Goal: Information Seeking & Learning: Learn about a topic

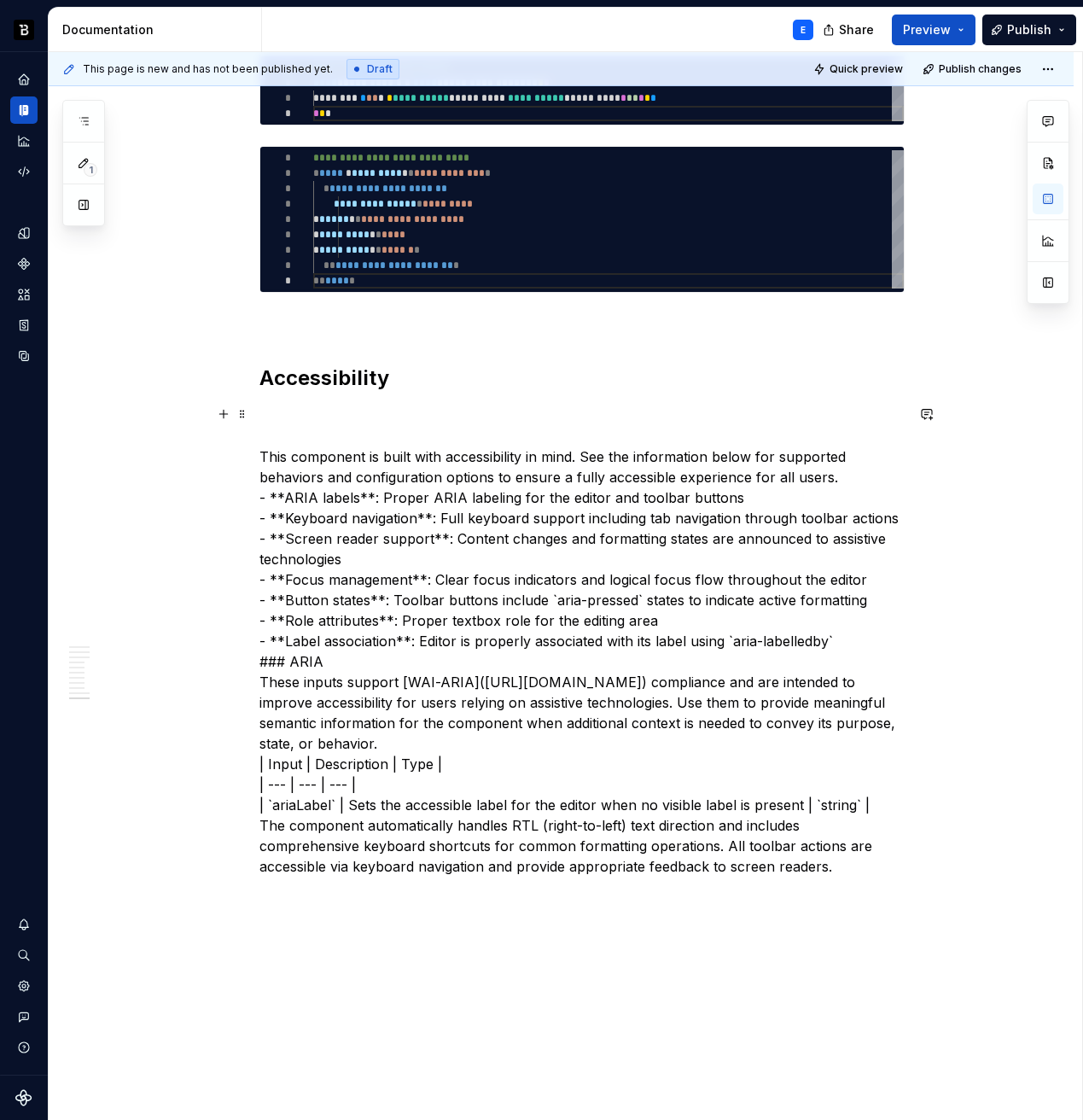
click at [420, 457] on p "This component is built with accessibility in mind. See the information below f…" at bounding box center [582, 641] width 645 height 471
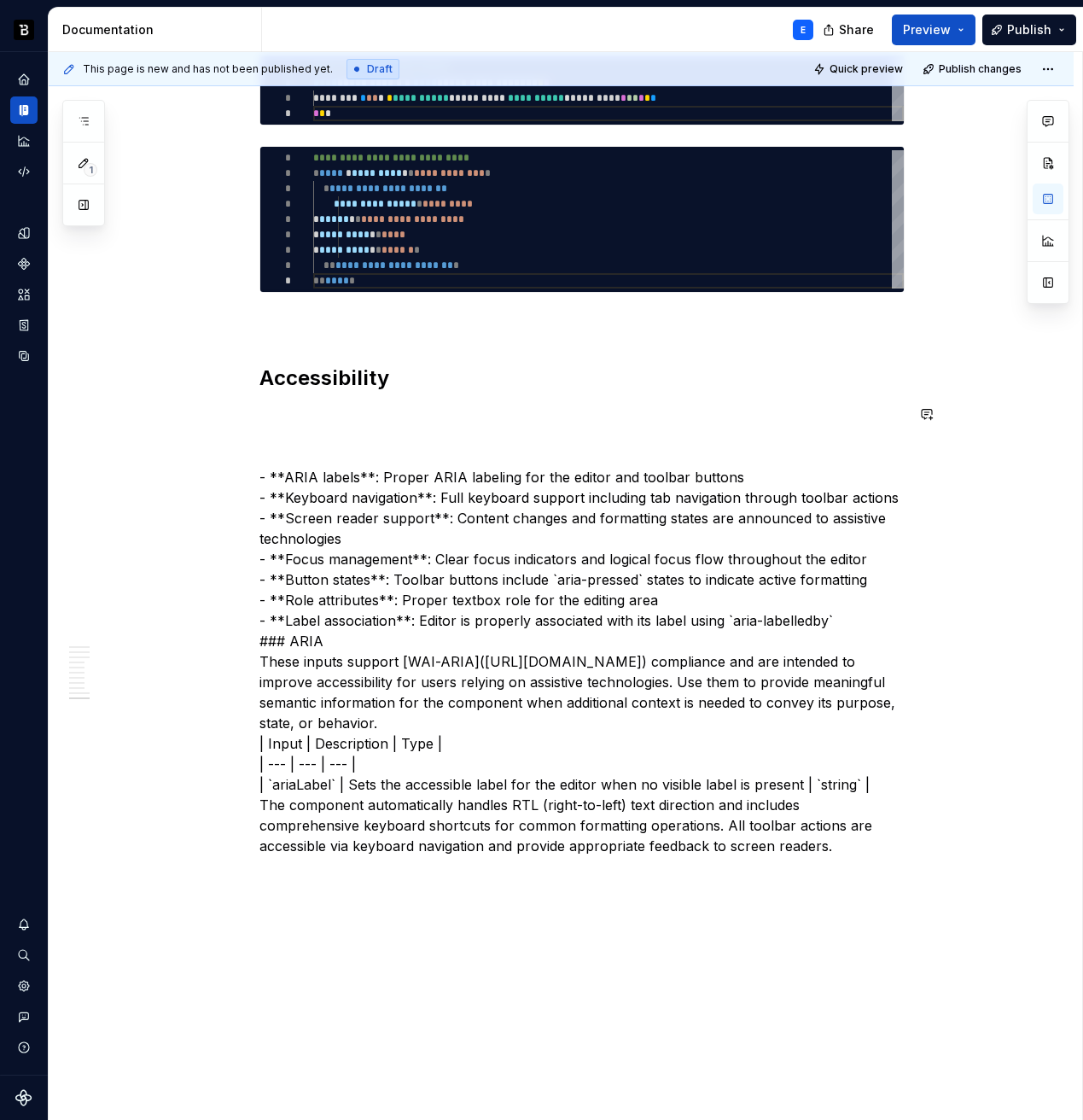
click at [416, 370] on h2 "Accessibility" at bounding box center [582, 378] width 645 height 27
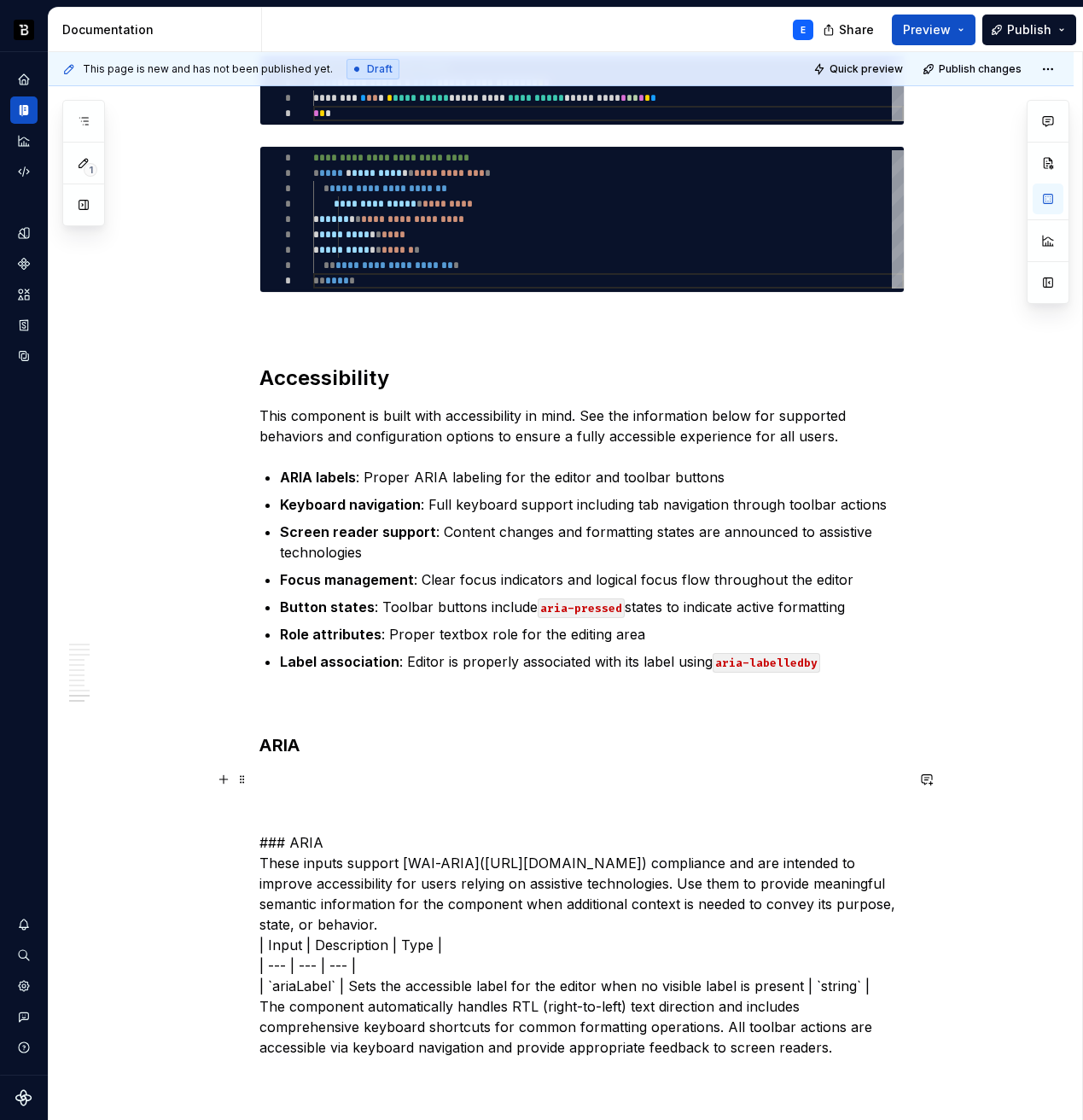
click at [301, 835] on p "### ARIA These inputs support [WAI-ARIA](https://www.w3.org/WAI/standards-guide…" at bounding box center [582, 914] width 645 height 287
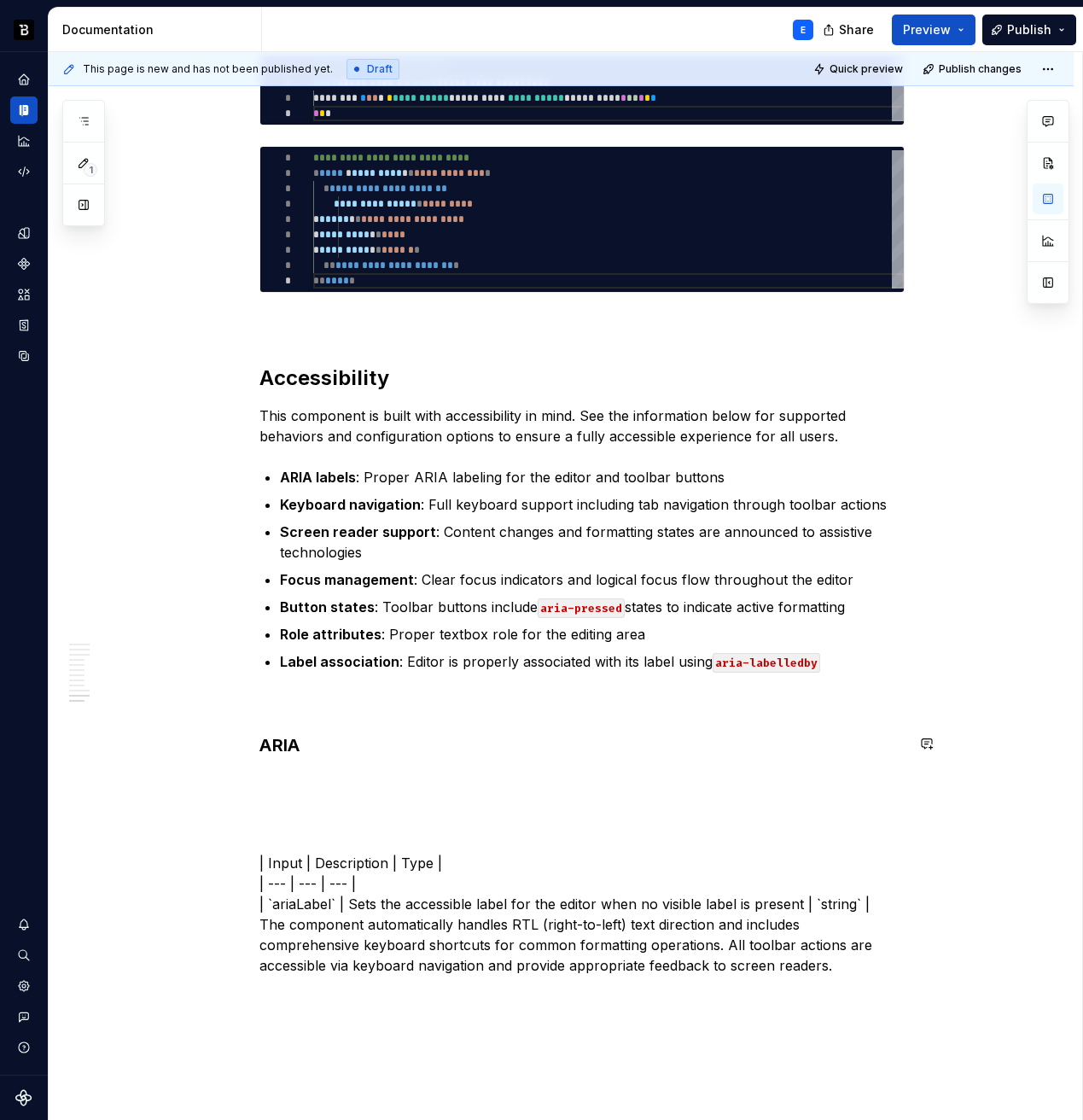
click at [332, 737] on h3 "ARIA" at bounding box center [582, 745] width 645 height 24
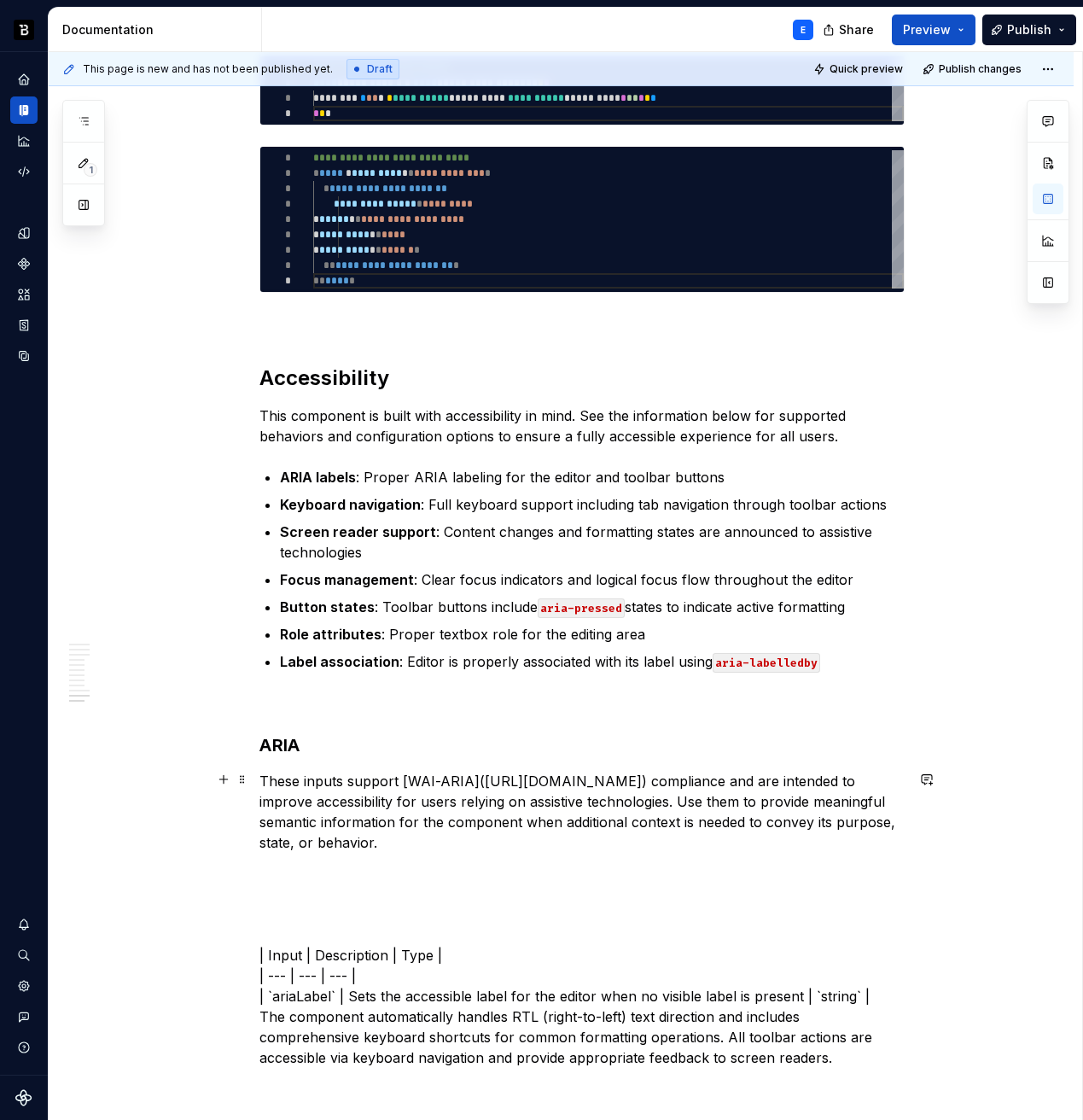
click at [397, 779] on p "These inputs support [WAI-ARIA](https://www.w3.org/WAI/standards-guidelines/ari…" at bounding box center [582, 812] width 645 height 82
click at [794, 777] on p "These inputs support WAI-ARIAhttps://www.w3.org/WAI/standards-guidelines/aria/)…" at bounding box center [582, 812] width 645 height 82
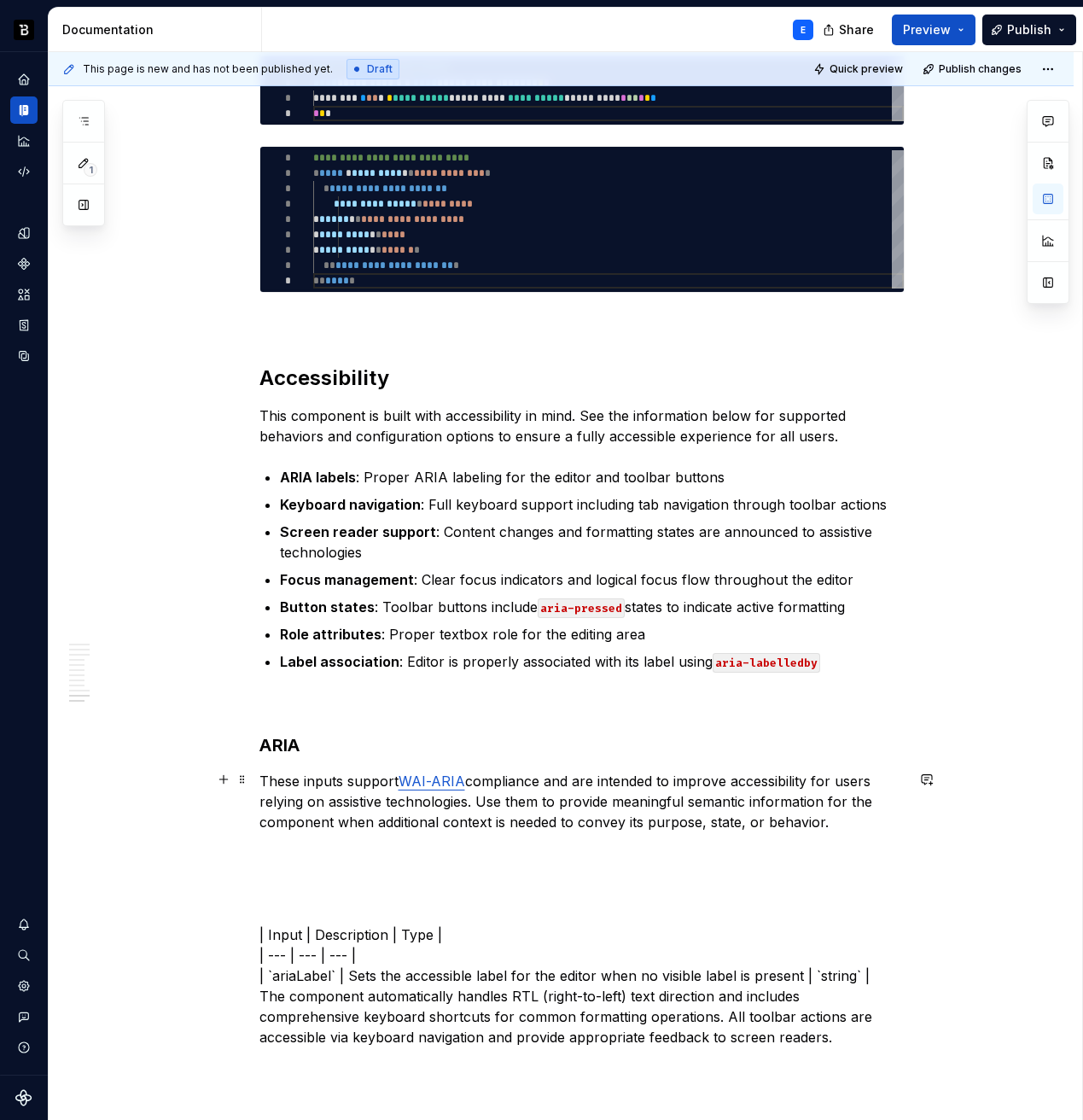
click at [845, 819] on p "These inputs support WAI-ARIA compliance and are intended to improve accessibil…" at bounding box center [582, 802] width 645 height 62
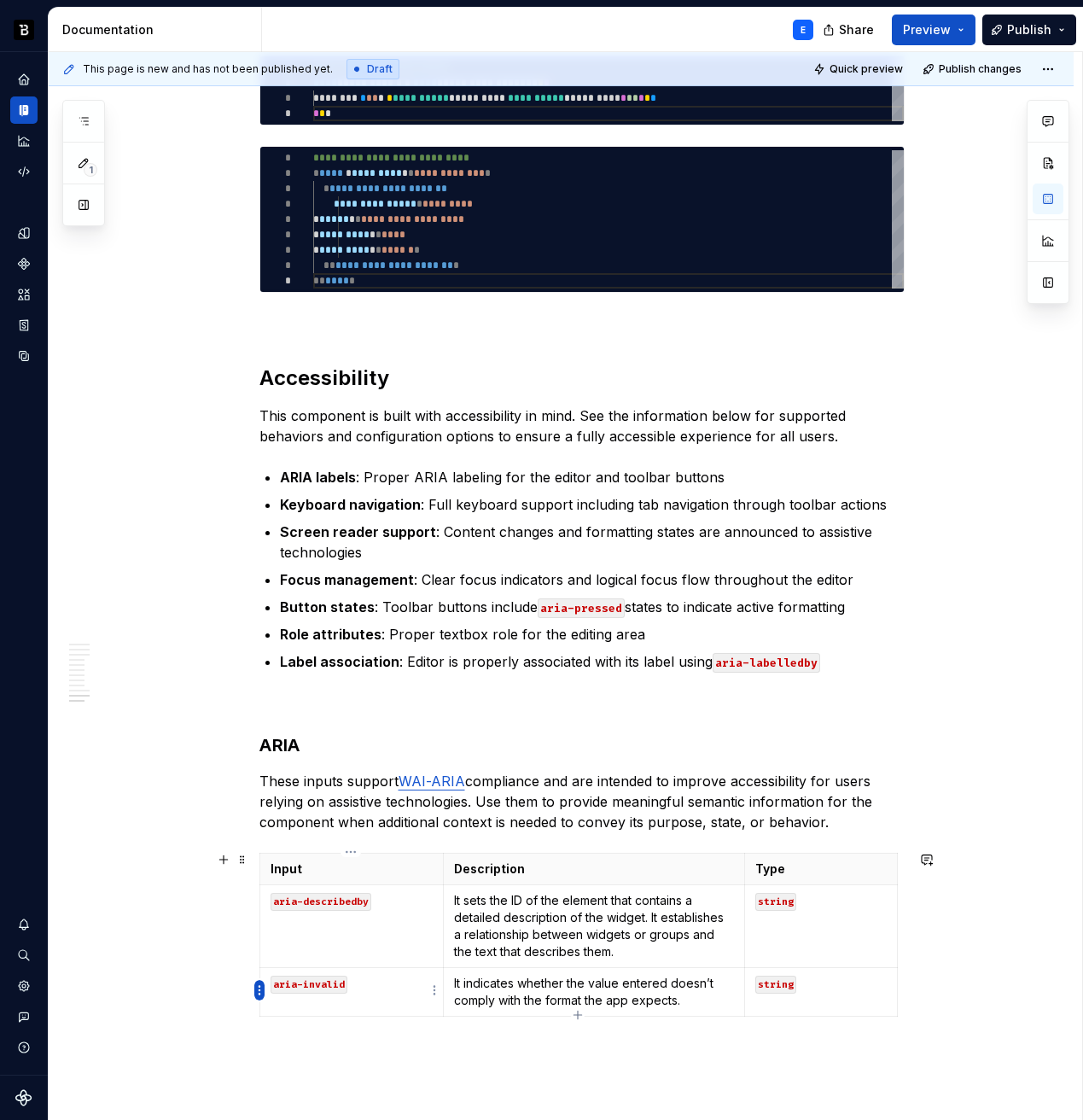
click at [257, 987] on html "Backbase Design System E Design system data Documentation E Share Preview Publi…" at bounding box center [542, 560] width 1083 height 1120
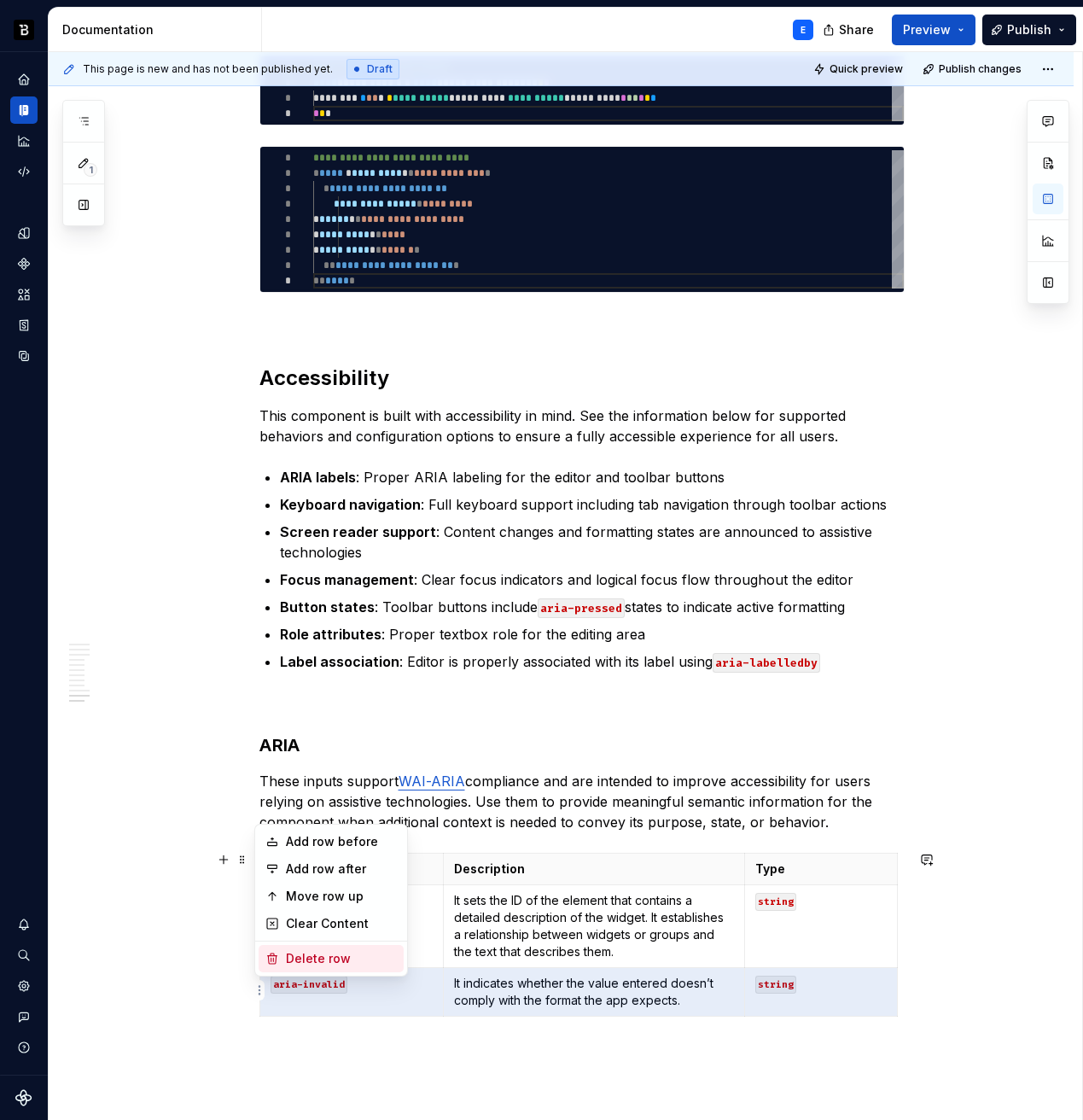
click at [286, 957] on div "Delete row" at bounding box center [341, 959] width 111 height 17
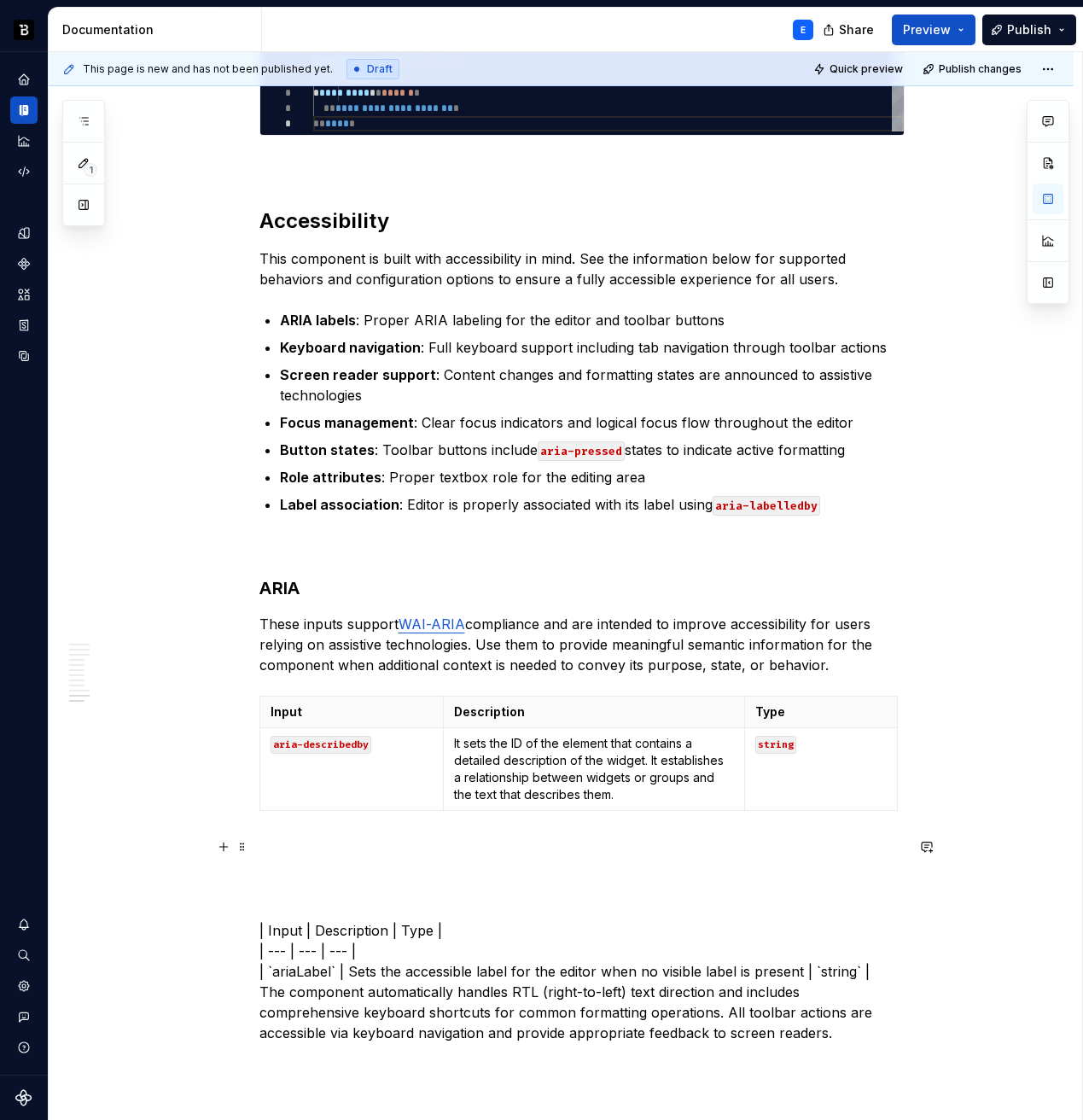
scroll to position [3896, 0]
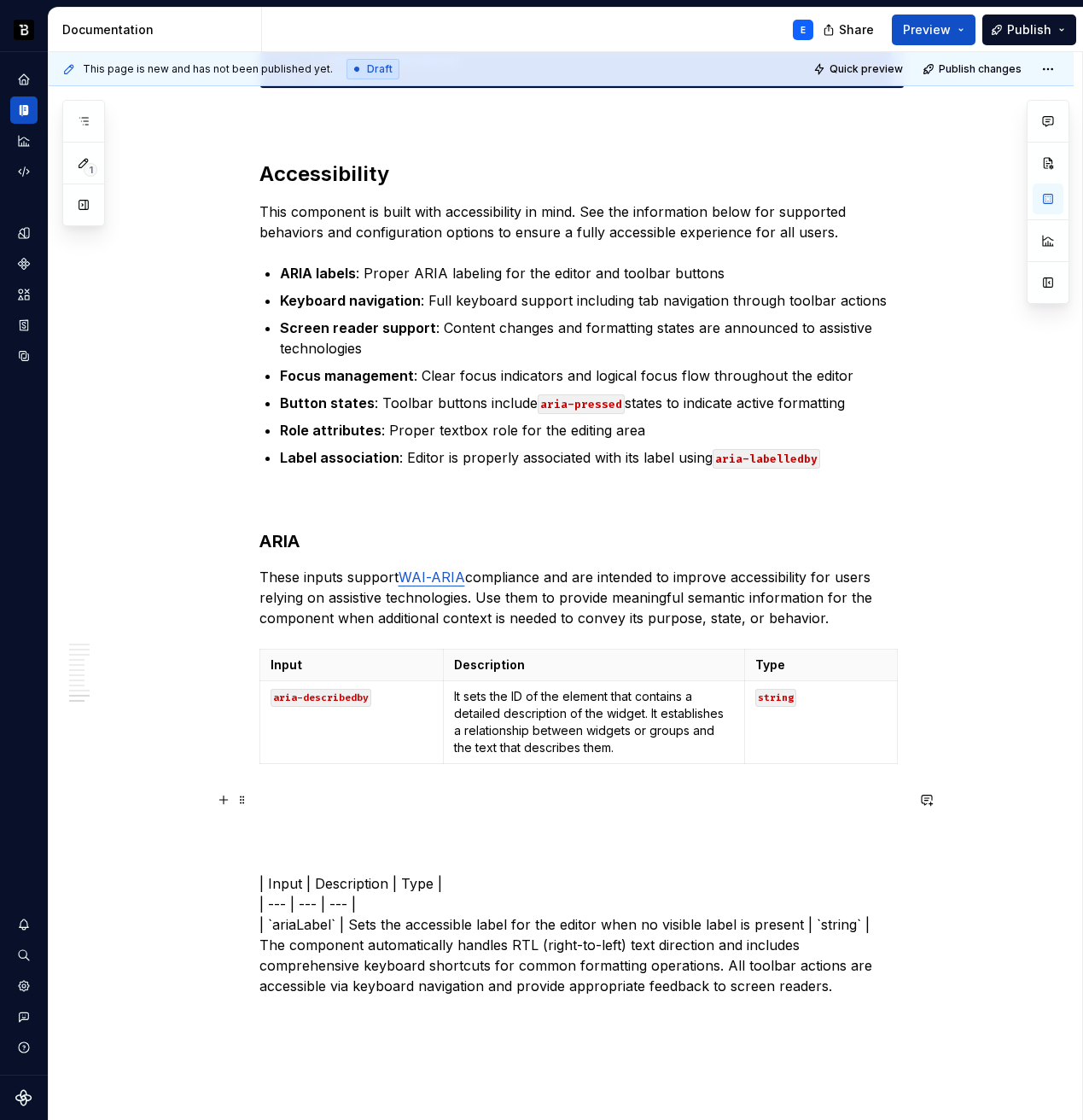
click at [290, 879] on p "| Input | Description | Type | | --- | --- | --- | | `ariaLabel` | Sets the acc…" at bounding box center [582, 893] width 645 height 204
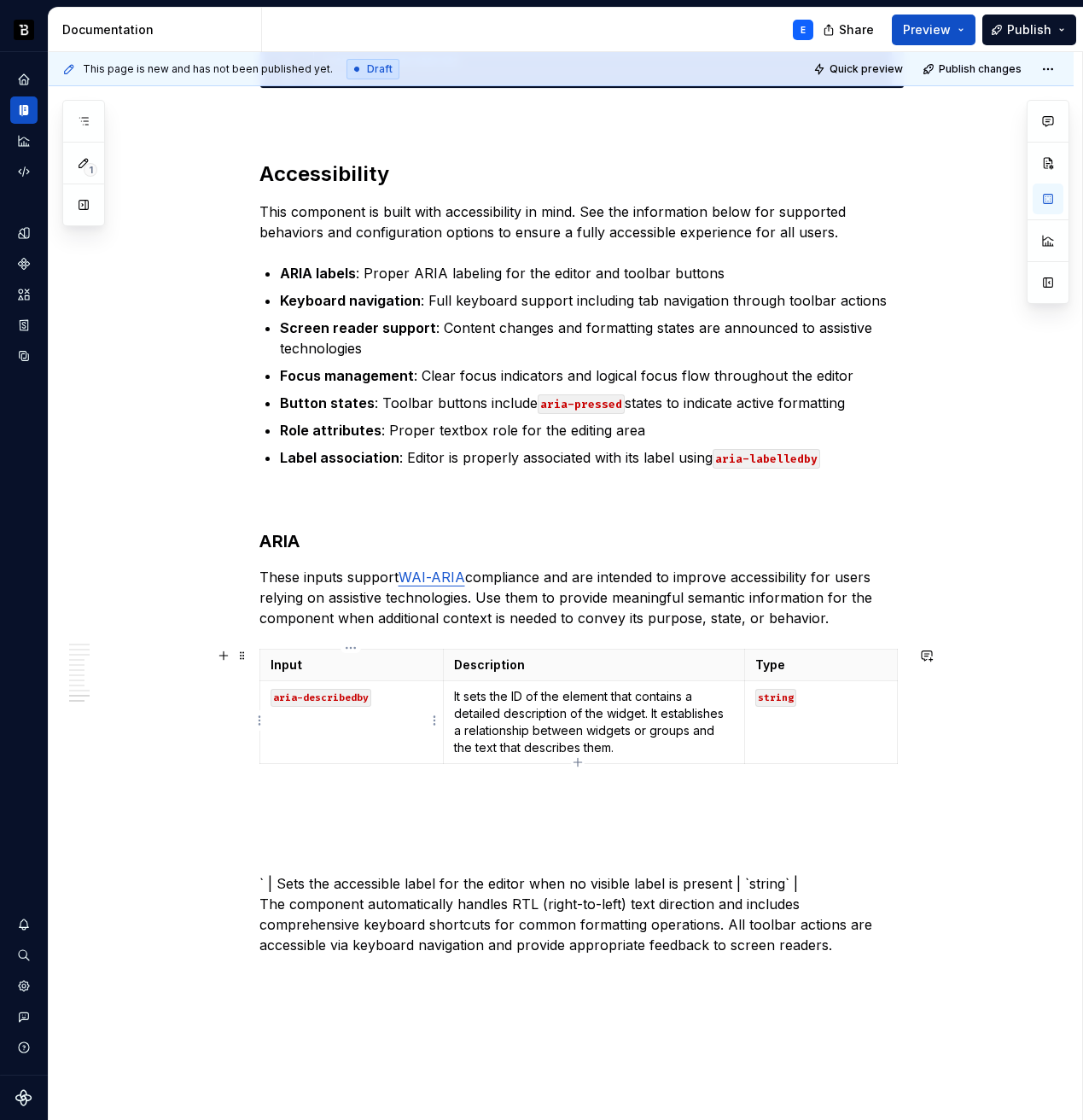
click at [305, 688] on p "aria-describedby" at bounding box center [352, 696] width 163 height 17
click at [289, 883] on p "` | Sets the accessible label for the editor when no visible label is present |…" at bounding box center [582, 874] width 645 height 164
click at [721, 886] on p "` | Sets the accessible label for the editor when no visible label is present |…" at bounding box center [582, 874] width 645 height 164
click at [498, 703] on p "It sets the ID of the element that contains a detailed description of the widge…" at bounding box center [594, 722] width 280 height 68
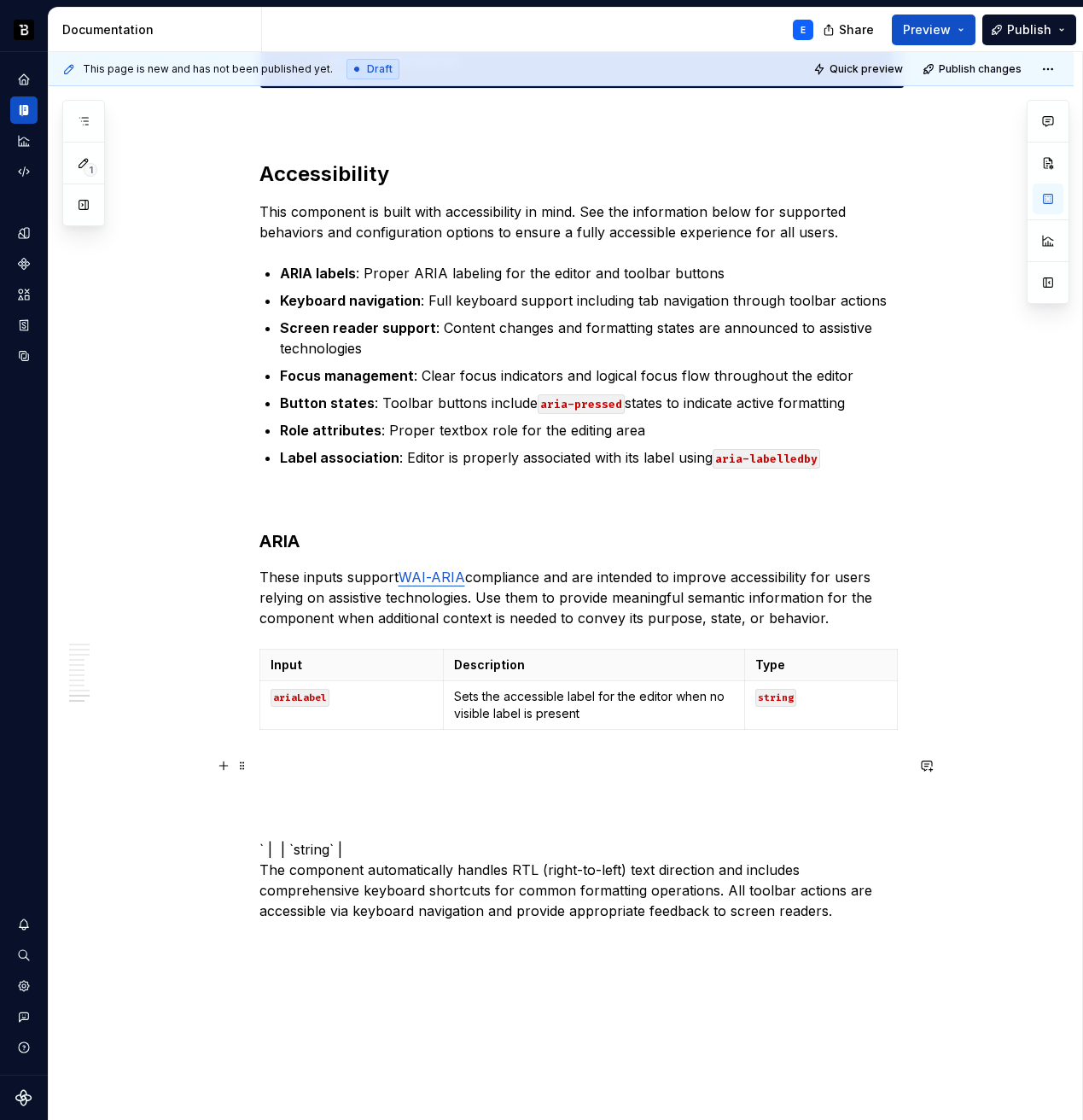
click at [364, 845] on p "` | | `string` | The component automatically handles RTL (right-to-left) text d…" at bounding box center [582, 839] width 645 height 164
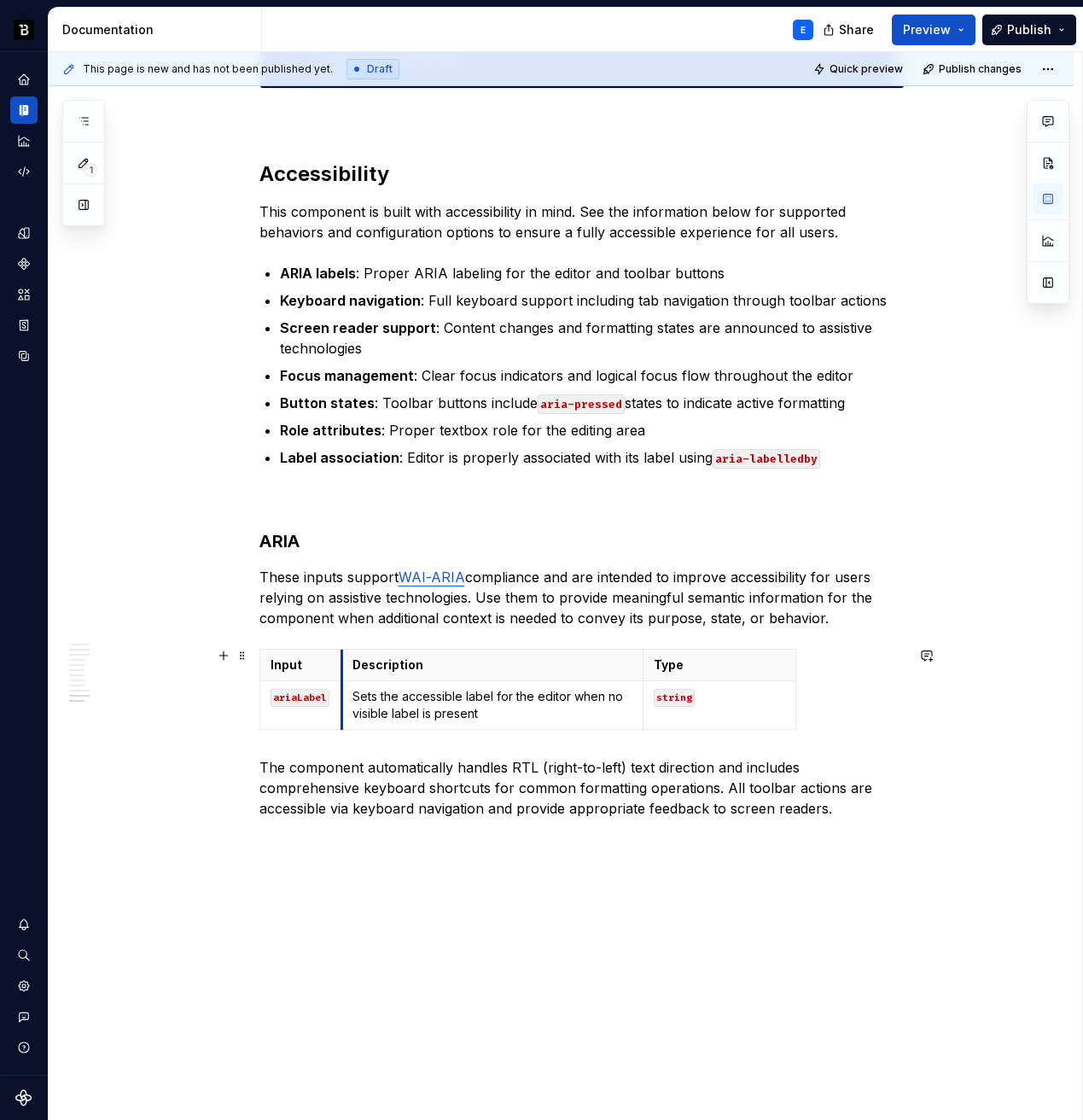
drag, startPoint x: 442, startPoint y: 667, endPoint x: 340, endPoint y: 667, distance: 102.0
click at [342, 667] on th "Description" at bounding box center [492, 665] width 300 height 32
drag, startPoint x: 643, startPoint y: 659, endPoint x: 715, endPoint y: 662, distance: 72.1
click at [734, 662] on th "Type" at bounding box center [810, 665] width 153 height 32
drag, startPoint x: 866, startPoint y: 664, endPoint x: 779, endPoint y: 664, distance: 87.0
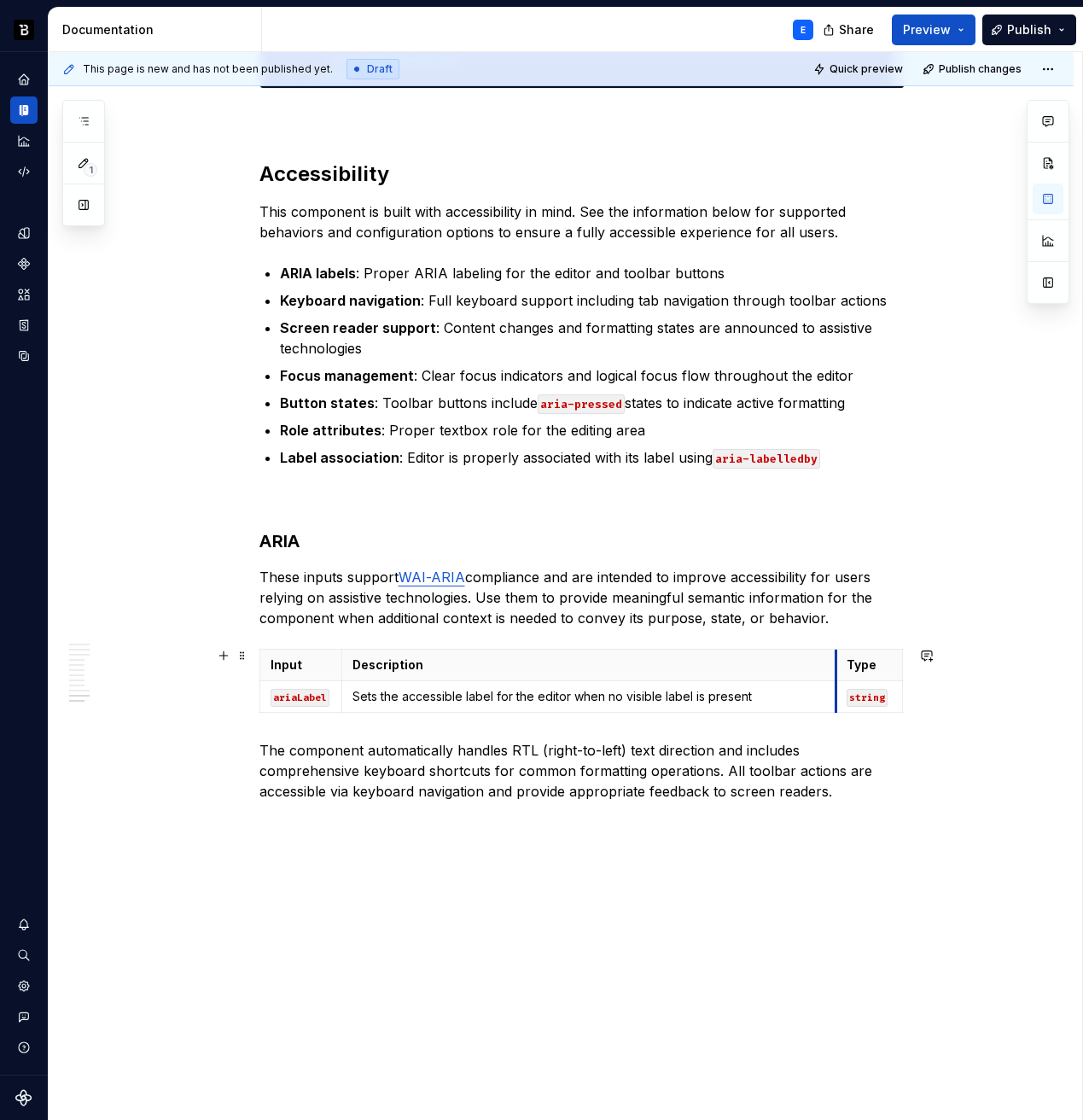
drag, startPoint x: 714, startPoint y: 662, endPoint x: 836, endPoint y: 661, distance: 122.0
click at [836, 661] on th "Type" at bounding box center [869, 665] width 67 height 32
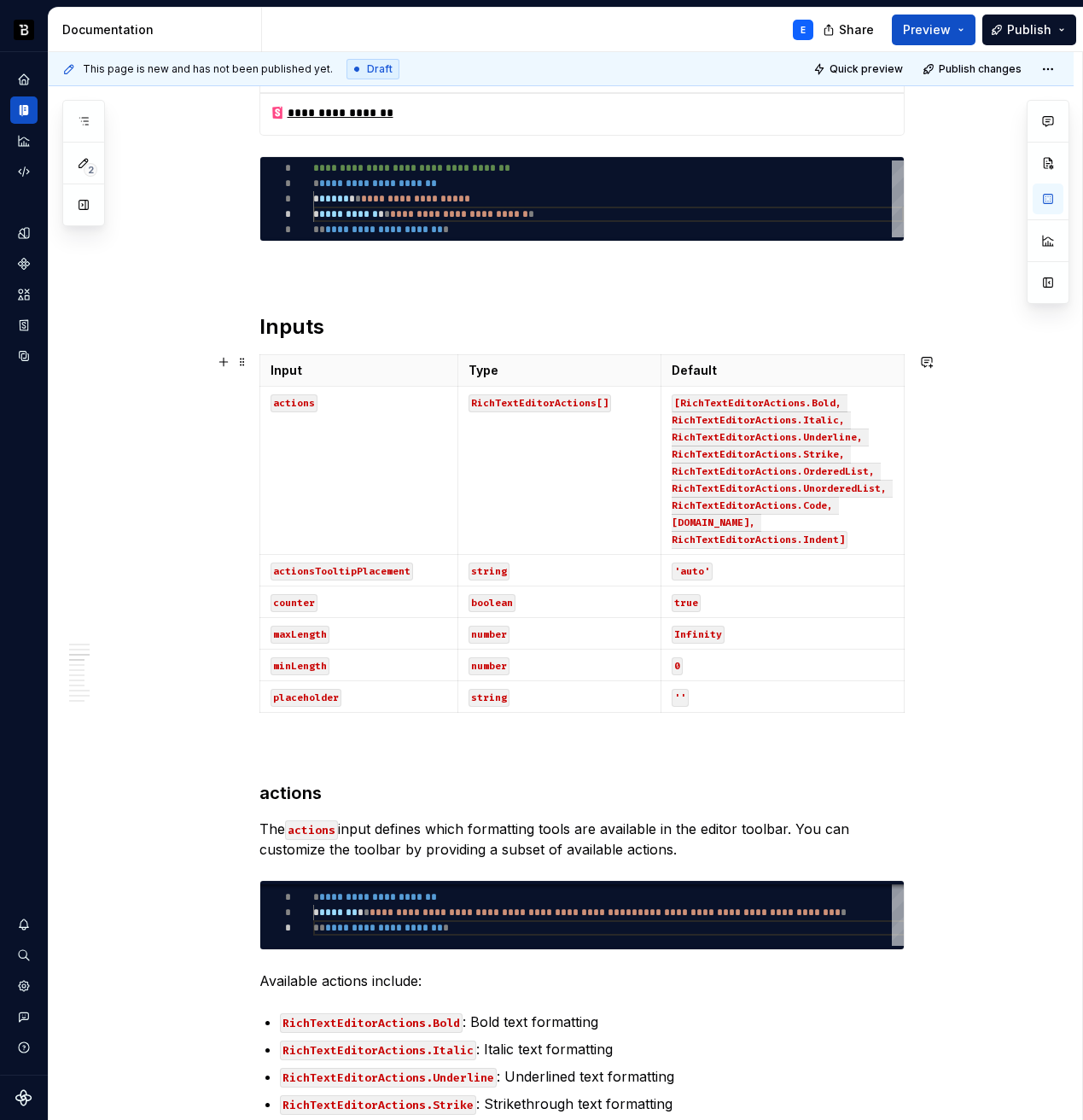
scroll to position [841, 0]
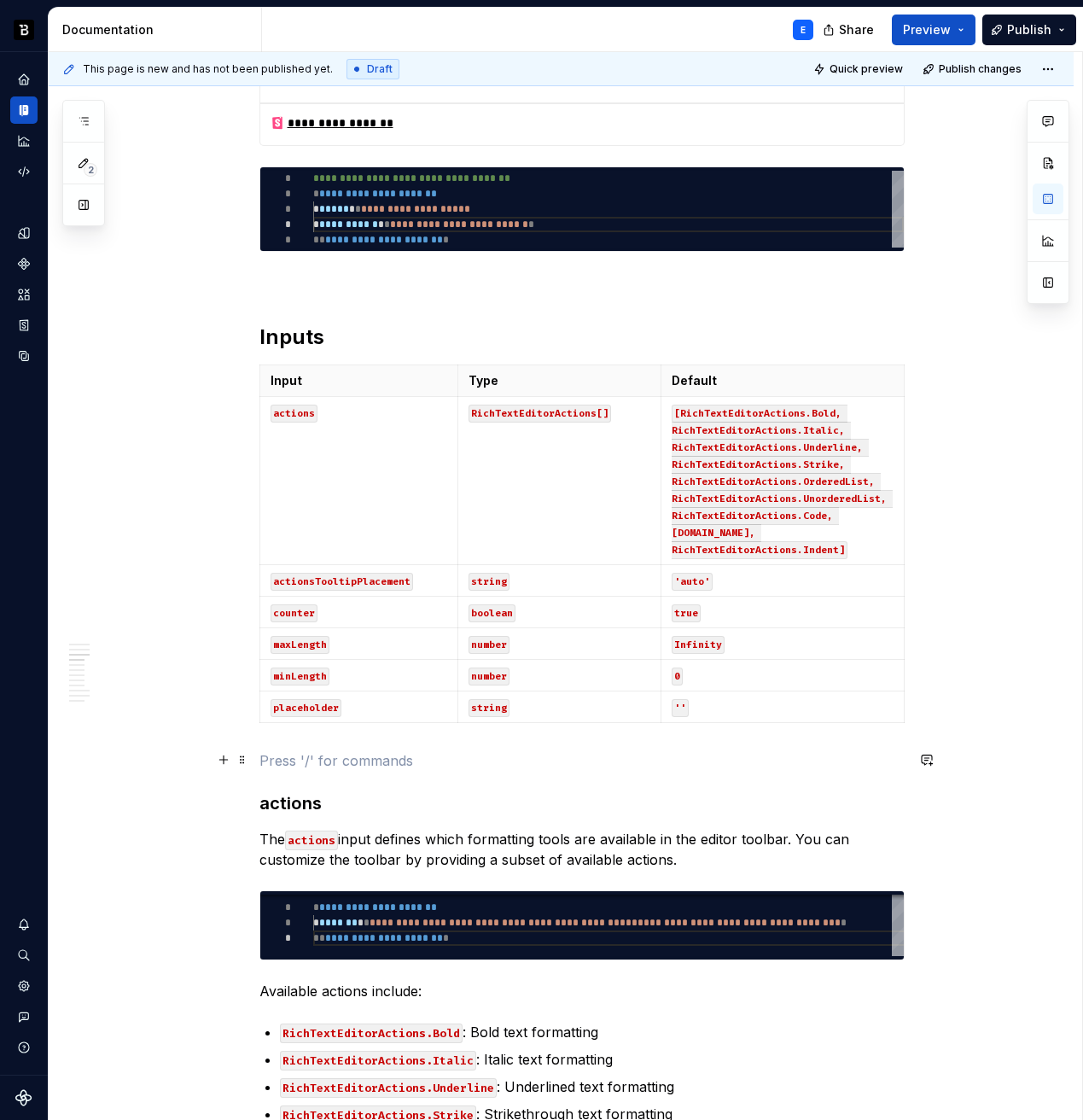
click at [473, 754] on p at bounding box center [582, 761] width 645 height 21
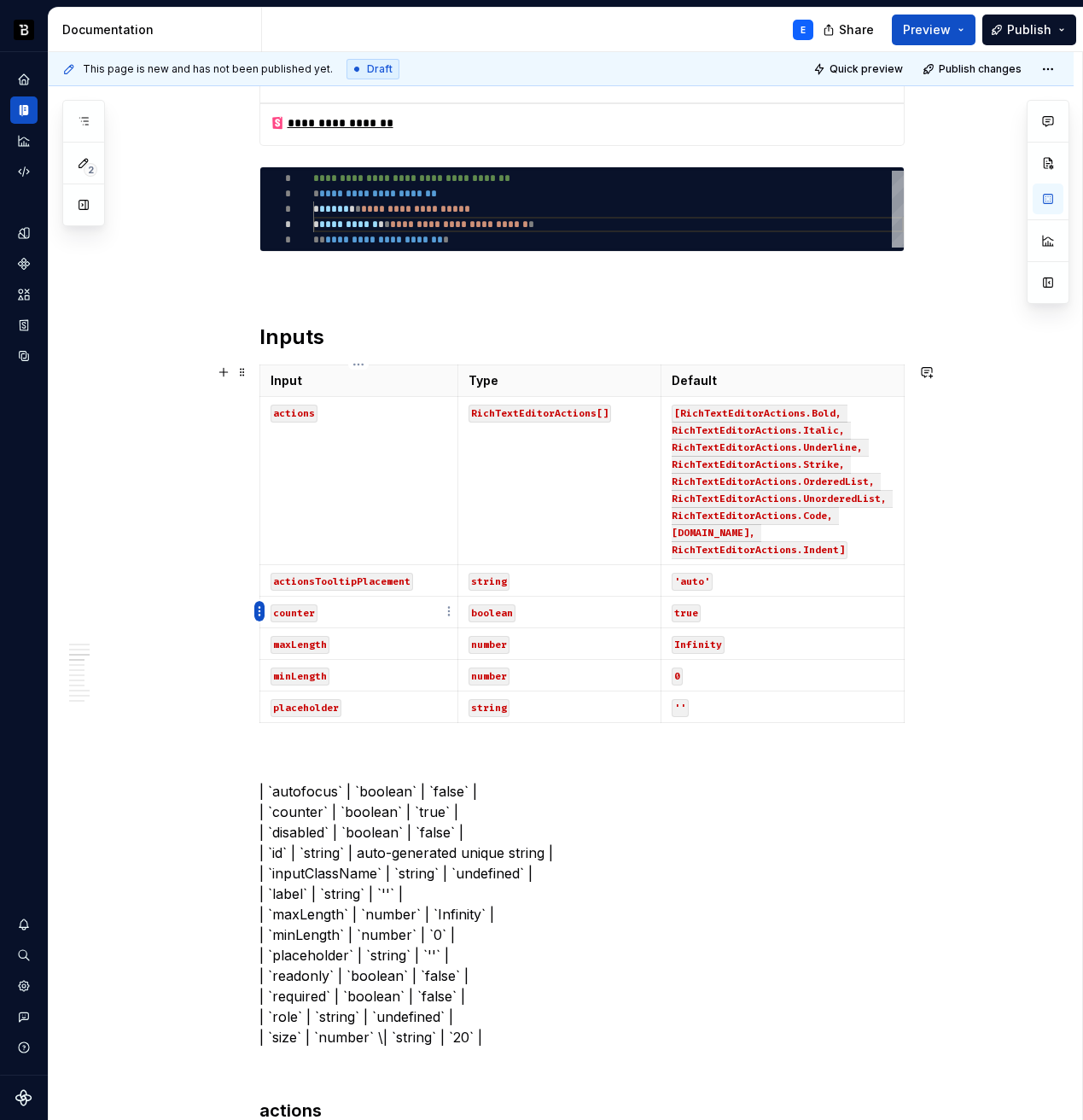
click at [257, 607] on html "Backbase Design System E Design system data Documentation E Share Preview Publi…" at bounding box center [542, 560] width 1083 height 1120
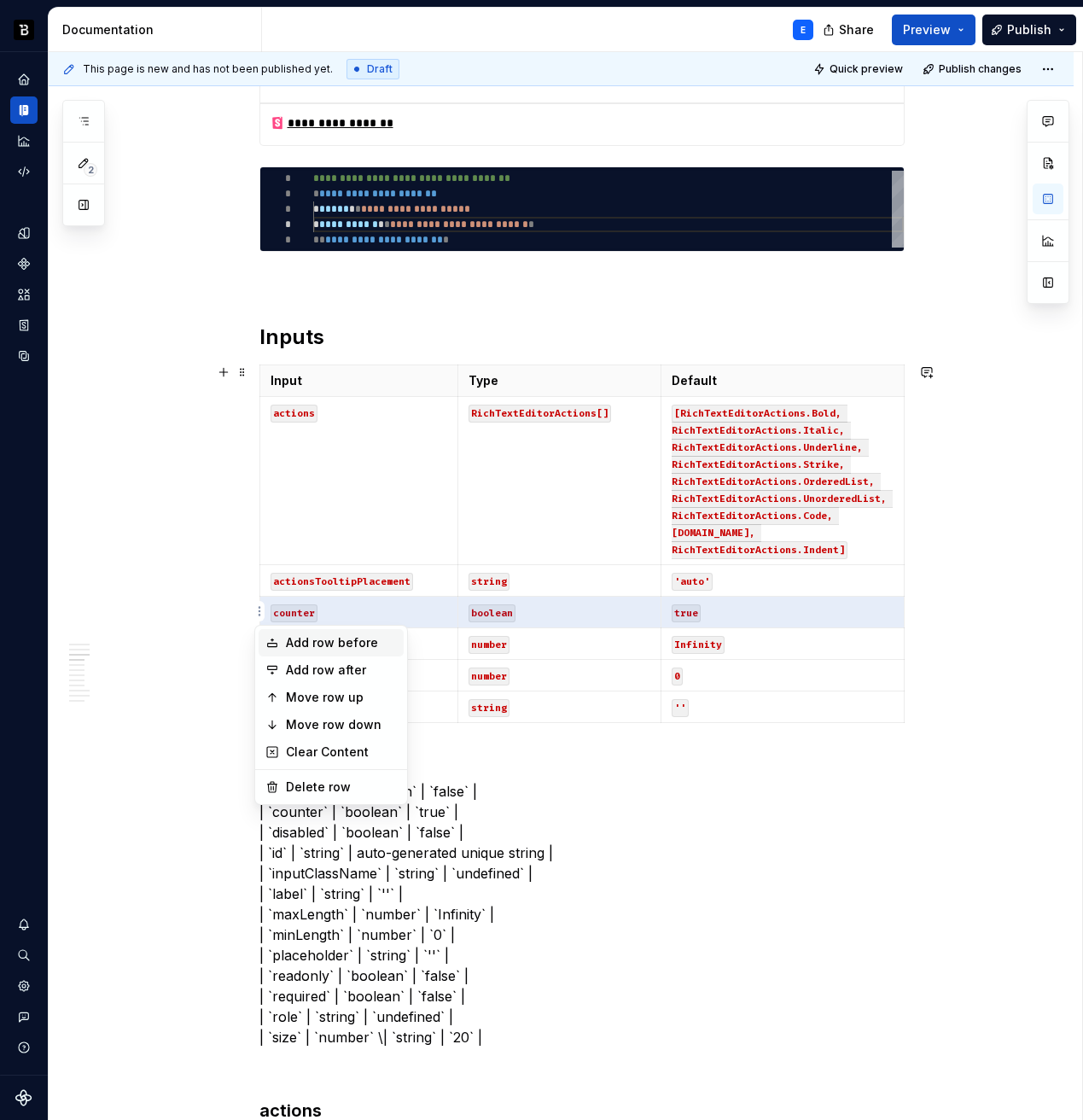
click at [300, 640] on div "Add row before" at bounding box center [341, 643] width 111 height 17
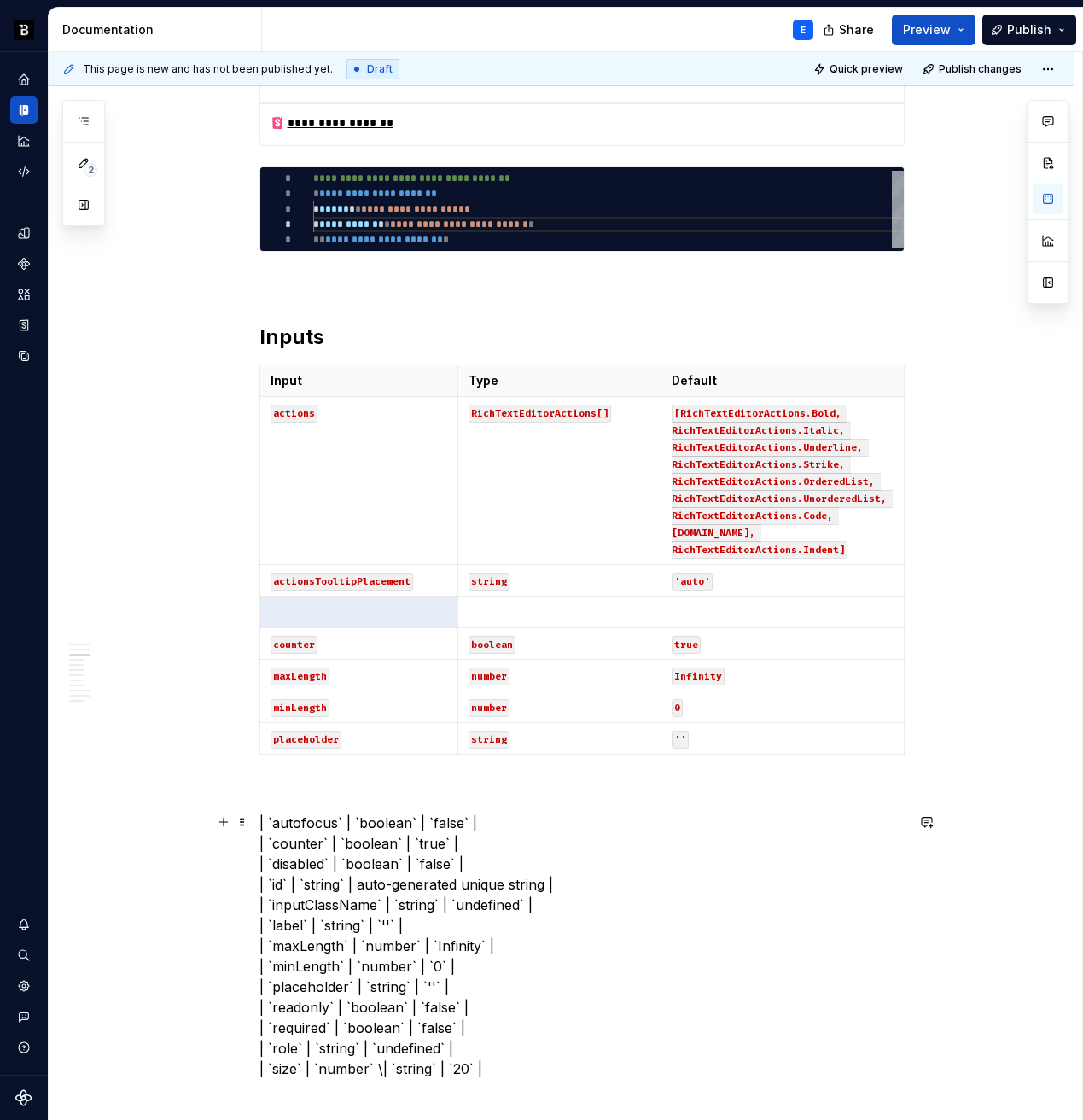
click at [312, 818] on p "| `autofocus` | `boolean` | `false` | | `counter` | `boolean` | `true` | | `dis…" at bounding box center [582, 945] width 645 height 266
click at [311, 610] on p at bounding box center [359, 612] width 178 height 17
click at [322, 821] on p "| `` | `boolean` | `false` | | `counter` | `boolean` | `true` | | `disabled` | …" at bounding box center [582, 945] width 645 height 266
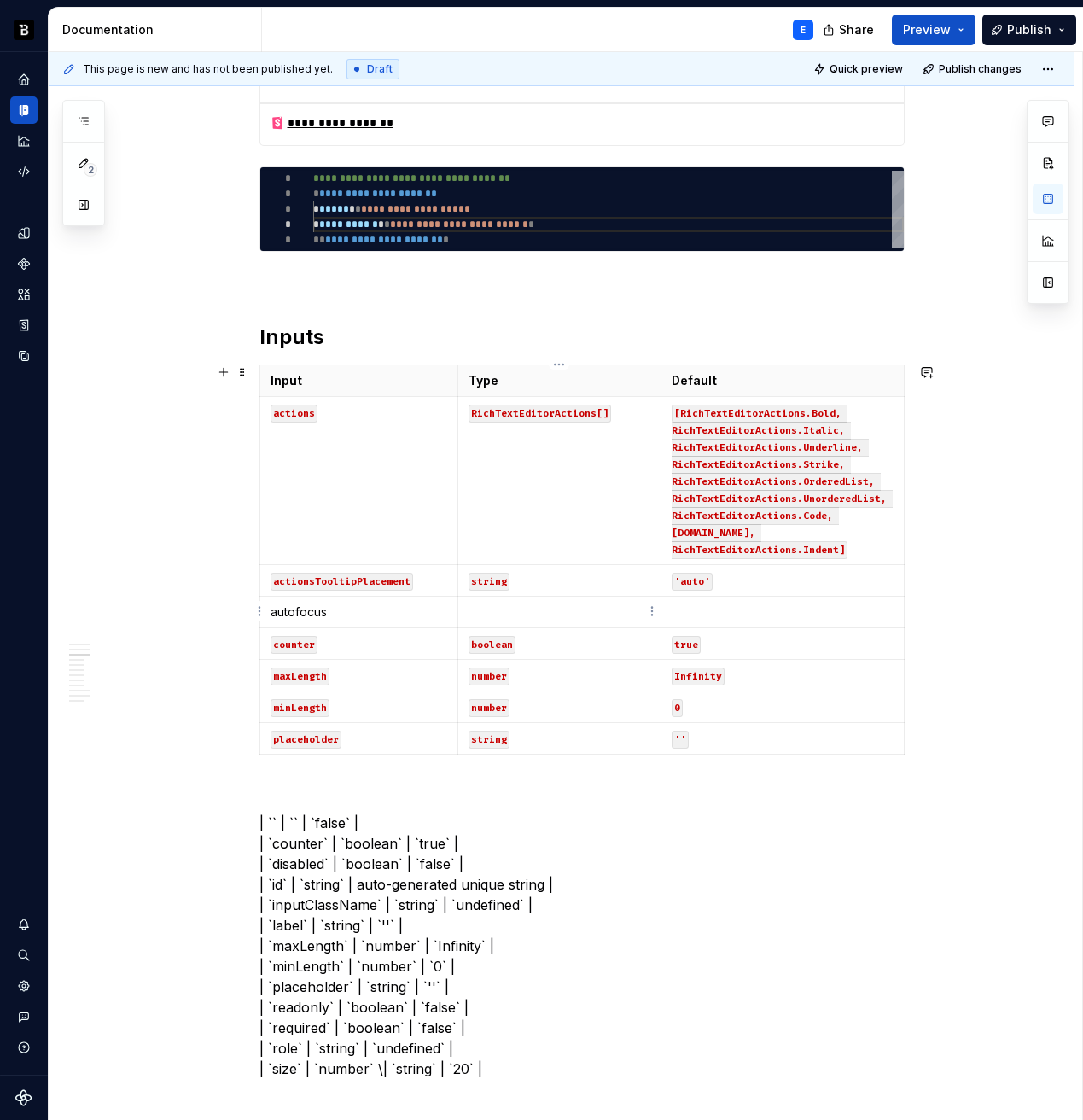
click at [516, 619] on p at bounding box center [559, 612] width 182 height 17
click at [334, 821] on p "| `` | `` | `false` | | `counter` | `boolean` | `true` | | `disabled` | `boolea…" at bounding box center [582, 945] width 645 height 266
click at [688, 605] on p at bounding box center [782, 612] width 222 height 17
click at [403, 832] on p "| `` | `` | `` | | `counter` | `boolean` | `true` | | `disabled` | `boolean` | …" at bounding box center [582, 945] width 645 height 266
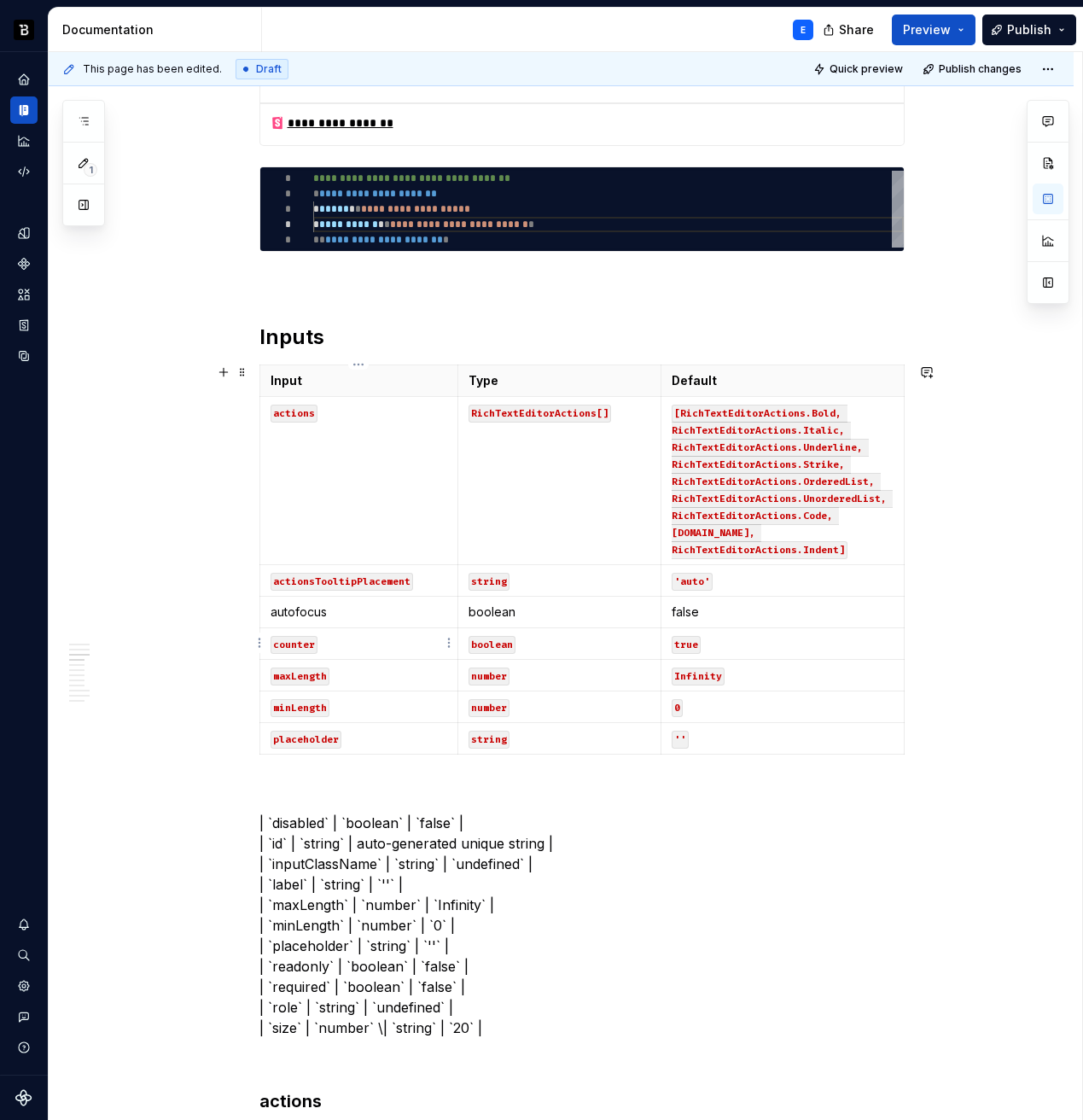
click at [325, 644] on p "counter" at bounding box center [359, 643] width 178 height 17
click at [260, 647] on html "Backbase Design System E Design system data Documentation E Share Preview Publi…" at bounding box center [542, 560] width 1083 height 1120
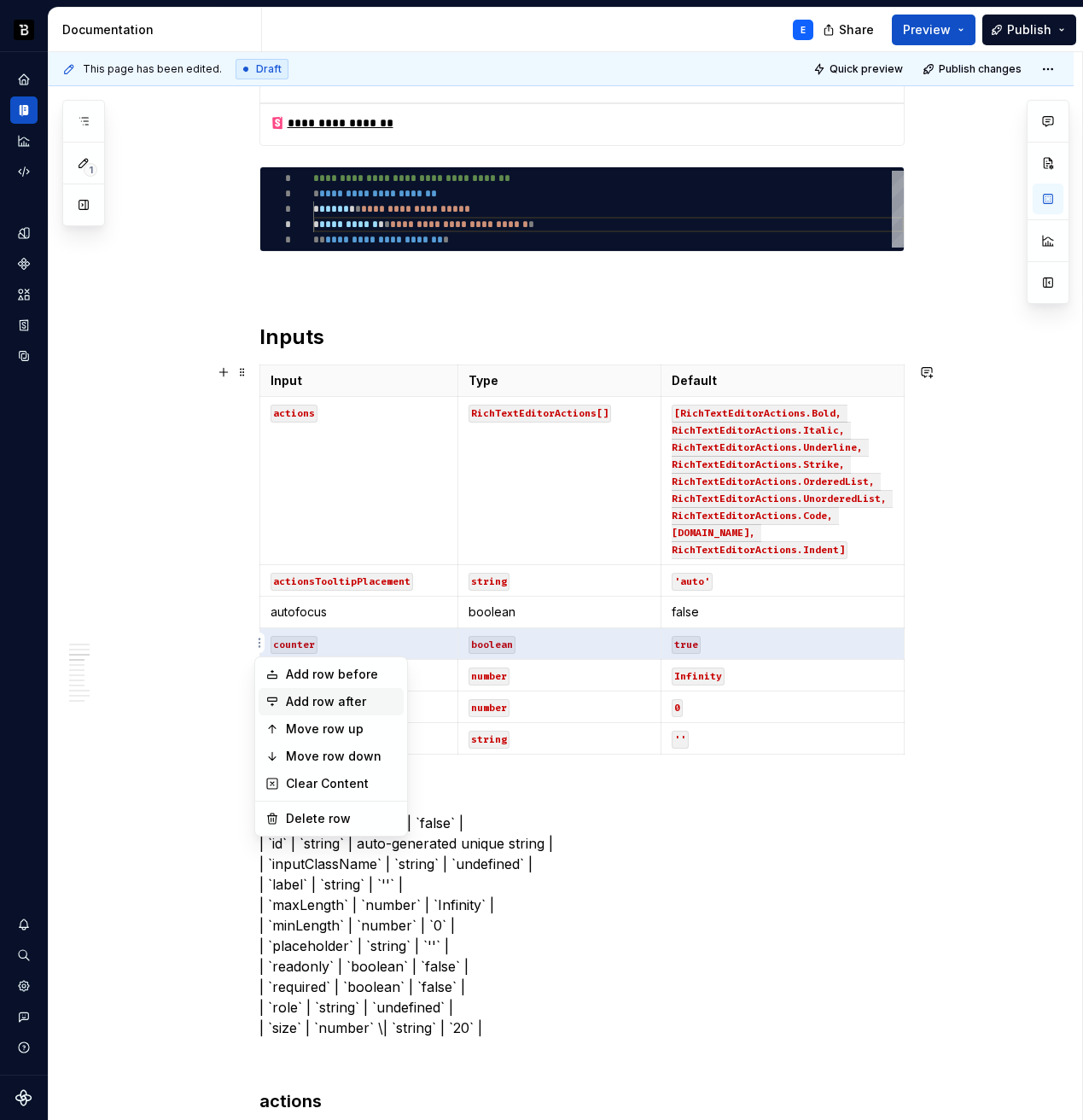
click at [296, 697] on div "Add row after" at bounding box center [341, 702] width 111 height 17
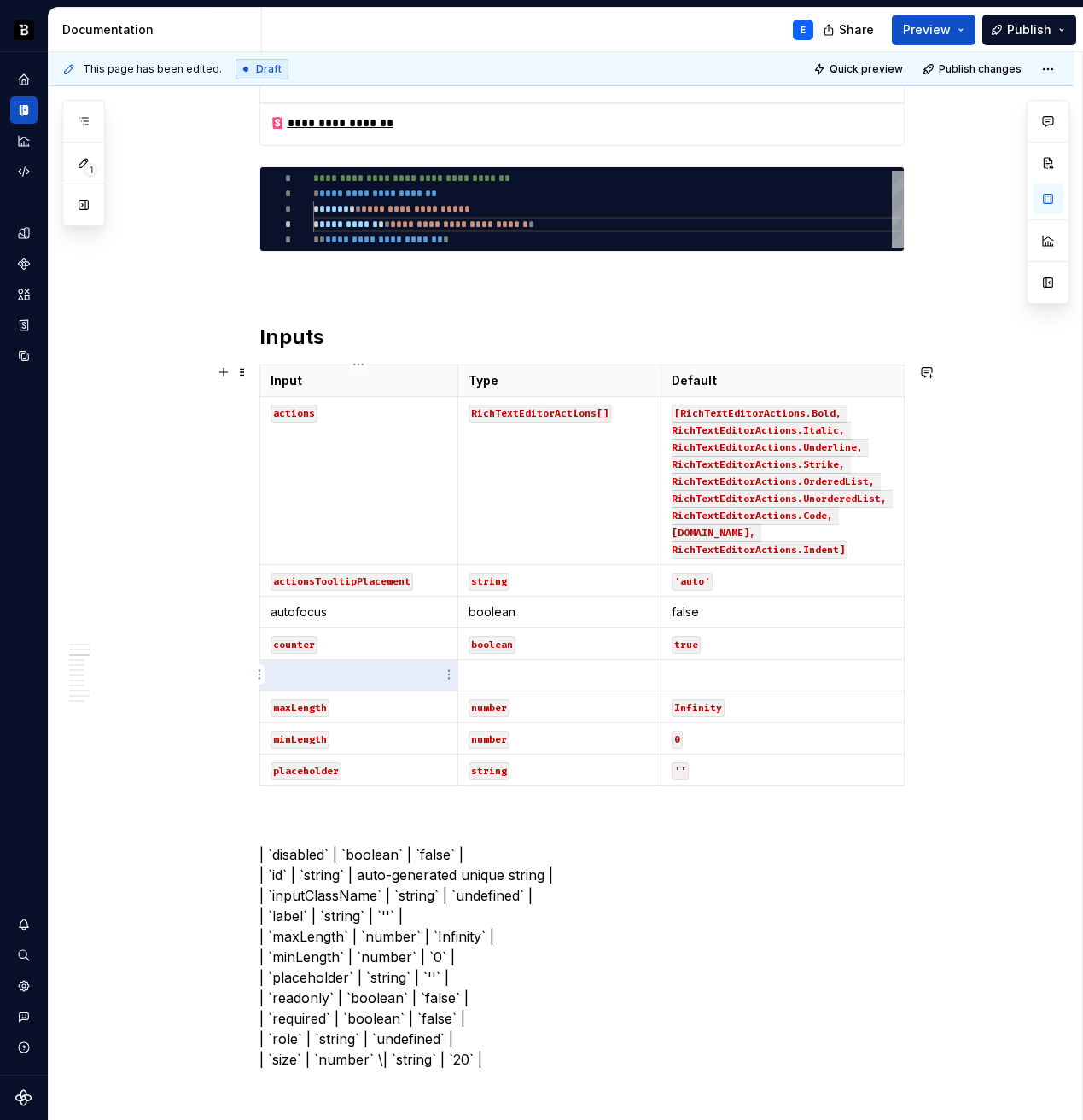
click at [316, 676] on p at bounding box center [359, 675] width 178 height 17
click at [501, 647] on code "boolean" at bounding box center [492, 644] width 47 height 18
copy code "boolean"
click at [500, 674] on p at bounding box center [559, 675] width 182 height 17
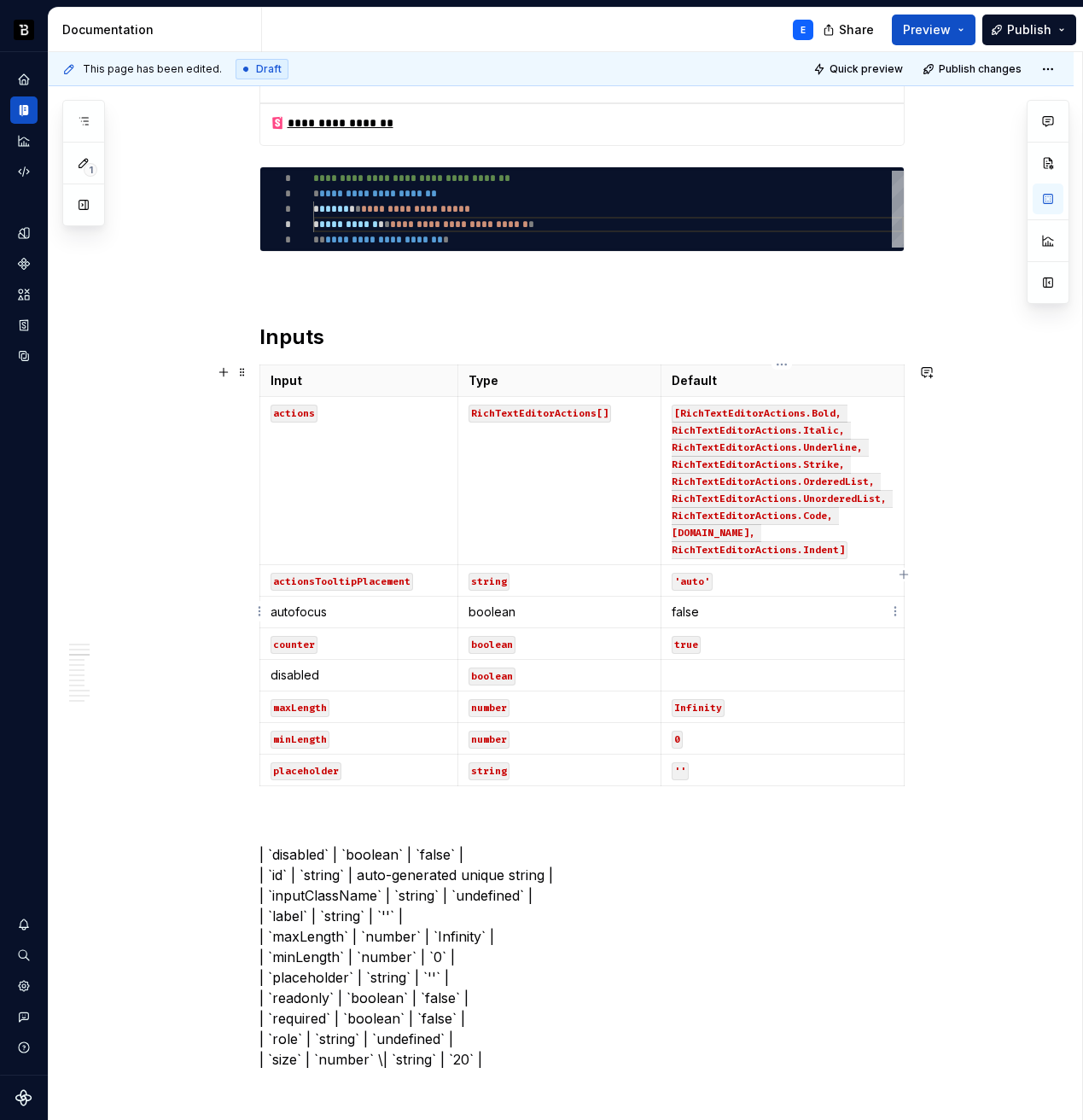
click at [692, 616] on p "false" at bounding box center [782, 612] width 222 height 17
copy p "false"
click at [688, 667] on p at bounding box center [782, 675] width 222 height 17
click at [369, 856] on p "| `disabled` | `boolean` | `false` | | `id` | `string` | auto-generated unique …" at bounding box center [582, 957] width 645 height 225
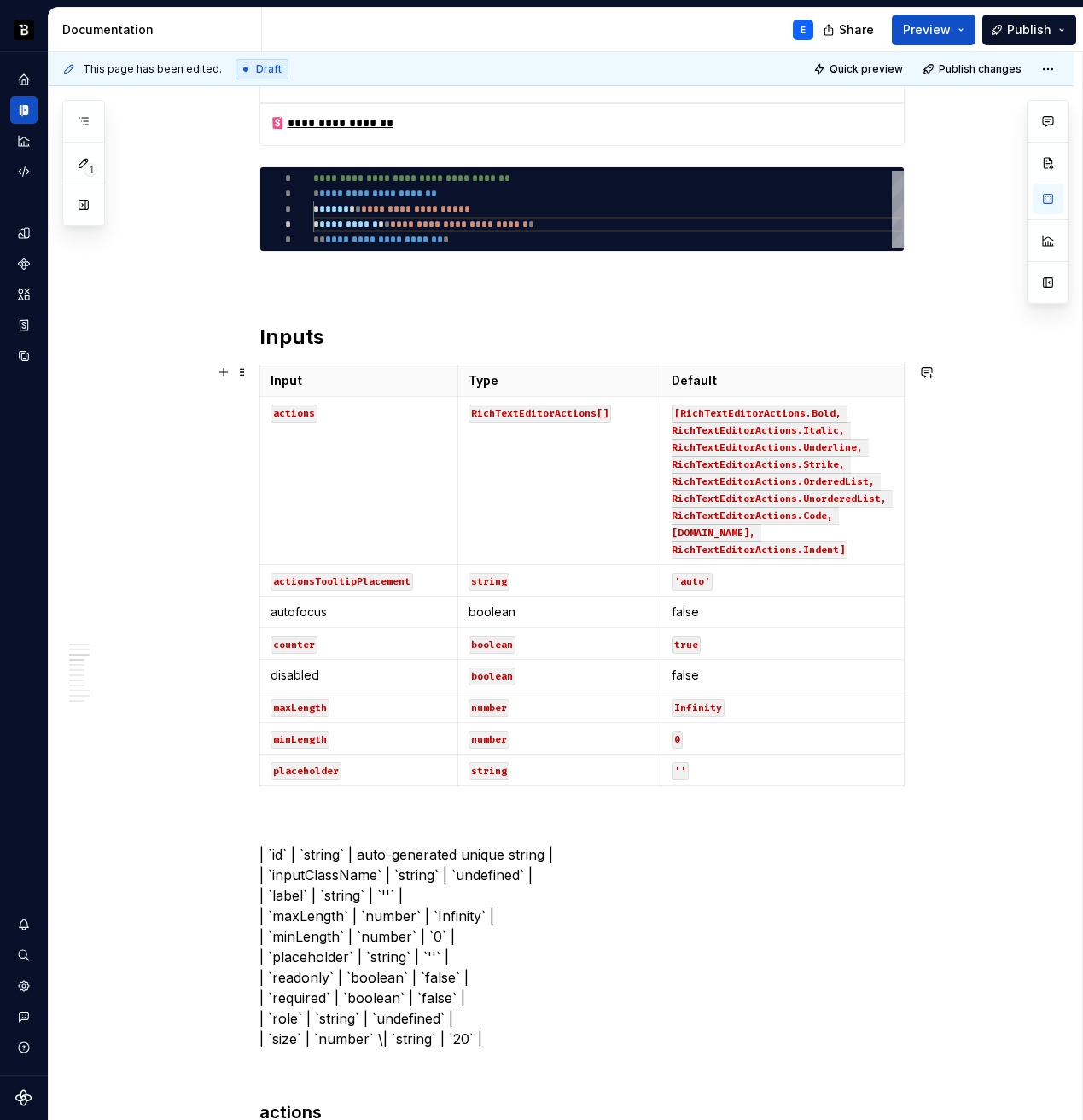
click at [261, 704] on html "Backbase Design System E Design system data Documentation E Share Preview Publi…" at bounding box center [542, 560] width 1083 height 1120
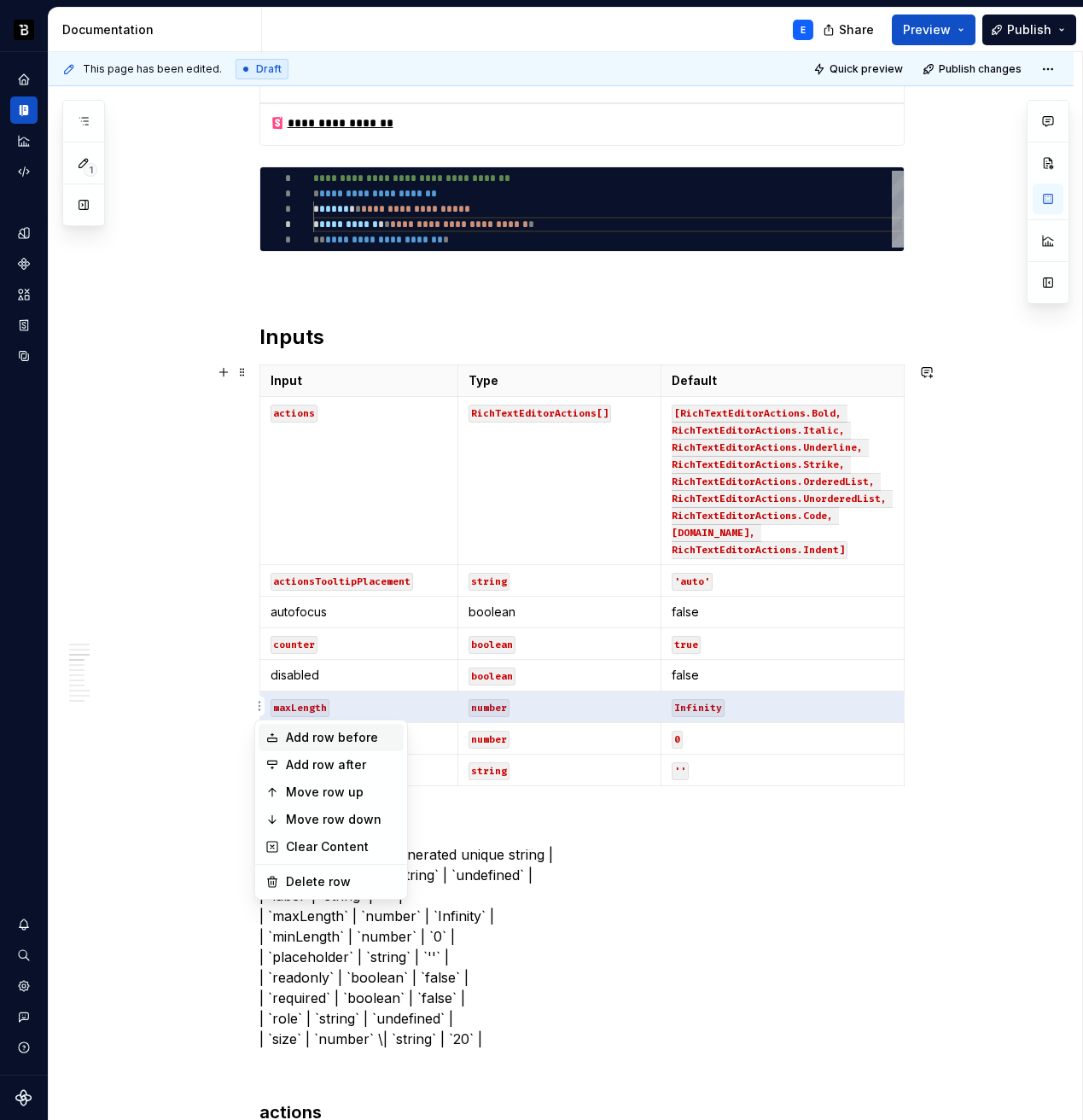
click at [290, 733] on div "Add row before" at bounding box center [341, 738] width 111 height 17
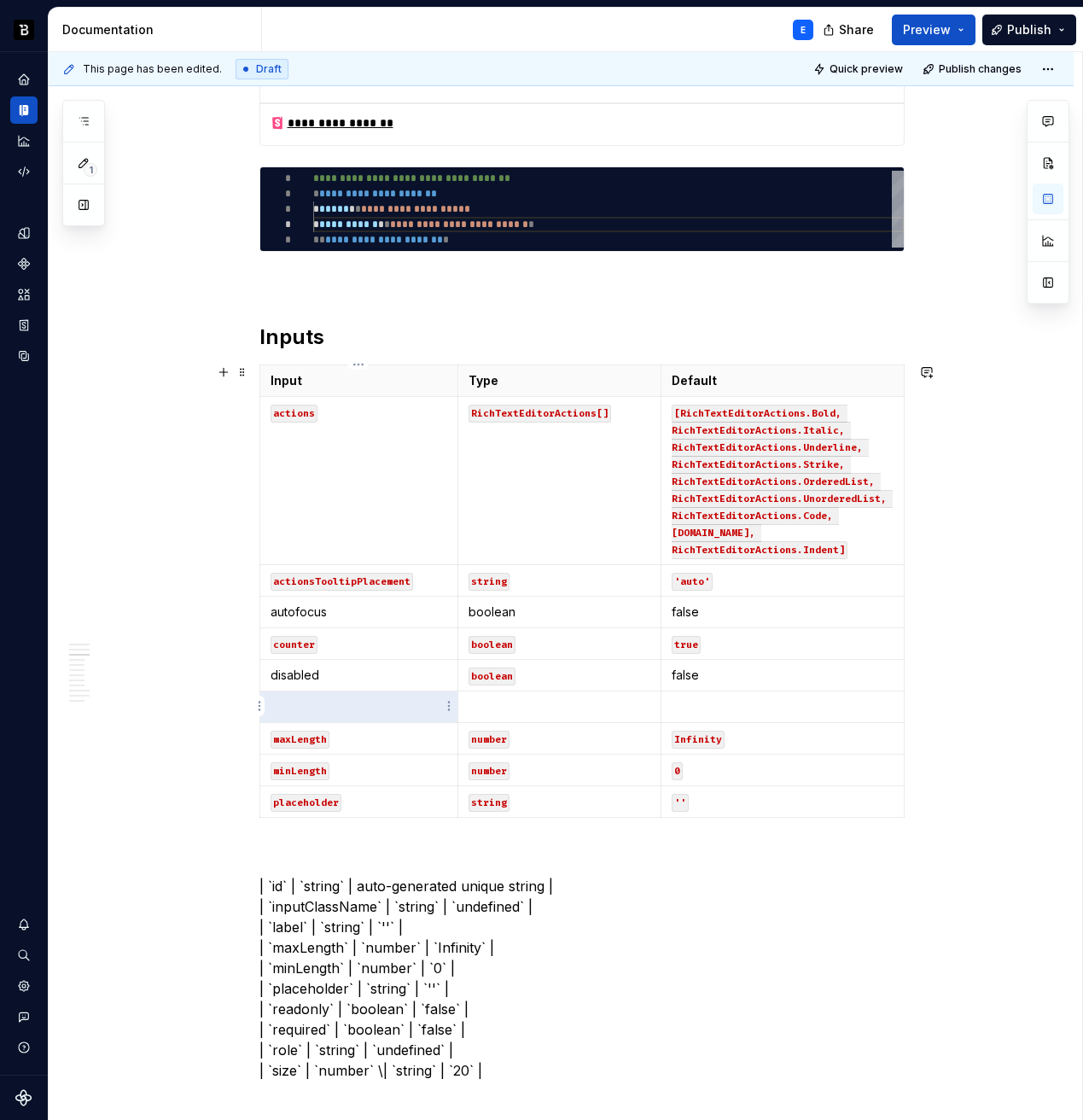
click at [314, 704] on p at bounding box center [359, 707] width 178 height 17
click at [267, 879] on p "| `id` | `string` | auto-generated unique string | | `inputClassName` | `string…" at bounding box center [582, 978] width 645 height 204
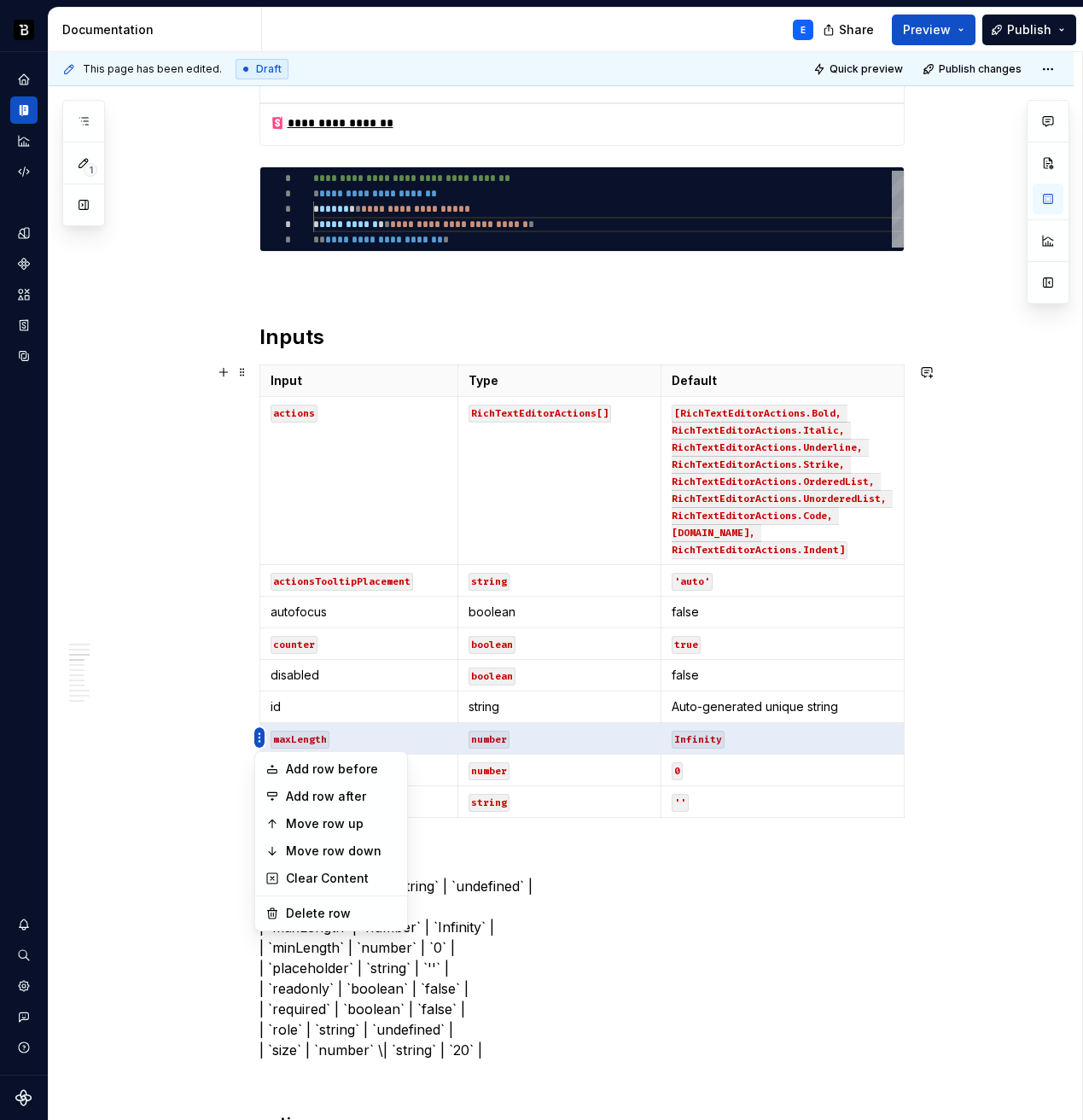
click at [260, 737] on html "Backbase Design System E Design system data Documentation E Share Preview Publi…" at bounding box center [542, 560] width 1083 height 1120
click at [299, 765] on div "Add row before" at bounding box center [341, 769] width 111 height 17
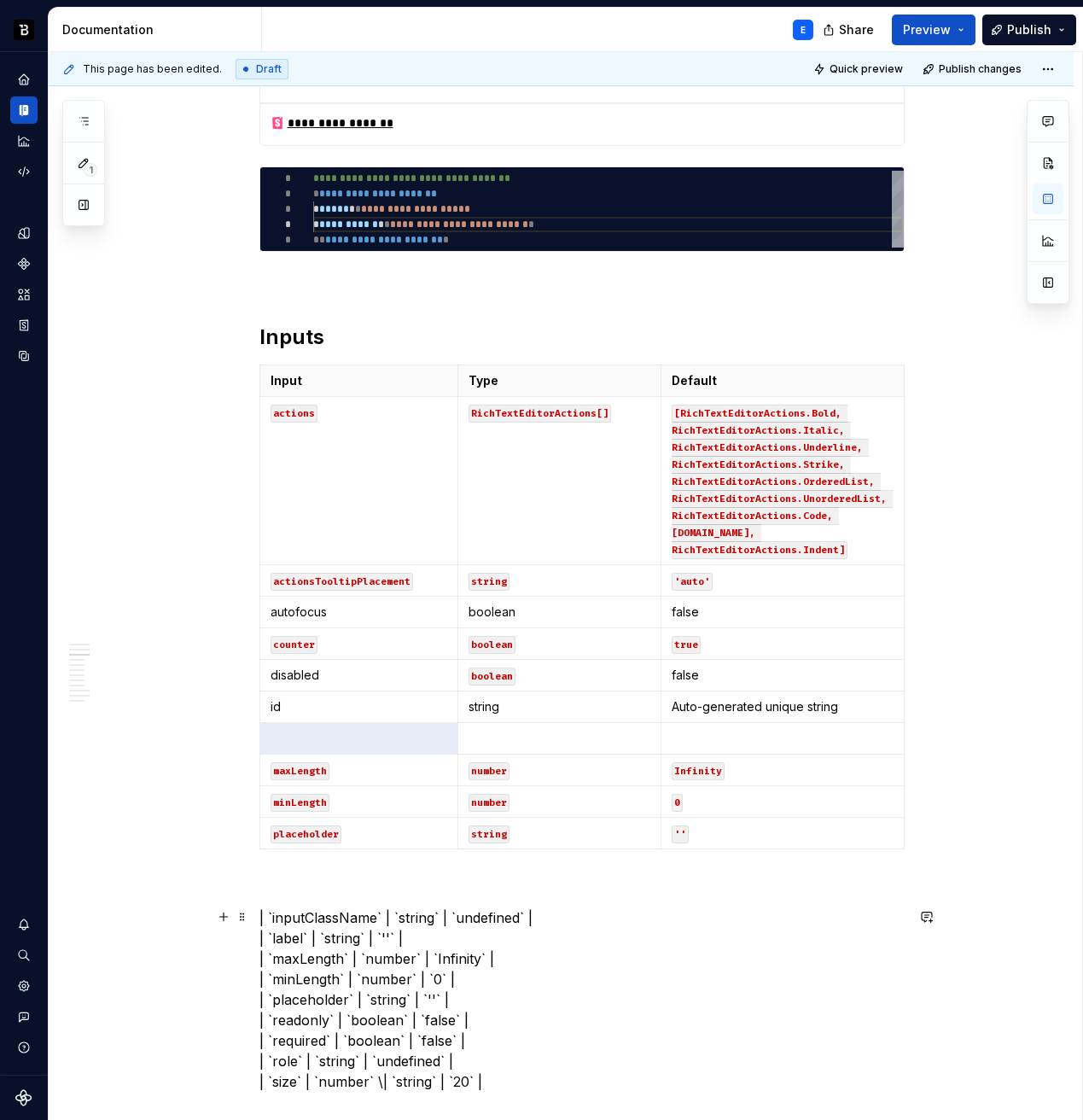
click at [317, 916] on p "| `inputClassName` | `string` | `undefined` | | `label` | `string` | `''` | | `…" at bounding box center [582, 1000] width 645 height 185
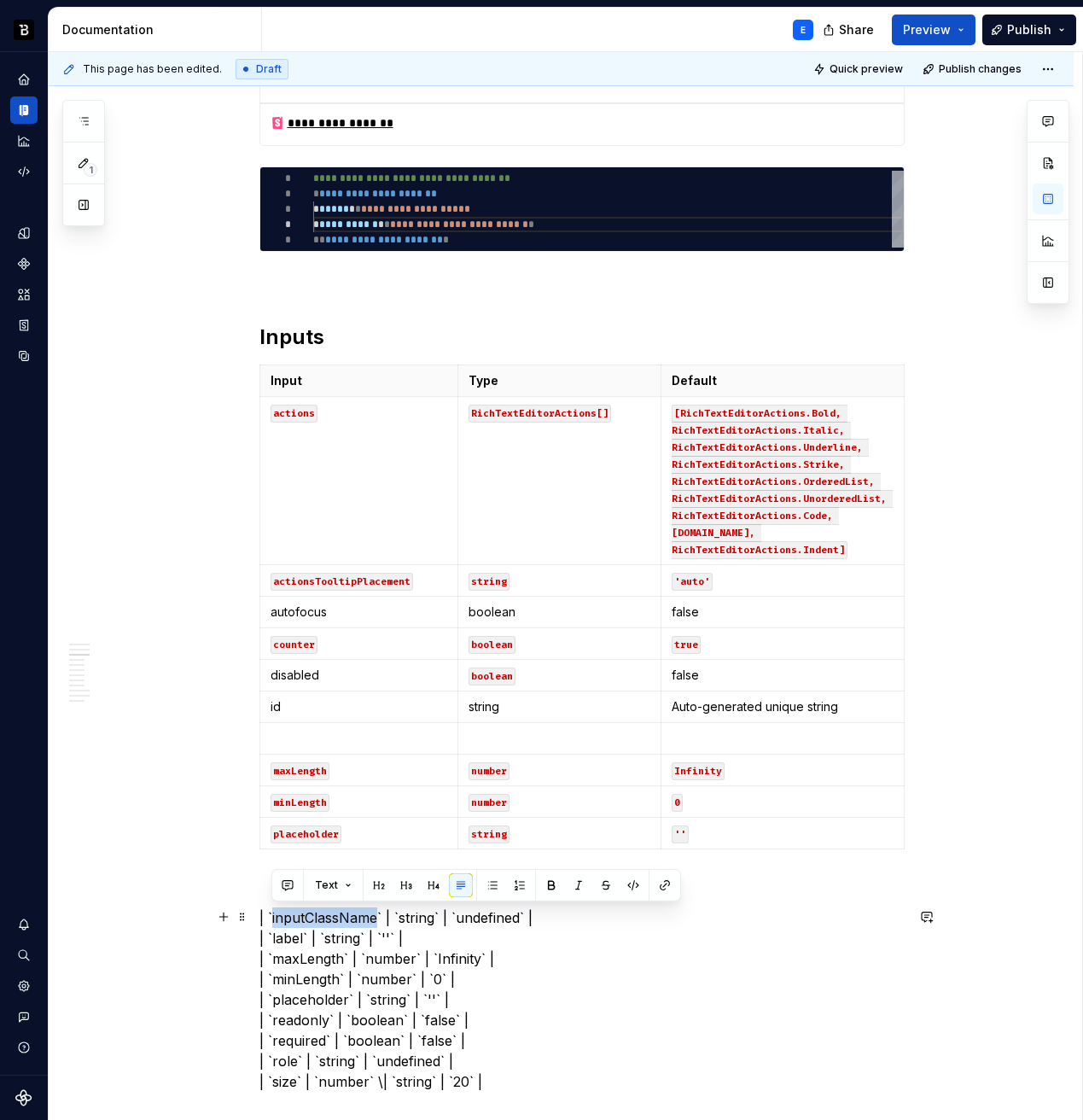
click at [317, 916] on p "| `inputClassName` | `string` | `undefined` | | `label` | `string` | `''` | | `…" at bounding box center [582, 1000] width 645 height 185
click at [309, 730] on p at bounding box center [359, 738] width 178 height 17
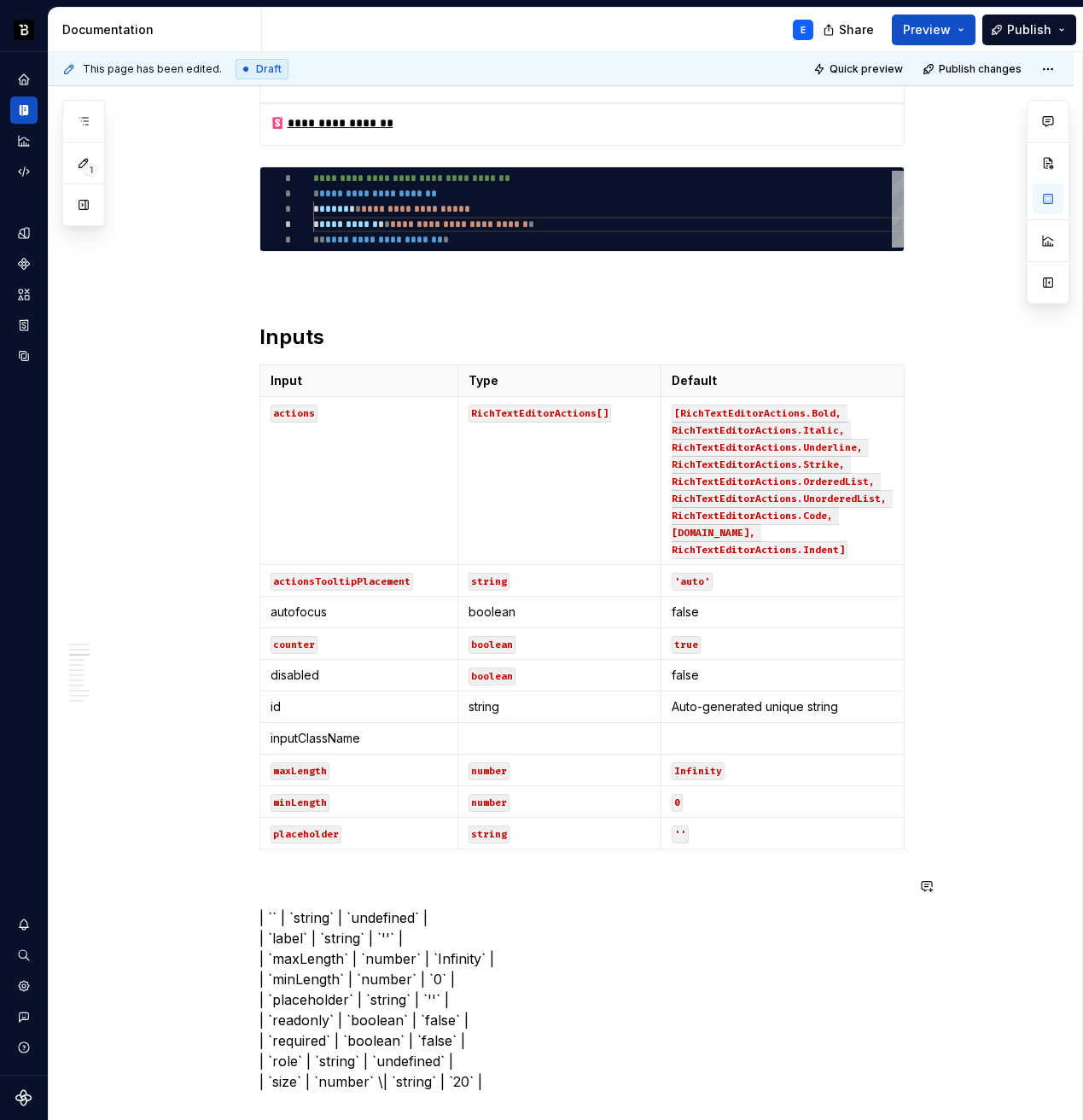
click at [318, 917] on p "| `` | `string` | `undefined` | | `label` | `string` | `''` | | `maxLength` | `…" at bounding box center [582, 1000] width 645 height 185
click at [477, 740] on p at bounding box center [559, 738] width 182 height 17
click at [342, 912] on p "| `` | `` | `undefined` | | `label` | `string` | `''` | | `maxLength` | `number…" at bounding box center [582, 1000] width 645 height 185
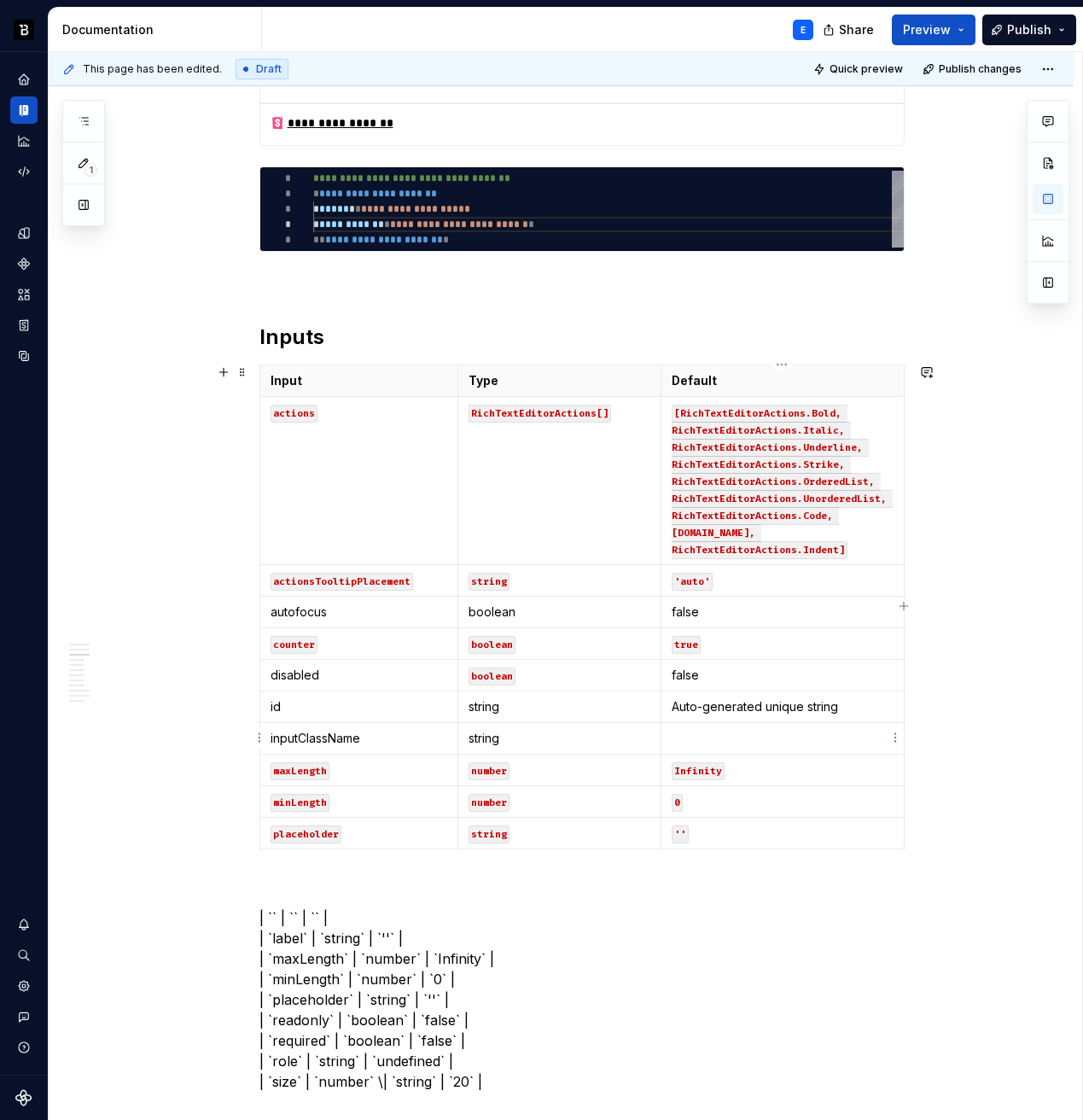
click at [689, 726] on td at bounding box center [782, 738] width 243 height 32
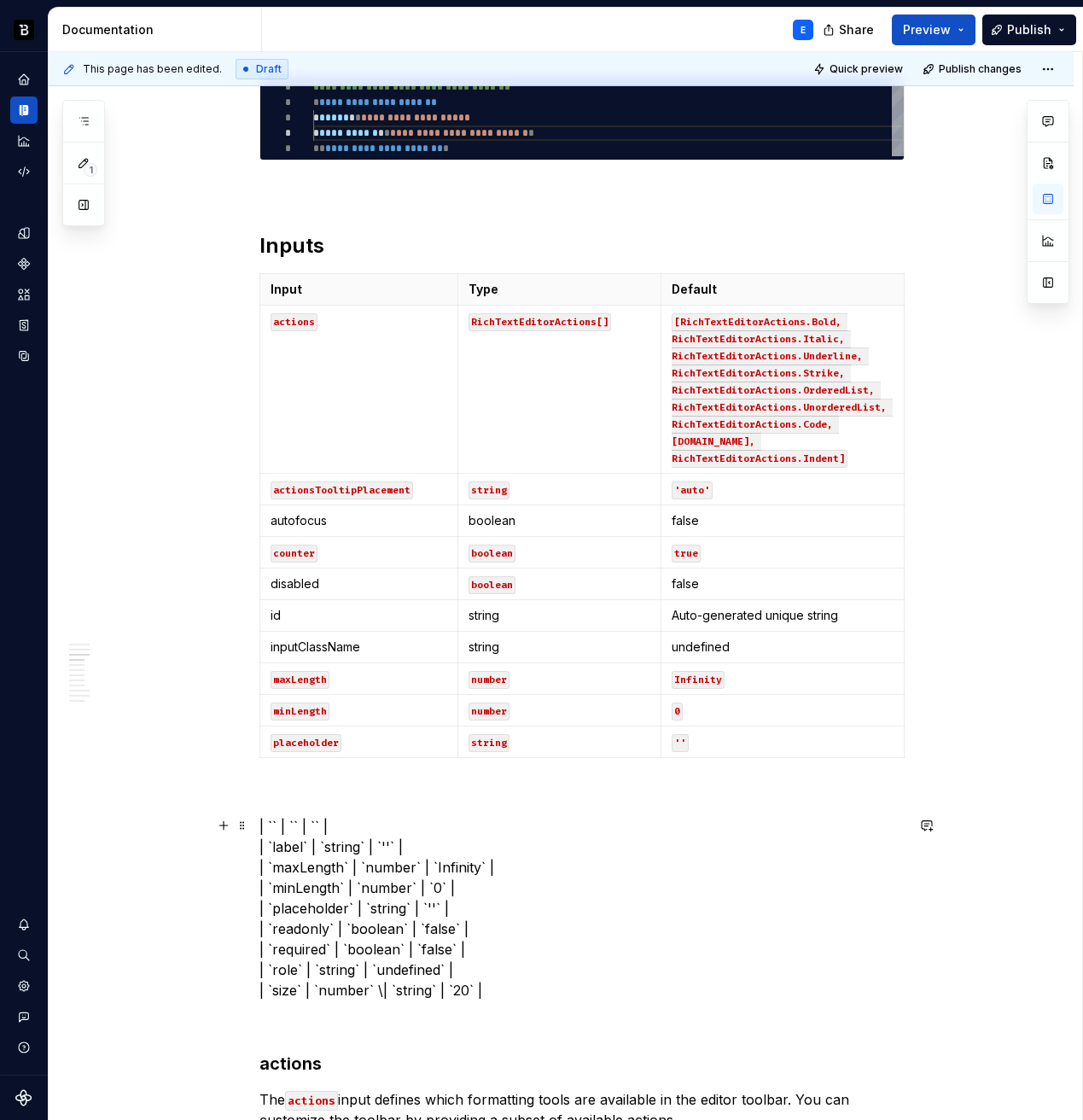
scroll to position [951, 0]
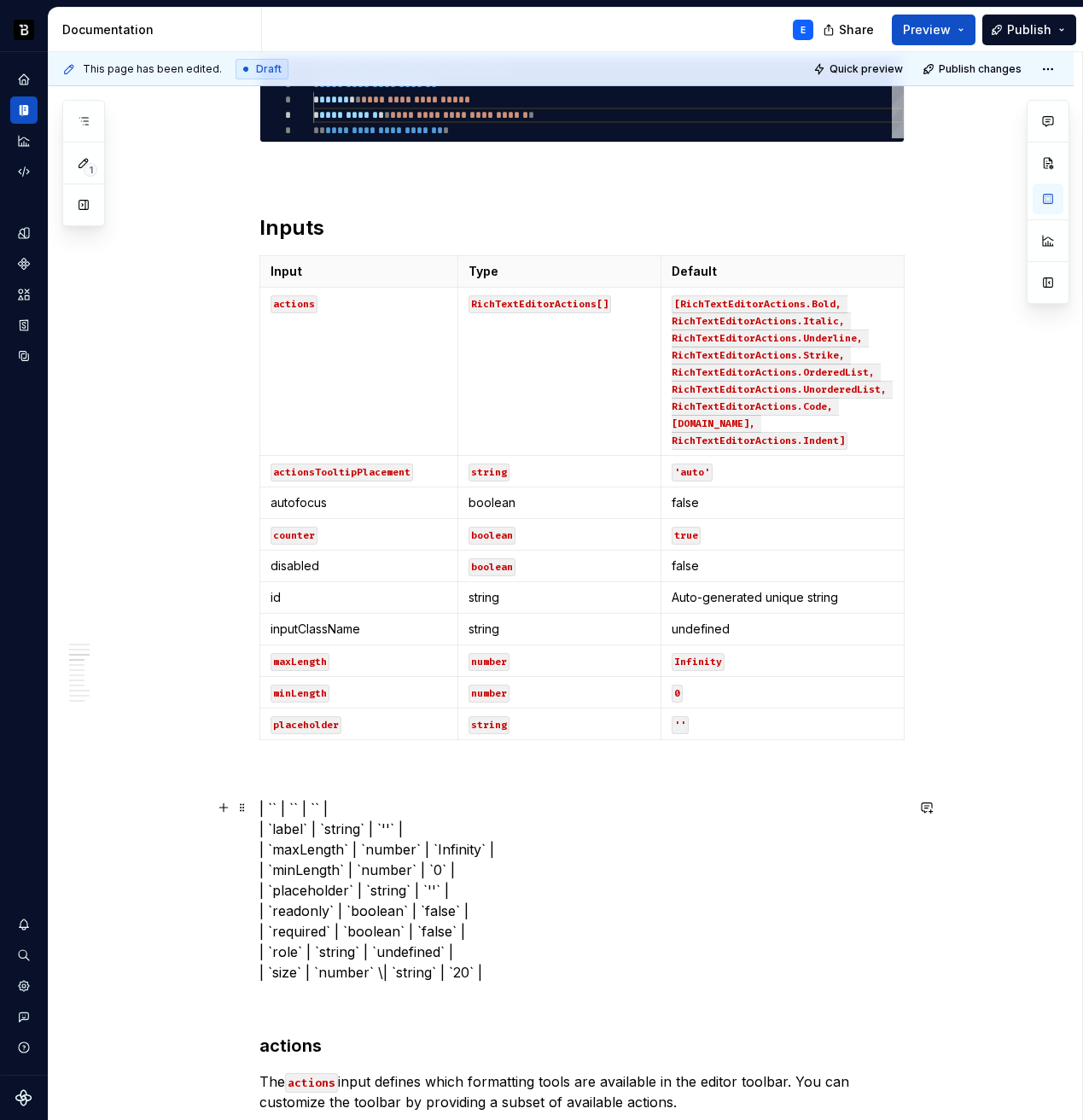
click at [410, 801] on p "| `` | `` | `` | | `label` | `string` | `''` | | `maxLength` | `number` | `Infi…" at bounding box center [582, 891] width 645 height 185
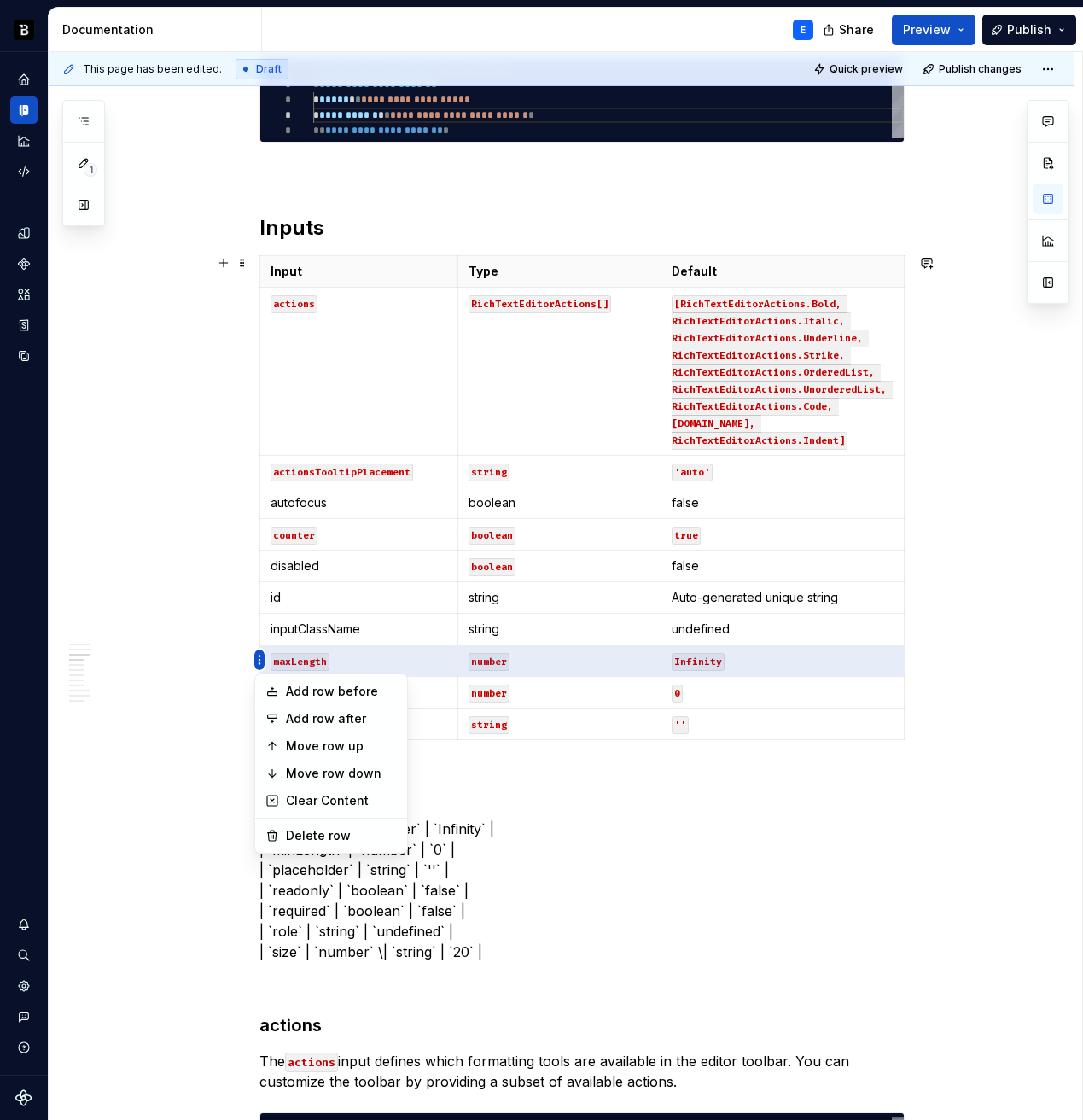
click at [258, 660] on html "Backbase Design System E Design system data Documentation E Share Preview Publi…" at bounding box center [542, 560] width 1083 height 1120
click at [298, 689] on div "Add row before" at bounding box center [341, 691] width 111 height 17
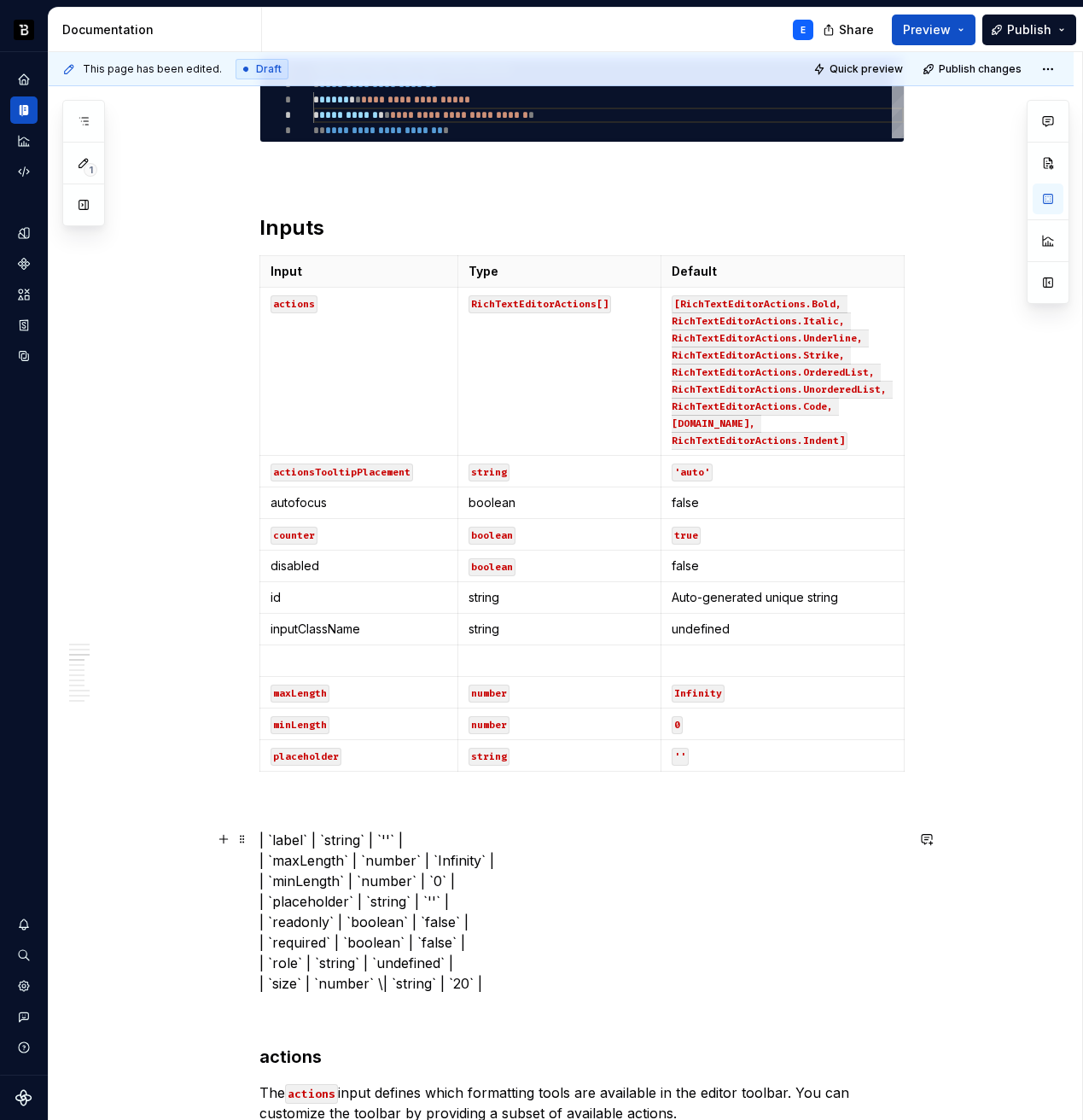
click at [285, 841] on p "| `label` | `string` | `''` | | `maxLength` | `number` | `Infinity` | | `minLen…" at bounding box center [582, 912] width 645 height 164
click at [299, 661] on p at bounding box center [359, 661] width 178 height 17
click at [312, 837] on p "| `` | `string` | `''` | | `maxLength` | `number` | `Infinity` | | `minLength` …" at bounding box center [582, 912] width 645 height 164
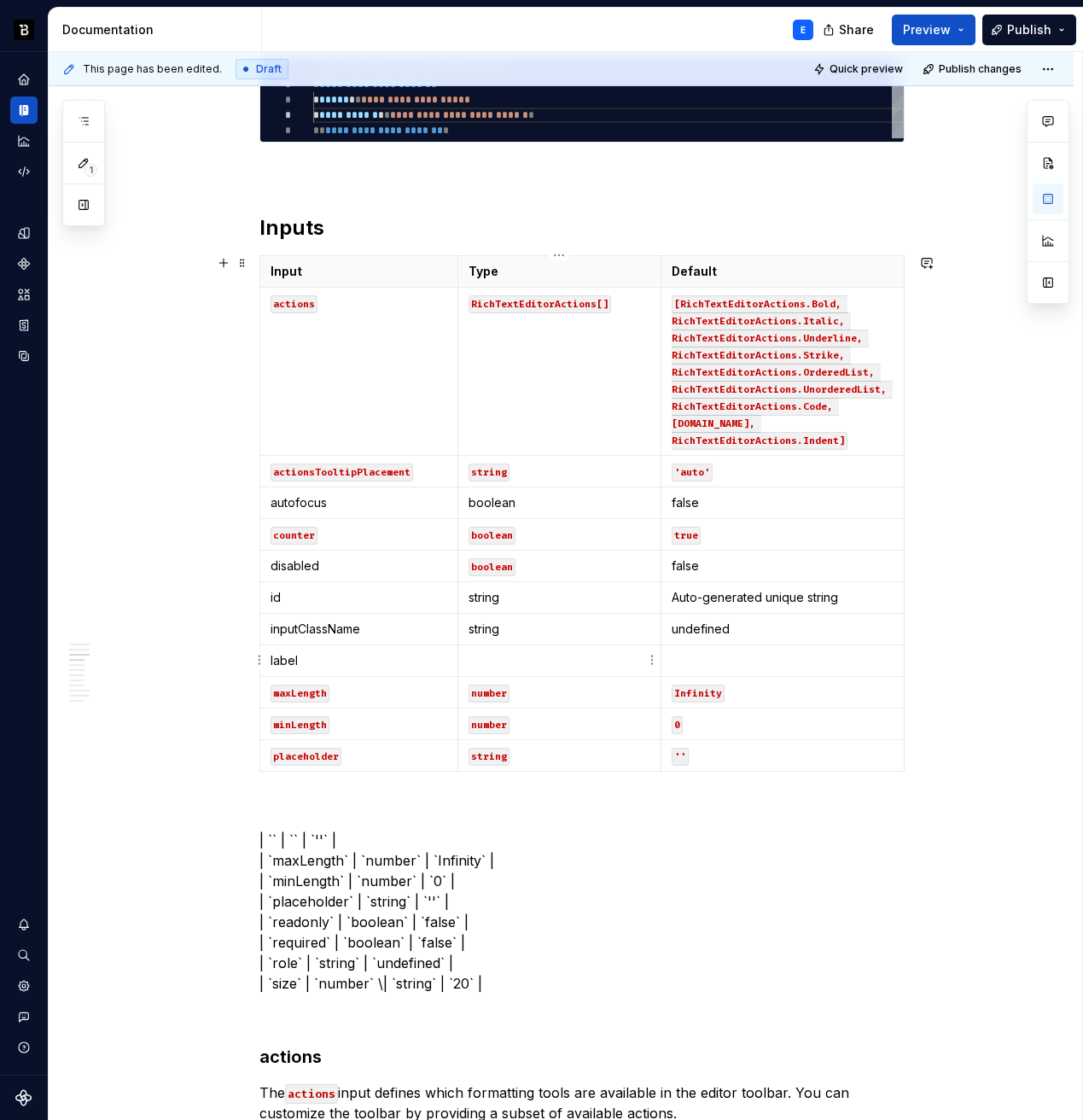
click at [504, 666] on p at bounding box center [559, 661] width 182 height 17
click at [366, 834] on p "| `` | `` | `''` | | `maxLength` | `number` | `Infinity` | | `minLength` | `num…" at bounding box center [582, 912] width 645 height 164
click at [698, 655] on p at bounding box center [782, 661] width 222 height 17
click at [455, 830] on p "| `` | `` | `` | | `maxLength` | `number` | `Infinity` | | `minLength` | `numbe…" at bounding box center [582, 912] width 645 height 164
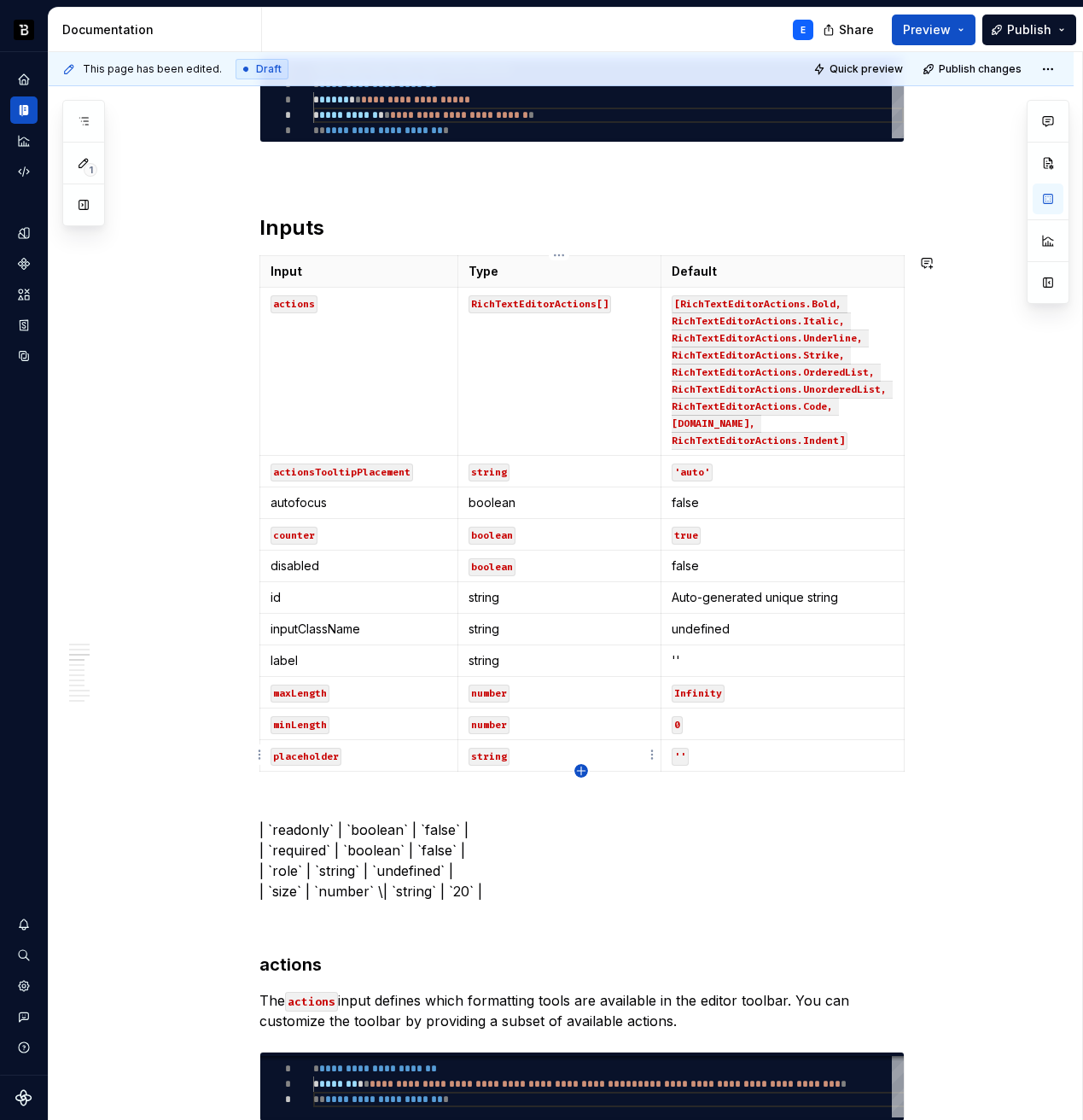
click at [581, 767] on icon "button" at bounding box center [580, 770] width 8 height 8
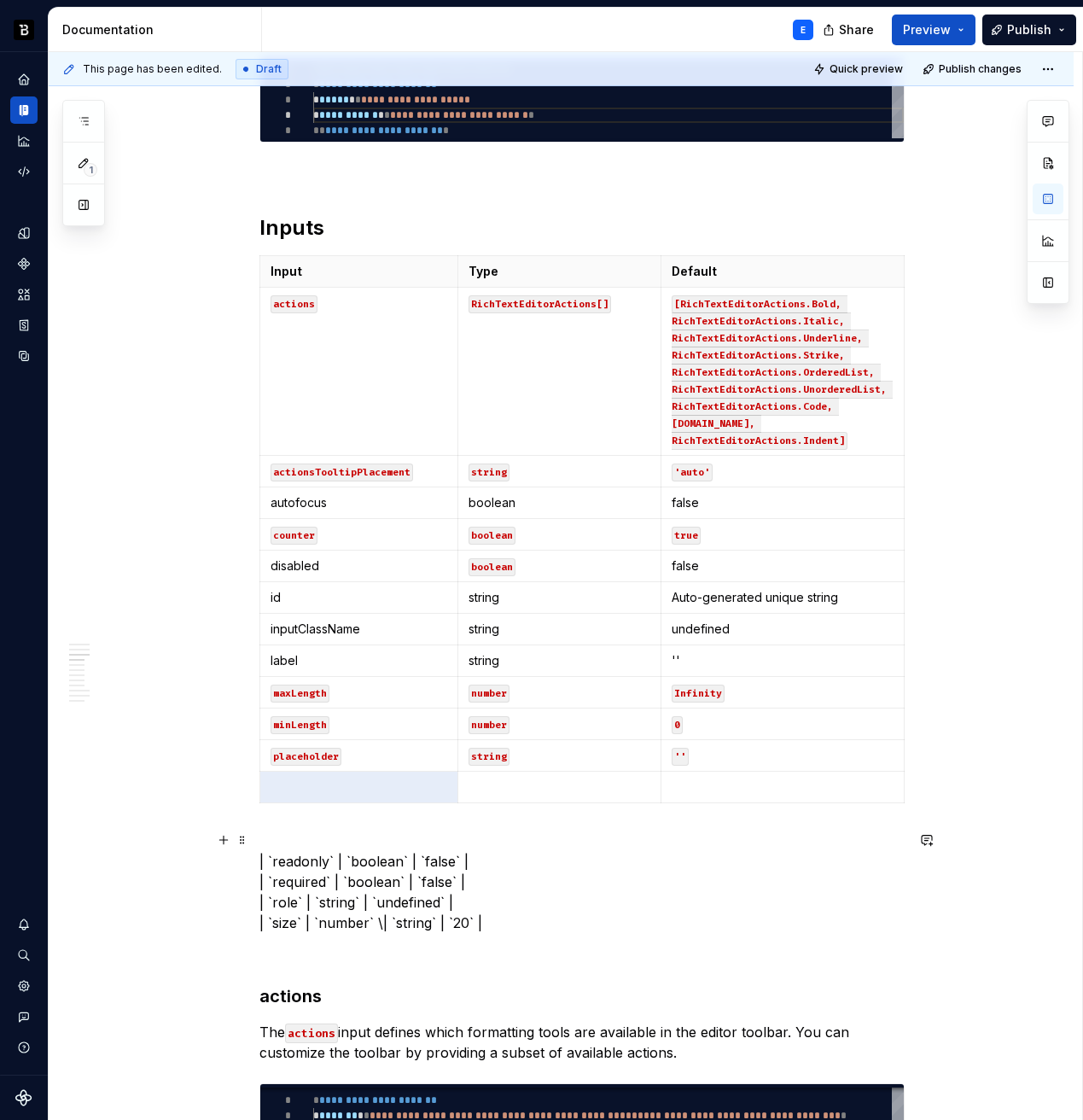
click at [308, 859] on p "| `readonly` | `boolean` | `false` | | `required` | `boolean` | `false` | | `ro…" at bounding box center [582, 882] width 645 height 103
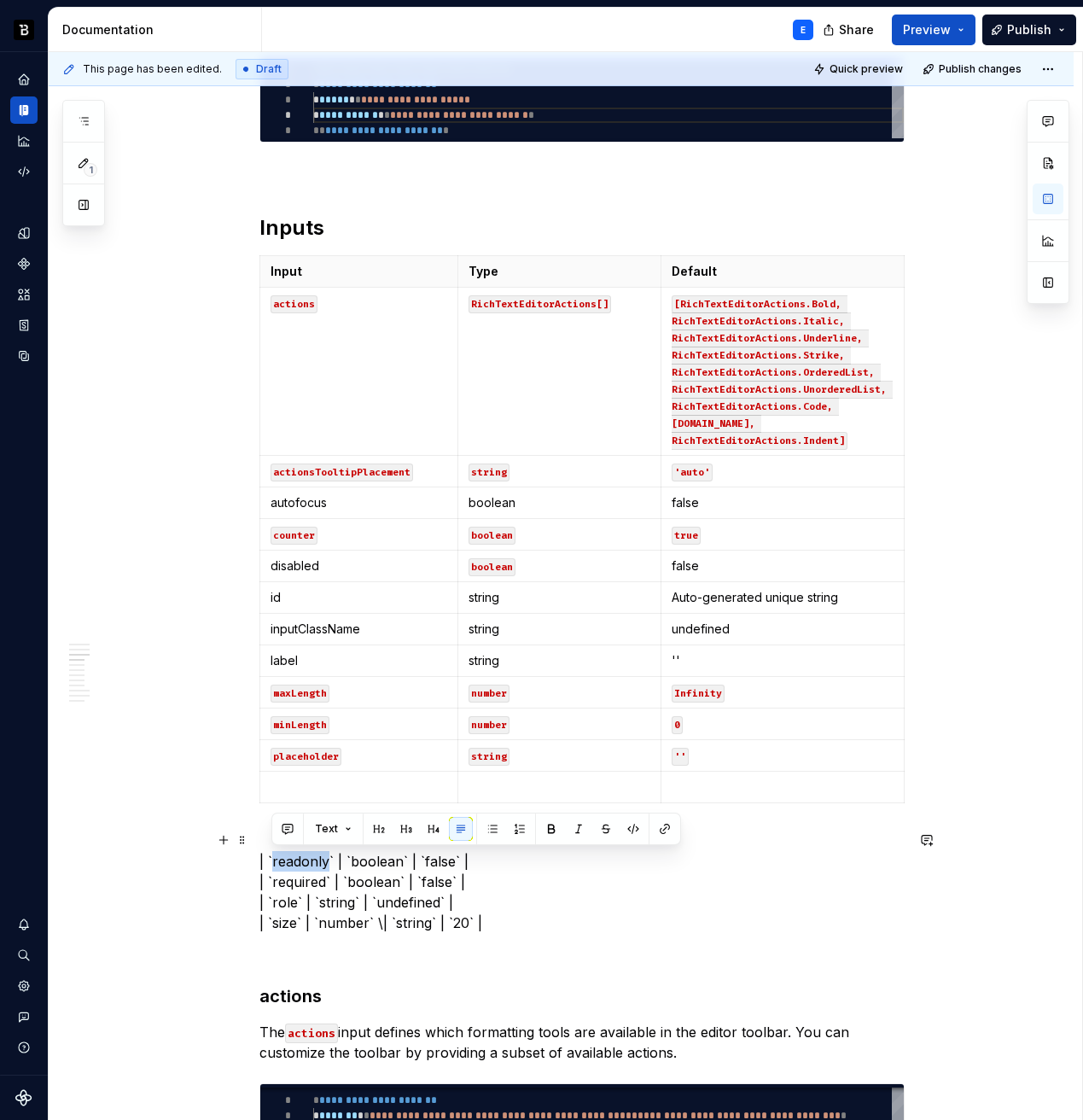
click at [308, 859] on p "| `readonly` | `boolean` | `false` | | `required` | `boolean` | `false` | | `ro…" at bounding box center [582, 882] width 645 height 103
click at [321, 788] on p at bounding box center [359, 787] width 178 height 17
click at [323, 862] on p "| `` | `boolean` | `false` | | `required` | `boolean` | `false` | | `role` | `s…" at bounding box center [582, 882] width 645 height 103
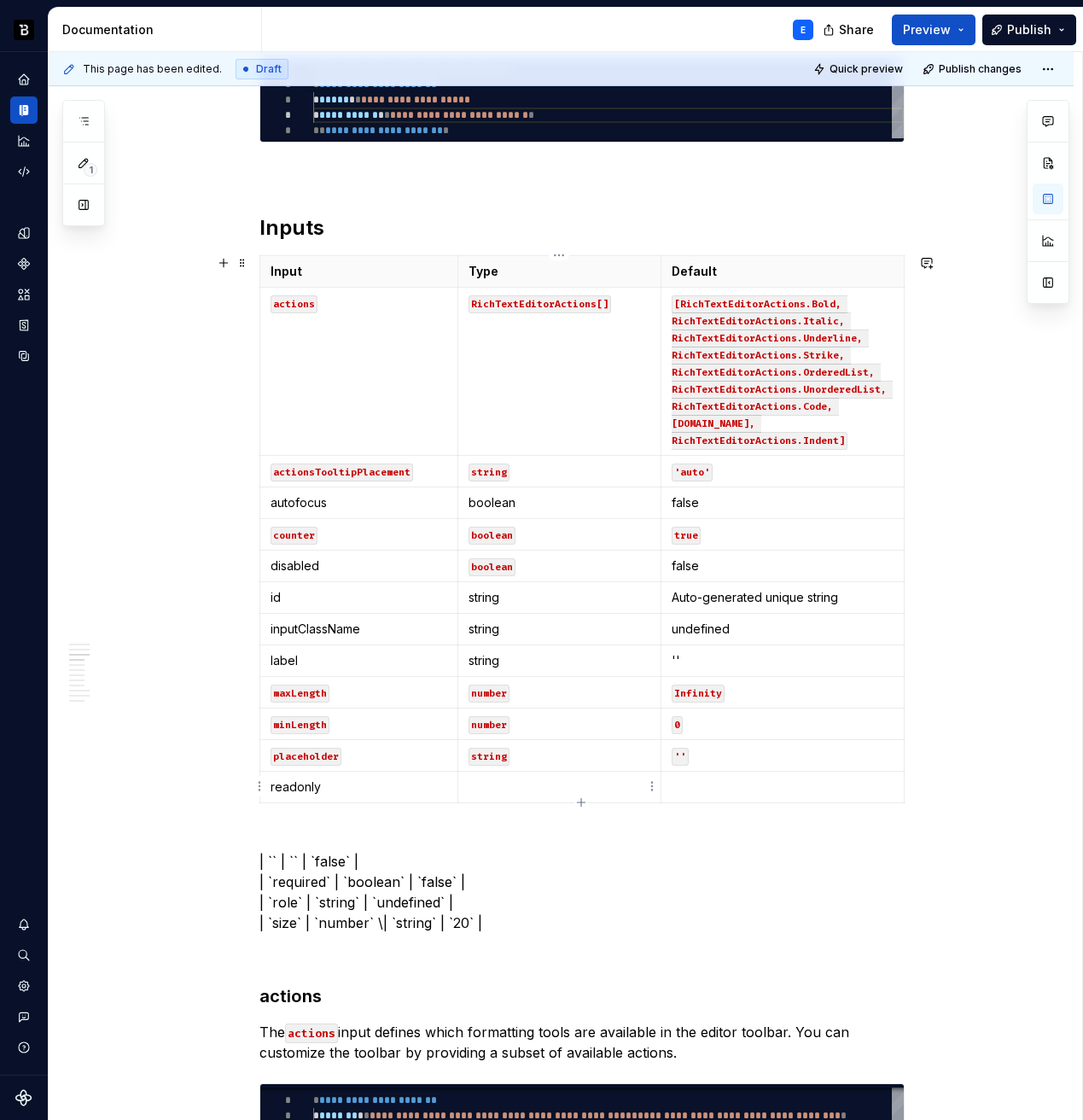
click at [541, 776] on td at bounding box center [559, 787] width 203 height 32
click at [330, 862] on p "| `` | `` | `false` | | `required` | `boolean` | `false` | | `role` | `string` …" at bounding box center [582, 882] width 645 height 103
click at [685, 775] on td at bounding box center [782, 787] width 243 height 32
click at [355, 853] on p "| `` | `` | `` | | `required` | `boolean` | `false` | | `role` | `string` | `un…" at bounding box center [582, 882] width 645 height 103
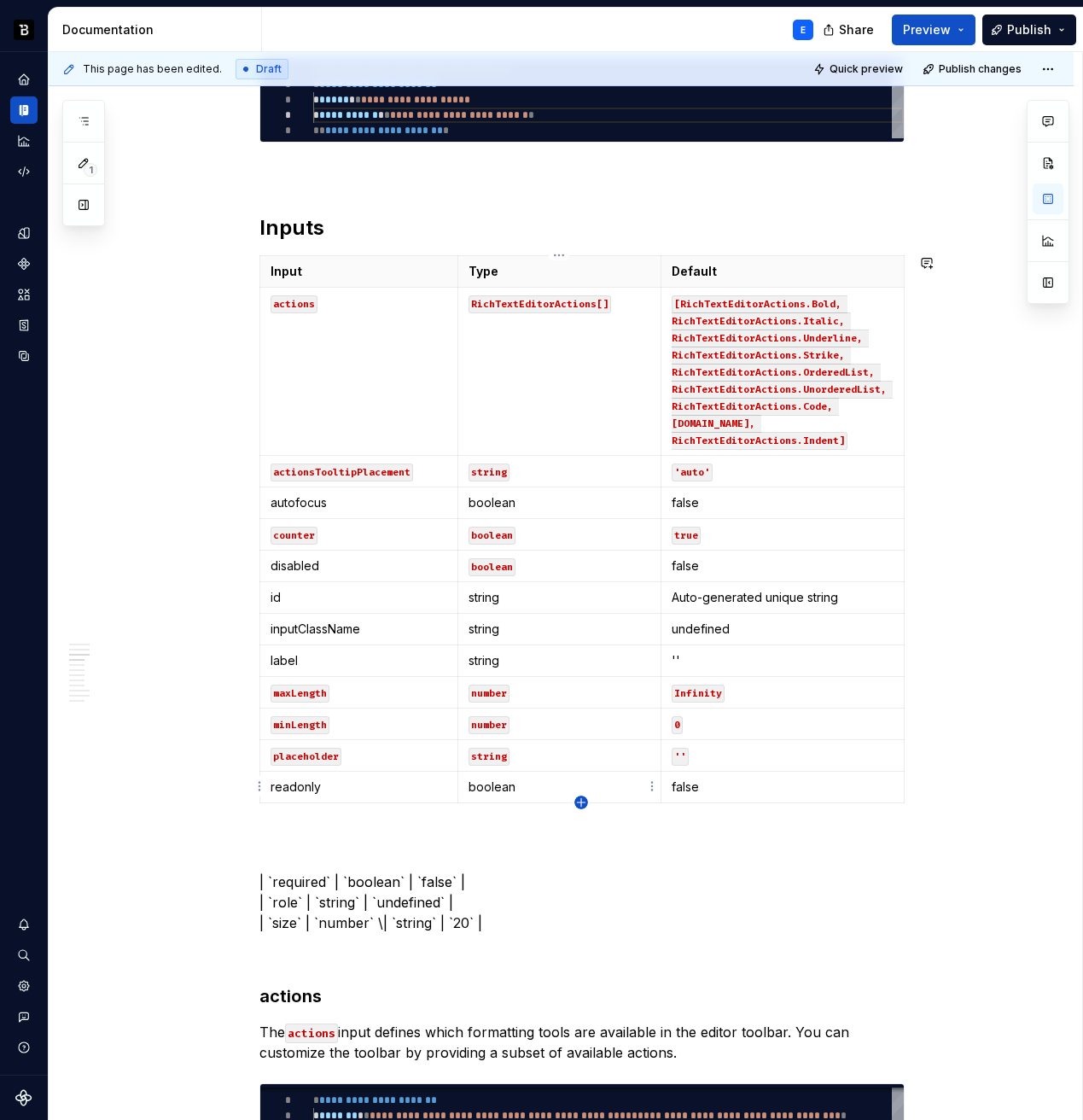
click at [581, 800] on icon "button" at bounding box center [582, 803] width 14 height 14
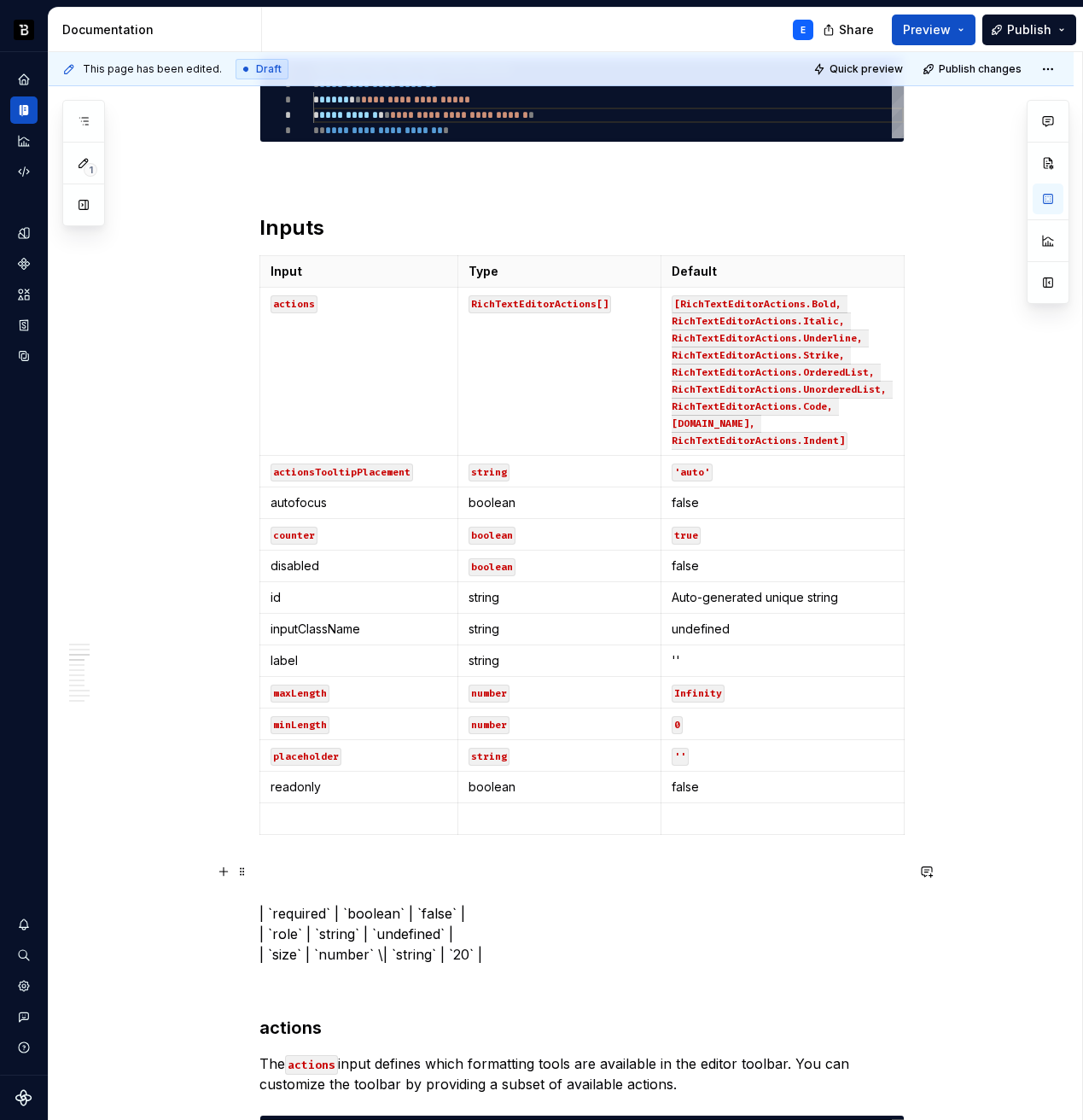
click at [306, 906] on p "| `required` | `boolean` | `false` | | `role` | `string` | `undefined` | | `siz…" at bounding box center [582, 914] width 645 height 103
click at [324, 810] on p at bounding box center [359, 819] width 178 height 17
click at [320, 910] on p "| `` | `boolean` | `false` | | `role` | `string` | `undefined` | | `size` | `nu…" at bounding box center [582, 914] width 645 height 103
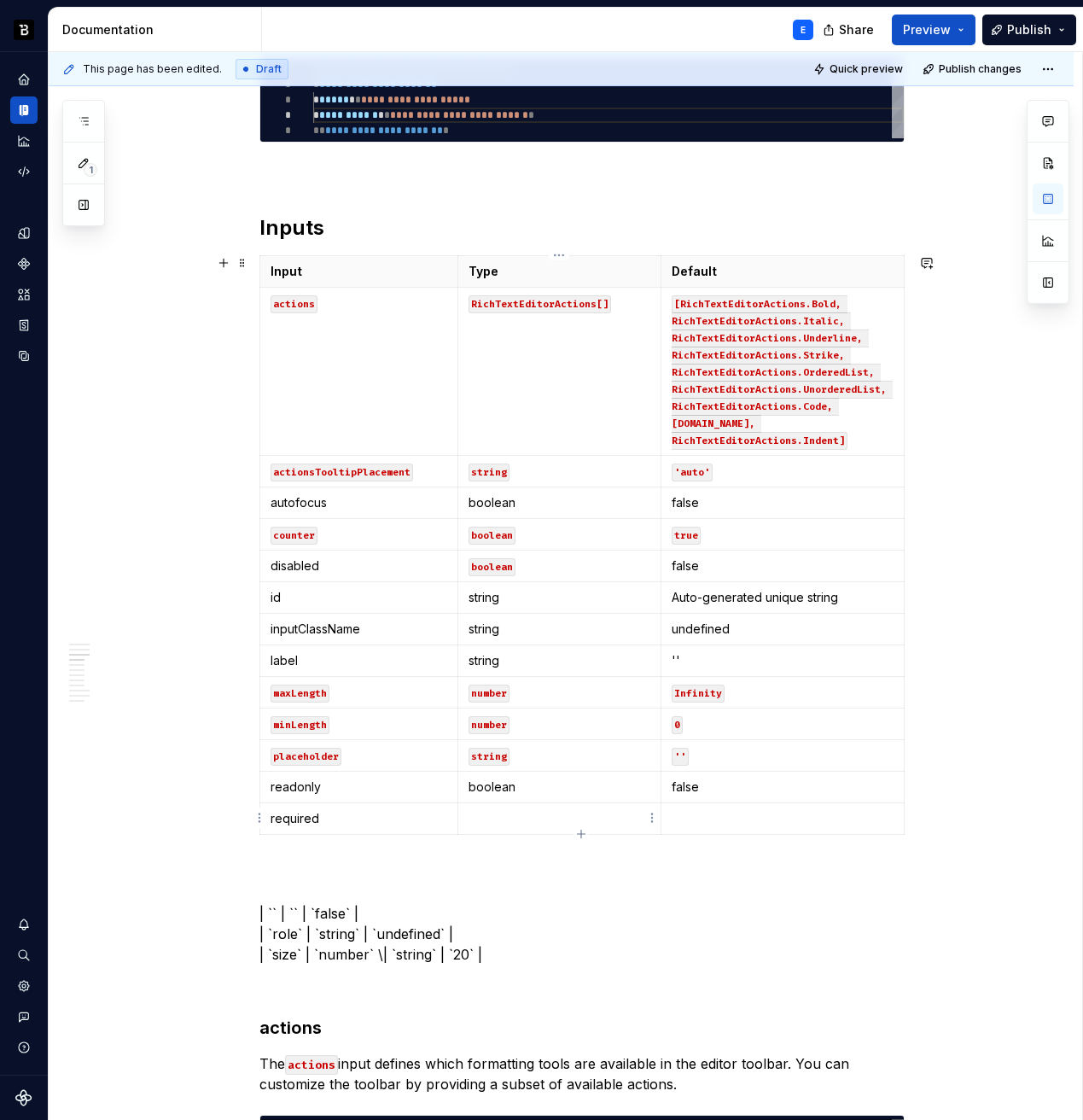
click at [536, 810] on p at bounding box center [559, 819] width 182 height 17
click at [331, 911] on p "| `` | `` | `false` | | `role` | `string` | `undefined` | | `size` | `number` \…" at bounding box center [582, 914] width 645 height 103
click at [705, 821] on p at bounding box center [782, 819] width 222 height 17
click at [582, 833] on icon "button" at bounding box center [582, 834] width 14 height 14
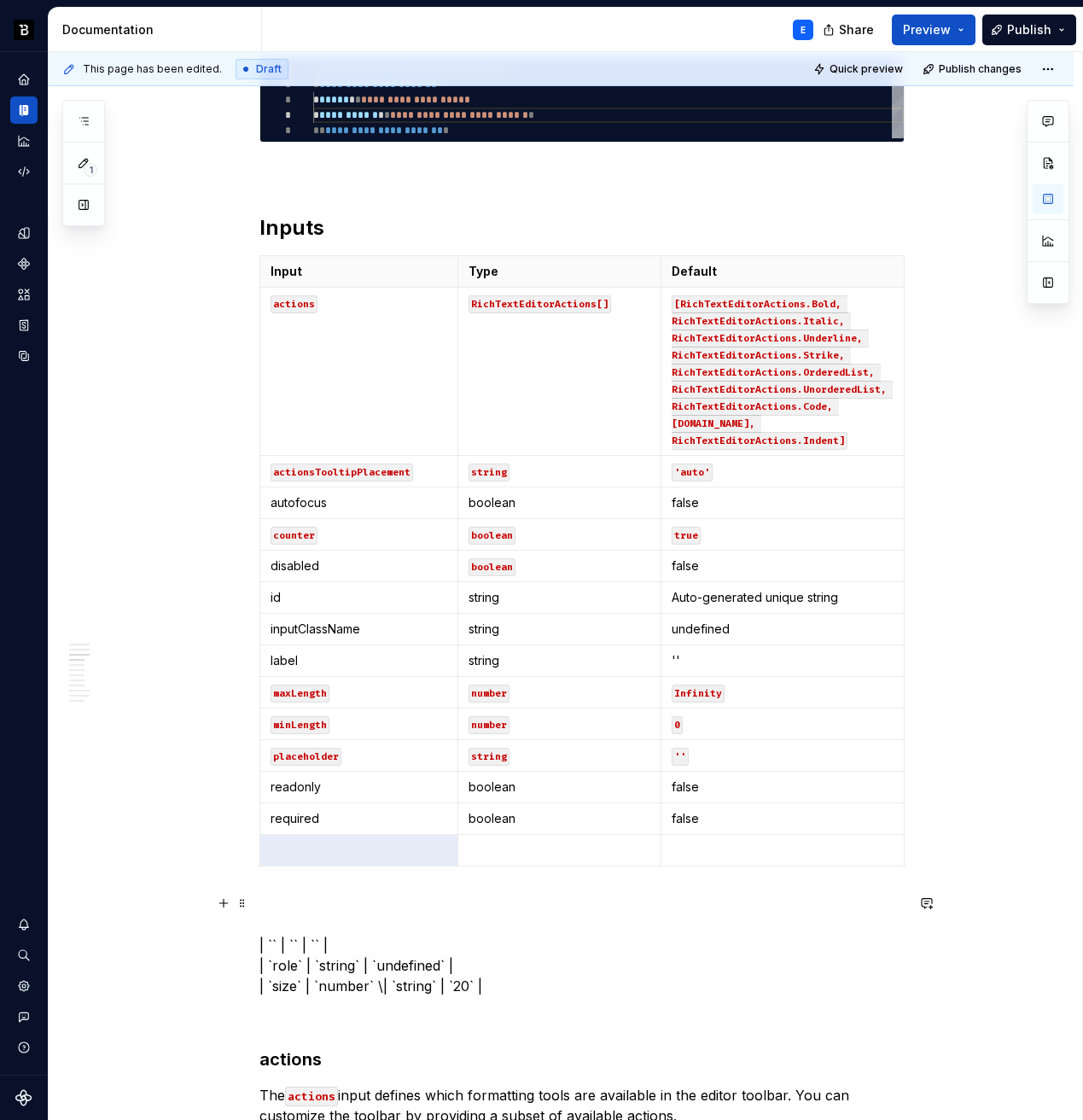
click at [282, 966] on p "| `` | `` | `` | | `role` | `string` | `undefined` | | `size` | `number` \| `st…" at bounding box center [582, 945] width 645 height 103
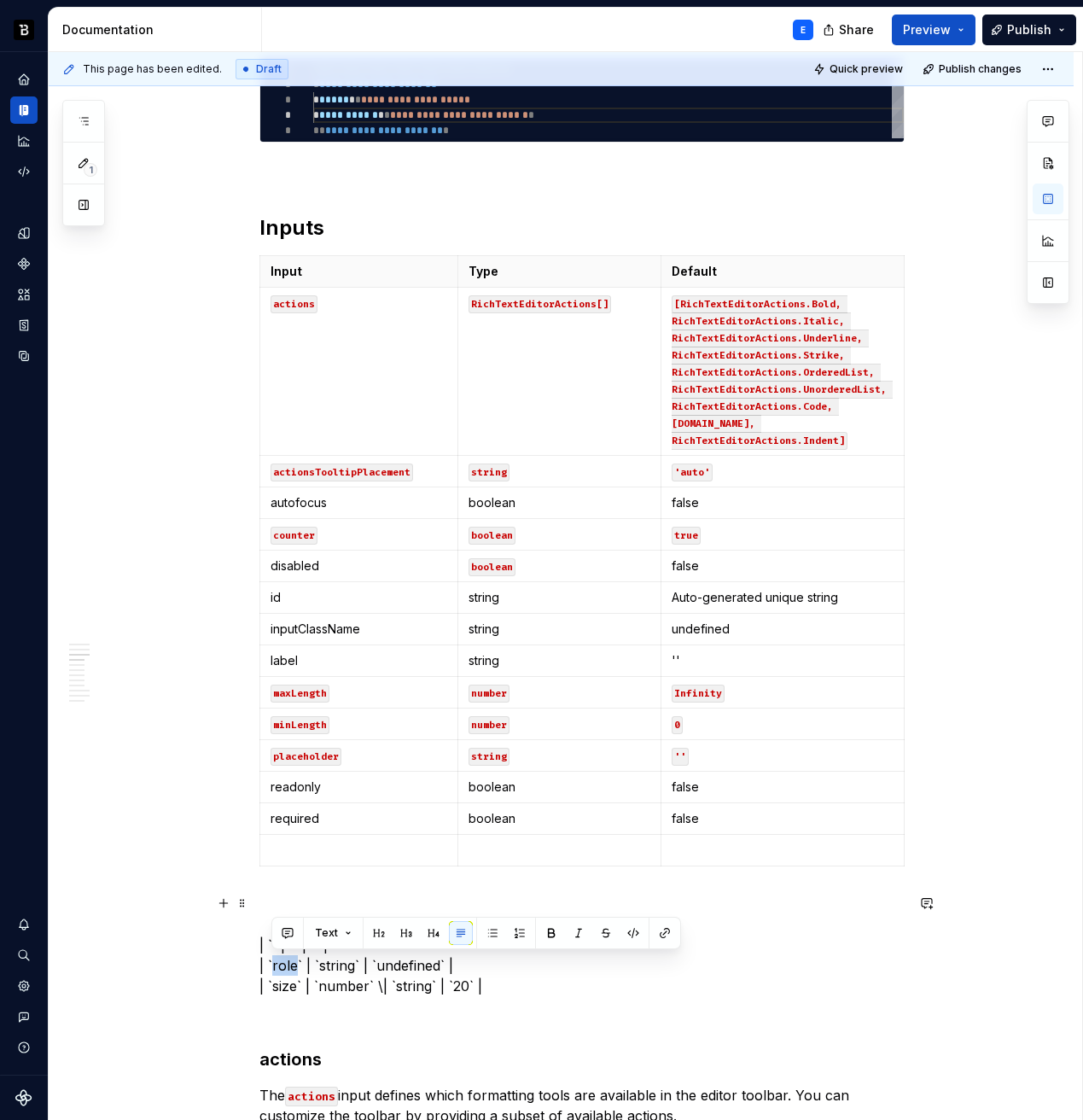
click at [282, 966] on p "| `` | `` | `` | | `role` | `string` | `undefined` | | `size` | `number` \| `st…" at bounding box center [582, 945] width 645 height 103
click at [305, 846] on p at bounding box center [359, 850] width 178 height 17
click at [312, 970] on p "| `` | `` | `` | | `` | `string` | `undefined` | | `size` | `number` \| `string…" at bounding box center [582, 945] width 645 height 103
click at [485, 851] on p at bounding box center [559, 850] width 182 height 17
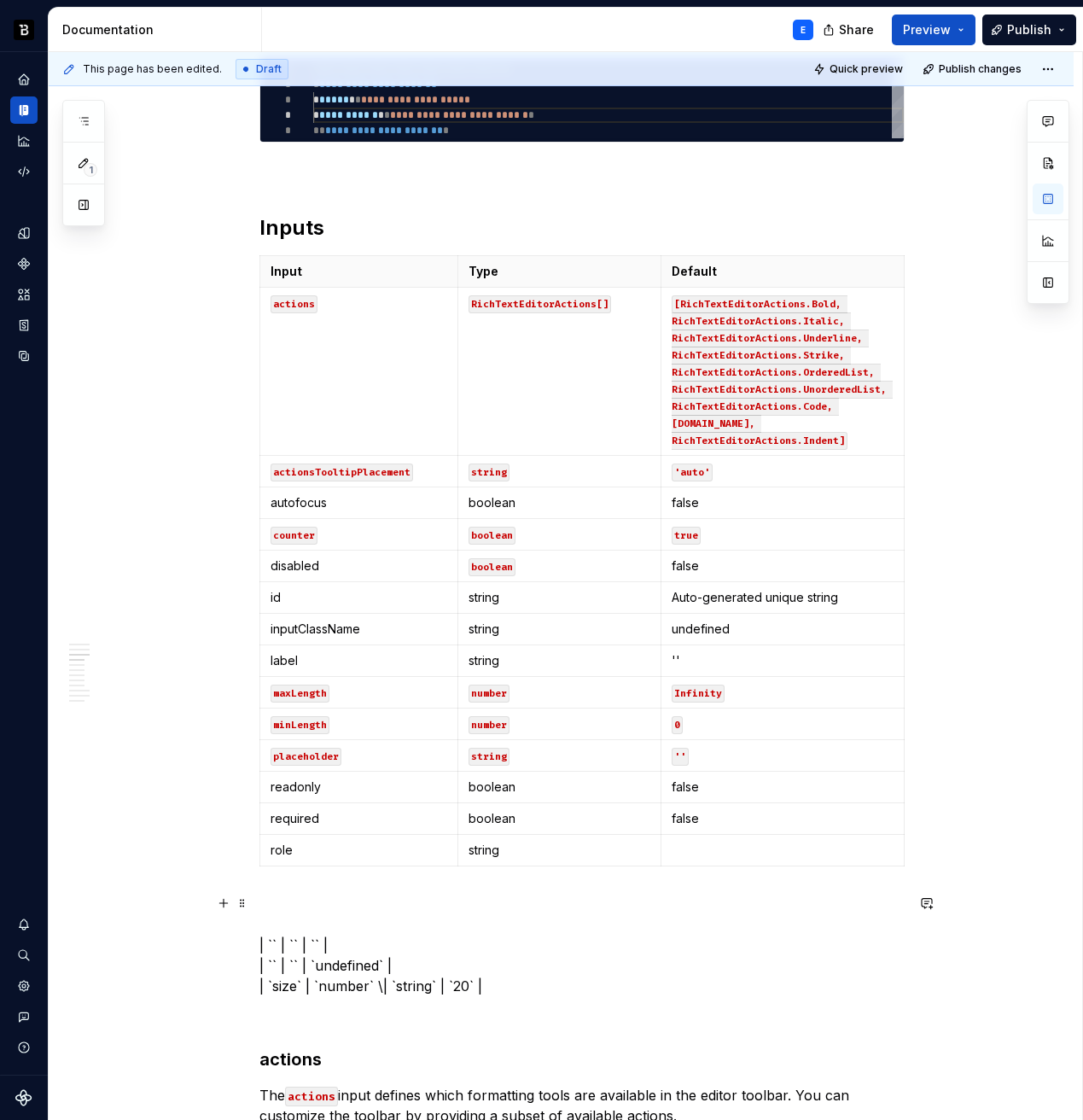
click at [357, 959] on p "| `` | `` | `` | | `` | `` | `undefined` | | `size` | `number` \| `string` | `2…" at bounding box center [582, 945] width 645 height 103
click at [701, 842] on p at bounding box center [782, 850] width 222 height 17
click at [583, 866] on icon "button" at bounding box center [582, 866] width 14 height 14
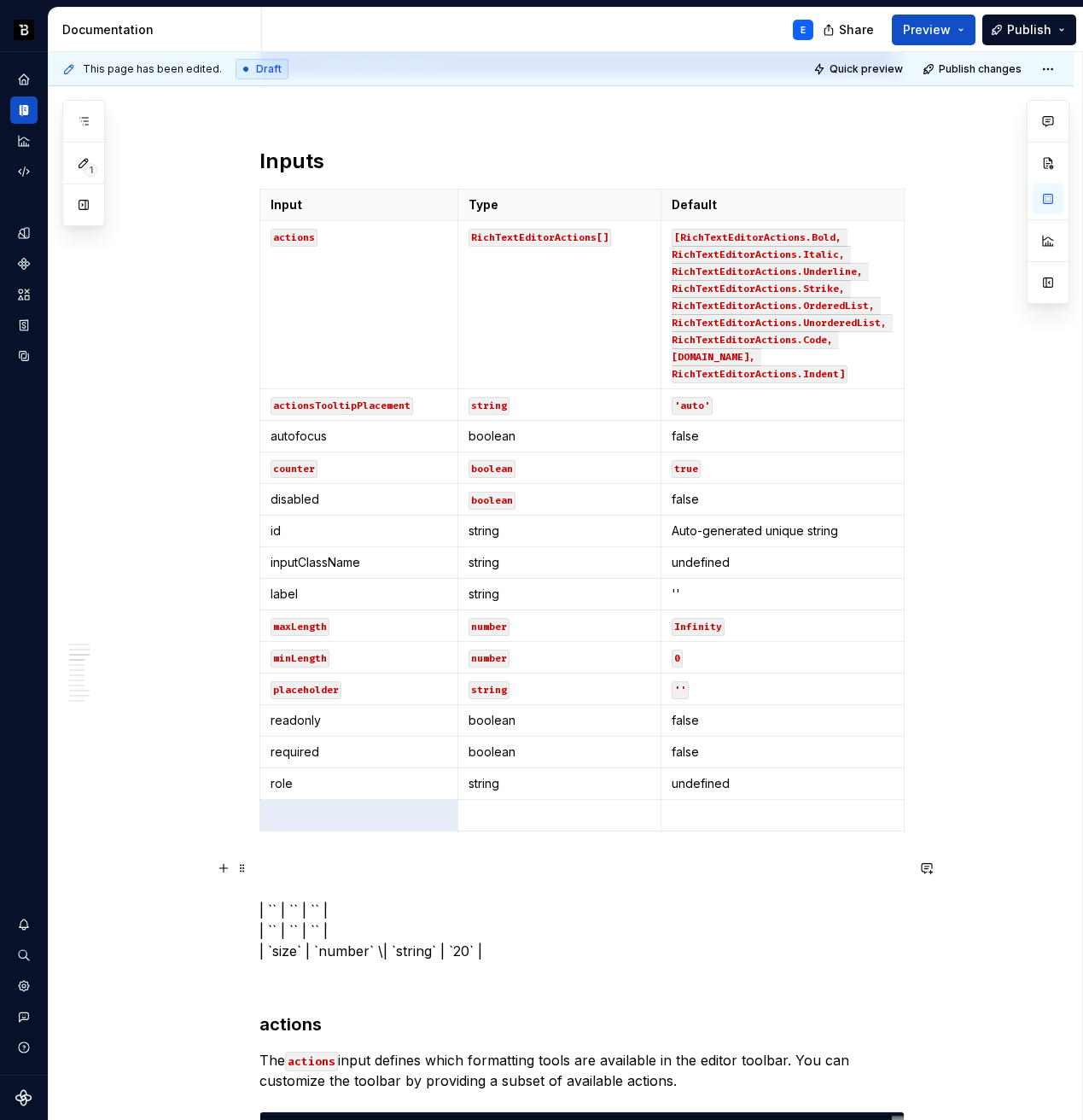
scroll to position [1027, 0]
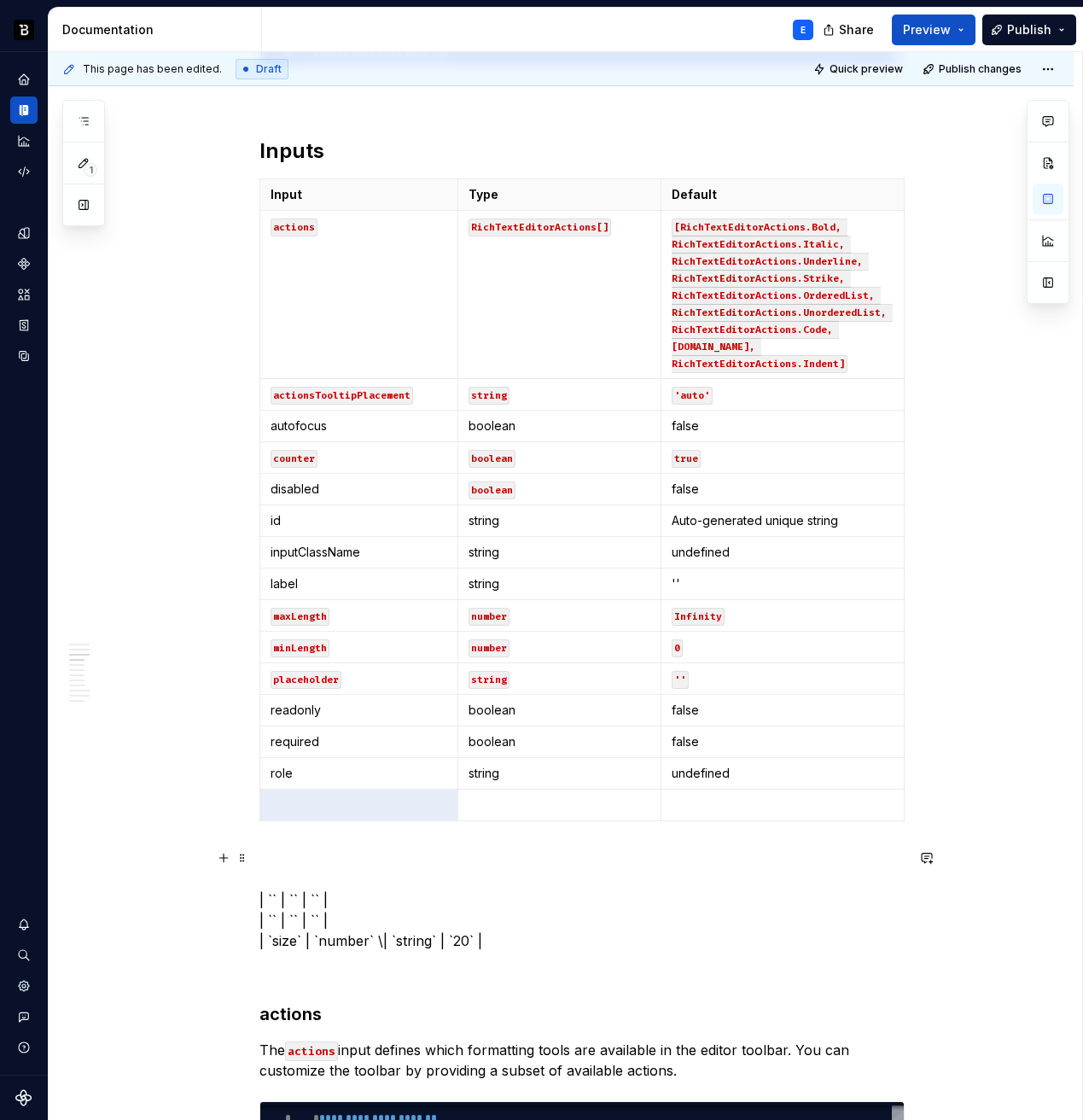
click at [283, 939] on p "| `` | `` | `` | | `` | `` | `` | | `size` | `number` \| `string` | `20` |" at bounding box center [582, 900] width 645 height 103
click at [312, 800] on p at bounding box center [359, 805] width 178 height 17
click at [310, 939] on p "| `` | `` | `` | | `` | `` | `` | | `` | `number` \| `string` | `20` |" at bounding box center [582, 900] width 645 height 103
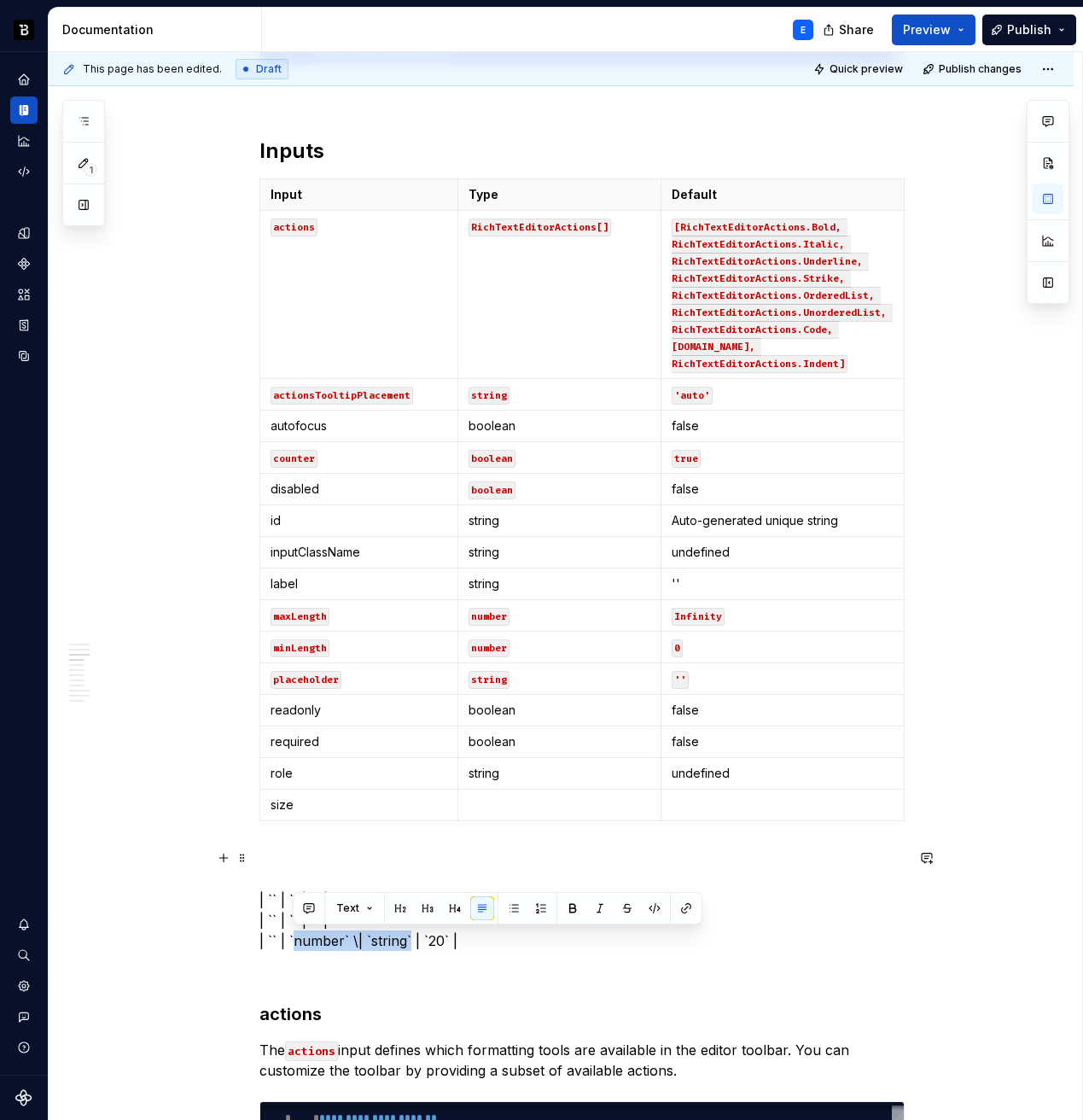
click at [403, 943] on p "| `` | `` | `` | | `` | `` | `` | | `` | `number` \| `string` | `20` |" at bounding box center [582, 900] width 645 height 103
click at [479, 806] on p at bounding box center [559, 805] width 182 height 17
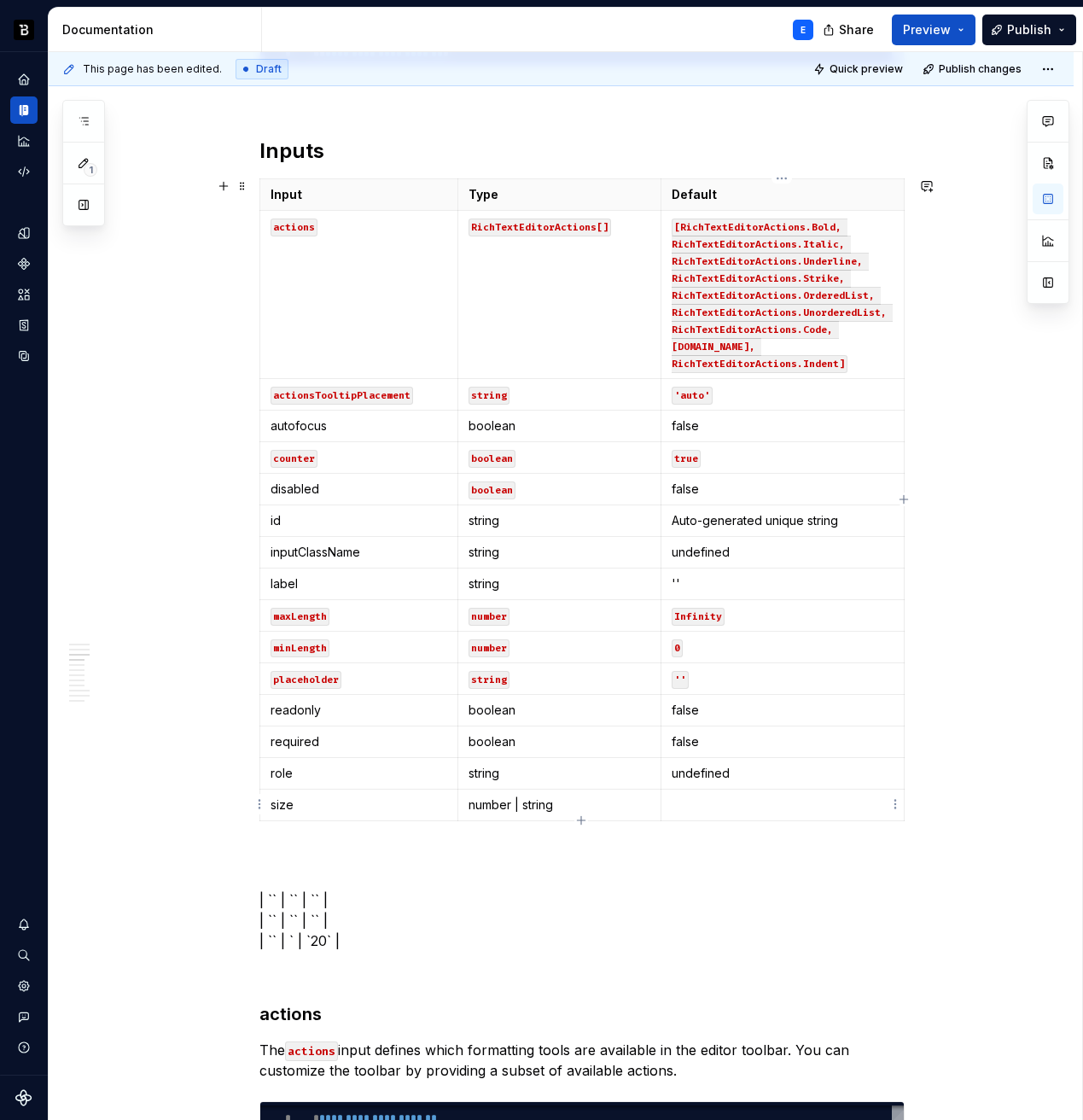
click at [709, 794] on td at bounding box center [782, 805] width 243 height 32
click at [416, 892] on p "| `` | `` | `` | | `` | `` | `` | | `` | ` | `20` |" at bounding box center [582, 900] width 645 height 103
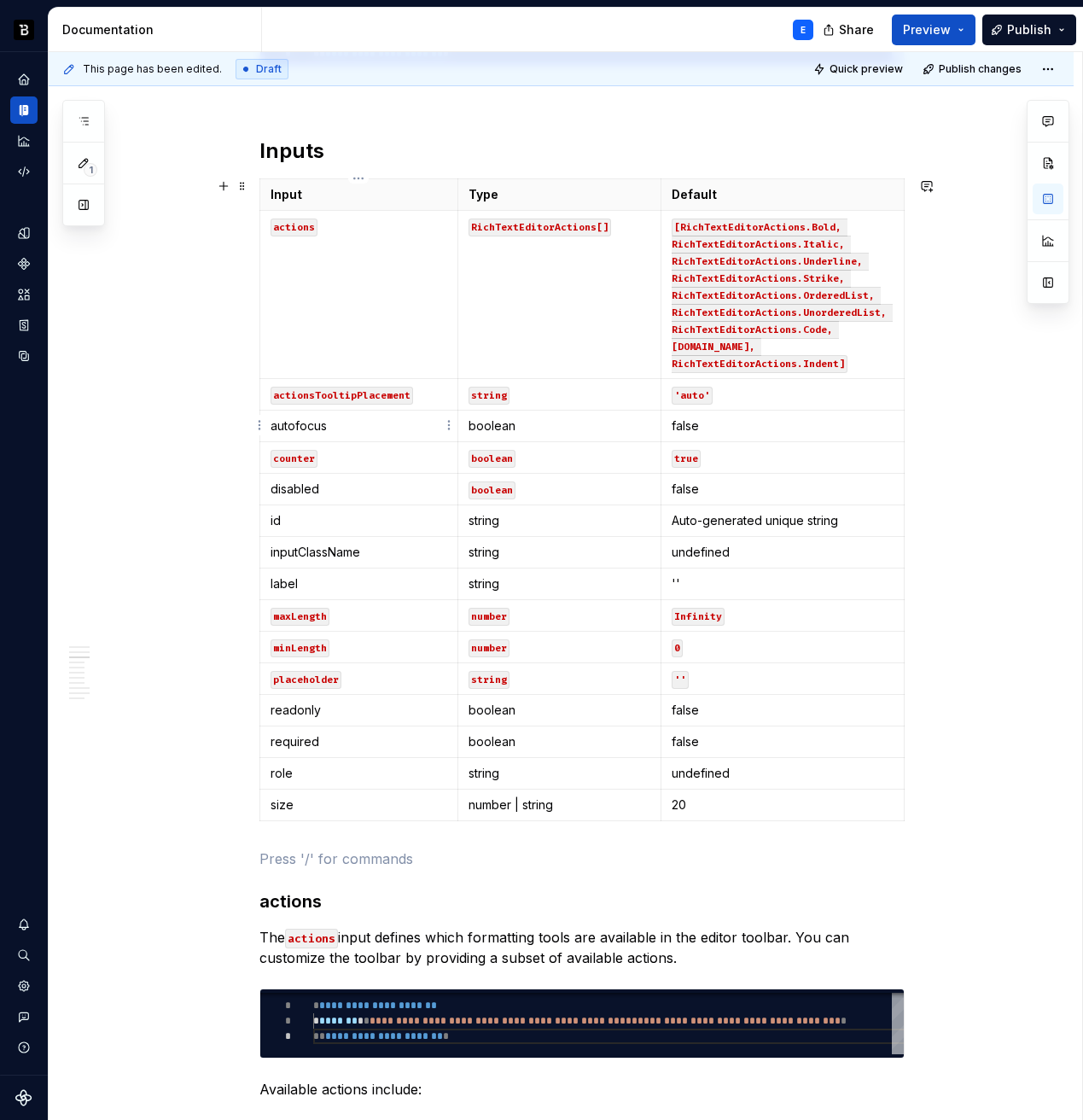
click at [353, 427] on p "autofocus" at bounding box center [359, 426] width 178 height 17
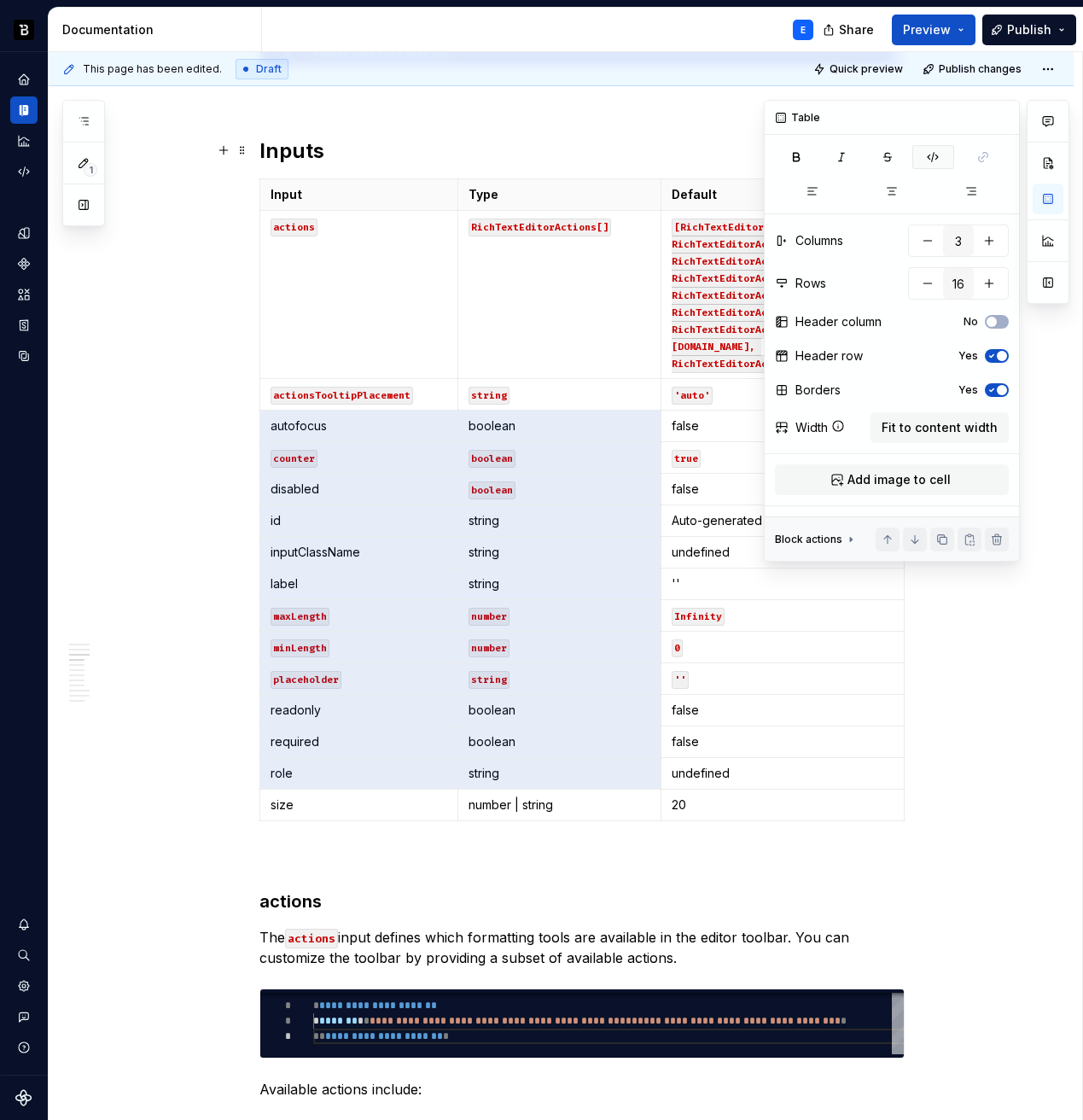
click at [932, 154] on icon "button" at bounding box center [933, 157] width 14 height 14
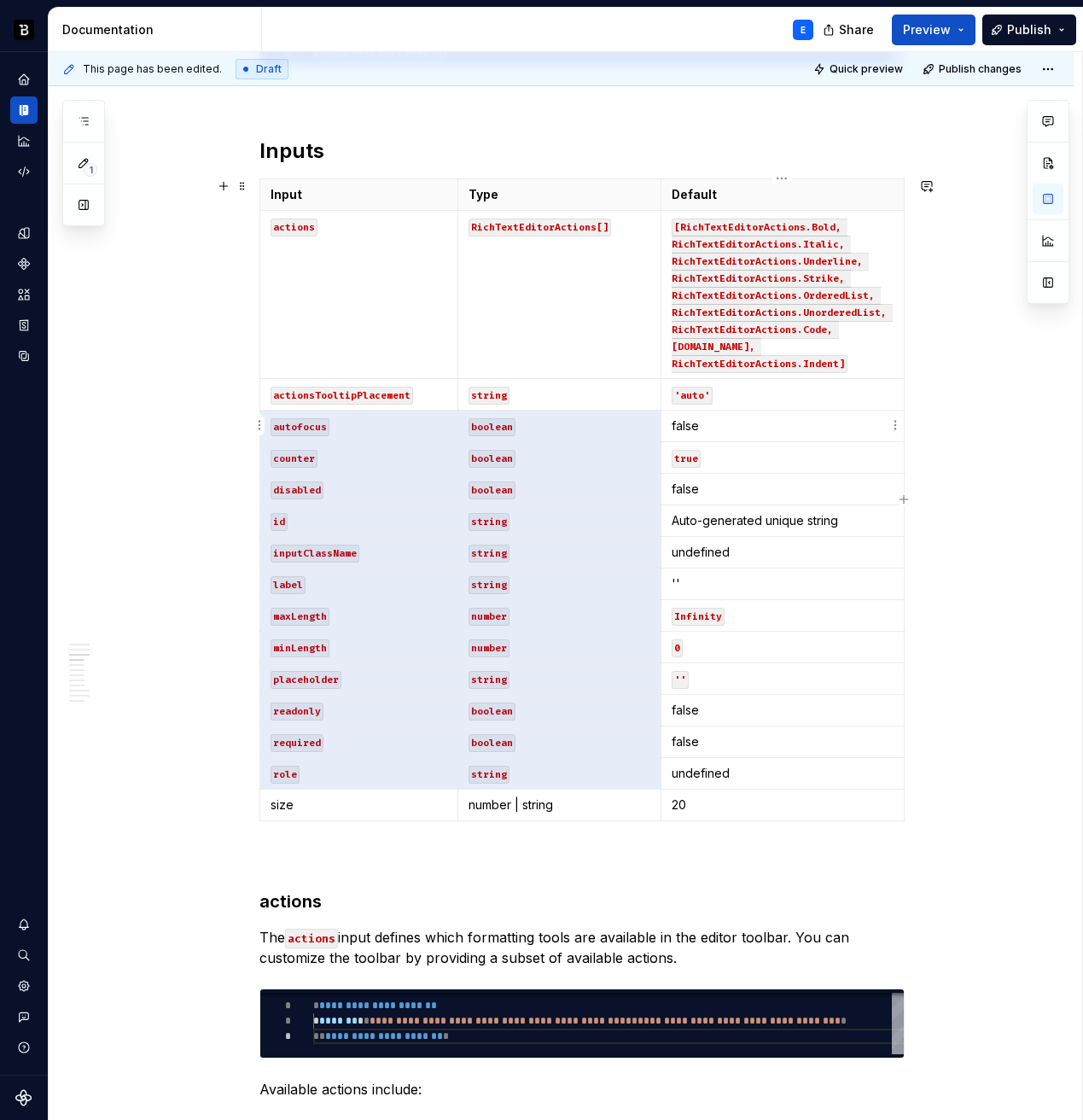
click at [730, 423] on p "false" at bounding box center [782, 426] width 222 height 17
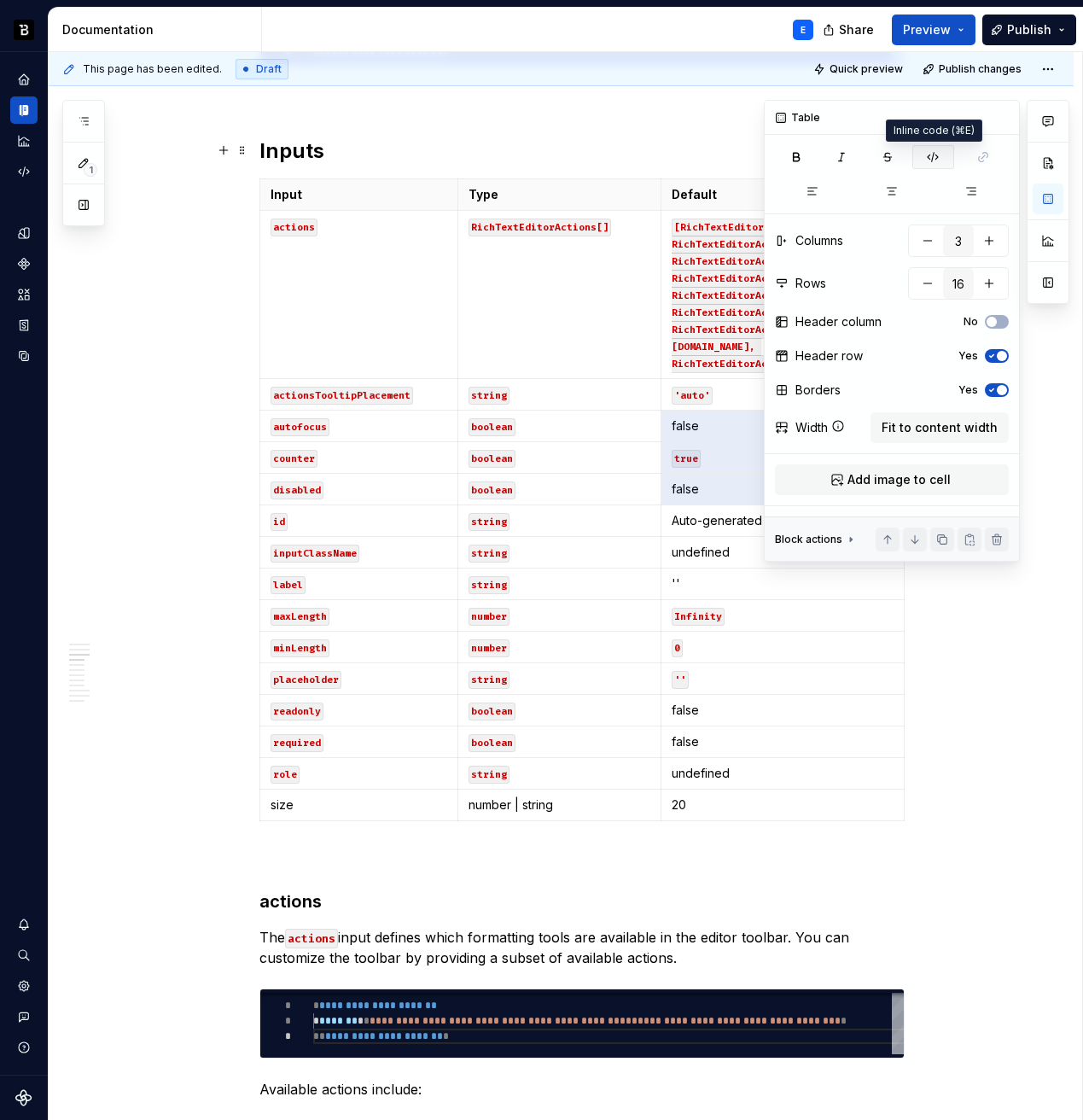
click at [927, 159] on icon "button" at bounding box center [933, 157] width 14 height 14
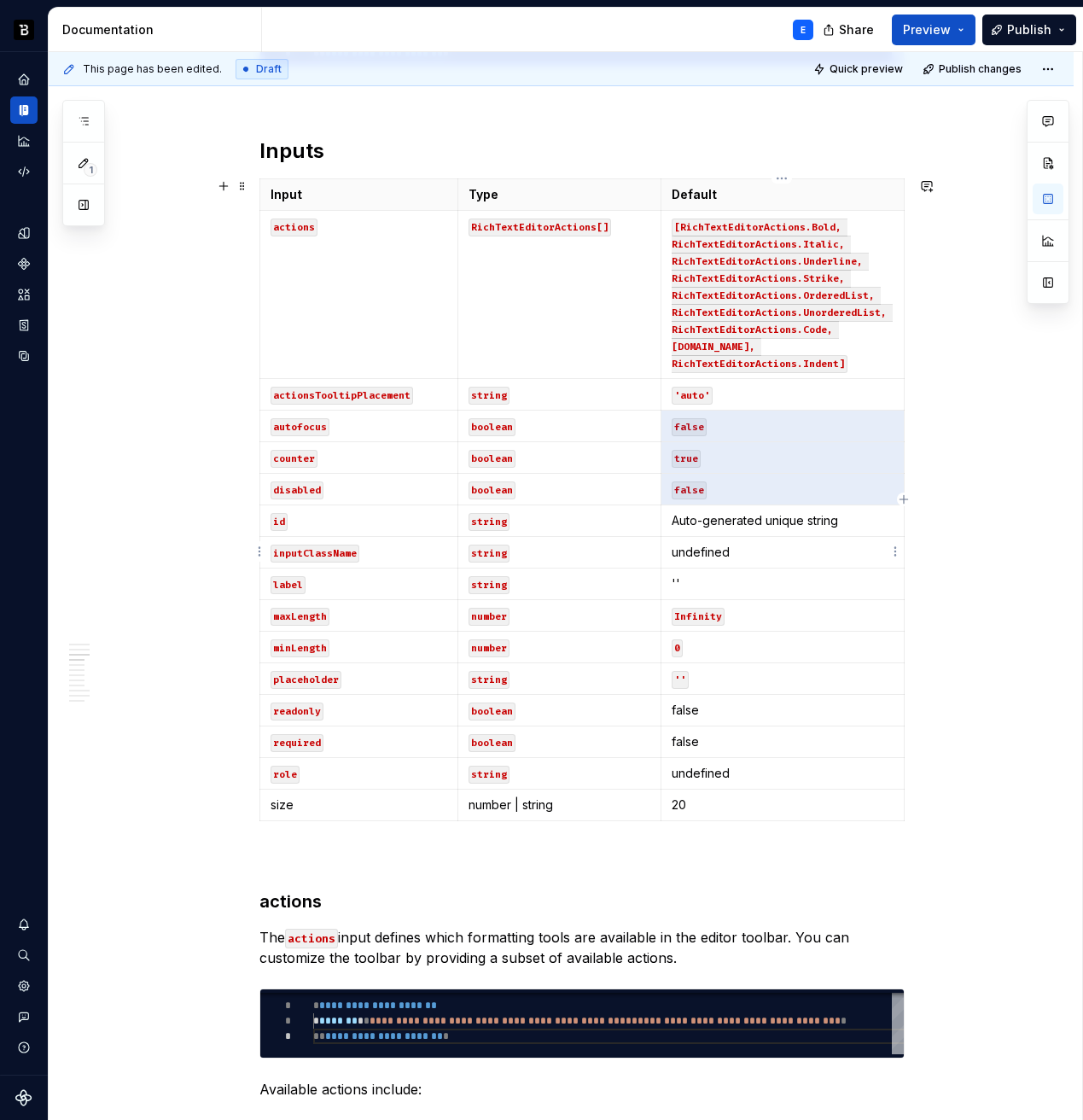
click at [732, 558] on p "undefined" at bounding box center [782, 553] width 222 height 17
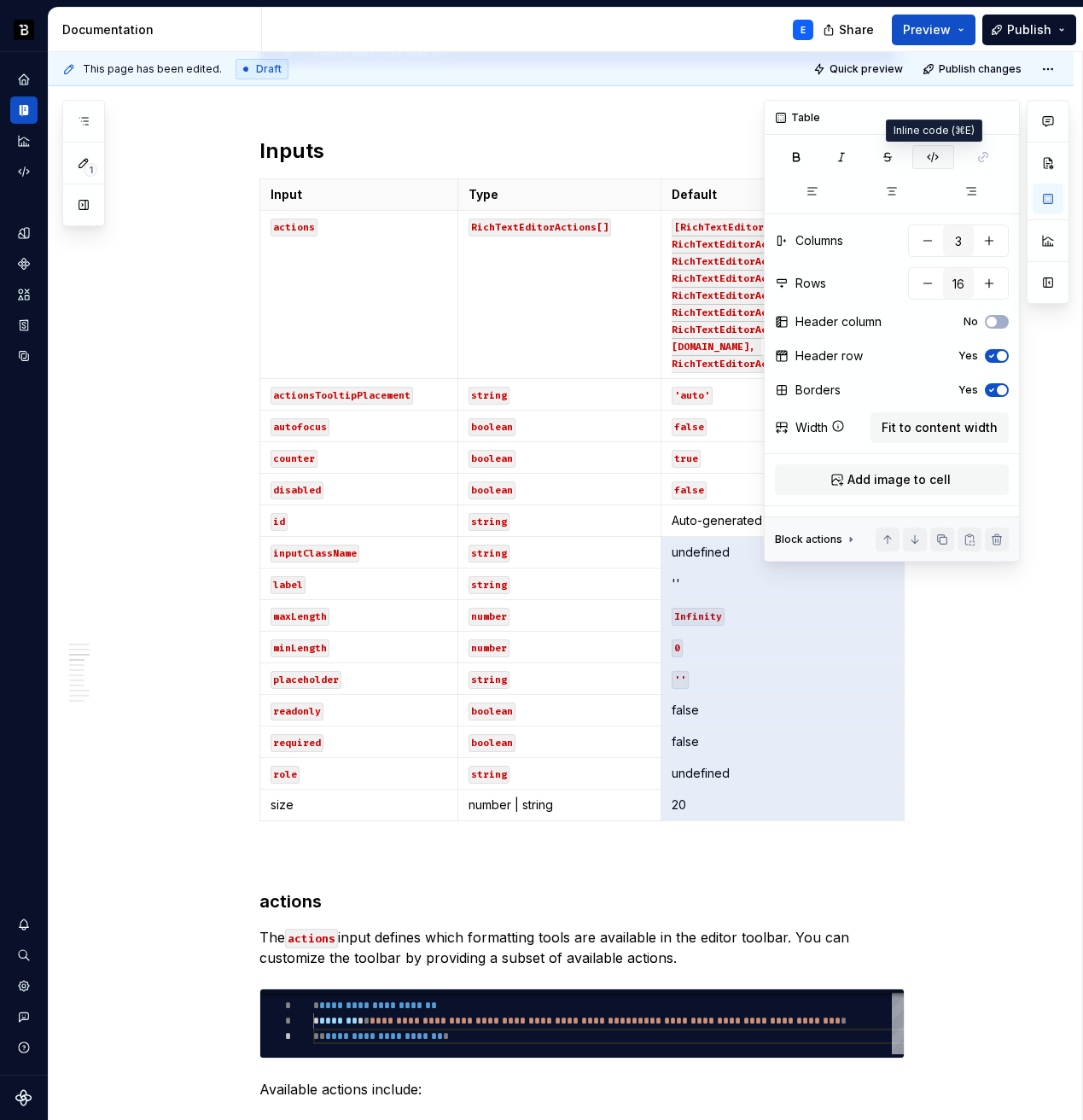
click at [930, 160] on icon "button" at bounding box center [933, 157] width 14 height 14
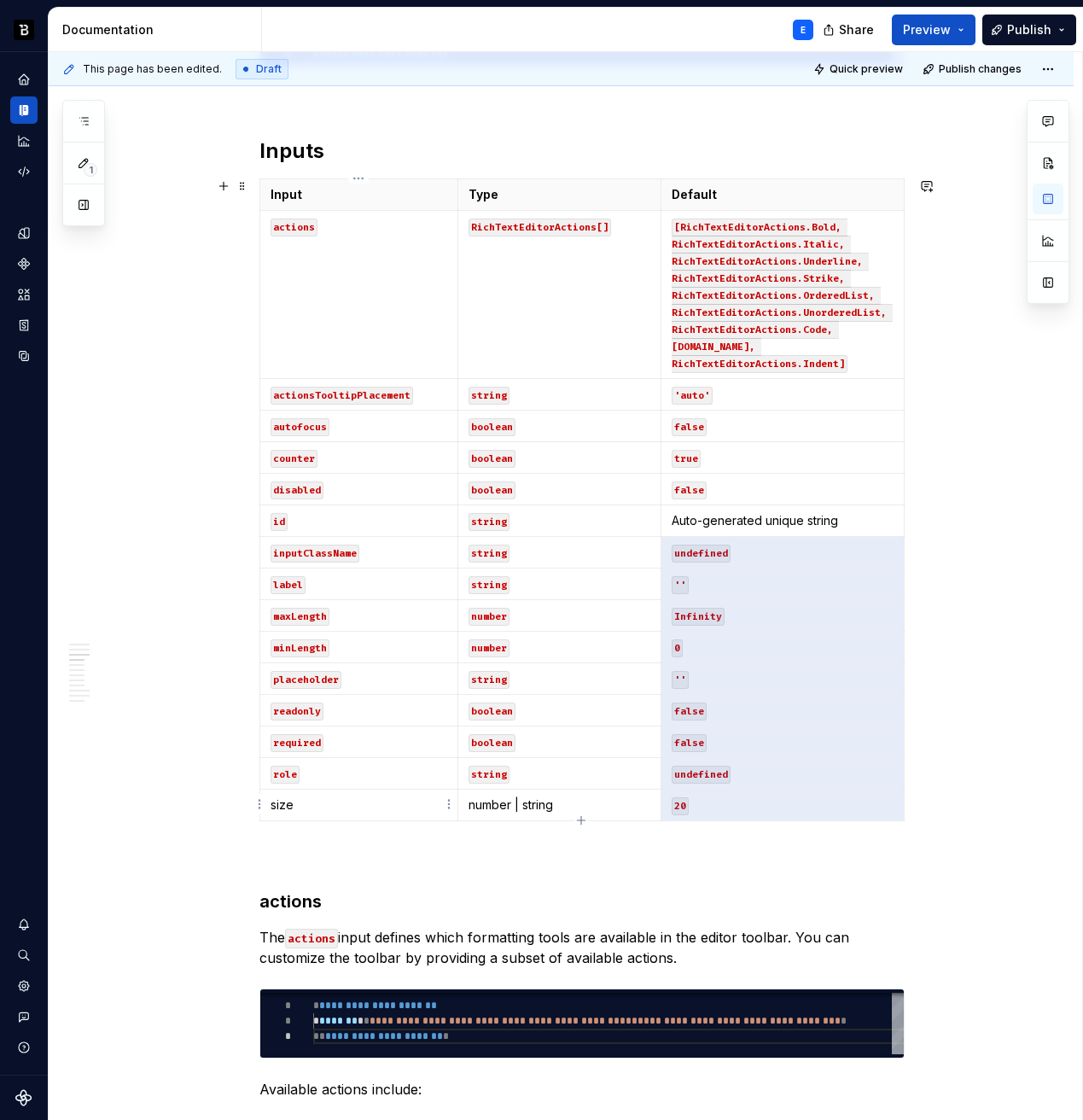
click at [315, 794] on td "size" at bounding box center [358, 805] width 198 height 32
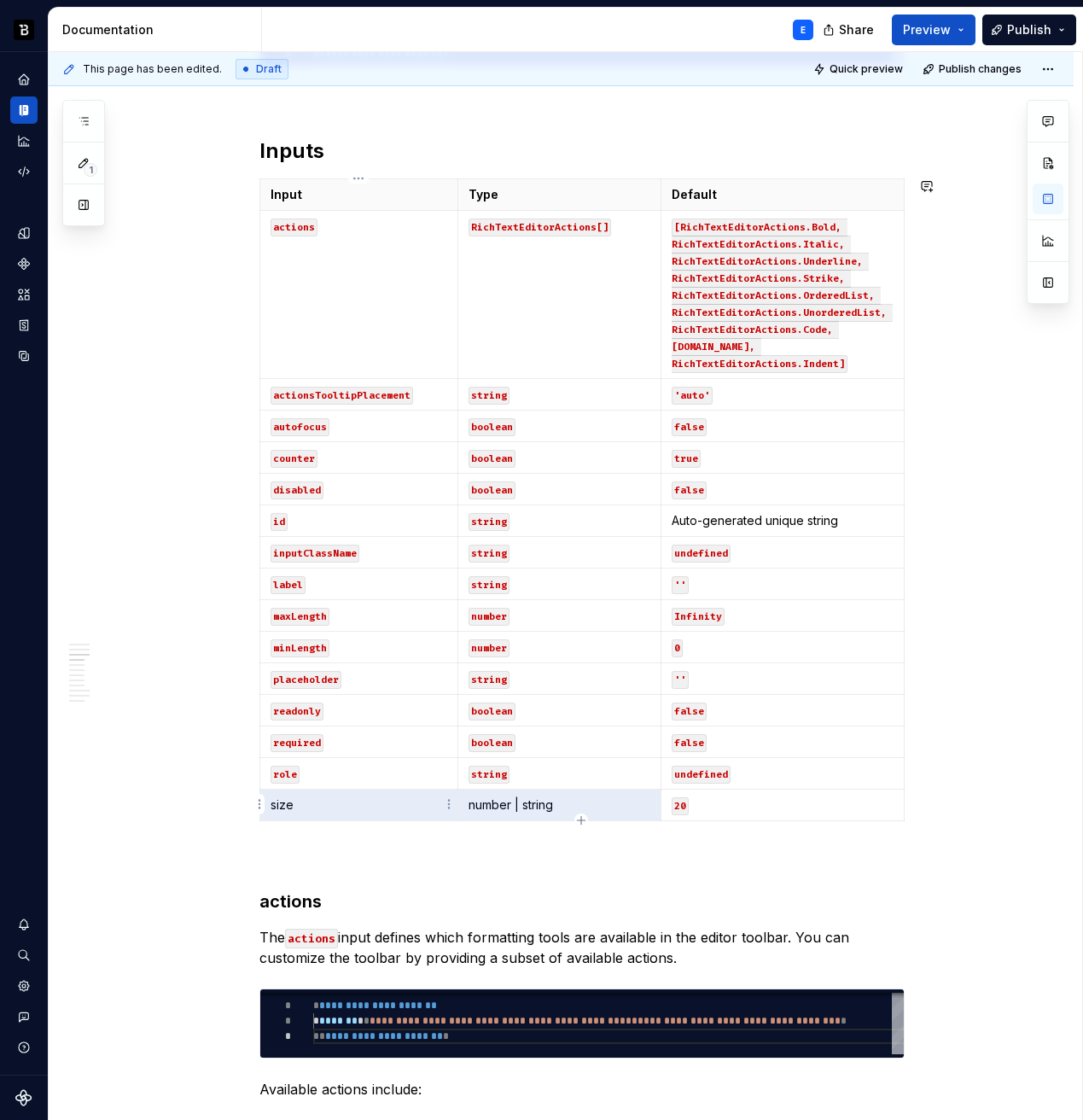
click at [320, 797] on p "size" at bounding box center [359, 805] width 178 height 17
click at [276, 807] on p "size" at bounding box center [359, 805] width 178 height 17
click at [403, 772] on button "button" at bounding box center [399, 773] width 24 height 24
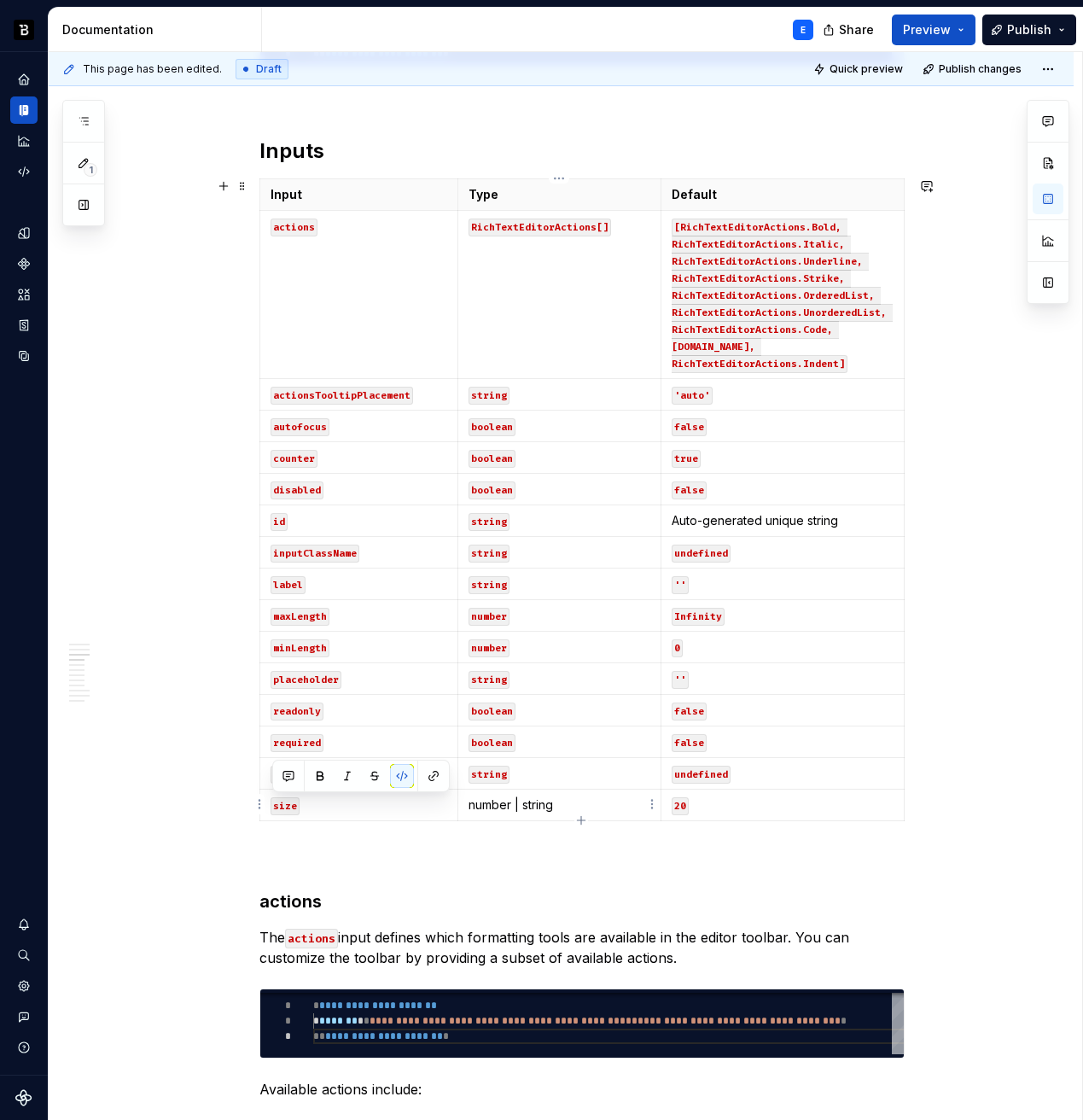
click at [484, 807] on p "number | string" at bounding box center [559, 805] width 182 height 17
click at [594, 771] on button "button" at bounding box center [598, 773] width 24 height 24
click at [536, 809] on p "number | string" at bounding box center [559, 805] width 182 height 17
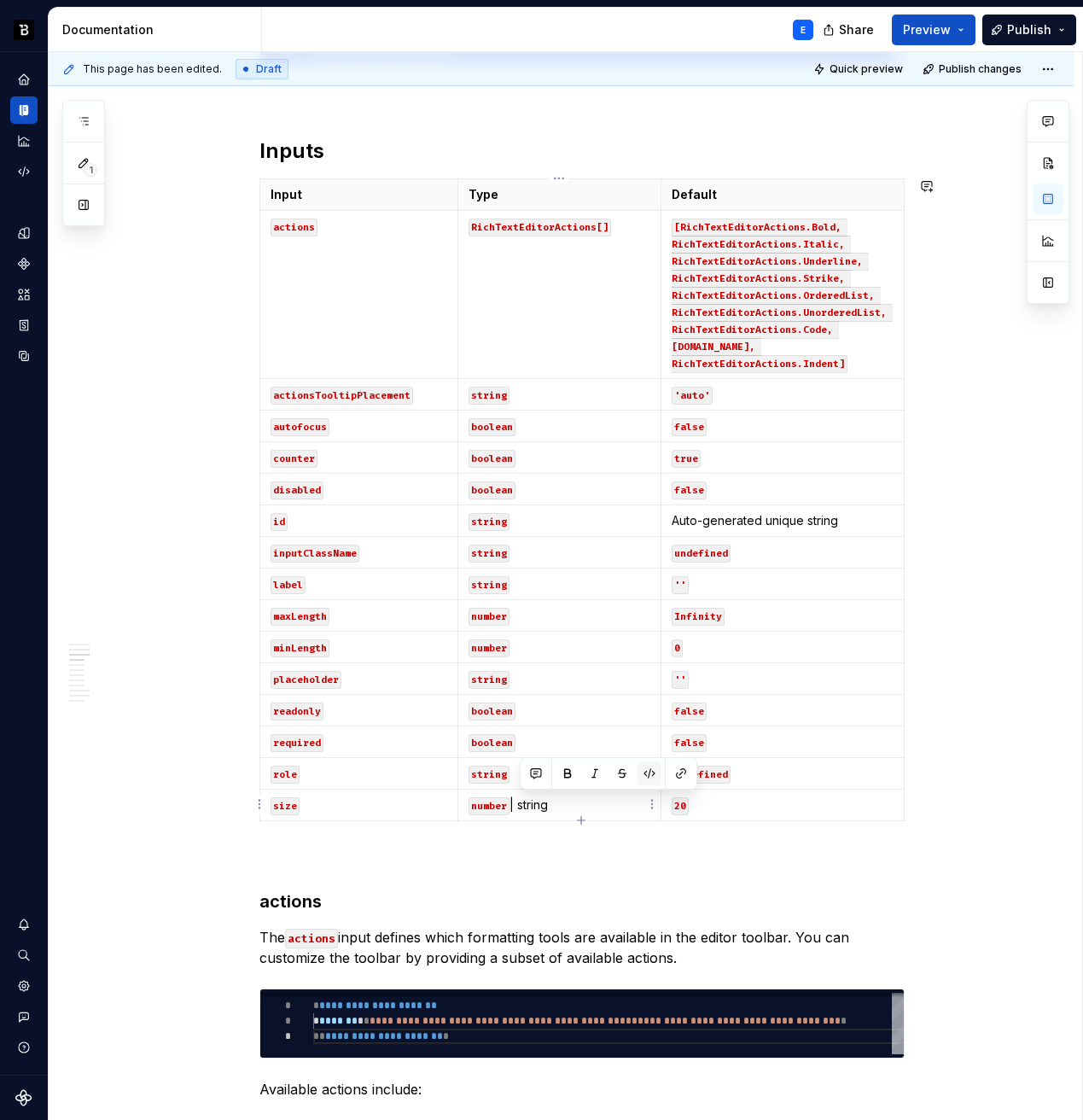
click at [646, 768] on button "button" at bounding box center [649, 773] width 24 height 24
click at [616, 806] on p "number | string" at bounding box center [559, 805] width 182 height 17
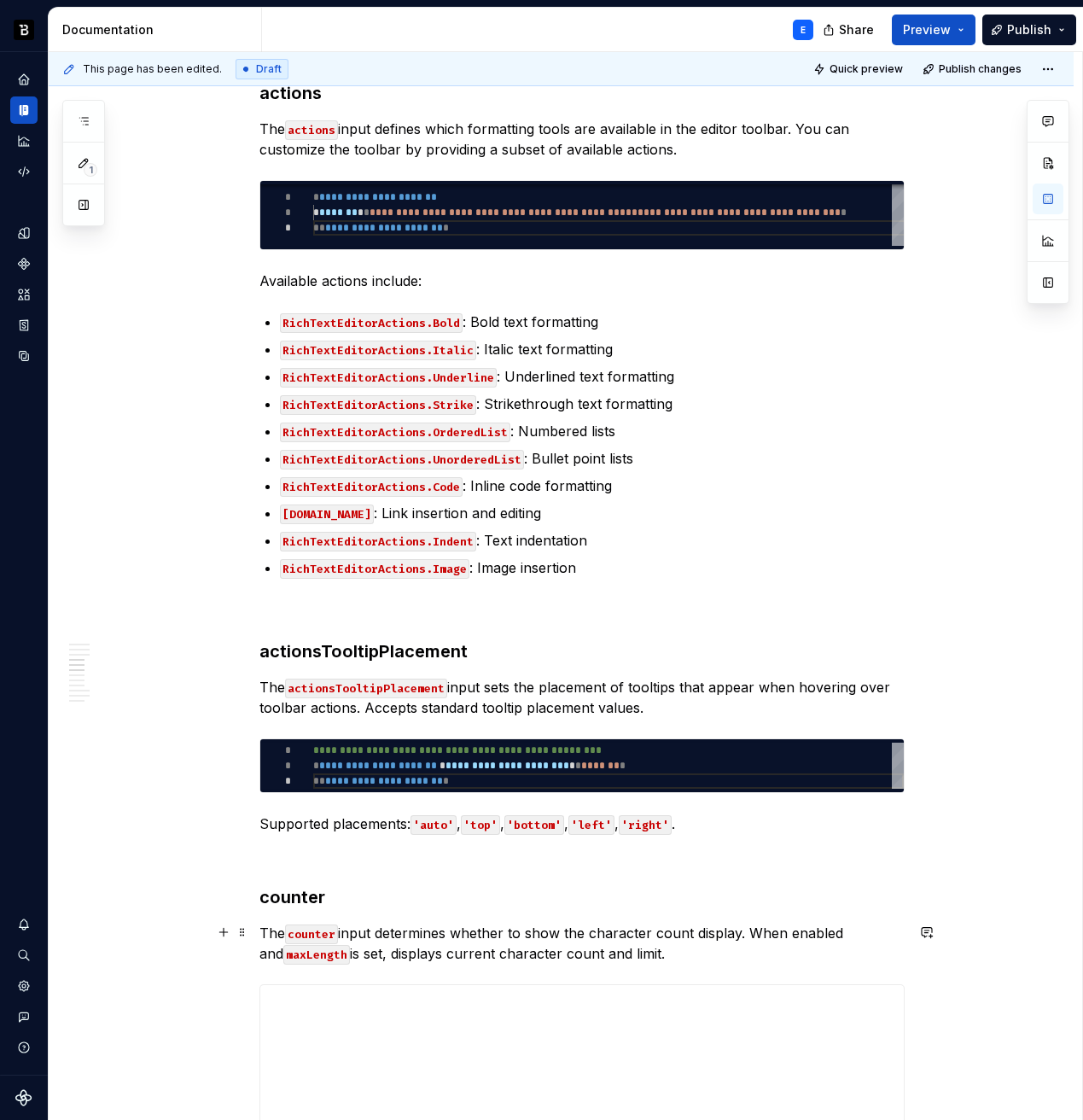
scroll to position [1847, 0]
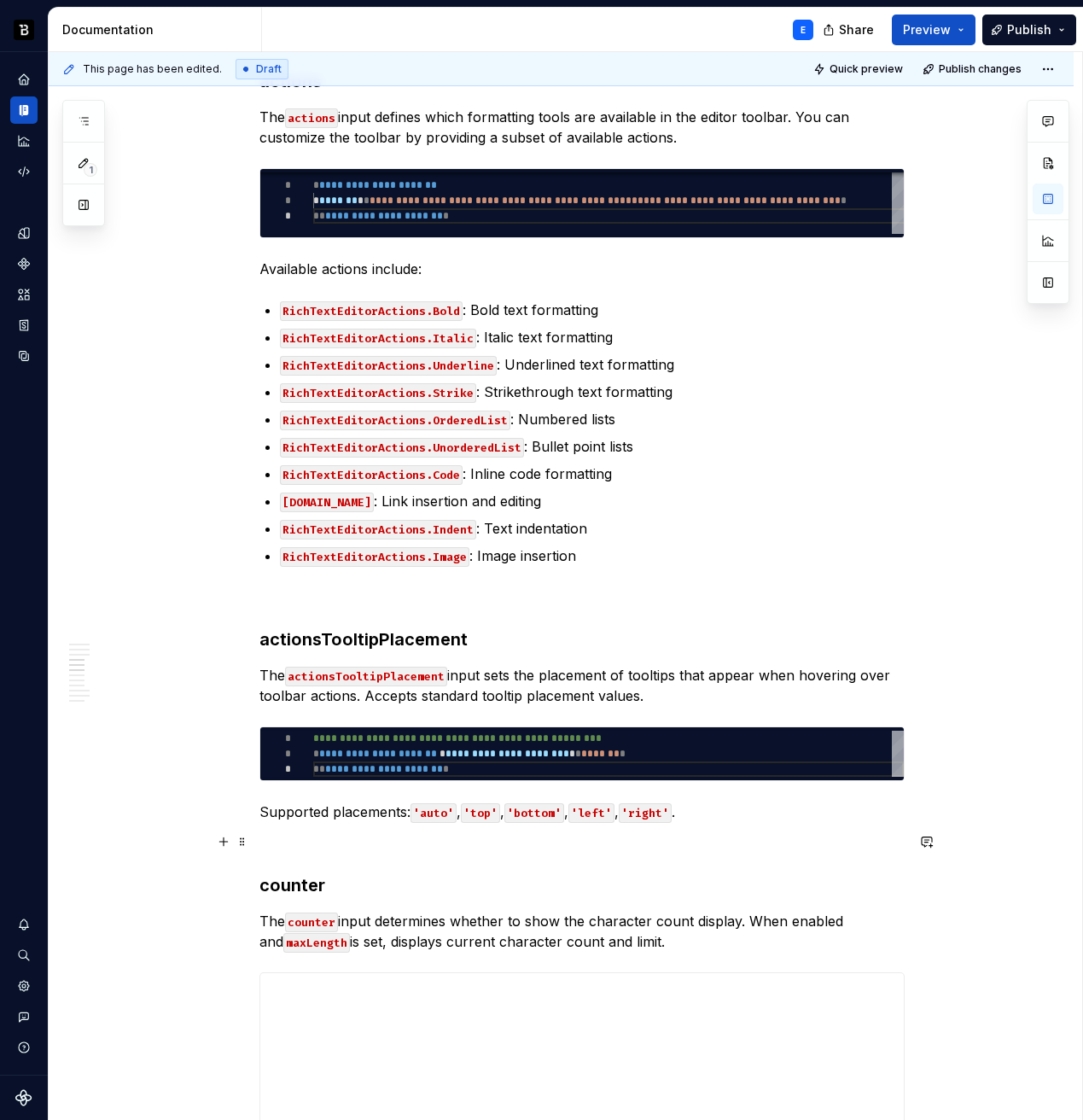
click at [497, 846] on p at bounding box center [582, 843] width 645 height 21
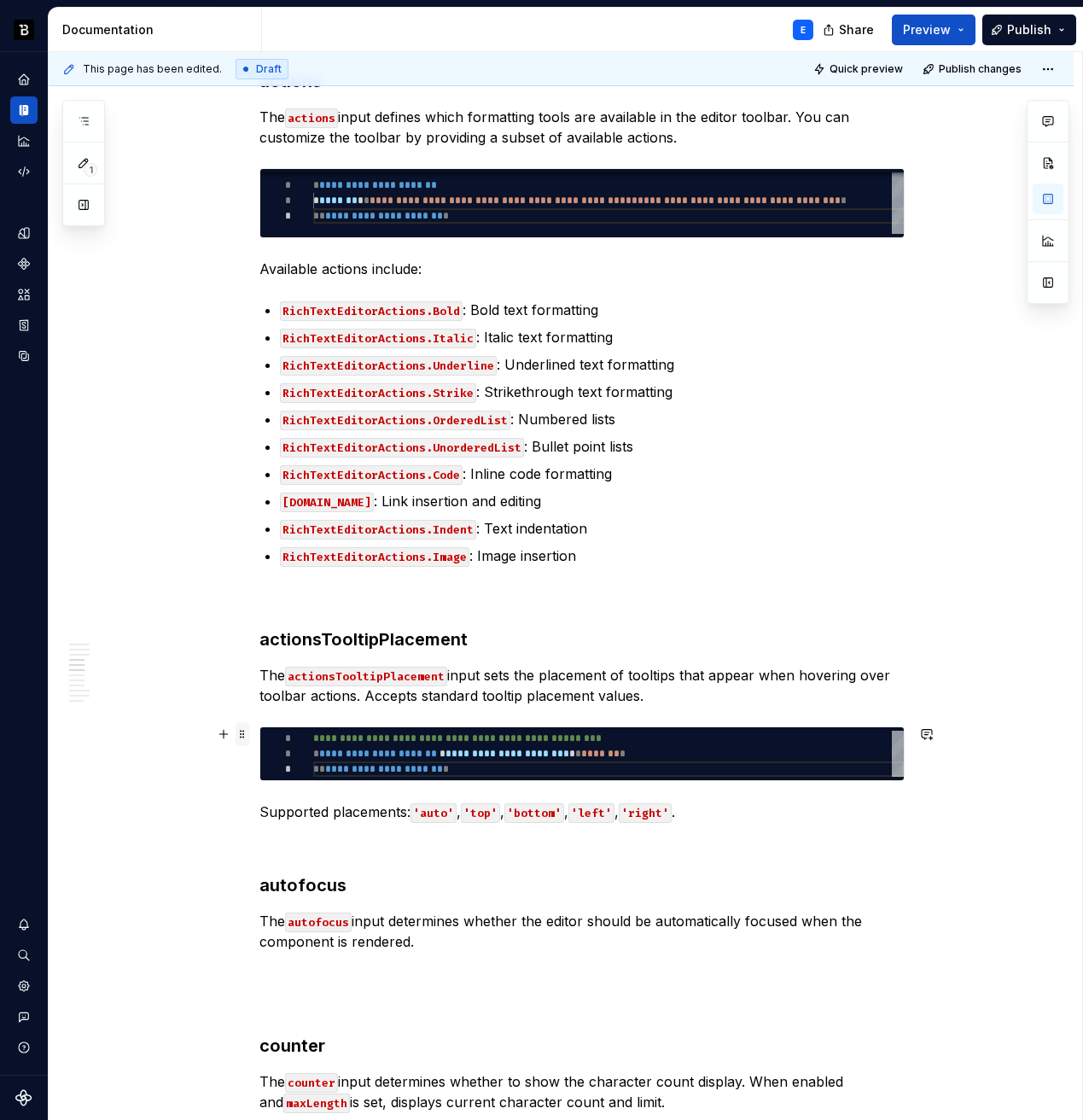
click at [244, 732] on span at bounding box center [242, 734] width 14 height 24
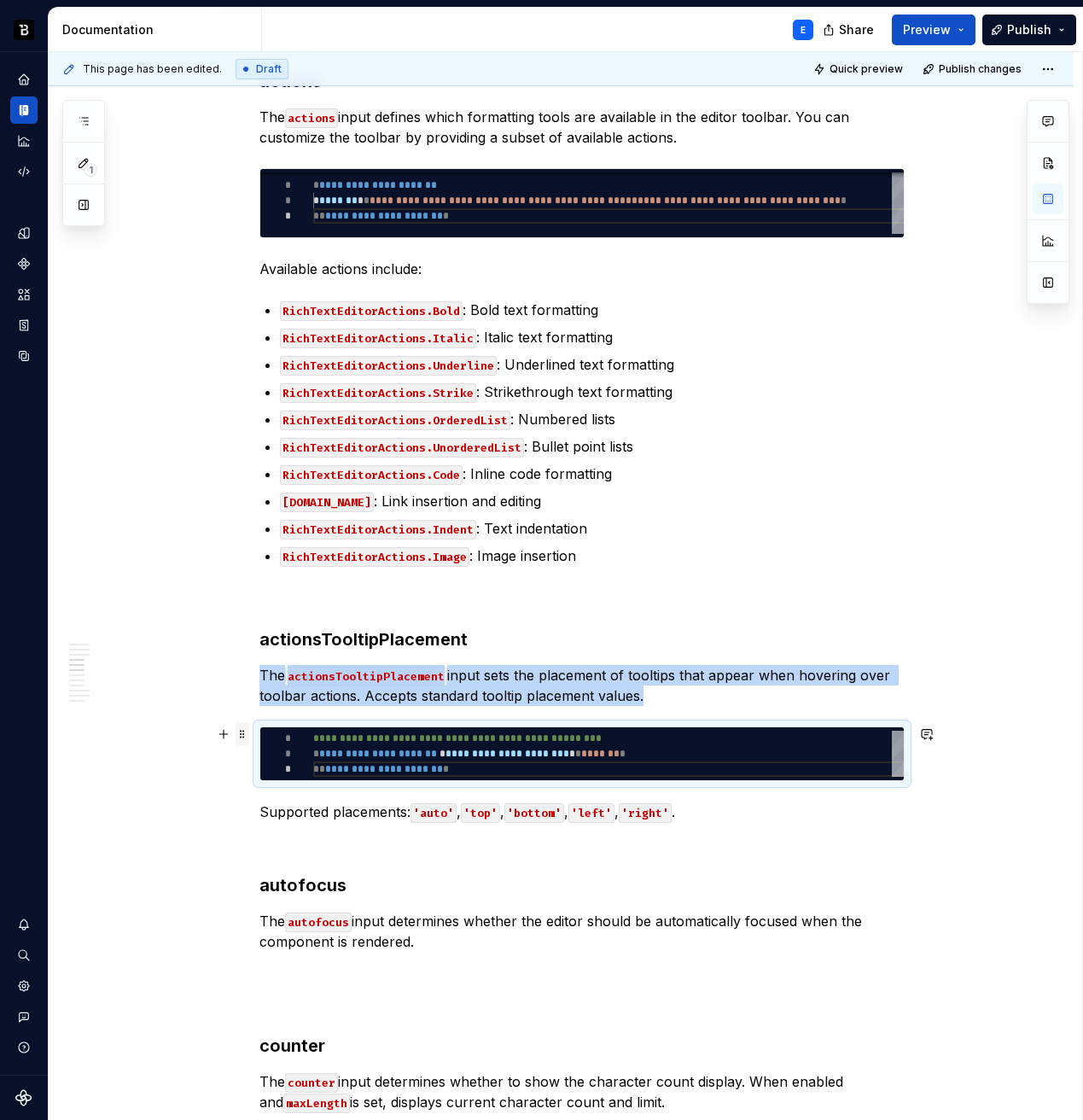
click at [244, 732] on span at bounding box center [242, 734] width 14 height 24
copy p "The actionsTooltipPlacement input sets the placement of tooltips that appear wh…"
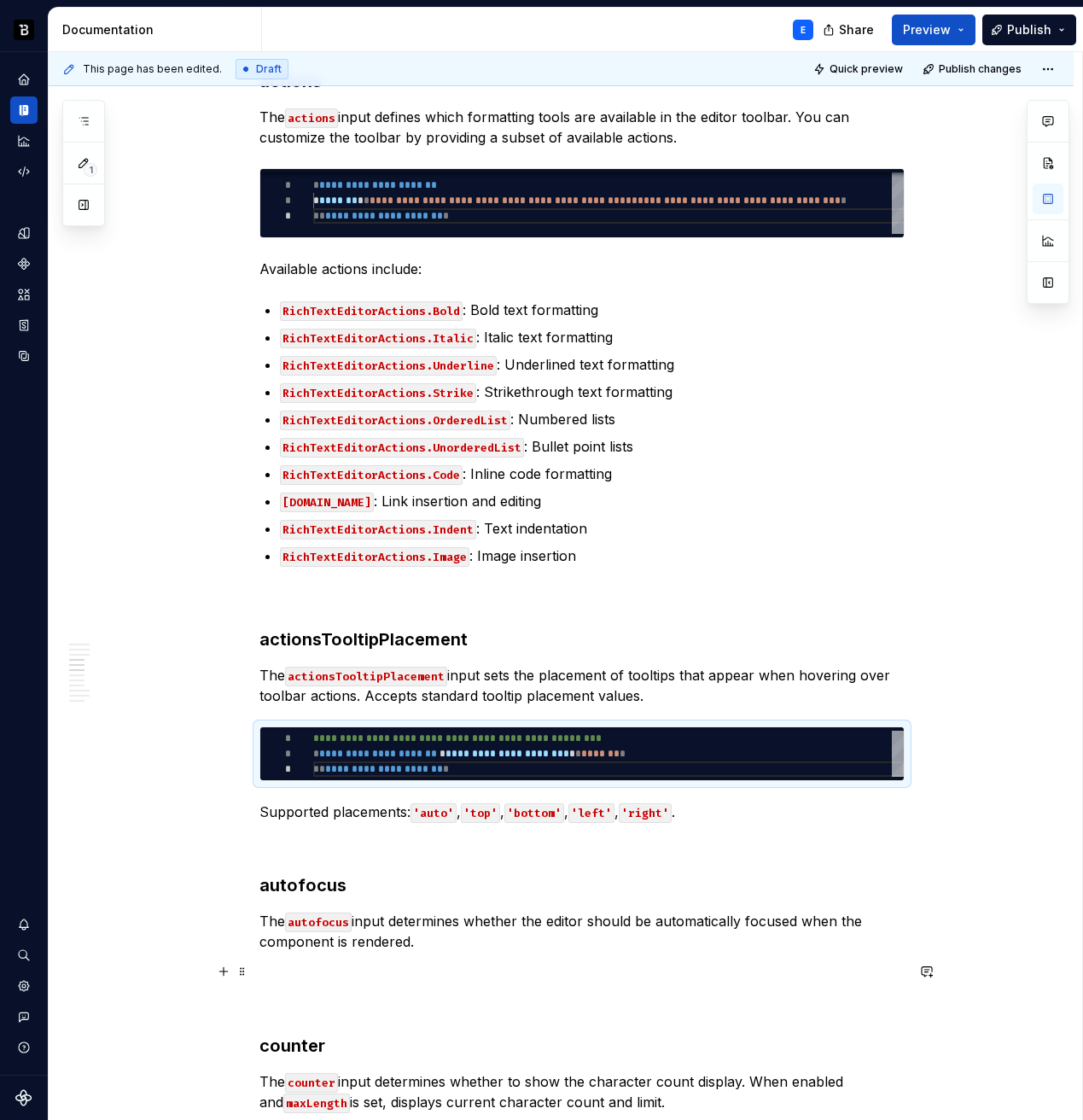
click at [293, 962] on p at bounding box center [582, 972] width 645 height 21
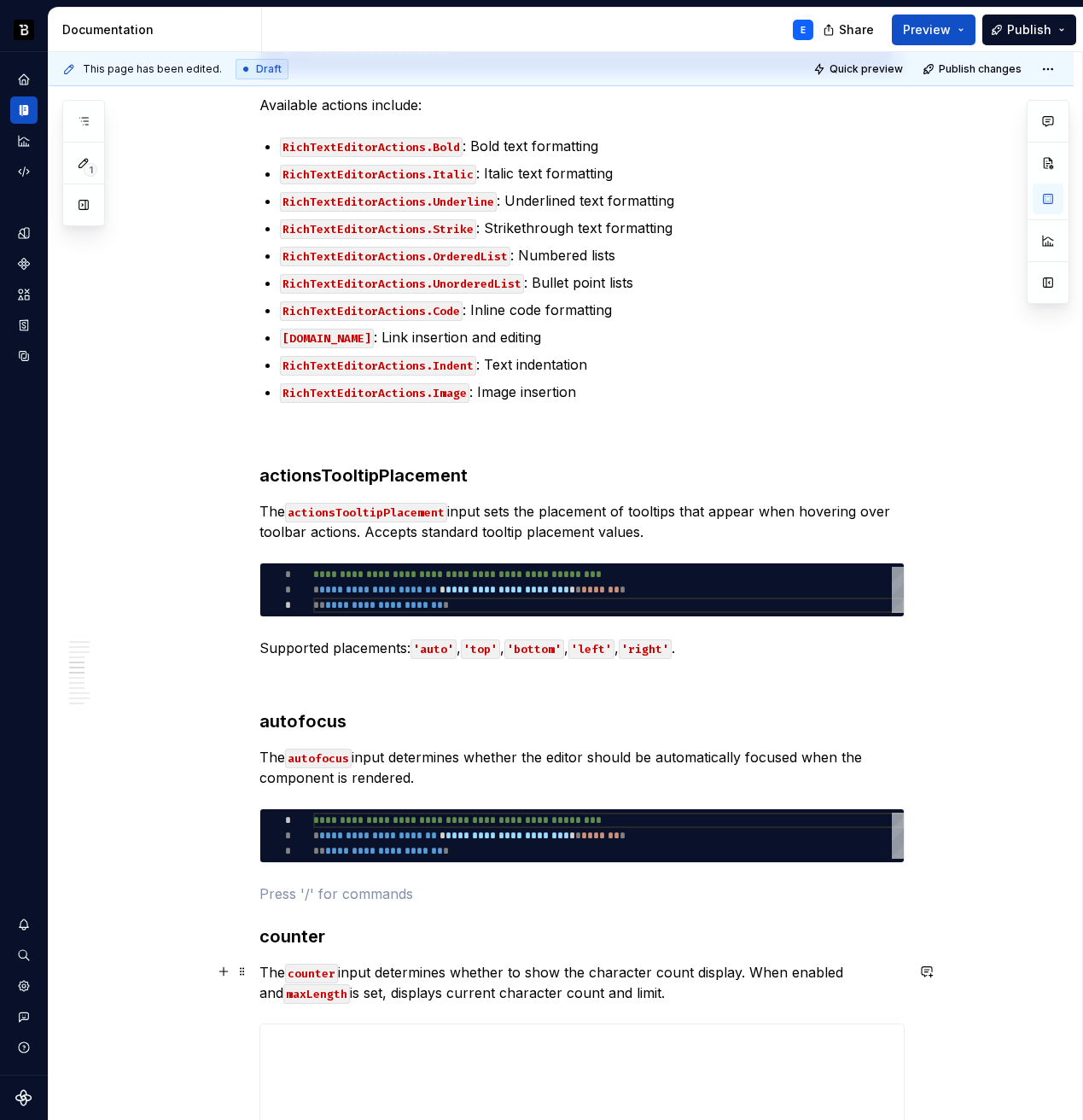
scroll to position [2017, 0]
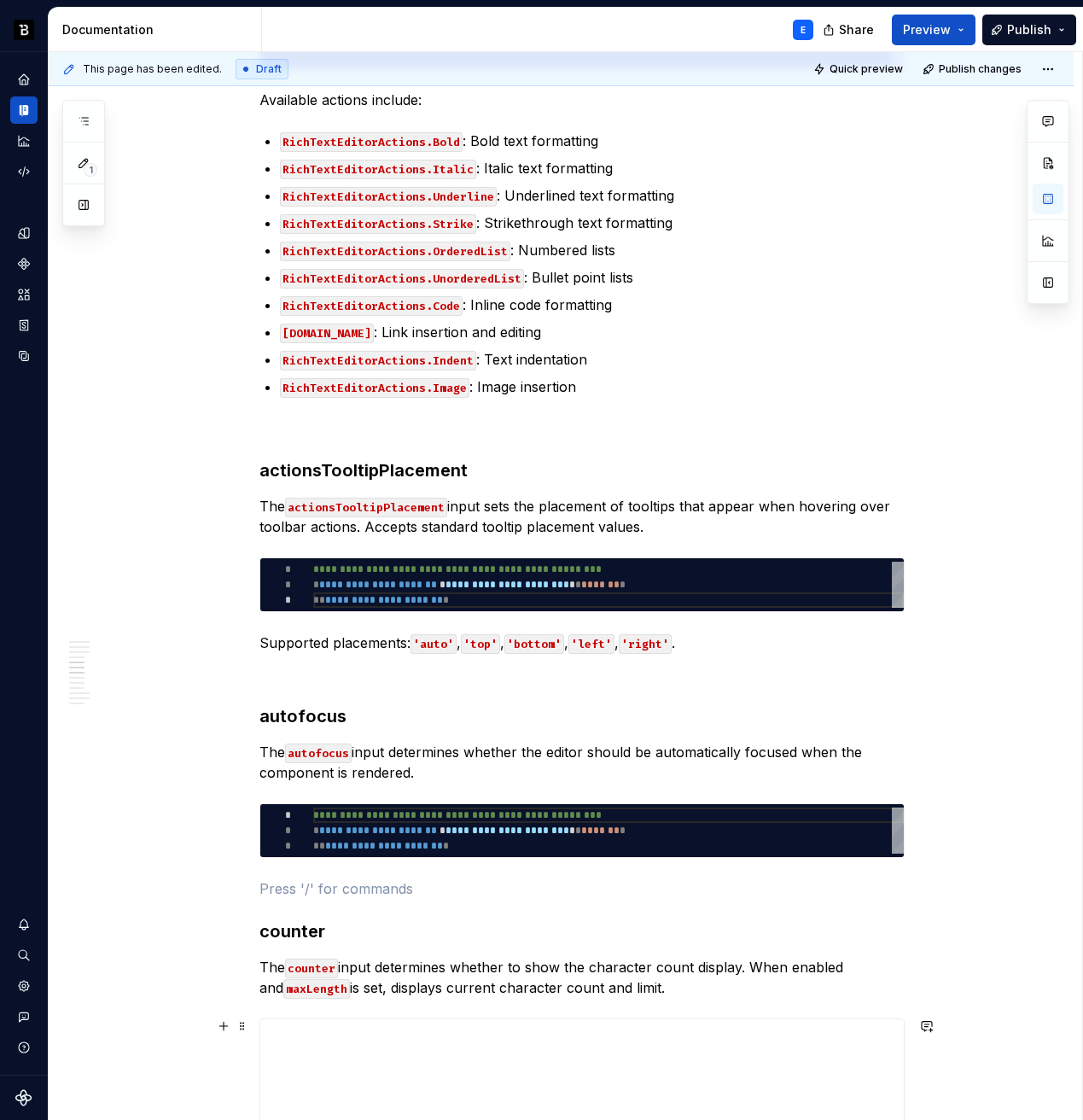
click at [397, 844] on div "**********" at bounding box center [608, 831] width 590 height 46
type textarea "*"
type textarea "**********"
click at [397, 844] on div "**********" at bounding box center [608, 831] width 590 height 46
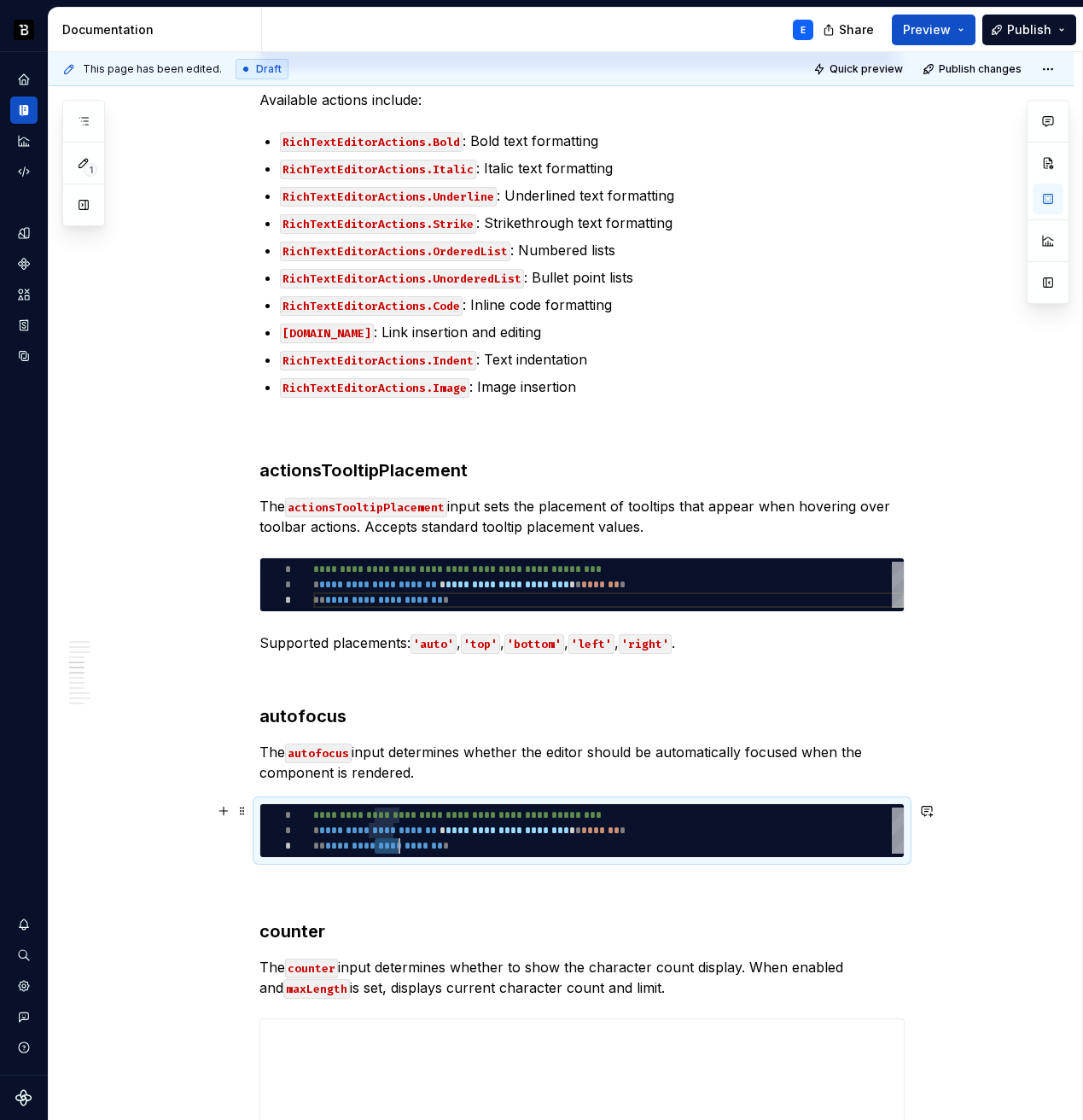
scroll to position [0, 155]
type textarea "*"
type textarea "**********"
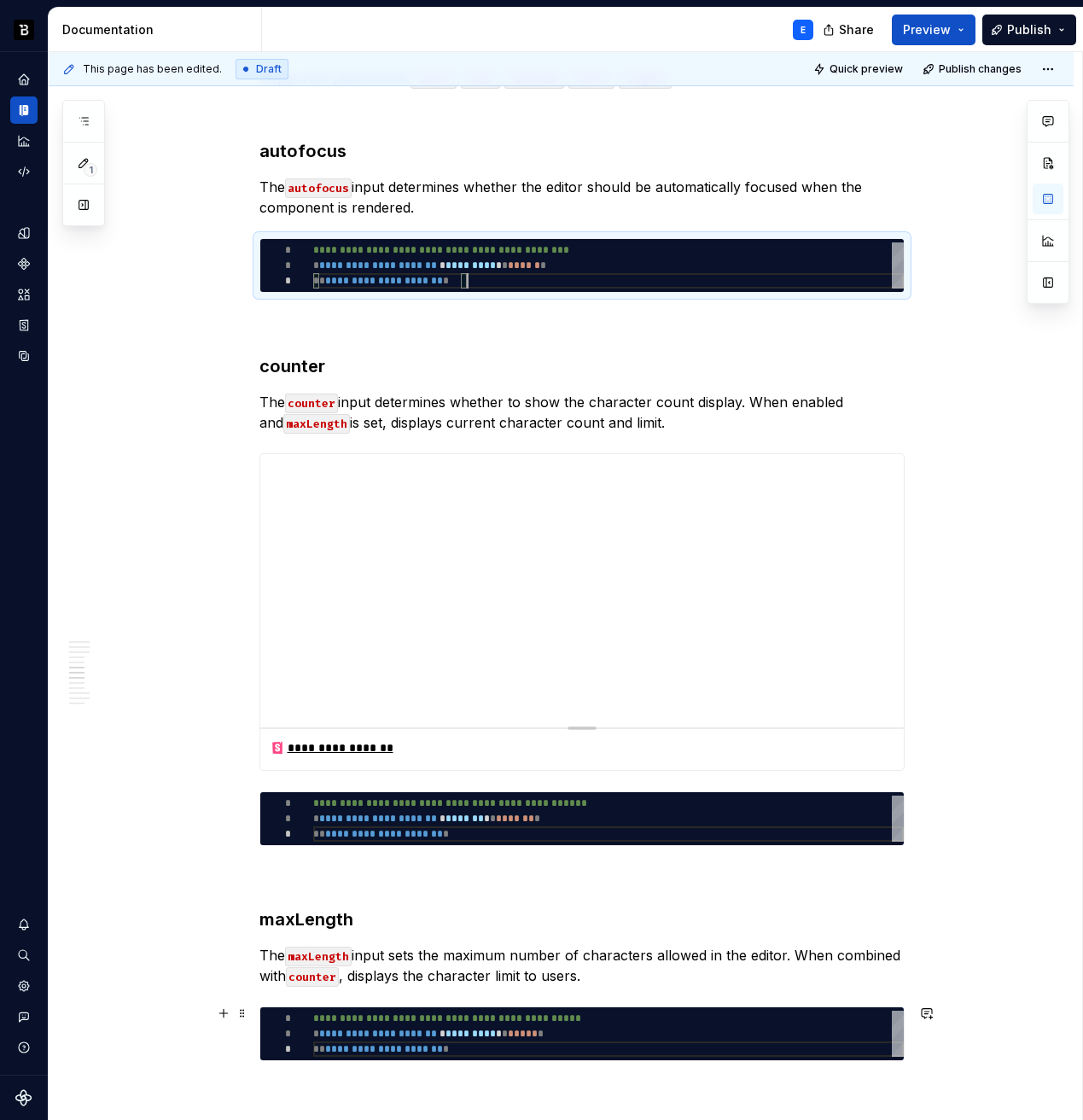
scroll to position [2611, 0]
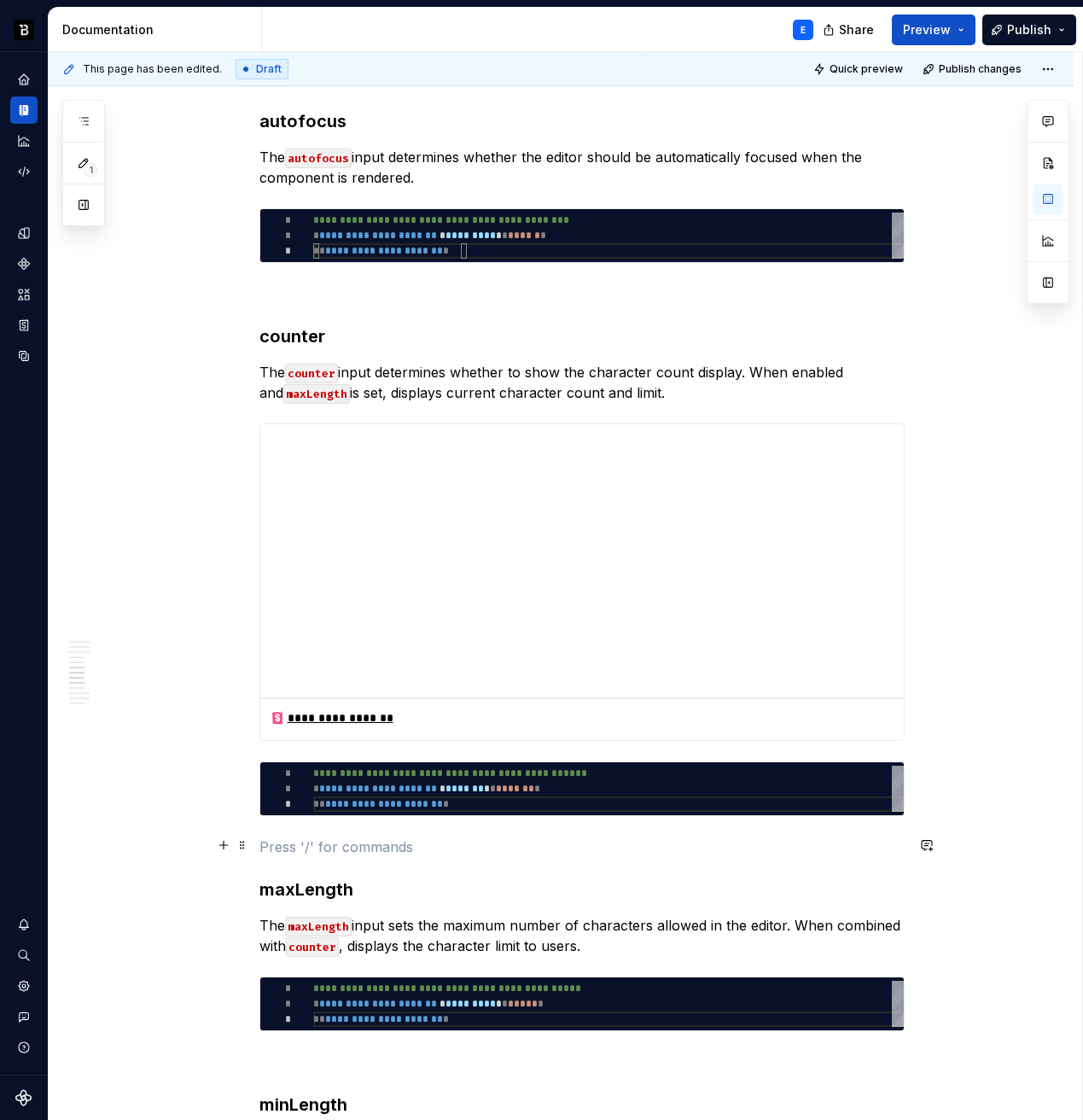
click at [393, 851] on p at bounding box center [582, 847] width 645 height 21
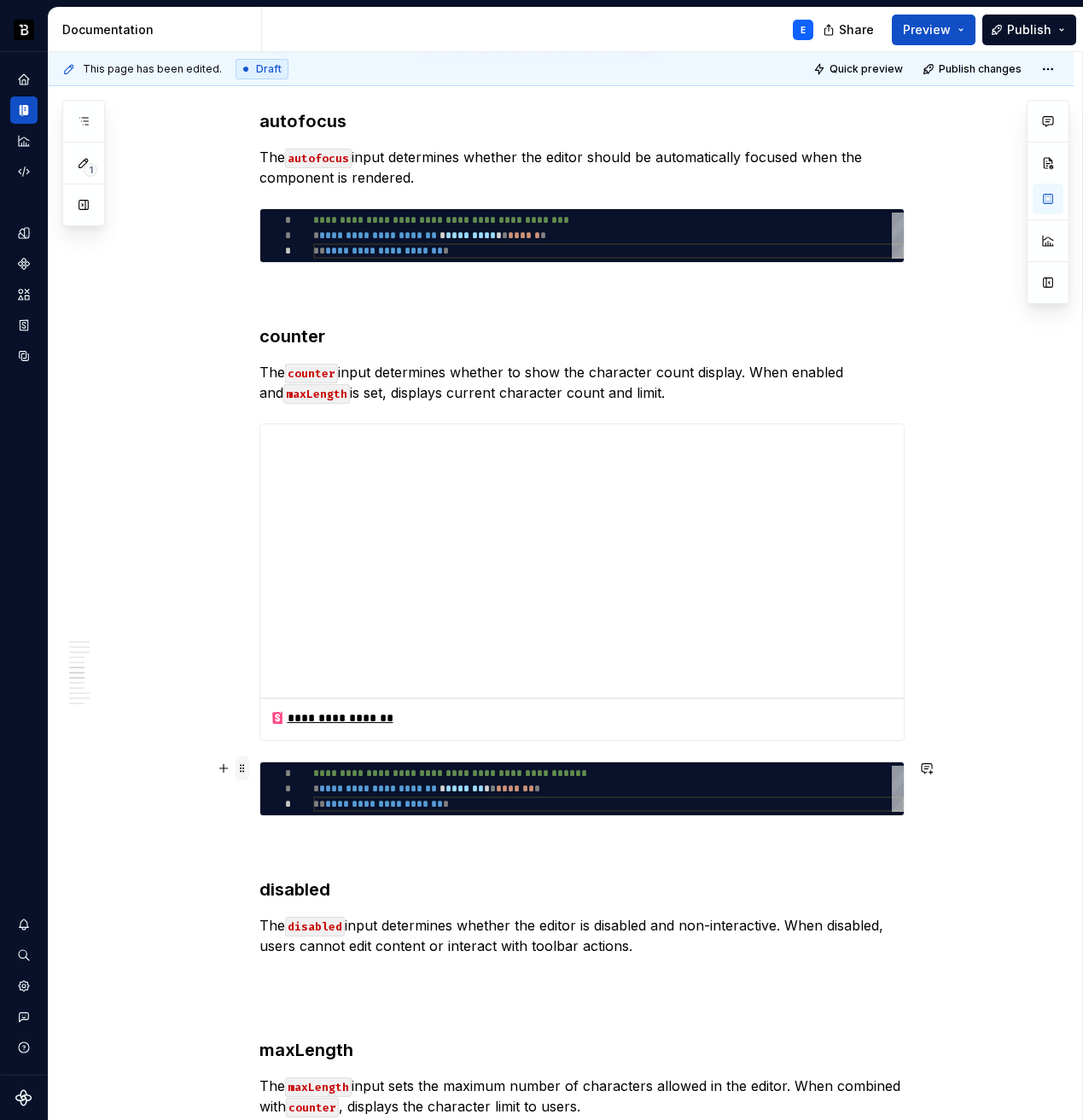
click at [242, 766] on span at bounding box center [242, 768] width 14 height 24
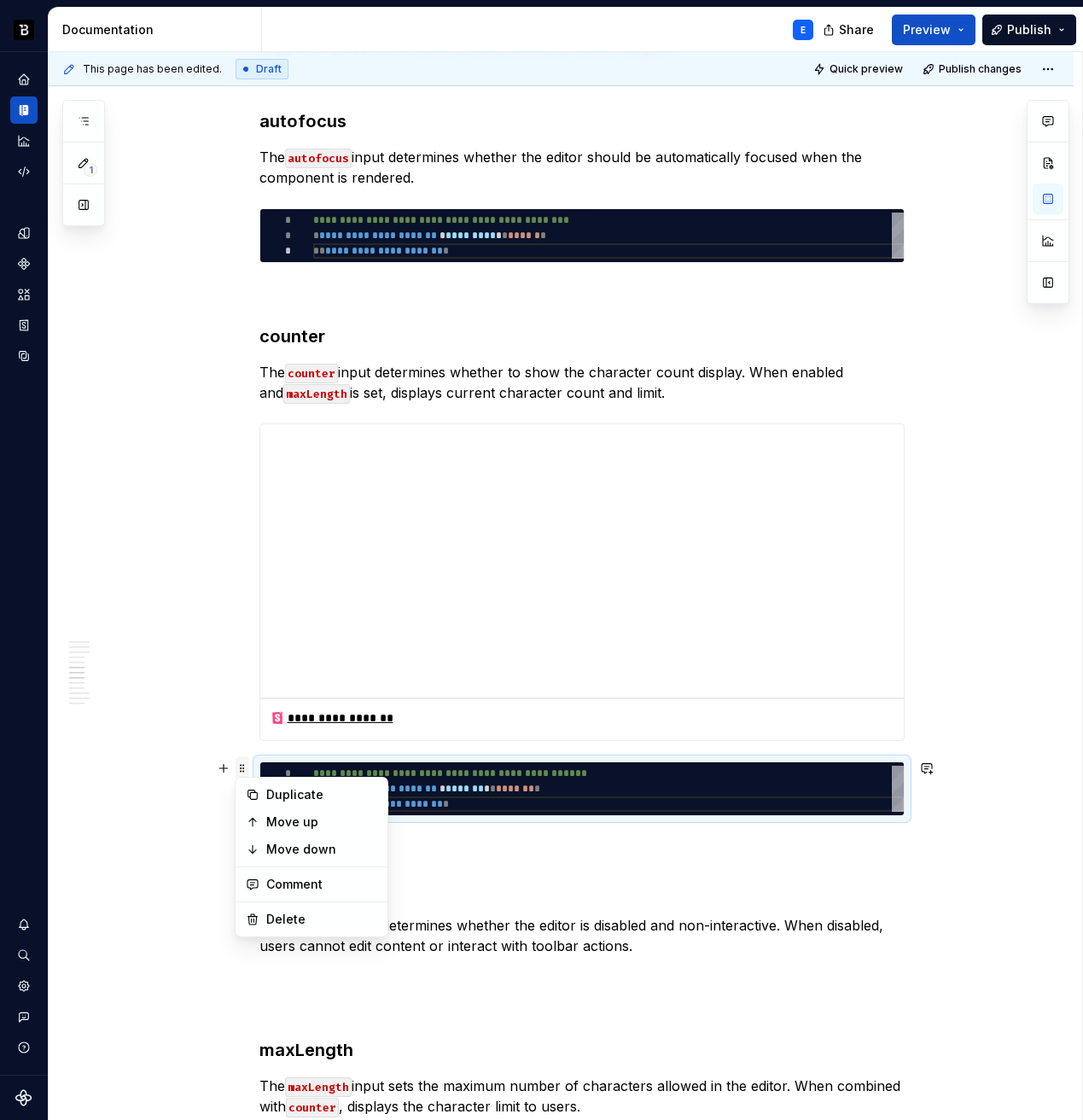
click at [242, 766] on span at bounding box center [242, 768] width 14 height 24
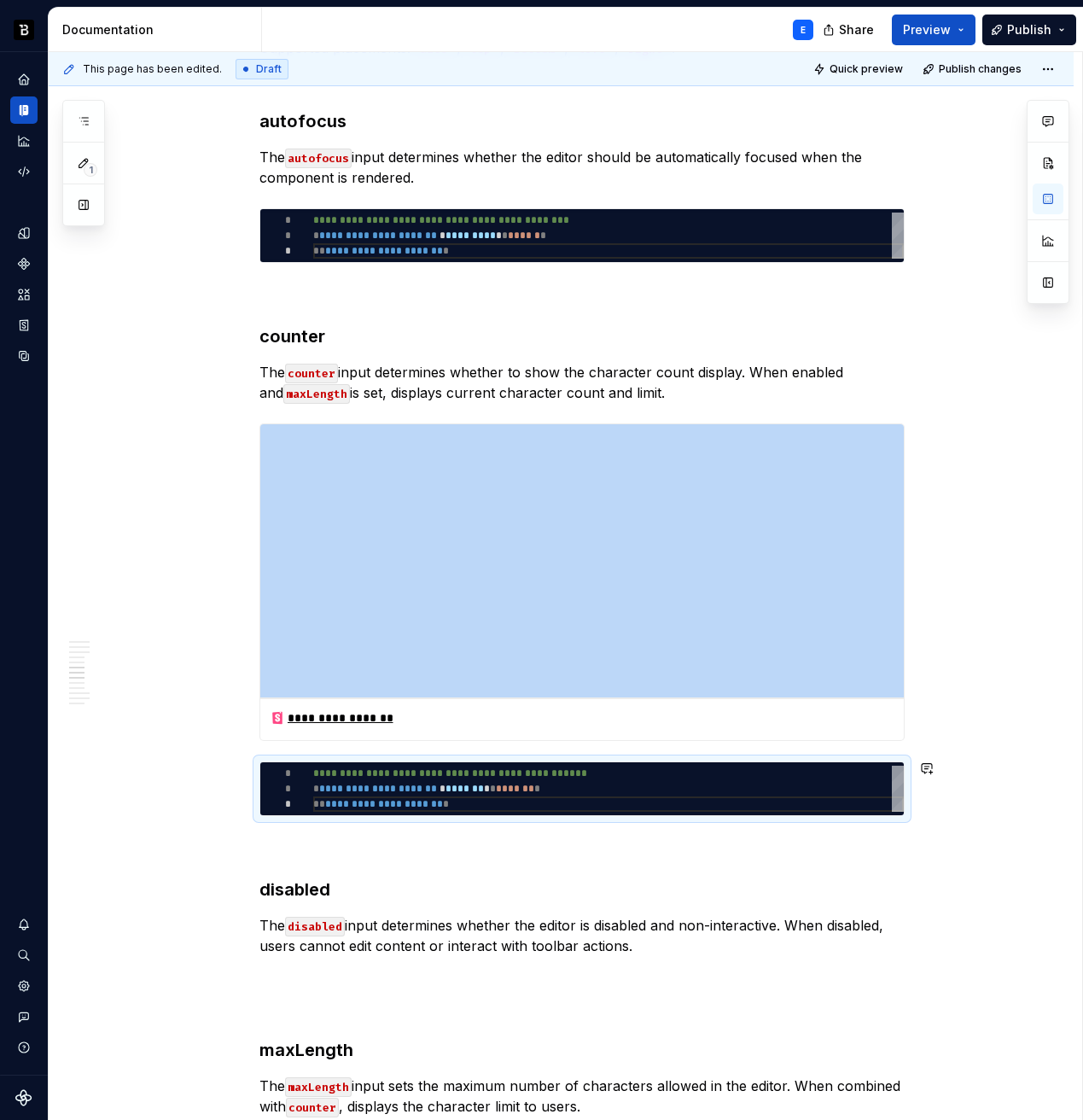
copy div "**********"
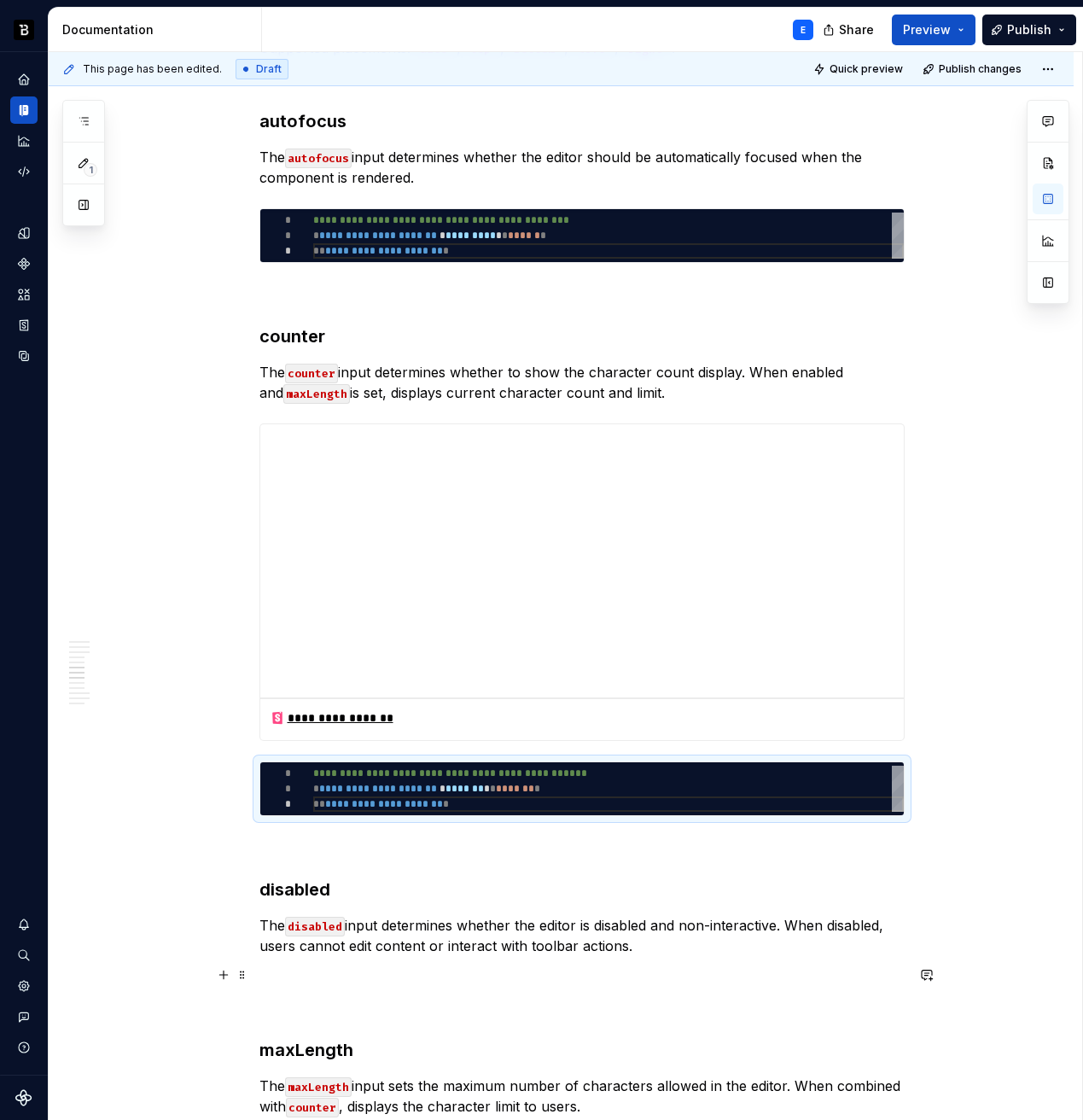
click at [410, 966] on p at bounding box center [582, 976] width 645 height 21
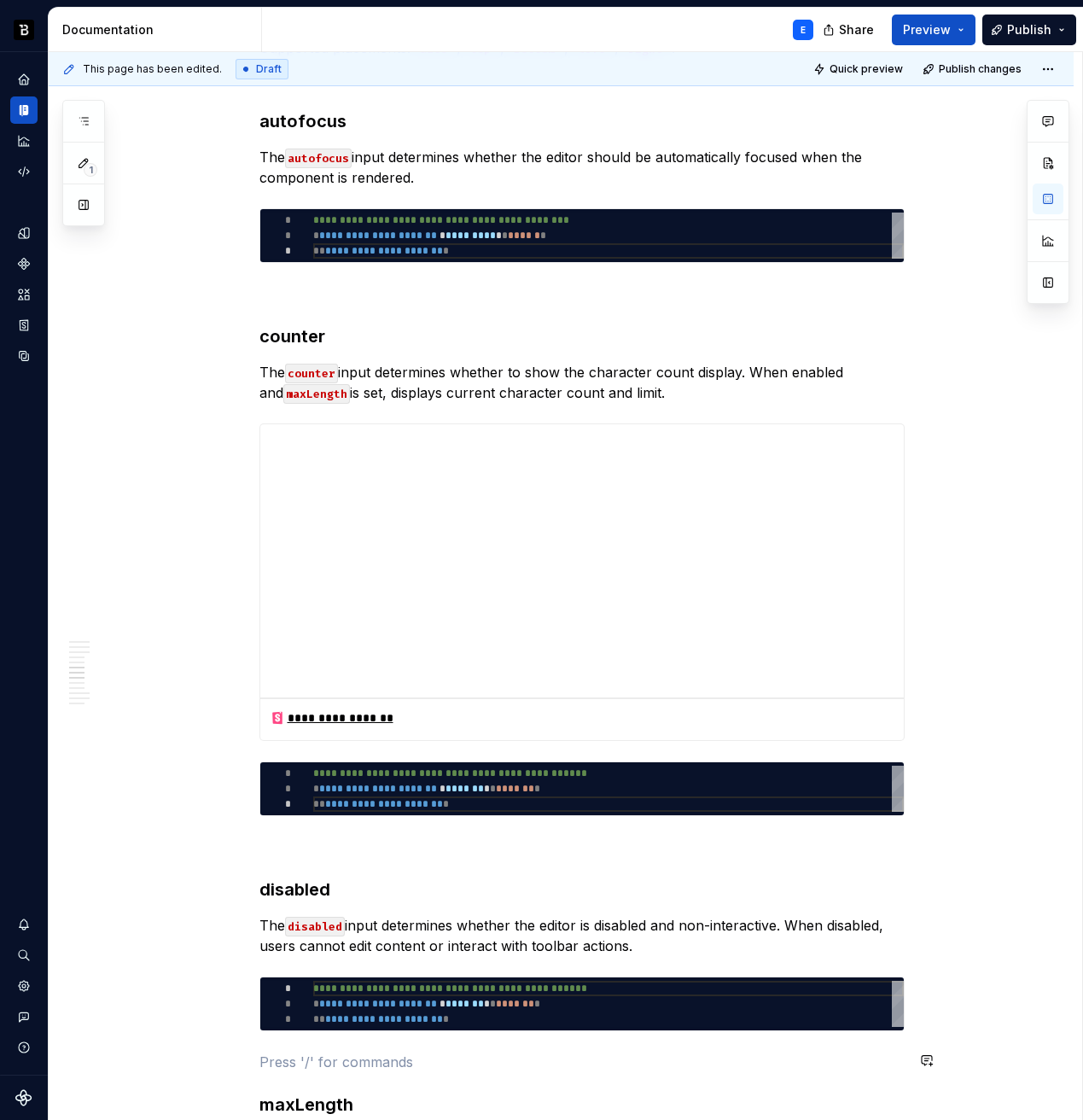
click at [431, 1007] on div "**********" at bounding box center [608, 1004] width 590 height 46
type textarea "*"
type textarea "**********"
click at [431, 1007] on div "**********" at bounding box center [608, 1004] width 590 height 46
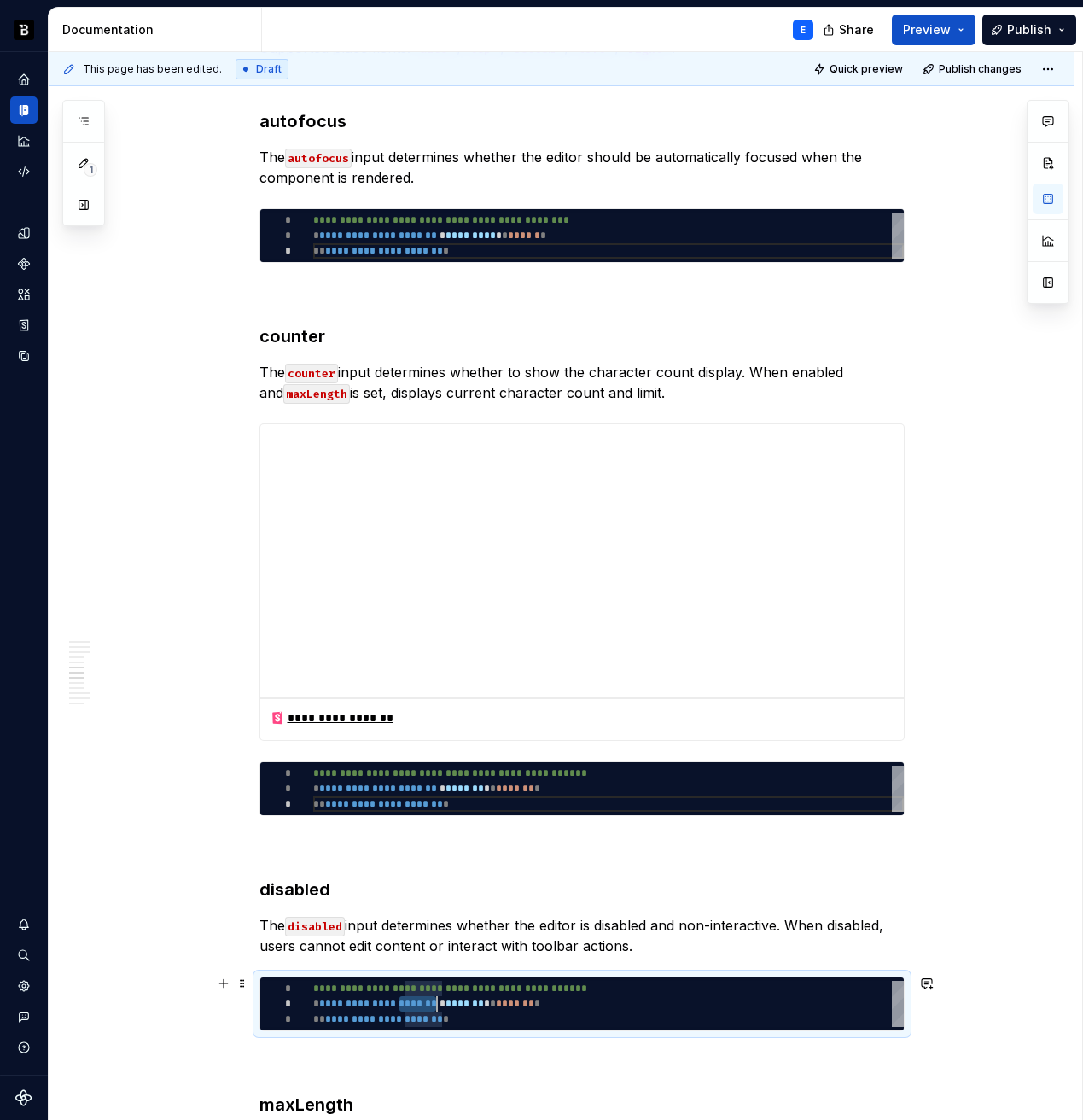
scroll to position [0, 155]
type textarea "*"
type textarea "**********"
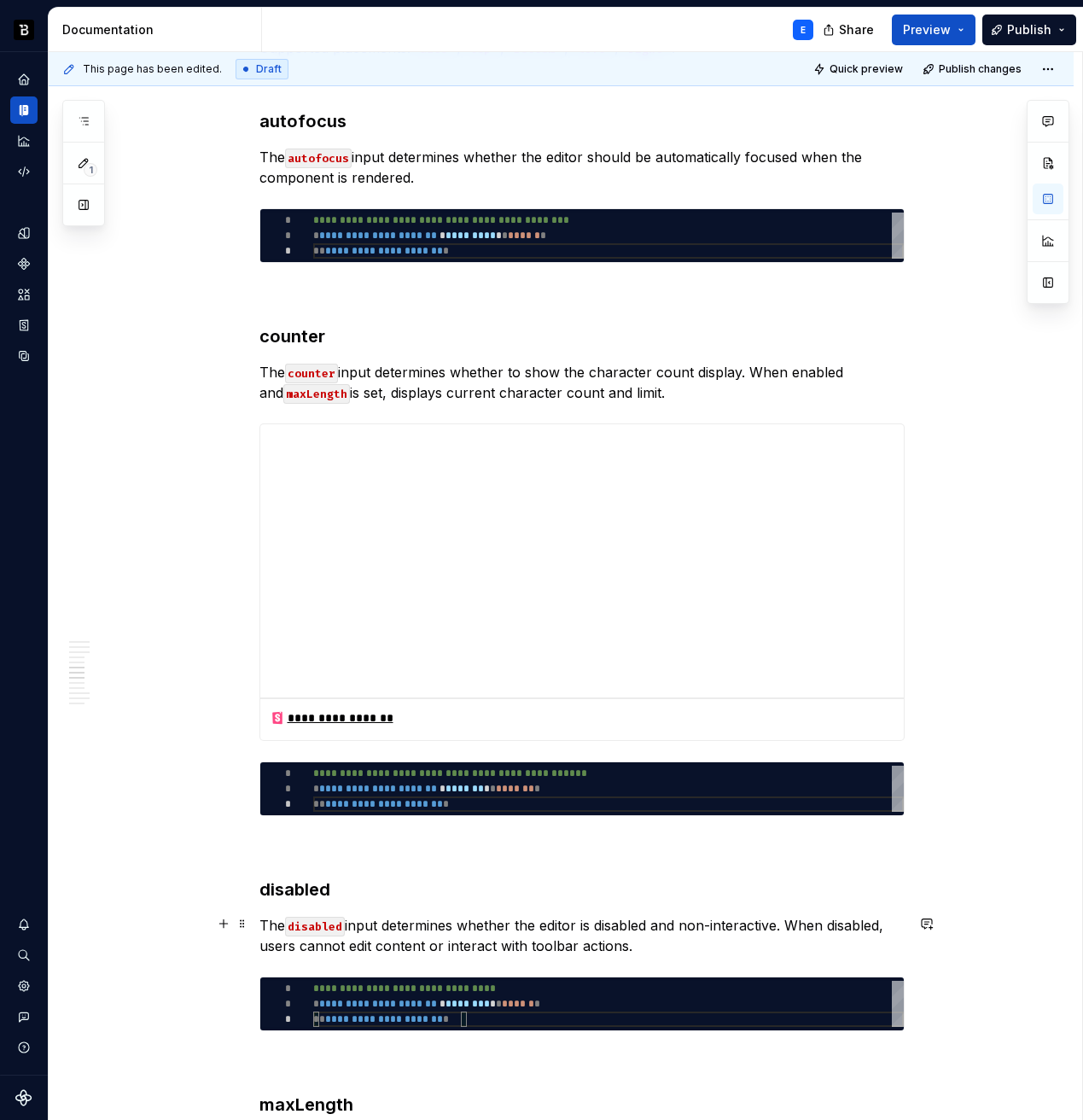
click at [678, 945] on p "The disabled input determines whether the editor is disabled and non-interactiv…" at bounding box center [582, 936] width 645 height 41
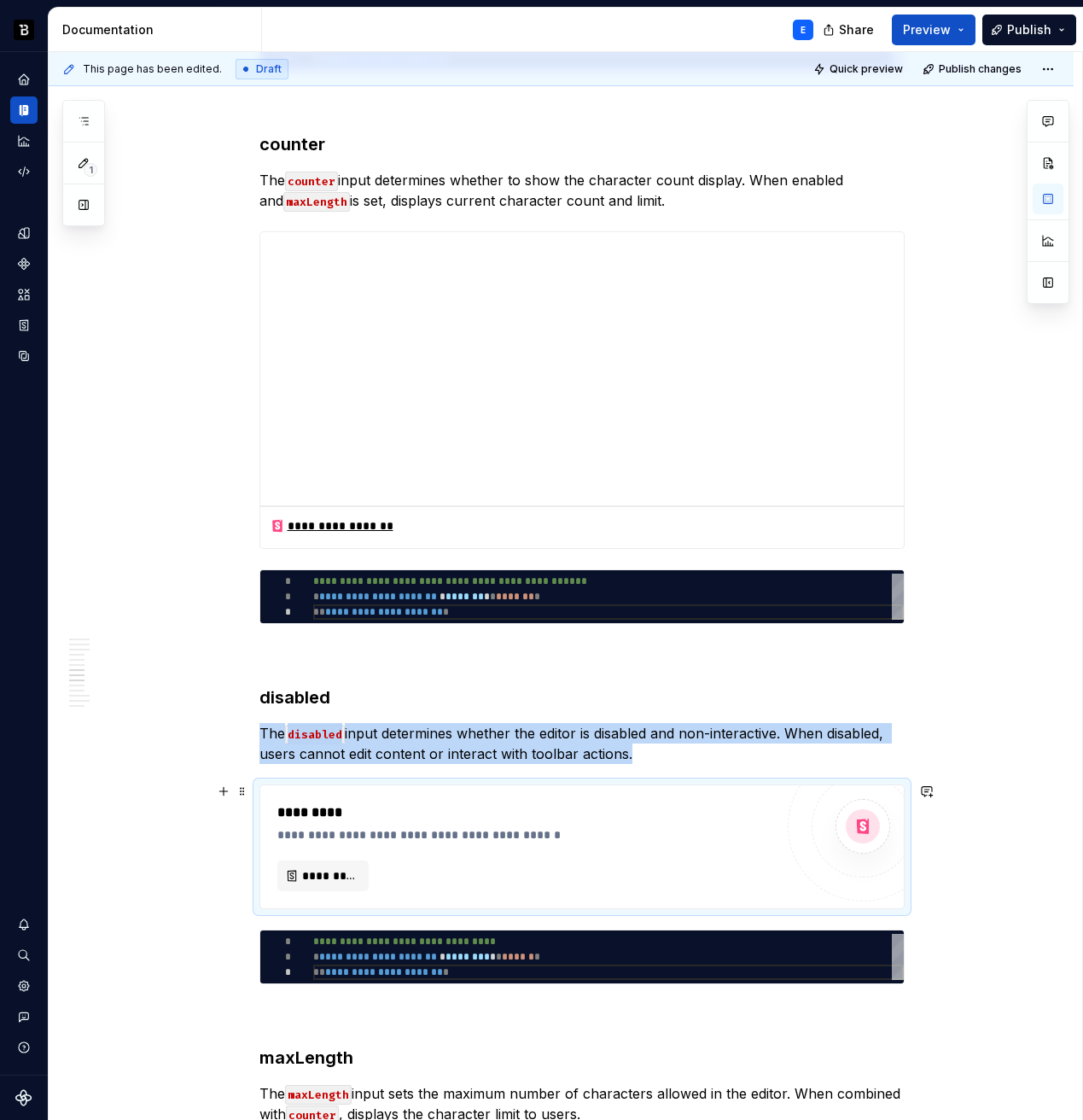
scroll to position [2863, 0]
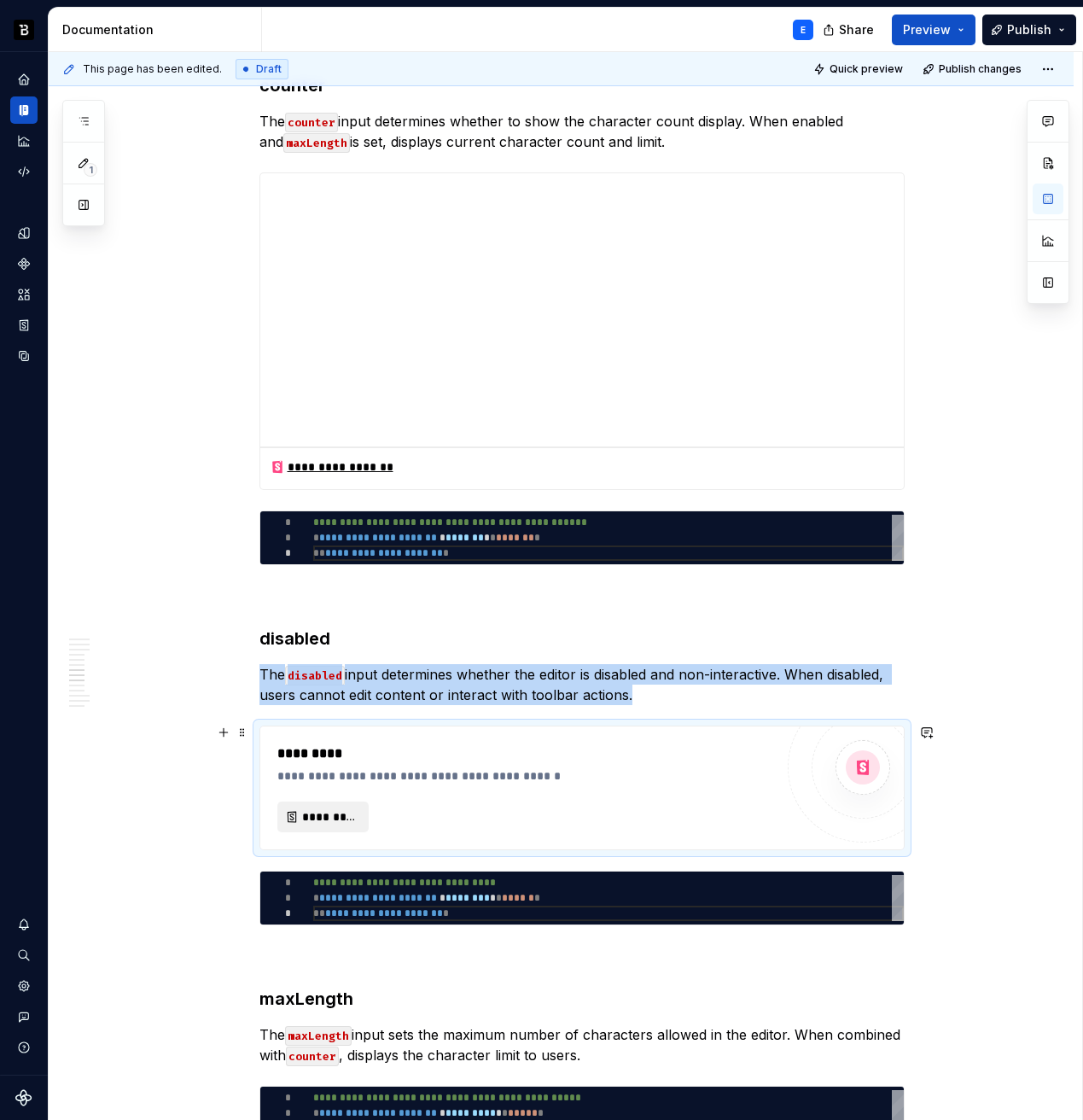
click at [326, 803] on button "*********" at bounding box center [323, 817] width 92 height 31
type textarea "*"
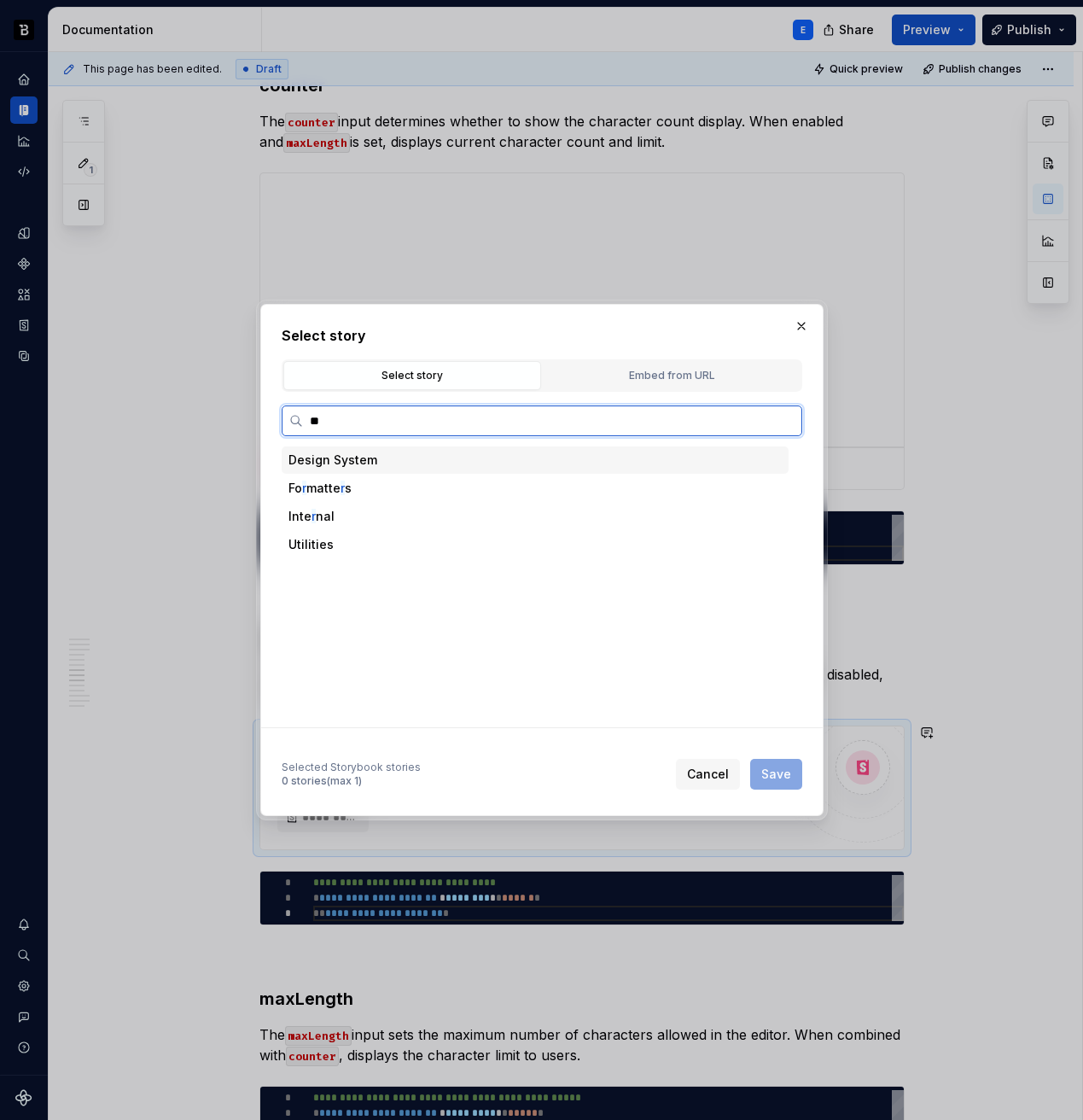
type input "***"
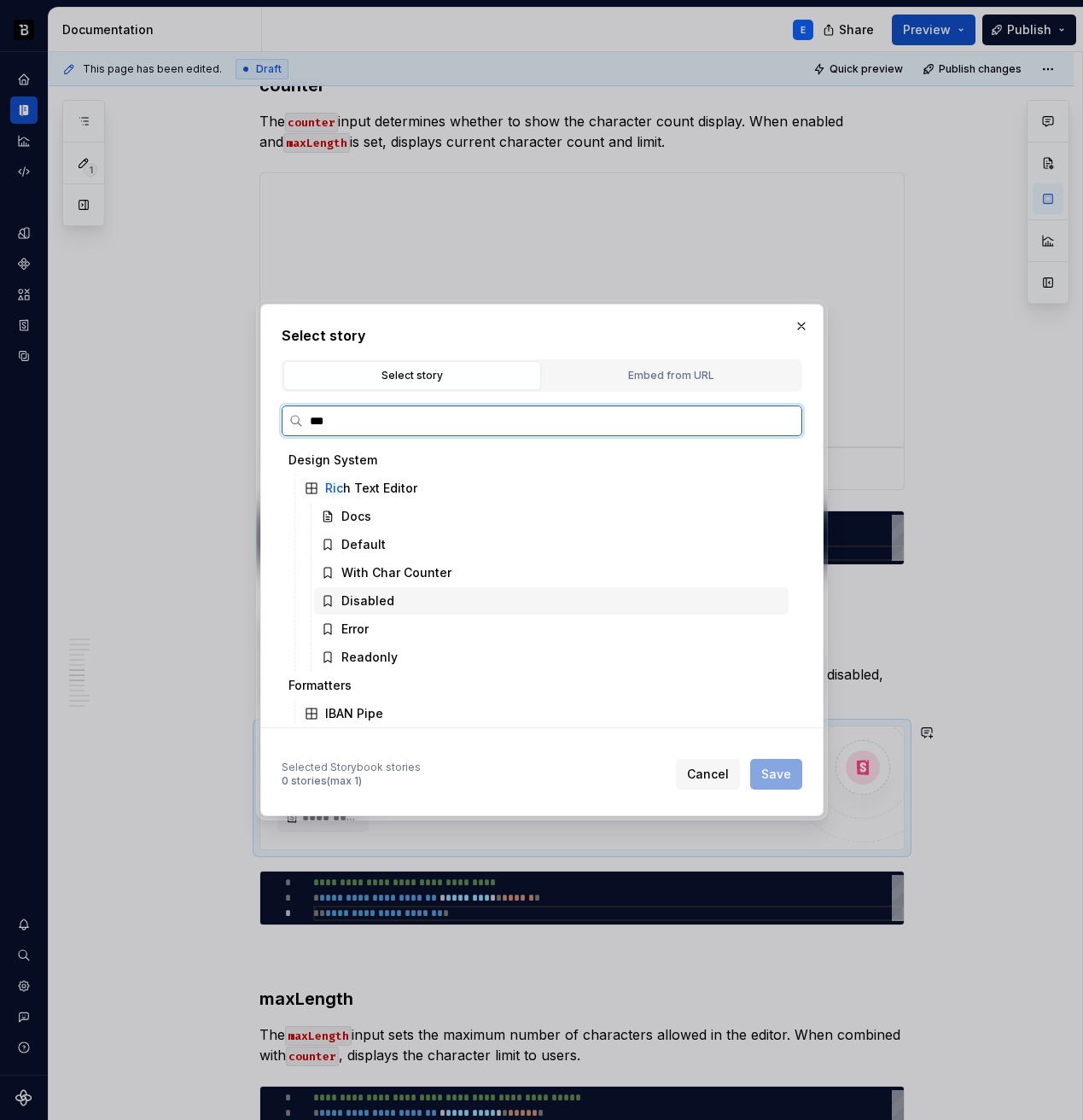
click at [382, 600] on div "Disabled" at bounding box center [368, 601] width 53 height 17
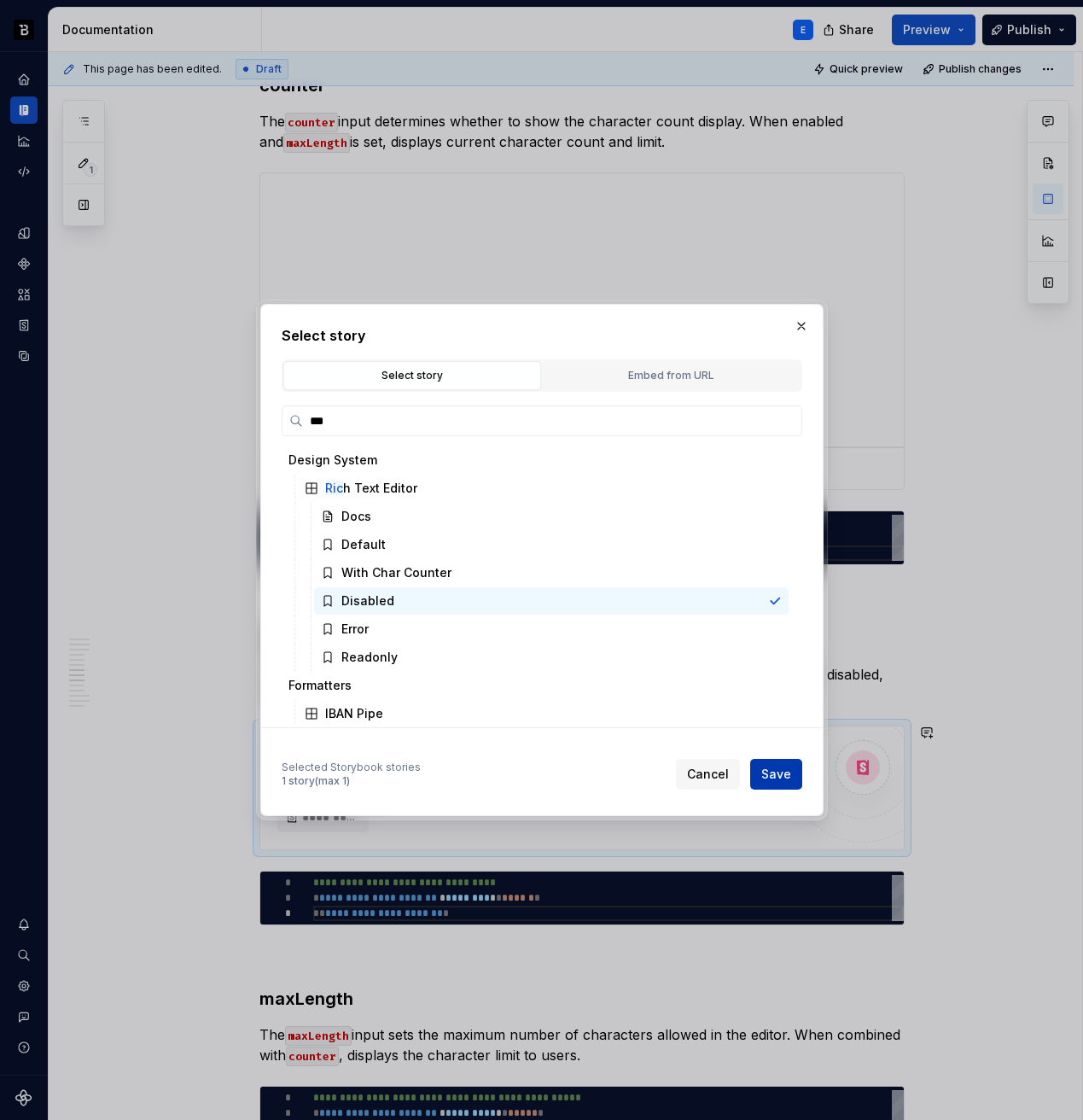
click at [777, 773] on span "Save" at bounding box center [776, 774] width 30 height 17
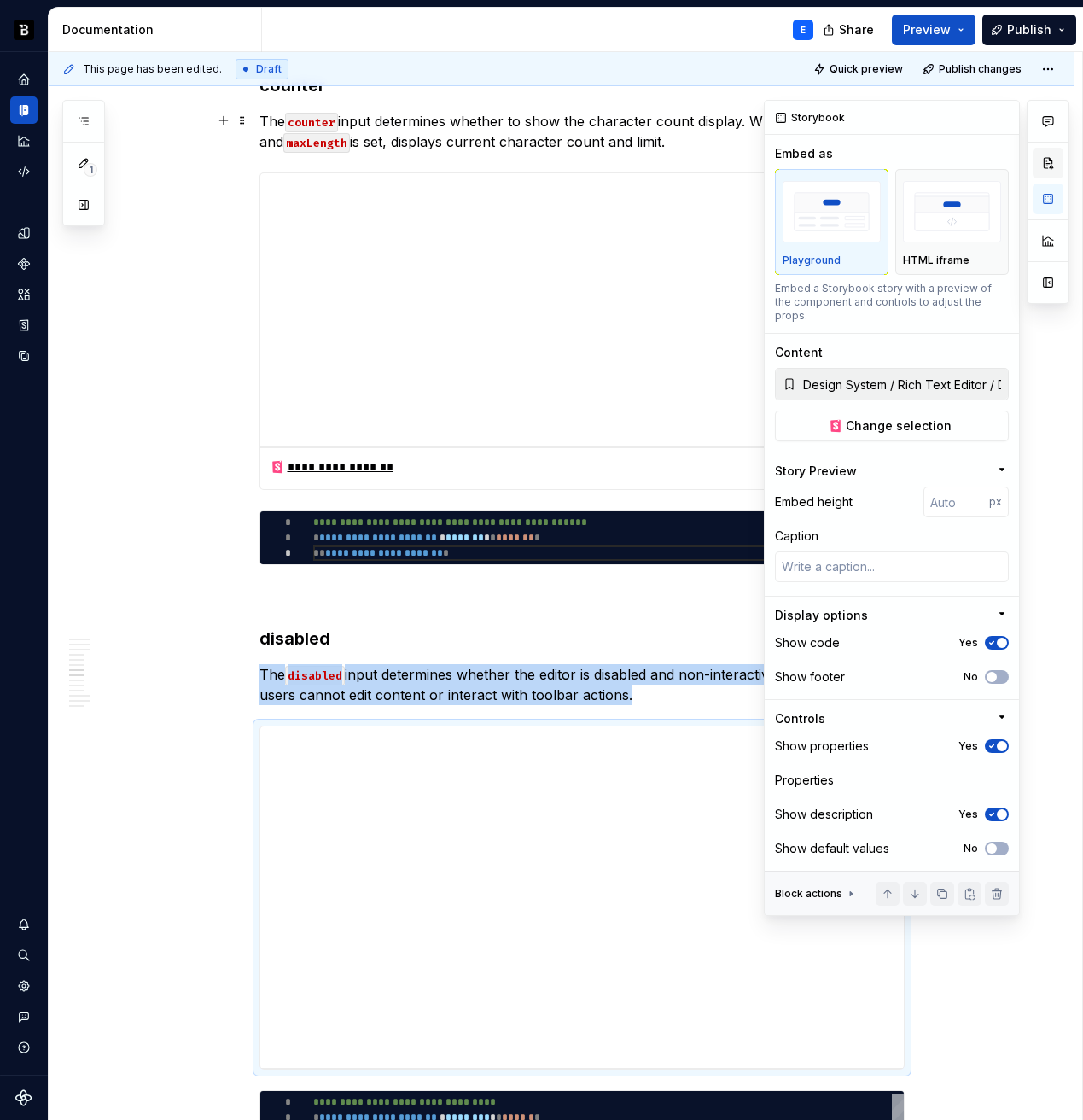
type textarea "*"
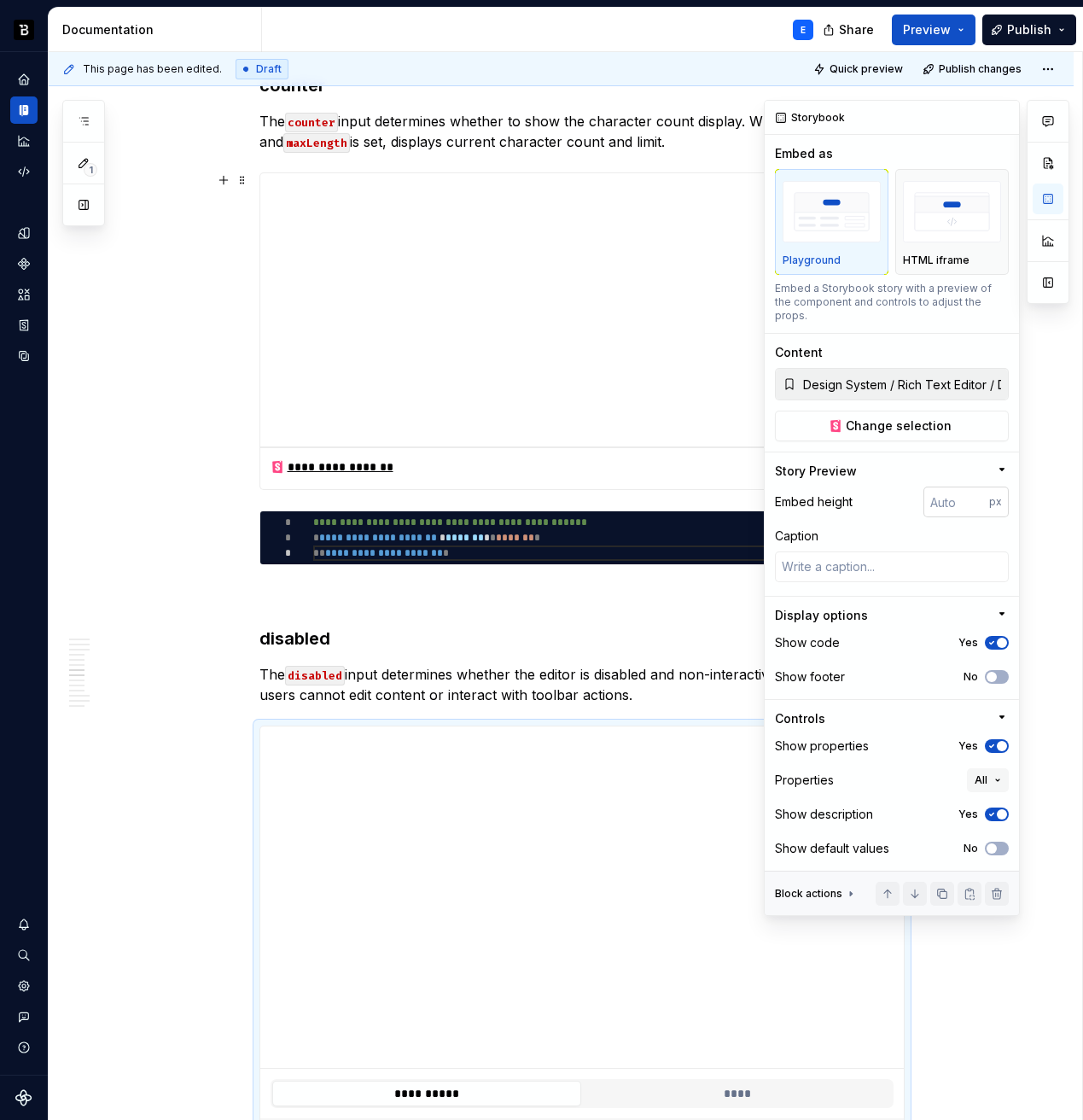
click at [954, 487] on input "number" at bounding box center [956, 502] width 66 height 31
type input "400"
type textarea "*"
click at [944, 488] on input "400" at bounding box center [956, 502] width 66 height 31
type input "320"
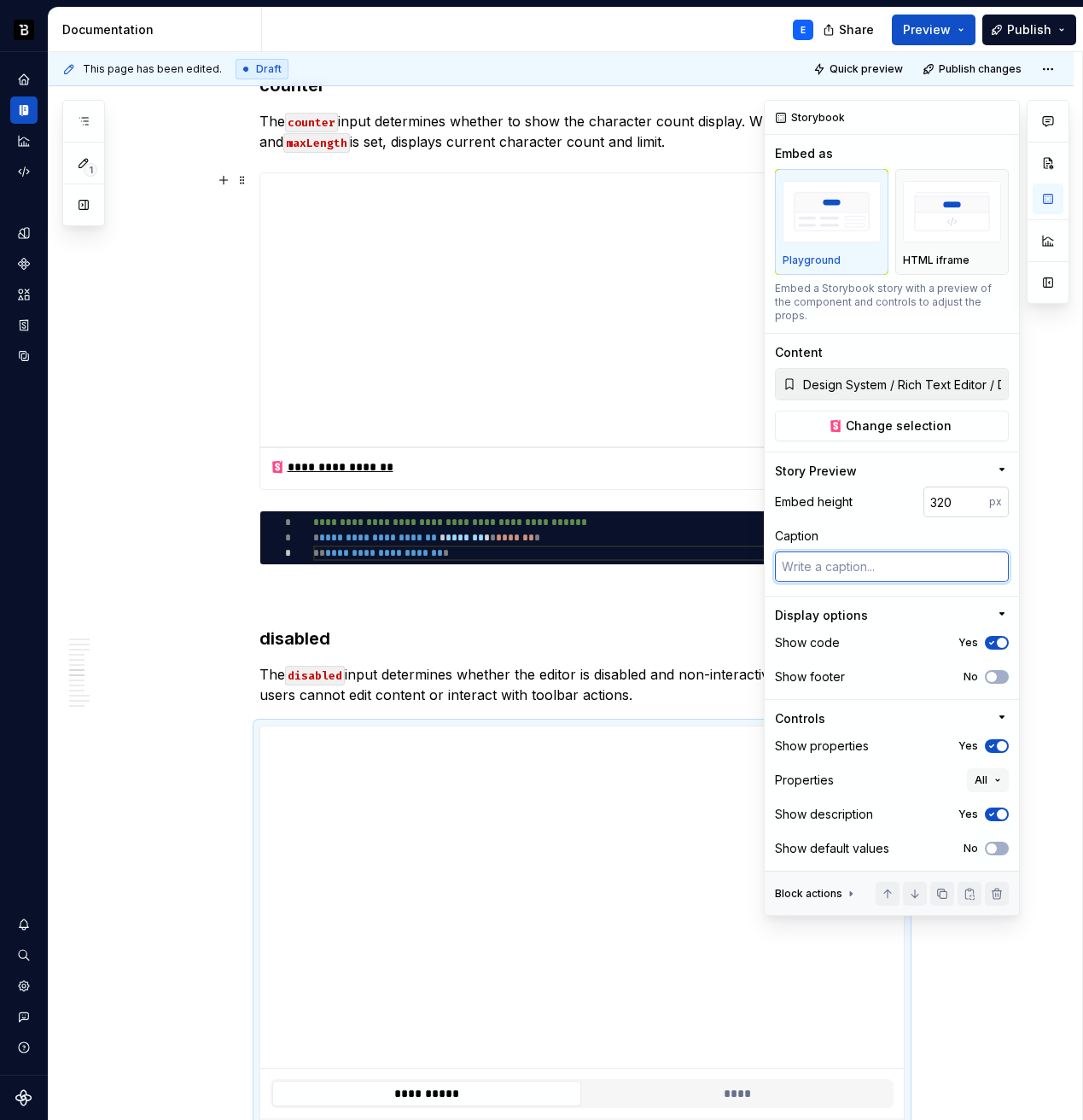
type textarea "*"
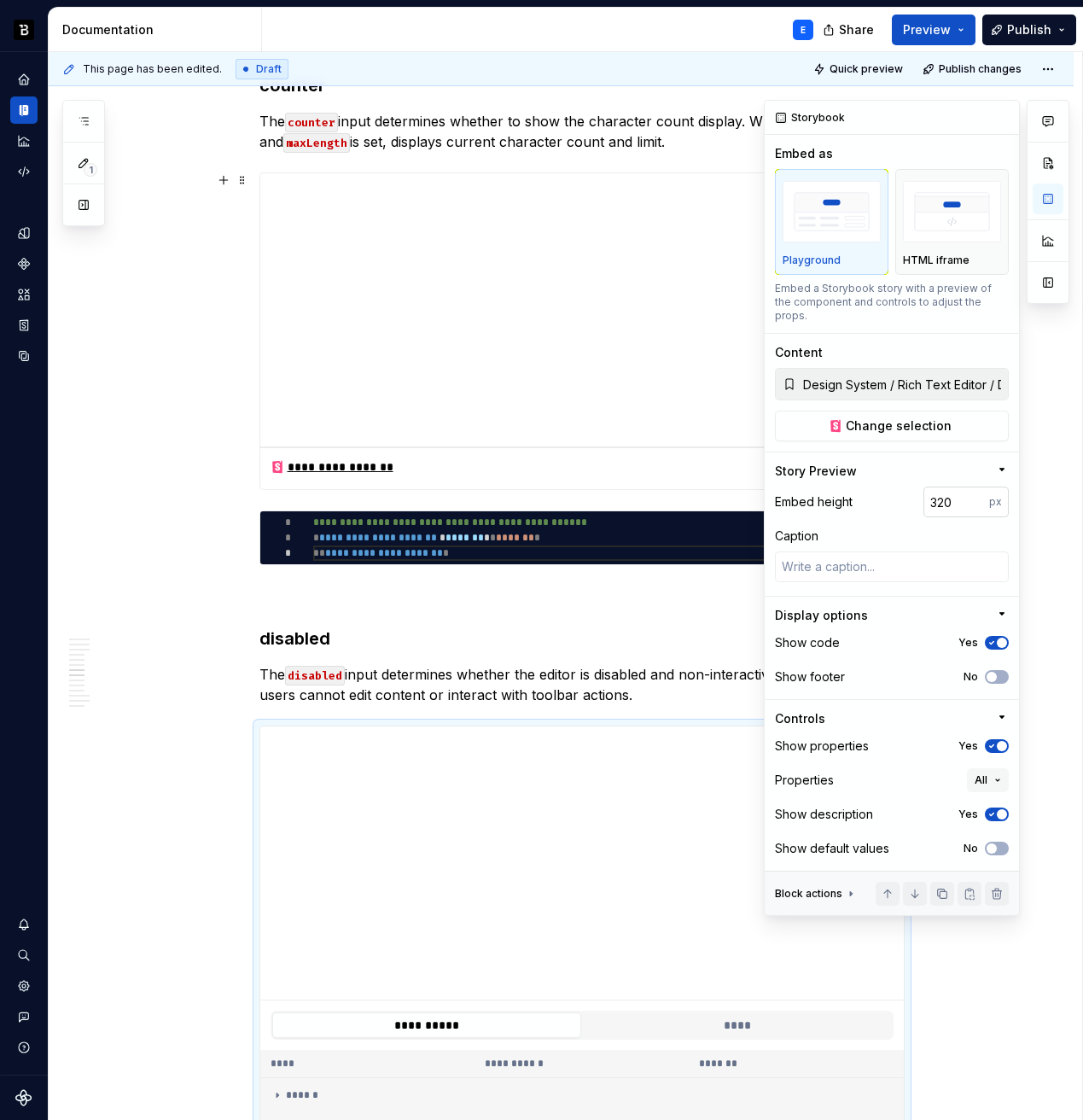
click at [948, 487] on input "320" at bounding box center [956, 502] width 66 height 31
type input "256"
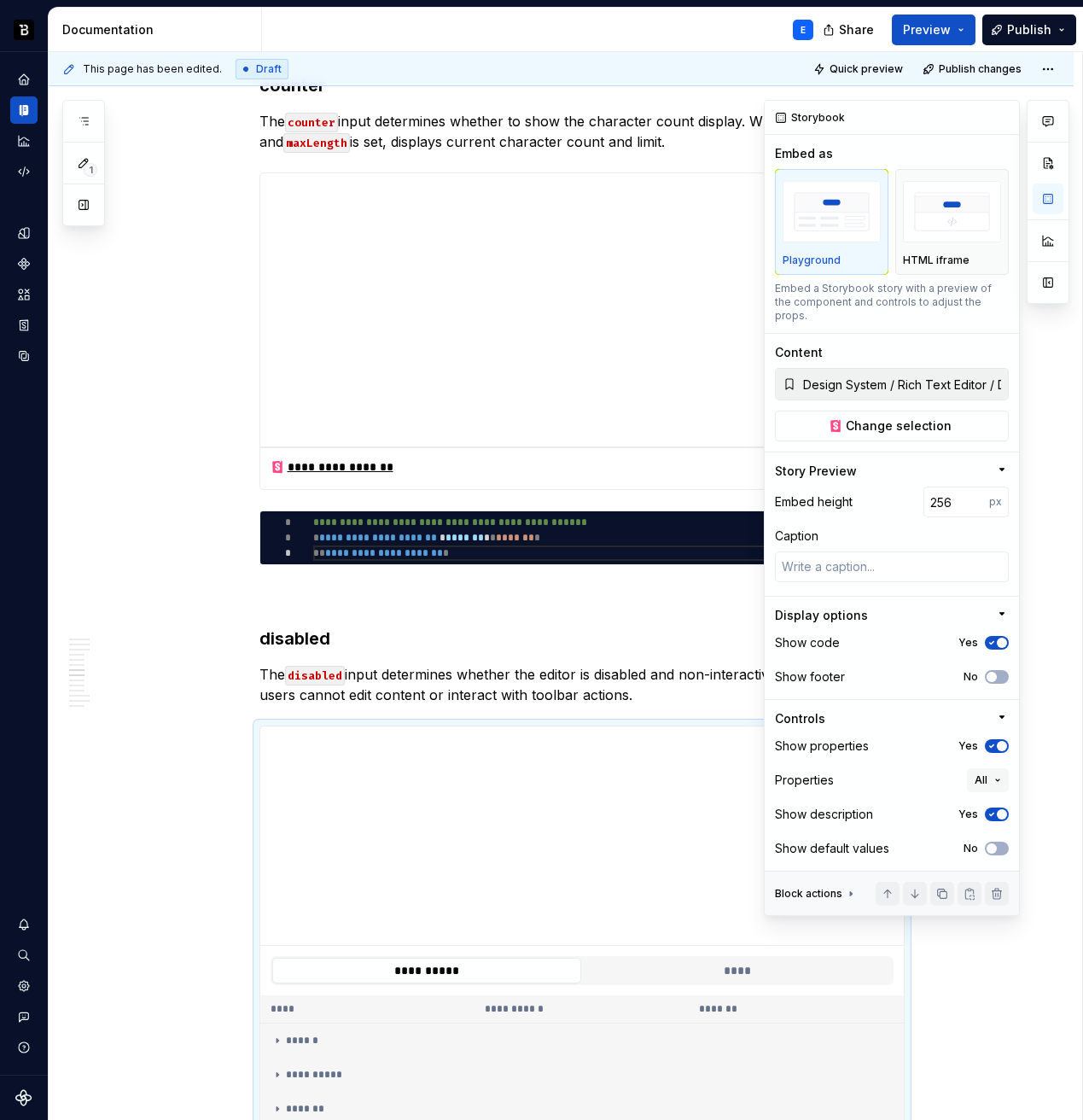
click at [994, 636] on button "Yes" at bounding box center [997, 643] width 24 height 14
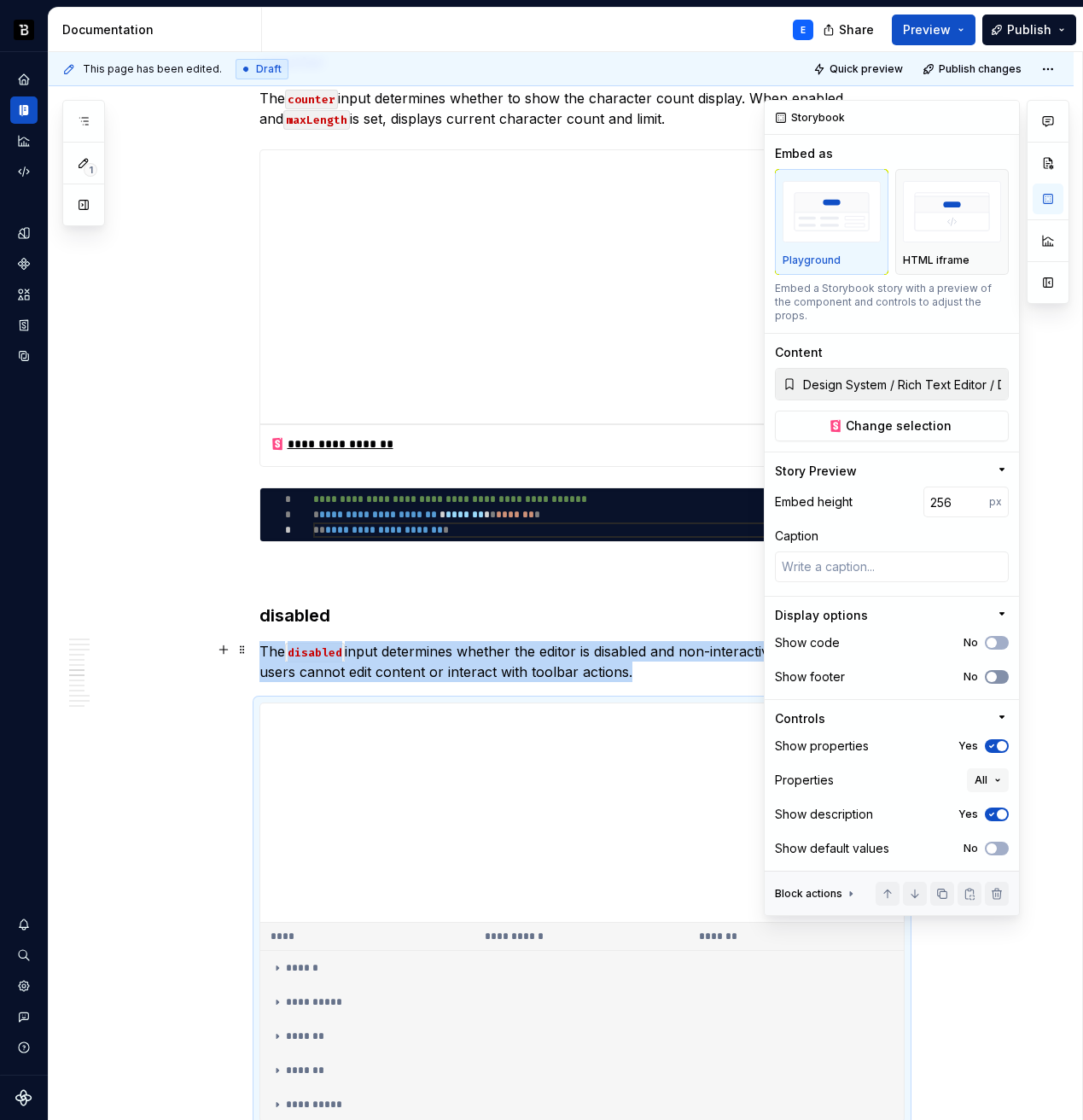
click at [1003, 670] on button "No" at bounding box center [997, 677] width 24 height 14
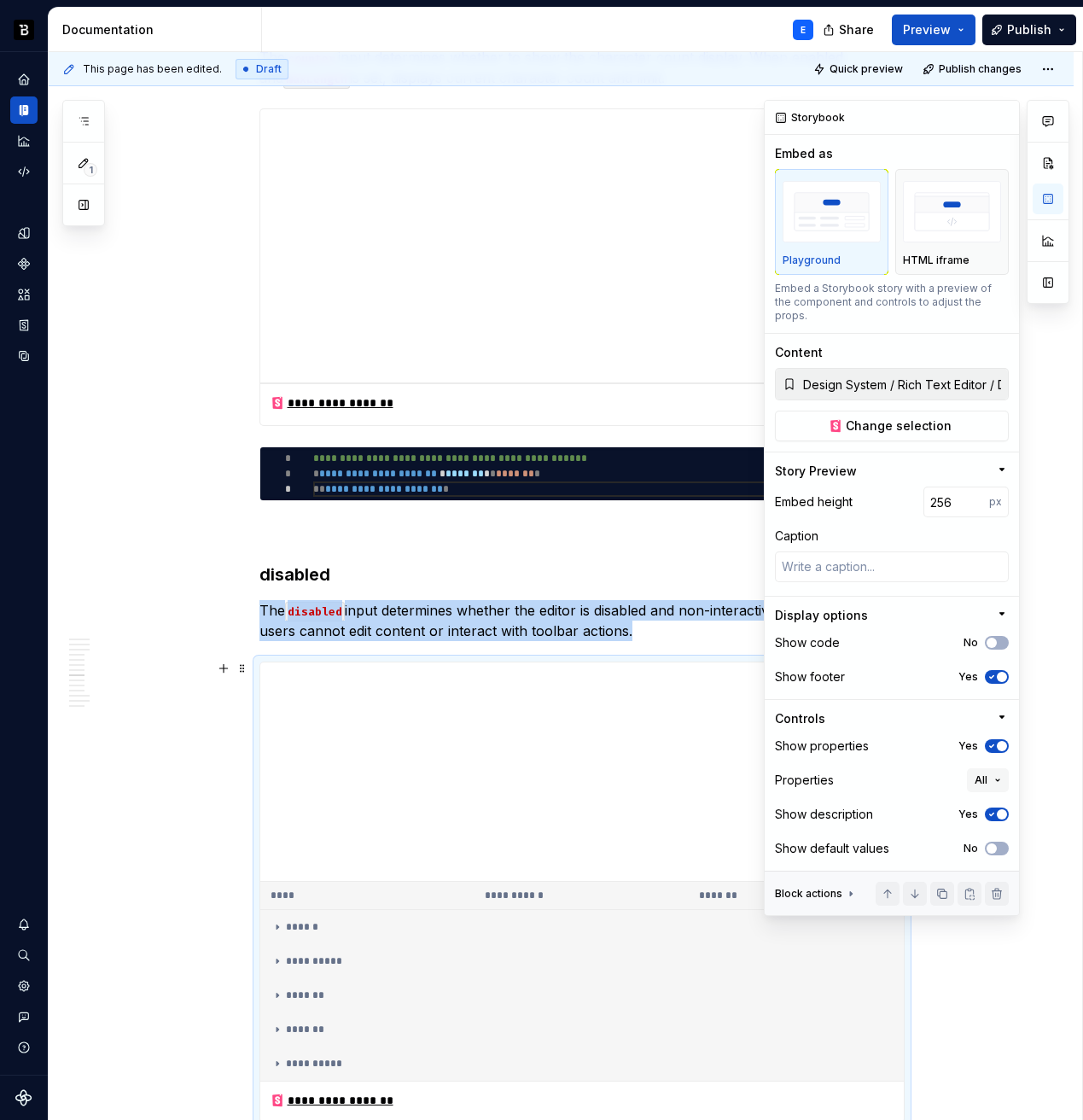
click at [999, 741] on span "button" at bounding box center [1002, 746] width 10 height 10
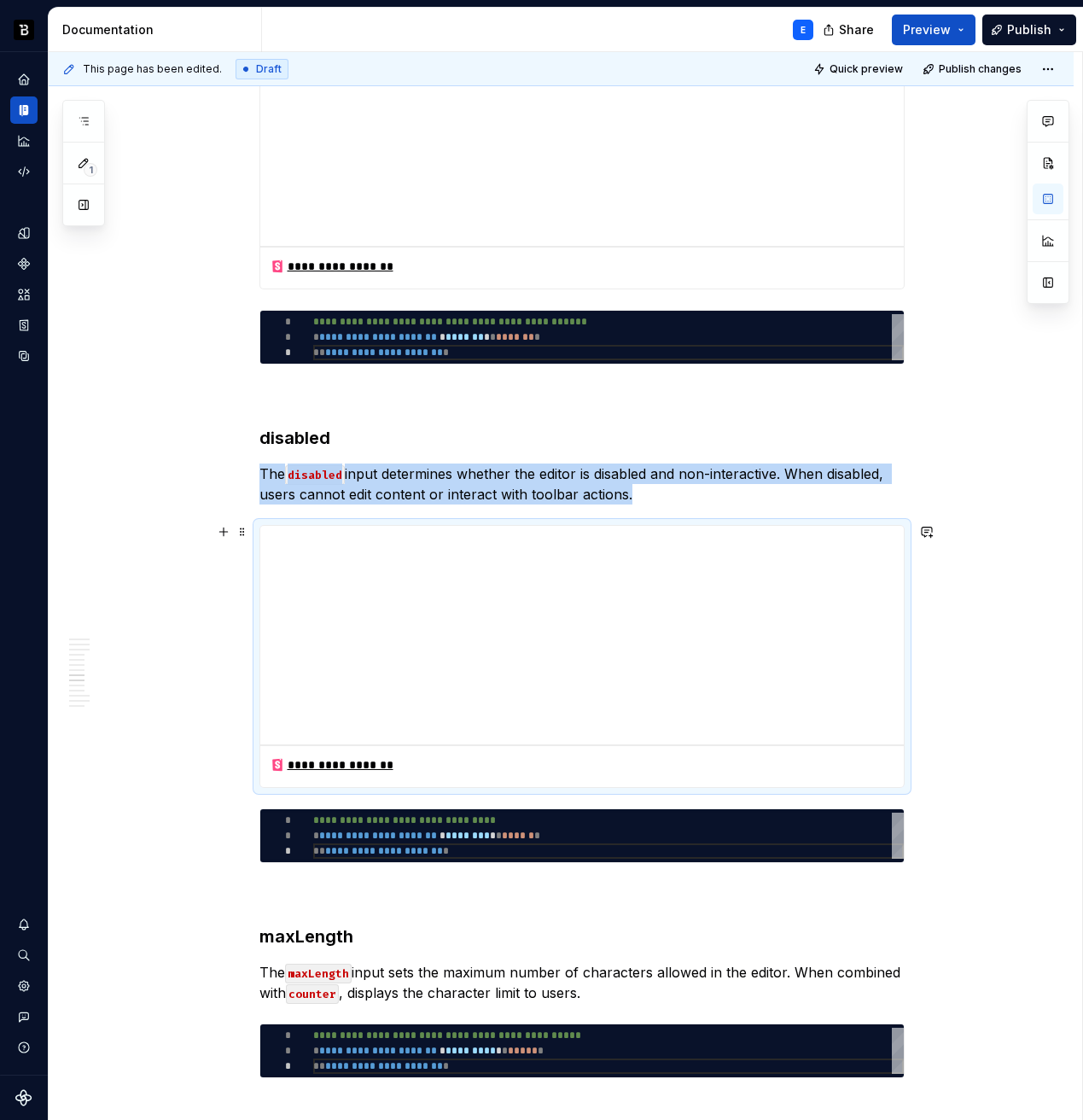
scroll to position [3152, 0]
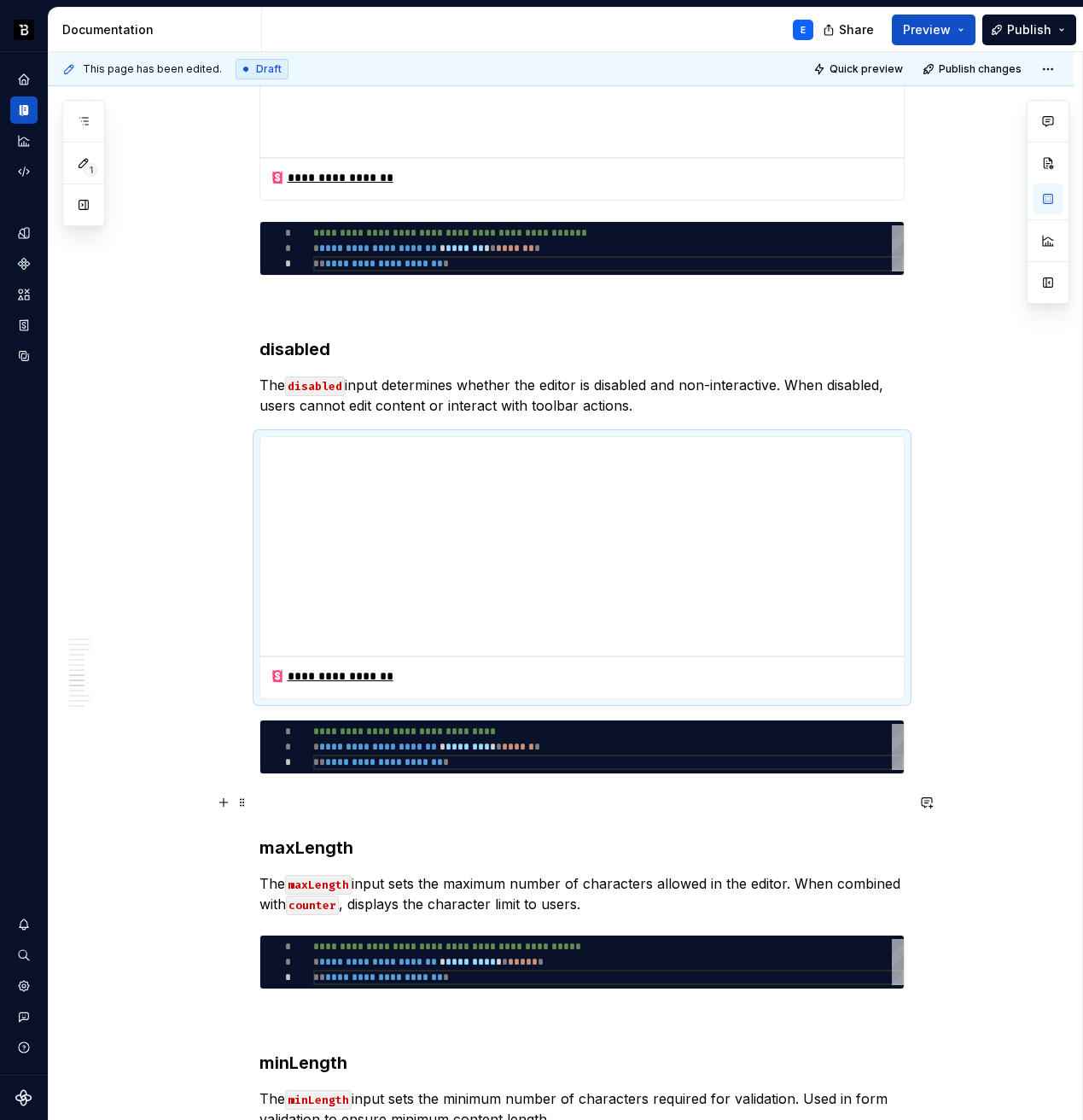
click at [449, 795] on p at bounding box center [582, 805] width 645 height 21
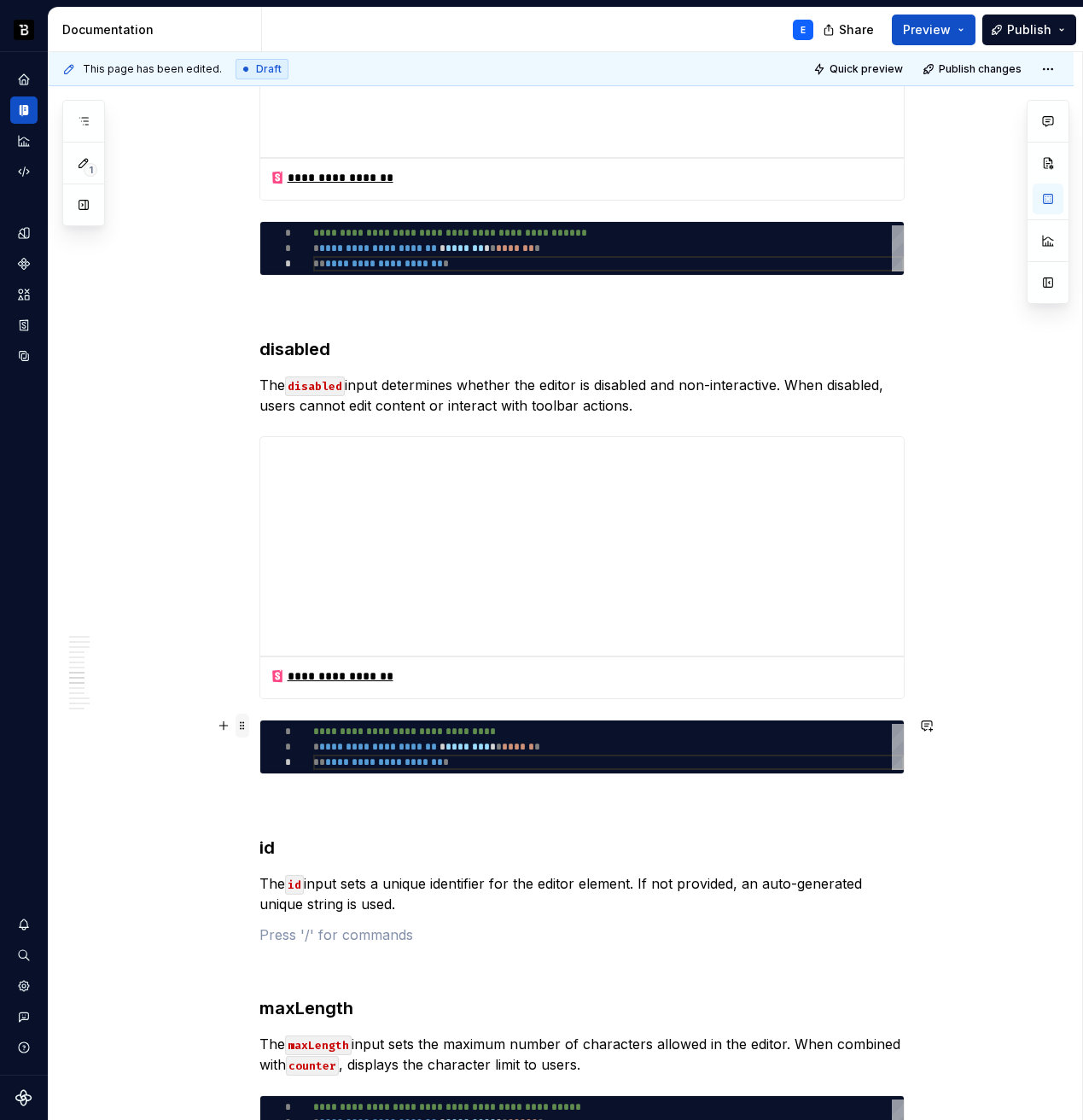
click at [239, 726] on span at bounding box center [242, 726] width 14 height 24
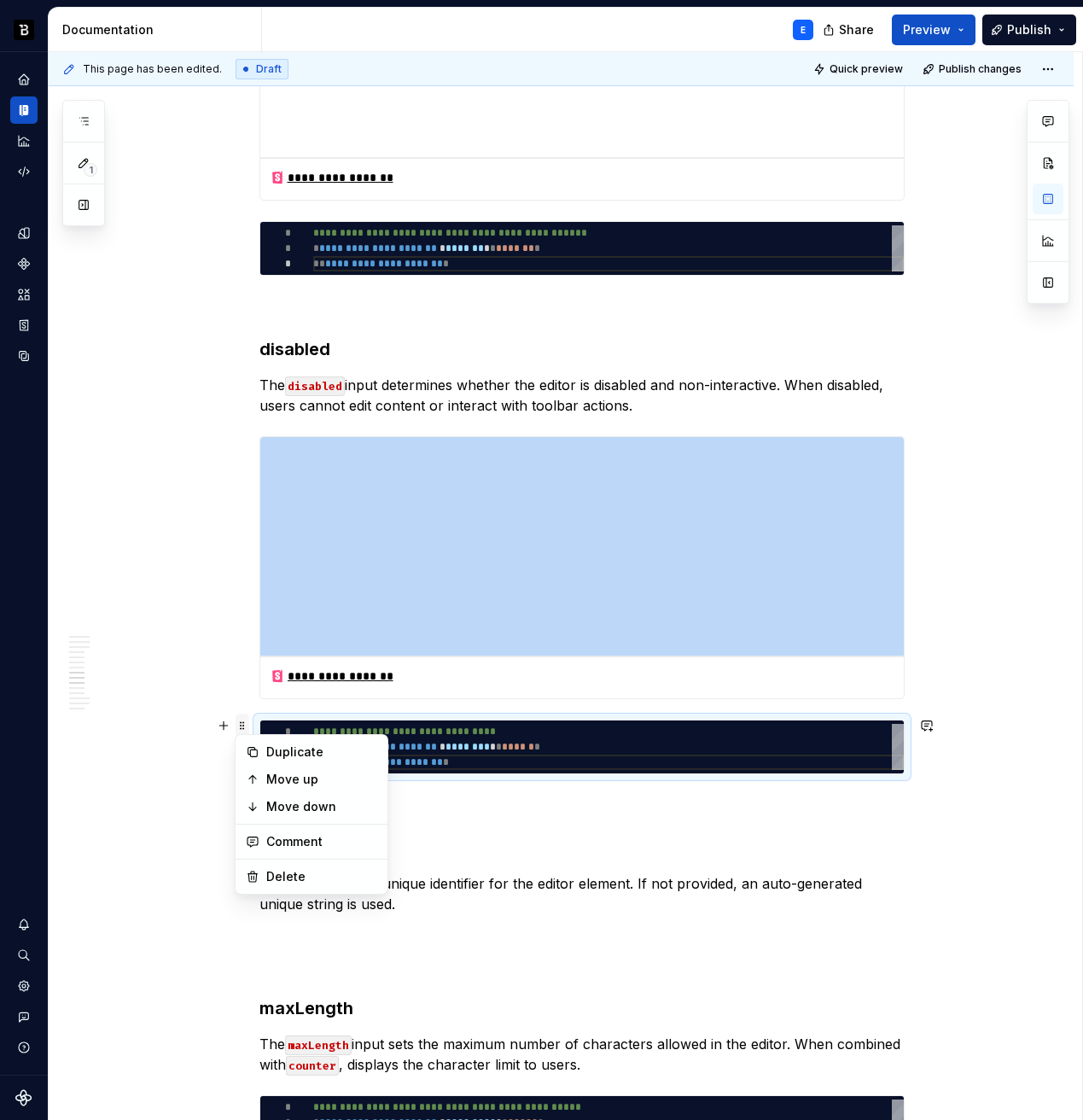
click at [239, 726] on span at bounding box center [242, 726] width 14 height 24
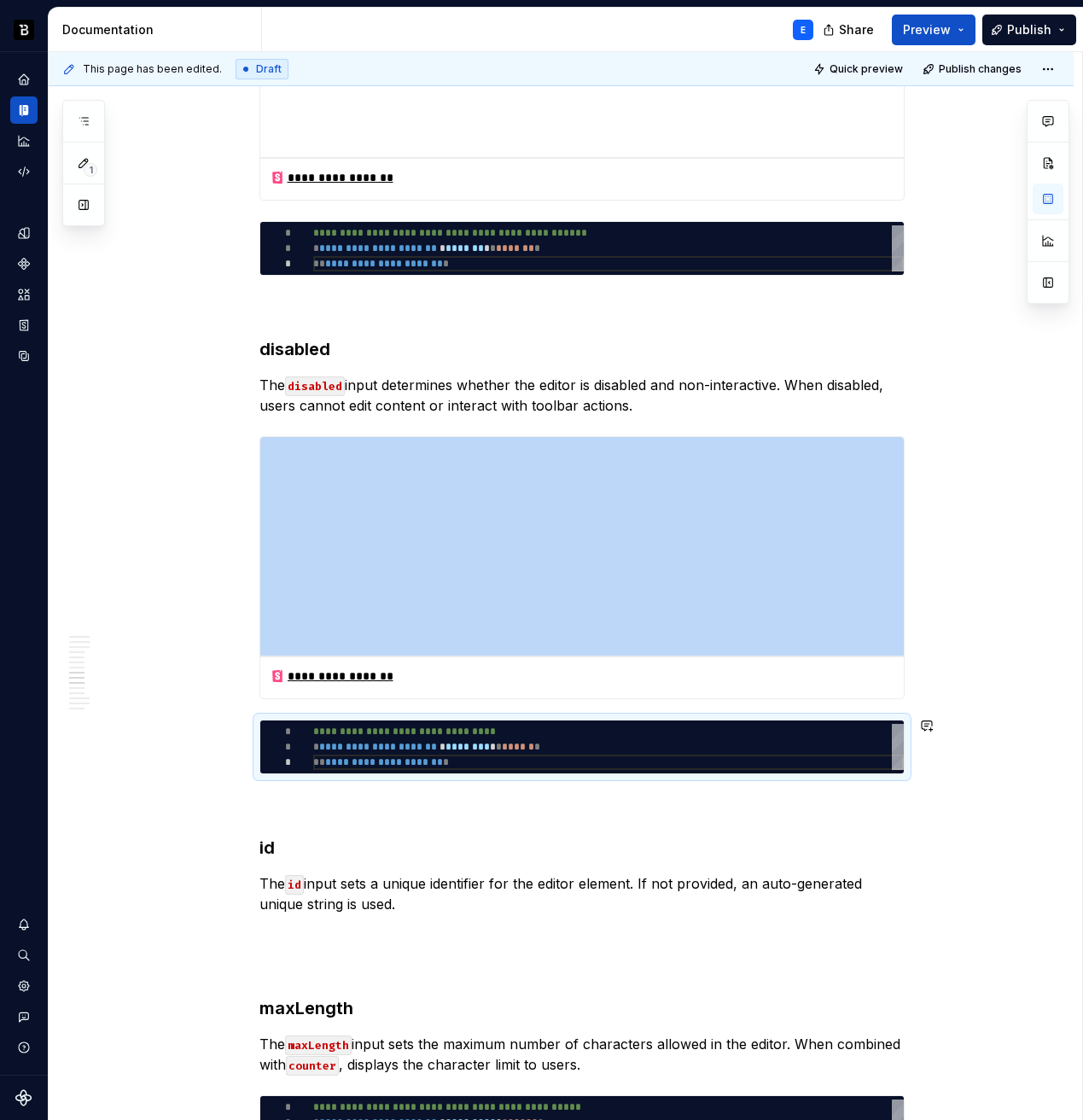
copy div "**********"
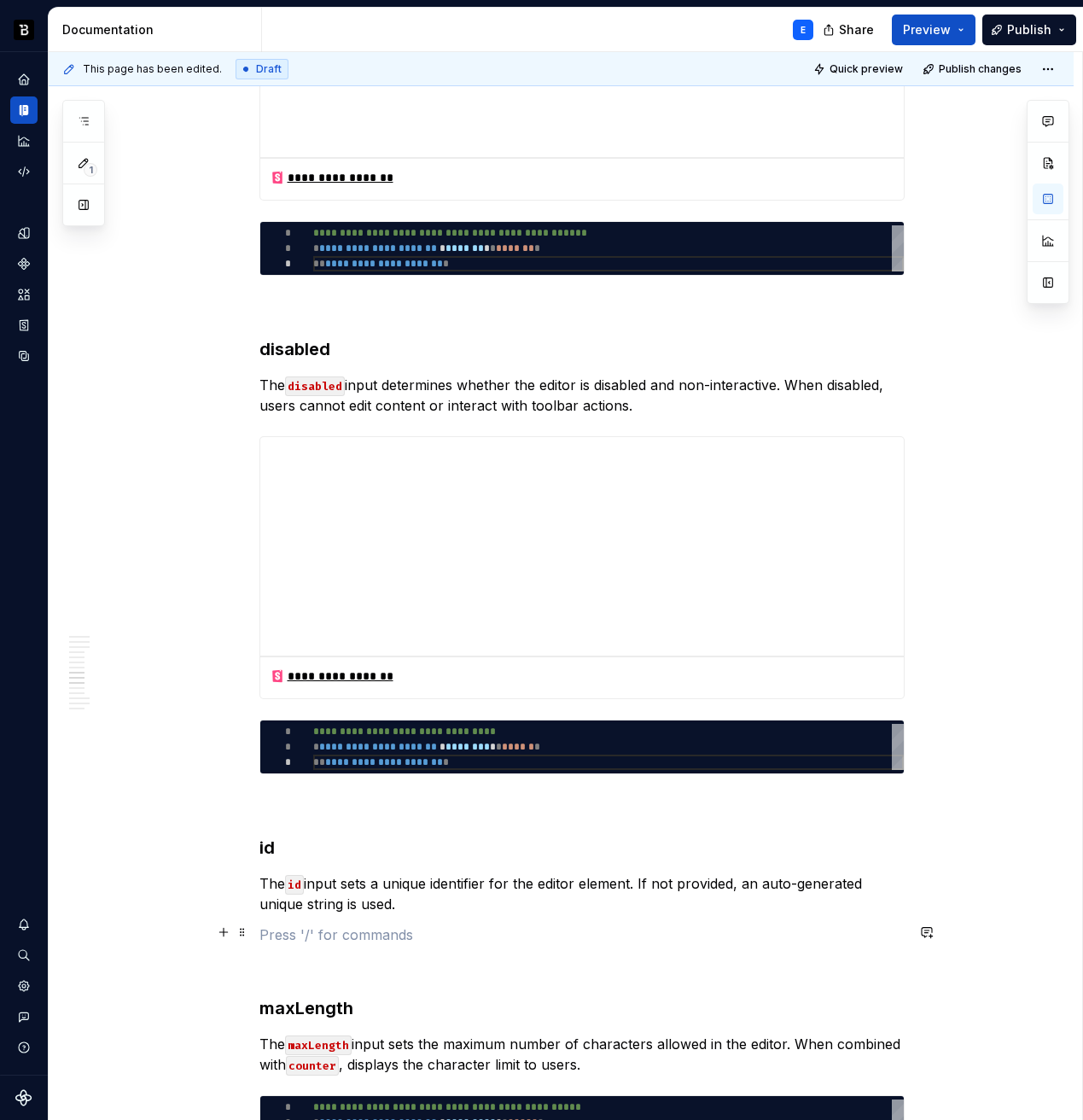
click at [312, 925] on p at bounding box center [582, 935] width 645 height 21
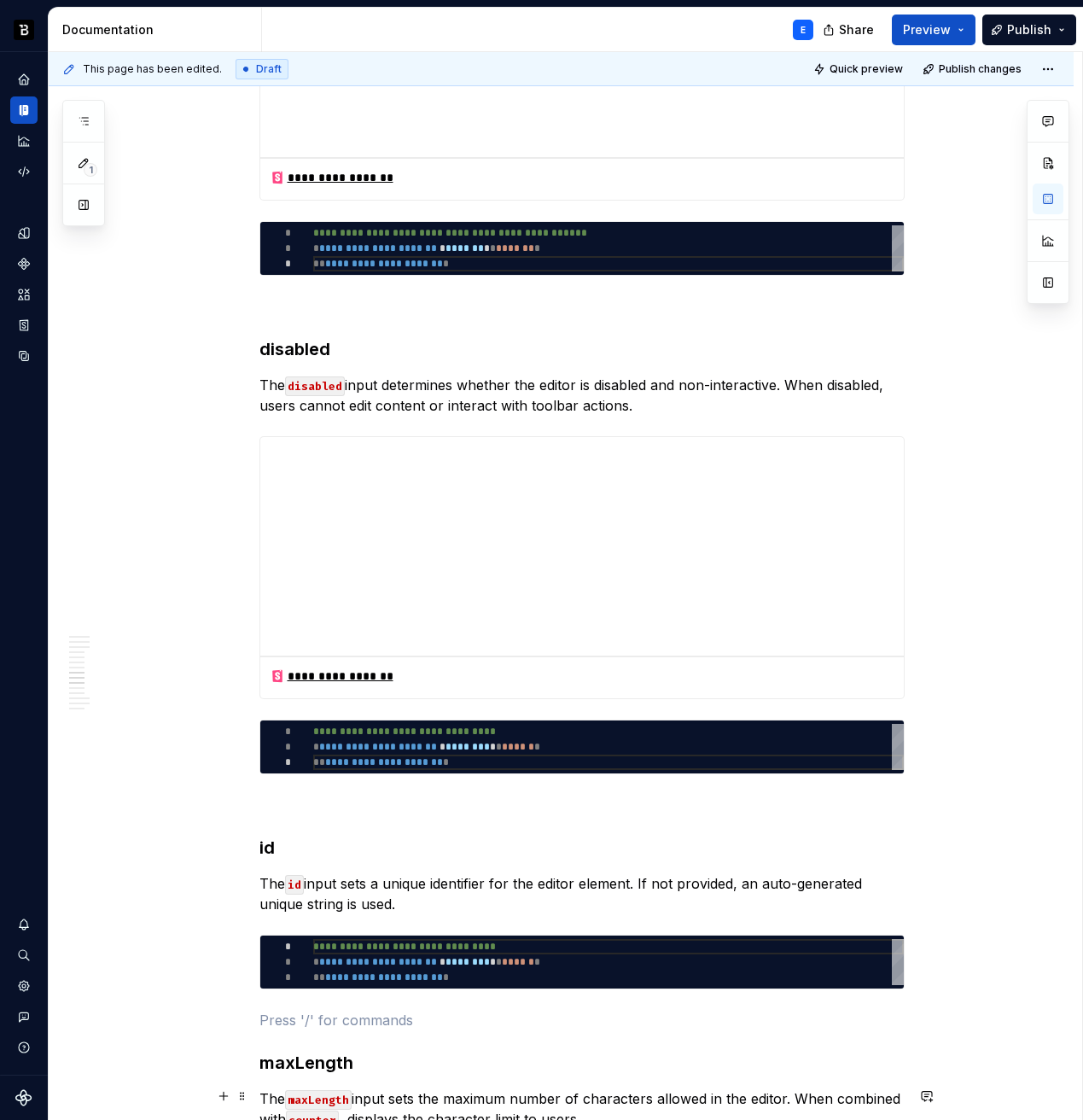
click at [385, 959] on div "**********" at bounding box center [608, 963] width 590 height 46
type textarea "*"
type textarea "**********"
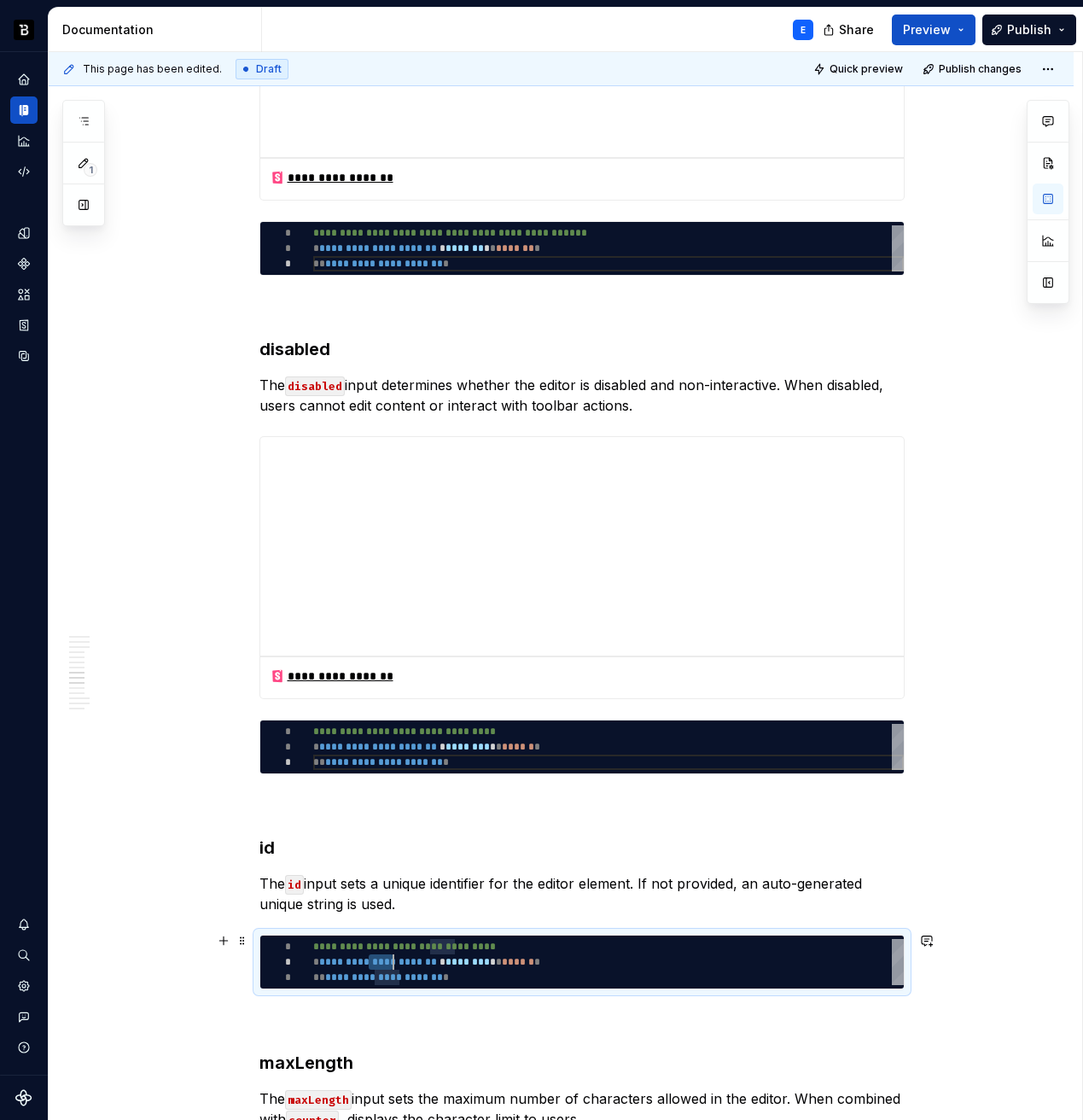
scroll to position [0, 155]
type textarea "*"
type textarea "**********"
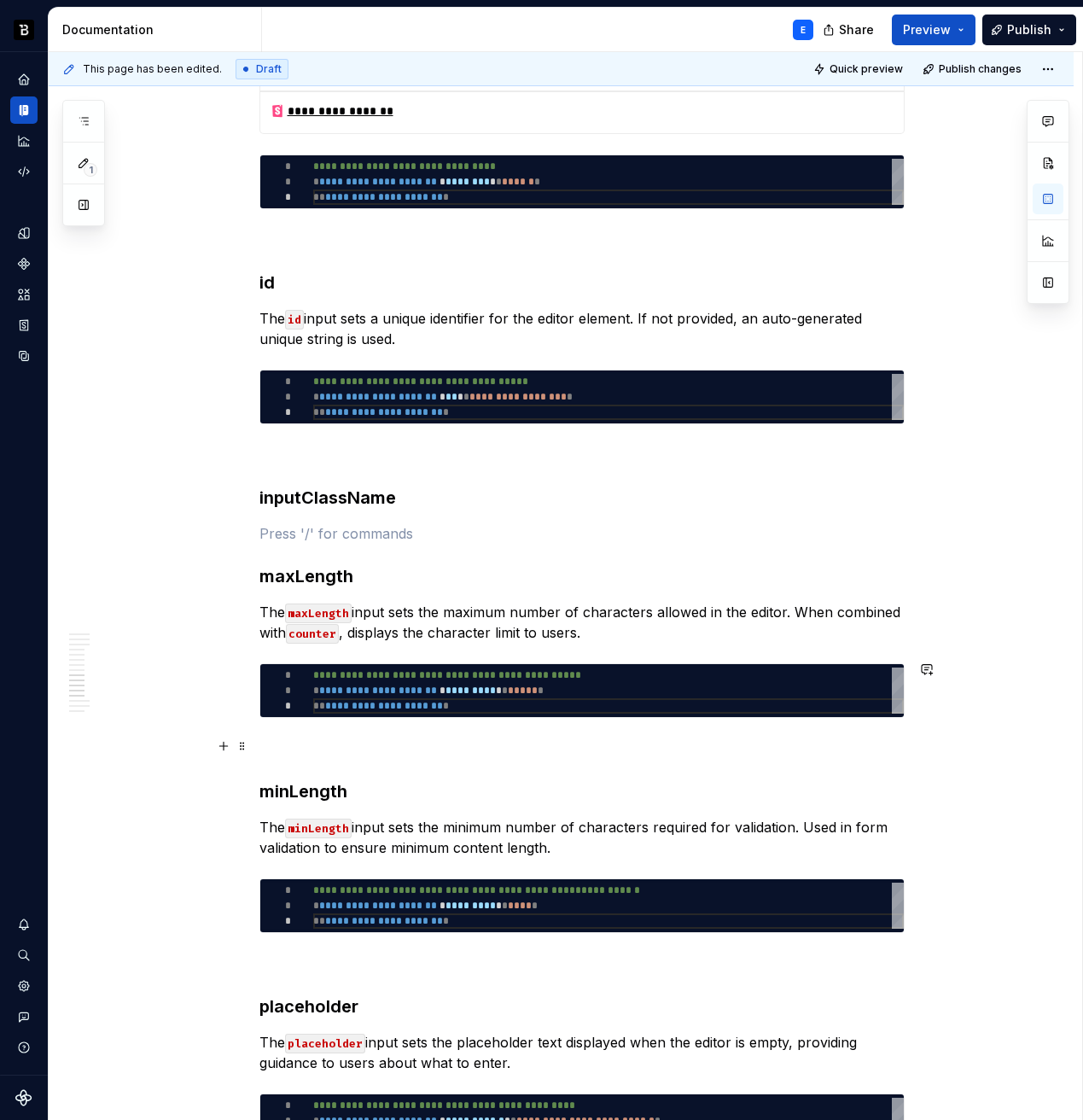
scroll to position [3750, 0]
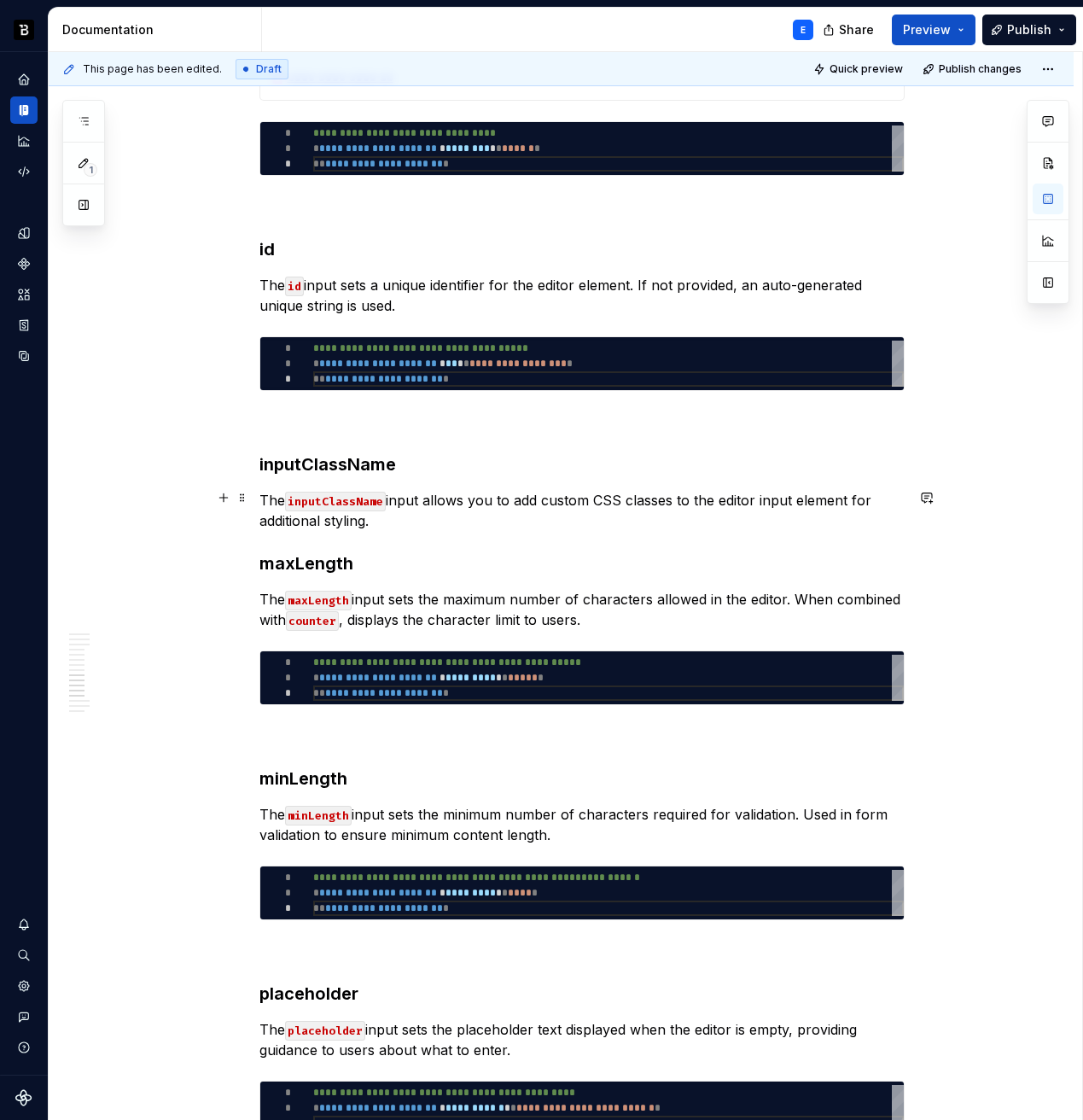
click at [382, 517] on p "The inputClassName input allows you to add custom CSS classes to the editor inp…" at bounding box center [582, 511] width 645 height 41
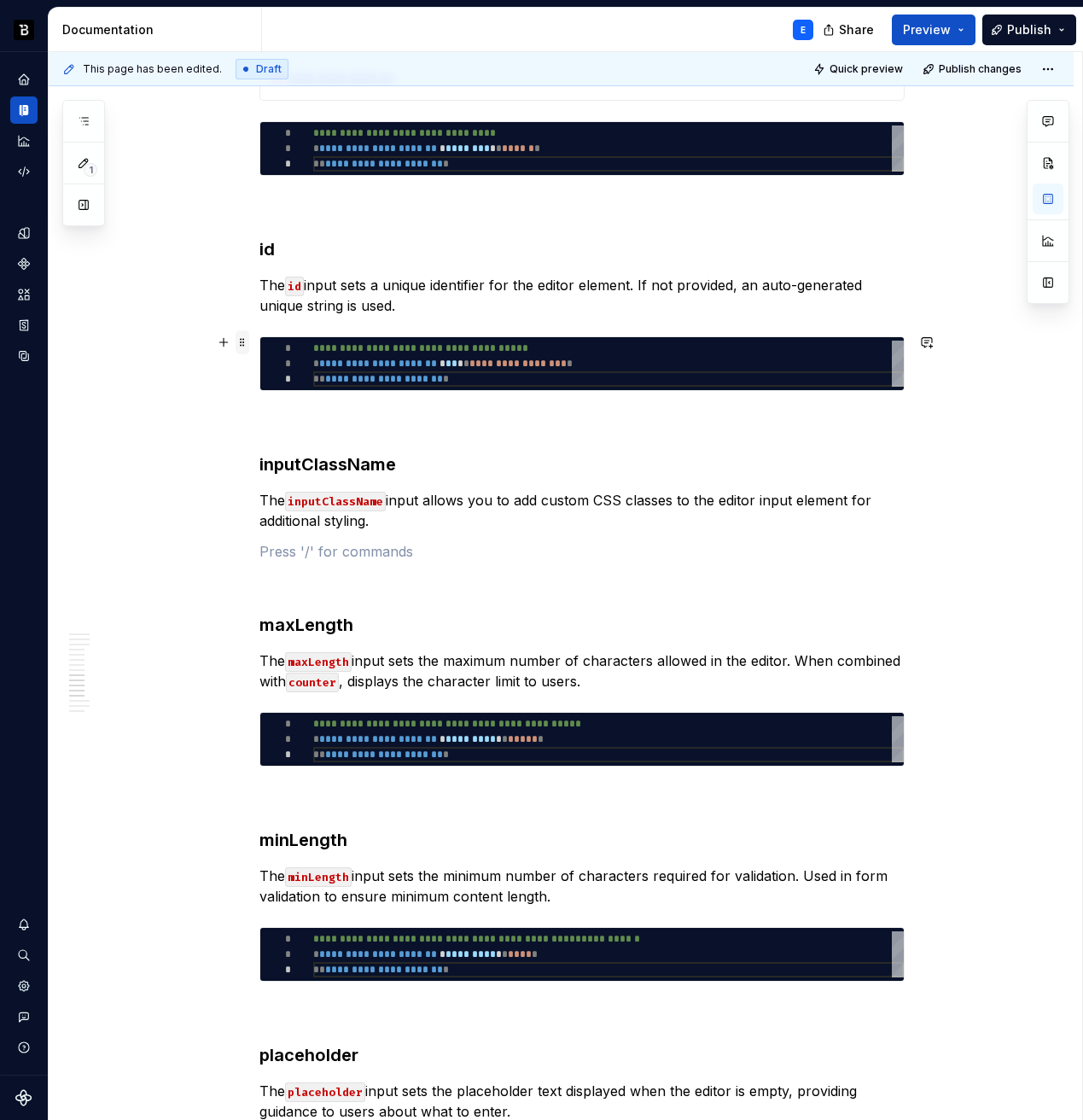
click at [242, 341] on span at bounding box center [242, 342] width 14 height 24
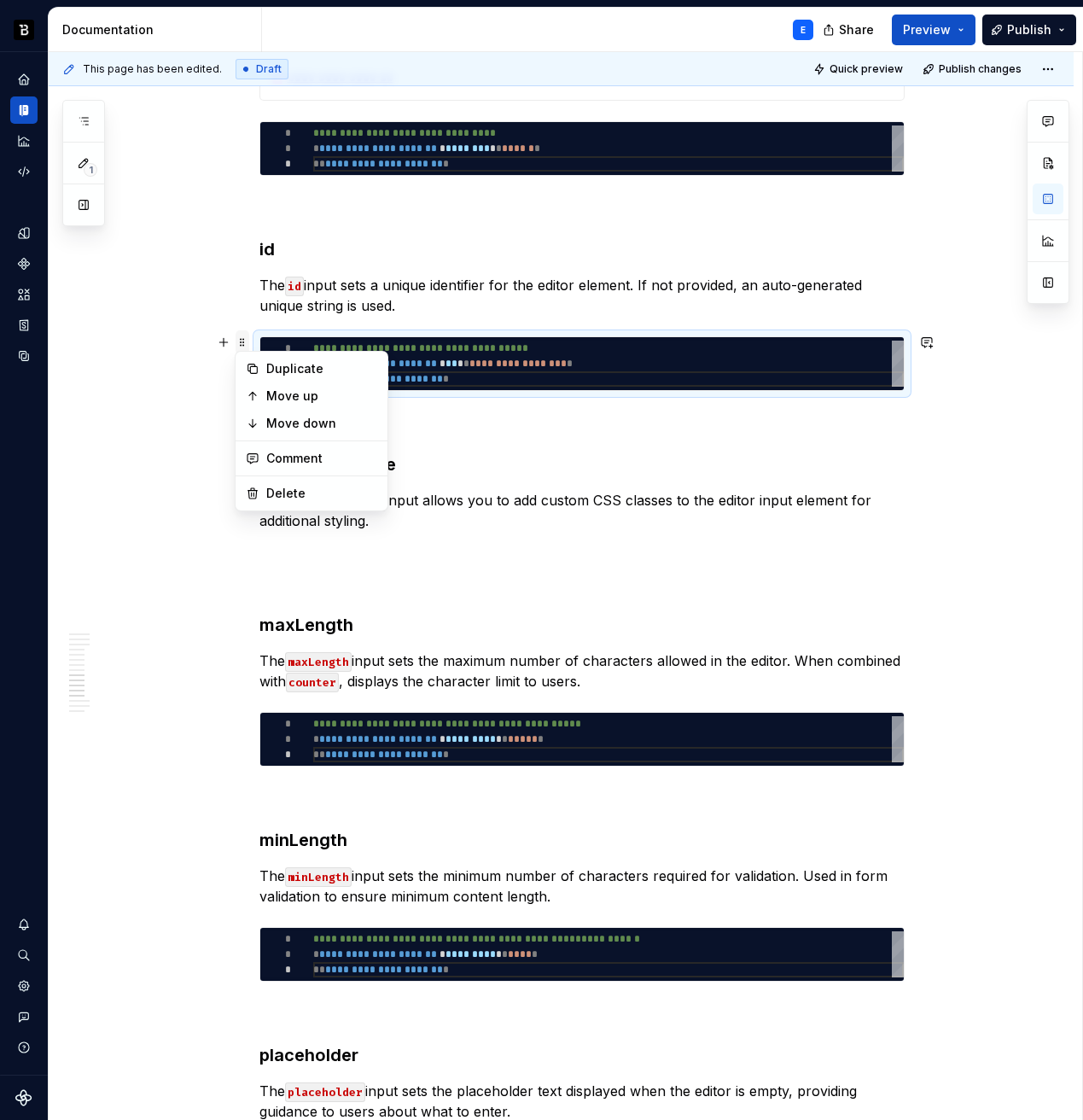
click at [242, 341] on span at bounding box center [242, 342] width 14 height 24
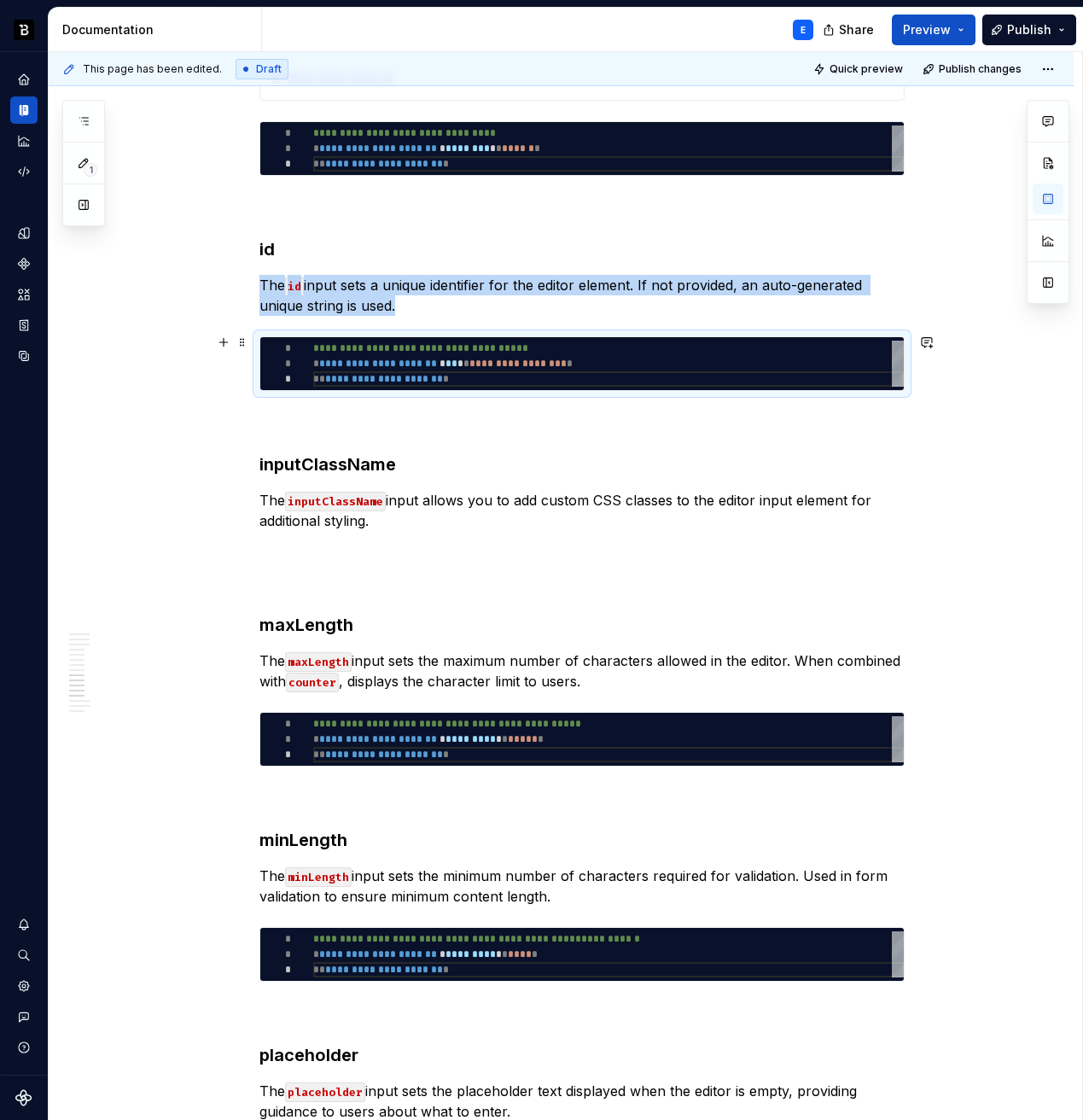
copy p "The id input sets a unique identifier for the editor element. If not provided, …"
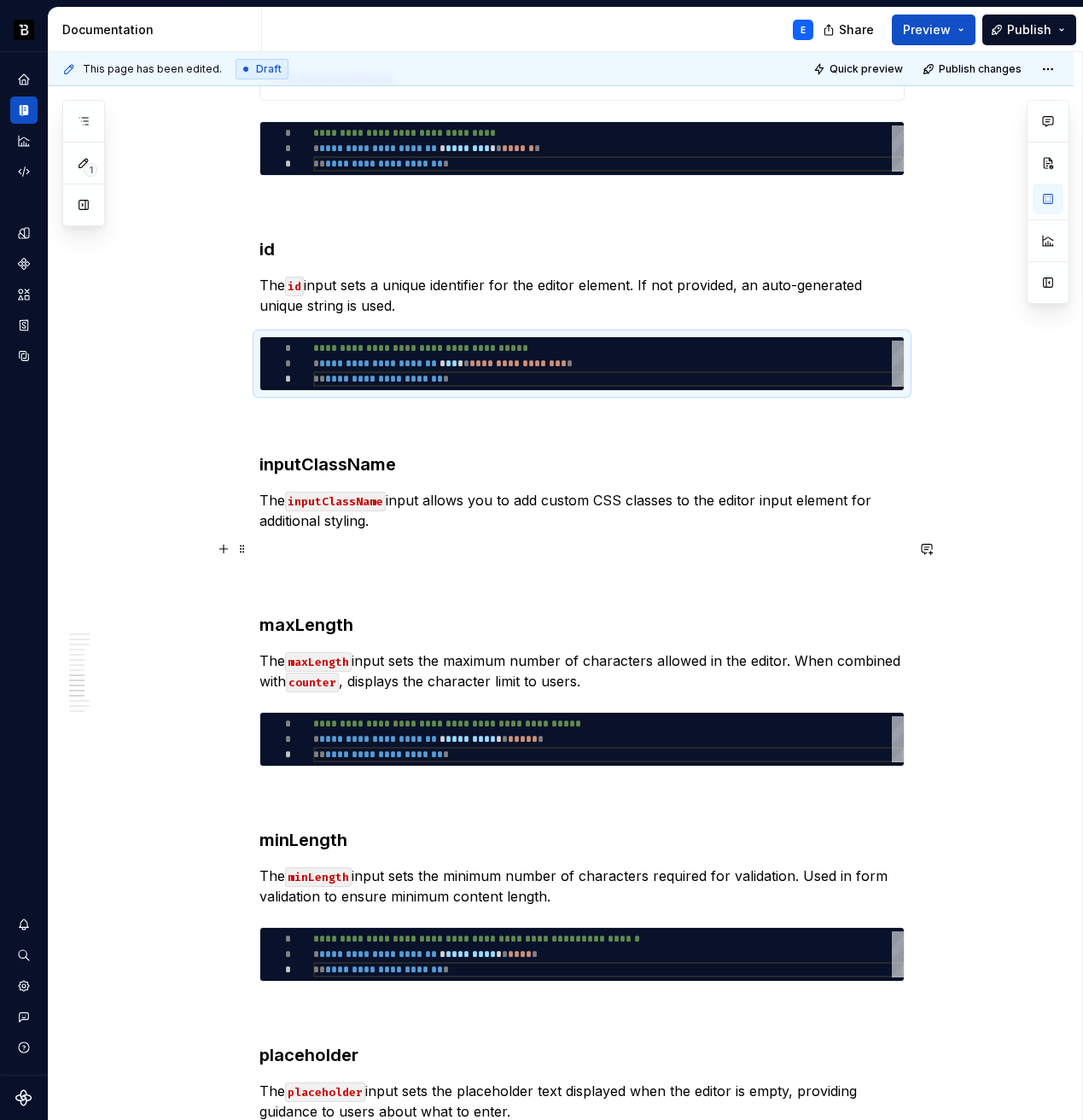
click at [306, 545] on p at bounding box center [582, 552] width 645 height 21
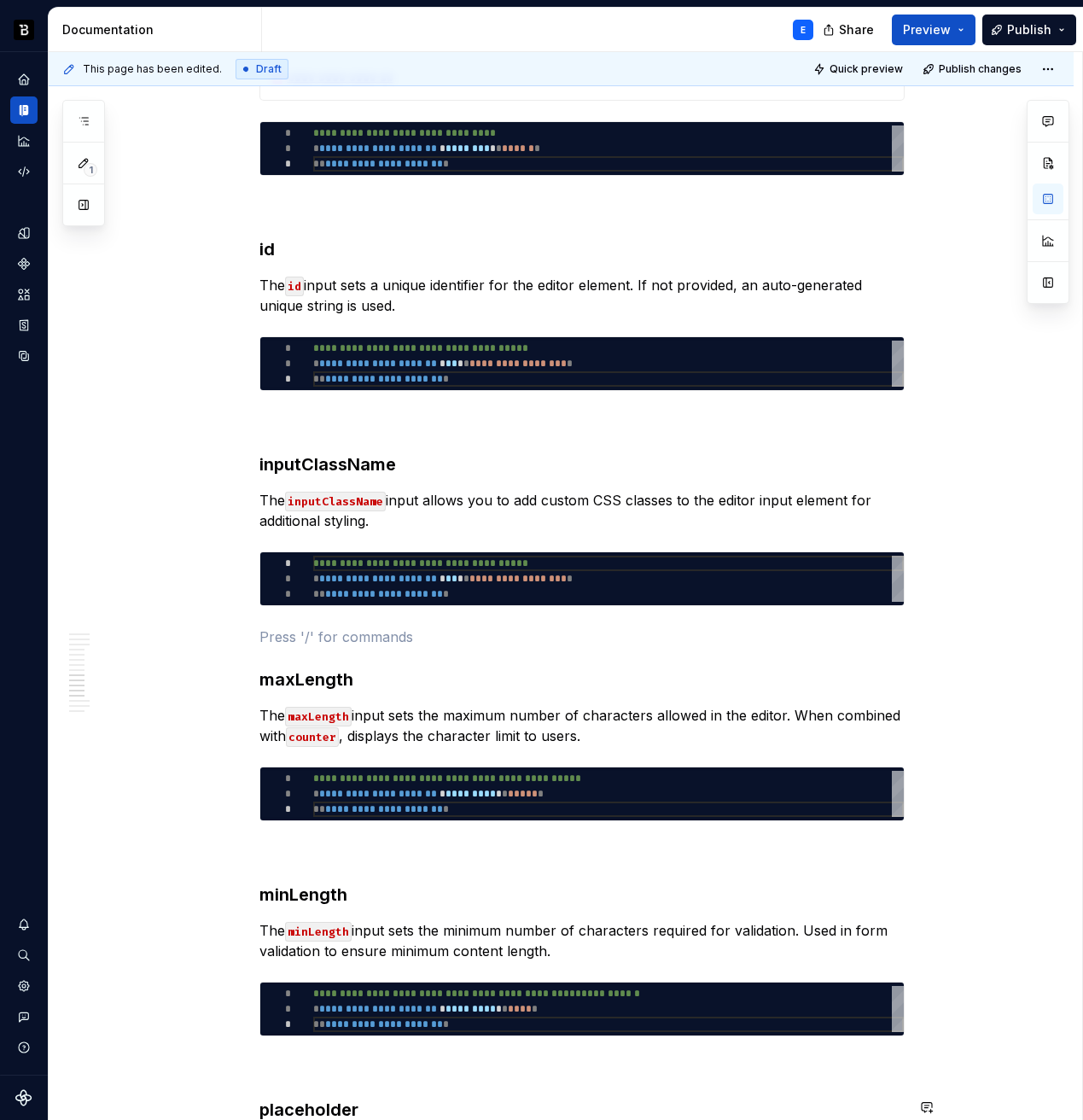
click at [403, 587] on div "**********" at bounding box center [608, 579] width 590 height 46
type textarea "*"
type textarea "**********"
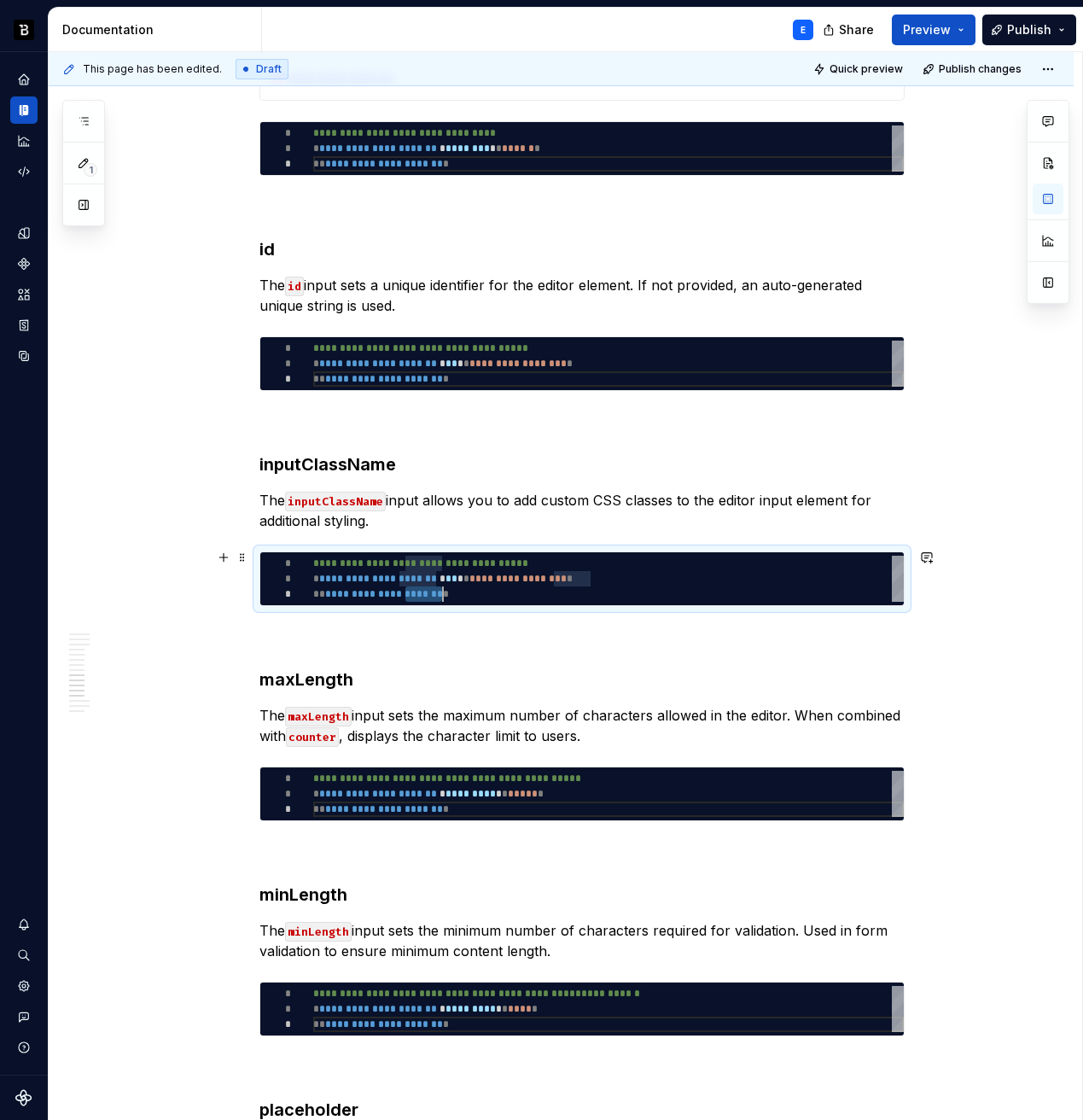
scroll to position [0, 155]
type textarea "*"
type textarea "**********"
click at [405, 631] on p at bounding box center [582, 637] width 645 height 21
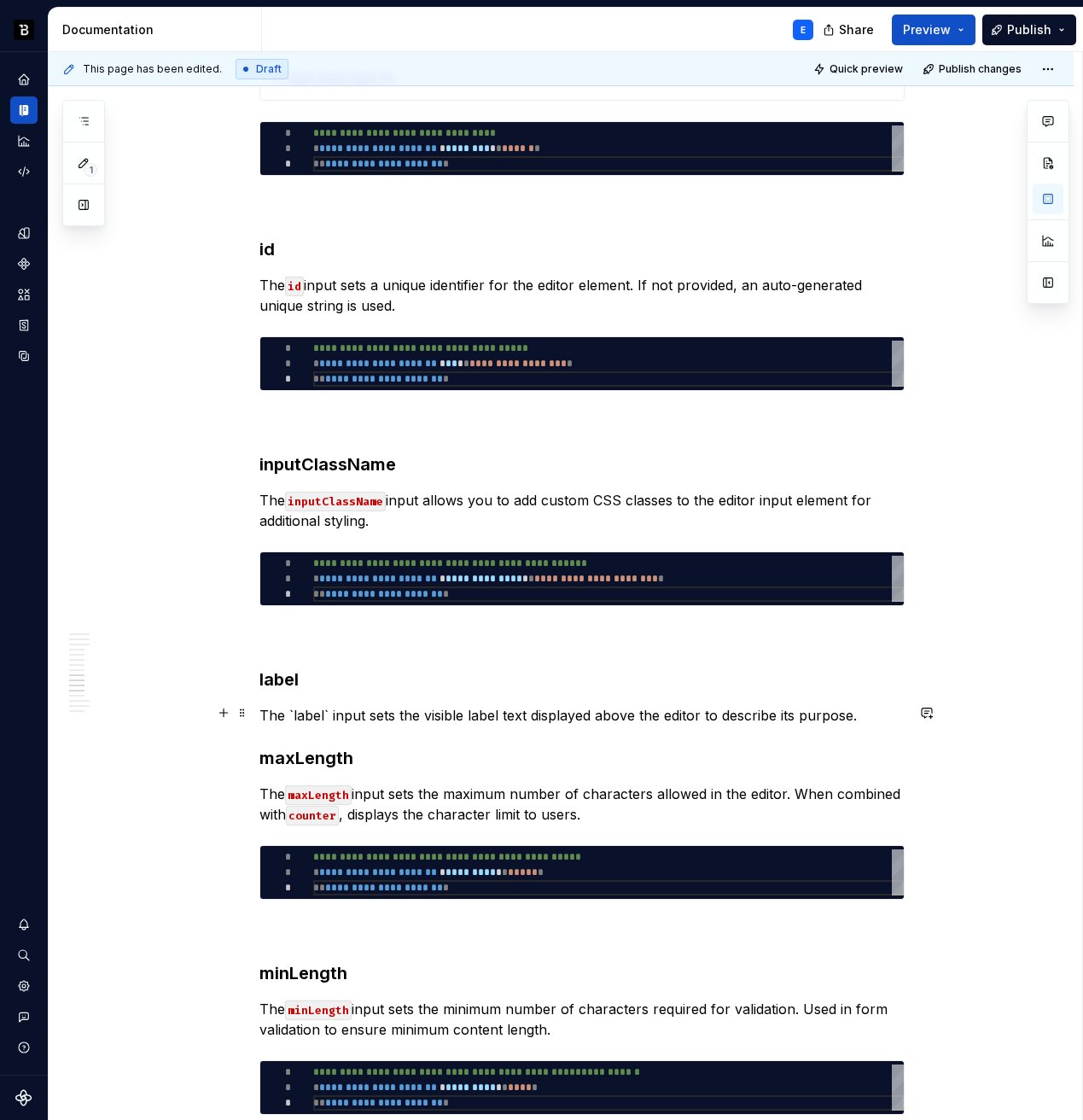
click at [324, 717] on p "The `label` input sets the visible label text displayed above the editor to des…" at bounding box center [582, 715] width 645 height 21
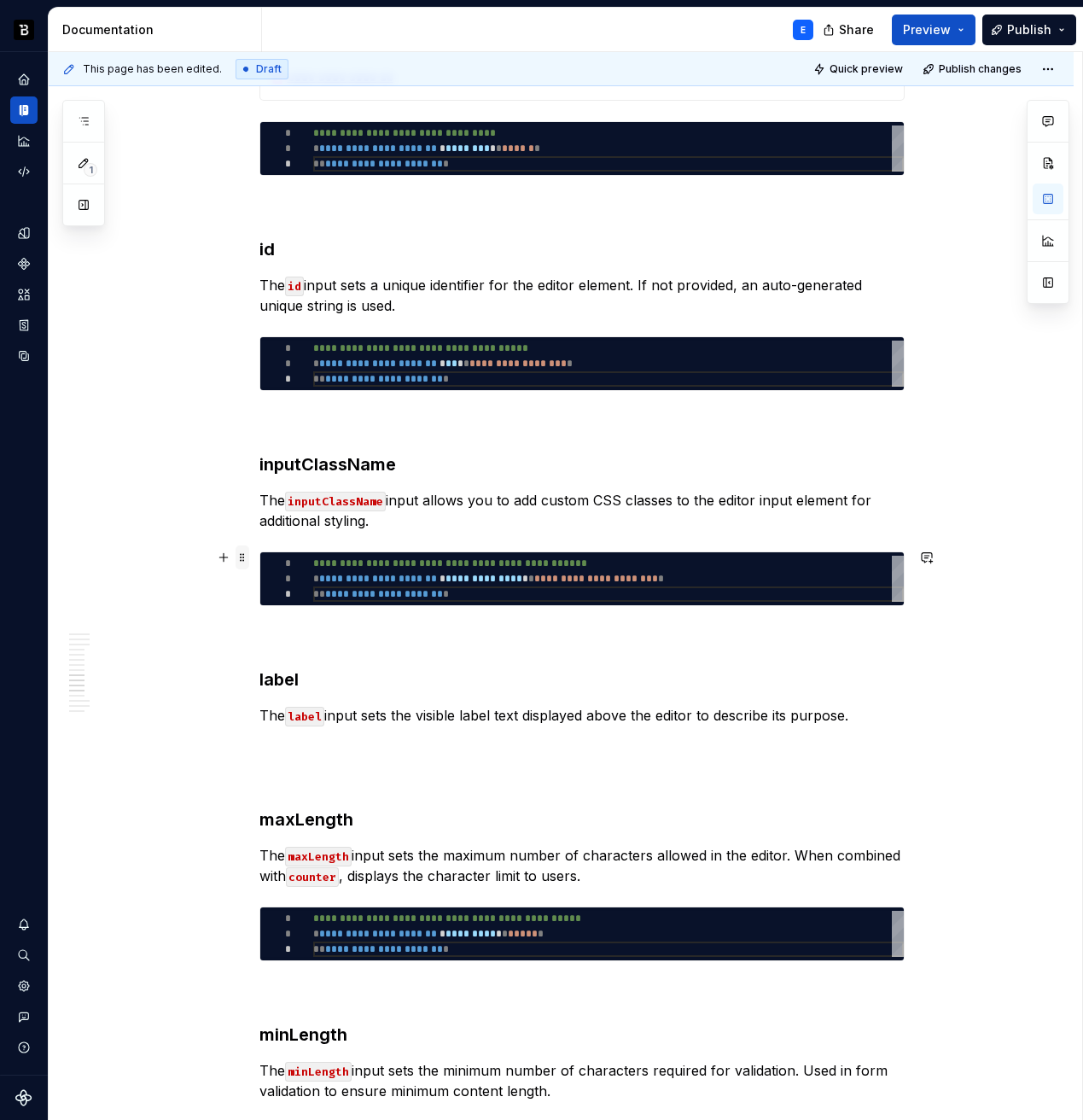
click at [240, 556] on span at bounding box center [242, 558] width 14 height 24
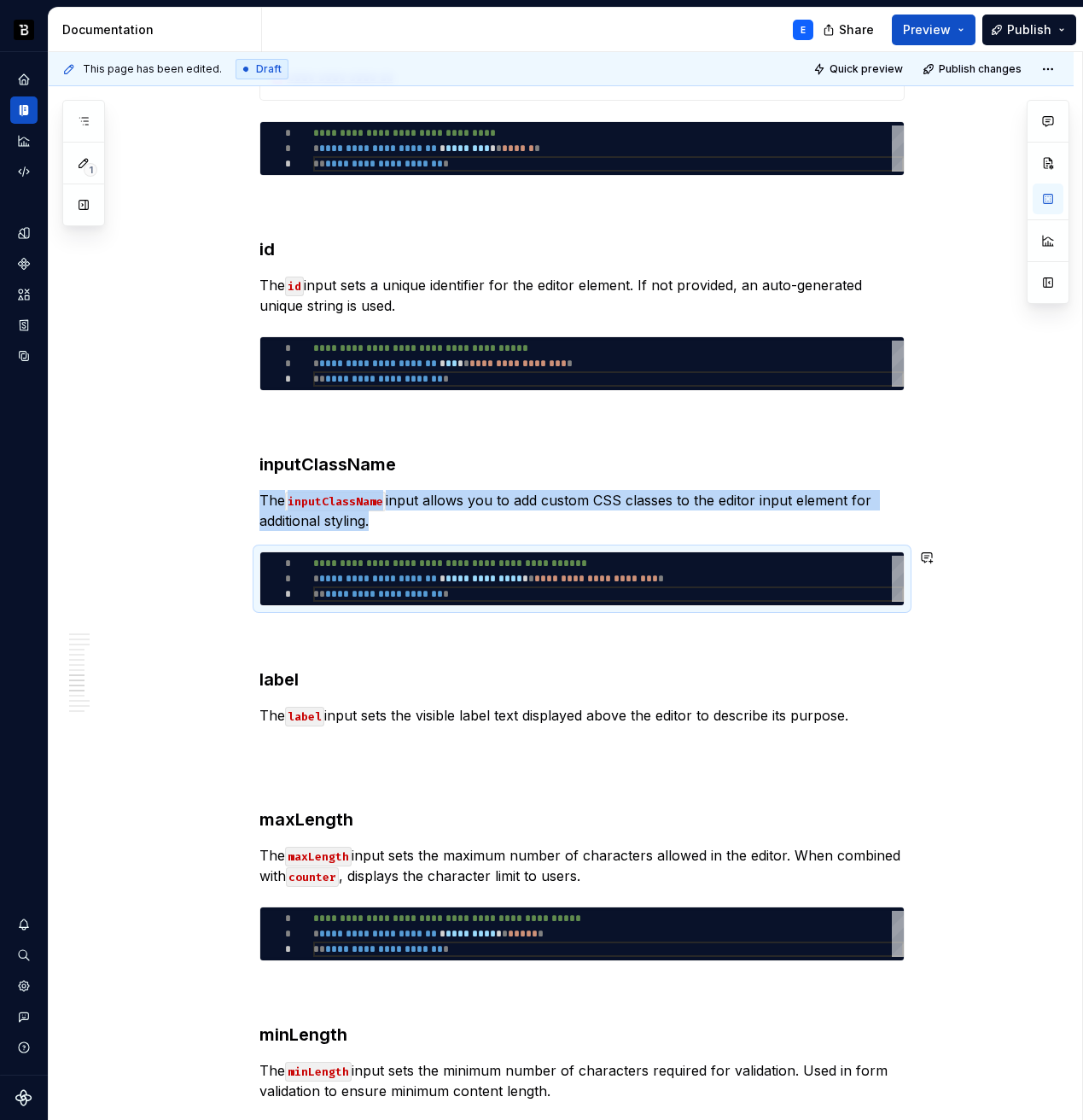
copy p "The inputClassName input allows you to add custom CSS classes to the editor inp…"
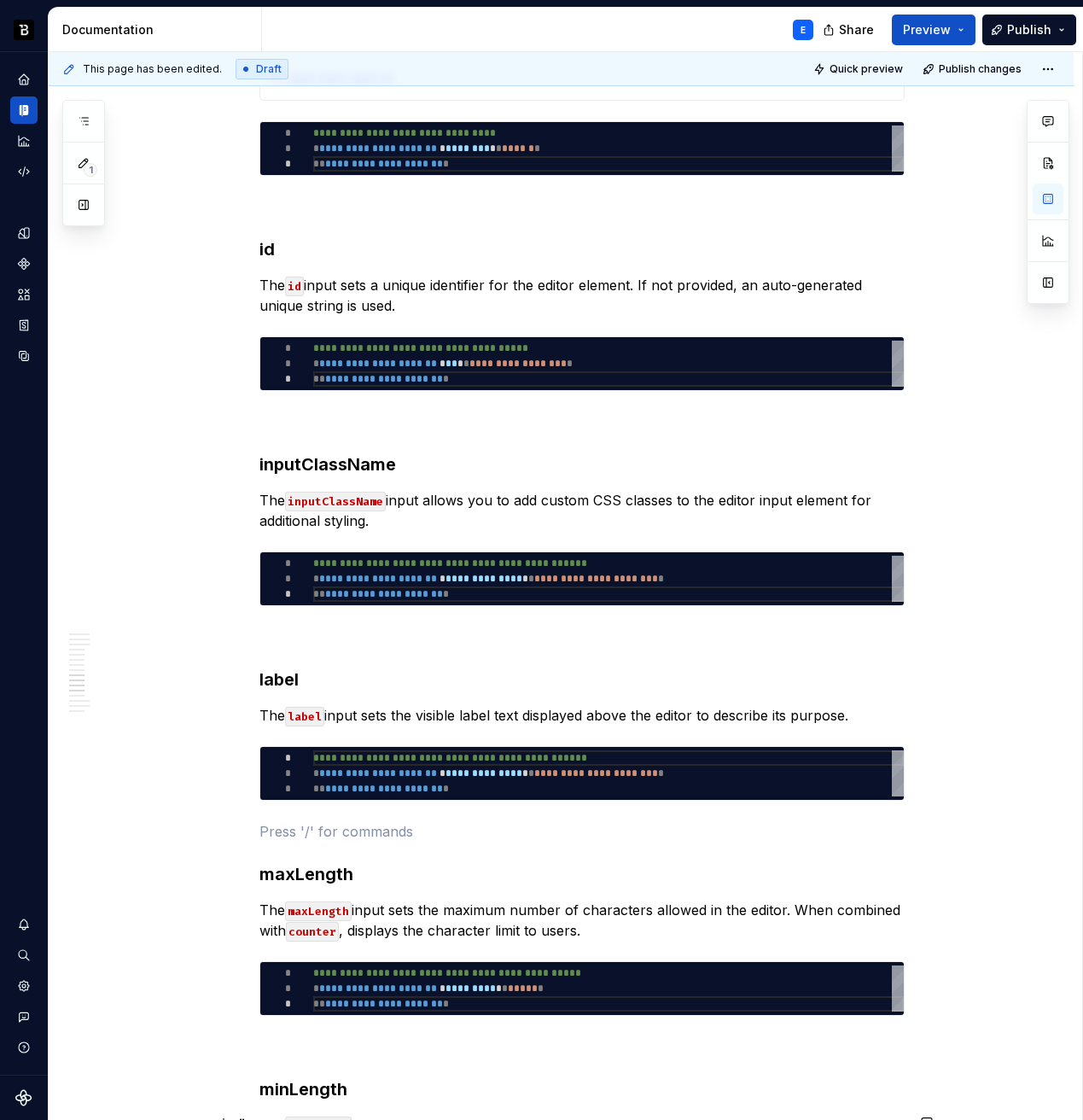
click at [403, 771] on div "**********" at bounding box center [608, 773] width 590 height 46
type textarea "*"
type textarea "**********"
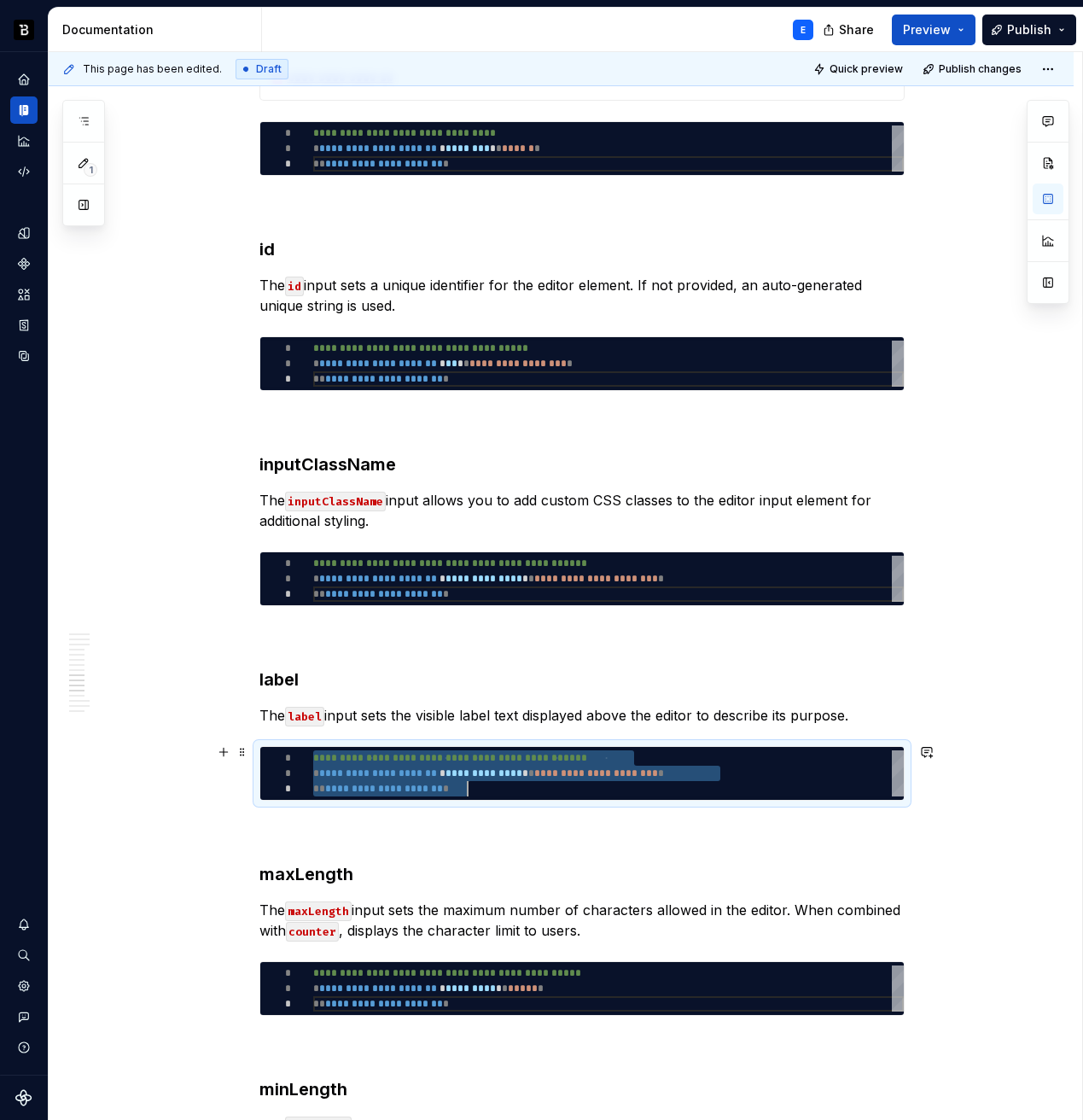
type textarea "*"
type textarea "**********"
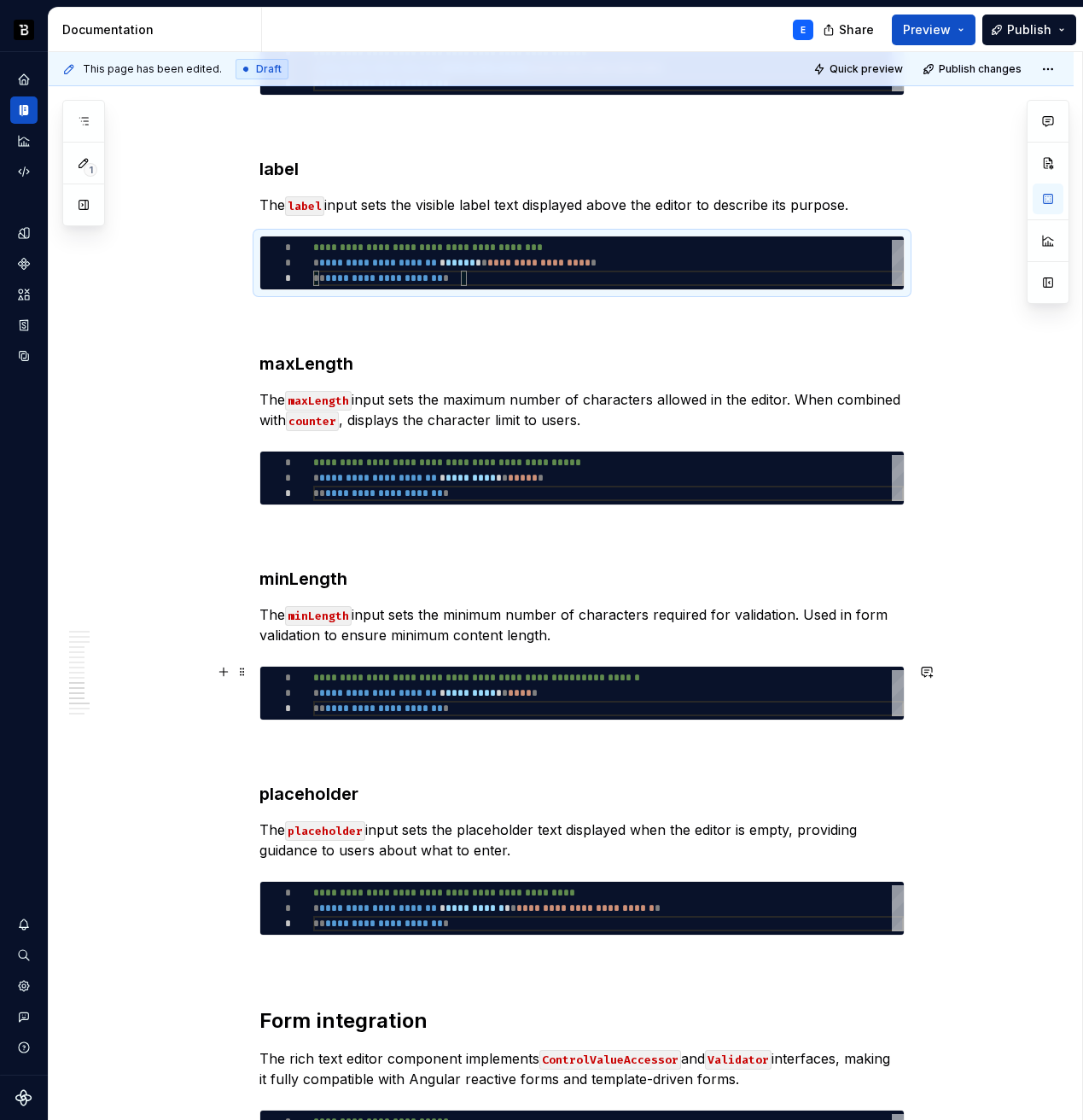
scroll to position [4264, 0]
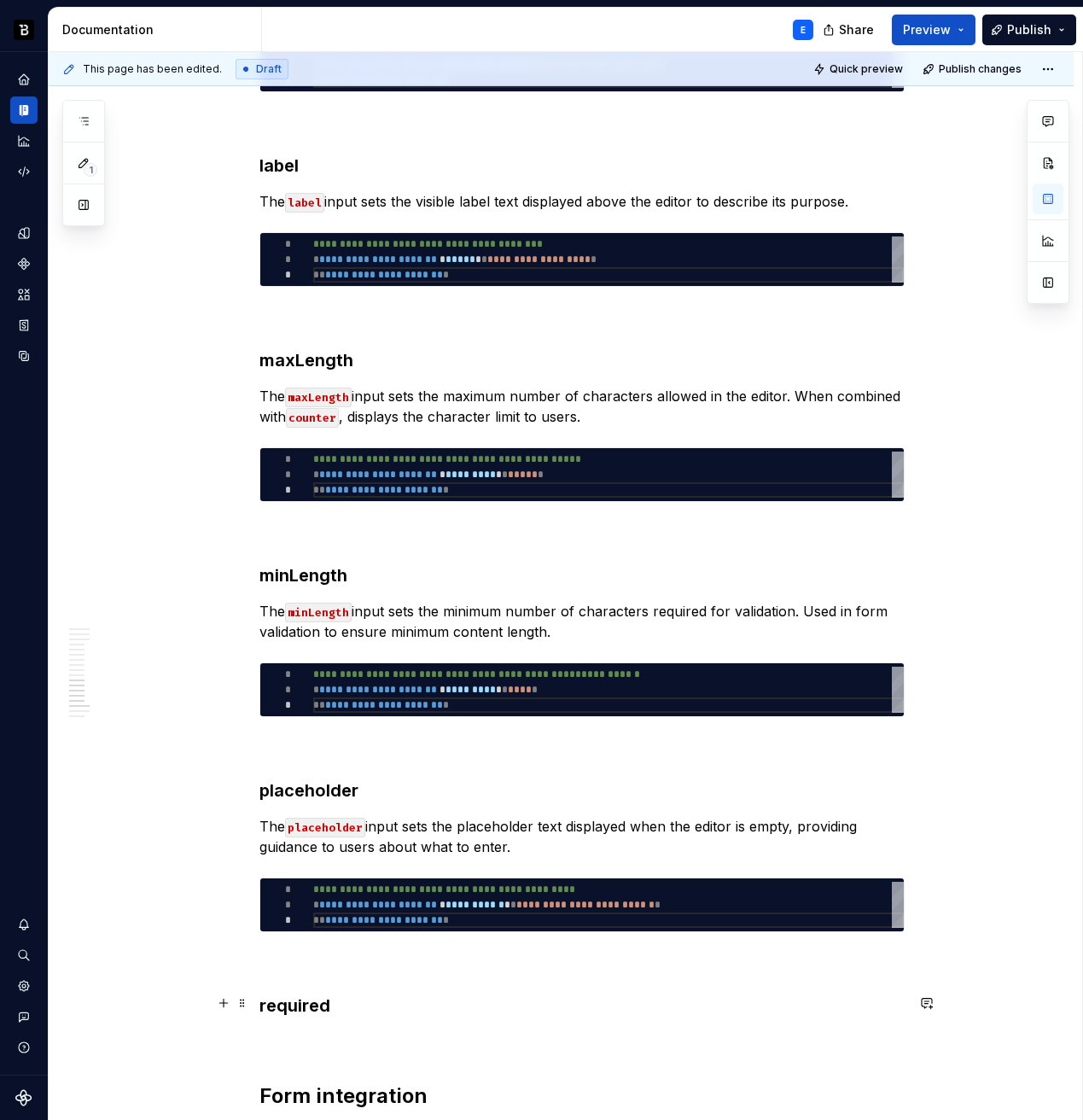
click at [282, 1004] on h3 "required" at bounding box center [582, 1005] width 645 height 24
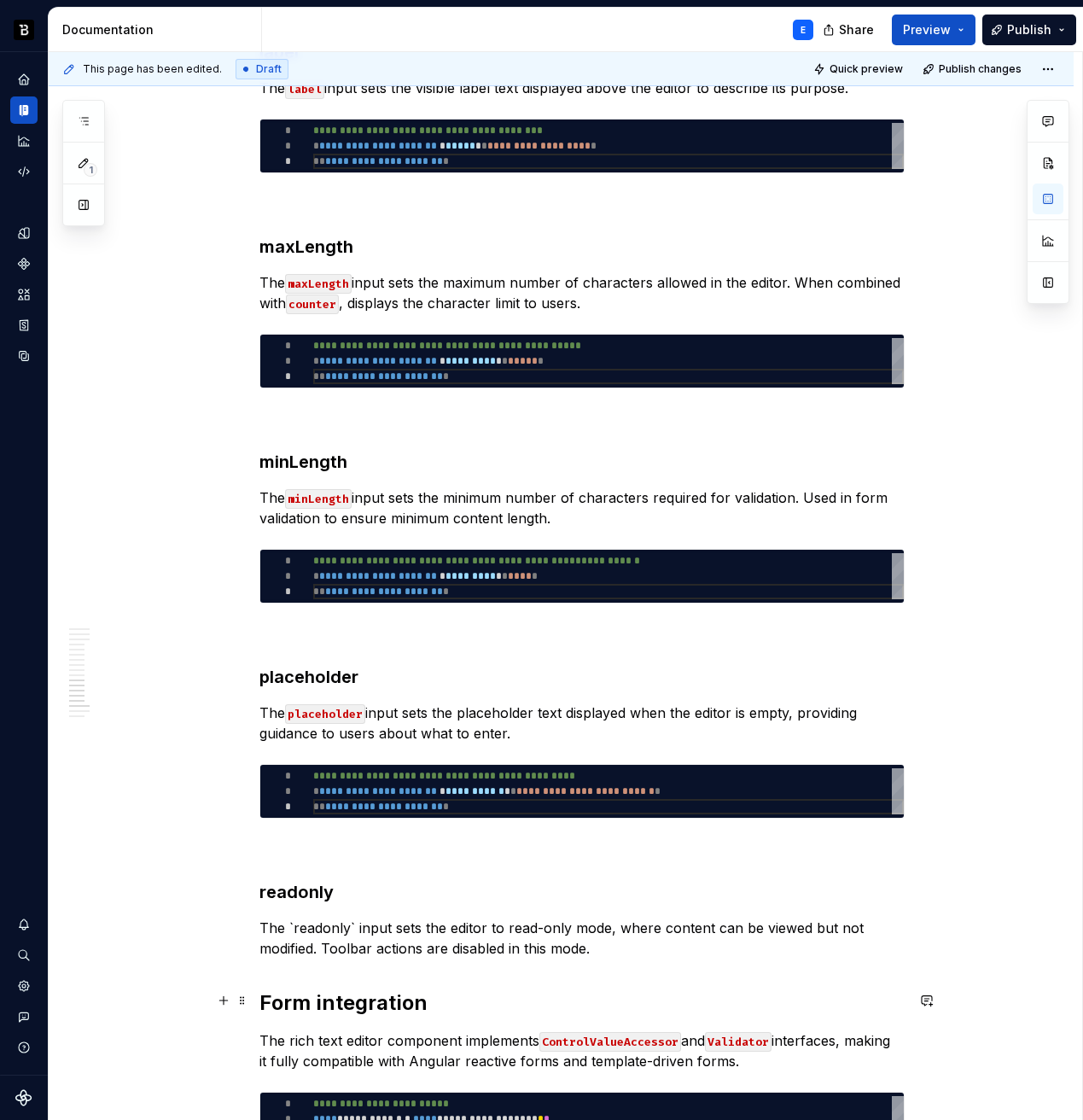
scroll to position [4420, 0]
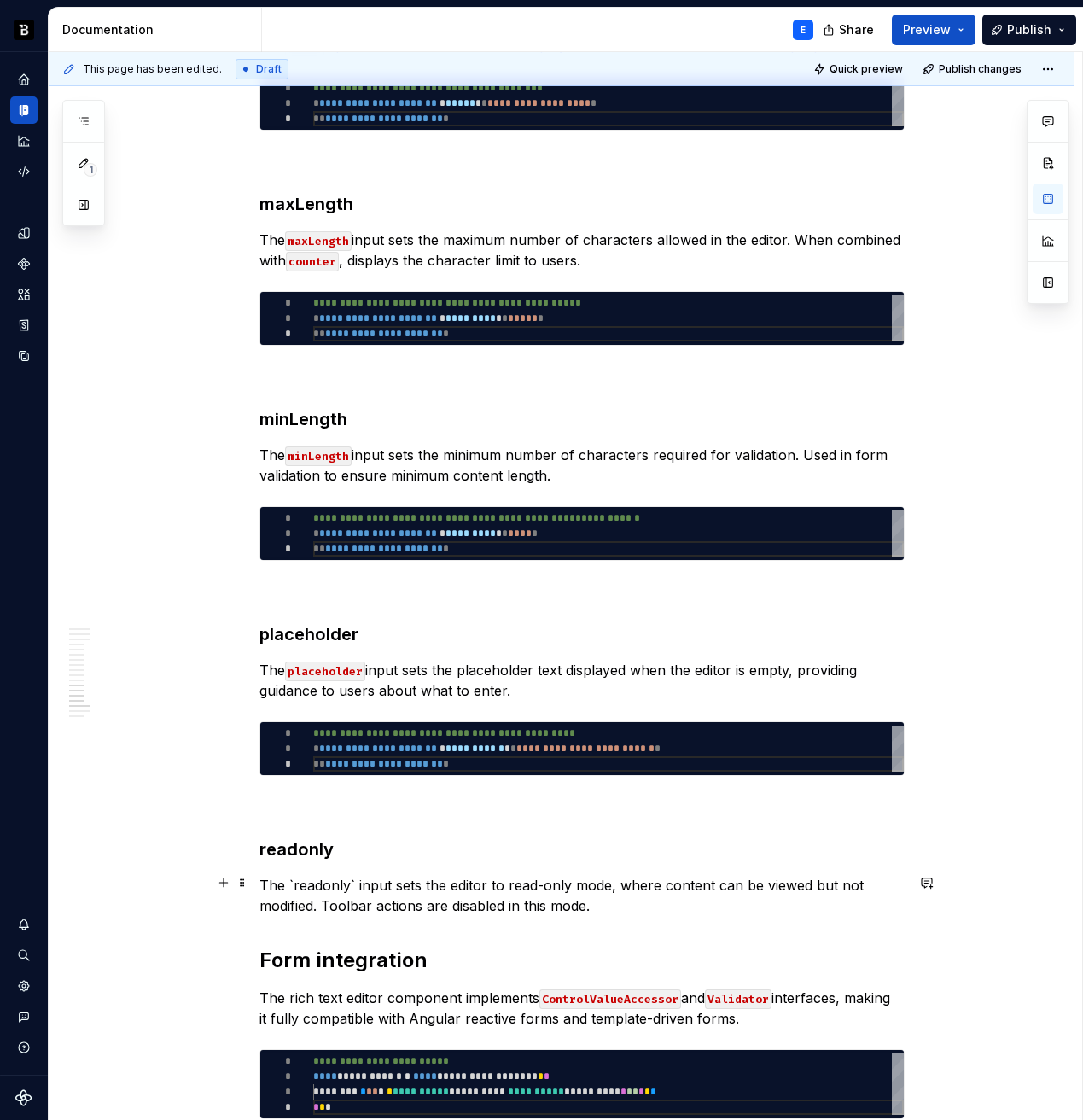
click at [335, 882] on p "The `readonly` input sets the editor to read-only mode, where content can be vi…" at bounding box center [582, 896] width 645 height 41
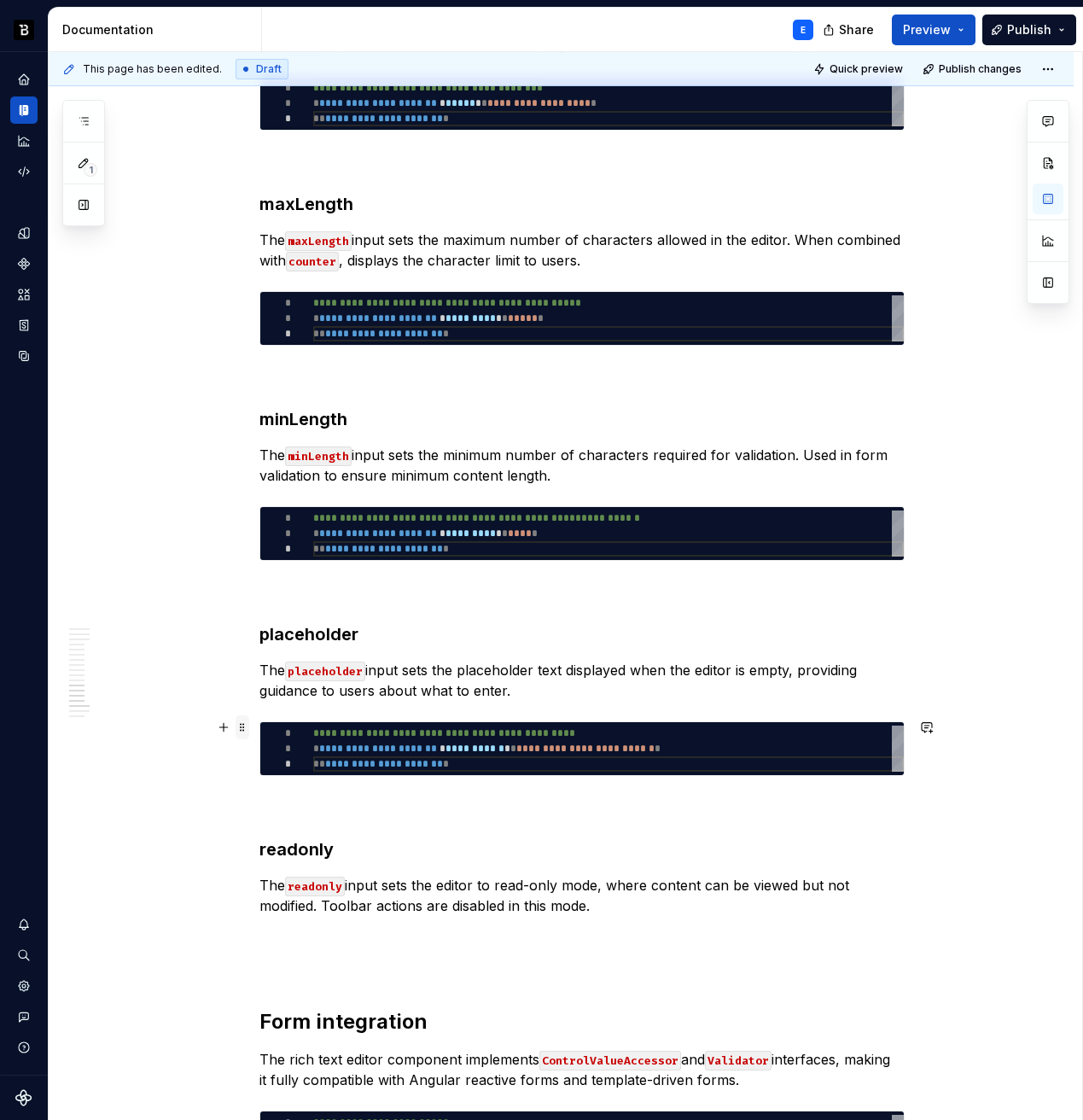
click at [235, 723] on span at bounding box center [242, 727] width 14 height 24
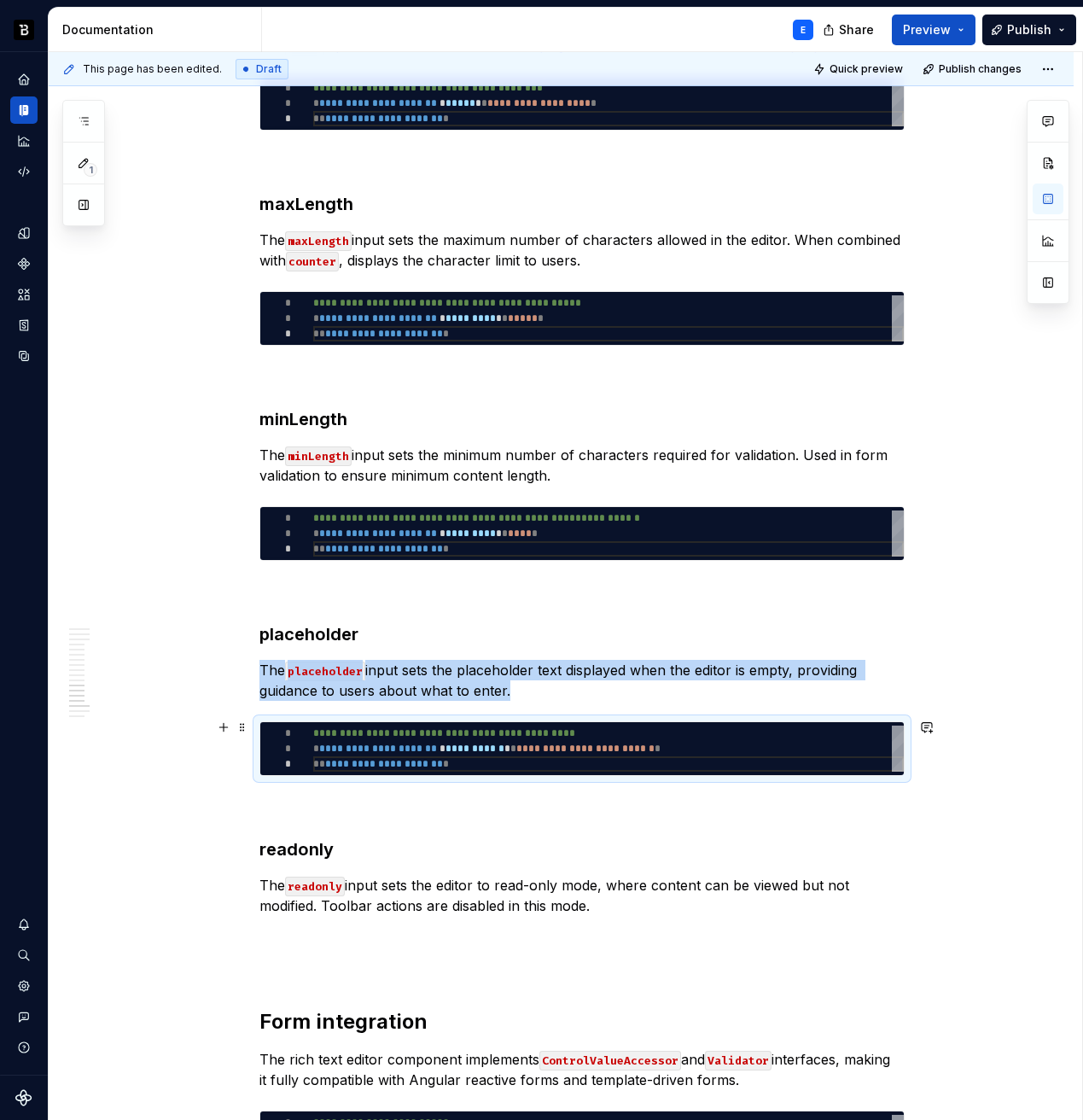
copy p "The placeholder input sets the placeholder text displayed when the editor is em…"
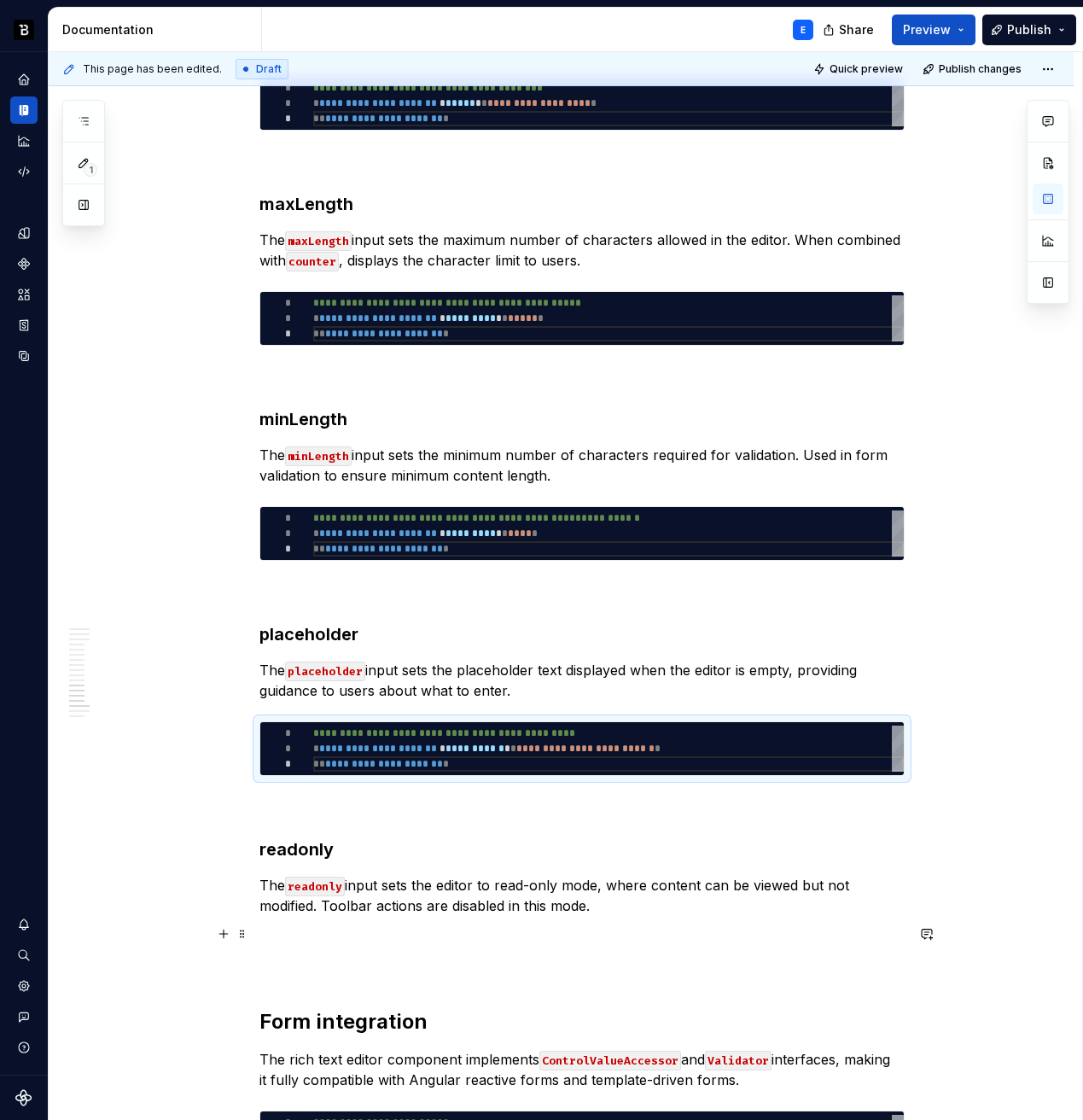
click at [311, 930] on p at bounding box center [582, 937] width 645 height 21
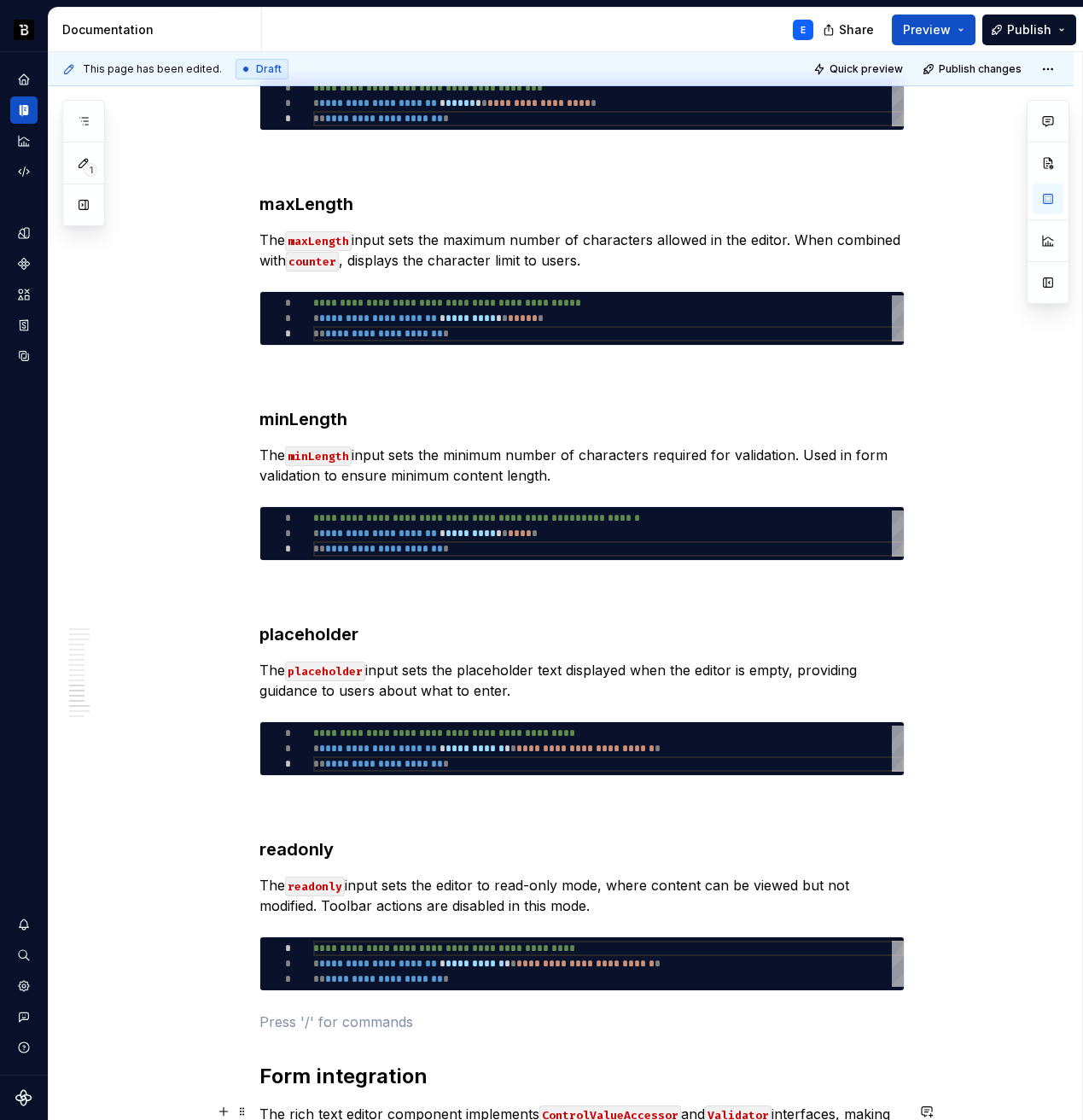
click at [374, 967] on div "**********" at bounding box center [608, 964] width 590 height 46
type textarea "*"
type textarea "**********"
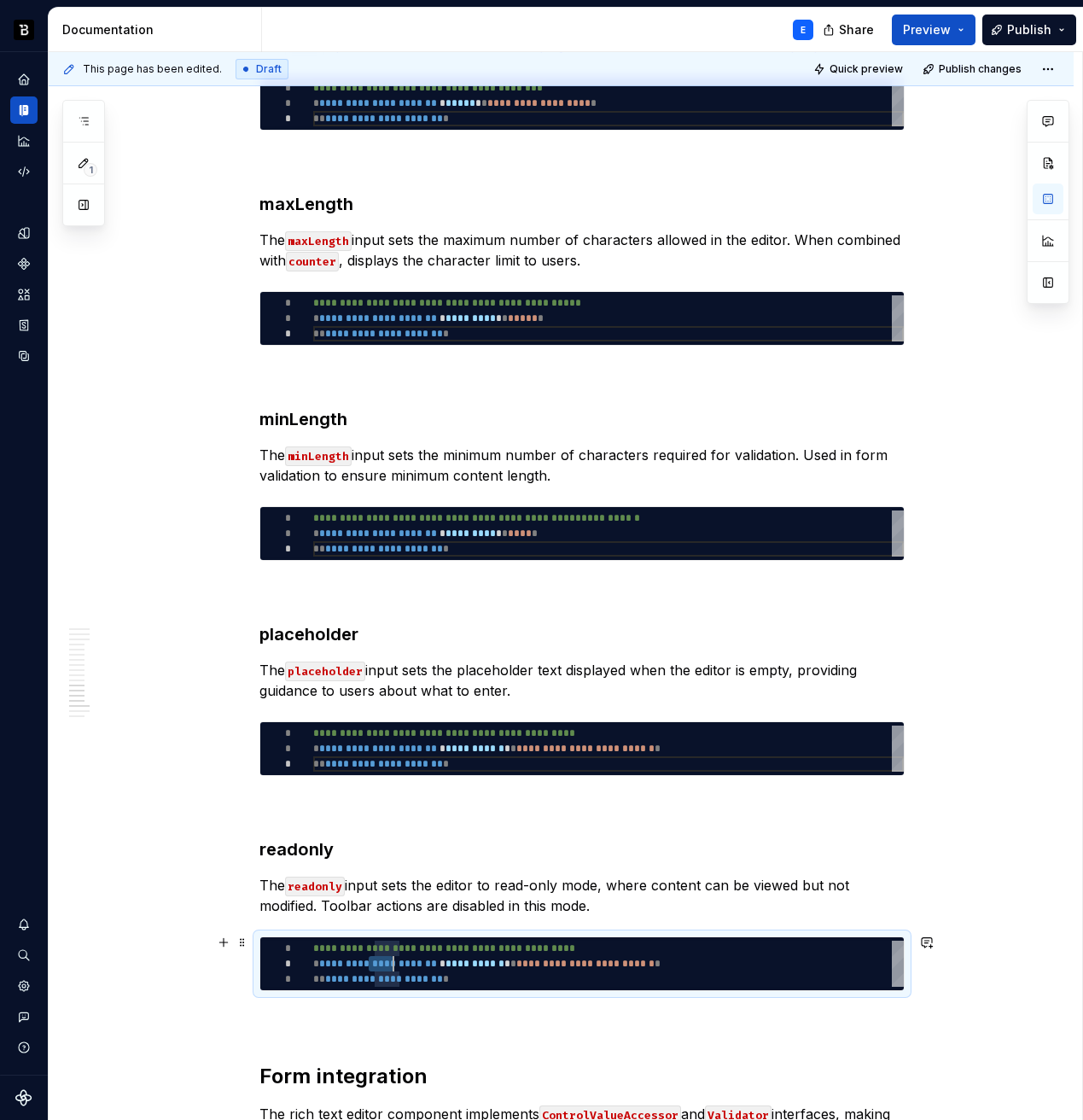
scroll to position [0, 155]
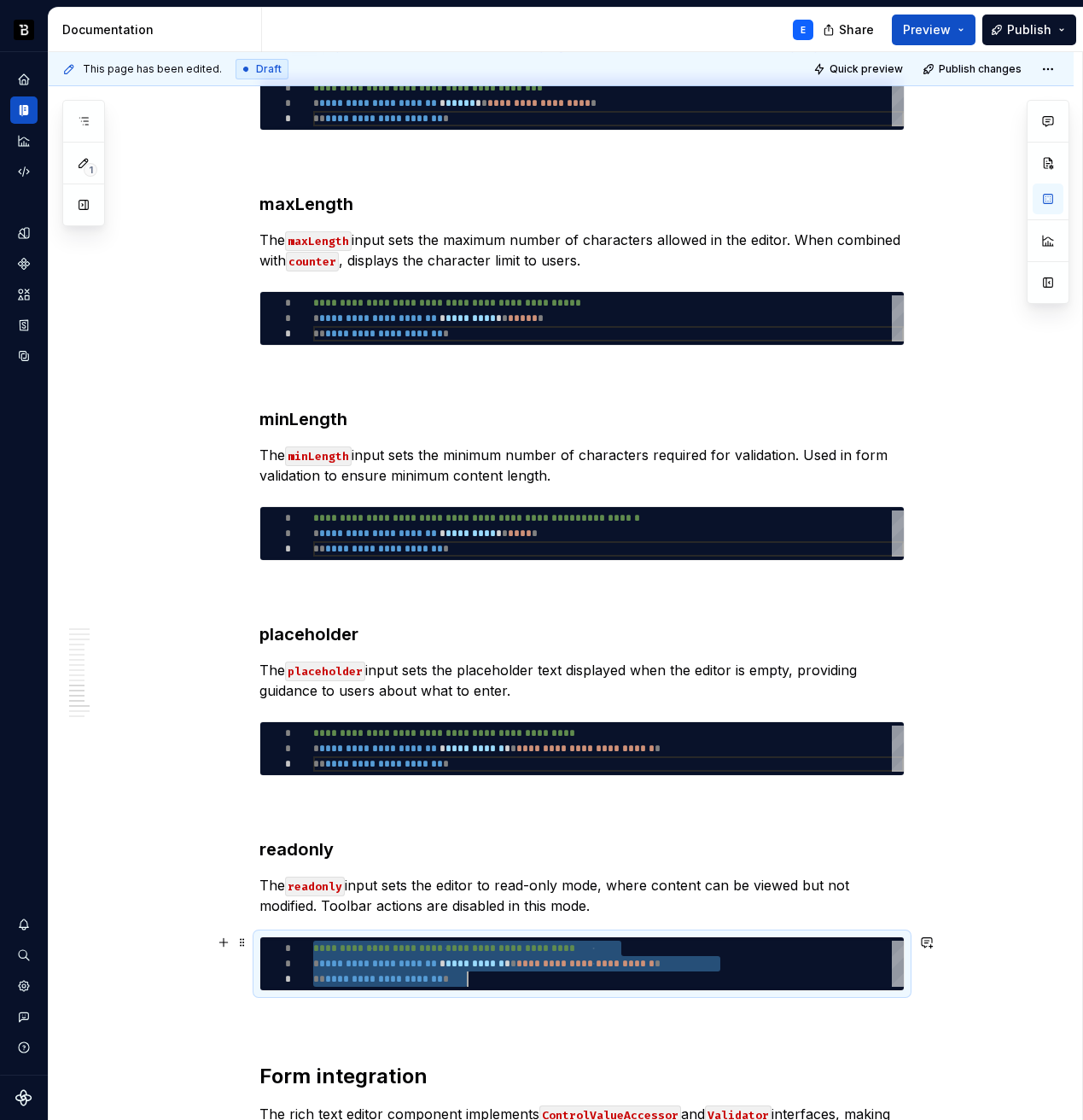
type textarea "*"
type textarea "**********"
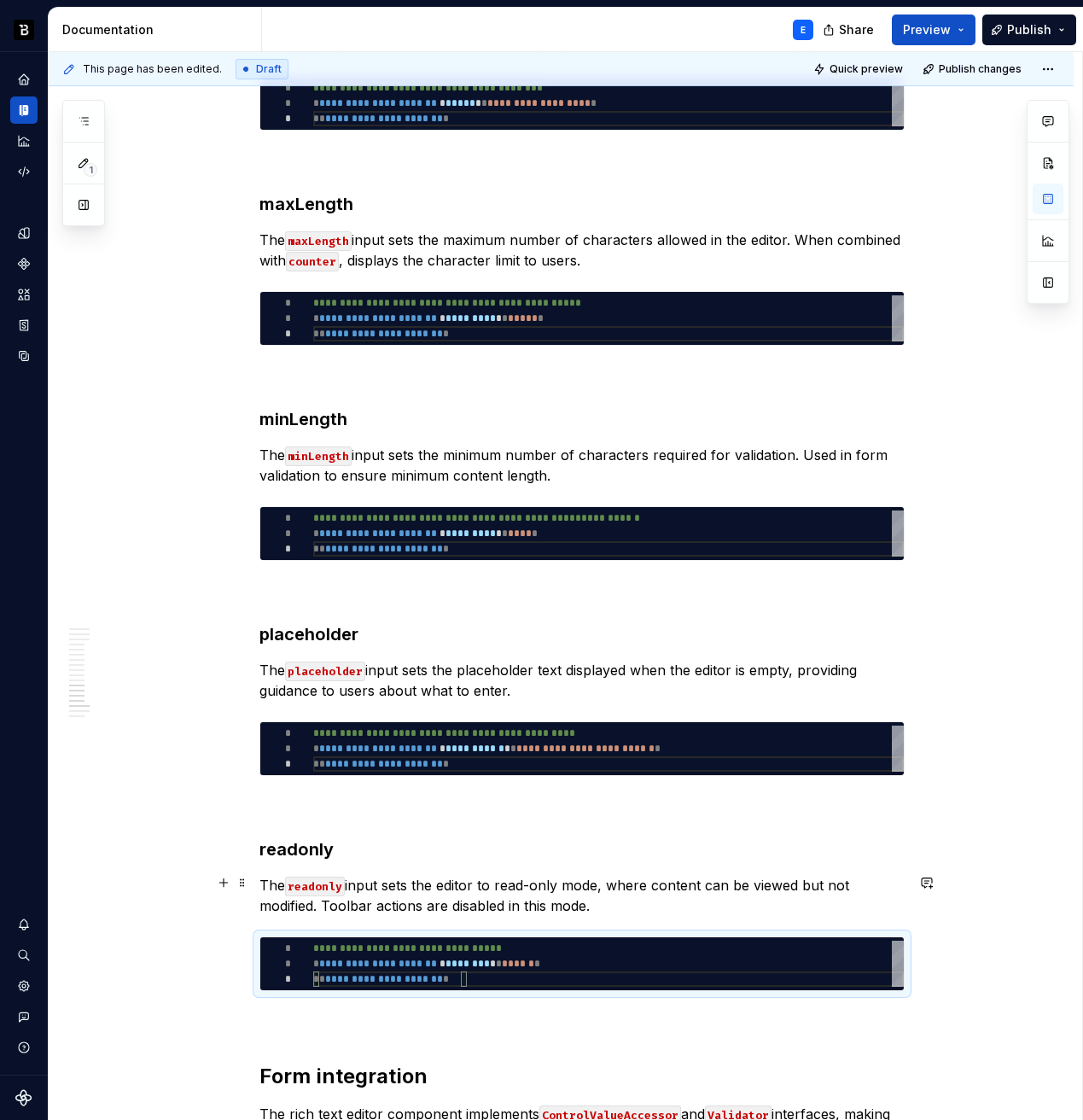
click at [652, 903] on p "The readonly input sets the editor to read-only mode, where content can be view…" at bounding box center [582, 896] width 645 height 41
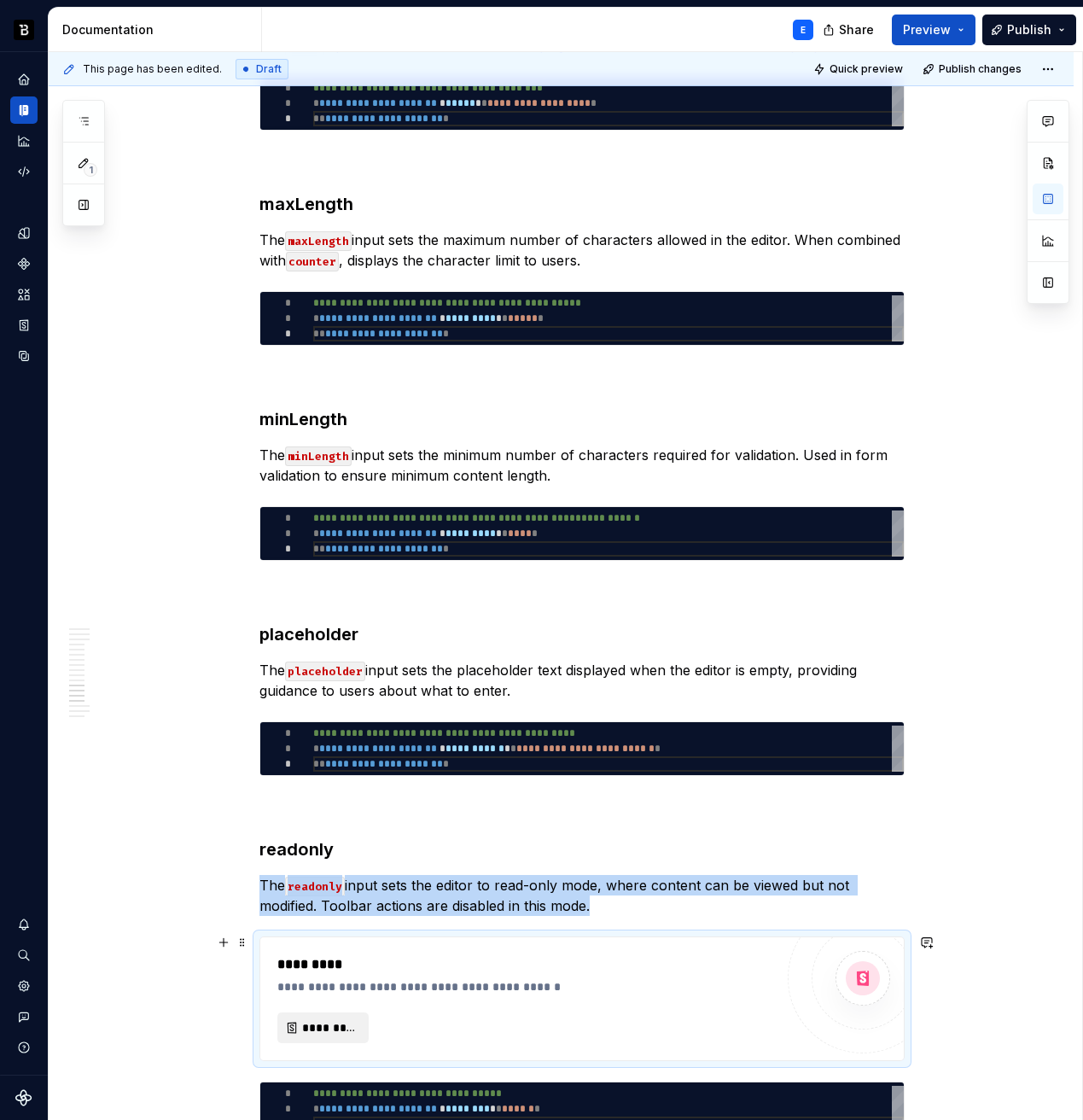
click at [333, 1013] on button "*********" at bounding box center [323, 1028] width 92 height 31
type textarea "*"
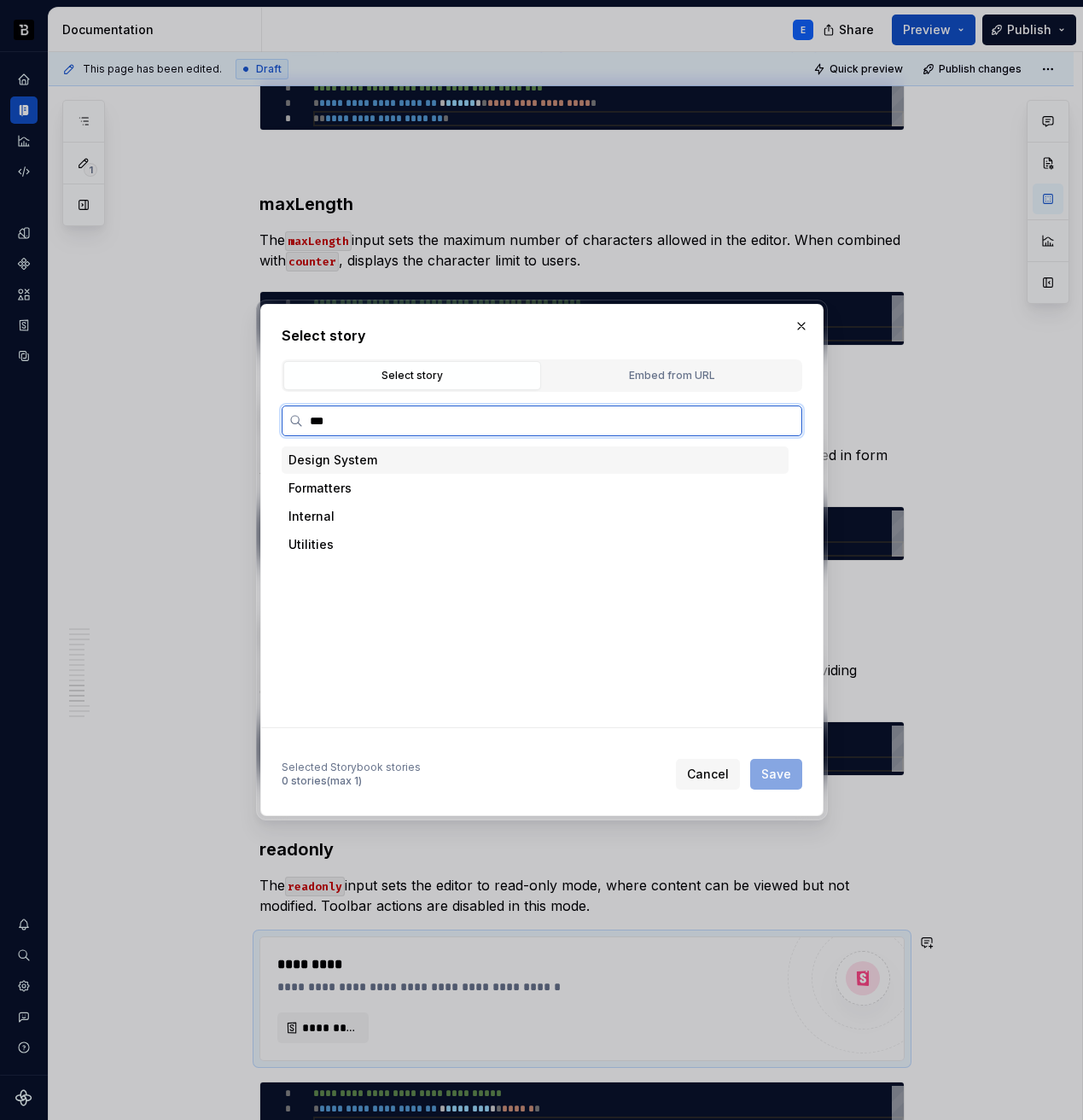
type input "****"
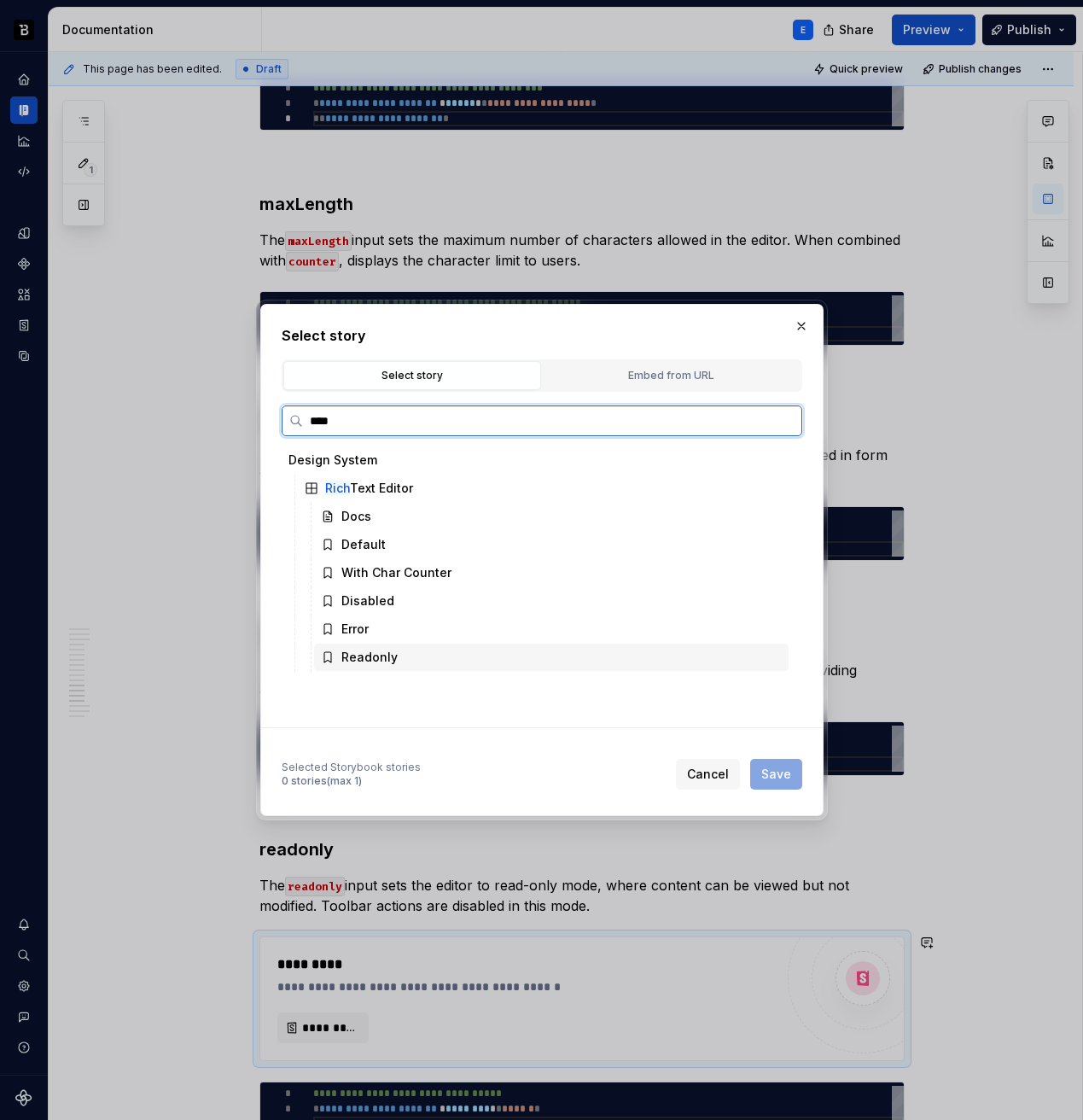
click at [364, 655] on div "Readonly" at bounding box center [370, 657] width 56 height 17
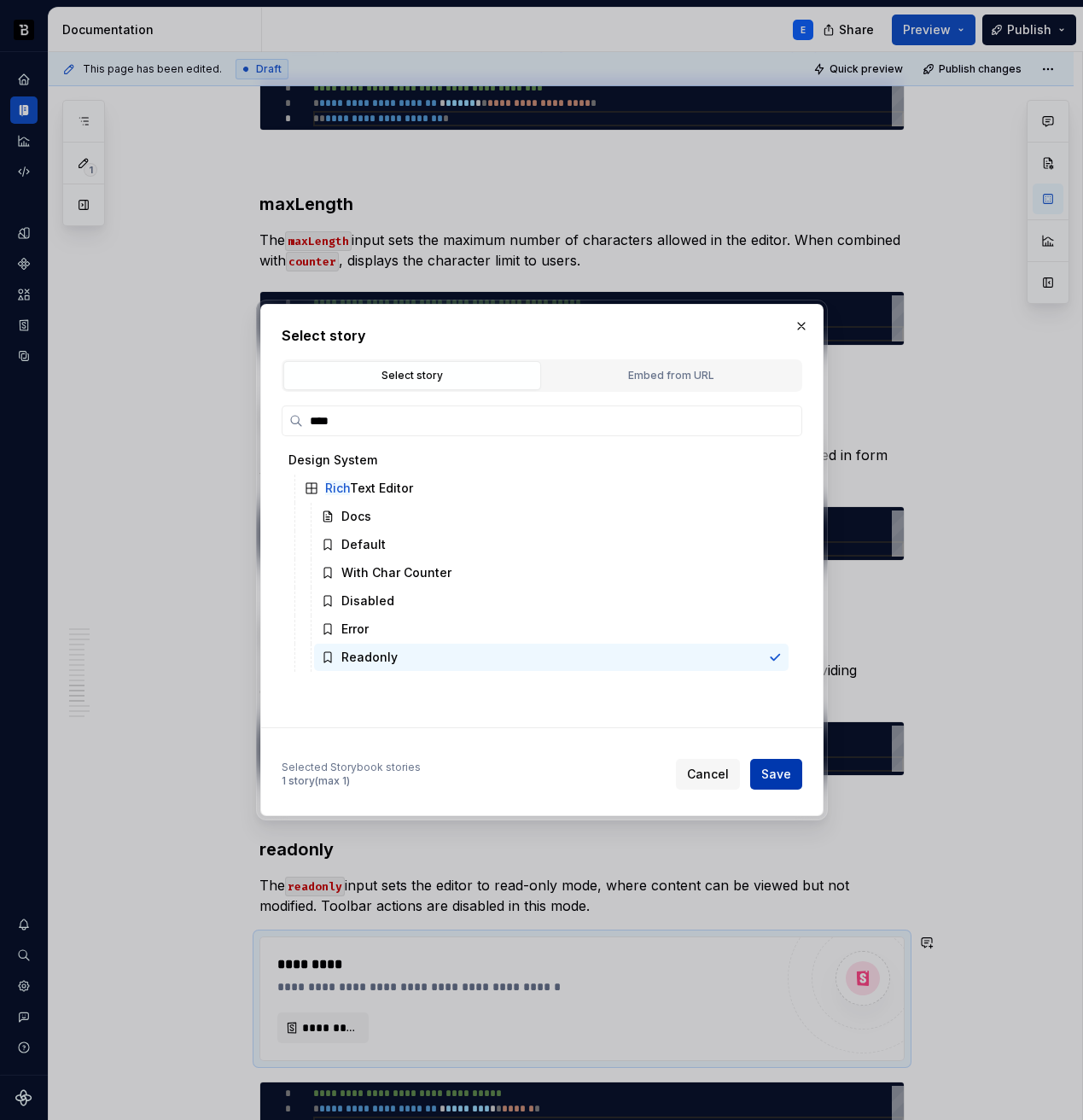
click at [776, 776] on span "Save" at bounding box center [776, 774] width 30 height 17
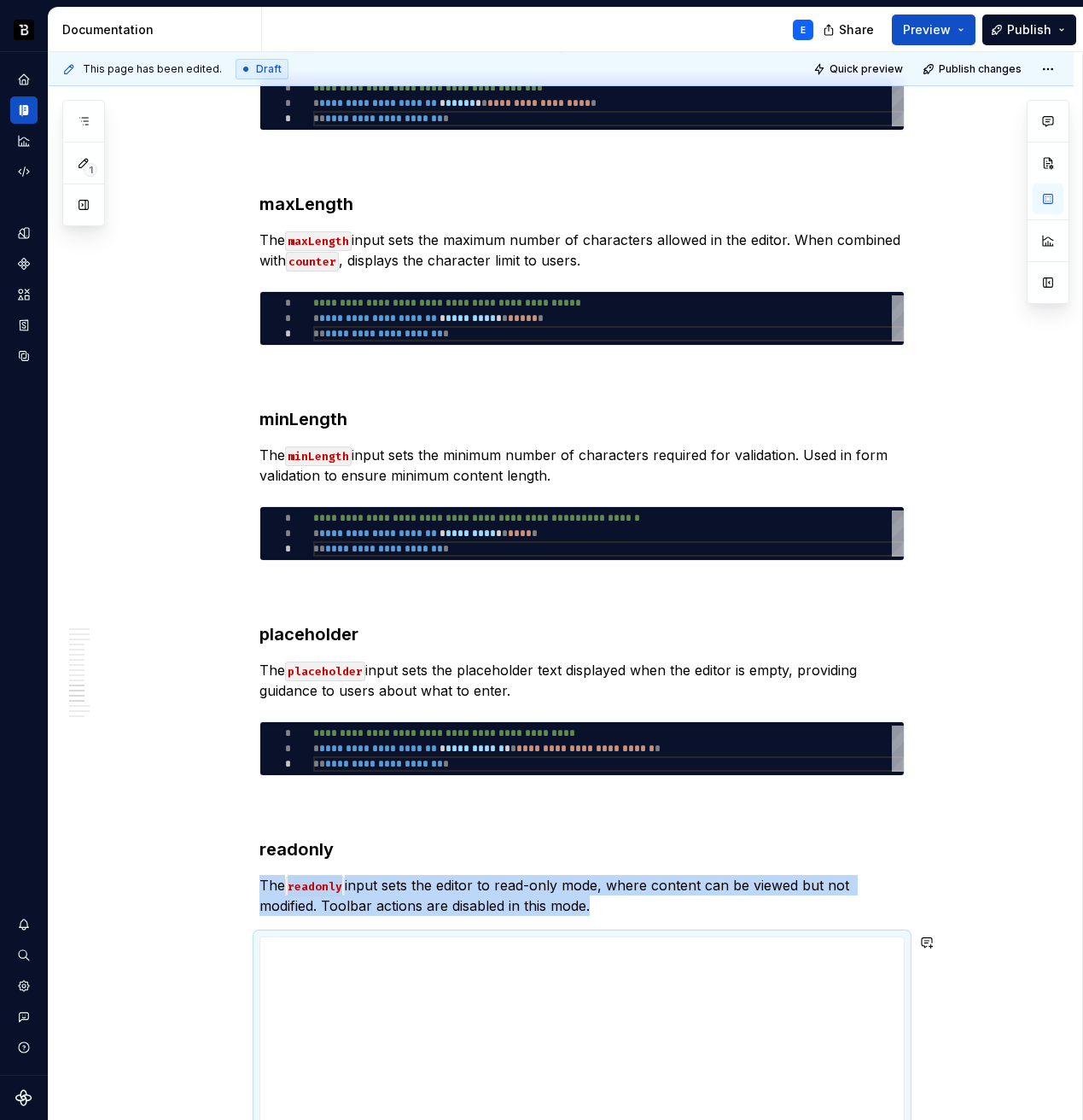
scroll to position [4578, 0]
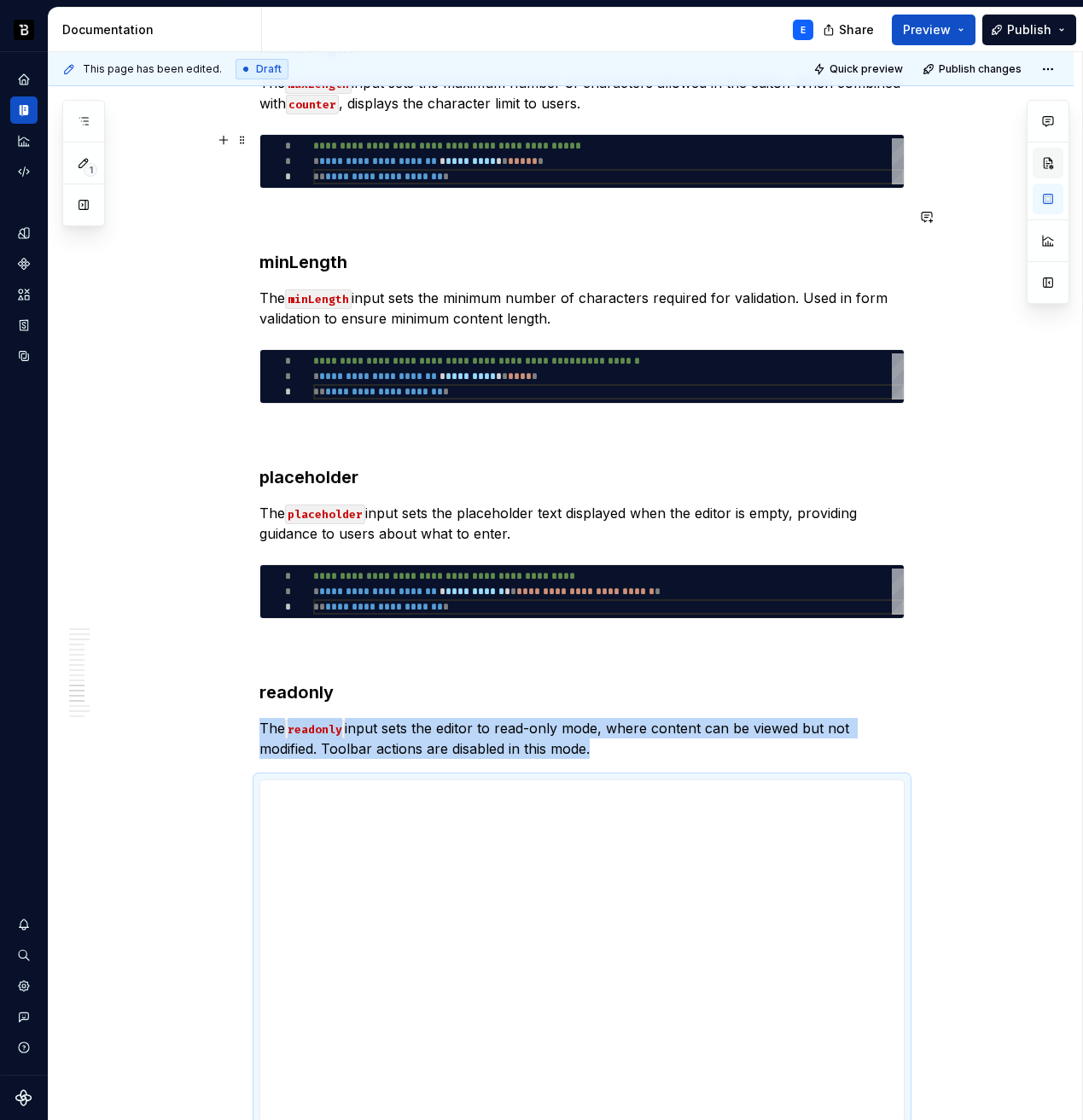
type textarea "*"
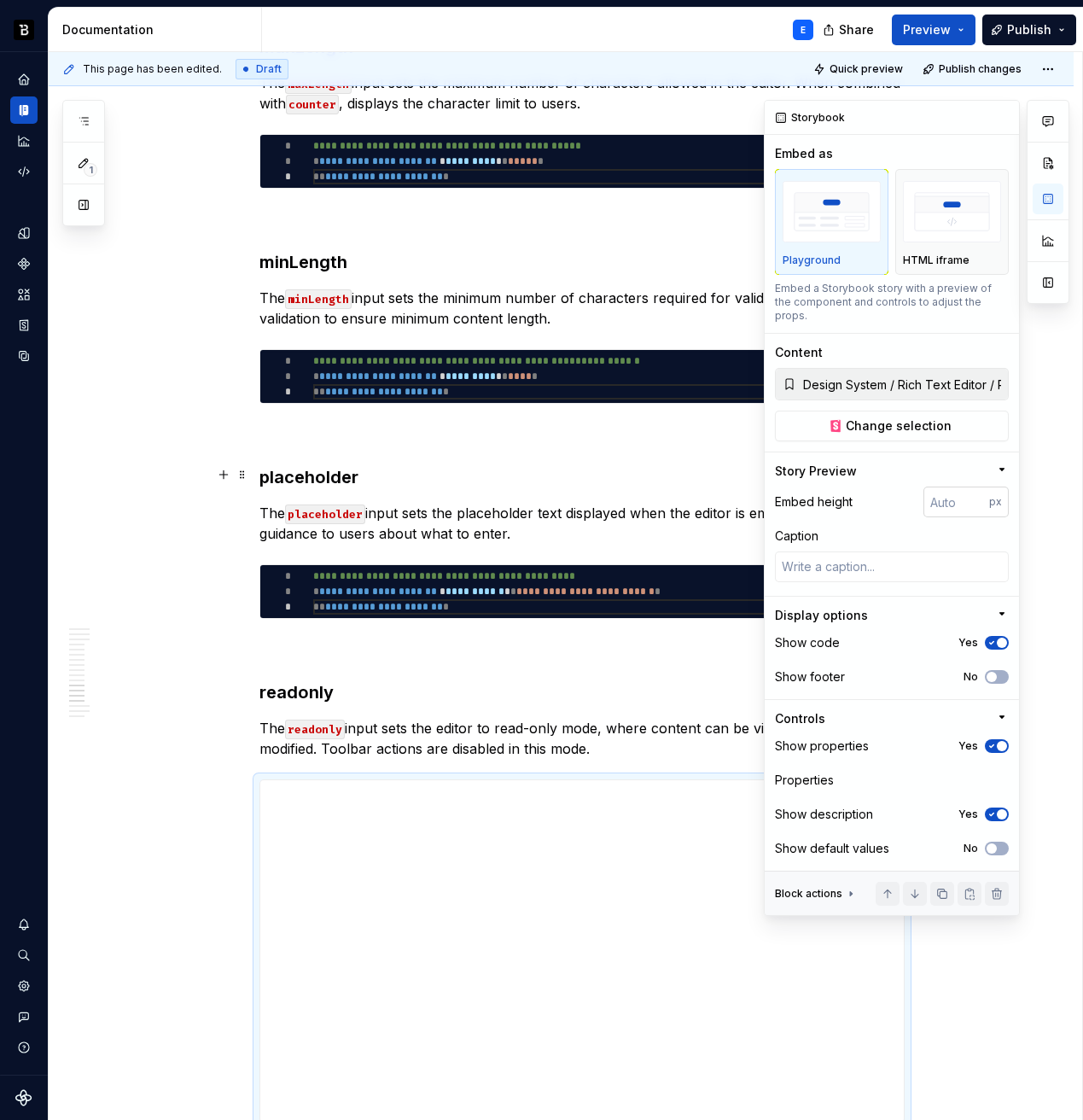
click at [944, 487] on input "number" at bounding box center [956, 502] width 66 height 31
type input "256"
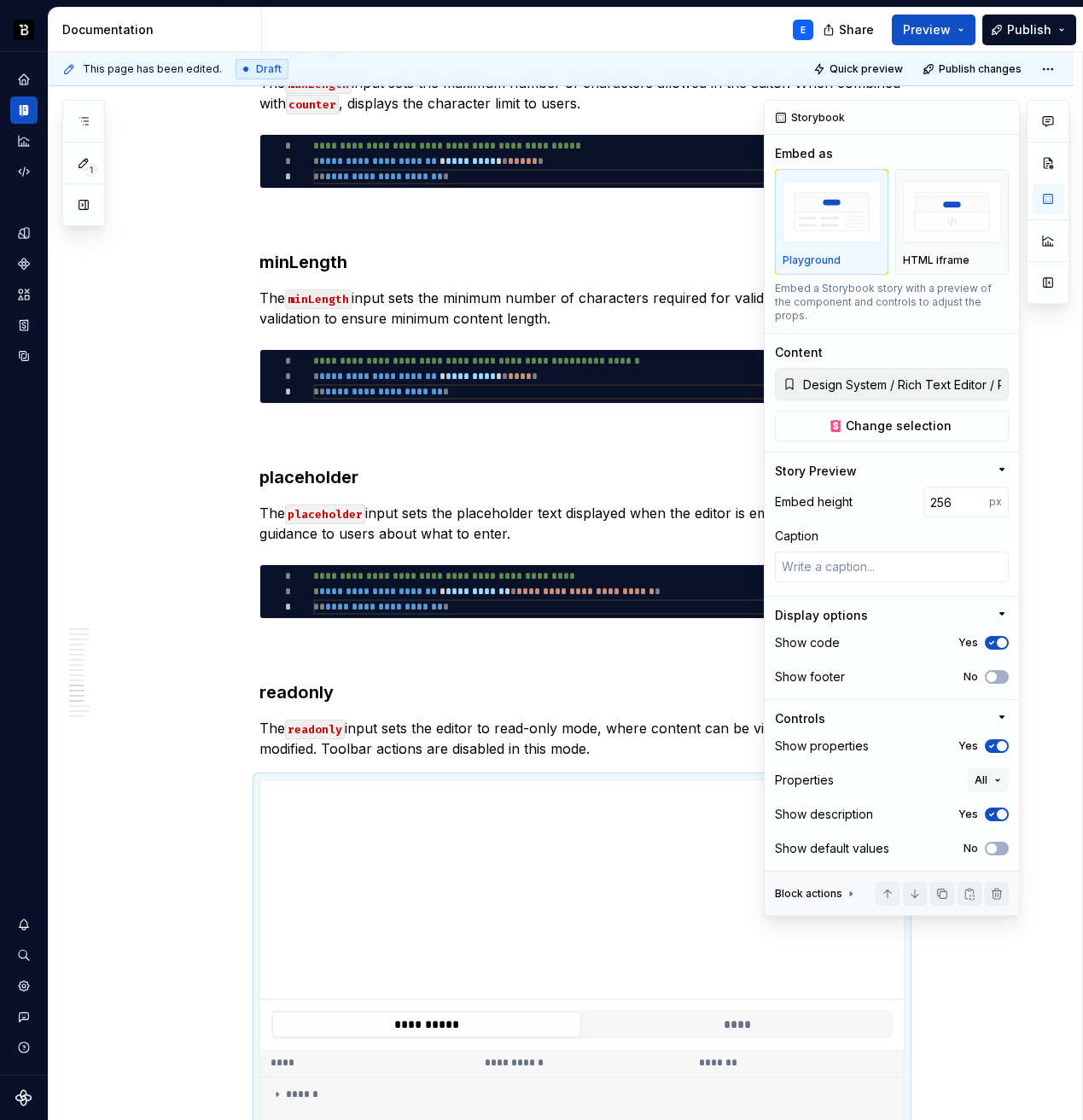
click at [999, 637] on span "button" at bounding box center [1002, 643] width 10 height 10
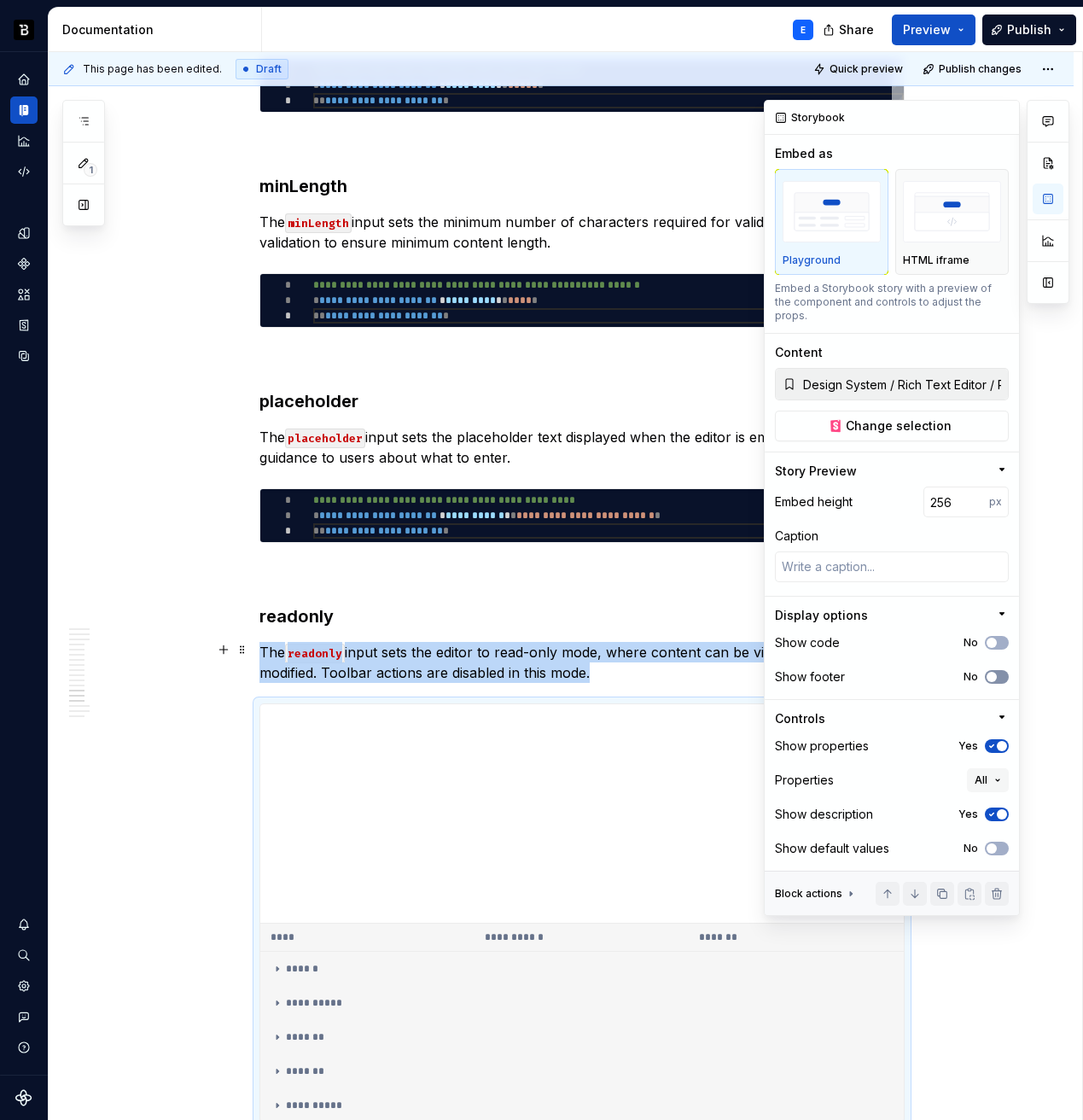
click at [994, 672] on span "button" at bounding box center [991, 677] width 10 height 10
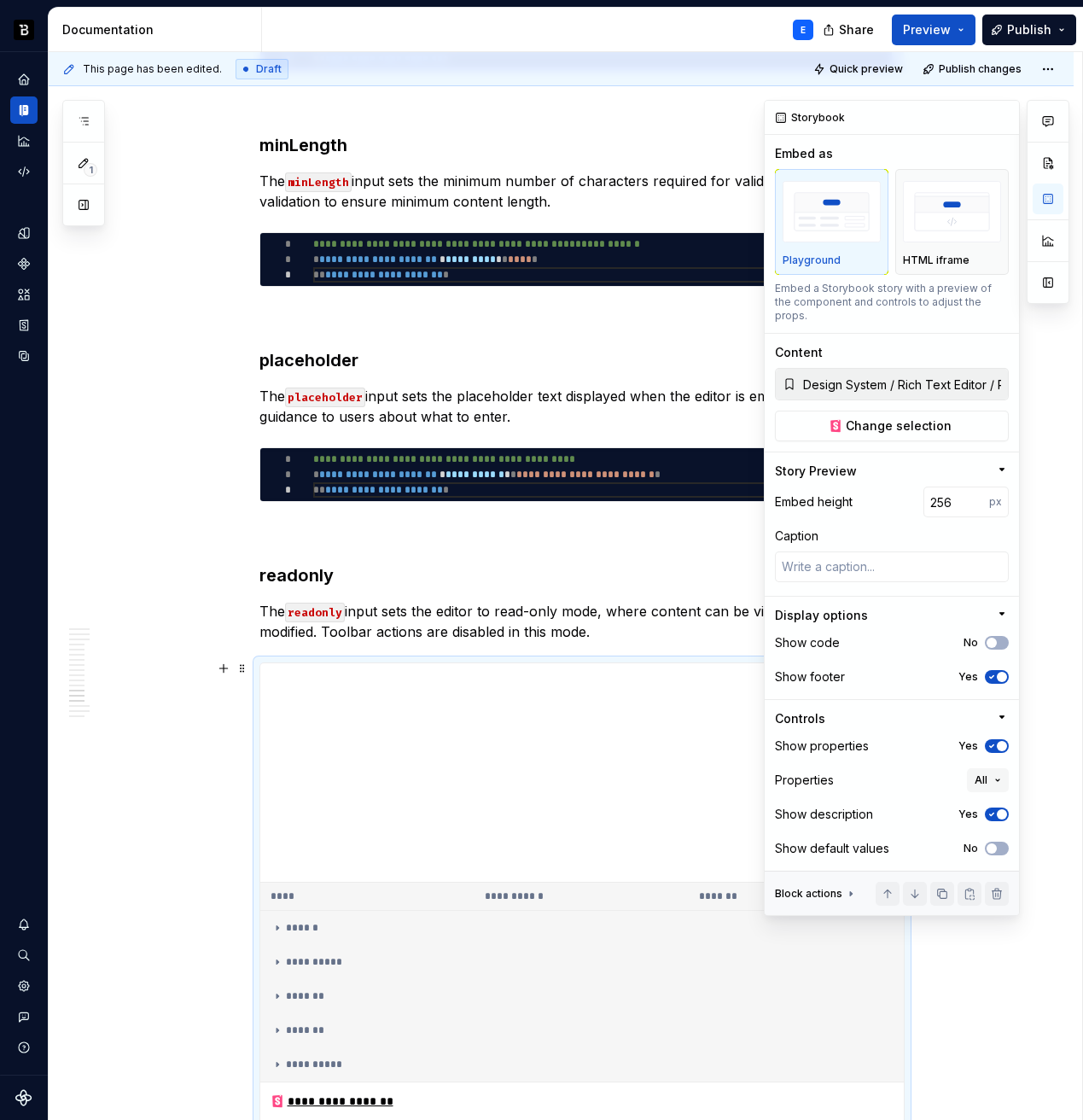
click at [998, 739] on div "Show properties Yes" at bounding box center [891, 746] width 234 height 24
click at [998, 741] on span "button" at bounding box center [1002, 746] width 10 height 10
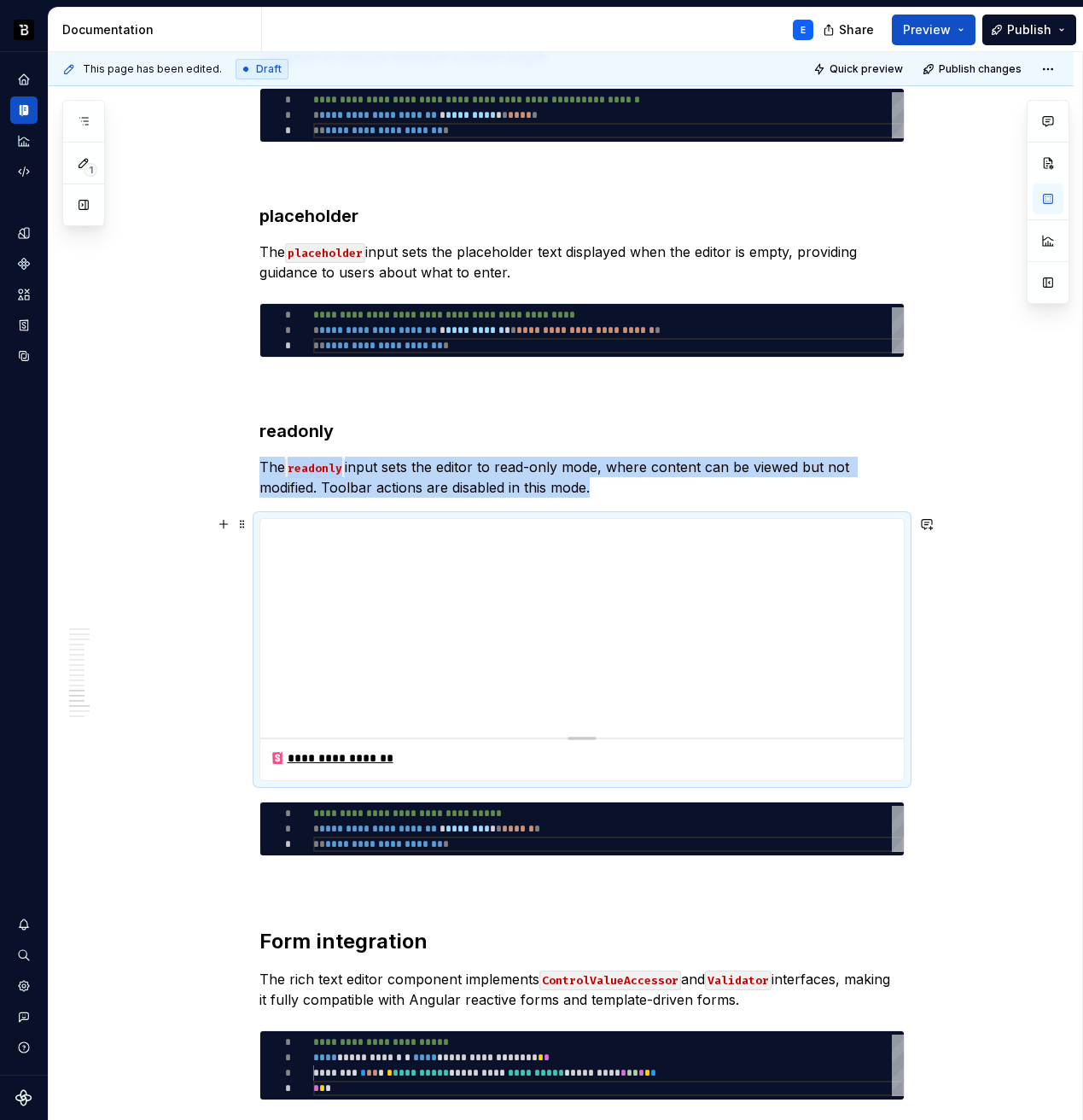
scroll to position [4898, 0]
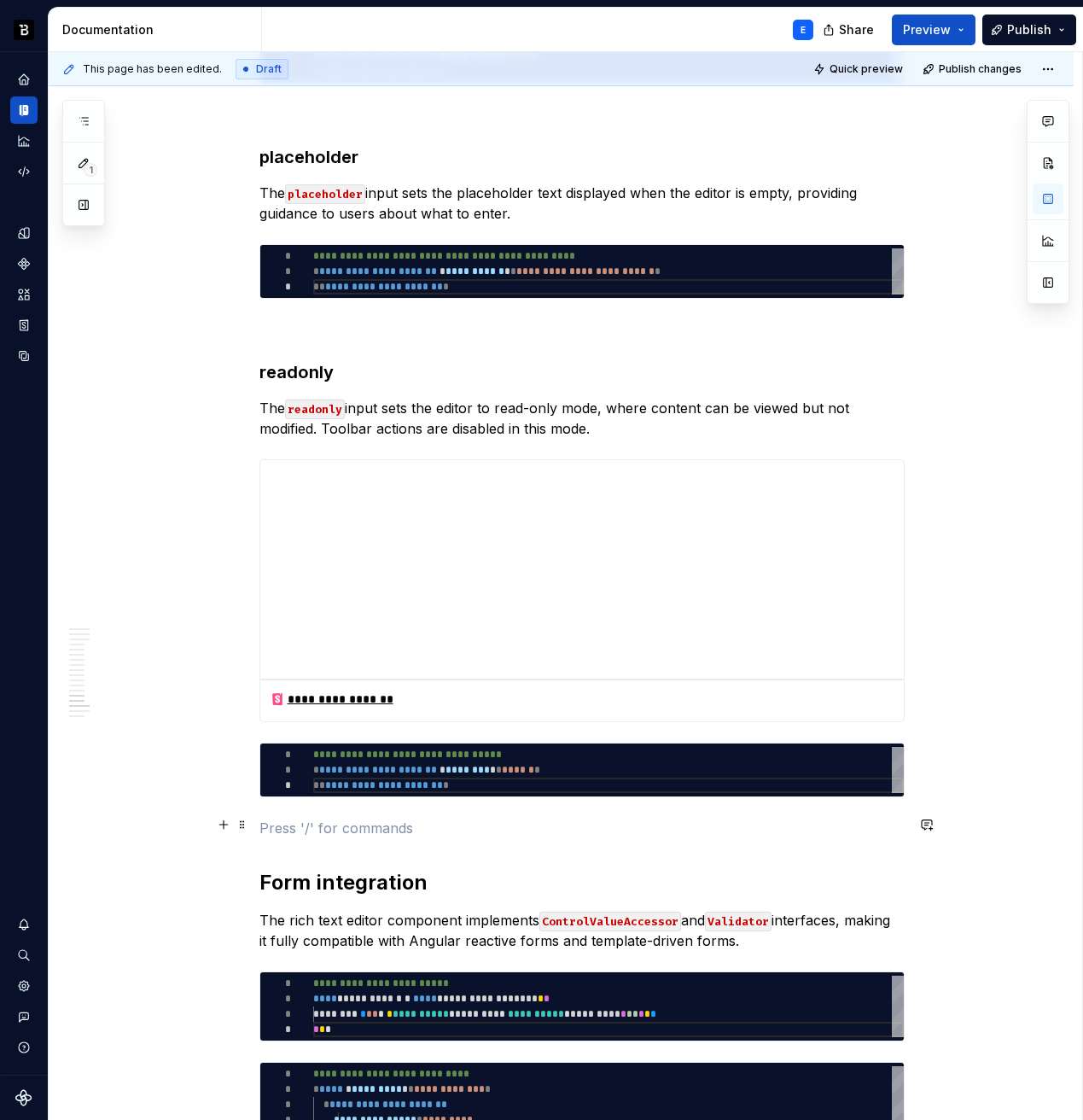
click at [391, 818] on p at bounding box center [582, 828] width 645 height 21
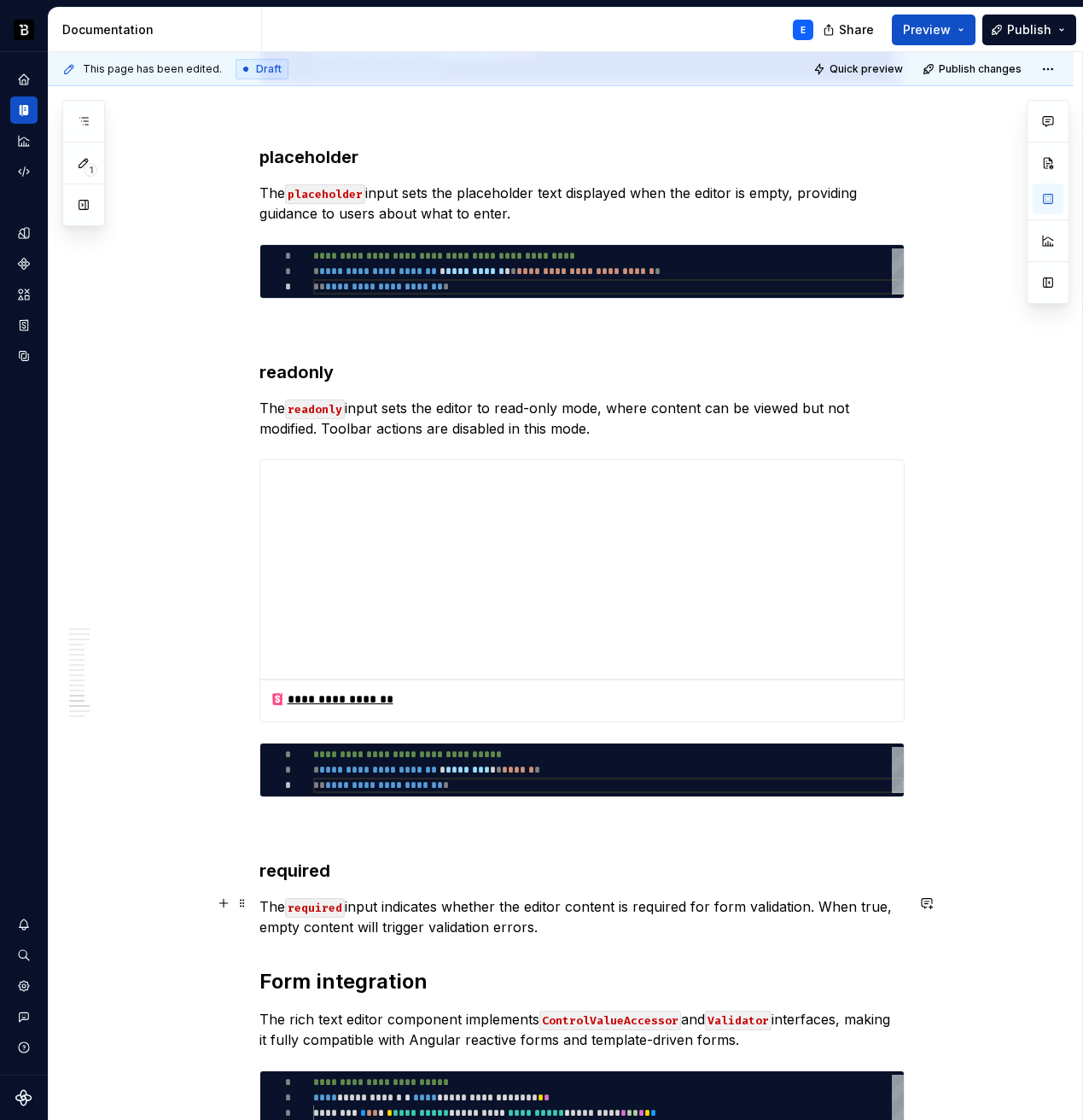
click at [564, 921] on p "The required input indicates whether the editor content is required for form va…" at bounding box center [582, 917] width 645 height 41
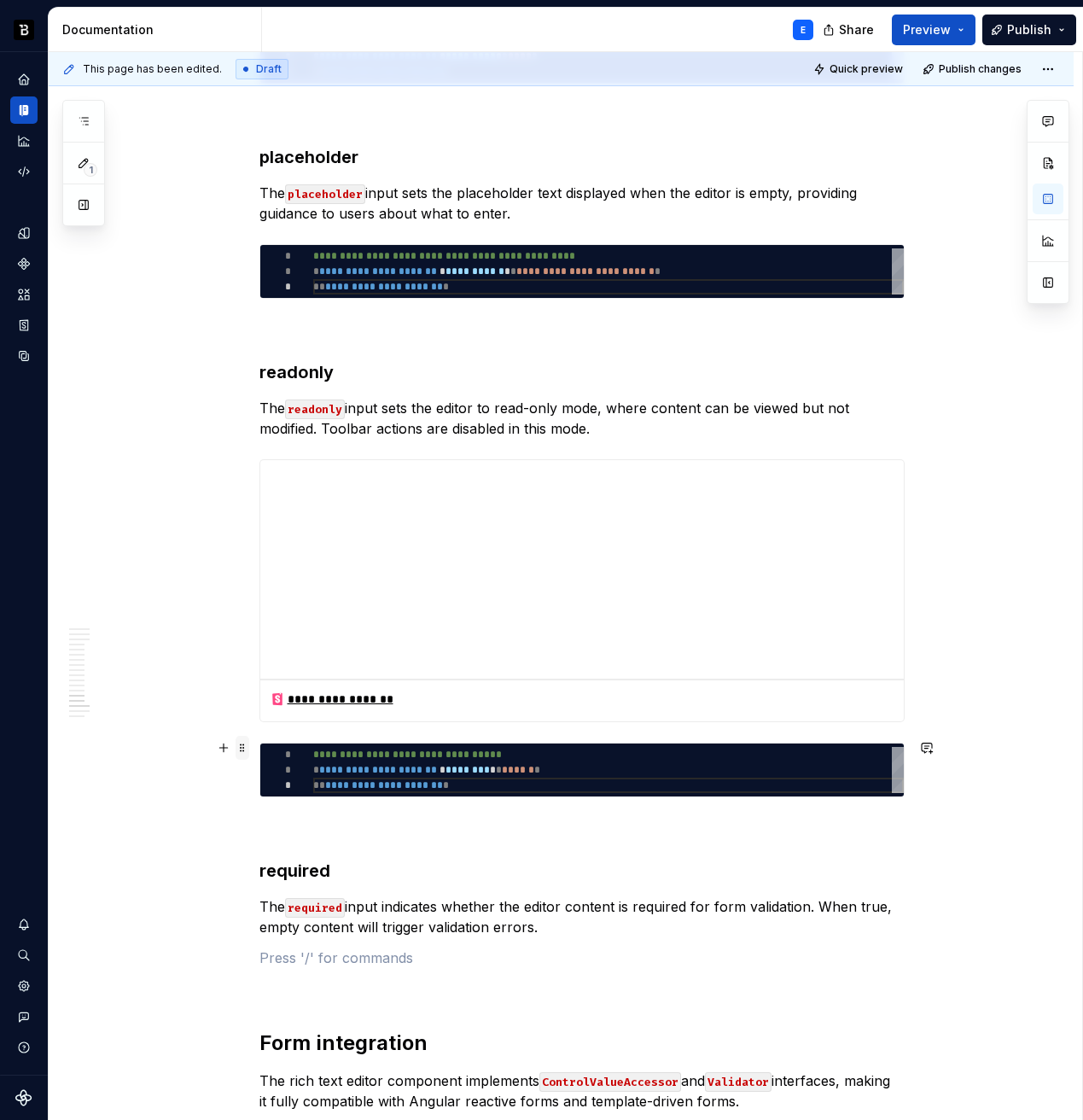
click at [241, 750] on span at bounding box center [242, 748] width 14 height 24
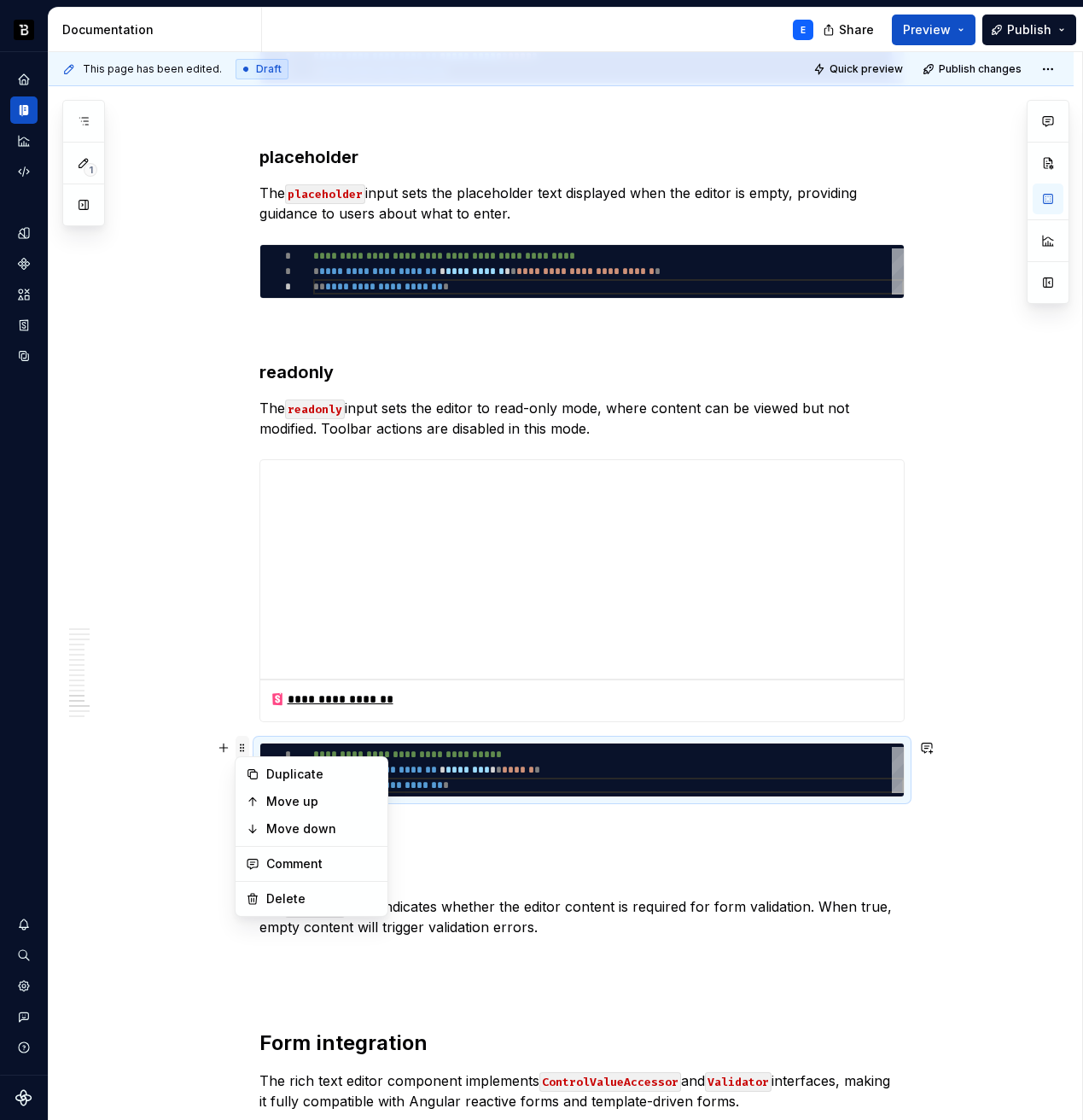
click at [241, 750] on span at bounding box center [242, 748] width 14 height 24
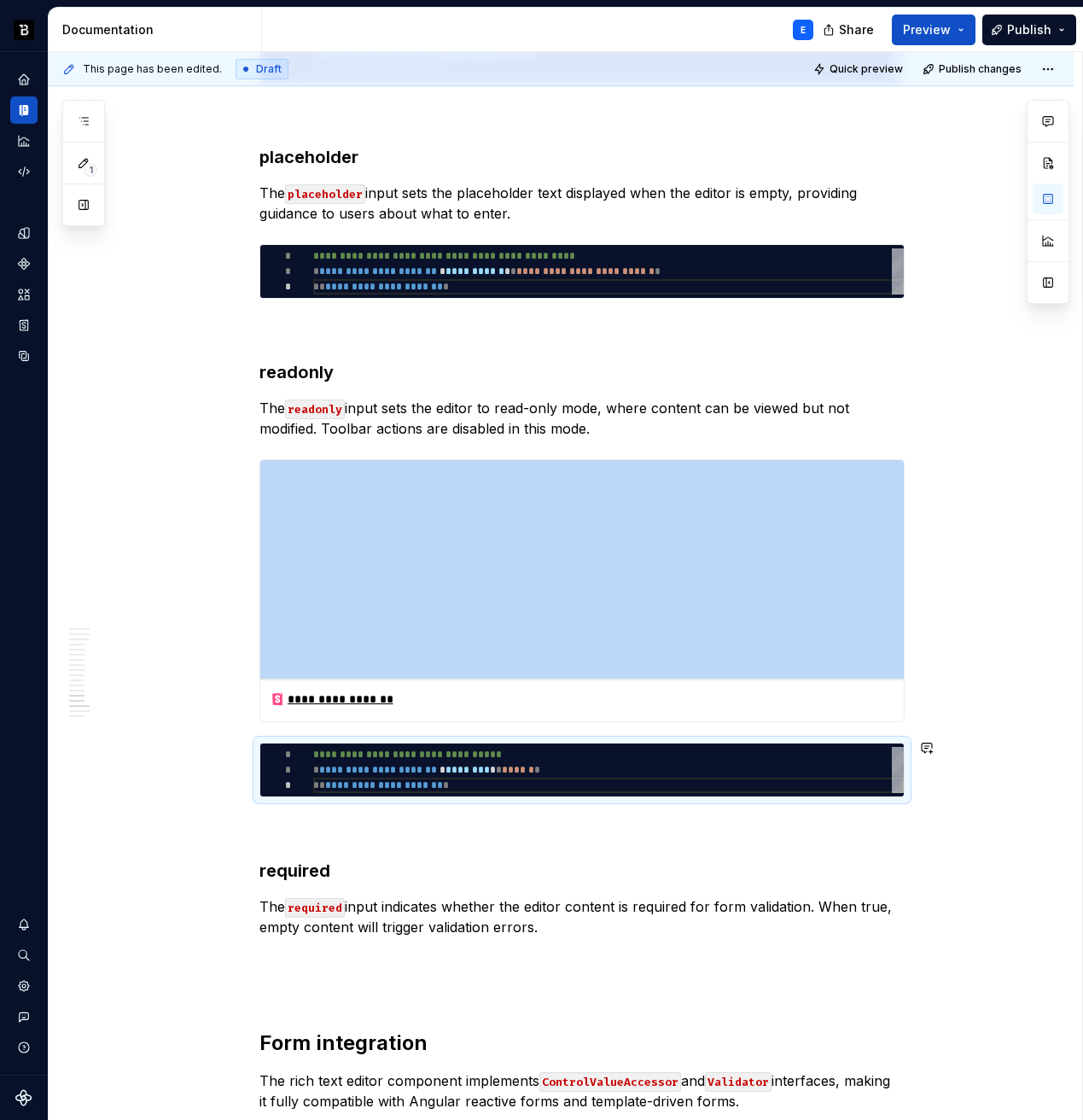
copy div "**********"
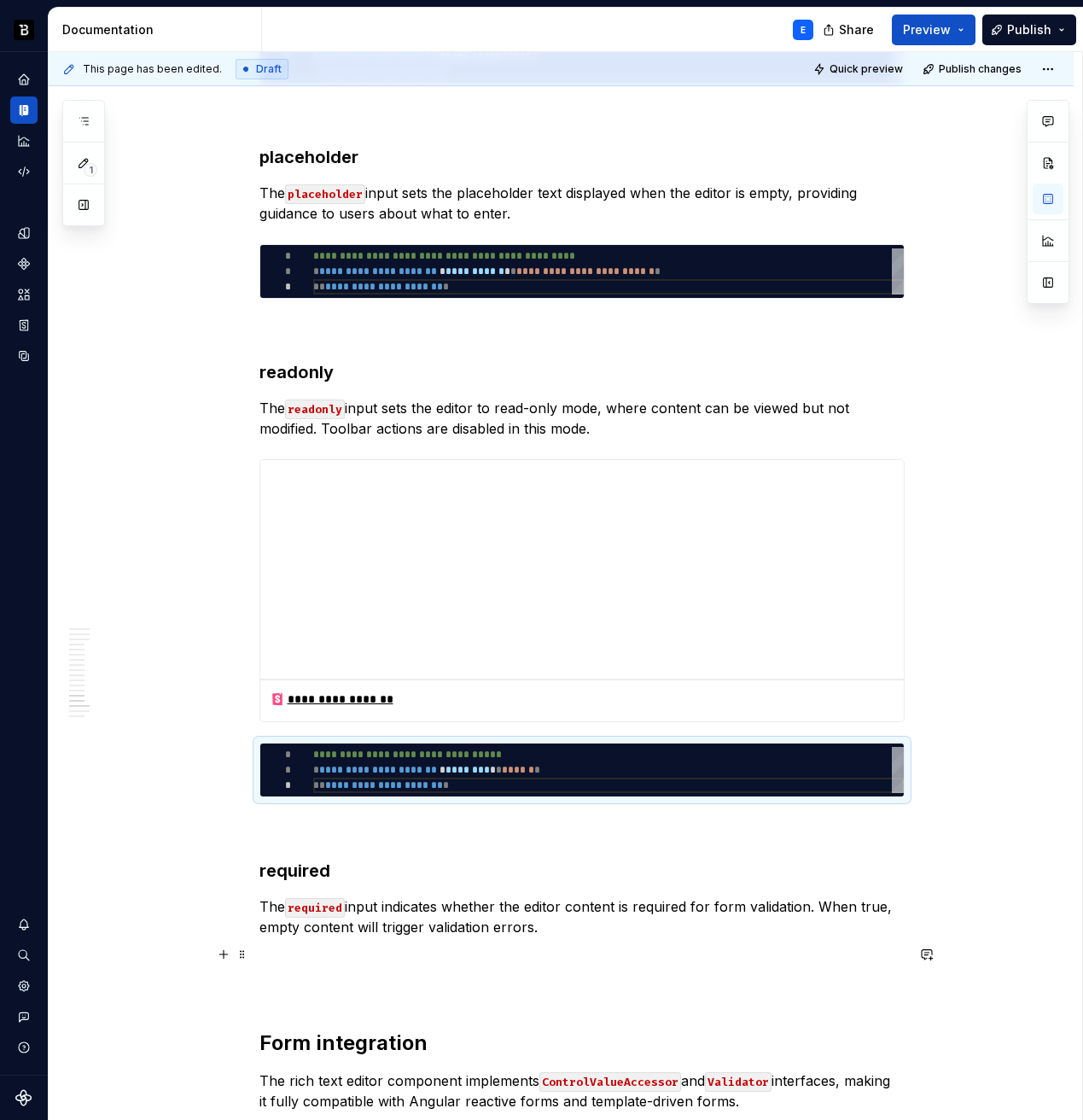
click at [337, 948] on p at bounding box center [582, 958] width 645 height 21
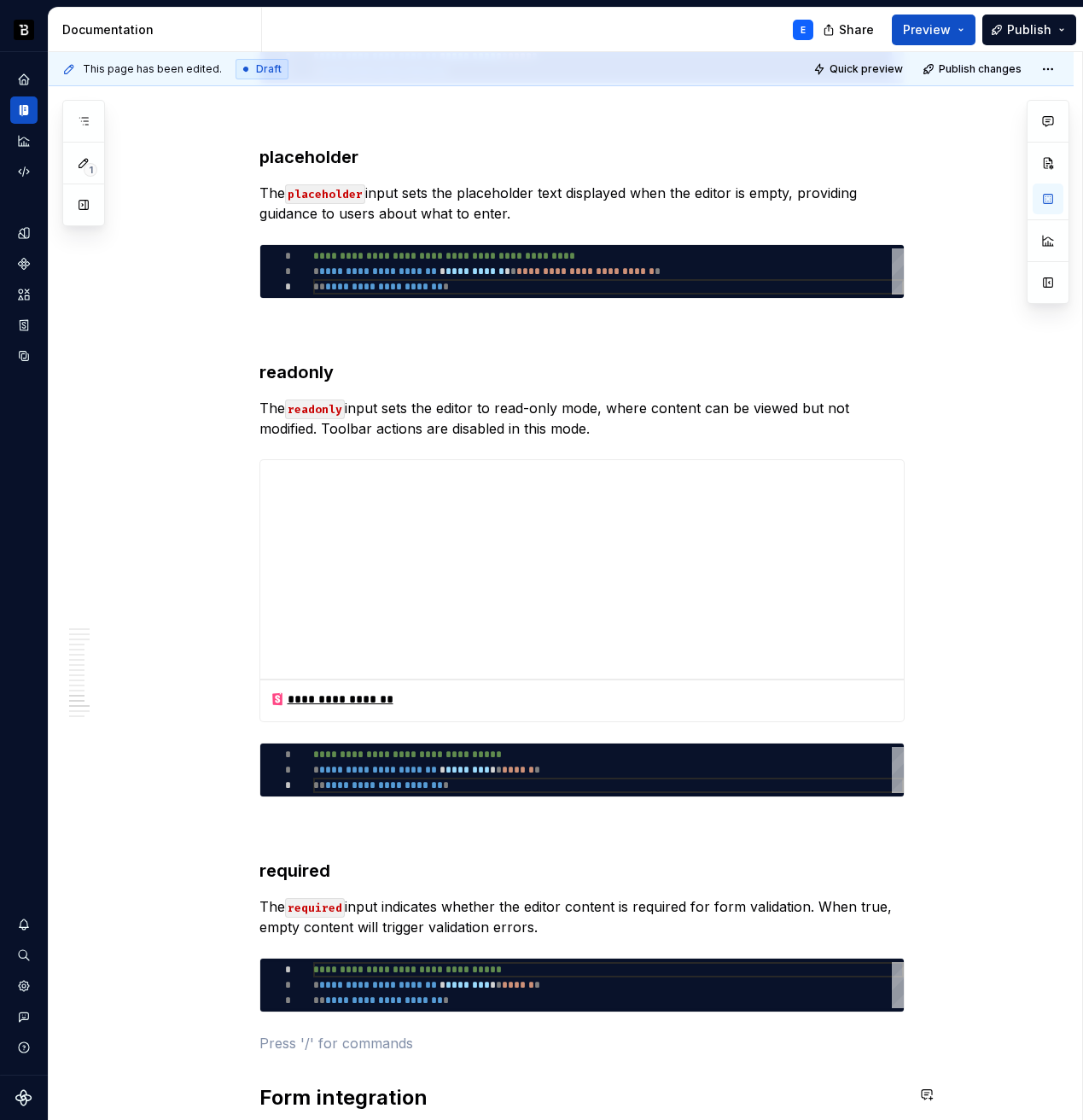
click at [385, 977] on div "**********" at bounding box center [608, 985] width 590 height 46
type textarea "*"
type textarea "**********"
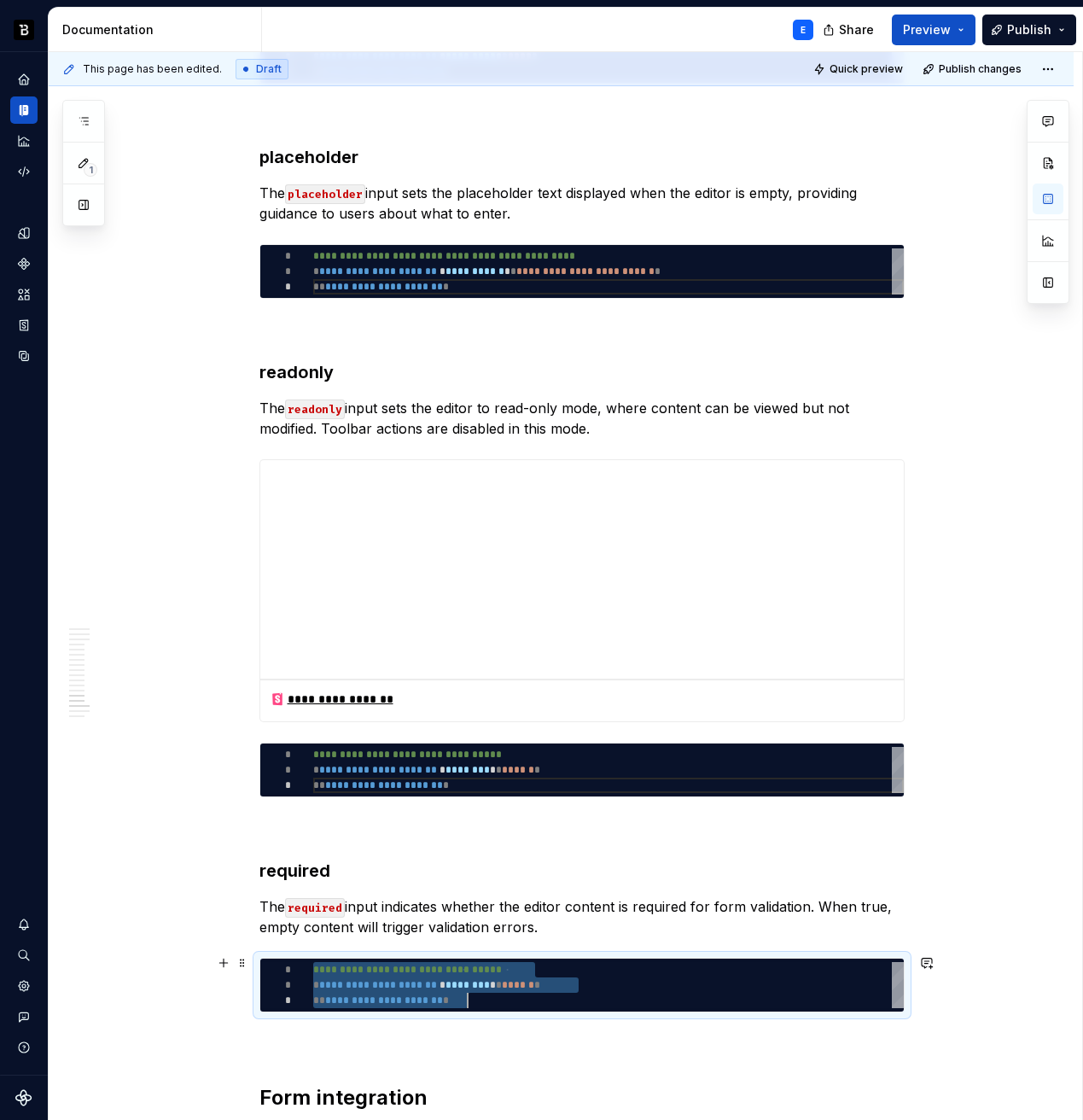
type textarea "*"
type textarea "**********"
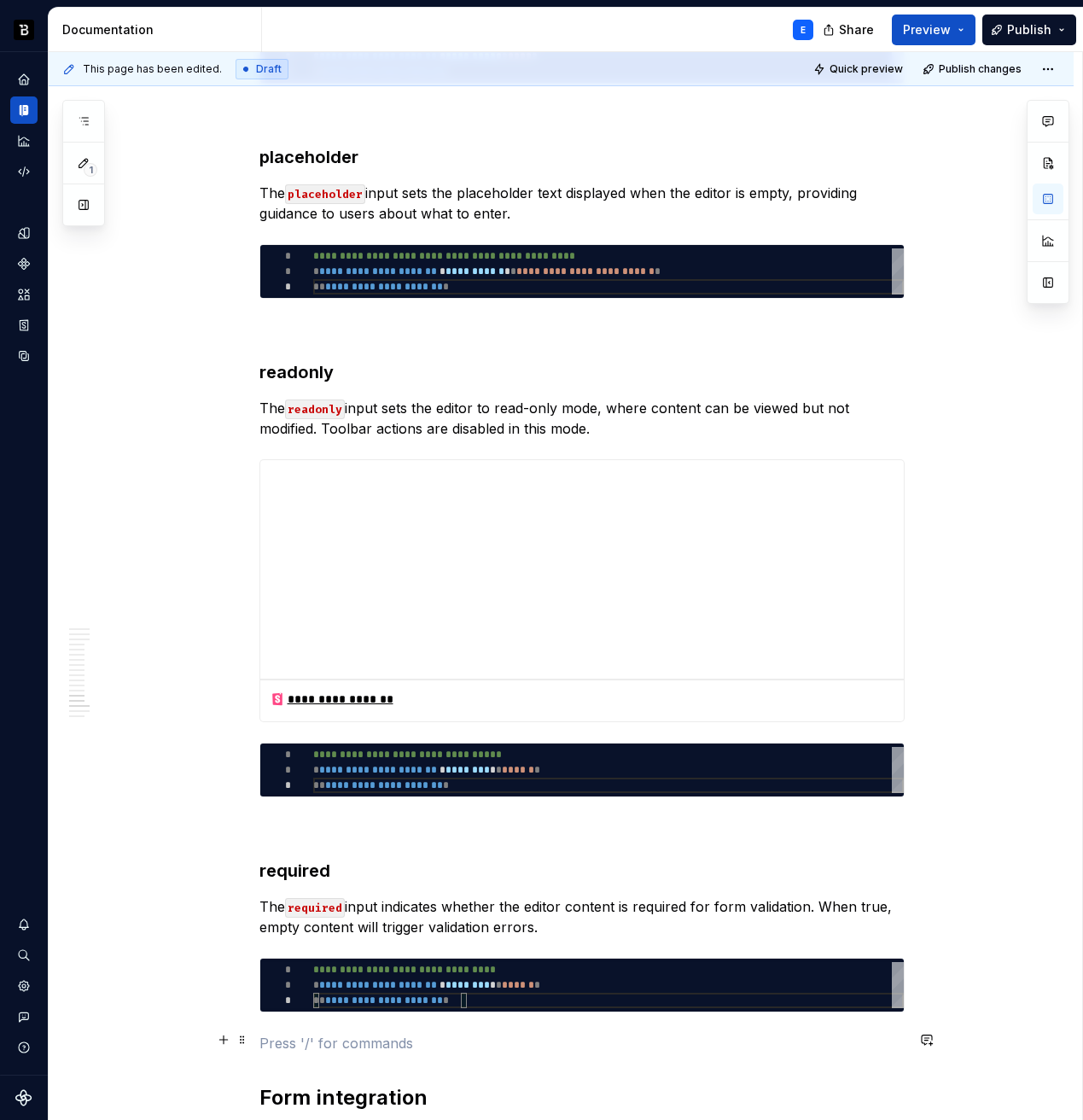
click at [287, 1033] on p at bounding box center [582, 1043] width 645 height 21
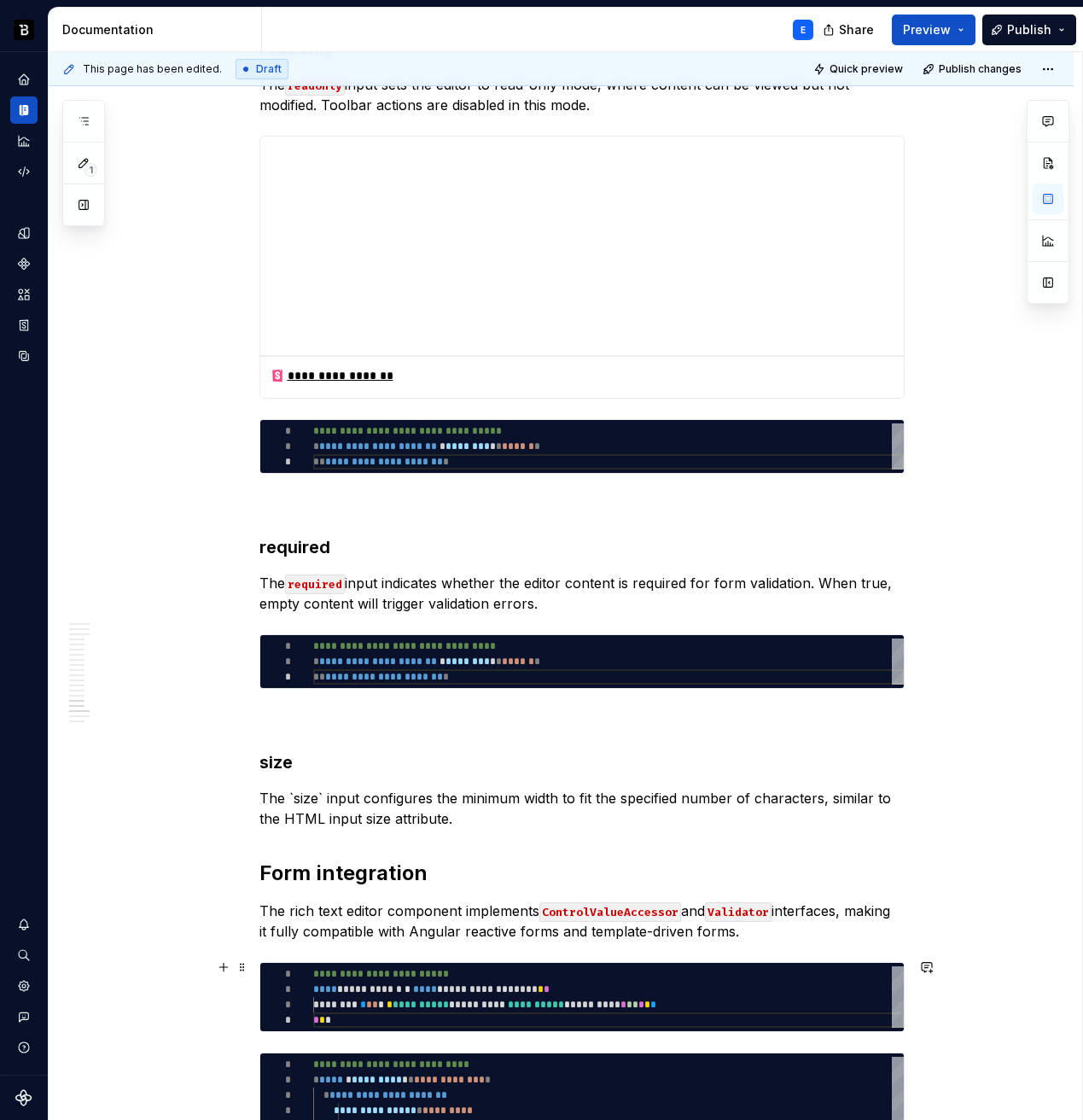
scroll to position [5283, 0]
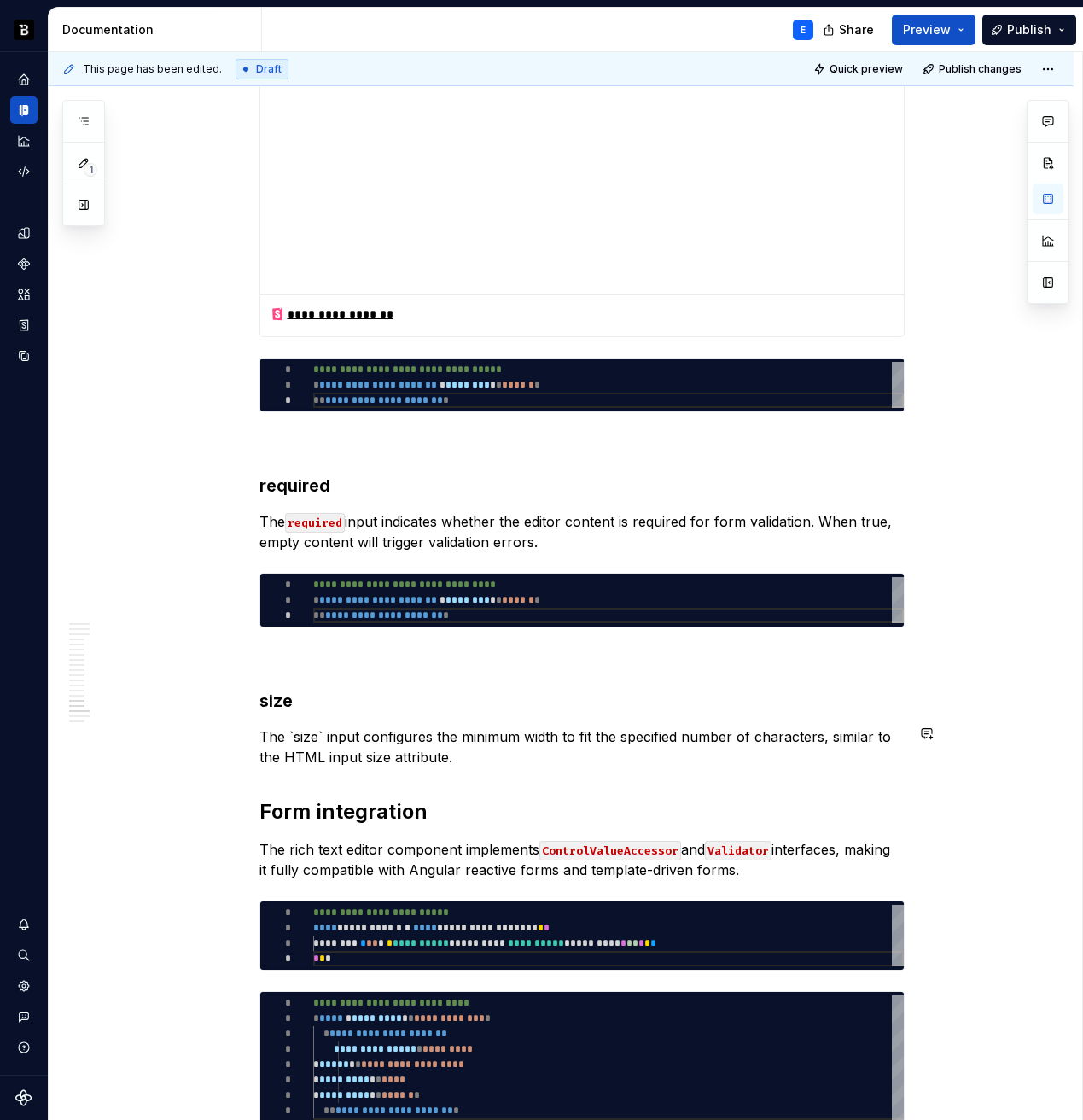
click at [304, 726] on p "The `size` input configures the minimum width to fit the specified number of ch…" at bounding box center [582, 747] width 645 height 41
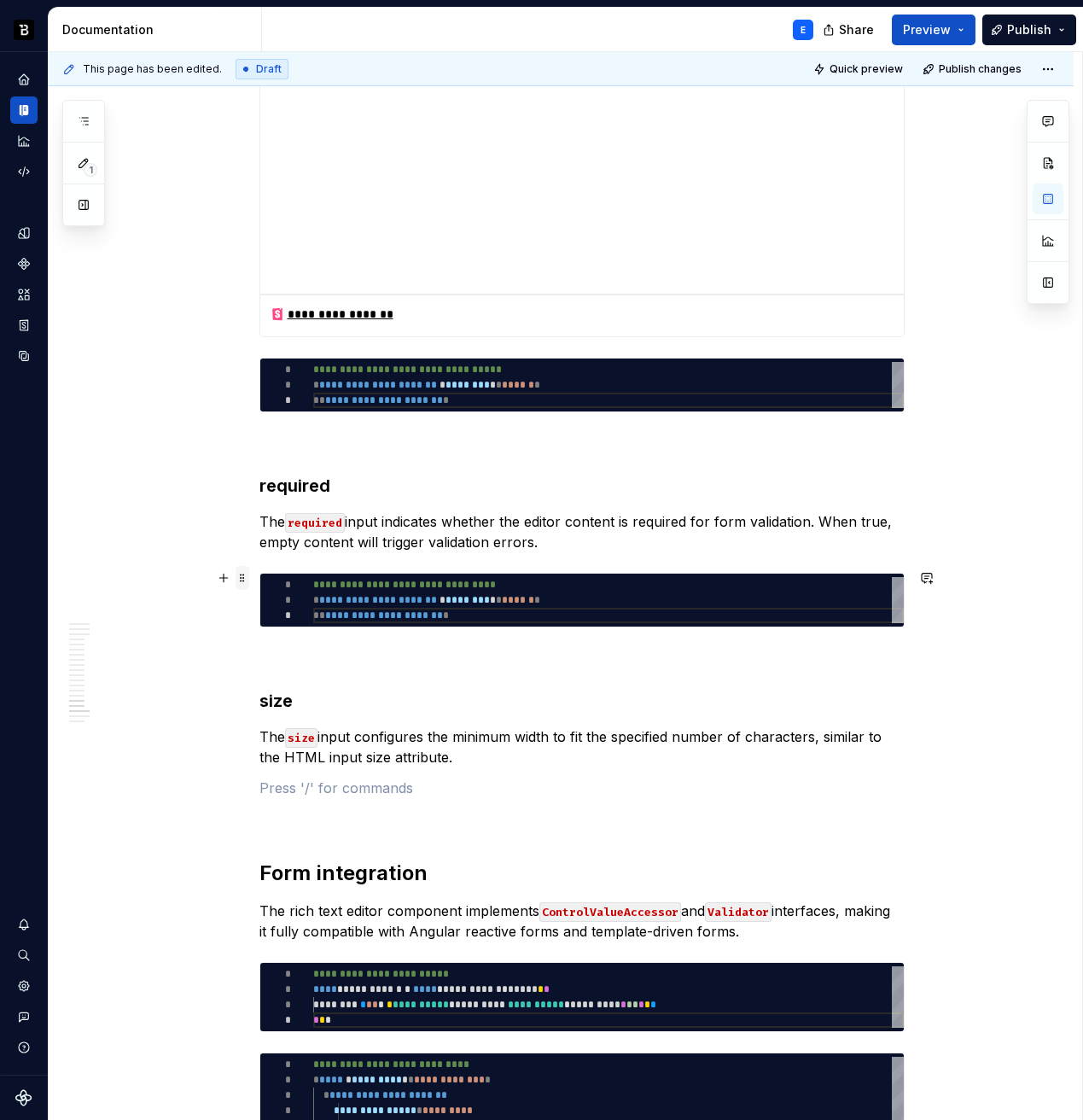
click at [244, 577] on span at bounding box center [242, 578] width 14 height 24
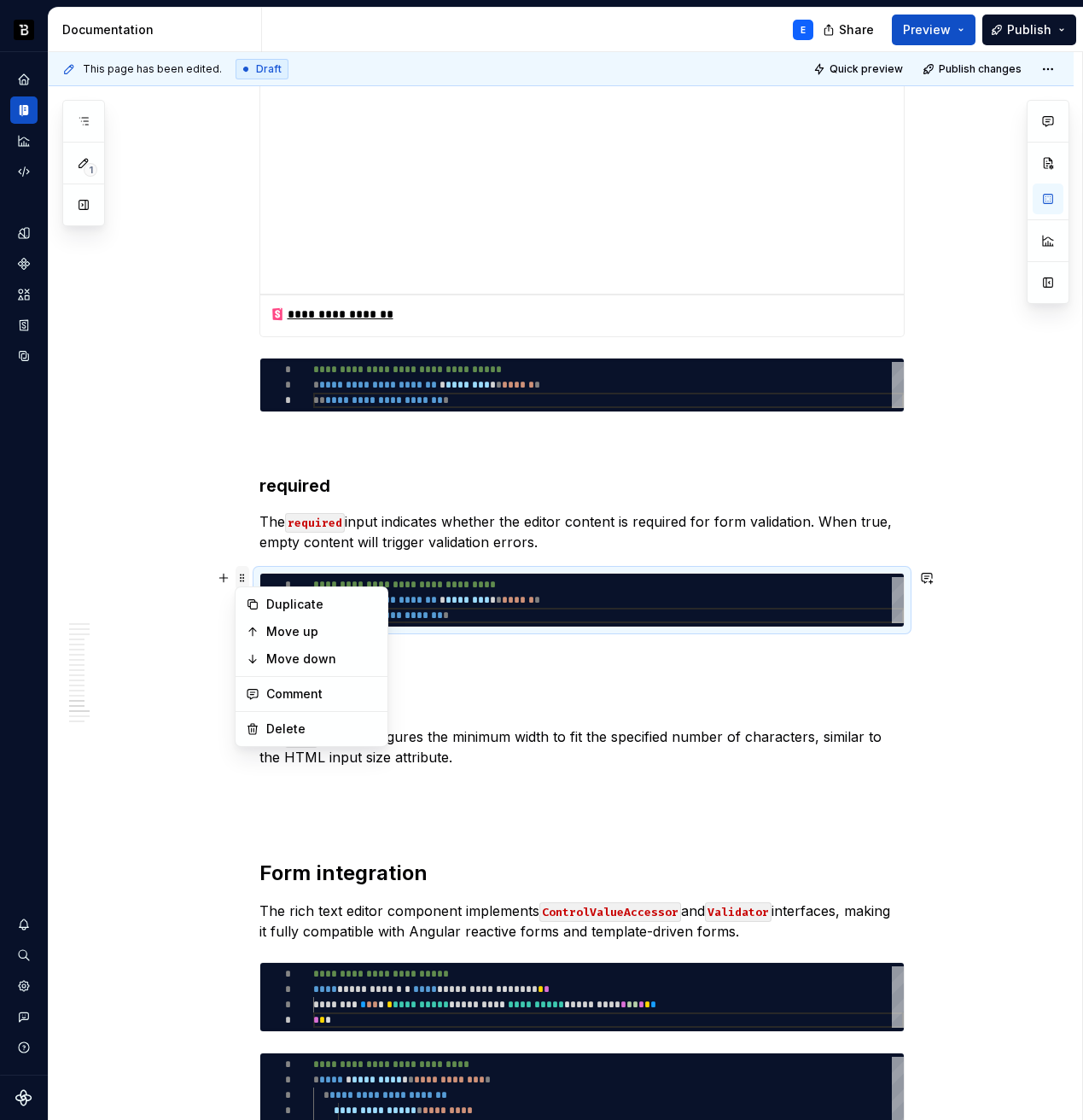
click at [244, 577] on span at bounding box center [242, 578] width 14 height 24
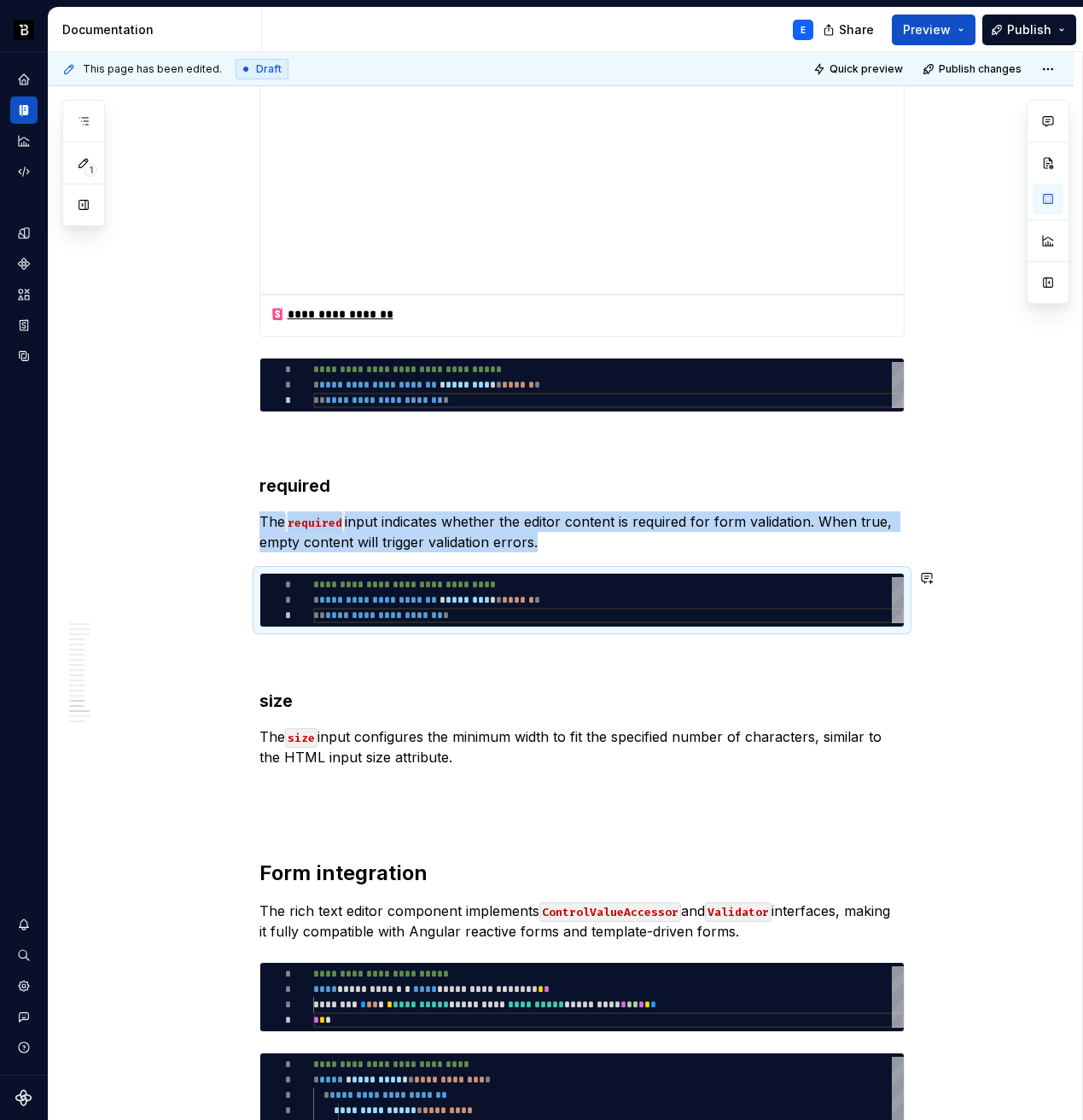
copy p "The required input indicates whether the editor content is required for form va…"
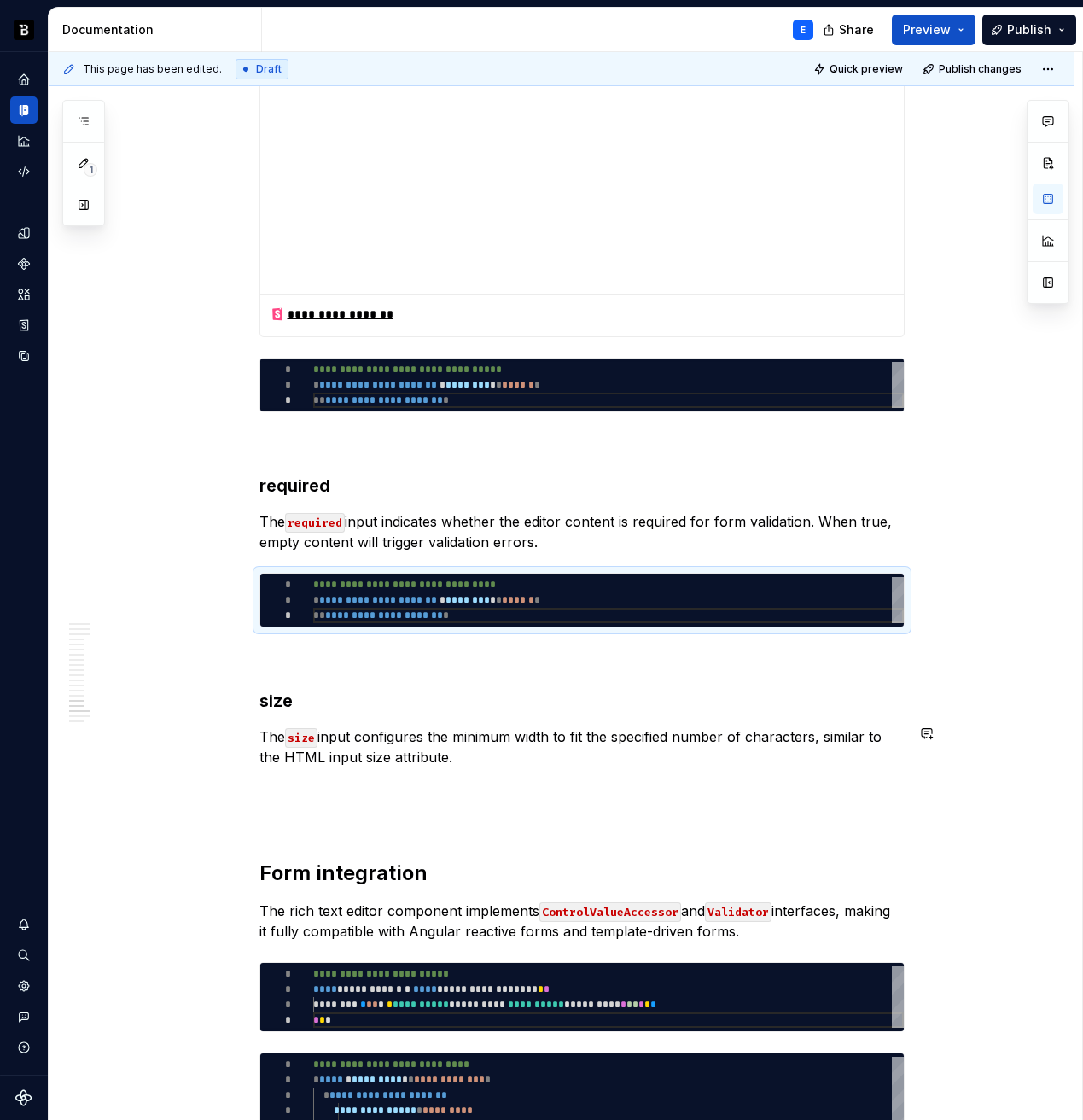
click at [309, 783] on p at bounding box center [582, 788] width 645 height 21
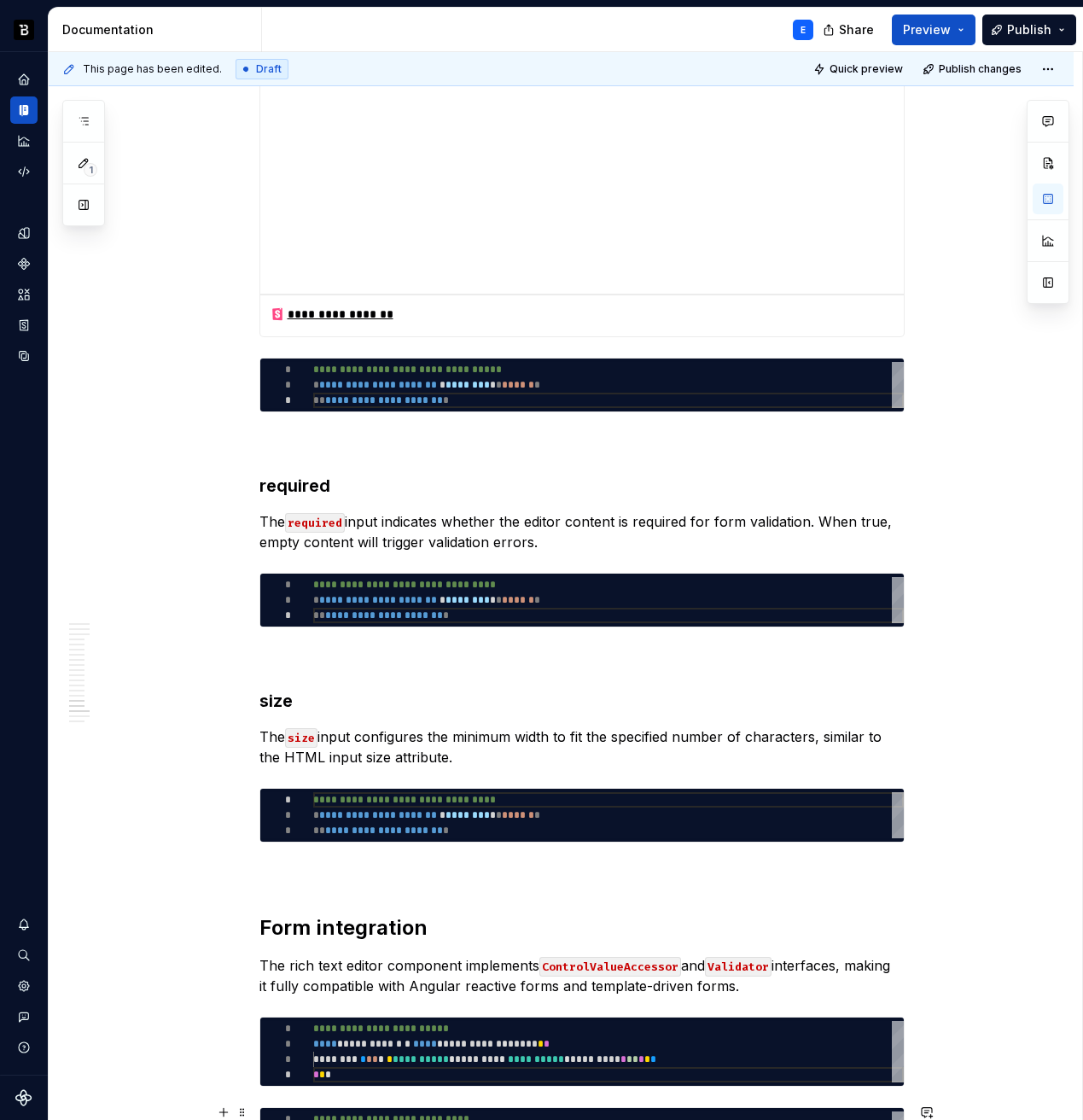
click at [445, 804] on div "**********" at bounding box center [608, 815] width 590 height 46
type textarea "*"
type textarea "**********"
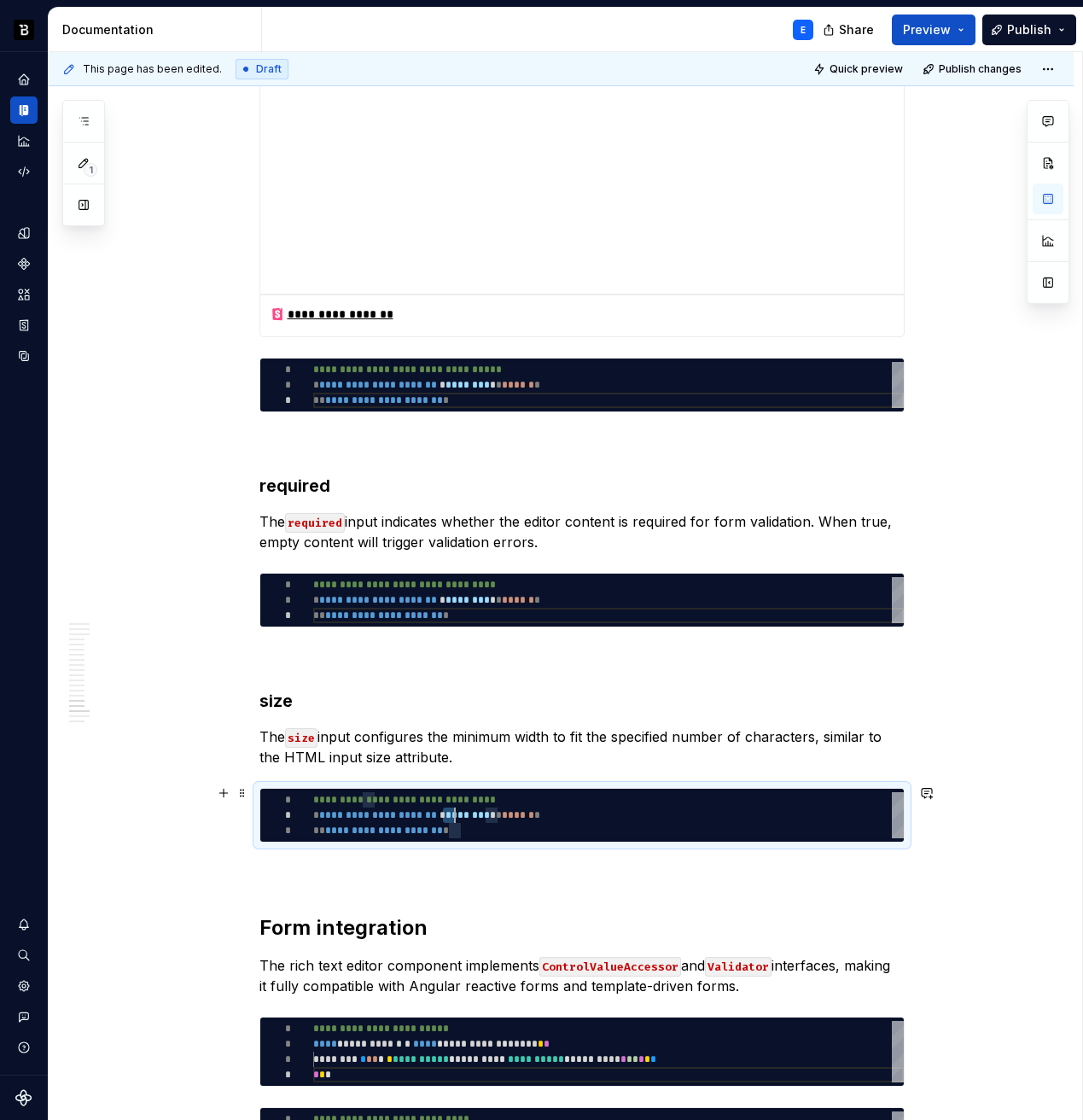
click at [445, 804] on div "**********" at bounding box center [608, 815] width 590 height 46
type textarea "*"
type textarea "**********"
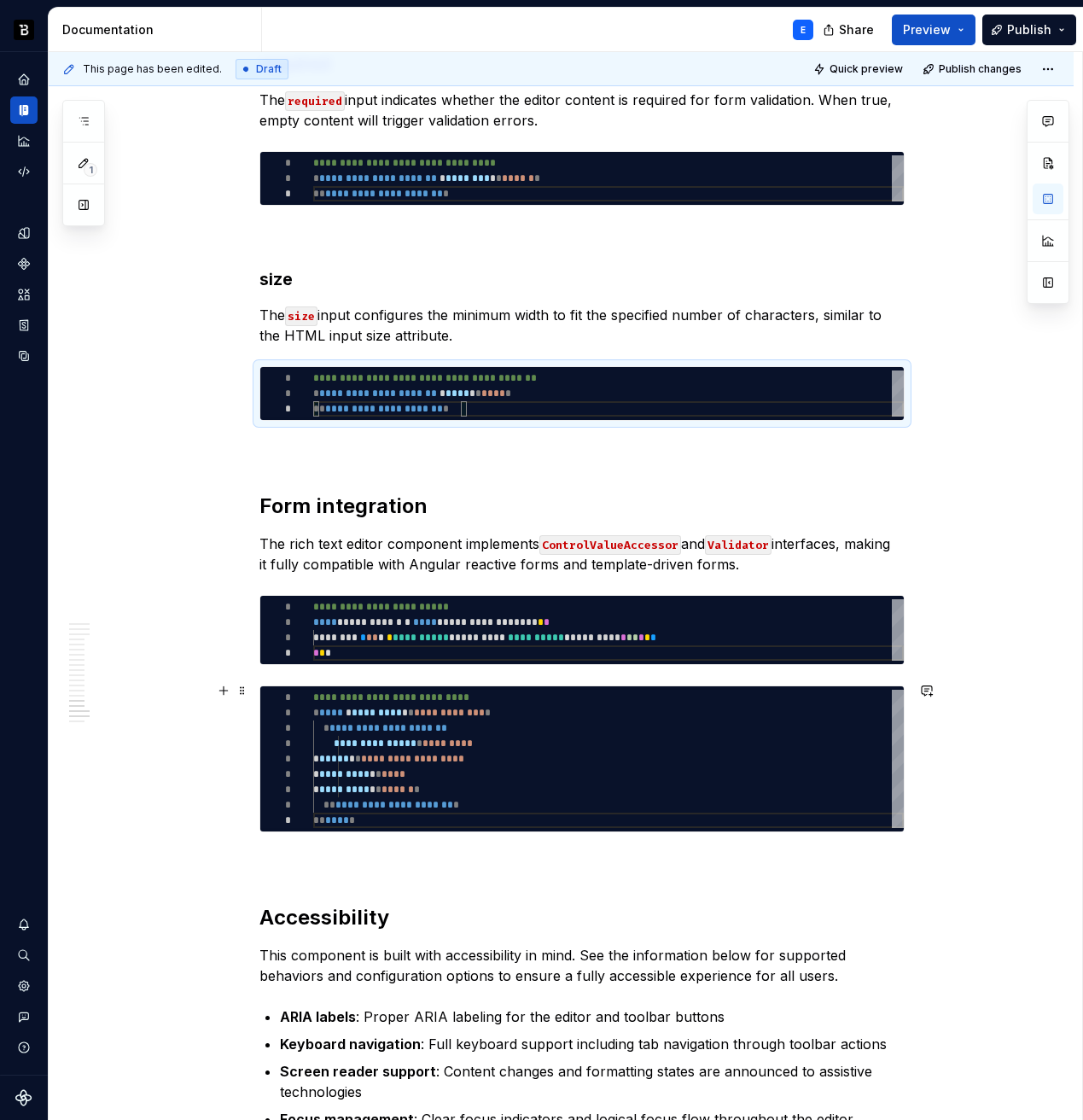
scroll to position [5721, 0]
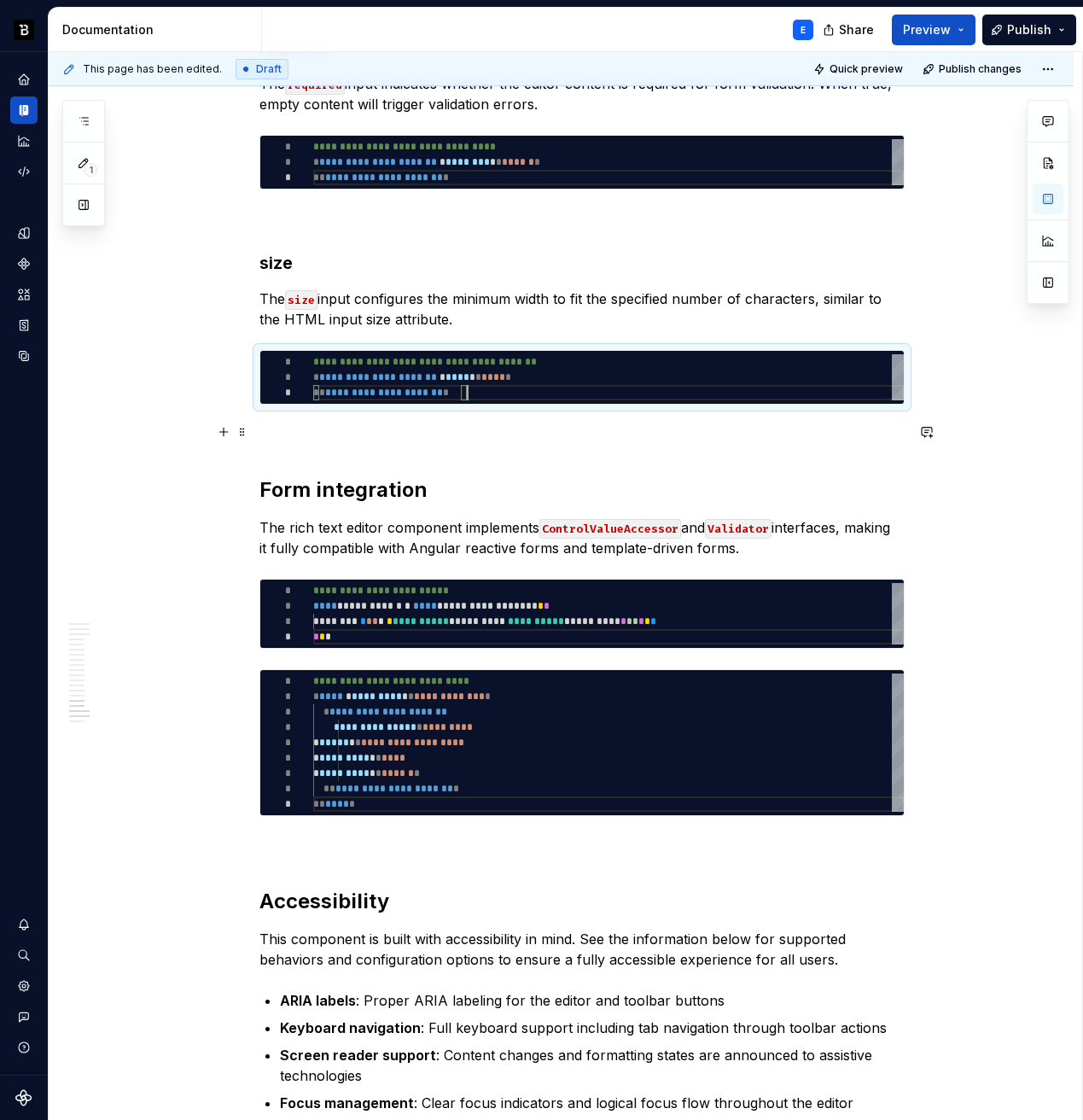
click at [278, 425] on p at bounding box center [582, 436] width 645 height 21
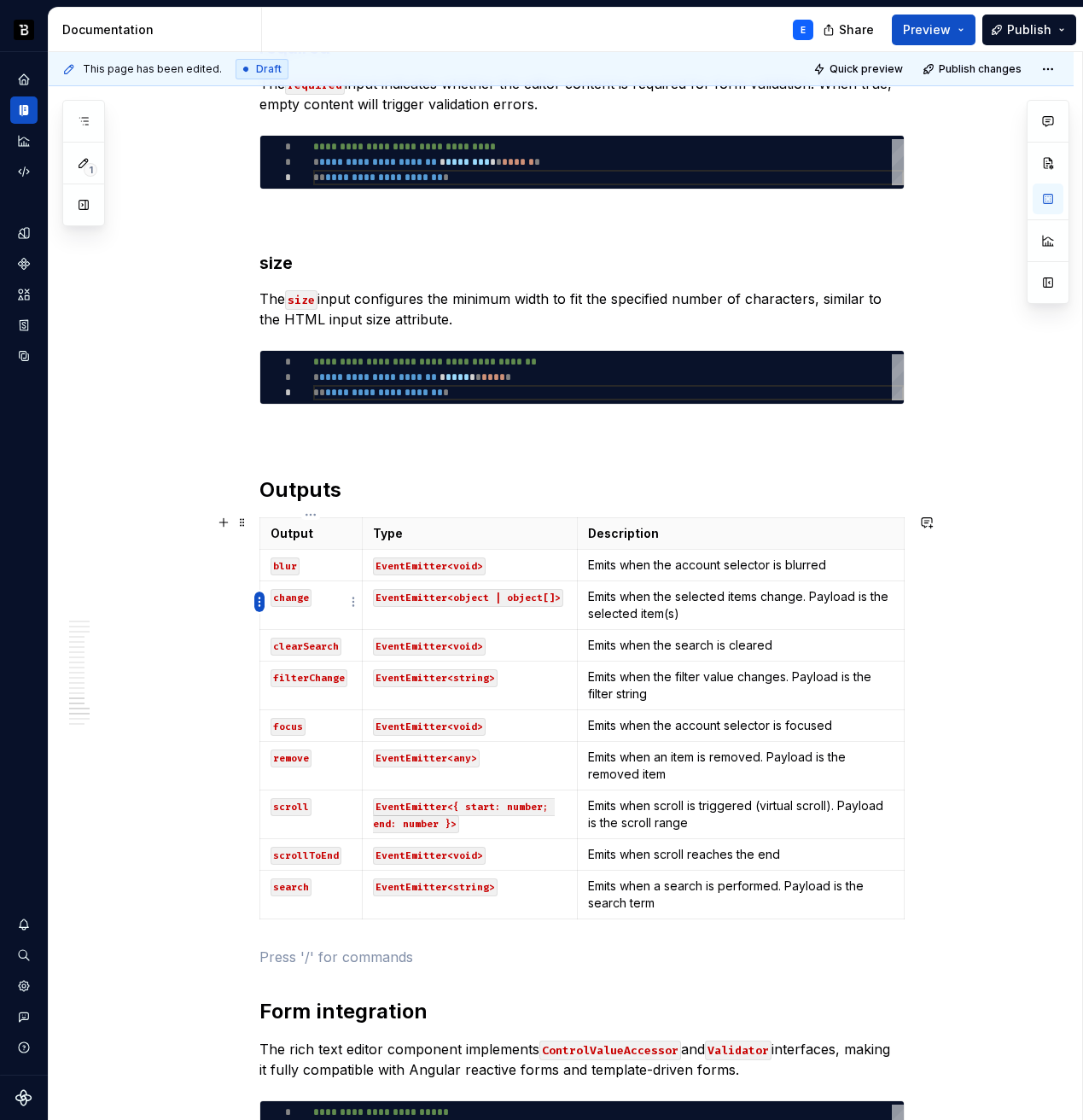
click at [258, 592] on html "Backbase Design System E Design system data Documentation E Share Preview Publi…" at bounding box center [542, 560] width 1083 height 1120
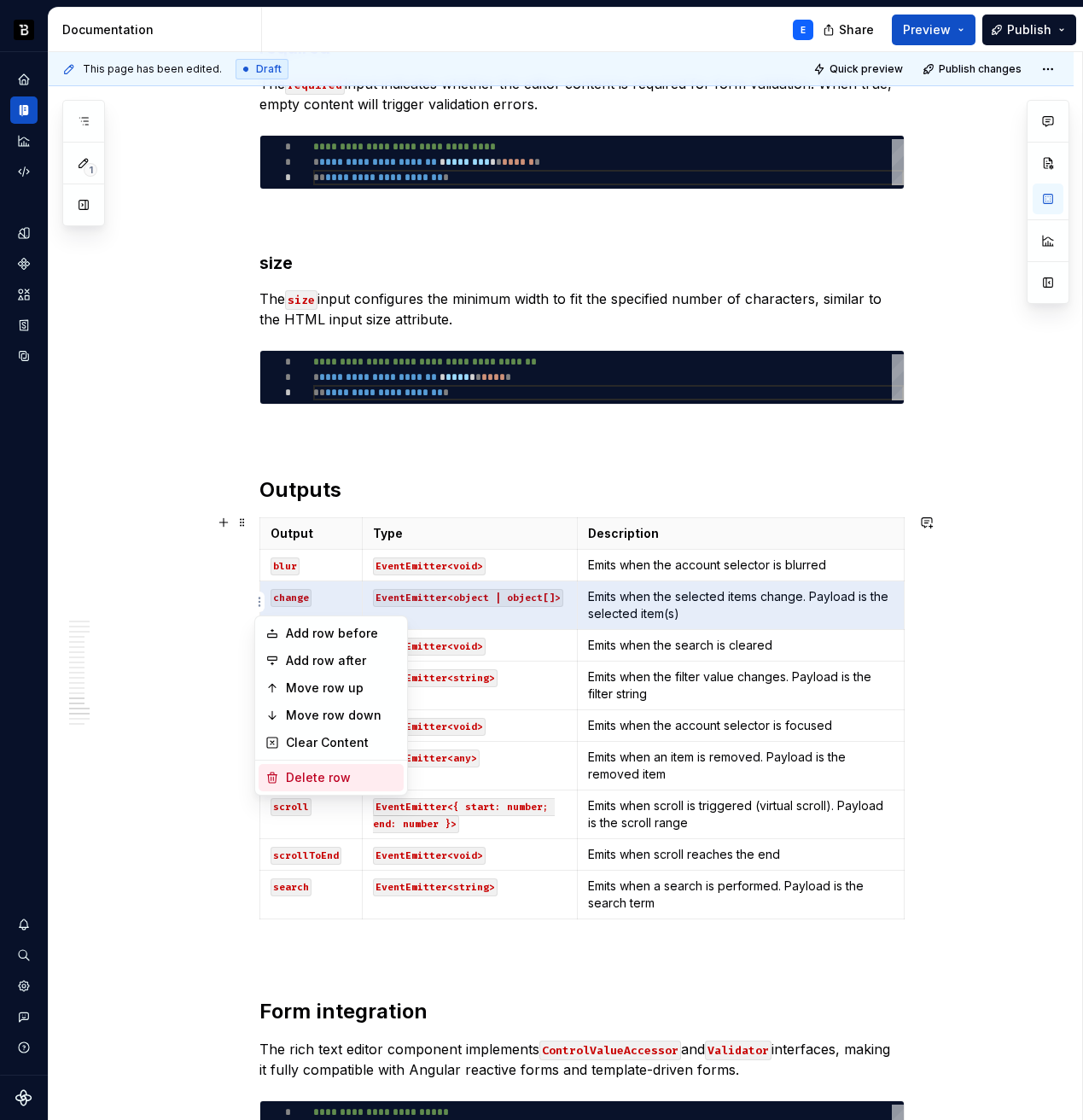
click at [298, 780] on div "Delete row" at bounding box center [341, 778] width 111 height 17
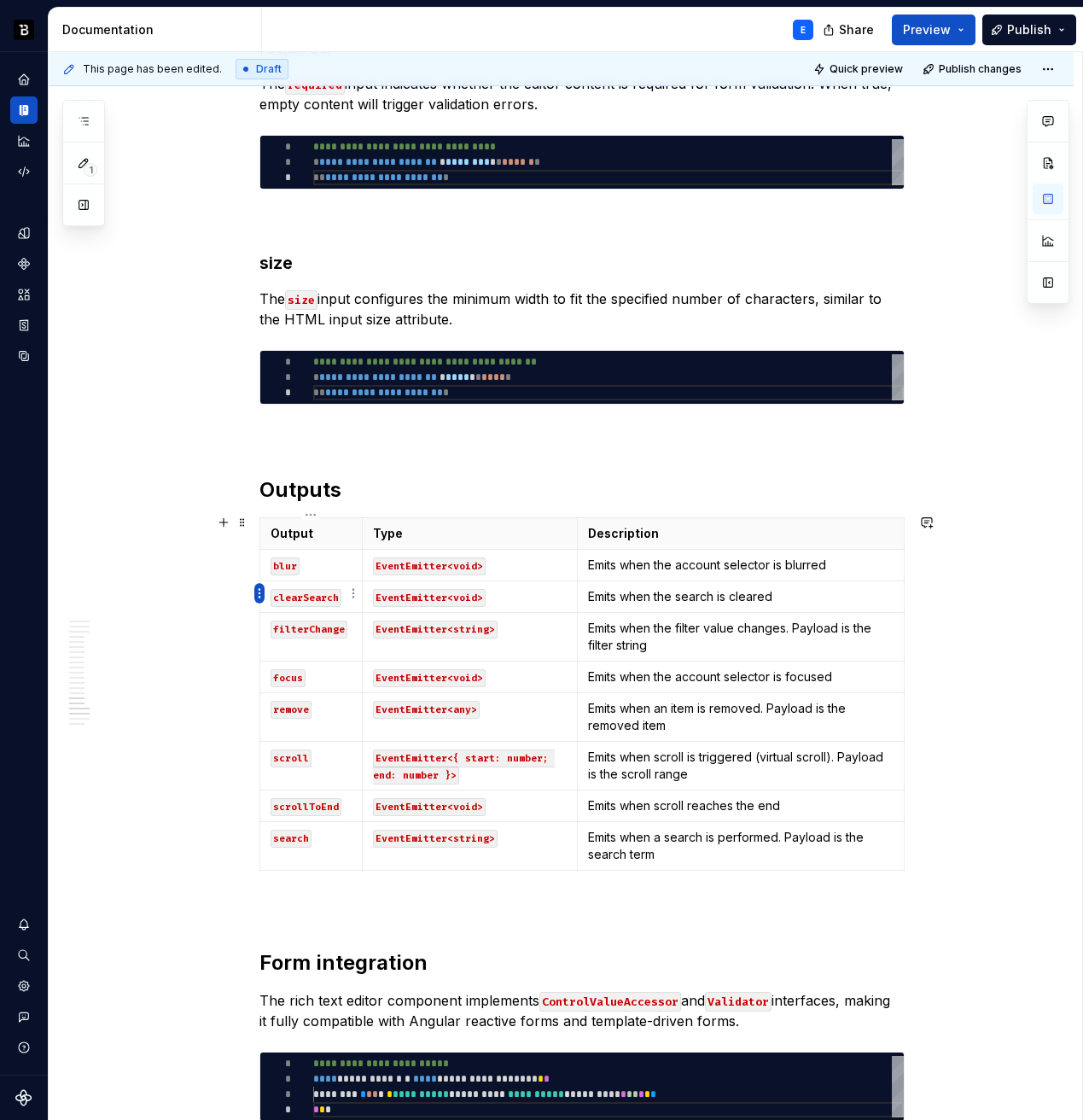
click at [259, 591] on html "Backbase Design System E Design system data Documentation E Share Preview Publi…" at bounding box center [542, 560] width 1083 height 1120
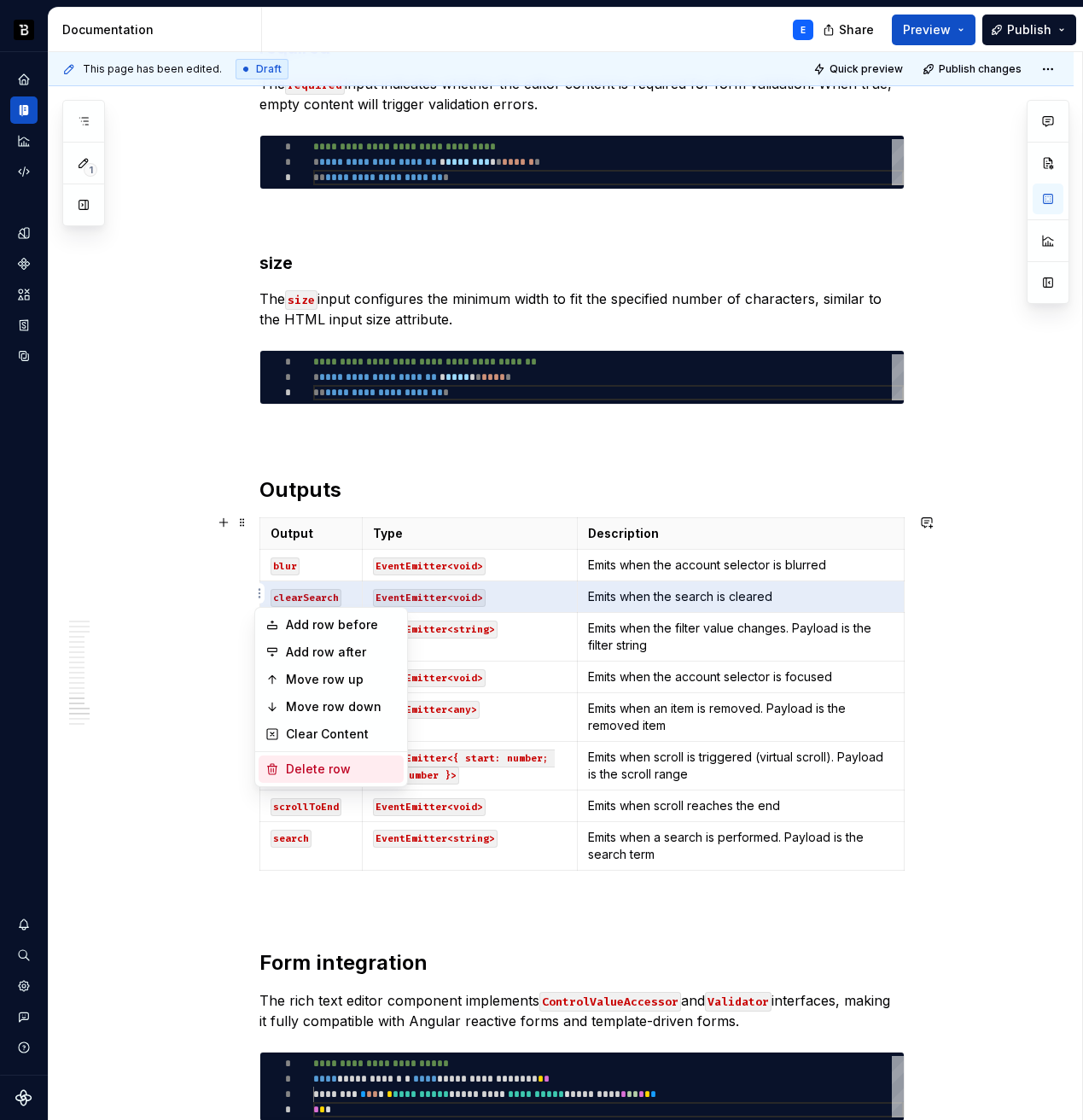
click at [299, 770] on div "Delete row" at bounding box center [341, 769] width 111 height 17
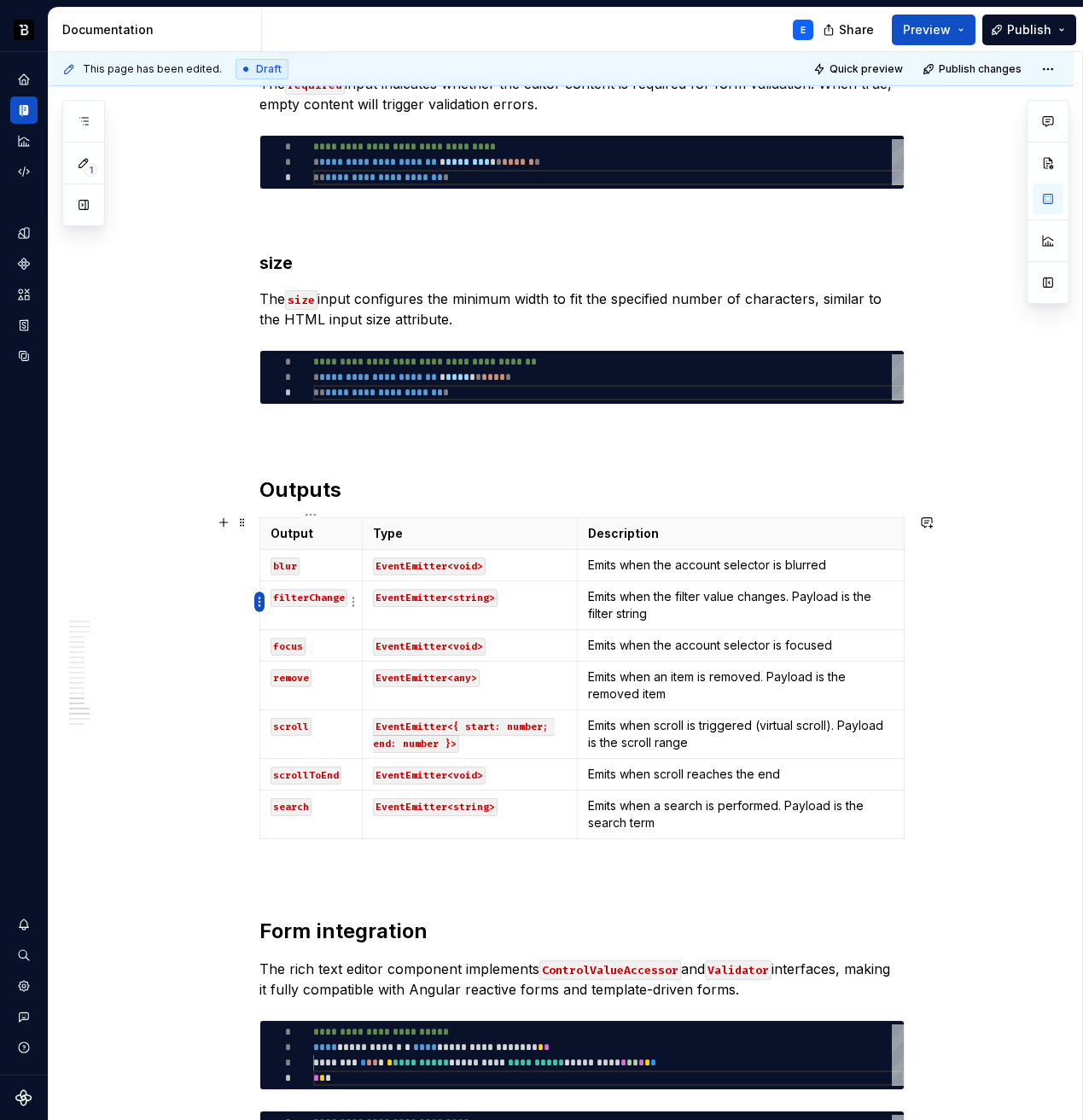
click at [257, 600] on html "Backbase Design System E Design system data Documentation E Share Preview Publi…" at bounding box center [542, 560] width 1083 height 1120
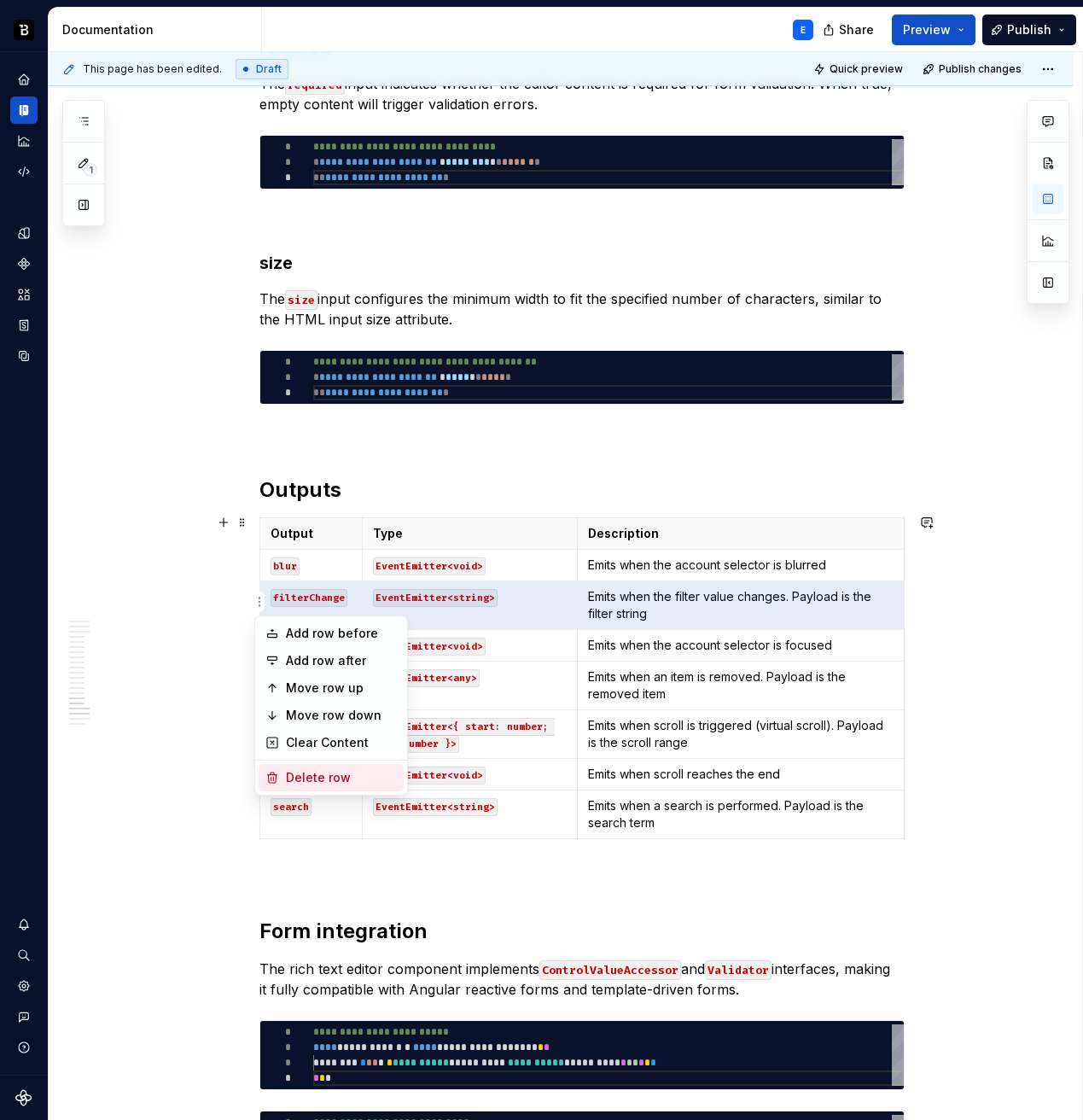
click at [302, 774] on div "Delete row" at bounding box center [341, 778] width 111 height 17
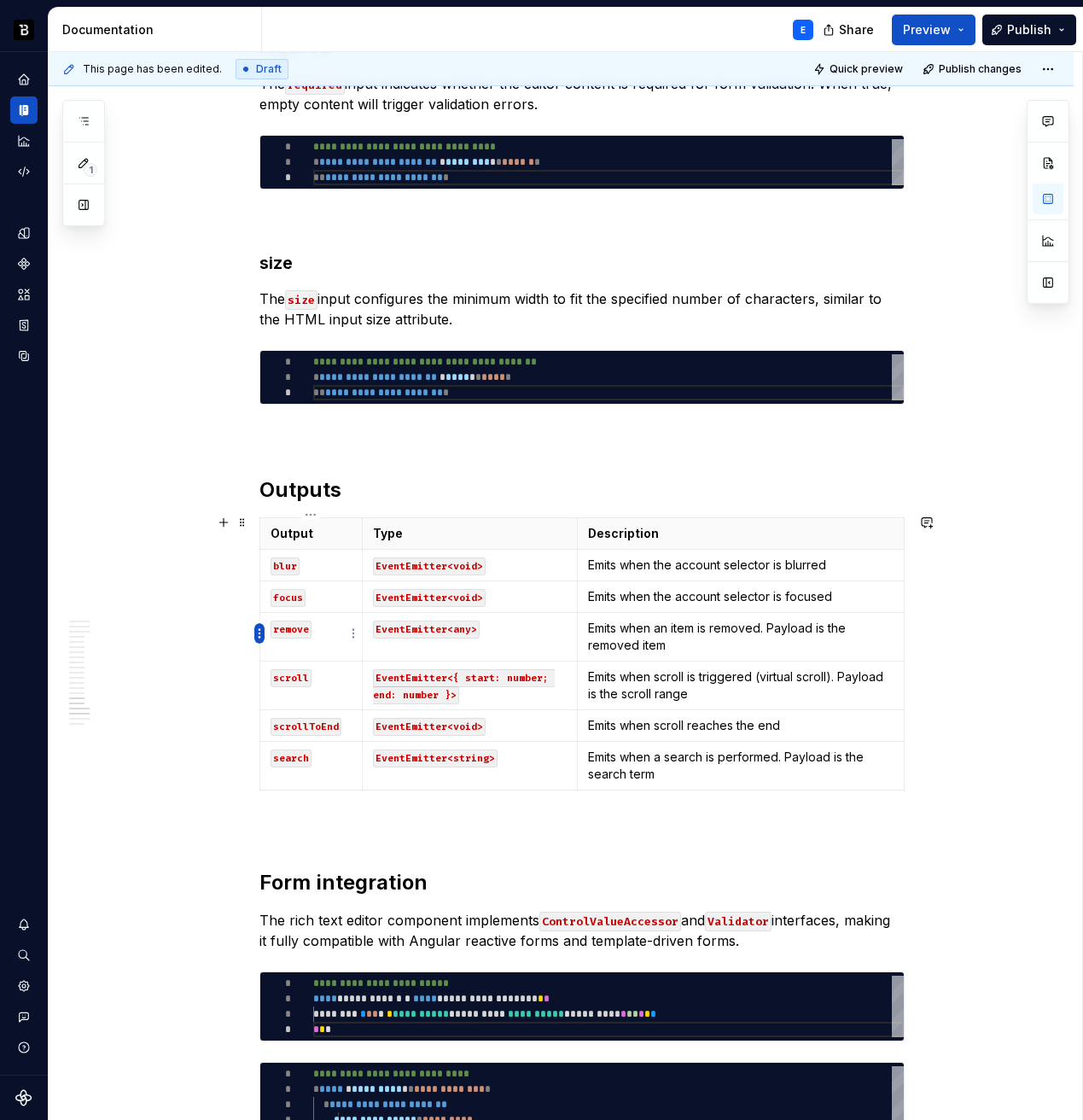
click at [257, 636] on html "Backbase Design System E Design system data Documentation E Share Preview Publi…" at bounding box center [542, 560] width 1083 height 1120
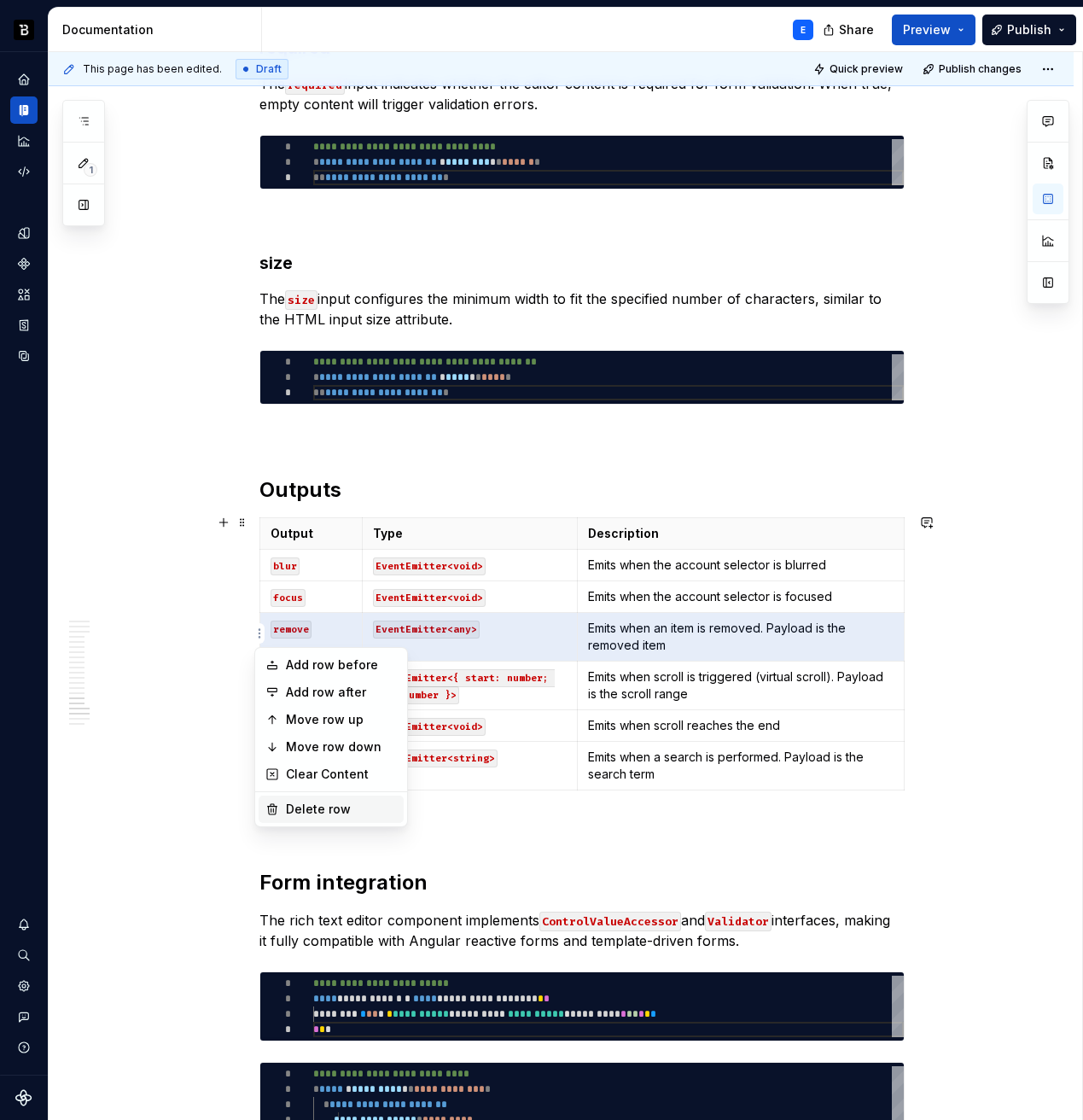
click at [299, 805] on div "Delete row" at bounding box center [341, 809] width 111 height 17
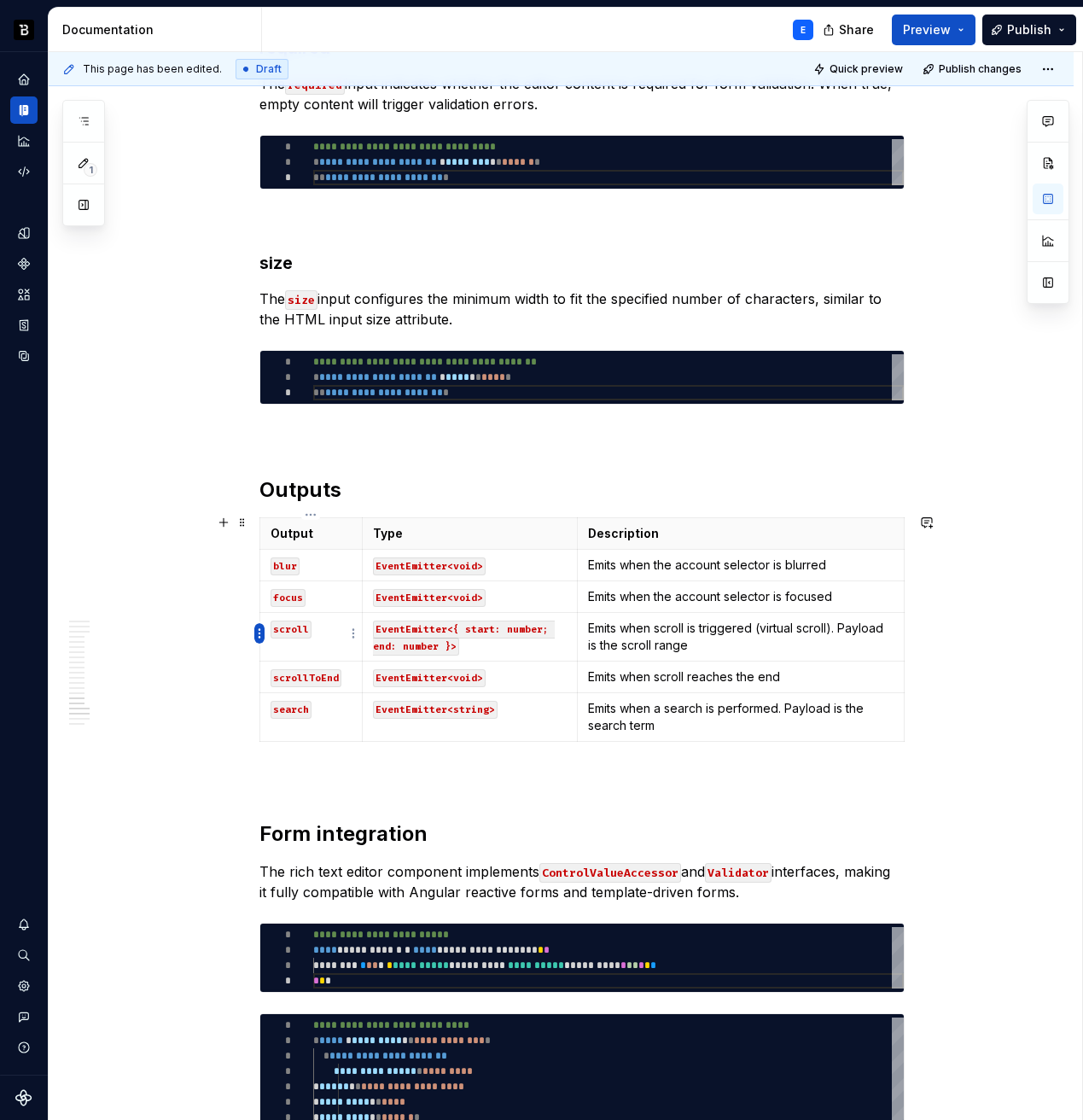
click at [261, 625] on html "Backbase Design System E Design system data Documentation E Share Preview Publi…" at bounding box center [542, 560] width 1083 height 1120
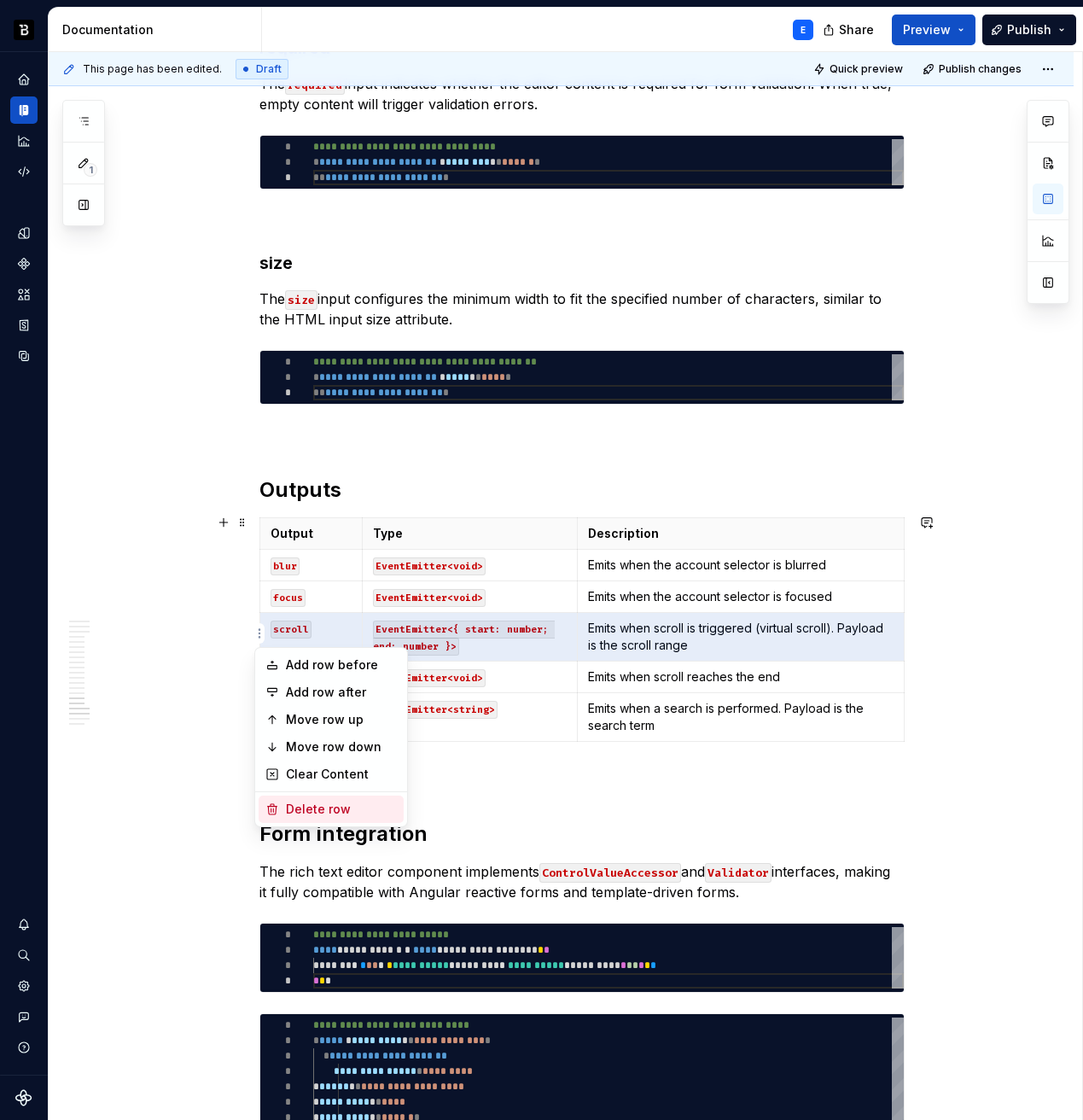
click at [298, 809] on div "Delete row" at bounding box center [341, 809] width 111 height 17
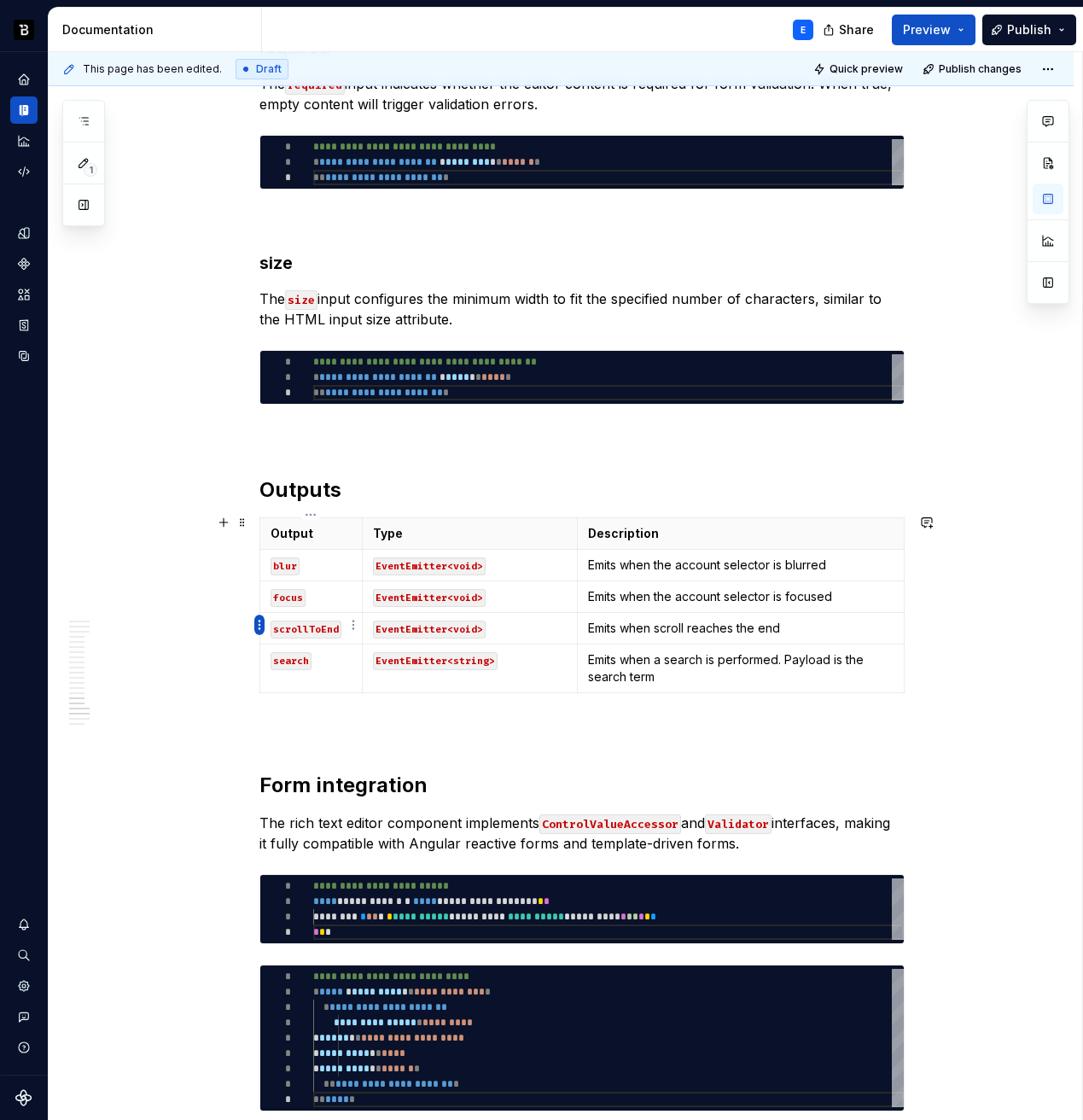
click at [257, 626] on html "Backbase Design System E Design system data Documentation E Share Preview Publi…" at bounding box center [542, 560] width 1083 height 1120
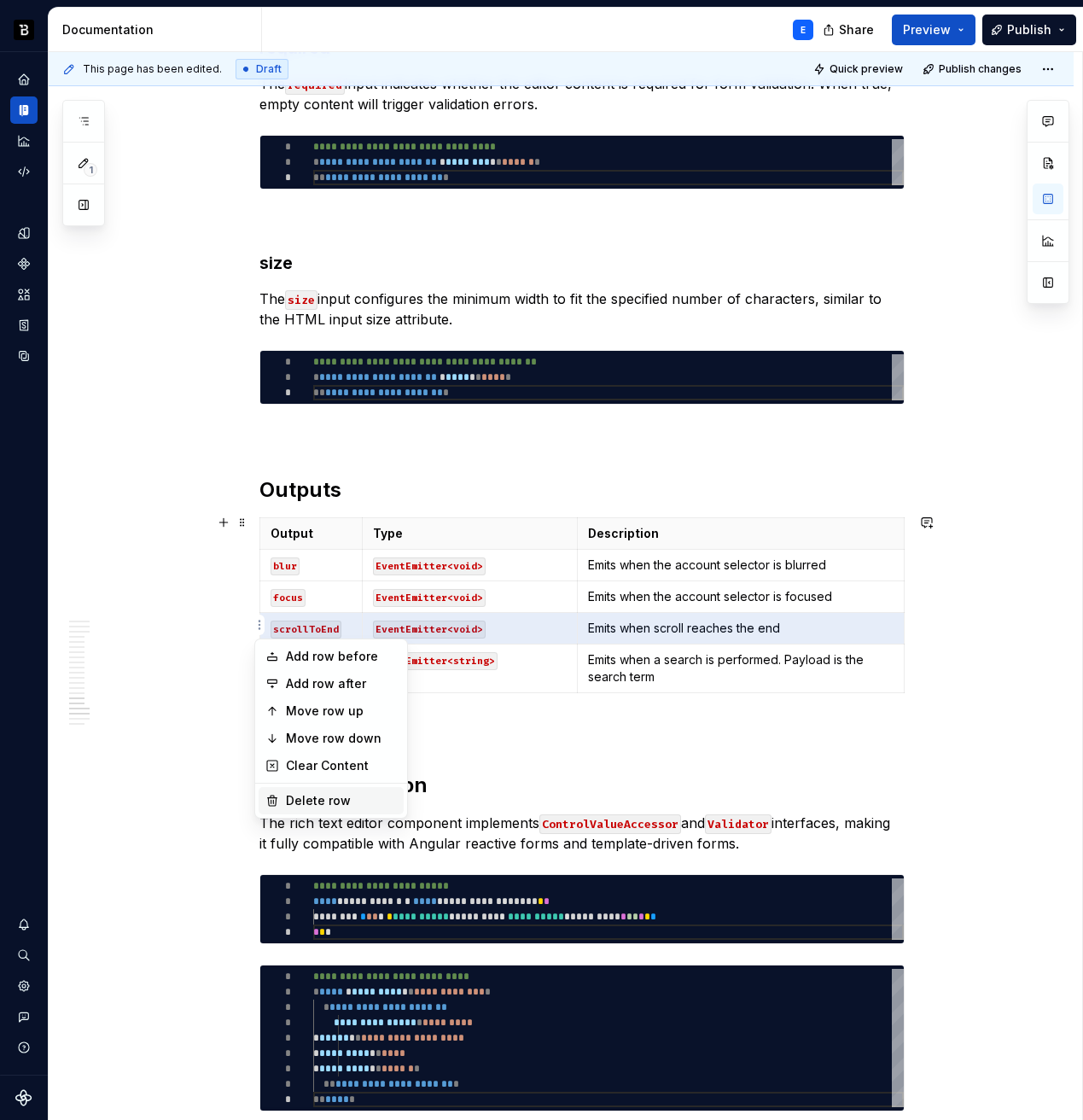
click at [291, 797] on div "Delete row" at bounding box center [341, 801] width 111 height 17
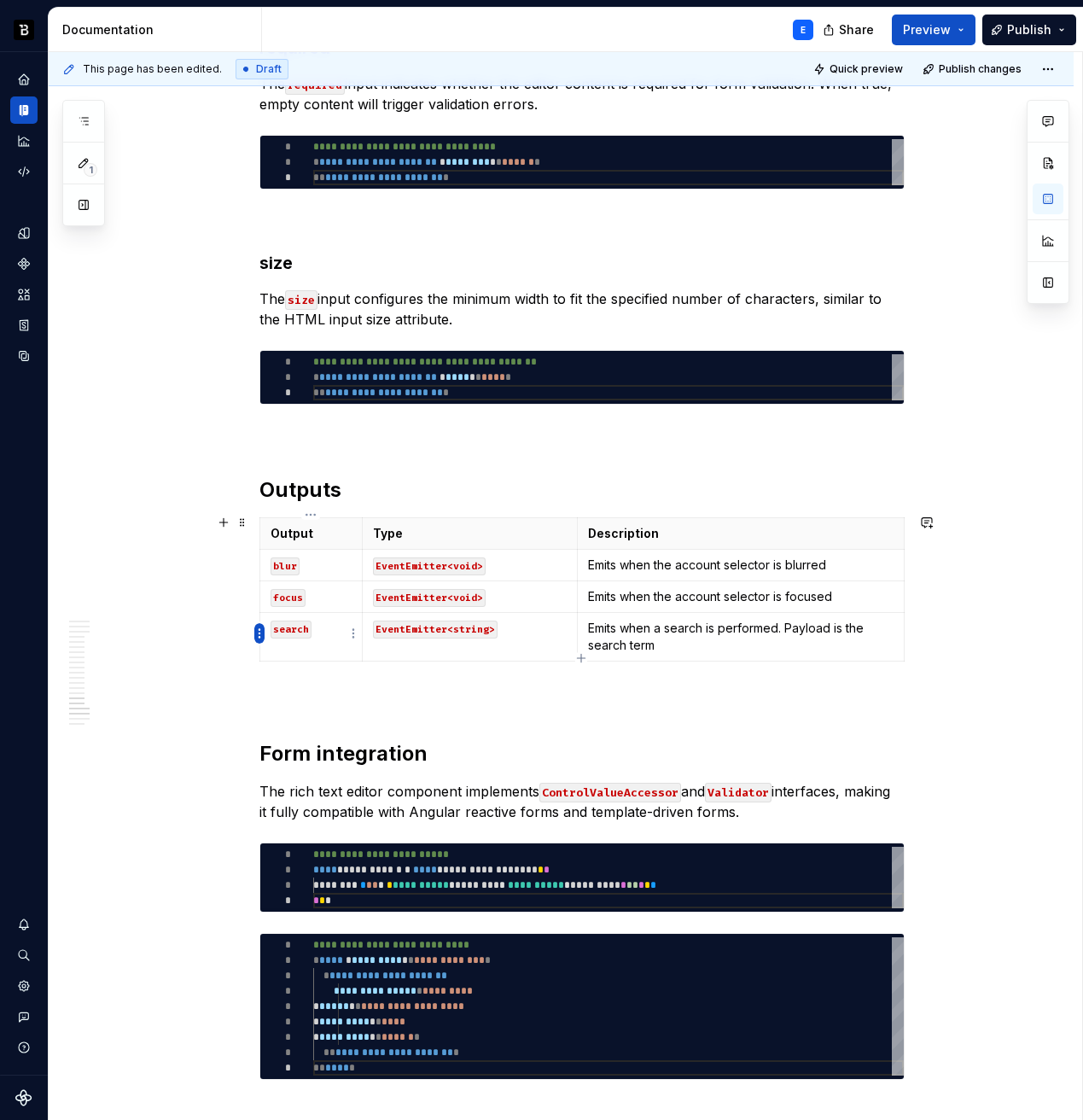
click at [258, 631] on html "Backbase Design System E Design system data Documentation E Share Preview Publi…" at bounding box center [542, 560] width 1083 height 1120
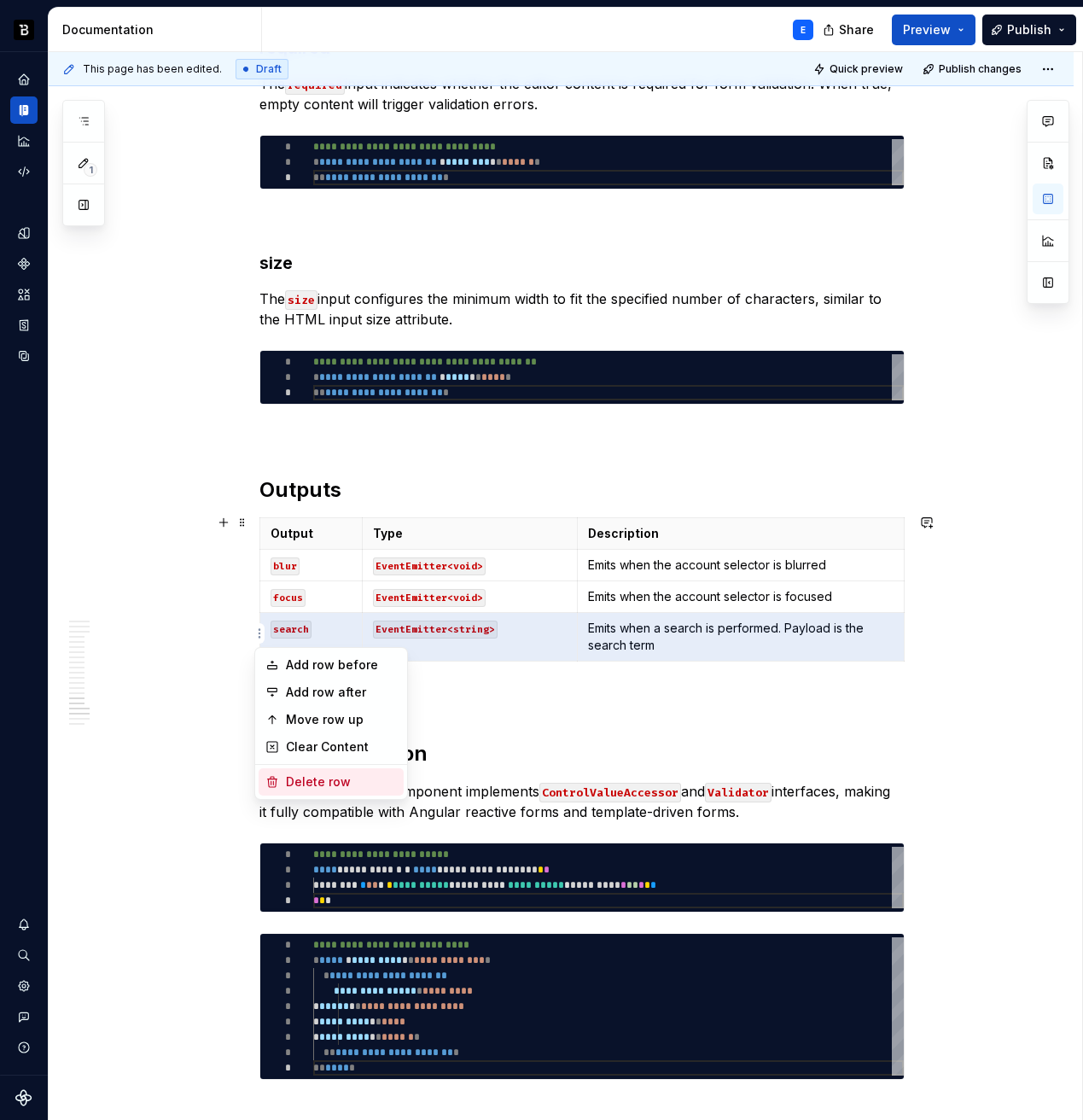
click at [301, 784] on div "Delete row" at bounding box center [341, 782] width 111 height 17
type textarea "*"
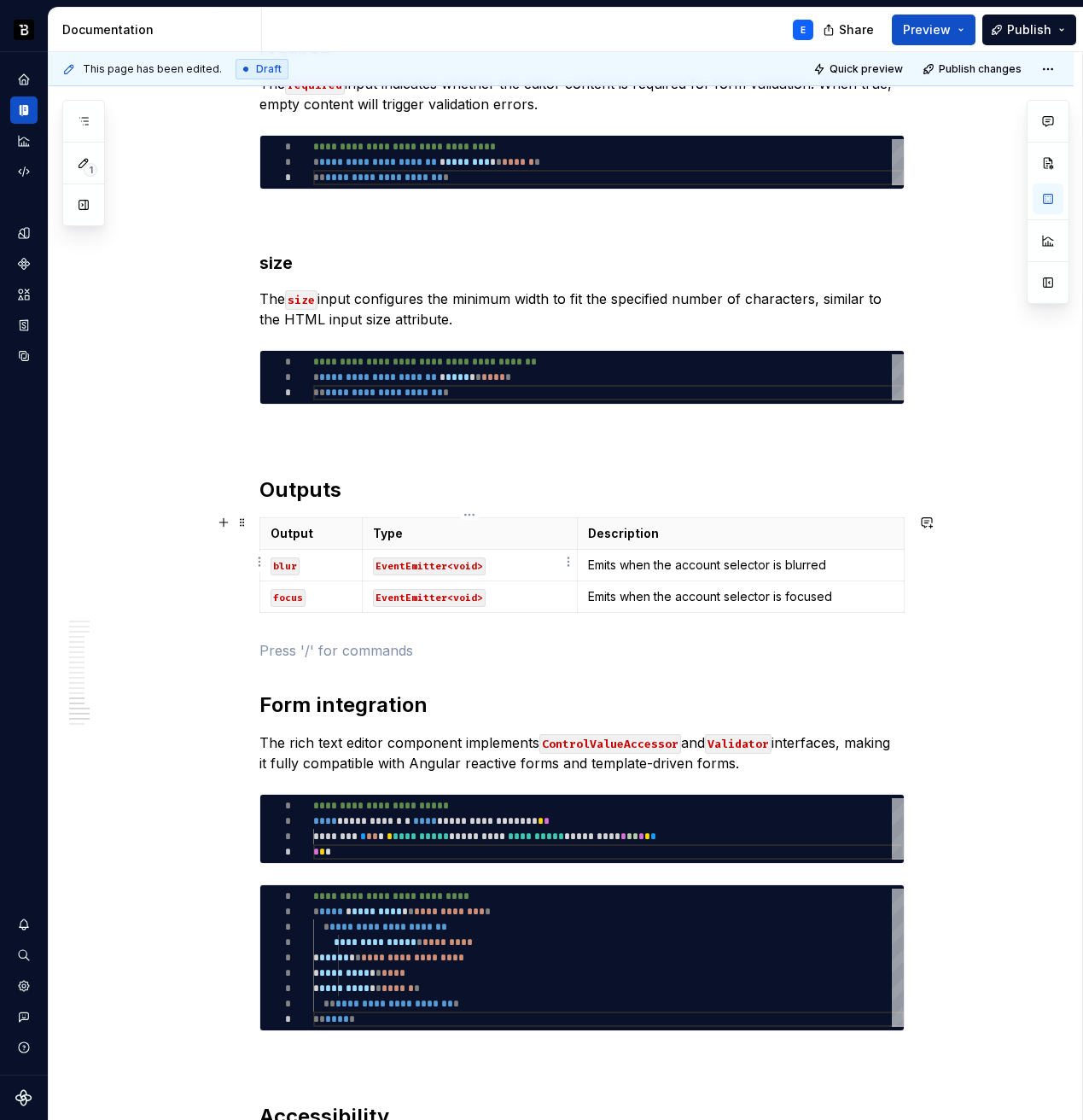
click at [463, 560] on code "EventEmitter<void>" at bounding box center [429, 566] width 113 height 18
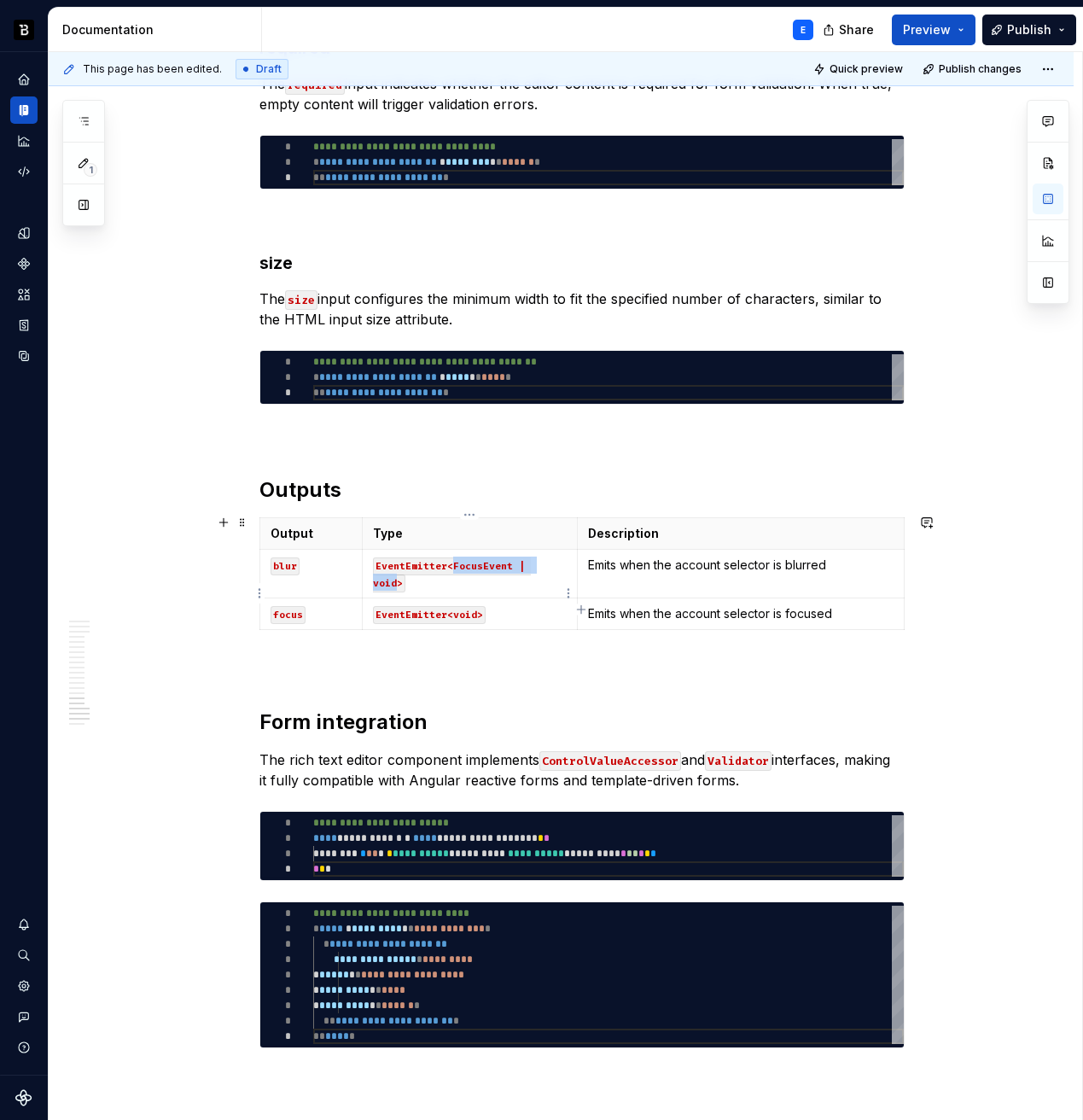
click at [459, 606] on code "EventEmitter<void>" at bounding box center [429, 614] width 113 height 18
click at [616, 558] on p "Emits when the account selector is blurred" at bounding box center [740, 566] width 305 height 17
click at [675, 605] on p "Emits when the account selector is focused" at bounding box center [740, 613] width 305 height 17
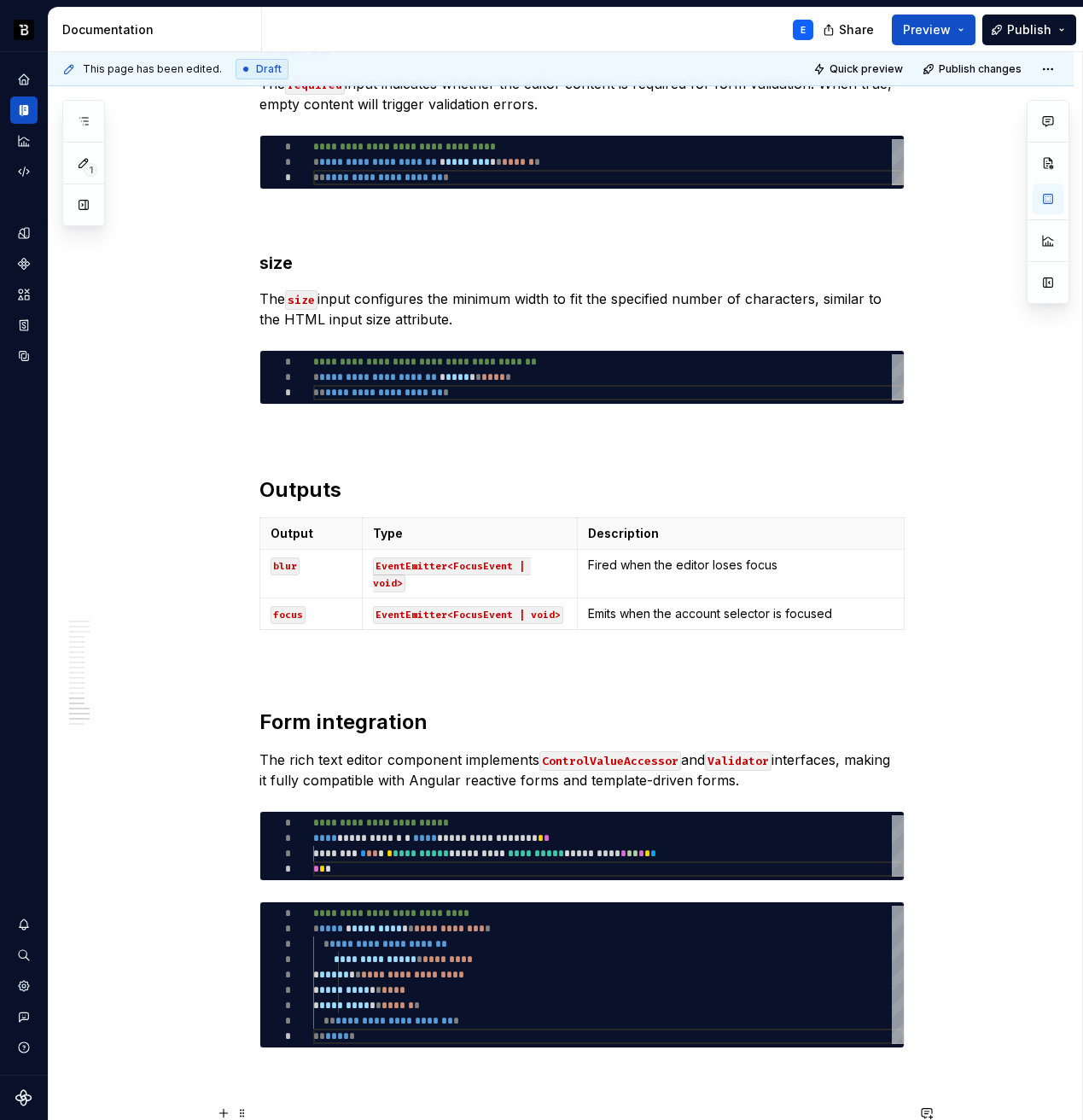
click at [675, 605] on p "Emits when the account selector is focused" at bounding box center [740, 613] width 305 height 17
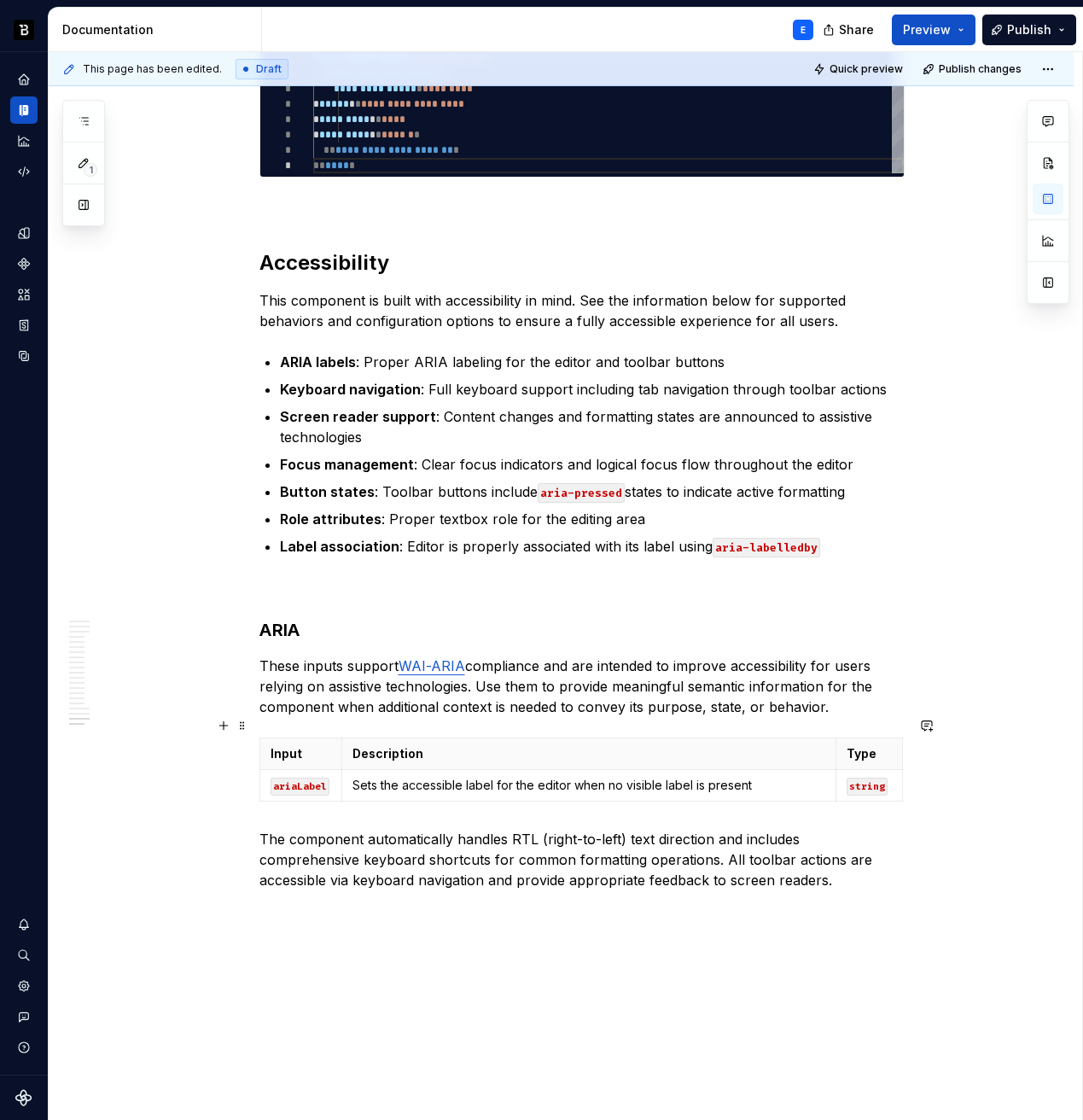
scroll to position [6610, 0]
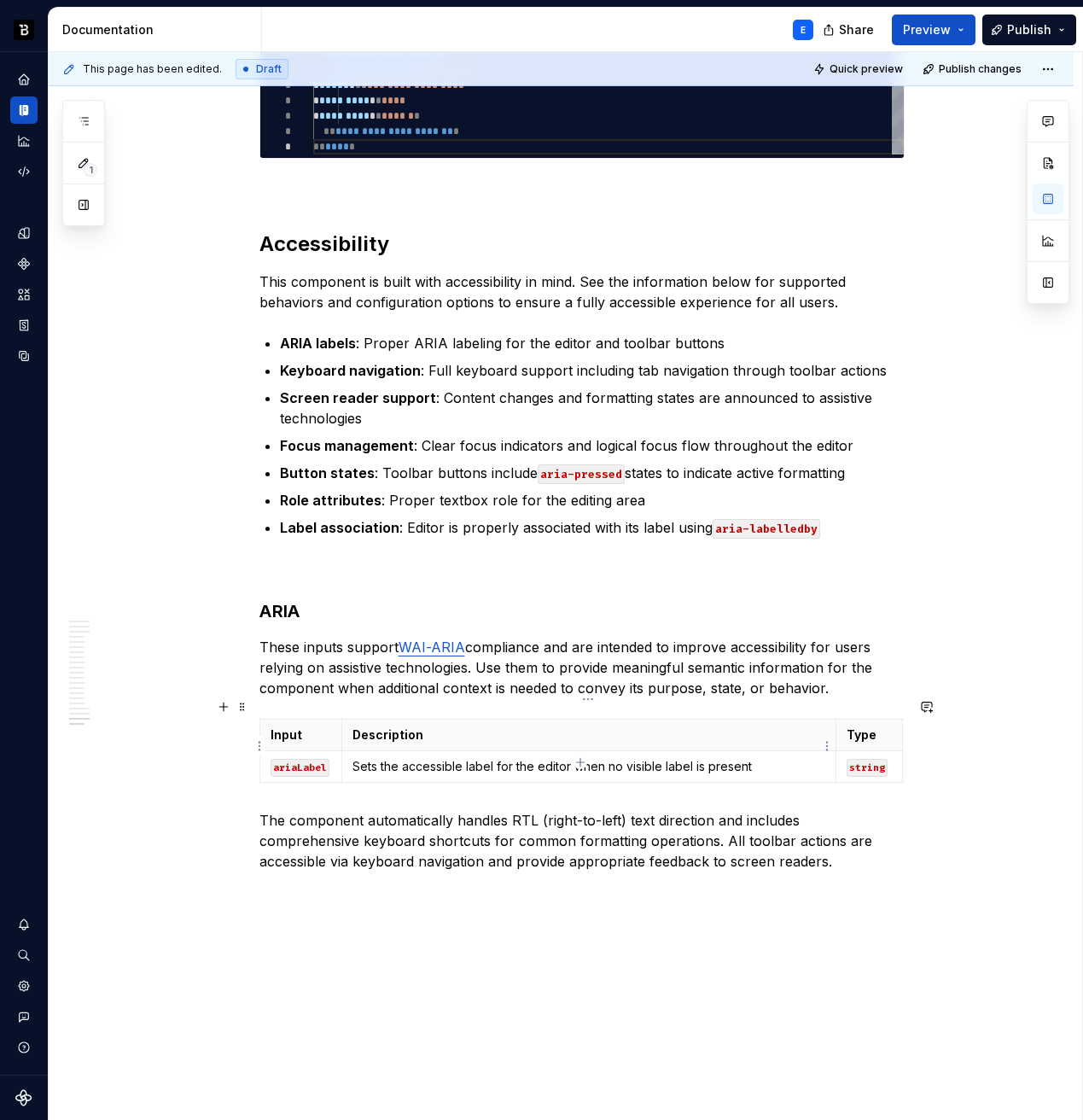
type input "2"
click at [648, 758] on p "Sets the accessible label for the editor when no visible label is present" at bounding box center [589, 767] width 472 height 17
type textarea "*"
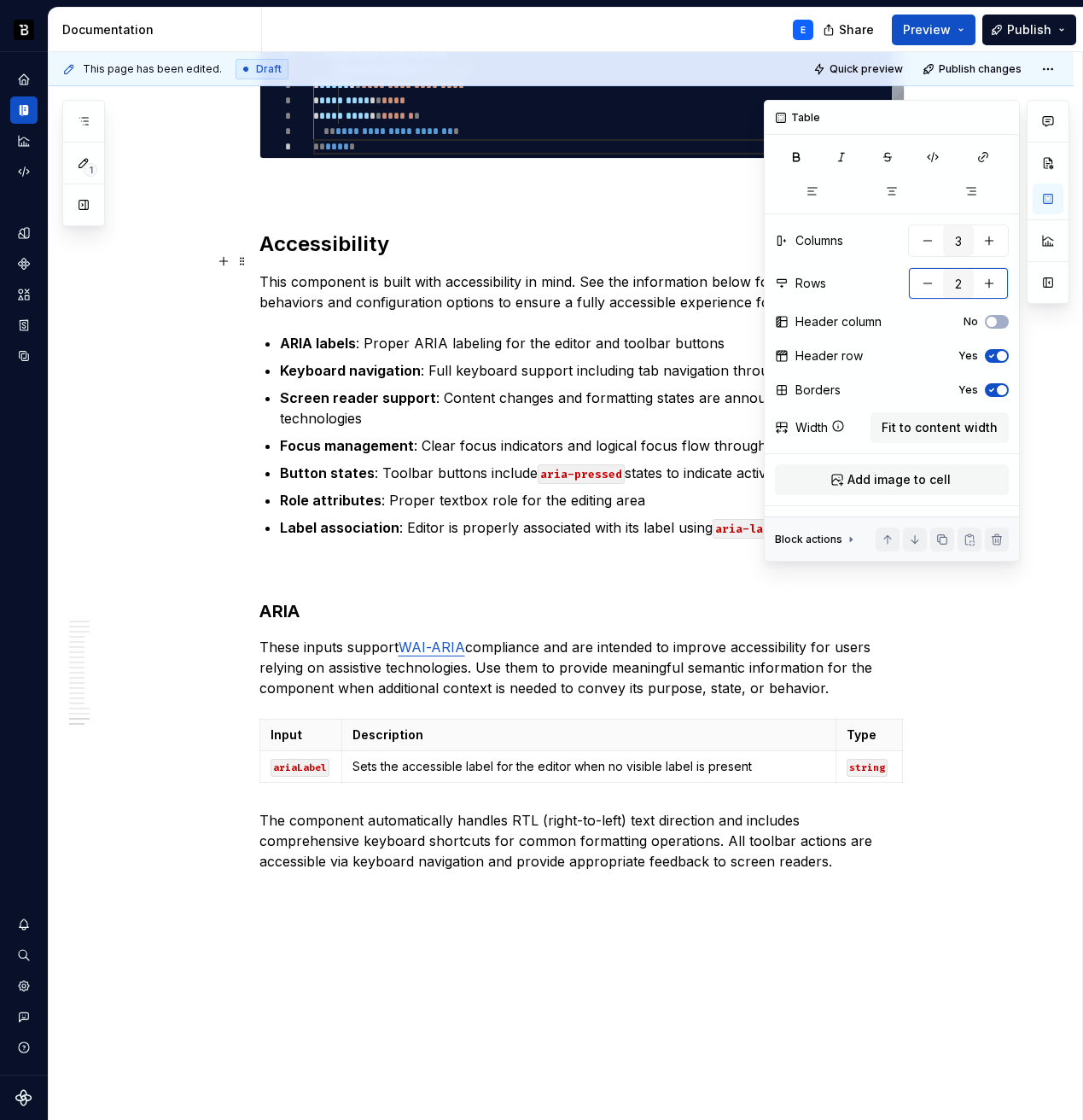
click at [986, 286] on button "button" at bounding box center [989, 283] width 31 height 31
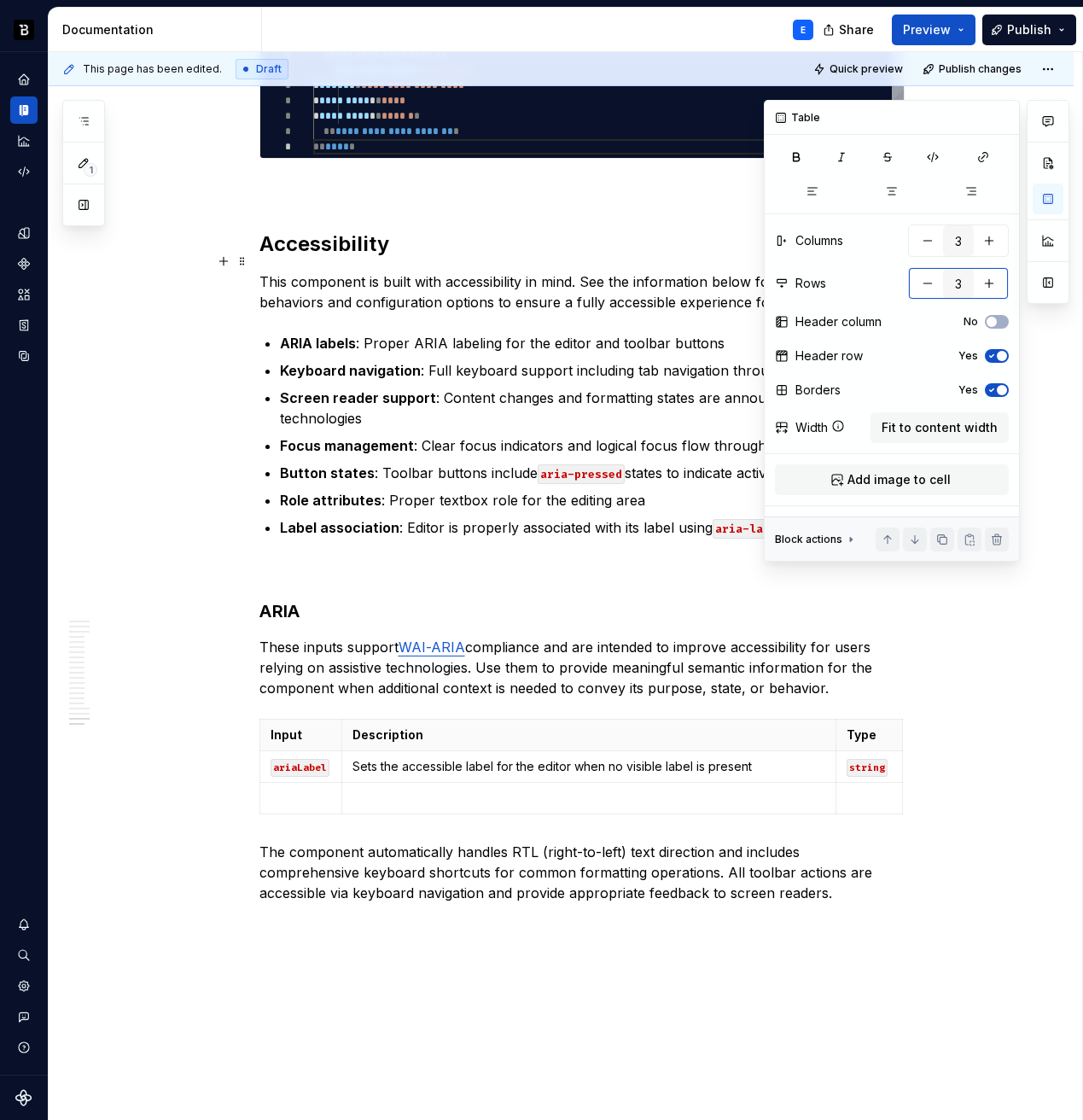
click at [986, 286] on button "button" at bounding box center [989, 283] width 31 height 31
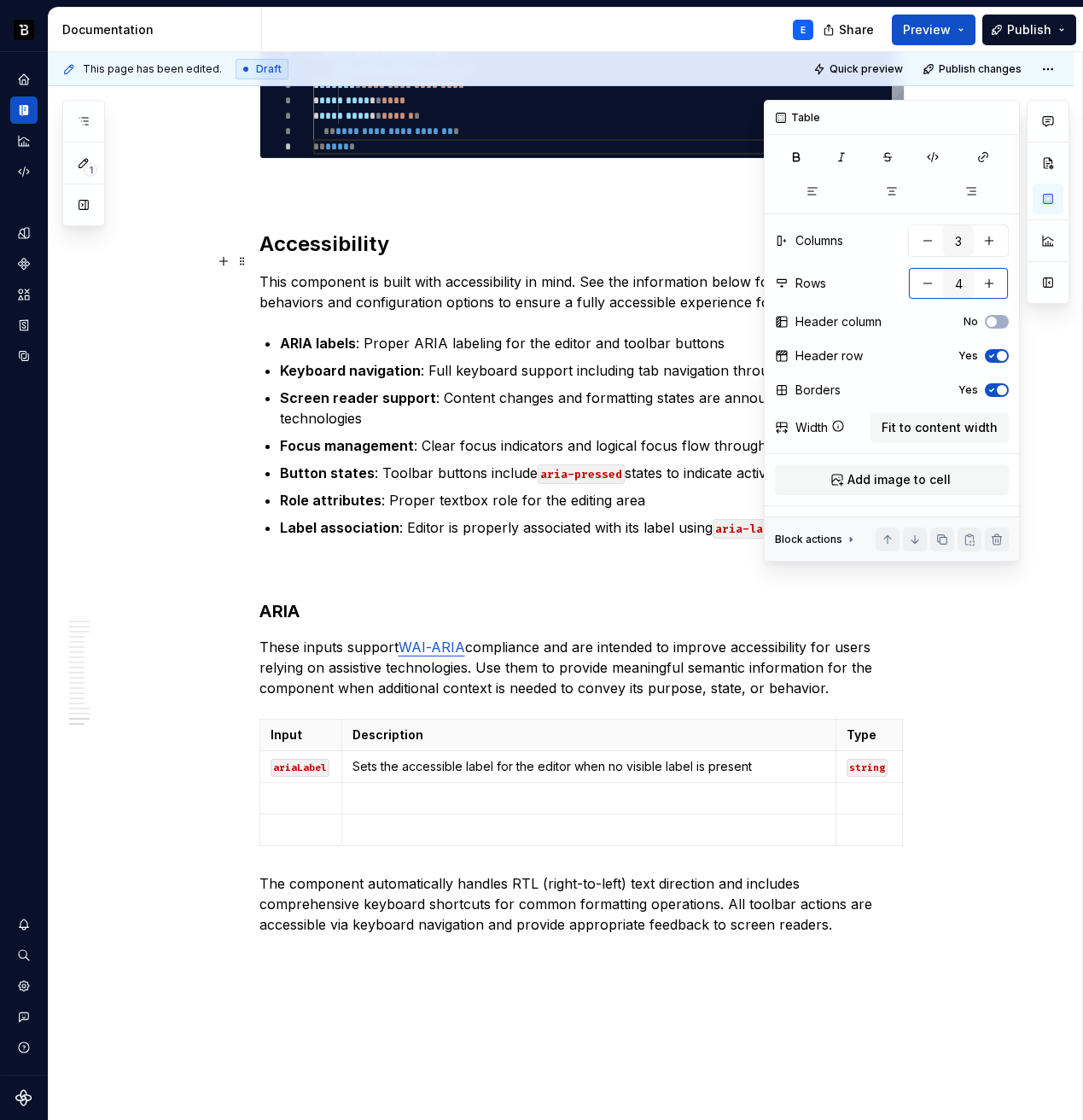
click at [986, 286] on button "button" at bounding box center [989, 283] width 31 height 31
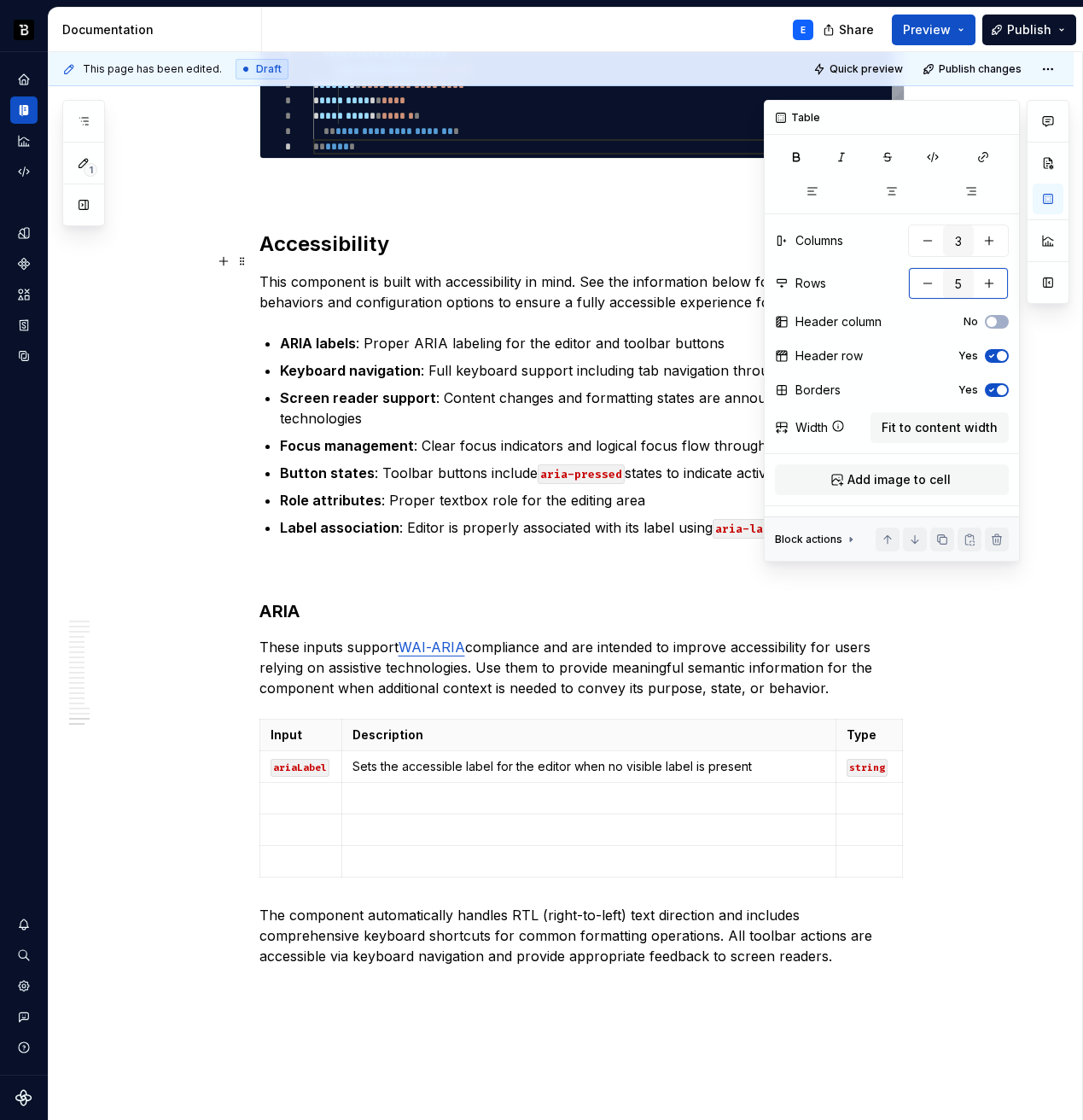
click at [986, 286] on button "button" at bounding box center [989, 283] width 31 height 31
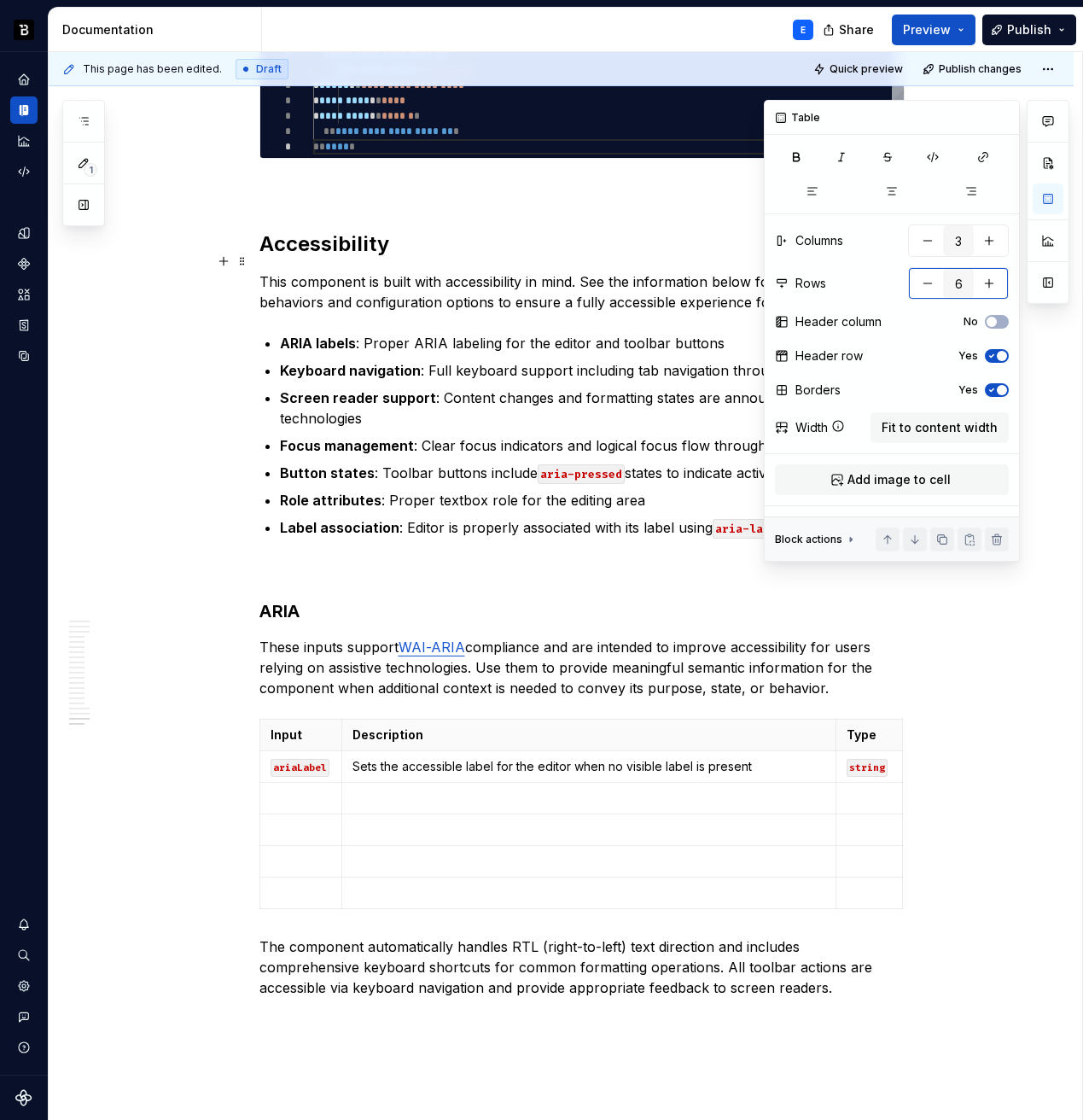
click at [986, 286] on button "button" at bounding box center [989, 283] width 31 height 31
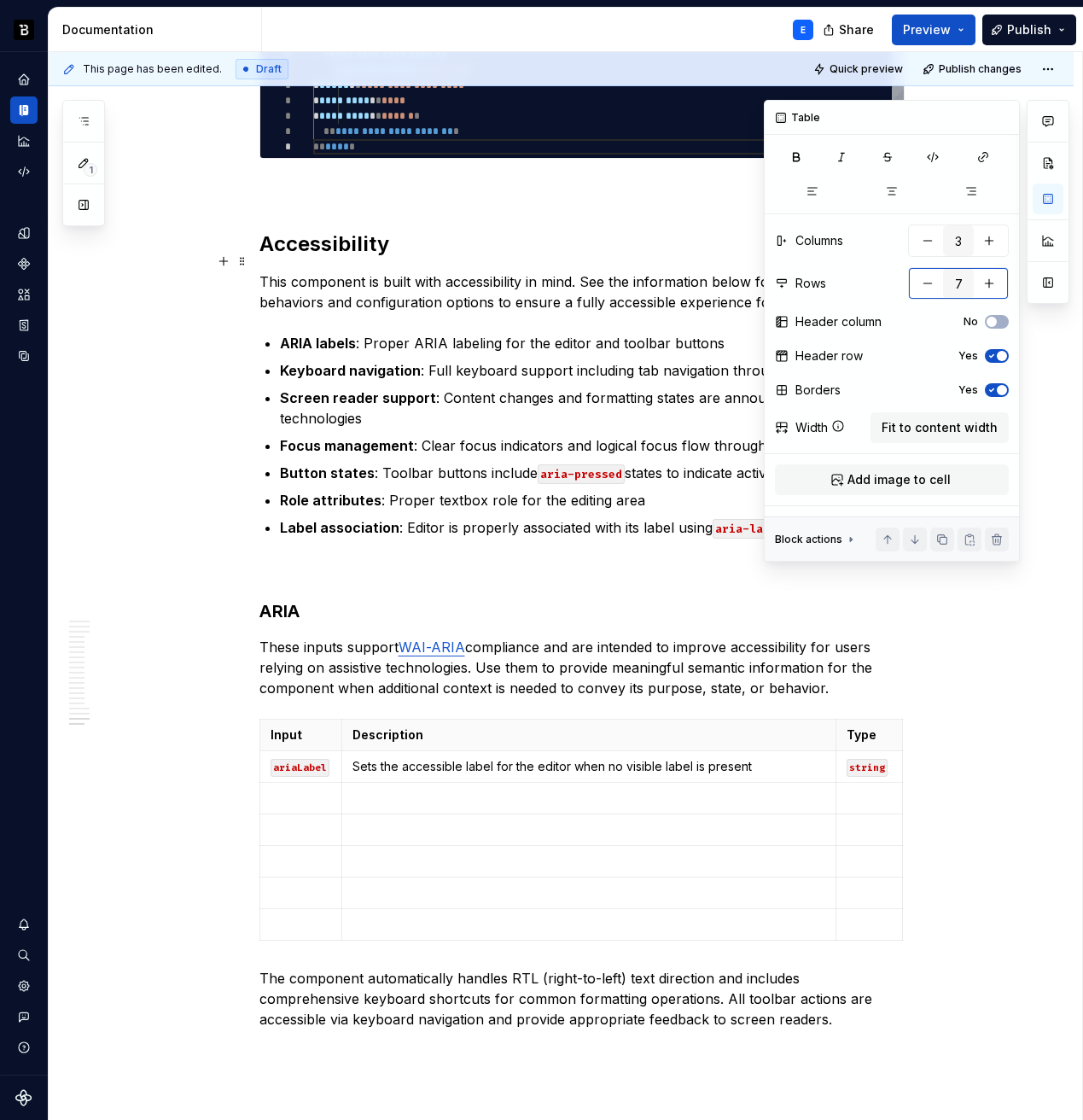
click at [986, 286] on button "button" at bounding box center [989, 283] width 31 height 31
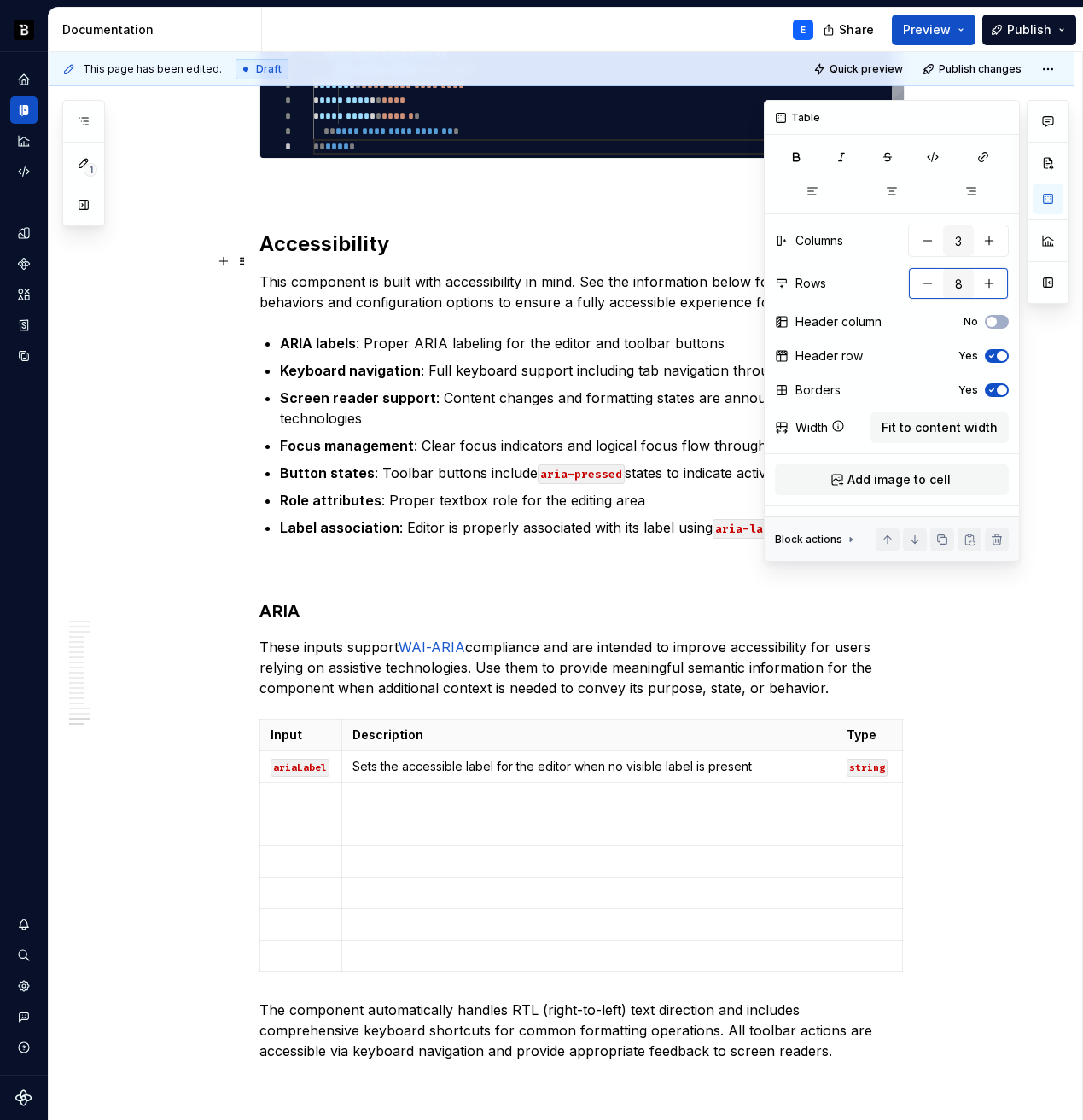
click at [986, 286] on button "button" at bounding box center [989, 283] width 31 height 31
type input "10"
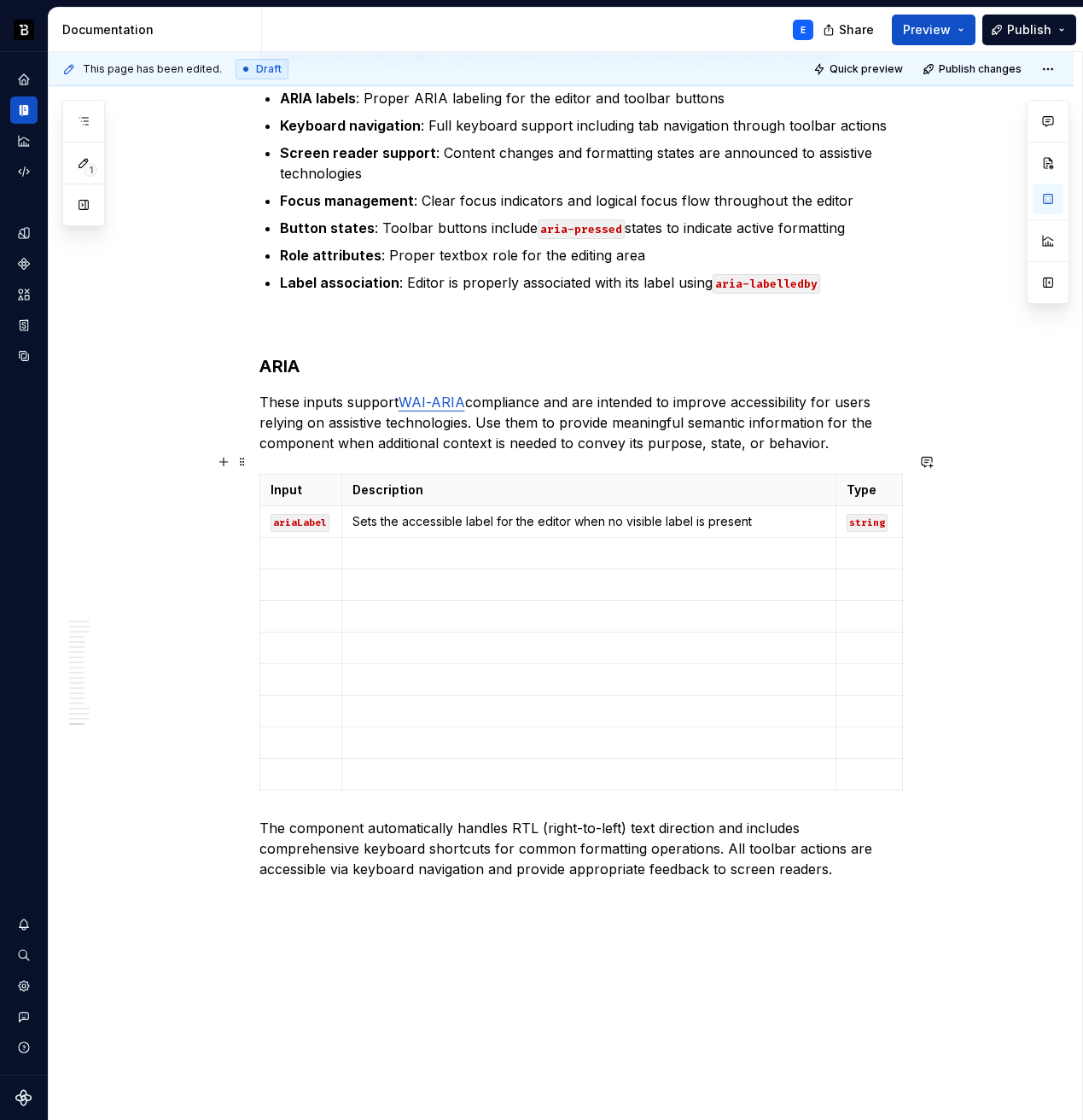
scroll to position [6950, 0]
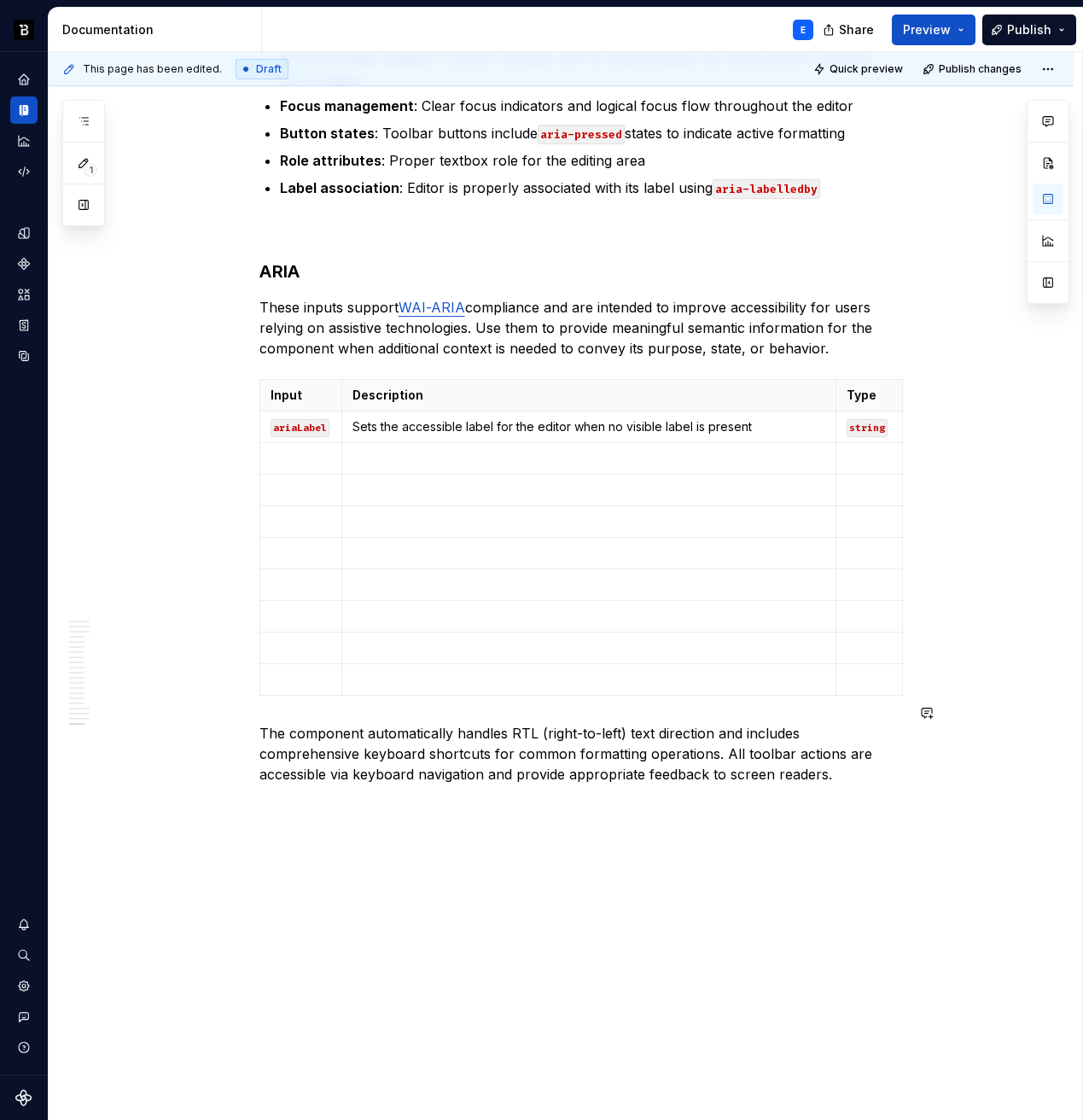
click at [745, 761] on p "The component automatically handles RTL (right-to-left) text direction and incl…" at bounding box center [582, 754] width 645 height 62
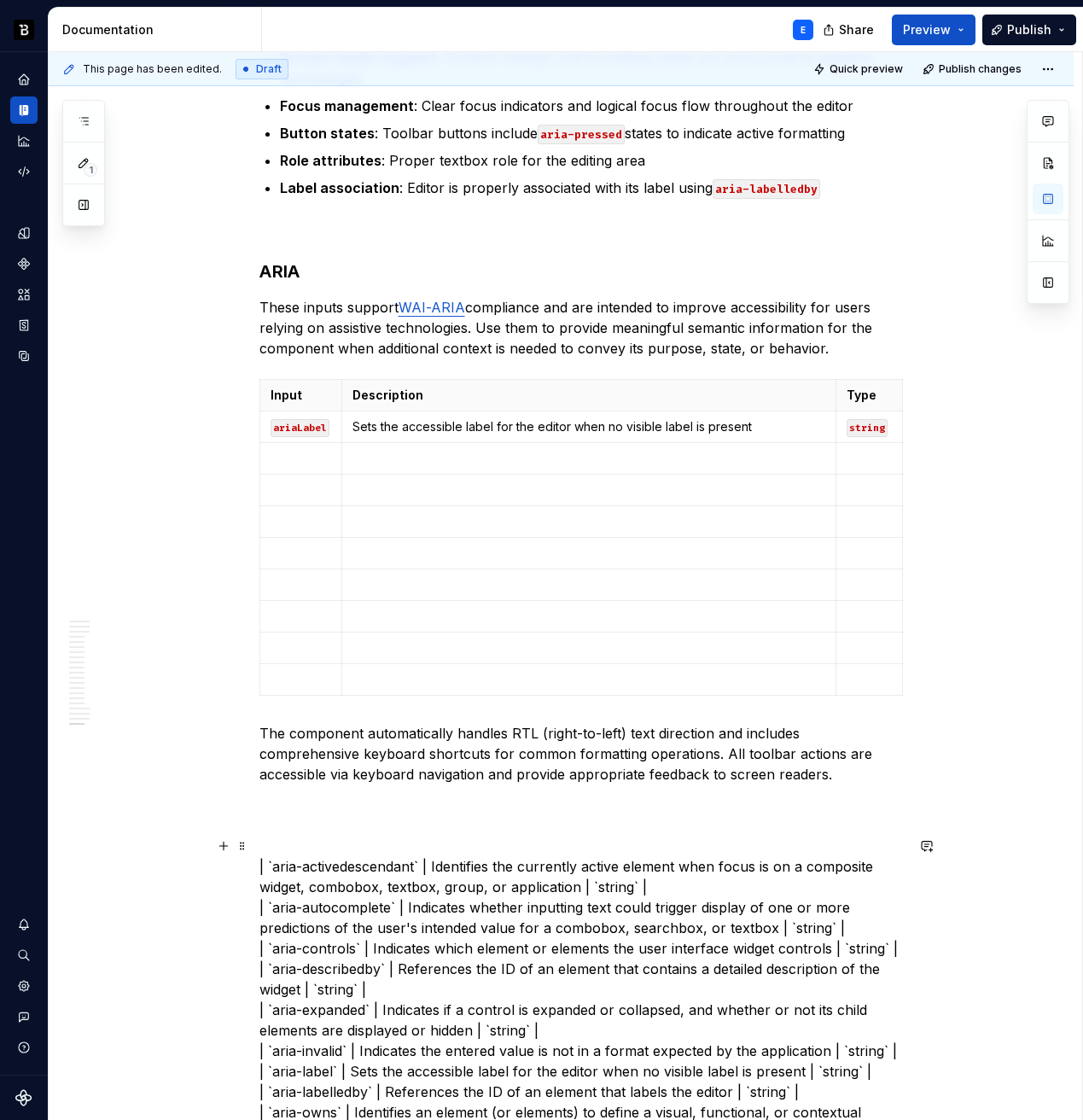
click at [285, 856] on p "| `aria-activedescendant` | Identifies the currently active element when focus …" at bounding box center [582, 1030] width 645 height 348
click at [402, 856] on p "| `aria-activedescendant` | Identifies the currently active element when focus …" at bounding box center [582, 1030] width 645 height 348
click at [299, 419] on code "ariaLabel" at bounding box center [299, 428] width 59 height 18
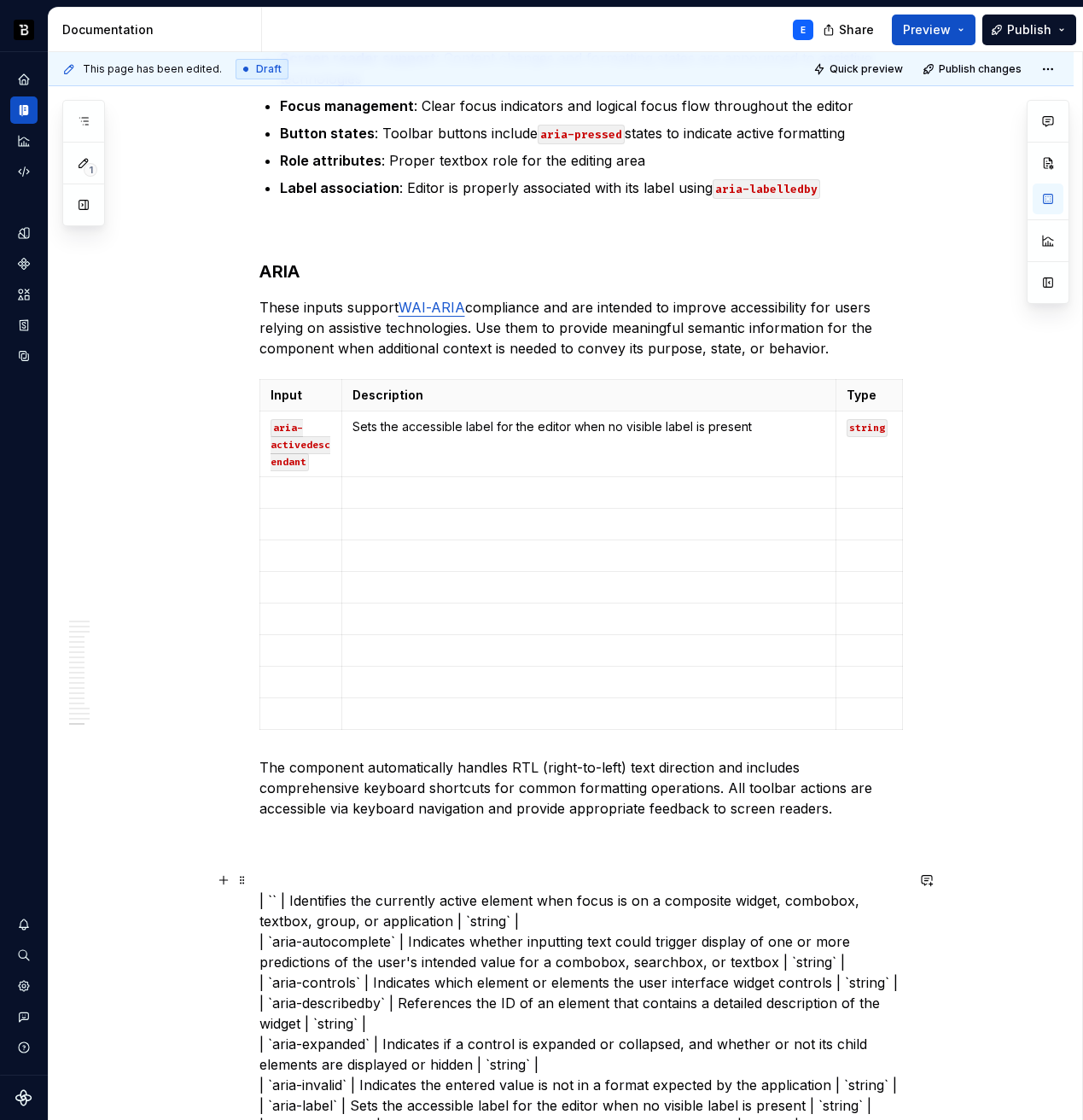
click at [318, 891] on p "| `` | Identifies the currently active element when focus is on a composite wid…" at bounding box center [582, 1064] width 645 height 348
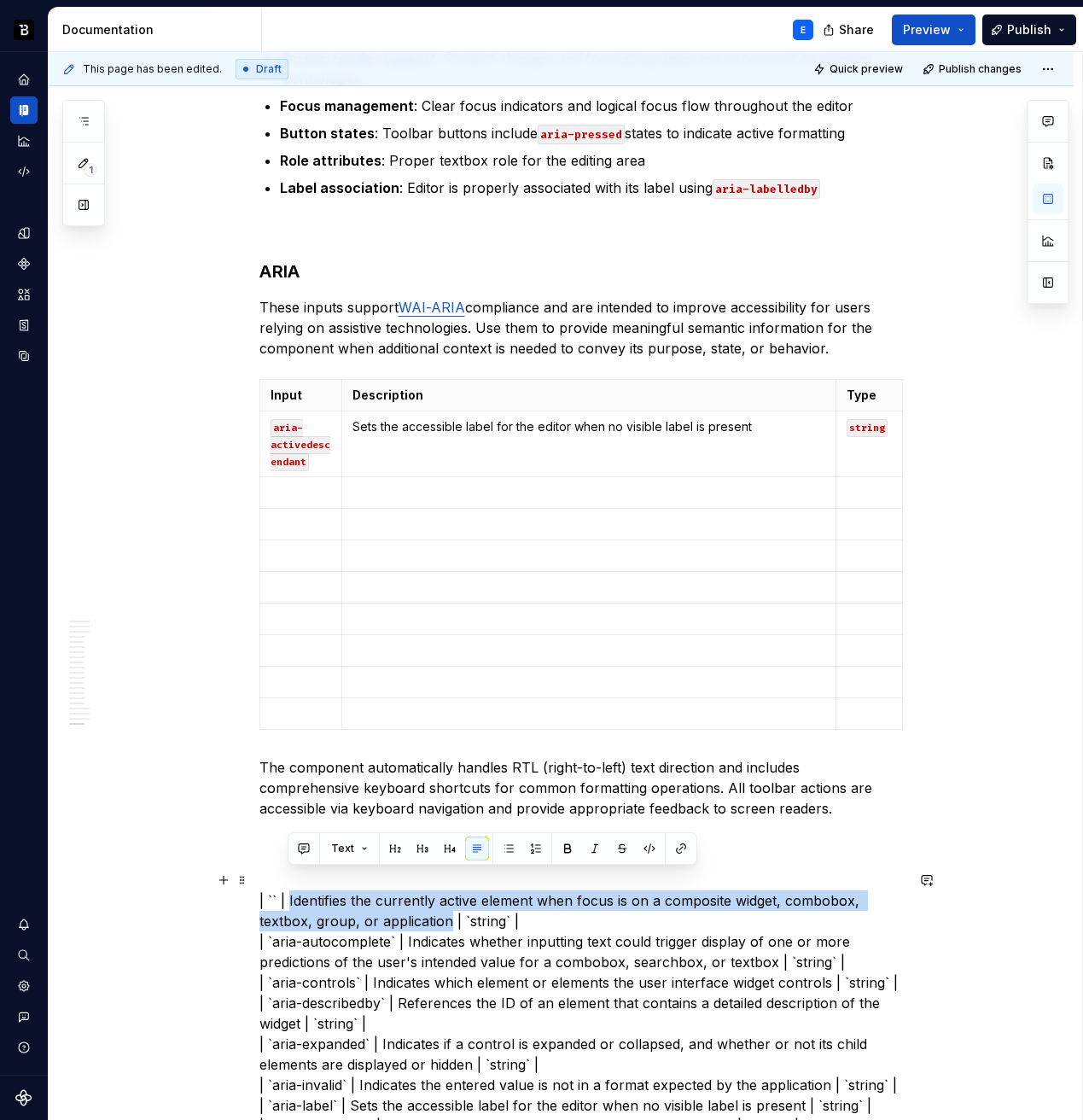
click at [423, 898] on p "| `` | Identifies the currently active element when focus is on a composite wid…" at bounding box center [582, 1064] width 645 height 348
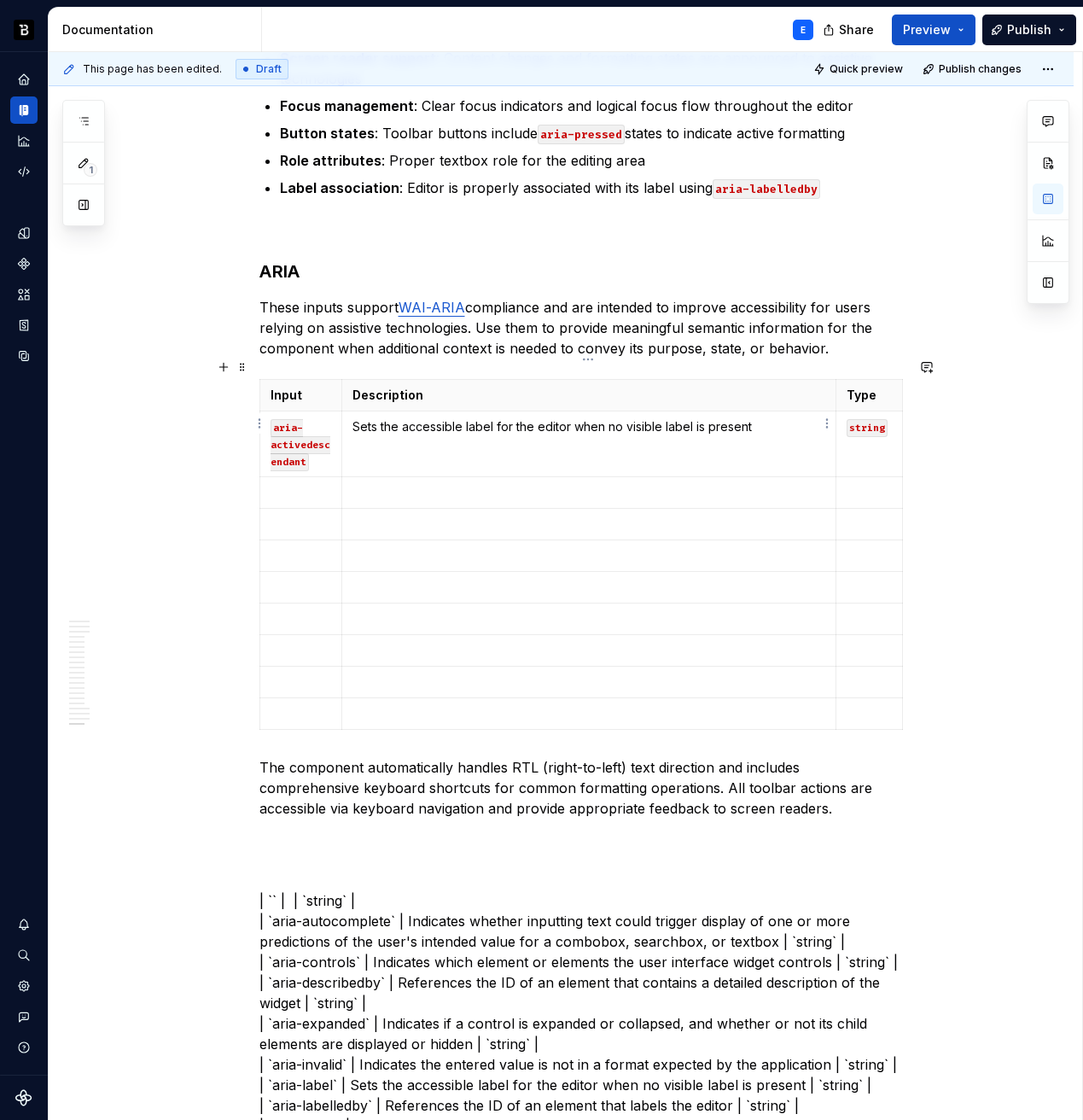
click at [396, 424] on td "Sets the accessible label for the editor when no visible label is present" at bounding box center [589, 444] width 494 height 66
click at [371, 891] on p "| `` | | `string` | | `aria-autocomplete` | Indicates whether inputting text co…" at bounding box center [582, 1054] width 645 height 328
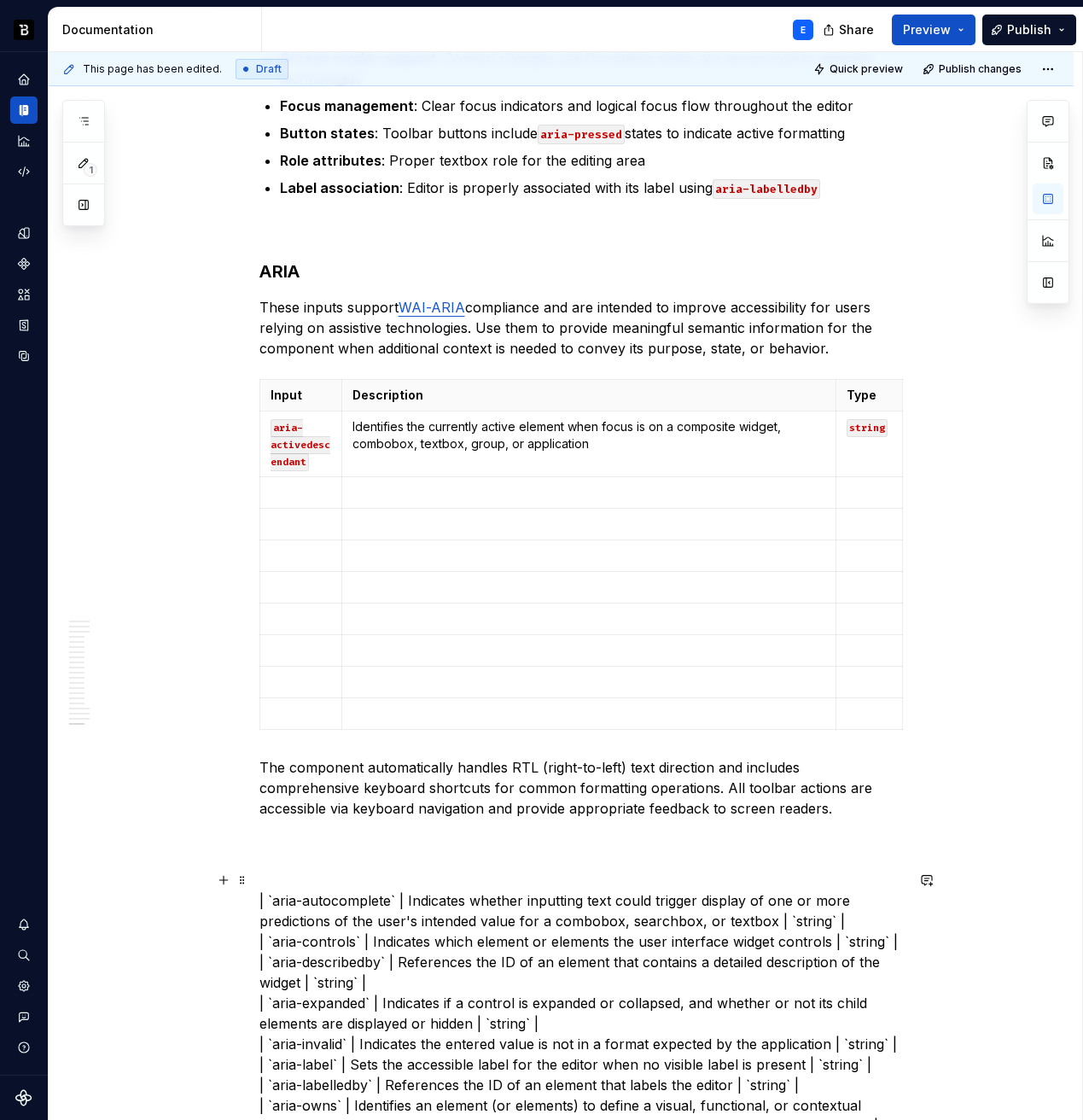
click at [278, 891] on p "| `aria-autocomplete` | Indicates whether inputting text could trigger display …" at bounding box center [582, 1044] width 645 height 307
click at [333, 891] on p "| `aria-autocomplete` | Indicates whether inputting text could trigger display …" at bounding box center [582, 1044] width 645 height 307
click at [292, 484] on p at bounding box center [301, 493] width 62 height 17
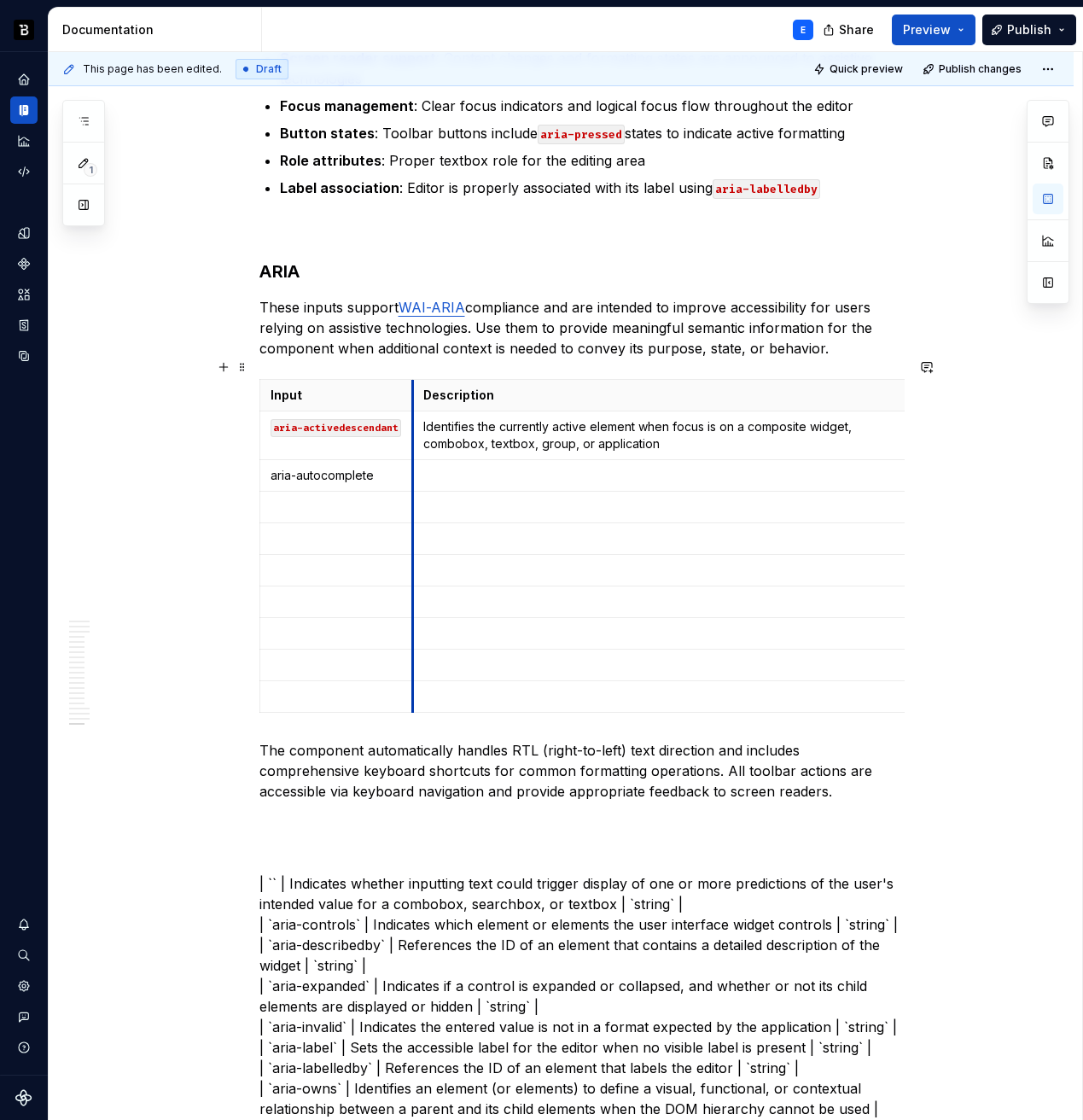
drag, startPoint x: 340, startPoint y: 430, endPoint x: 411, endPoint y: 430, distance: 71.0
click at [309, 874] on p "| `` | Indicates whether inputting text could trigger display of one or more pr…" at bounding box center [582, 1027] width 645 height 307
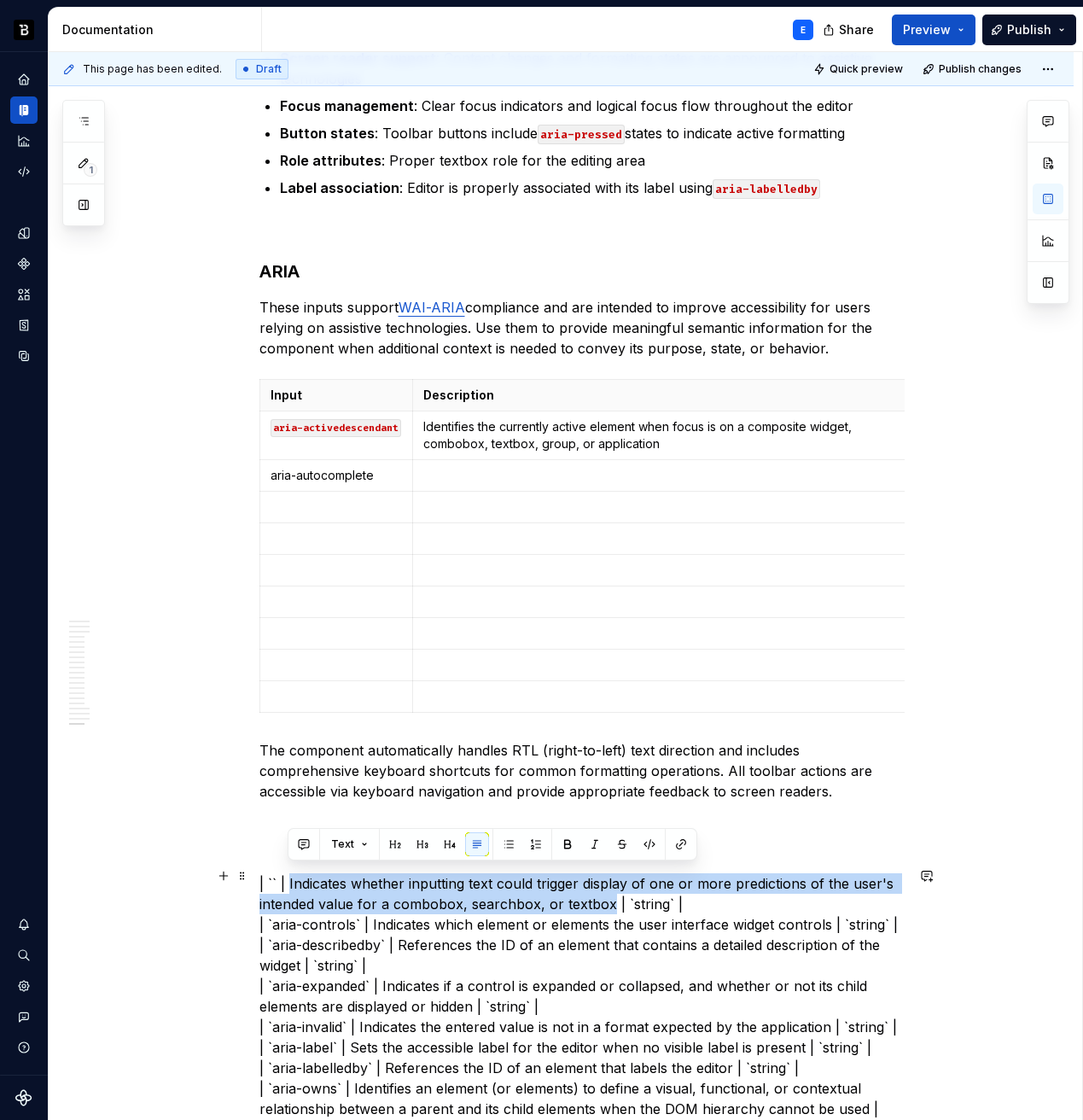
click at [595, 889] on p "| `` | Indicates whether inputting text could trigger display of one or more pr…" at bounding box center [582, 1027] width 645 height 307
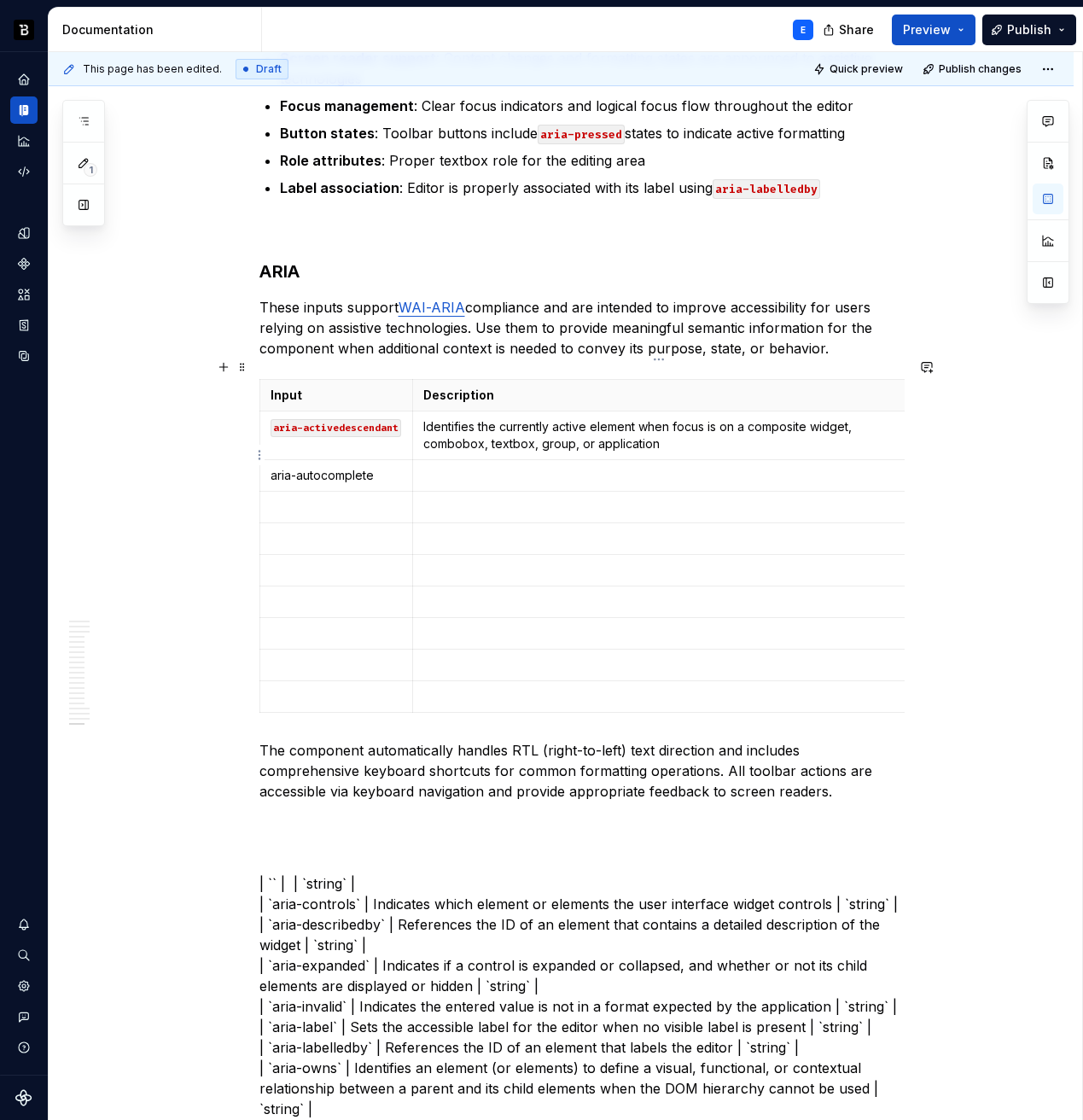
click at [477, 465] on td at bounding box center [660, 476] width 494 height 32
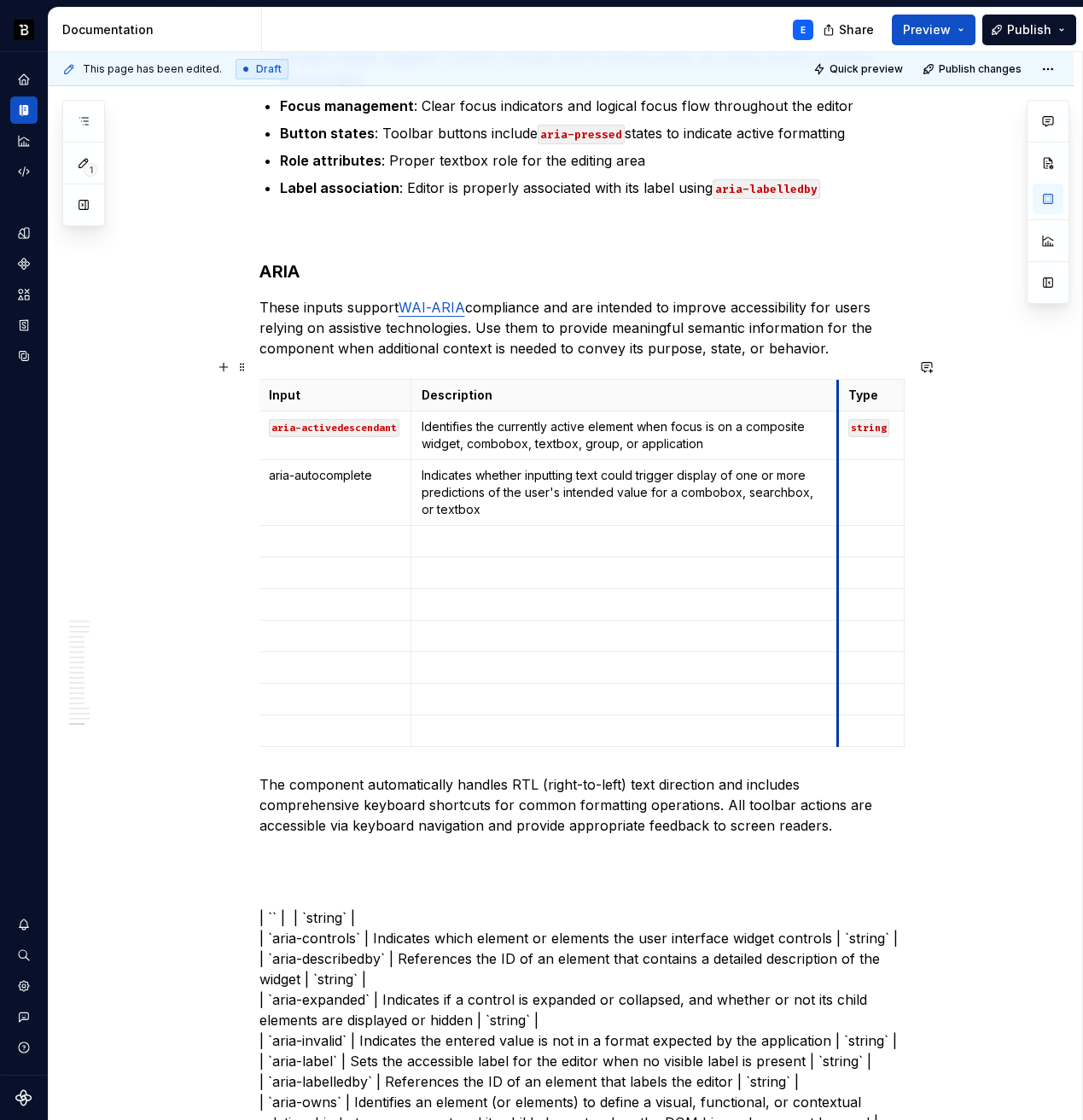
scroll to position [0, 0]
drag, startPoint x: 839, startPoint y: 379, endPoint x: 770, endPoint y: 378, distance: 69.0
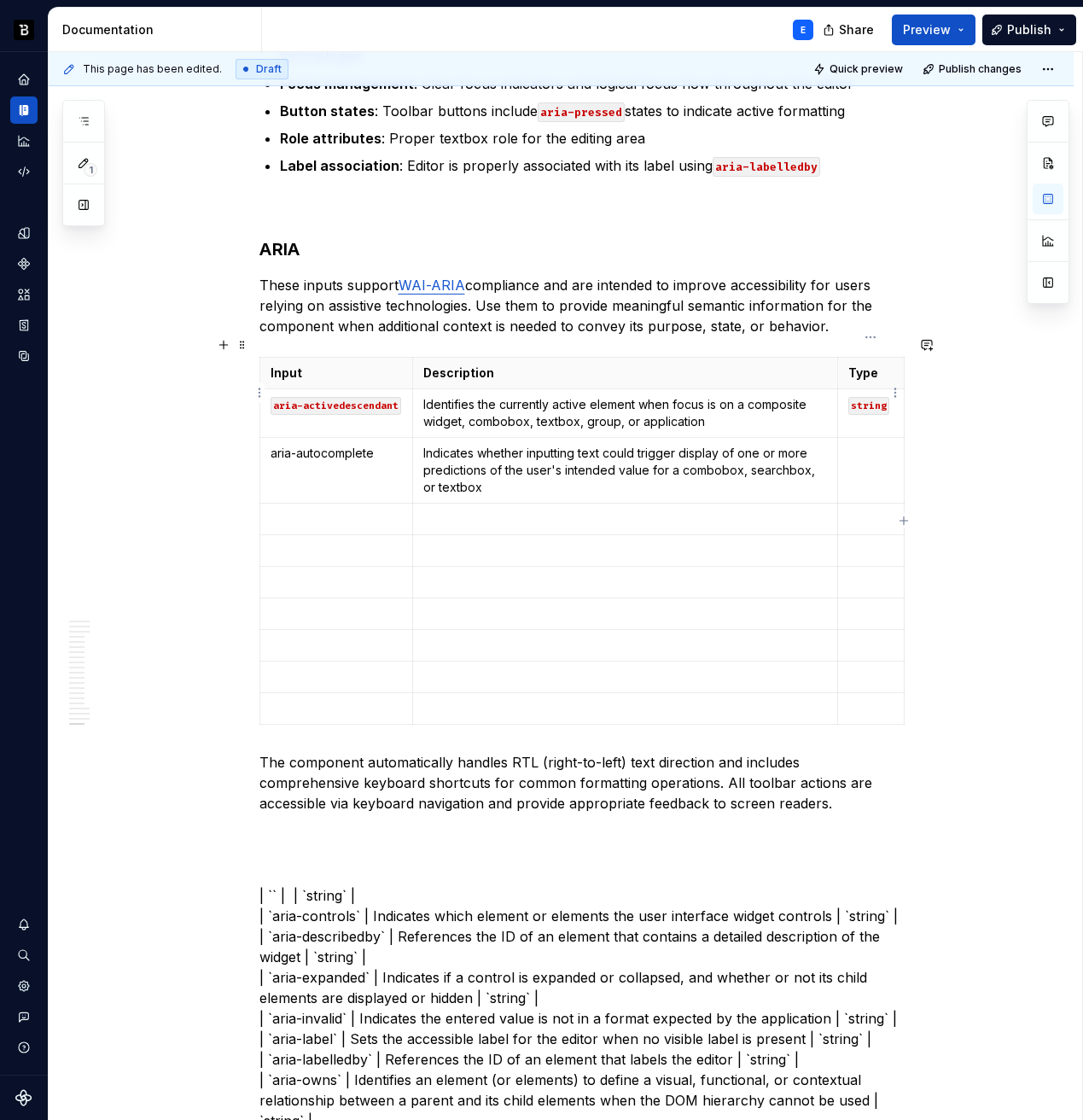
click at [867, 396] on td "string" at bounding box center [871, 413] width 67 height 49
click at [861, 451] on td at bounding box center [871, 471] width 67 height 66
click at [377, 886] on p "| `` | | `string` | | `aria-controls` | Indicates which element or elements the…" at bounding box center [582, 1028] width 645 height 287
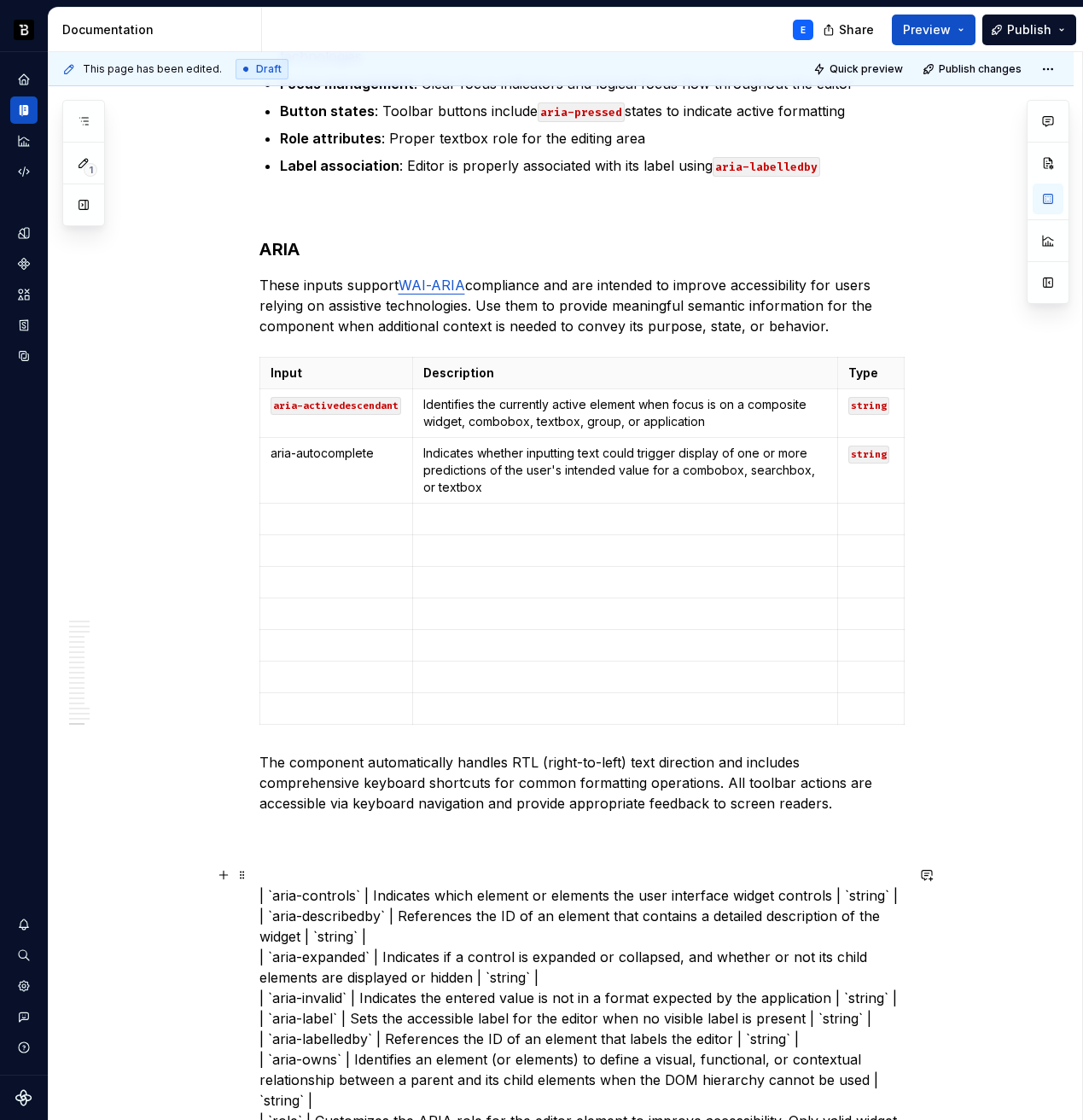
click at [282, 886] on p "| `aria-controls` | Indicates which element or elements the user interface widg…" at bounding box center [582, 1018] width 645 height 266
click at [325, 886] on p "| `aria-controls` | Indicates which element or elements the user interface widg…" at bounding box center [582, 1018] width 645 height 266
click at [317, 511] on p at bounding box center [336, 519] width 133 height 17
click at [317, 886] on p "| `` | Indicates which element or elements the user interface widget controls |…" at bounding box center [582, 1018] width 645 height 266
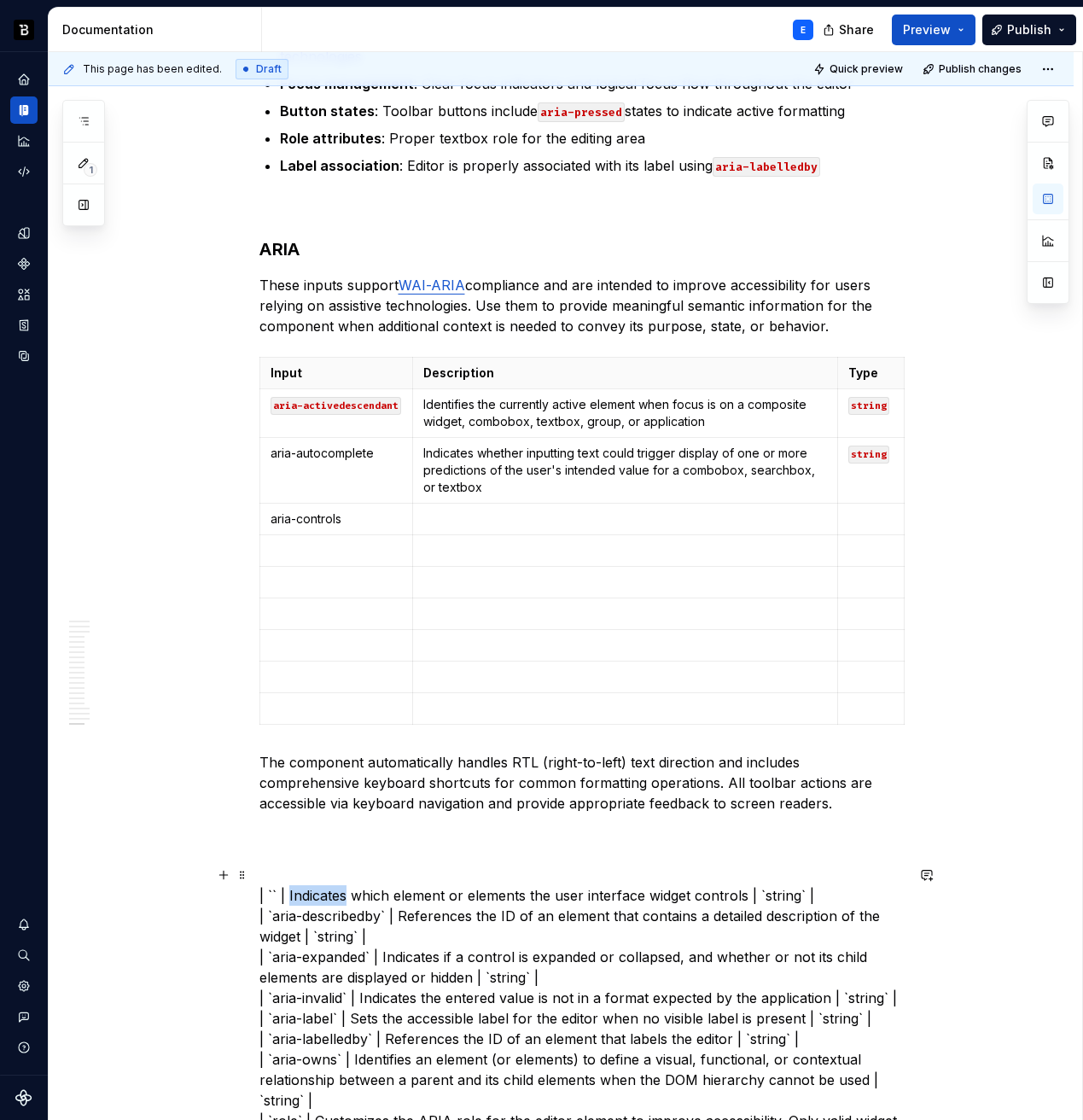
click at [317, 886] on p "| `` | Indicates which element or elements the user interface widget controls |…" at bounding box center [582, 1018] width 645 height 266
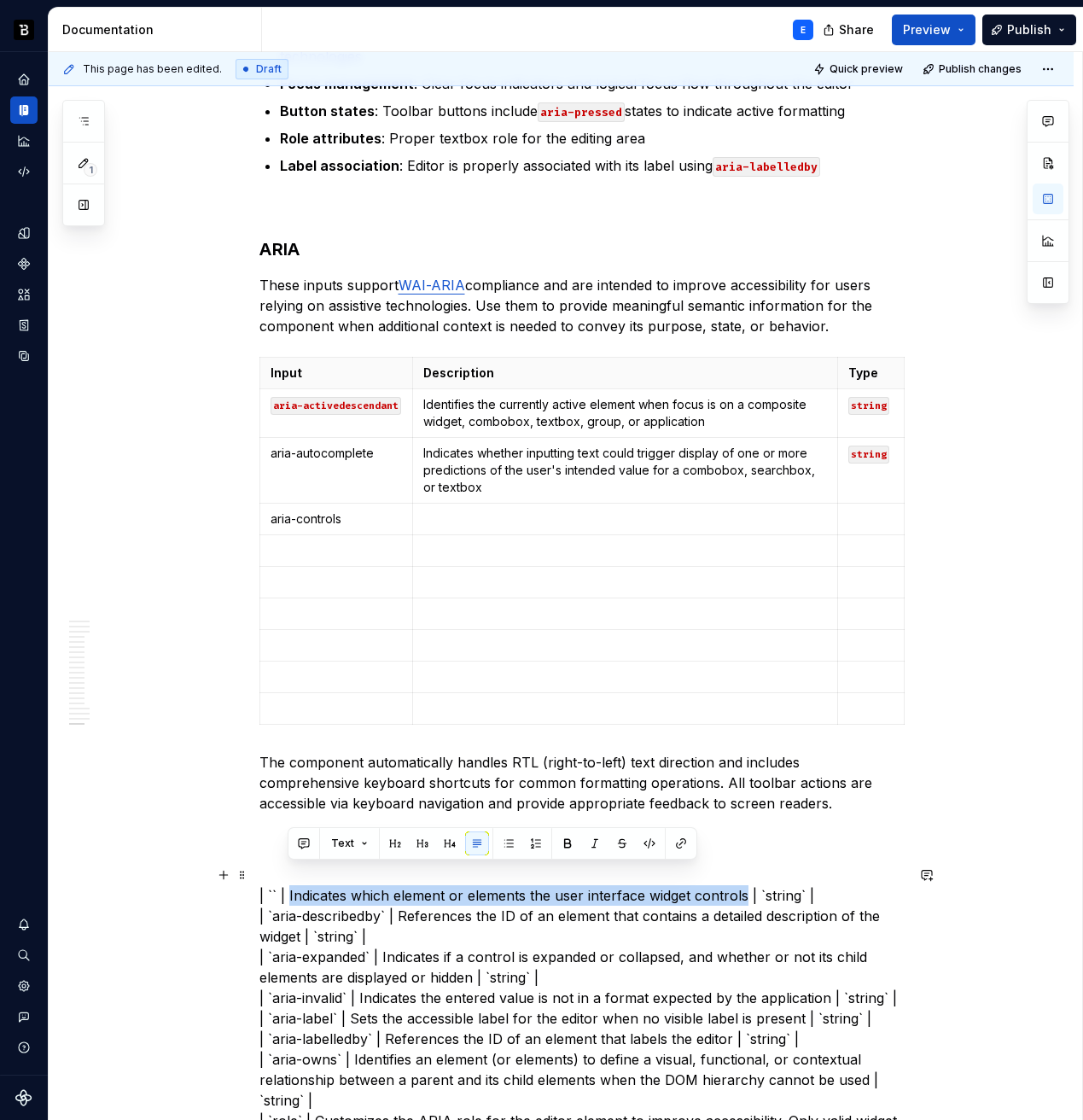
click at [713, 886] on p "| `` | Indicates which element or elements the user interface widget controls |…" at bounding box center [582, 1018] width 645 height 266
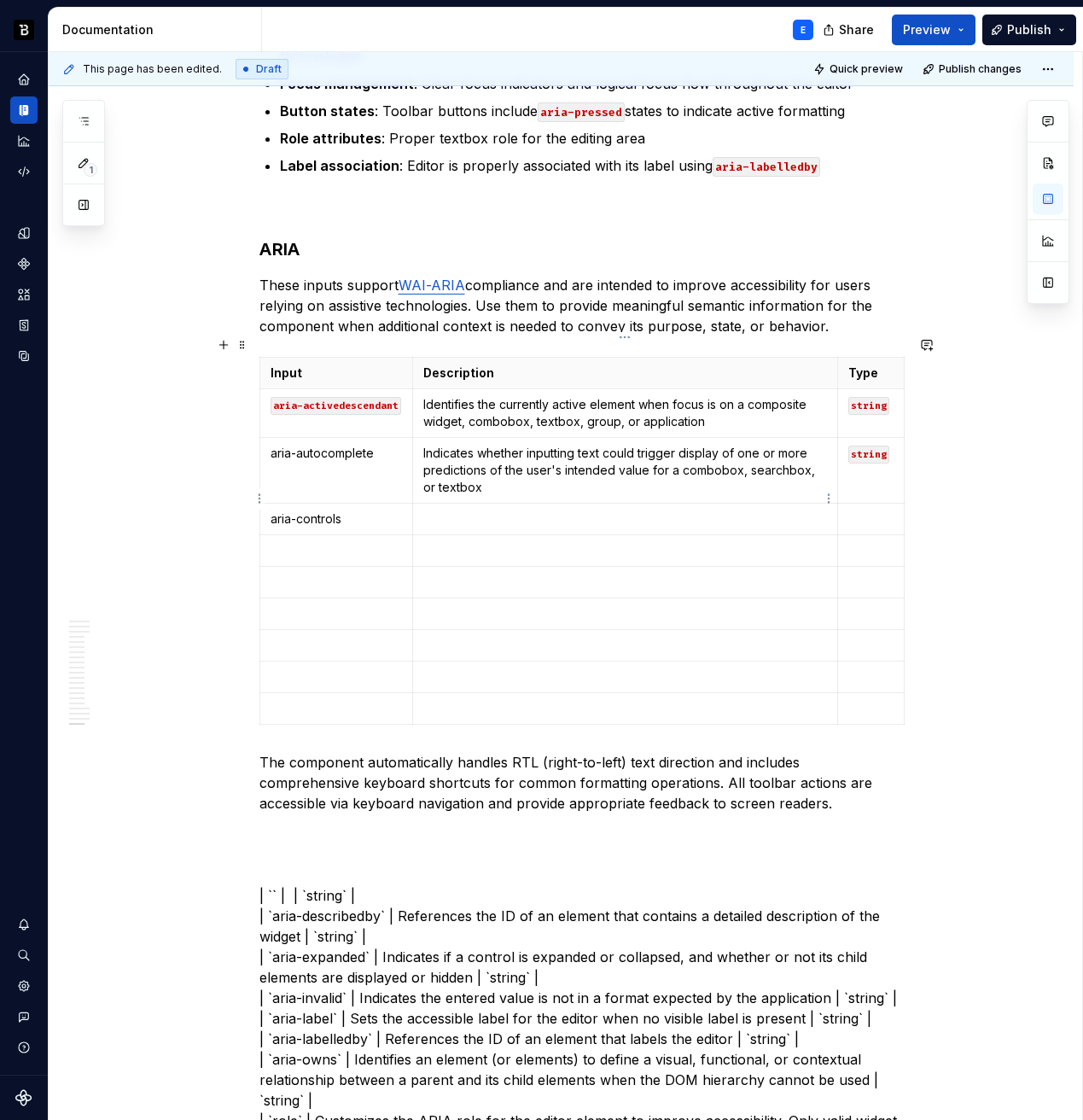
click at [451, 511] on p at bounding box center [624, 519] width 403 height 17
click at [864, 443] on td "string" at bounding box center [871, 471] width 67 height 66
click at [867, 511] on p at bounding box center [871, 519] width 45 height 17
click at [863, 542] on p at bounding box center [871, 551] width 45 height 17
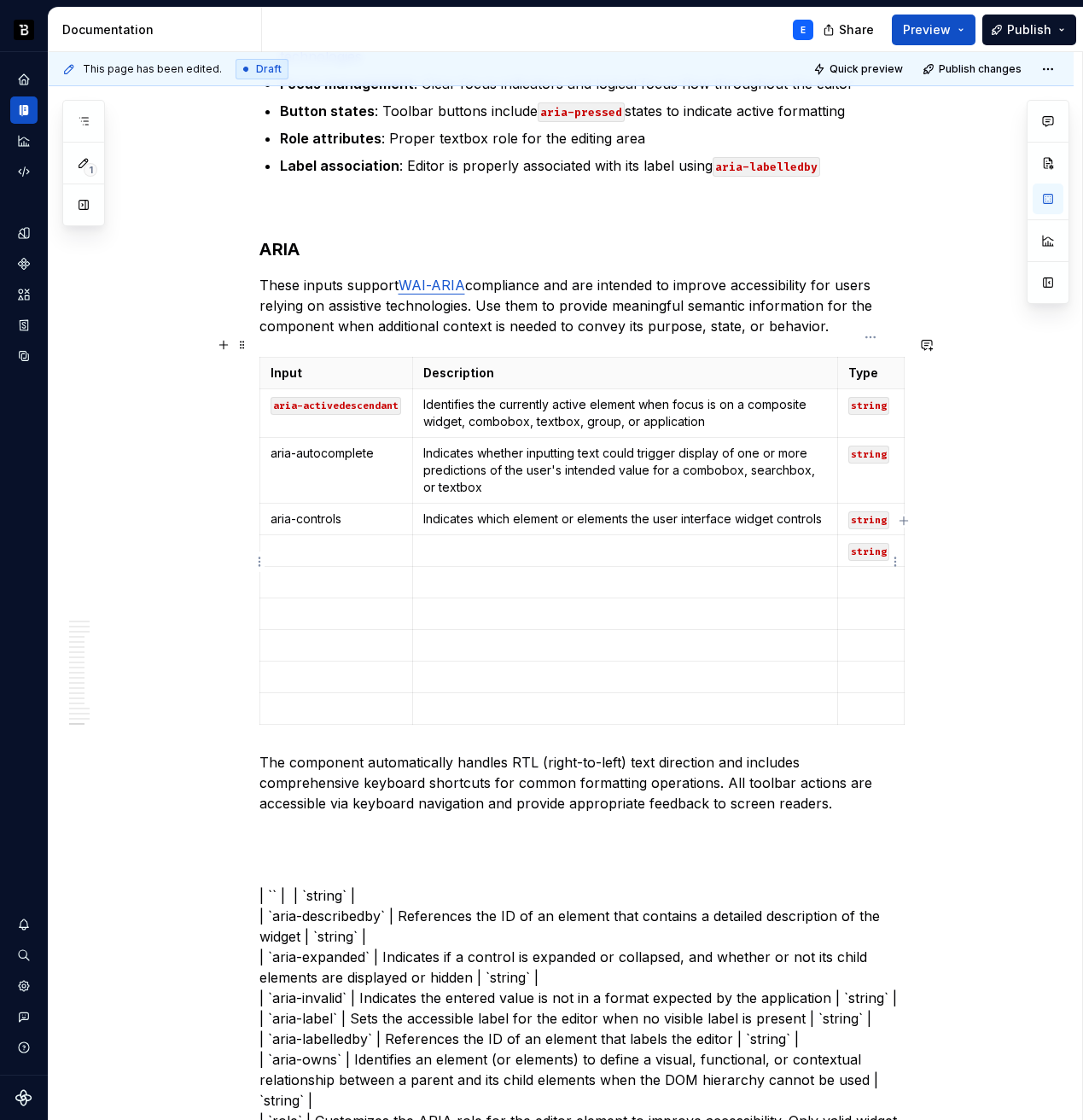
click at [866, 574] on p at bounding box center [871, 583] width 45 height 17
click at [865, 605] on p at bounding box center [871, 613] width 45 height 17
click at [861, 637] on p at bounding box center [871, 645] width 45 height 17
click at [859, 668] on p at bounding box center [871, 677] width 45 height 17
click at [859, 700] on p at bounding box center [871, 708] width 45 height 17
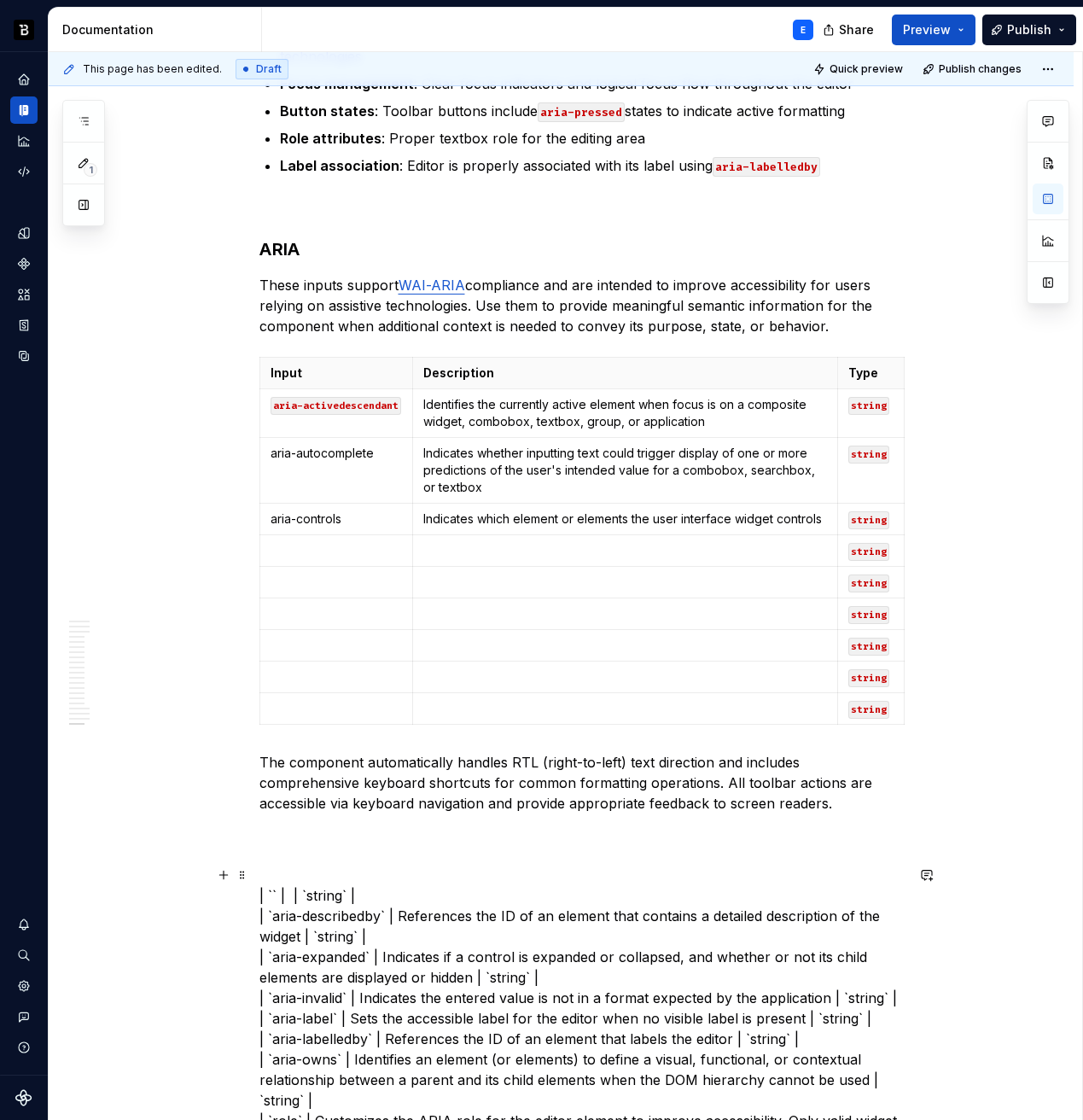
click at [383, 886] on p "| `` | | `string` | | `aria-describedby` | References the ID of an element that…" at bounding box center [582, 1018] width 645 height 266
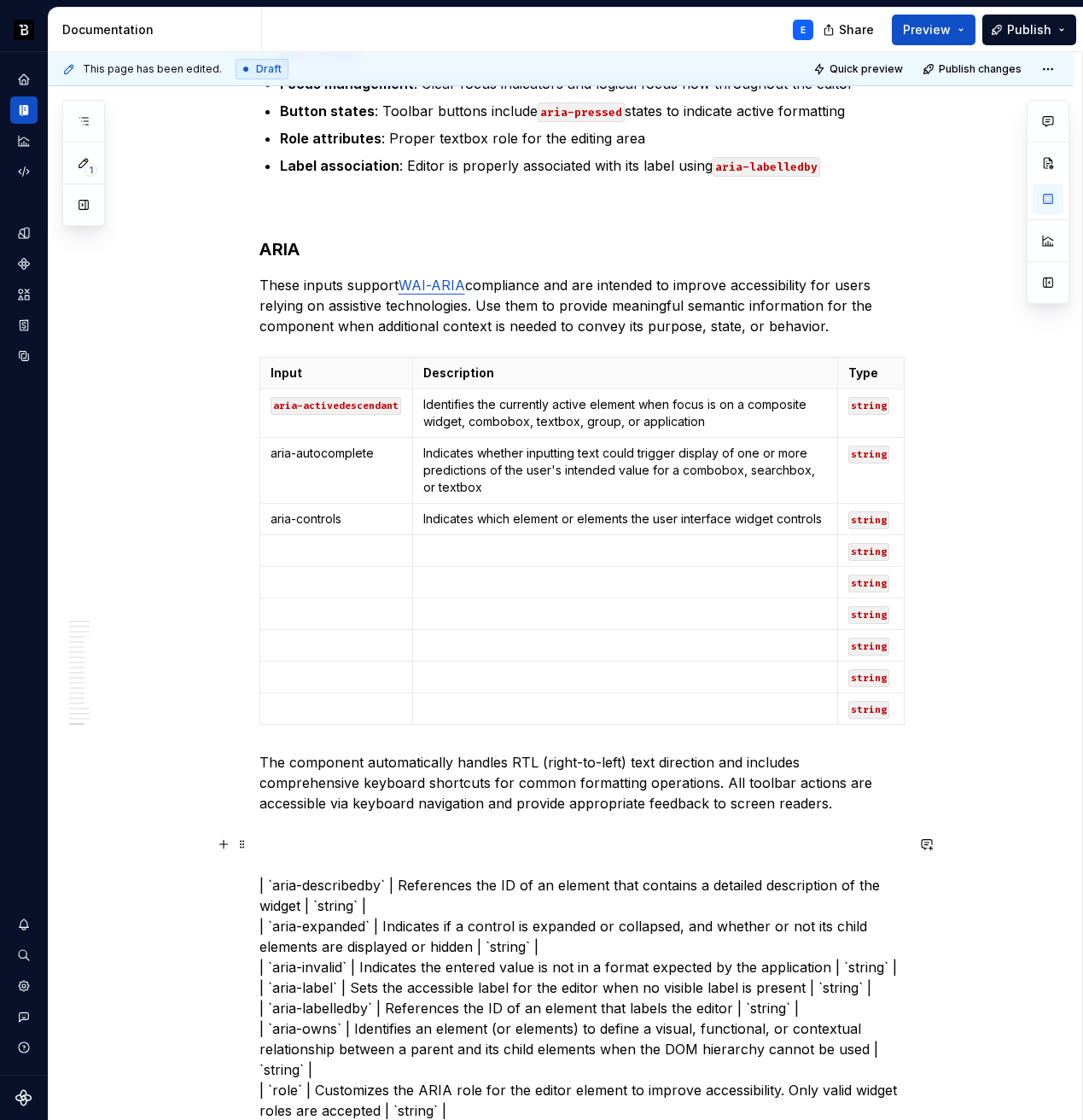
click at [286, 862] on p "| `aria-describedby` | References the ID of an element that contains a detailed…" at bounding box center [582, 987] width 645 height 266
click at [333, 862] on p "| `aria-describedby` | References the ID of an element that contains a detailed…" at bounding box center [582, 987] width 645 height 266
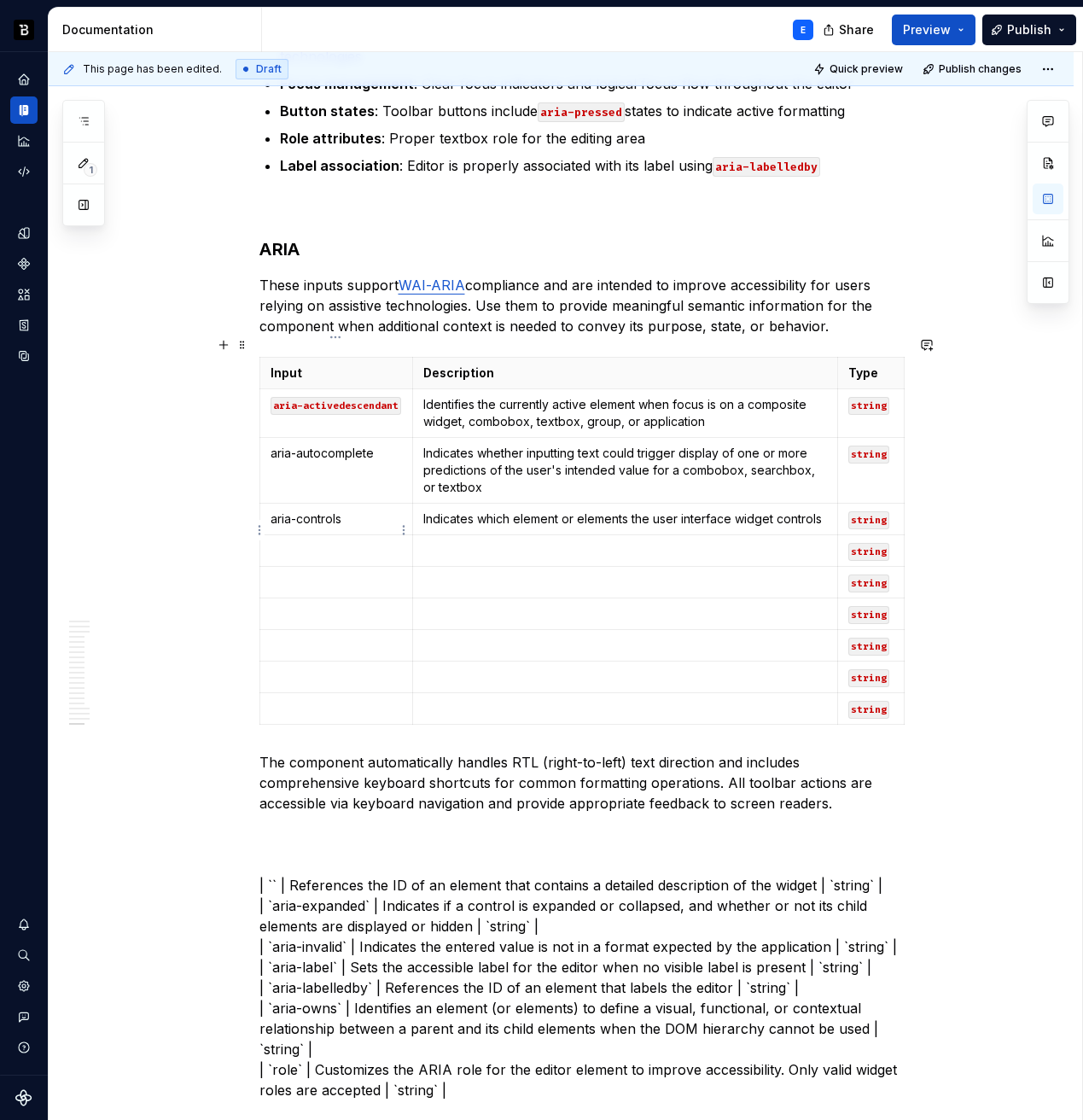
click at [312, 540] on td at bounding box center [336, 551] width 154 height 32
click at [330, 864] on p "| `` | References the ID of an element that contains a detailed description of …" at bounding box center [582, 977] width 645 height 246
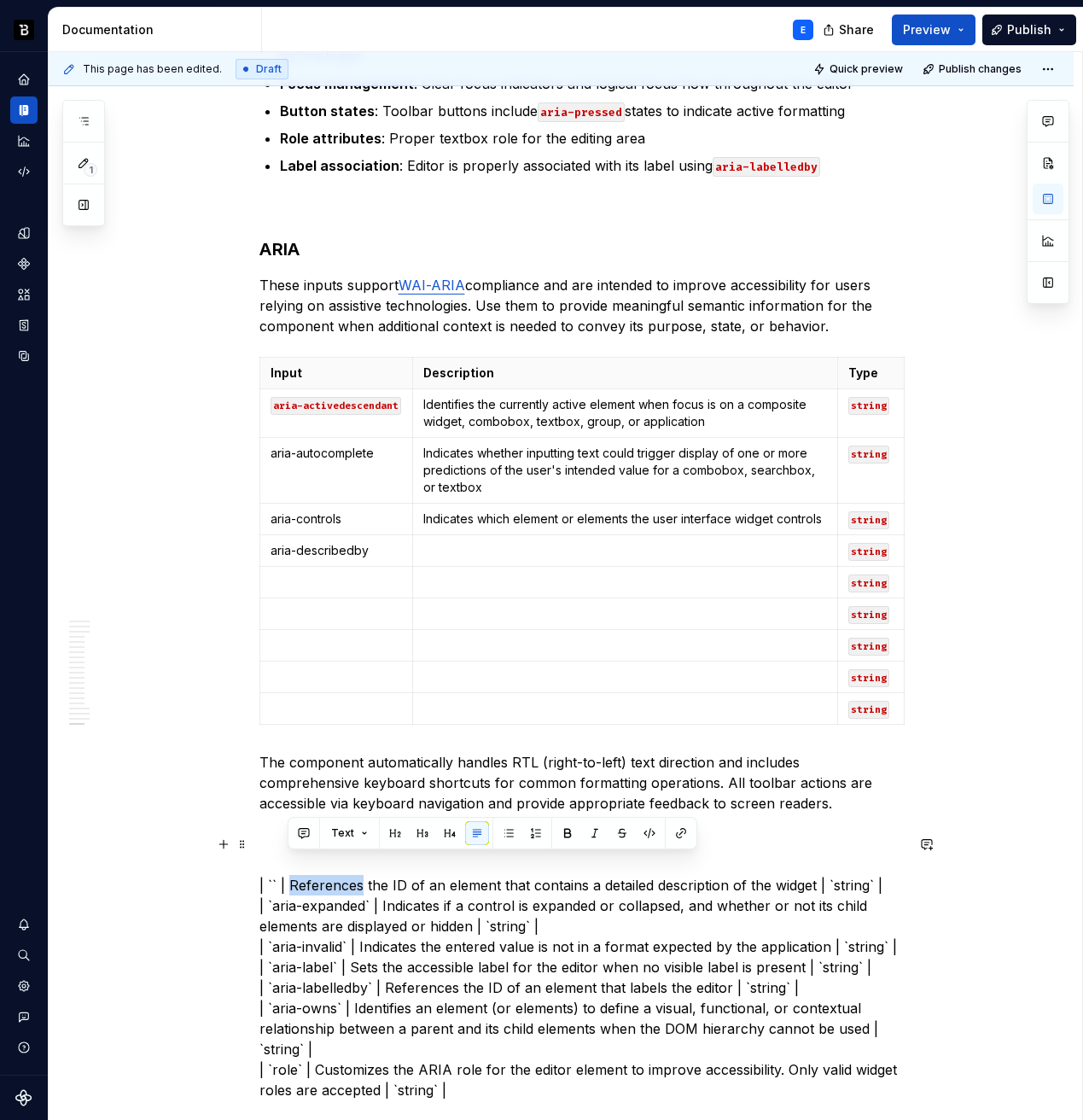
click at [778, 868] on p "| `` | References the ID of an element that contains a detailed description of …" at bounding box center [582, 977] width 645 height 246
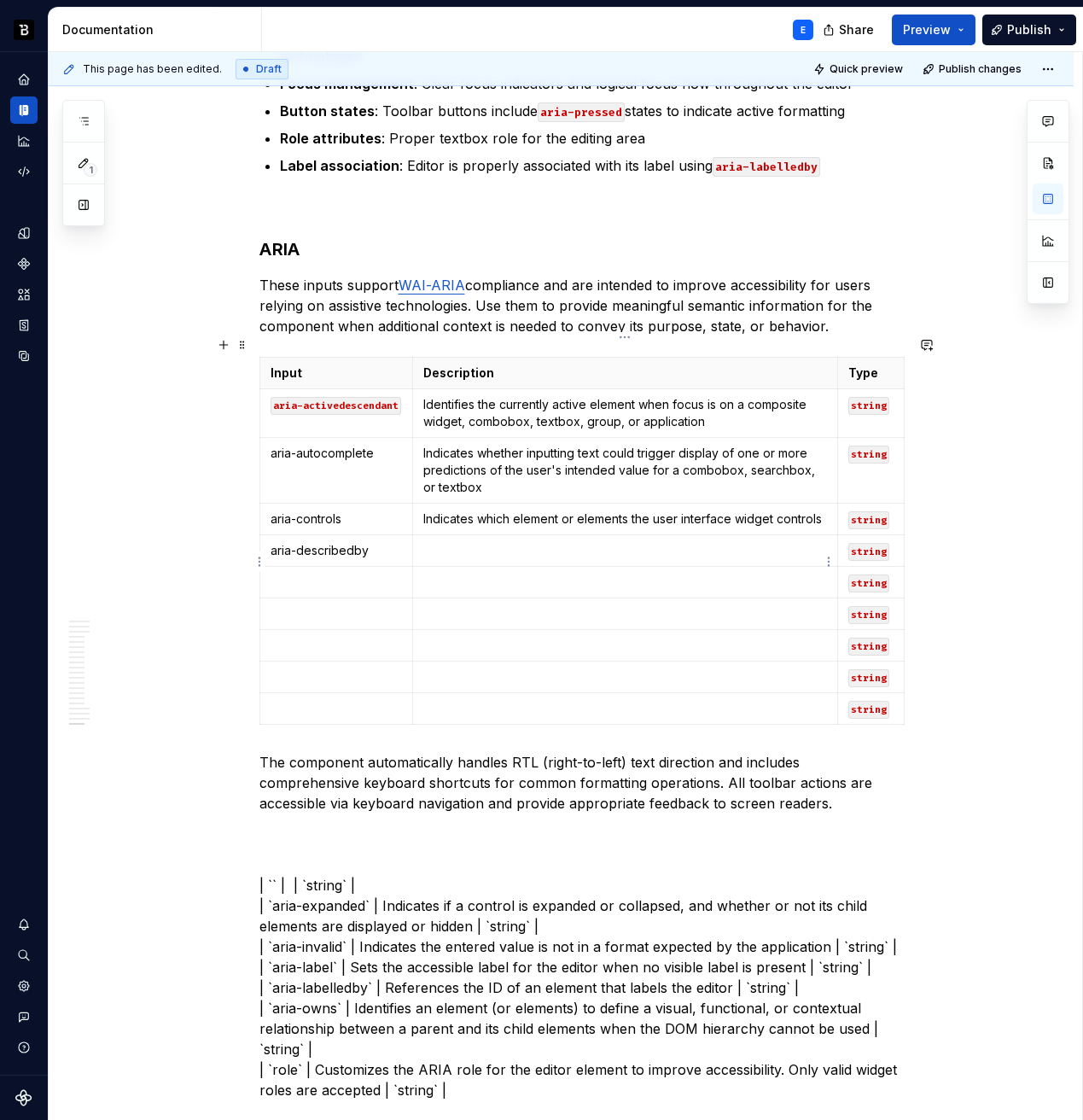
click at [553, 542] on td at bounding box center [625, 551] width 424 height 32
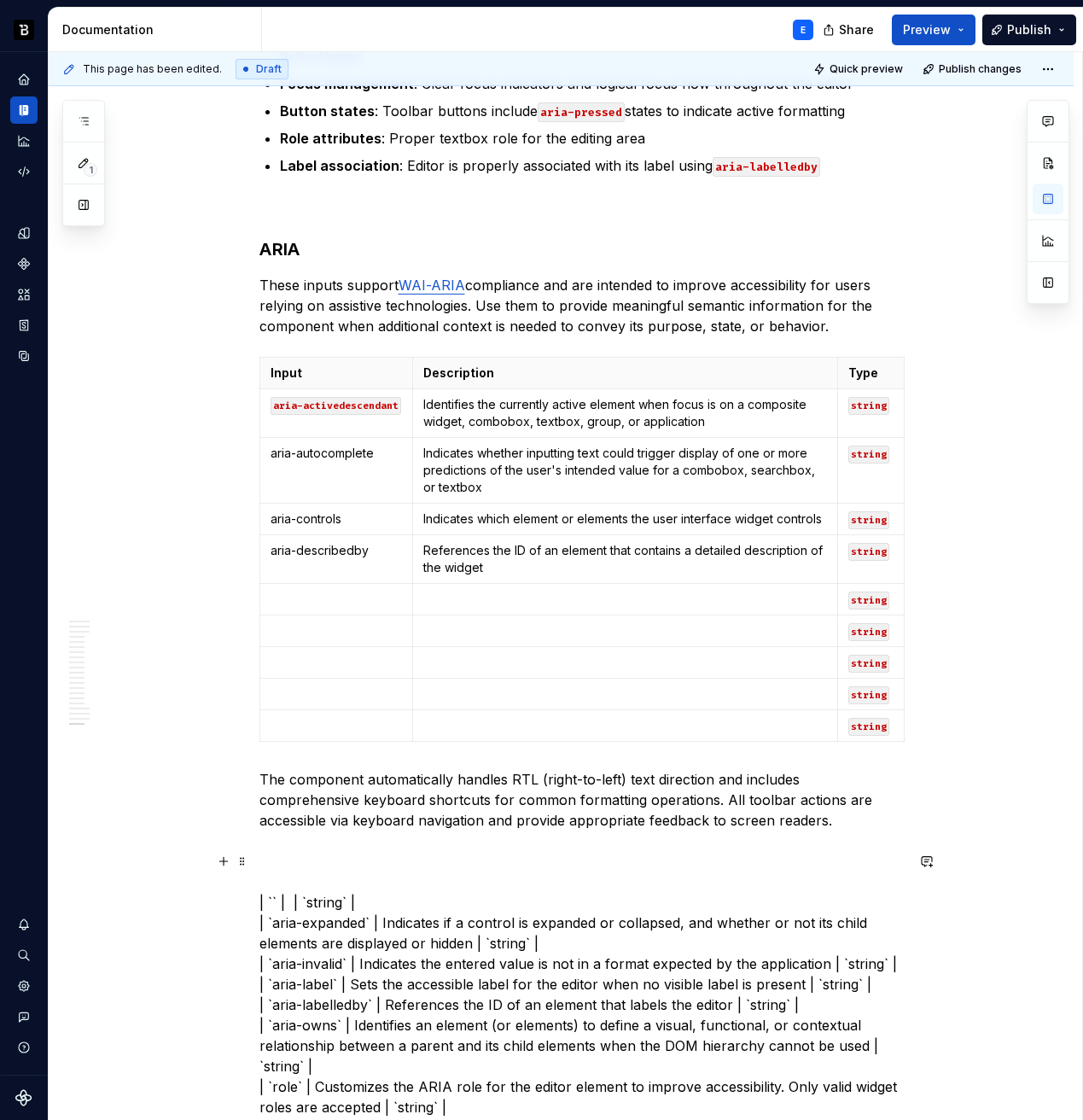
click at [403, 880] on p "| `` | | `string` | | `aria-expanded` | Indicates if a control is expanded or c…" at bounding box center [582, 994] width 645 height 246
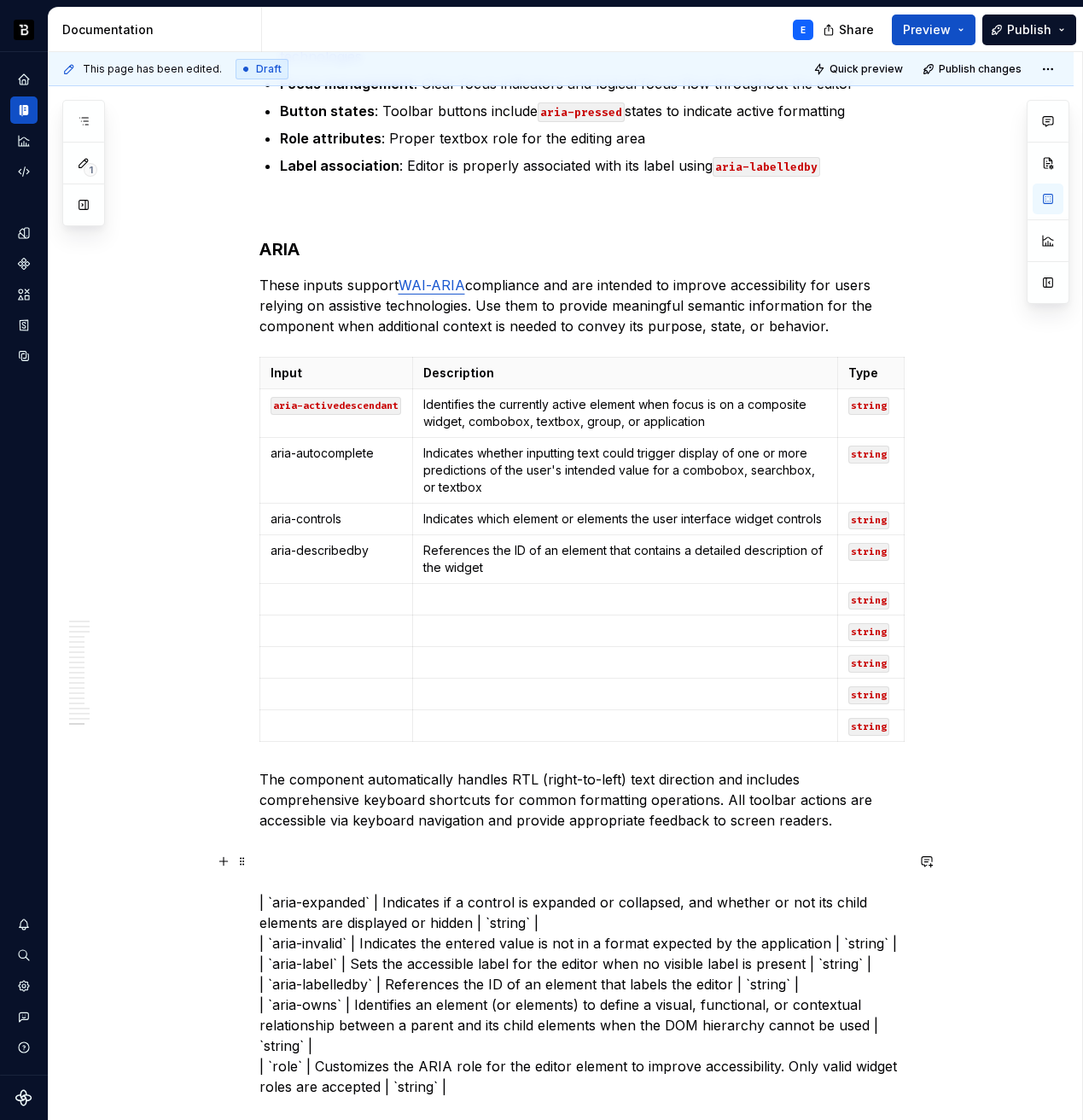
click at [275, 887] on p "| `aria-expanded` | Indicates if a control is expanded or collapsed, and whethe…" at bounding box center [582, 984] width 645 height 225
click at [328, 889] on p "| `aria-expanded` | Indicates if a control is expanded or collapsed, and whethe…" at bounding box center [582, 984] width 645 height 225
click at [312, 584] on td at bounding box center [336, 599] width 154 height 32
click at [311, 884] on p "| `` | Indicates if a control is expanded or collapsed, and whether or not its …" at bounding box center [582, 984] width 645 height 225
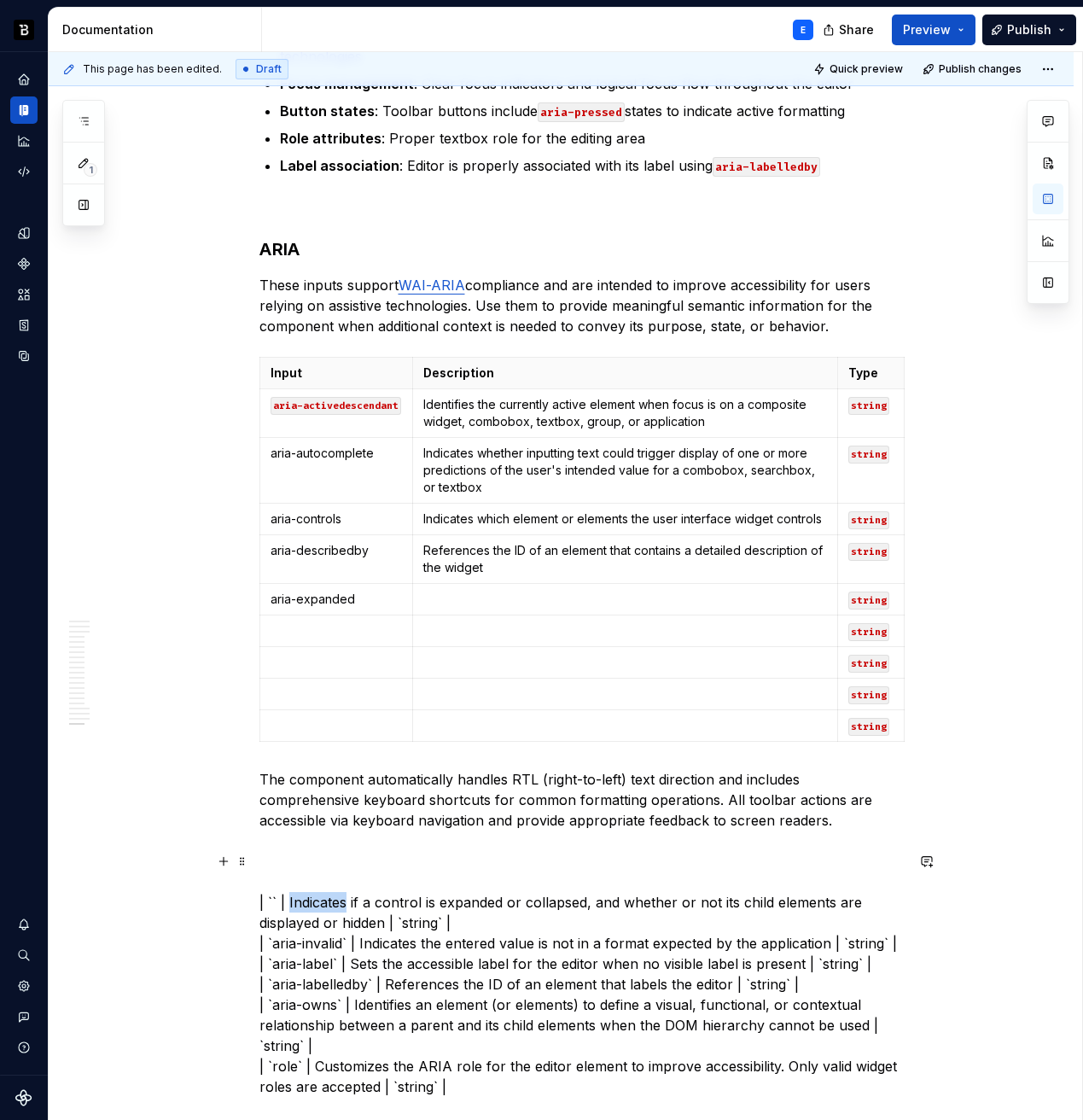
click at [311, 884] on p "| `` | Indicates if a control is expanded or collapsed, and whether or not its …" at bounding box center [582, 984] width 645 height 225
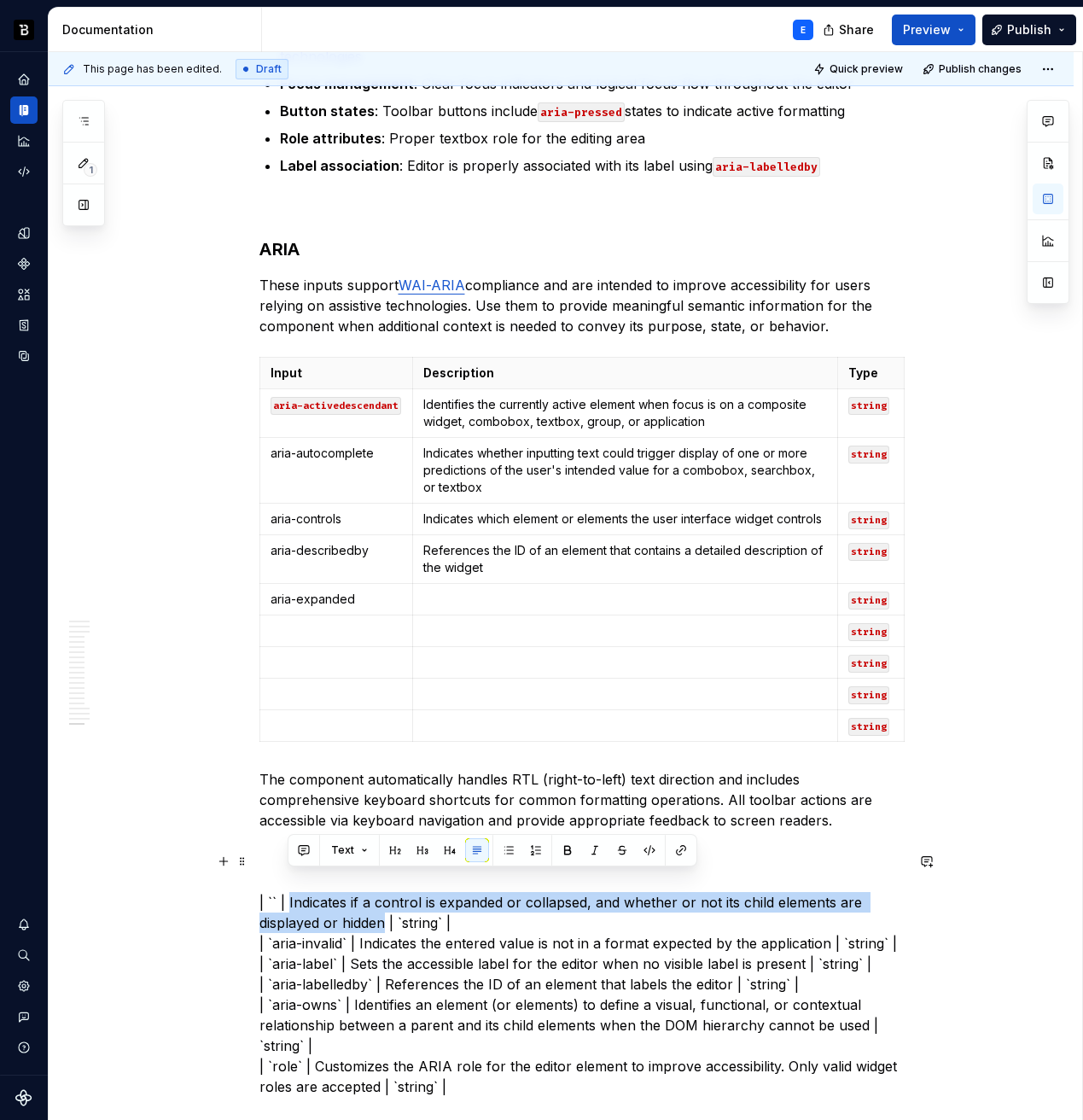
click at [359, 909] on p "| `` | Indicates if a control is expanded or collapsed, and whether or not its …" at bounding box center [582, 984] width 645 height 225
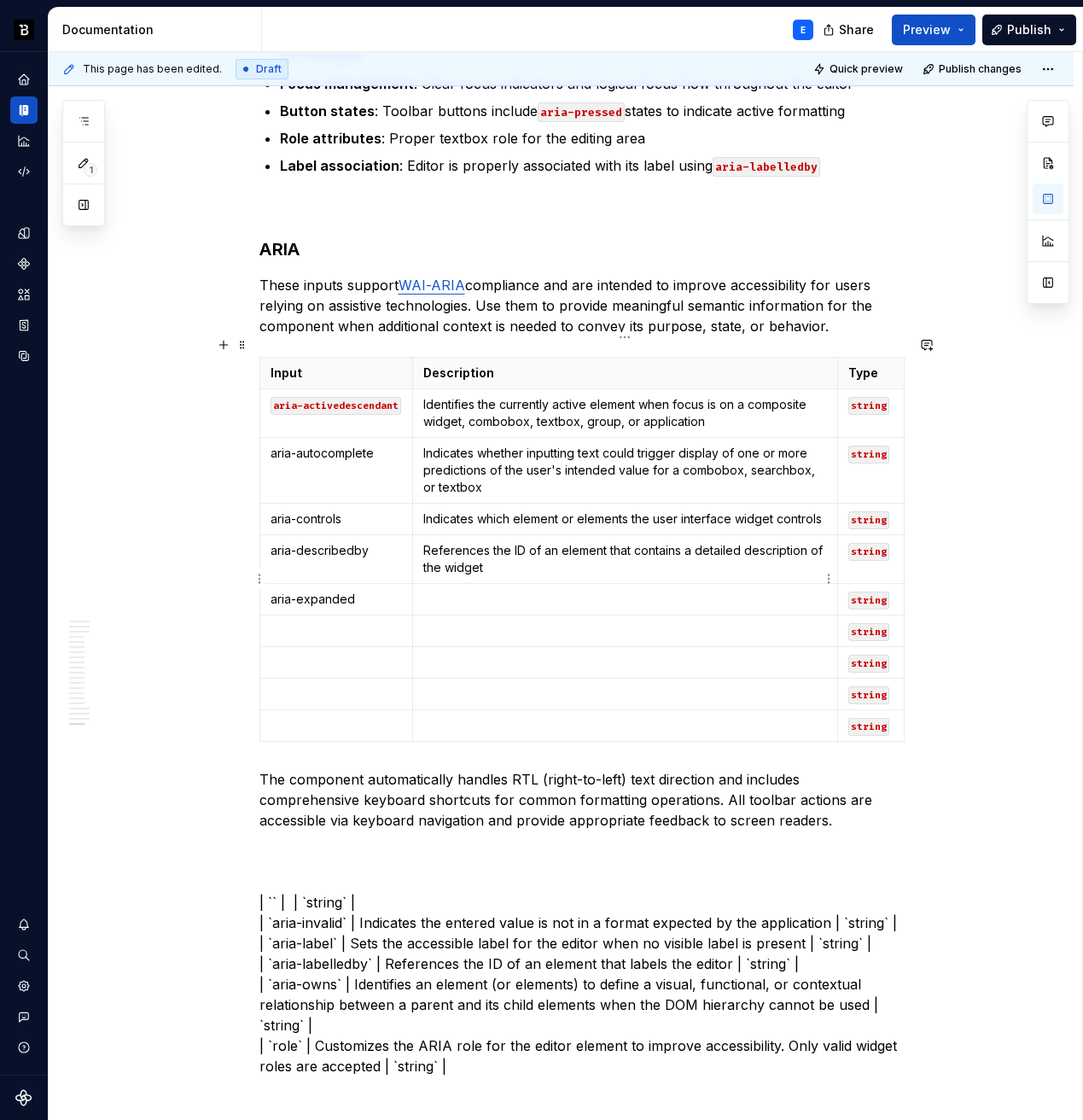
click at [459, 590] on p at bounding box center [624, 599] width 403 height 17
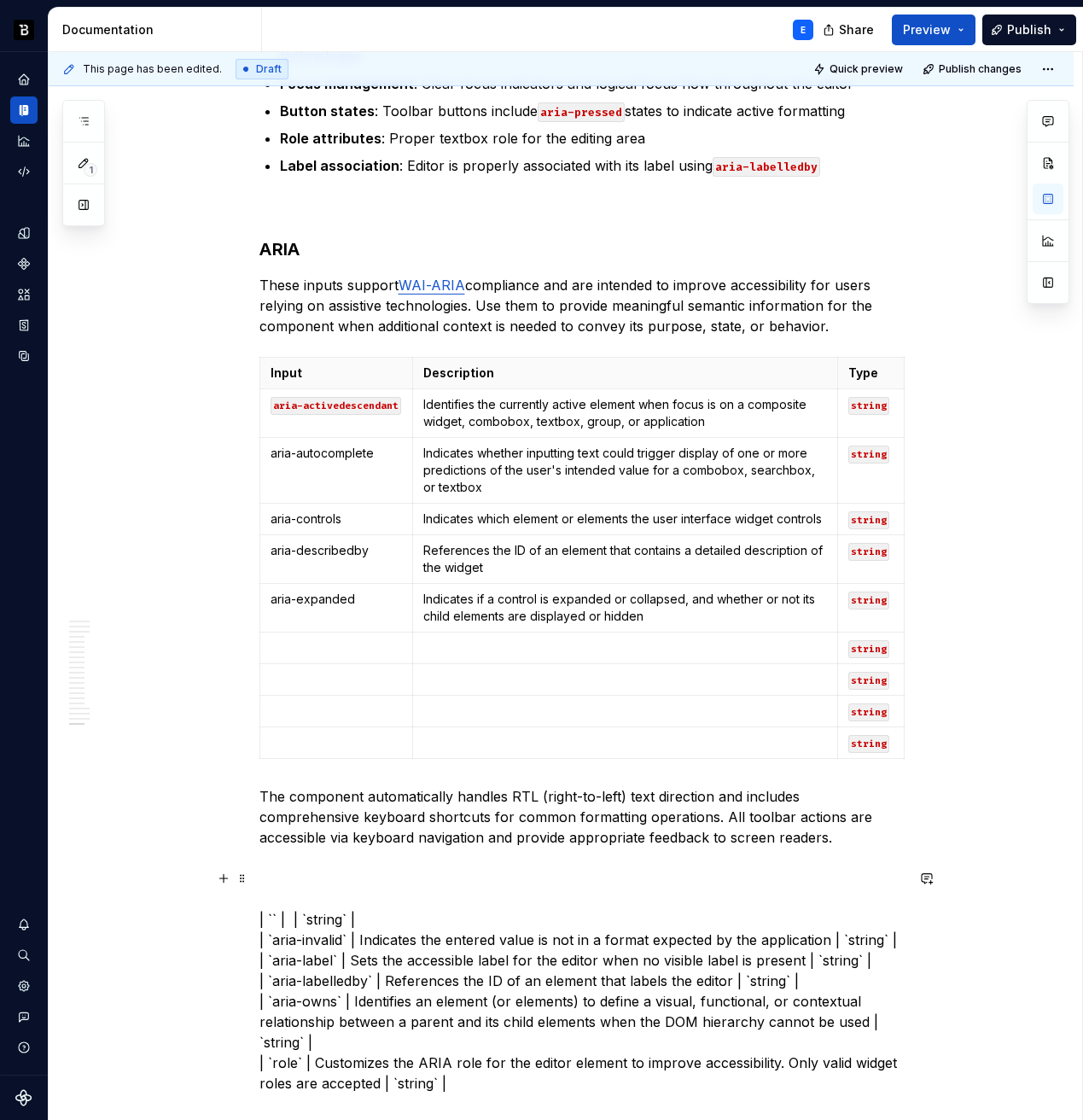
click at [275, 920] on p "| `` | | `string` | | `aria-invalid` | Indicates the entered value is not in a …" at bounding box center [582, 991] width 645 height 204
click at [323, 920] on p "| `` | | `string` | | `aria-invalid` | Indicates the entered value is not in a …" at bounding box center [582, 991] width 645 height 204
click at [317, 639] on p at bounding box center [336, 648] width 133 height 17
click at [290, 913] on p "| `` | | `string` | | `` | Indicates the entered value is not in a format expec…" at bounding box center [582, 991] width 645 height 204
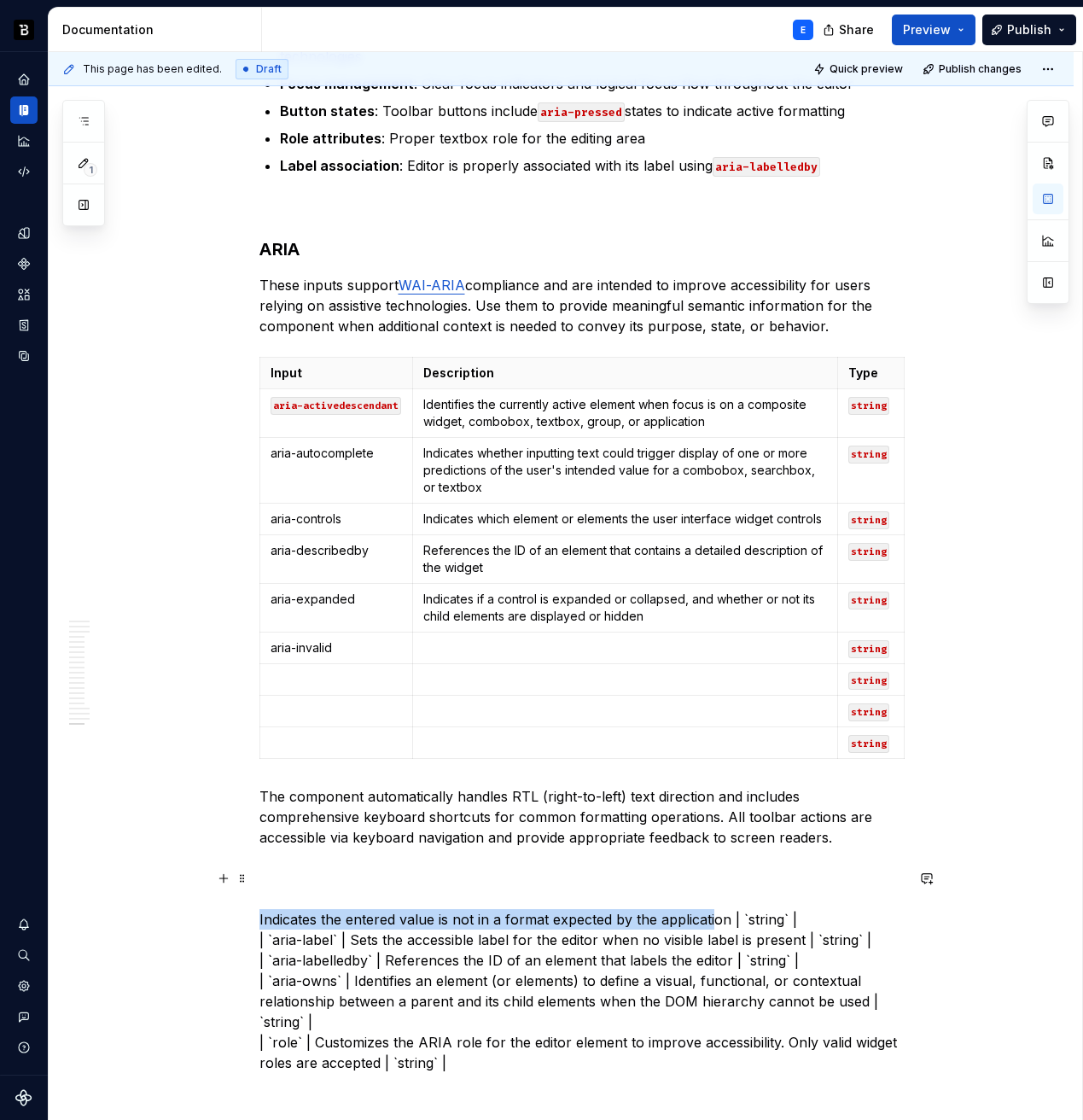
click at [711, 900] on p "Indicates the entered value is not in a format expected by the application | `s…" at bounding box center [582, 981] width 645 height 185
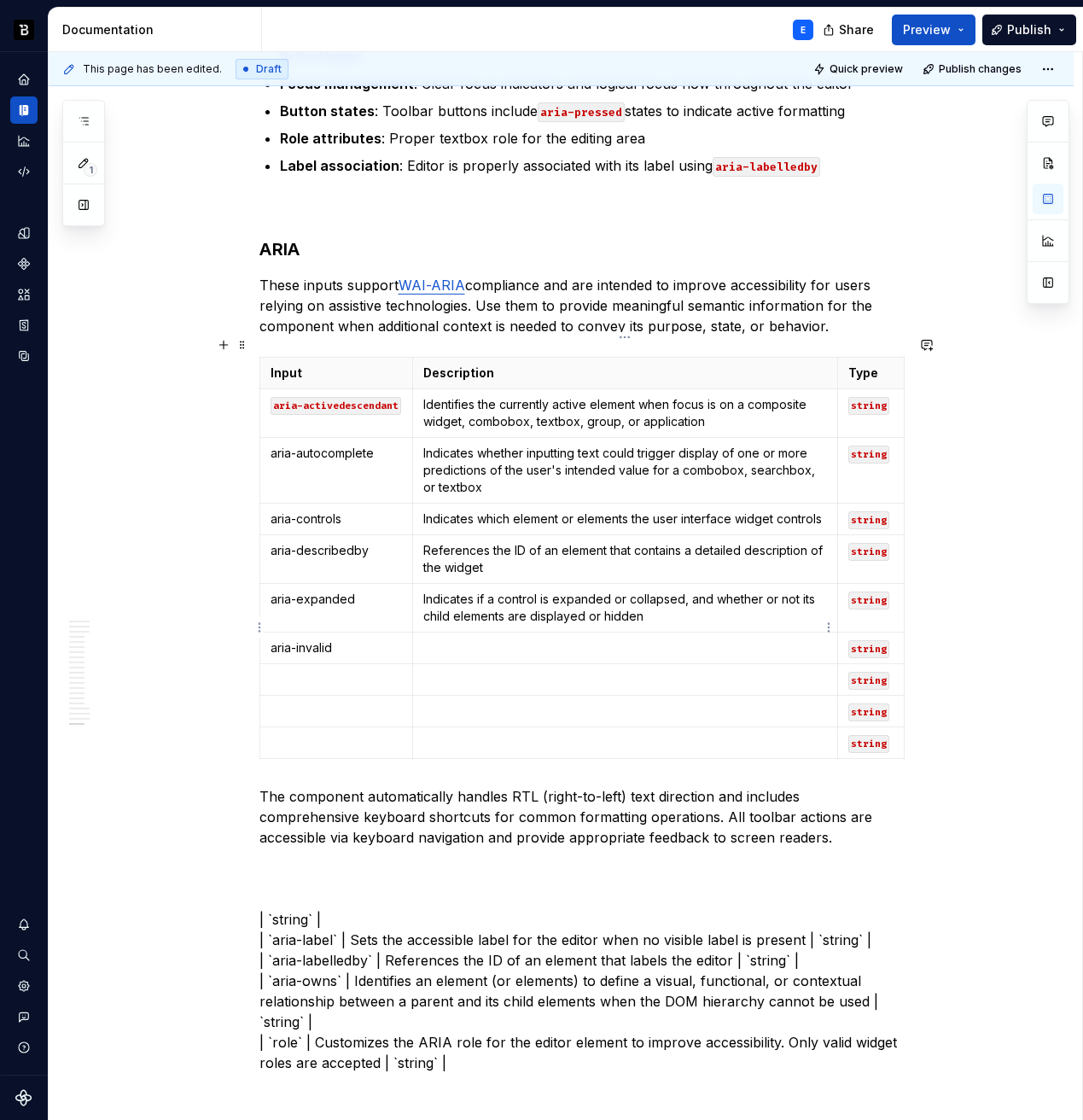
click at [700, 635] on td at bounding box center [625, 648] width 424 height 32
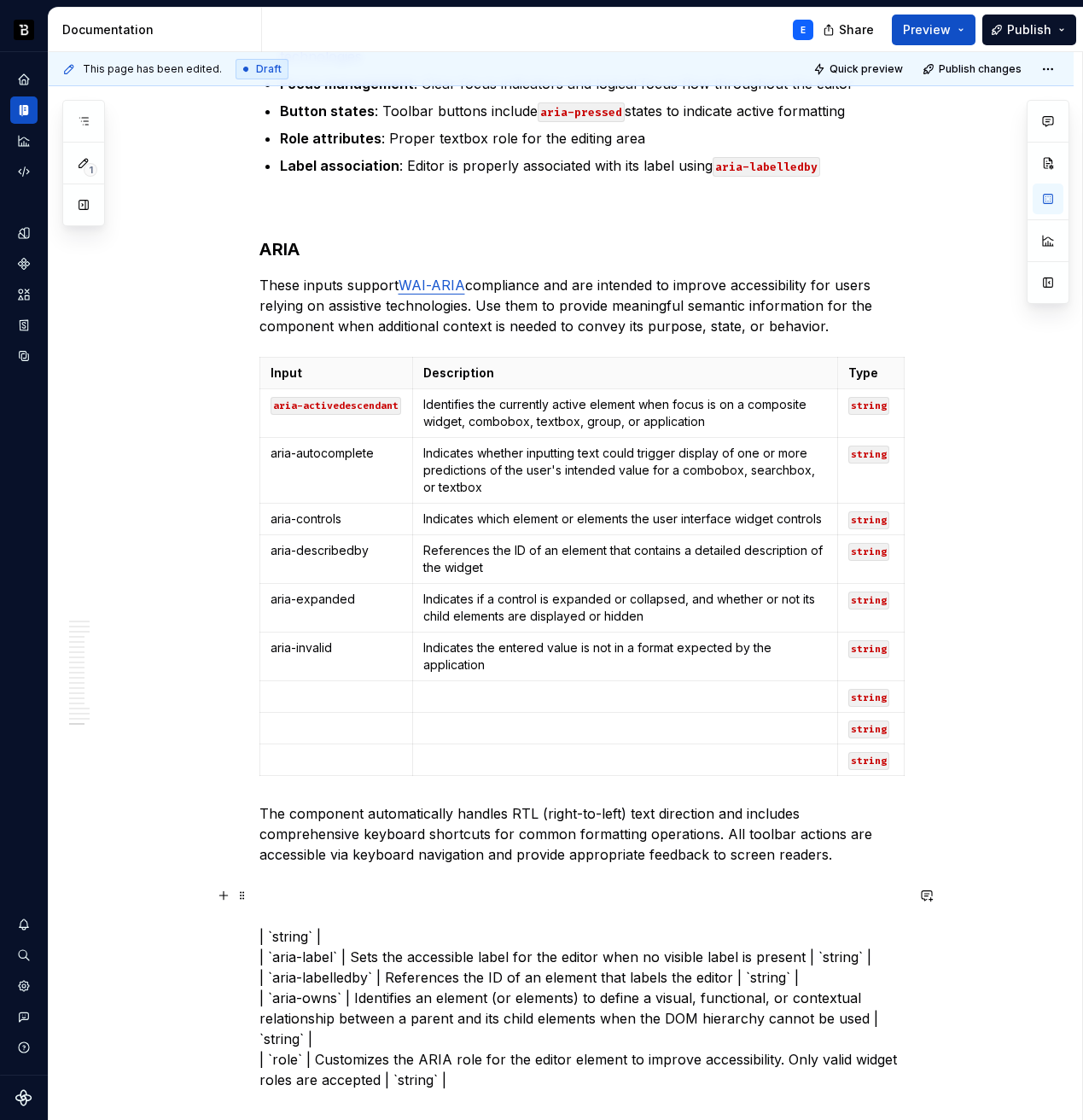
click at [259, 922] on p "| `string` | | `aria-label` | Sets the accessible label for the editor when no …" at bounding box center [582, 999] width 645 height 185
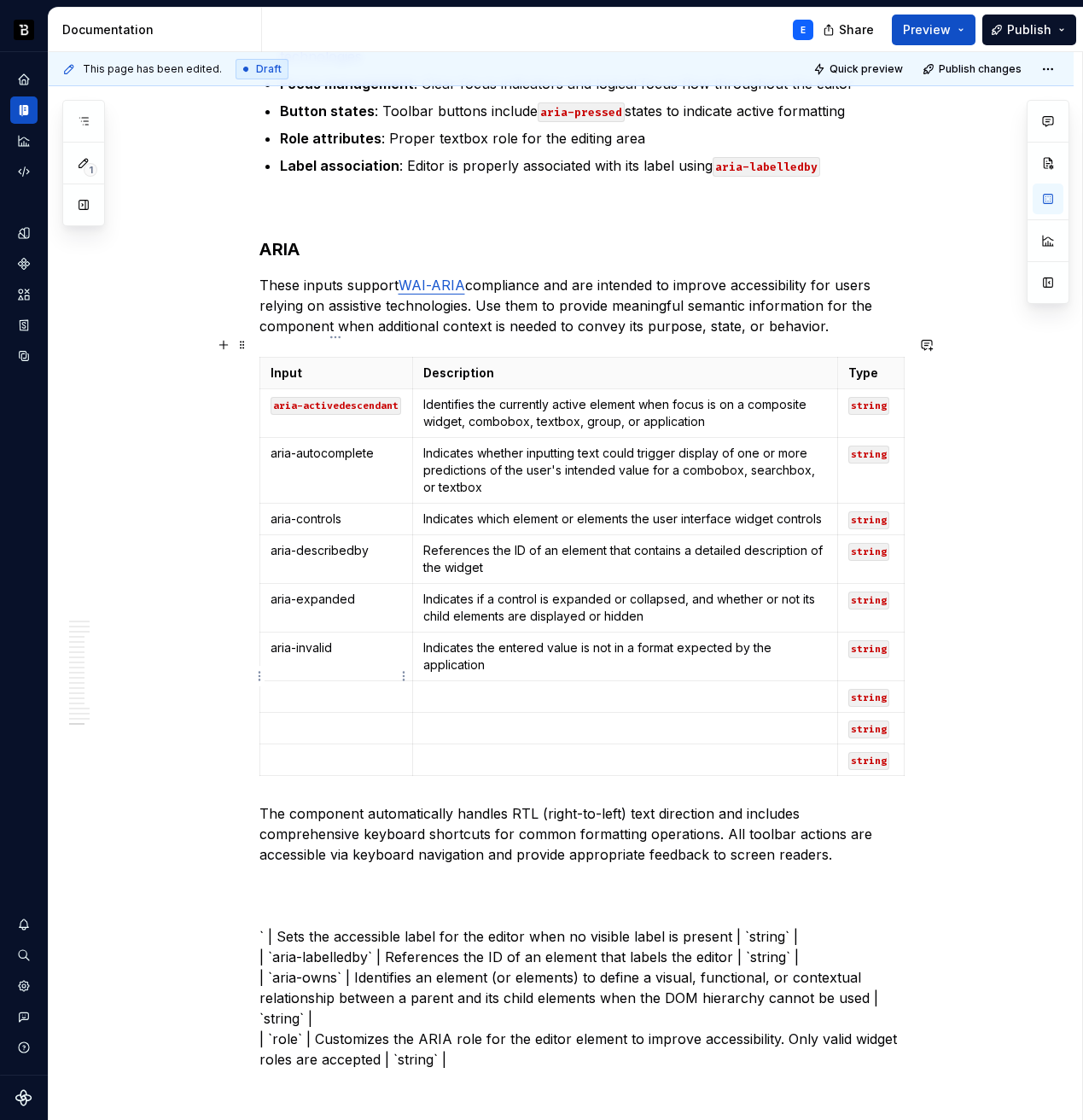
click at [301, 688] on p at bounding box center [336, 696] width 133 height 17
click at [289, 914] on p "` | Sets the accessible label for the editor when no visible label is present |…" at bounding box center [582, 988] width 645 height 164
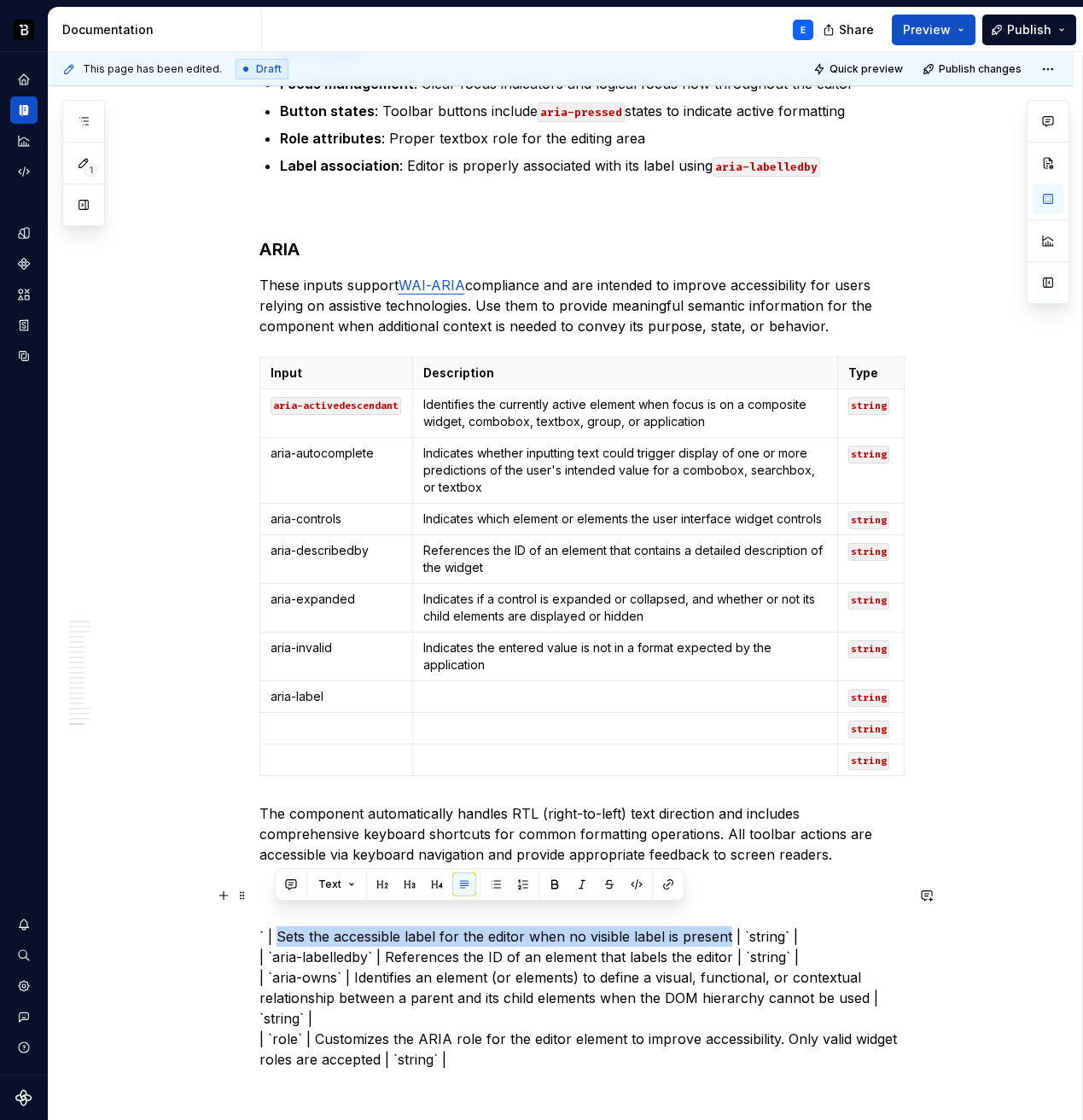
click at [703, 914] on p "` | Sets the accessible label for the editor when no visible label is present |…" at bounding box center [582, 988] width 645 height 164
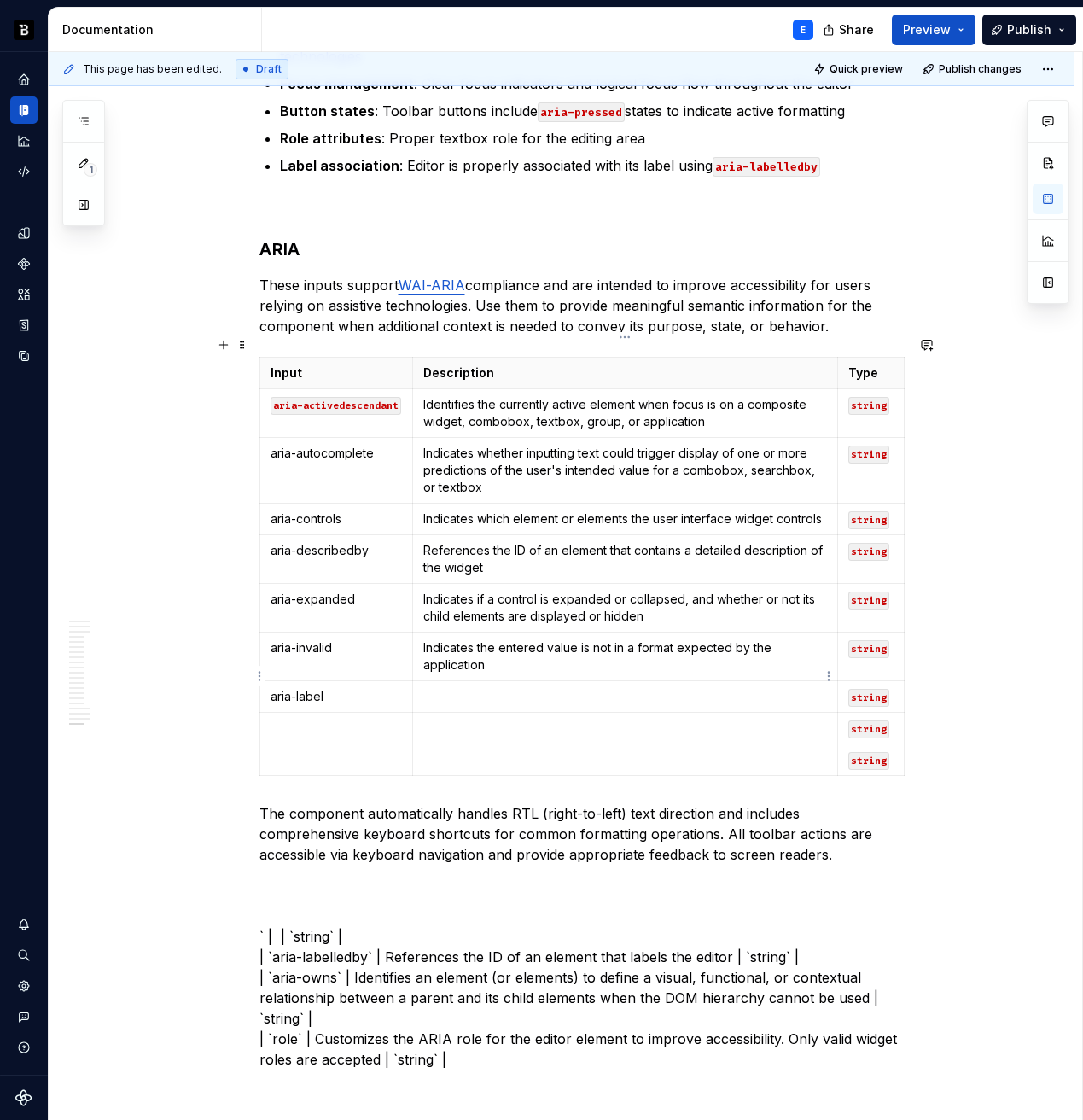
click at [562, 688] on p at bounding box center [624, 696] width 403 height 17
click at [355, 916] on p "` | | `string` | | `aria-labelledby` | References the ID of an element that lab…" at bounding box center [582, 988] width 645 height 164
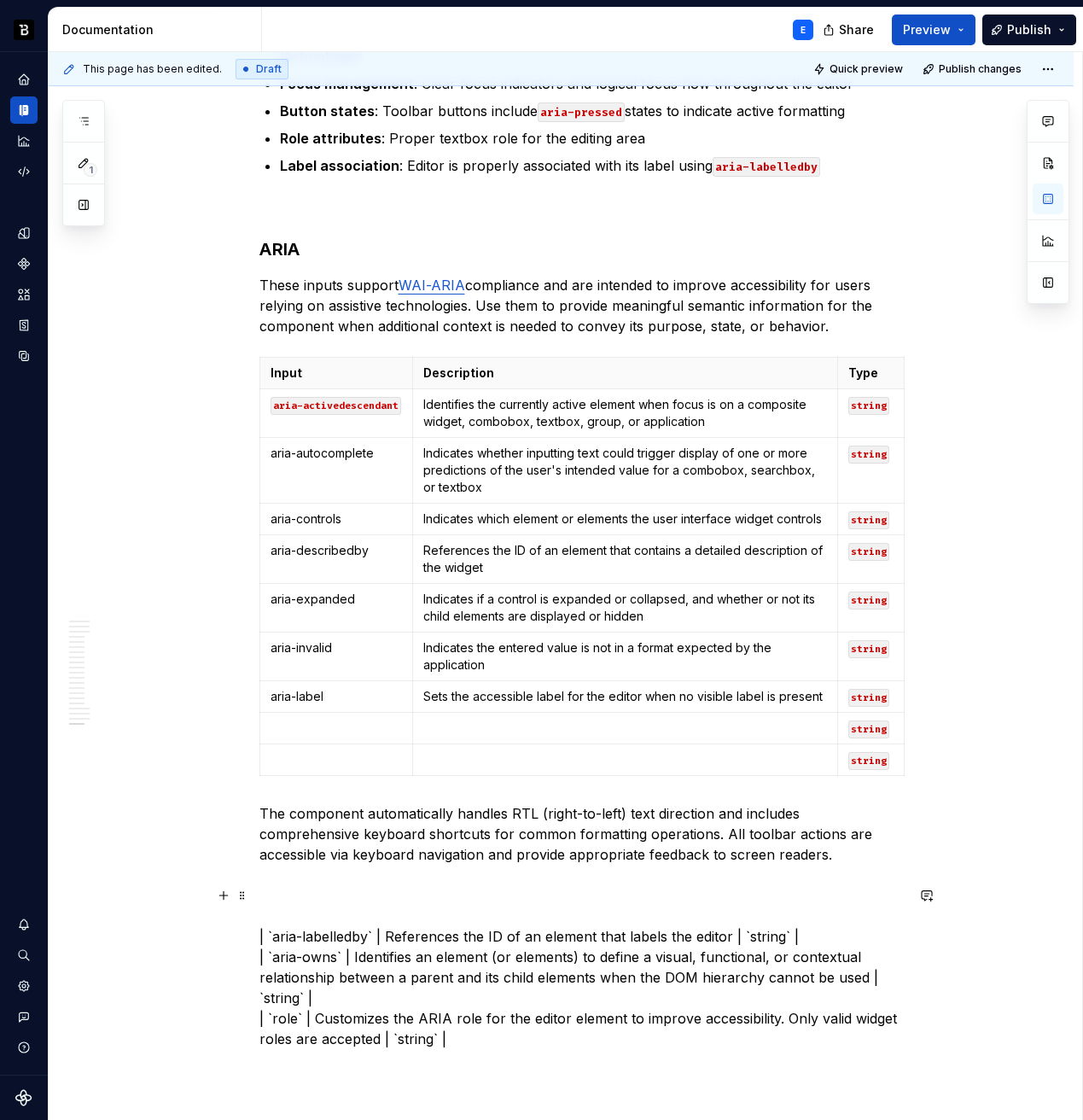
click at [281, 918] on p "| `aria-labelledby` | References the ID of an element that labels the editor | …" at bounding box center [582, 978] width 645 height 144
click at [331, 918] on p "| `aria-labelledby` | References the ID of an element that labels the editor | …" at bounding box center [582, 978] width 645 height 144
click at [298, 720] on p at bounding box center [336, 728] width 133 height 17
click at [328, 916] on p "| `` | References the ID of an element that labels the editor | `string` | | `a…" at bounding box center [582, 978] width 645 height 144
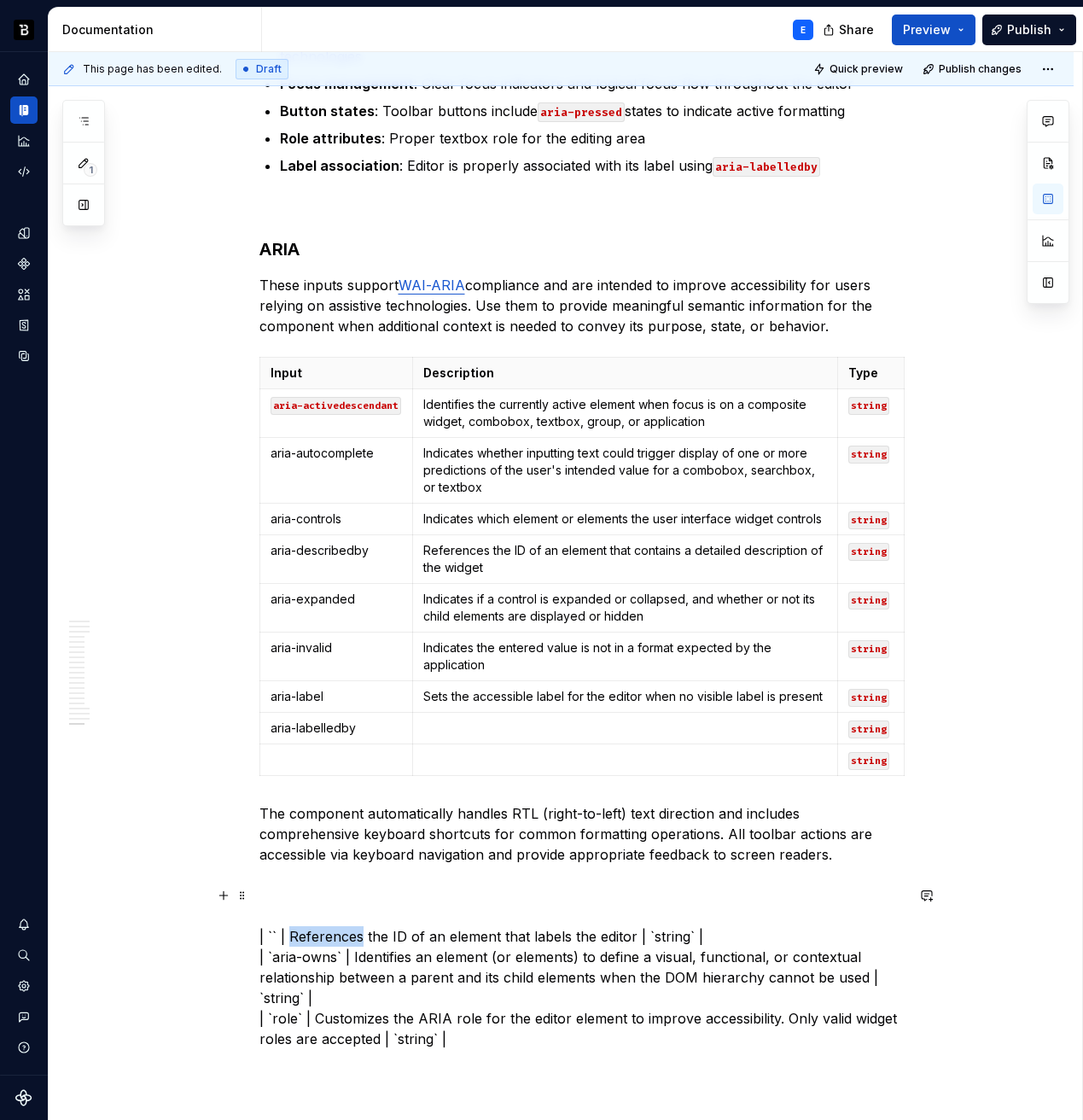
click at [328, 916] on p "| `` | References the ID of an element that labels the editor | `string` | | `a…" at bounding box center [582, 978] width 645 height 144
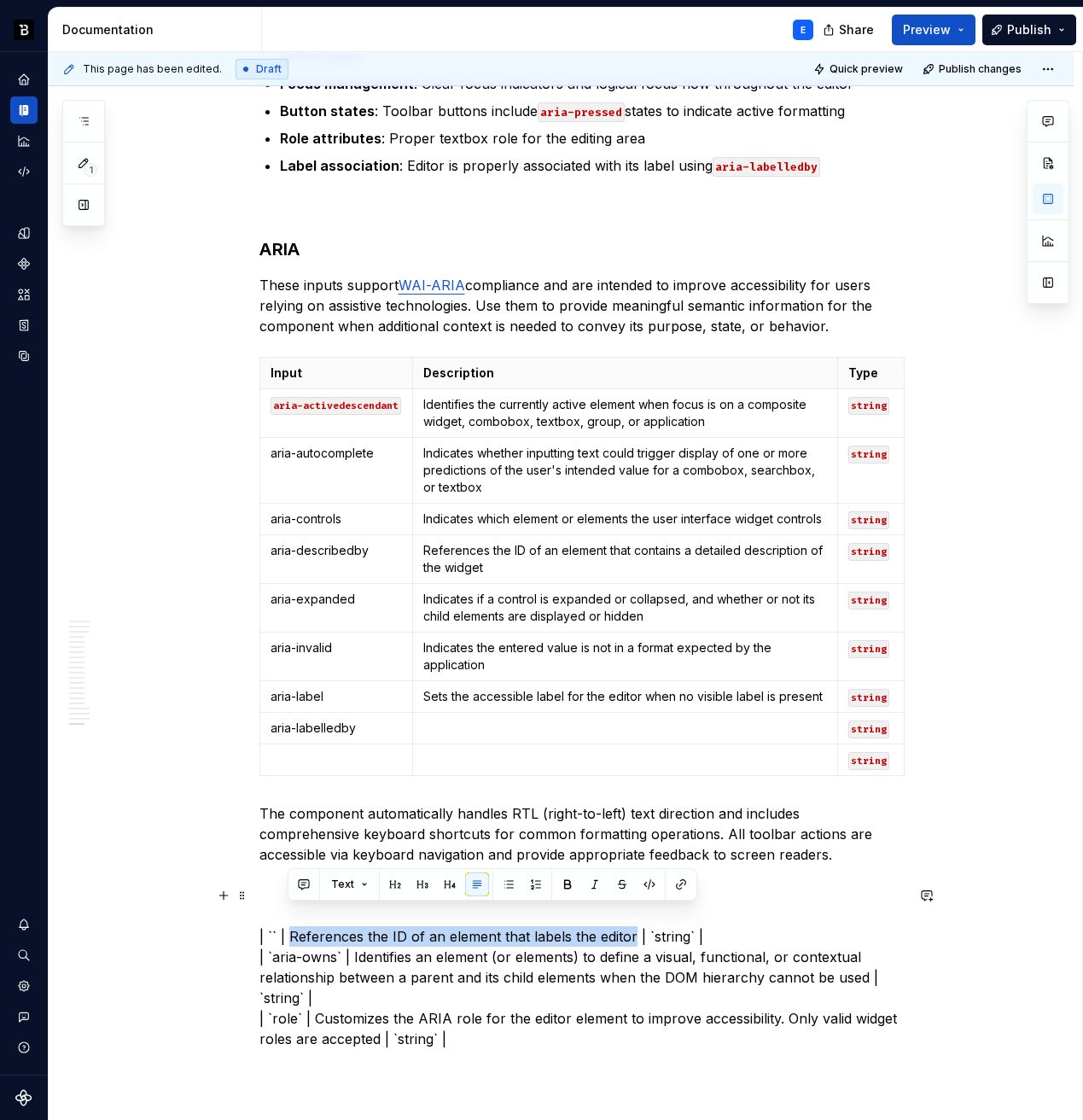
click at [613, 915] on p "| `` | References the ID of an element that labels the editor | `string` | | `a…" at bounding box center [582, 978] width 645 height 144
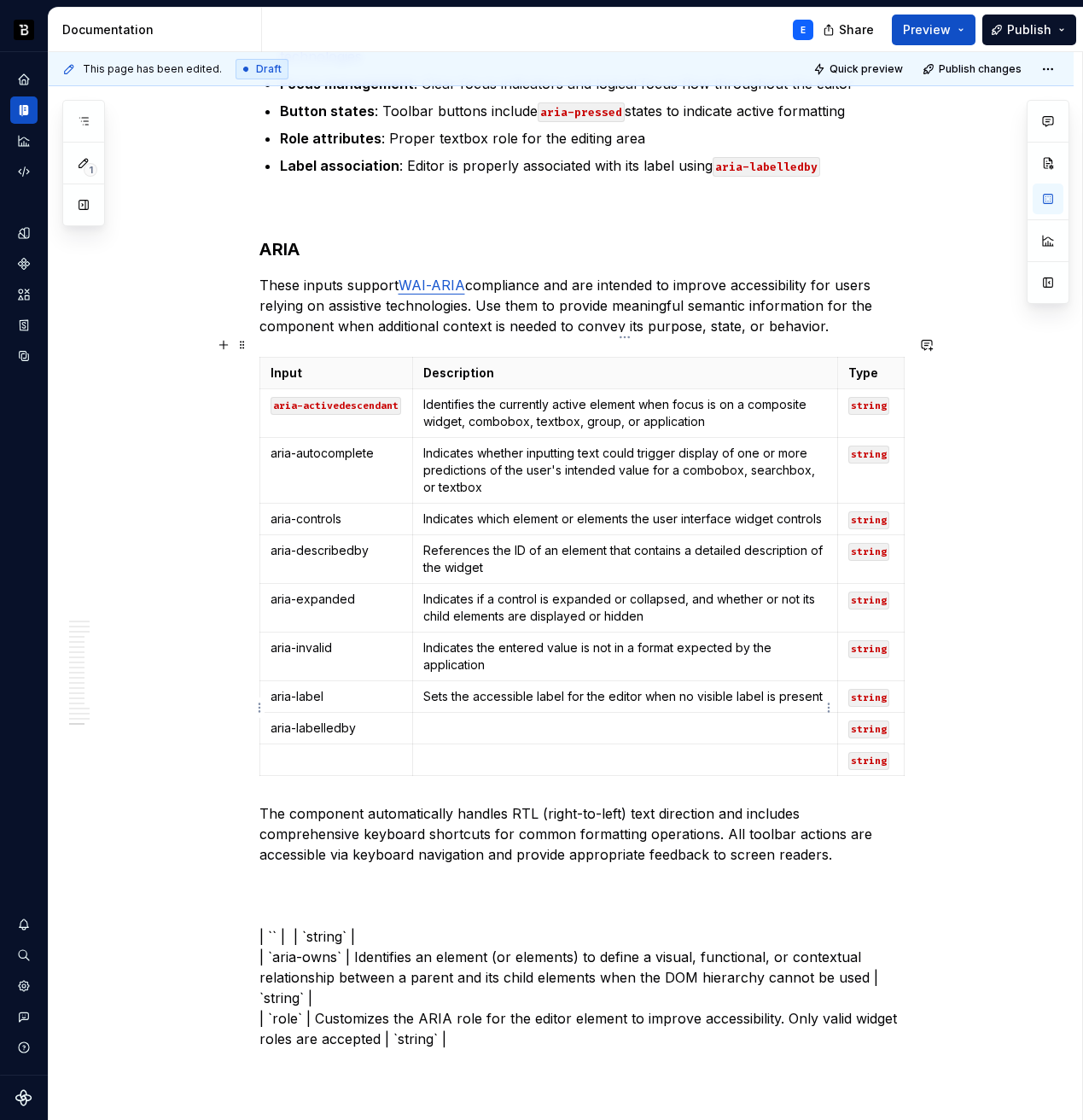
click at [565, 720] on p at bounding box center [624, 728] width 403 height 17
click at [399, 906] on p "| `` | | `string` | | `aria-owns` | Identifies an element (or elements) to defi…" at bounding box center [582, 978] width 645 height 144
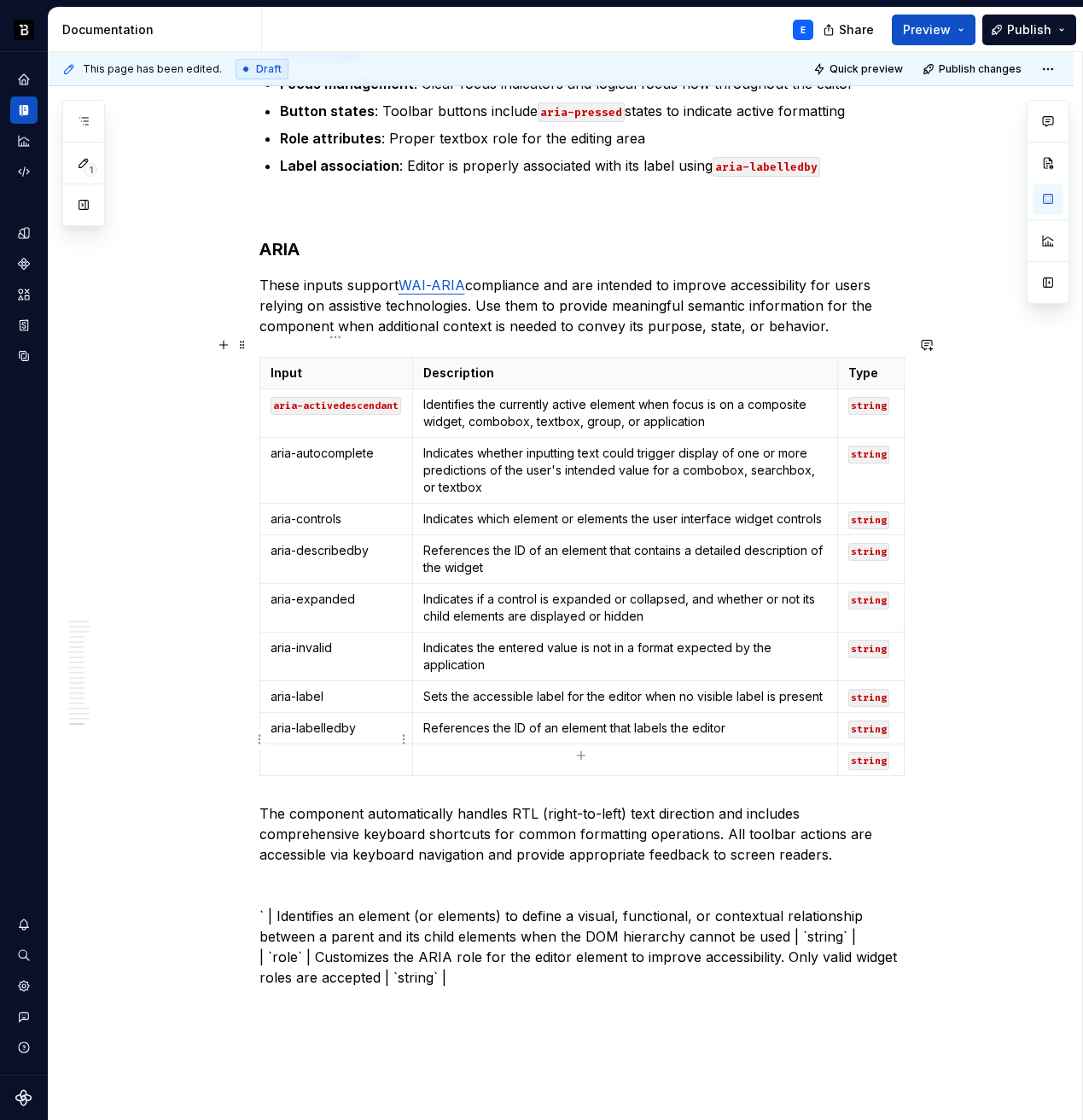
click at [354, 751] on p at bounding box center [336, 760] width 133 height 17
click at [291, 906] on p "` | Identifies an element (or elements) to define a visual, functional, or cont…" at bounding box center [582, 947] width 645 height 82
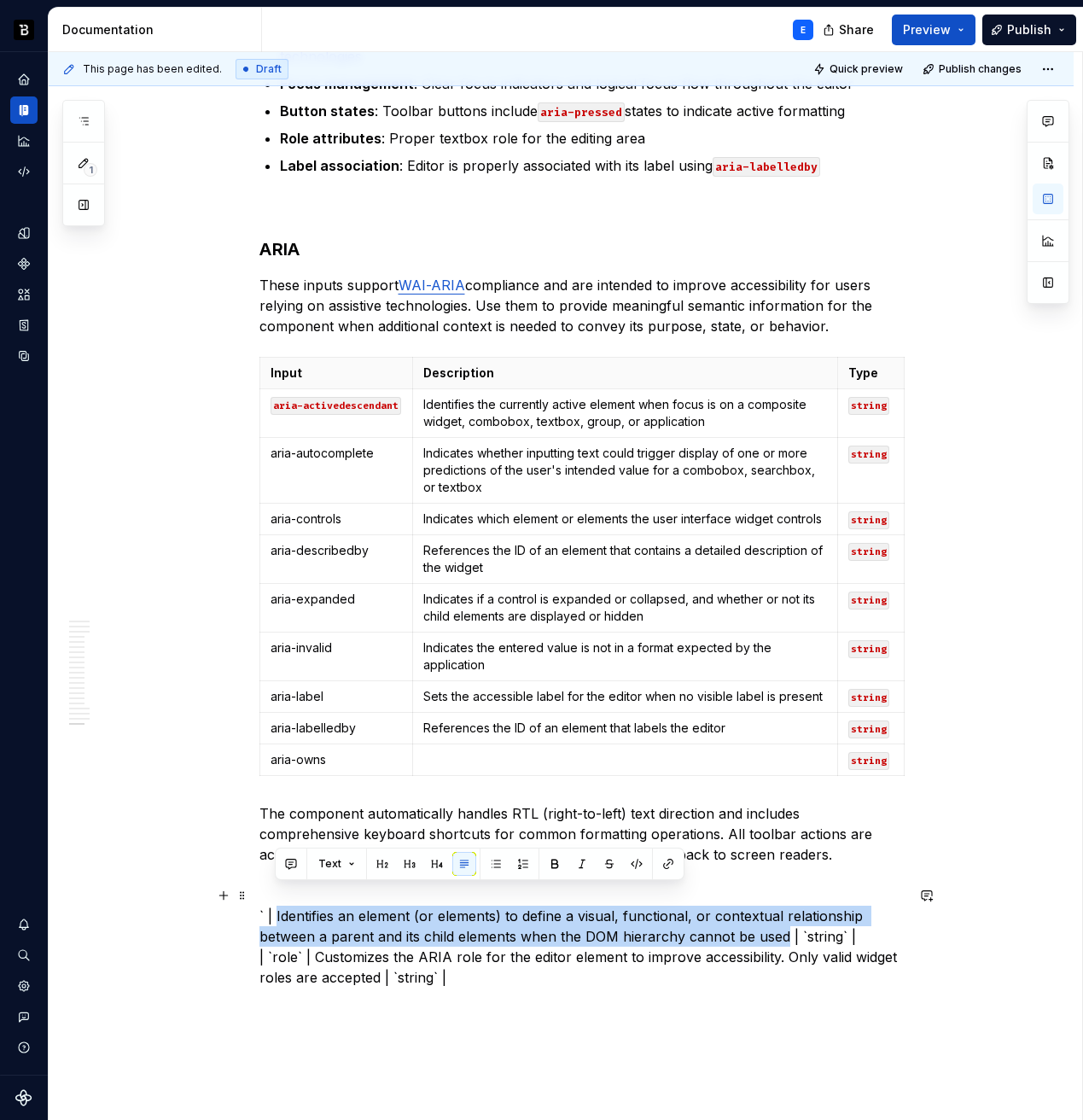
click at [757, 914] on p "` | Identifies an element (or elements) to define a visual, functional, or cont…" at bounding box center [582, 947] width 645 height 82
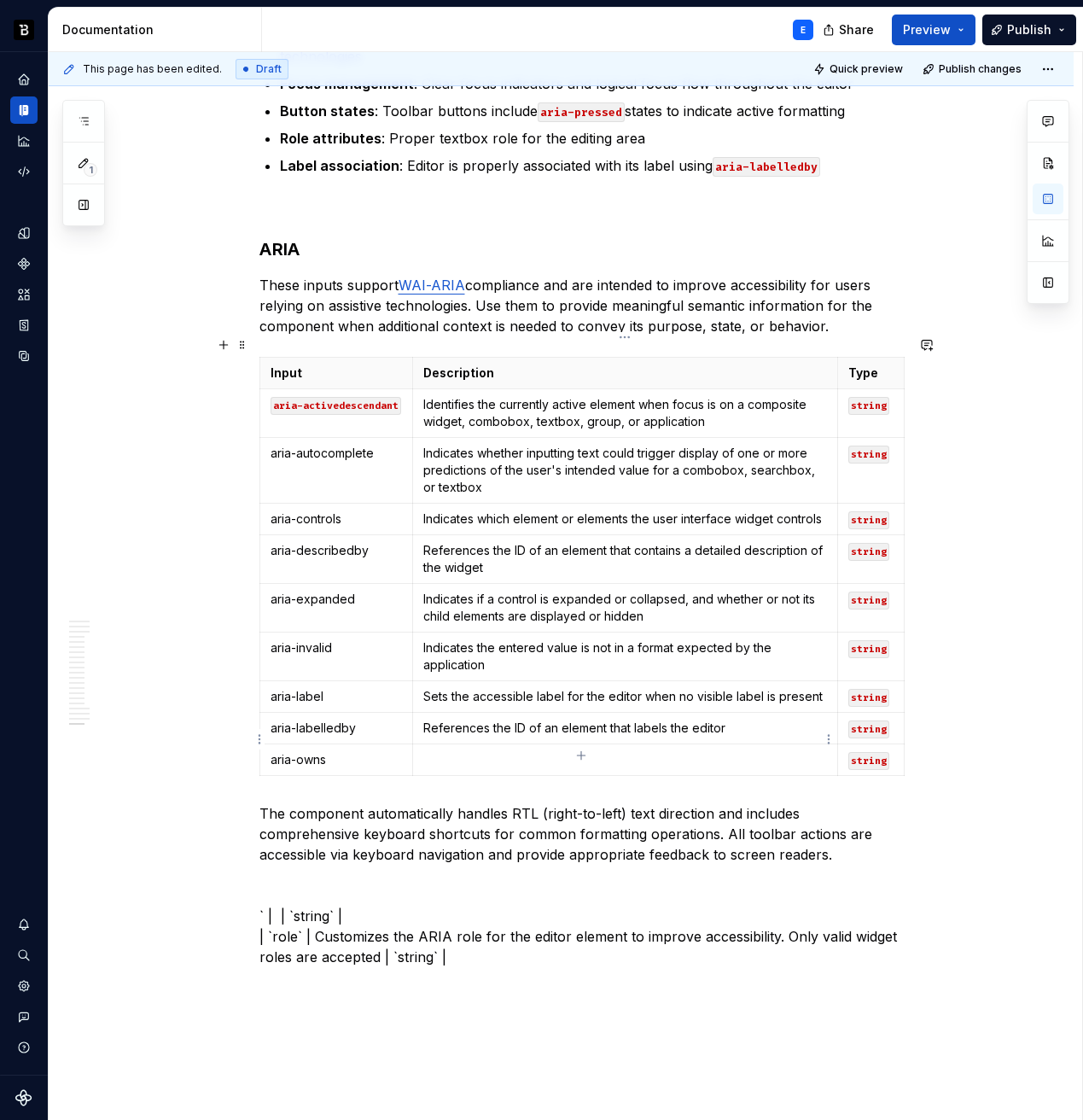
click at [639, 751] on p at bounding box center [624, 760] width 403 height 17
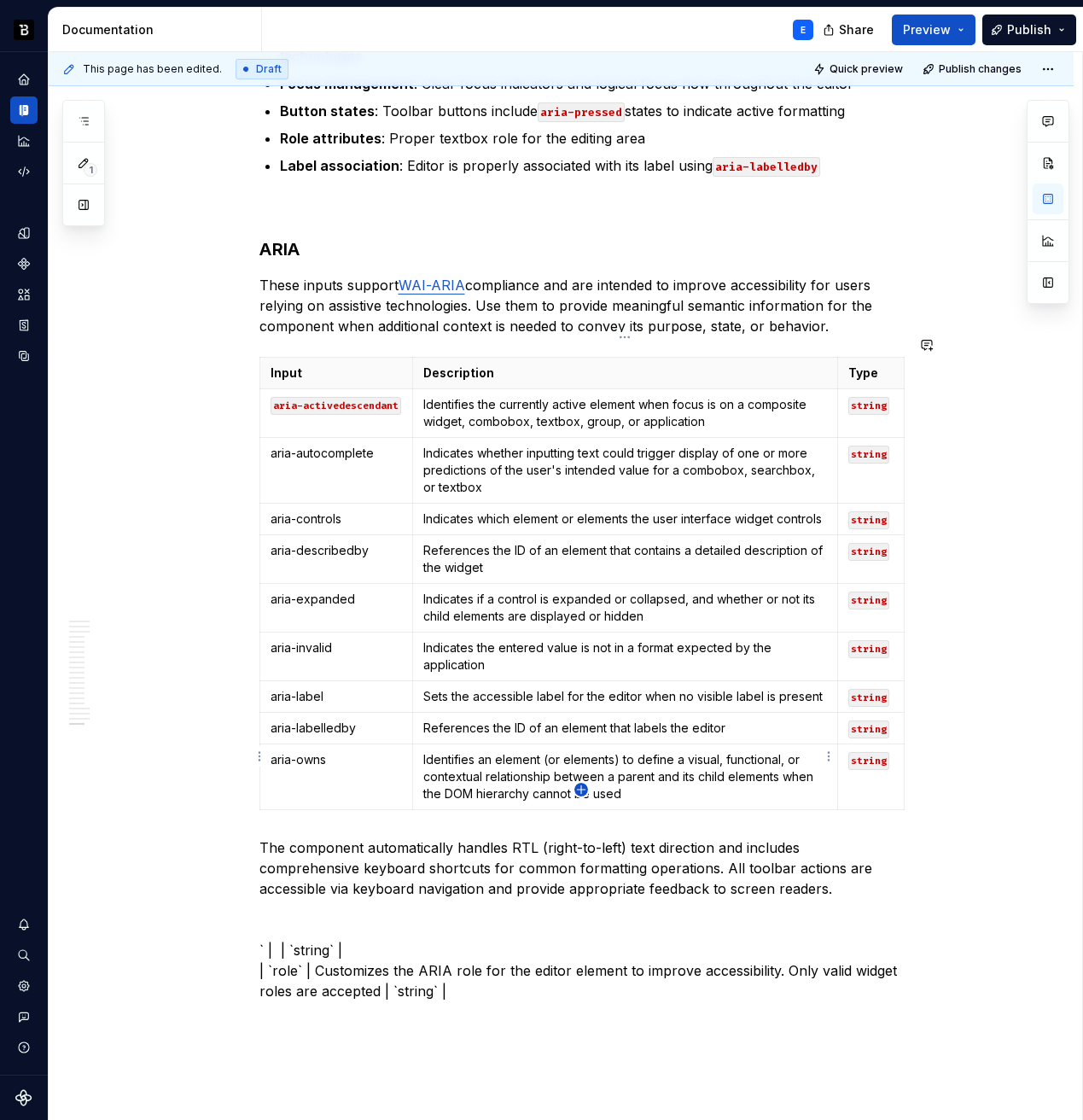
click at [582, 788] on icon "button" at bounding box center [582, 790] width 14 height 14
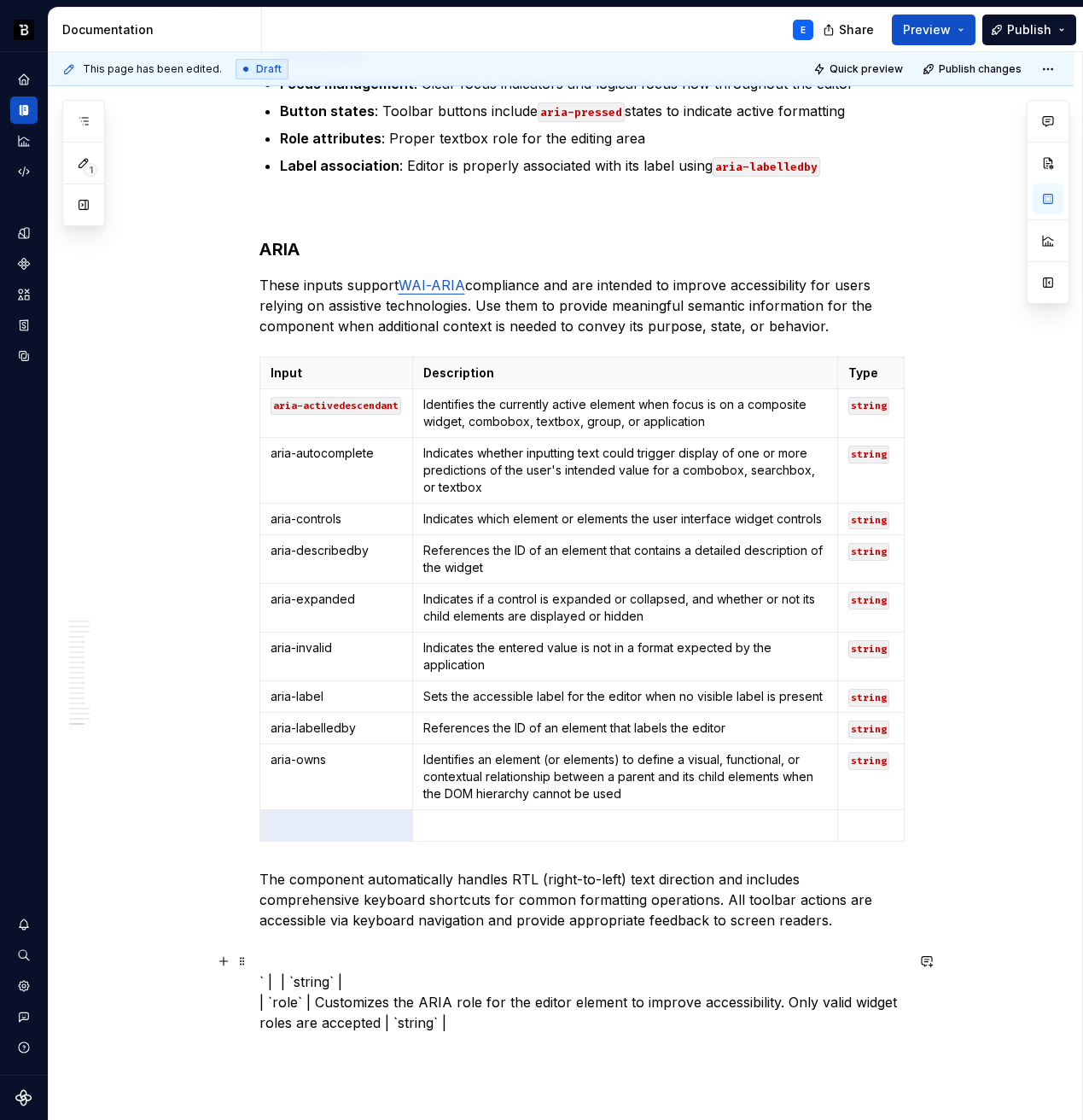
click at [364, 971] on p "` | | `string` | | `role` | Customizes the ARIA role for the editor element to …" at bounding box center [582, 1002] width 645 height 62
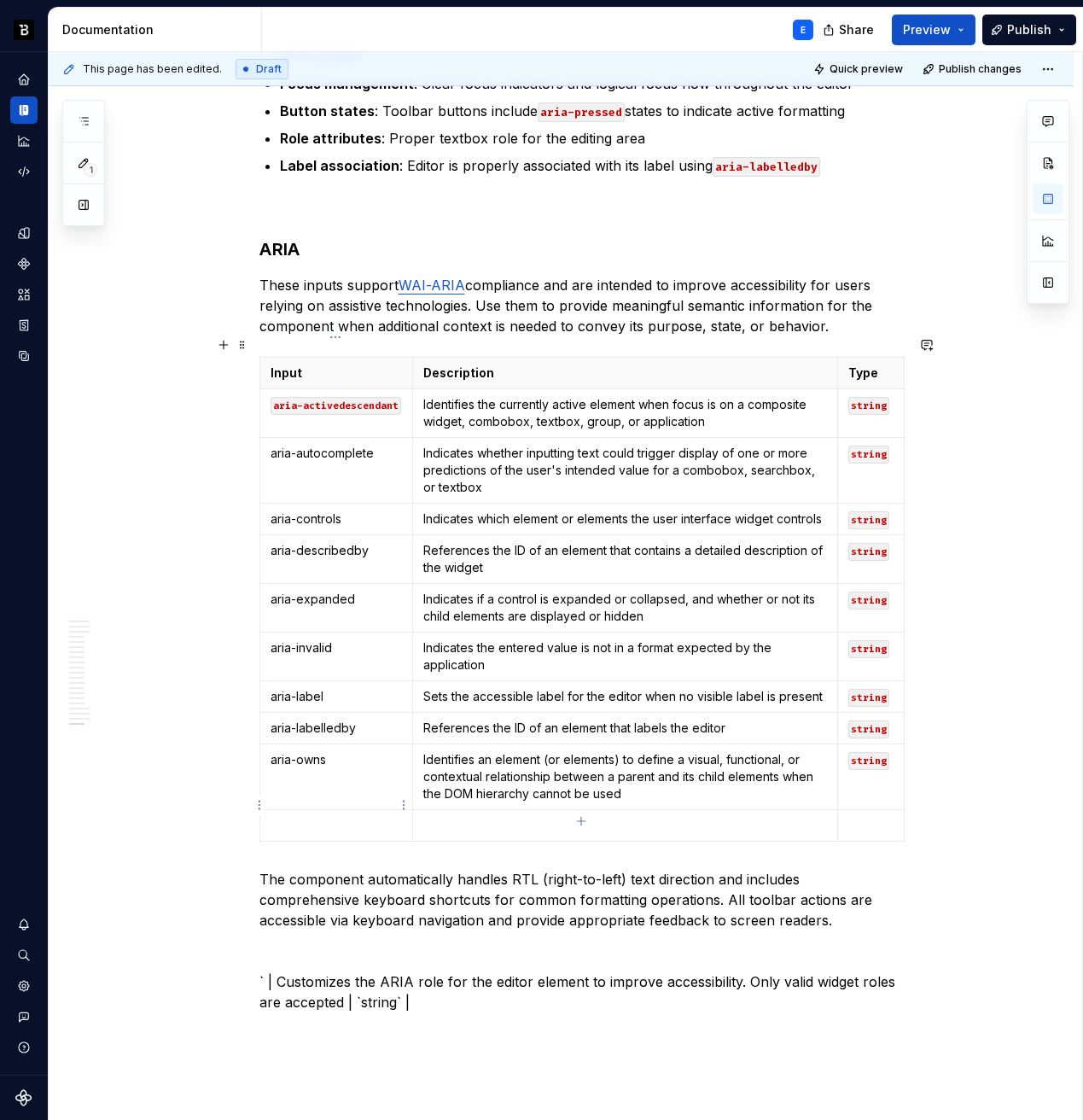
click at [356, 817] on p at bounding box center [336, 826] width 133 height 17
click at [318, 971] on p "` | Customizes the ARIA role for the editor element to improve accessibility. O…" at bounding box center [582, 992] width 645 height 41
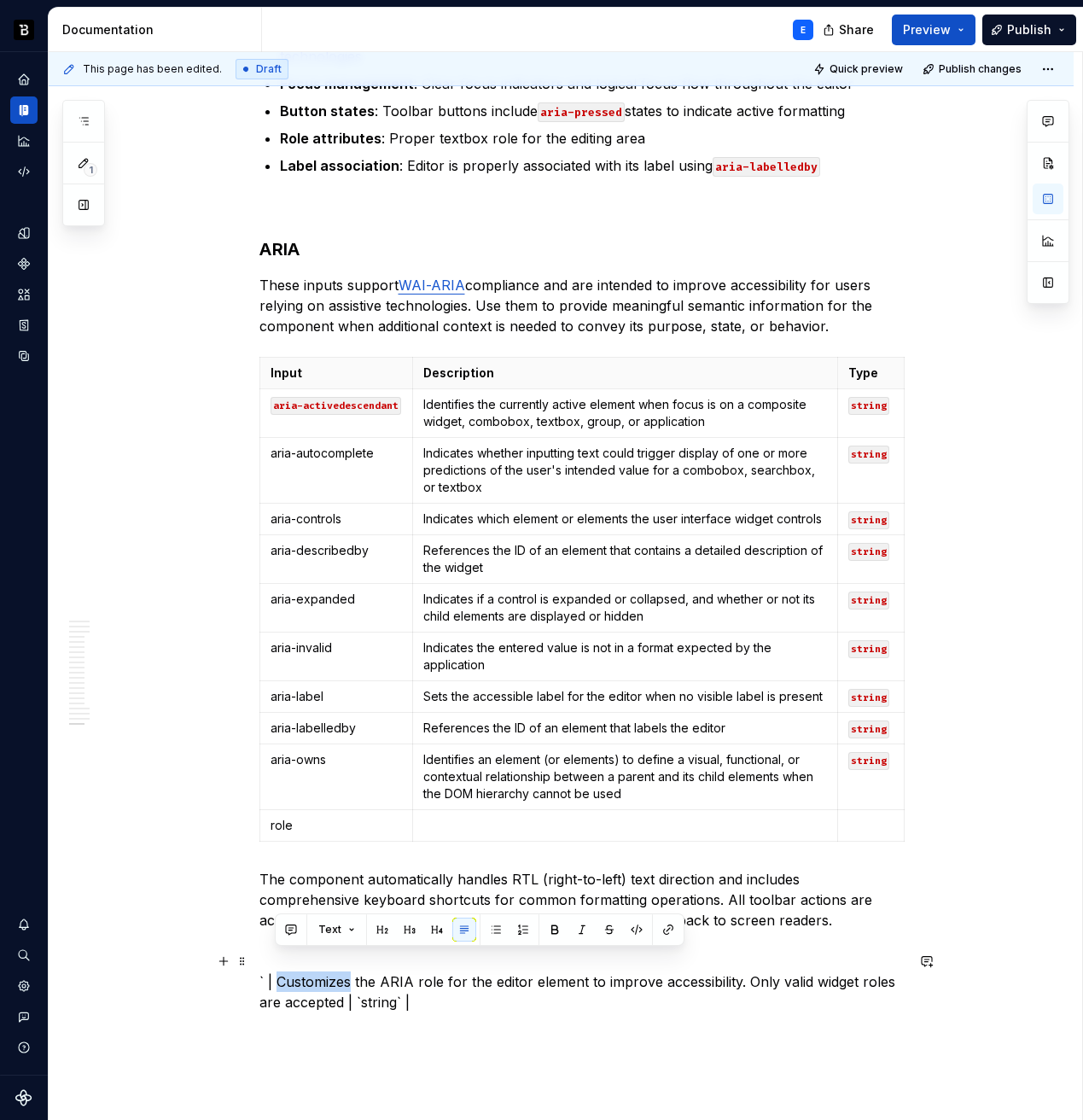
click at [318, 985] on p "` | Customizes the ARIA role for the editor element to improve accessibility. O…" at bounding box center [582, 992] width 645 height 41
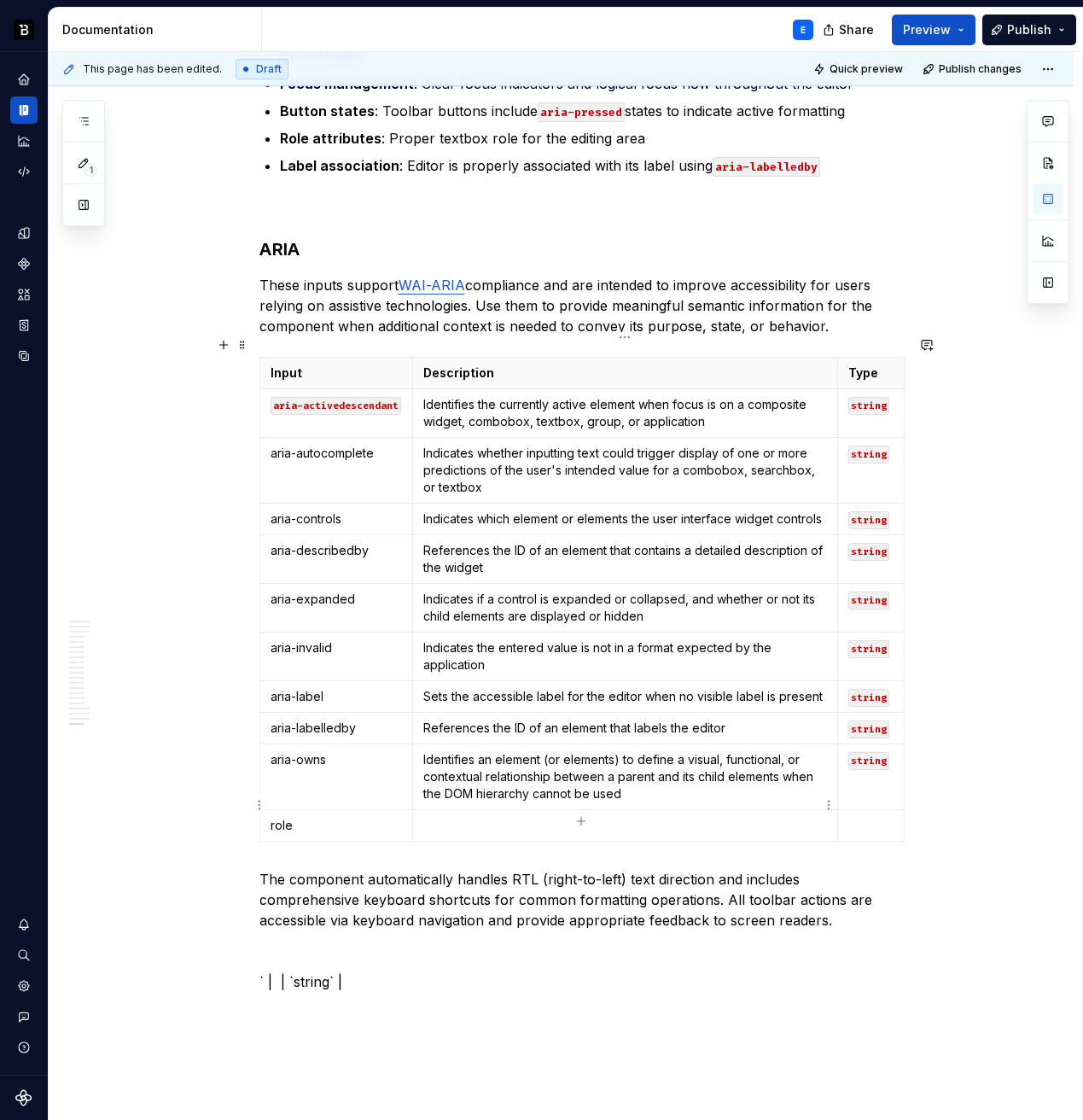
click at [455, 817] on p at bounding box center [624, 826] width 403 height 17
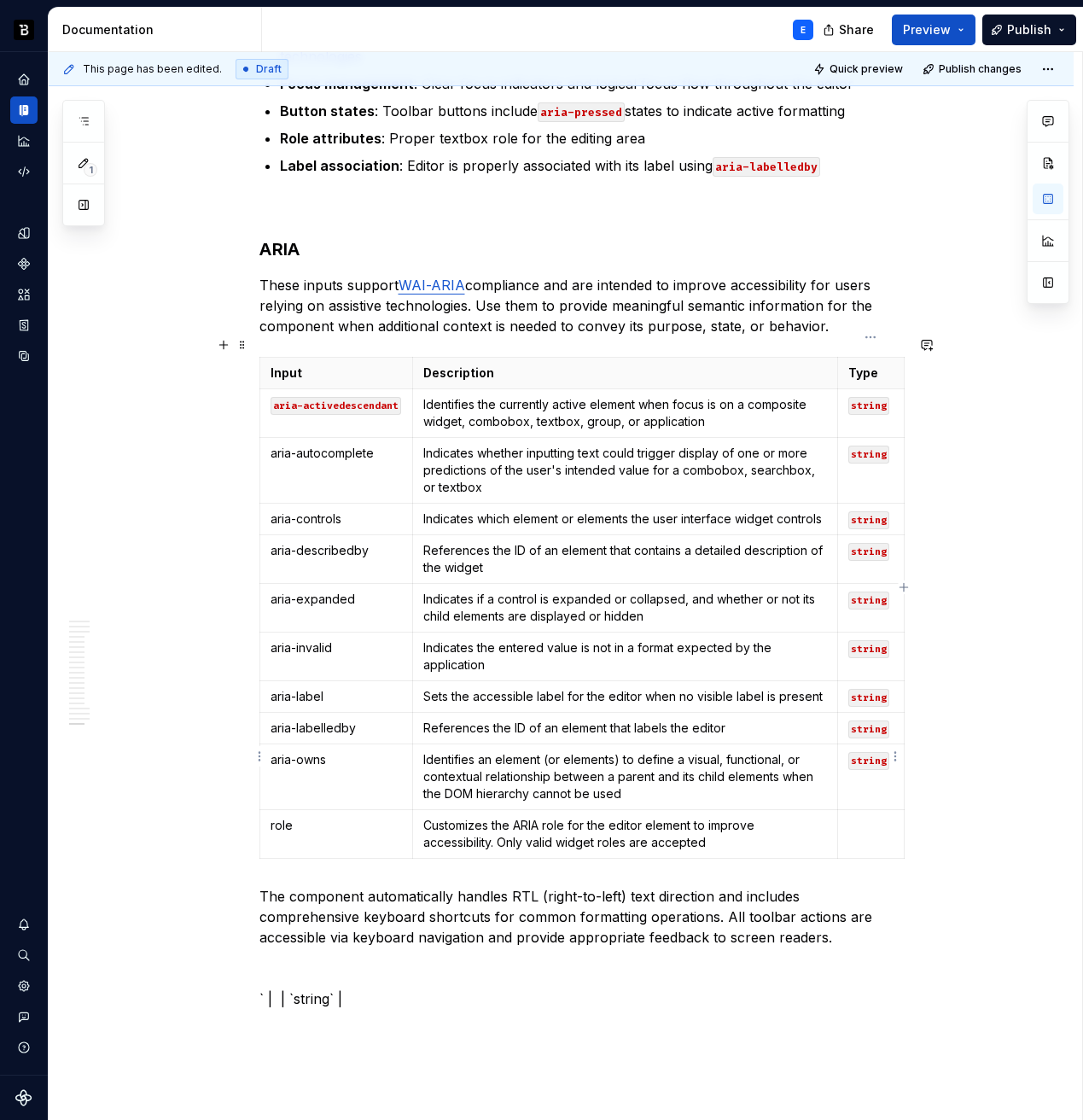
click at [864, 769] on td "string" at bounding box center [871, 777] width 67 height 66
click at [870, 817] on p at bounding box center [871, 826] width 45 height 17
click at [378, 817] on p "role" at bounding box center [336, 826] width 133 height 17
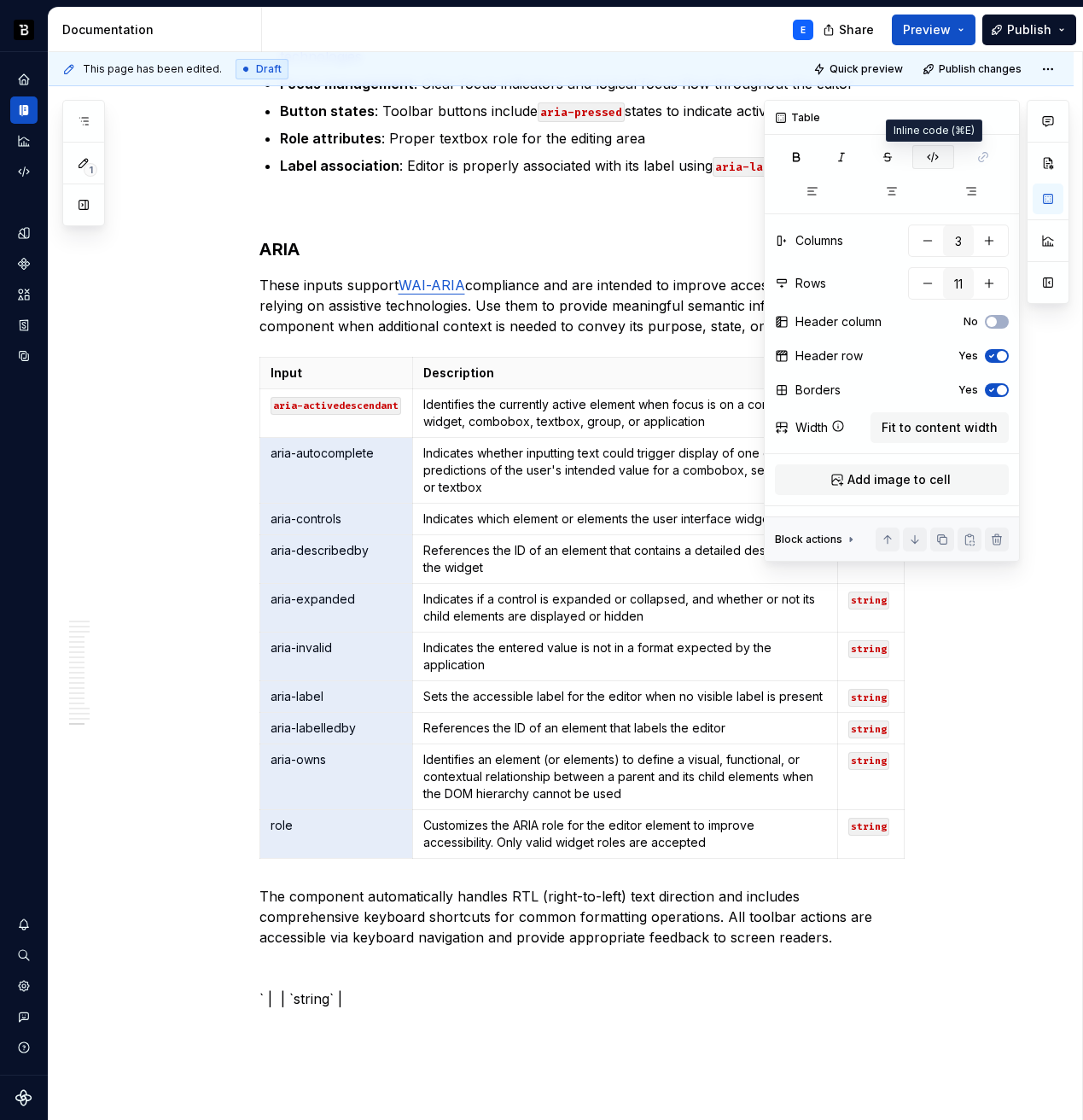
click at [933, 156] on icon "button" at bounding box center [933, 157] width 10 height 9
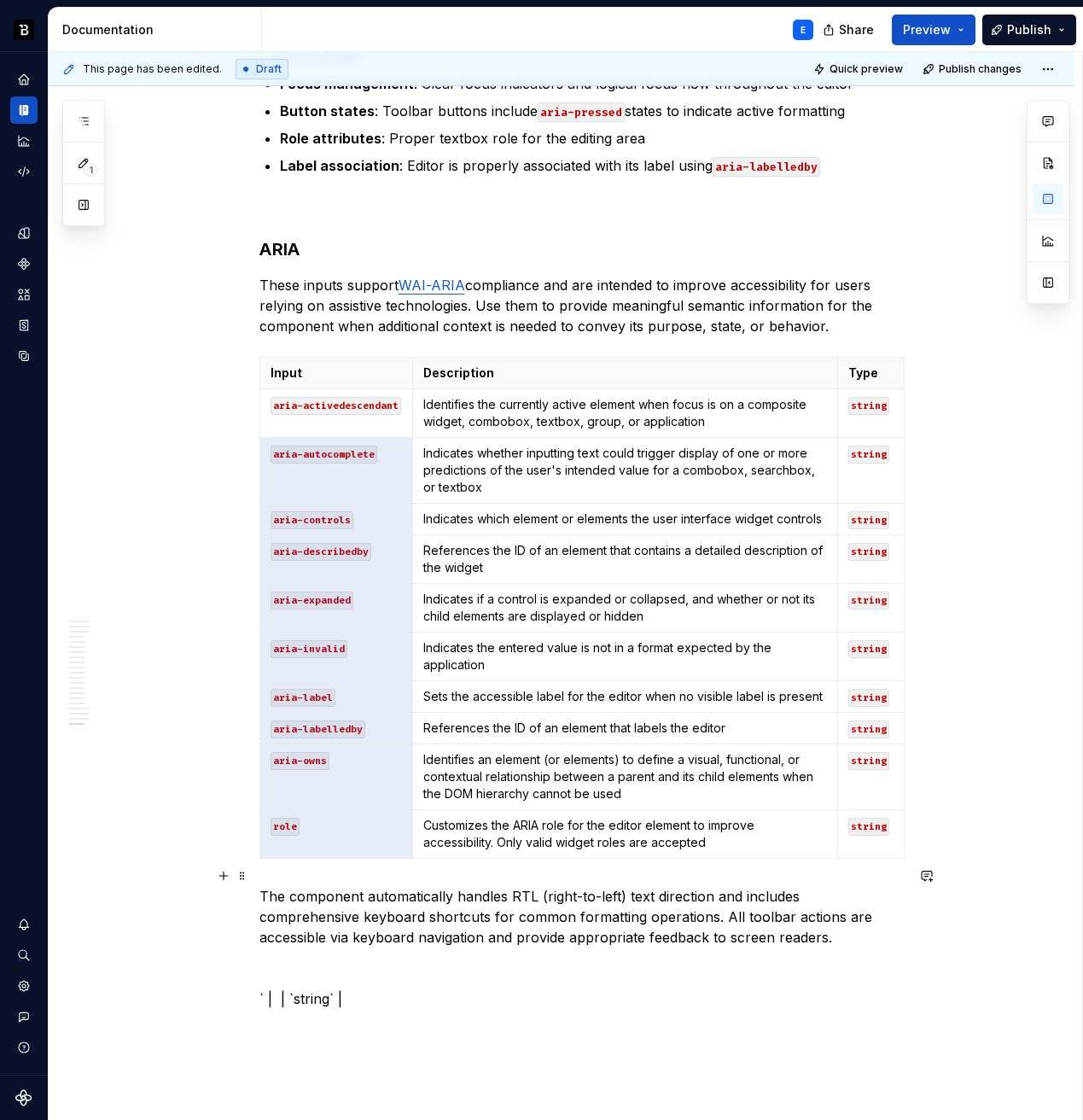
click at [355, 919] on p "The component automatically handles RTL (right-to-left) text direction and incl…" at bounding box center [582, 917] width 645 height 62
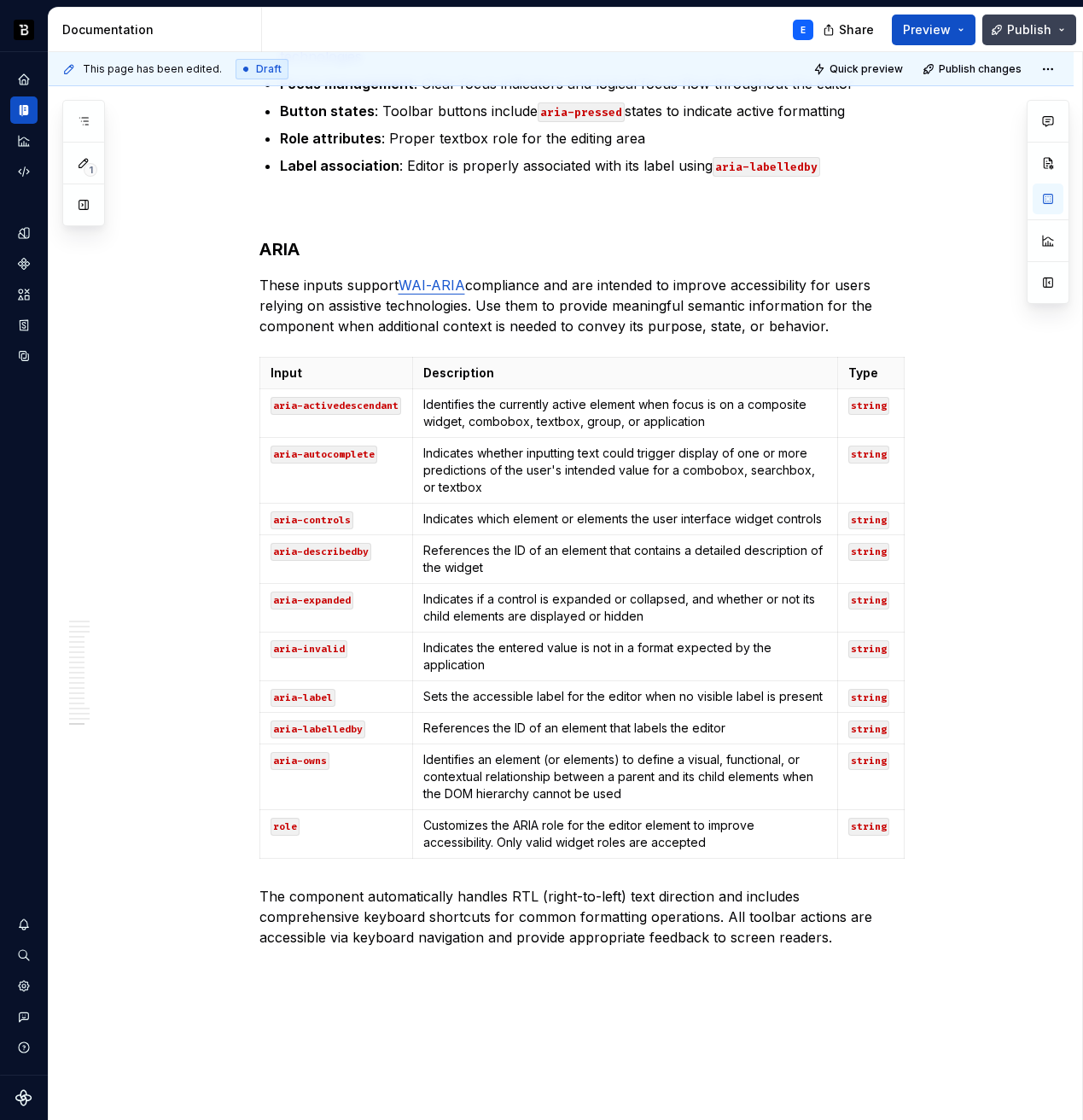
click at [1021, 32] on span "Publish" at bounding box center [1029, 30] width 44 height 17
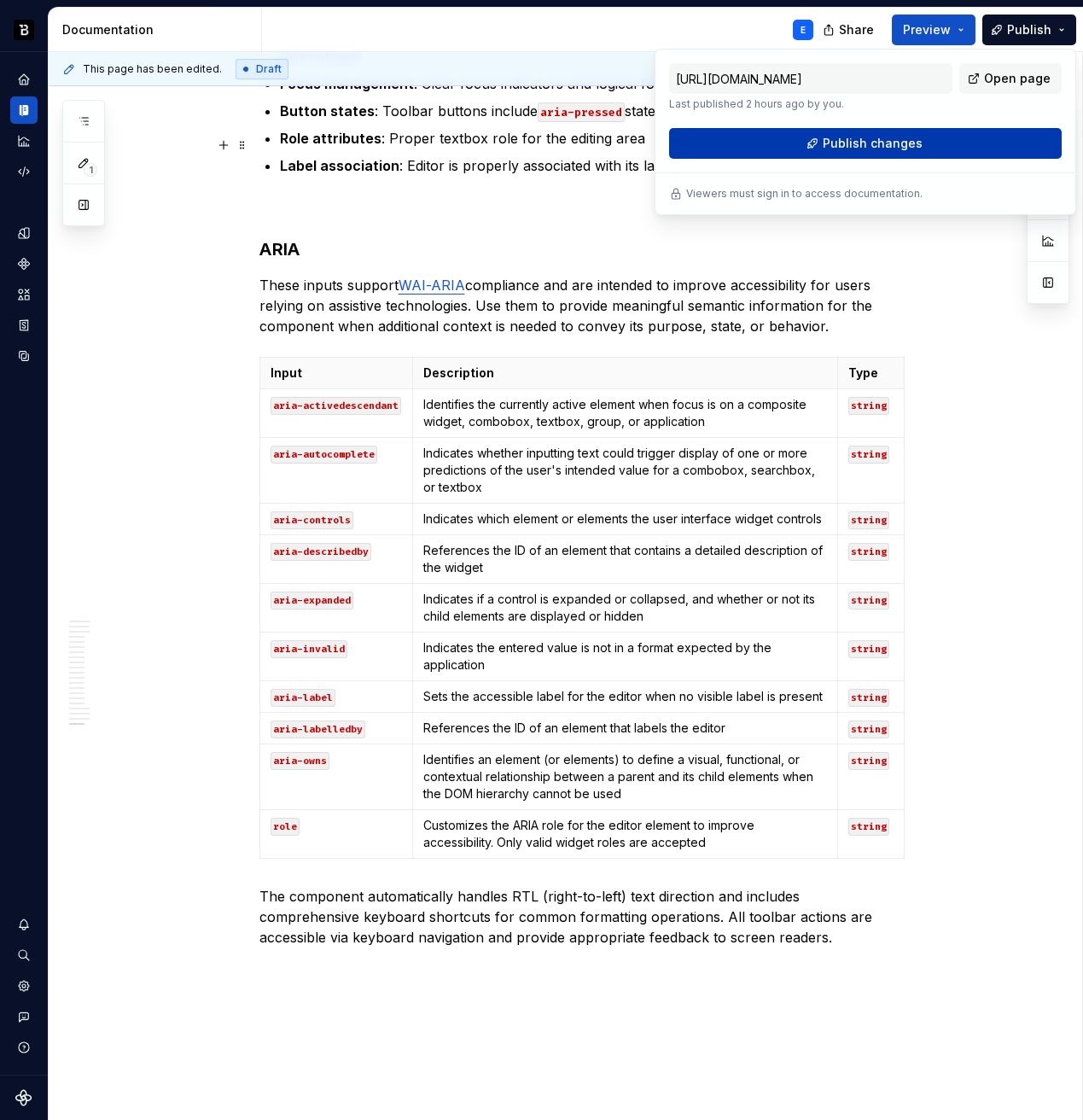
click at [926, 139] on button "Publish changes" at bounding box center [865, 144] width 393 height 31
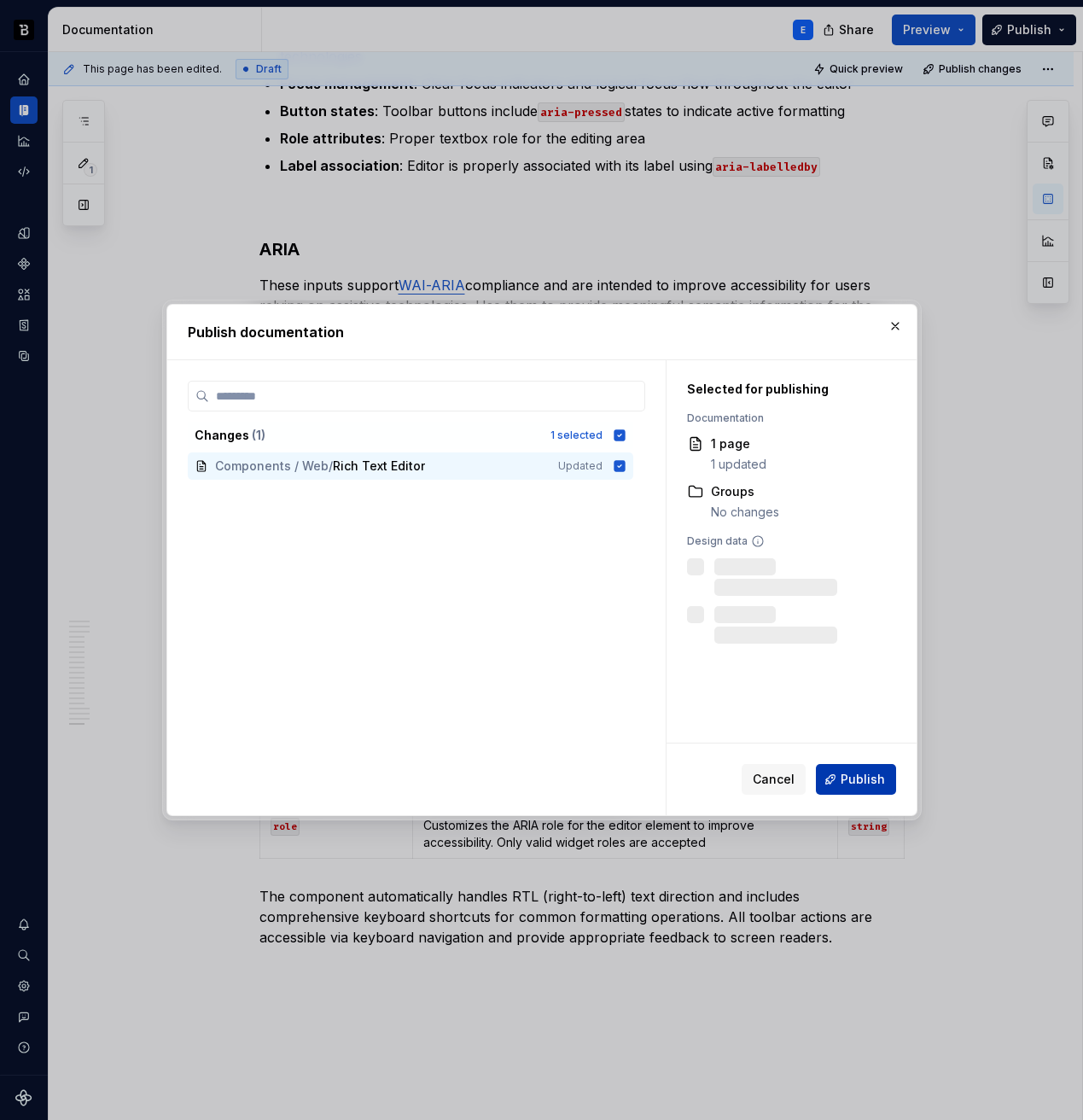
click at [866, 788] on button "Publish" at bounding box center [856, 779] width 80 height 31
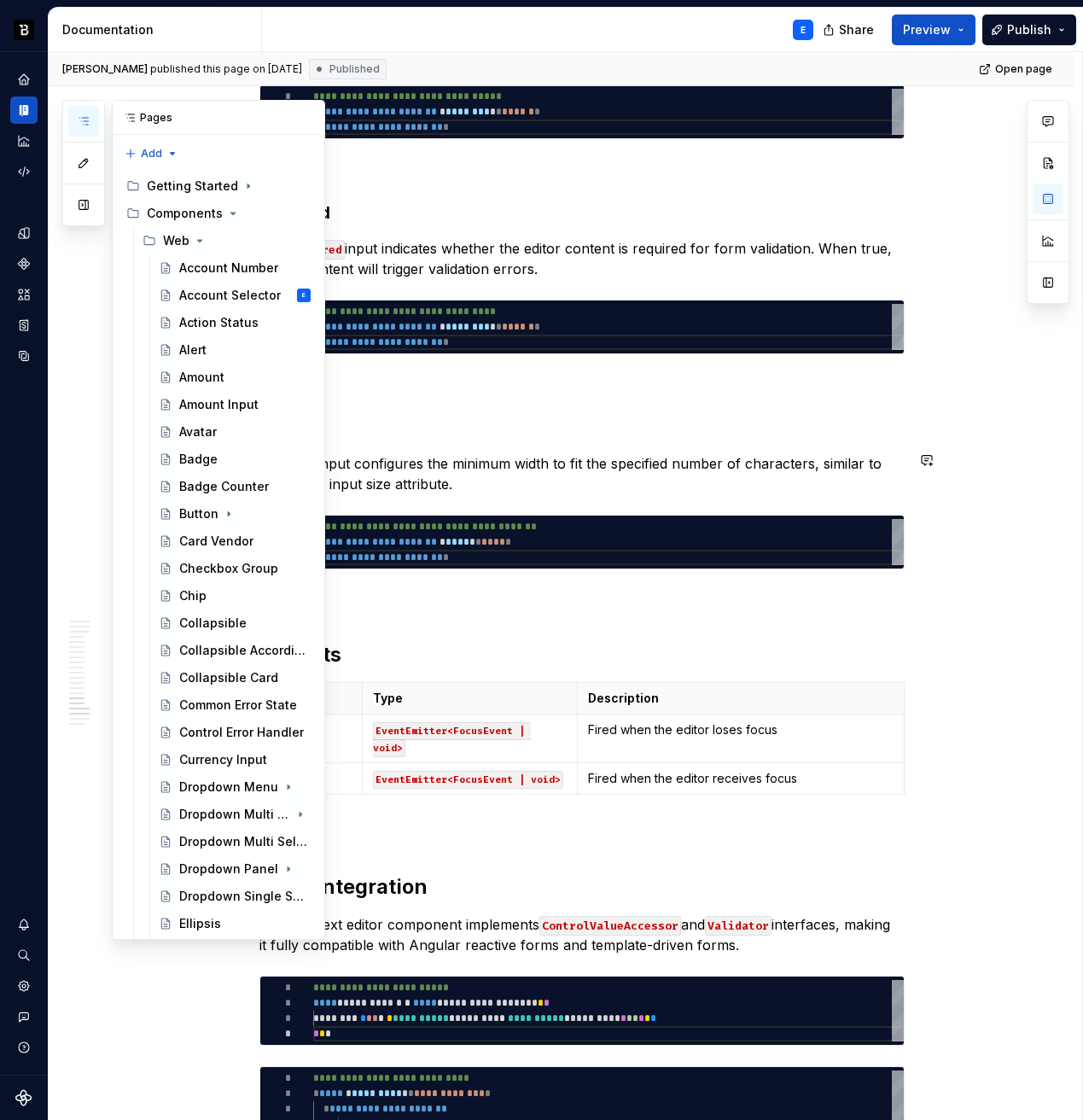
scroll to position [1504, 0]
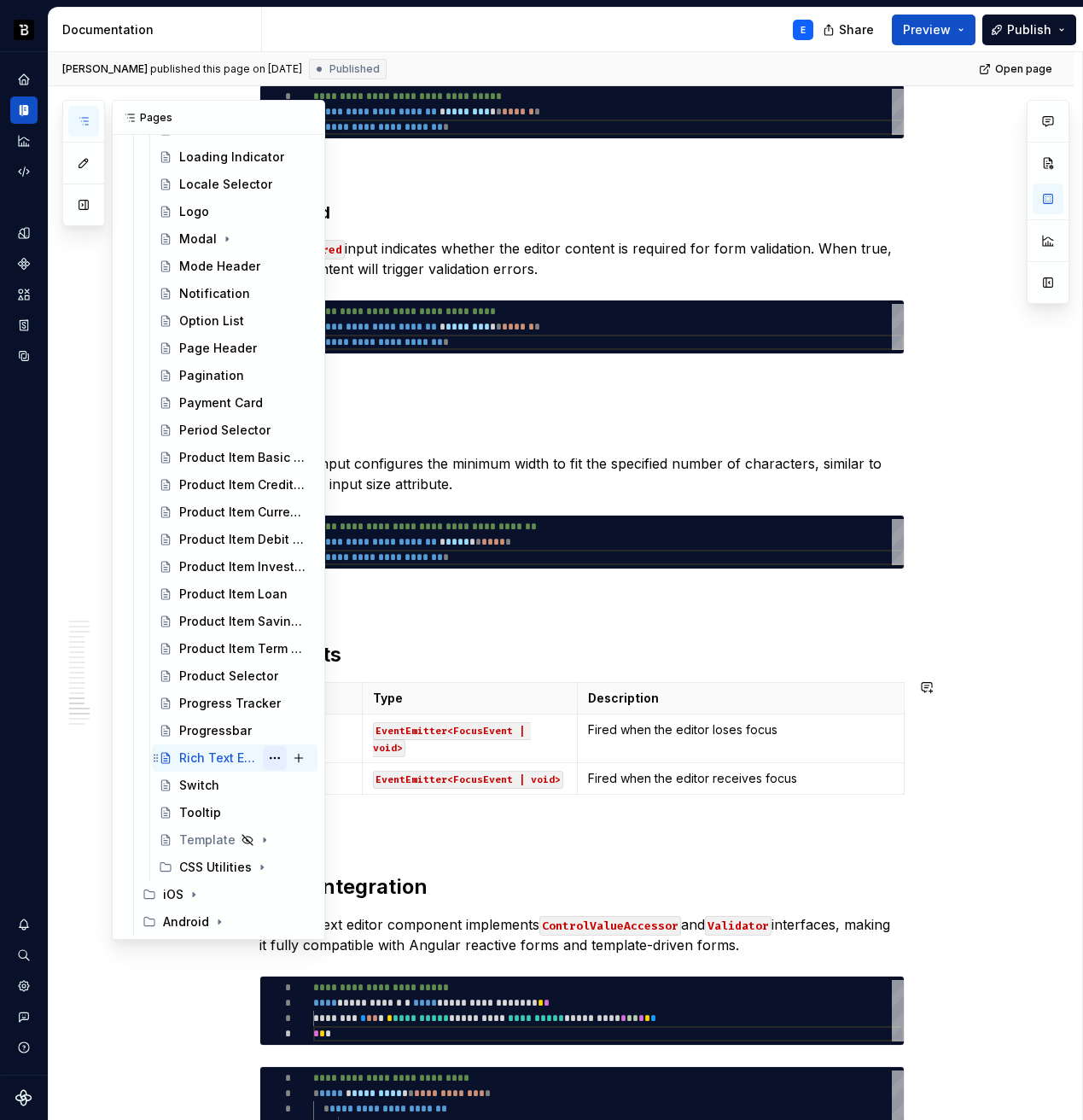
click at [264, 758] on button "Page tree" at bounding box center [275, 758] width 24 height 24
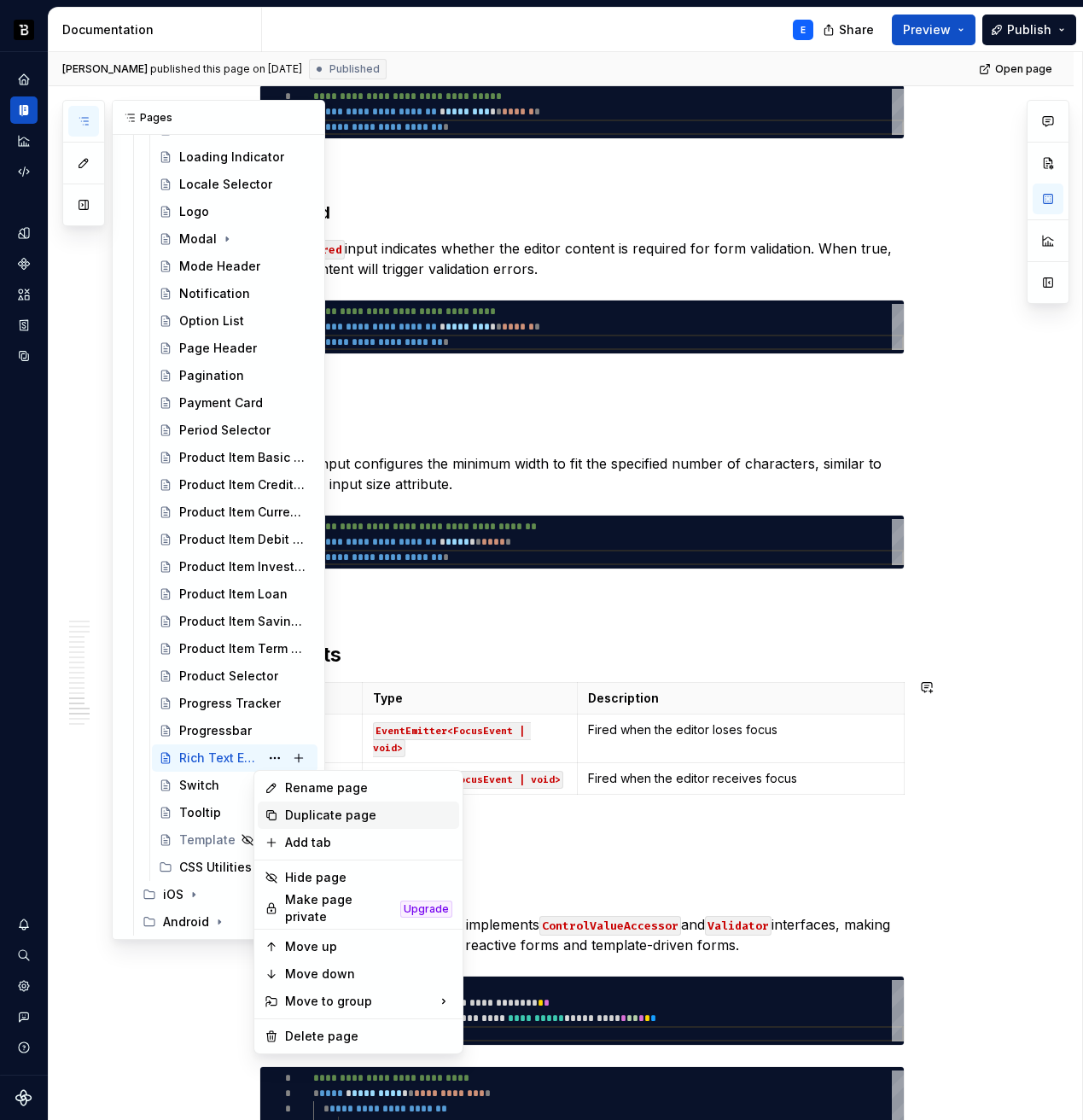
click at [303, 811] on div "Duplicate page" at bounding box center [369, 815] width 168 height 17
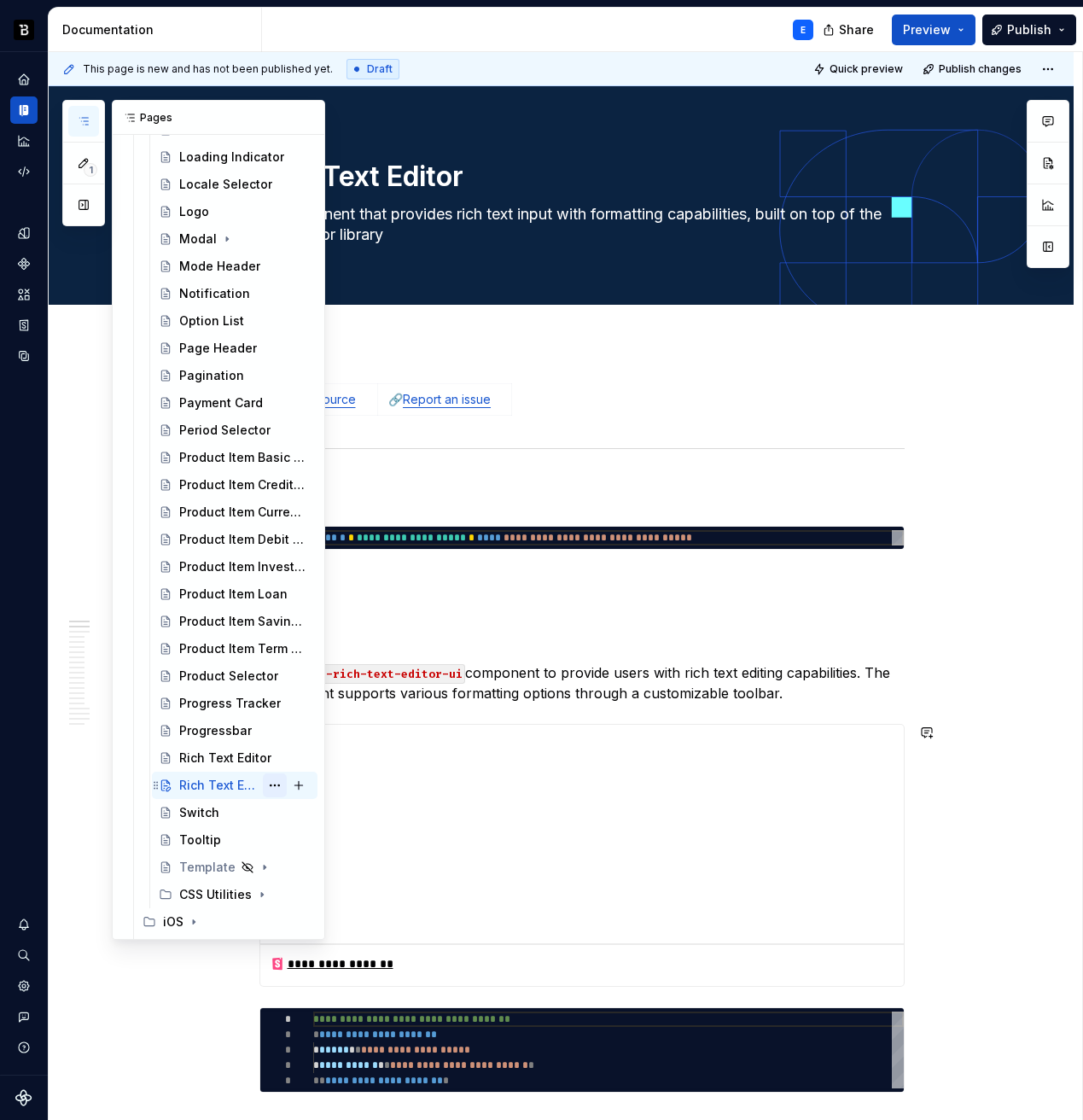
click at [265, 785] on button "Page tree" at bounding box center [275, 785] width 24 height 24
type textarea "*"
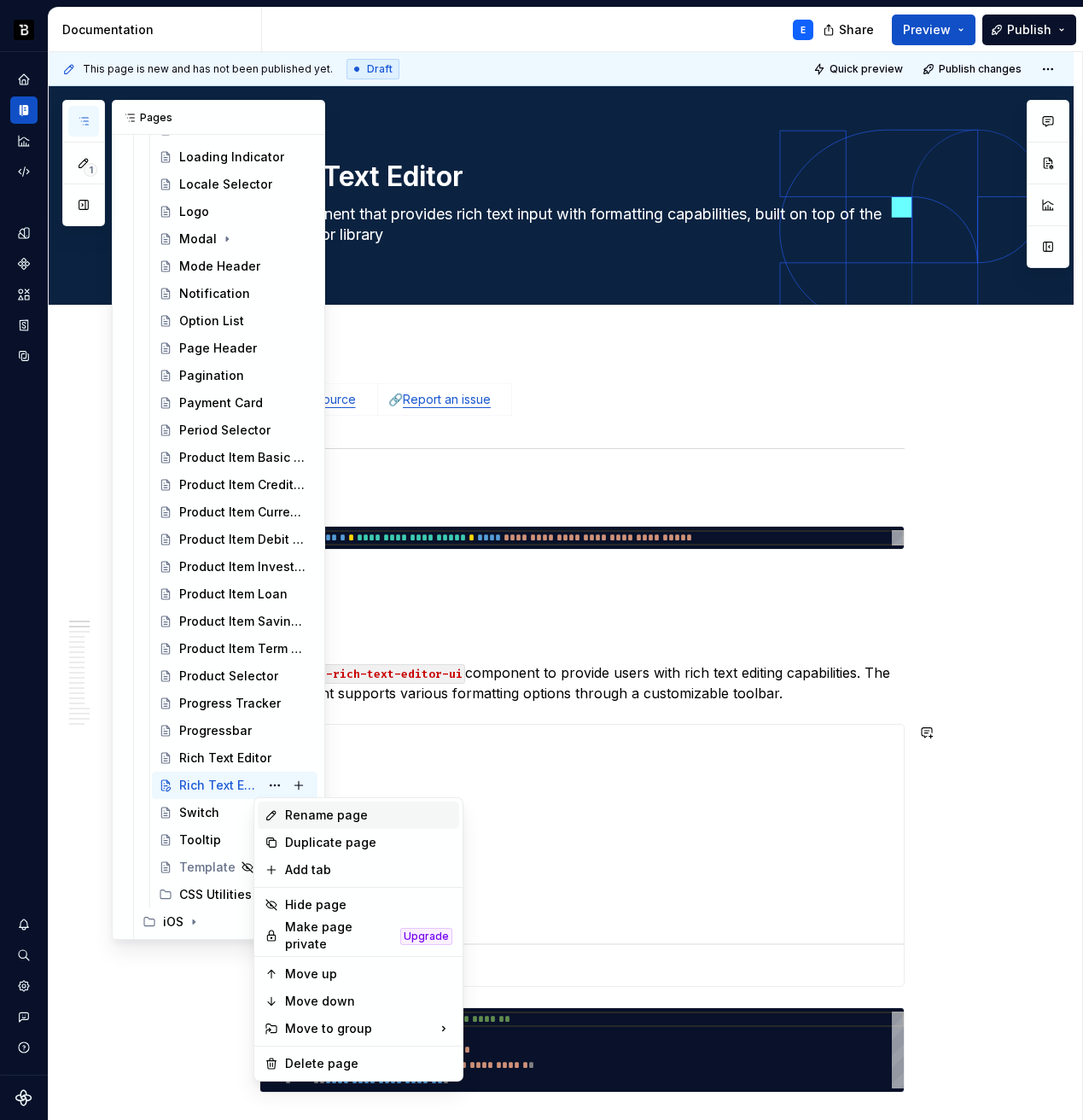
click at [304, 818] on div "Rename page" at bounding box center [369, 815] width 168 height 17
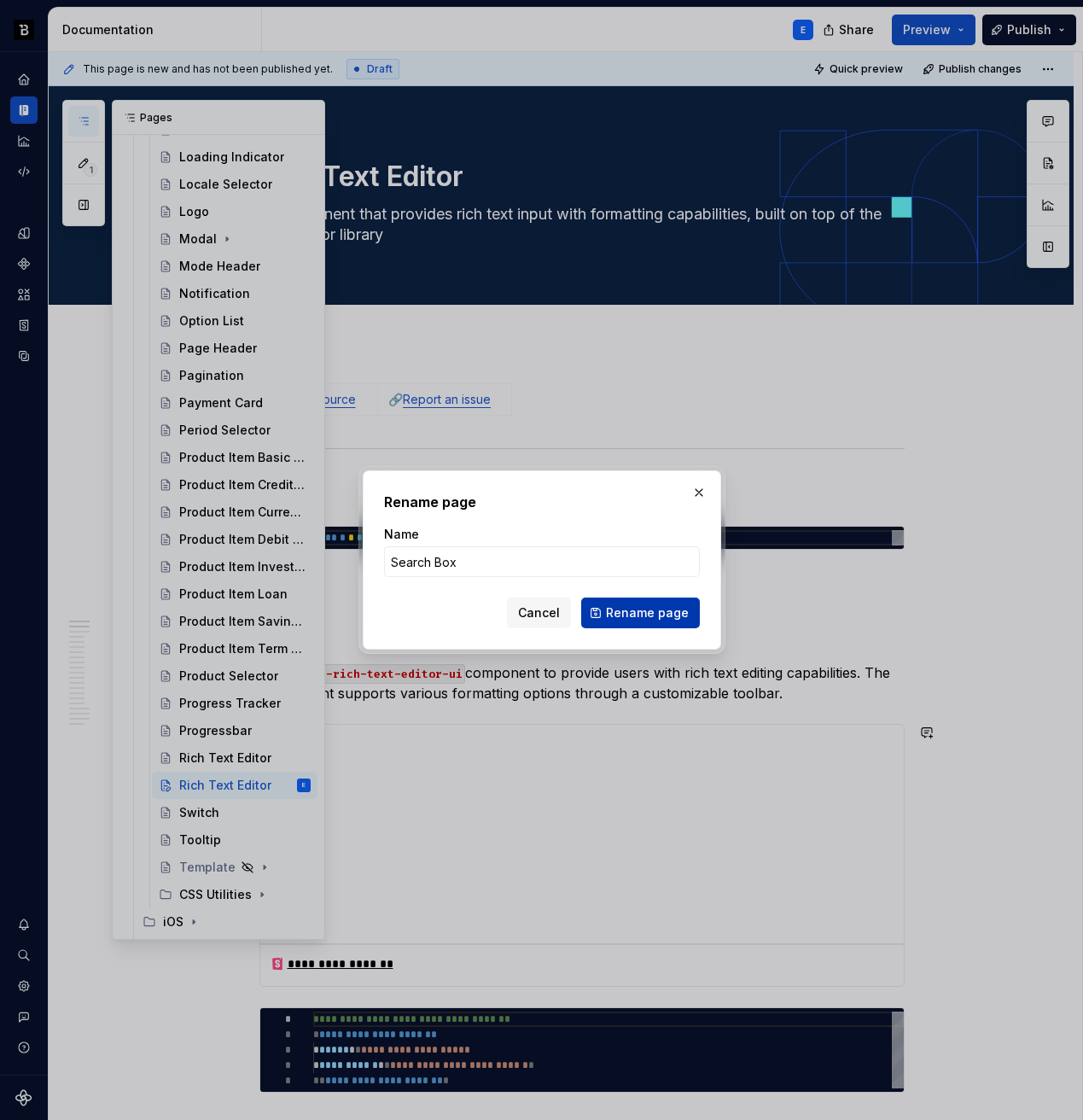
type input "Search Box"
click at [612, 618] on span "Rename page" at bounding box center [647, 613] width 83 height 17
type textarea "*"
type textarea "Search Box"
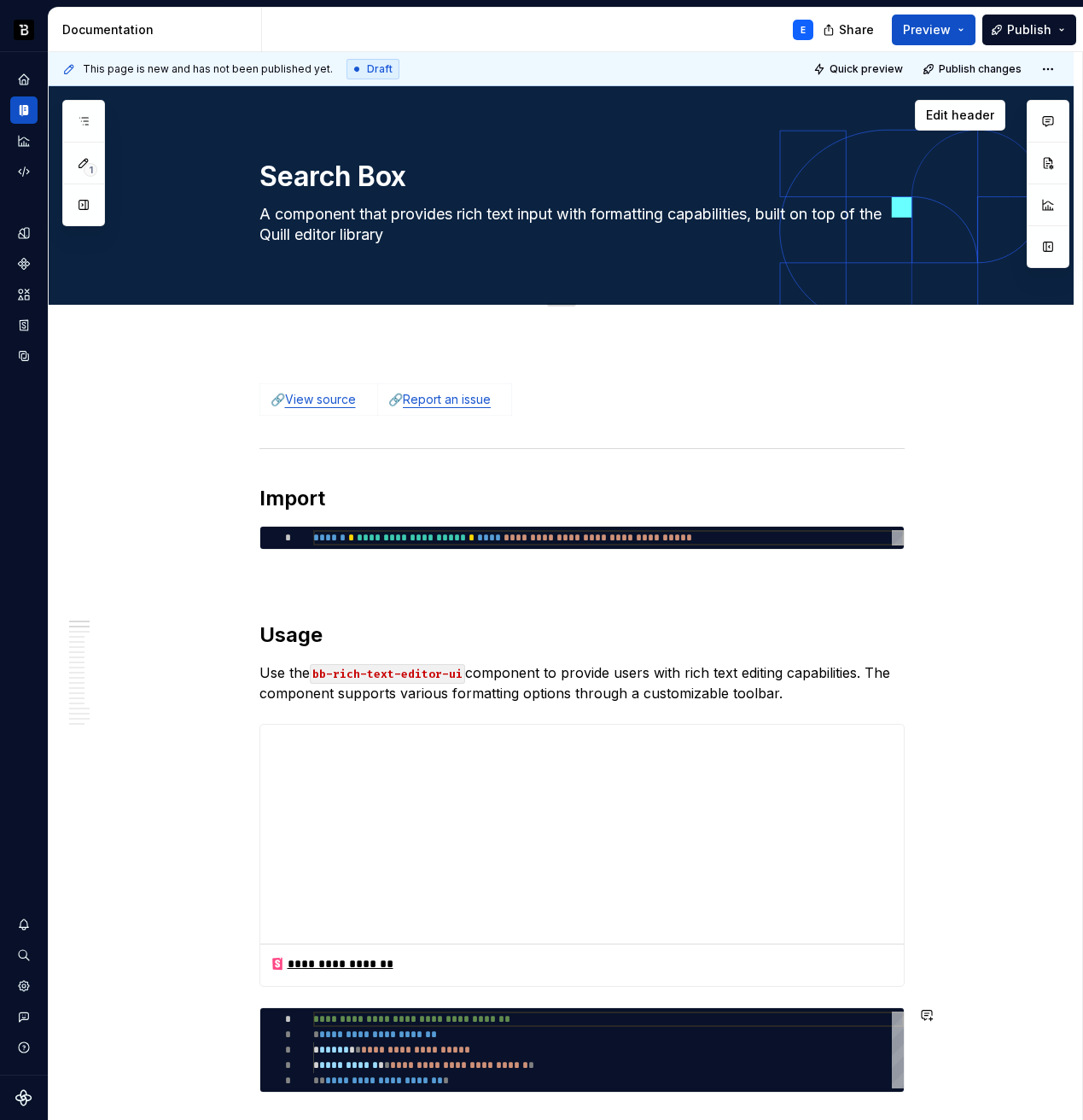
click at [324, 218] on textarea "A component that provides rich text input with formatting capabilities, built o…" at bounding box center [578, 224] width 645 height 48
paste textarea "search input field component with optional typeahead functionality, search and …"
type textarea "*"
type textarea "A search input field component with optional typeahead functionality, search an…"
type textarea "*"
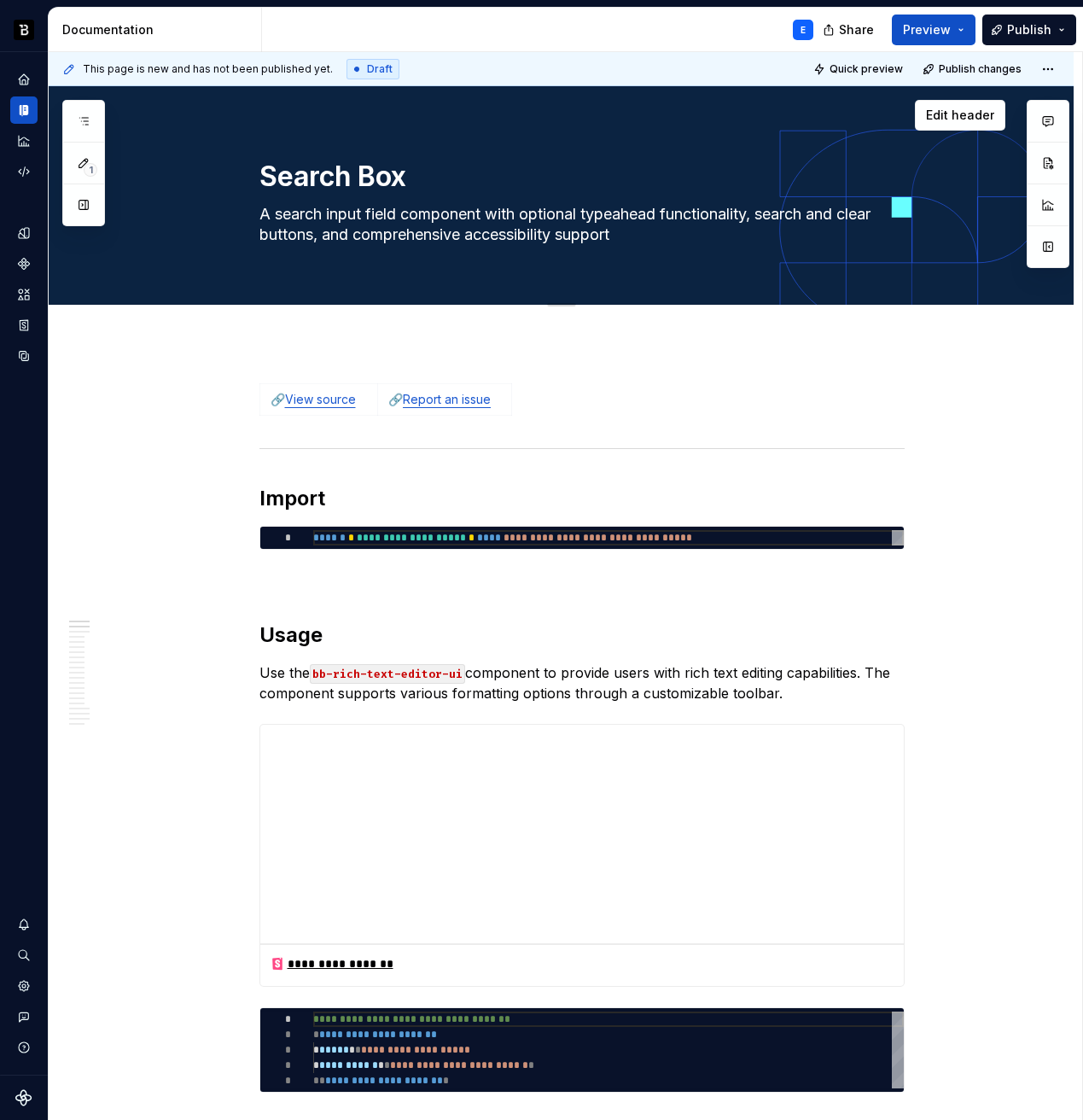
type textarea "A search input field component with optional typeahead functionality, search an…"
click at [343, 400] on link "View source" at bounding box center [320, 399] width 71 height 15
type textarea "*"
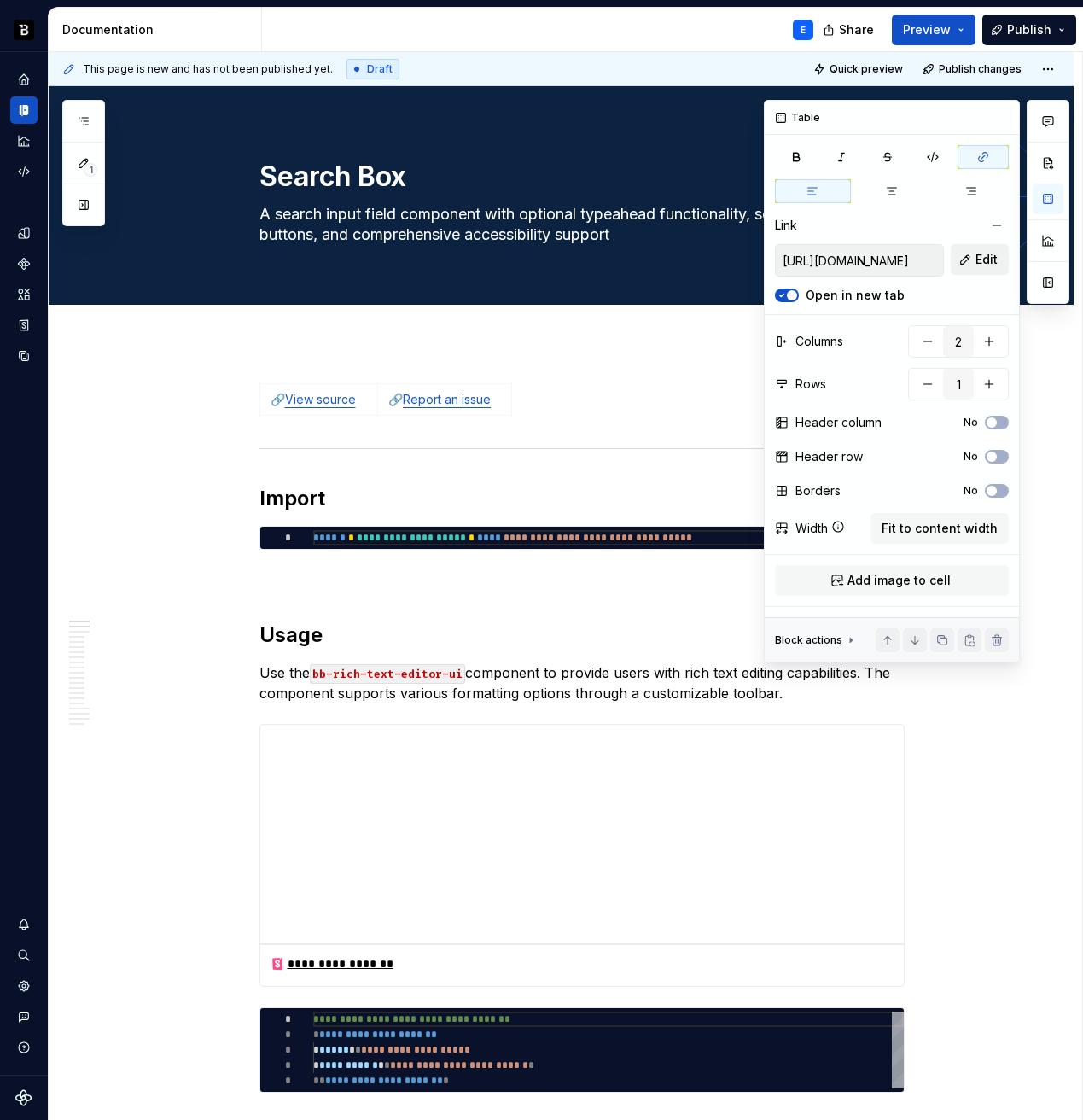
click at [983, 255] on span "Edit" at bounding box center [986, 259] width 22 height 17
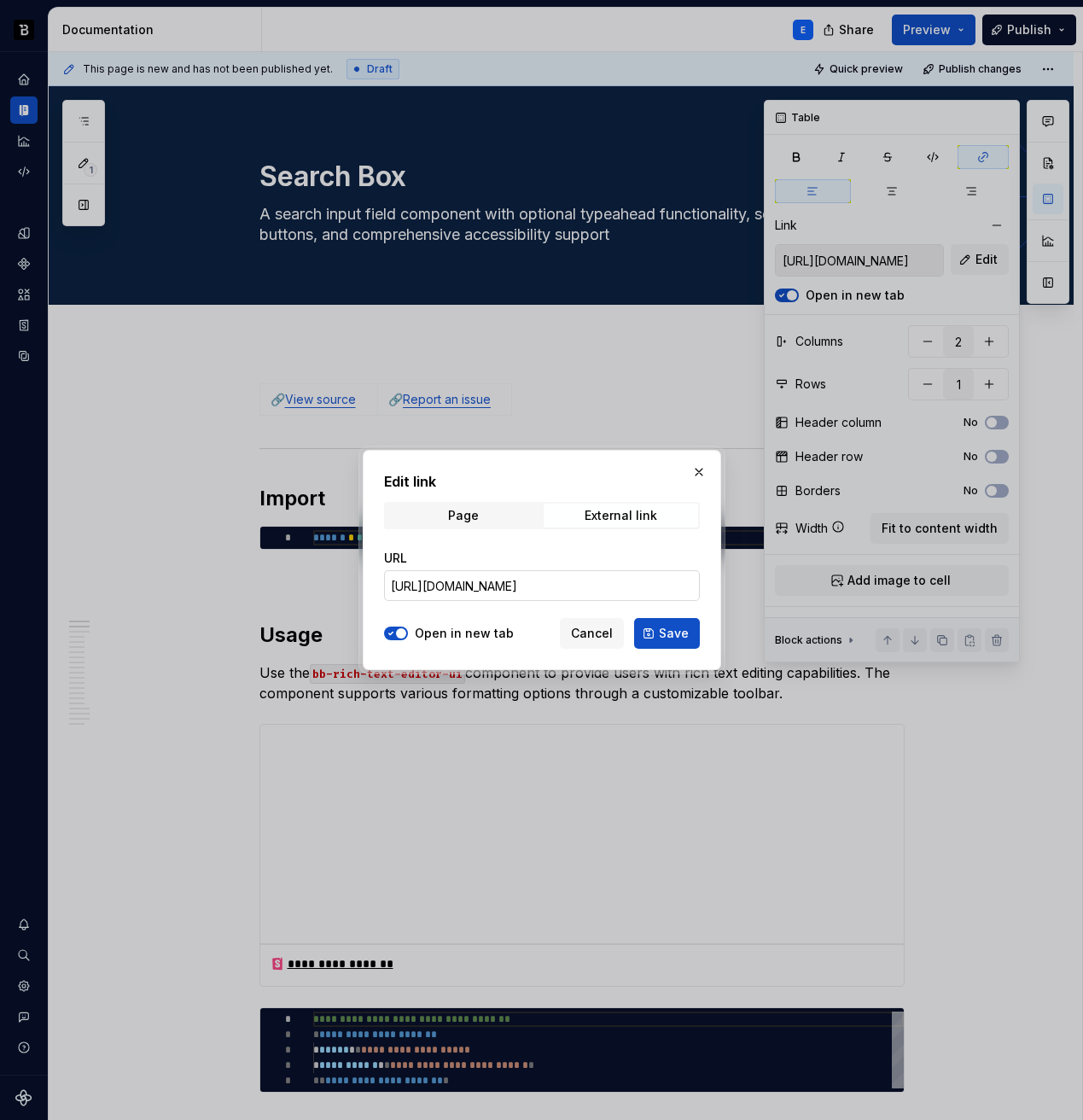
click at [604, 578] on input "https://github.com/backbase-rnd/bac-web-ui/tree/main/libs/ui-ang/rich-text-edit…" at bounding box center [542, 586] width 316 height 31
paste input "search-box"
type input "https://github.com/backbase-rnd/bac-web-ui/tree/main/libs/ui-ang/search-box"
click at [656, 625] on button "Save" at bounding box center [666, 633] width 66 height 31
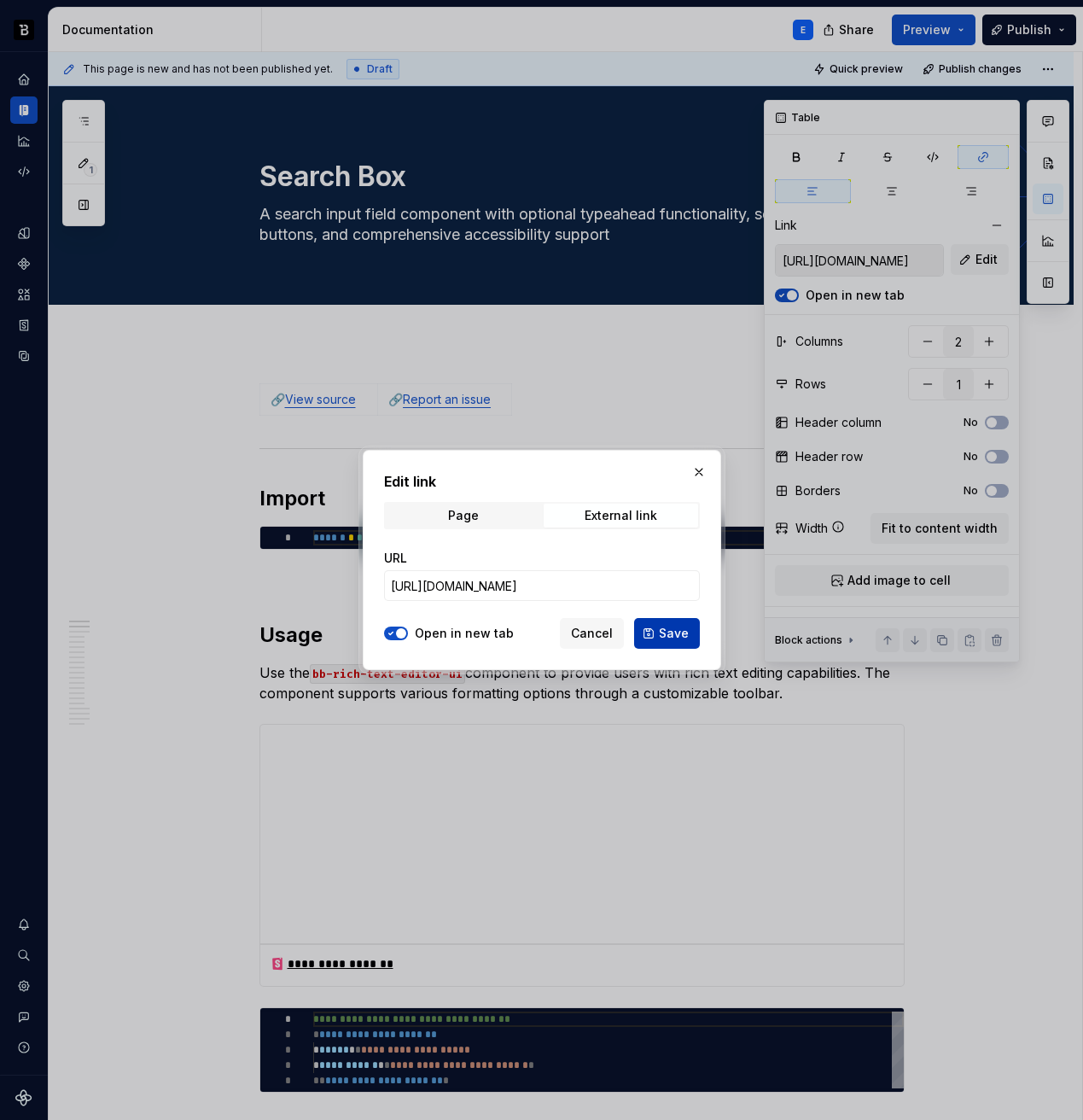
type input "https://github.com/backbase-rnd/bac-web-ui/tree/main/libs/ui-ang/search-box"
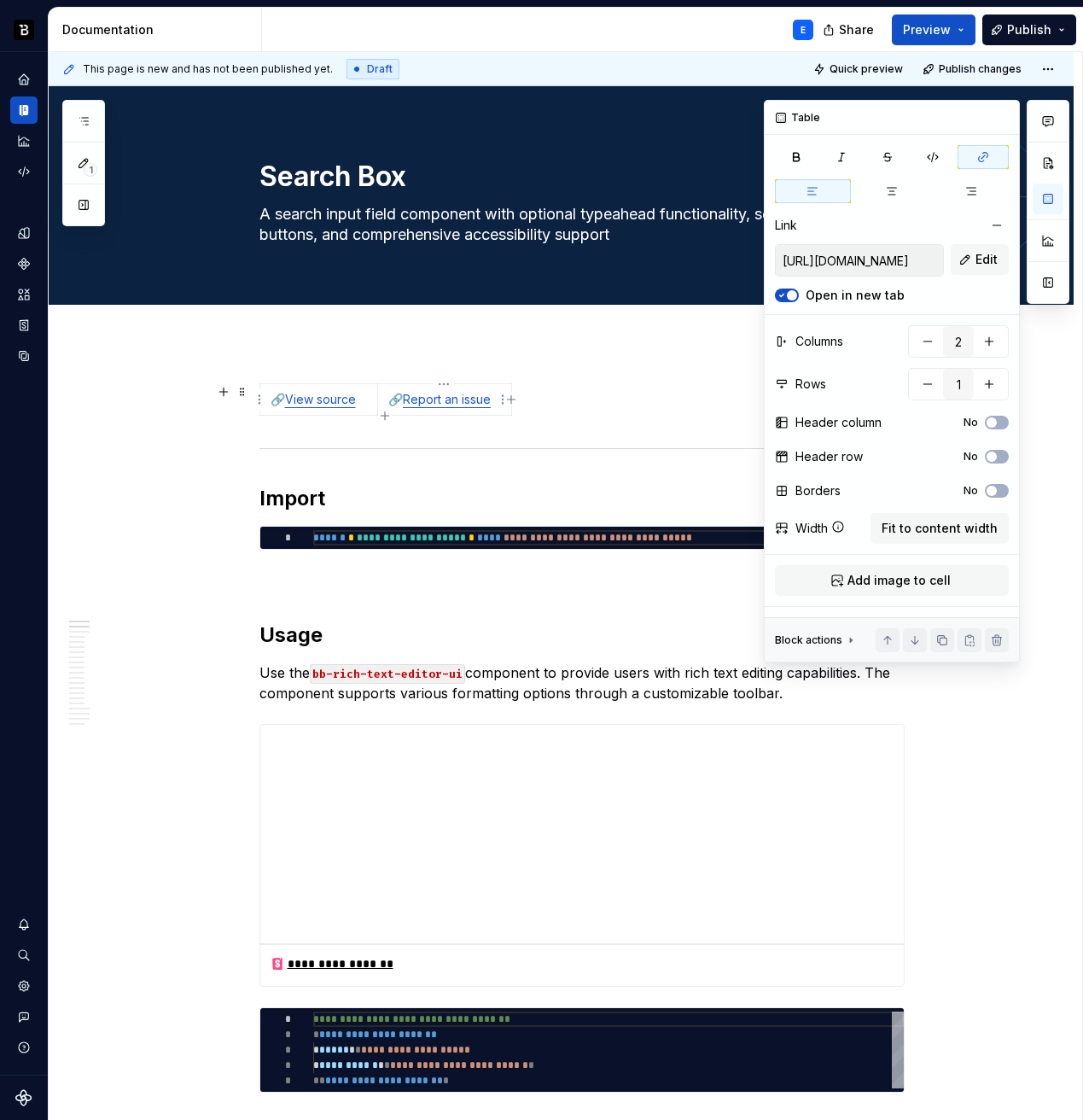
type textarea "*"
type input "https://github.com/backbase-rnd/bac-web-ui/tree/main/libs/ui-ang/rich-text-edit…"
click at [447, 400] on link "Report an issue" at bounding box center [447, 399] width 88 height 15
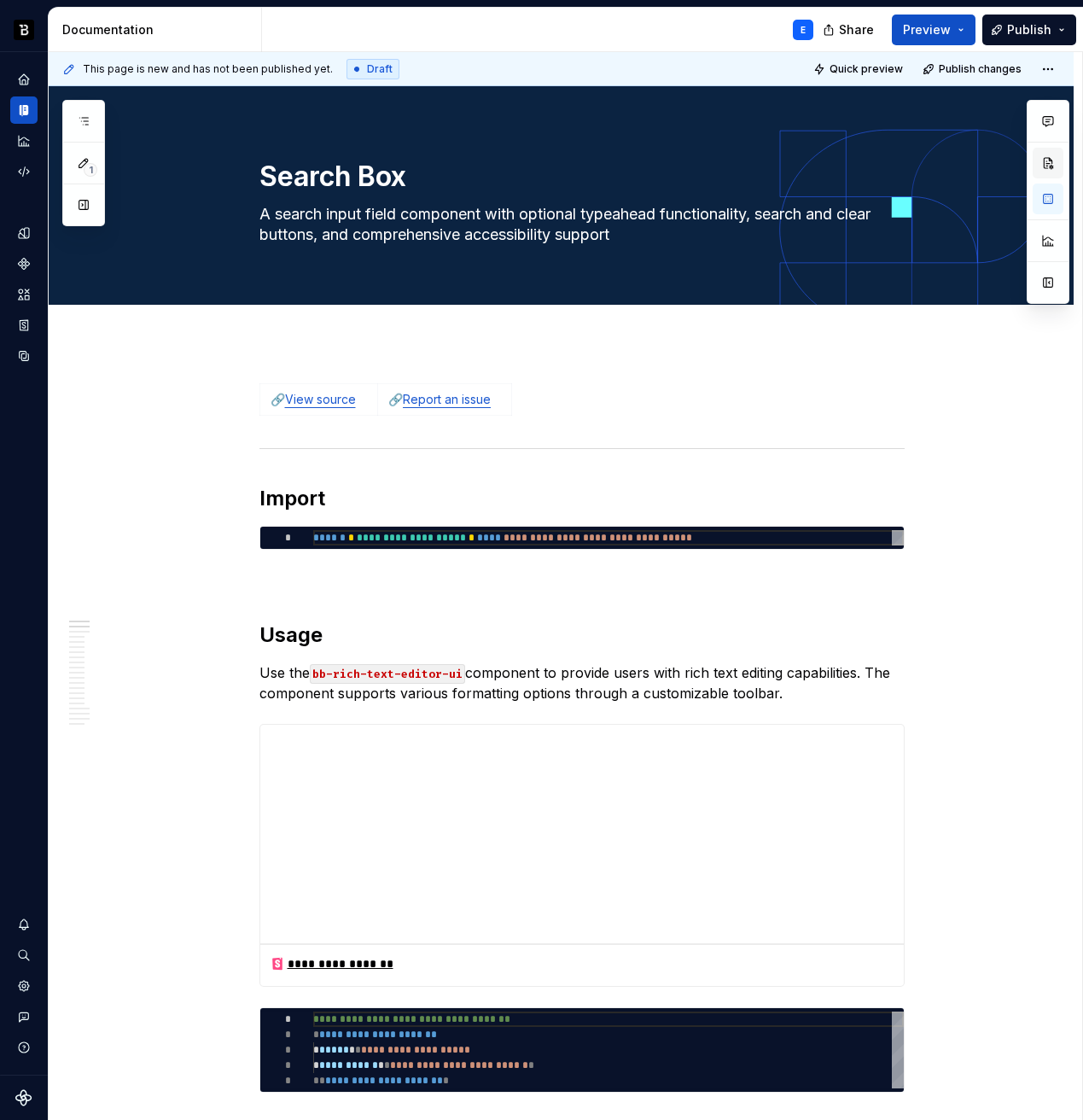
type textarea "*"
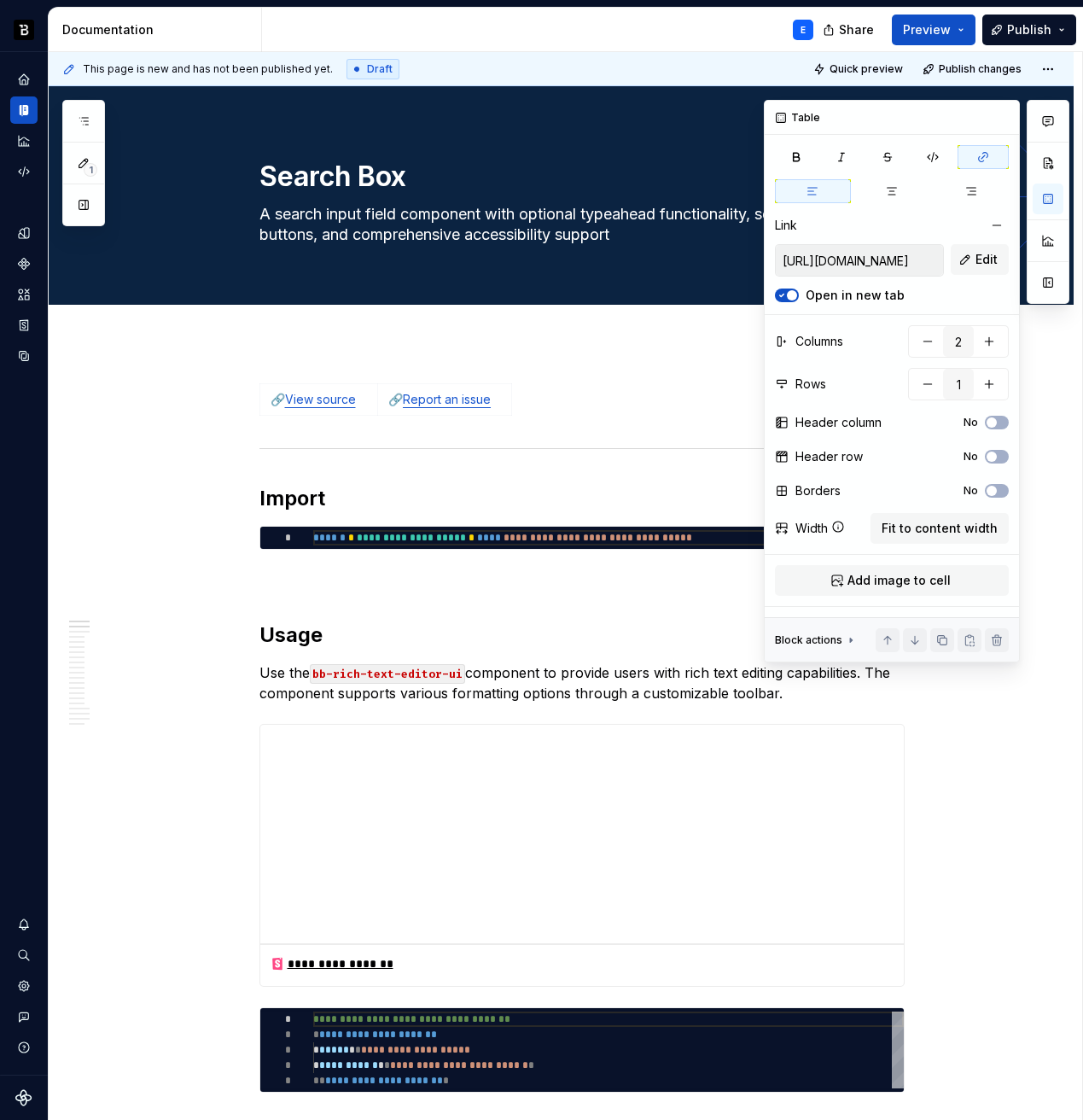
click at [919, 259] on input "https://github.com/backbase-rnd/bac-web-ui/tree/main/libs/ui-ang/rich-text-edit…" at bounding box center [860, 260] width 168 height 31
click at [991, 262] on span "Edit" at bounding box center [986, 259] width 22 height 17
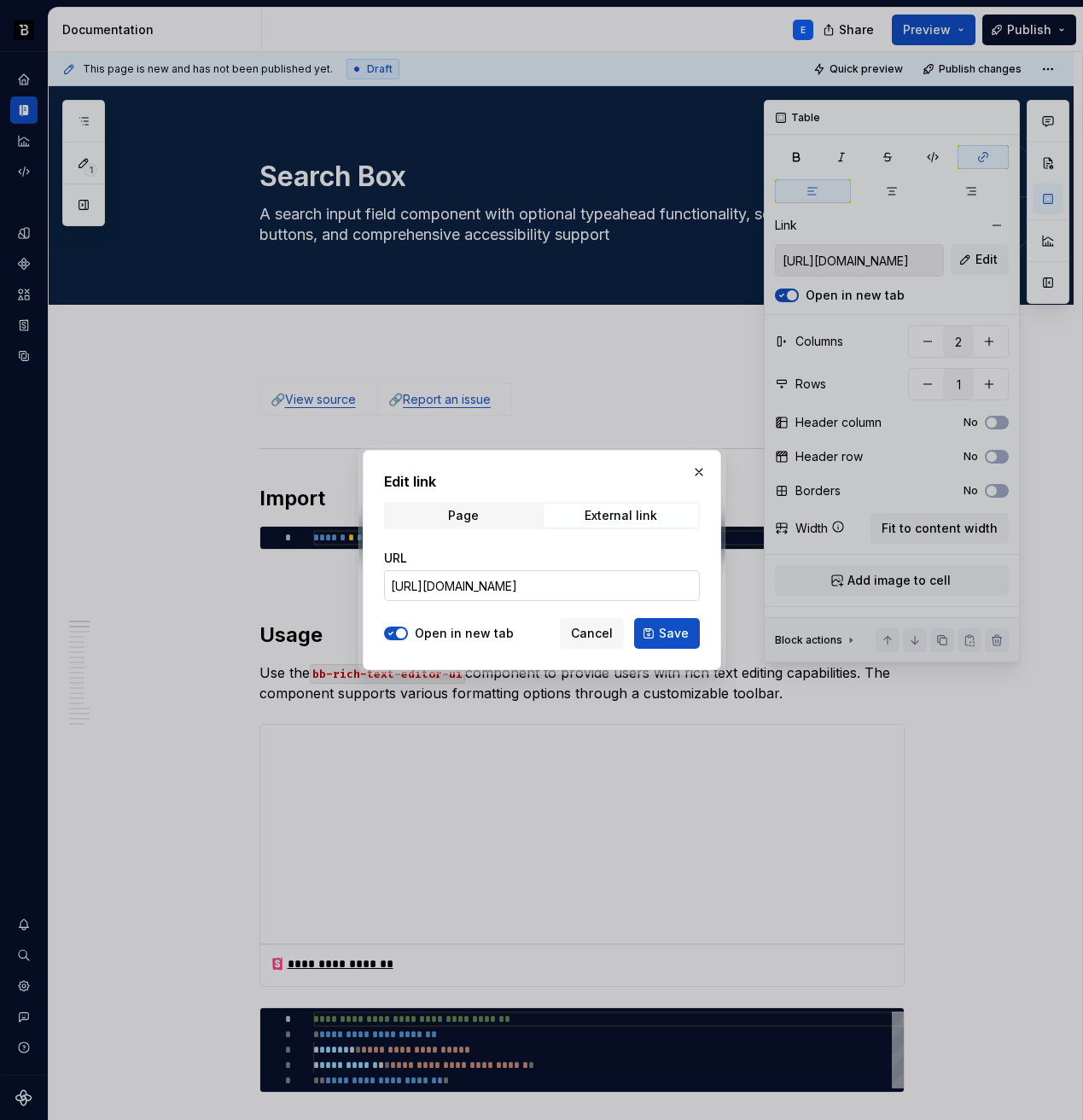
click at [662, 587] on input "https://github.com/backbase-rnd/bac-web-ui/tree/main/libs/ui-ang/rich-text-edit…" at bounding box center [542, 586] width 316 height 31
paste input "search-box"
type input "https://github.com/backbase-rnd/bac-web-ui/tree/main/libs/ui-ang/search-box"
click at [661, 625] on span "Save" at bounding box center [673, 633] width 30 height 17
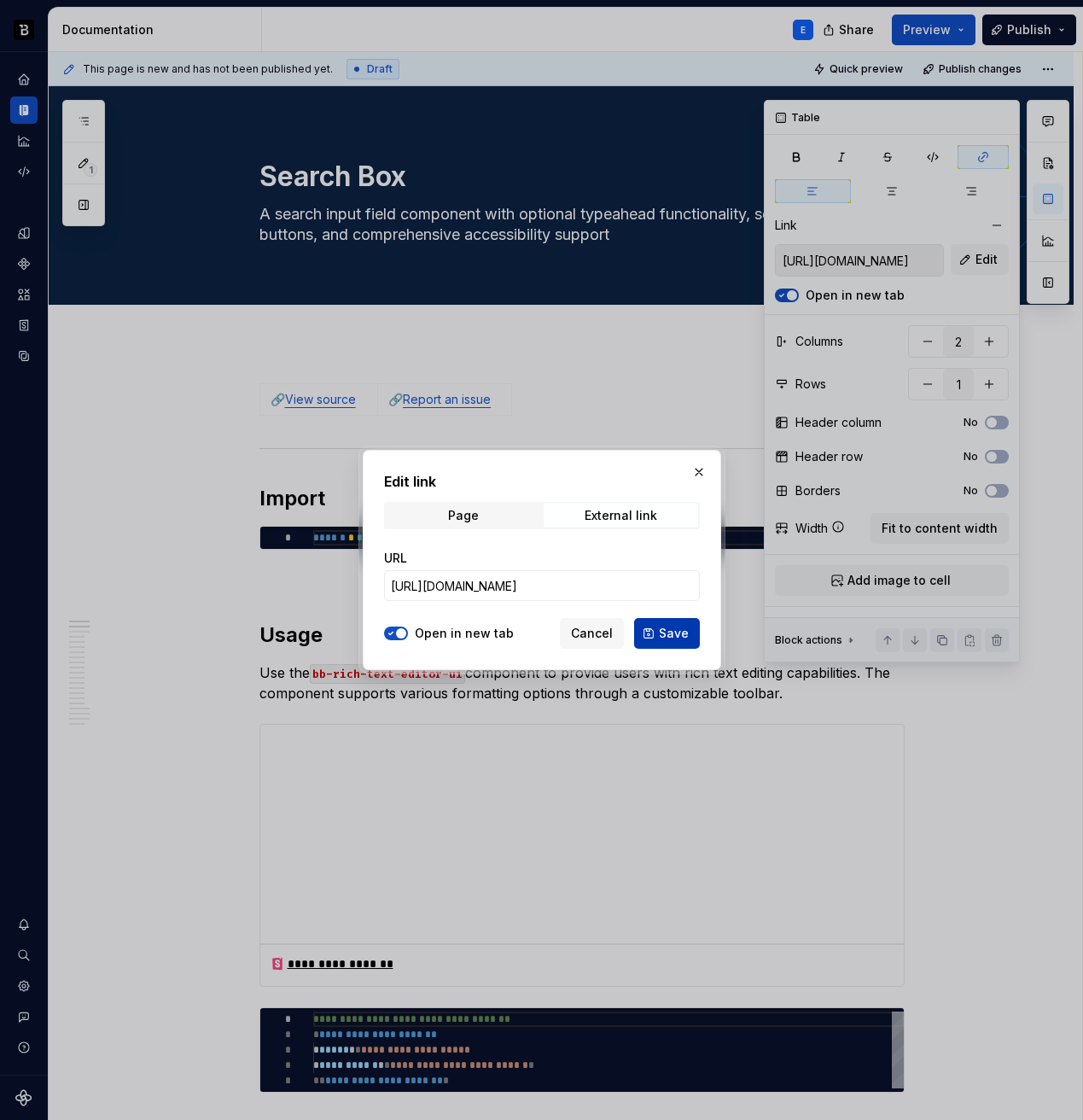
type input "https://github.com/backbase-rnd/bac-web-ui/tree/main/libs/ui-ang/search-box"
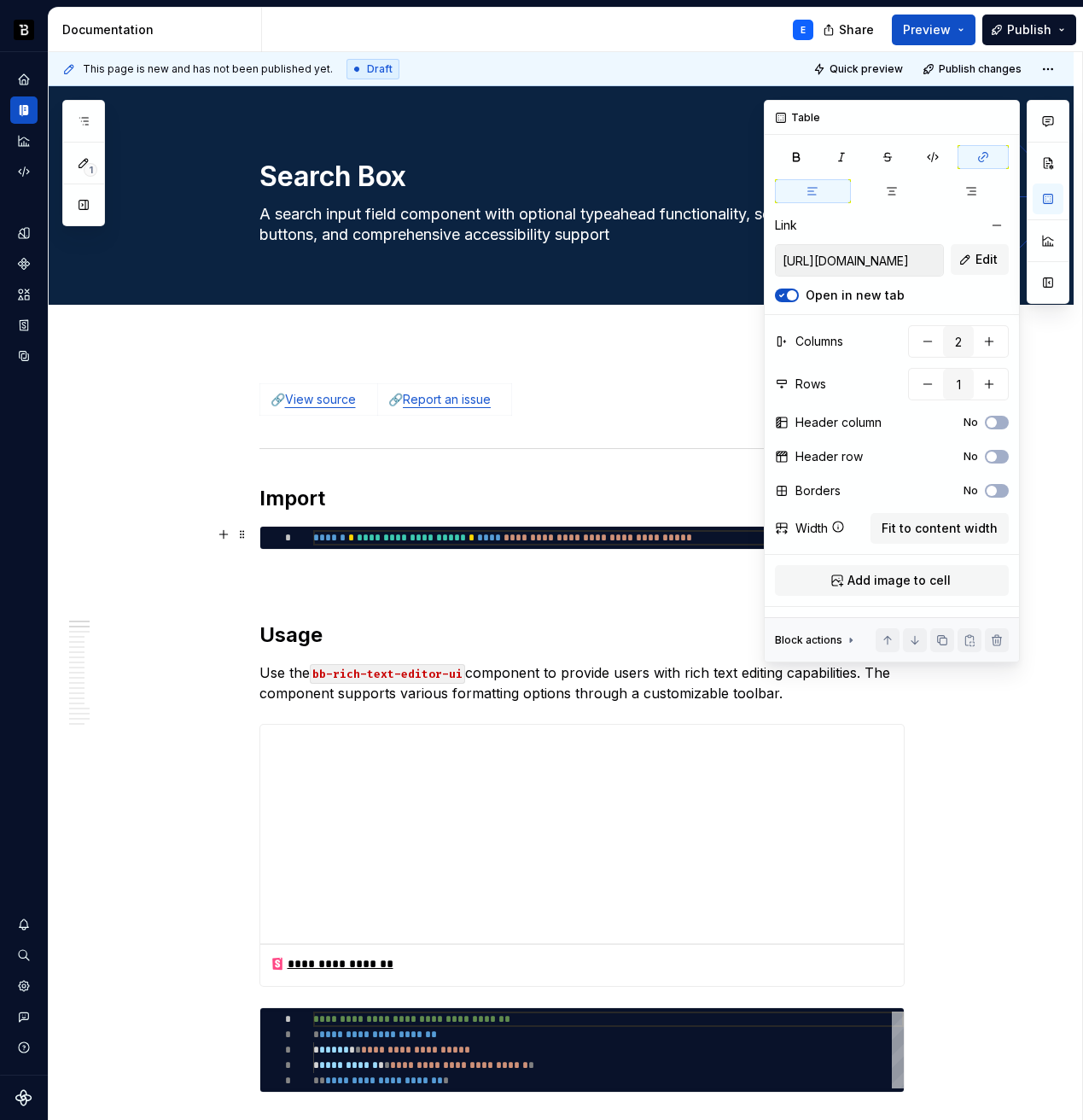
click at [405, 539] on div "**********" at bounding box center [608, 538] width 590 height 15
type textarea "*"
type textarea "**********"
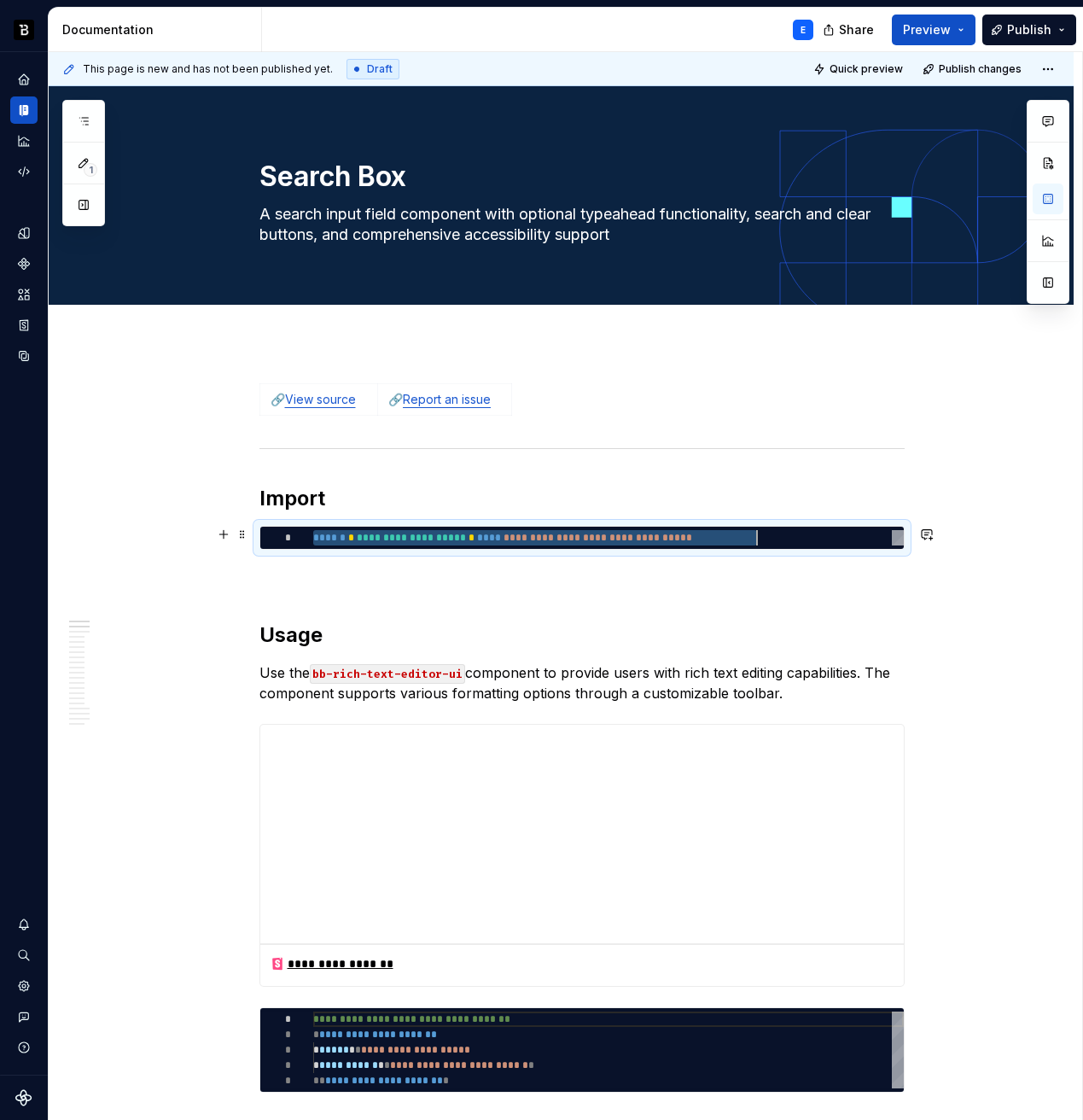
type textarea "*"
type textarea "**********"
click at [506, 693] on p "Use the bb-rich-text-editor-ui component to provide users with rich text editin…" at bounding box center [582, 683] width 645 height 41
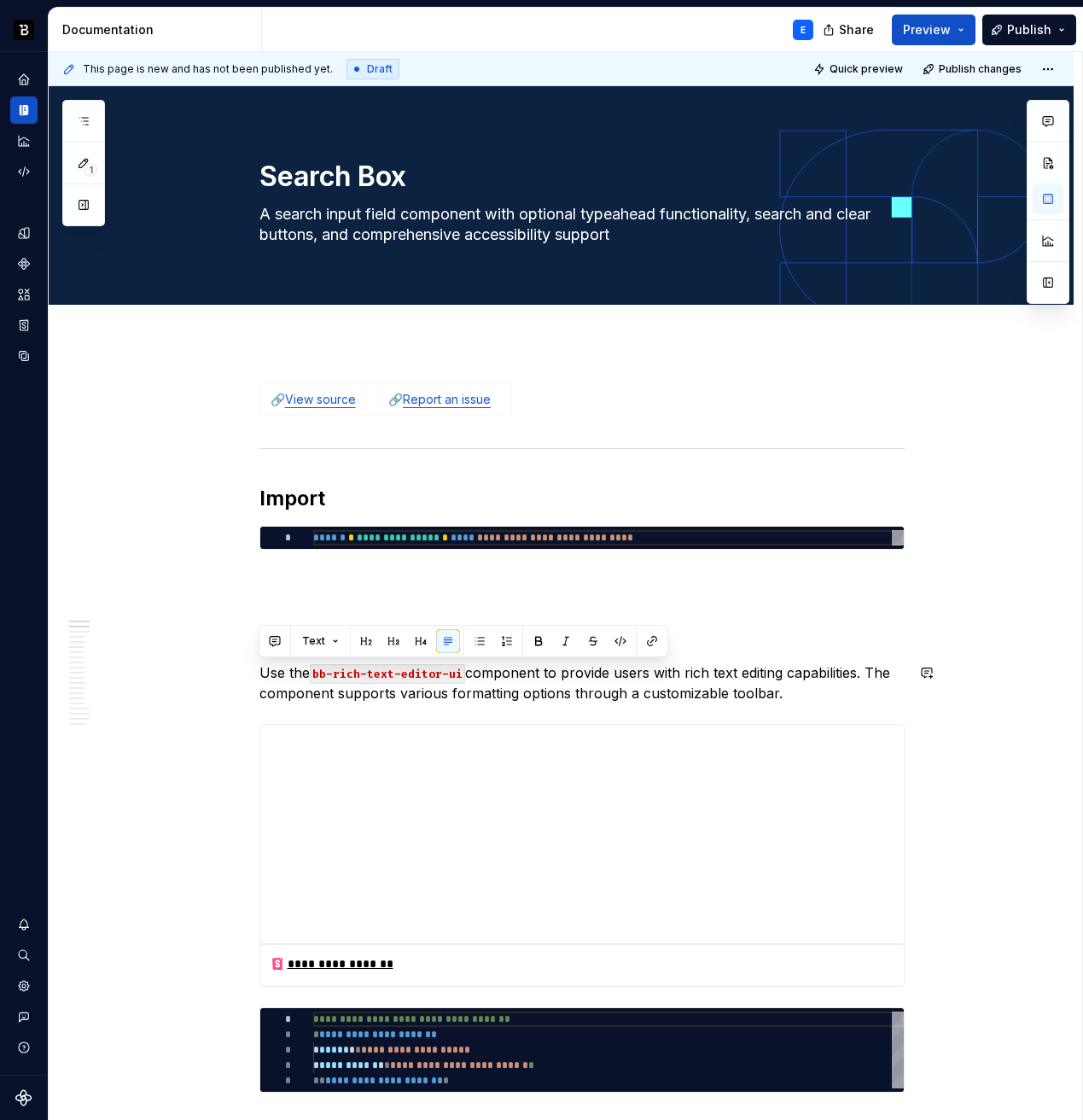
paste div
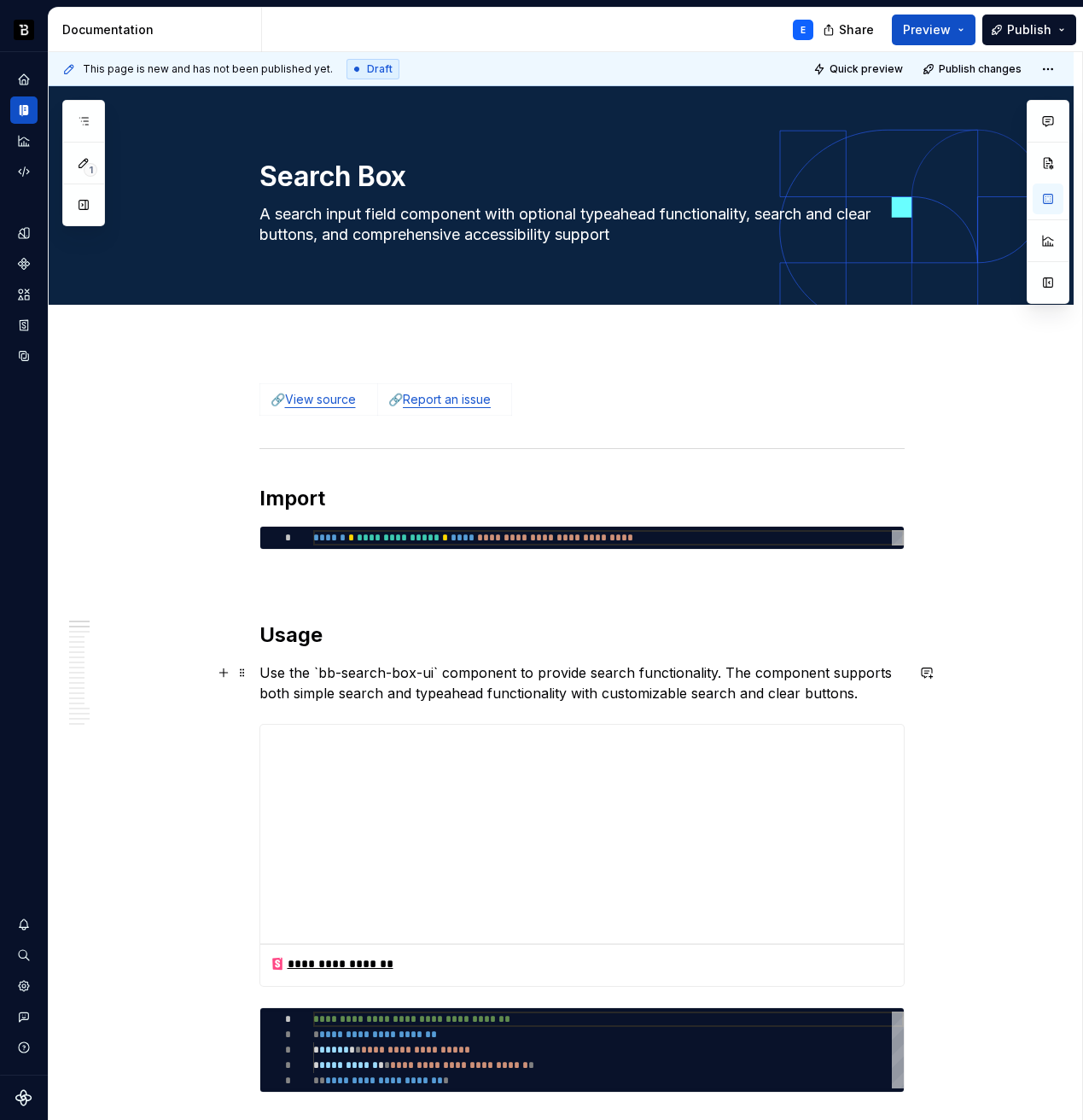
click at [429, 672] on p "Use the `bb-search-box-ui` component to provide search functionality. The compo…" at bounding box center [582, 683] width 645 height 41
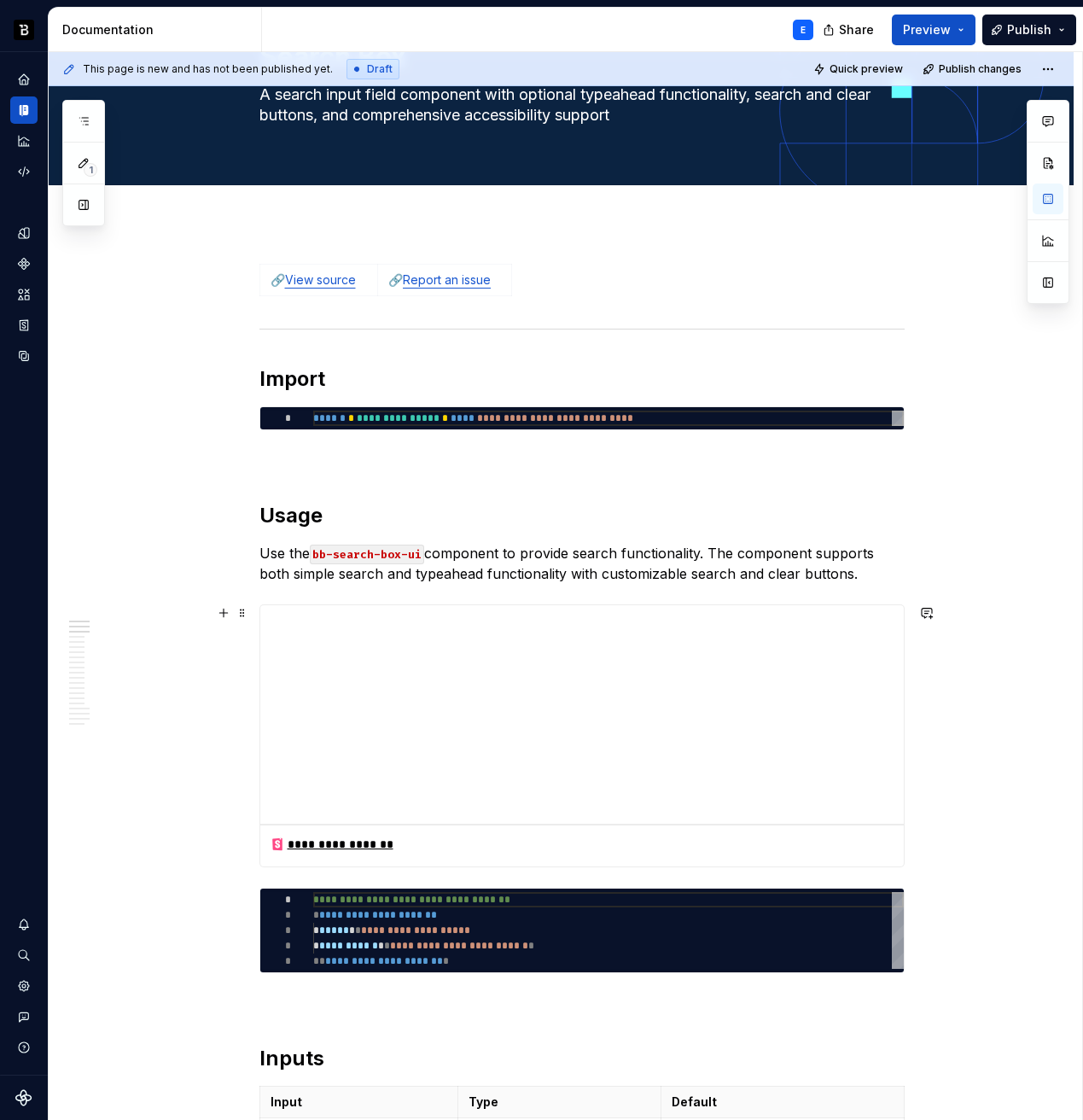
scroll to position [122, 0]
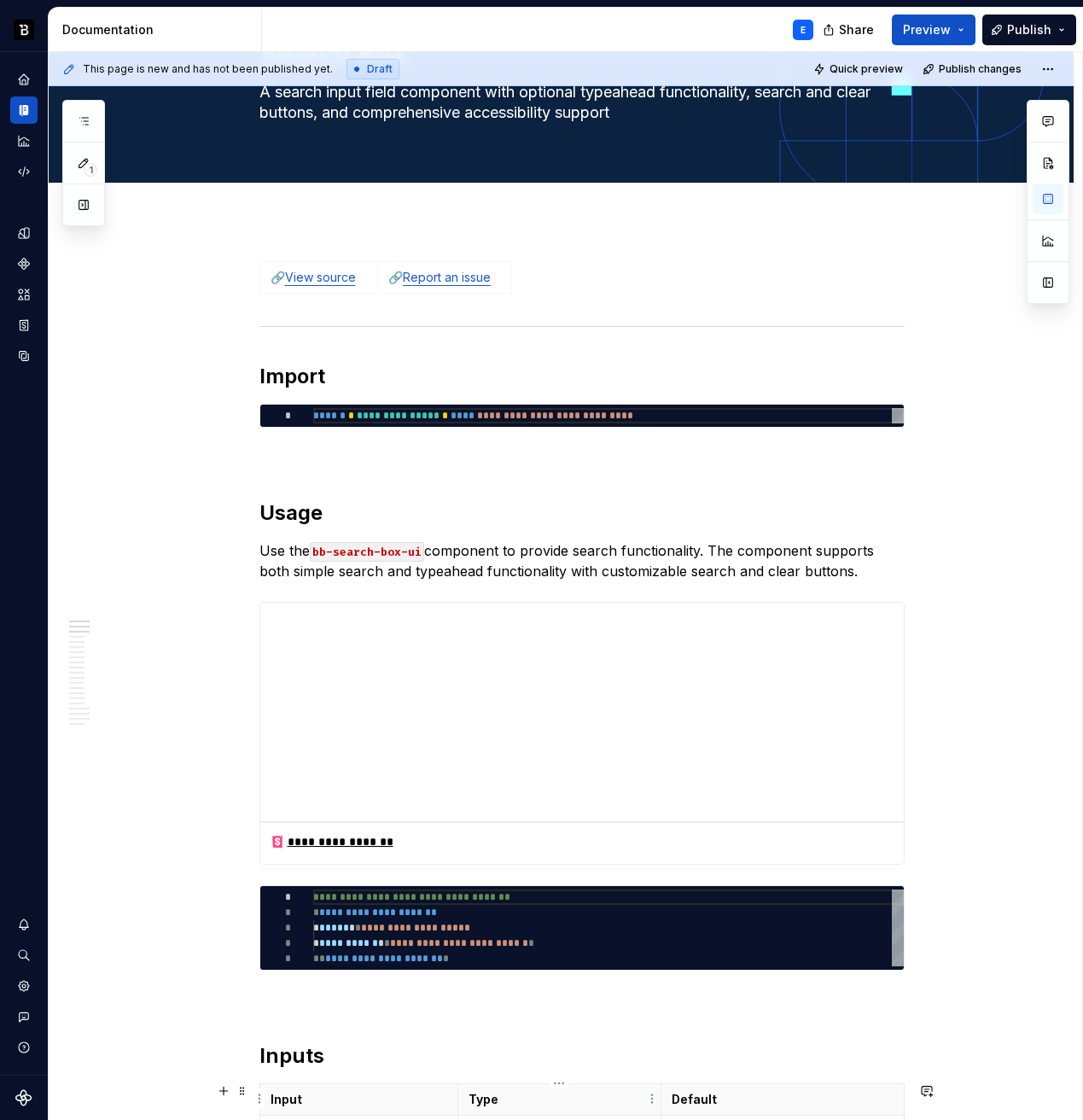
click at [488, 918] on div "**********" at bounding box center [608, 928] width 590 height 77
type textarea "*"
type textarea "**********"
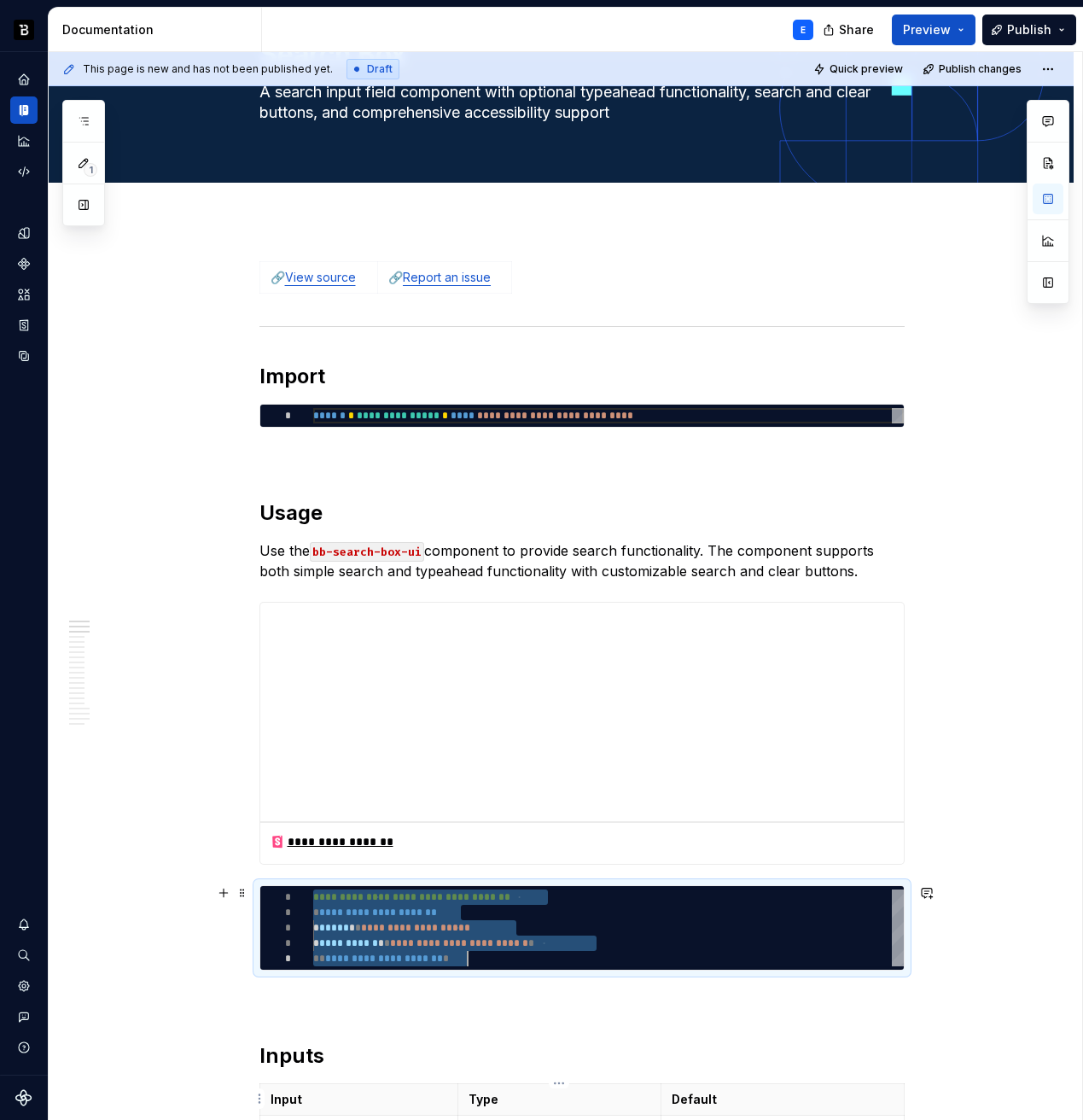
scroll to position [0, 155]
type textarea "*"
type textarea "**********"
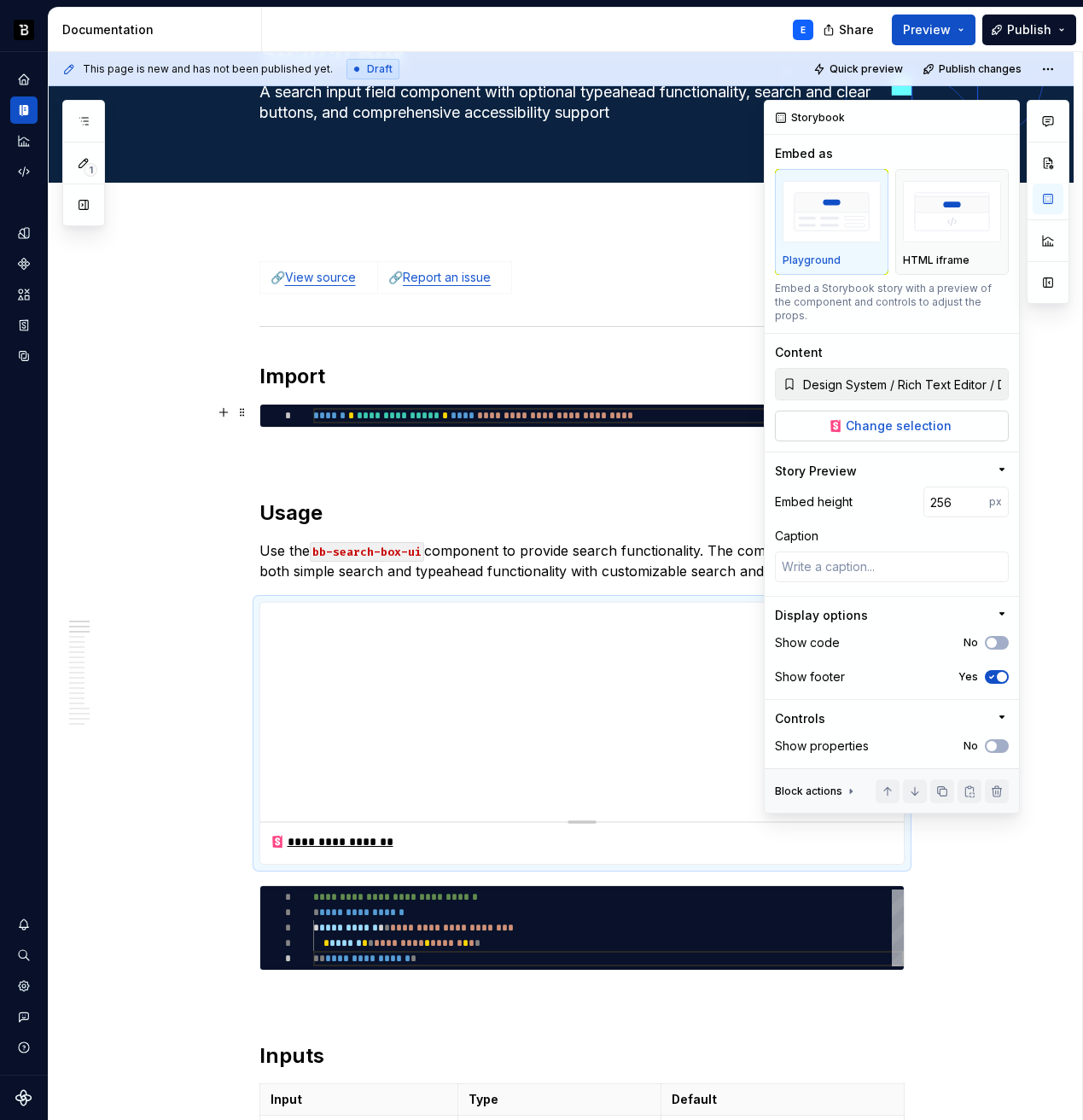
click at [920, 418] on span "Change selection" at bounding box center [899, 426] width 106 height 17
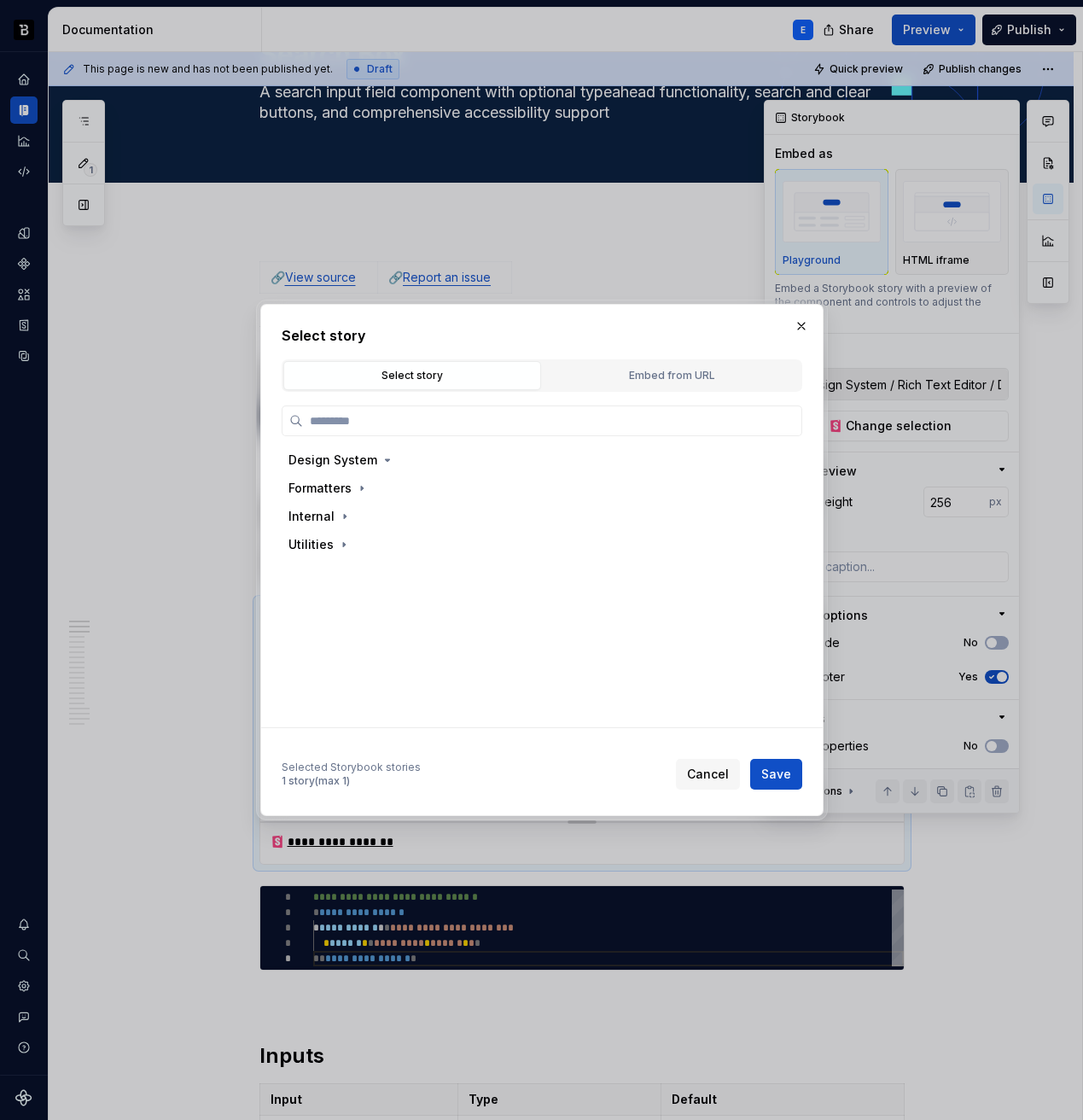
type textarea "*"
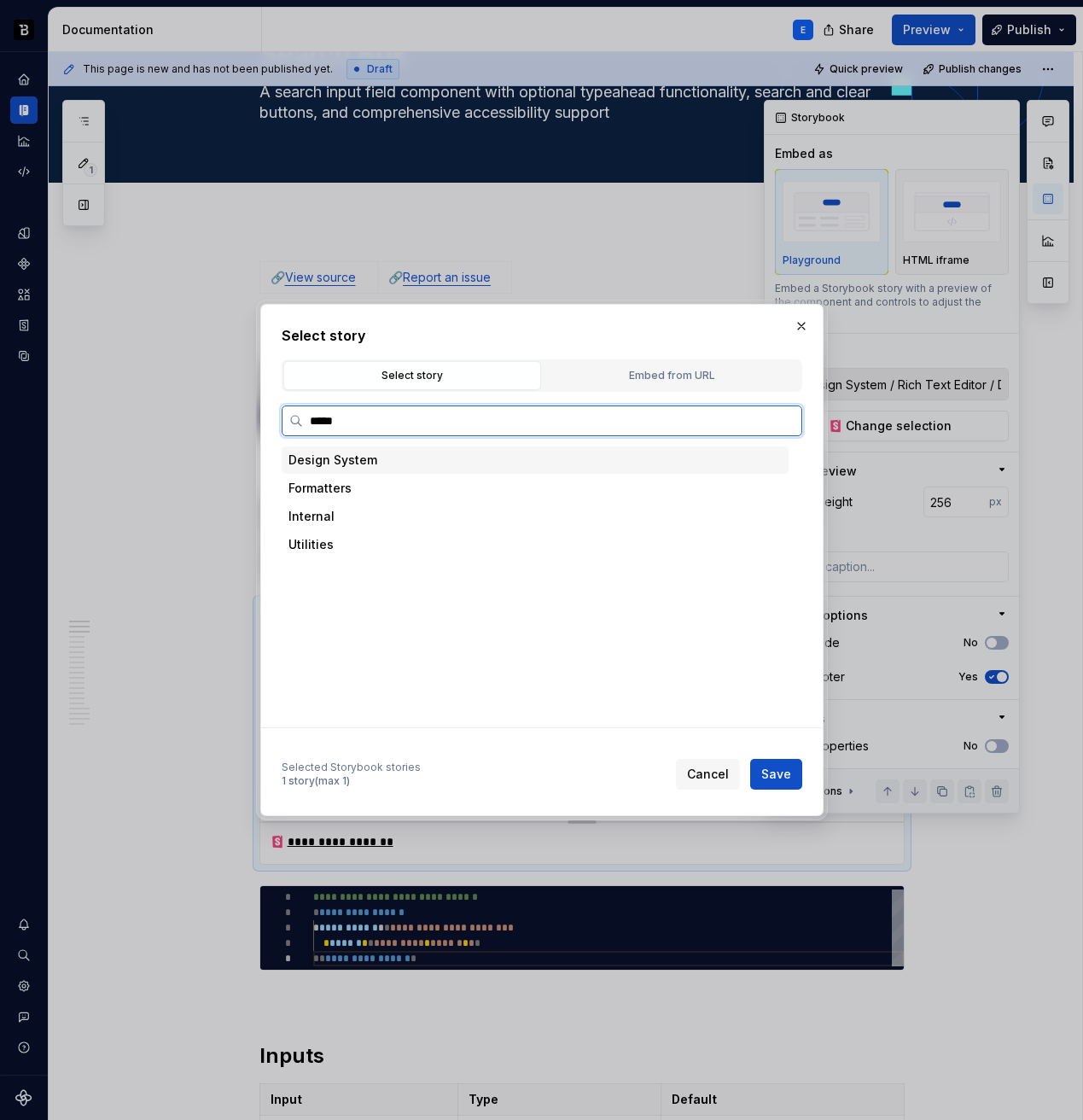
type input "******"
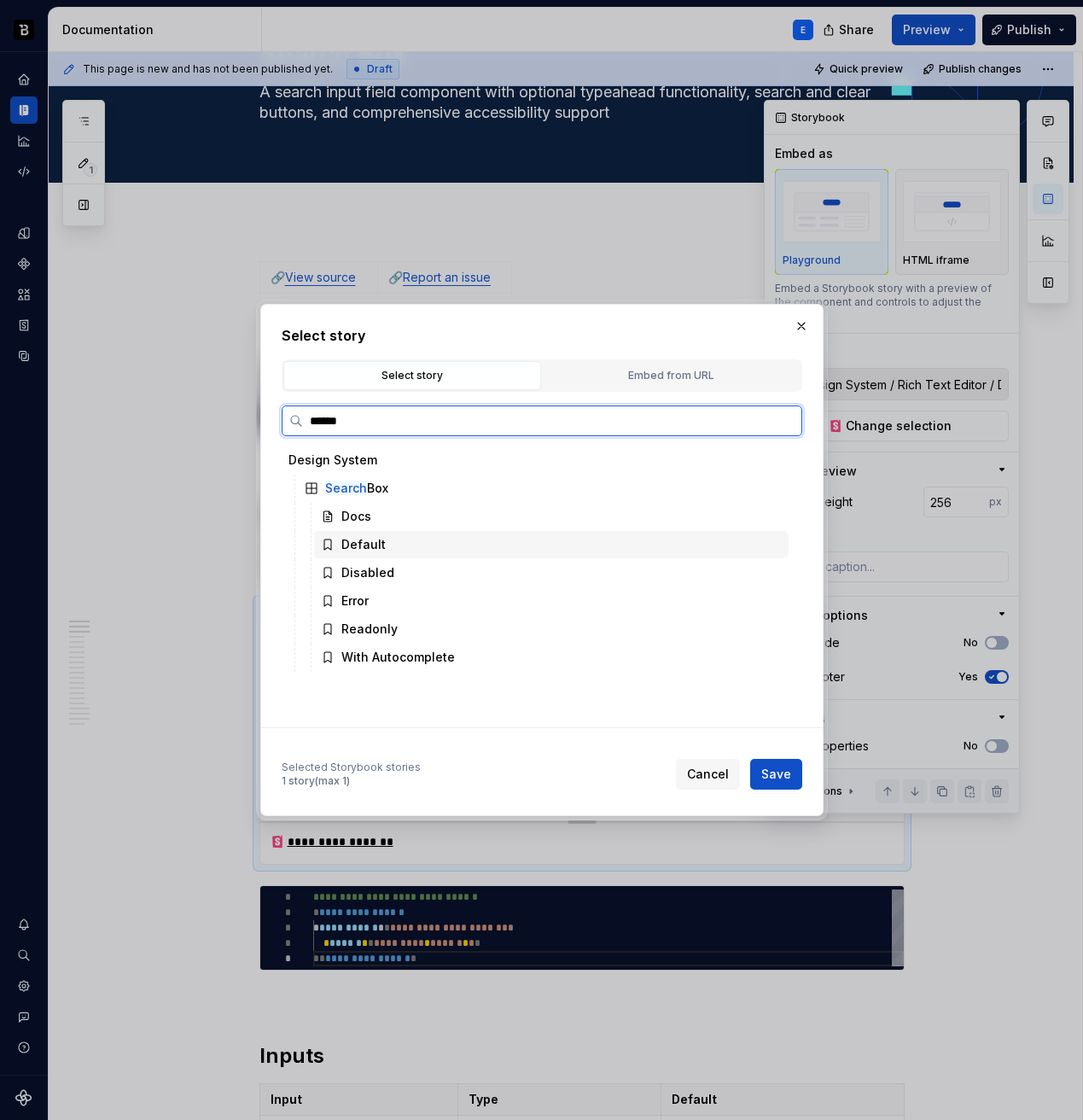
click at [380, 545] on div "Default" at bounding box center [364, 545] width 44 height 17
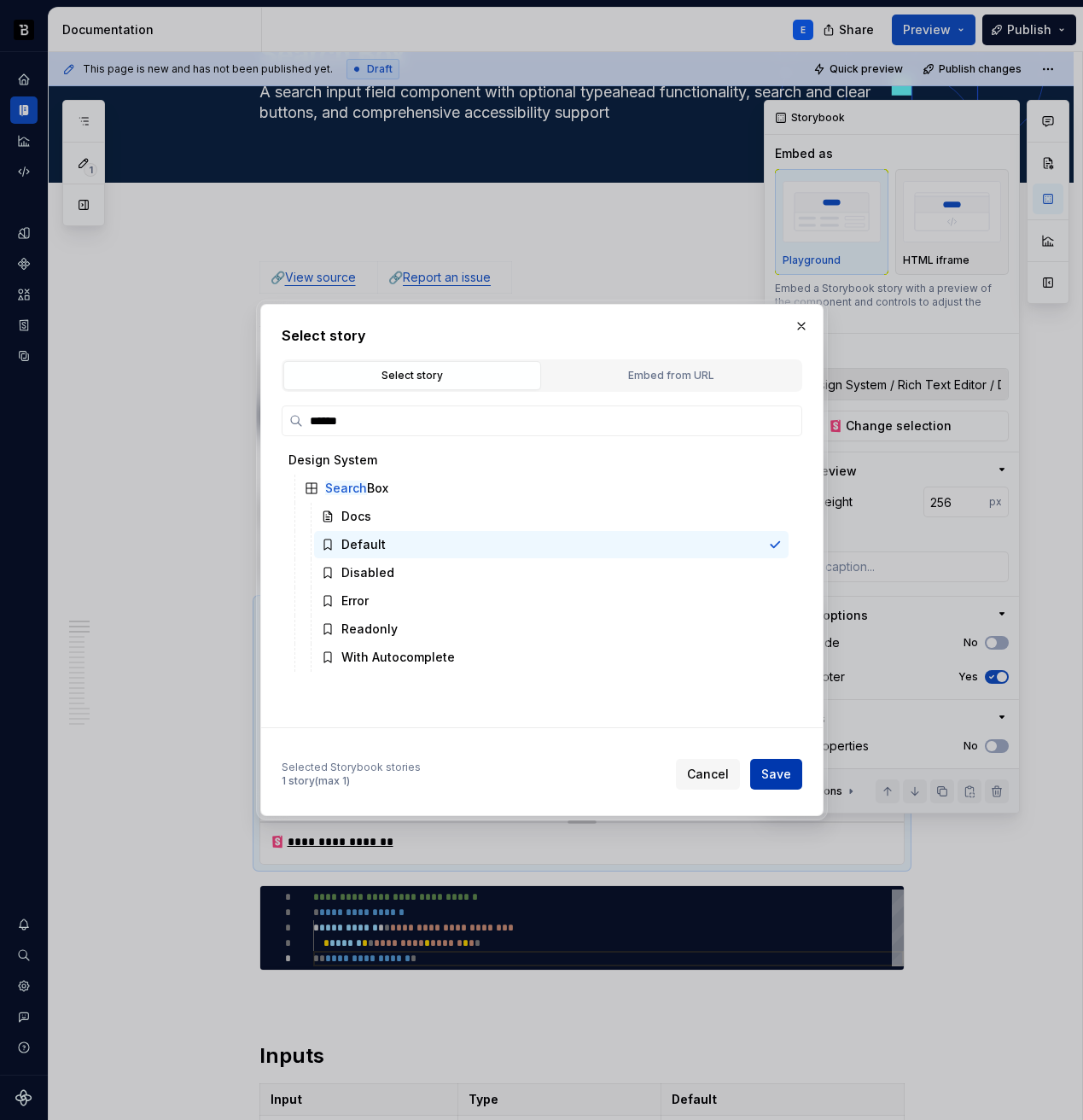
click at [775, 769] on span "Save" at bounding box center [776, 774] width 30 height 17
type textarea "*"
type input "Design System / Search Box / Default"
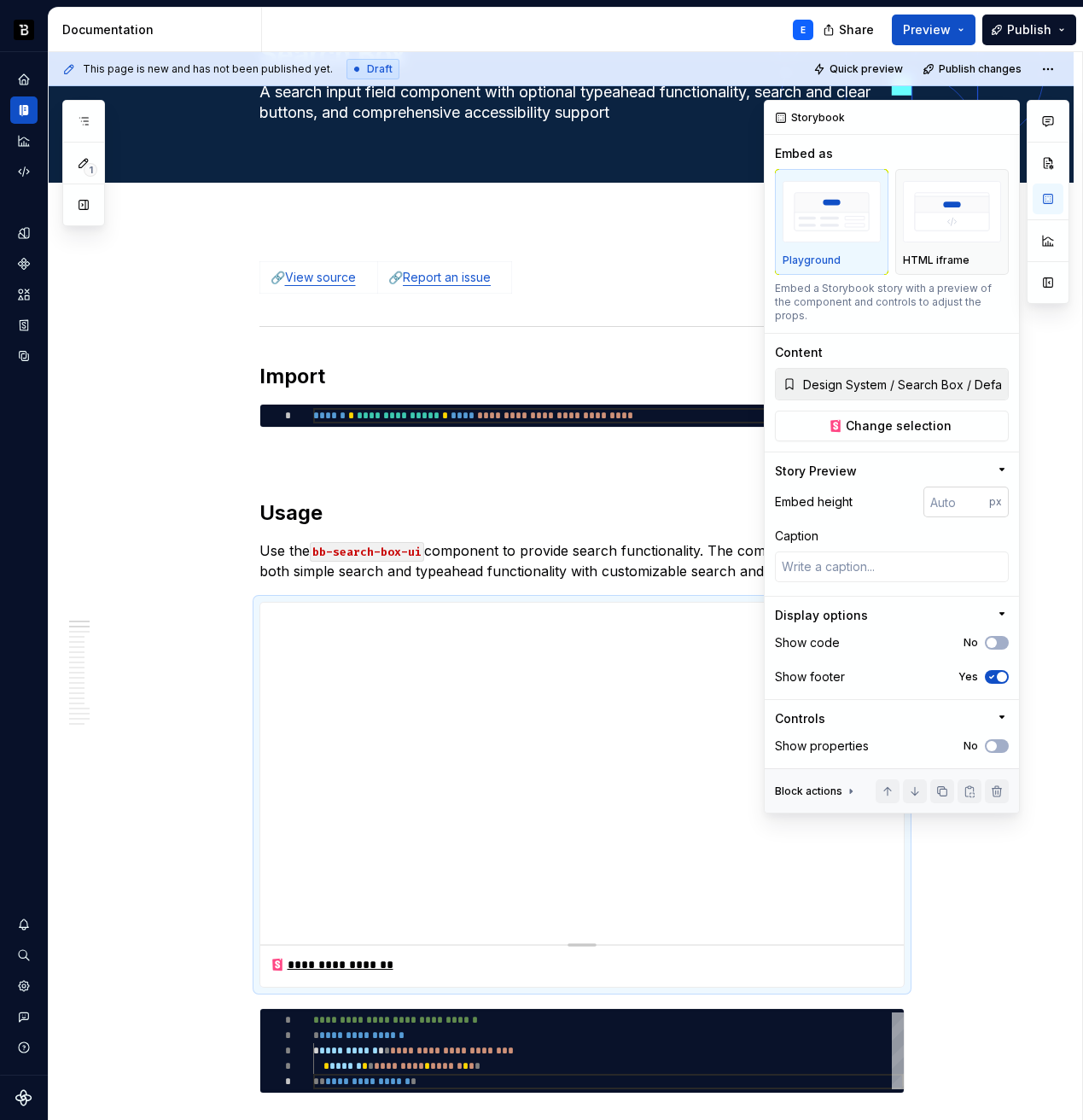
click at [958, 487] on input "number" at bounding box center [956, 502] width 66 height 31
type input "128"
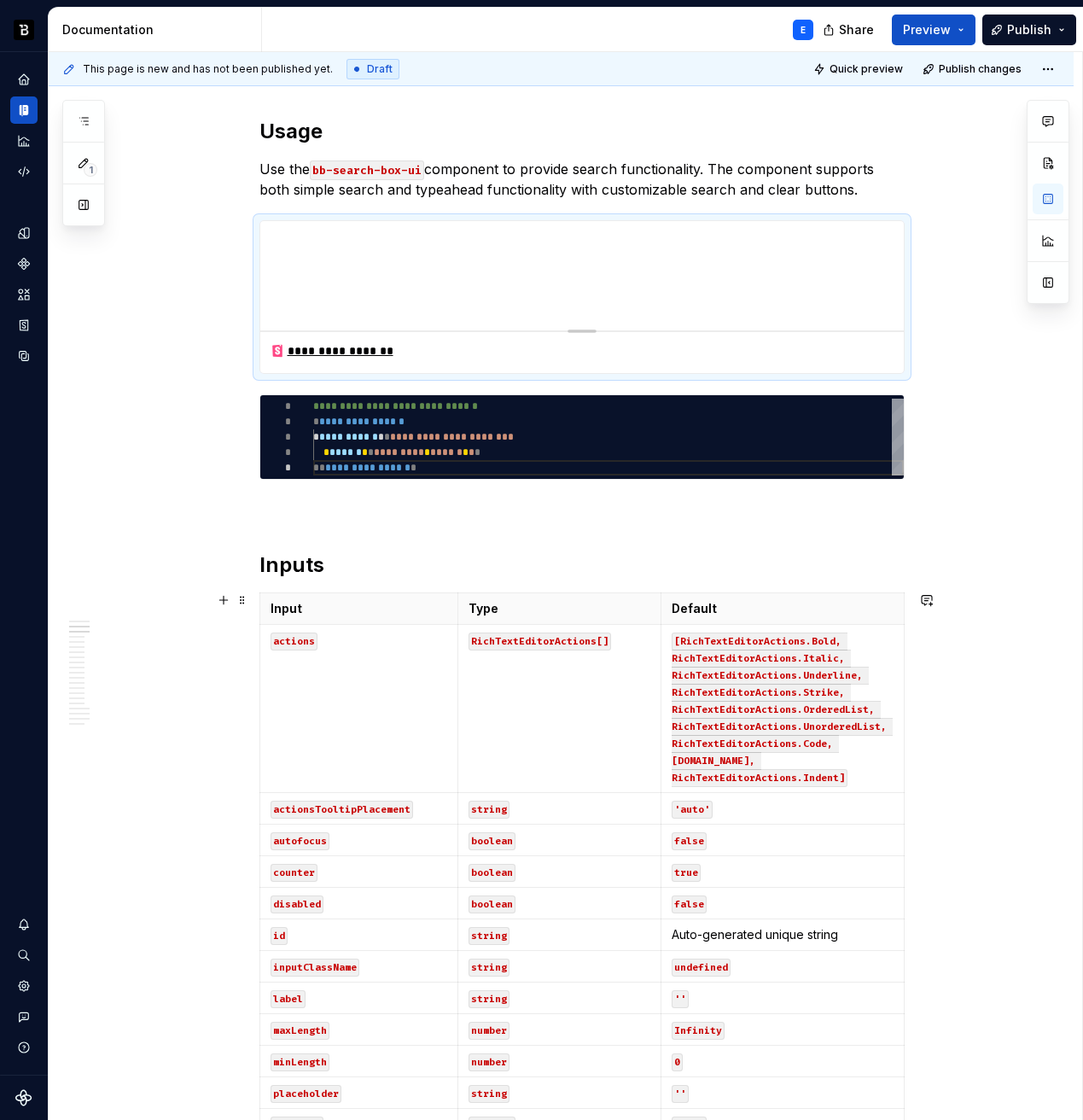
scroll to position [542, 0]
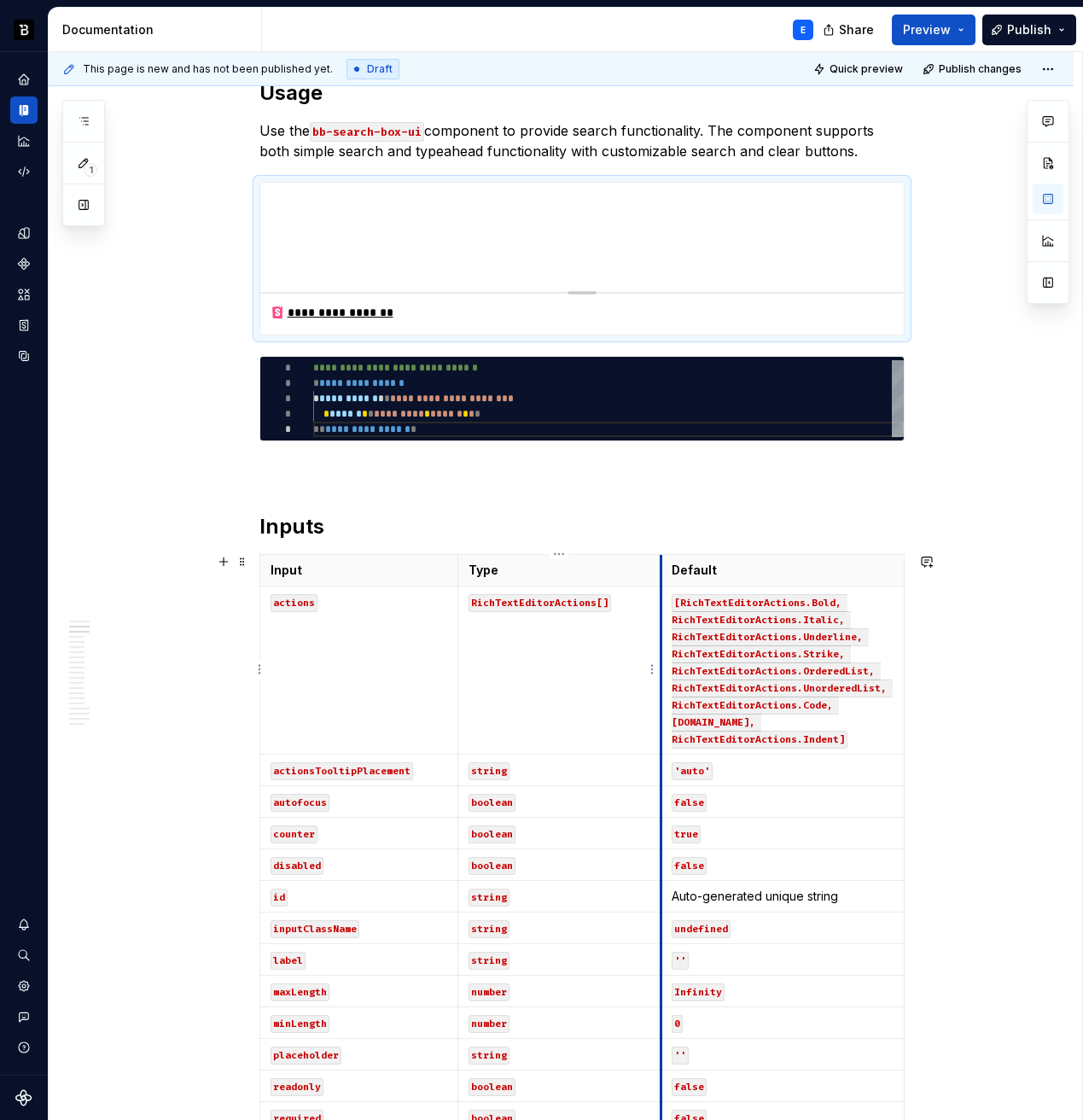
click at [632, 629] on td "RichTextEditorActions[]" at bounding box center [559, 670] width 203 height 169
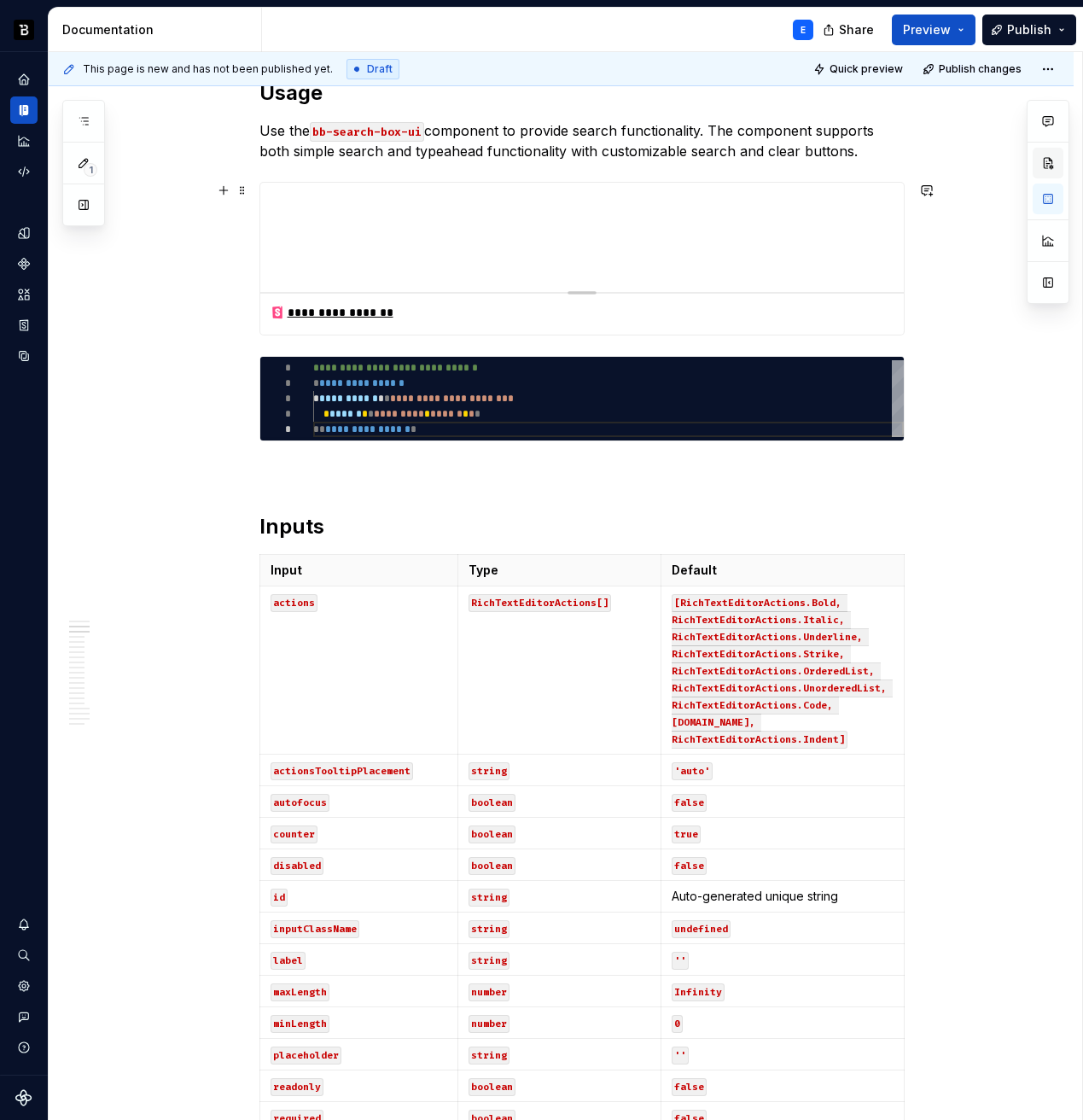
type textarea "*"
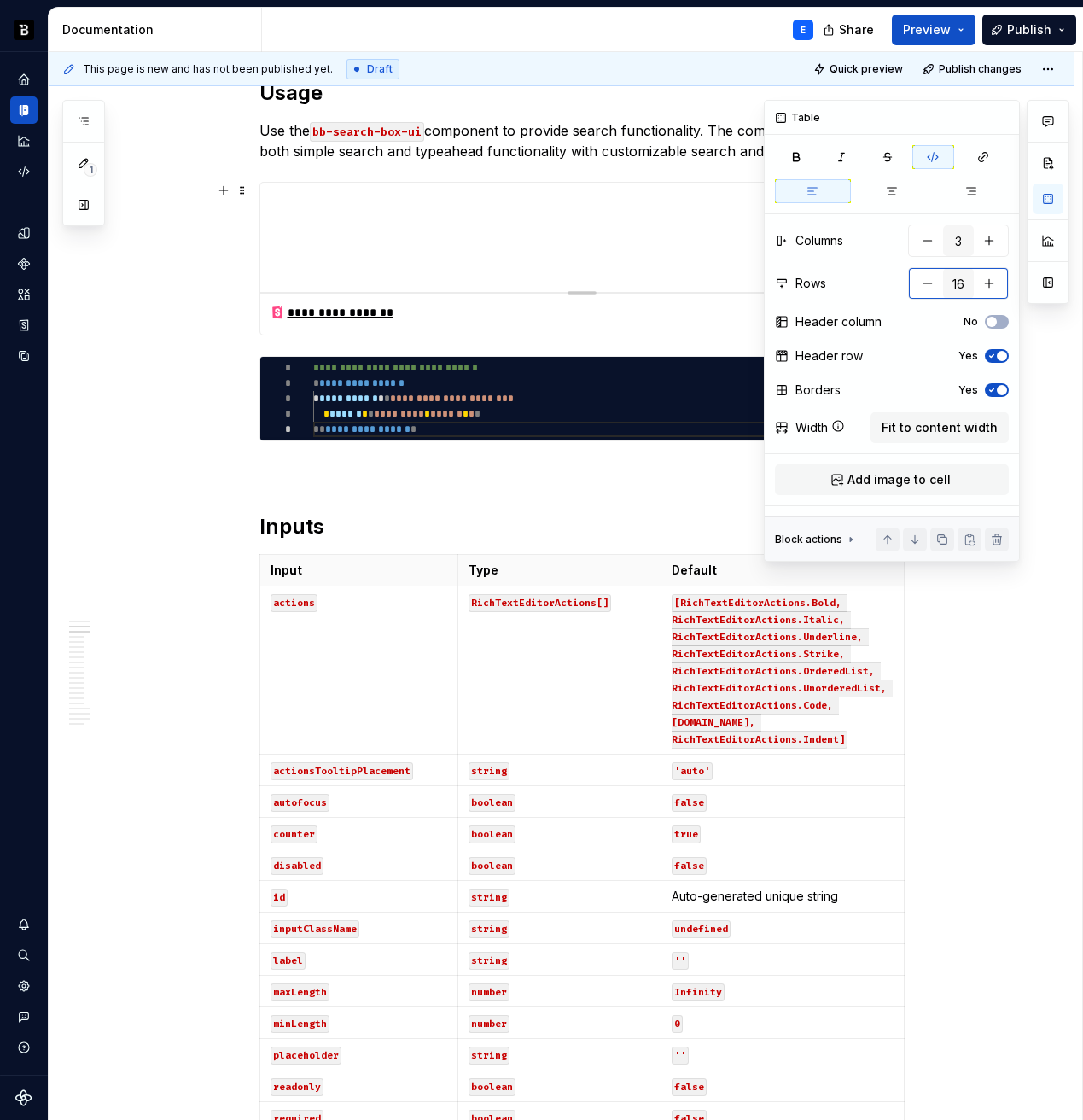
click at [924, 277] on button "button" at bounding box center [928, 283] width 31 height 31
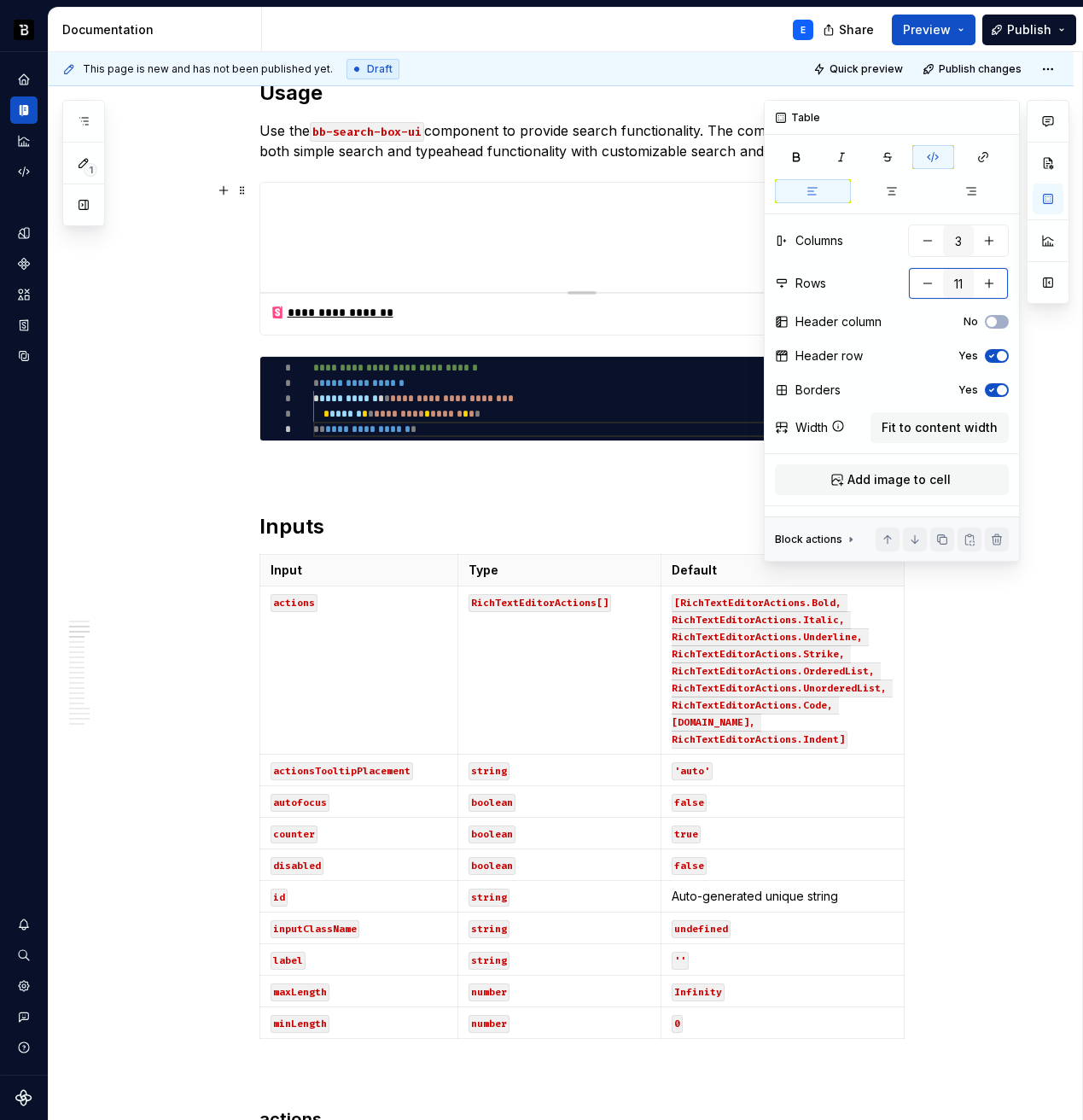
click at [924, 277] on button "button" at bounding box center [928, 283] width 31 height 31
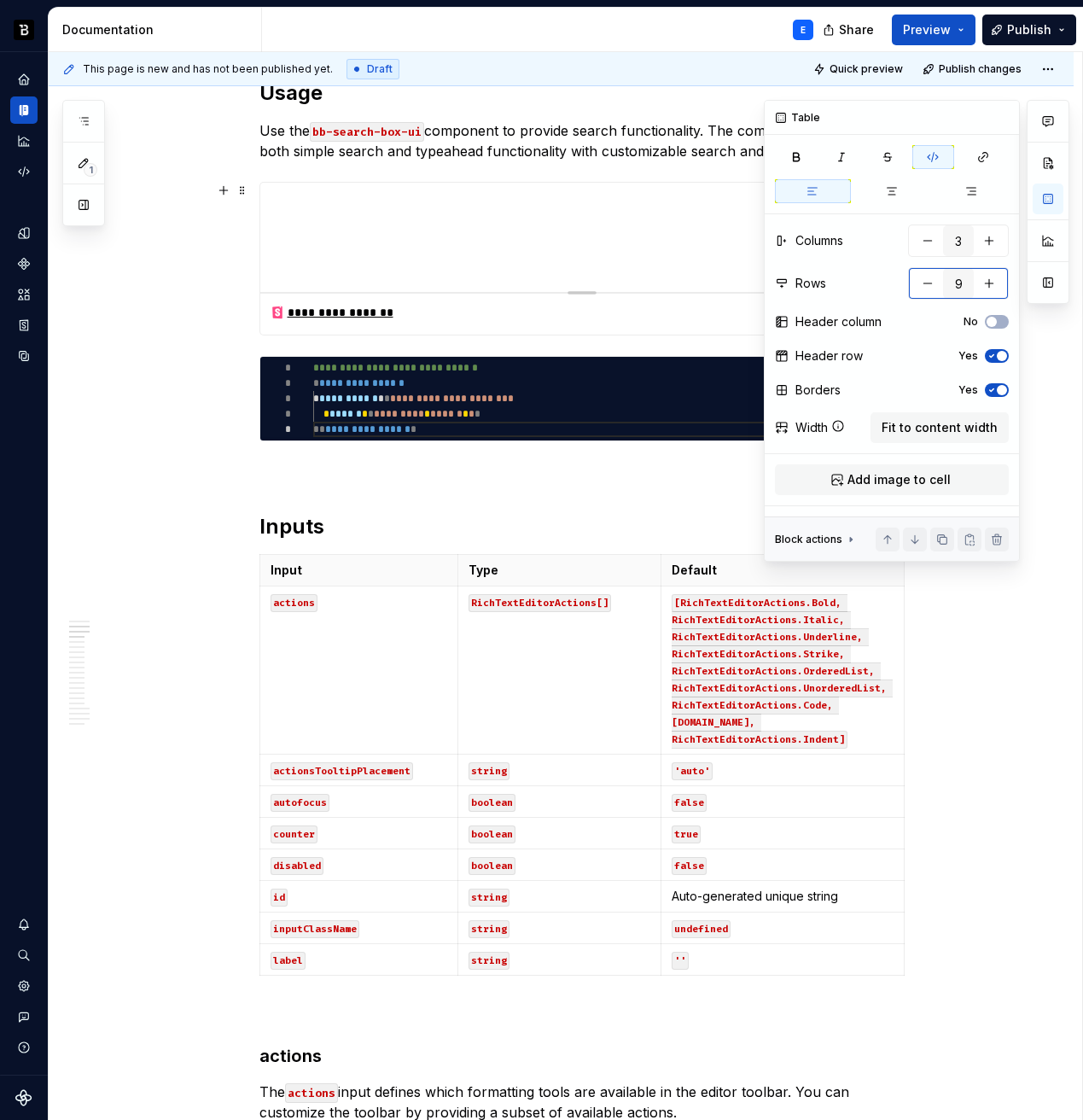
click at [924, 277] on button "button" at bounding box center [928, 283] width 31 height 31
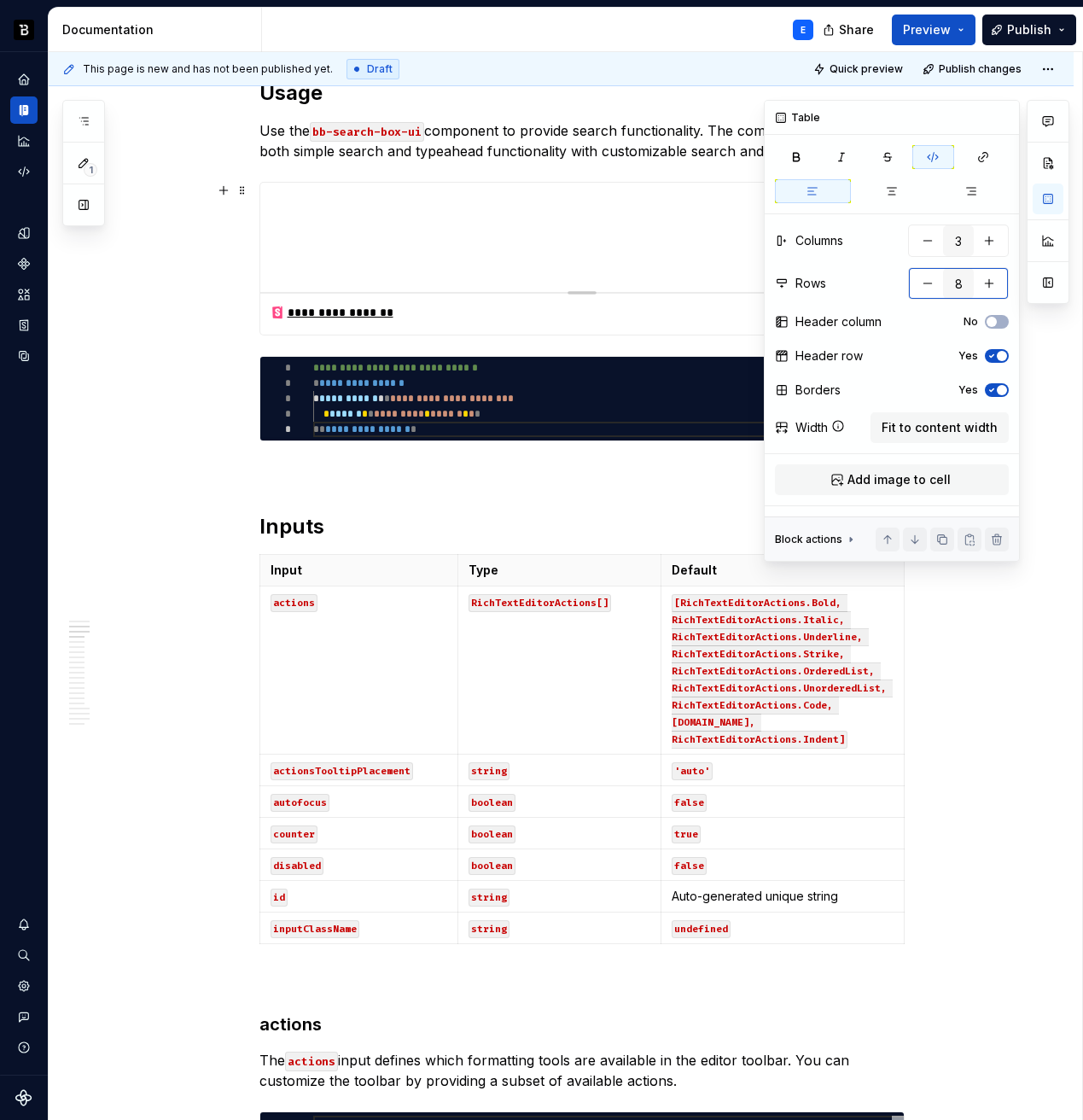
click at [924, 277] on button "button" at bounding box center [928, 283] width 31 height 31
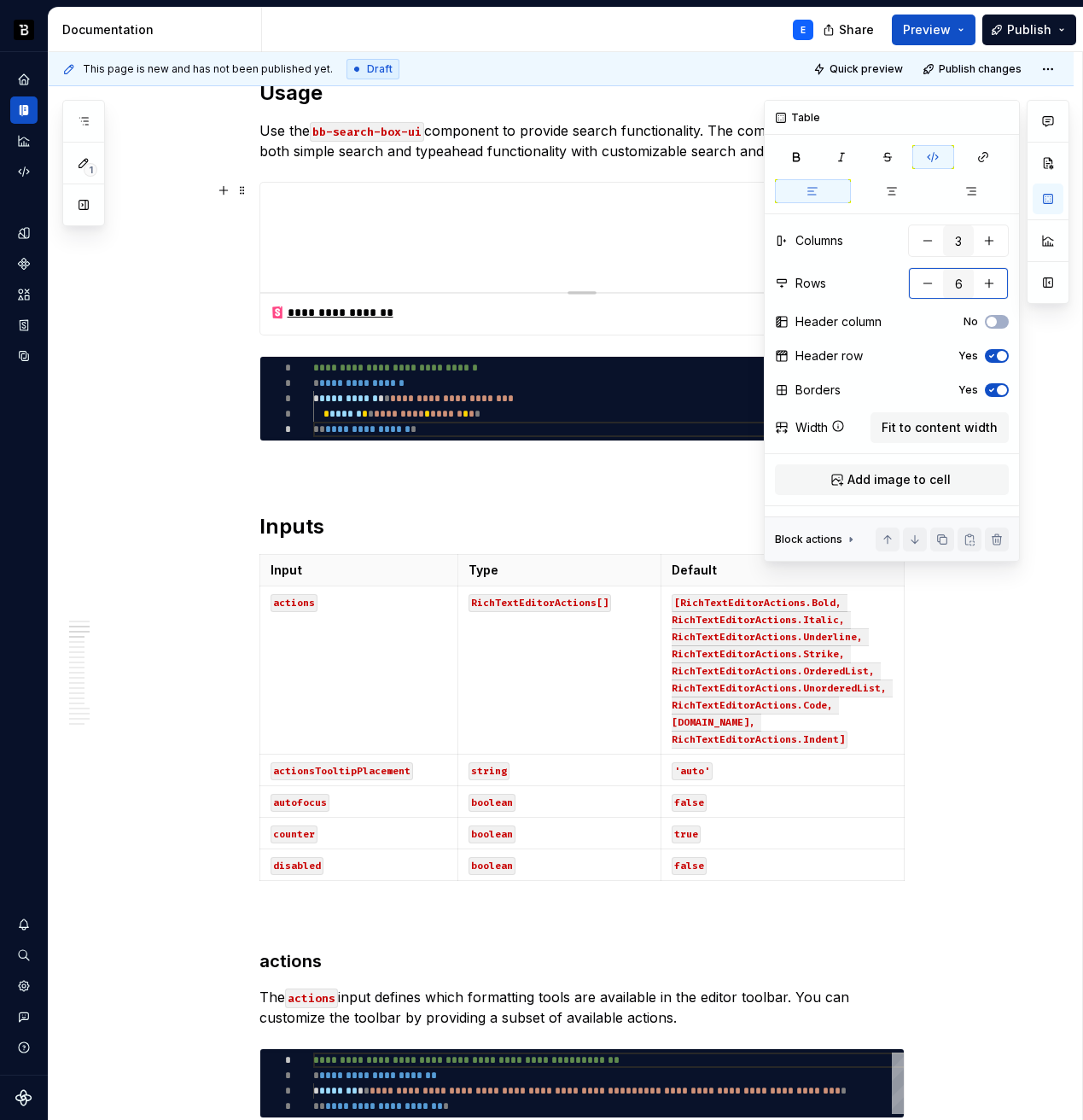
click at [924, 277] on button "button" at bounding box center [928, 283] width 31 height 31
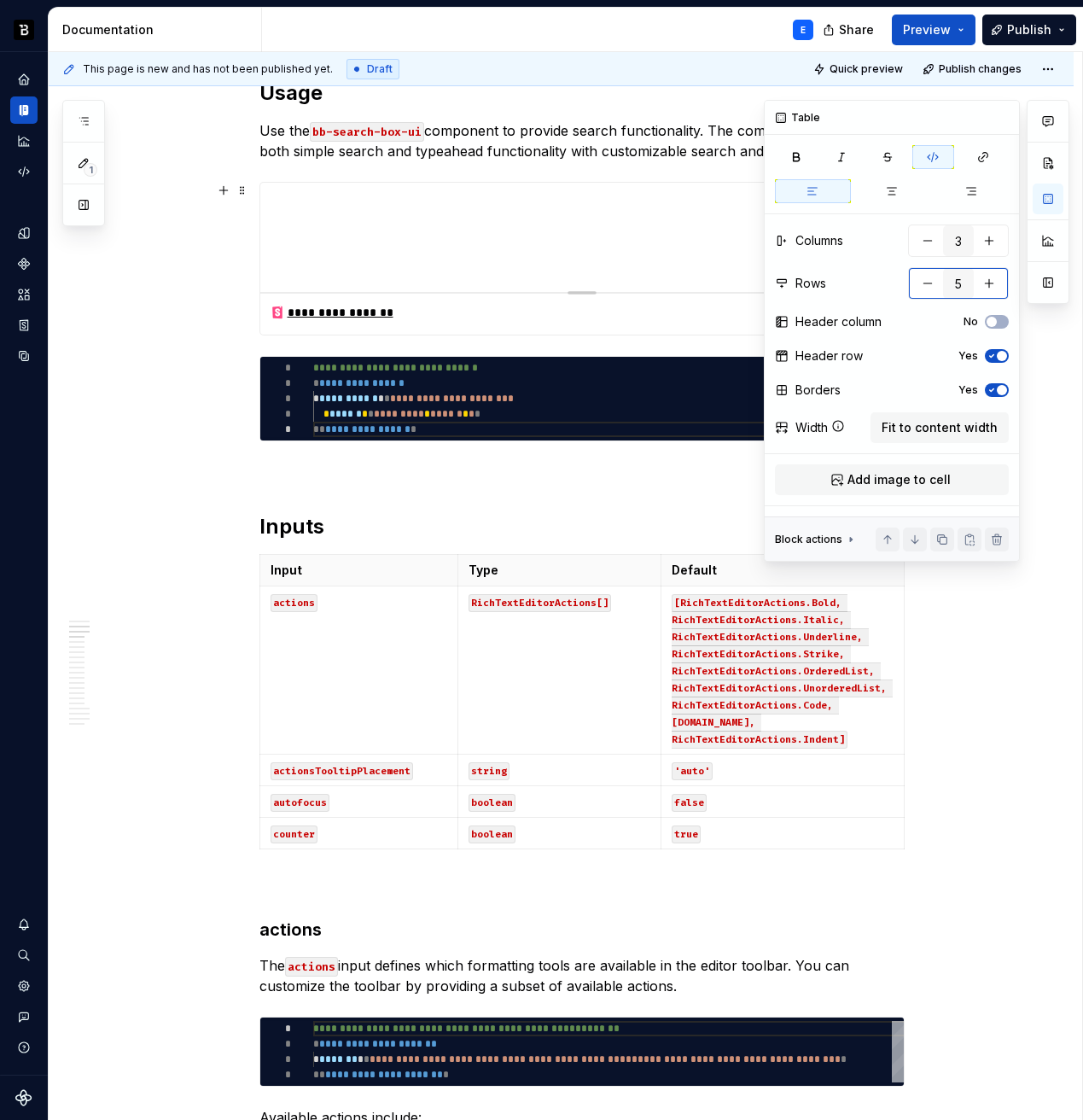
click at [924, 277] on button "button" at bounding box center [928, 283] width 31 height 31
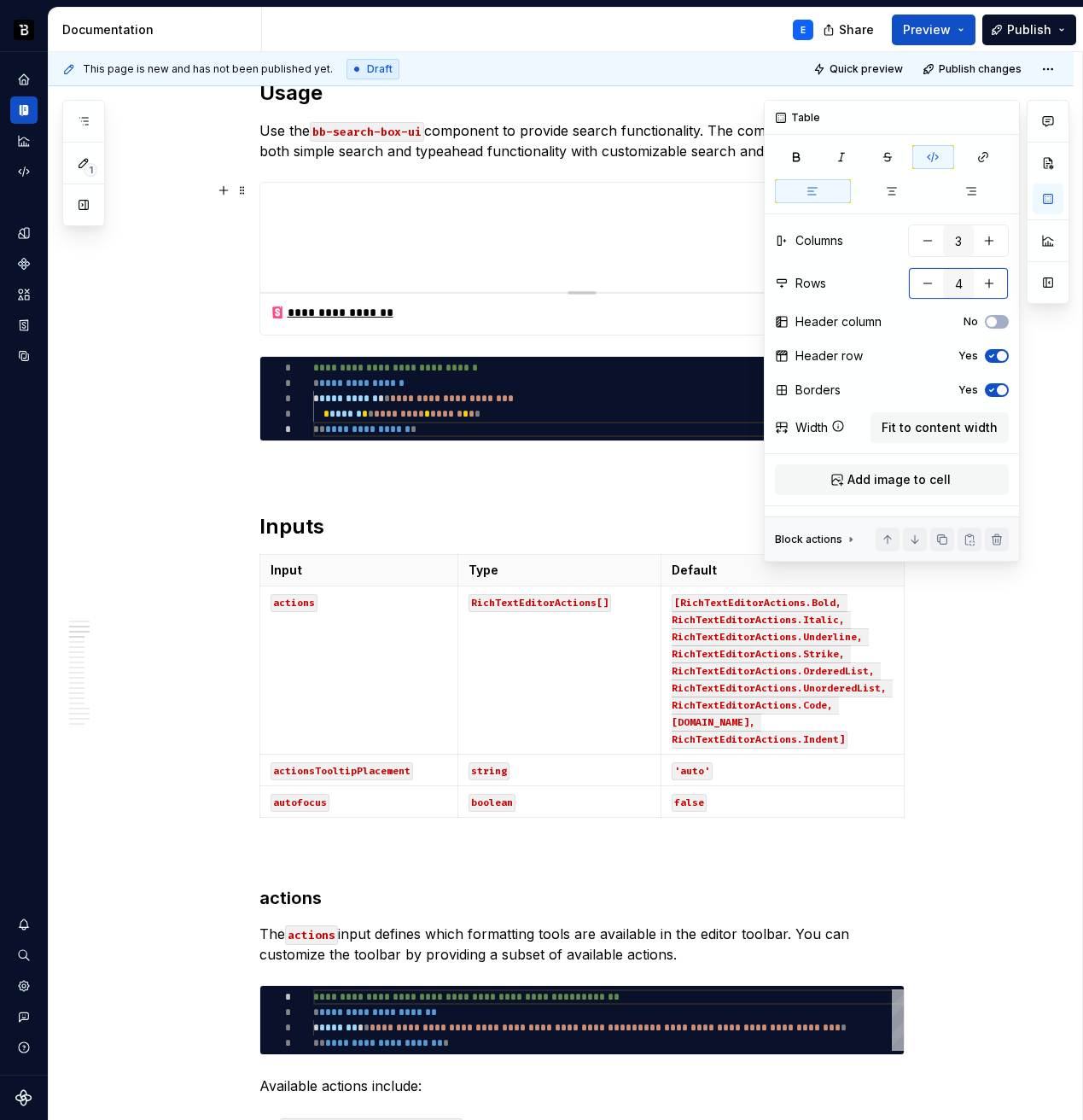
click at [924, 277] on button "button" at bounding box center [928, 283] width 31 height 31
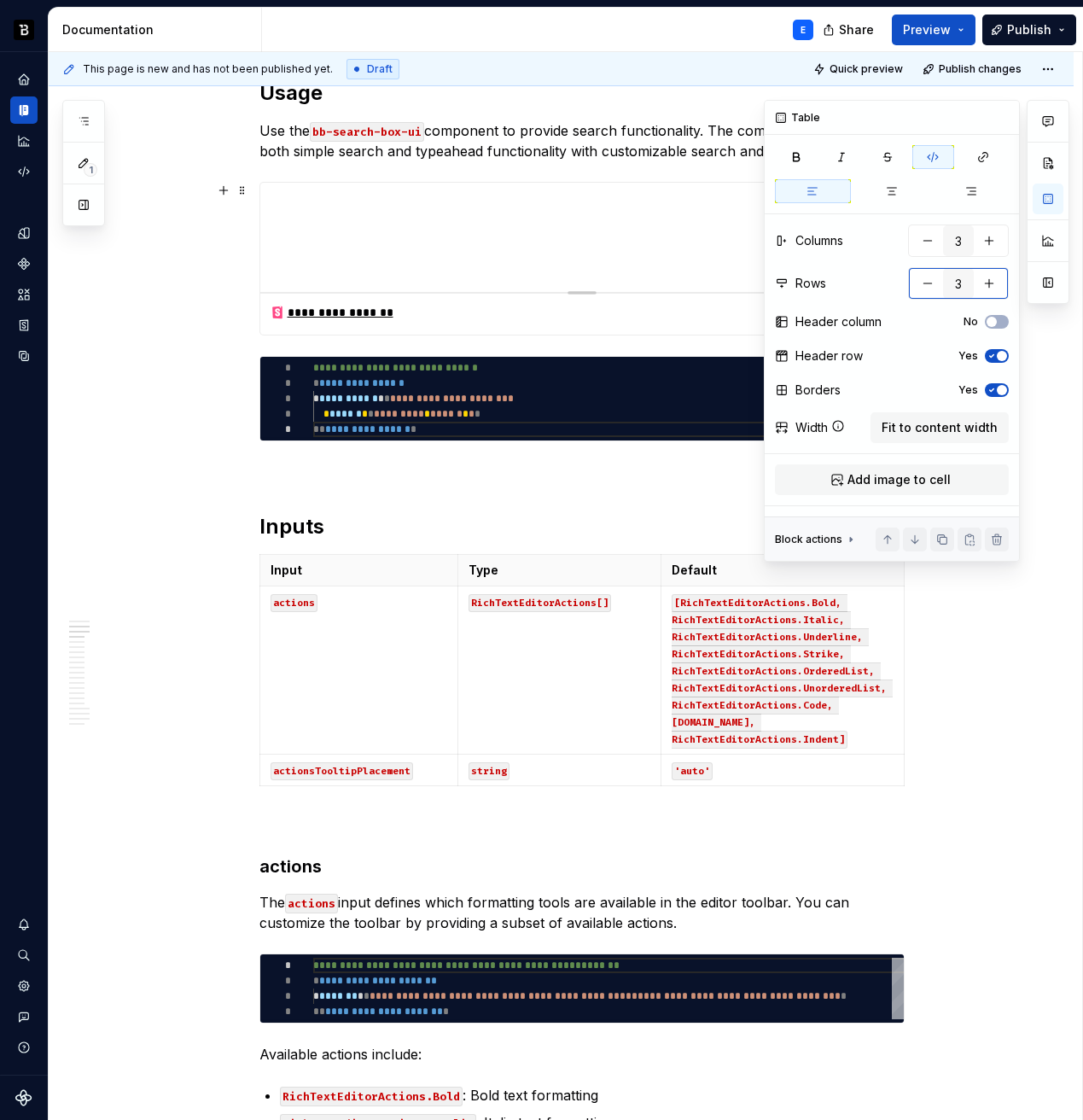
click at [924, 277] on button "button" at bounding box center [928, 283] width 31 height 31
type input "2"
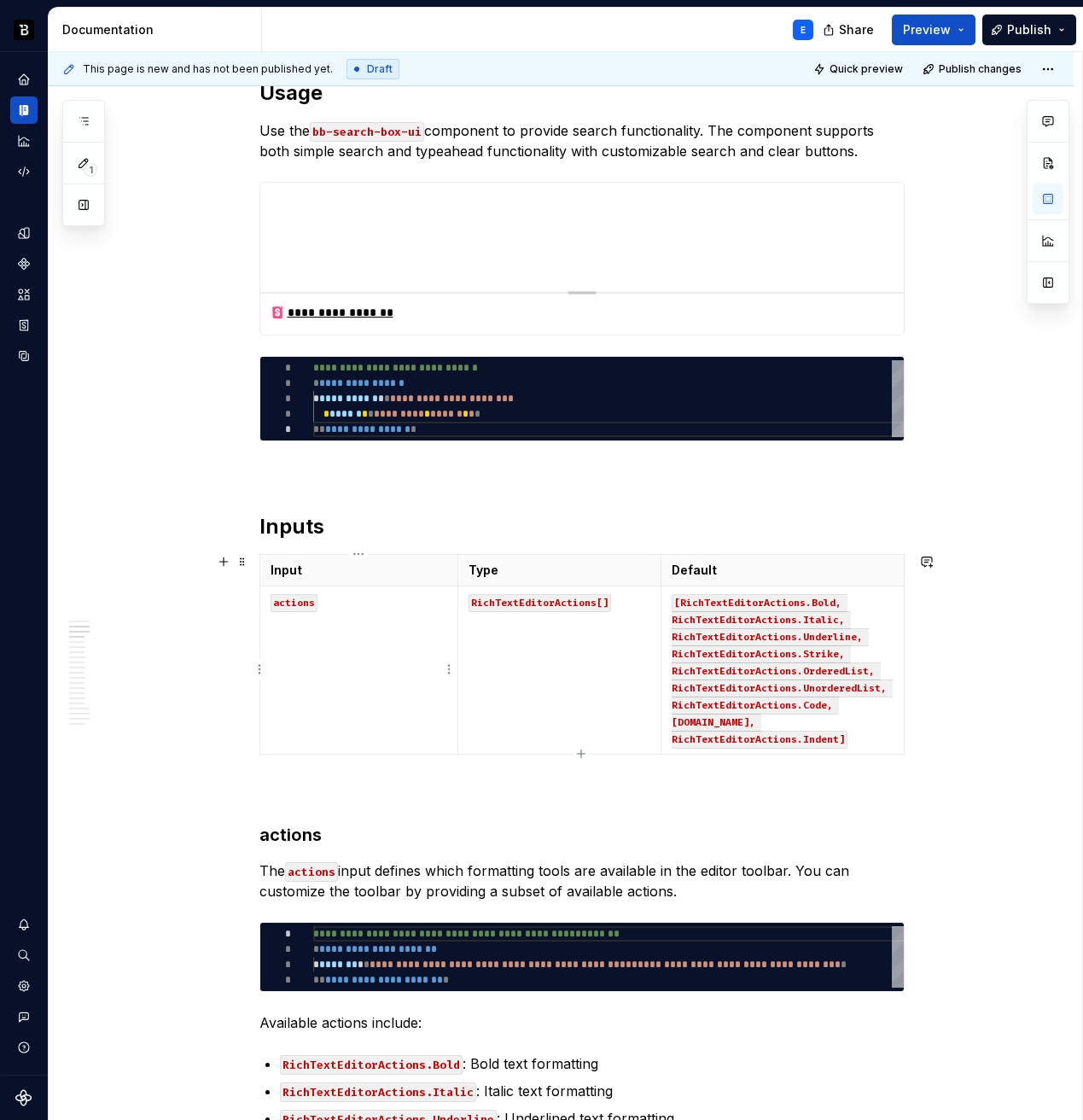
click at [370, 696] on td "actions" at bounding box center [358, 670] width 198 height 169
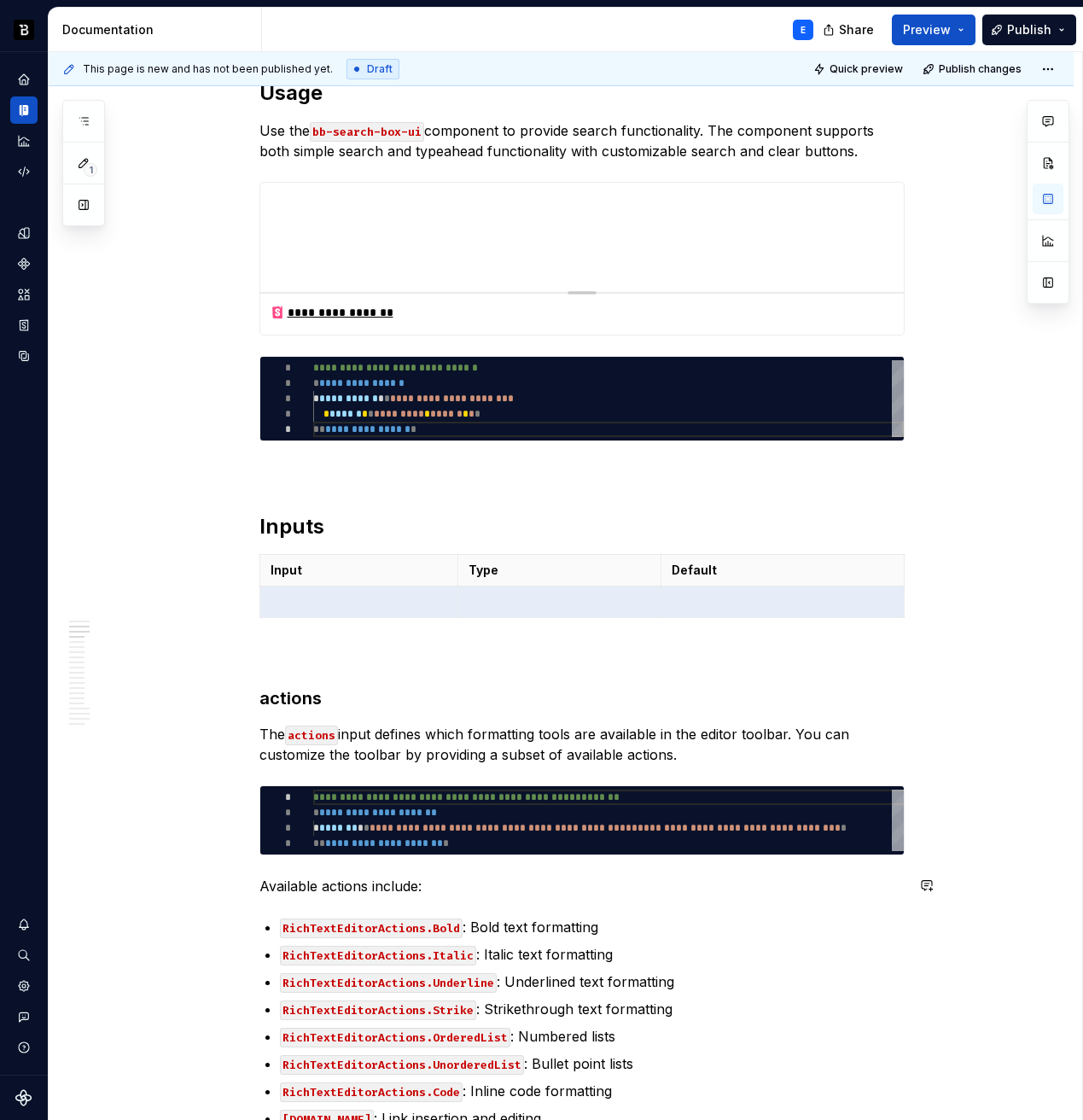
click at [382, 645] on p at bounding box center [582, 655] width 645 height 21
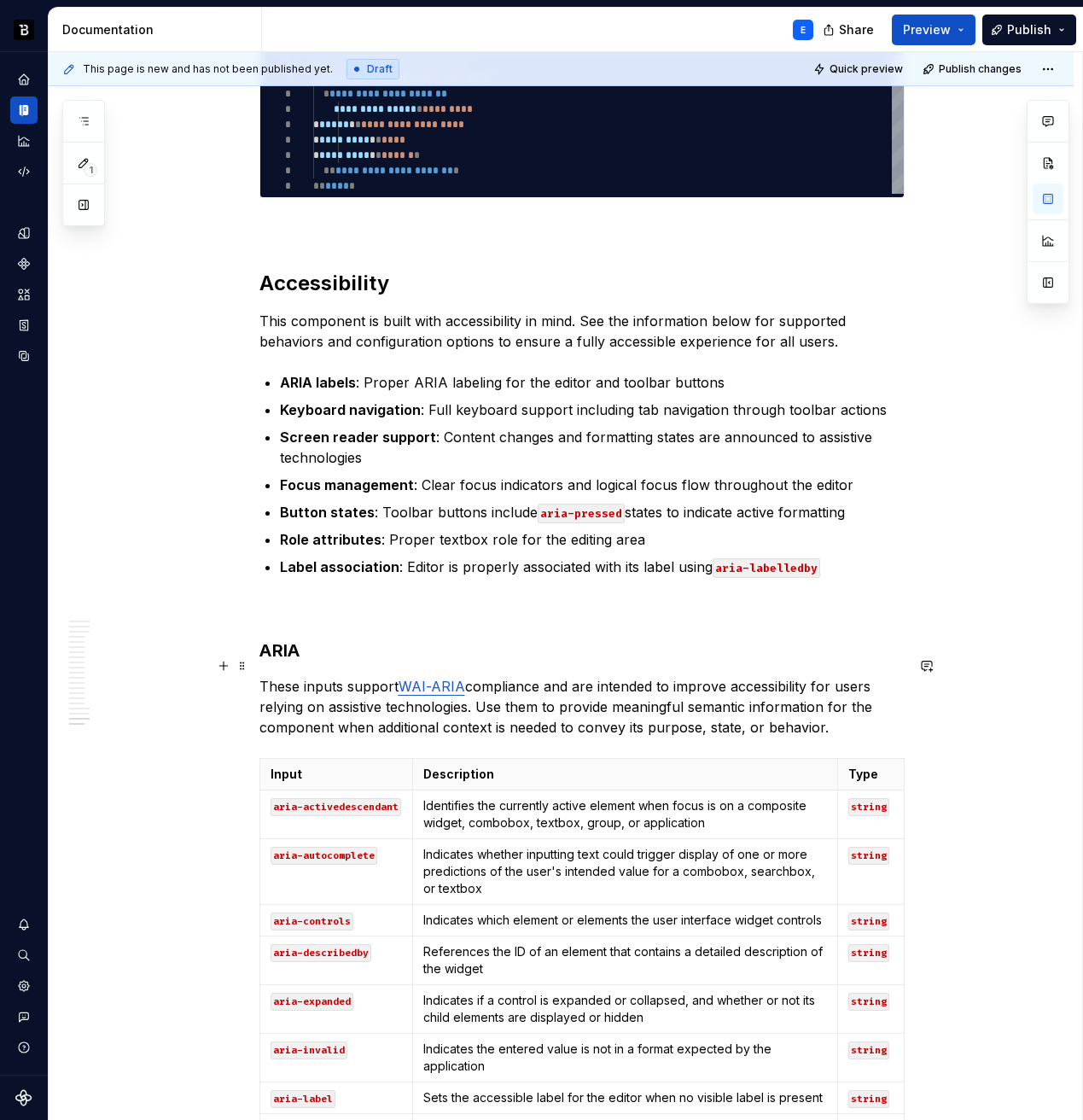
scroll to position [6447, 0]
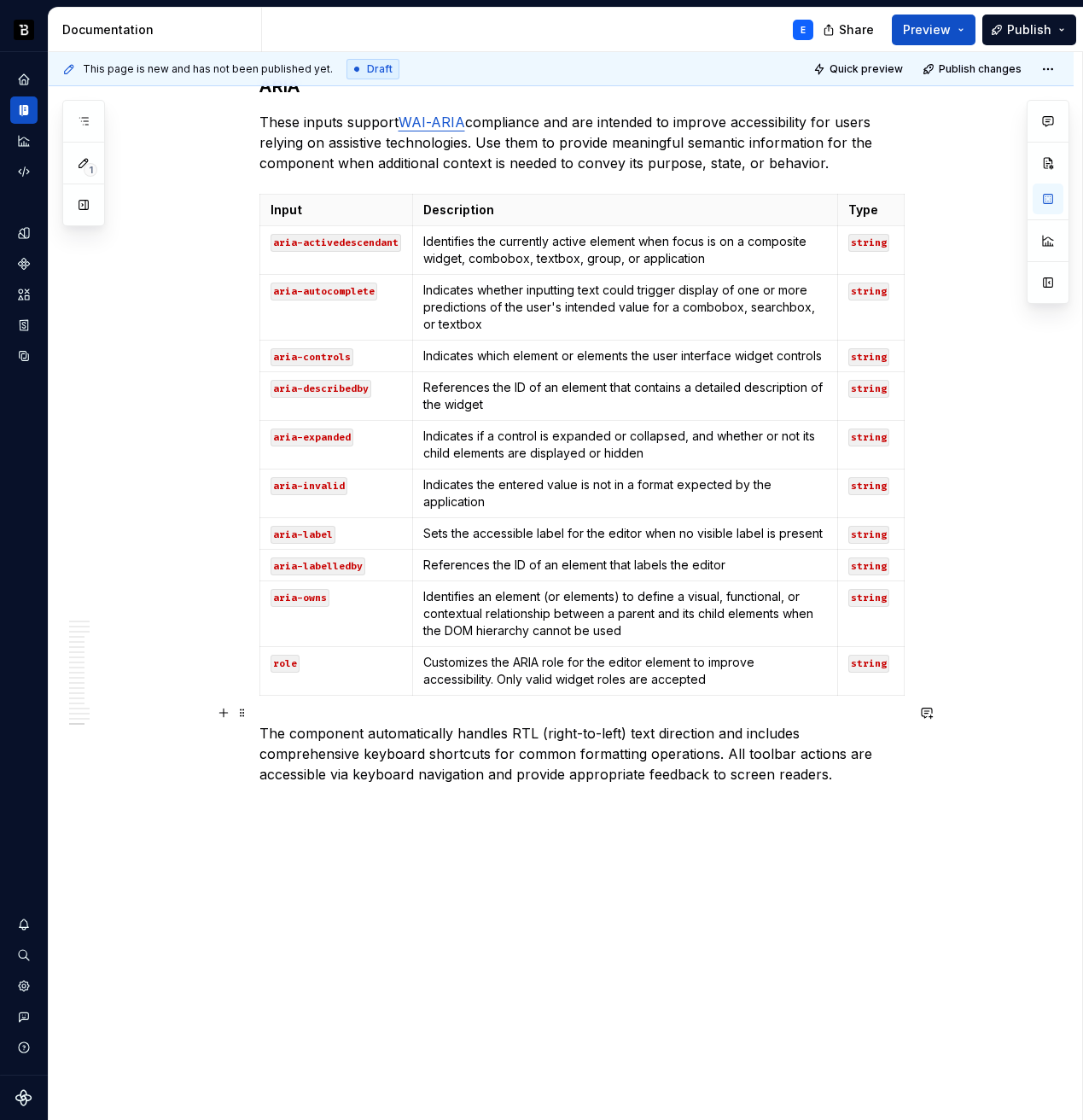
click at [873, 738] on p "The component automatically handles RTL (right-to-left) text direction and incl…" at bounding box center [582, 754] width 645 height 62
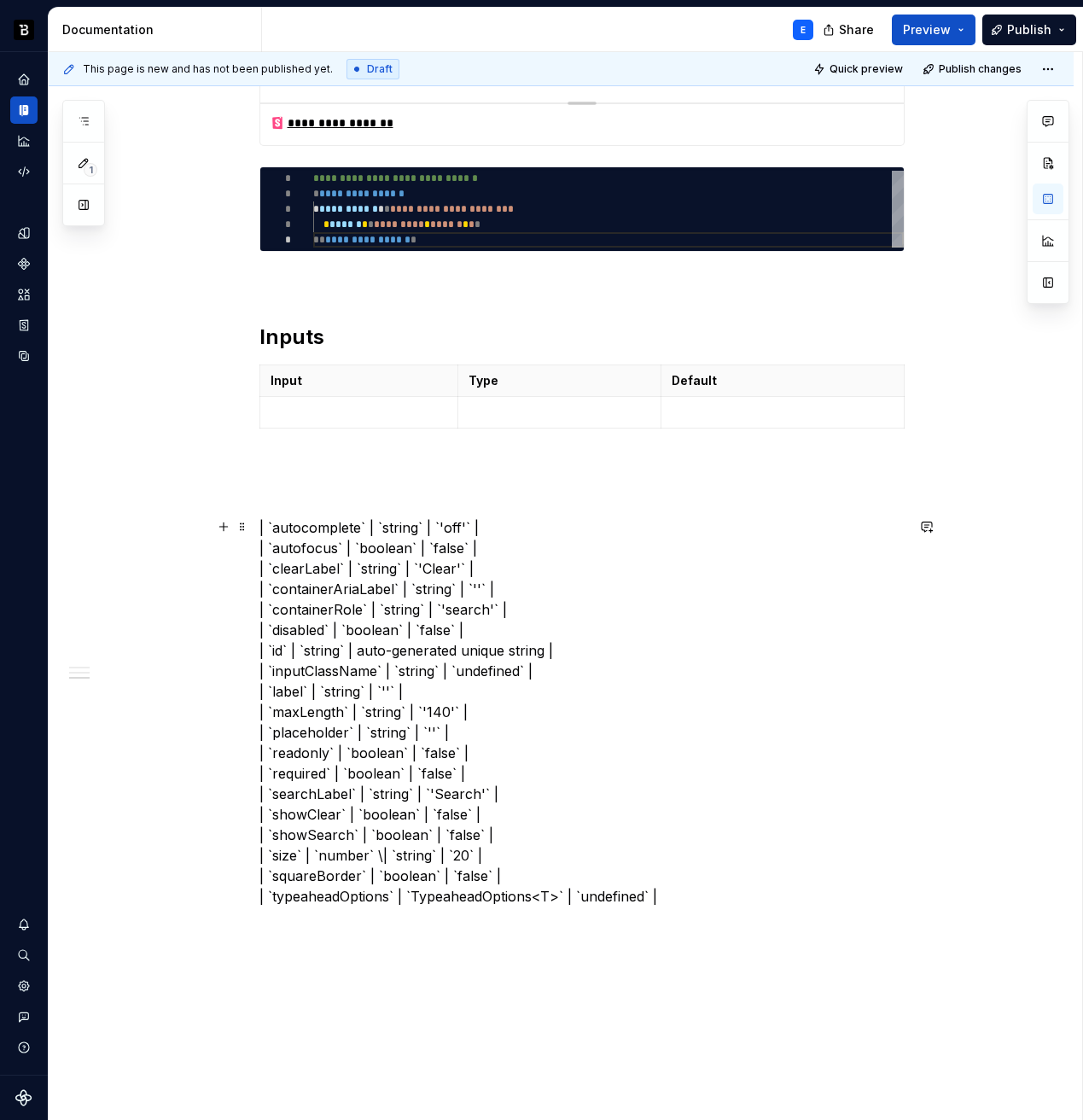
scroll to position [722, 0]
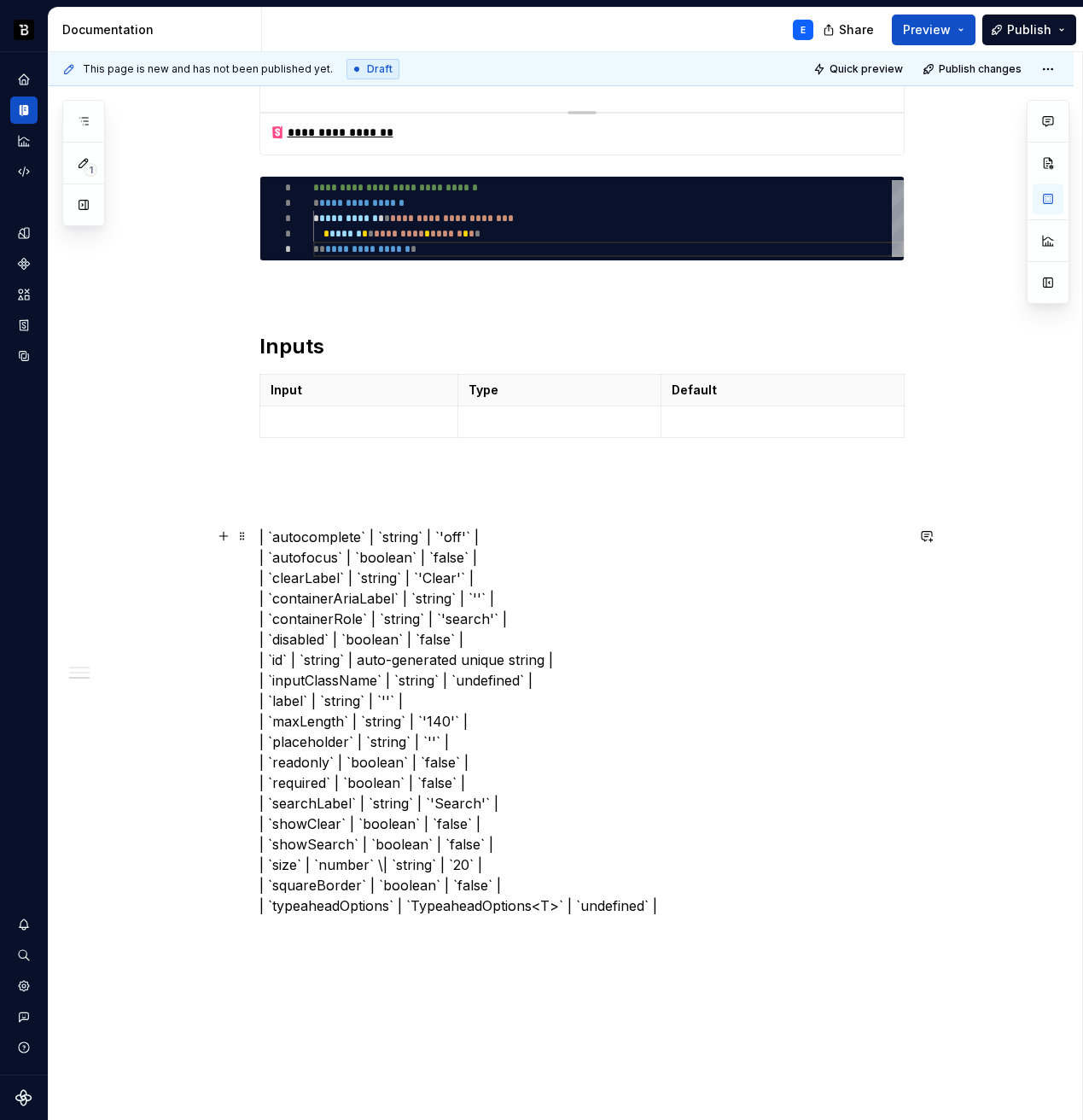
click at [308, 537] on p "| `autocomplete` | `string` | `'off'` | | `autofocus` | `boolean` | `false` | |…" at bounding box center [582, 721] width 645 height 389
click at [328, 413] on p at bounding box center [359, 422] width 178 height 17
click at [304, 541] on p "| `` | `string` | `'off'` | | `autofocus` | `boolean` | `false` | | `clearLabel…" at bounding box center [582, 721] width 645 height 389
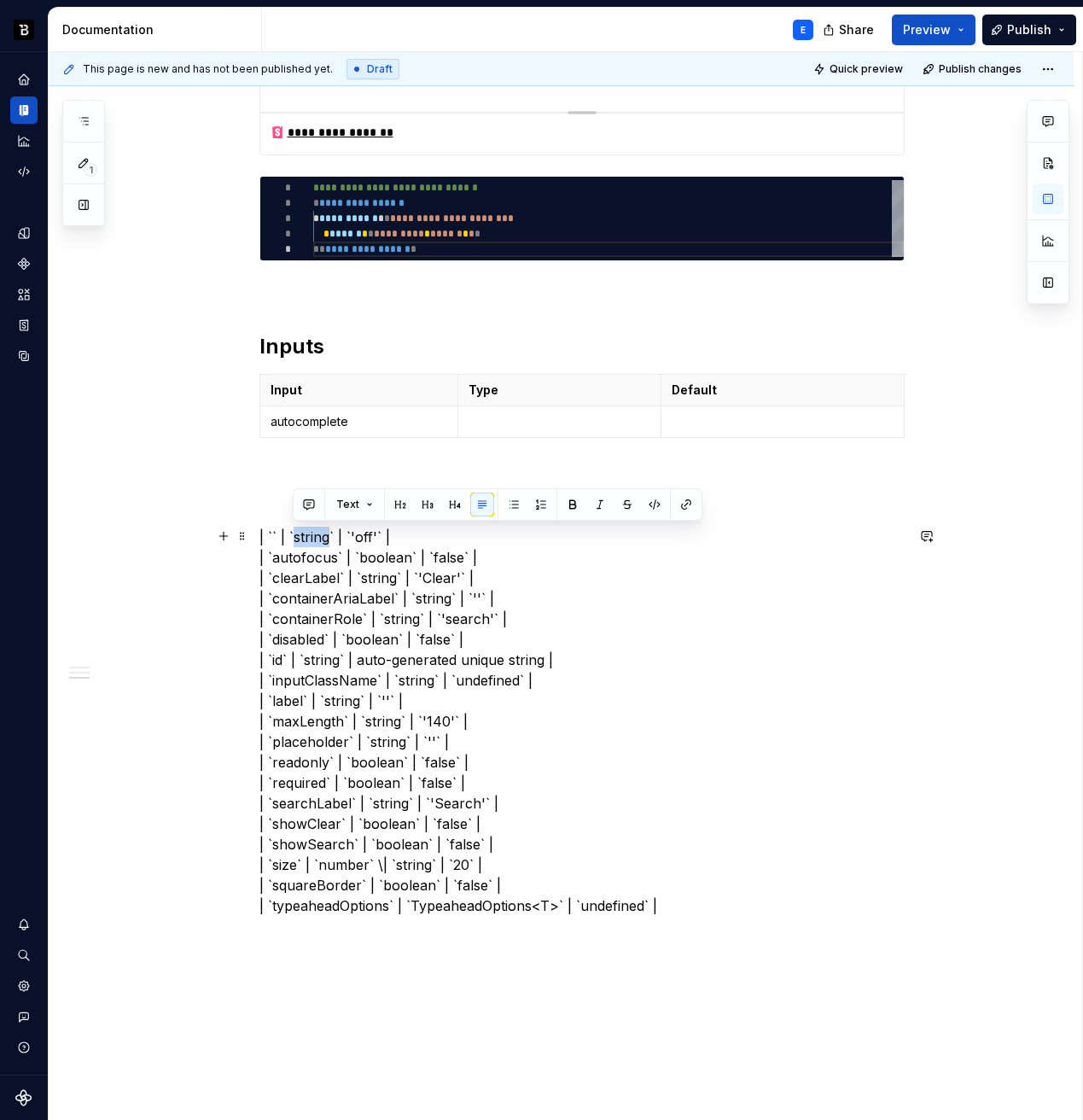
click at [304, 541] on p "| `` | `string` | `'off'` | | `autofocus` | `boolean` | `false` | | `clearLabel…" at bounding box center [582, 721] width 645 height 389
click at [514, 419] on p at bounding box center [559, 422] width 182 height 17
click at [361, 546] on p "| `` | `` | `'off'` | | `autofocus` | `boolean` | `false` | | `clearLabel` | `s…" at bounding box center [582, 721] width 645 height 389
click at [688, 418] on p at bounding box center [782, 422] width 222 height 17
click at [626, 531] on p "| `` | `` | `'off'` | | `autofocus` | `boolean` | `false` | | `clearLabel` | `s…" at bounding box center [582, 721] width 645 height 389
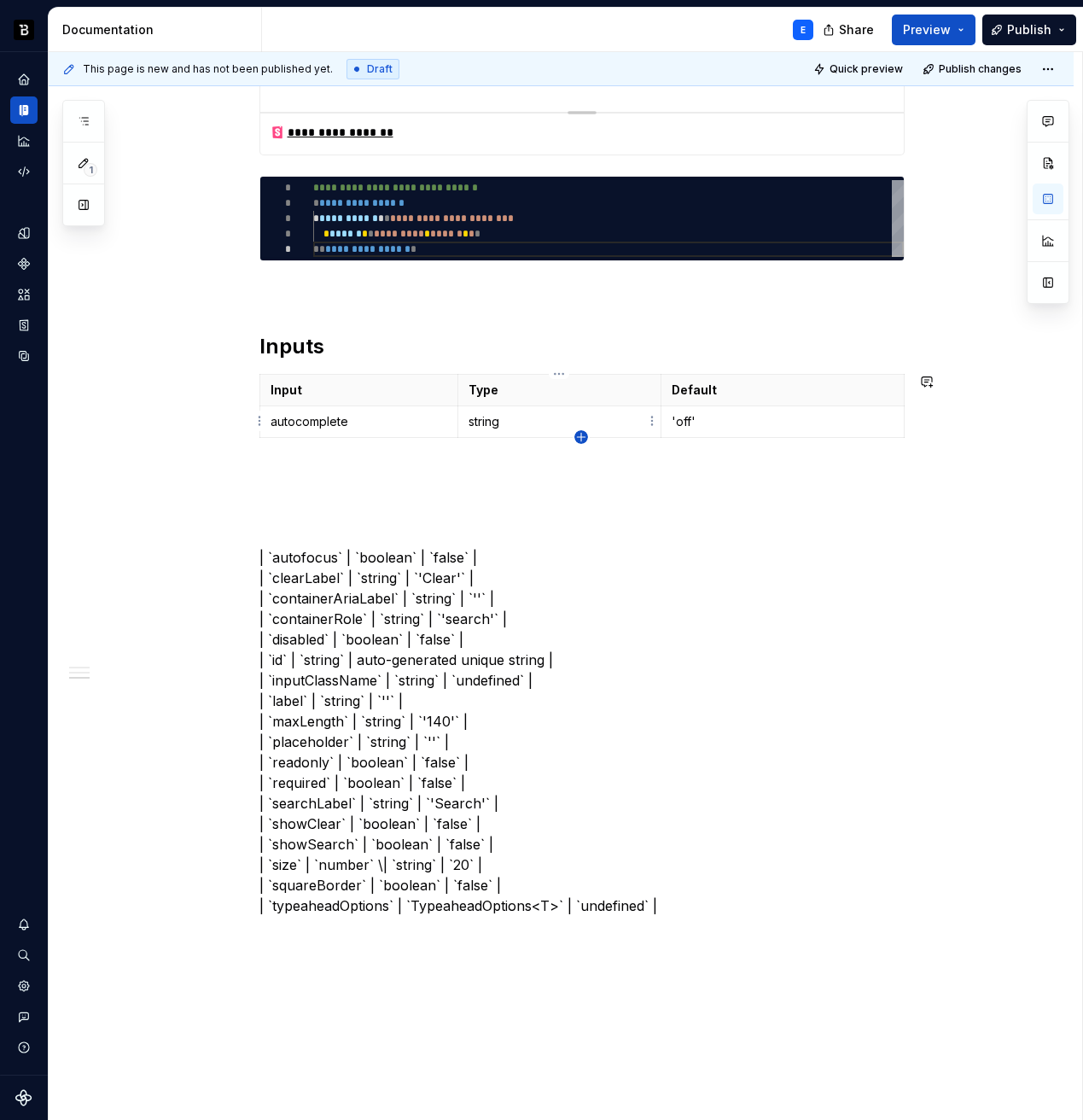
click at [579, 435] on icon "button" at bounding box center [582, 437] width 14 height 14
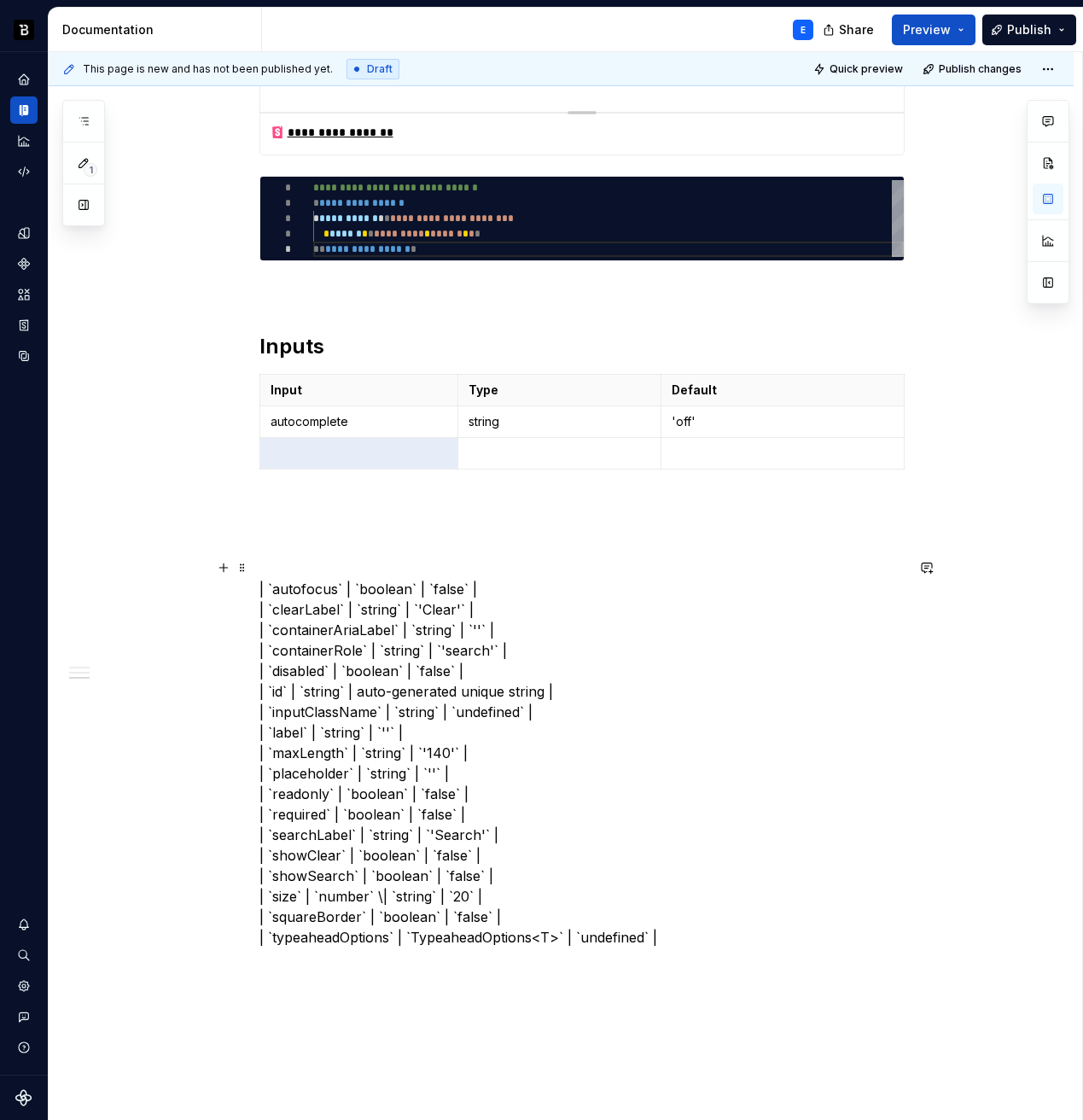
click at [301, 587] on p "| `autofocus` | `boolean` | `false` | | `clearLabel` | `string` | `'Clear'` | |…" at bounding box center [582, 753] width 645 height 389
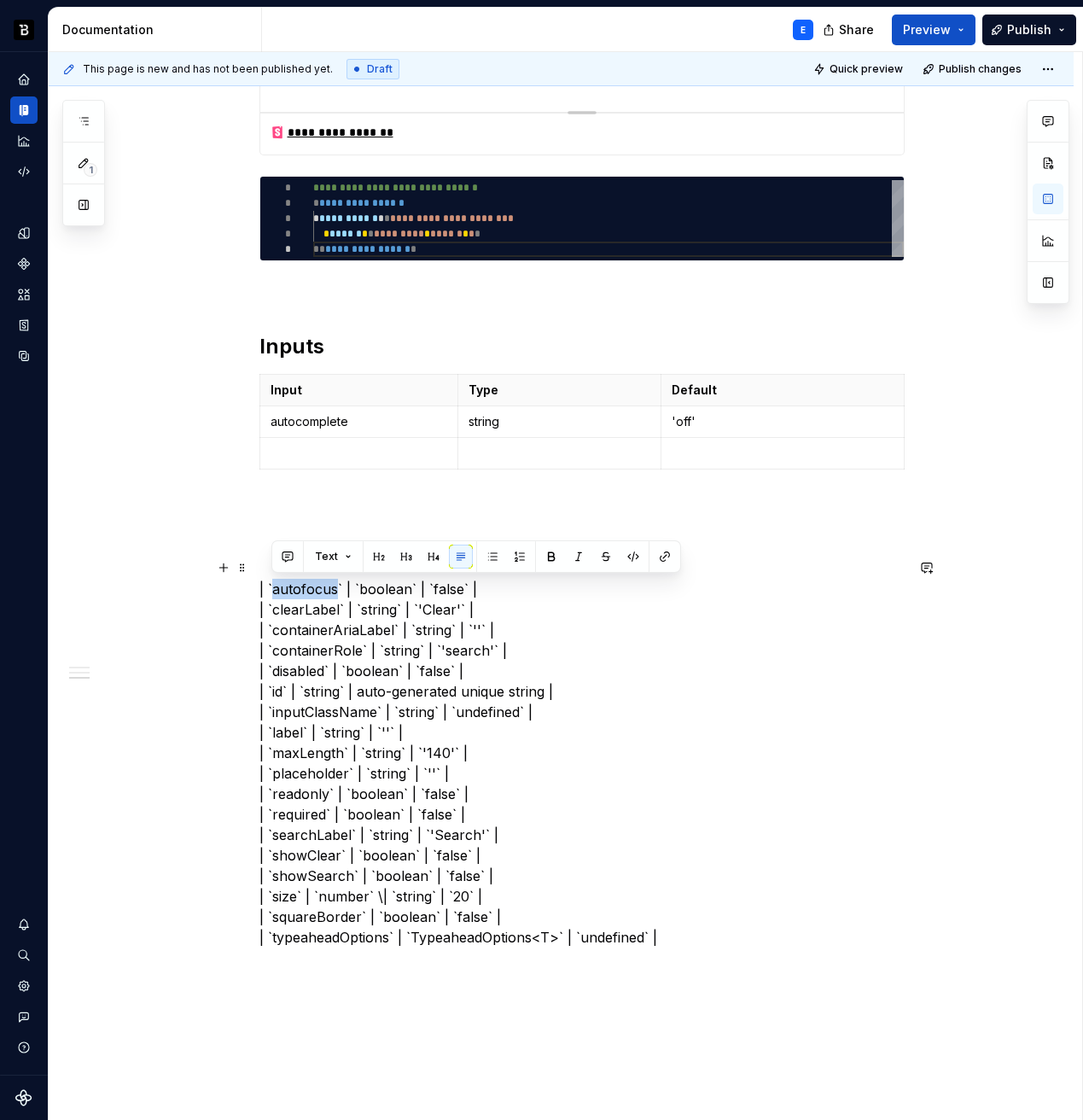
click at [301, 587] on p "| `autofocus` | `boolean` | `false` | | `clearLabel` | `string` | `'Clear'` | |…" at bounding box center [582, 753] width 645 height 389
click at [333, 445] on p at bounding box center [359, 453] width 178 height 17
click at [317, 585] on p "| `` | `boolean` | `false` | | `clearLabel` | `string` | `'Clear'` | | `contain…" at bounding box center [582, 753] width 645 height 389
click at [520, 458] on p at bounding box center [559, 453] width 182 height 17
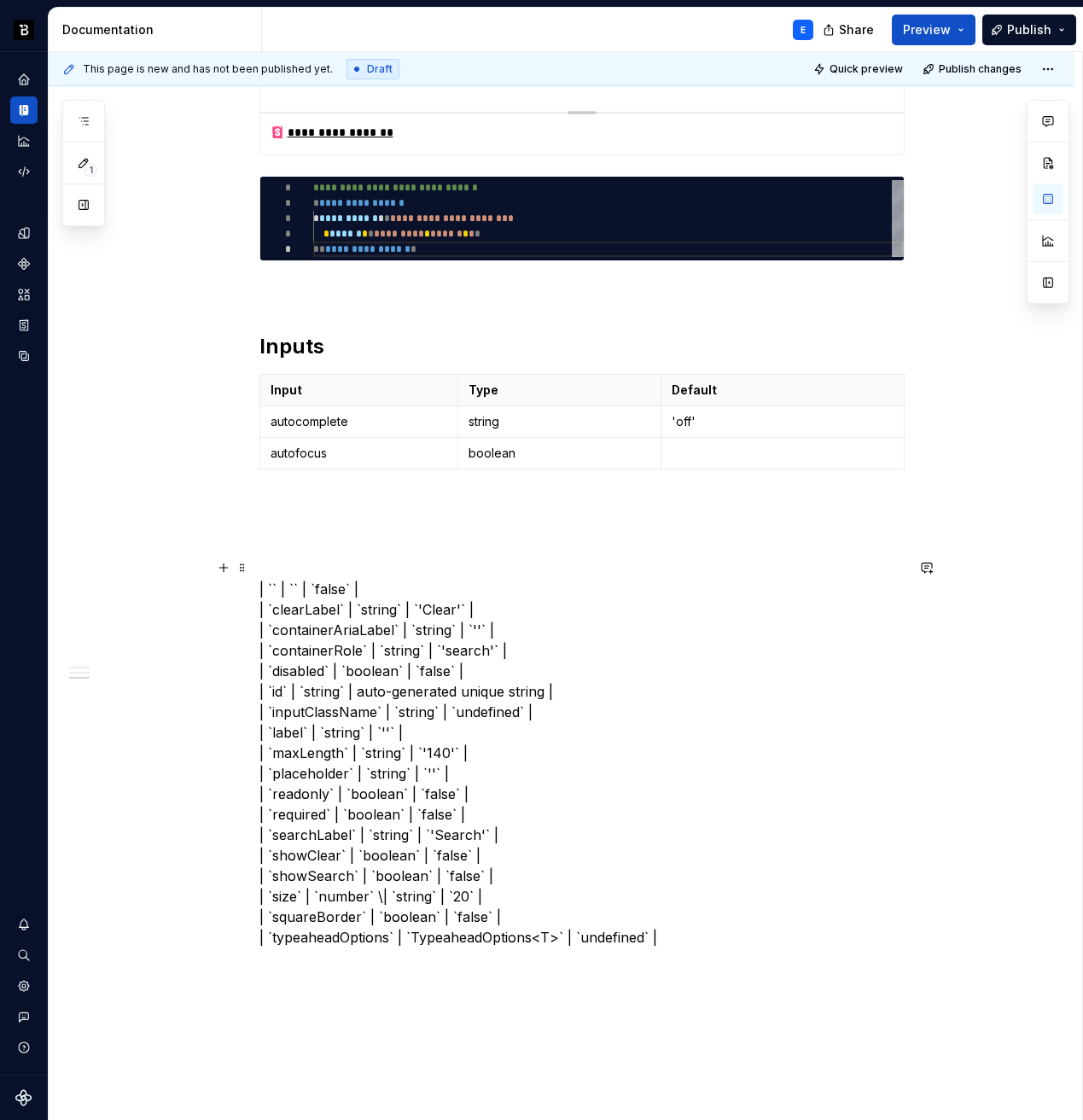
click at [317, 595] on p "| `` | `` | `false` | | `clearLabel` | `string` | `'Clear'` | | `containerAriaL…" at bounding box center [582, 753] width 645 height 389
click at [680, 445] on p at bounding box center [782, 453] width 222 height 17
click at [581, 467] on icon "button" at bounding box center [580, 468] width 8 height 8
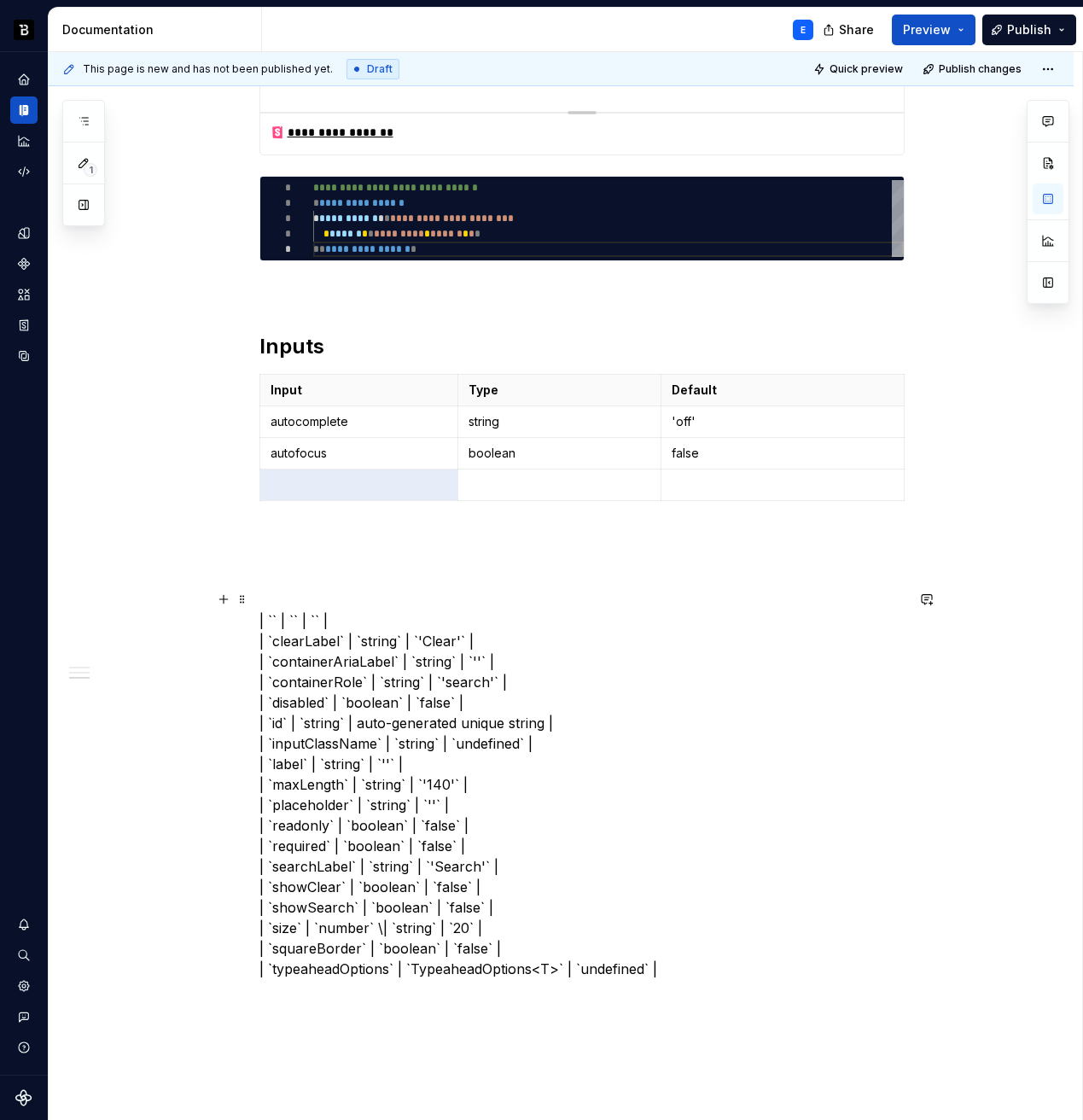
click at [375, 620] on p "| `` | `` | `` | | `clearLabel` | `string` | `'Clear'` | | `containerAriaLabel`…" at bounding box center [582, 784] width 645 height 389
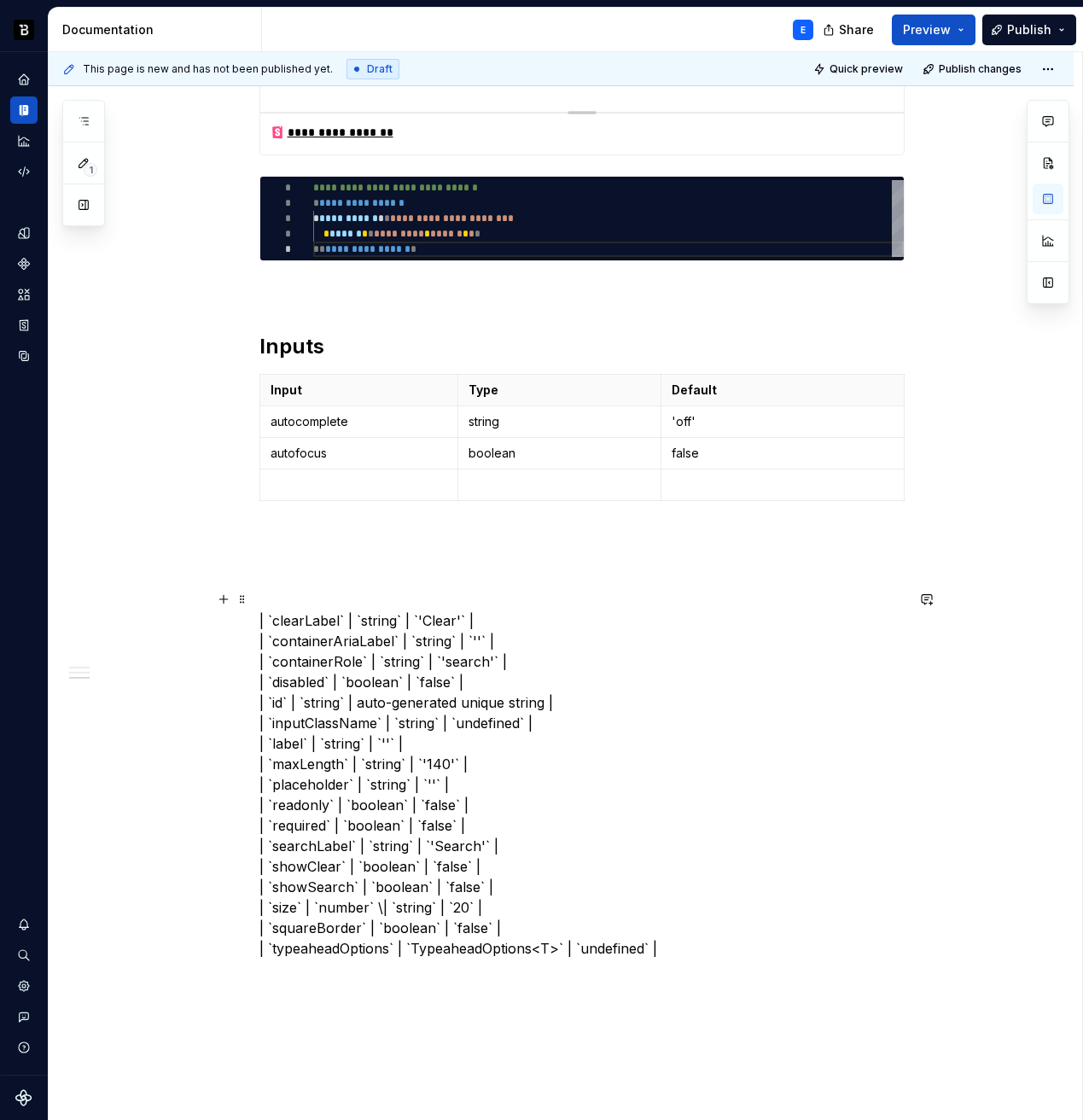
click at [314, 619] on p "| `clearLabel` | `string` | `'Clear'` | | `containerAriaLabel` | `string` | `''…" at bounding box center [582, 773] width 645 height 369
click at [321, 483] on p at bounding box center [359, 485] width 178 height 17
click at [319, 619] on p "| `` | `string` | `'Clear'` | | `containerAriaLabel` | `string` | `''` | | `con…" at bounding box center [582, 773] width 645 height 369
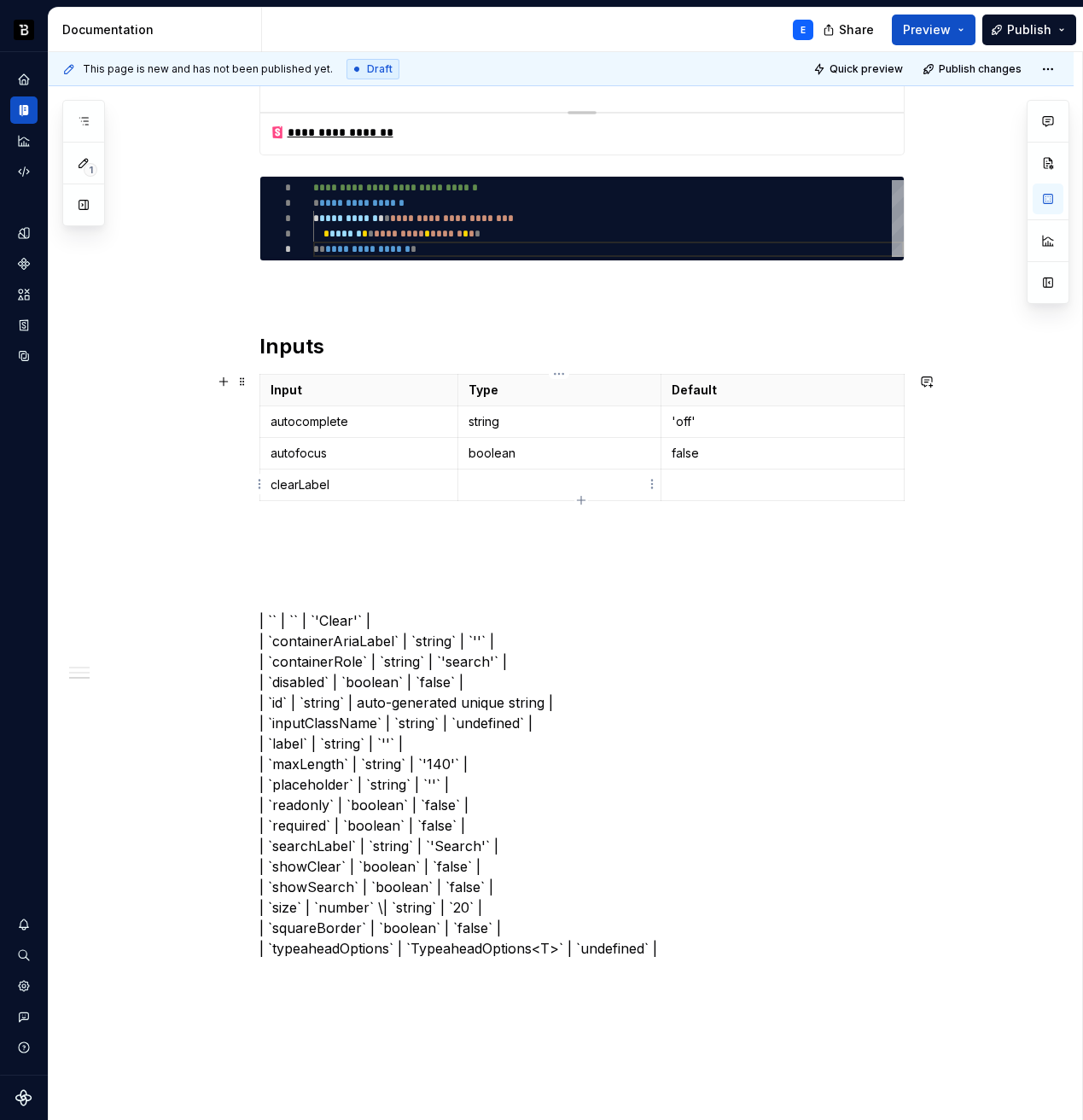
click at [482, 489] on p at bounding box center [559, 485] width 182 height 17
click at [399, 619] on p "| `` | `` | `'Clear'` | | `containerAriaLabel` | `string` | `''` | | `container…" at bounding box center [582, 773] width 645 height 369
click at [749, 482] on p at bounding box center [782, 485] width 222 height 17
click at [502, 579] on div "**********" at bounding box center [582, 310] width 645 height 1298
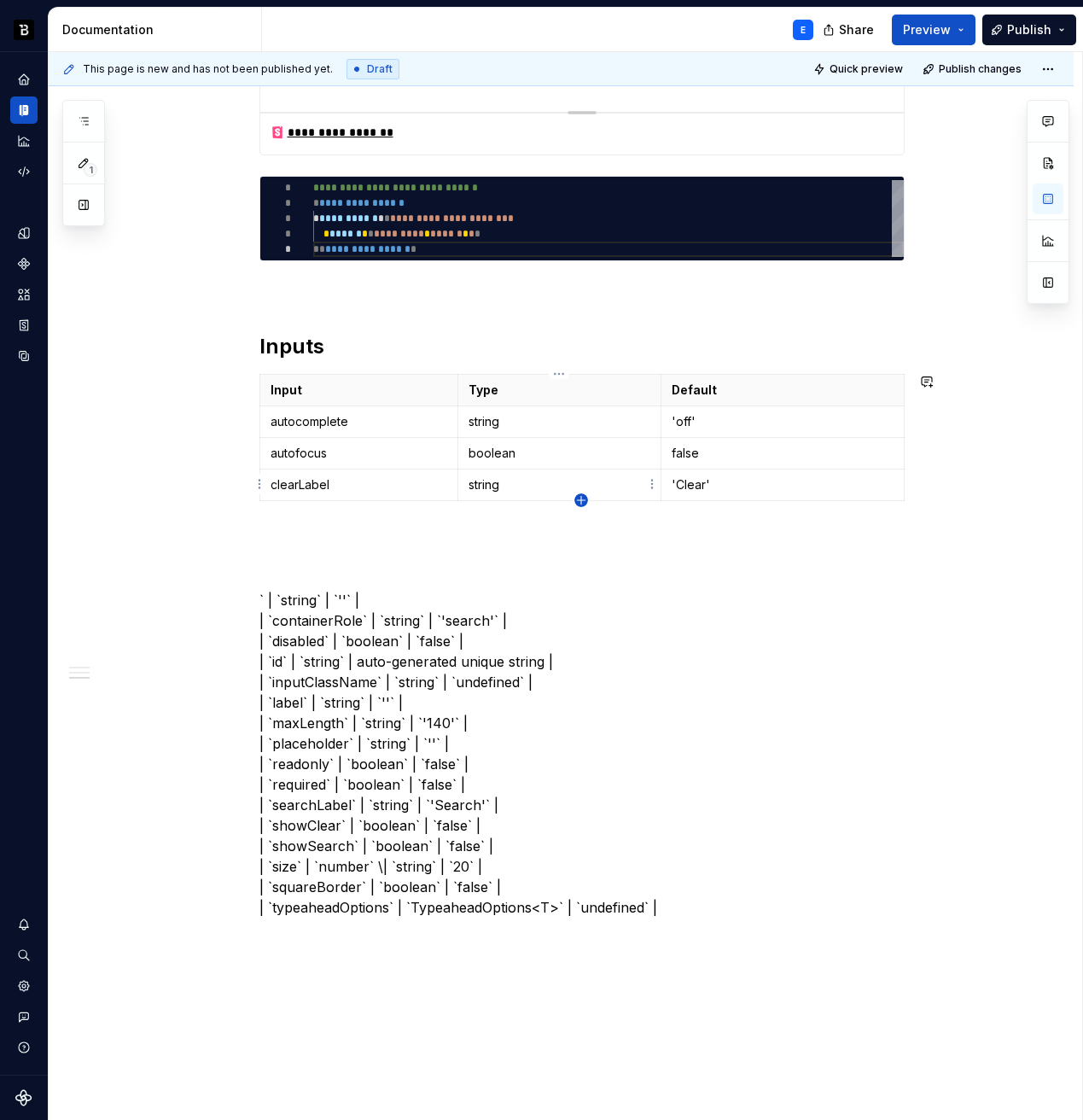
click at [580, 496] on icon "button" at bounding box center [580, 500] width 8 height 8
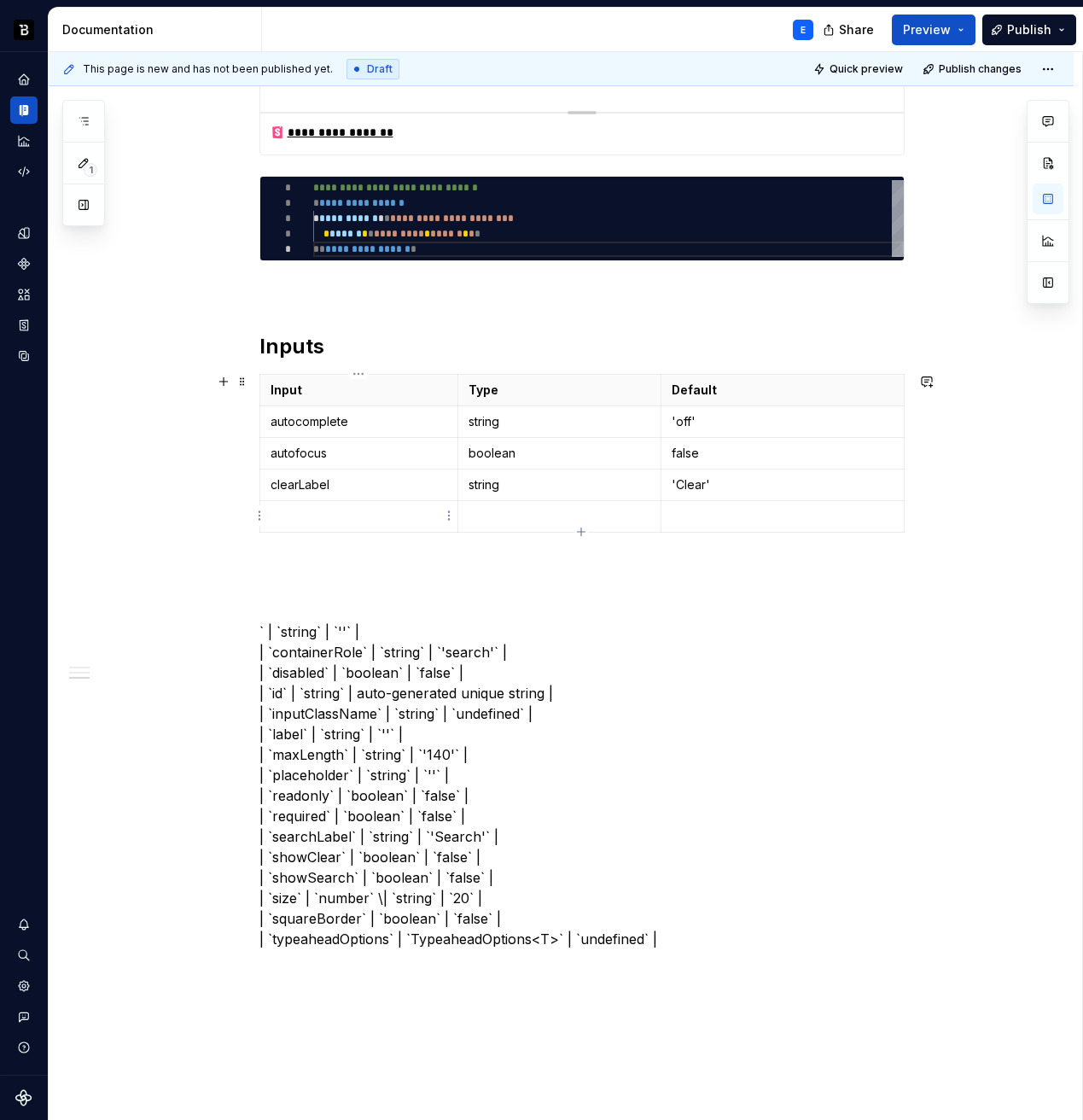
click at [386, 508] on p at bounding box center [359, 517] width 178 height 17
click at [291, 631] on p "` | `string` | `''` | | `containerRole` | `string` | `'search'` | | `disabled` …" at bounding box center [582, 785] width 645 height 328
click at [518, 519] on p at bounding box center [559, 517] width 182 height 17
click at [342, 625] on p "` | `` | `''` | | `containerRole` | `string` | `'search'` | | `disabled` | `boo…" at bounding box center [582, 785] width 645 height 328
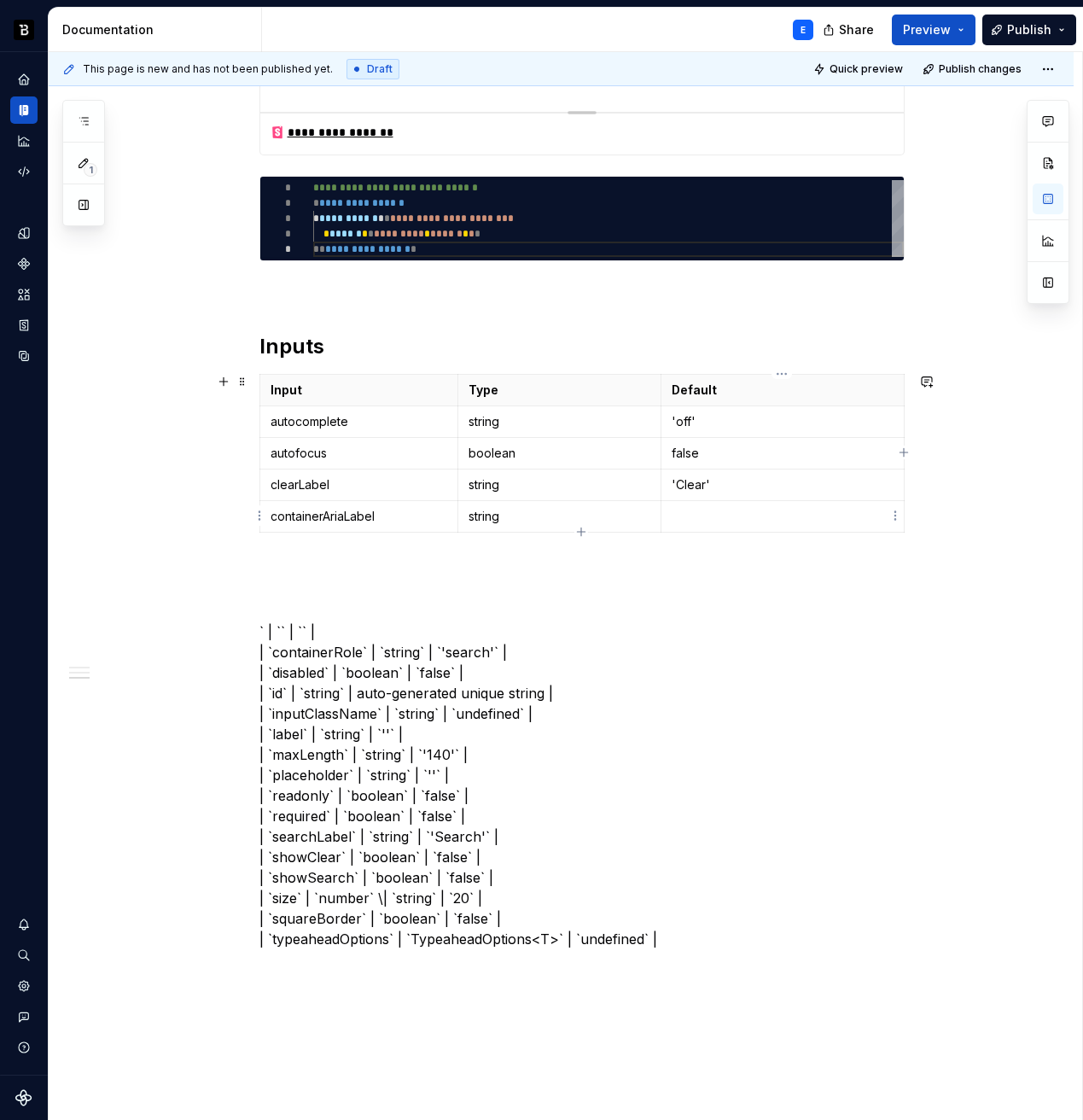
click at [674, 519] on p at bounding box center [782, 517] width 222 height 17
click at [578, 532] on icon "button" at bounding box center [580, 531] width 8 height 8
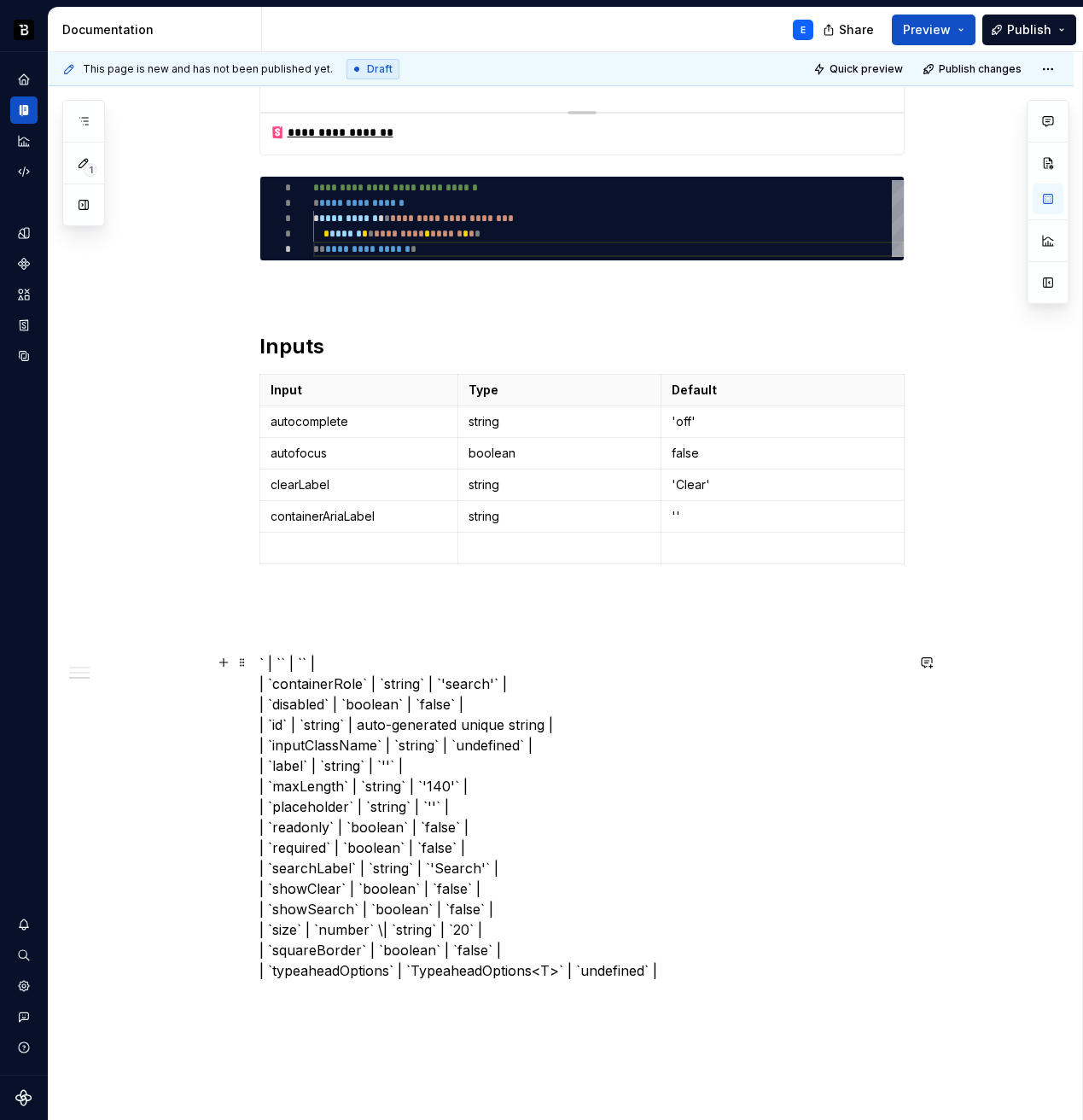
click at [403, 655] on p "` | `` | `` | | `containerRole` | `string` | `'search'` | | `disabled` | `boole…" at bounding box center [582, 816] width 645 height 328
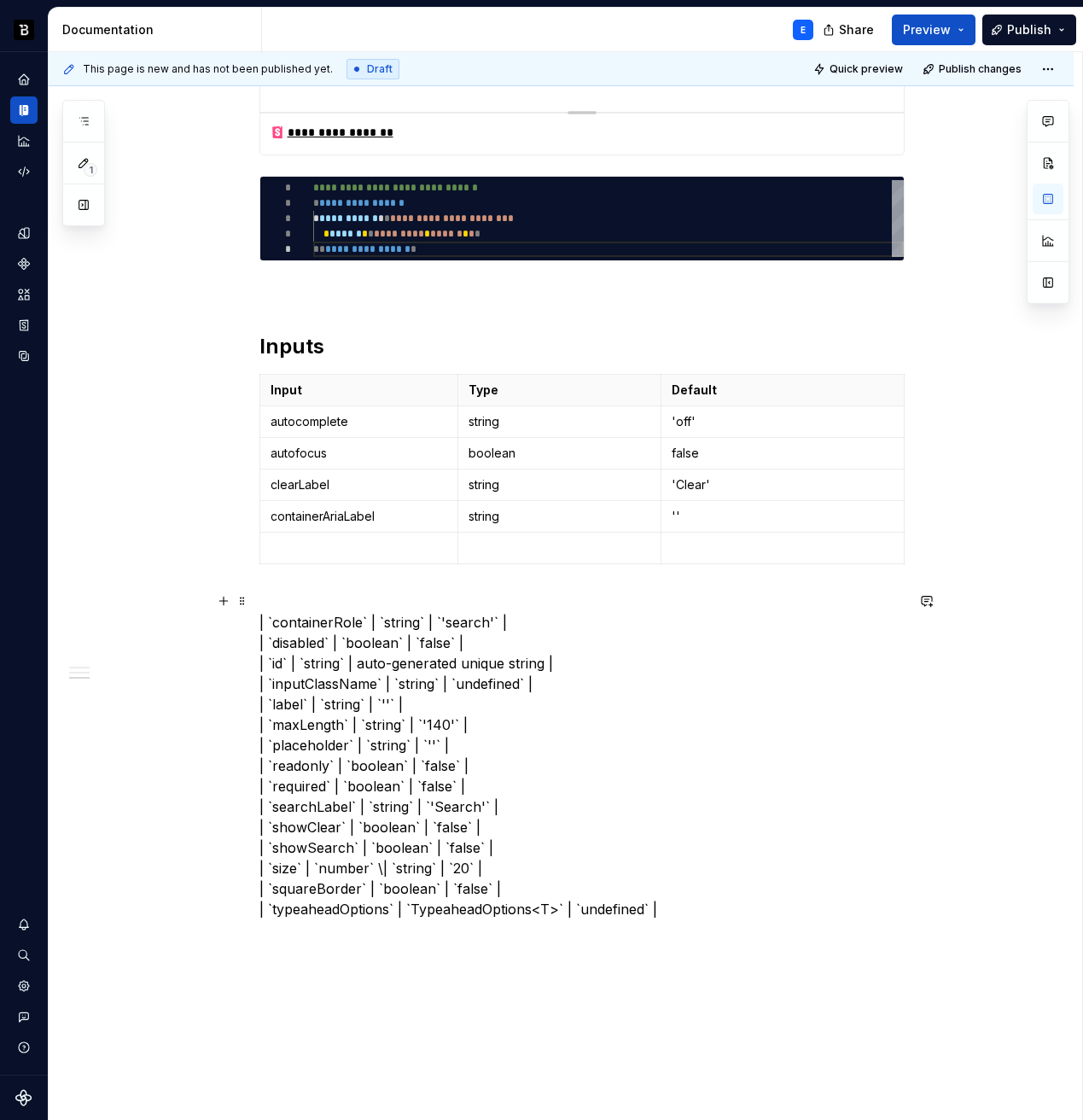
click at [316, 622] on p "| `containerRole` | `string` | `'search'` | | `disabled` | `boolean` | `false` …" at bounding box center [582, 755] width 645 height 328
click at [318, 540] on p at bounding box center [359, 548] width 178 height 17
click at [309, 623] on p "| `` | `string` | `'search'` | | `disabled` | `boolean` | `false` | | `id` | `s…" at bounding box center [582, 755] width 645 height 328
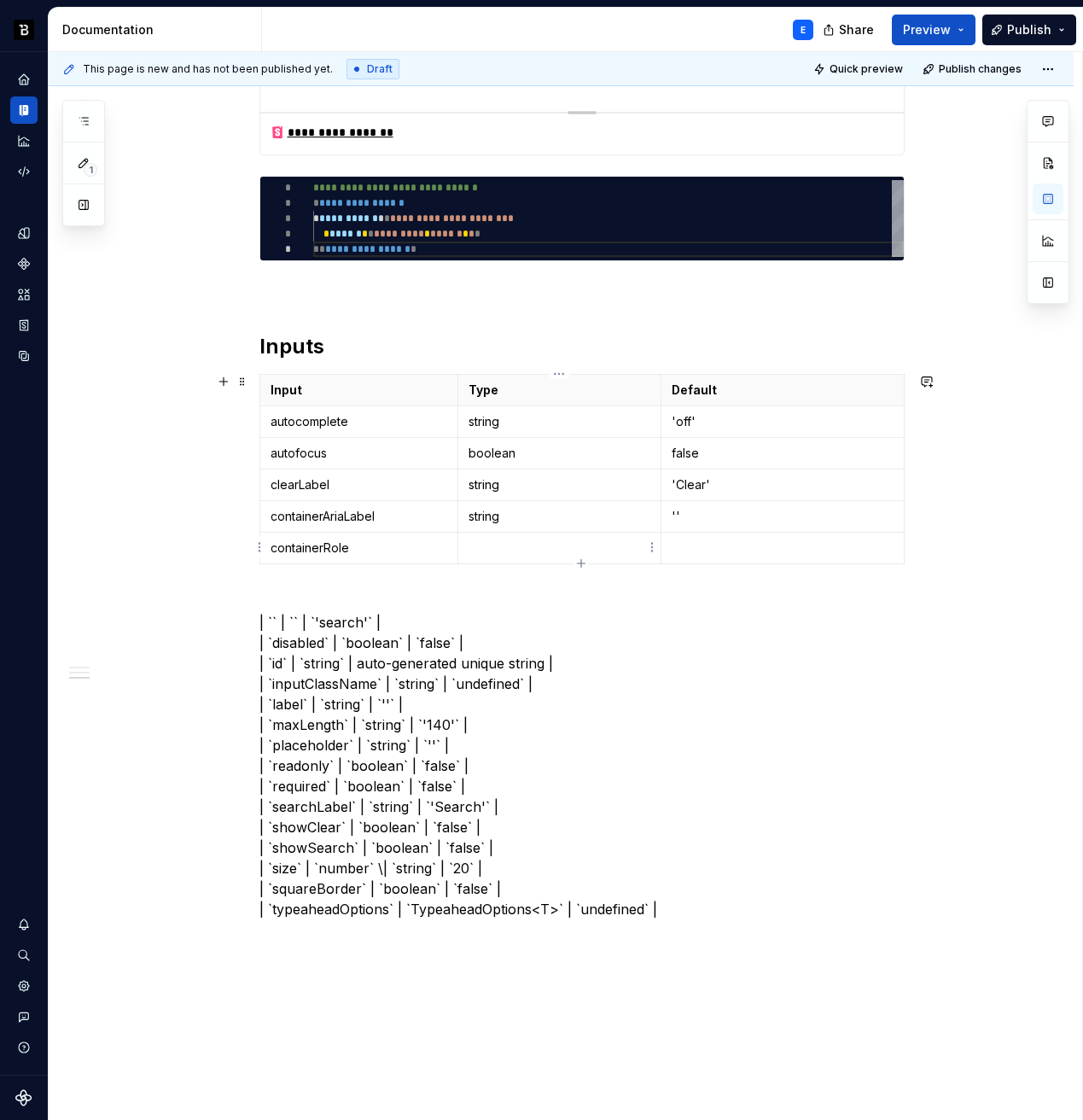
click at [502, 537] on td at bounding box center [559, 548] width 203 height 32
click at [318, 619] on p "| `` | `` | `'search'` | | `disabled` | `boolean` | `false` | | `id` | `string`…" at bounding box center [582, 755] width 645 height 328
click at [763, 541] on p at bounding box center [782, 548] width 222 height 17
click at [582, 564] on icon "button" at bounding box center [580, 563] width 8 height 8
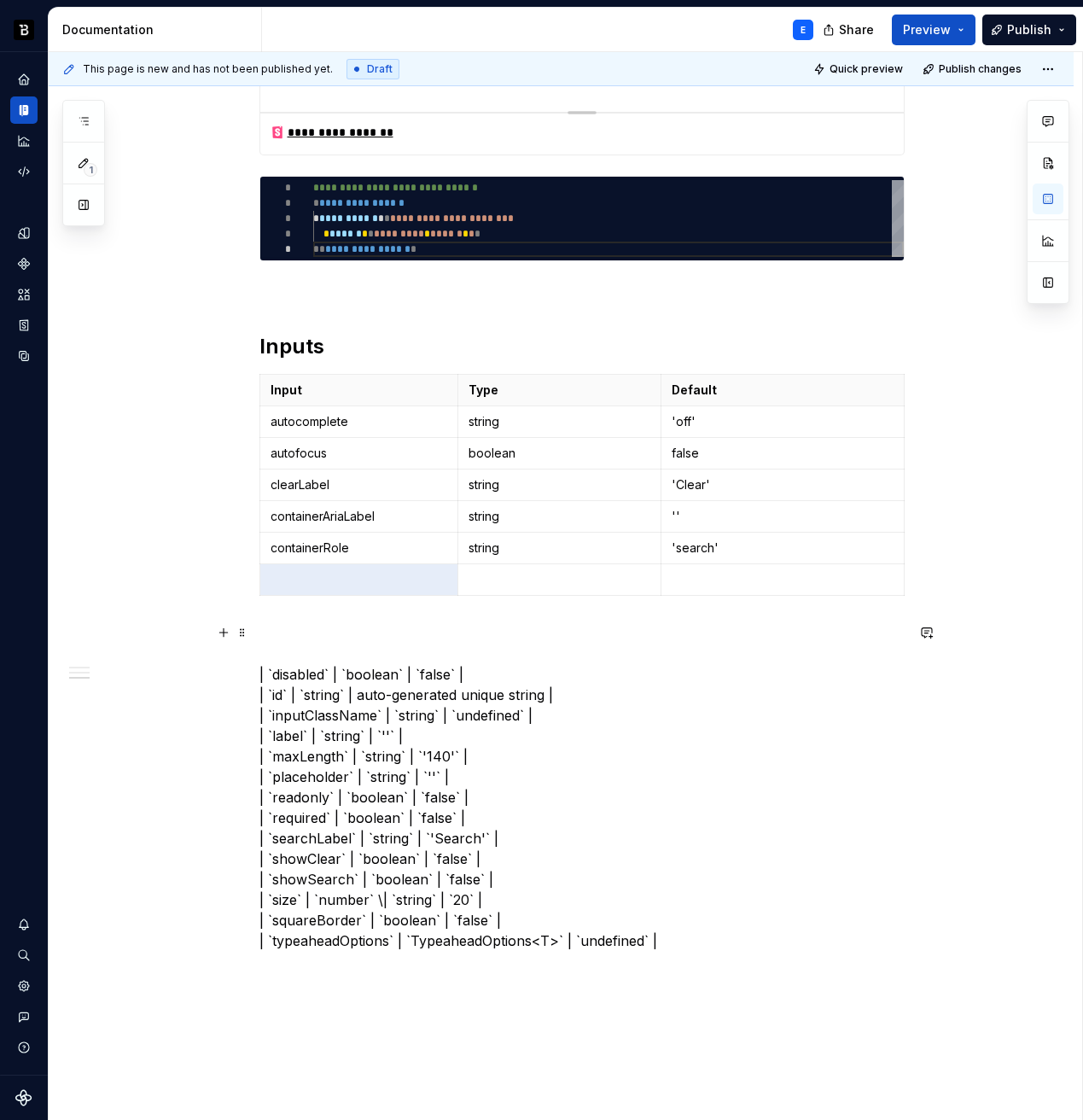
click at [297, 678] on p "| `disabled` | `boolean` | `false` | | `id` | `string` | auto-generated unique …" at bounding box center [582, 786] width 645 height 328
click at [346, 573] on p at bounding box center [359, 580] width 178 height 17
click at [307, 676] on p "| `` | `boolean` | `false` | | `id` | `string` | auto-generated unique string |…" at bounding box center [582, 786] width 645 height 328
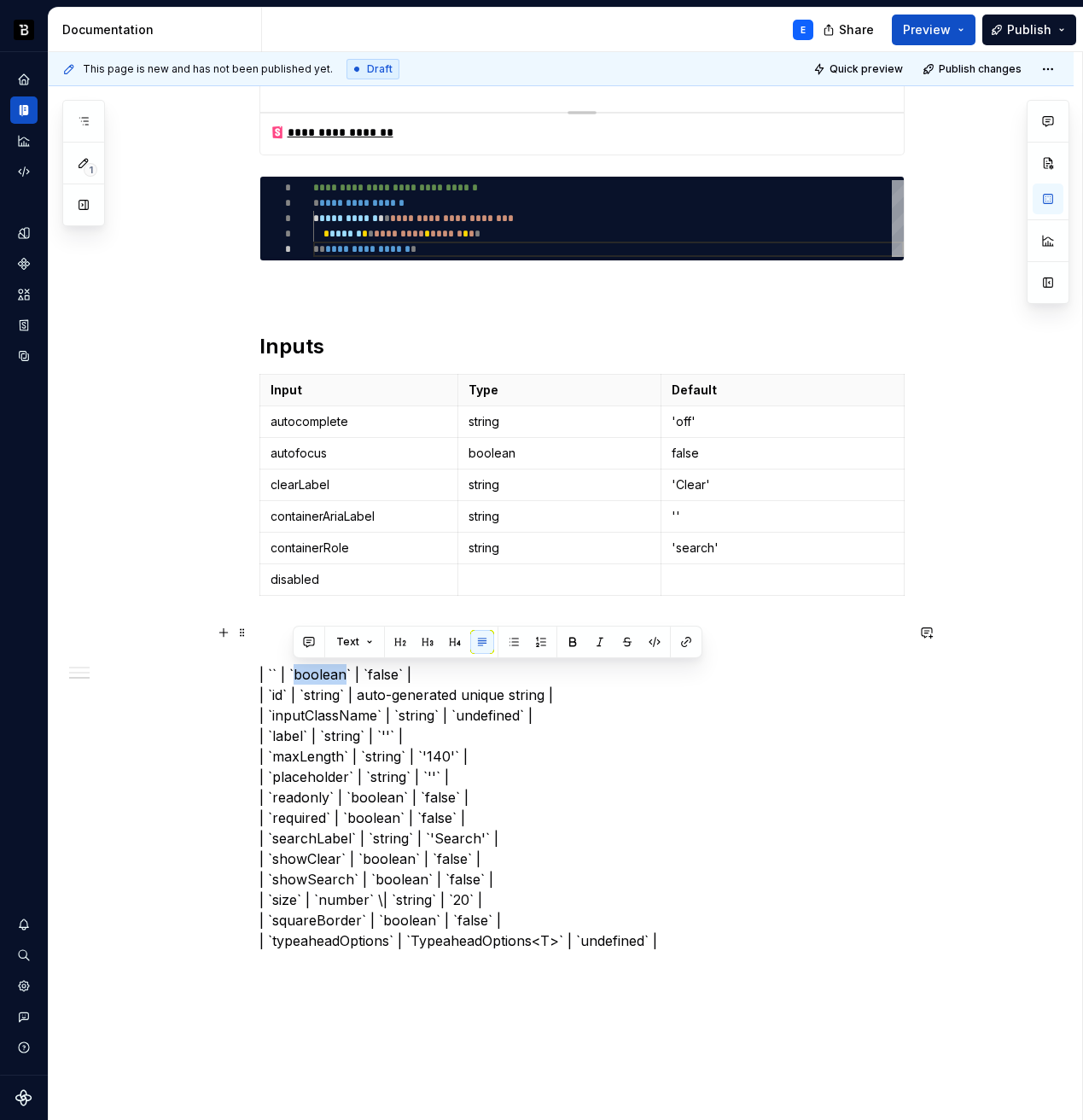
click at [307, 676] on p "| `` | `boolean` | `false` | | `id` | `string` | auto-generated unique string |…" at bounding box center [582, 786] width 645 height 328
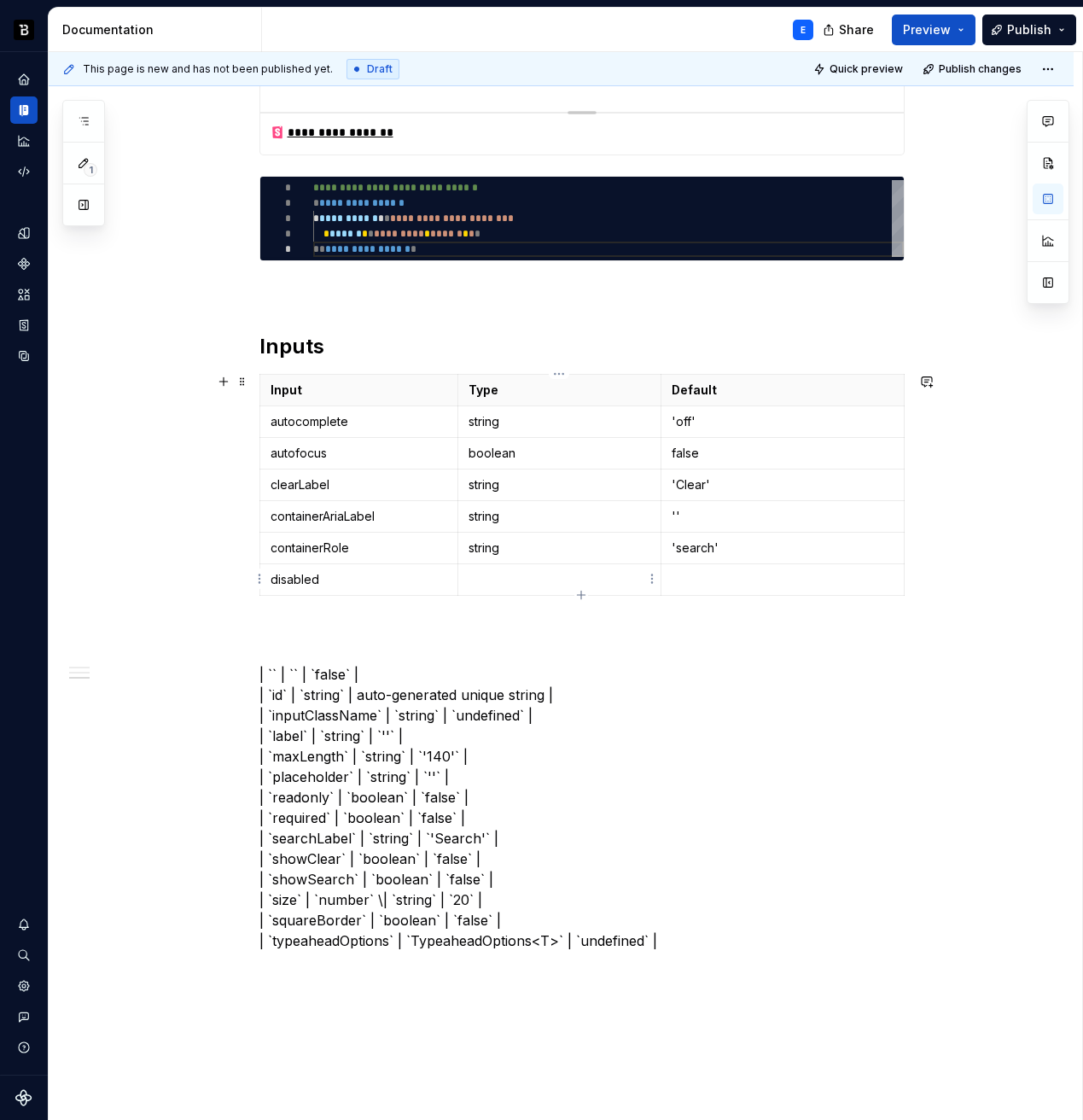
click at [497, 580] on p at bounding box center [559, 580] width 182 height 17
click at [328, 673] on p "| `` | `` | `false` | | `id` | `string` | auto-generated unique string | | `inp…" at bounding box center [582, 786] width 645 height 328
click at [689, 582] on p at bounding box center [782, 580] width 222 height 17
click at [584, 595] on icon "button" at bounding box center [580, 594] width 8 height 8
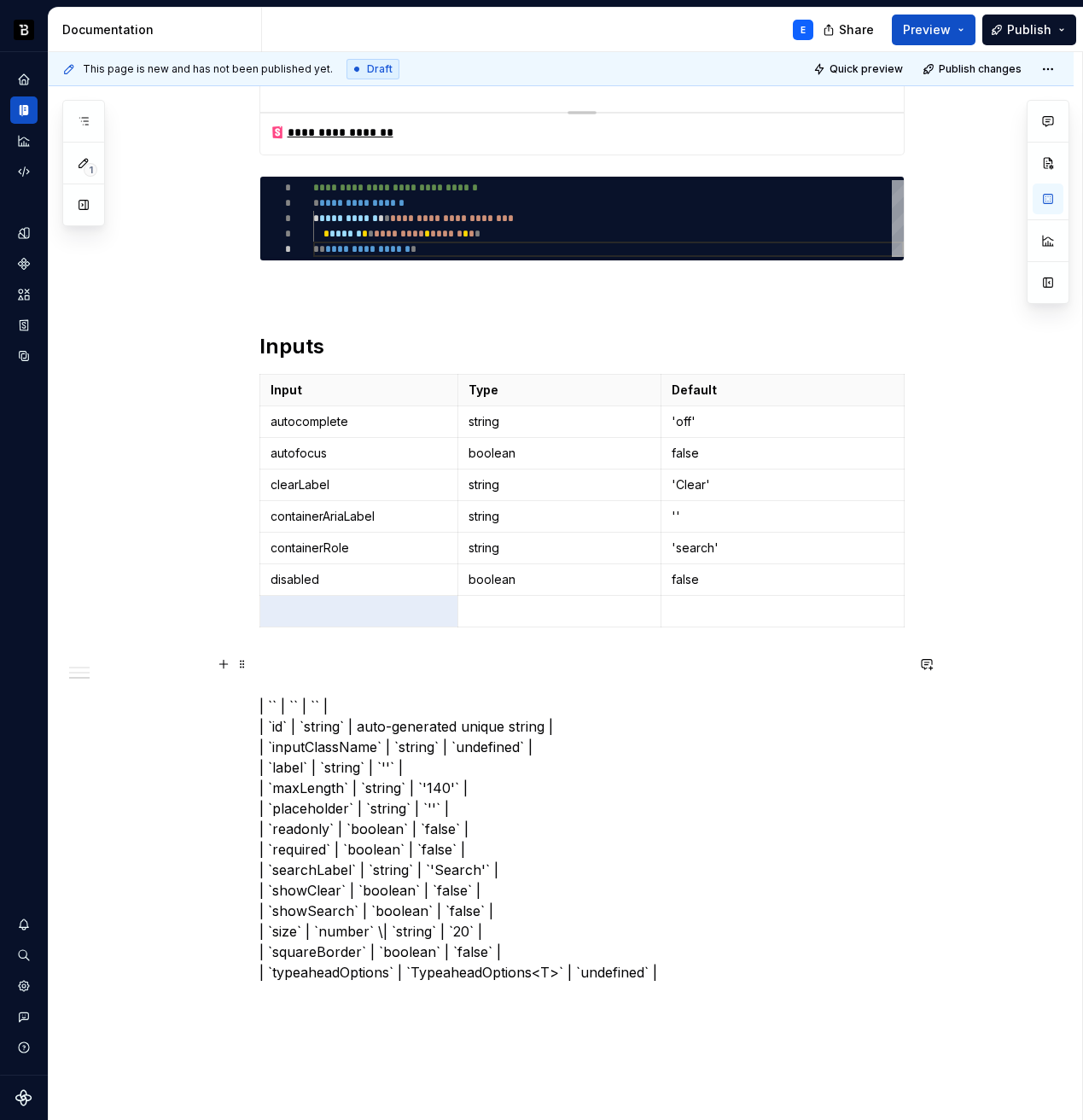
click at [338, 706] on p "| `` | `` | `` | | `id` | `string` | auto-generated unique string | | `inputCla…" at bounding box center [582, 818] width 645 height 328
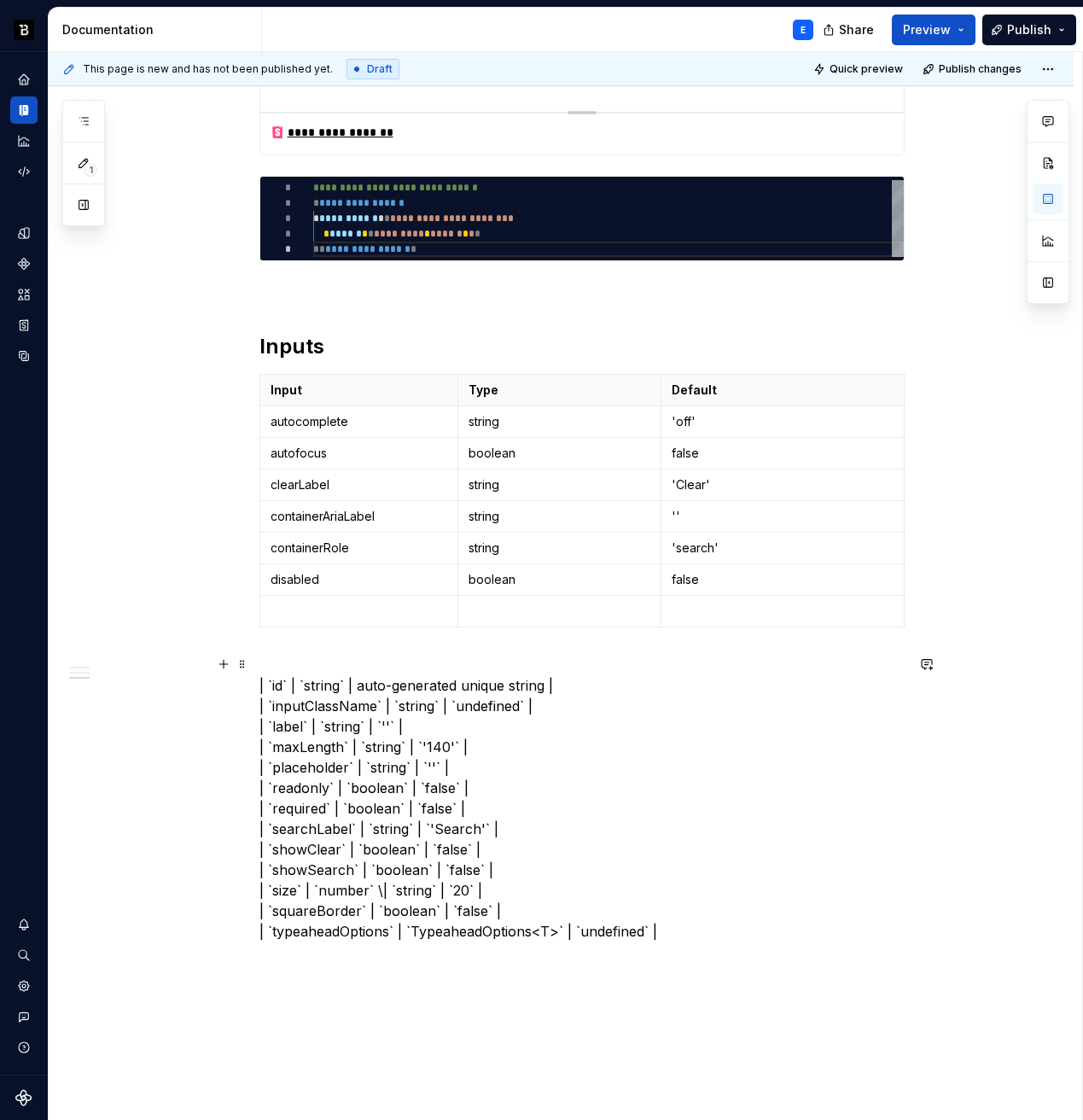
click at [276, 685] on p "| `id` | `string` | auto-generated unique string | | `inputClassName` | `string…" at bounding box center [582, 797] width 645 height 287
click at [310, 610] on p at bounding box center [359, 611] width 178 height 17
click at [307, 679] on p "| `` | `string` | auto-generated unique string | | `inputClassName` | `string` …" at bounding box center [582, 797] width 645 height 287
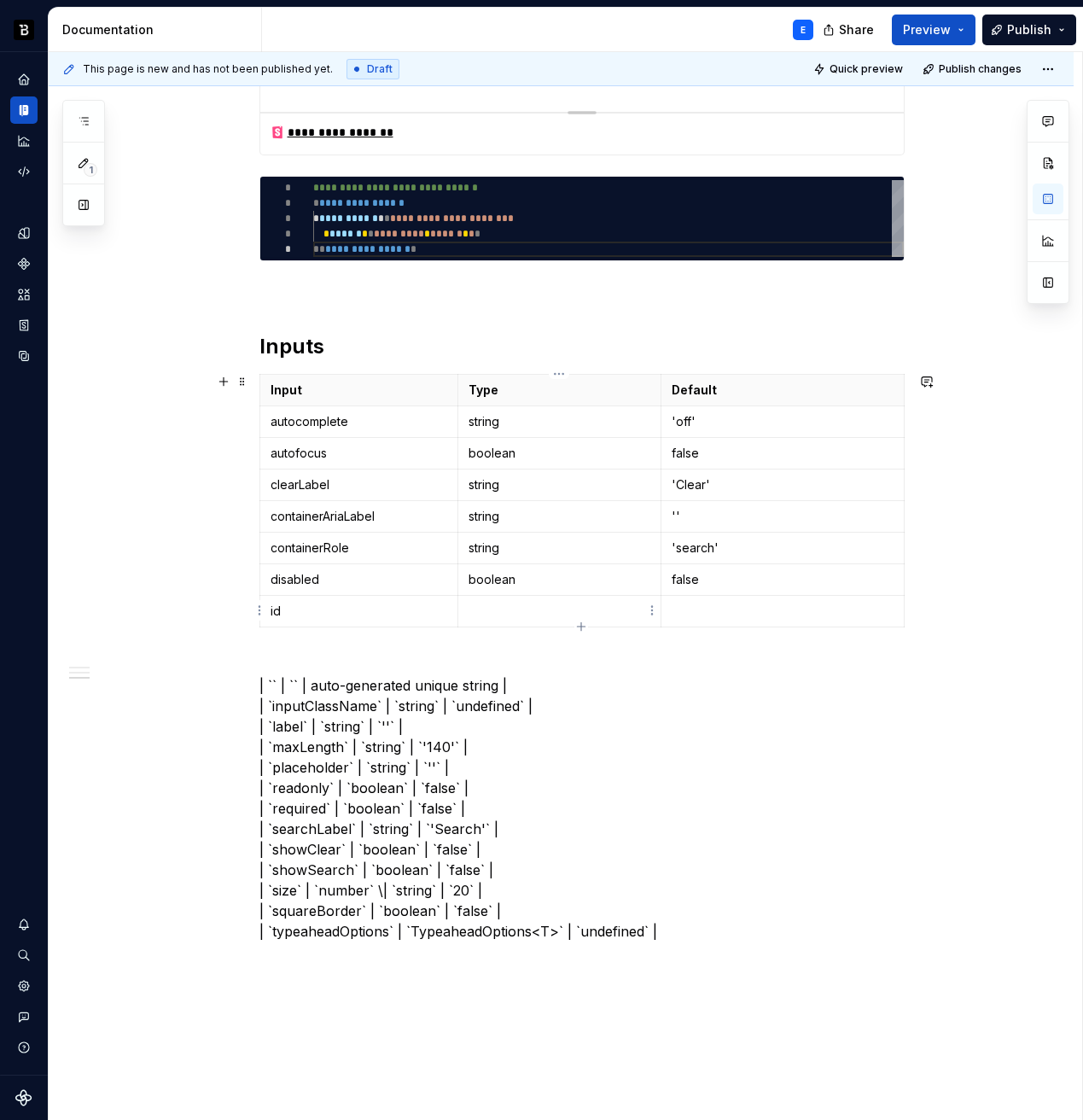
click at [477, 612] on p at bounding box center [559, 611] width 182 height 17
click at [327, 684] on p "| `` | `` | auto-generated unique string | | `inputClassName` | `string` | `und…" at bounding box center [582, 797] width 645 height 287
click at [680, 614] on p at bounding box center [782, 611] width 222 height 17
click at [577, 626] on icon "button" at bounding box center [580, 625] width 8 height 8
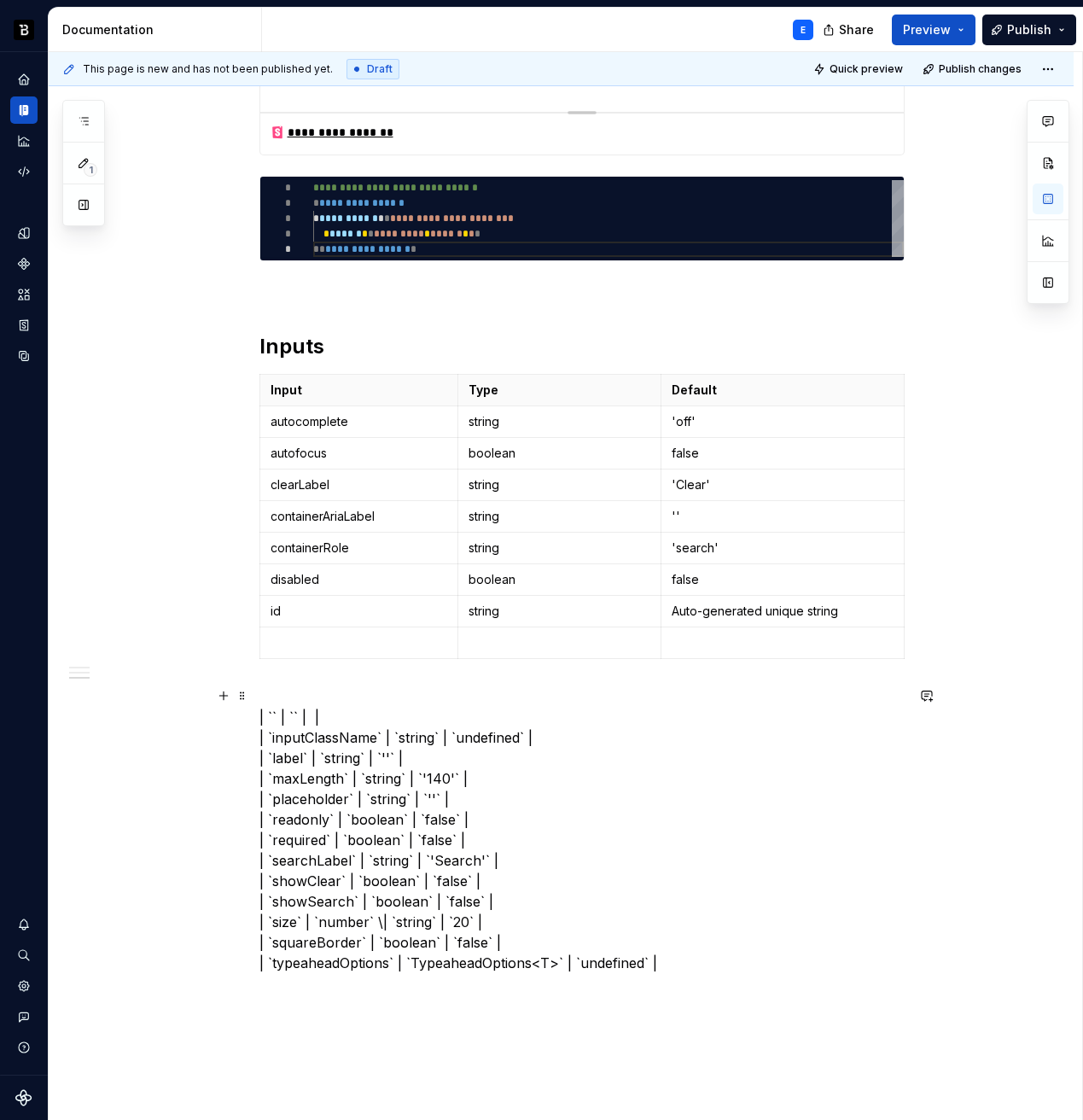
click at [417, 717] on p "| `` | `` | | | `inputClassName` | `string` | `undefined` | | `label` | `string…" at bounding box center [582, 829] width 645 height 287
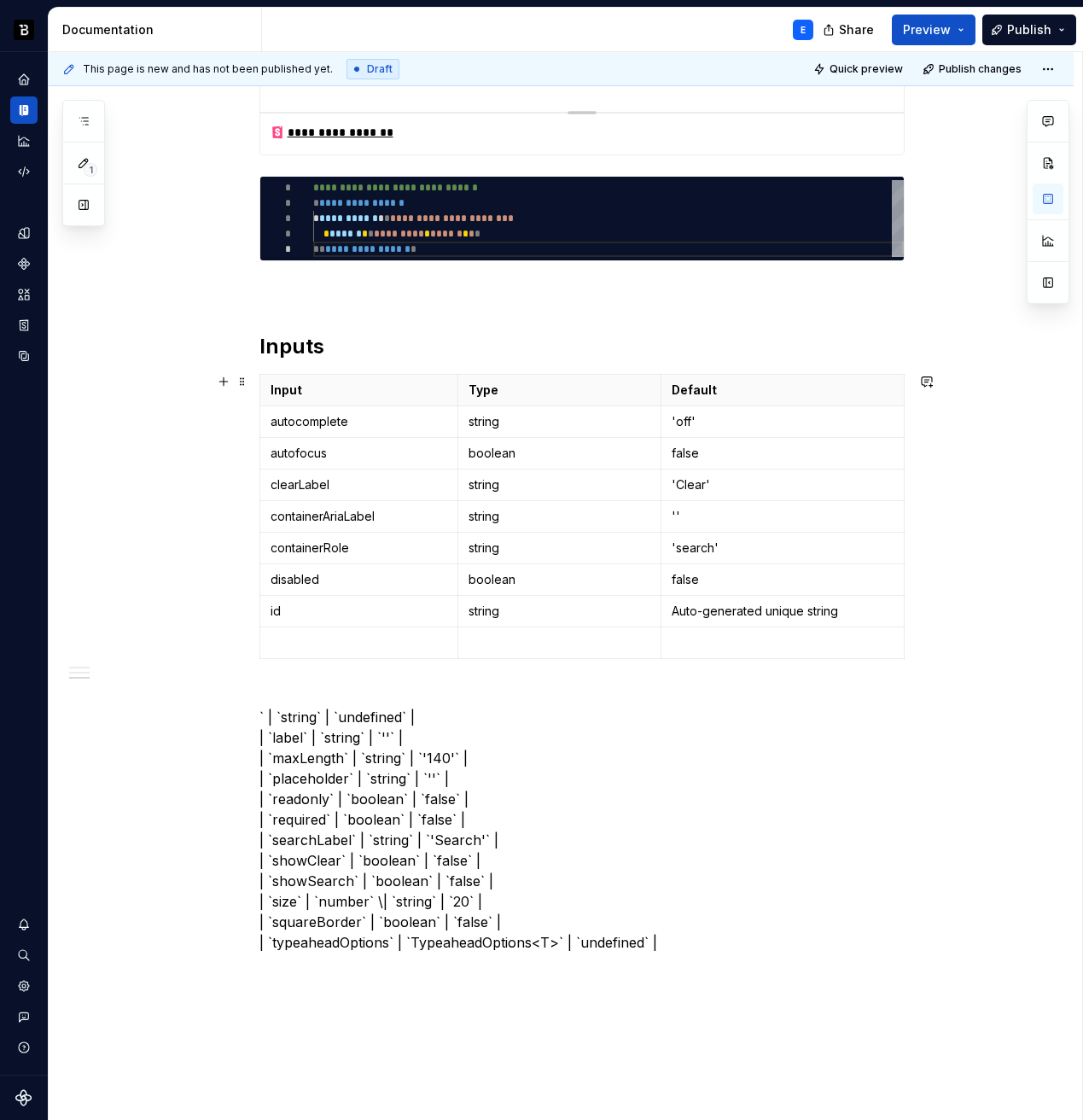
click at [406, 636] on p at bounding box center [359, 643] width 178 height 17
click at [293, 719] on p "` | `string` | `undefined` | | `label` | `string` | `''` | | `maxLength` | `str…" at bounding box center [582, 819] width 645 height 266
click at [509, 636] on p at bounding box center [559, 643] width 182 height 17
click at [329, 716] on p "` | `` | `undefined` | | `label` | `string` | `''` | | `maxLength` | `string` |…" at bounding box center [582, 819] width 645 height 266
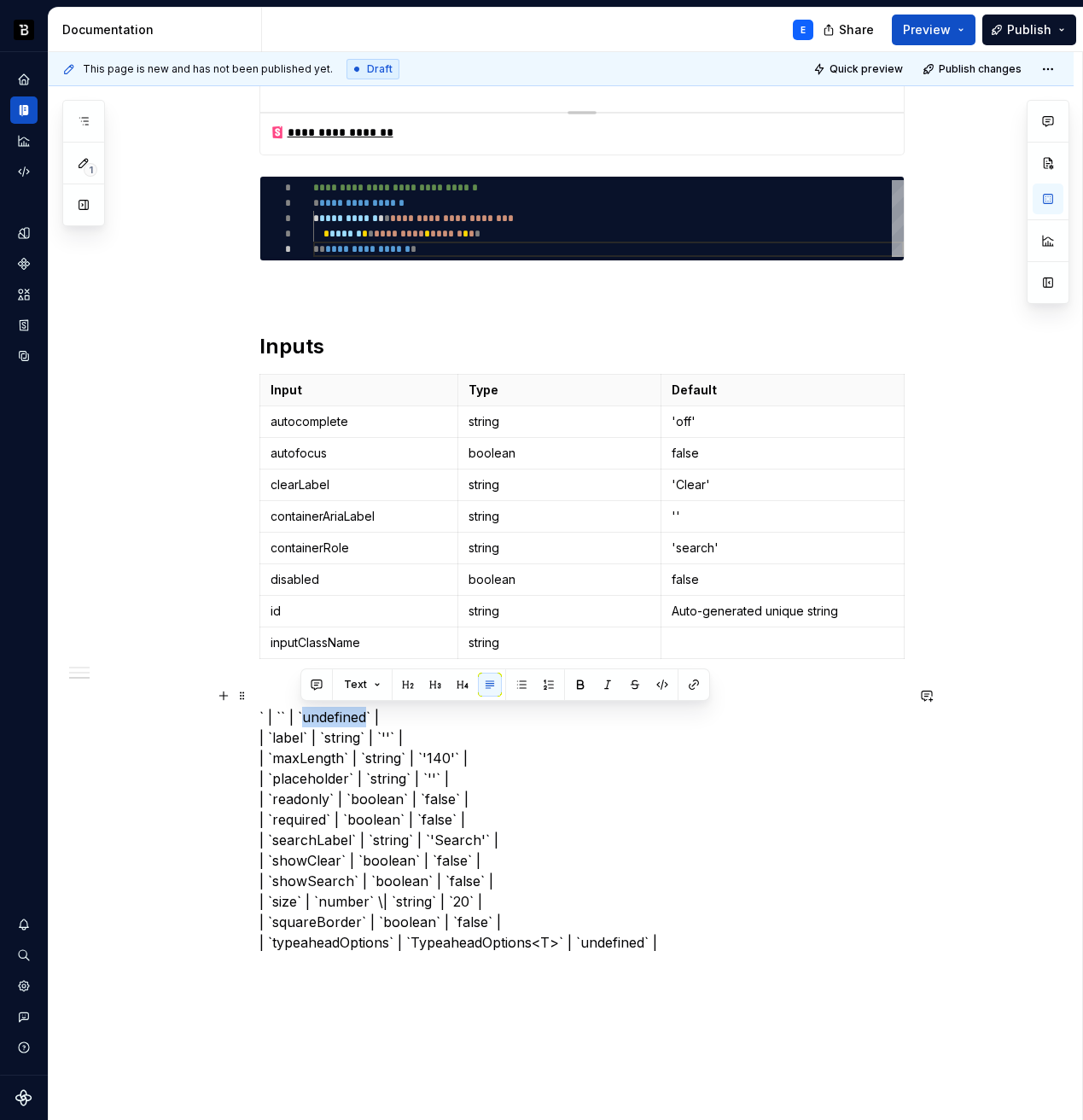
click at [329, 716] on p "` | `` | `undefined` | | `label` | `string` | `''` | | `maxLength` | `string` |…" at bounding box center [582, 819] width 645 height 266
click at [711, 637] on p at bounding box center [782, 643] width 222 height 17
click at [582, 659] on div "Input Type Default autocomplete string 'off' autofocus boolean false clearLabel…" at bounding box center [582, 519] width 645 height 292
click at [580, 655] on icon "button" at bounding box center [582, 658] width 14 height 14
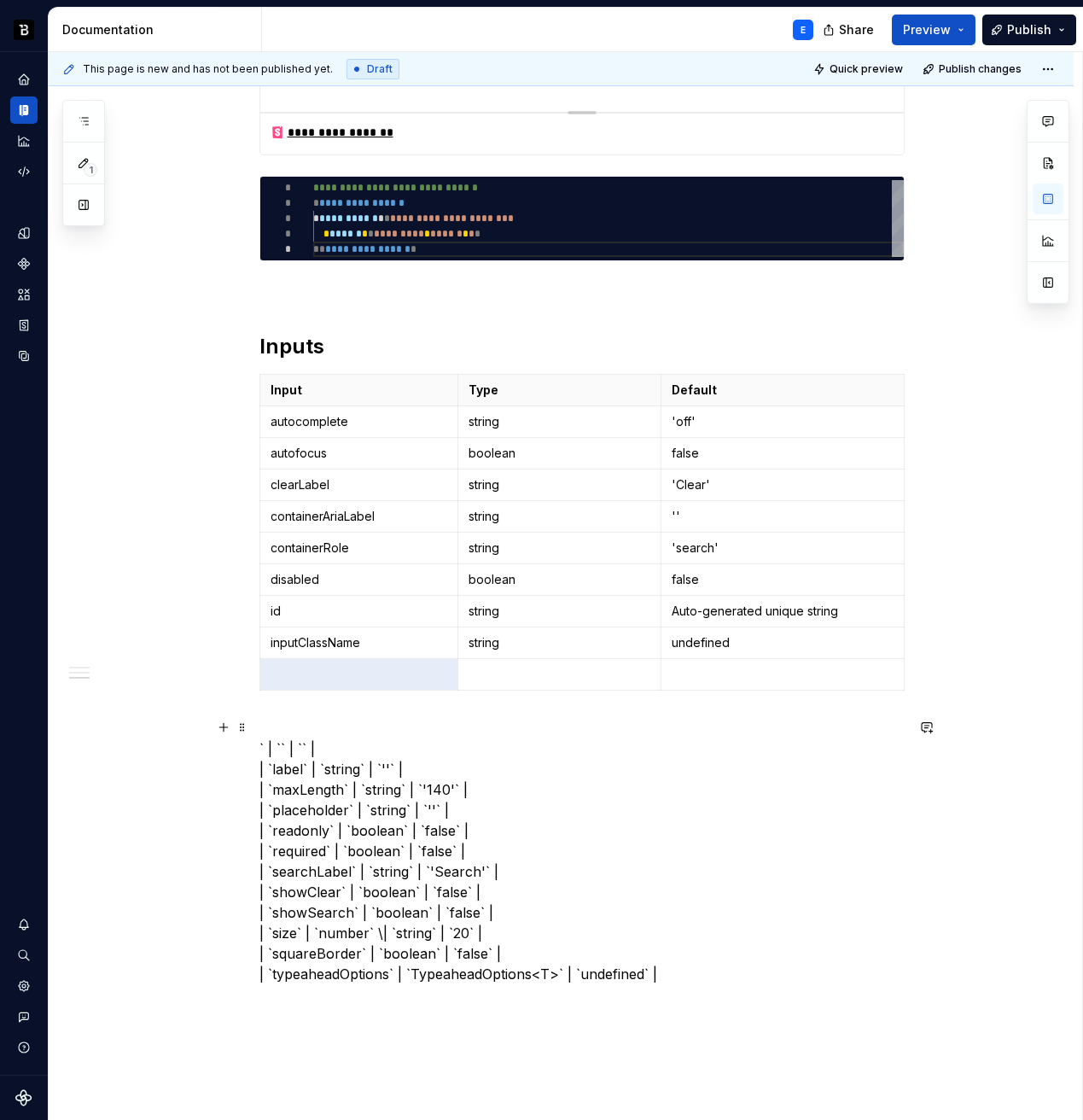
click at [408, 743] on p "` | `` | `` | | `label` | `string` | `''` | | `maxLength` | `string` | `'140'` …" at bounding box center [582, 850] width 645 height 266
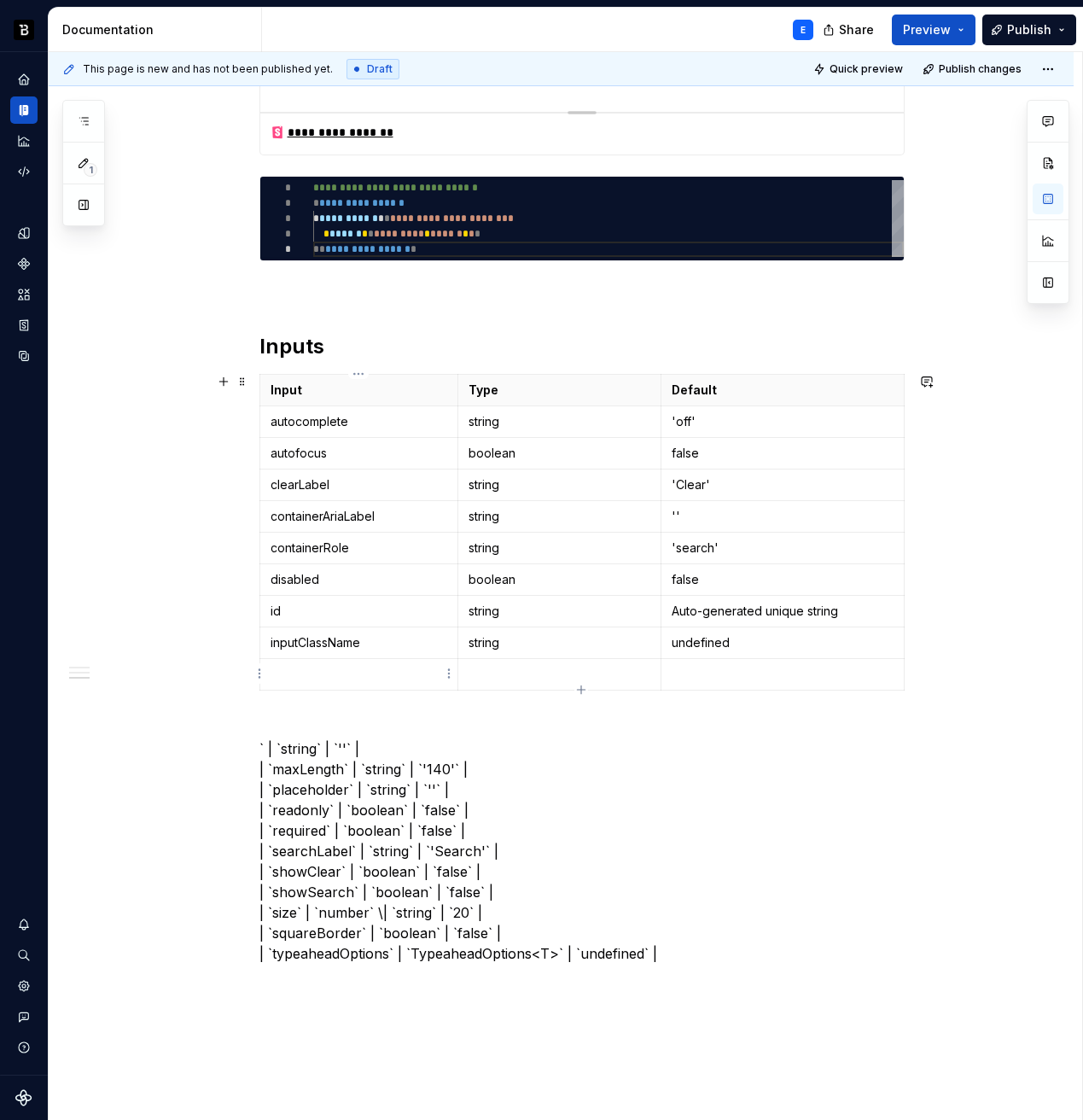
click at [376, 670] on p at bounding box center [359, 674] width 178 height 17
click at [296, 752] on p "` | `string` | `''` | | `maxLength` | `string` | `'140'` | | `placeholder` | `s…" at bounding box center [582, 840] width 645 height 246
click at [507, 668] on p at bounding box center [559, 674] width 182 height 17
click at [402, 756] on p "` | `` | `''` | | `maxLength` | `string` | `'140'` | | `placeholder` | `string`…" at bounding box center [582, 840] width 645 height 246
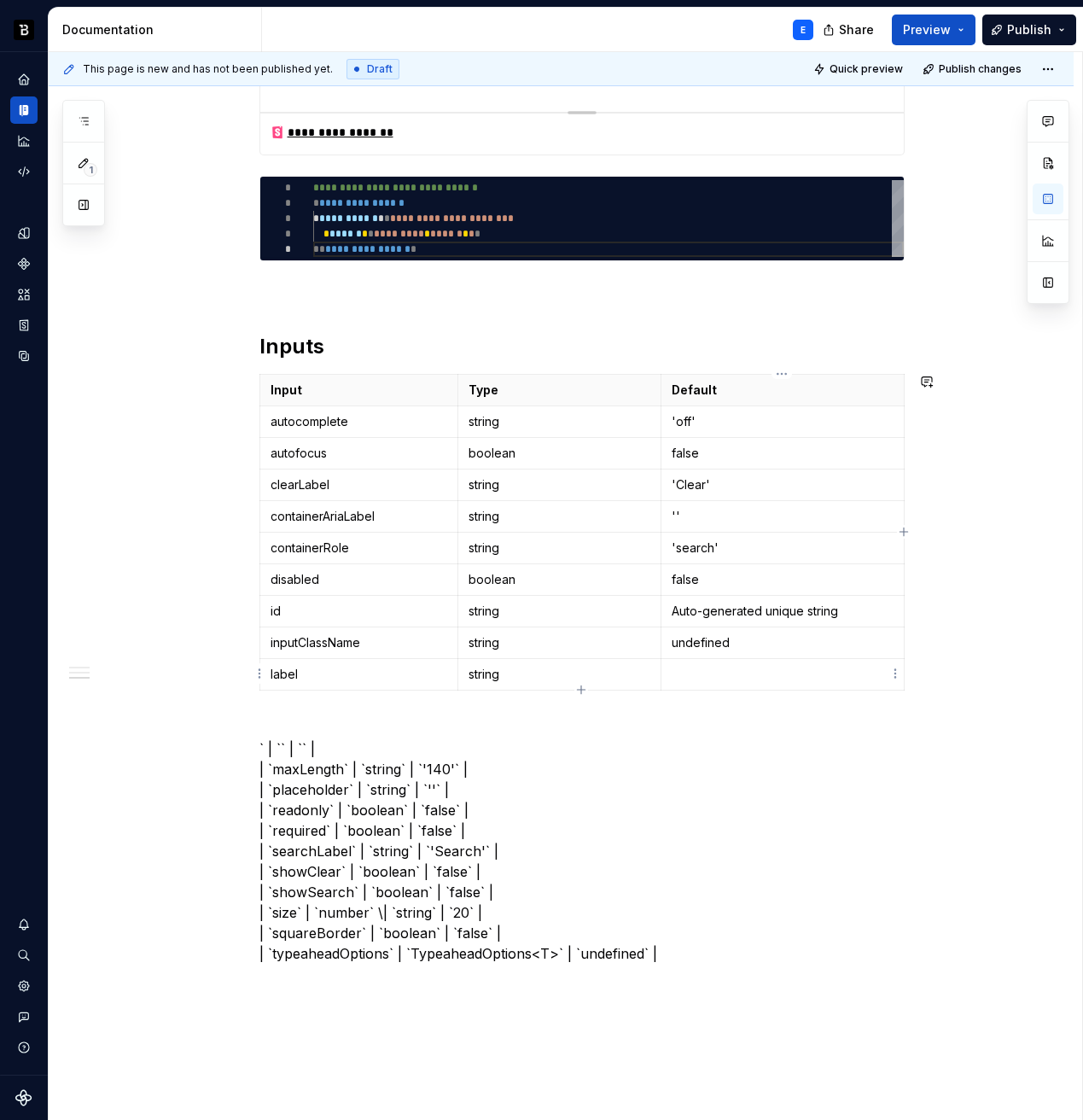
click at [694, 673] on p at bounding box center [782, 674] width 222 height 17
click at [678, 731] on p "` | `` | `` | | `maxLength` | `string` | `'140'` | | `placeholder` | `string` |…" at bounding box center [582, 840] width 645 height 246
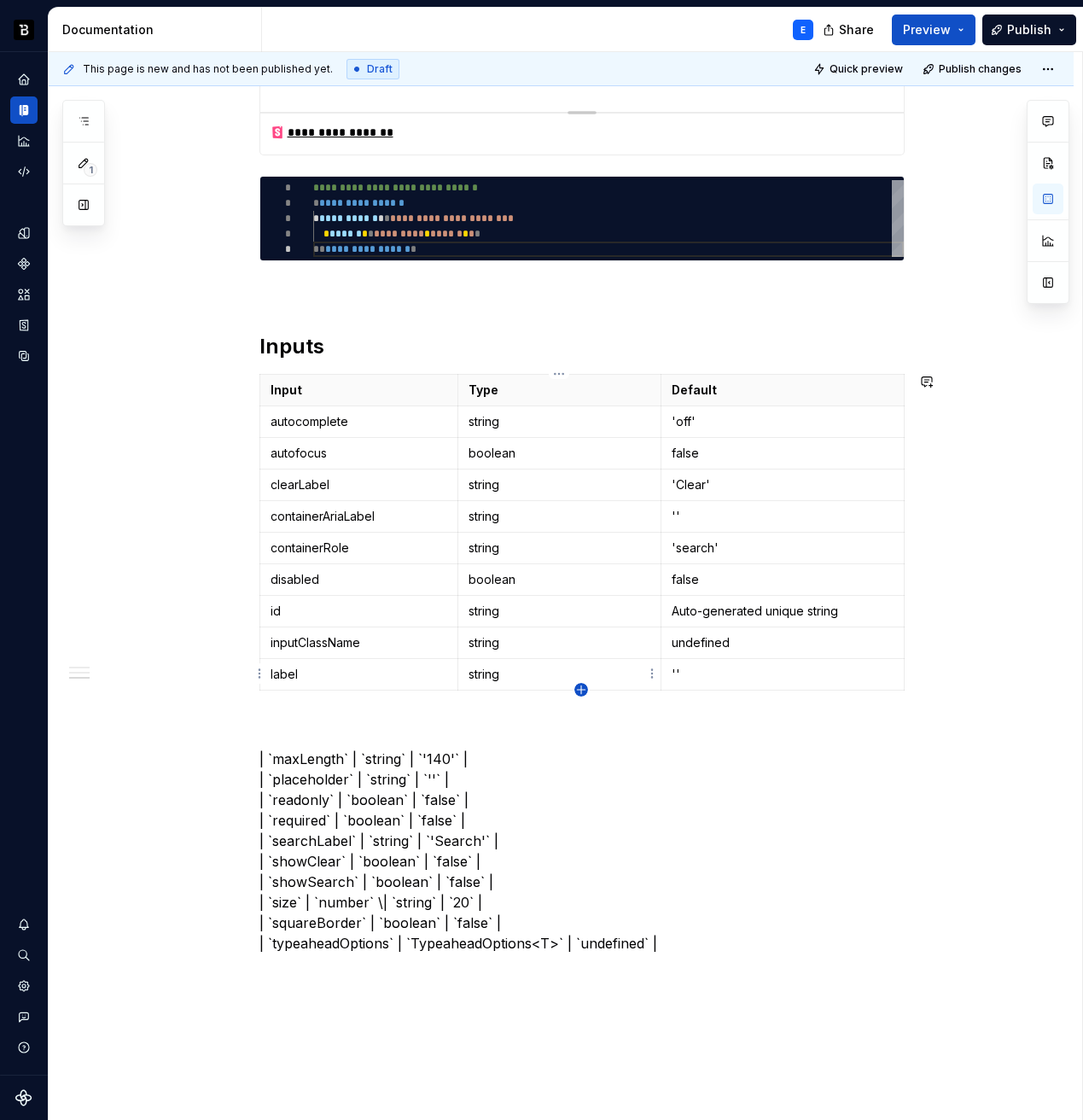
click at [580, 688] on icon "button" at bounding box center [580, 689] width 8 height 8
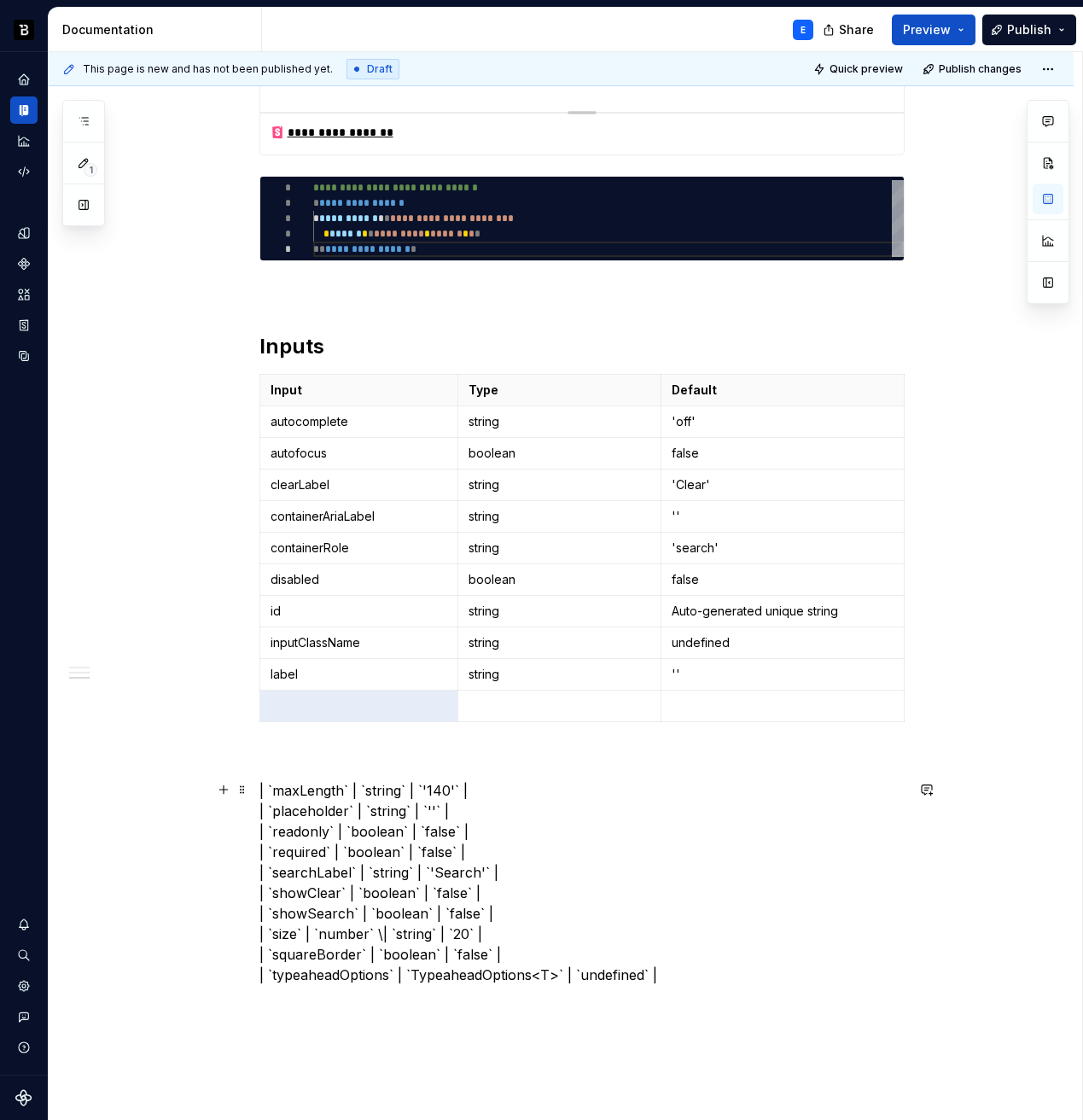
click at [295, 792] on p "| `maxLength` | `string` | `'140'` | | `placeholder` | `string` | `''` | | `rea…" at bounding box center [582, 882] width 645 height 204
click at [322, 697] on p at bounding box center [359, 706] width 178 height 17
click at [313, 788] on p "| `` | `string` | `'140'` | | `placeholder` | `string` | `''` | | `readonly` | …" at bounding box center [582, 882] width 645 height 204
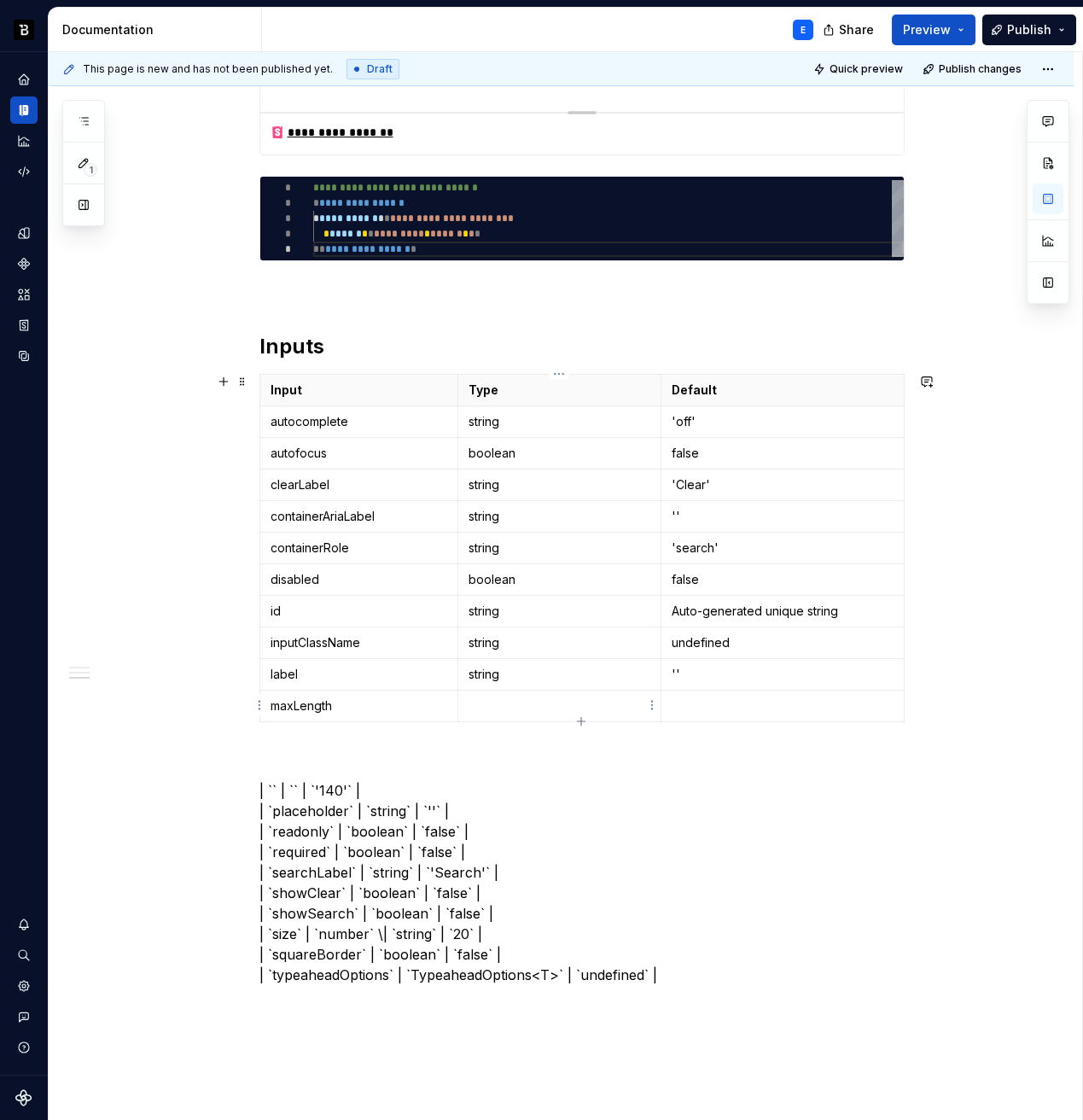
click at [518, 697] on p at bounding box center [559, 706] width 182 height 17
click at [323, 791] on p "| `` | `` | `'140'` | | `placeholder` | `string` | `''` | | `readonly` | `boole…" at bounding box center [582, 882] width 645 height 204
click at [732, 708] on p at bounding box center [782, 706] width 222 height 17
click at [582, 720] on icon "button" at bounding box center [580, 720] width 8 height 8
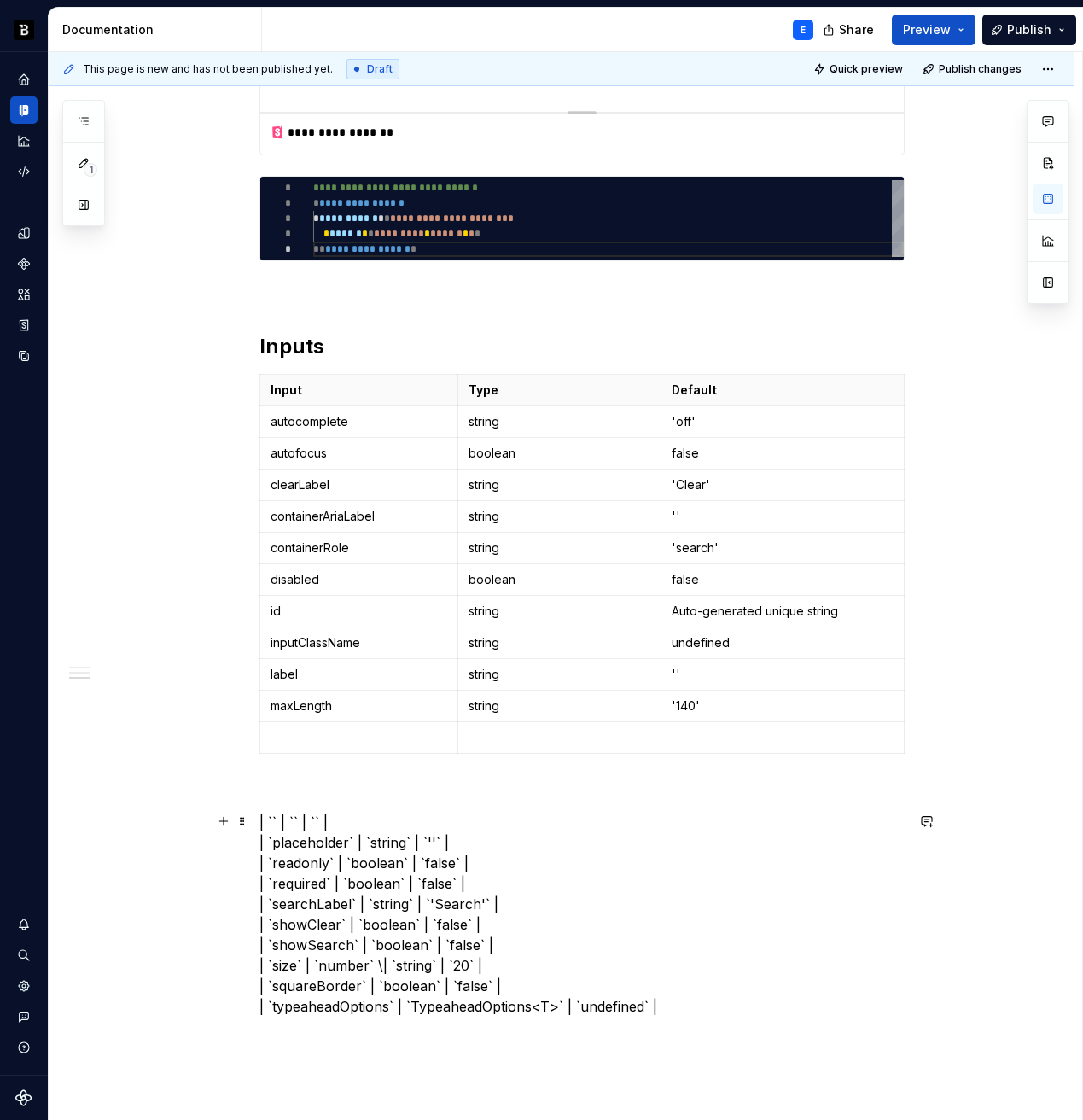
click at [377, 830] on p "| `` | `` | `` | | `placeholder` | `string` | `''` | | `readonly` | `boolean` |…" at bounding box center [582, 914] width 645 height 204
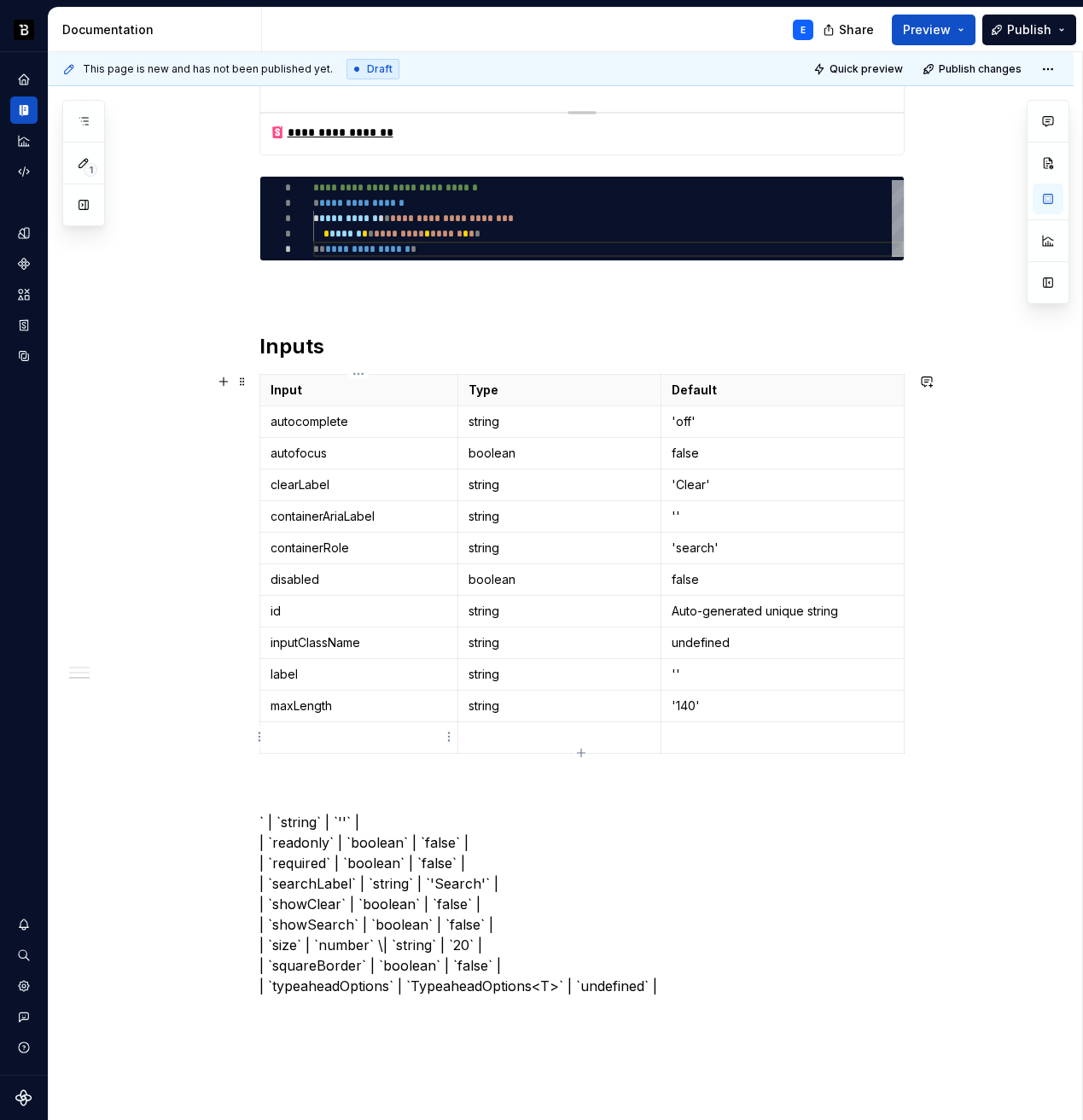
click at [382, 744] on p at bounding box center [359, 738] width 178 height 17
click at [295, 827] on p "` | `string` | `''` | | `readonly` | `boolean` | `false` | | `required` | `bool…" at bounding box center [582, 904] width 645 height 185
click at [489, 735] on p at bounding box center [559, 738] width 182 height 17
click at [377, 818] on p "` | `` | `''` | | `readonly` | `boolean` | `false` | | `required` | `boolean` |…" at bounding box center [582, 904] width 645 height 185
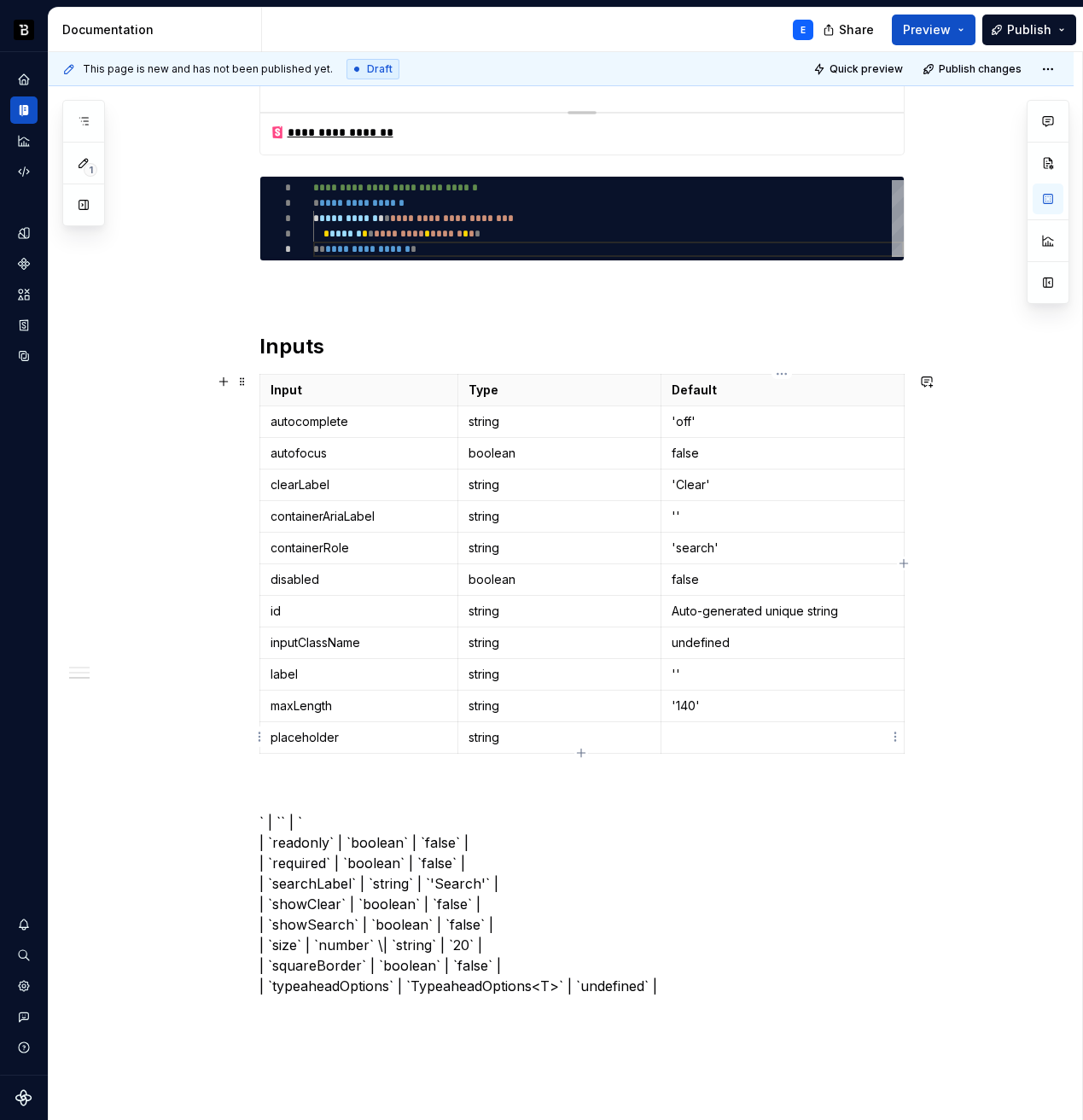
click at [736, 735] on p at bounding box center [782, 738] width 222 height 17
click at [578, 750] on icon "button" at bounding box center [582, 753] width 14 height 14
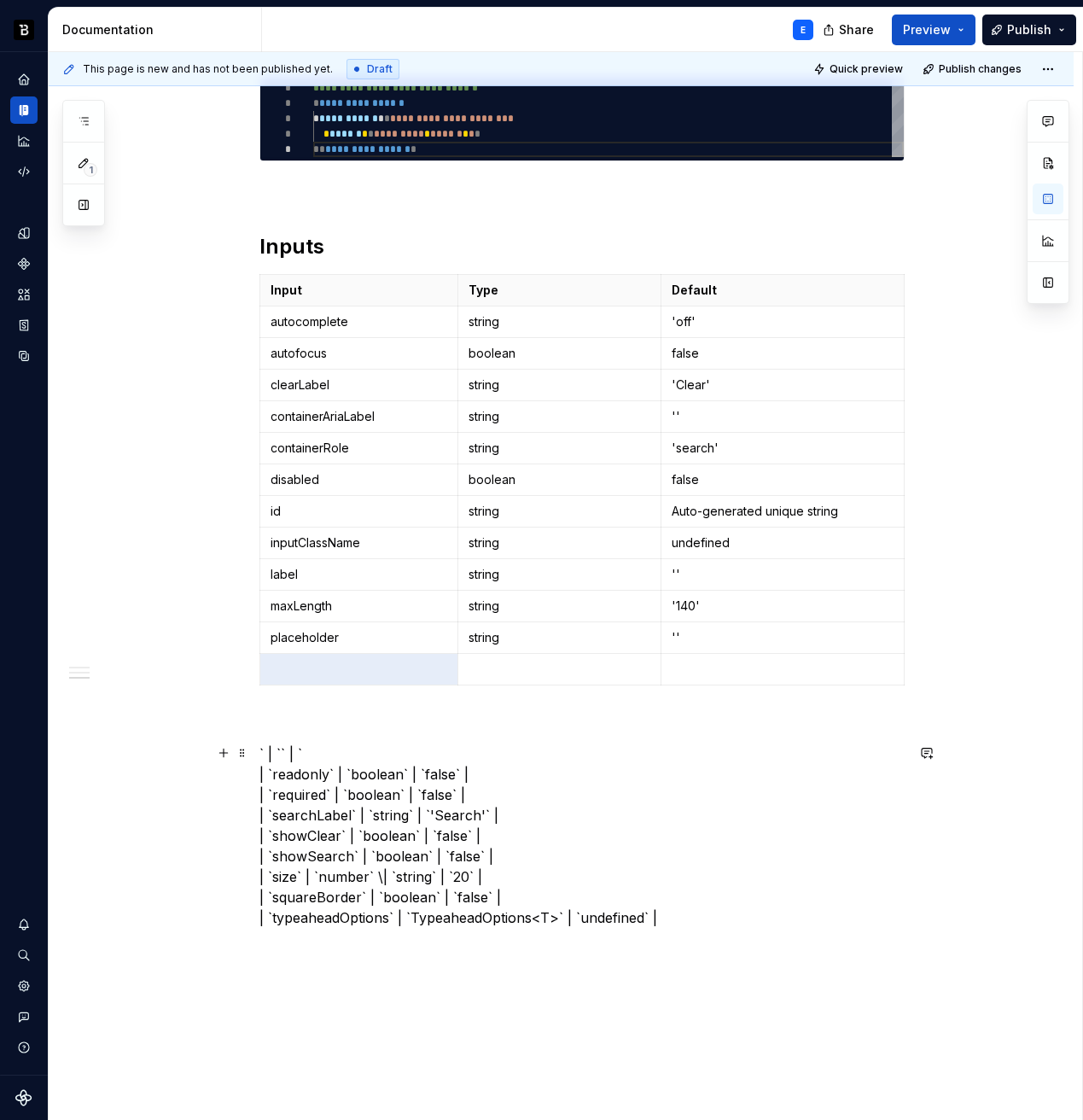
scroll to position [847, 0]
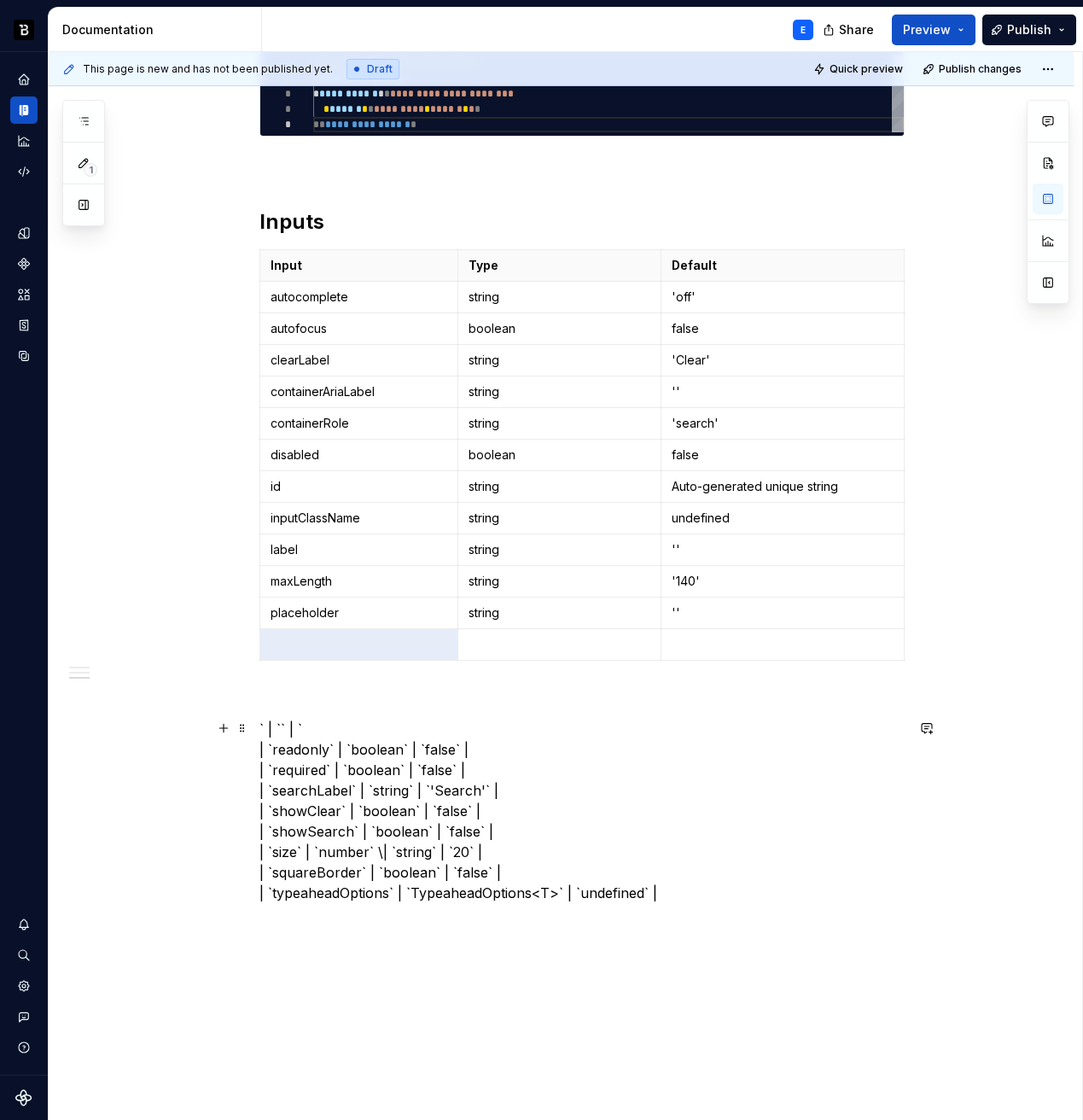
click at [403, 723] on p "` | `` | ` | `readonly` | `boolean` | `false` | | `required` | `boolean` | `fal…" at bounding box center [582, 811] width 645 height 185
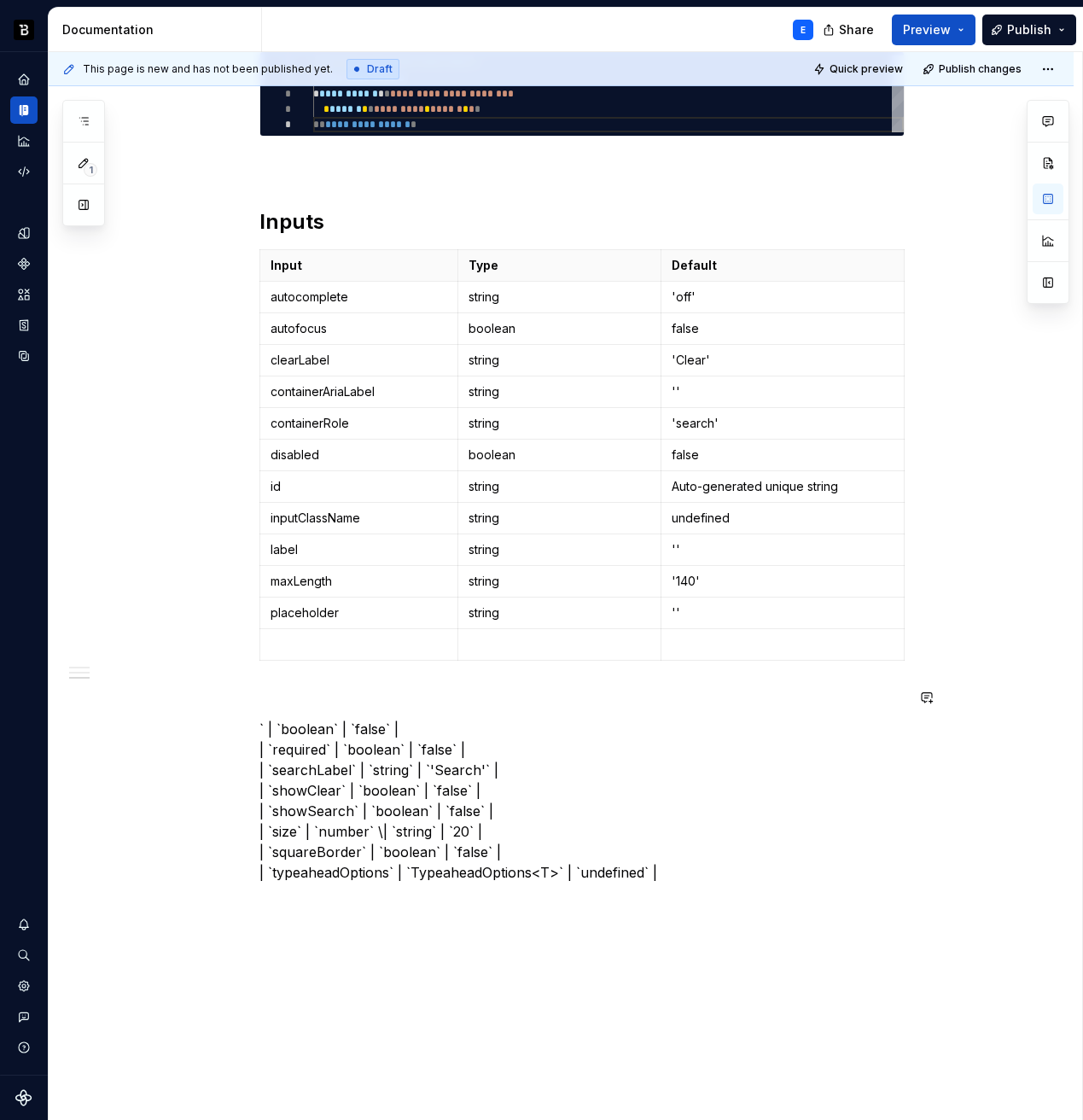
click at [348, 641] on p at bounding box center [359, 644] width 178 height 17
click at [303, 726] on p "` | `boolean` | `false` | | `required` | `boolean` | `false` | | `searchLabel` …" at bounding box center [582, 801] width 645 height 164
click at [502, 647] on p at bounding box center [559, 644] width 182 height 17
click at [306, 732] on p "` | `` | `false` | | `required` | `boolean` | `false` | | `searchLabel` | `stri…" at bounding box center [582, 801] width 645 height 164
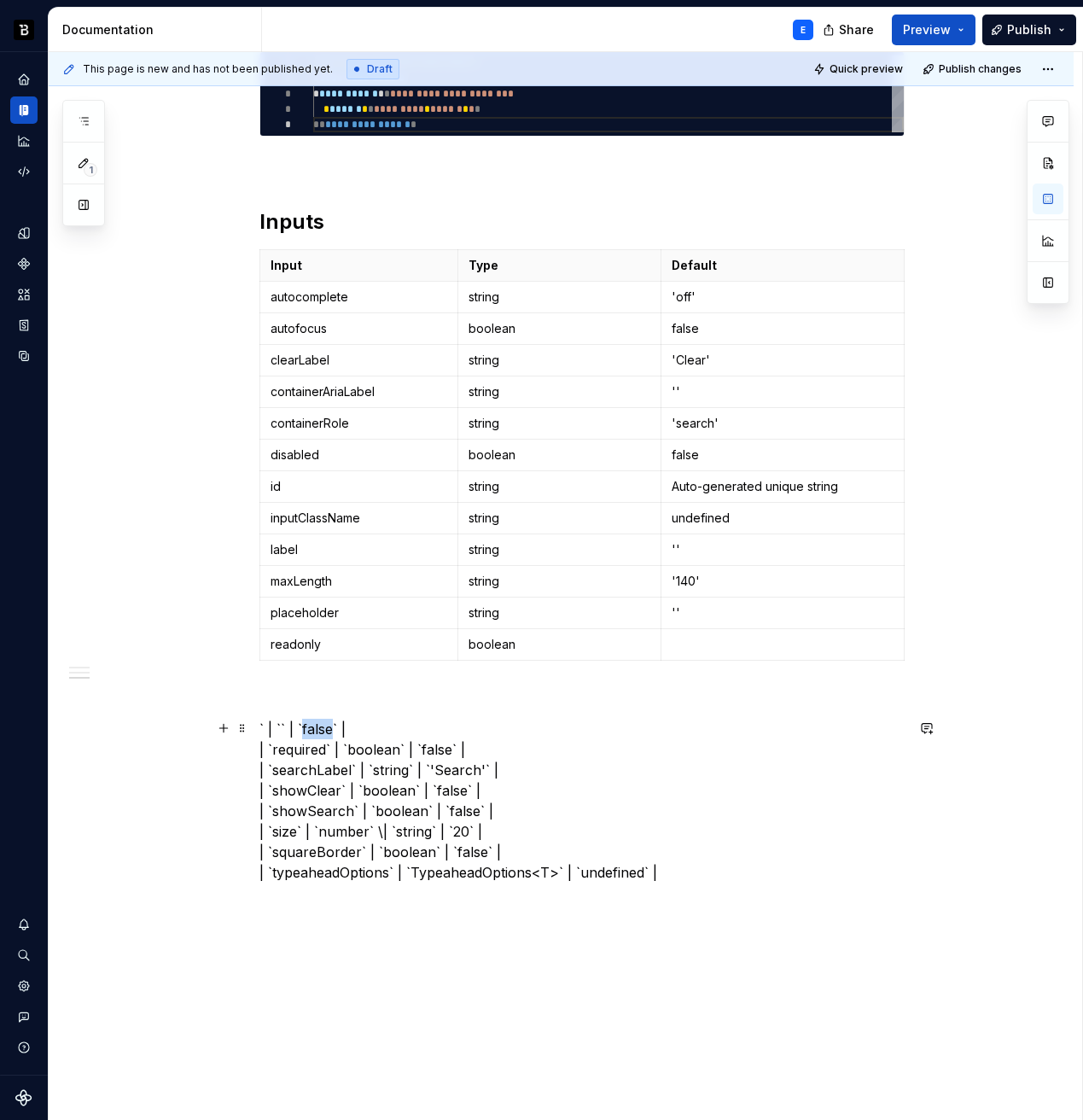
click at [306, 732] on p "` | `` | `false` | | `required` | `boolean` | `false` | | `searchLabel` | `stri…" at bounding box center [582, 801] width 645 height 164
click at [729, 636] on p at bounding box center [782, 644] width 222 height 17
click at [581, 657] on icon "button" at bounding box center [580, 659] width 8 height 8
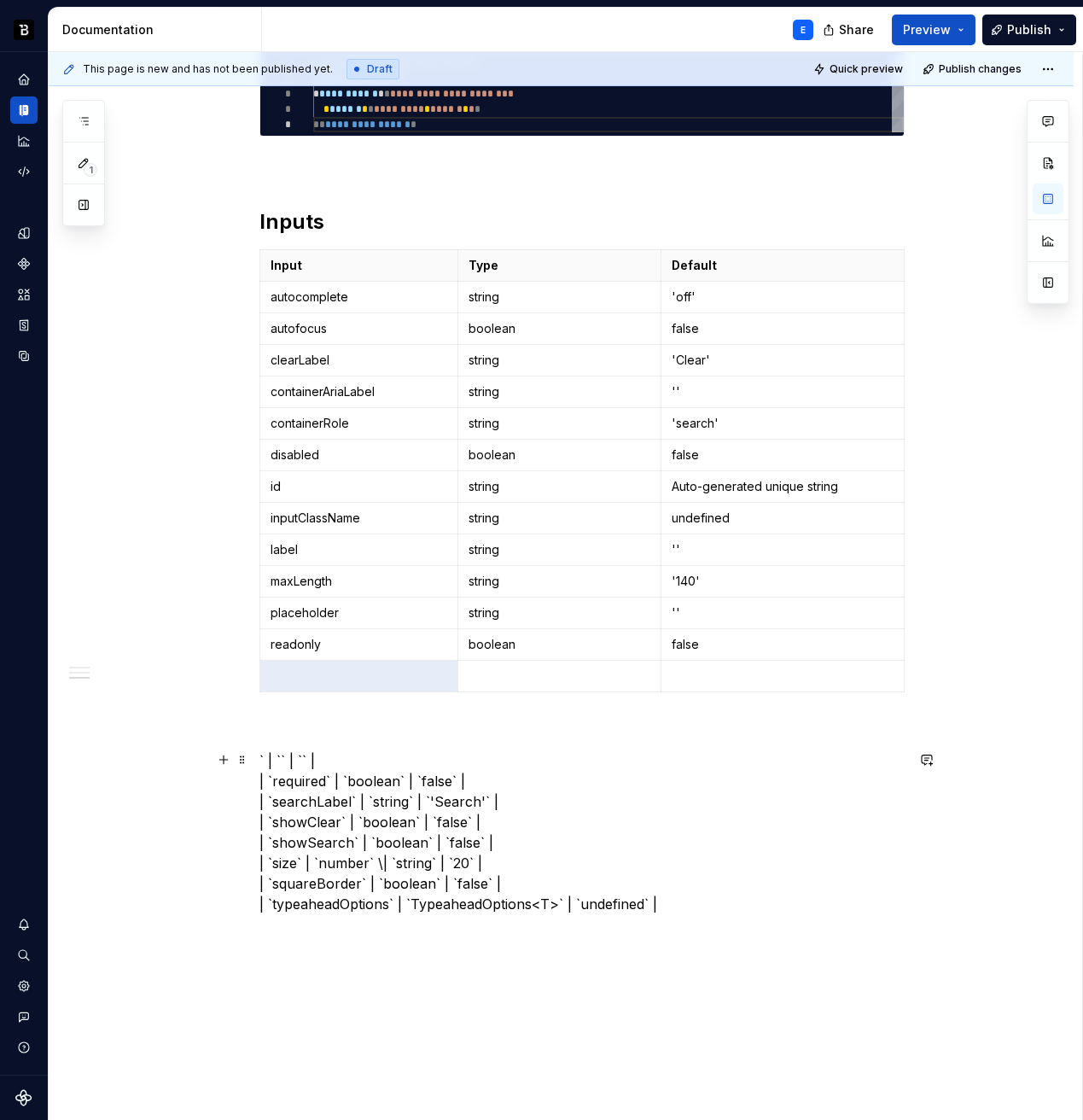
click at [301, 779] on p "` | `` | `` | | `required` | `boolean` | `false` | | `searchLabel` | `string` |…" at bounding box center [582, 833] width 645 height 164
click at [332, 676] on p at bounding box center [359, 676] width 178 height 17
click at [316, 776] on p "` | `` | `` | | `` | `boolean` | `false` | | `searchLabel` | `string` | `'Searc…" at bounding box center [582, 833] width 645 height 164
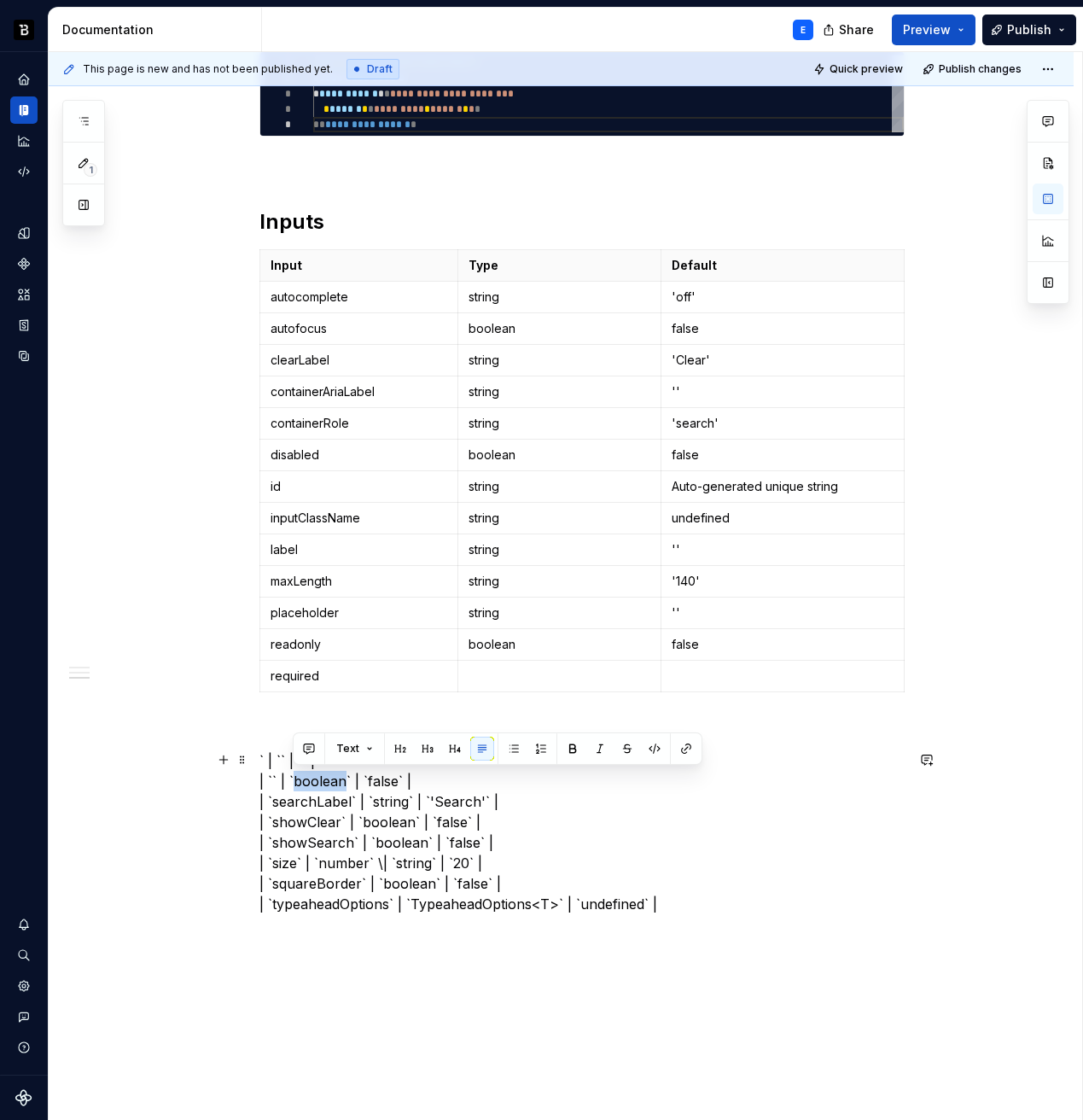
click at [316, 776] on p "` | `` | `` | | `` | `boolean` | `false` | | `searchLabel` | `string` | `'Searc…" at bounding box center [582, 833] width 645 height 164
click at [471, 665] on td at bounding box center [559, 676] width 203 height 32
click at [337, 777] on p "` | `` | `` | | `` | `` | `false` | | `searchLabel` | `string` | `'Search'` | |…" at bounding box center [582, 833] width 645 height 164
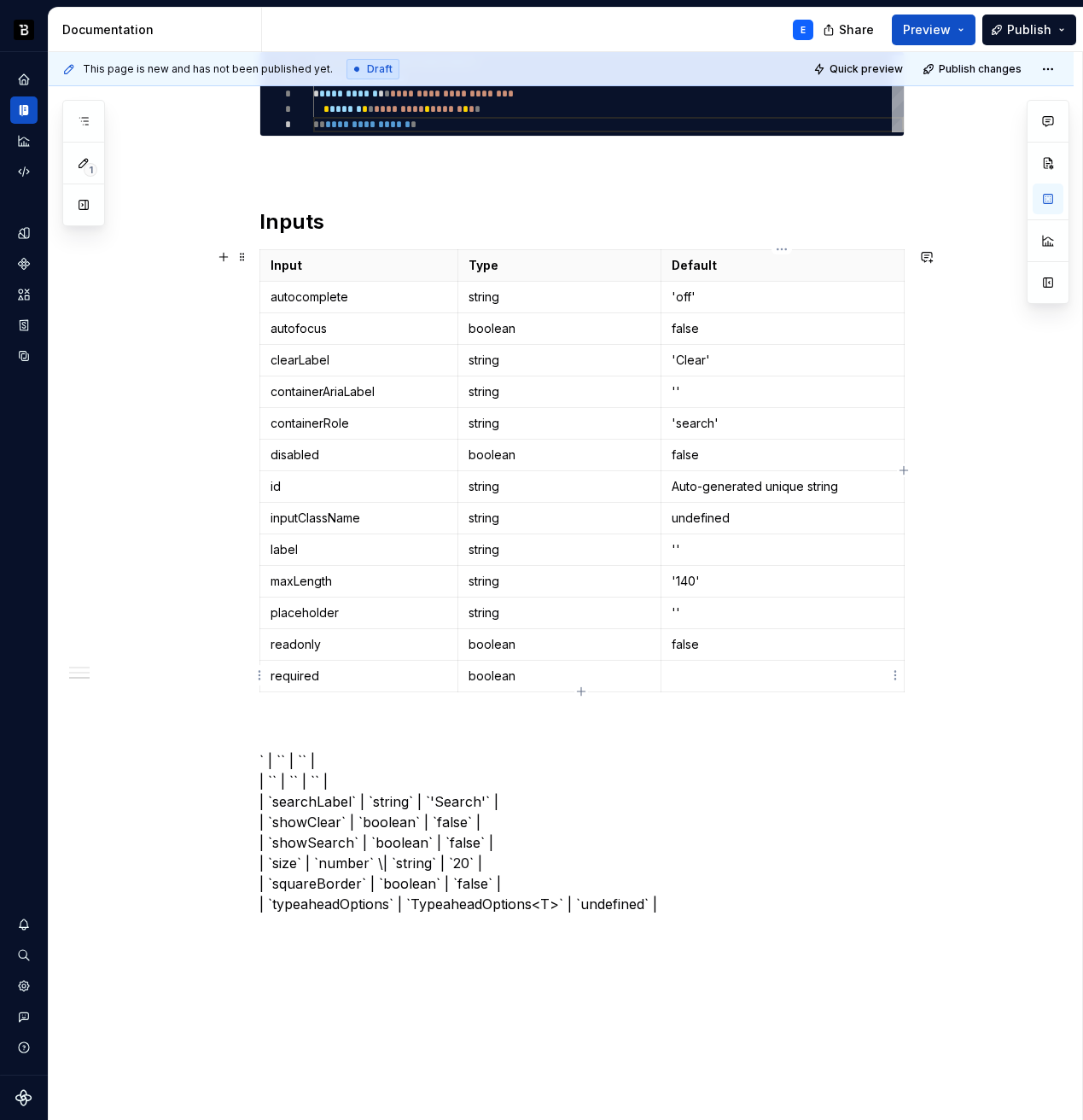
click at [694, 673] on p at bounding box center [782, 676] width 222 height 17
click at [583, 690] on icon "button" at bounding box center [582, 691] width 14 height 14
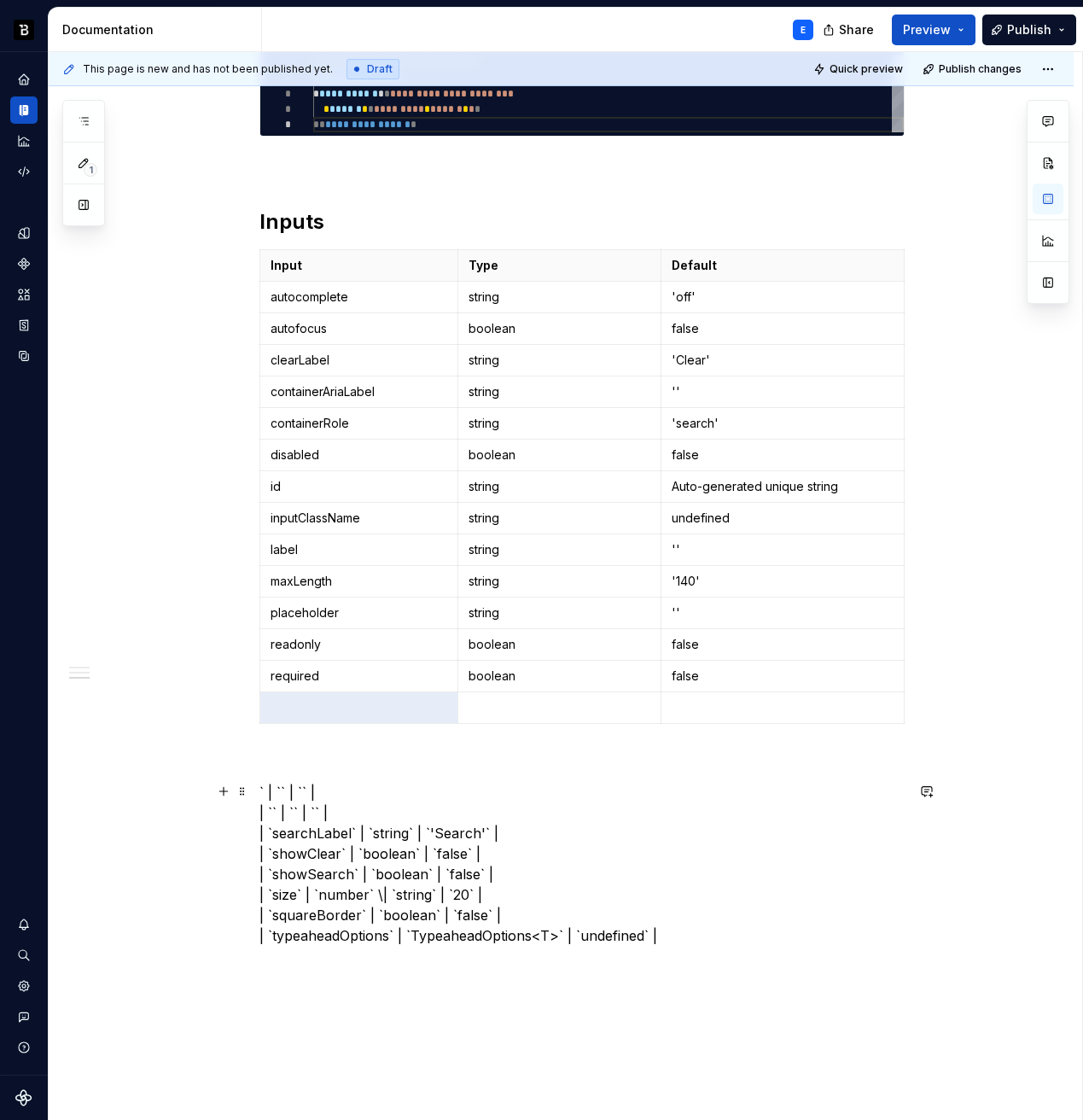
click at [343, 804] on p "` | `` | `` | | `` | `` | `` | | `searchLabel` | `string` | `'Search'` | | `sho…" at bounding box center [582, 864] width 645 height 164
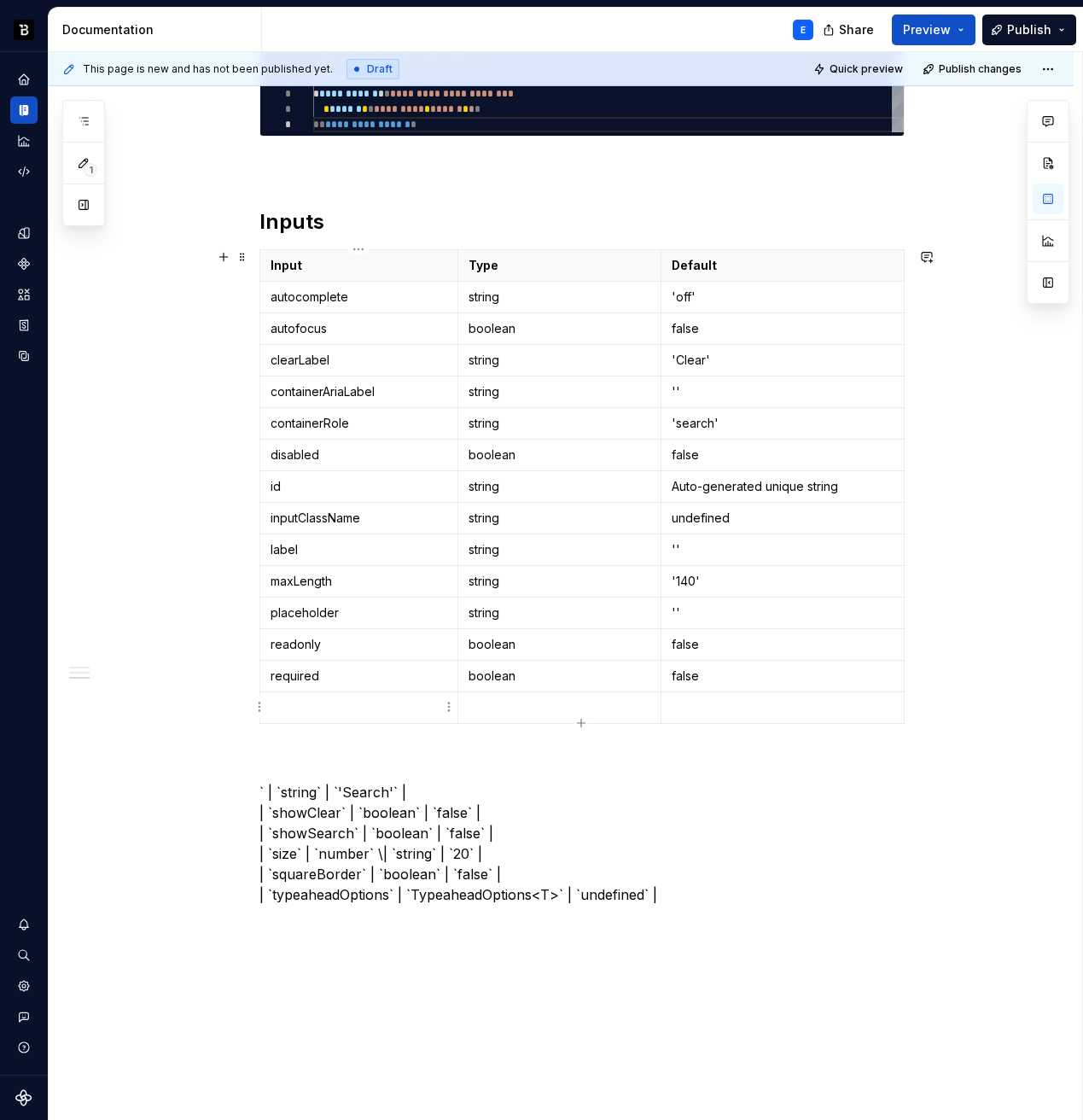
click at [333, 706] on p at bounding box center [359, 708] width 178 height 17
click at [299, 791] on p "` | `string` | `'Search'` | | `showClear` | `boolean` | `false` | | `showSearch…" at bounding box center [582, 844] width 645 height 123
click at [498, 707] on p at bounding box center [559, 708] width 182 height 17
click at [303, 793] on p "` | `` | `'Search'` | | `showClear` | `boolean` | `false` | | `showSearch` | `b…" at bounding box center [582, 844] width 645 height 123
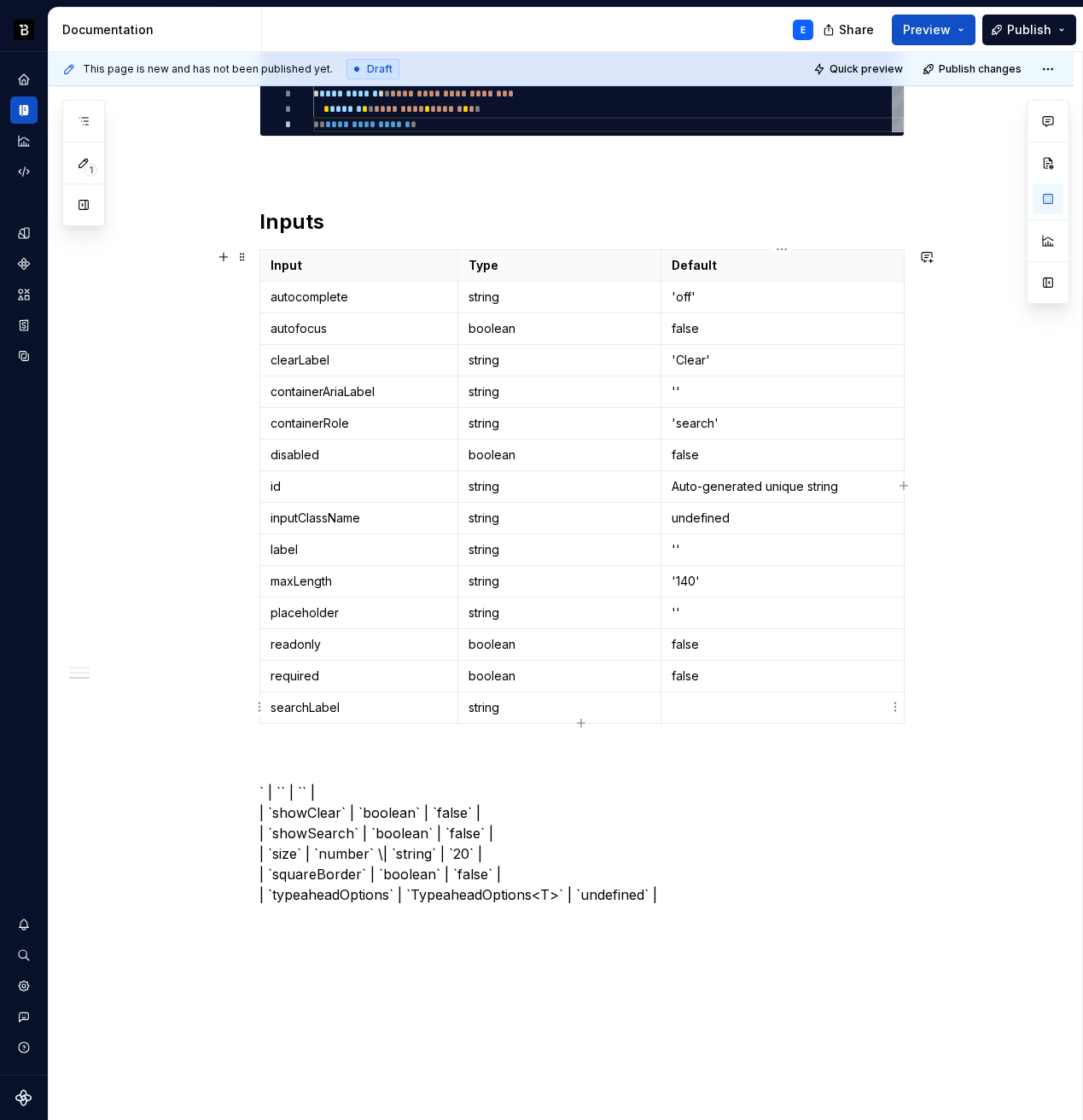
click at [709, 703] on p at bounding box center [782, 708] width 222 height 17
click at [582, 722] on icon "button" at bounding box center [580, 722] width 8 height 8
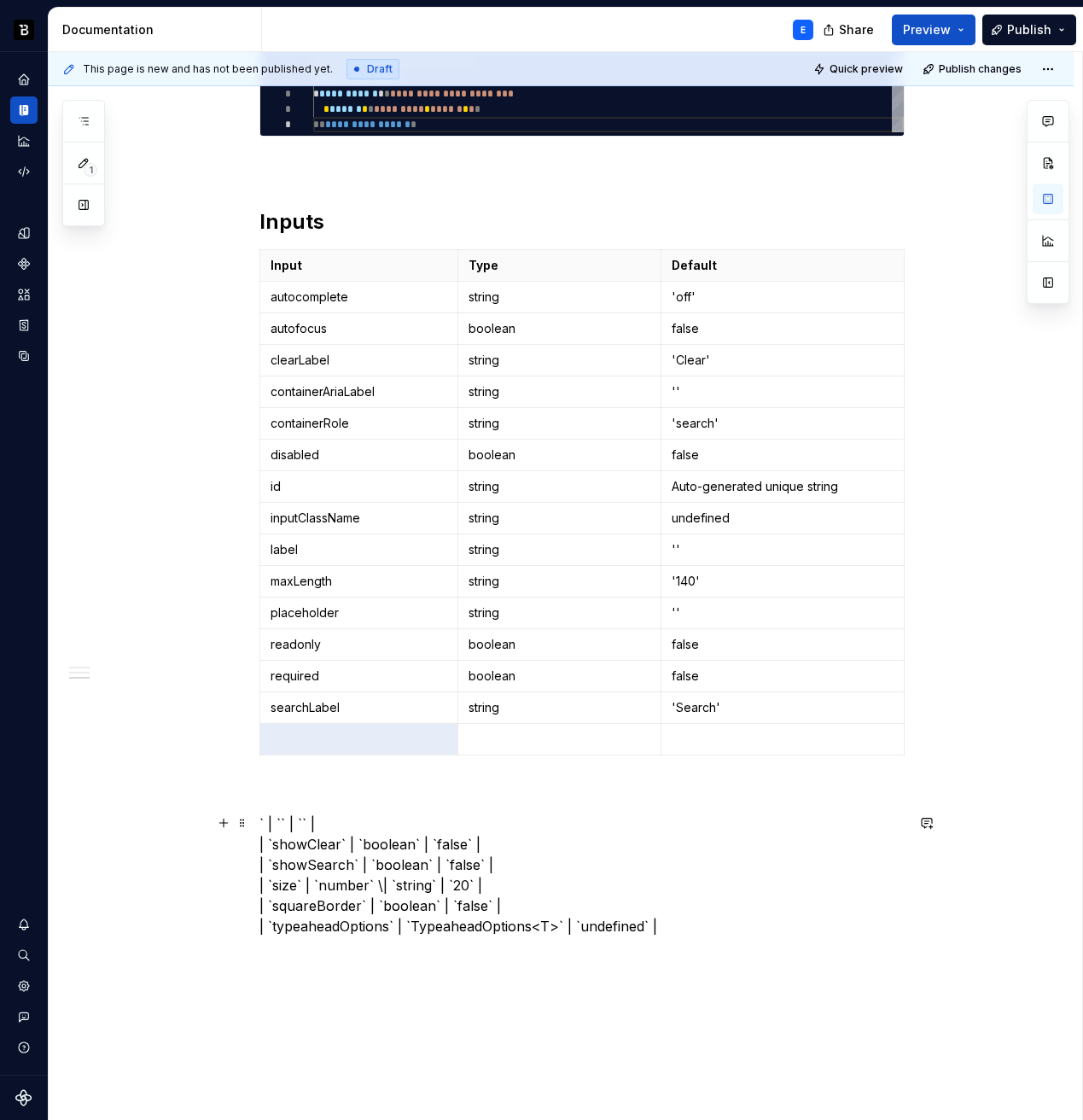
click at [385, 821] on p "` | `` | `` | | `showClear` | `boolean` | `false` | | `showSearch` | `boolean` …" at bounding box center [582, 875] width 645 height 123
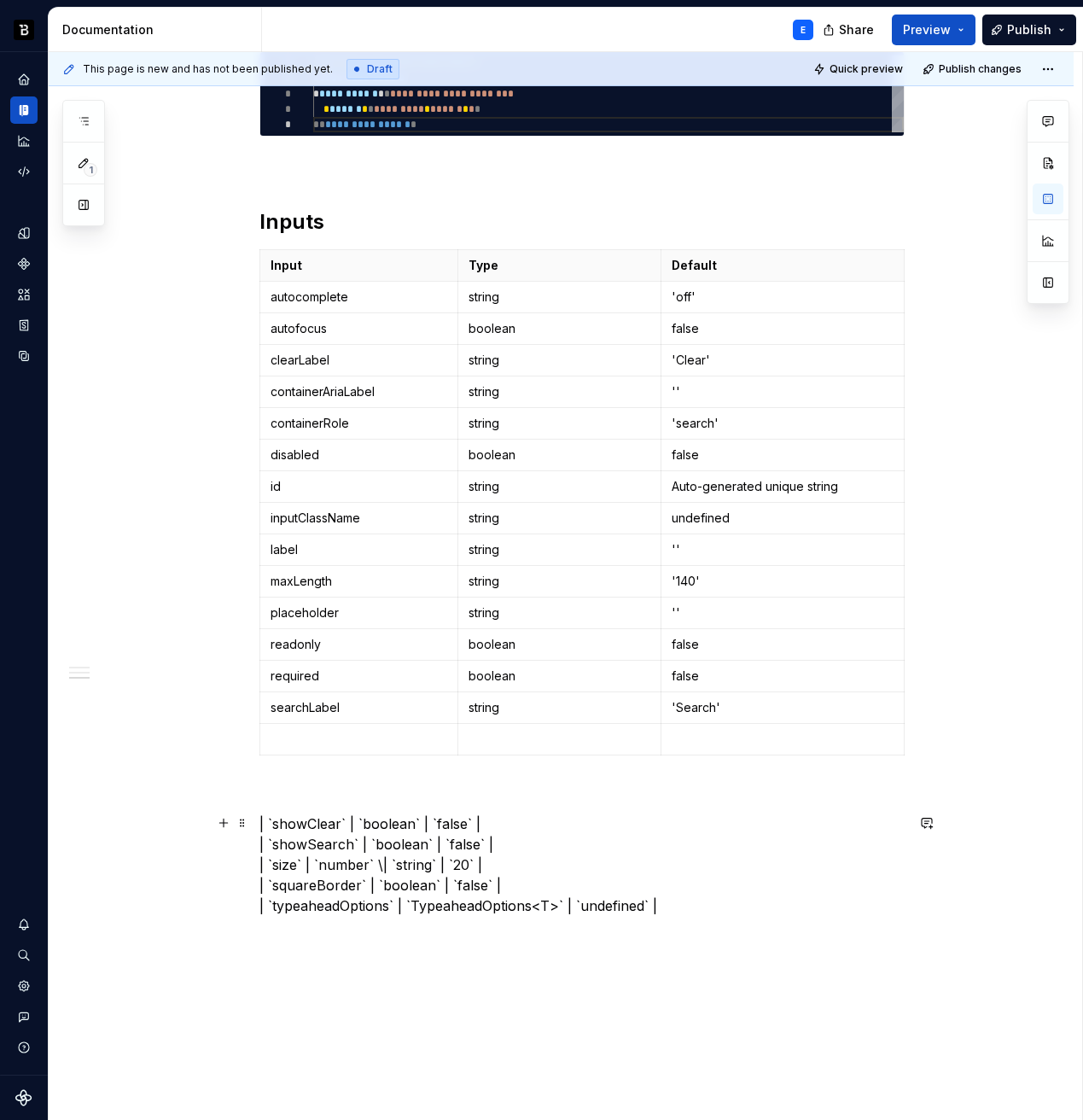
click at [309, 827] on p "| `showClear` | `boolean` | `false` | | `showSearch` | `boolean` | `false` | | …" at bounding box center [582, 865] width 645 height 103
click at [312, 732] on p at bounding box center [359, 739] width 178 height 17
click at [318, 827] on p "| `` | `boolean` | `false` | | `showSearch` | `boolean` | `false` | | `size` | …" at bounding box center [582, 865] width 645 height 103
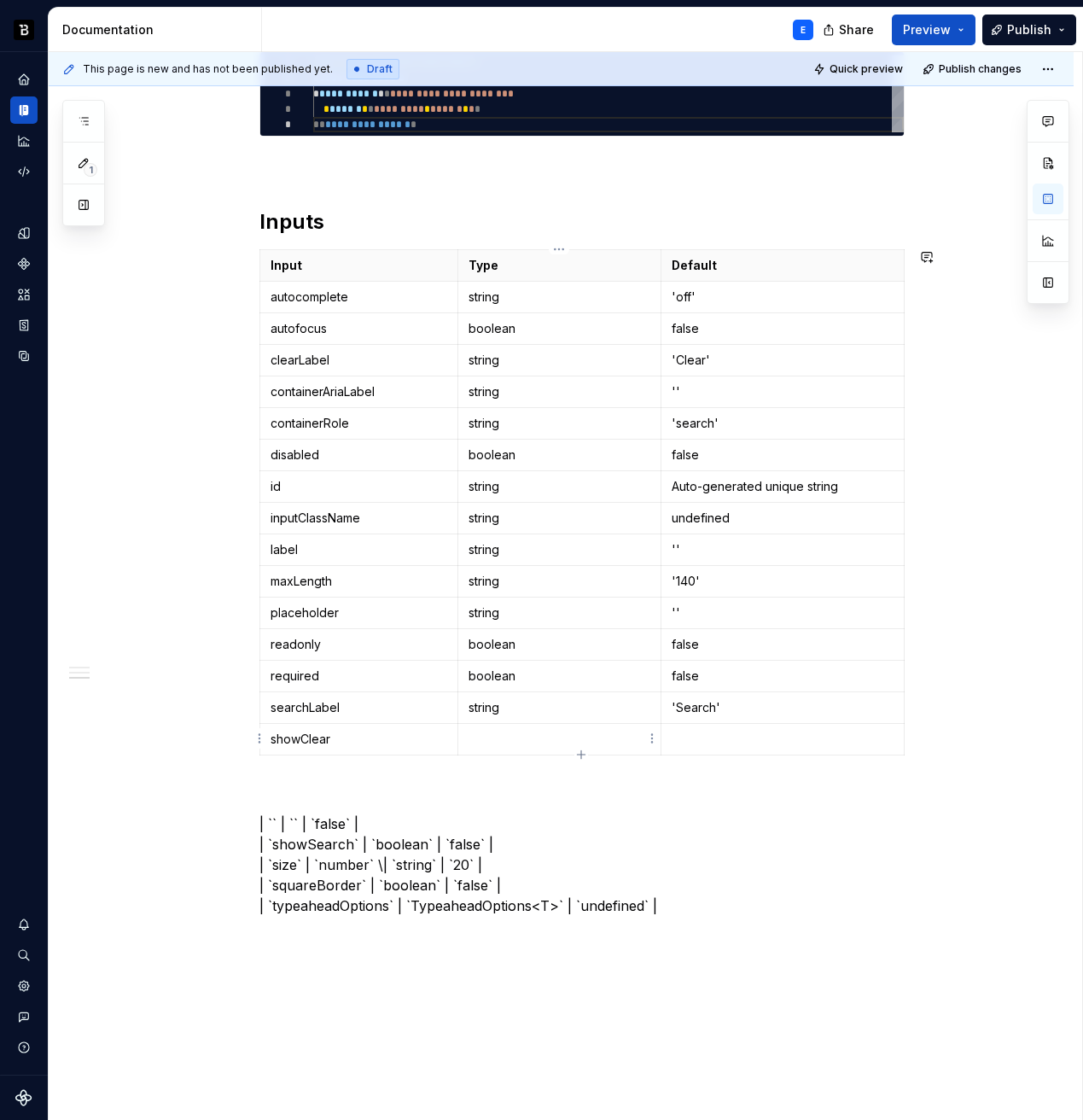
click at [510, 732] on p at bounding box center [559, 739] width 182 height 17
click at [325, 826] on p "| `` | `` | `false` | | `showSearch` | `boolean` | `false` | | `size` | `number…" at bounding box center [582, 865] width 645 height 103
click at [703, 735] on p at bounding box center [782, 739] width 222 height 17
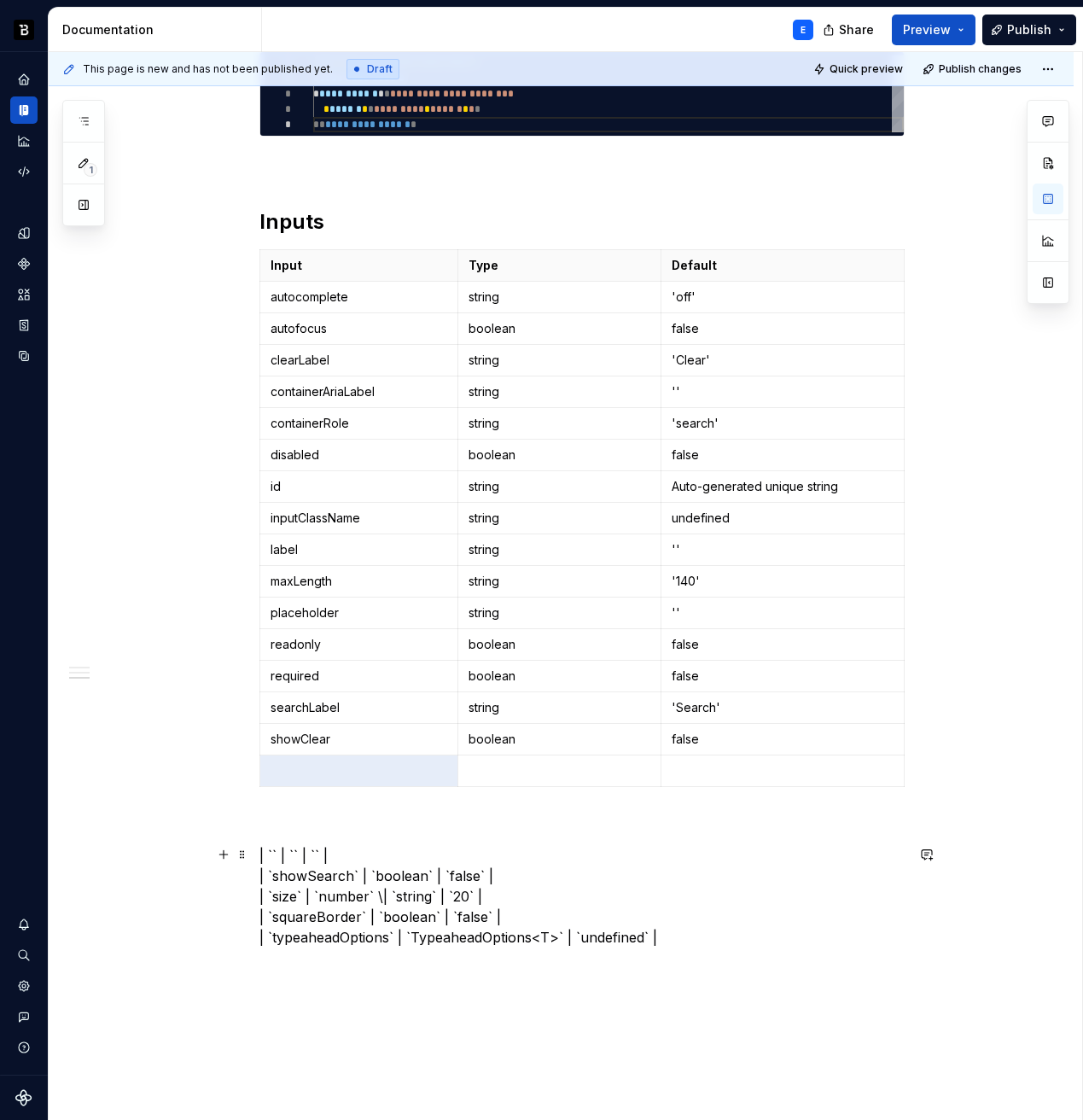
click at [446, 858] on p "| `` | `` | `` | | `showSearch` | `boolean` | `false` | | `size` | `number` \| …" at bounding box center [582, 897] width 645 height 103
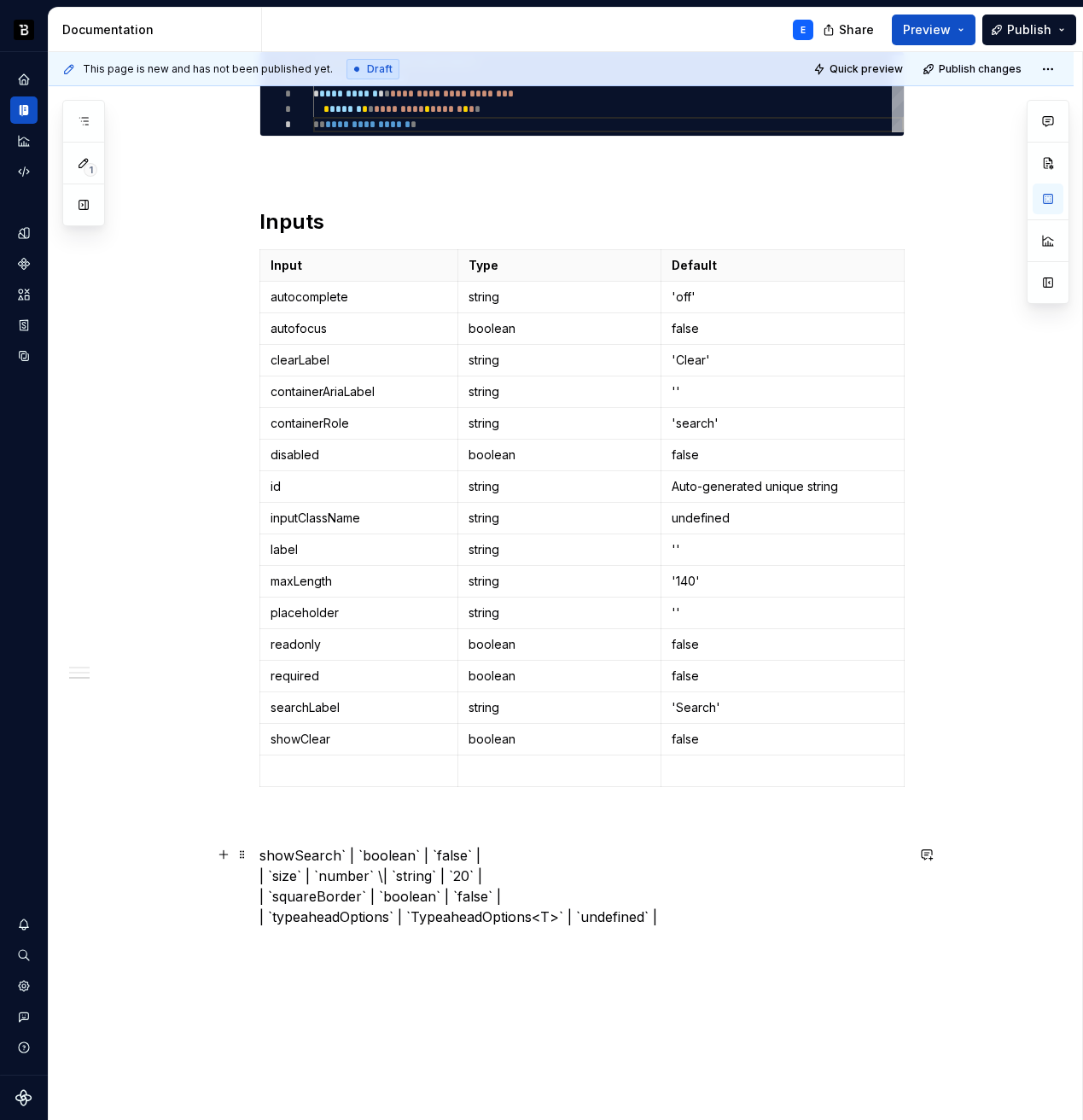
click at [305, 856] on p "showSearch` | `boolean` | `false` | | `size` | `number` \| `string` | `20` | | …" at bounding box center [582, 886] width 645 height 82
click at [318, 762] on p at bounding box center [359, 771] width 178 height 17
click at [301, 856] on p "` | `boolean` | `false` | | `size` | `number` \| `string` | `20` | | `squareBor…" at bounding box center [582, 886] width 645 height 82
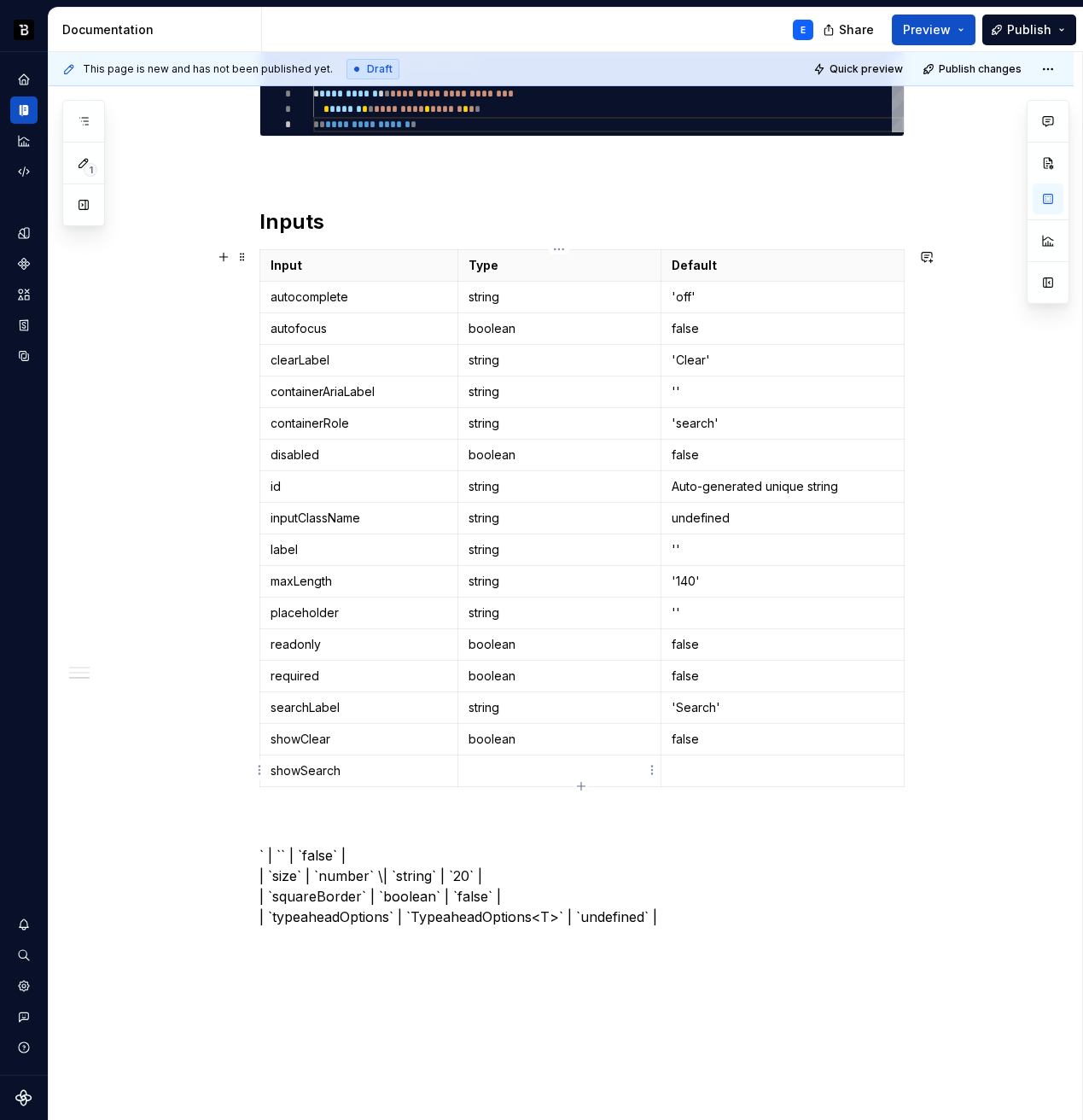
click at [489, 767] on p at bounding box center [559, 771] width 182 height 17
click at [322, 856] on p "` | `` | `false` | | `size` | `number` \| `string` | `20` | | `squareBorder` | …" at bounding box center [582, 886] width 645 height 82
click at [692, 762] on p at bounding box center [782, 771] width 222 height 17
click at [577, 785] on icon "button" at bounding box center [582, 786] width 14 height 14
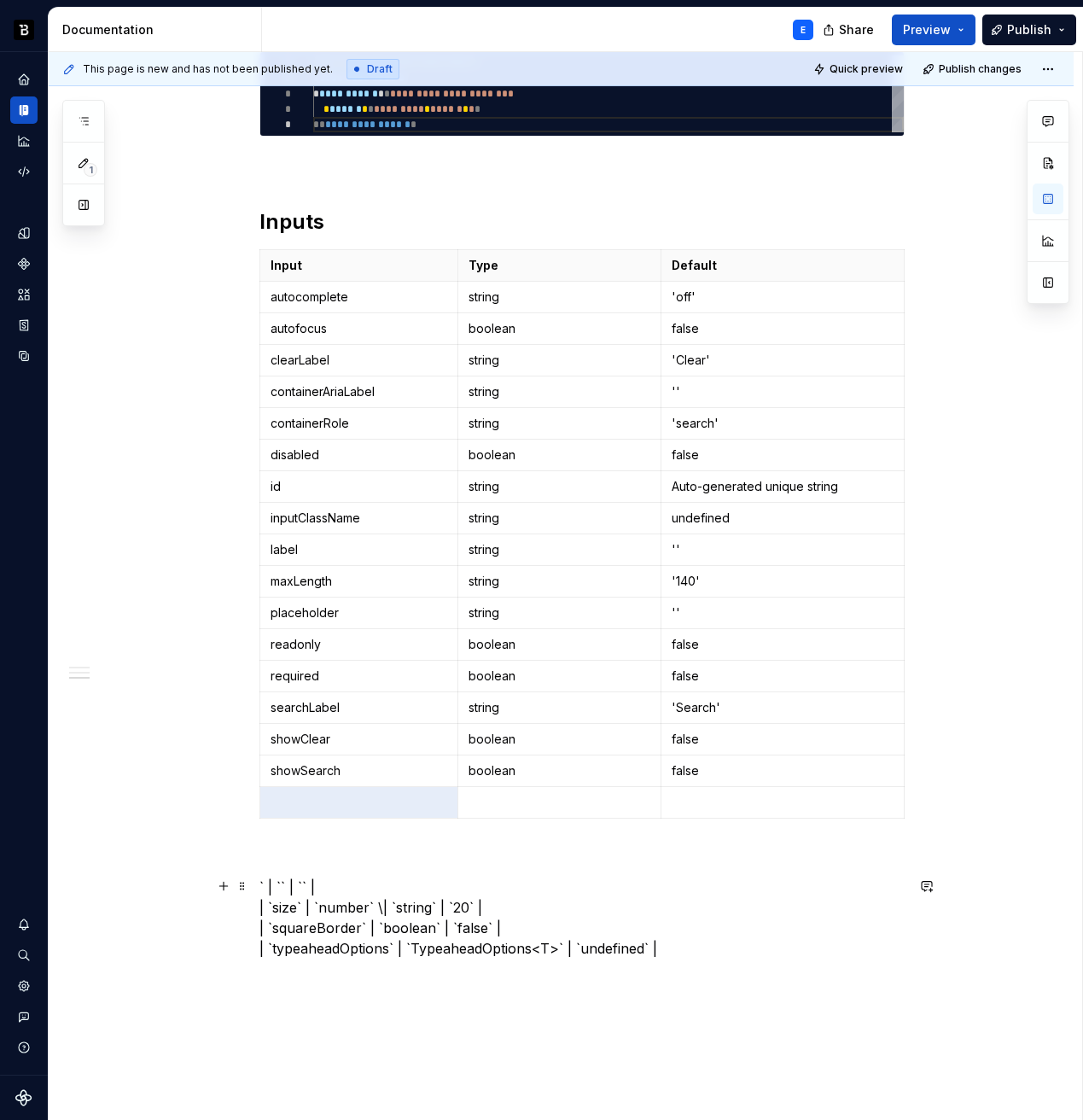
click at [287, 907] on p "` | `` | `` | | `size` | `number` \| `string` | `20` | | `squareBorder` | `bool…" at bounding box center [582, 918] width 645 height 82
click at [308, 797] on p at bounding box center [359, 803] width 178 height 17
click at [314, 910] on p "` | `` | `` | | `` | `number` \| `string` | `20` | | `squareBorder` | `boolean`…" at bounding box center [582, 918] width 645 height 82
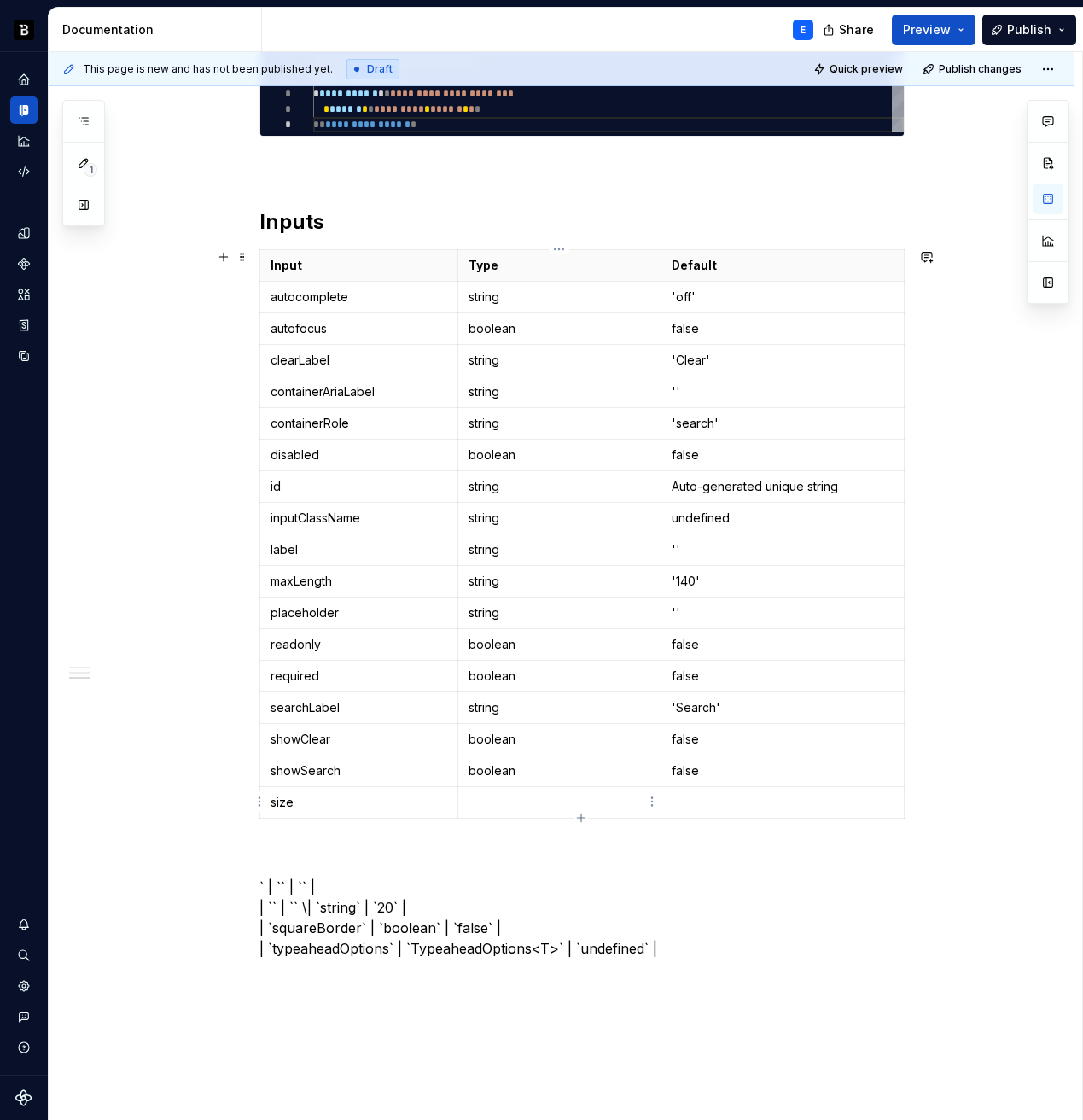
click at [490, 794] on p at bounding box center [559, 803] width 182 height 17
click at [583, 818] on icon "button" at bounding box center [580, 817] width 8 height 8
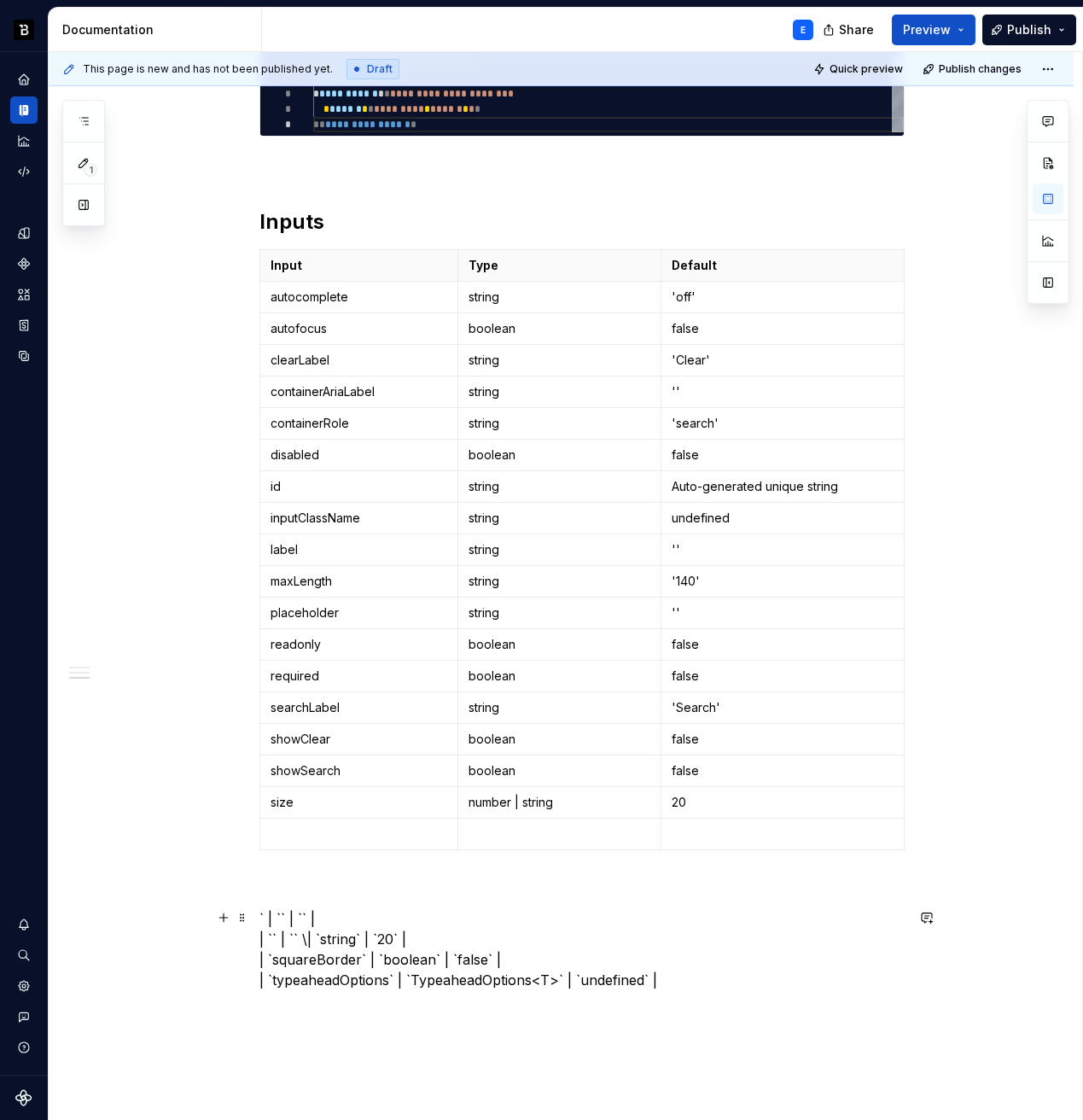
click at [460, 932] on p "` | `` | `` | | `` | `` \| `string` | `20` | | `squareBorder` | `boolean` | `fa…" at bounding box center [582, 950] width 645 height 82
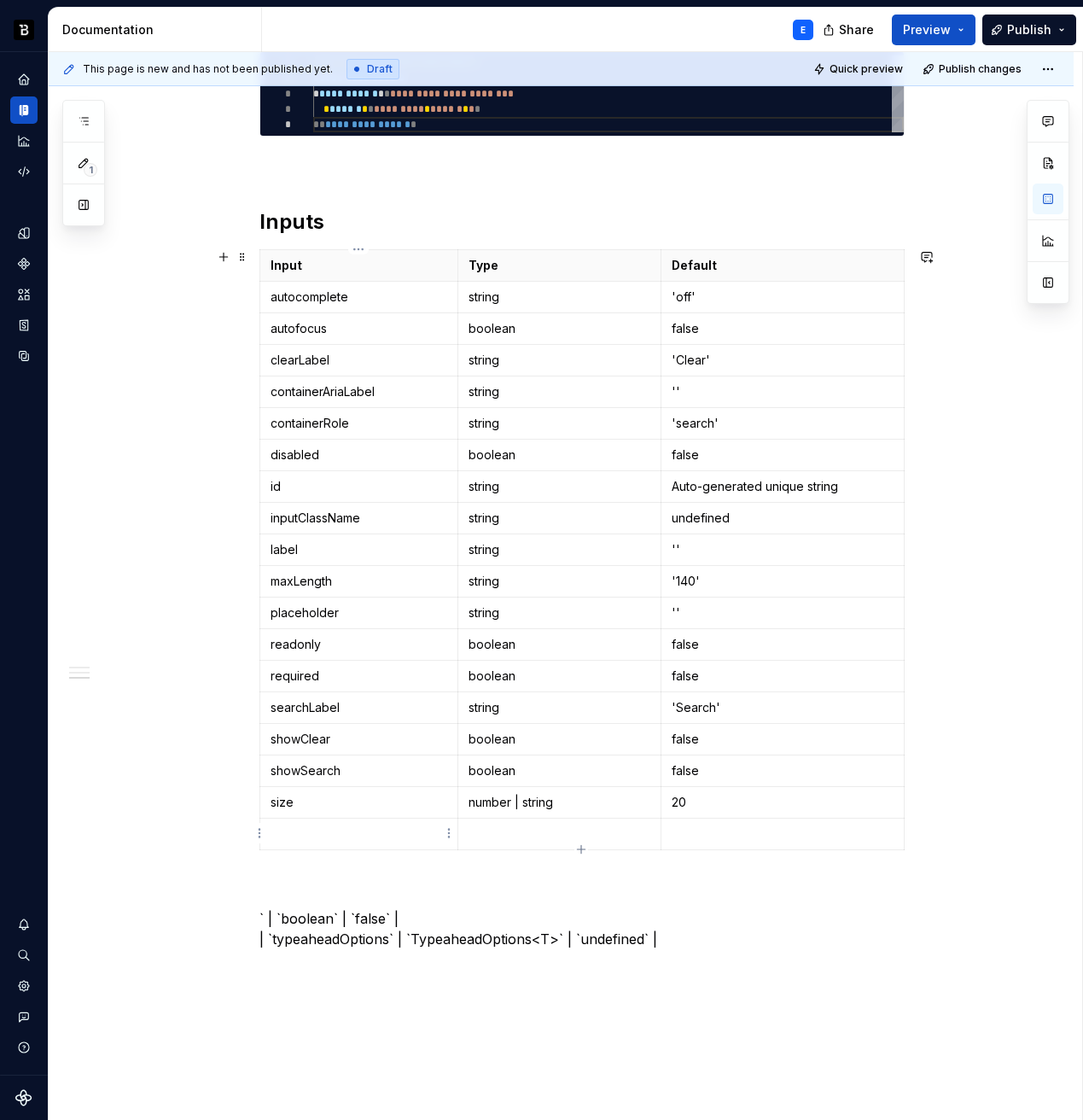
click at [399, 838] on p at bounding box center [359, 834] width 178 height 17
click at [312, 919] on p "` | `boolean` | `false` | | `typeaheadOptions` | `TypeaheadOptions<T>` | `undef…" at bounding box center [582, 929] width 645 height 41
click at [499, 832] on p at bounding box center [559, 834] width 182 height 17
click at [311, 920] on p "` | `` | `false` | | `typeaheadOptions` | `TypeaheadOptions<T>` | `undefined` |" at bounding box center [582, 929] width 645 height 41
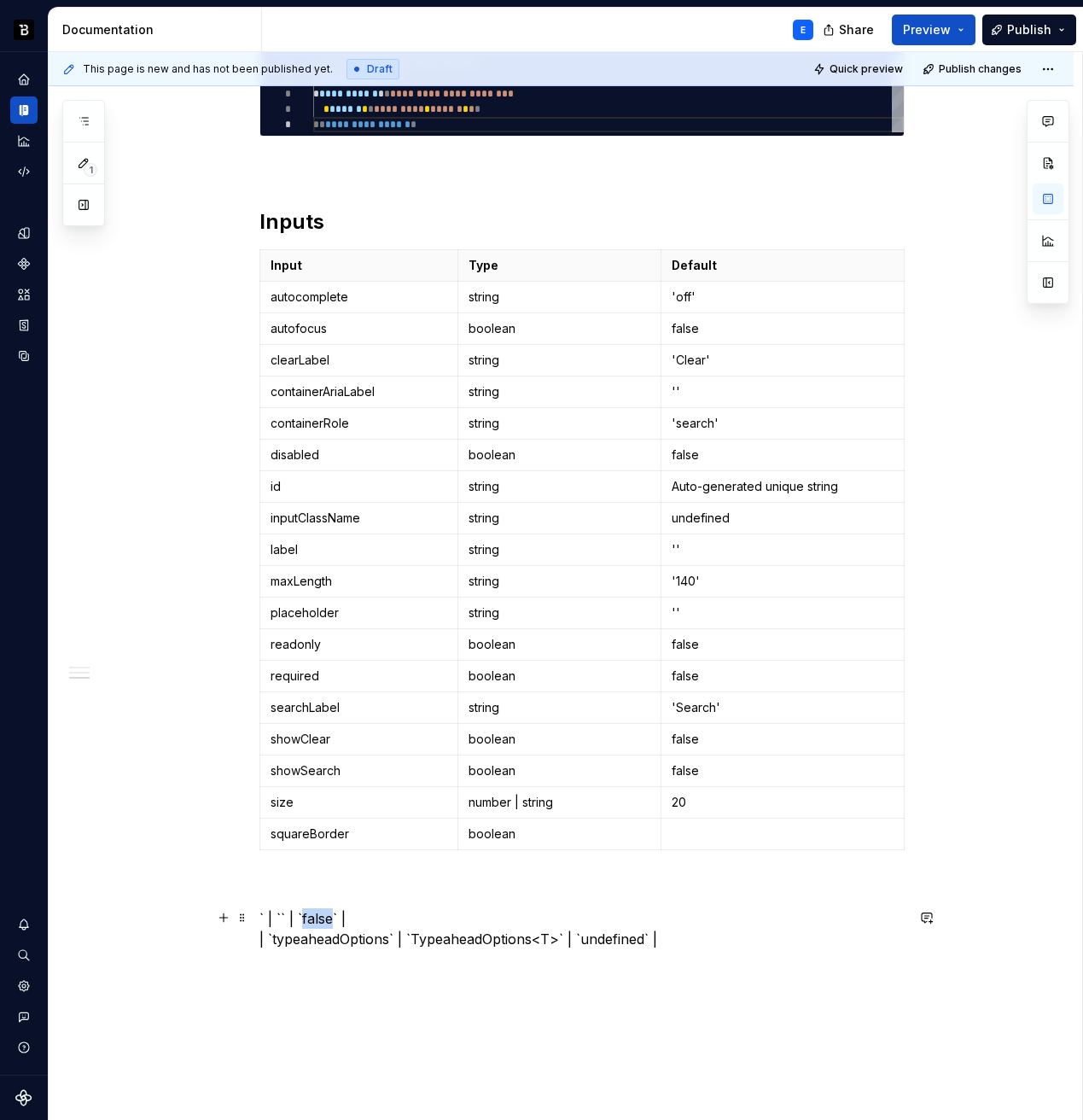
click at [311, 920] on p "` | `` | `false` | | `typeaheadOptions` | `TypeaheadOptions<T>` | `undefined` |" at bounding box center [582, 929] width 645 height 41
click at [721, 826] on p at bounding box center [782, 834] width 222 height 17
click at [581, 846] on icon "button" at bounding box center [580, 849] width 8 height 8
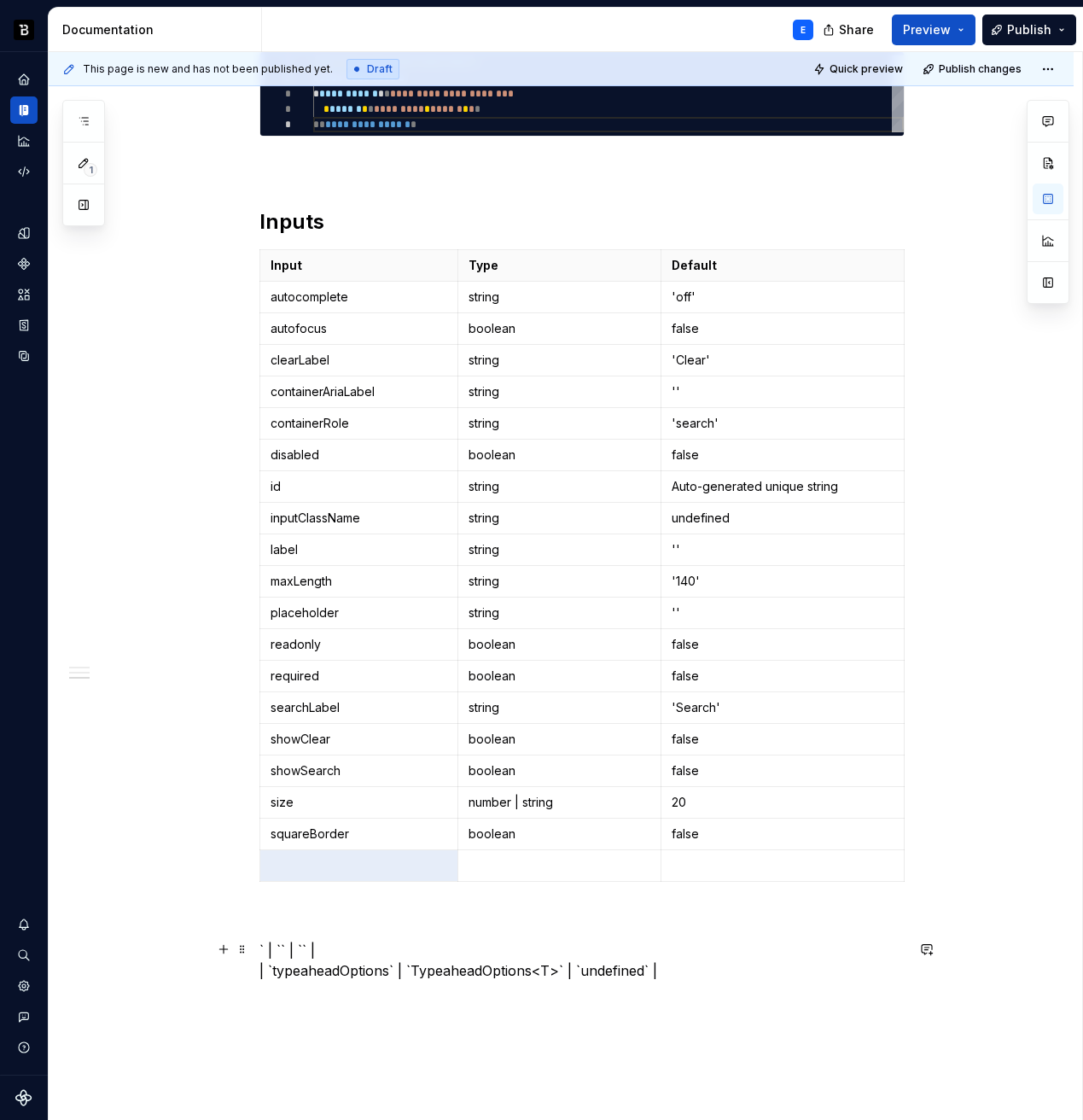
click at [352, 970] on p "` | `` | `` | | `typeaheadOptions` | `TypeaheadOptions<T>` | `undefined` |" at bounding box center [582, 961] width 645 height 41
click at [361, 868] on p at bounding box center [359, 866] width 178 height 17
click at [350, 971] on p "` | `` | `` | | `` | `TypeaheadOptions<T>` | `undefined` |" at bounding box center [582, 961] width 645 height 41
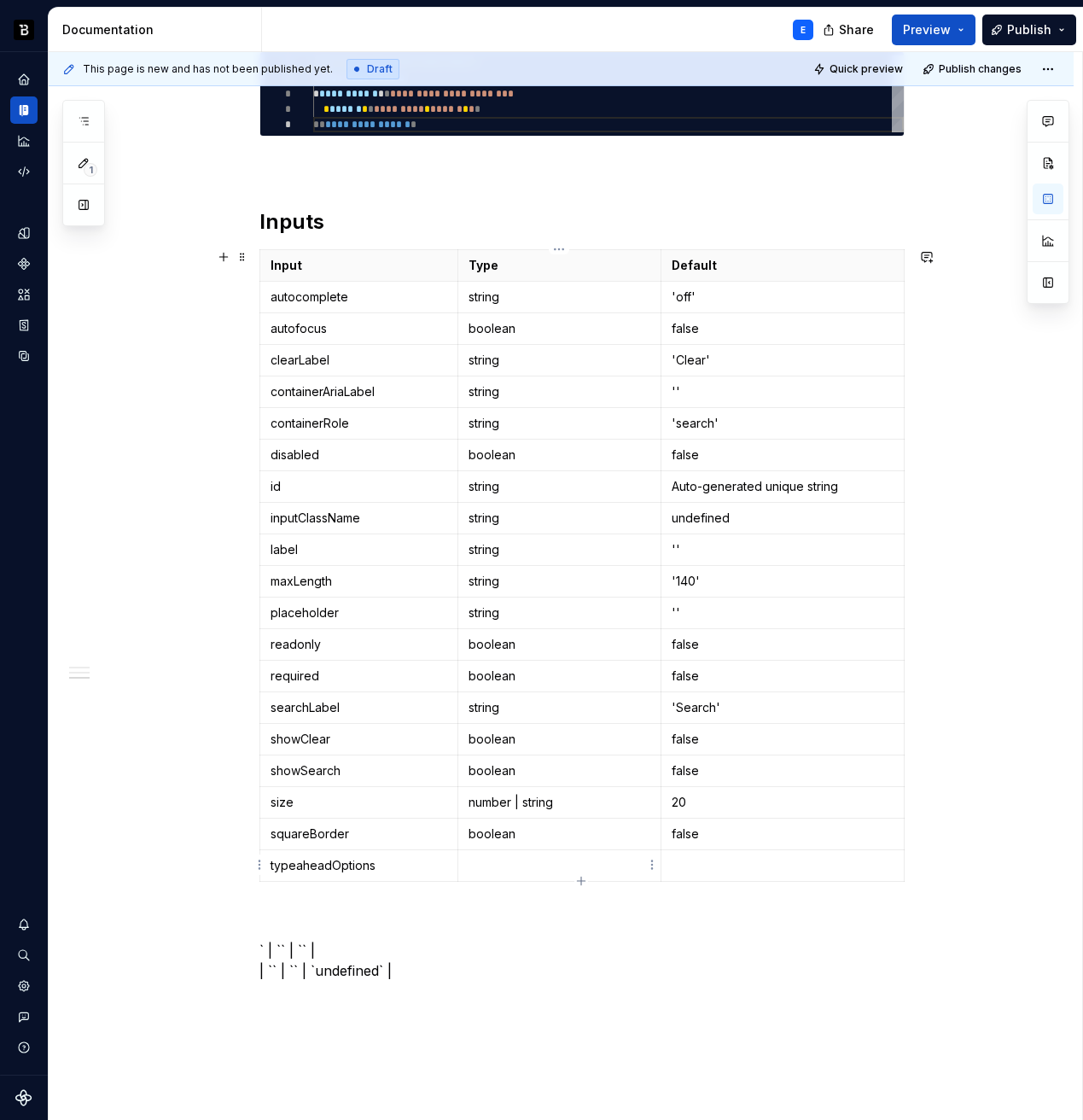
click at [488, 859] on p at bounding box center [559, 866] width 182 height 17
click at [757, 857] on p at bounding box center [782, 866] width 222 height 17
click at [523, 950] on p "` | `` | `` | | `` | `` | `undefined` |" at bounding box center [582, 961] width 645 height 41
click at [366, 301] on p "autocomplete" at bounding box center [359, 297] width 178 height 17
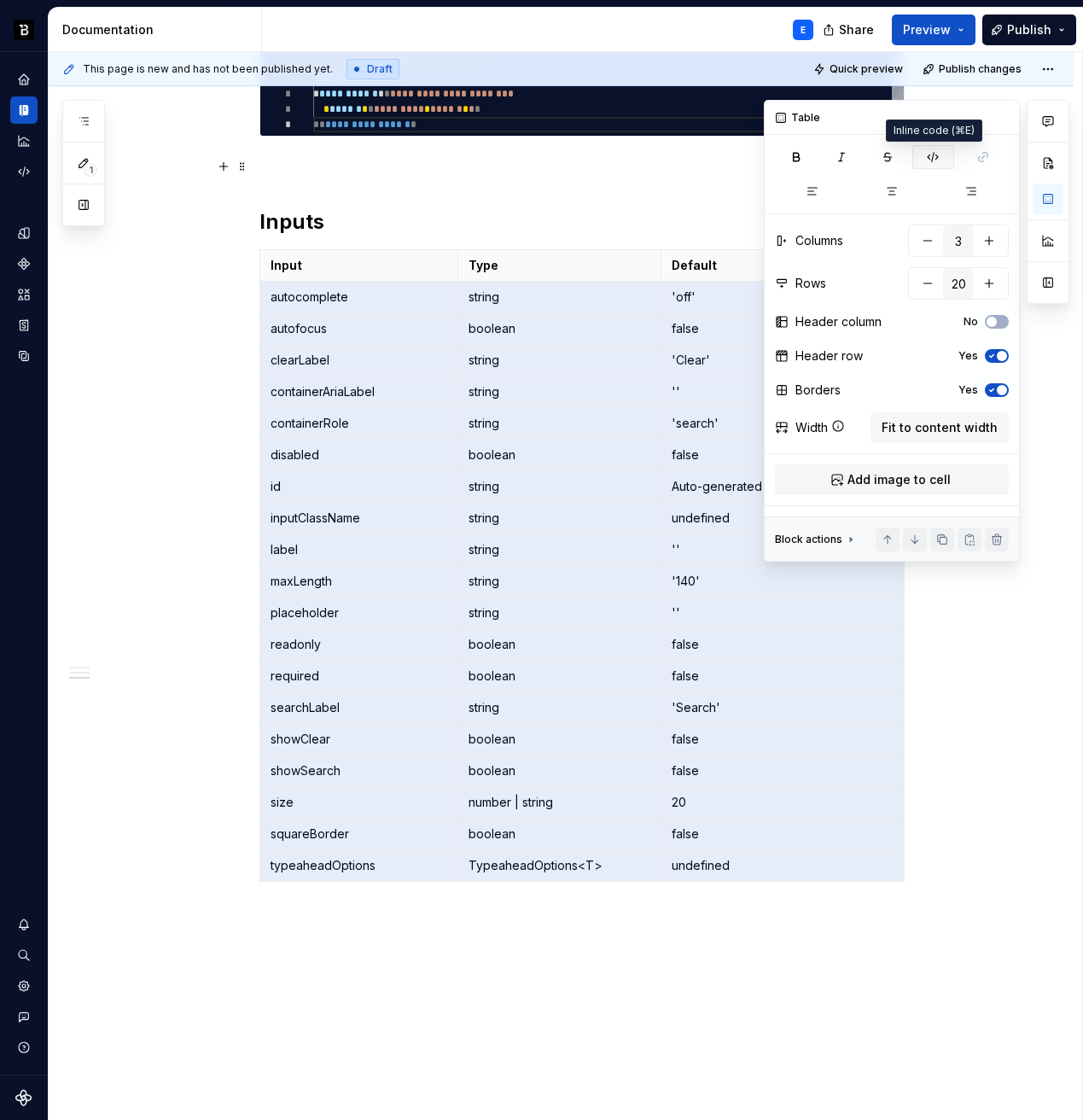
click at [927, 158] on icon "button" at bounding box center [933, 157] width 14 height 14
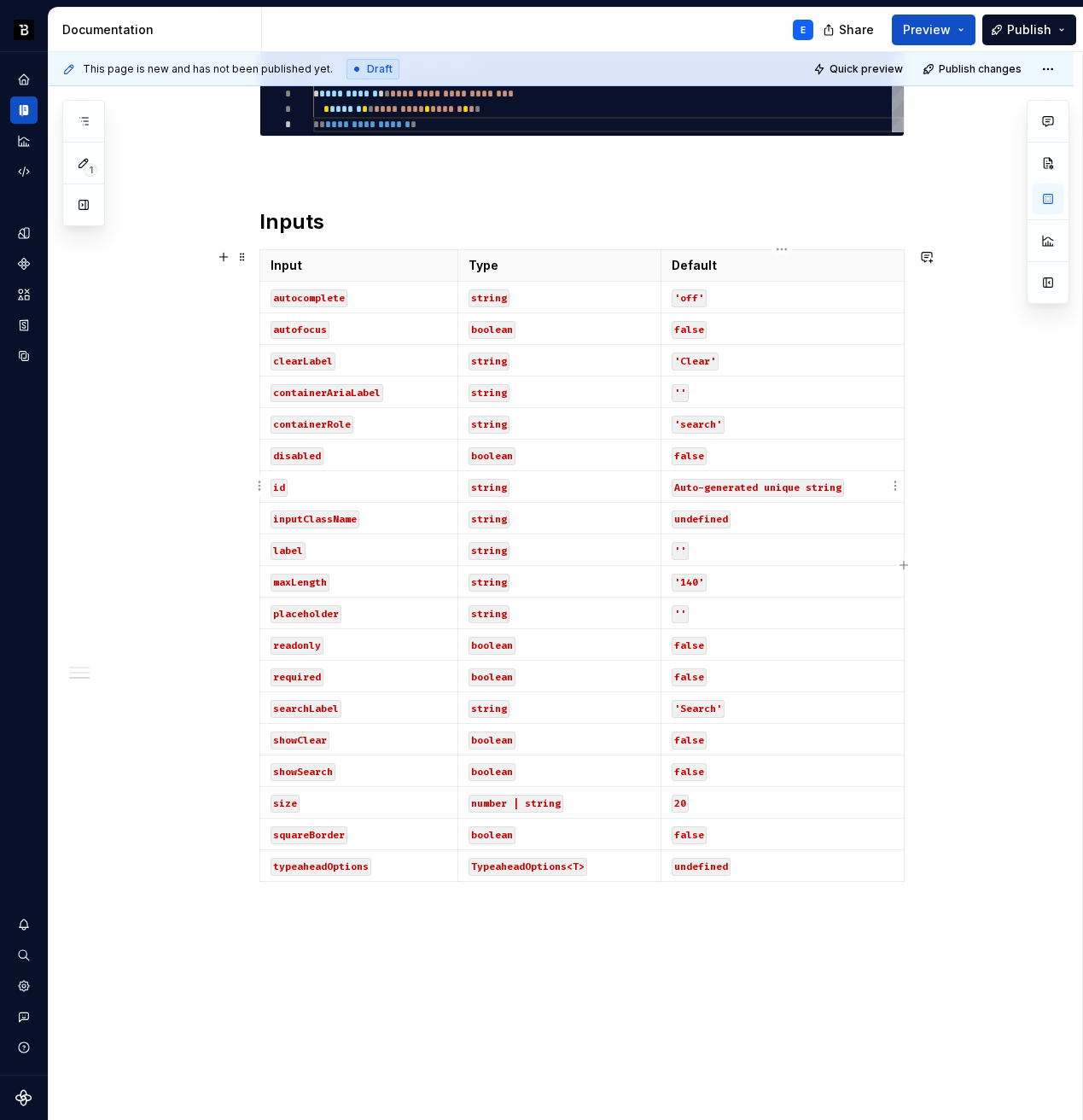
click at [729, 479] on code "Auto-generated unique string" at bounding box center [758, 488] width 173 height 18
click at [803, 468] on button "button" at bounding box center [803, 458] width 24 height 24
click at [735, 912] on p at bounding box center [582, 920] width 645 height 21
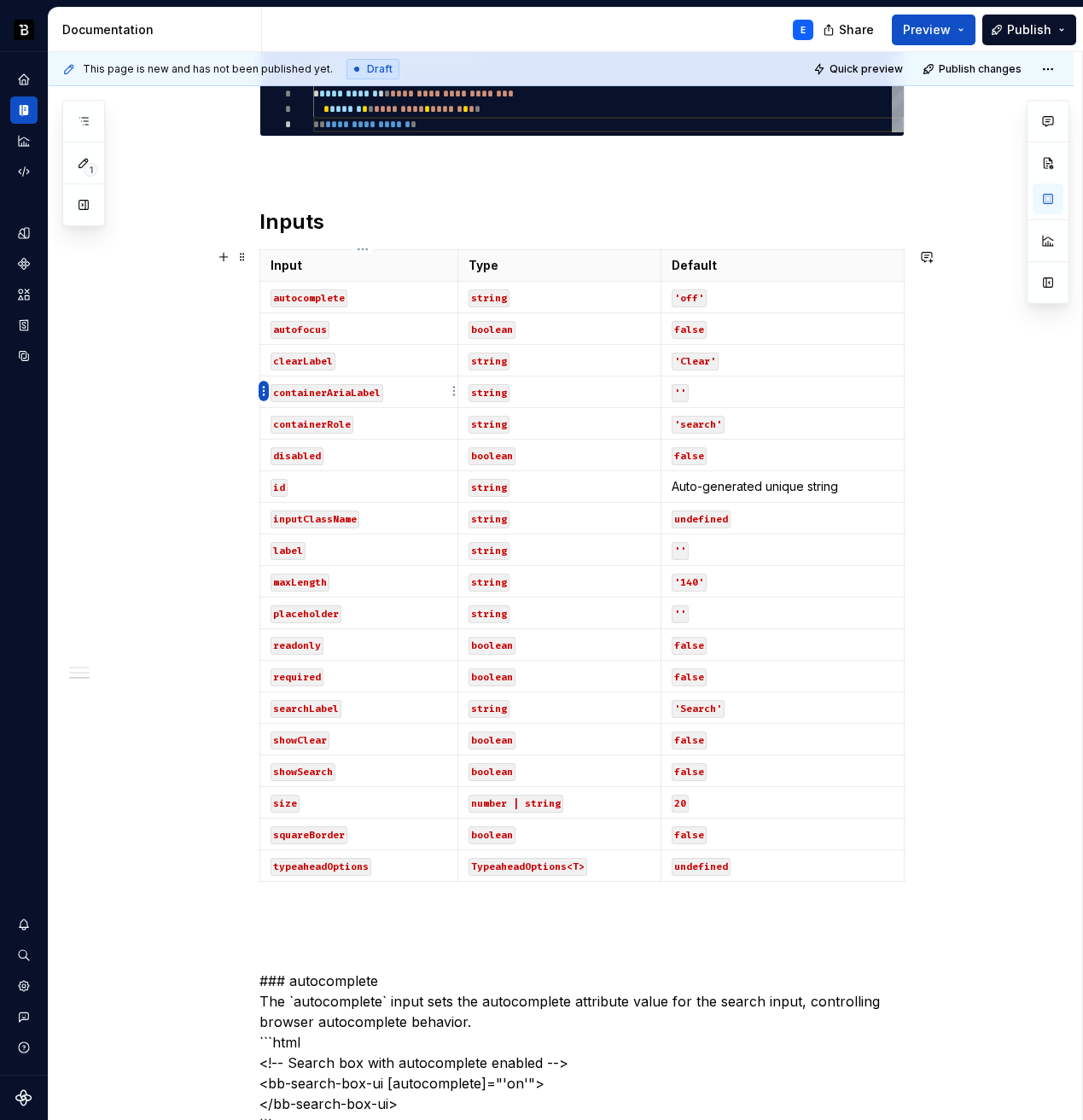
click at [266, 394] on html "Backbase Design System E Design system data Documentation E Share Preview Publi…" at bounding box center [542, 560] width 1083 height 1120
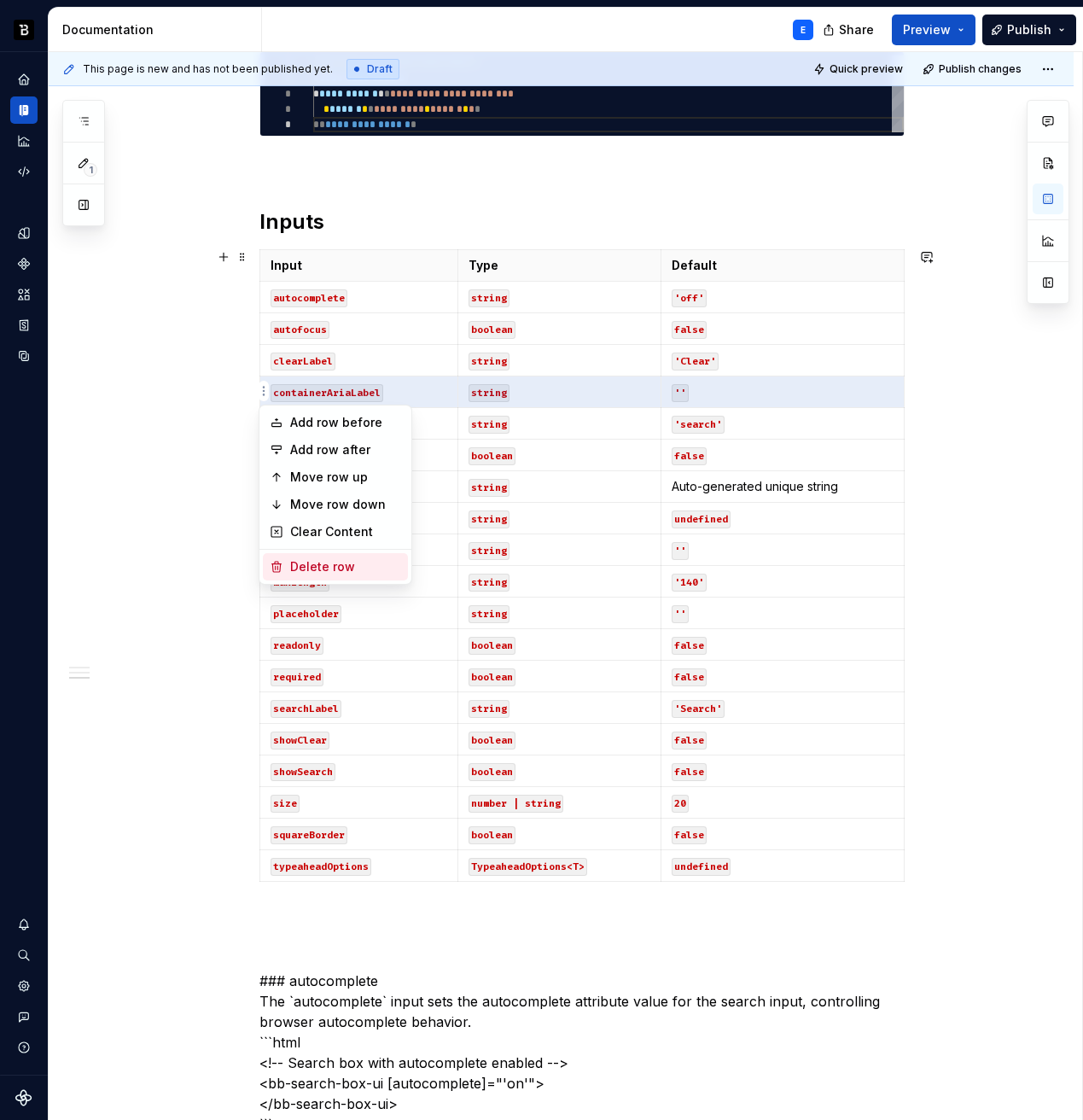
click at [317, 564] on div "Delete row" at bounding box center [346, 567] width 111 height 17
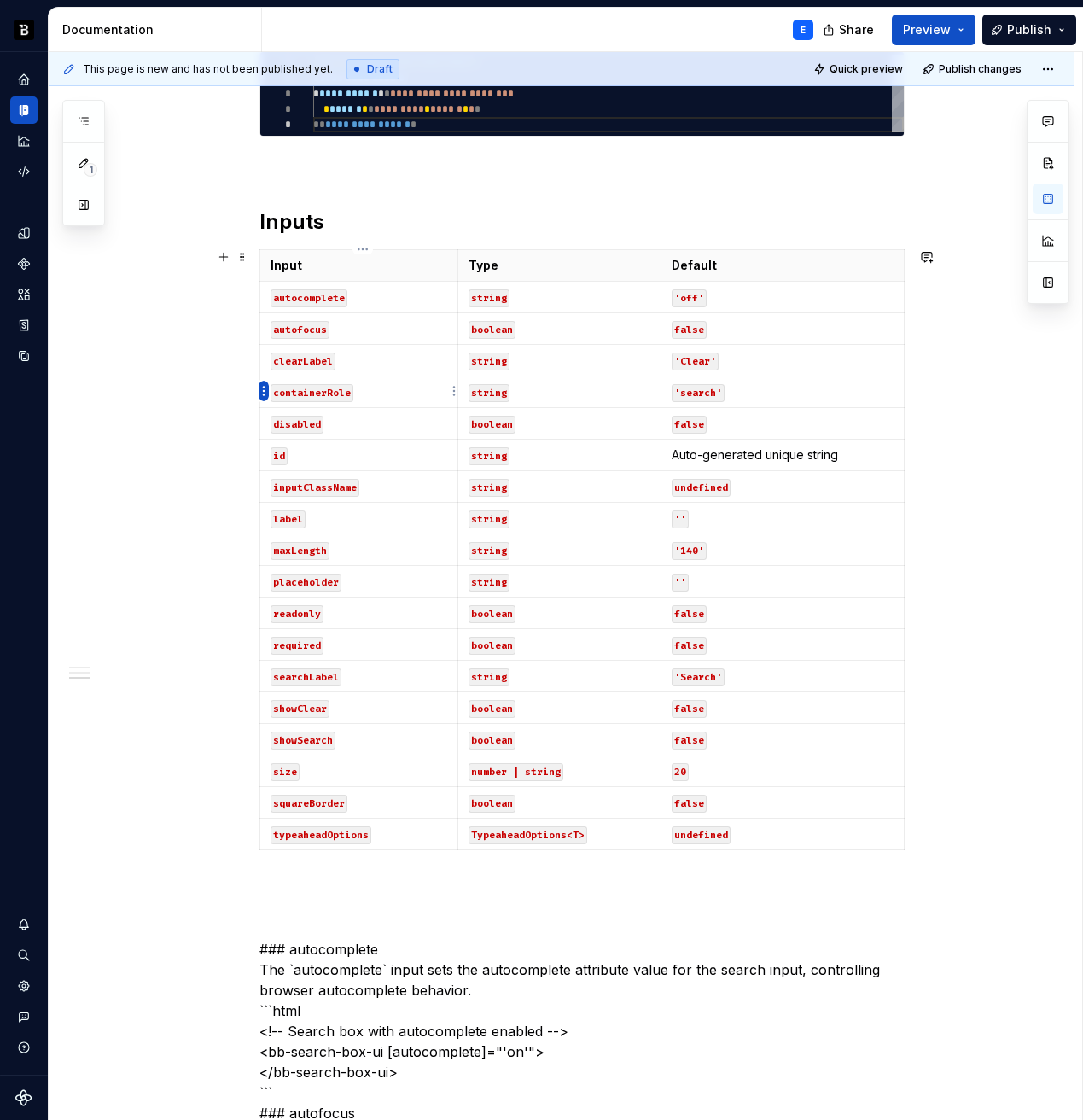
click at [262, 394] on html "Backbase Design System E Design system data Documentation E Share Preview Publi…" at bounding box center [542, 560] width 1083 height 1120
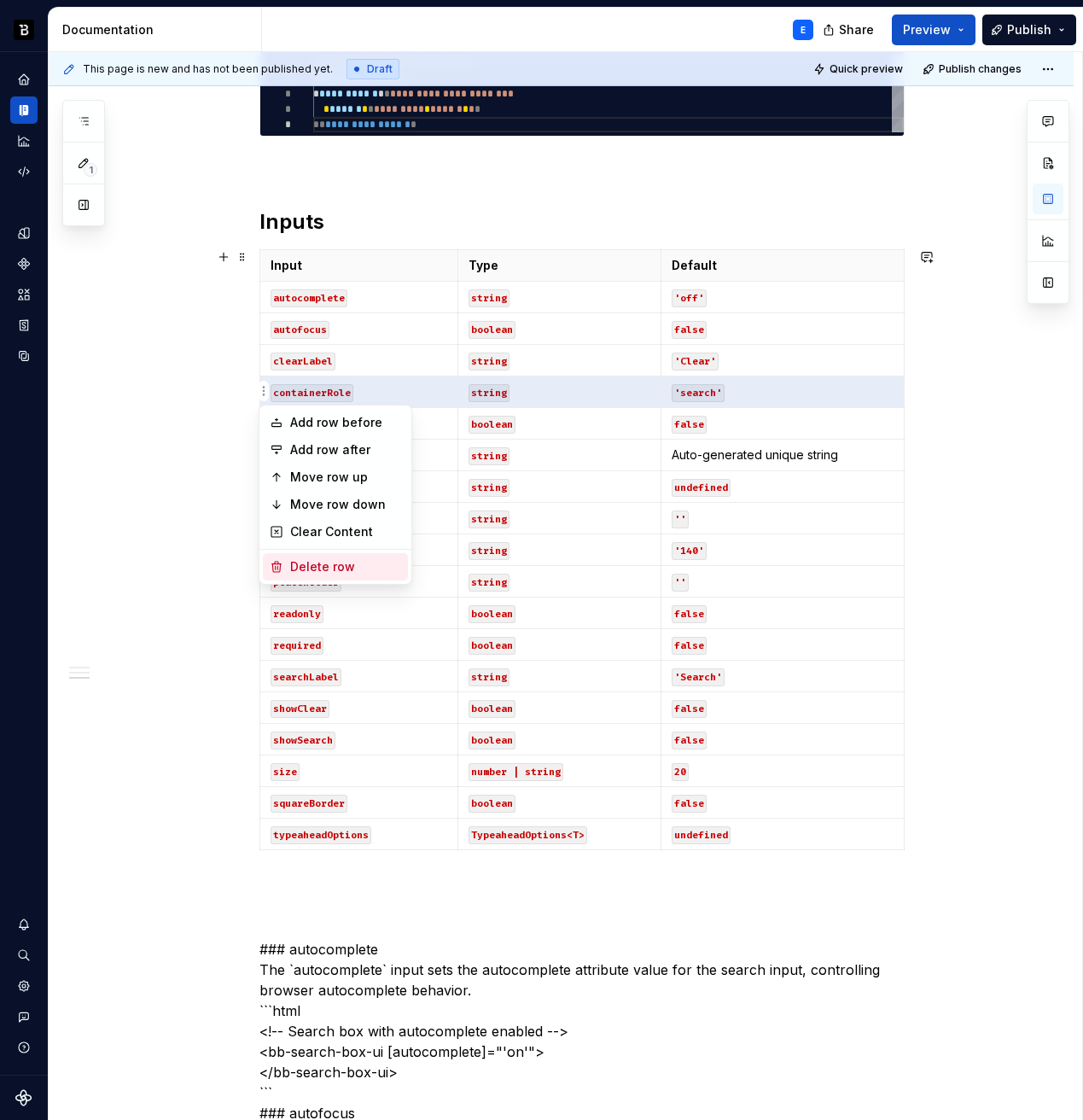
click at [314, 569] on div "Delete row" at bounding box center [346, 567] width 111 height 17
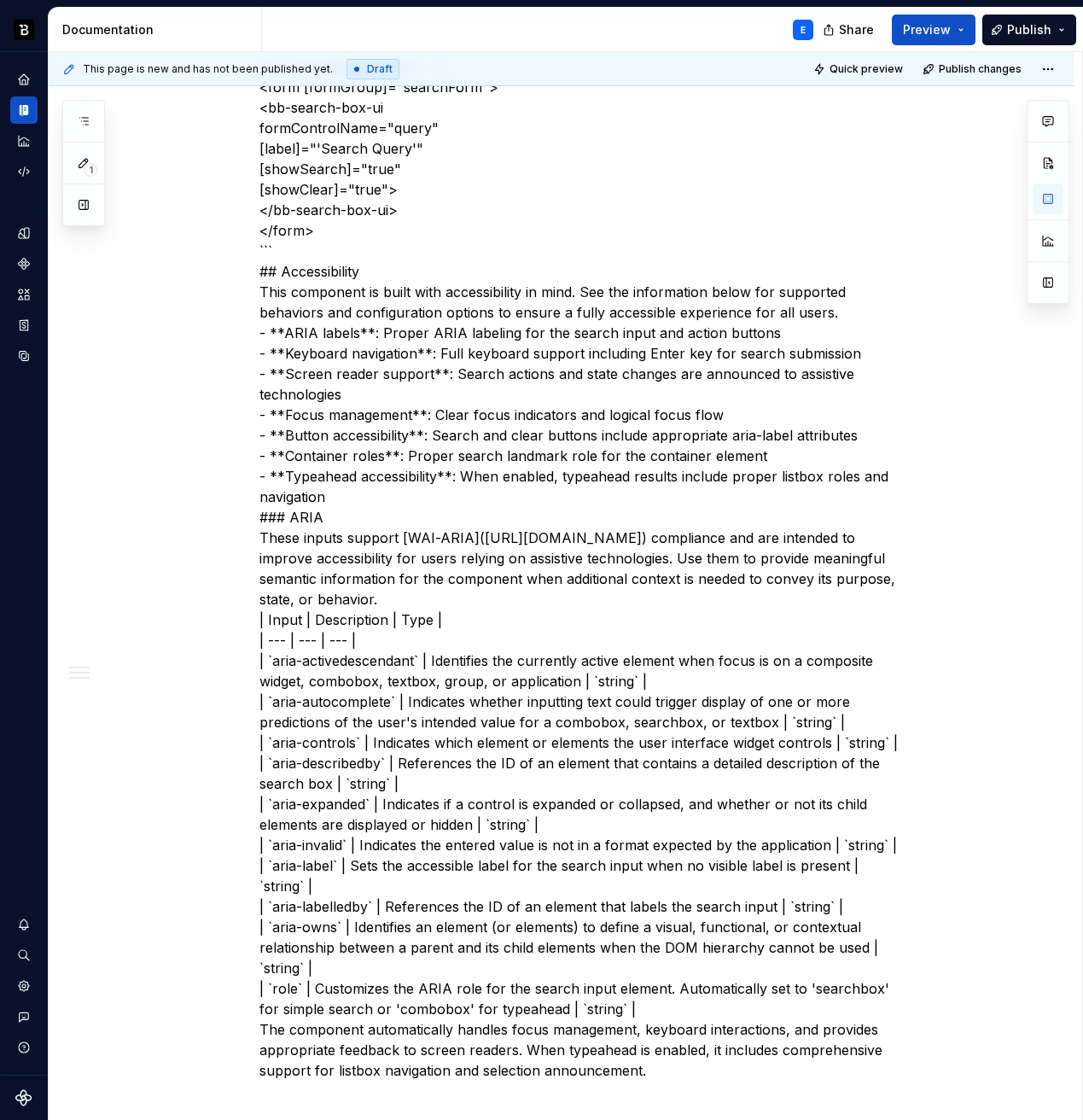
scroll to position [5958, 0]
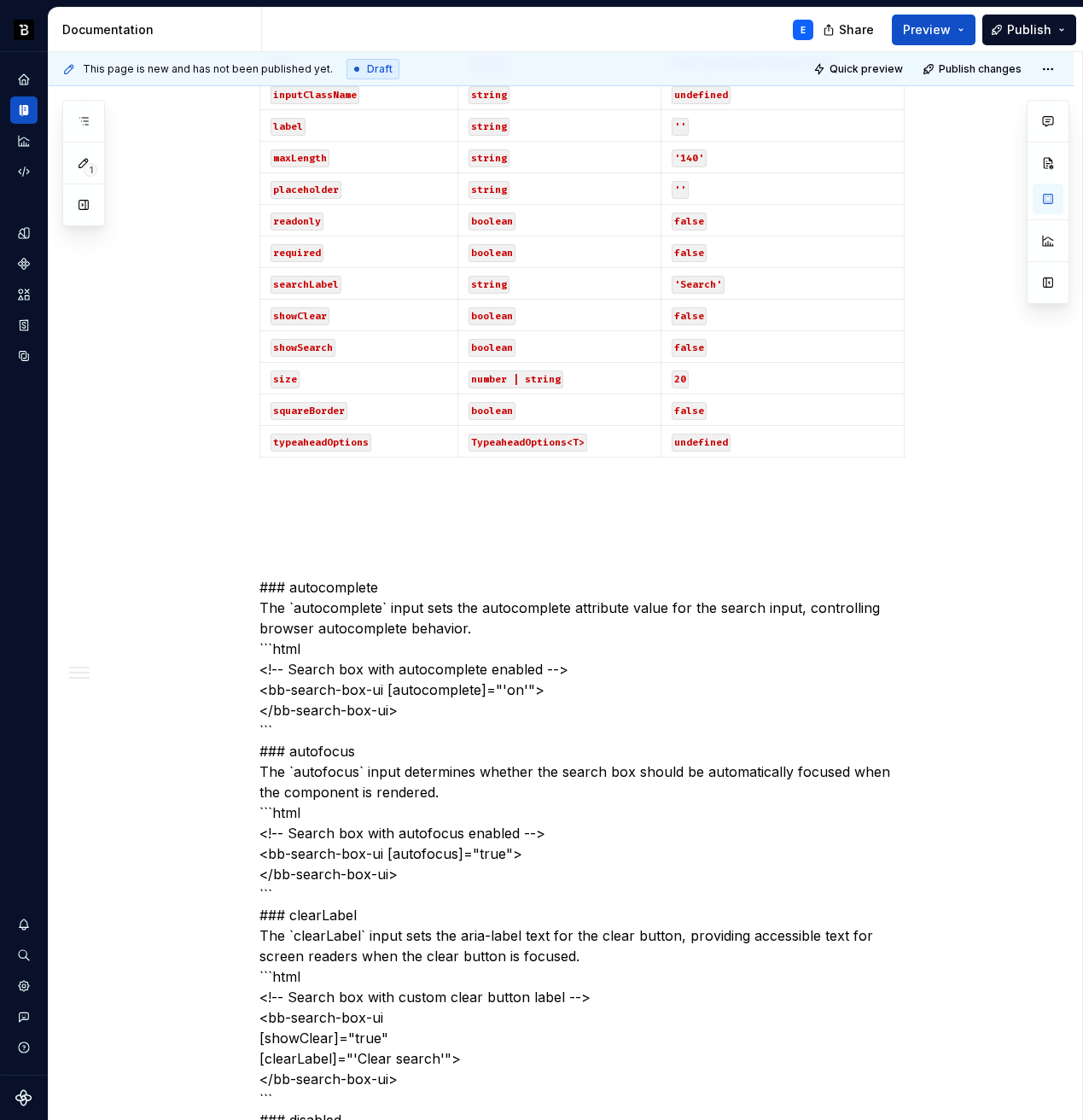
scroll to position [1050, 0]
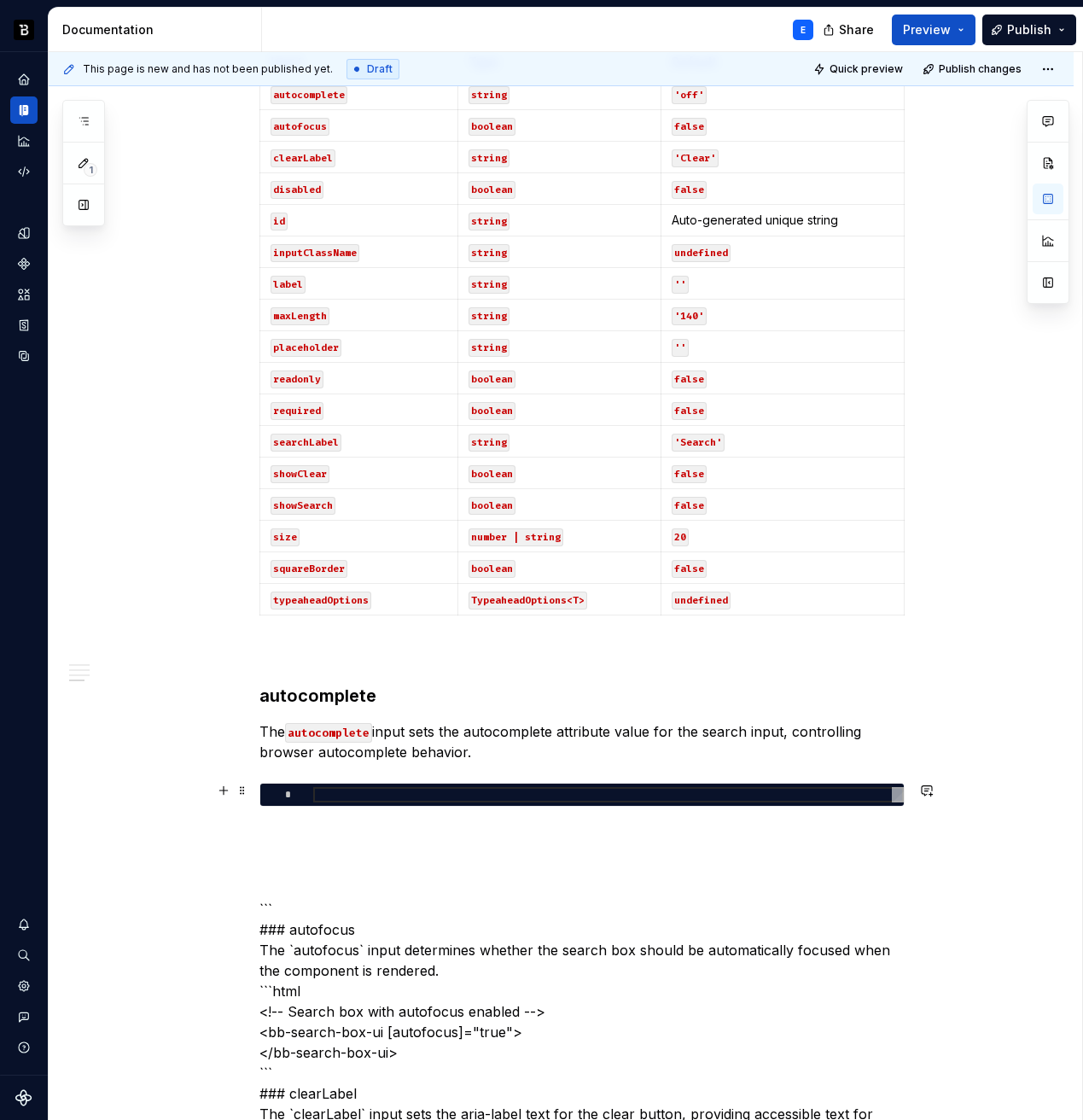
click at [453, 796] on div at bounding box center [608, 795] width 590 height 15
type textarea "*"
type textarea "**********"
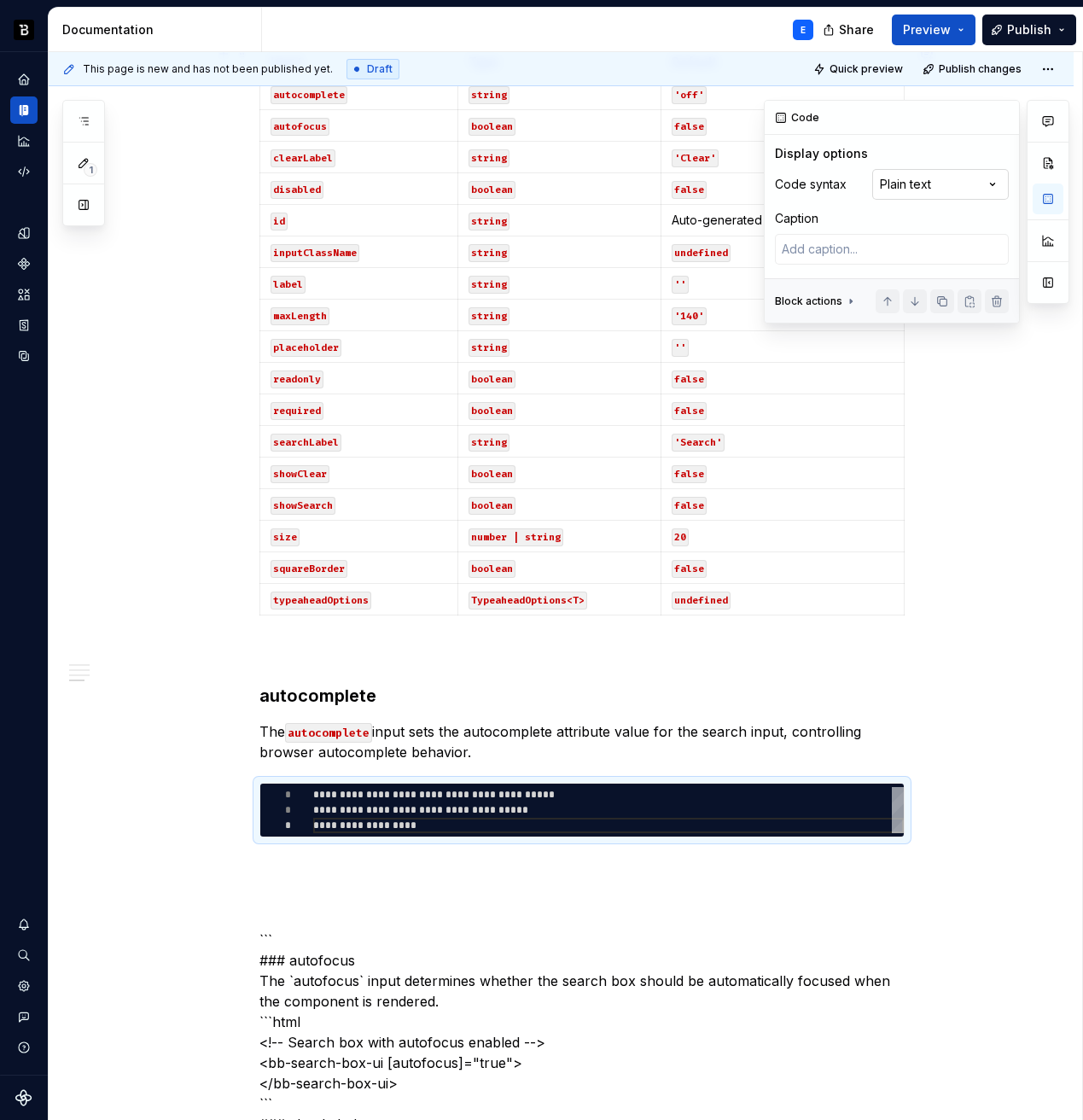
click at [951, 179] on div "Comments Open comments No comments yet Select ‘Comment’ from the block context …" at bounding box center [916, 211] width 305 height 223
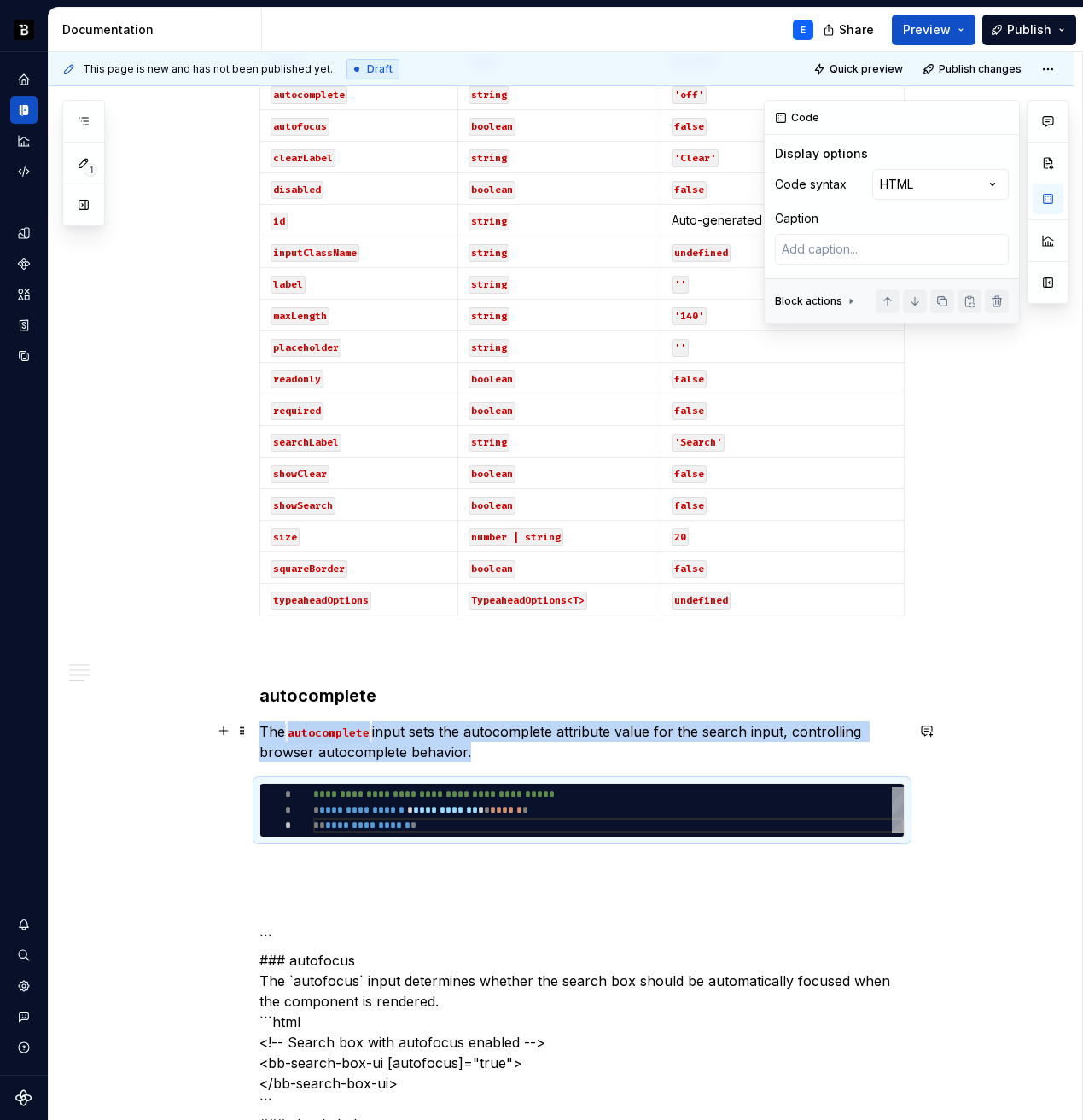
click at [536, 750] on p "The autocomplete input sets the autocomplete attribute value for the search inp…" at bounding box center [582, 742] width 645 height 41
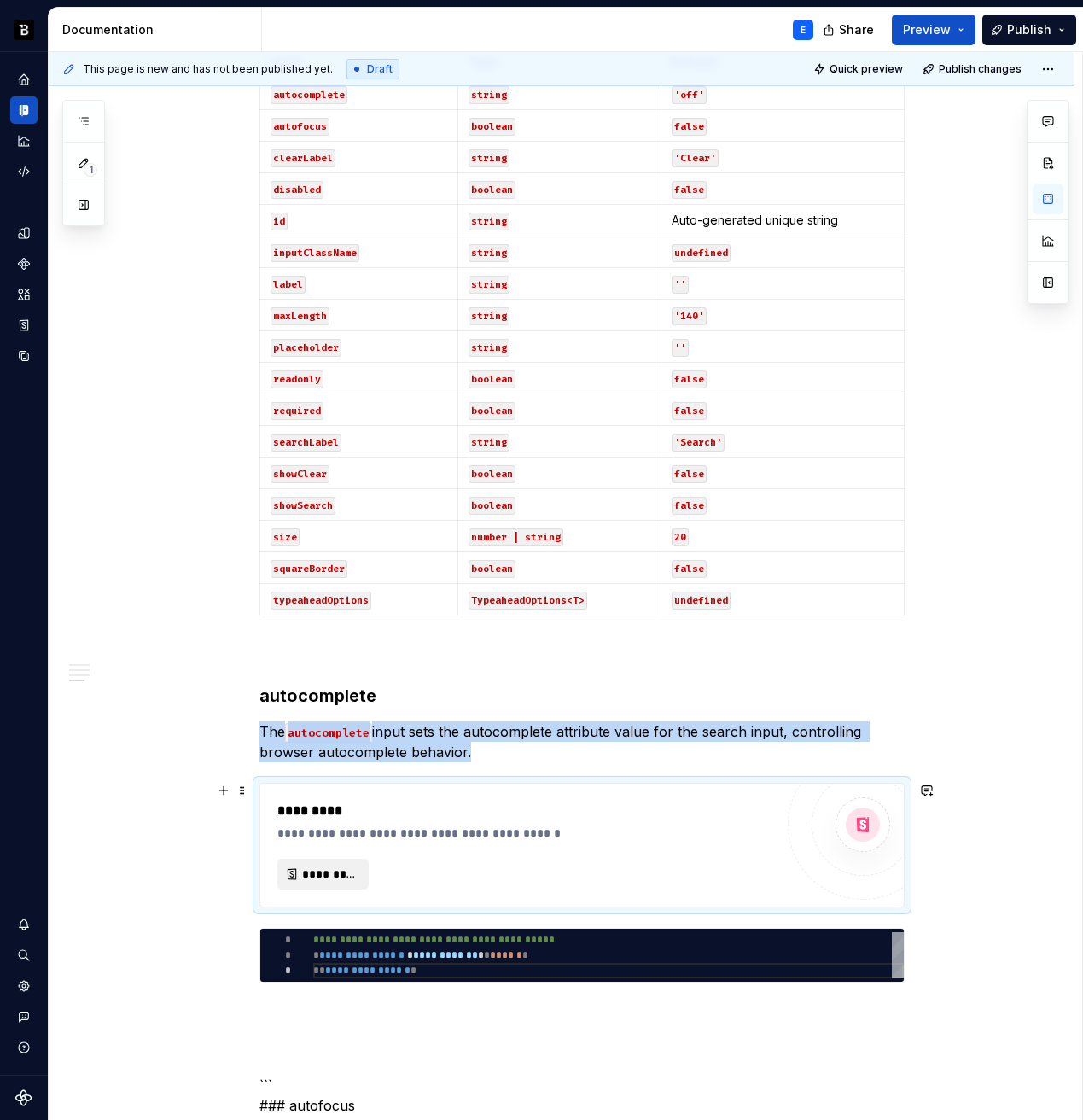
click at [320, 869] on span "*********" at bounding box center [329, 874] width 56 height 17
type textarea "*"
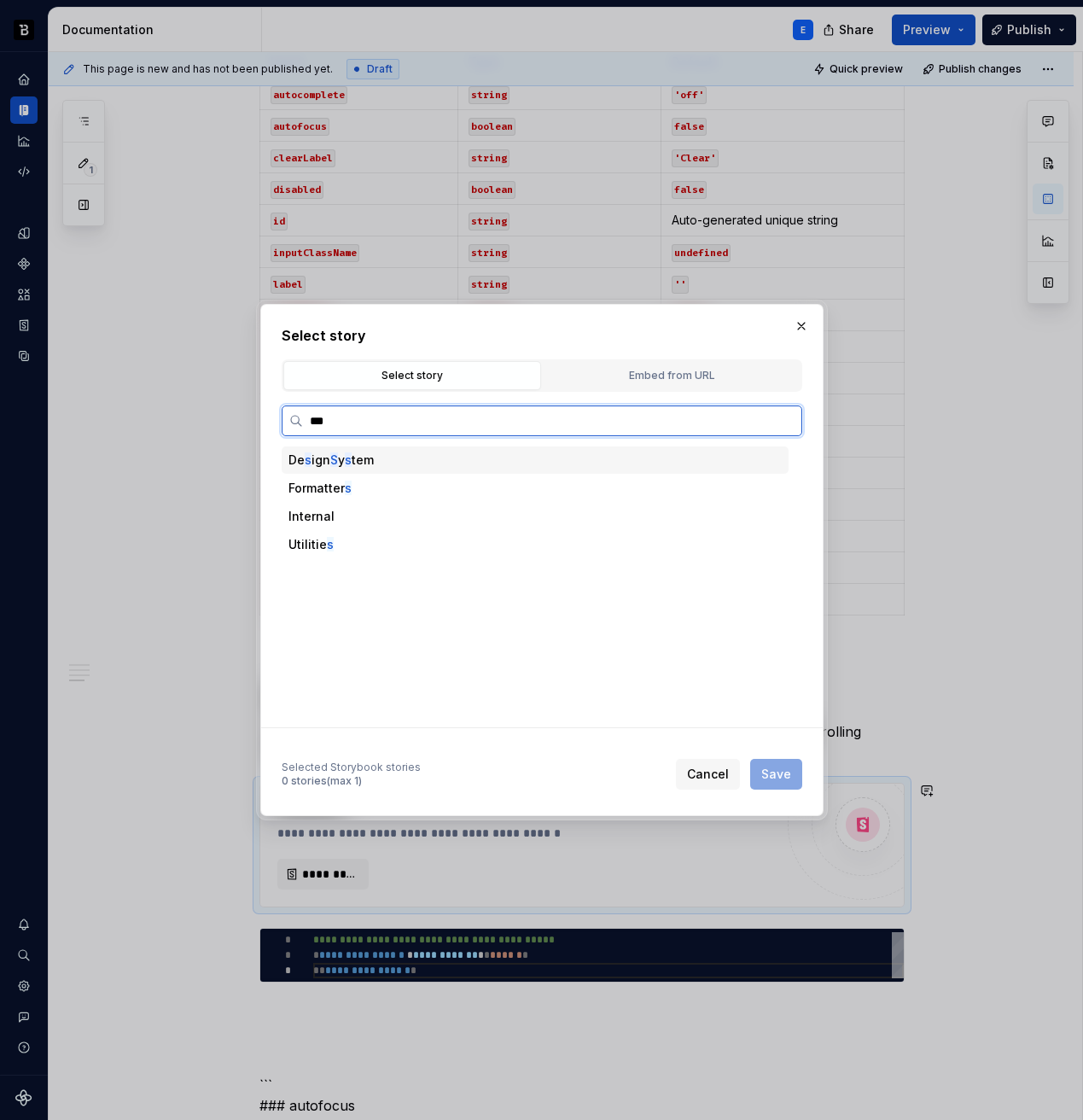
type input "****"
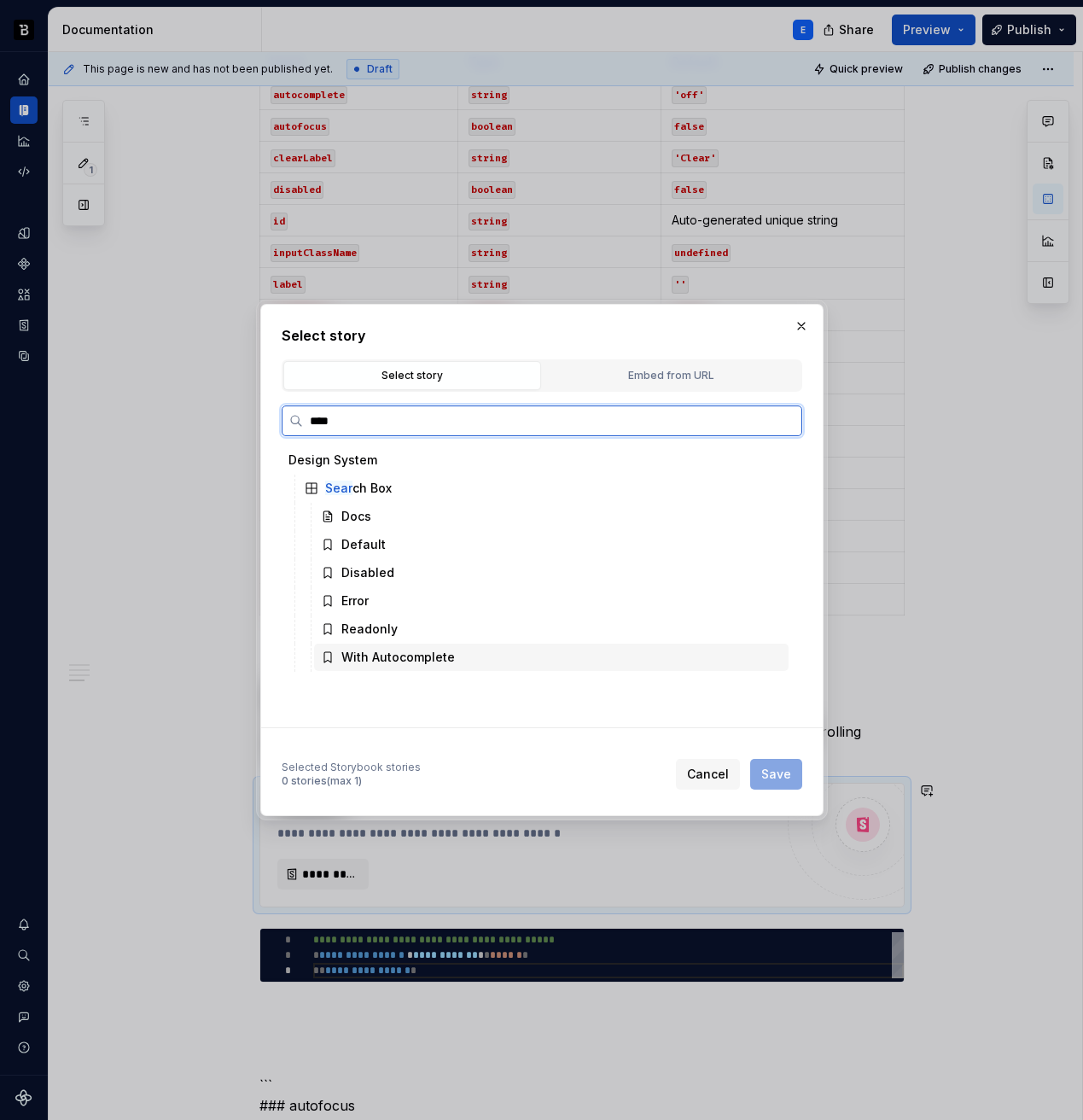
click at [404, 653] on div "With Autocomplete" at bounding box center [398, 657] width 114 height 17
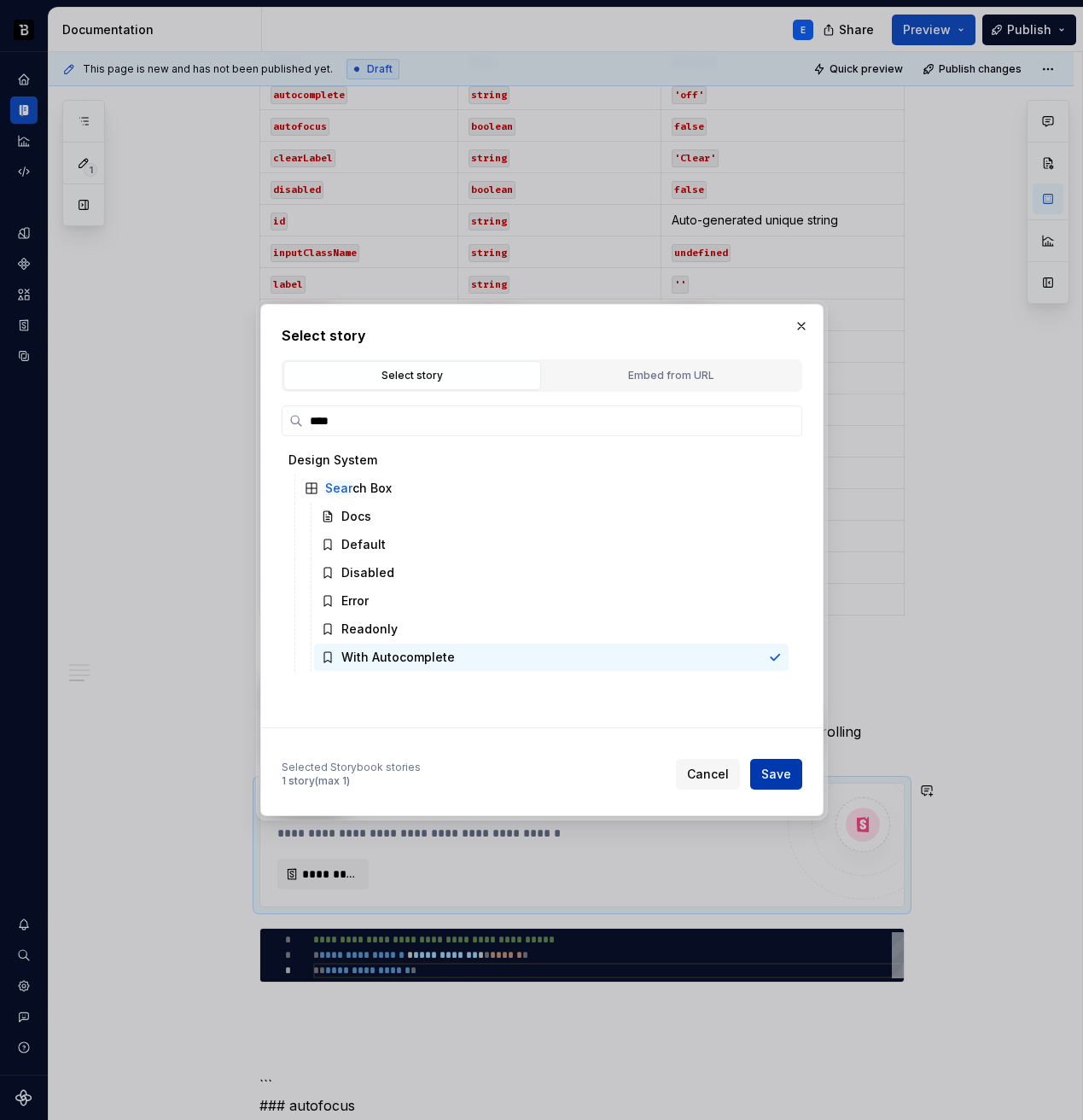
click at [769, 770] on span "Save" at bounding box center [776, 774] width 30 height 17
type textarea "*"
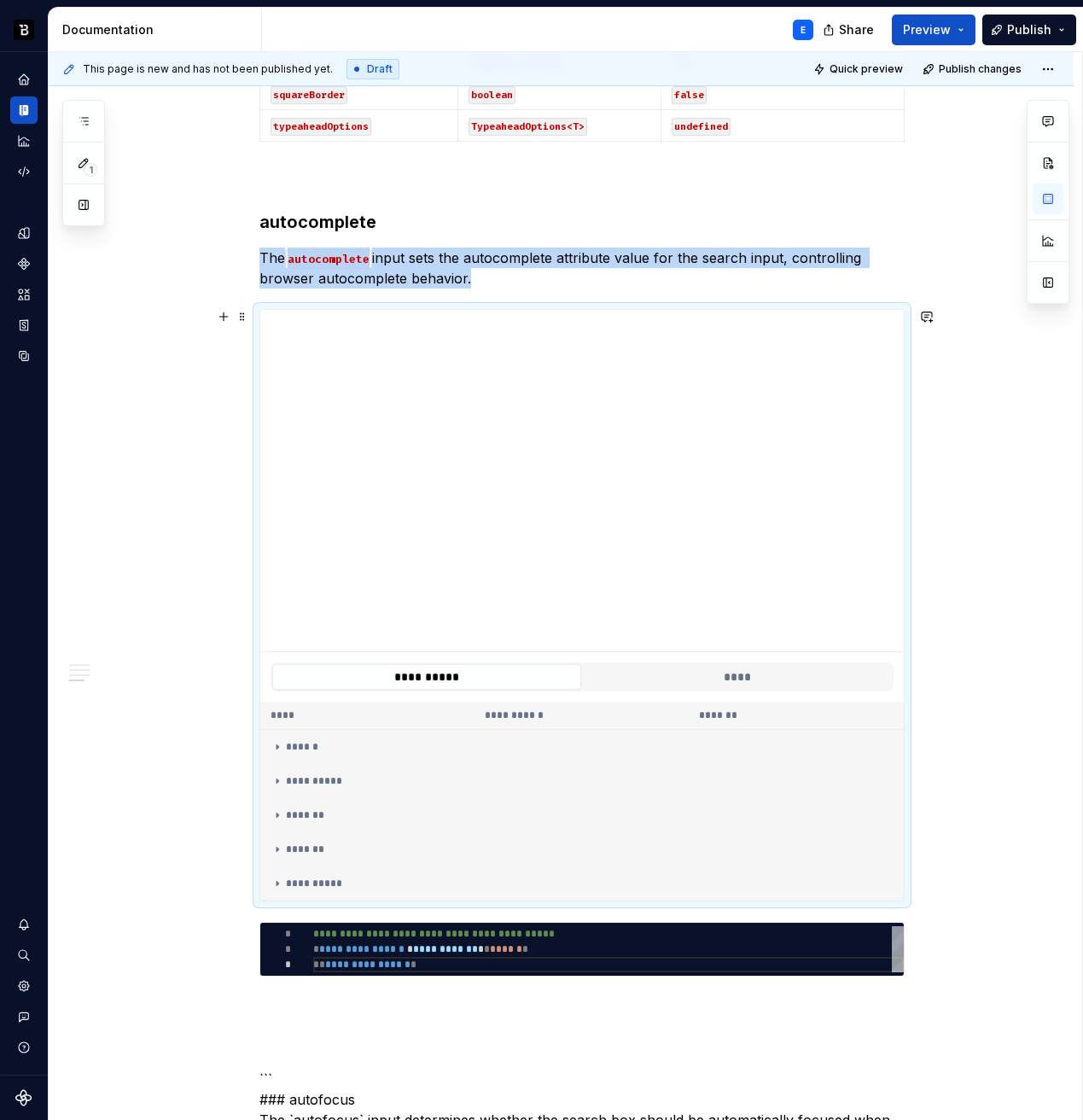
scroll to position [1527, 0]
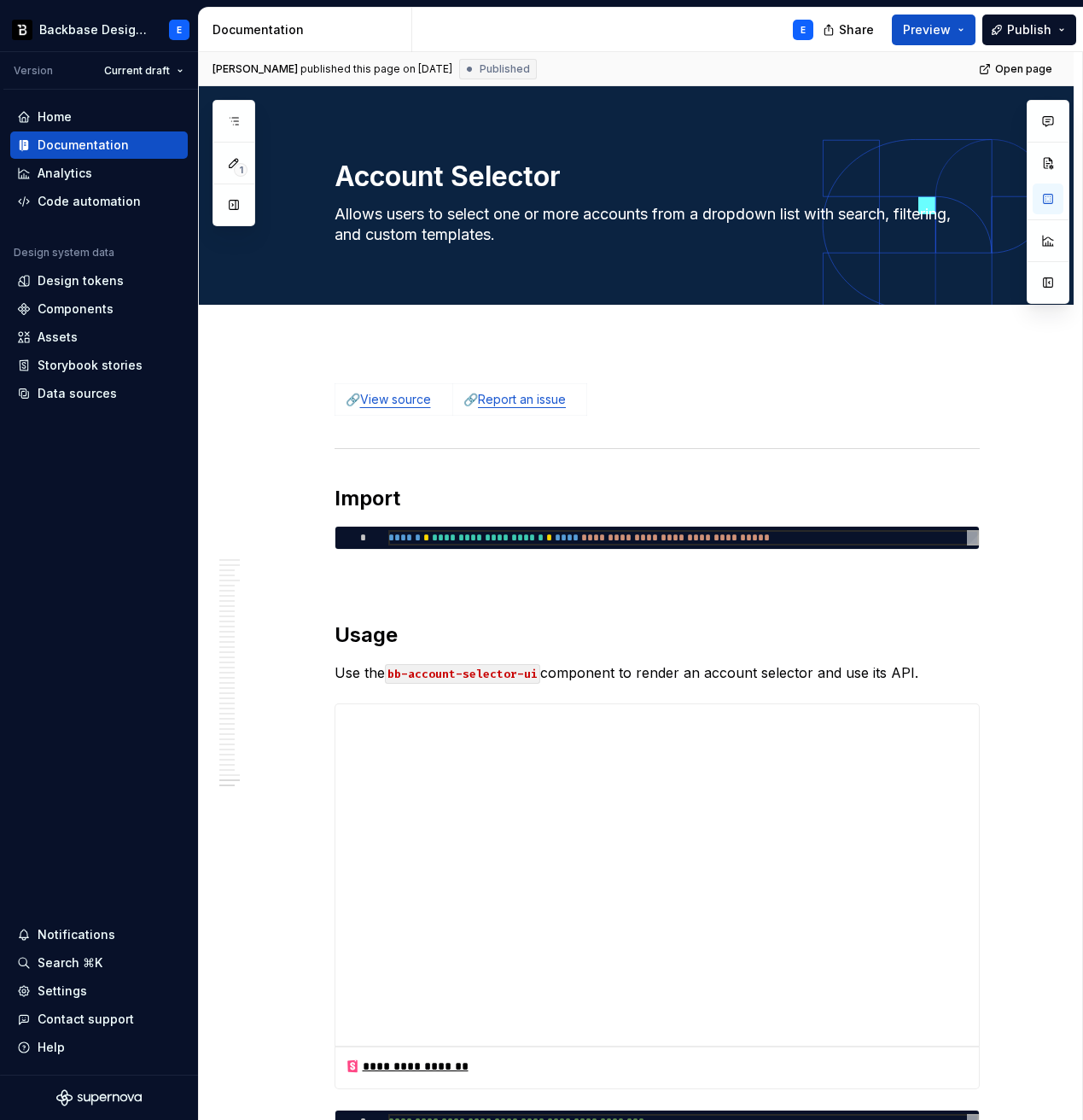
scroll to position [13570, 0]
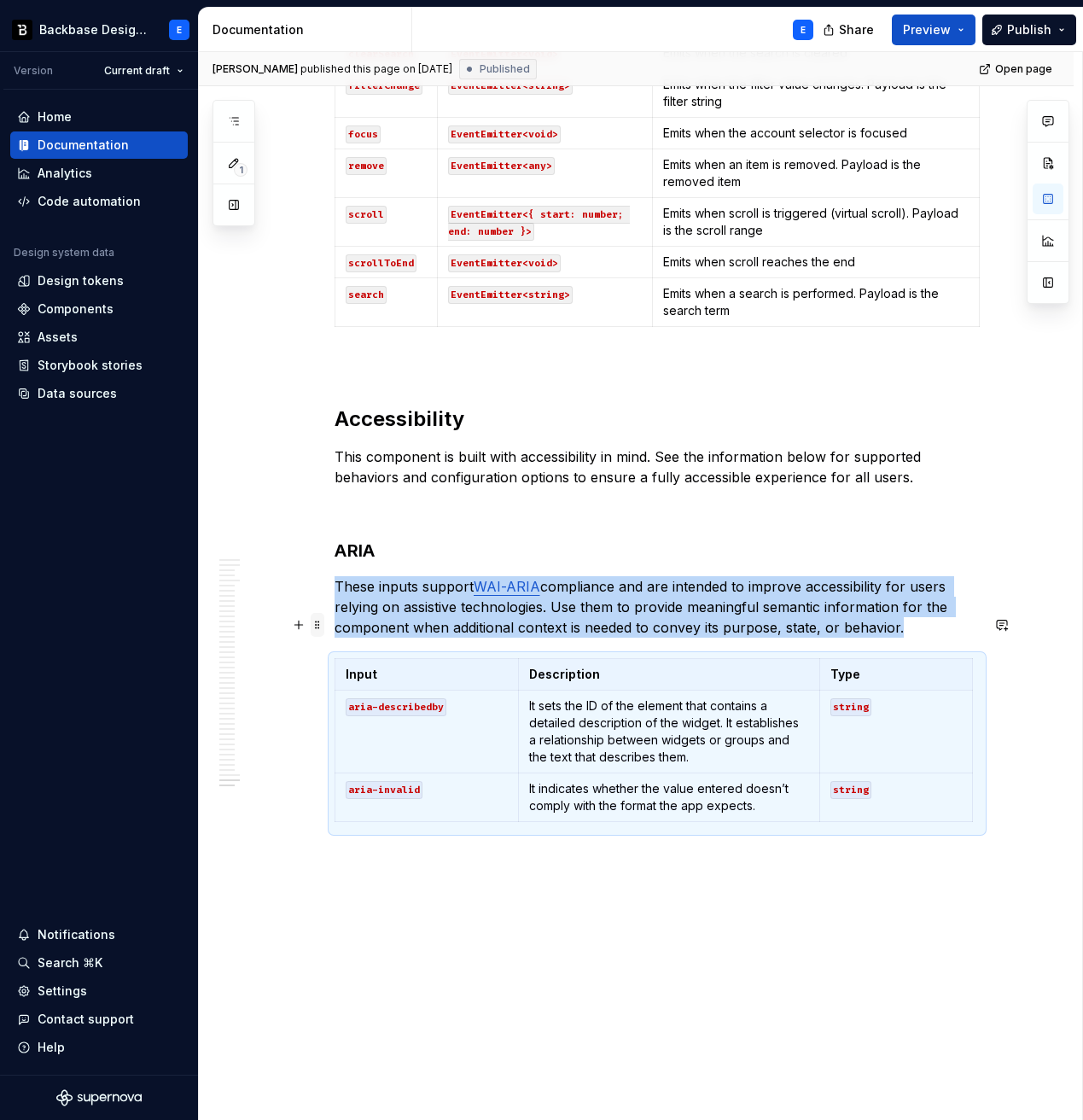
click at [316, 622] on span at bounding box center [317, 625] width 14 height 24
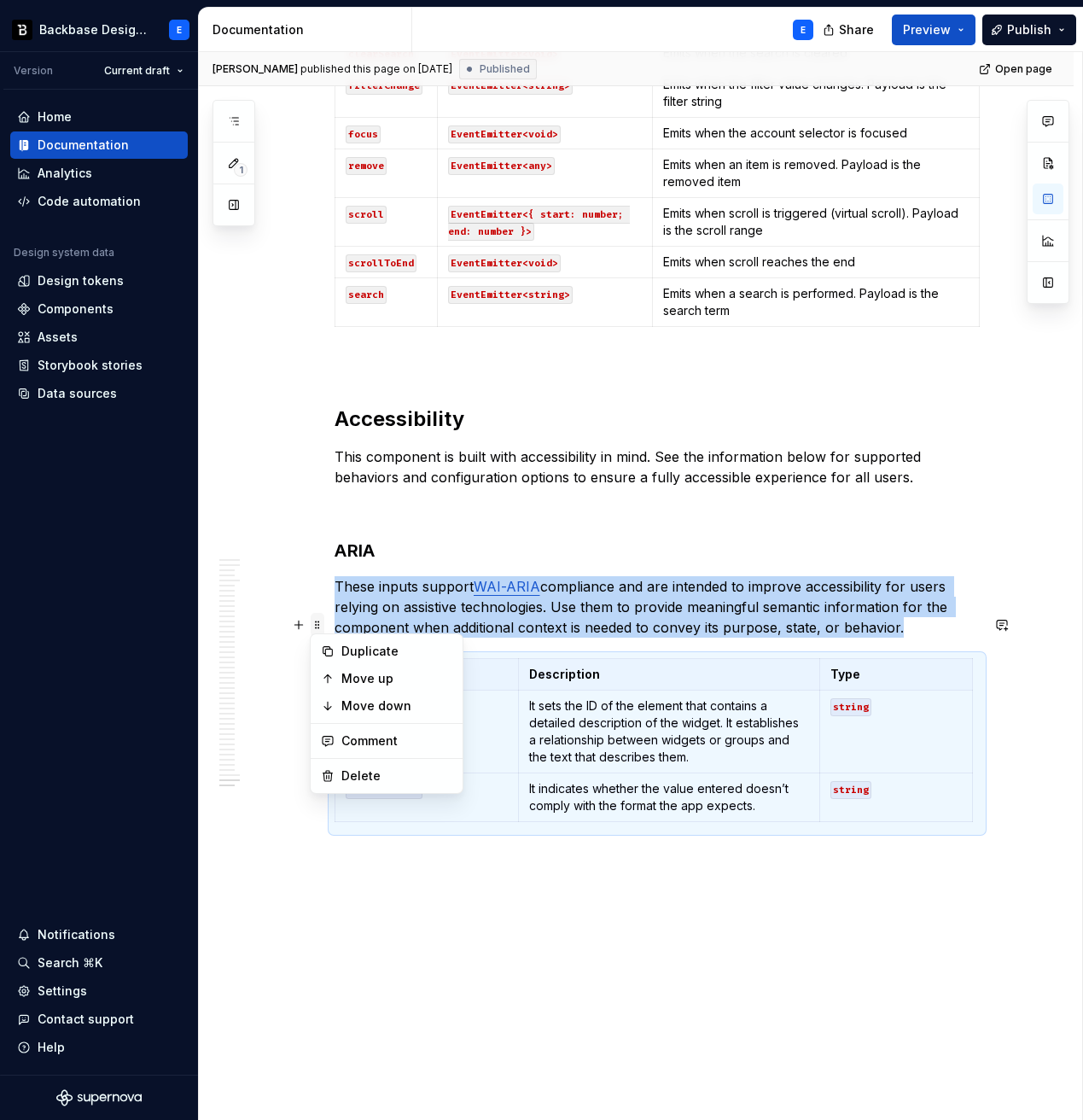
click at [316, 622] on span at bounding box center [317, 625] width 14 height 24
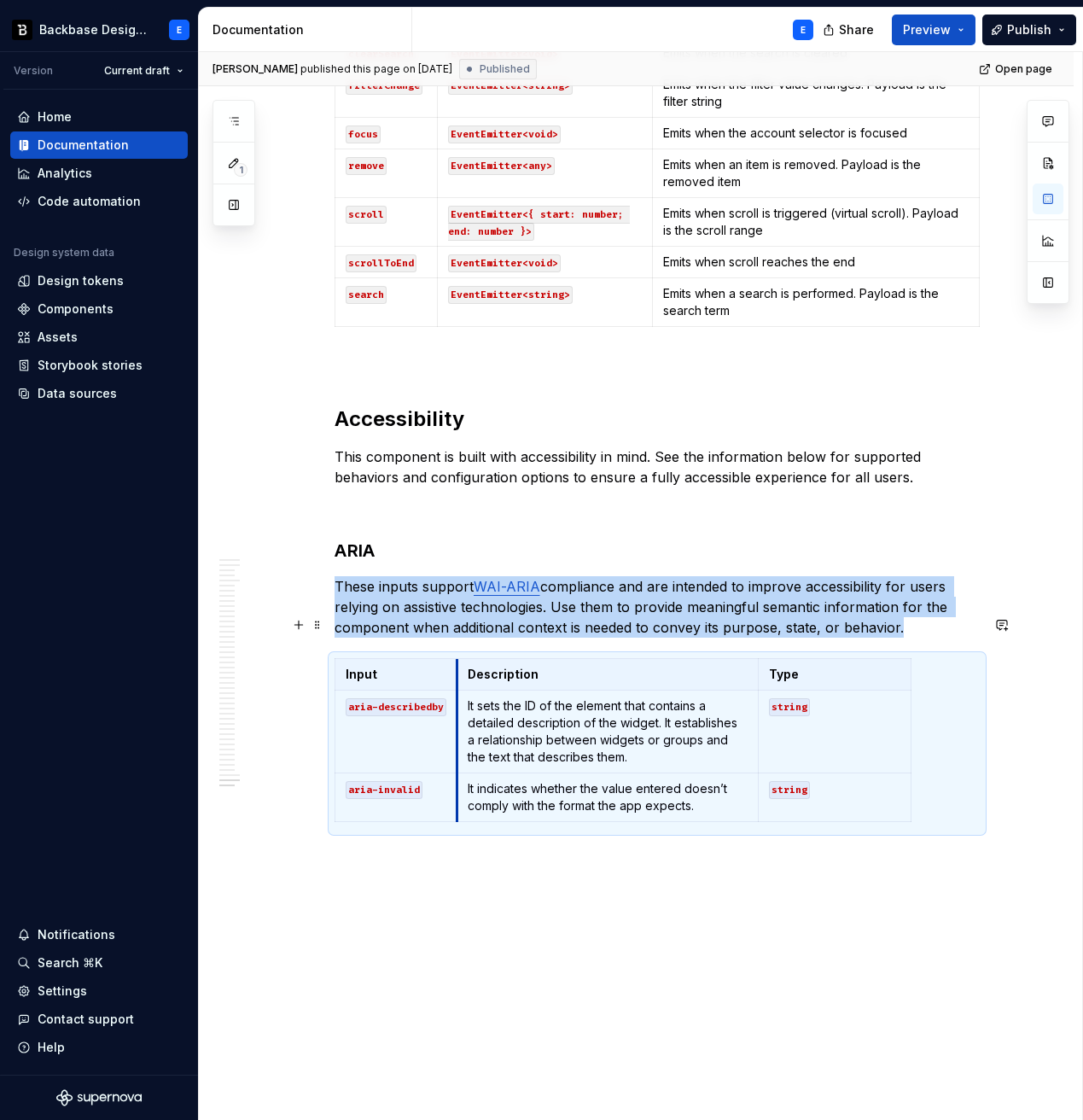
drag, startPoint x: 518, startPoint y: 626, endPoint x: 457, endPoint y: 628, distance: 61.0
click at [458, 659] on th "Description" at bounding box center [607, 674] width 300 height 32
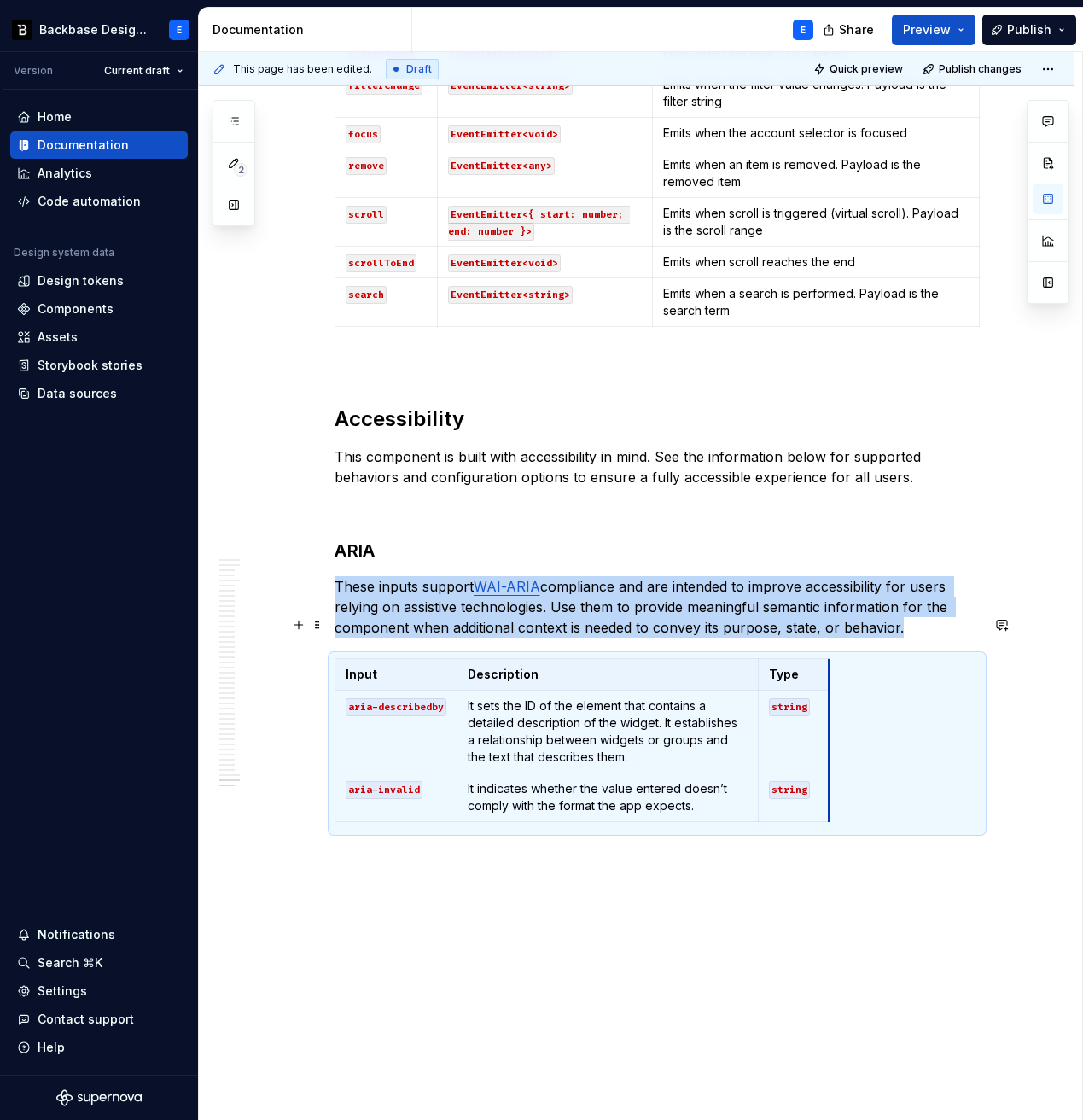
drag, startPoint x: 909, startPoint y: 628, endPoint x: 826, endPoint y: 632, distance: 83.1
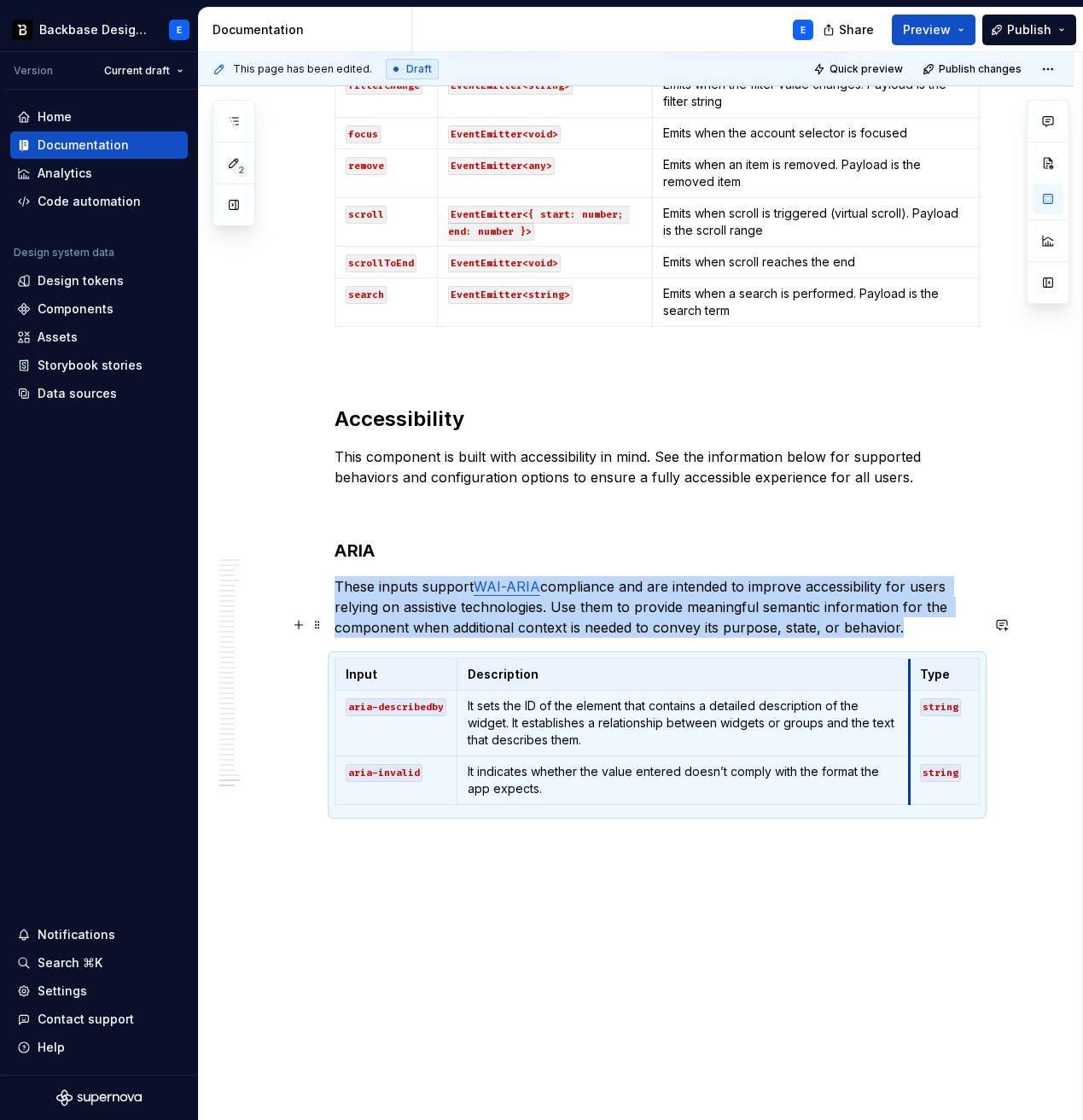
drag, startPoint x: 757, startPoint y: 636, endPoint x: 908, endPoint y: 622, distance: 151.6
click at [909, 659] on th "Type" at bounding box center [944, 674] width 70 height 32
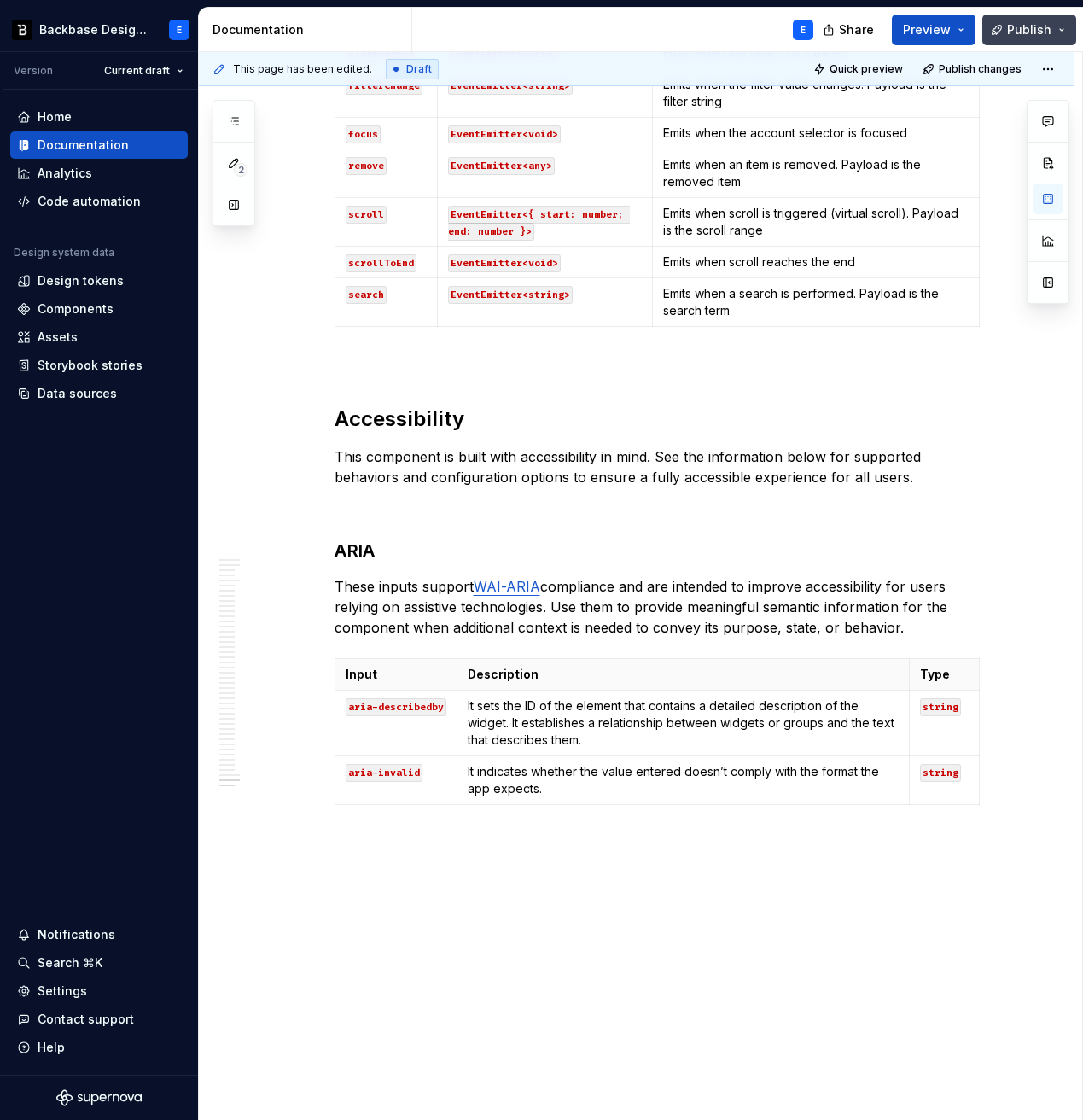
click at [1021, 33] on span "Publish" at bounding box center [1029, 30] width 44 height 17
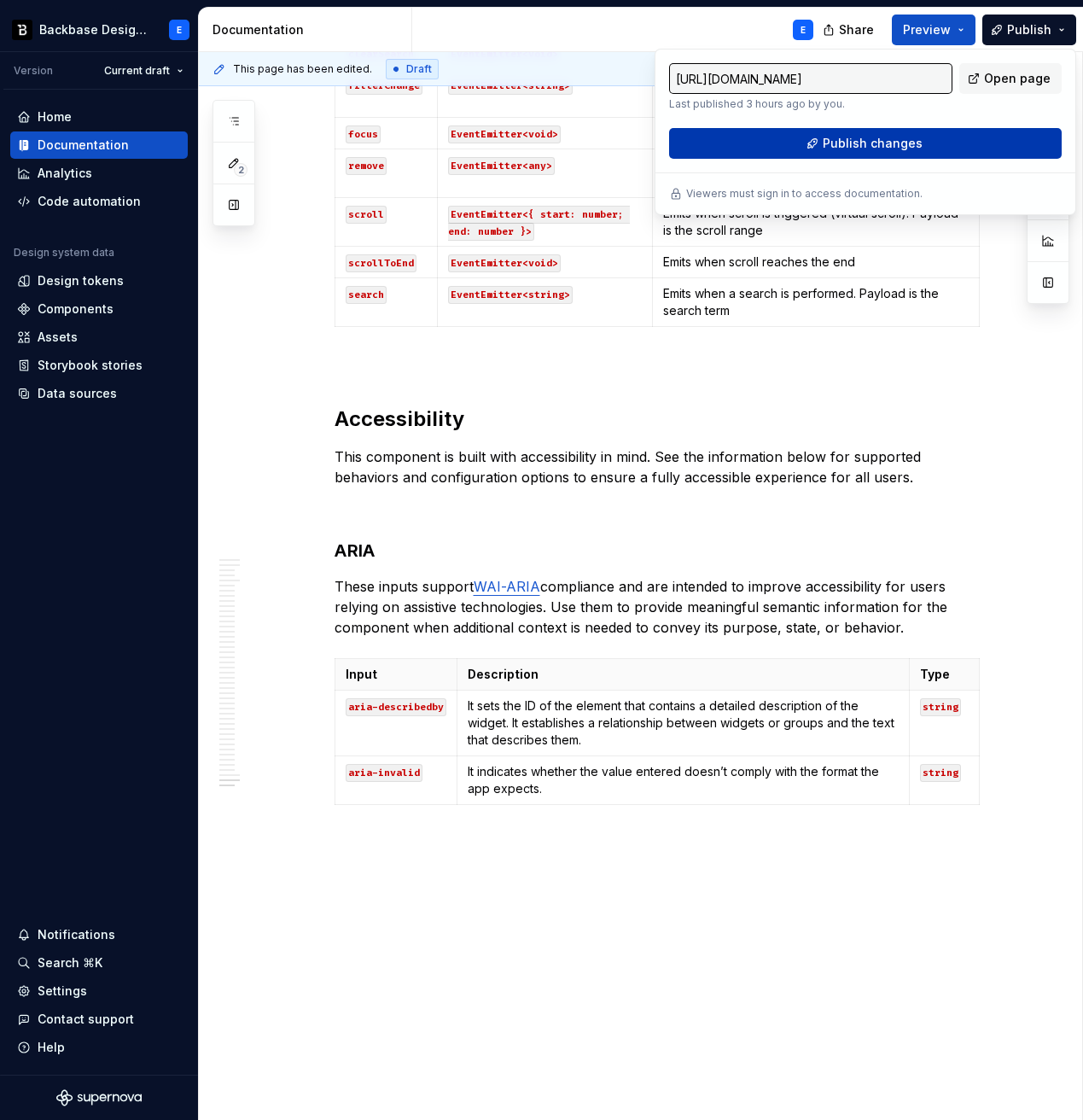
click at [814, 151] on button "Publish changes" at bounding box center [865, 144] width 393 height 31
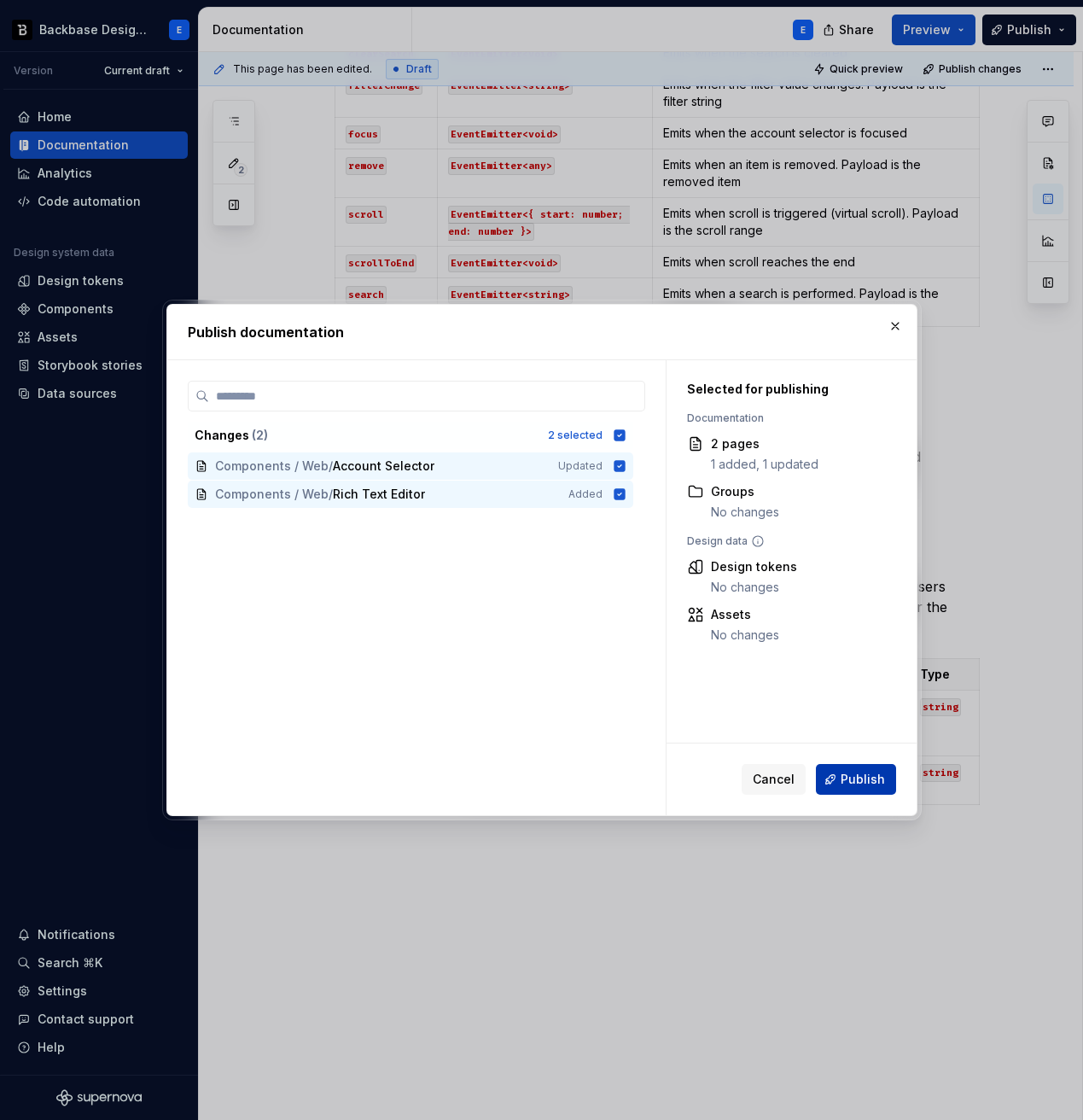
click at [859, 785] on span "Publish" at bounding box center [863, 779] width 44 height 17
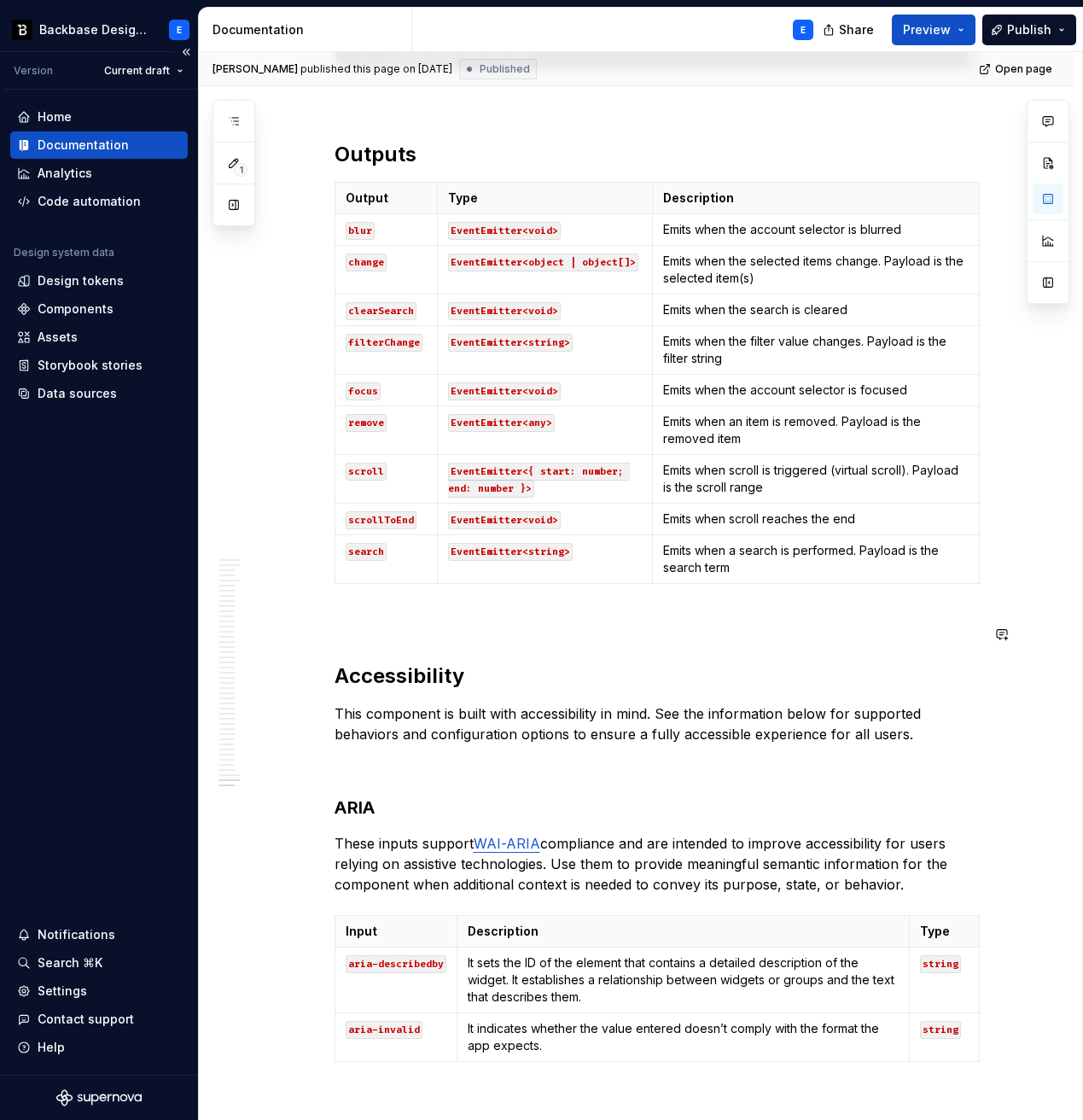
scroll to position [13272, 0]
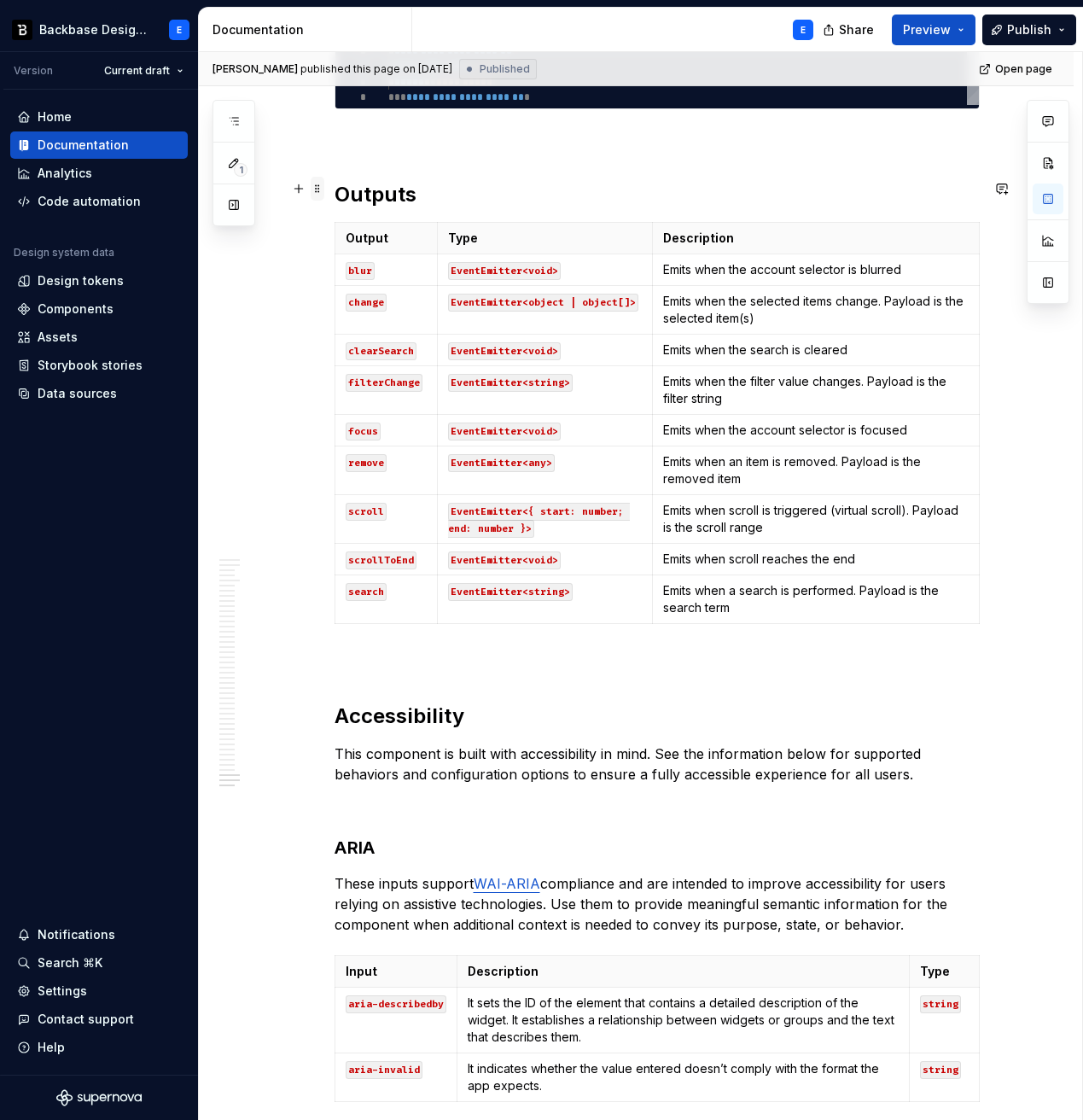
click at [316, 191] on span at bounding box center [317, 189] width 14 height 24
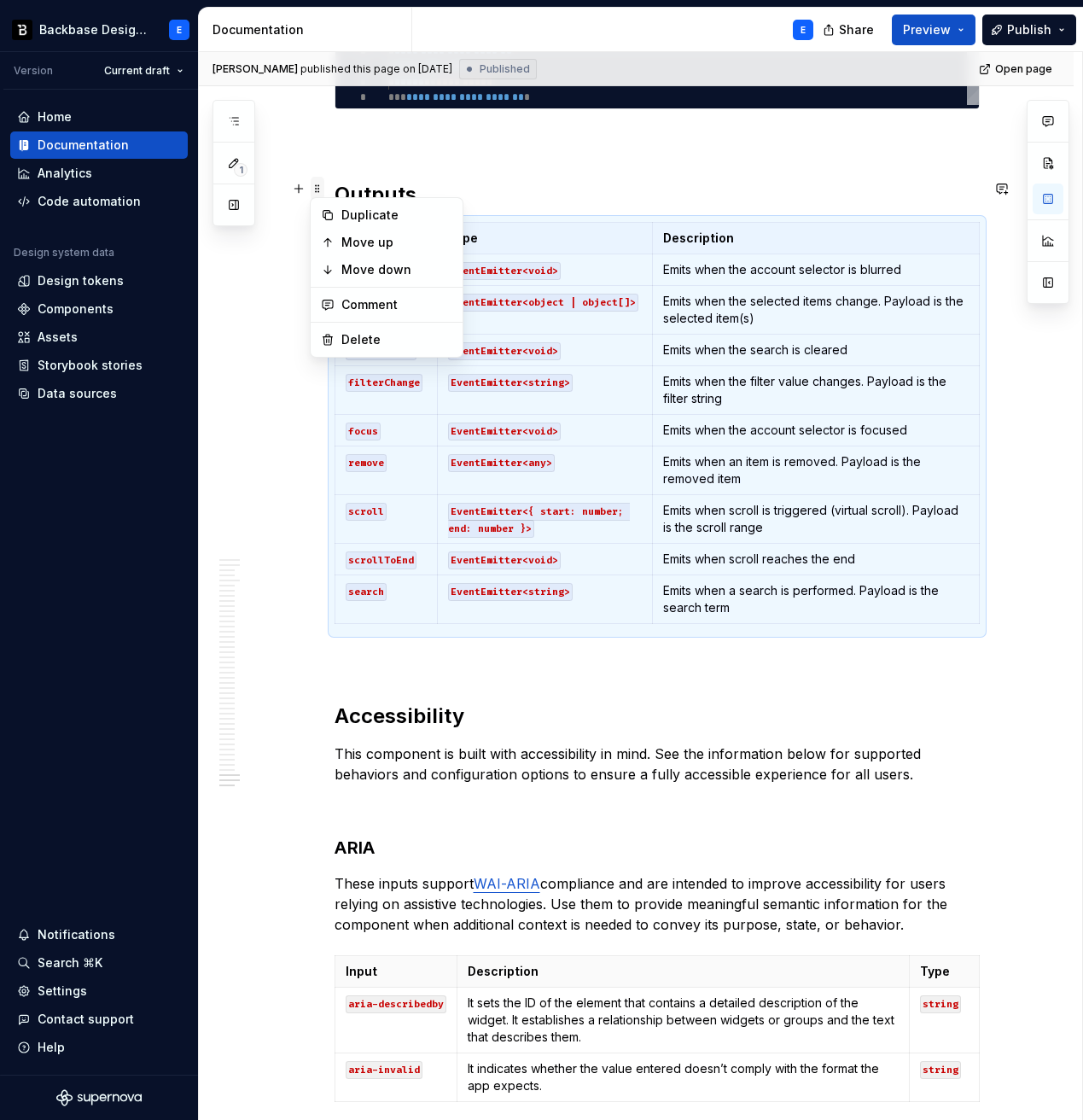
click at [316, 191] on span at bounding box center [317, 189] width 14 height 24
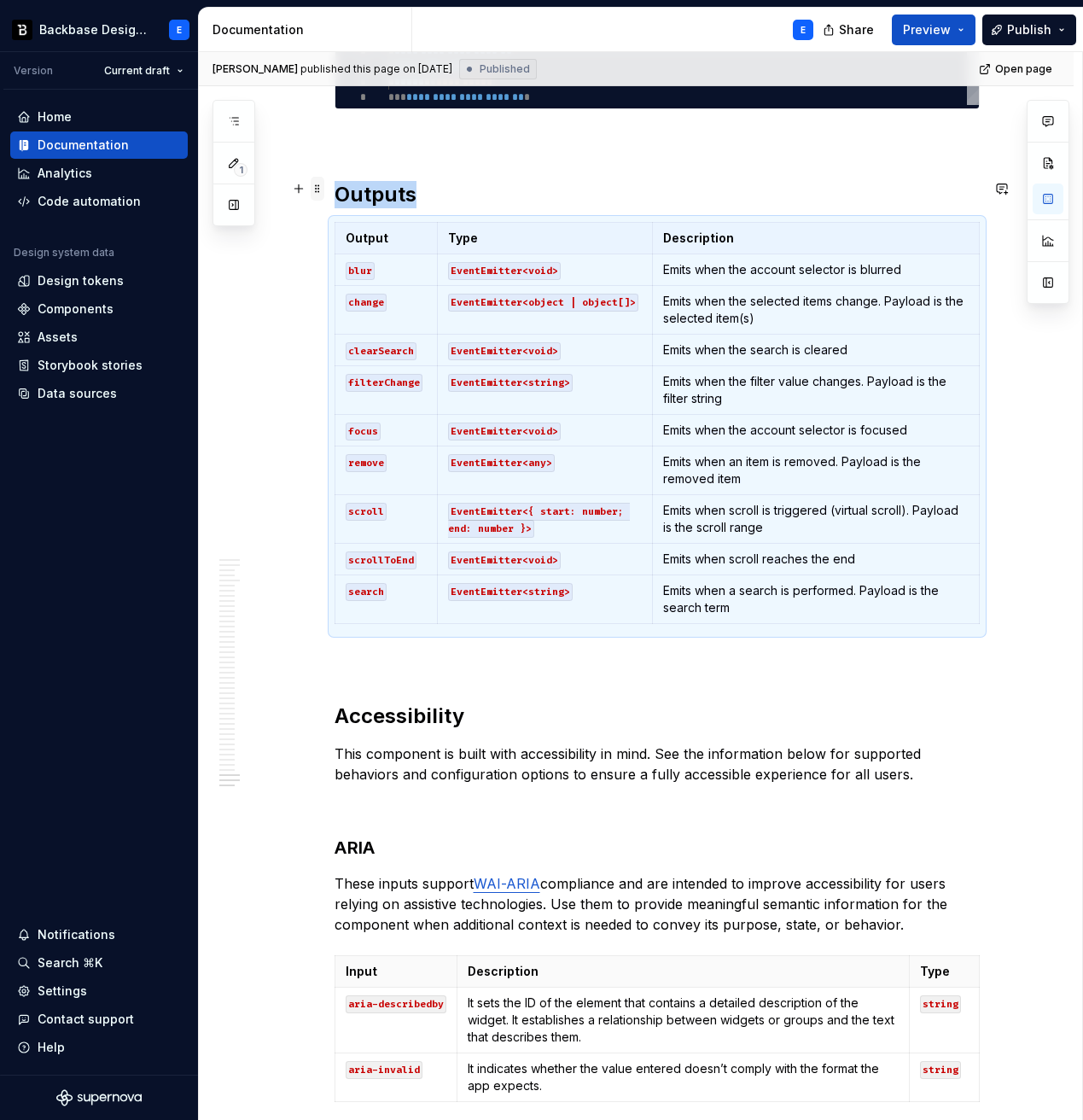
click at [316, 191] on span at bounding box center [317, 189] width 14 height 24
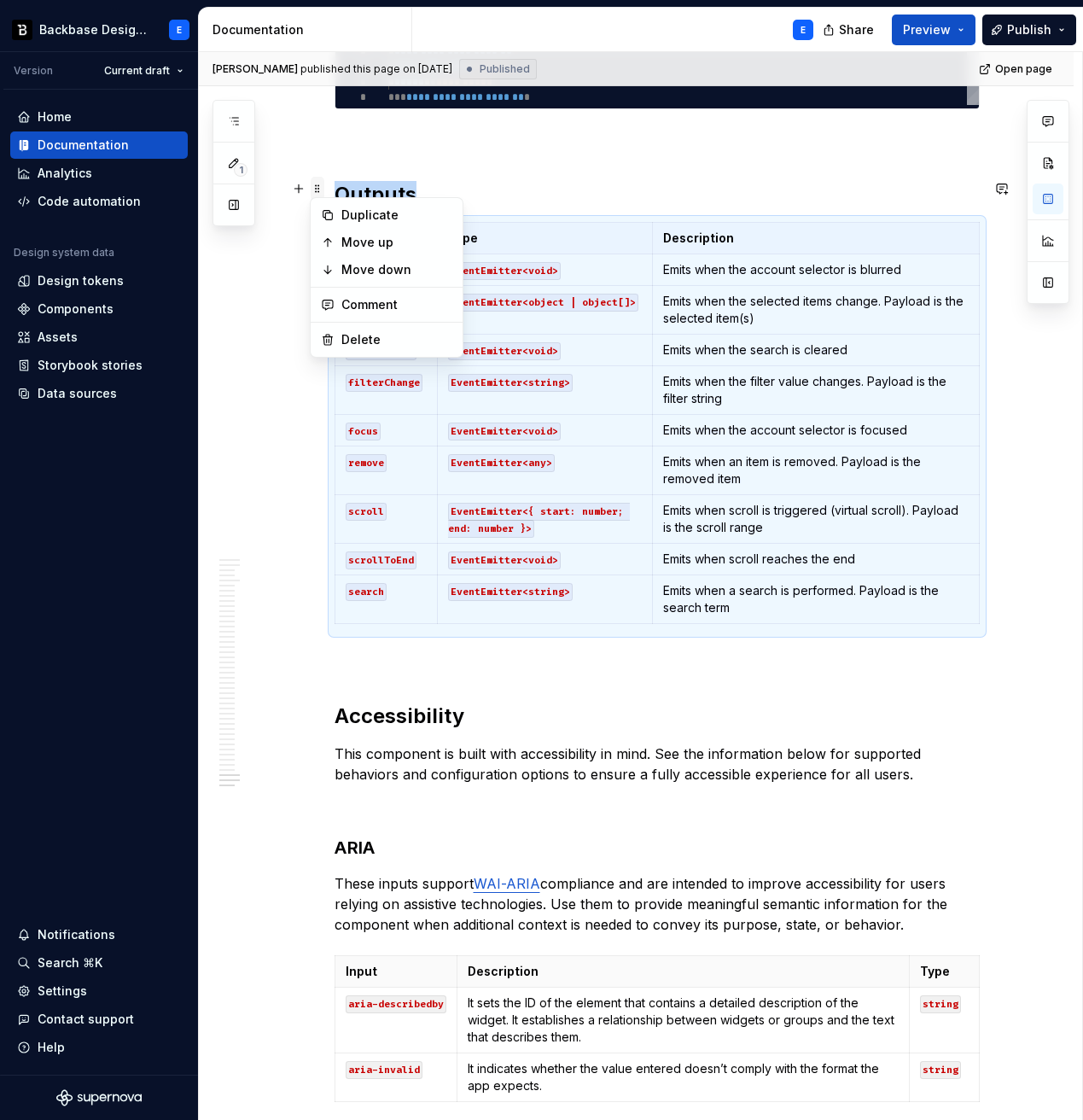
click at [316, 191] on span at bounding box center [317, 189] width 14 height 24
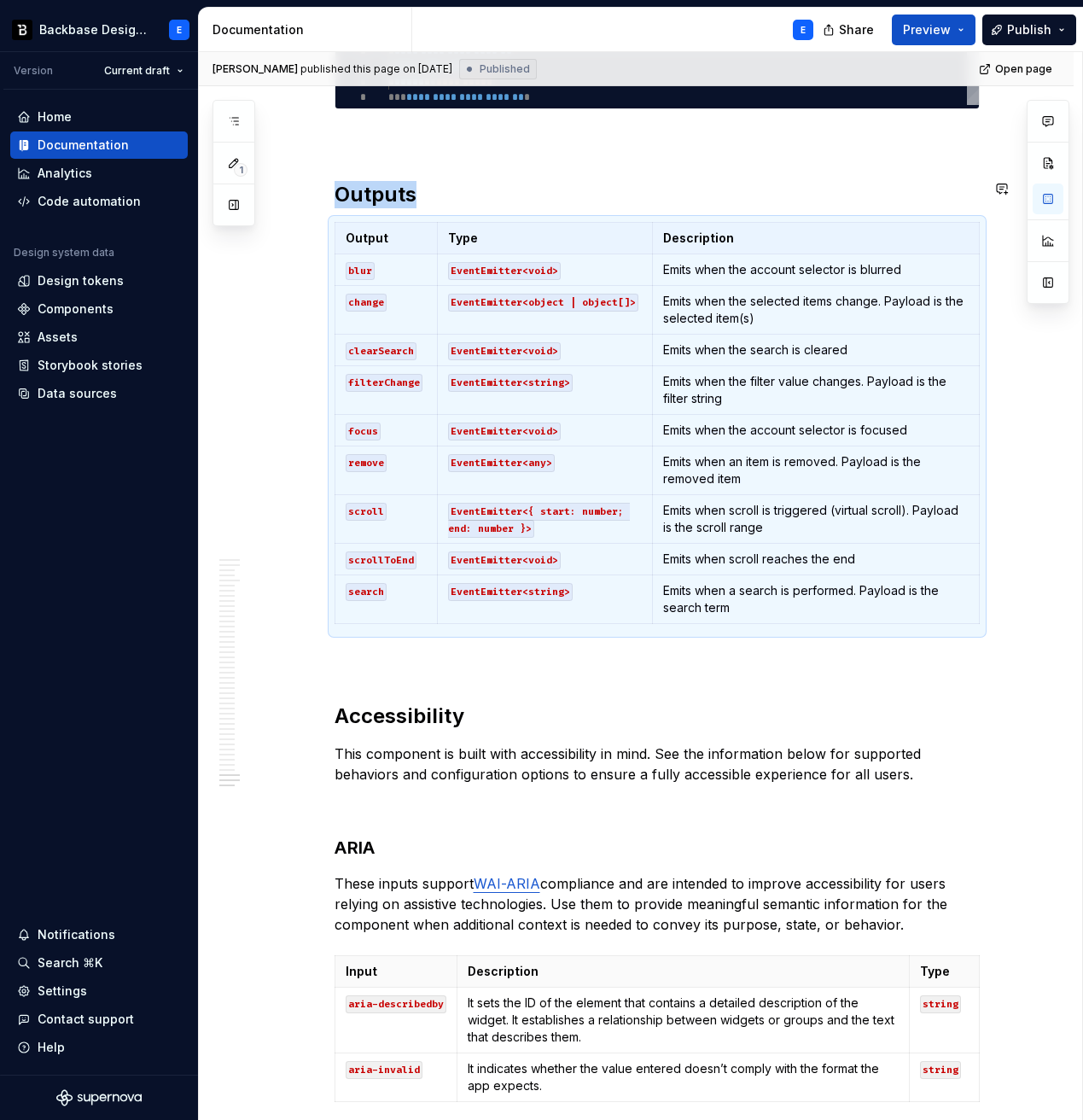
copy h2 "Outputs"
type textarea "*"
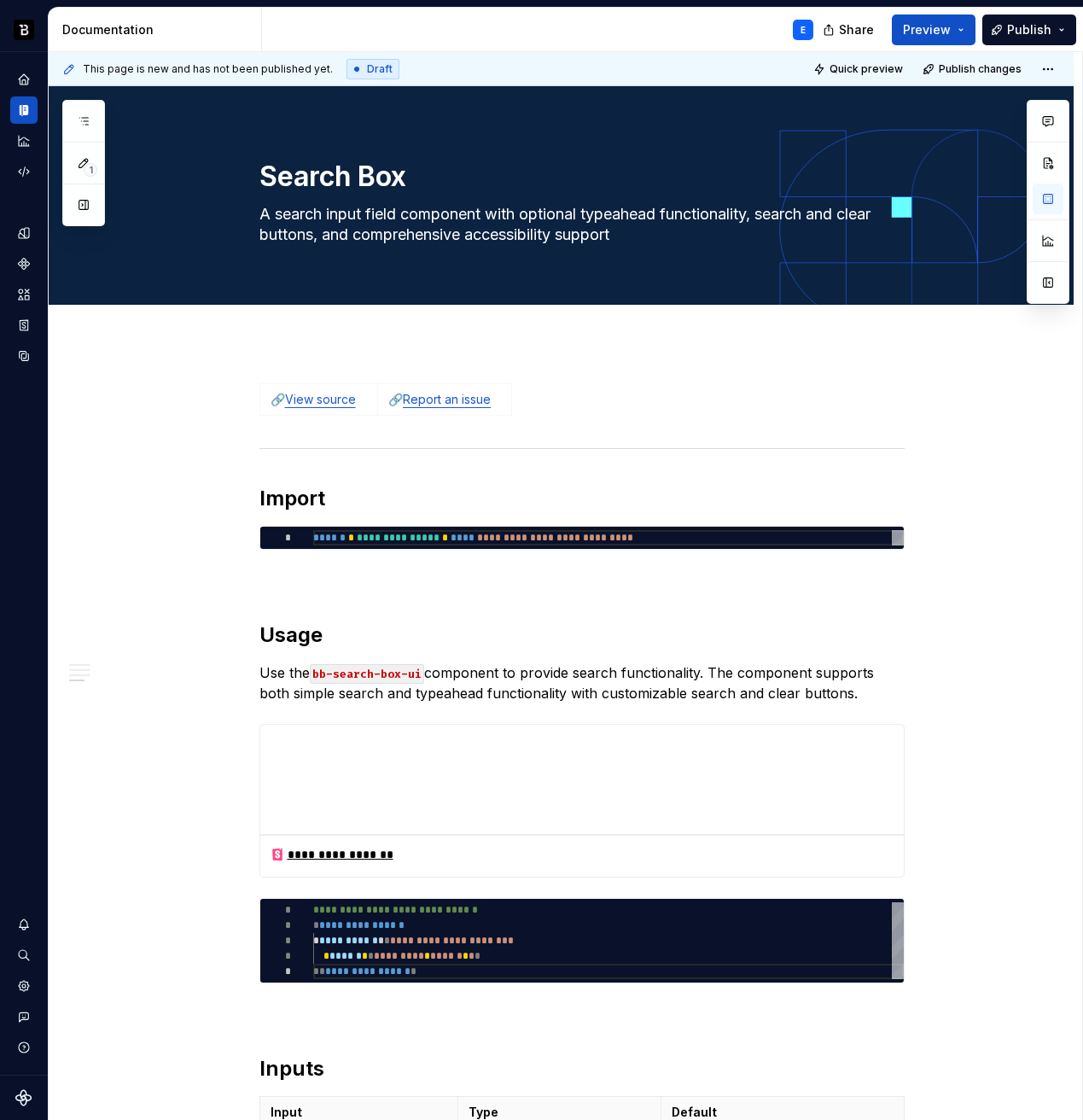
scroll to position [31, 117]
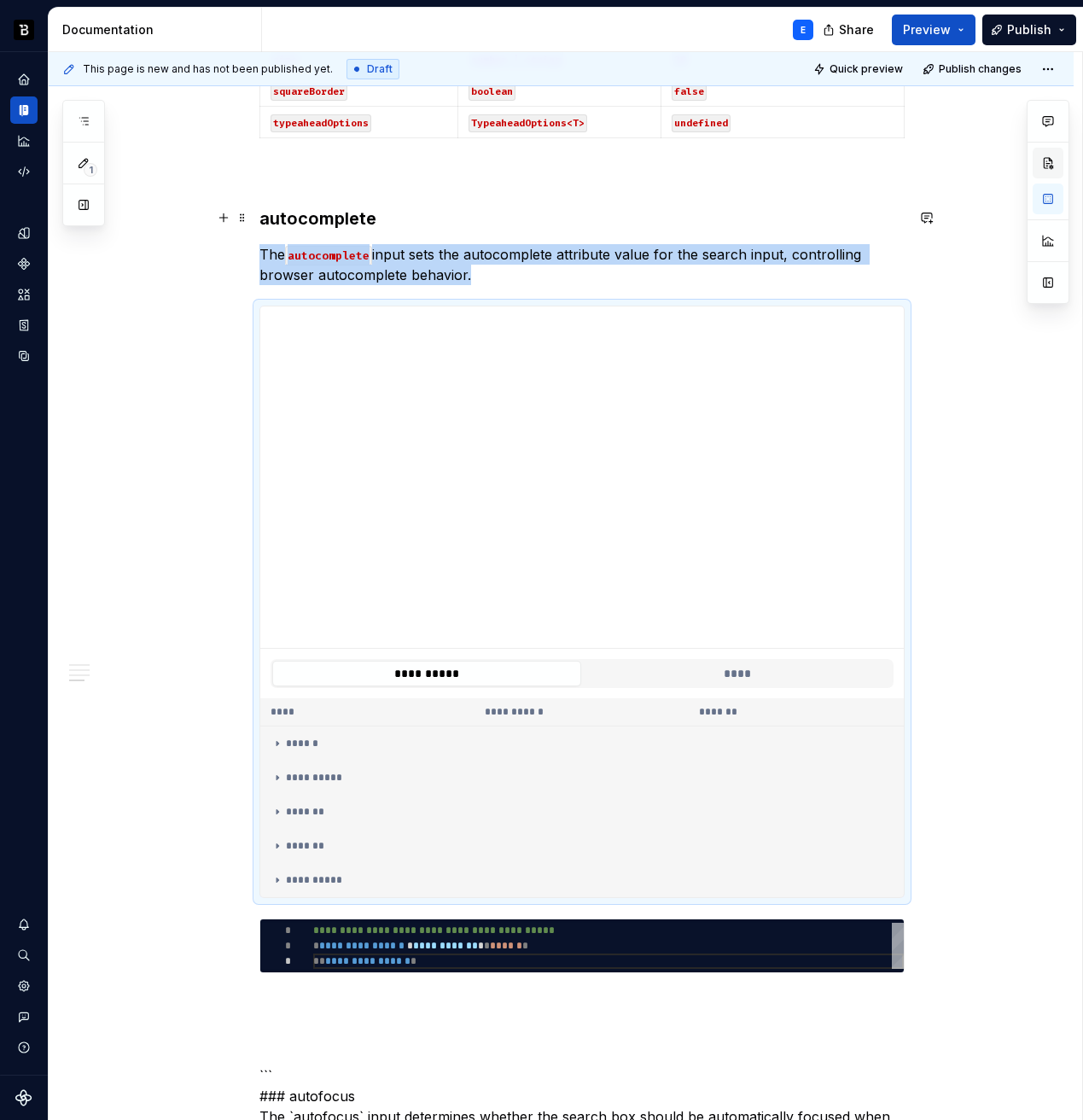
type textarea "*"
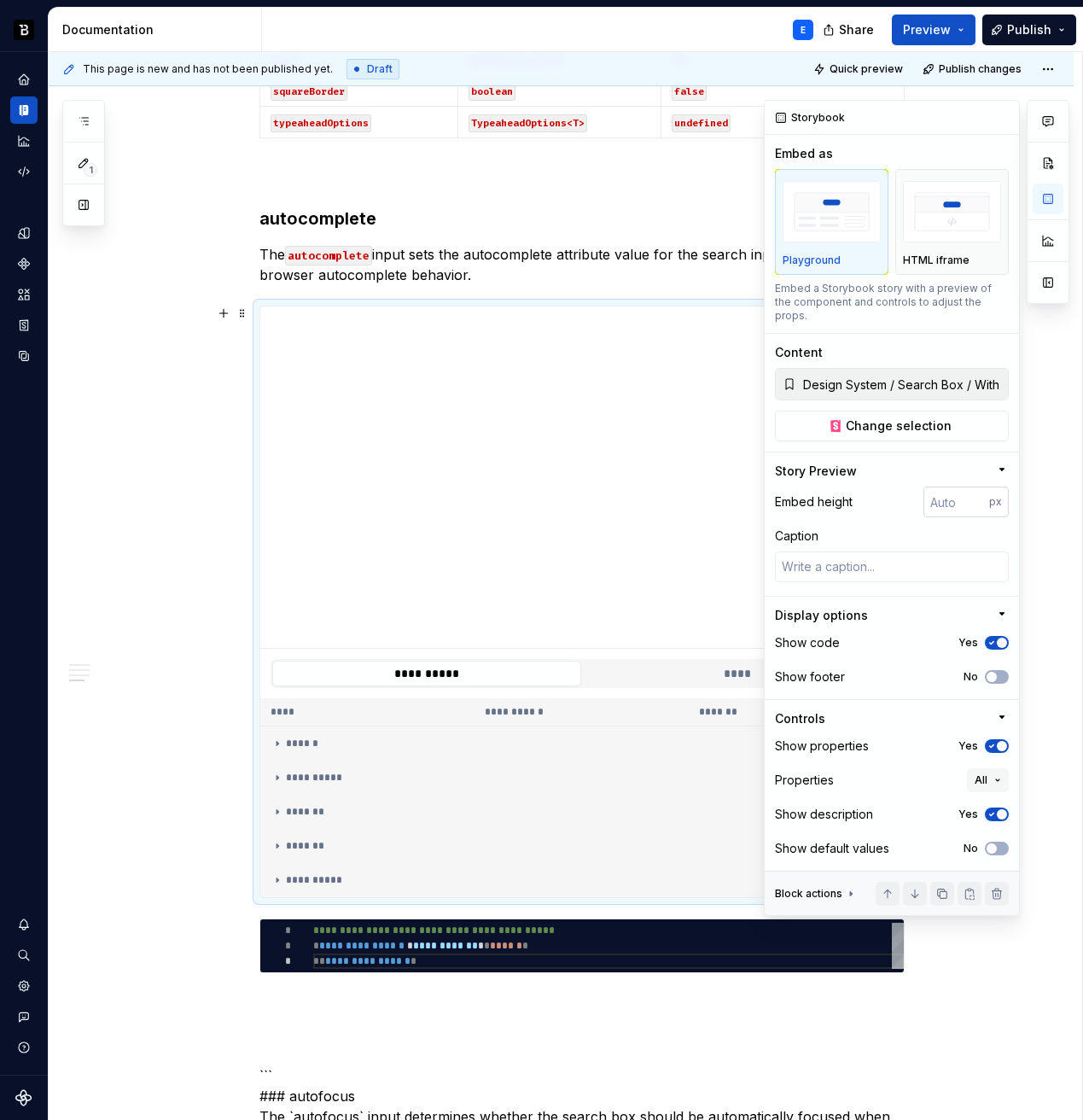
click at [950, 487] on input "number" at bounding box center [956, 502] width 66 height 31
type input "320"
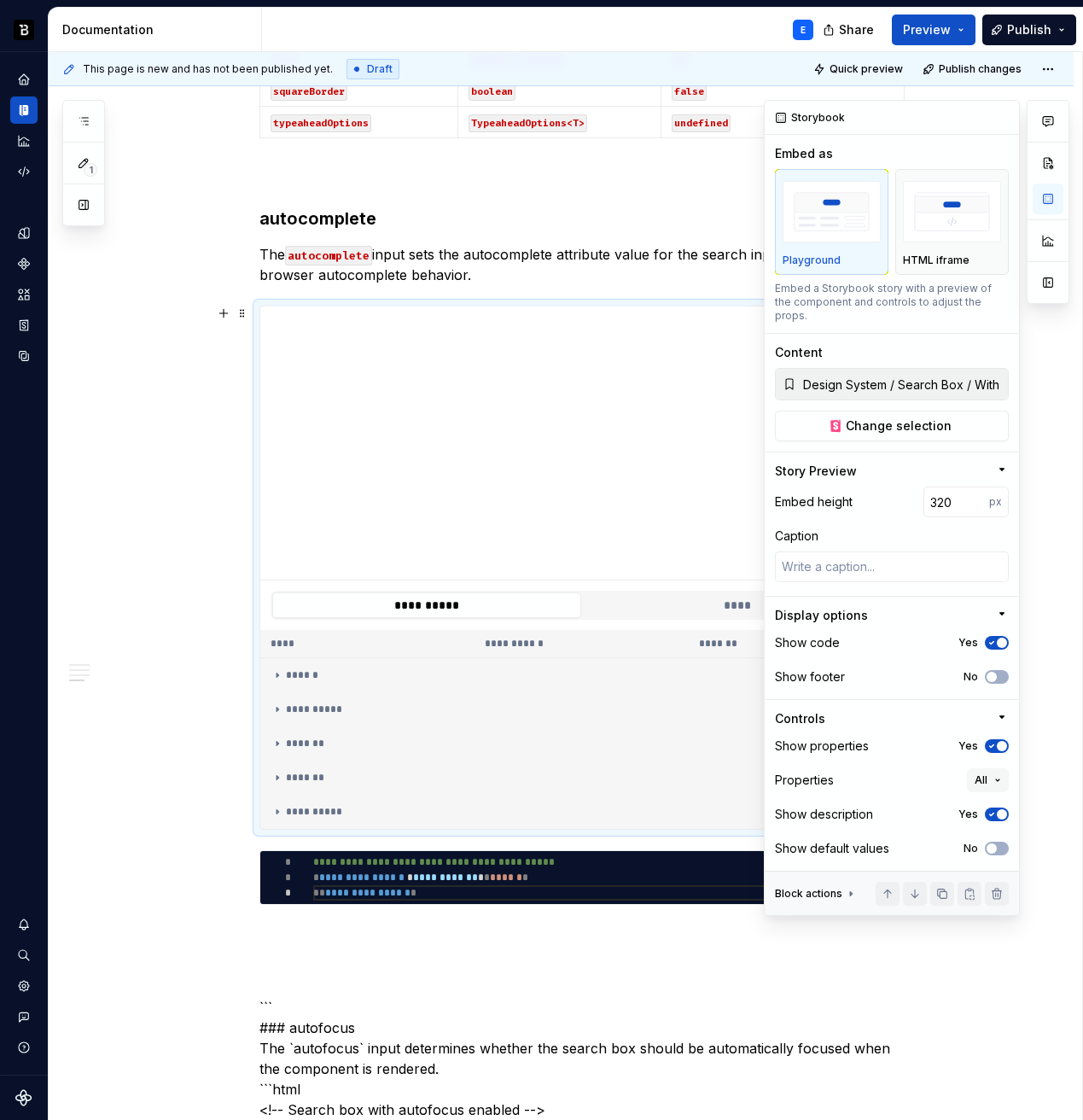
click at [1000, 637] on span "button" at bounding box center [1002, 643] width 10 height 10
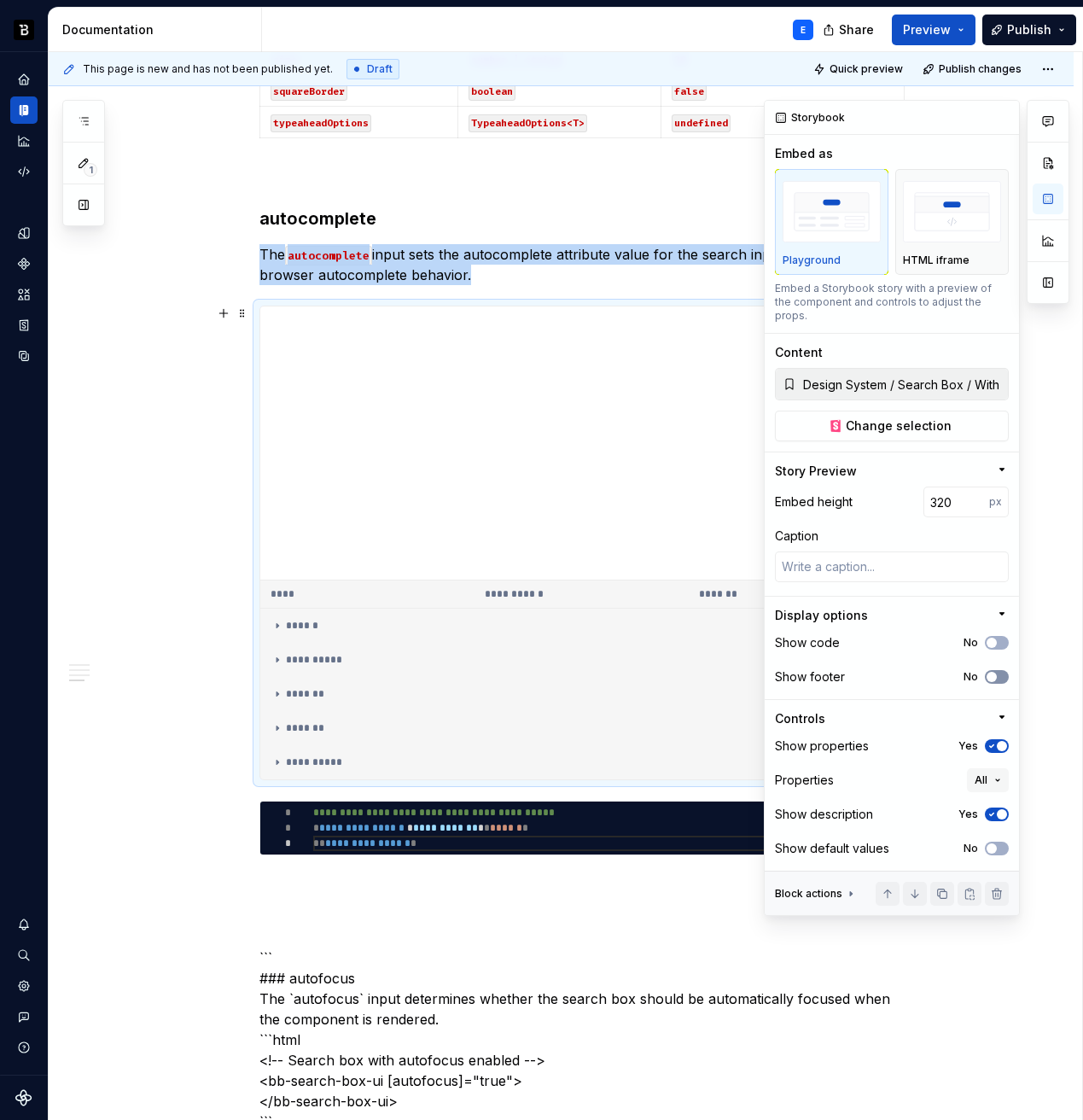
click at [997, 672] on icon "button" at bounding box center [991, 677] width 14 height 10
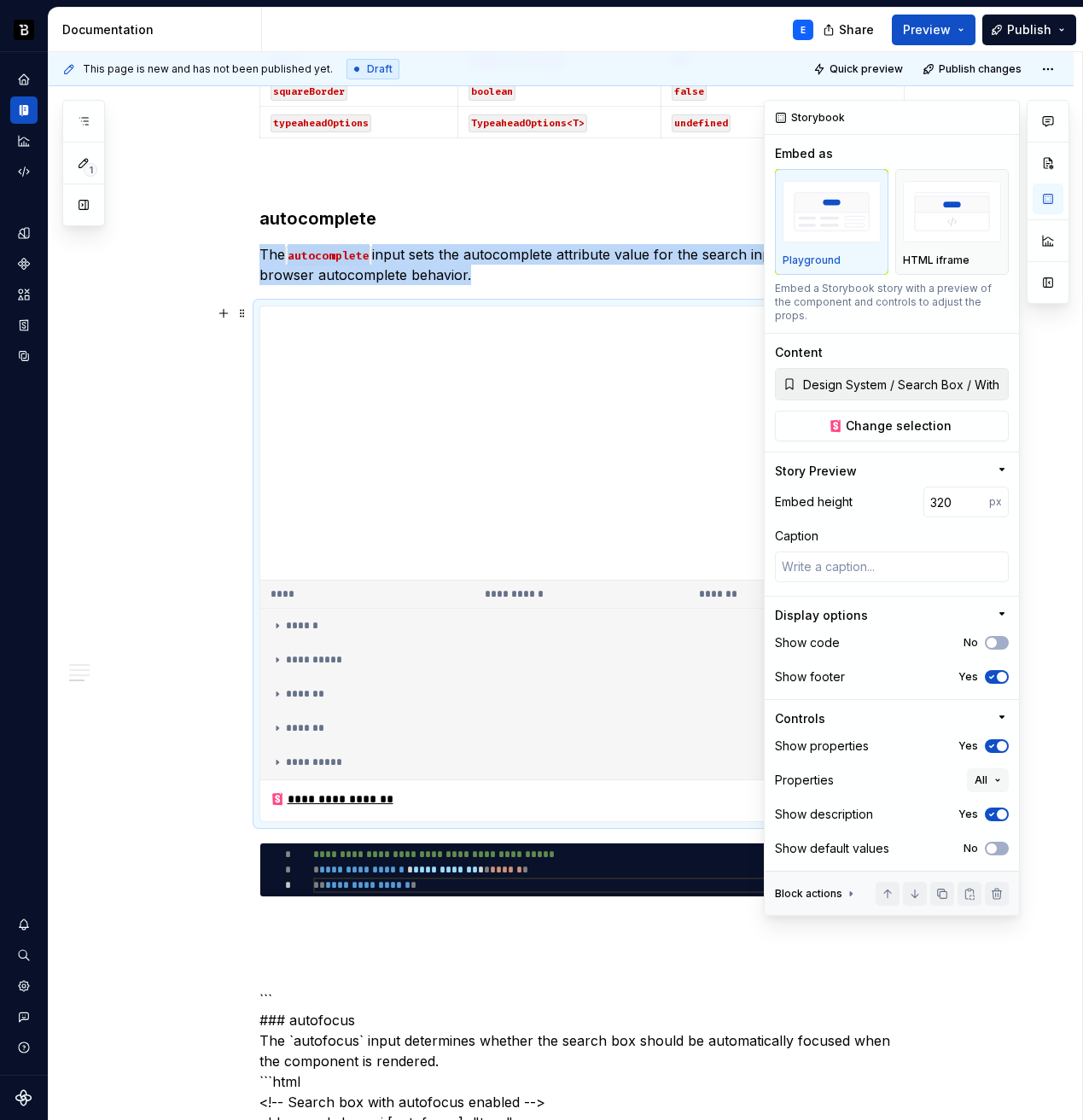
click at [997, 741] on span "button" at bounding box center [1002, 746] width 10 height 10
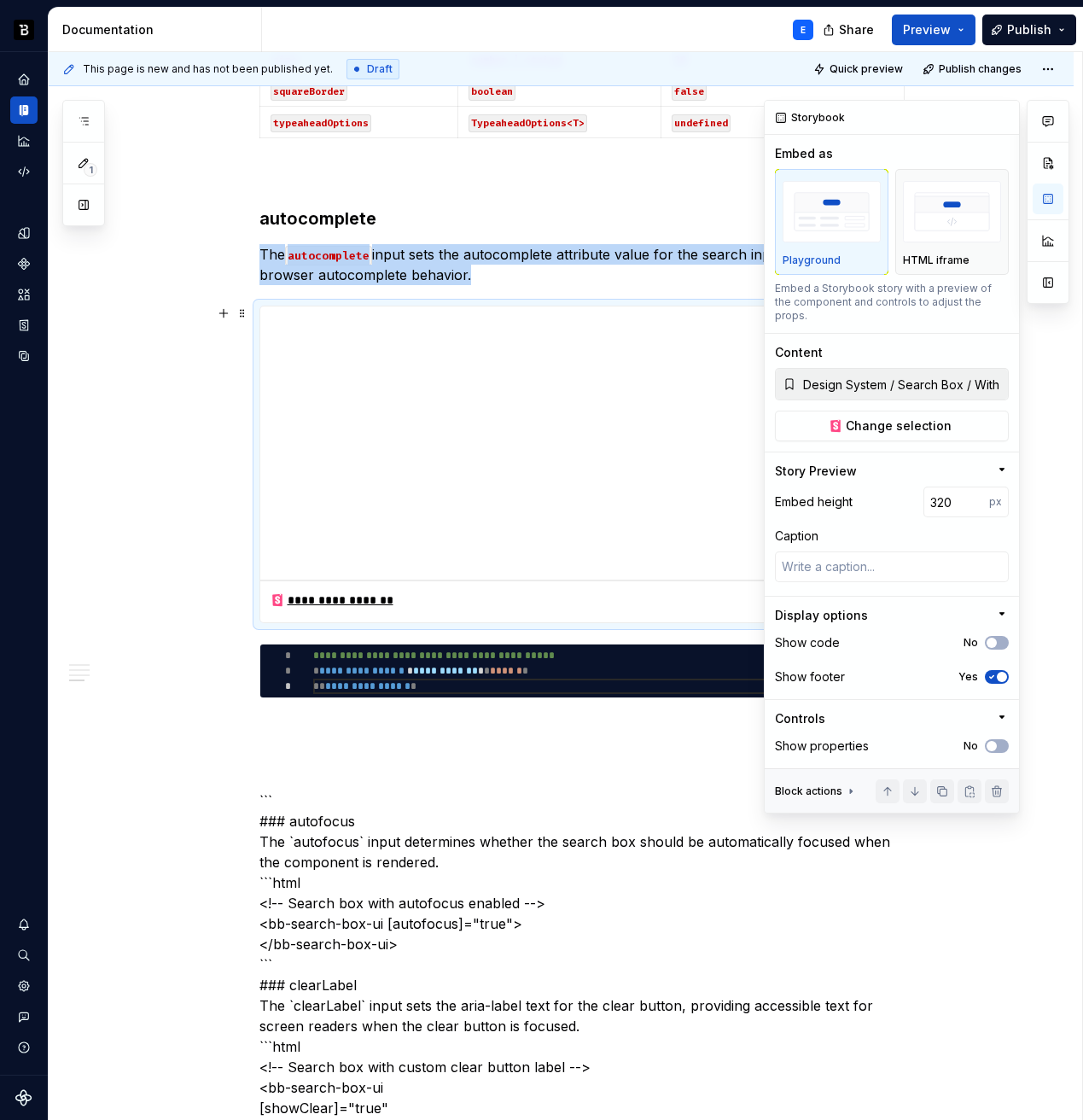
type textarea "*"
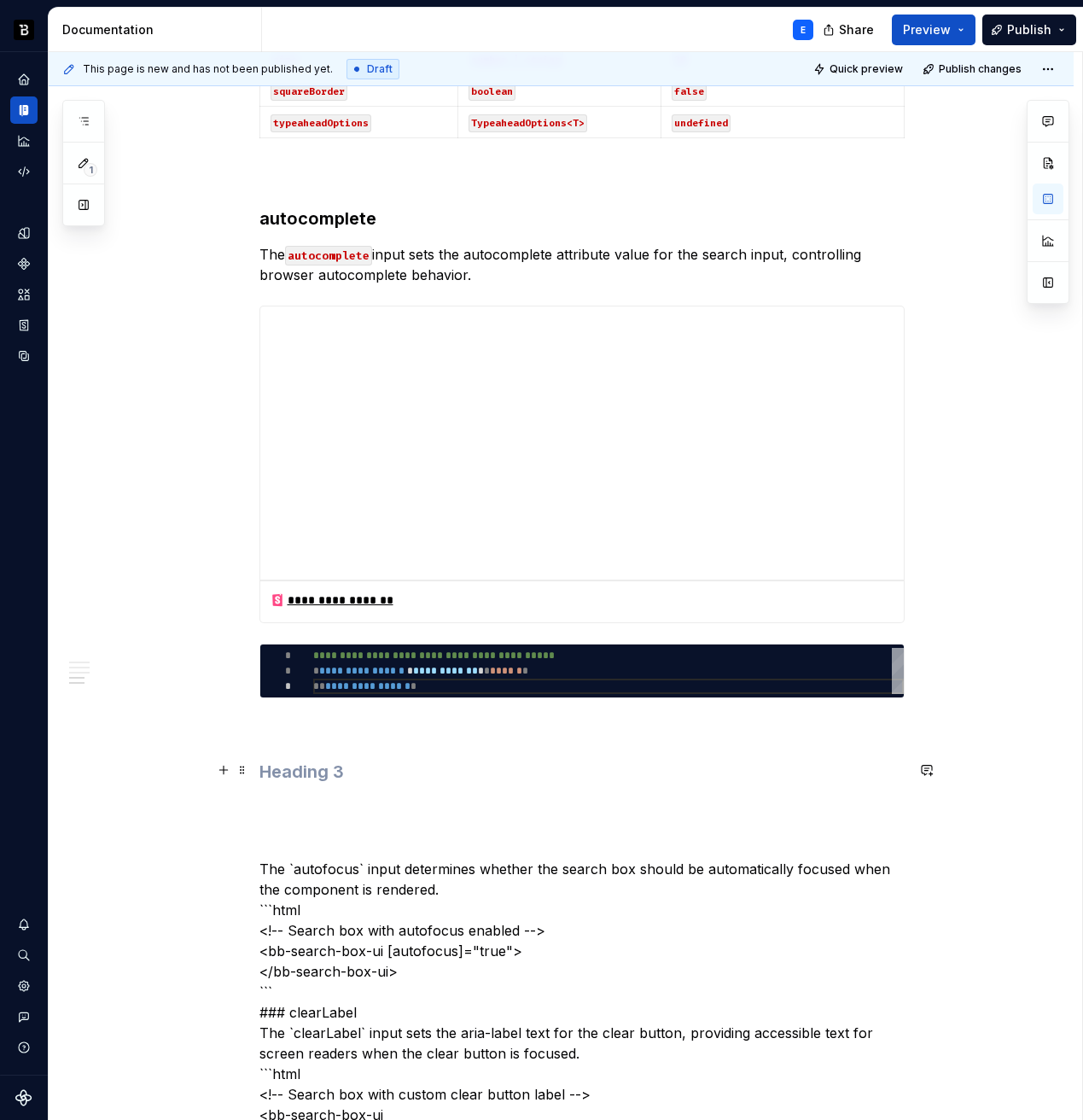
click at [330, 763] on h3 at bounding box center [582, 772] width 645 height 24
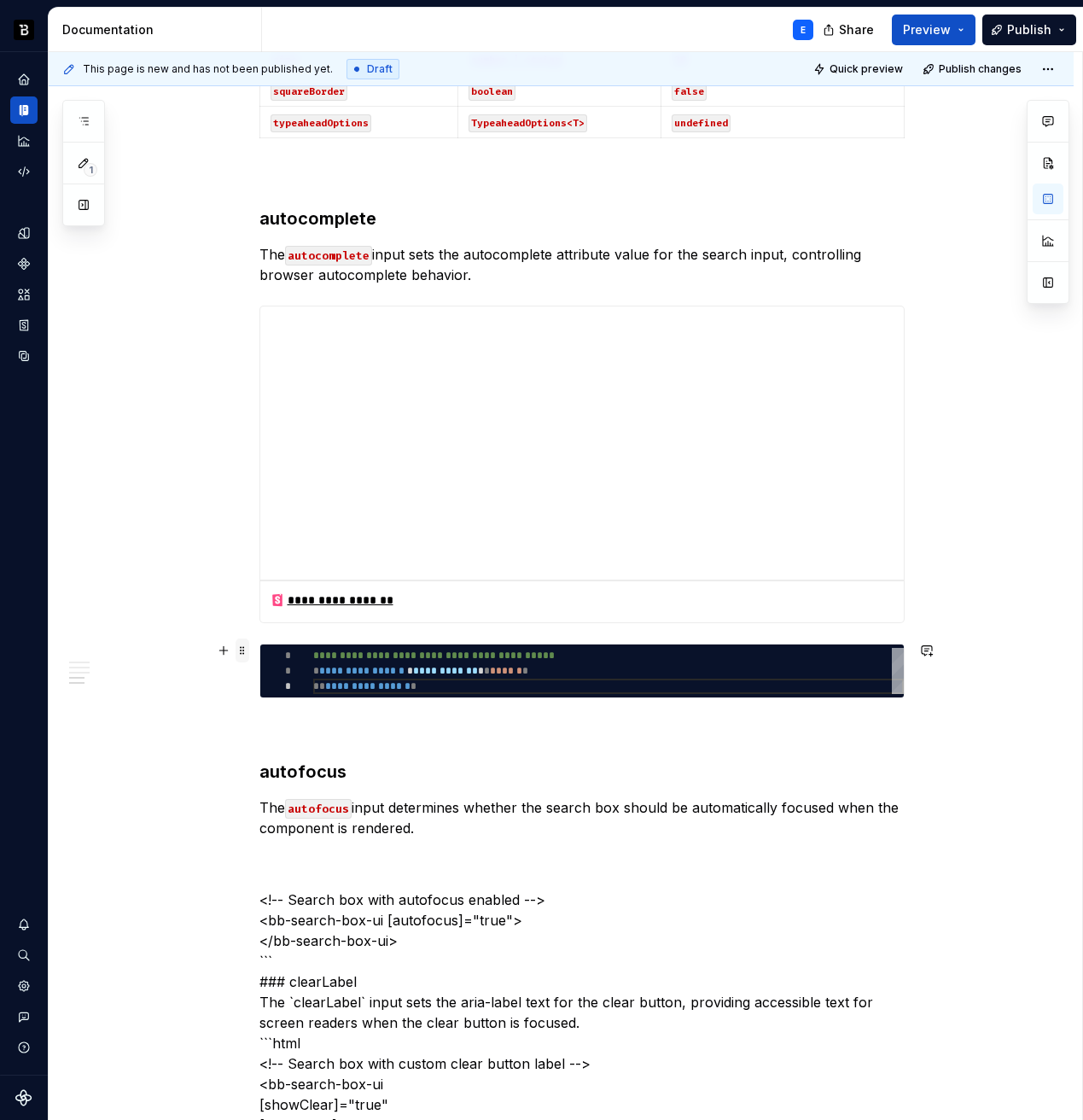
click at [249, 651] on span at bounding box center [242, 650] width 14 height 24
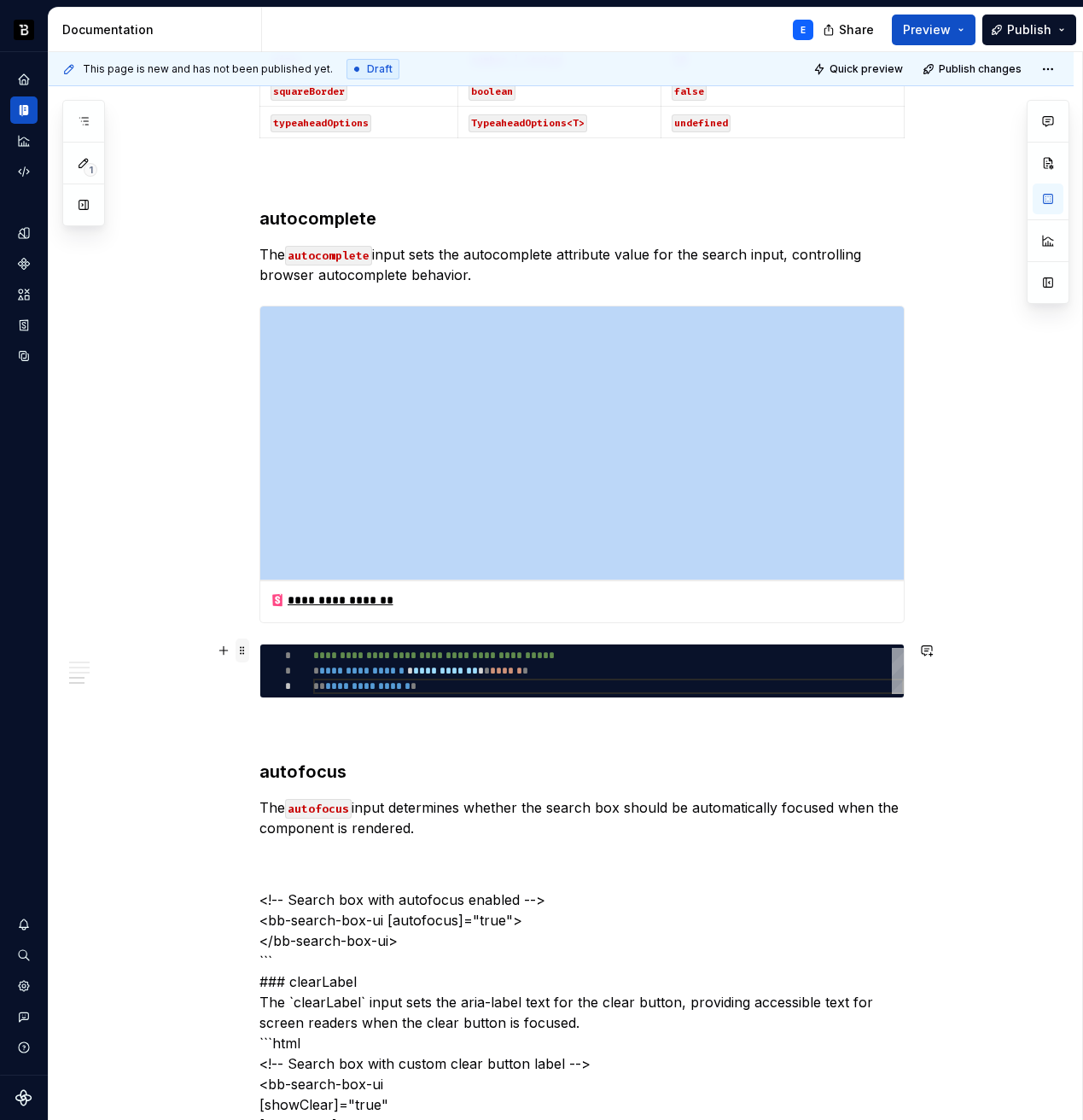
click at [249, 651] on span at bounding box center [242, 650] width 14 height 24
copy div "**********"
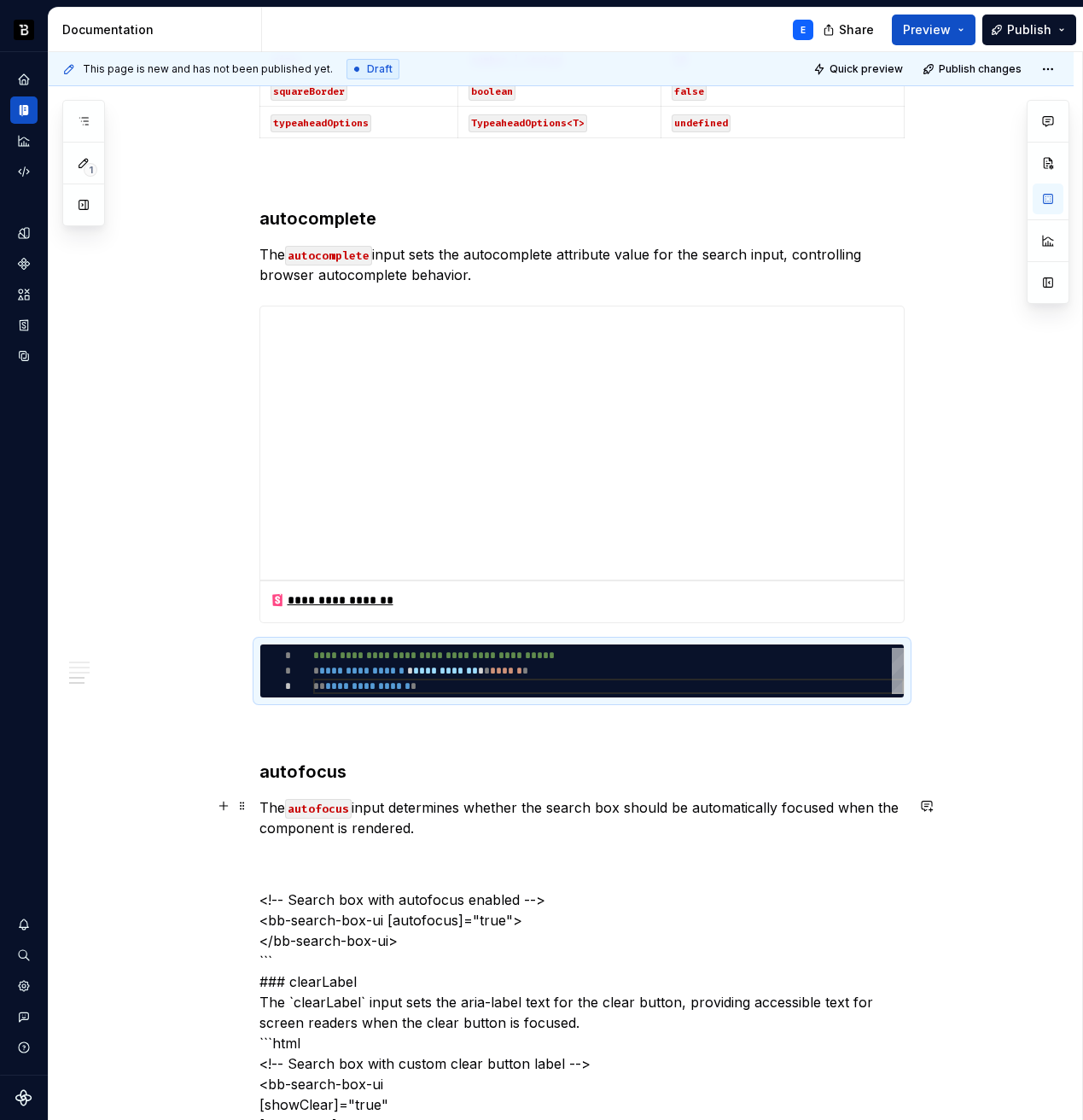
click at [451, 828] on p "The autofocus input determines whether the search box should be automatically f…" at bounding box center [582, 818] width 645 height 41
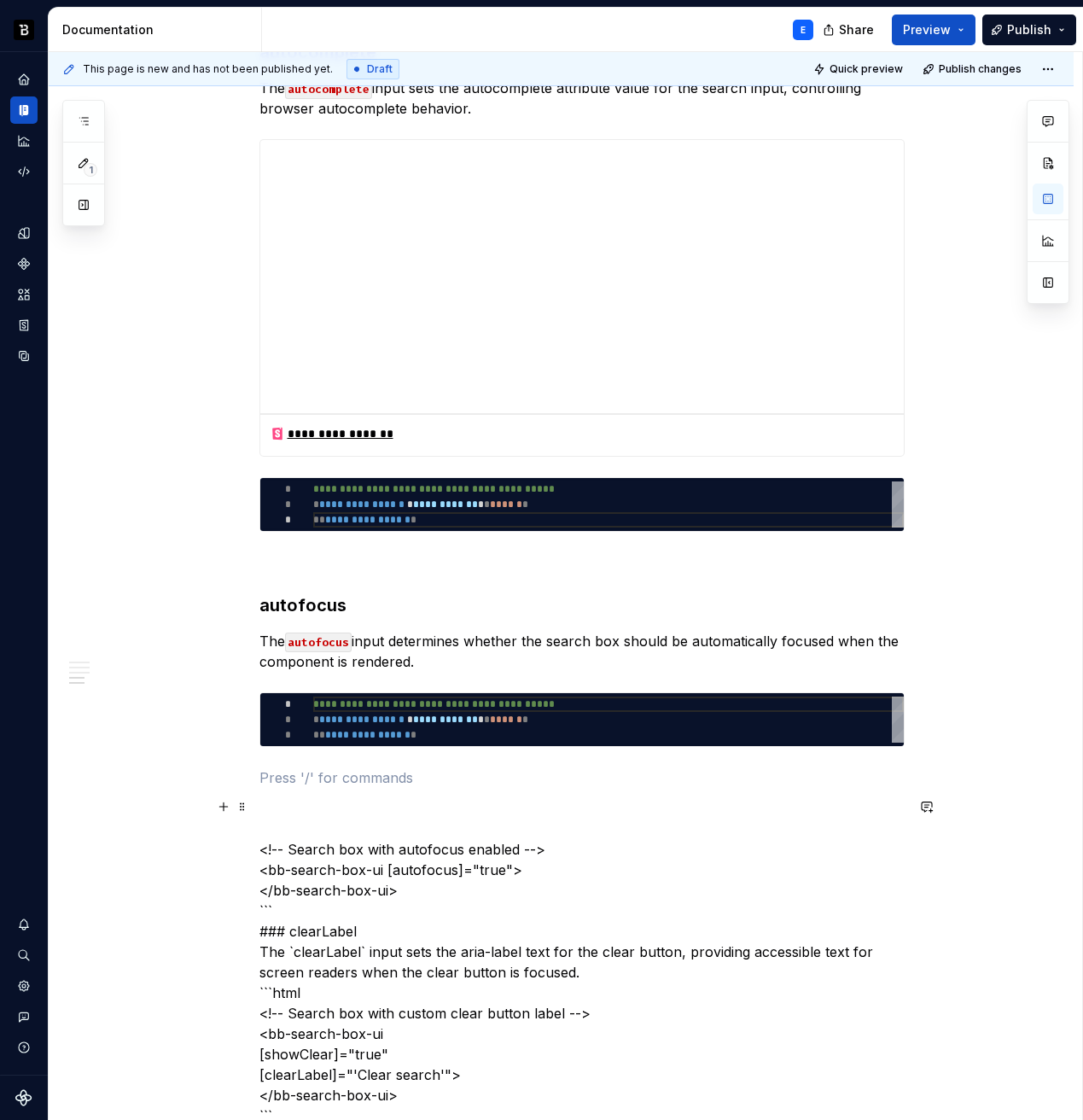
scroll to position [1727, 0]
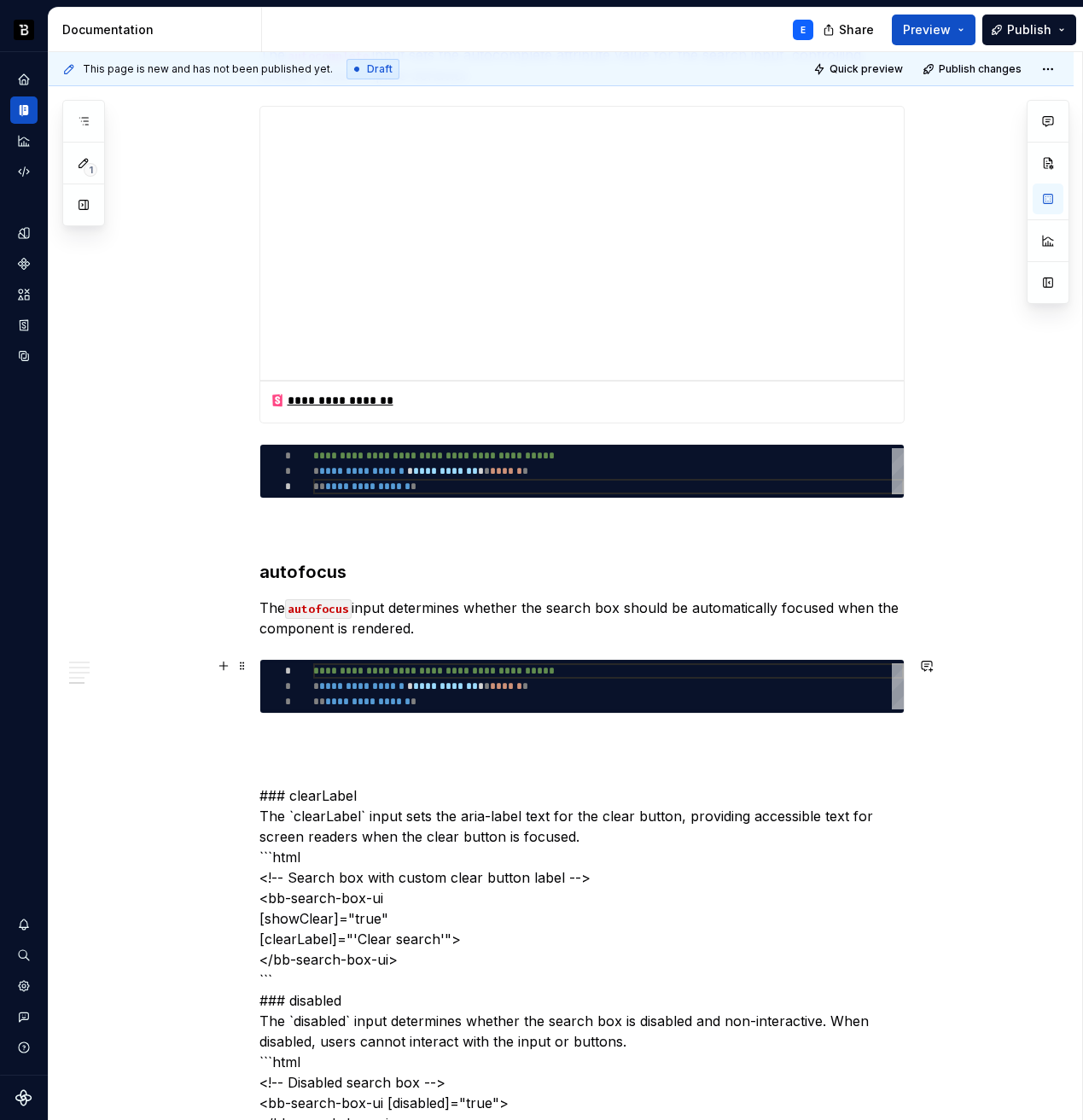
type textarea "*"
type textarea "**********"
click at [387, 688] on div "**********" at bounding box center [608, 686] width 590 height 46
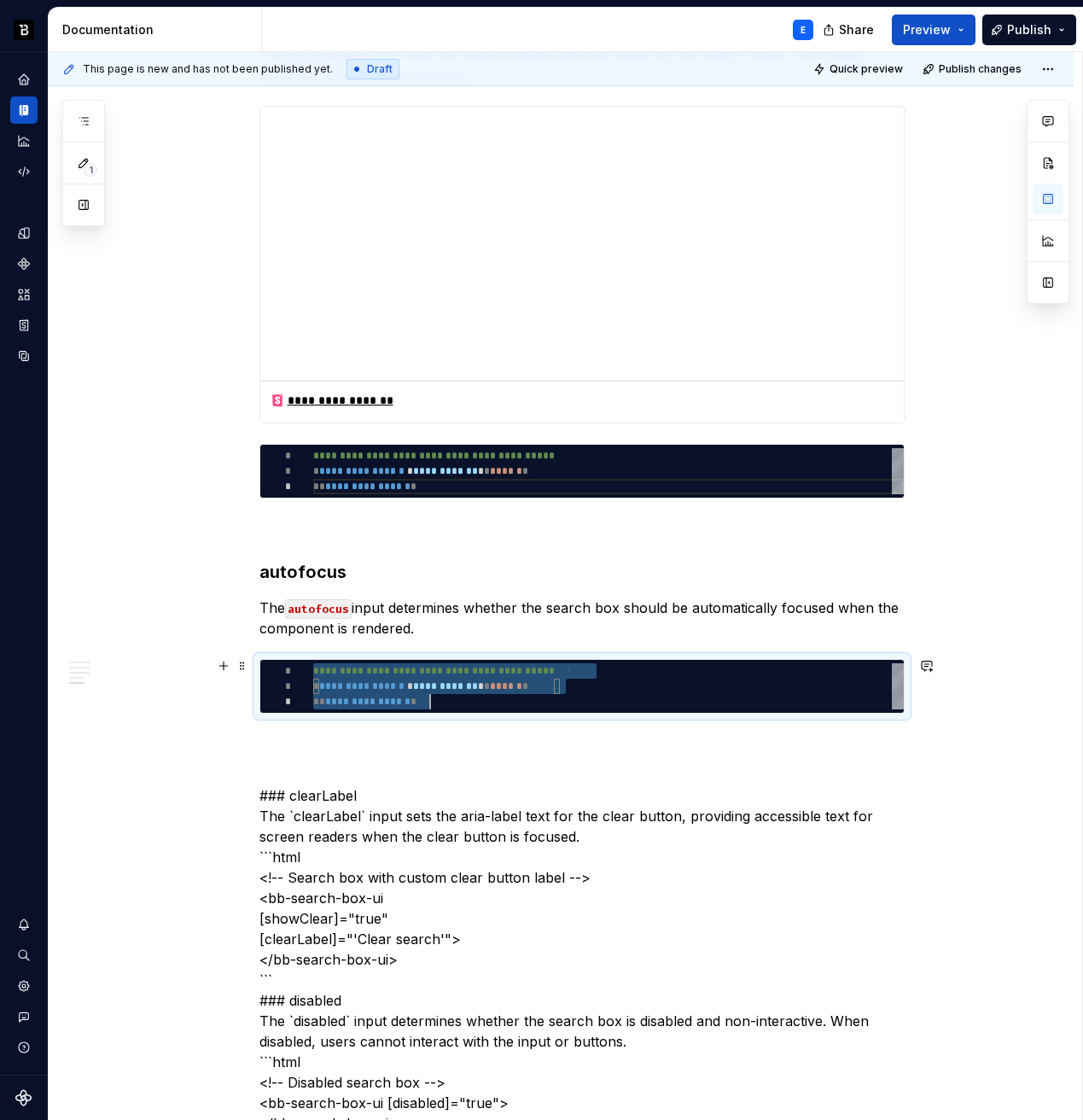
scroll to position [0, 117]
type textarea "*"
type textarea "**********"
click at [387, 734] on p at bounding box center [582, 744] width 645 height 21
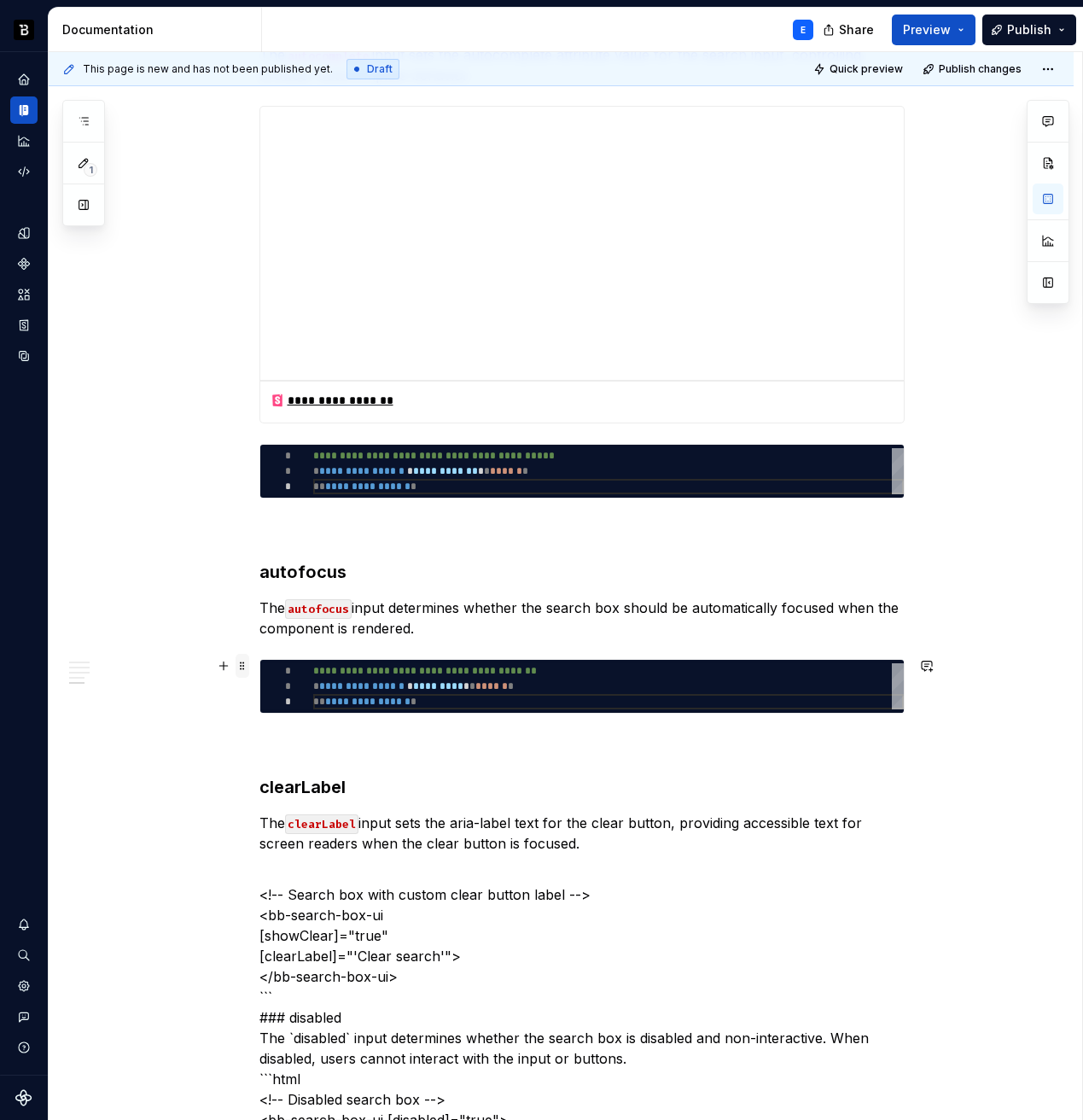
click at [249, 661] on span at bounding box center [242, 666] width 14 height 24
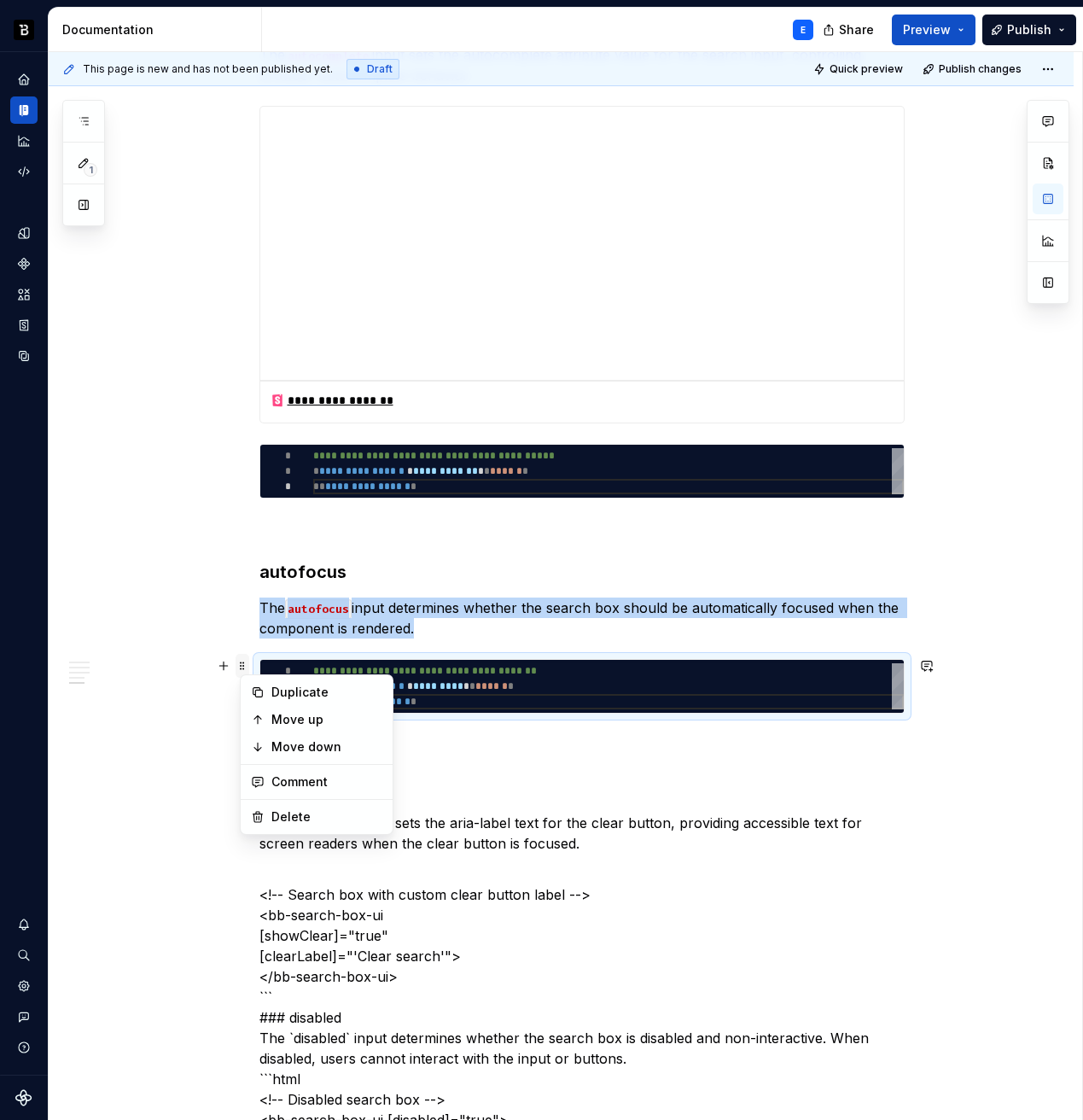
click at [249, 661] on span at bounding box center [242, 666] width 14 height 24
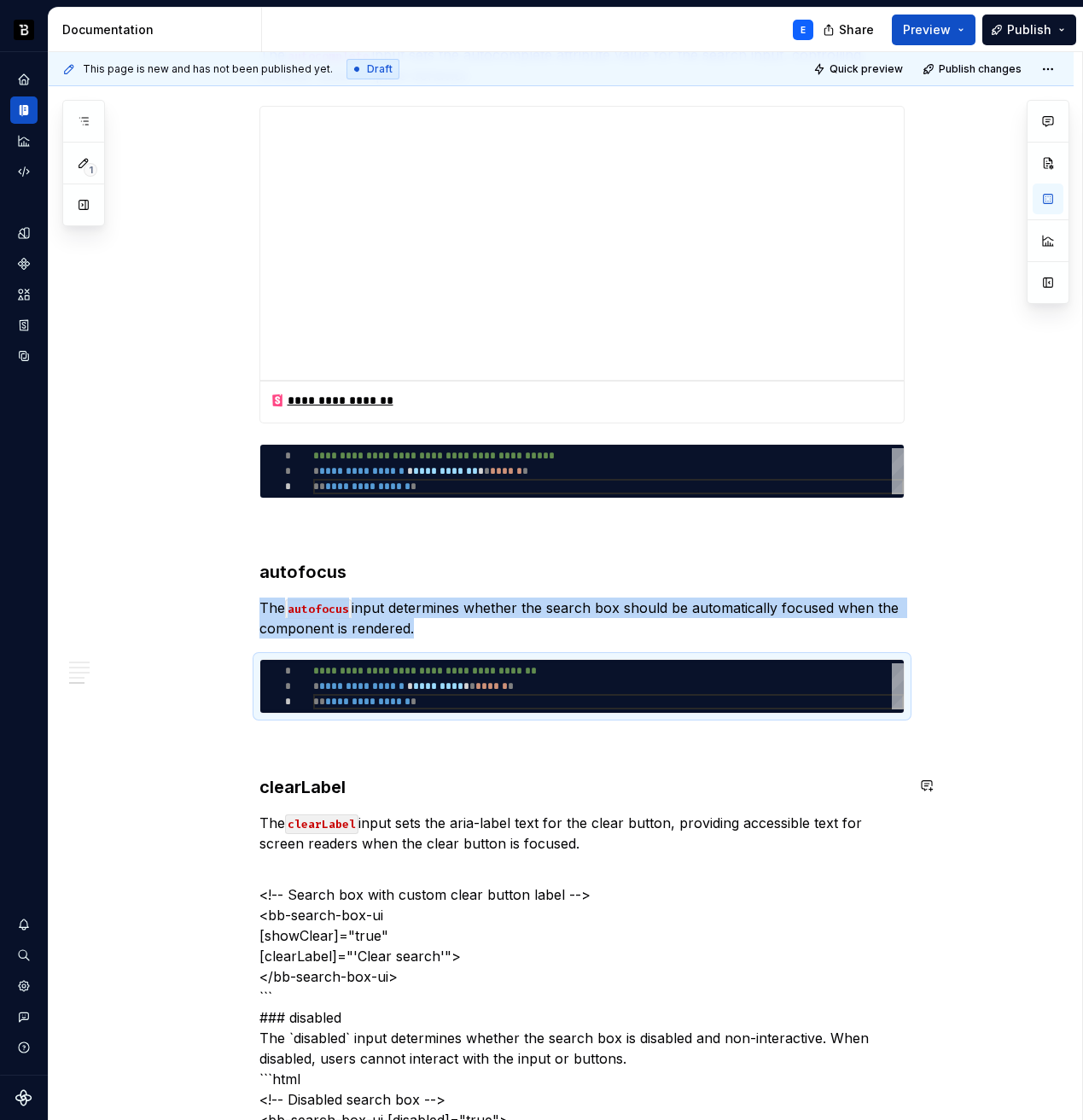
copy p "The autofocus input determines whether the search box should be automatically f…"
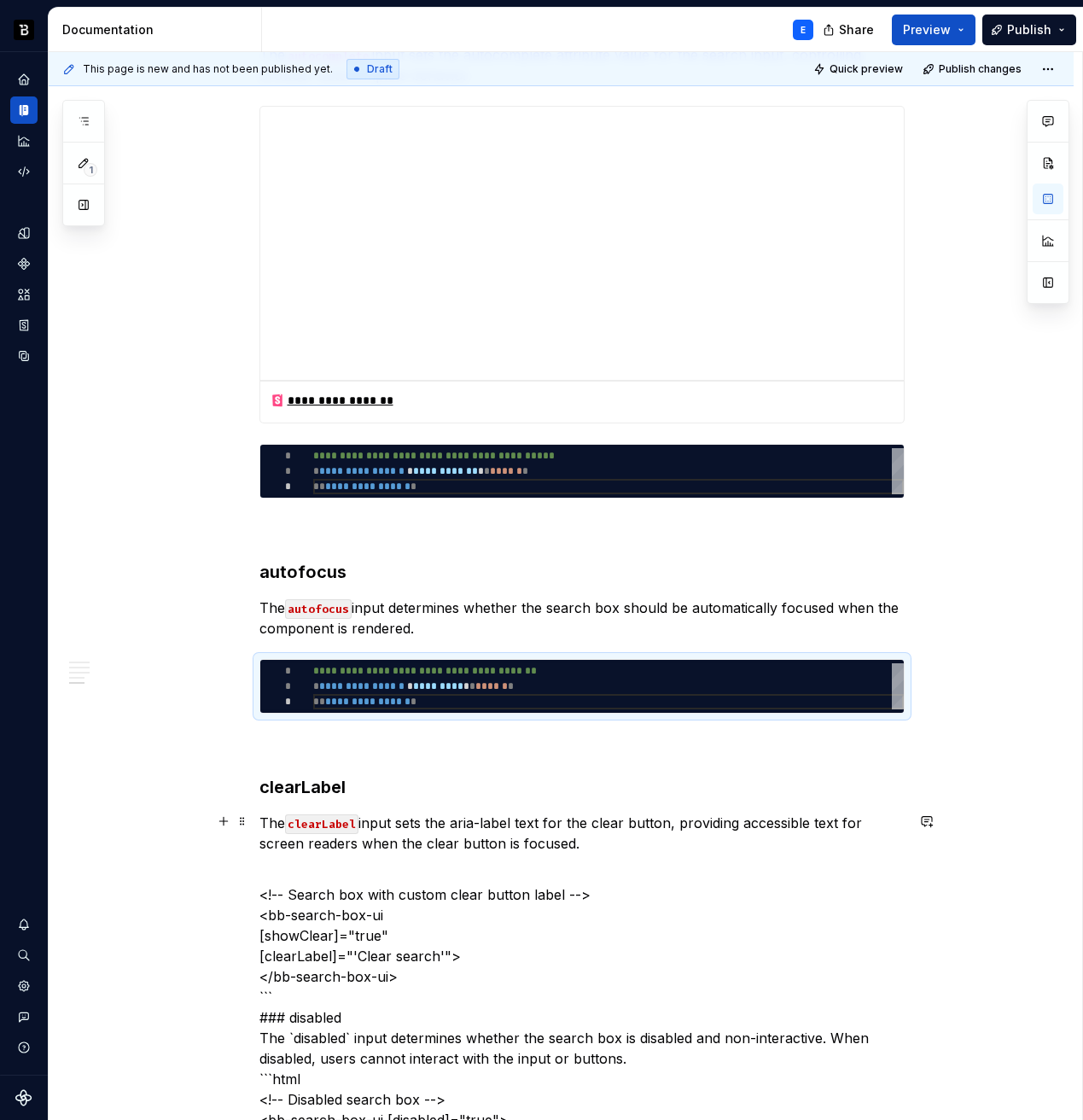
click at [594, 839] on p "The clearLabel input sets the aria-label text for the clear button, providing a…" at bounding box center [582, 833] width 645 height 41
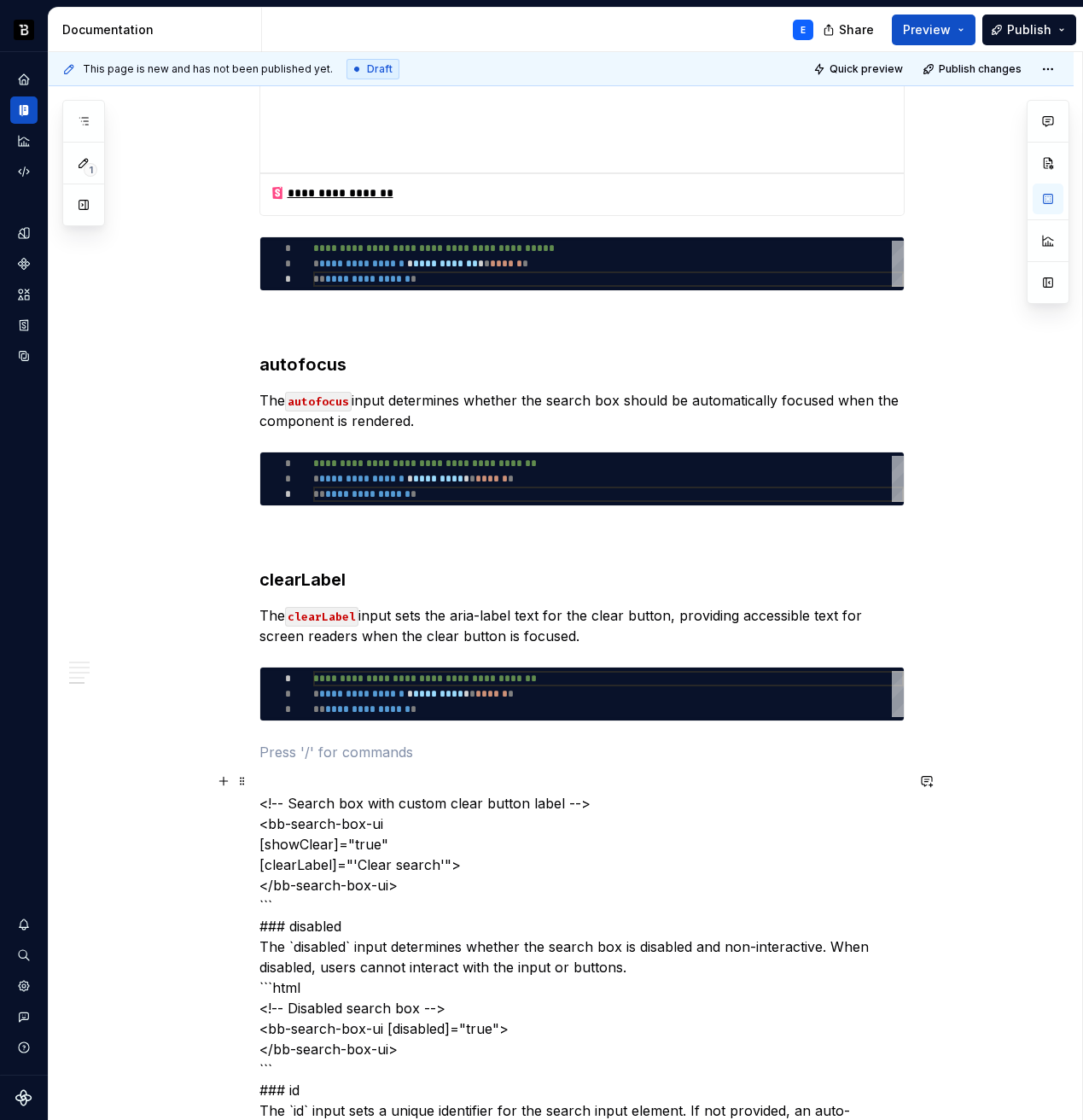
scroll to position [2069, 0]
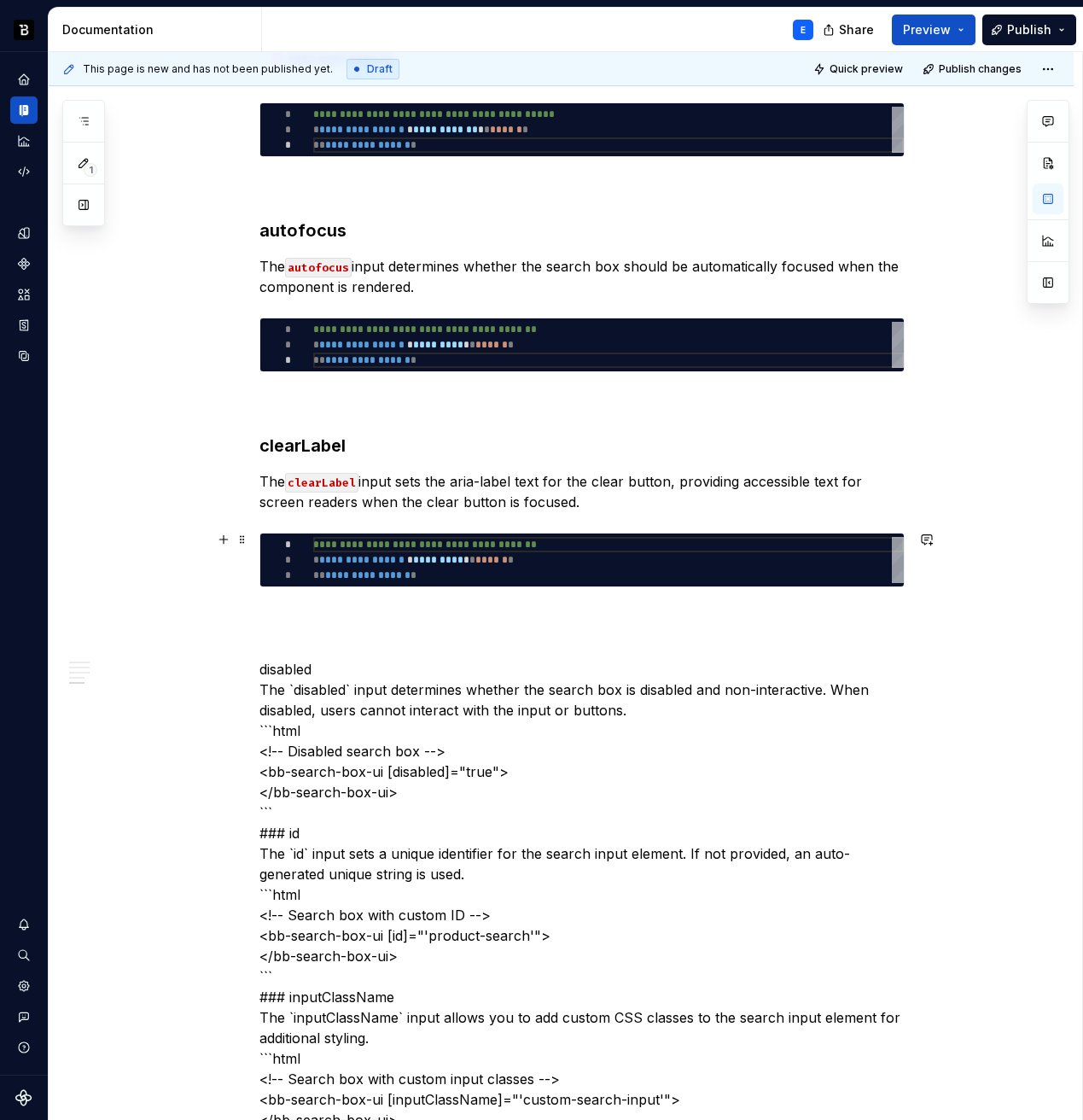
type textarea "*"
type textarea "**********"
click at [478, 552] on div "**********" at bounding box center [608, 560] width 590 height 46
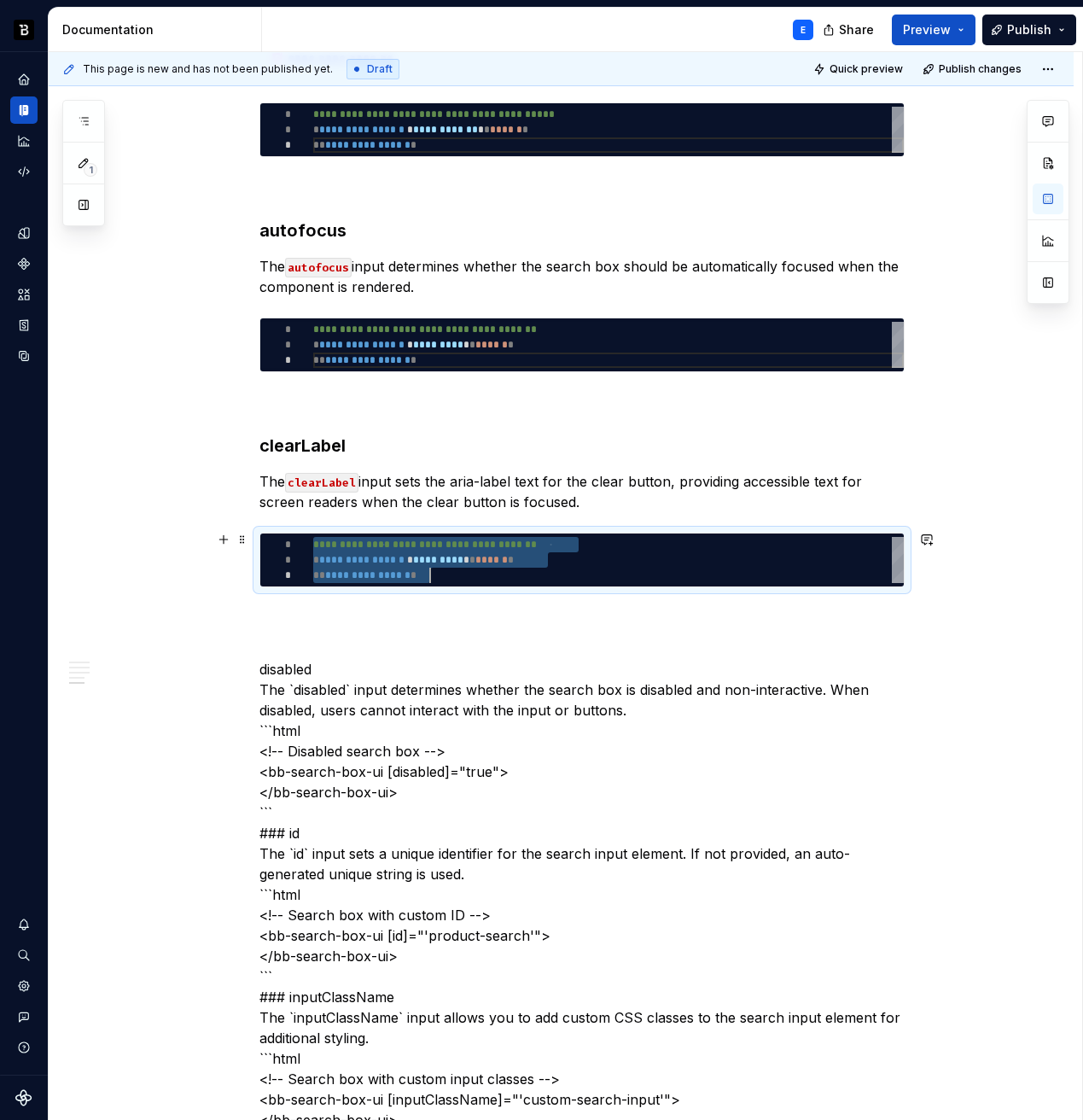
scroll to position [0, 117]
type textarea "*"
type textarea "**********"
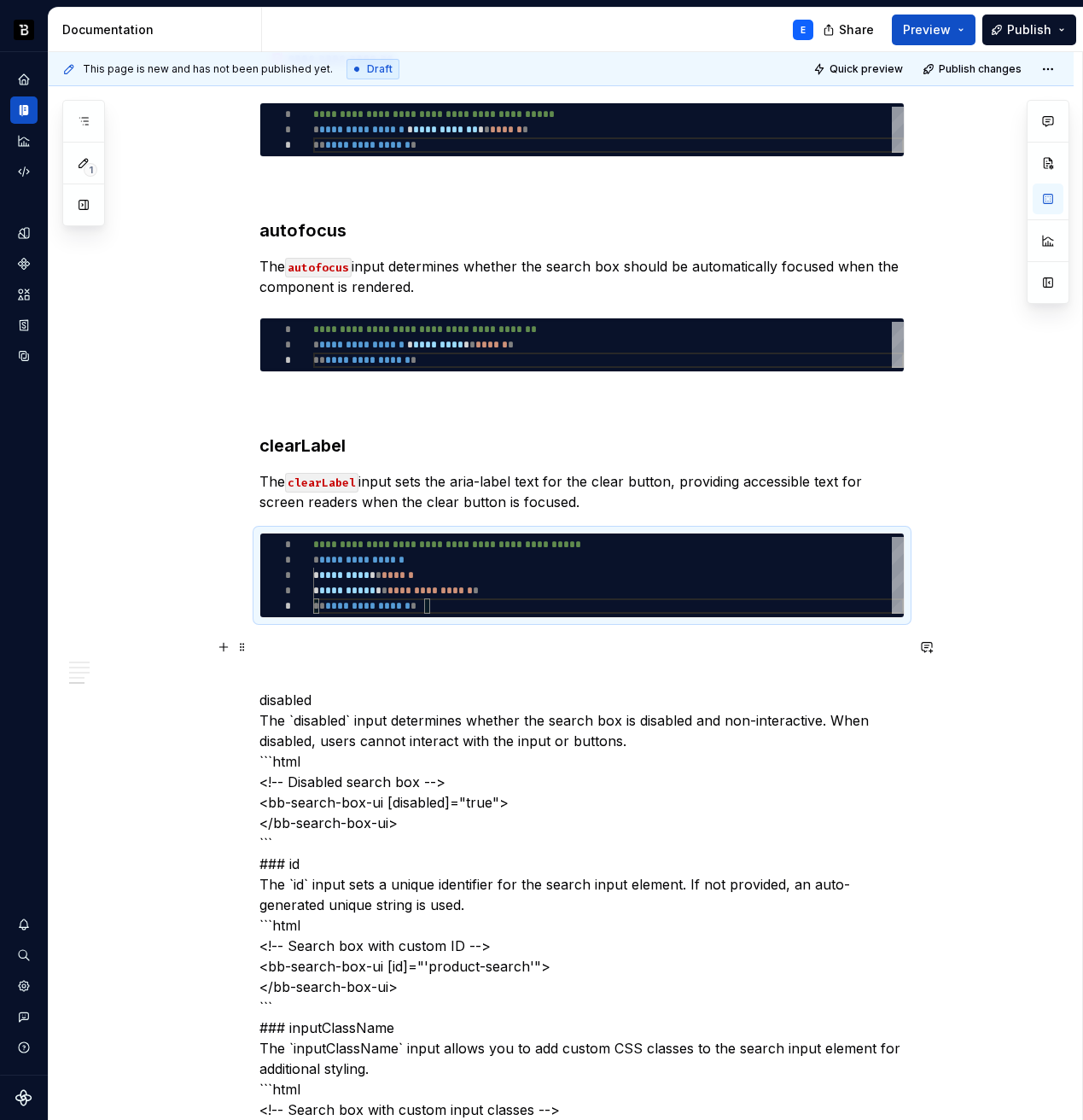
click at [450, 638] on p at bounding box center [582, 649] width 645 height 21
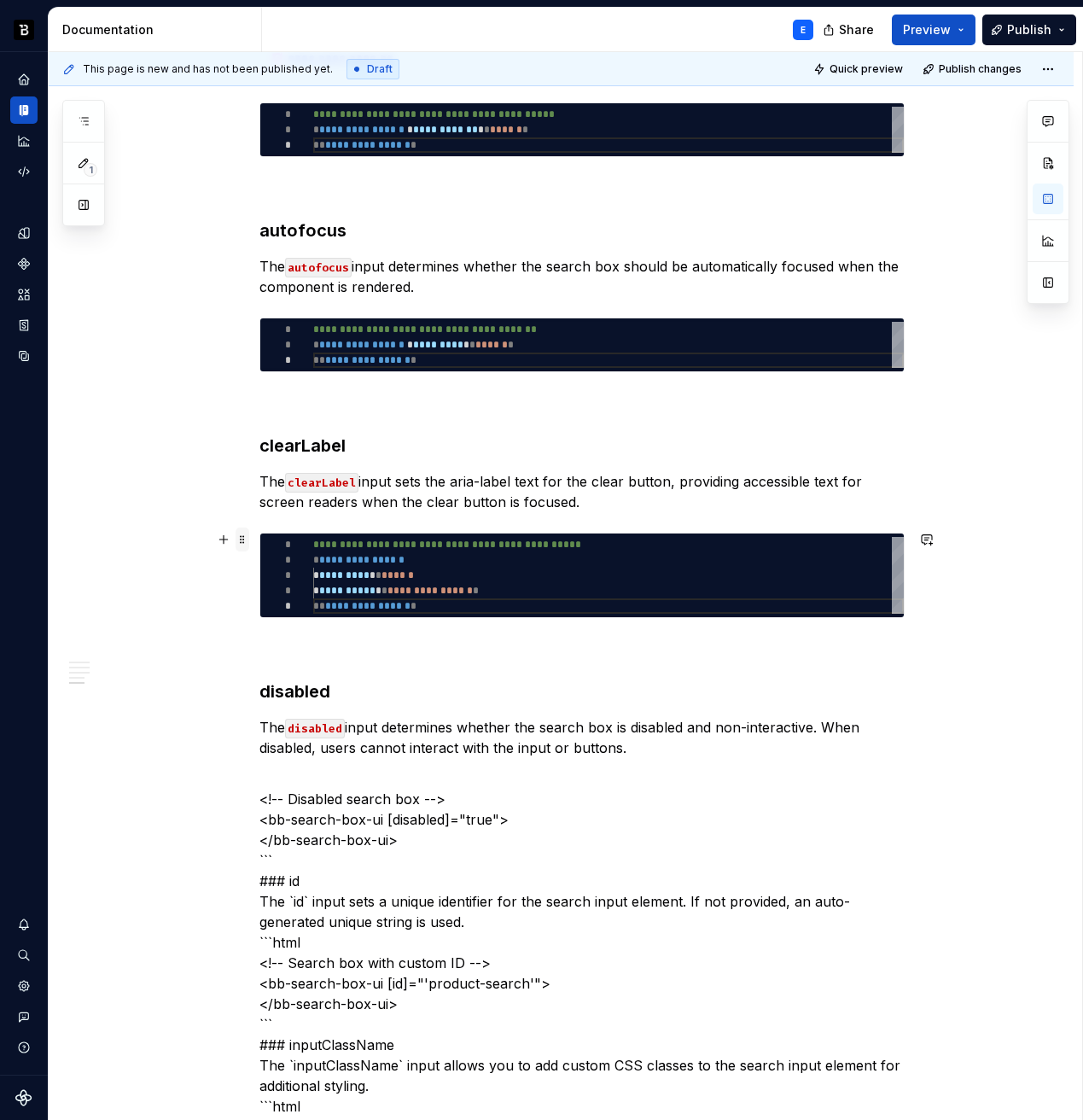
click at [245, 541] on span at bounding box center [242, 540] width 14 height 24
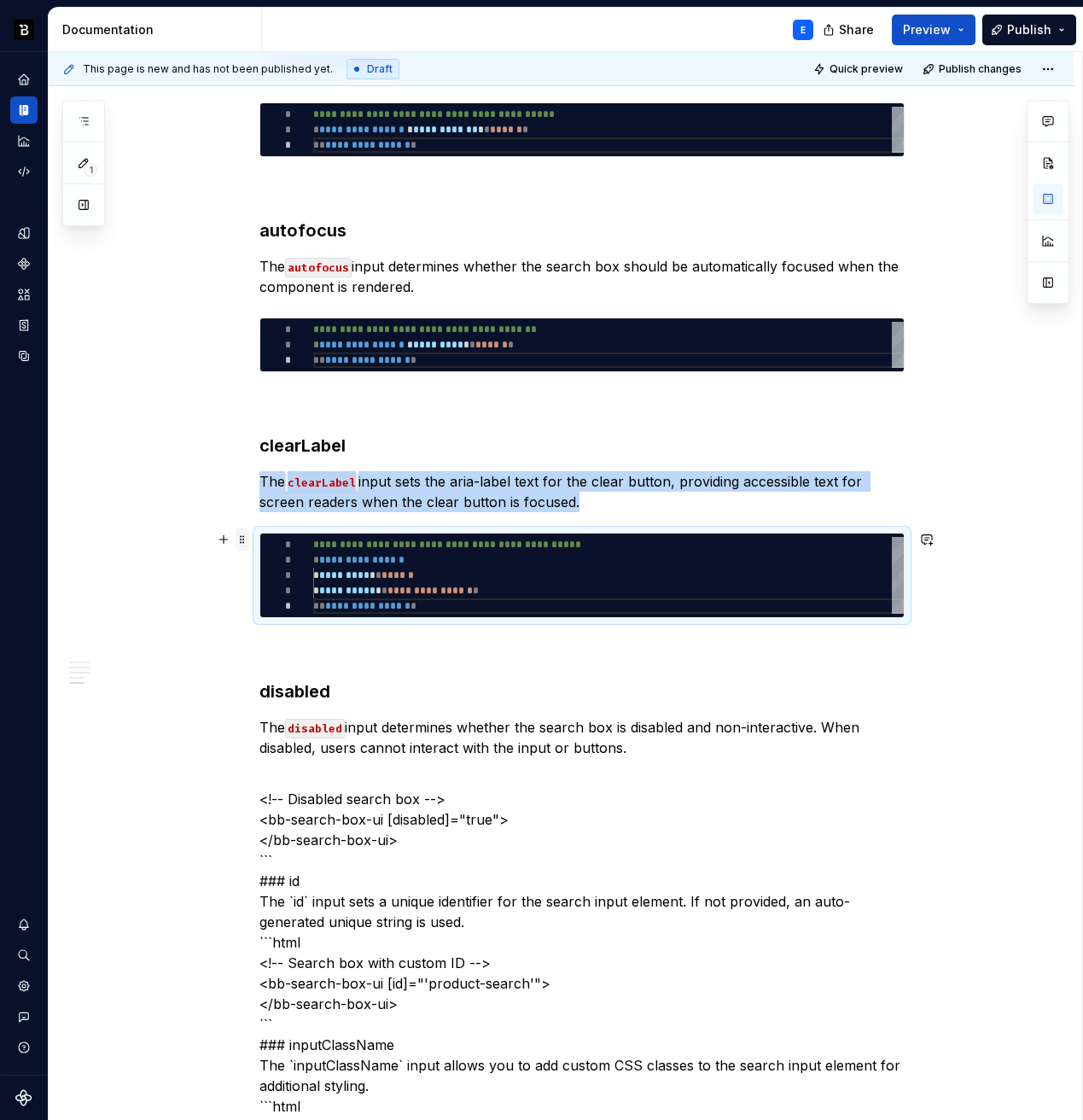
click at [245, 541] on span at bounding box center [242, 540] width 14 height 24
copy p "The clearLabel input sets the aria-label text for the clear button, providing a…"
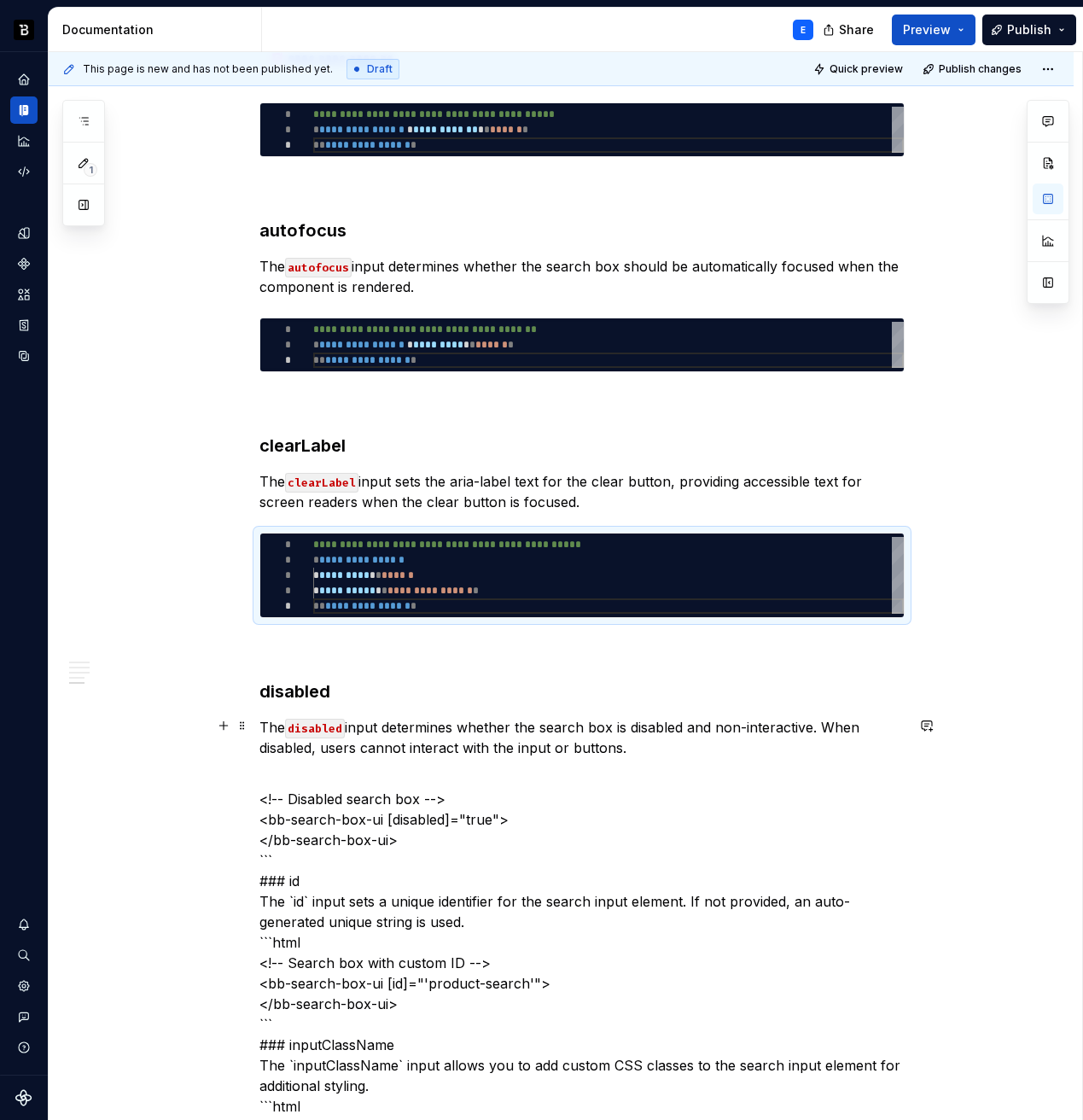
click at [677, 749] on p "The disabled input determines whether the search box is disabled and non-intera…" at bounding box center [582, 738] width 645 height 41
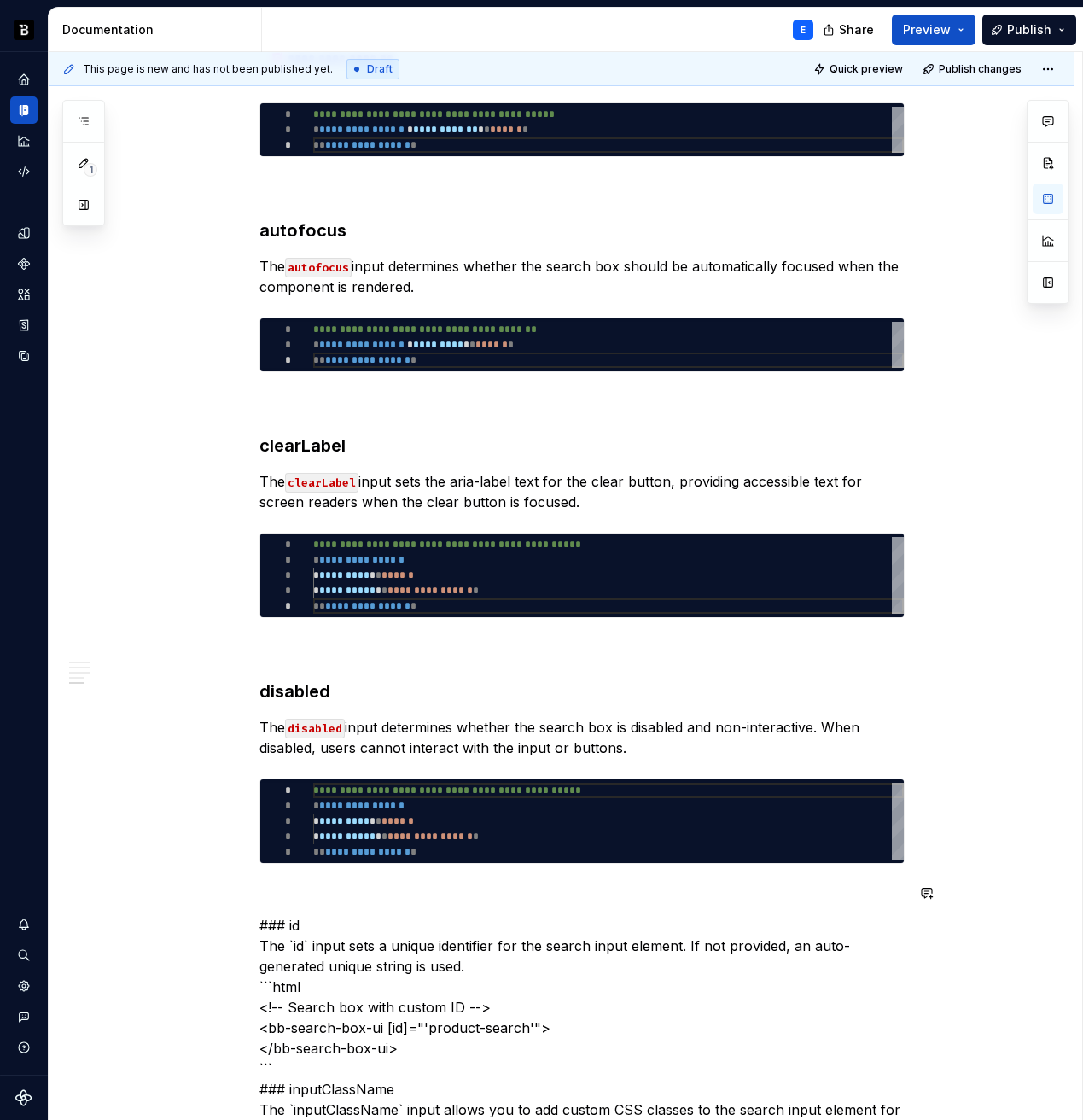
type textarea "*"
type textarea "**********"
click at [461, 826] on div "**********" at bounding box center [608, 821] width 590 height 77
type textarea "*"
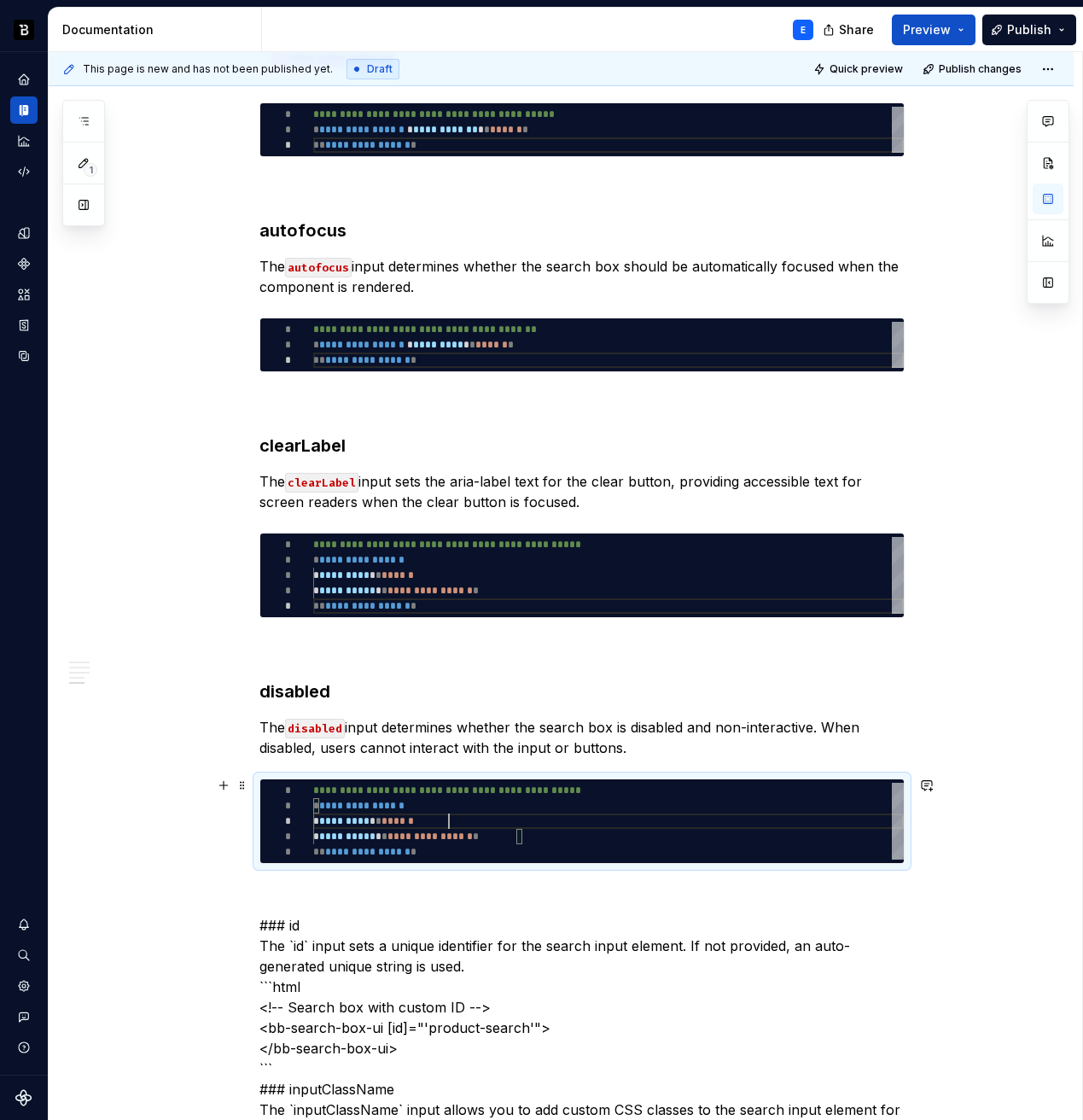
type textarea "**********"
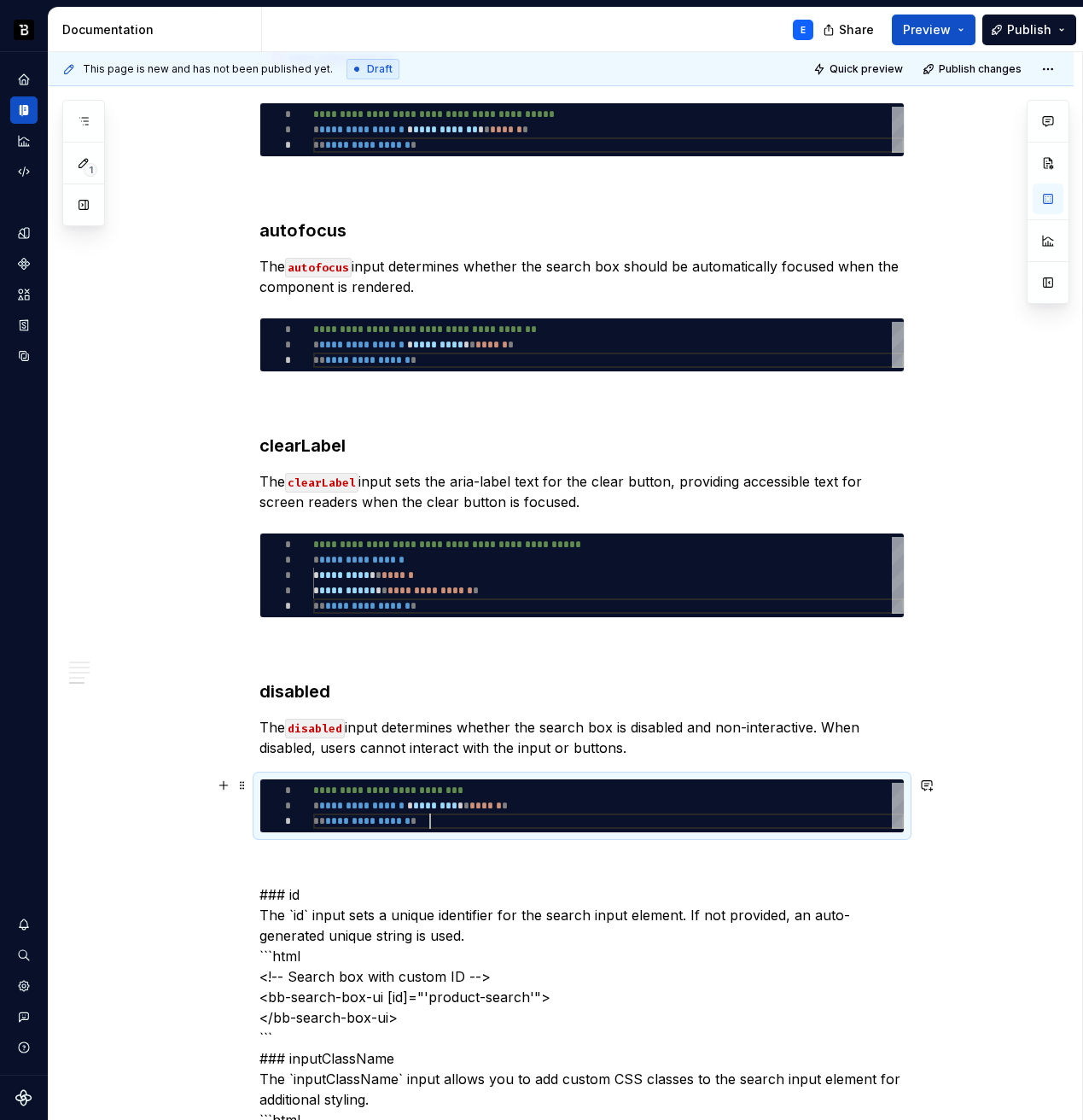
scroll to position [31, 117]
click at [646, 747] on p "The disabled input determines whether the search box is disabled and non-intera…" at bounding box center [582, 738] width 645 height 41
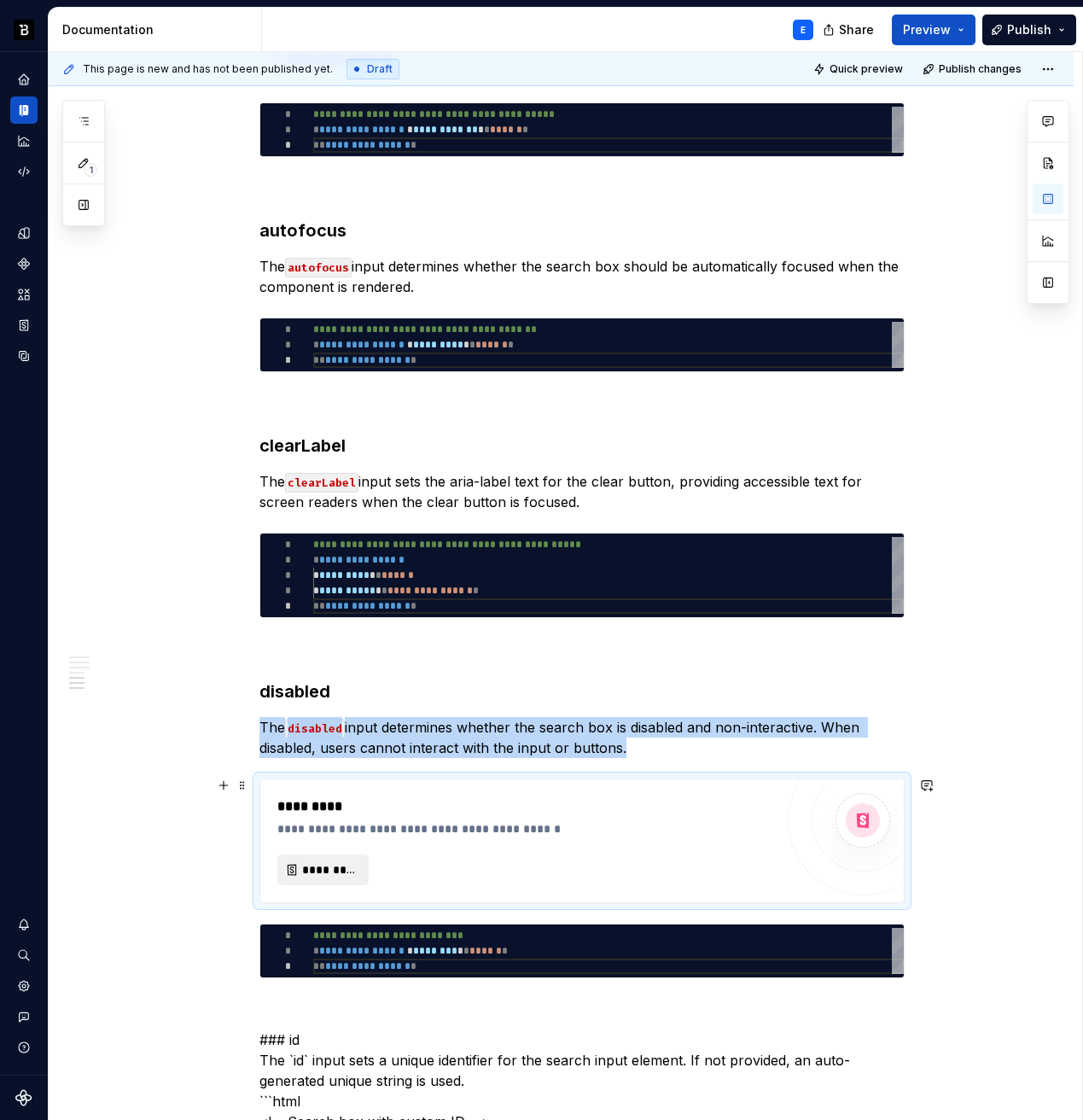
click at [358, 864] on span "*********" at bounding box center [329, 870] width 56 height 17
type textarea "*"
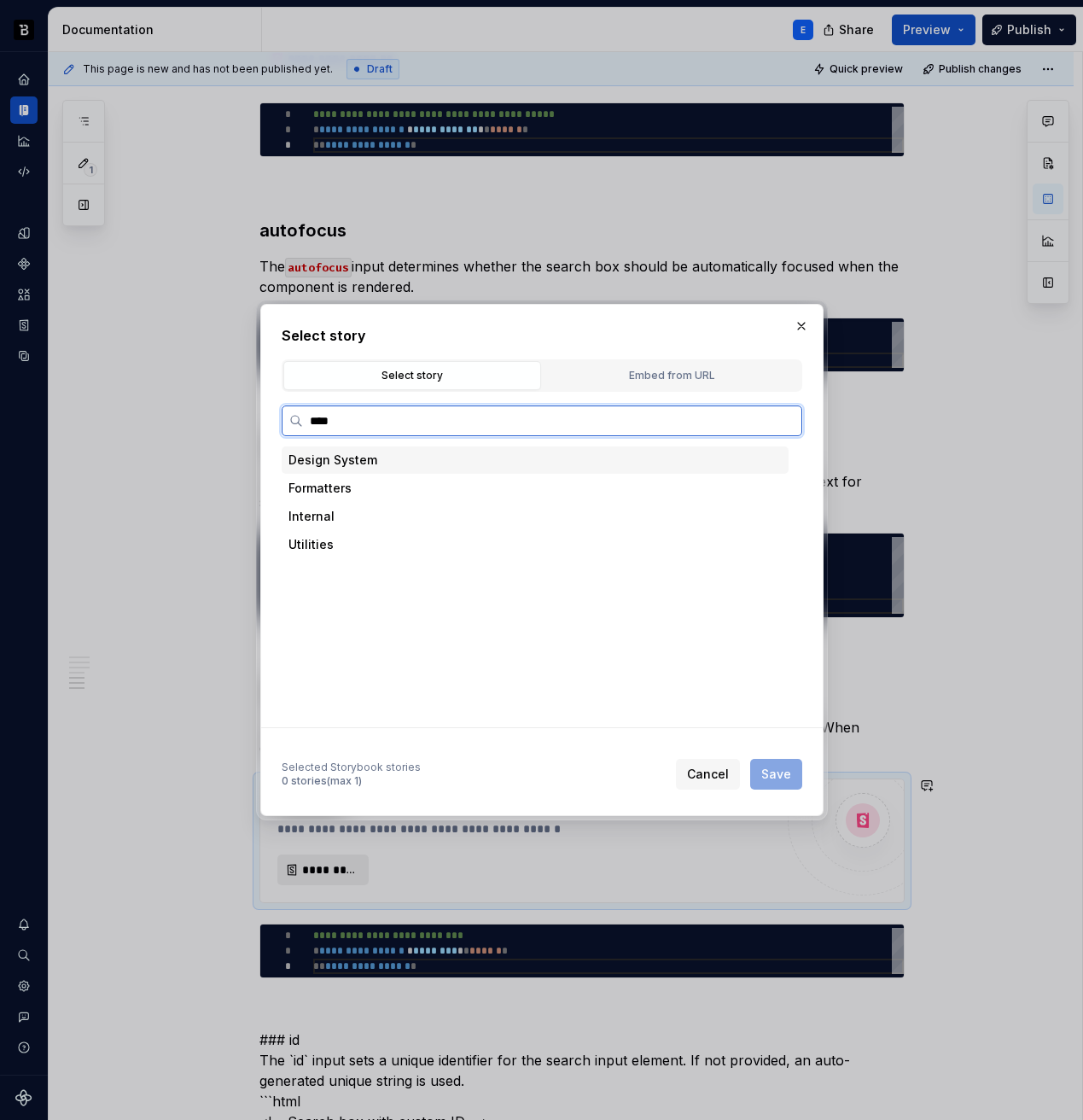
type input "*****"
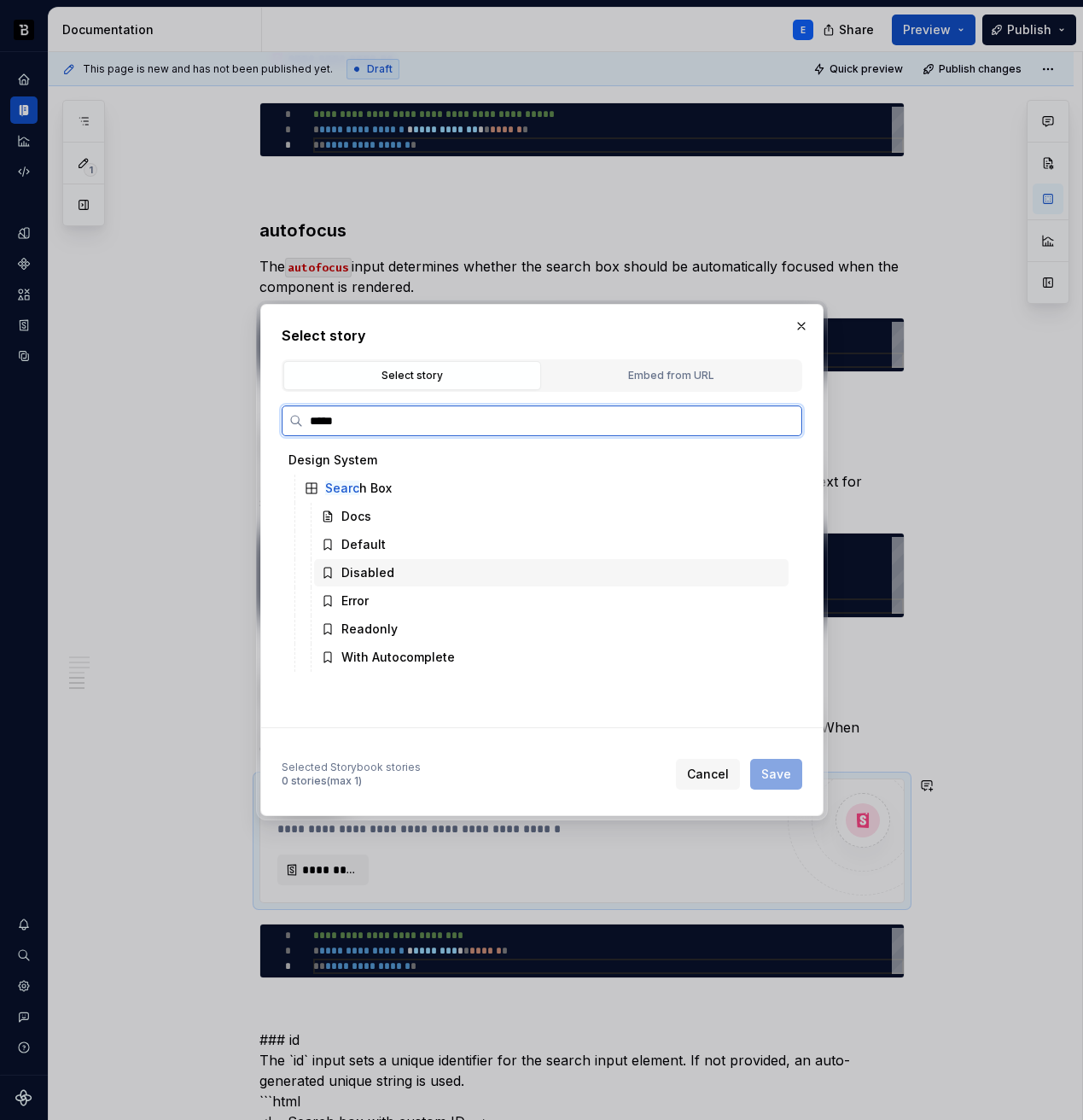
click at [367, 572] on div "Disabled" at bounding box center [368, 573] width 53 height 17
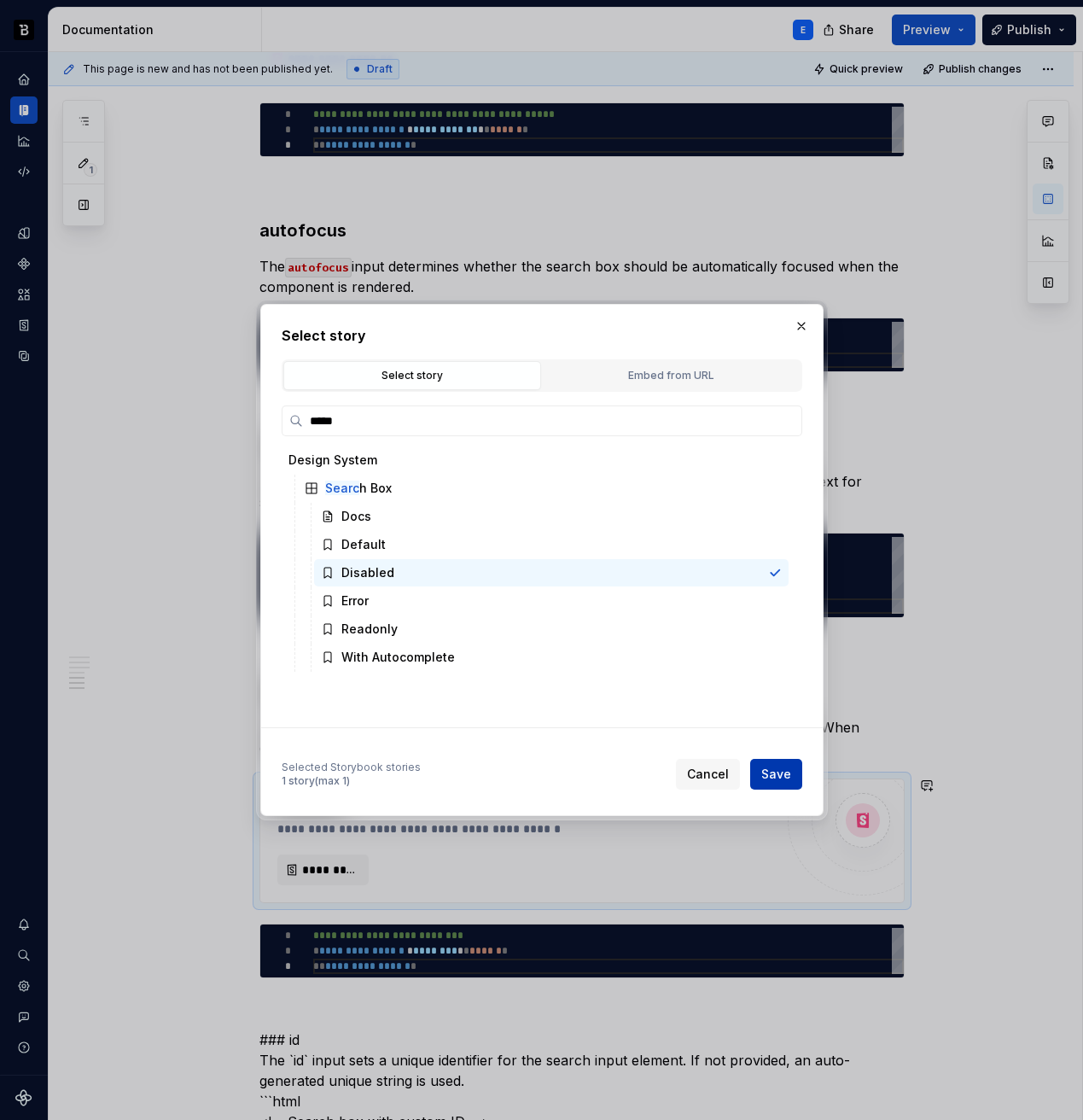
click at [781, 767] on span "Save" at bounding box center [776, 774] width 30 height 17
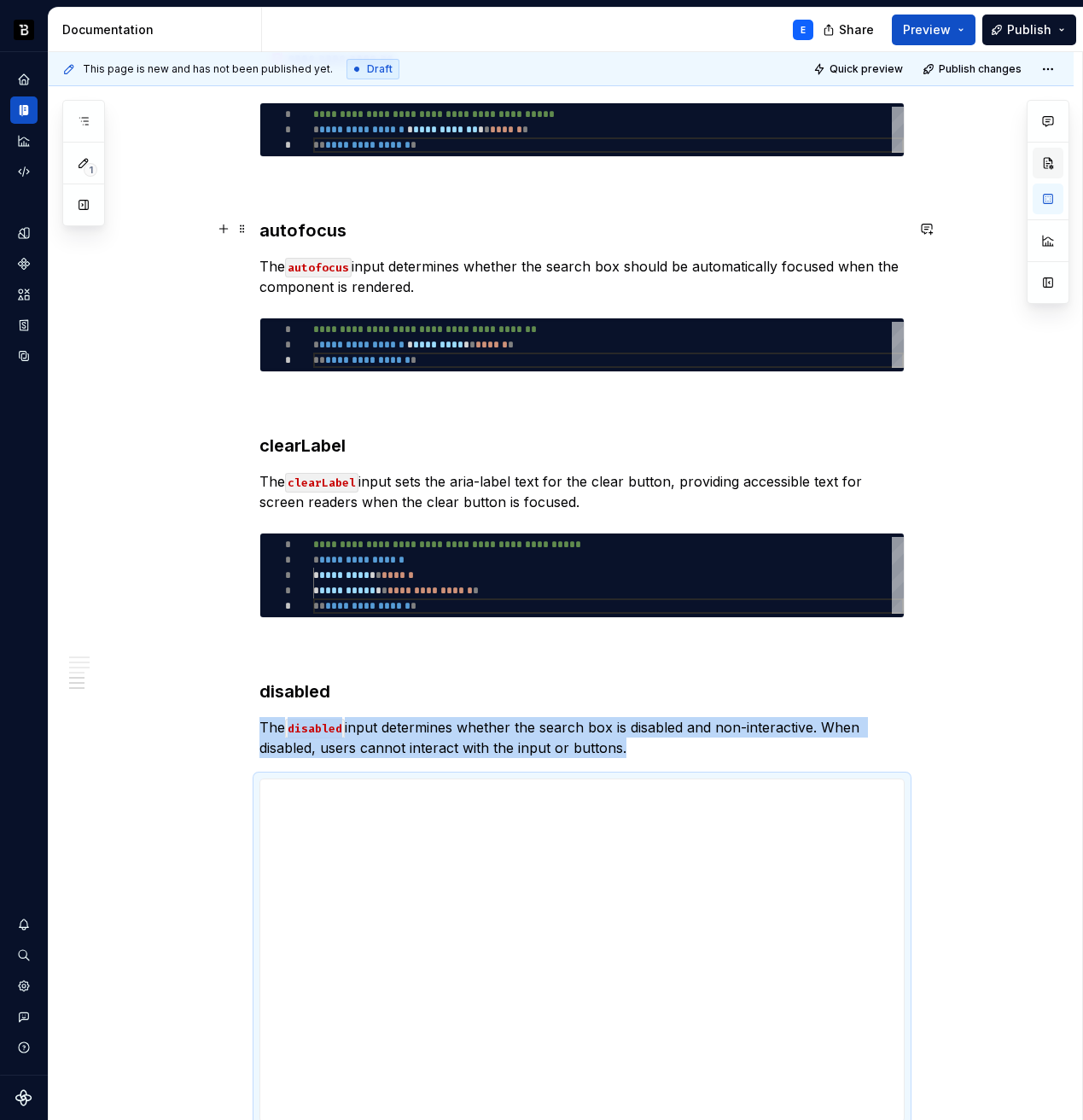
type textarea "*"
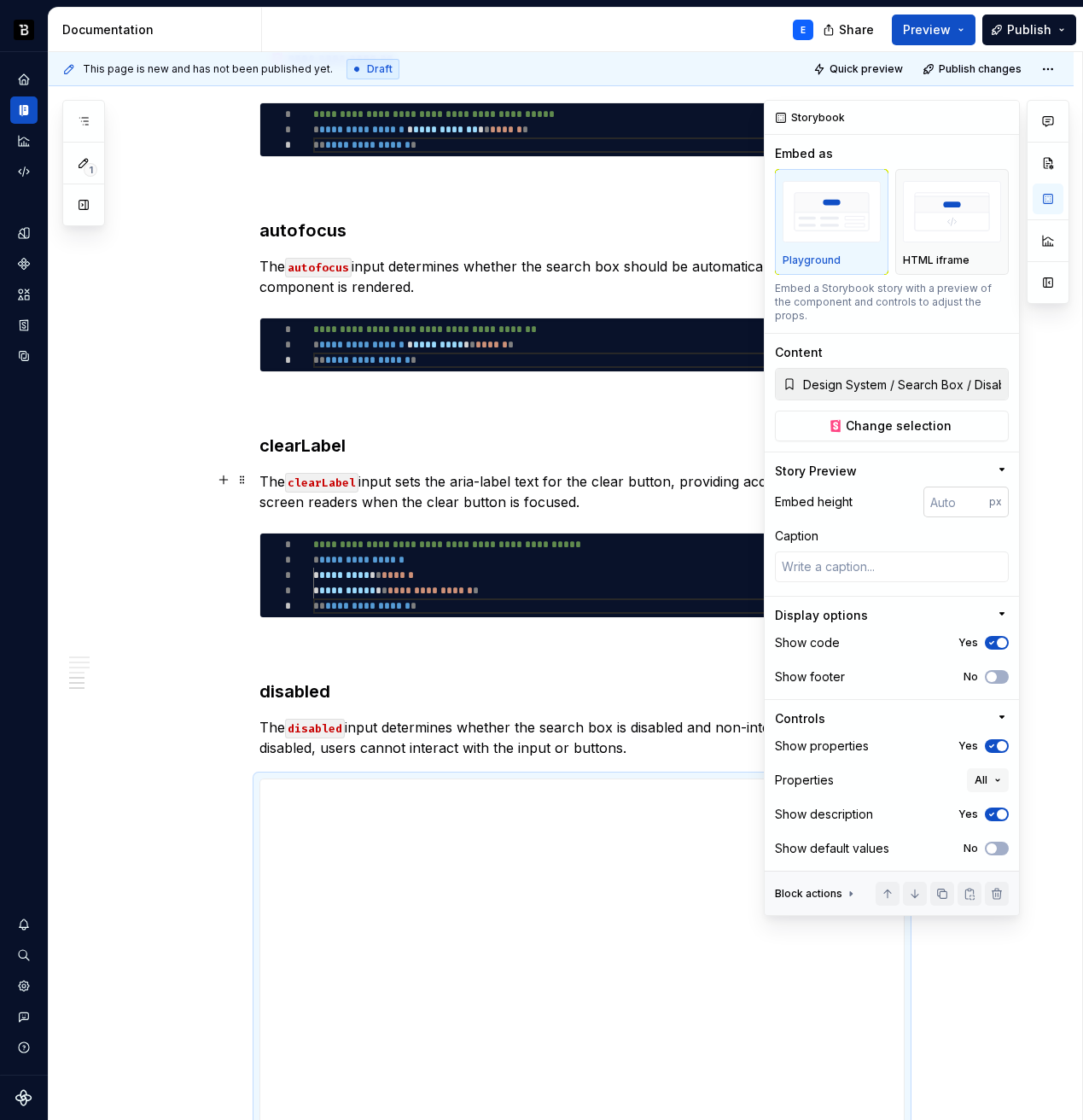
click at [947, 487] on input "number" at bounding box center [956, 502] width 66 height 31
type input "180"
type textarea "*"
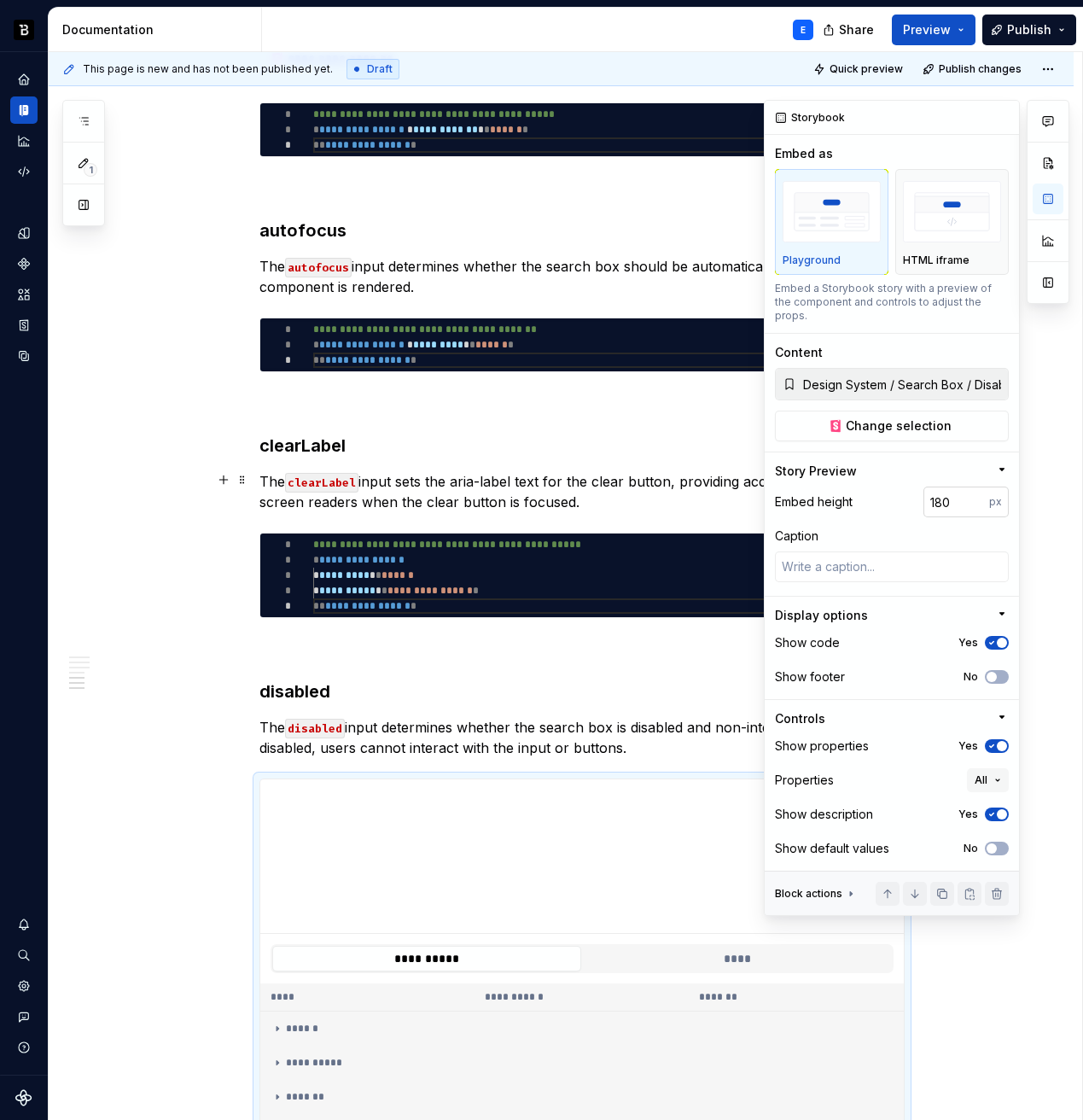
click at [945, 490] on input "180" at bounding box center [956, 502] width 66 height 31
type input "128"
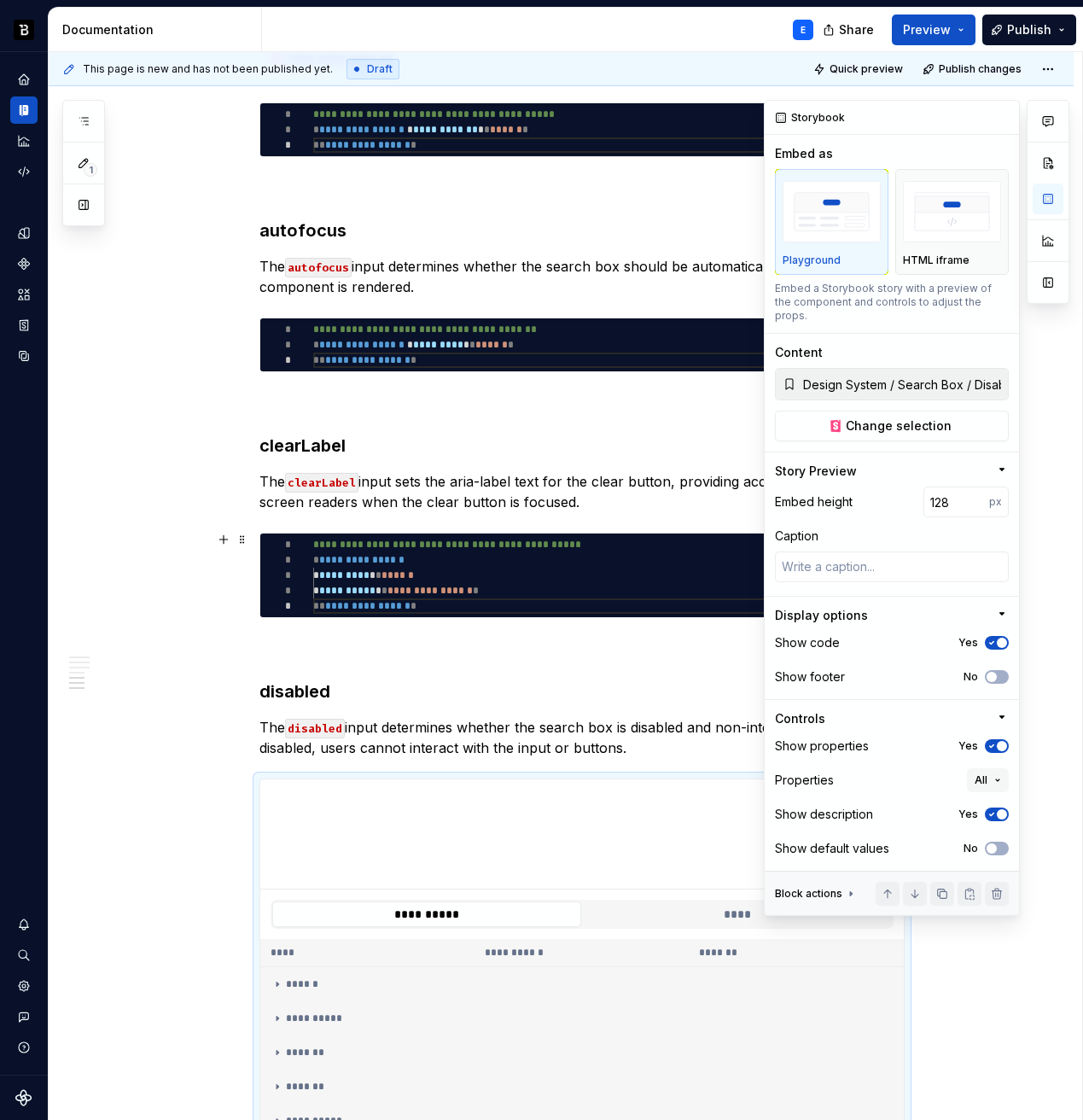
click at [998, 637] on span "button" at bounding box center [1002, 643] width 10 height 10
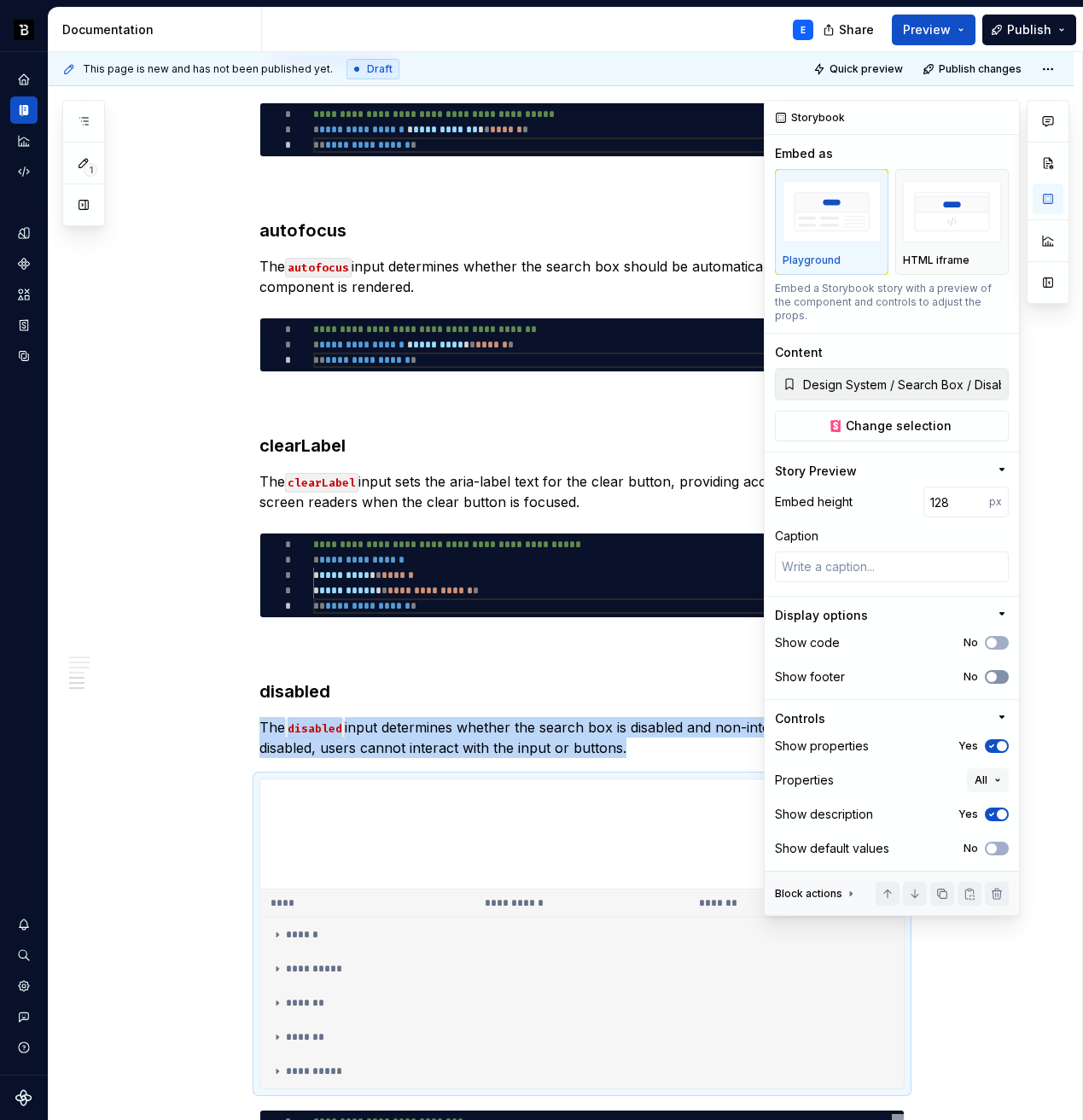
click at [998, 670] on button "No" at bounding box center [997, 677] width 24 height 14
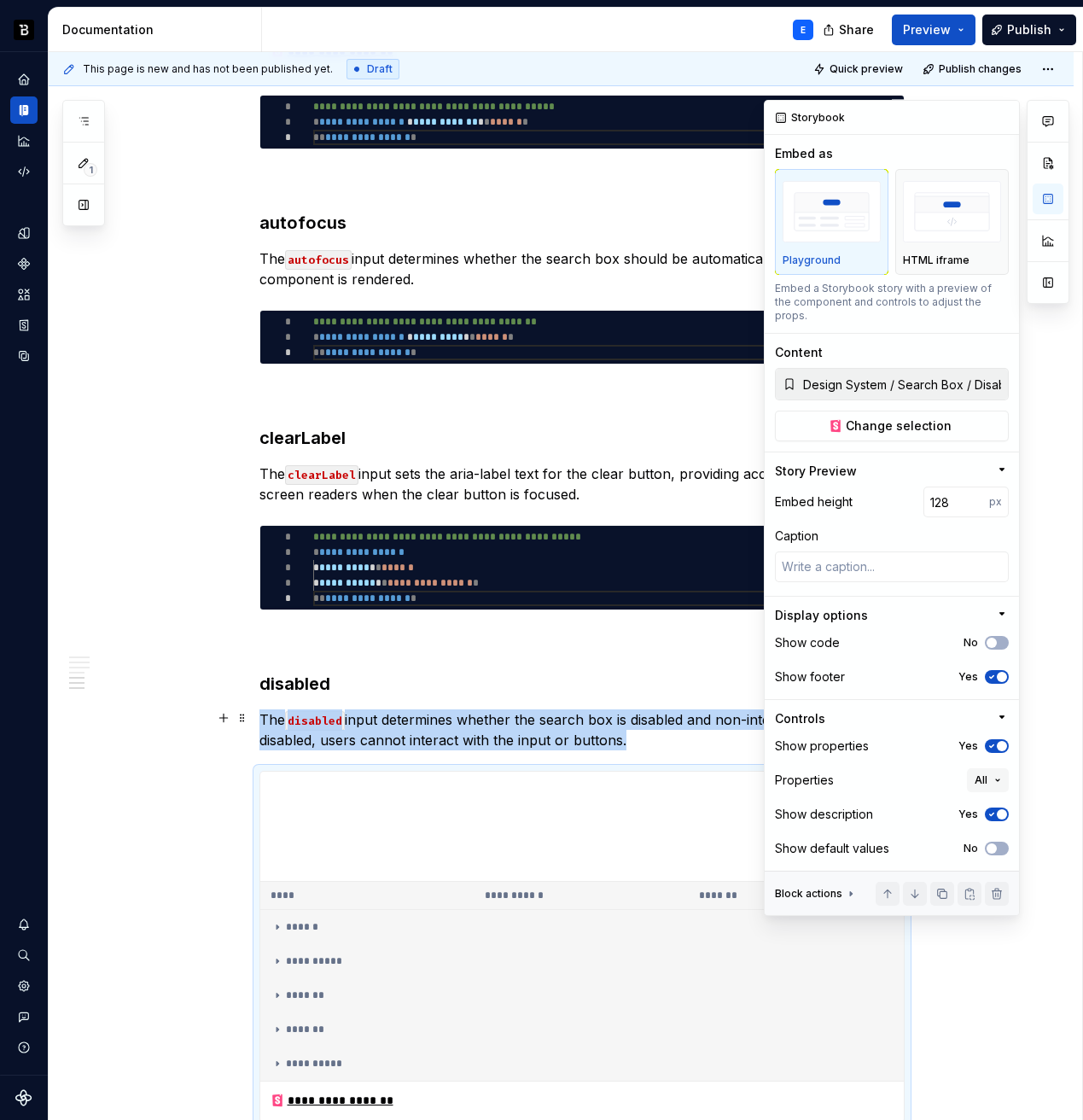
click at [997, 741] on span "button" at bounding box center [1002, 746] width 10 height 10
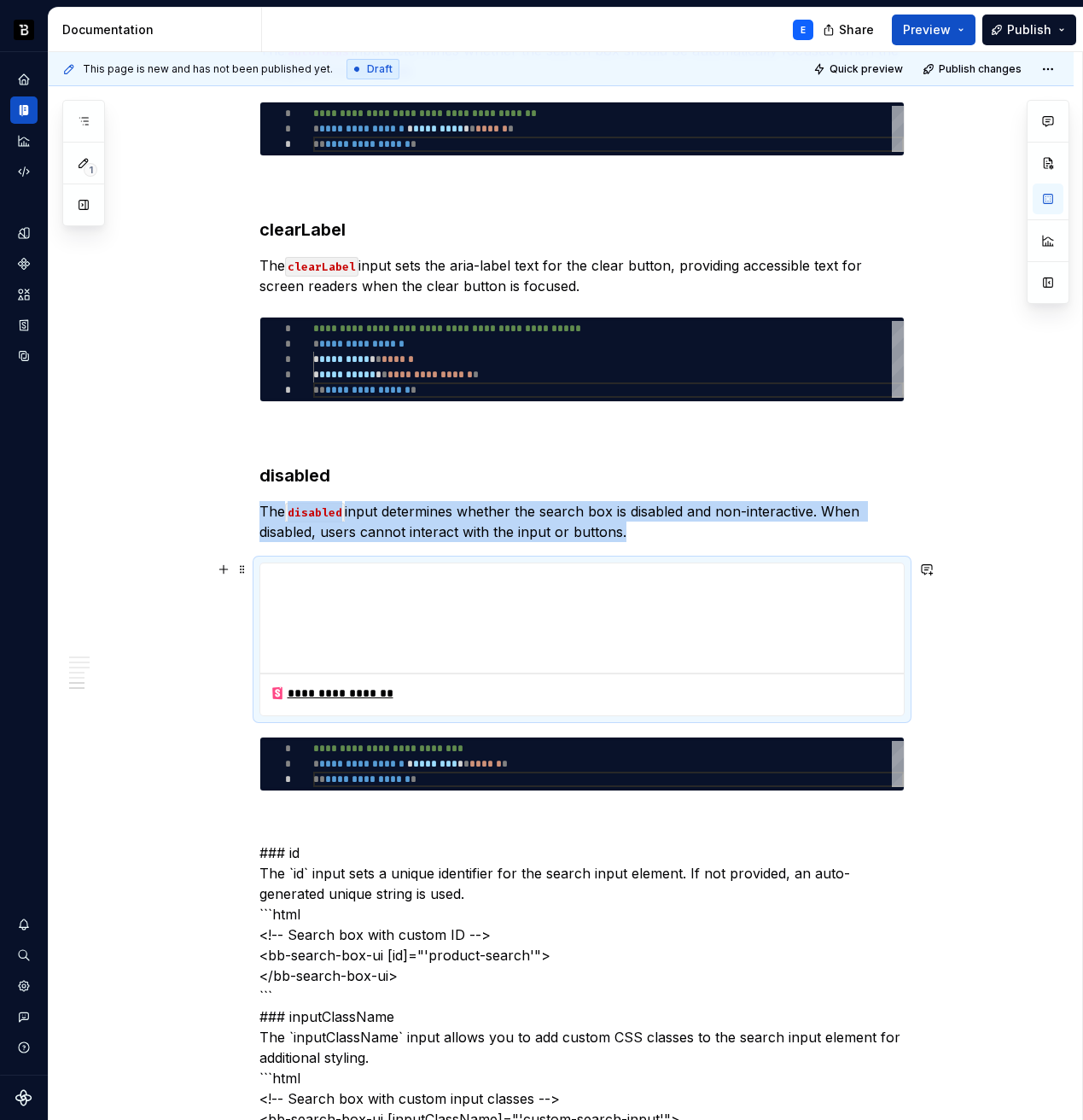
scroll to position [2291, 0]
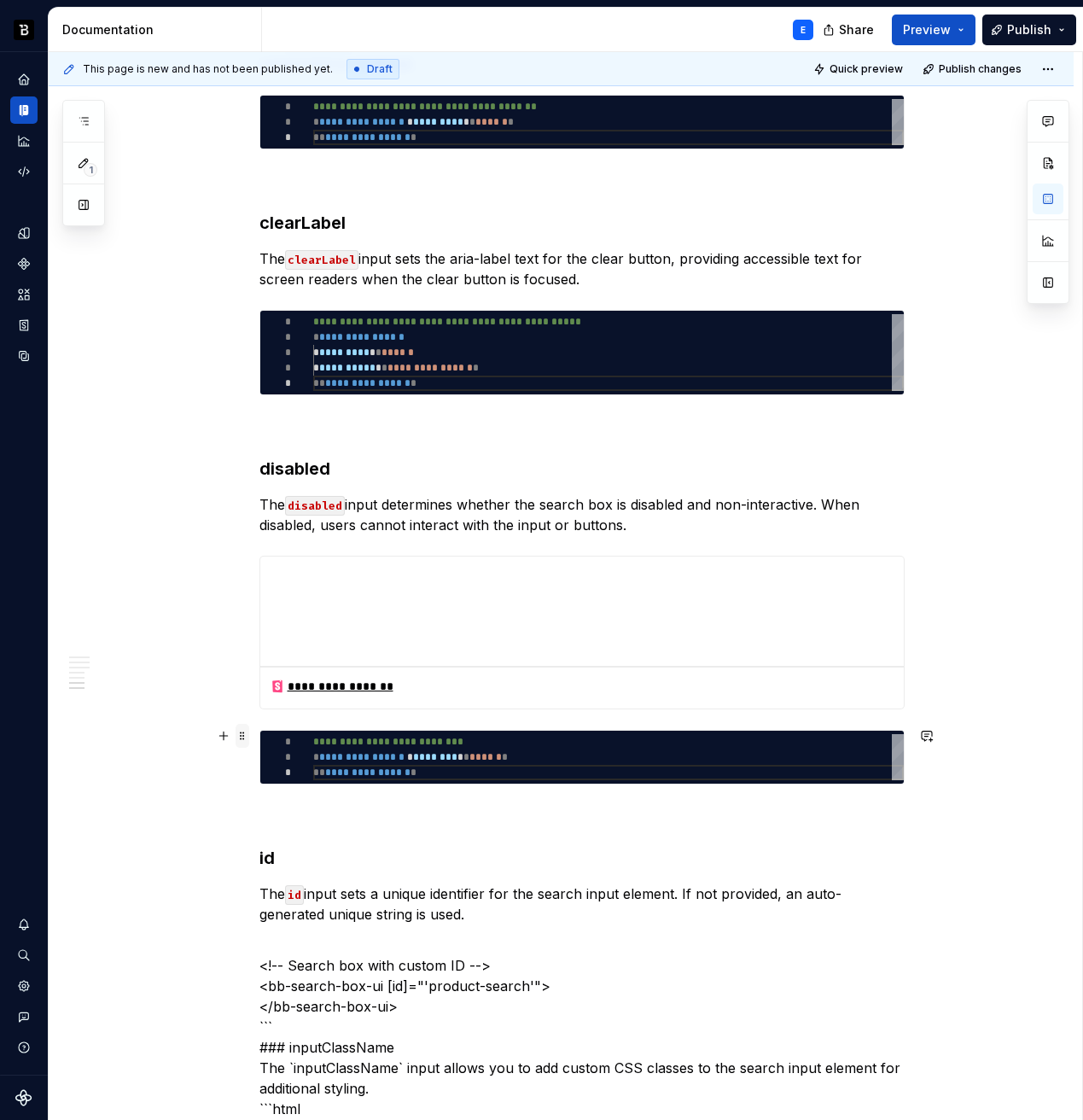
click at [248, 734] on span at bounding box center [242, 736] width 14 height 24
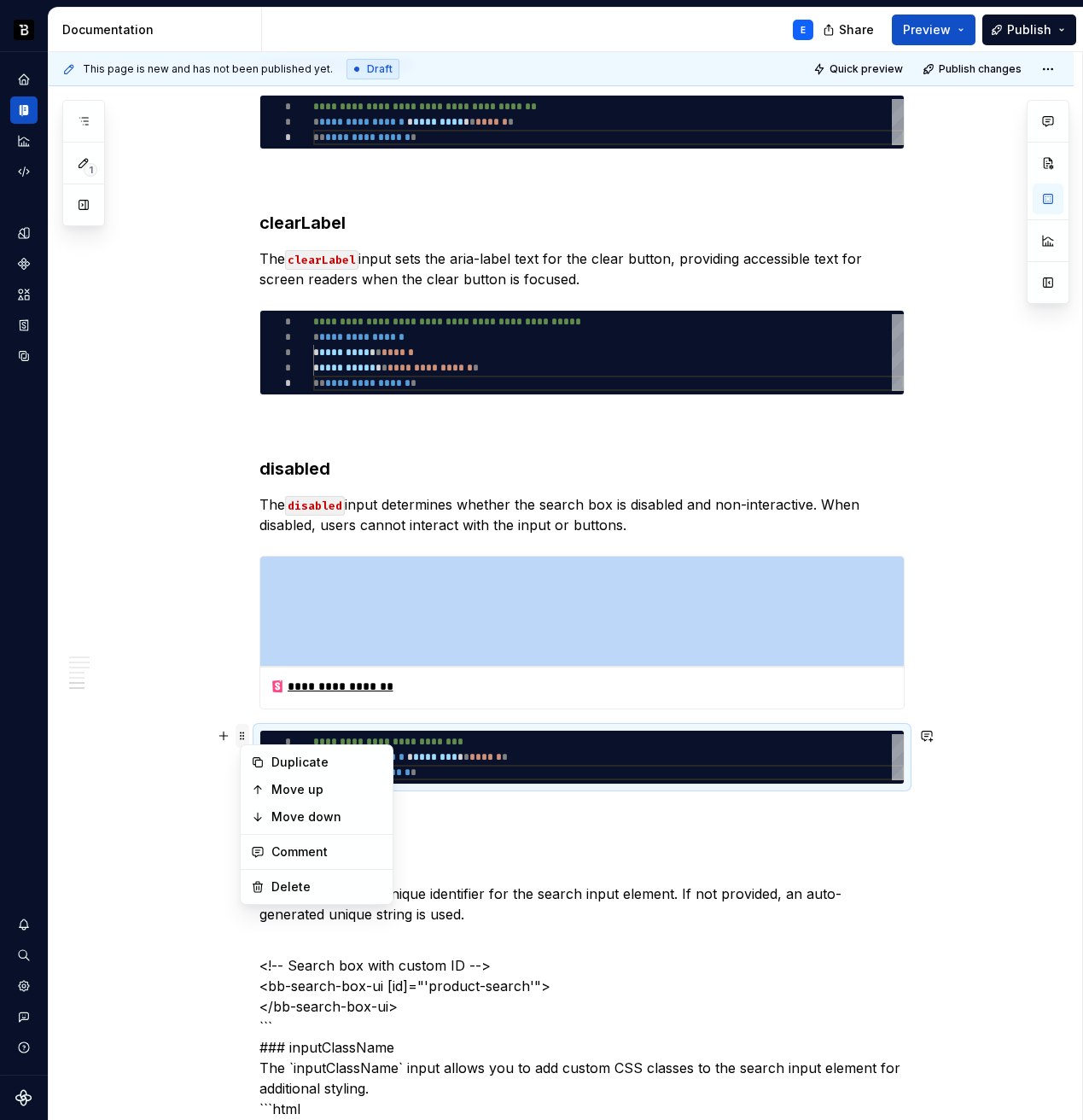
click at [248, 734] on span at bounding box center [242, 736] width 14 height 24
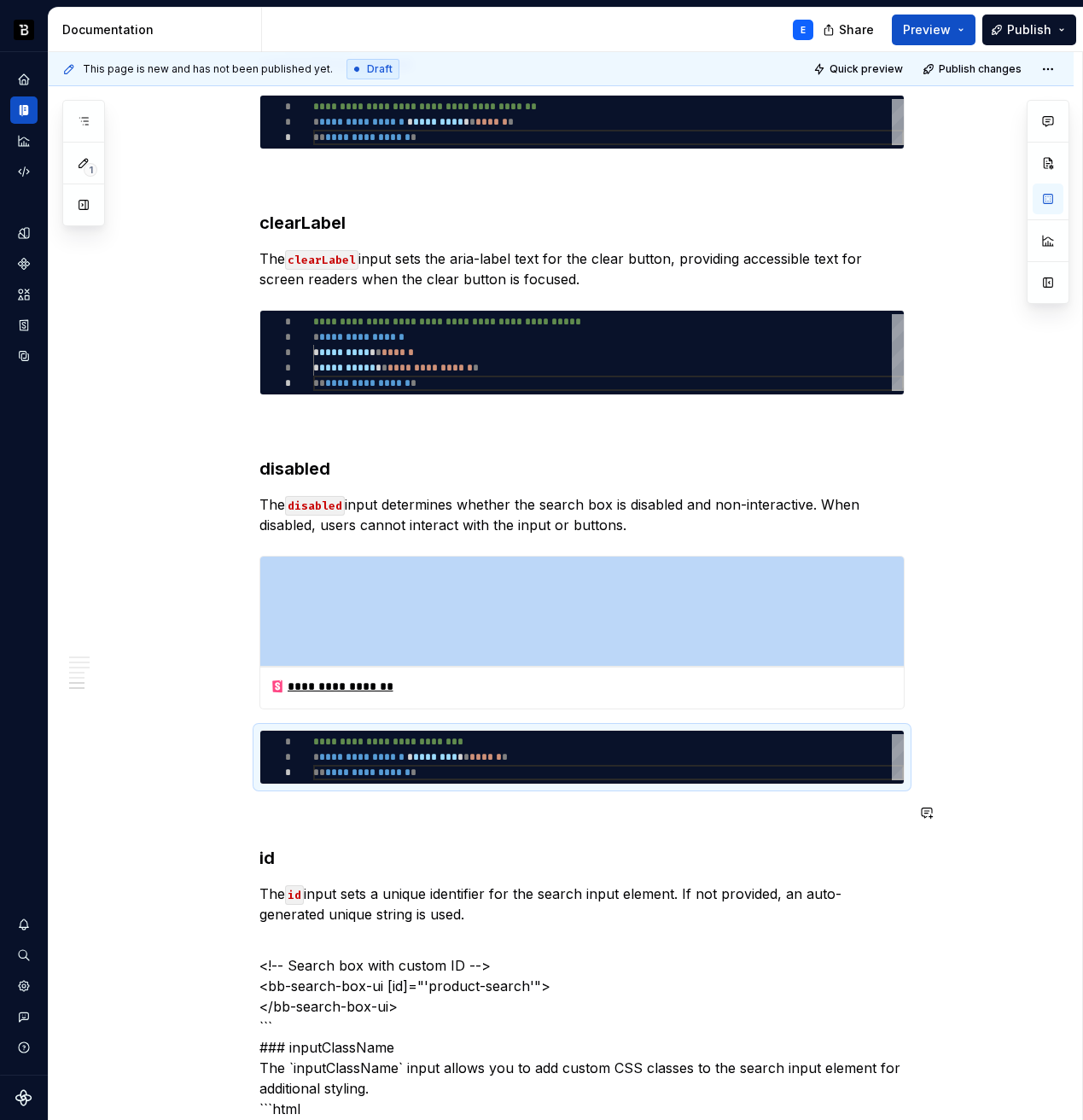
copy div "**********"
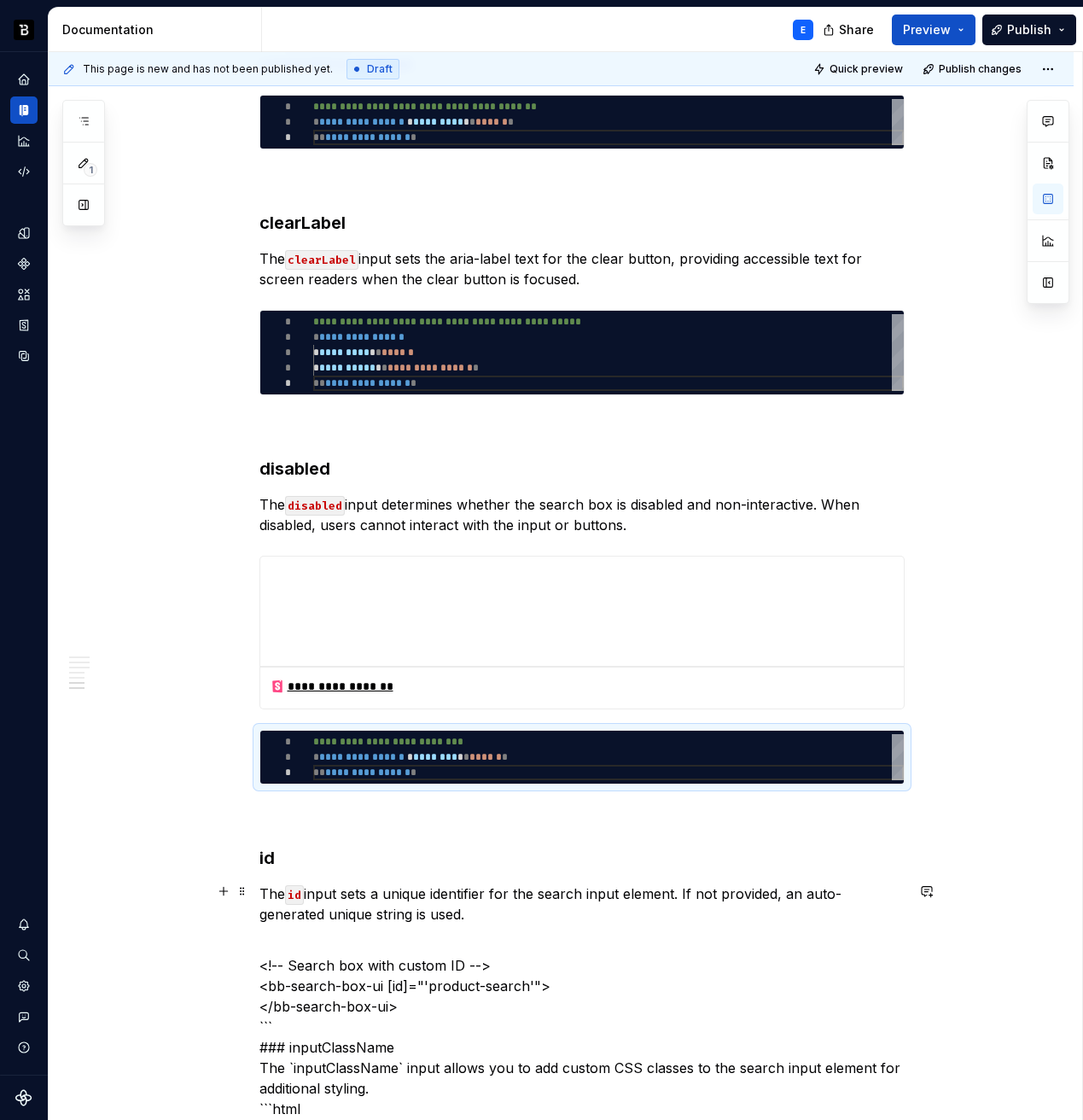
click at [488, 904] on p "The id input sets a unique identifier for the search input element. If not prov…" at bounding box center [582, 904] width 645 height 41
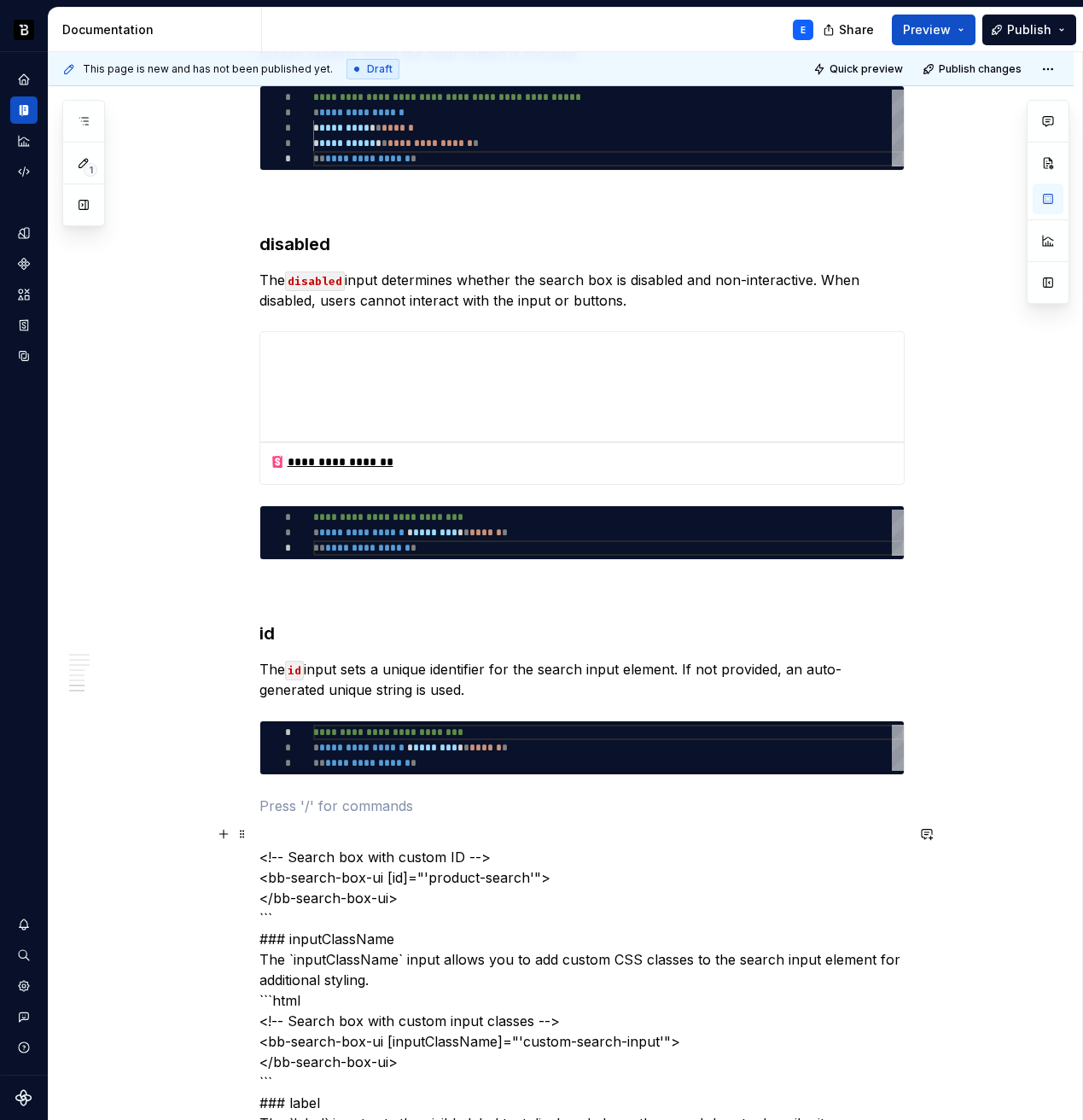
scroll to position [2557, 0]
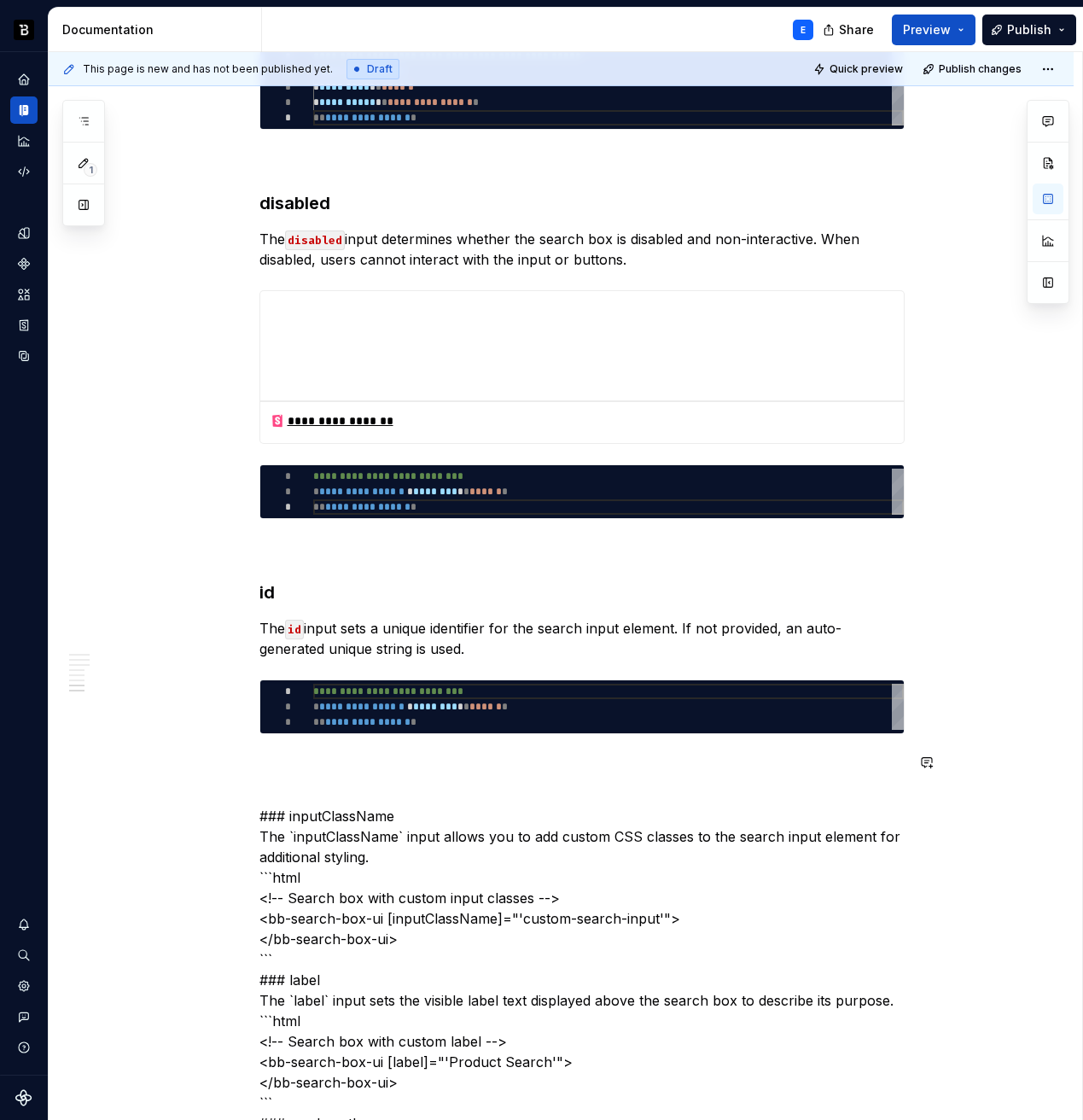
type textarea "*"
type textarea "**********"
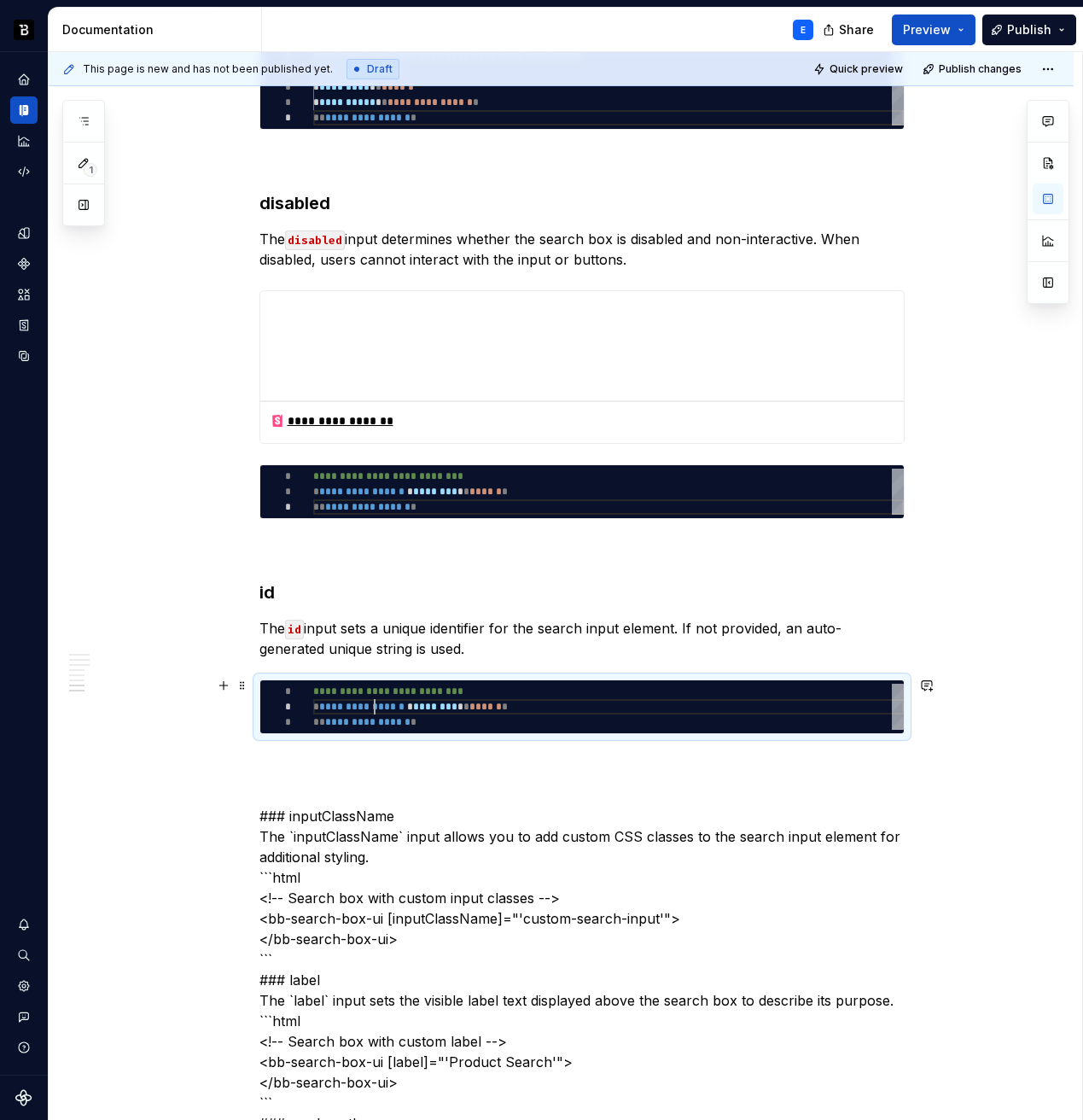
click at [376, 702] on div "**********" at bounding box center [608, 707] width 590 height 46
type textarea "*"
type textarea "**********"
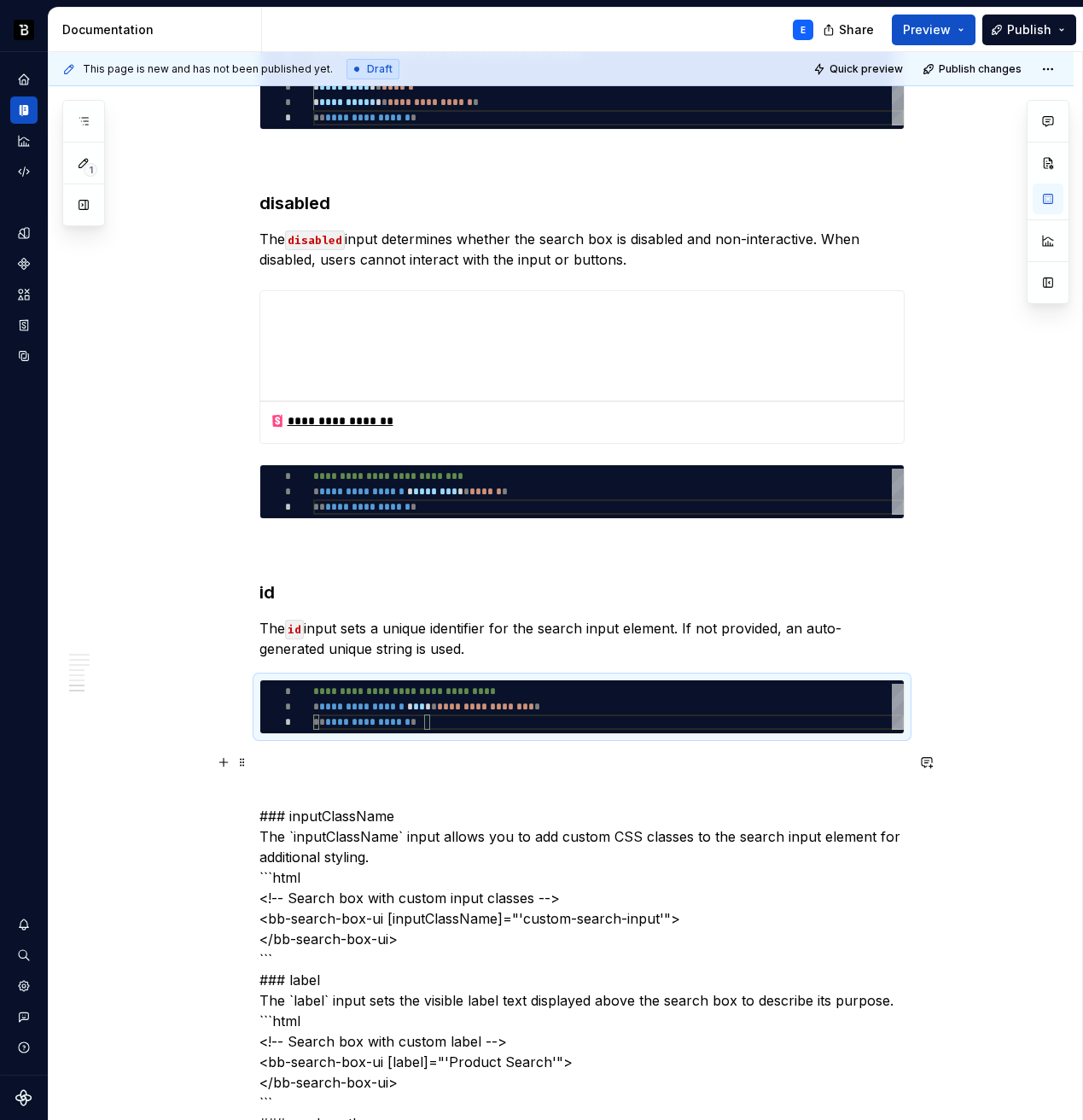
click at [370, 756] on p at bounding box center [582, 765] width 645 height 21
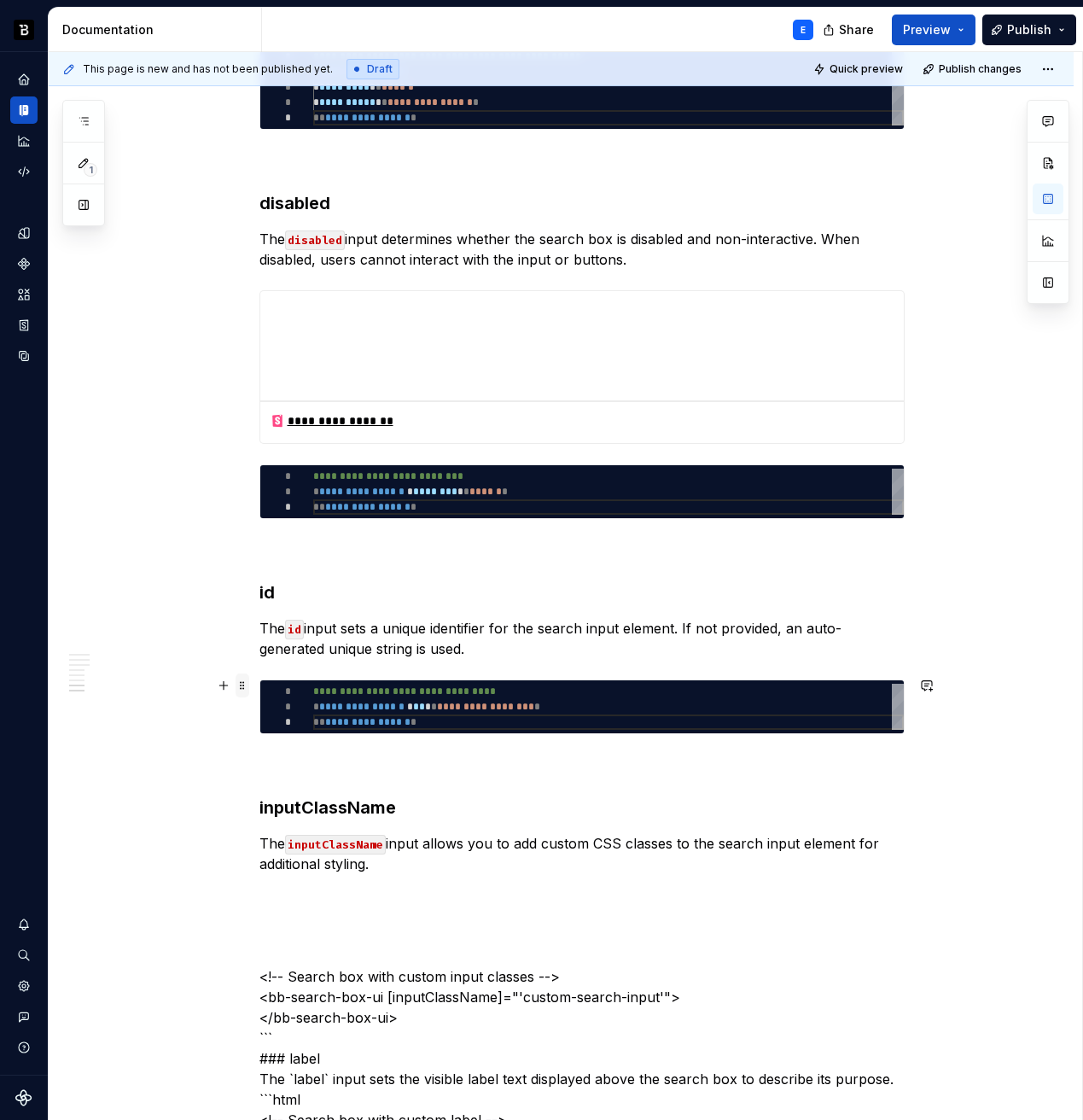
click at [240, 686] on span at bounding box center [242, 685] width 14 height 24
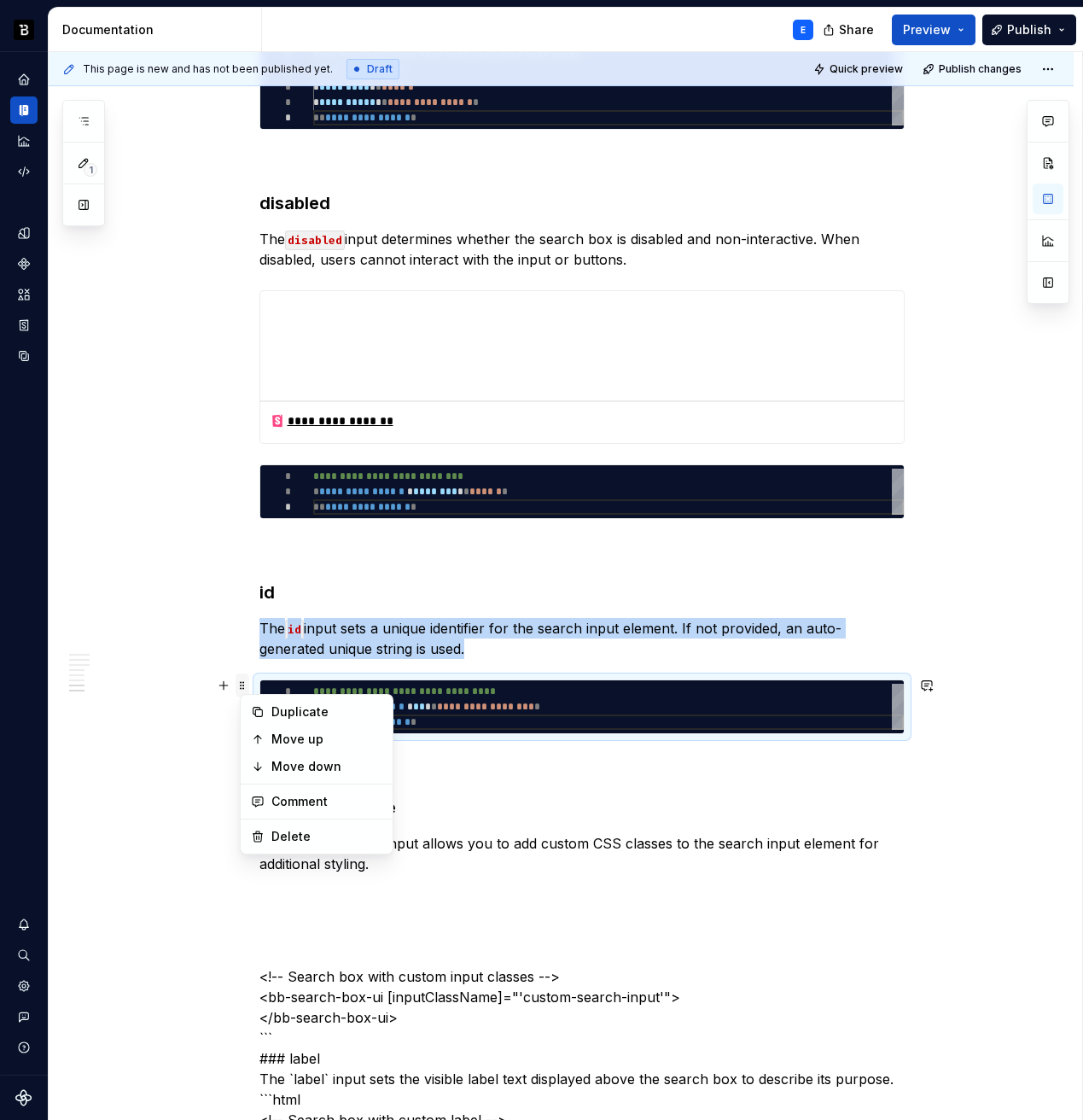
click at [240, 686] on span at bounding box center [242, 685] width 14 height 24
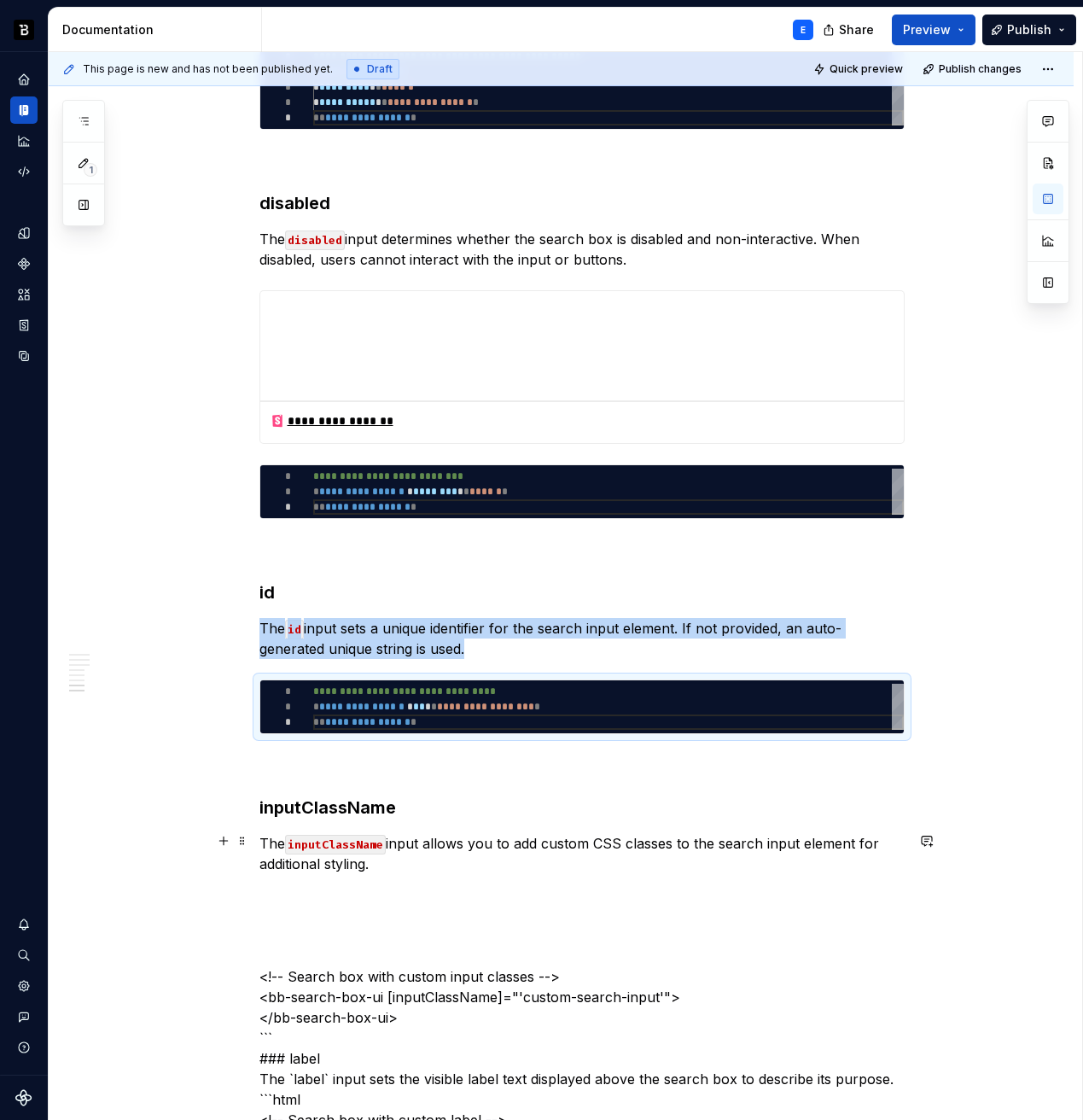
copy p "The id input sets a unique identifier for the search input element. If not prov…"
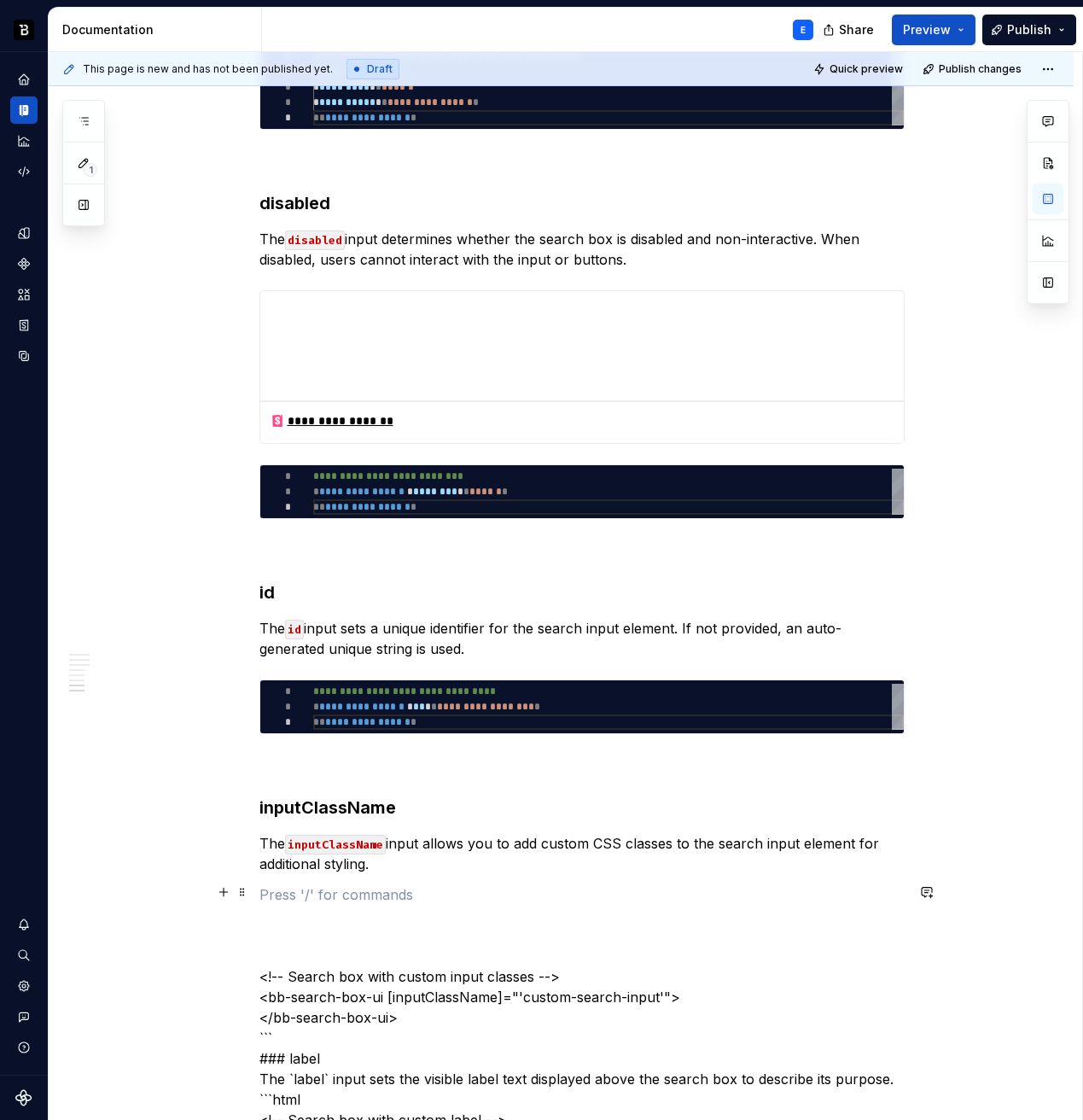
click at [379, 885] on p at bounding box center [582, 895] width 645 height 21
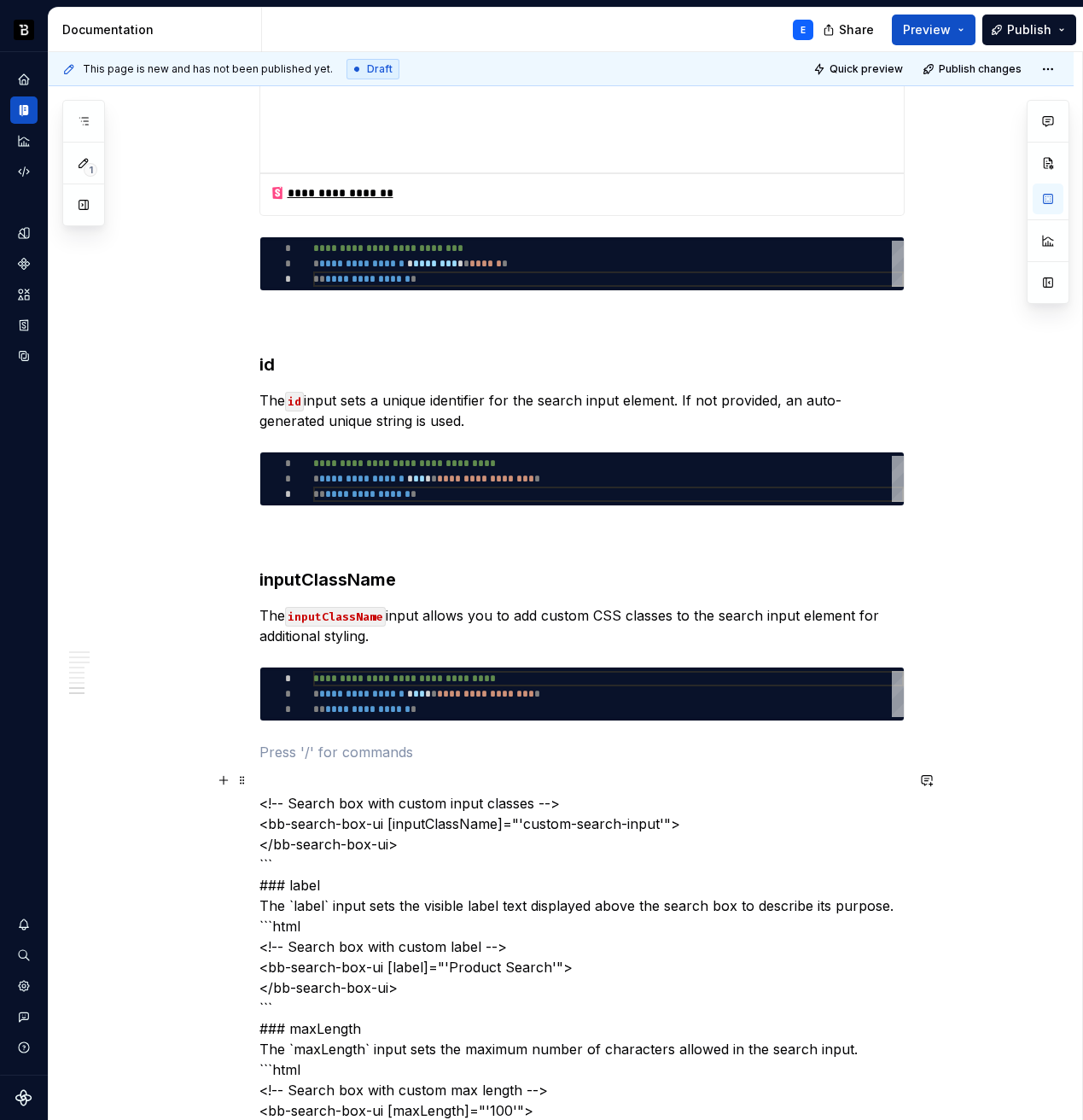
scroll to position [2798, 0]
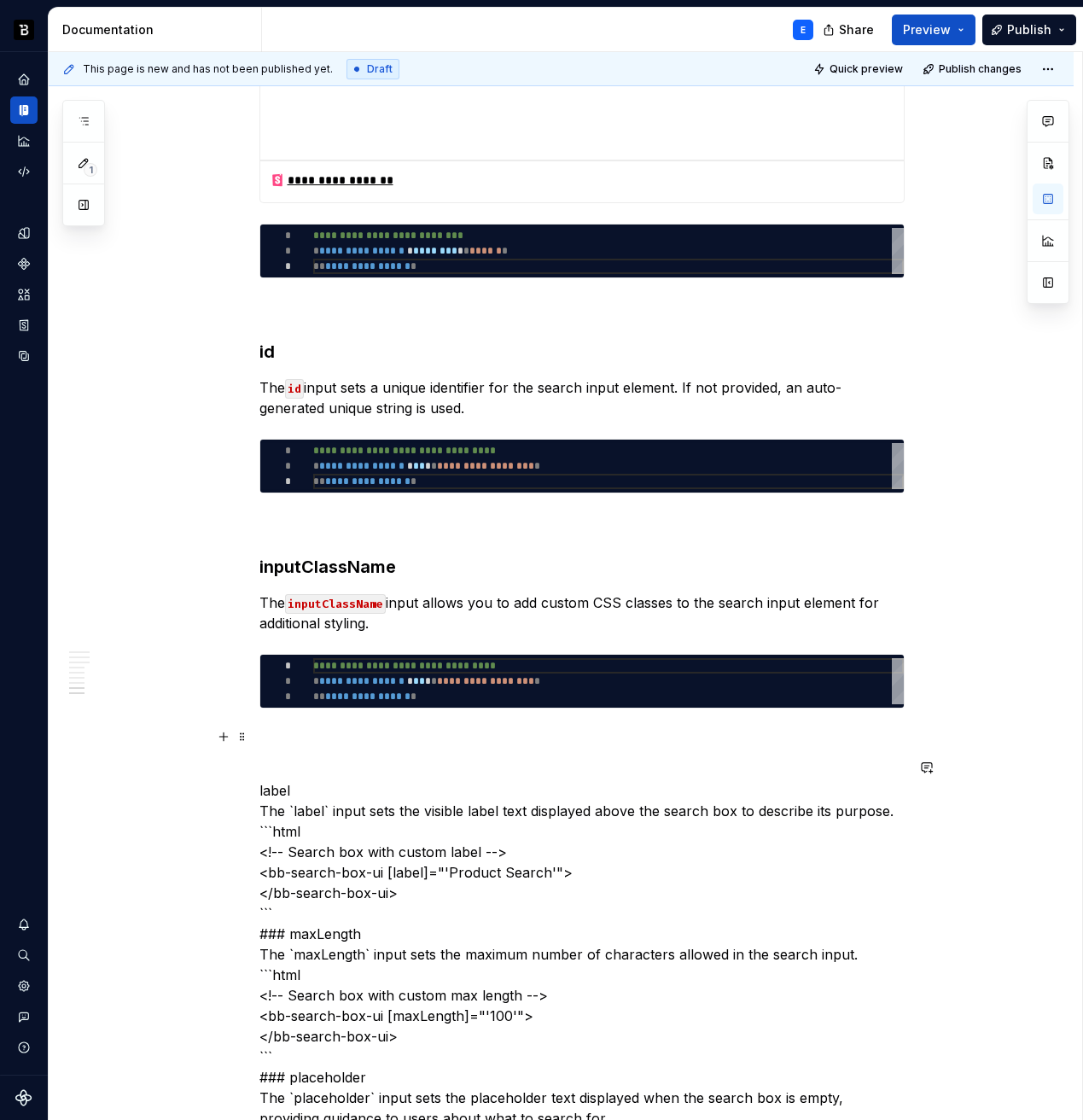
type textarea "*"
type textarea "**********"
click at [358, 659] on div "**********" at bounding box center [608, 681] width 590 height 46
type textarea "*"
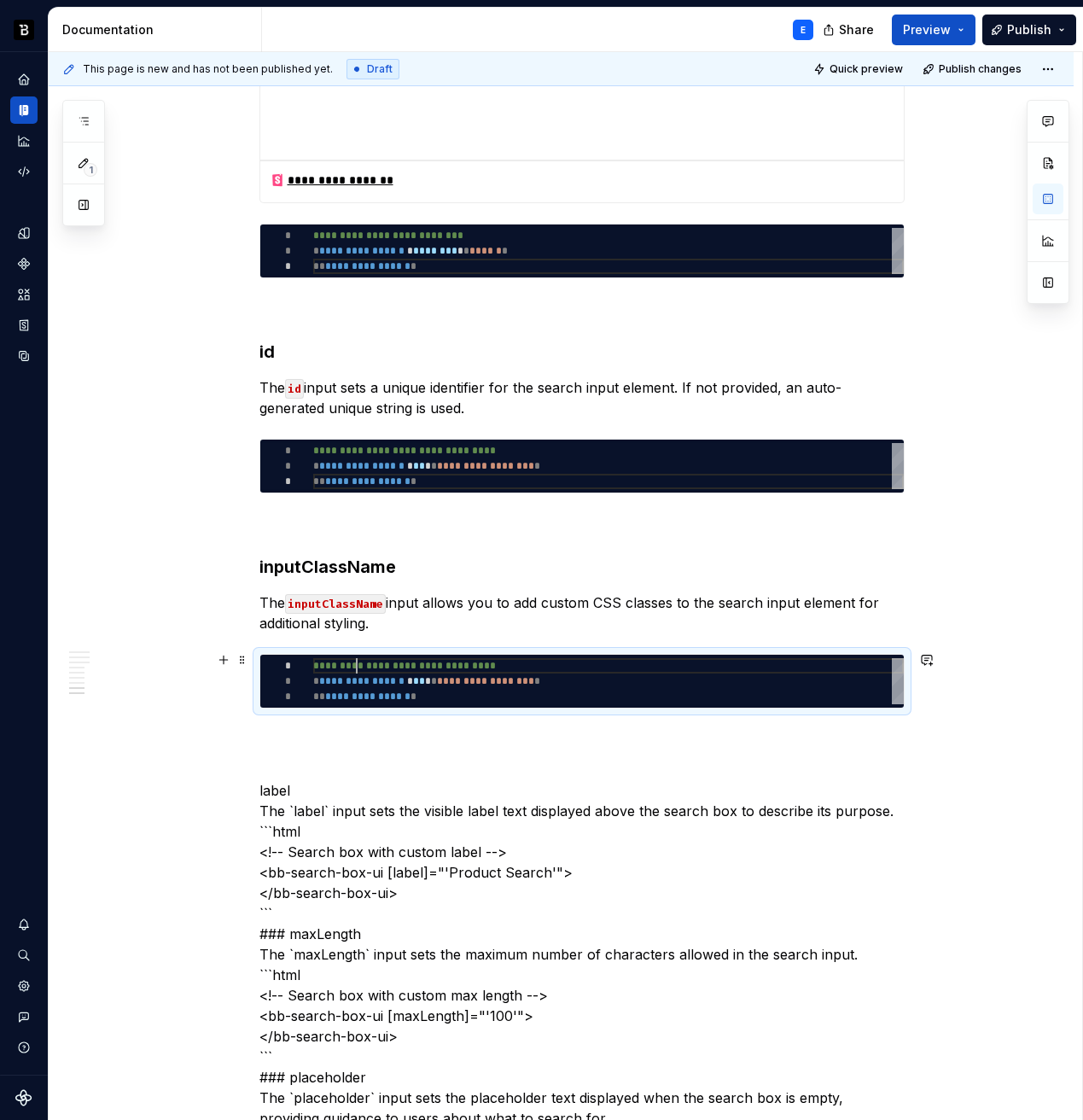
type textarea "**********"
click at [354, 732] on p at bounding box center [582, 739] width 645 height 21
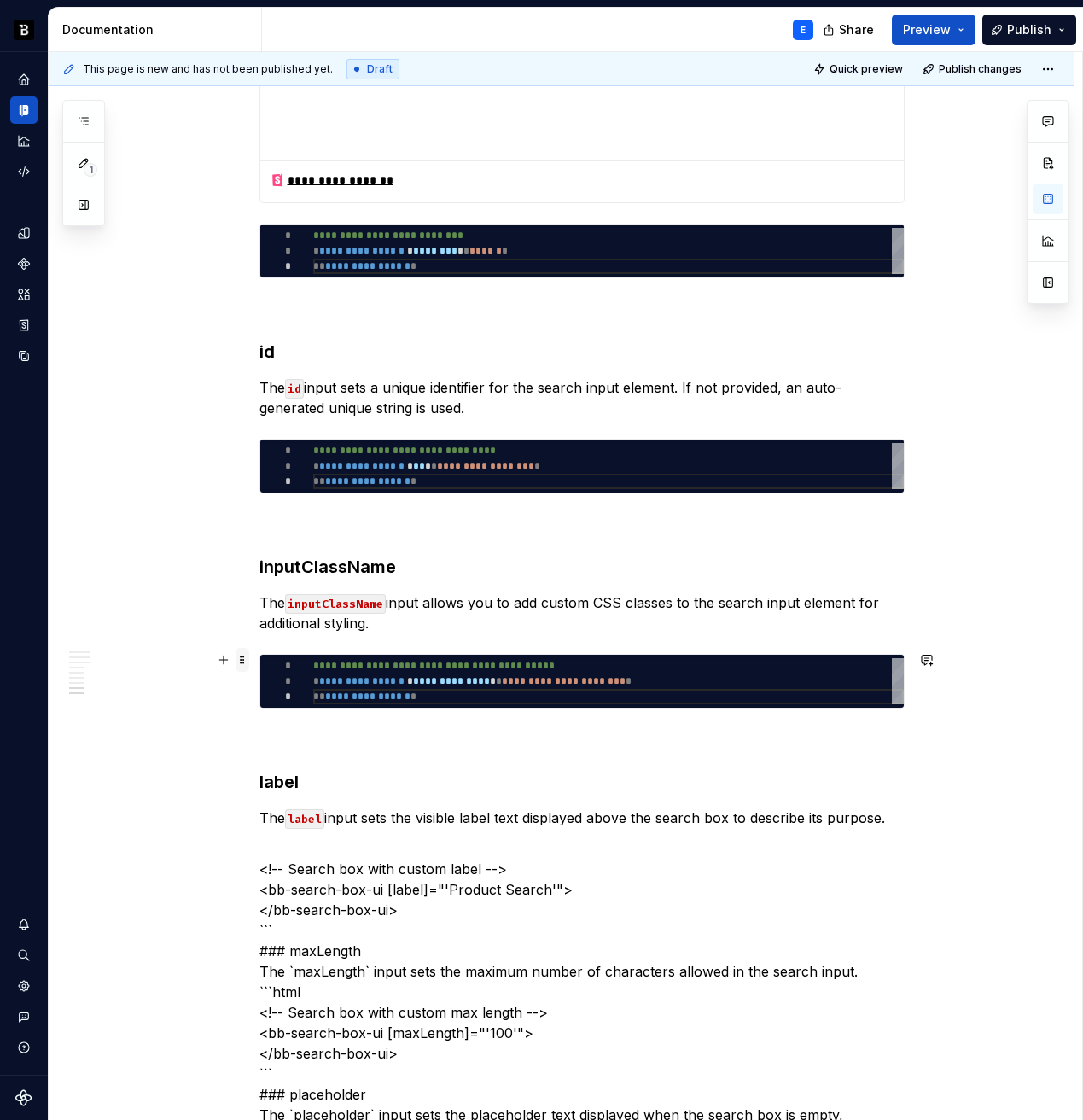
click at [249, 656] on span at bounding box center [242, 660] width 14 height 24
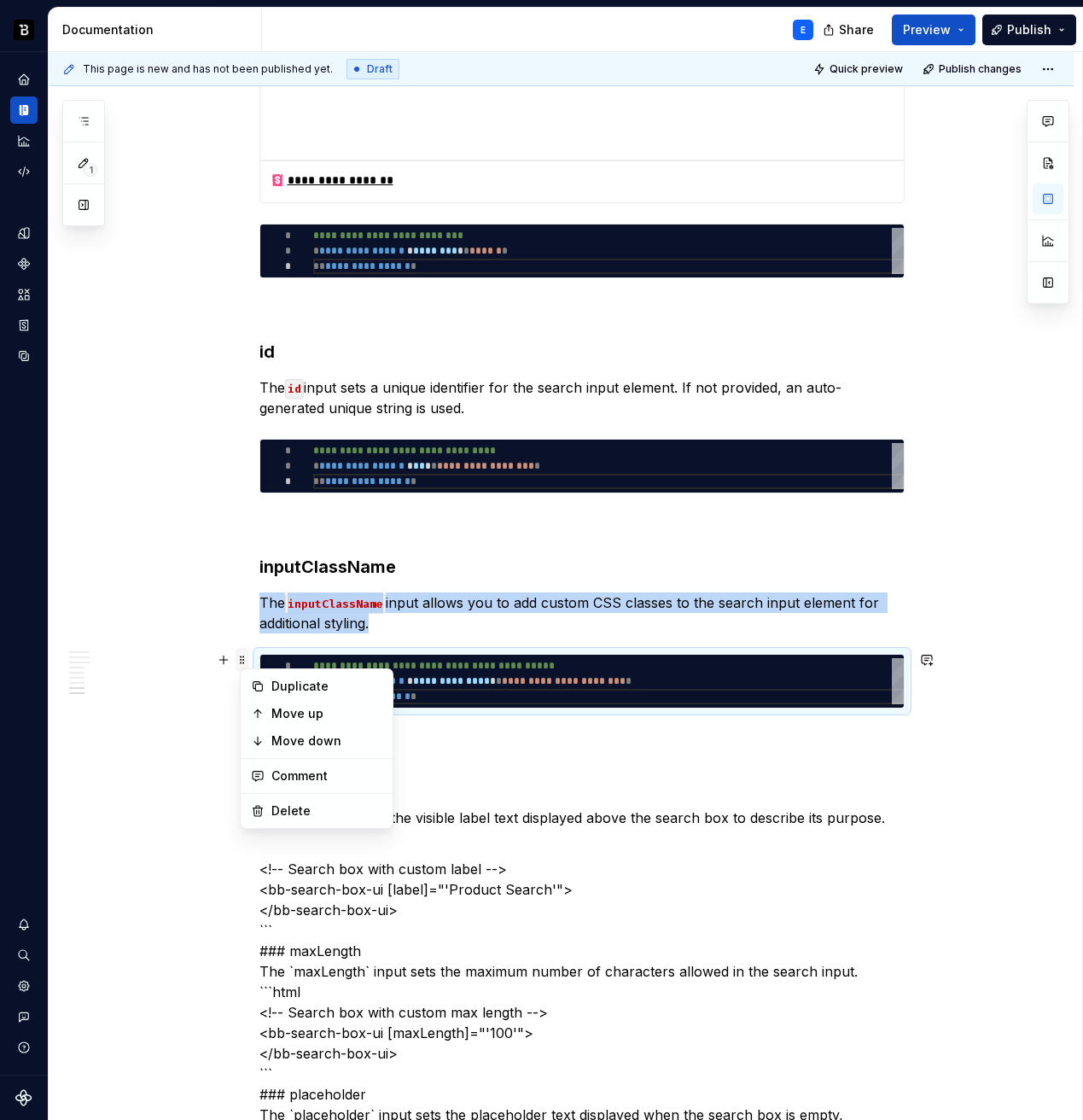
click at [249, 656] on span at bounding box center [242, 660] width 14 height 24
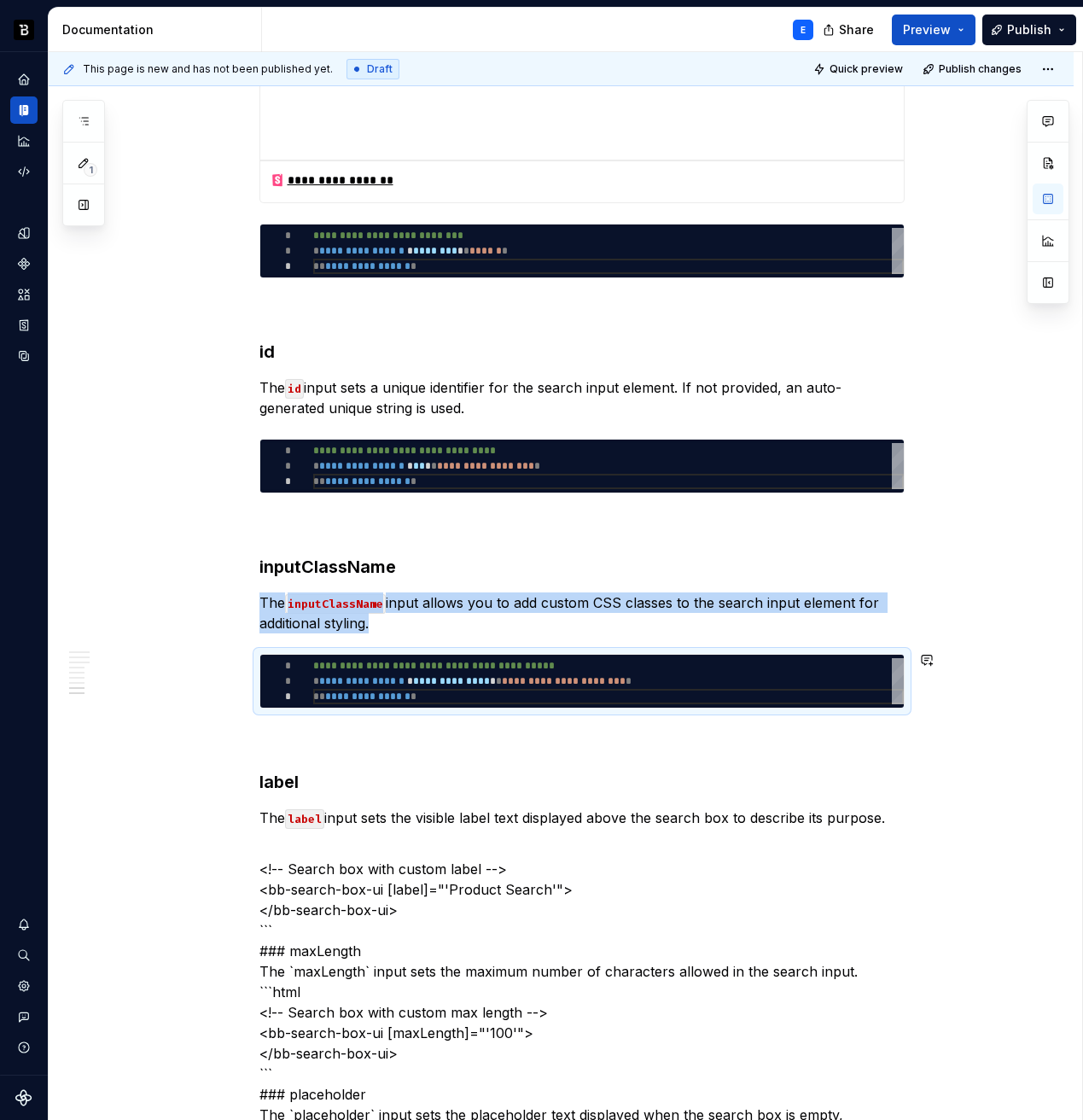
copy p "The inputClassName input allows you to add custom CSS classes to the search inp…"
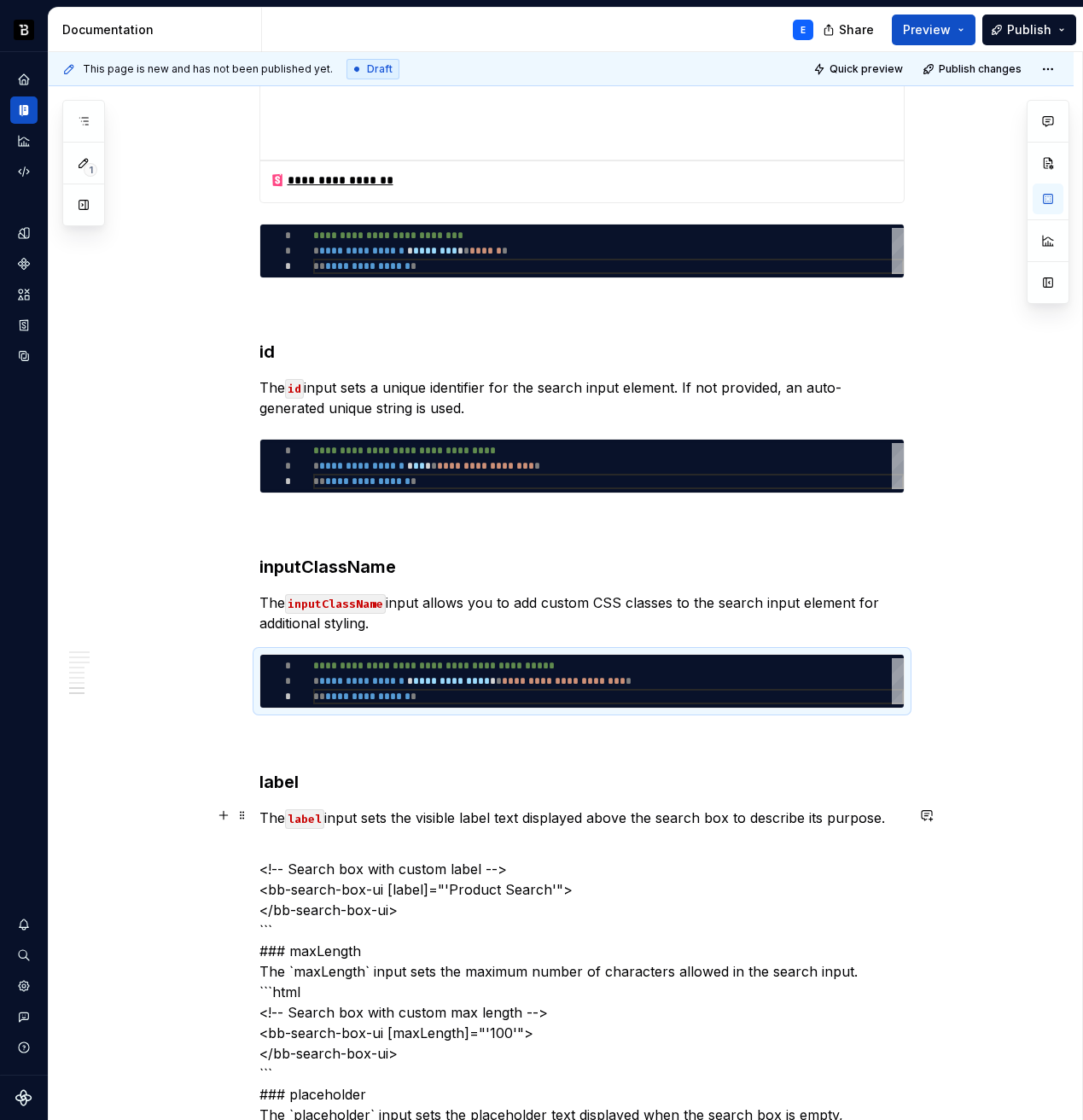
click at [394, 821] on p "The label input sets the visible label text displayed above the search box to d…" at bounding box center [582, 818] width 645 height 21
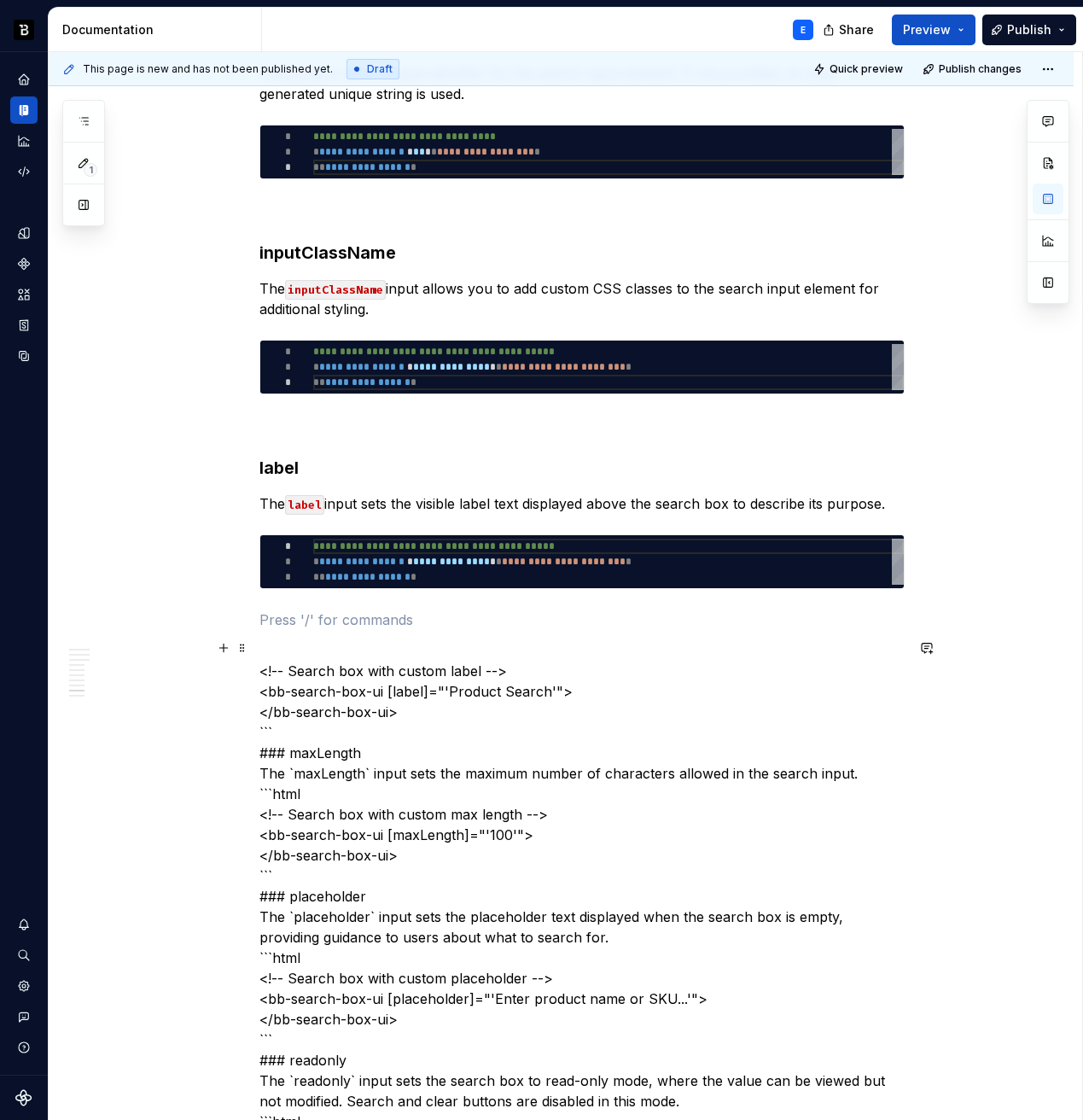
scroll to position [3151, 0]
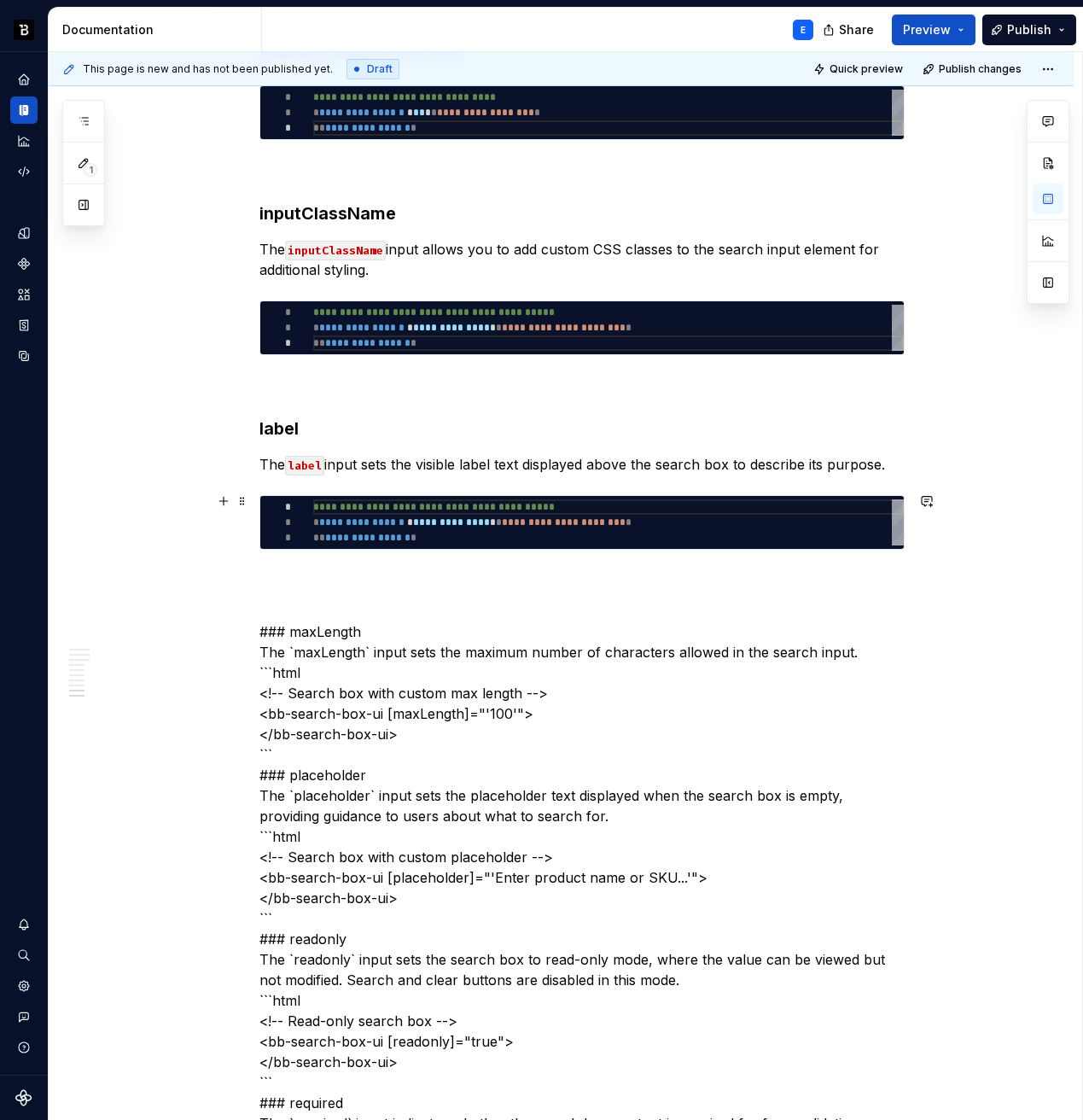
type textarea "*"
type textarea "**********"
click at [370, 517] on div "**********" at bounding box center [608, 523] width 590 height 46
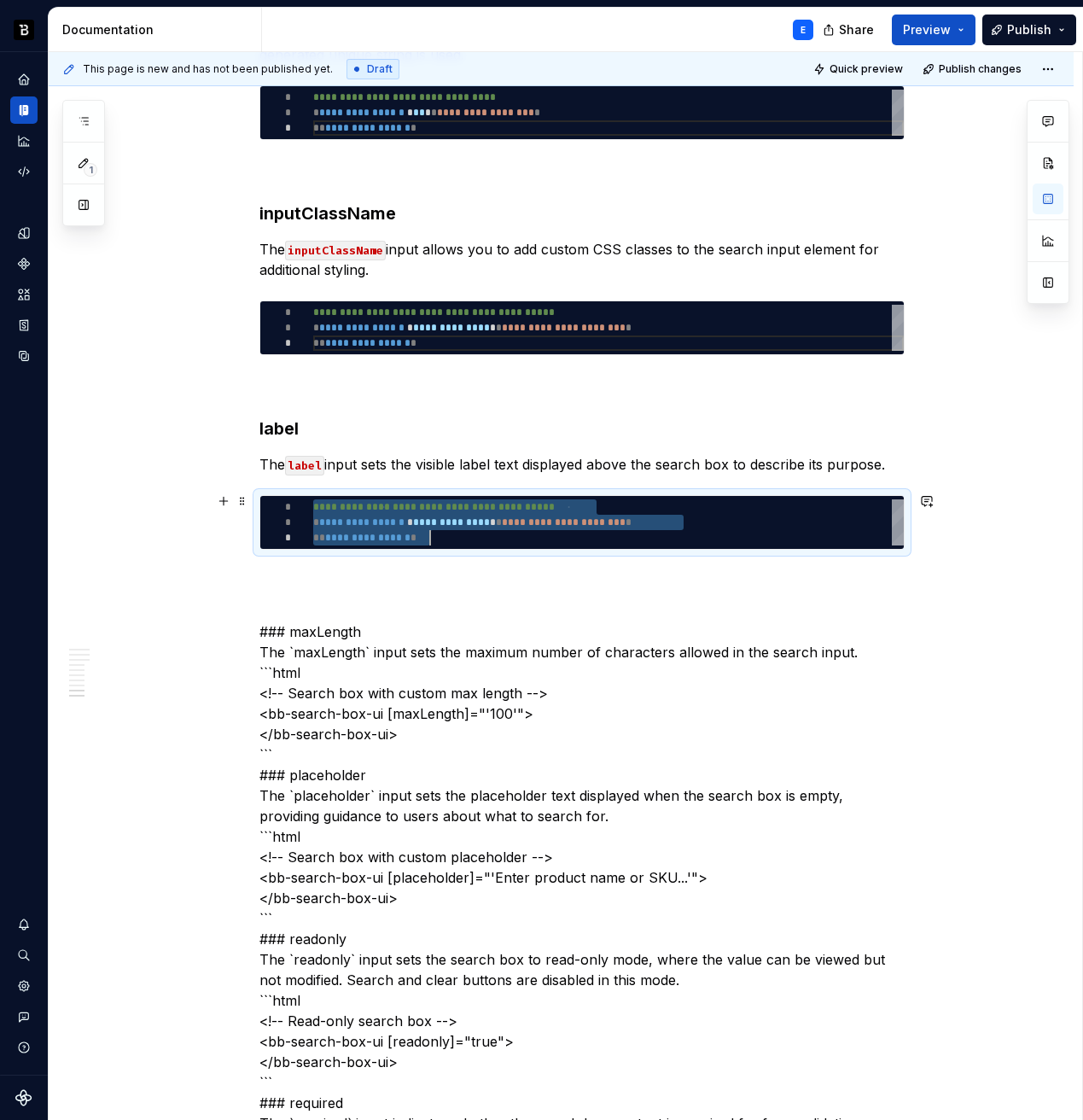
type textarea "*"
type textarea "**********"
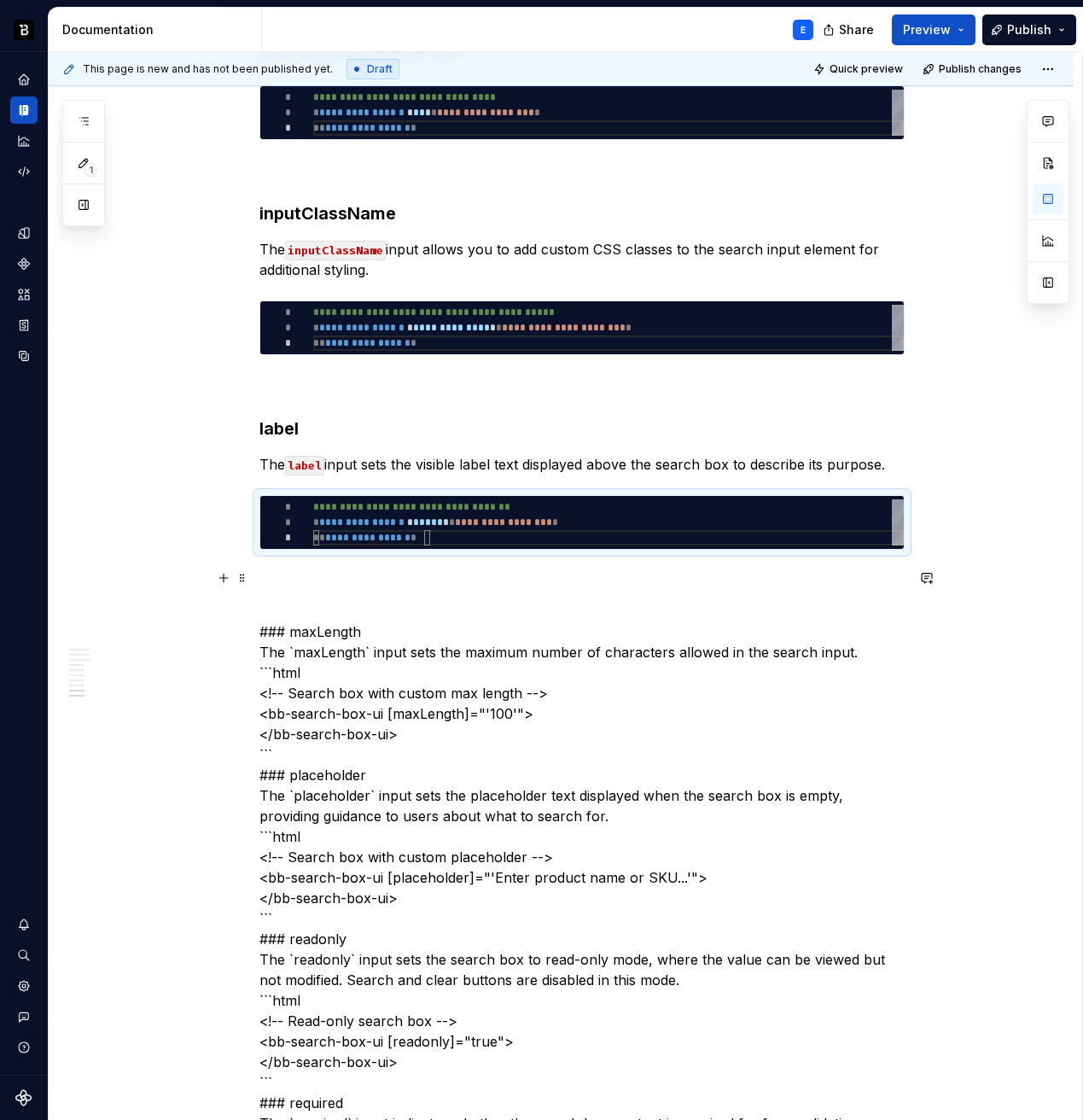
click at [364, 573] on p at bounding box center [582, 581] width 645 height 21
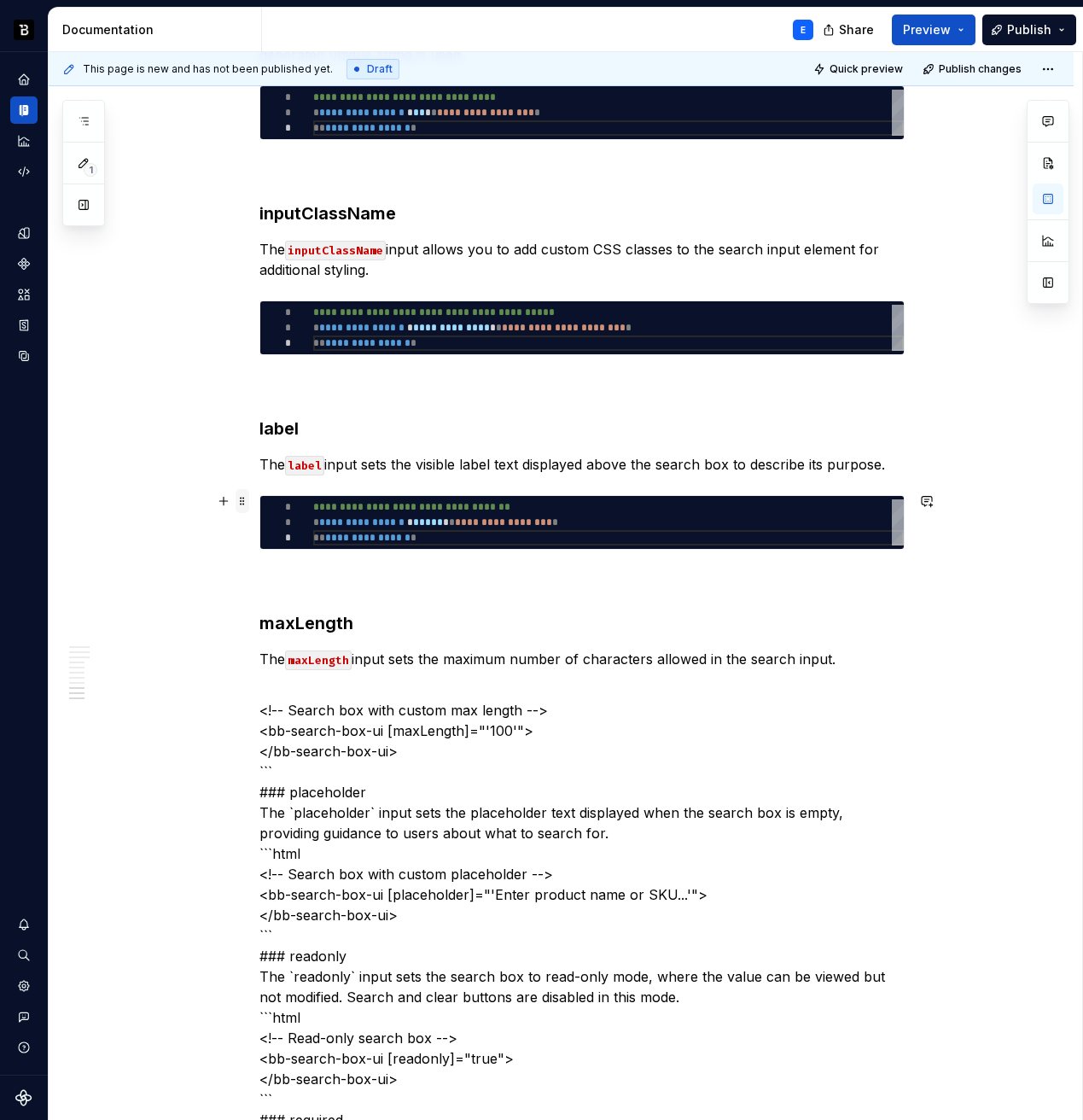
click at [246, 495] on span at bounding box center [242, 501] width 14 height 24
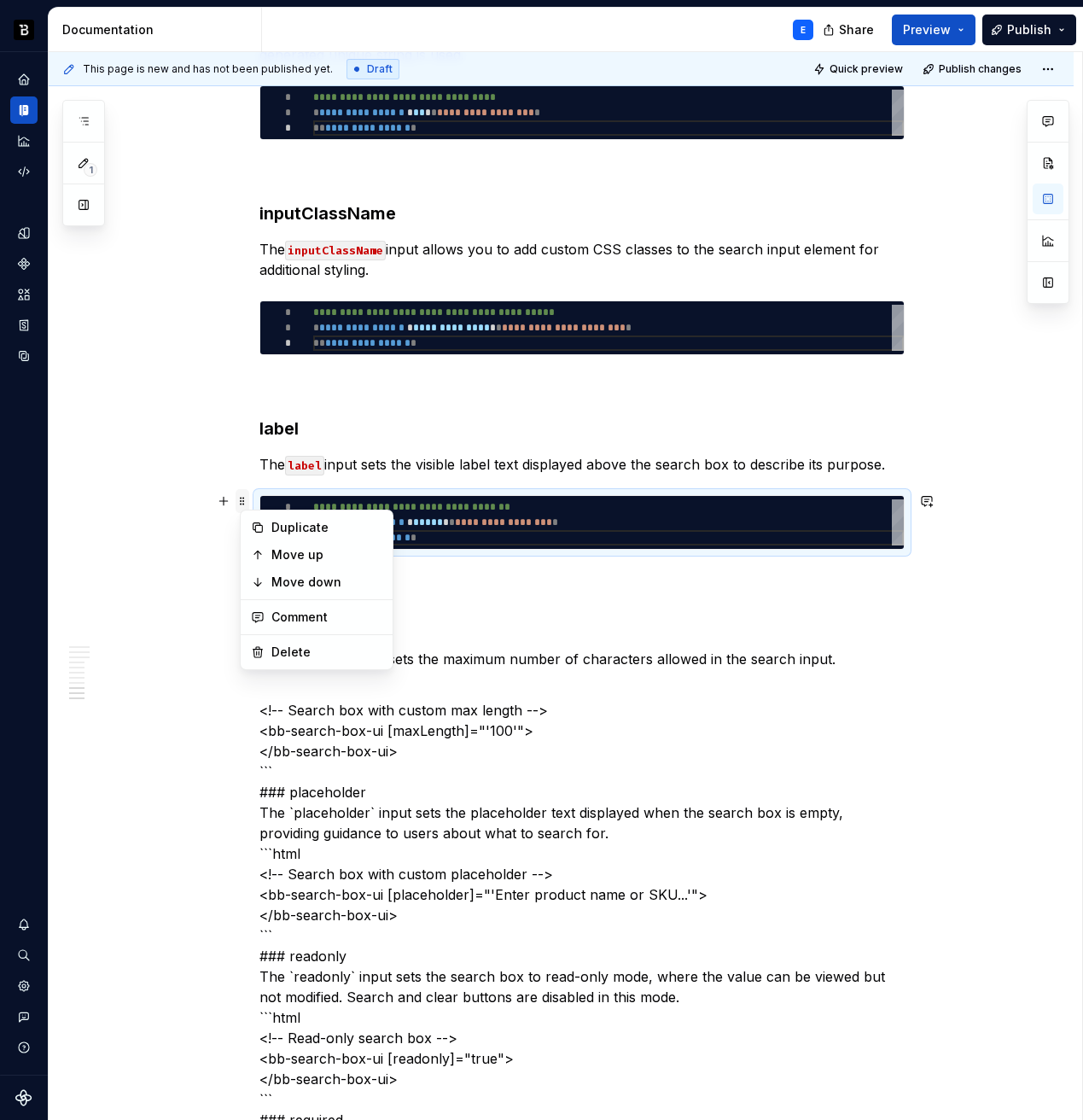
type textarea "*"
click at [246, 495] on span at bounding box center [242, 501] width 14 height 24
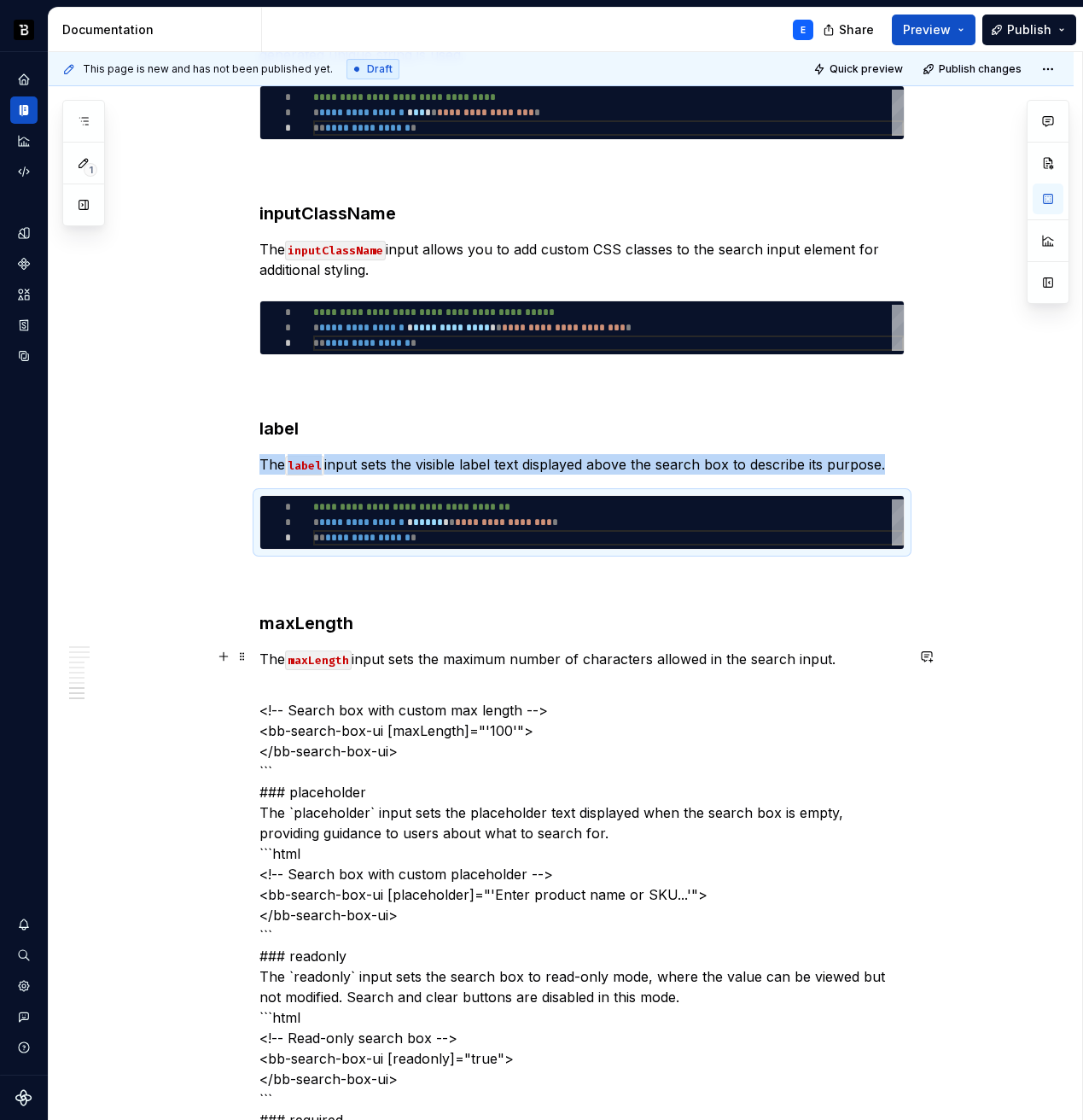
copy p "The label input sets the visible label text displayed above the search box to d…"
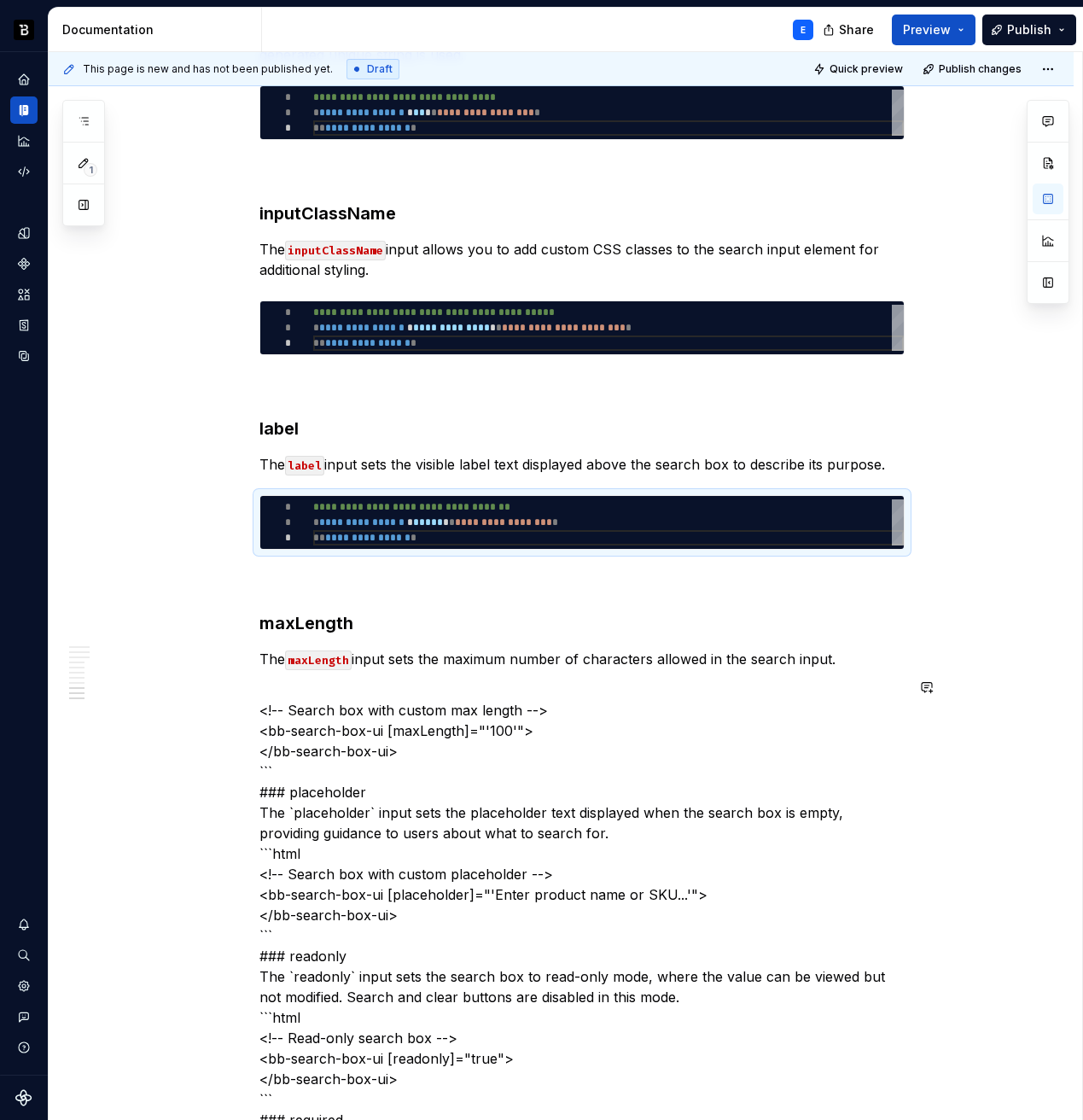
click at [494, 658] on p "The maxLength input sets the maximum number of characters allowed in the search…" at bounding box center [582, 659] width 645 height 21
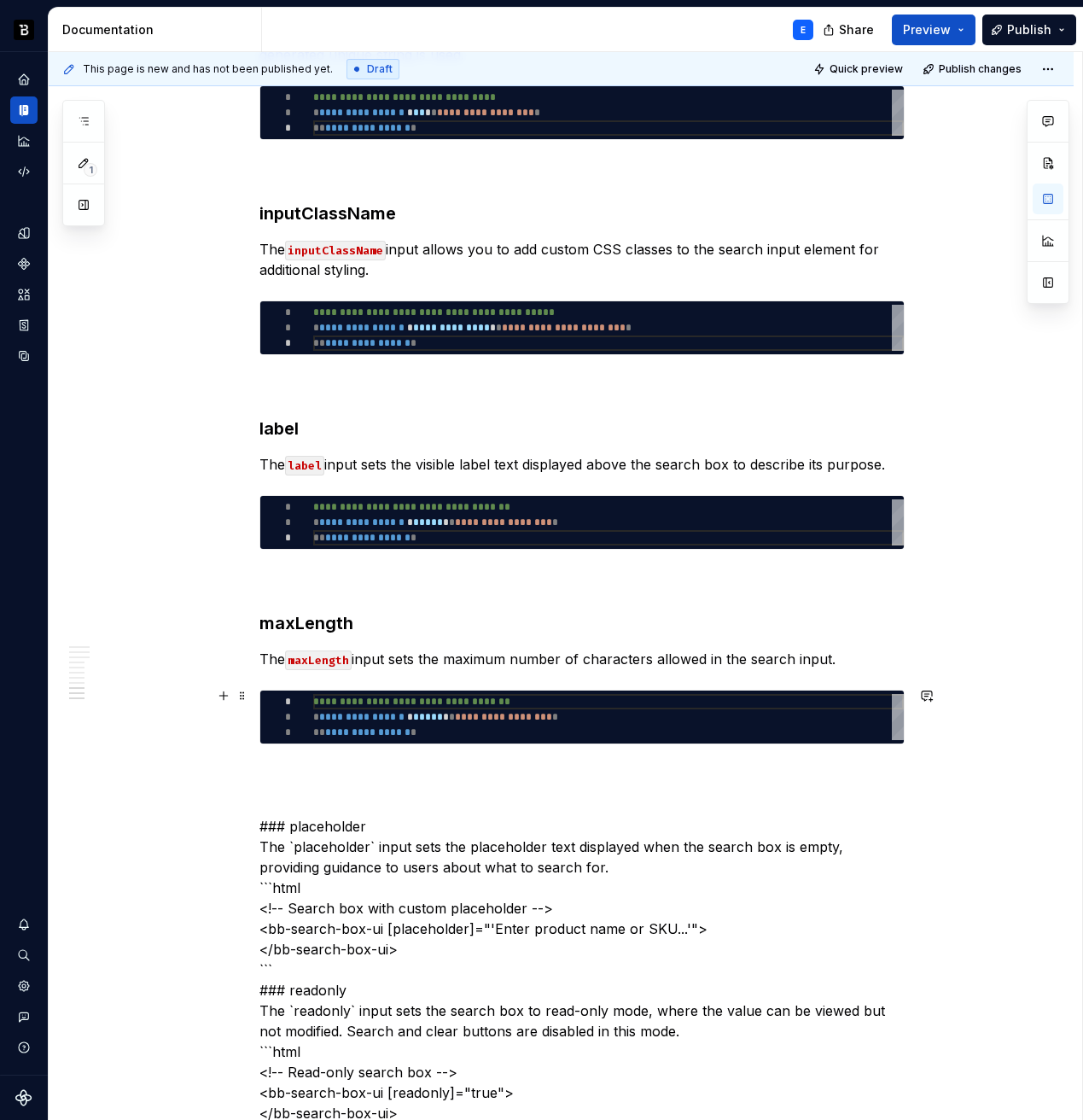
type textarea "**********"
click at [395, 719] on div "**********" at bounding box center [608, 717] width 590 height 46
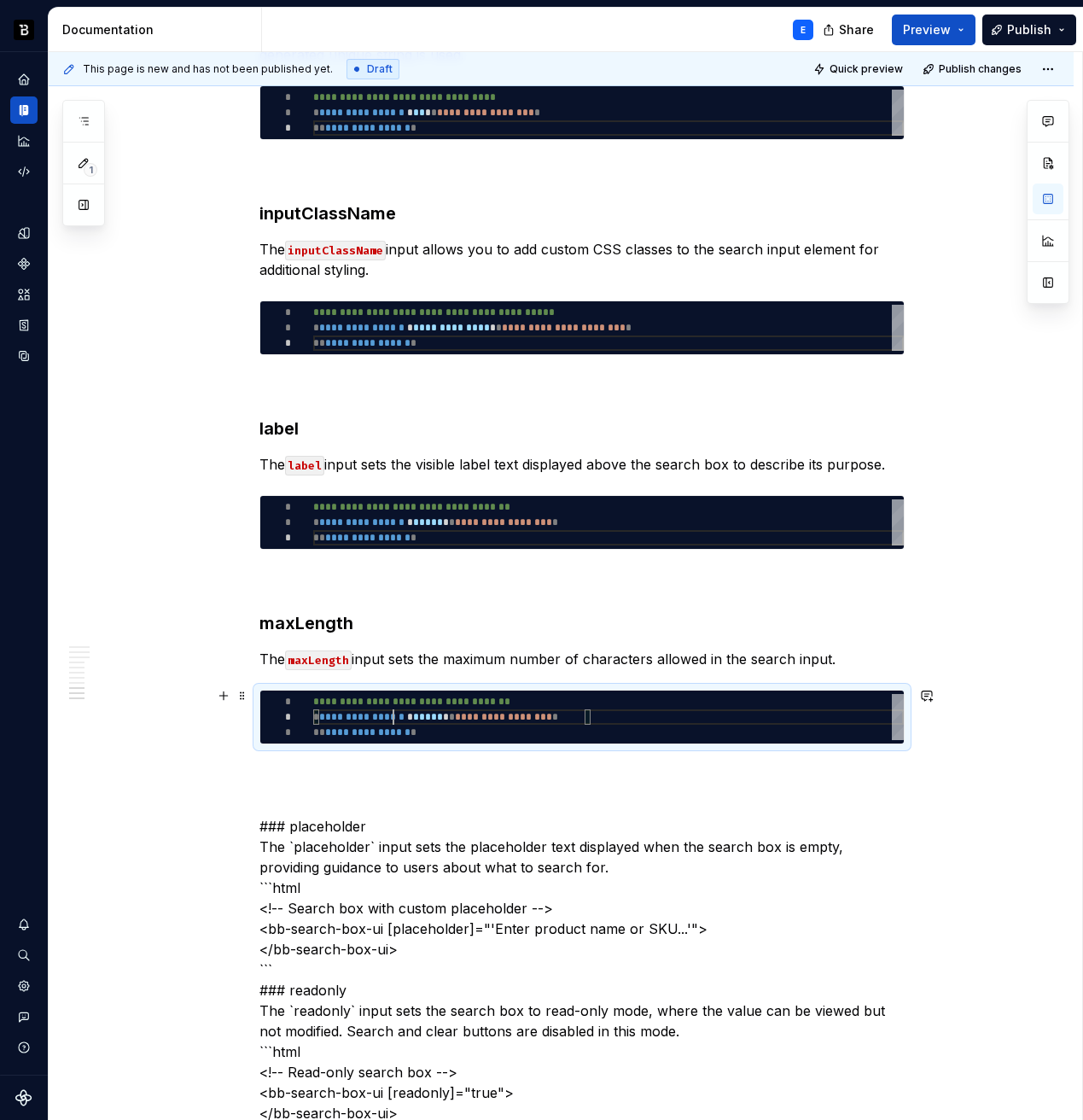
scroll to position [0, 117]
type textarea "*"
type textarea "**********"
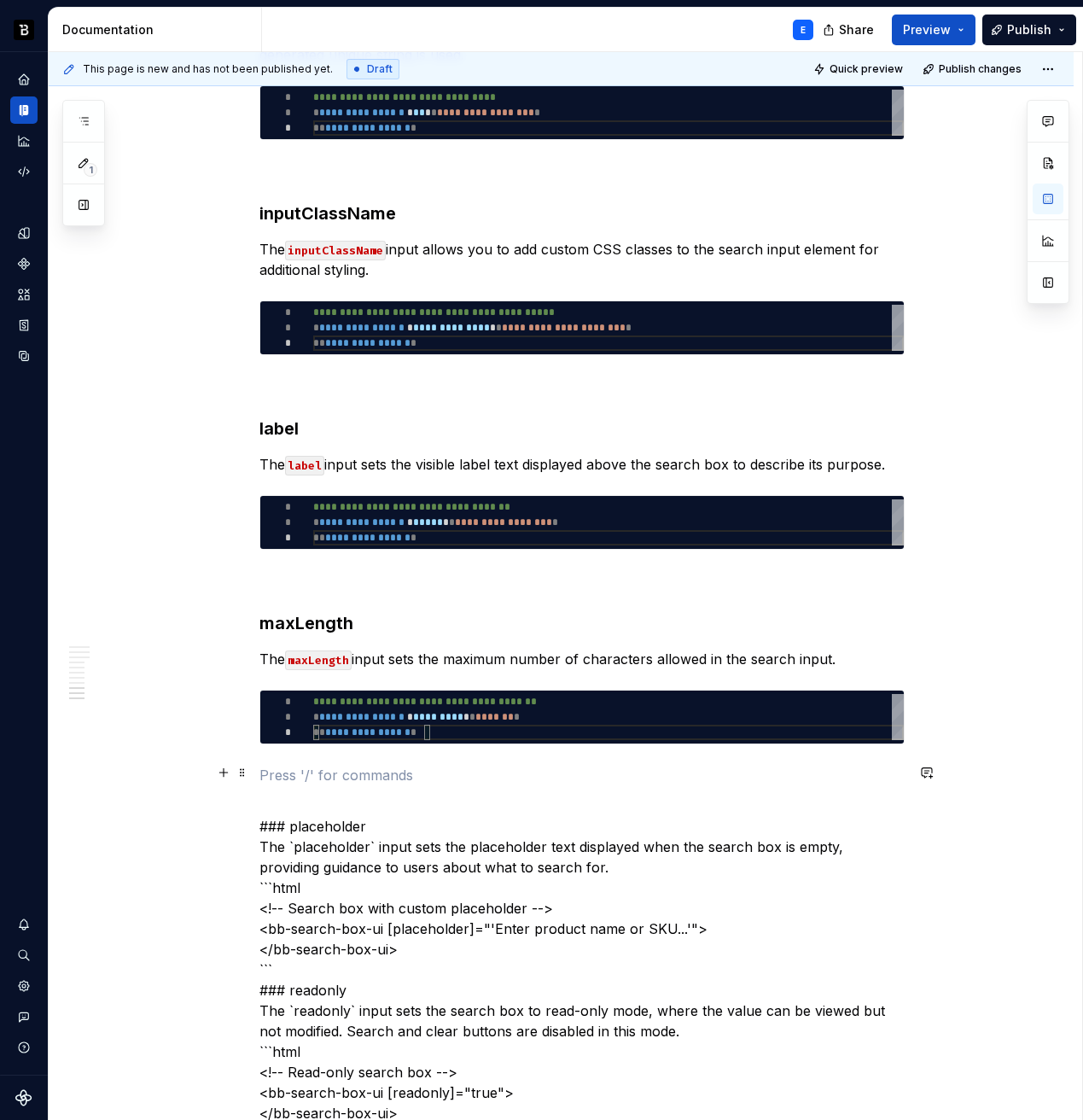
click at [382, 765] on p at bounding box center [582, 775] width 645 height 21
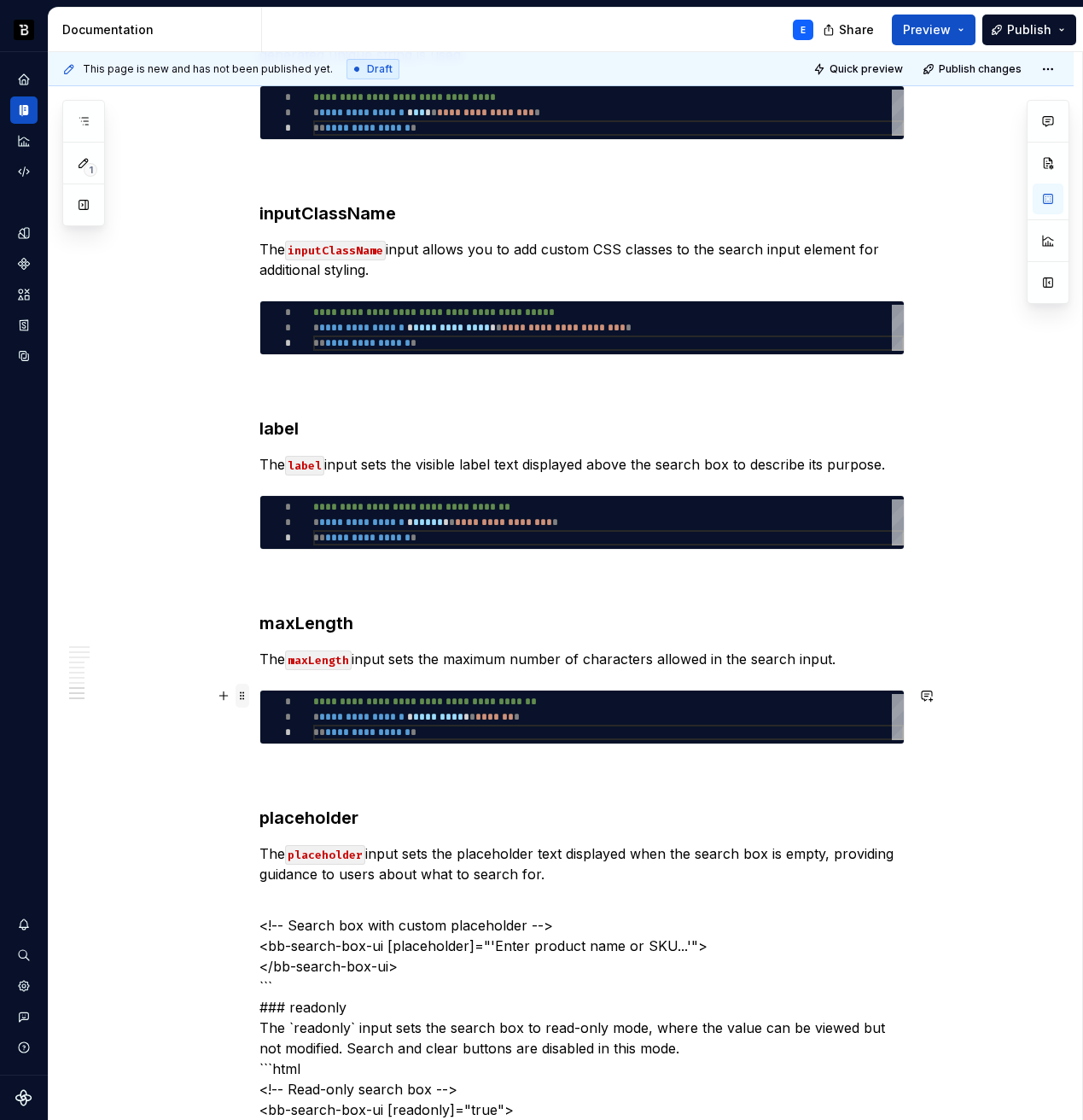
click at [246, 694] on span at bounding box center [242, 696] width 14 height 24
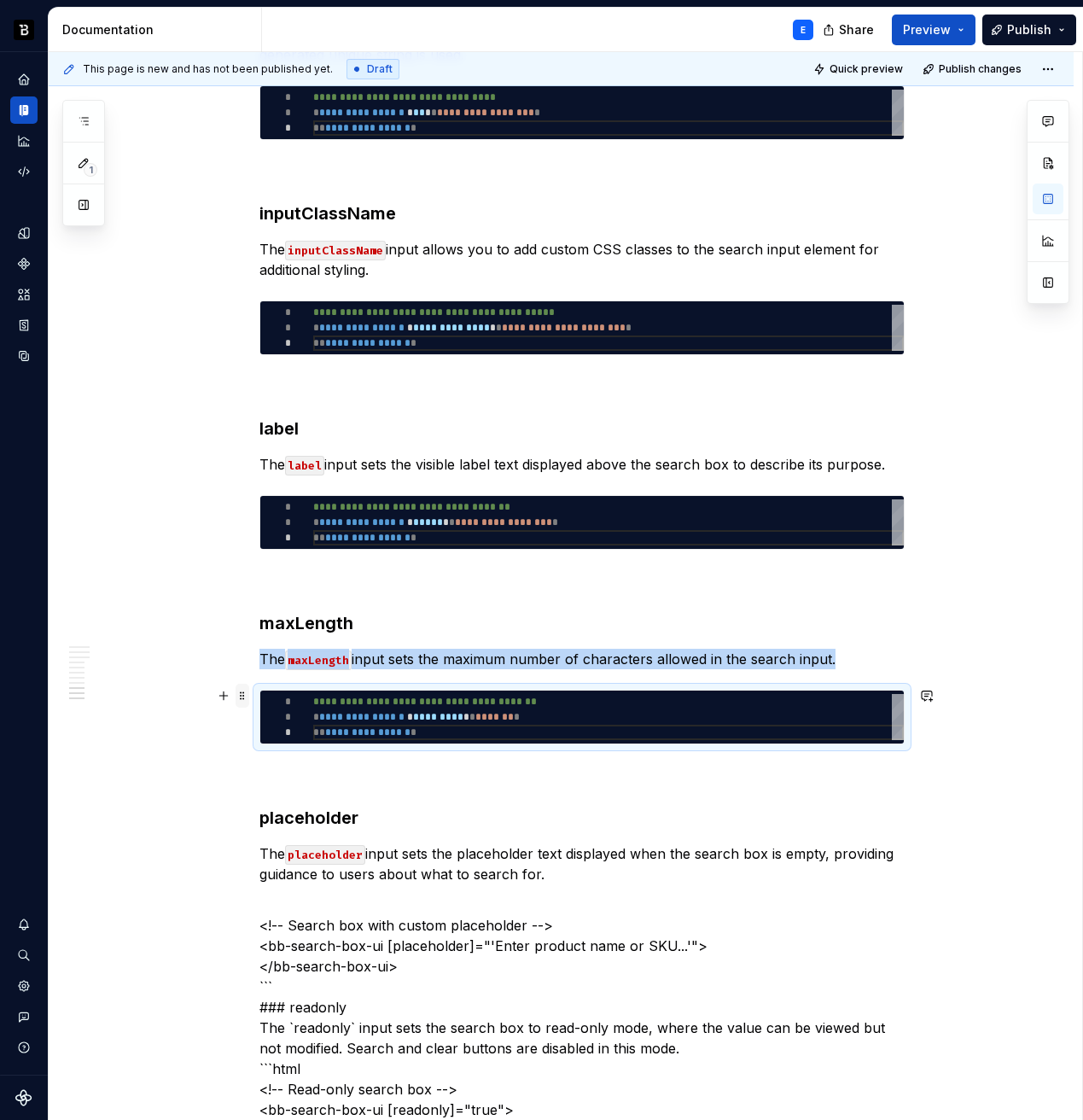
click at [246, 694] on span at bounding box center [242, 696] width 14 height 24
copy p "The maxLength input sets the maximum number of characters allowed in the search…"
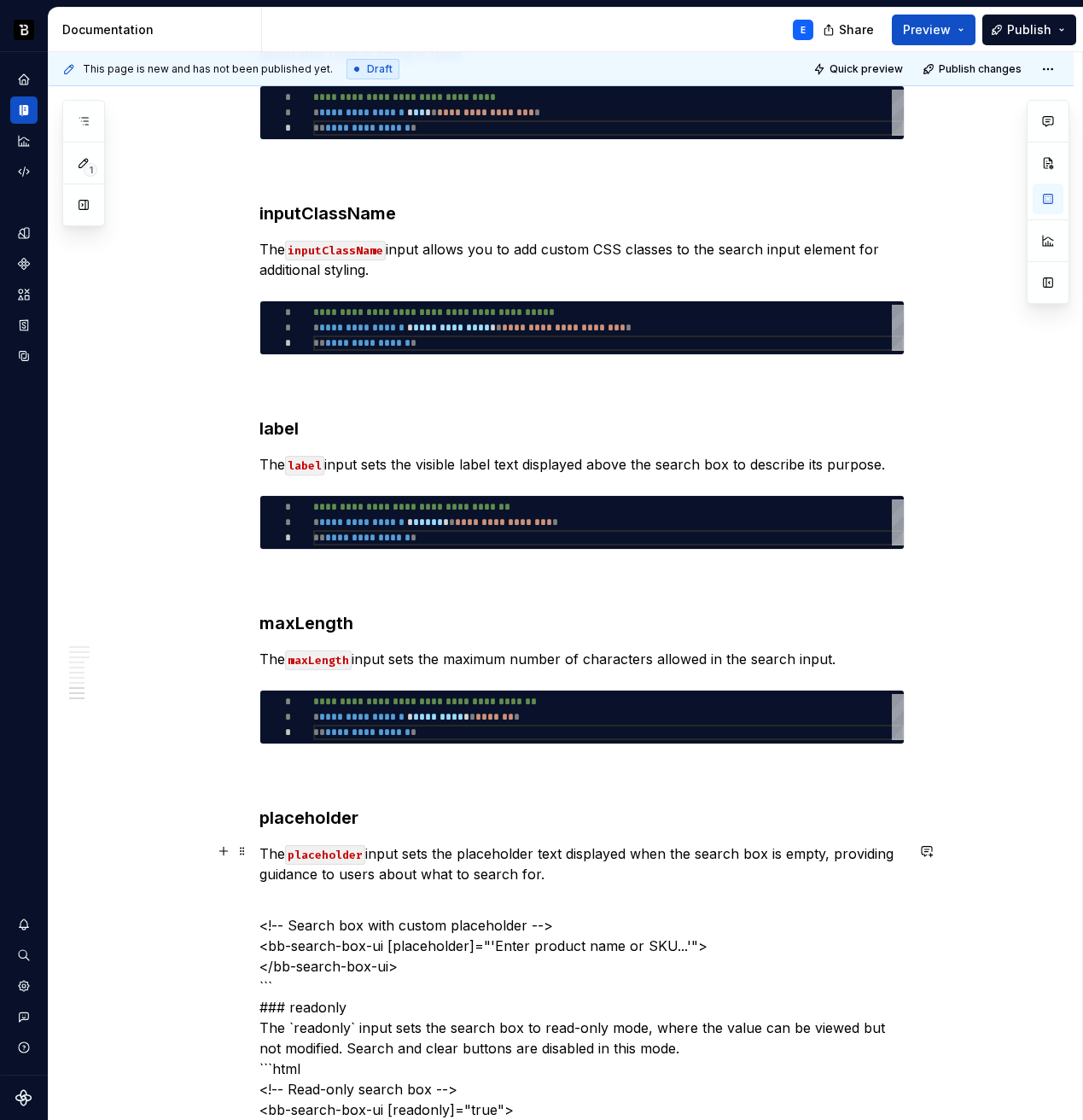
click at [575, 871] on p "The placeholder input sets the placeholder text displayed when the search box i…" at bounding box center [582, 864] width 645 height 41
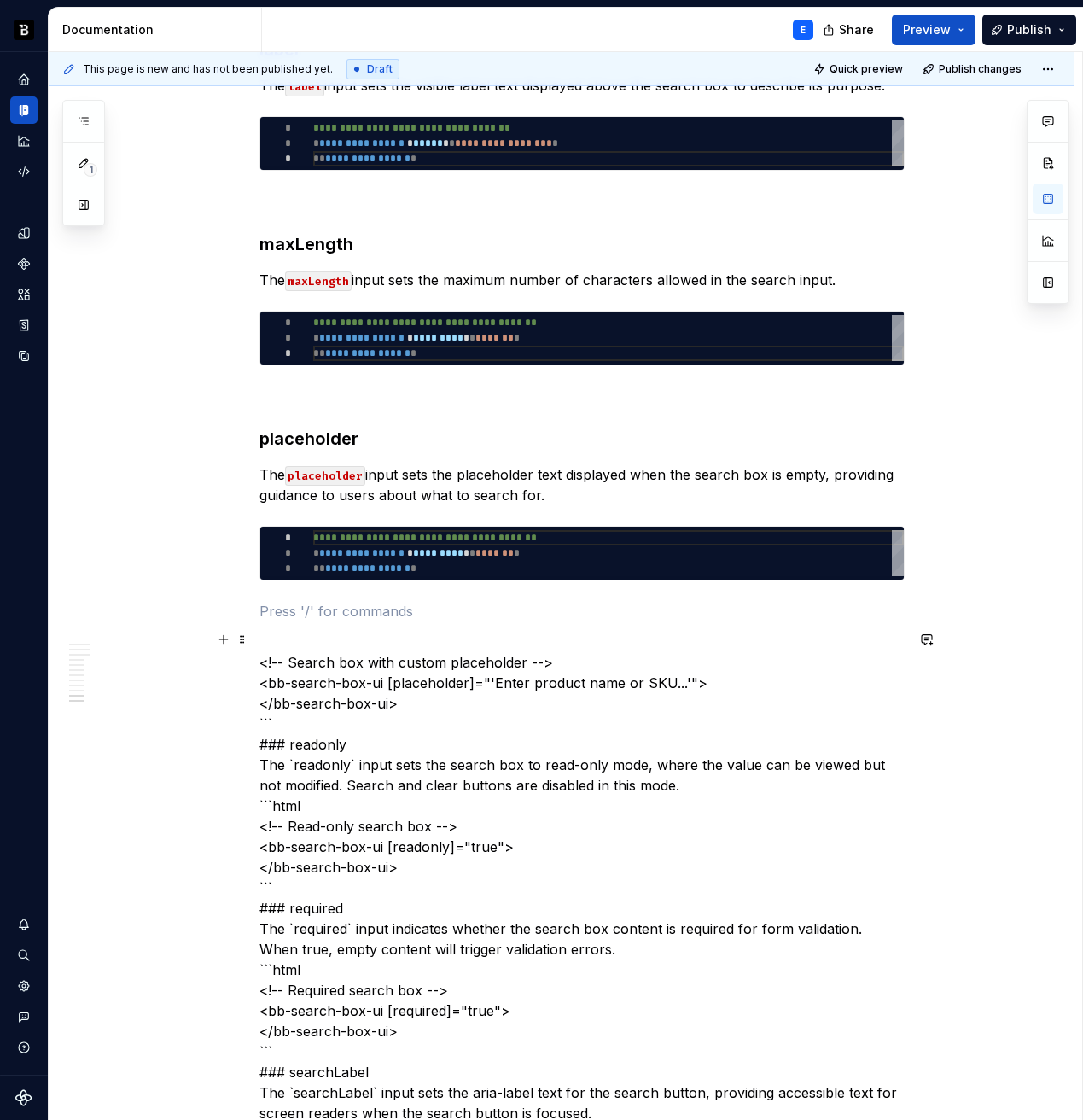
scroll to position [3596, 0]
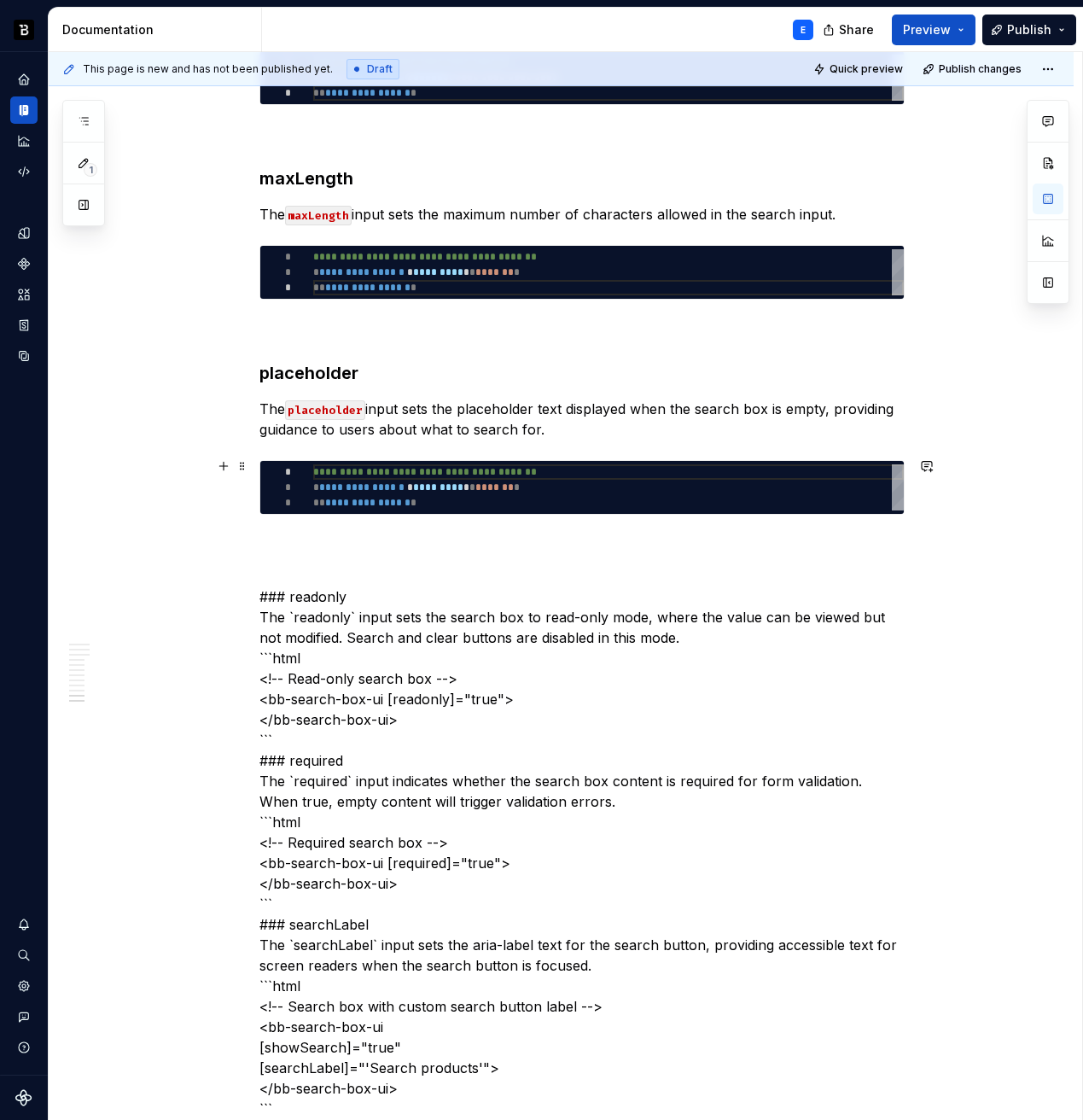
click at [445, 476] on div "**********" at bounding box center [608, 488] width 590 height 46
type textarea "*"
type textarea "**********"
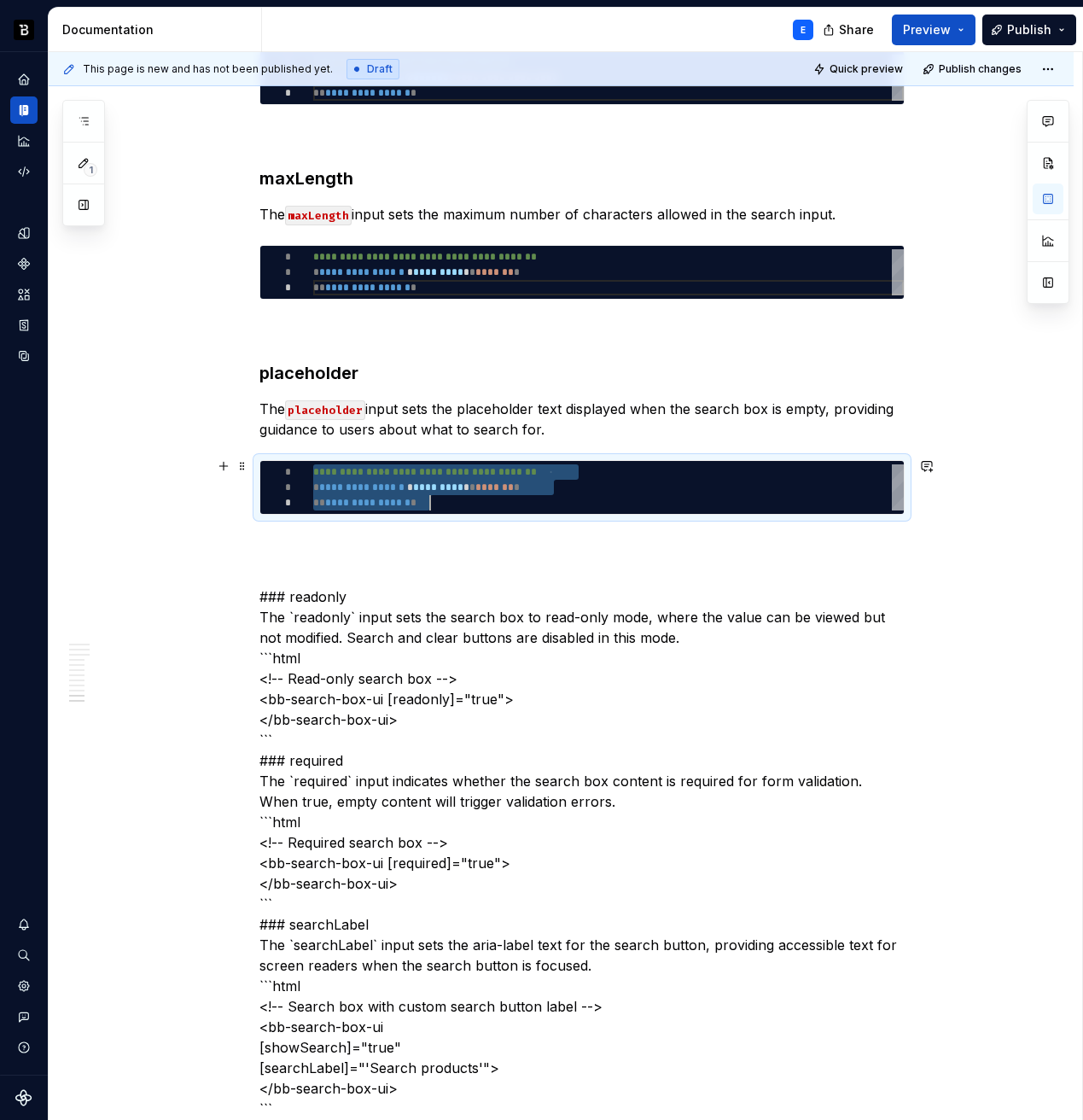
scroll to position [0, 117]
type textarea "*"
type textarea "**********"
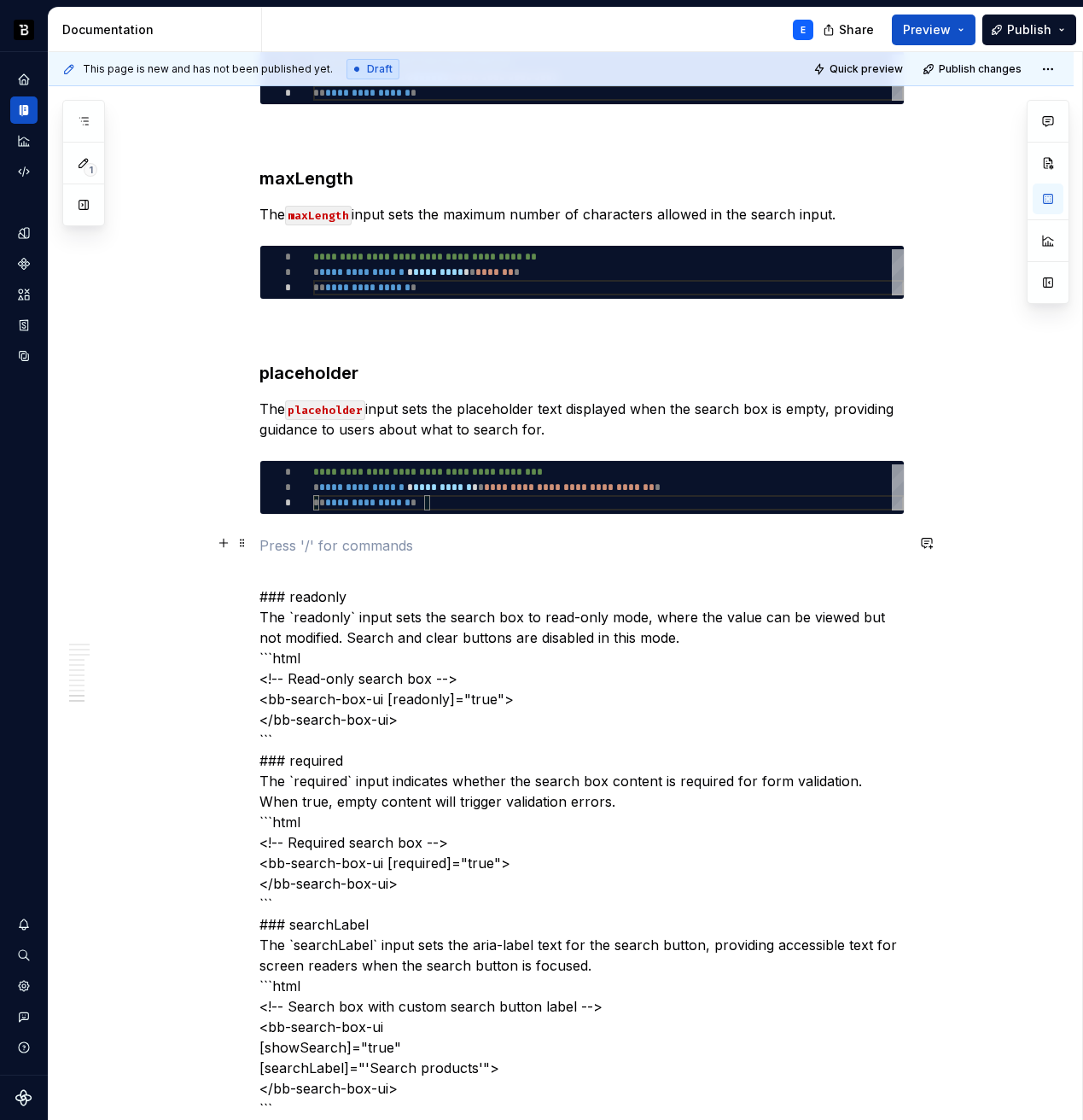
click at [497, 541] on p at bounding box center [582, 546] width 645 height 21
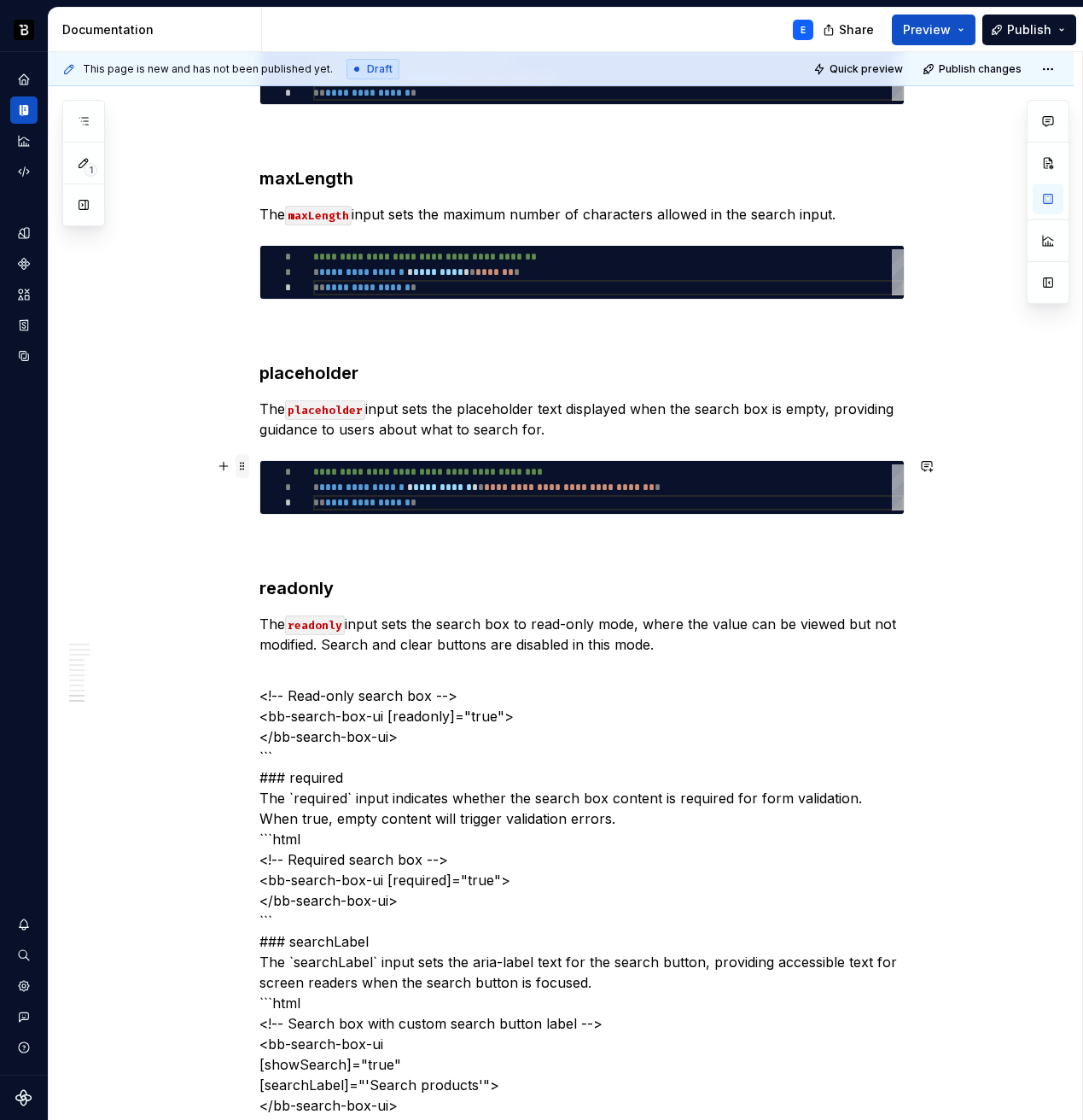
click at [243, 461] on span at bounding box center [242, 466] width 14 height 24
type textarea "*"
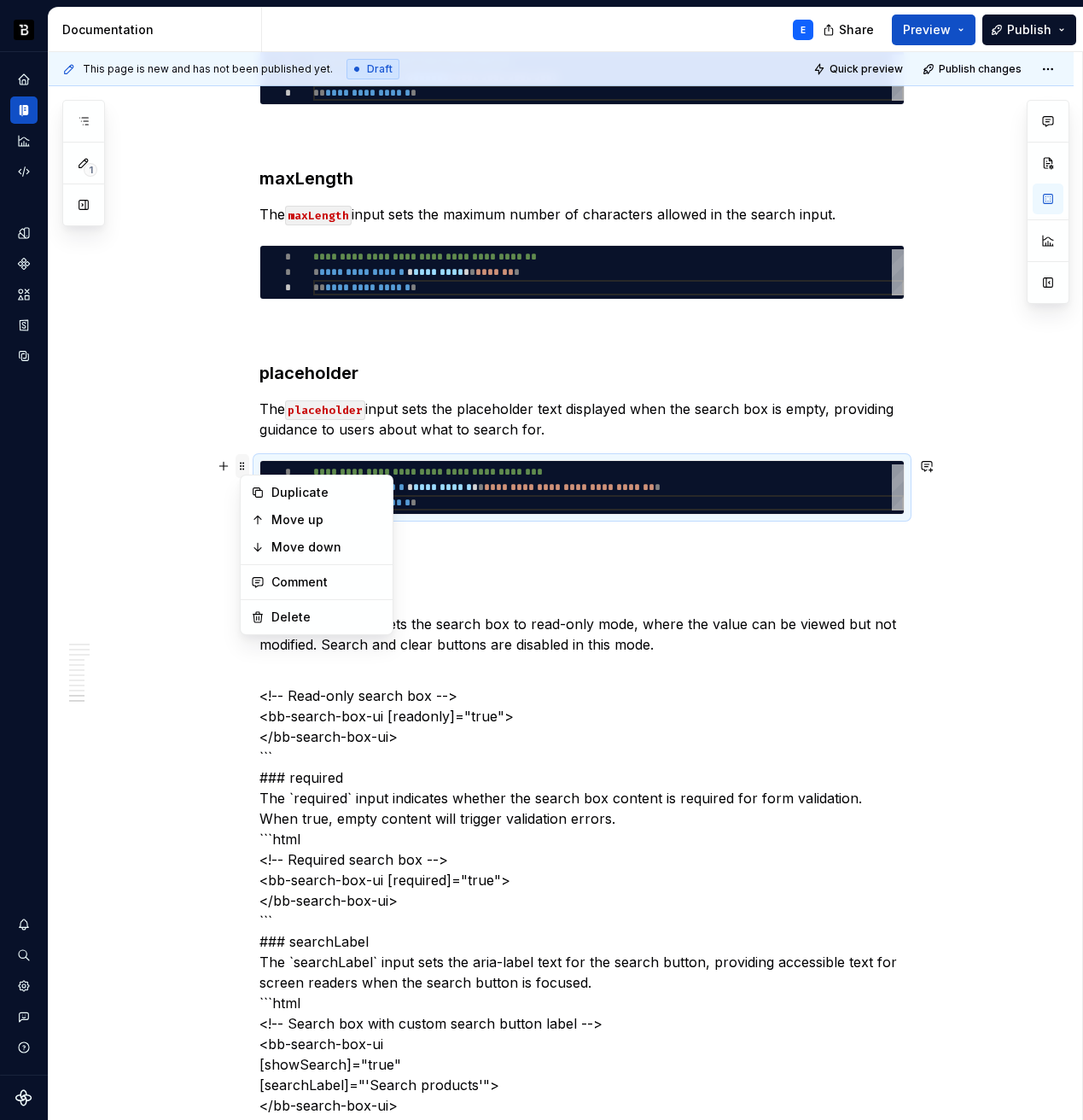
click at [243, 461] on span at bounding box center [242, 466] width 14 height 24
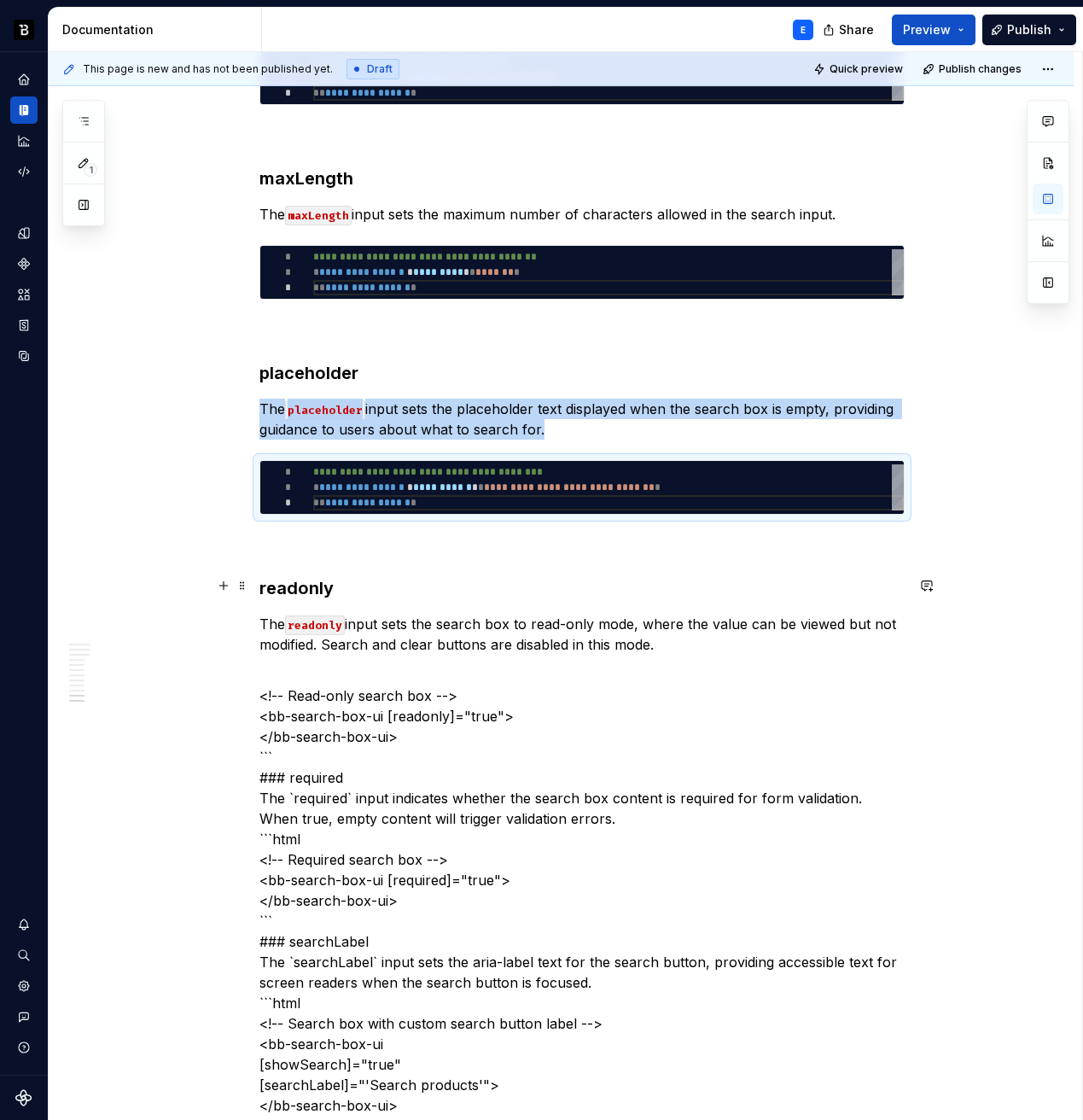
copy p "The placeholder input sets the placeholder text displayed when the search box i…"
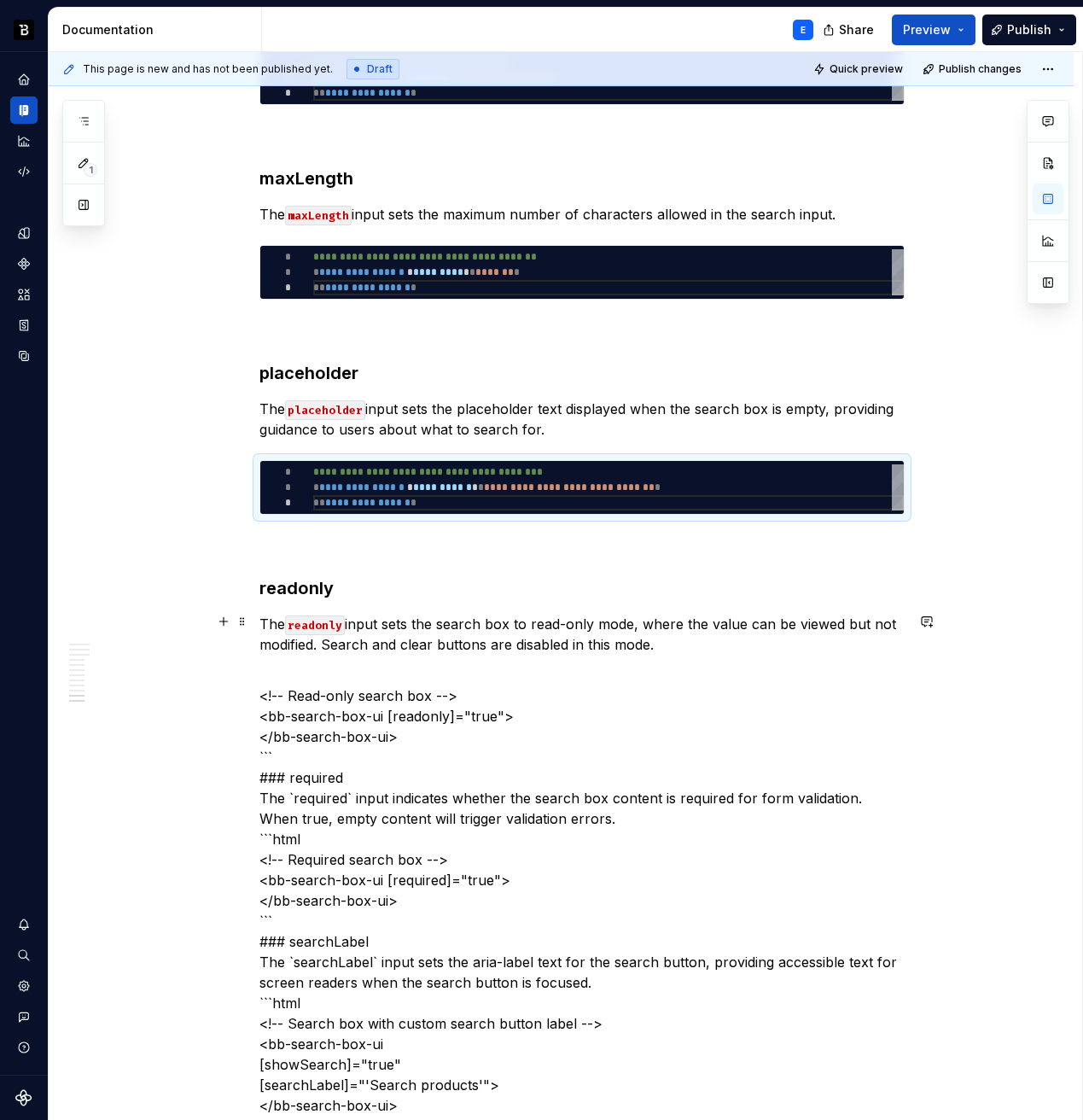
click at [611, 642] on p "The readonly input sets the search box to read-only mode, where the value can b…" at bounding box center [582, 634] width 645 height 41
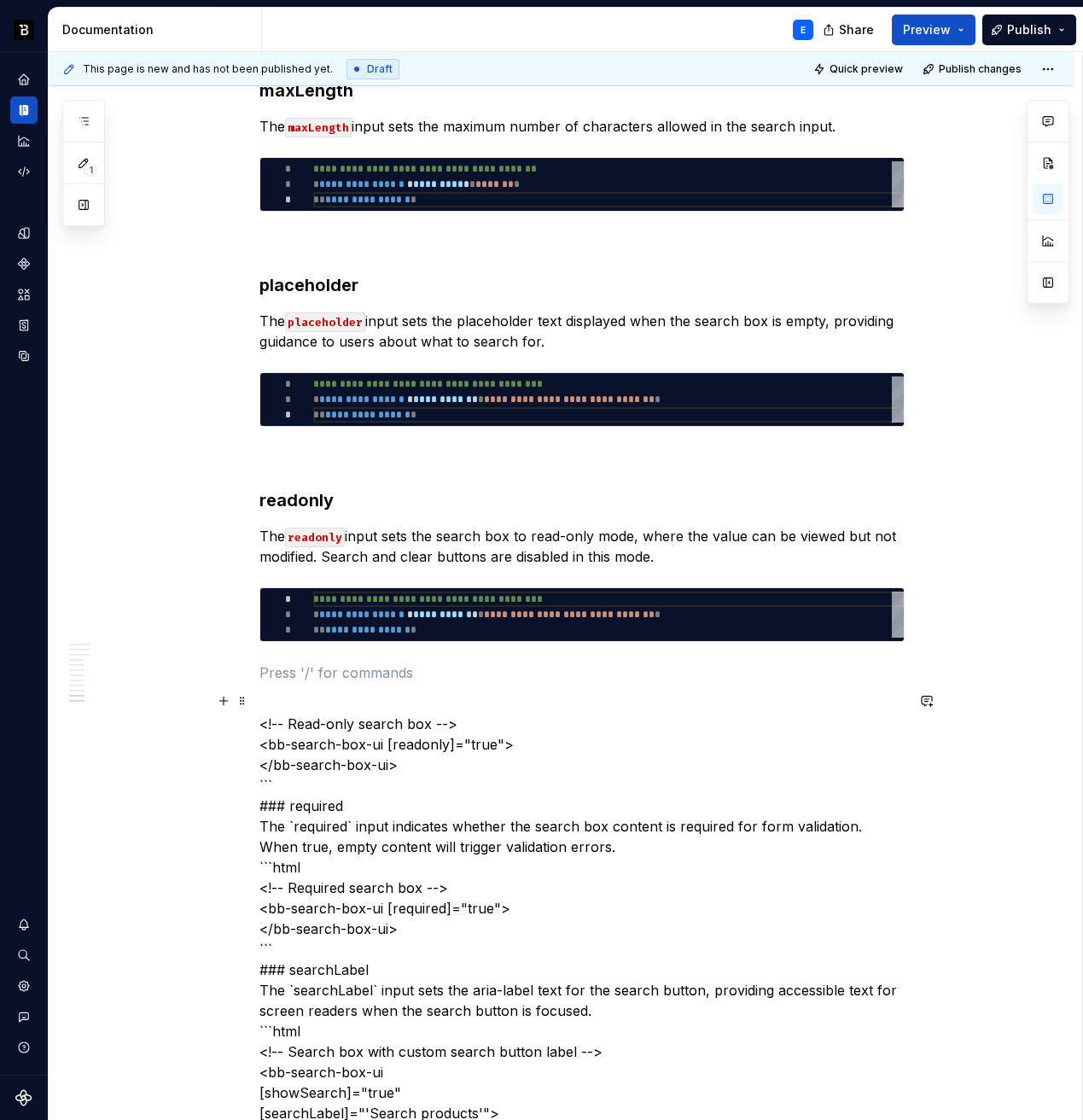
scroll to position [3713, 0]
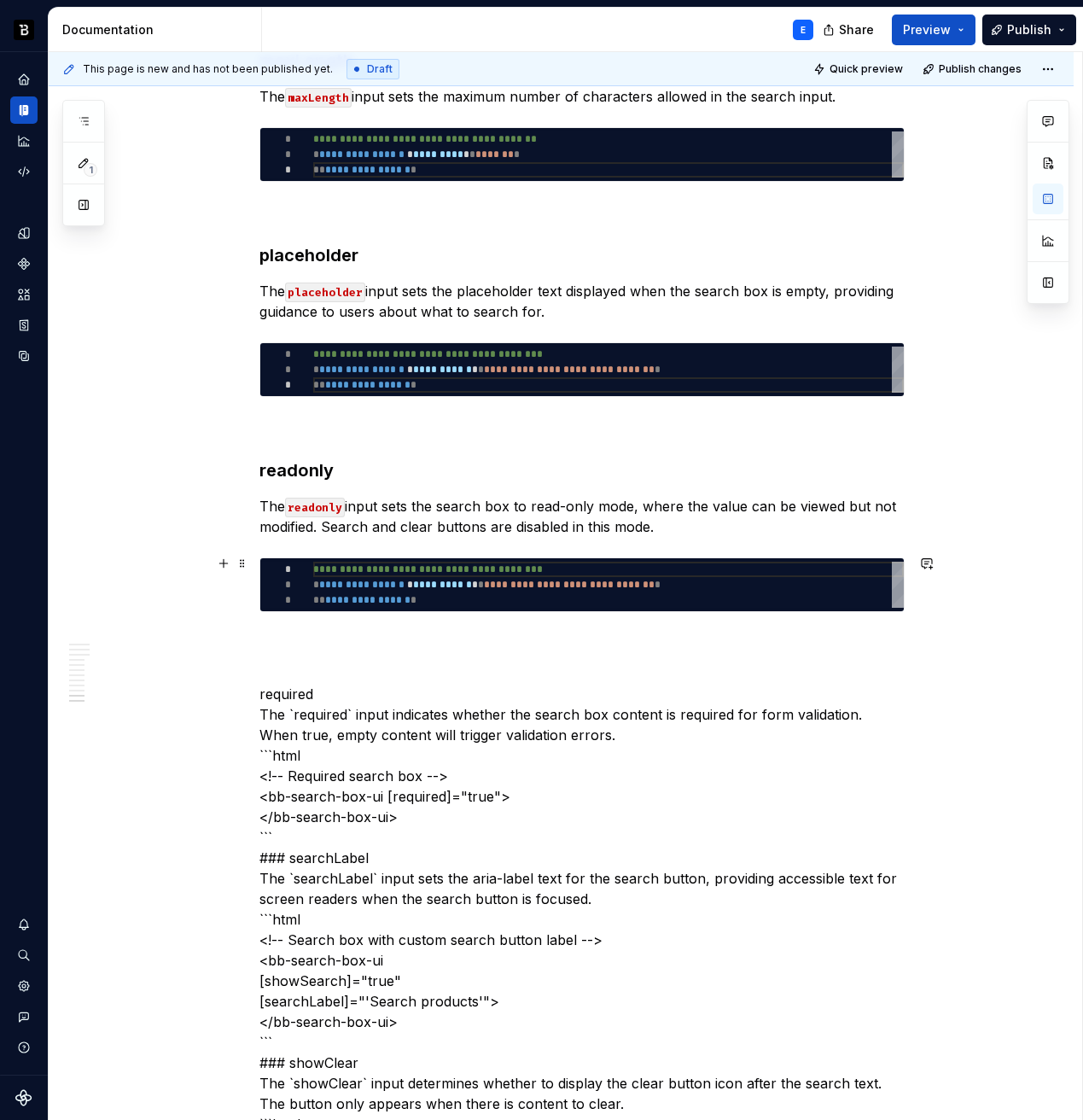
type textarea "**********"
click at [451, 578] on div "**********" at bounding box center [608, 585] width 590 height 46
type textarea "*"
type textarea "**********"
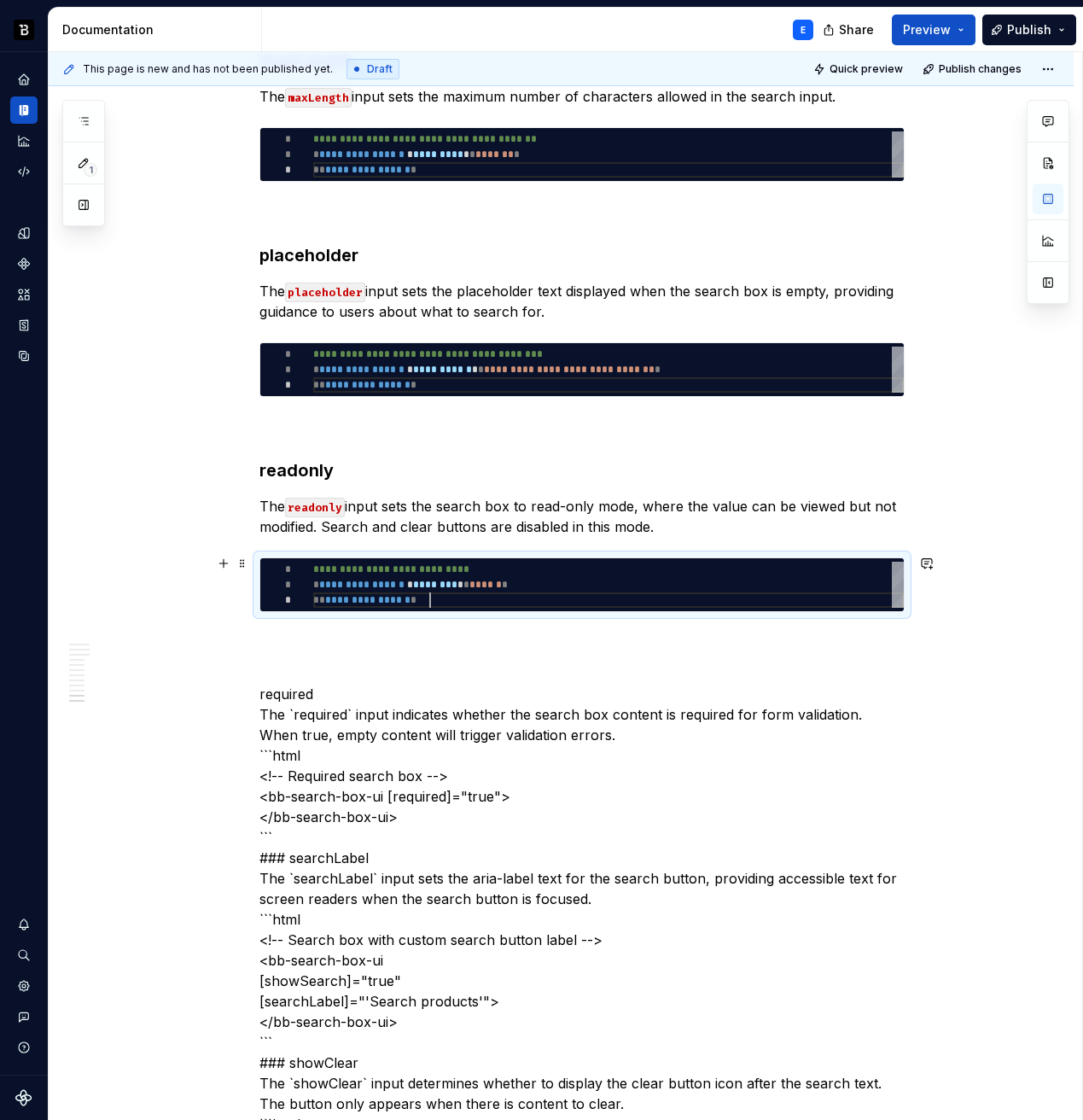
scroll to position [31, 117]
click at [697, 519] on p "The readonly input sets the search box to read-only mode, where the value can b…" at bounding box center [582, 517] width 645 height 41
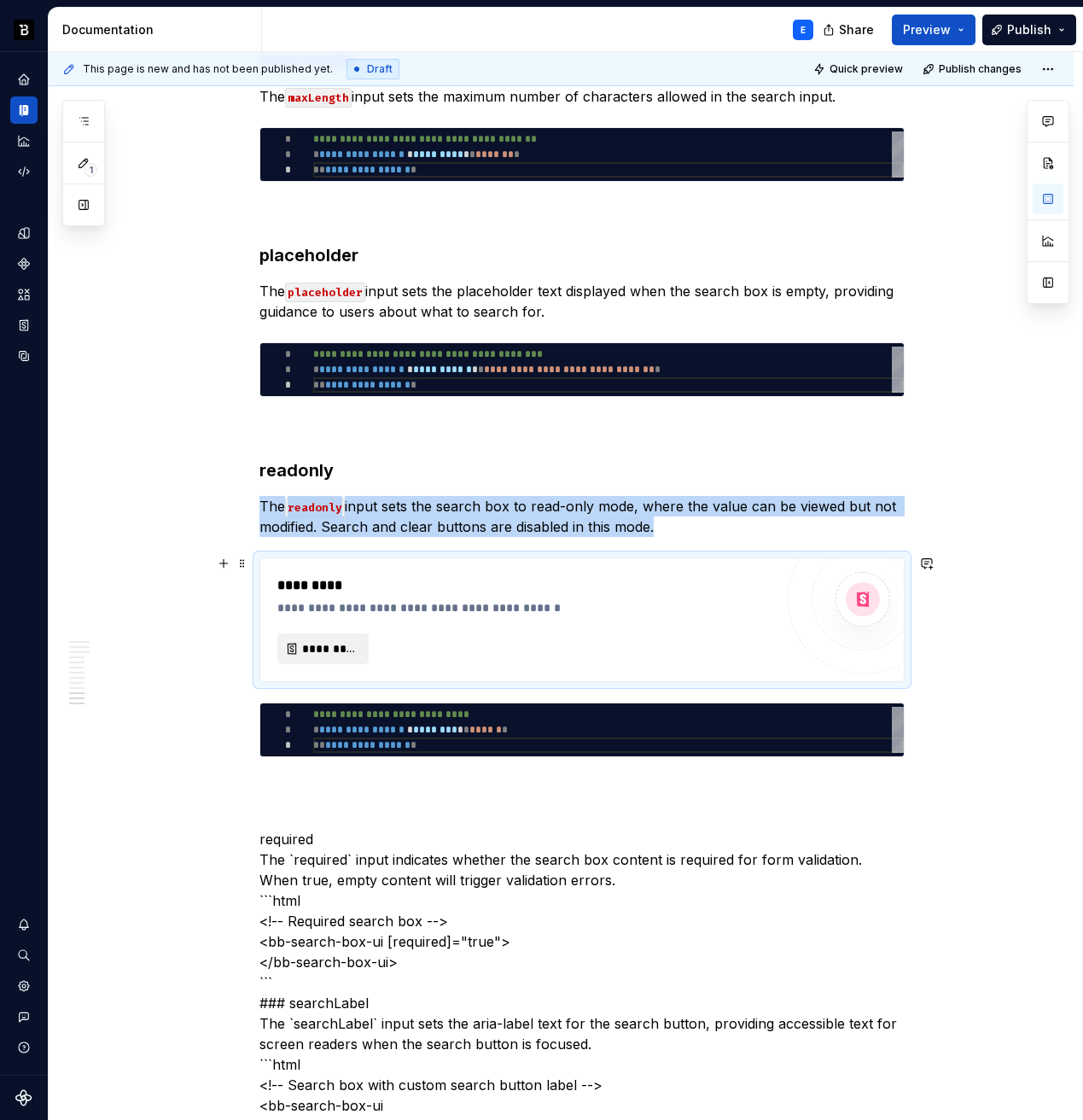
click at [307, 647] on span "*********" at bounding box center [329, 649] width 56 height 17
type textarea "*"
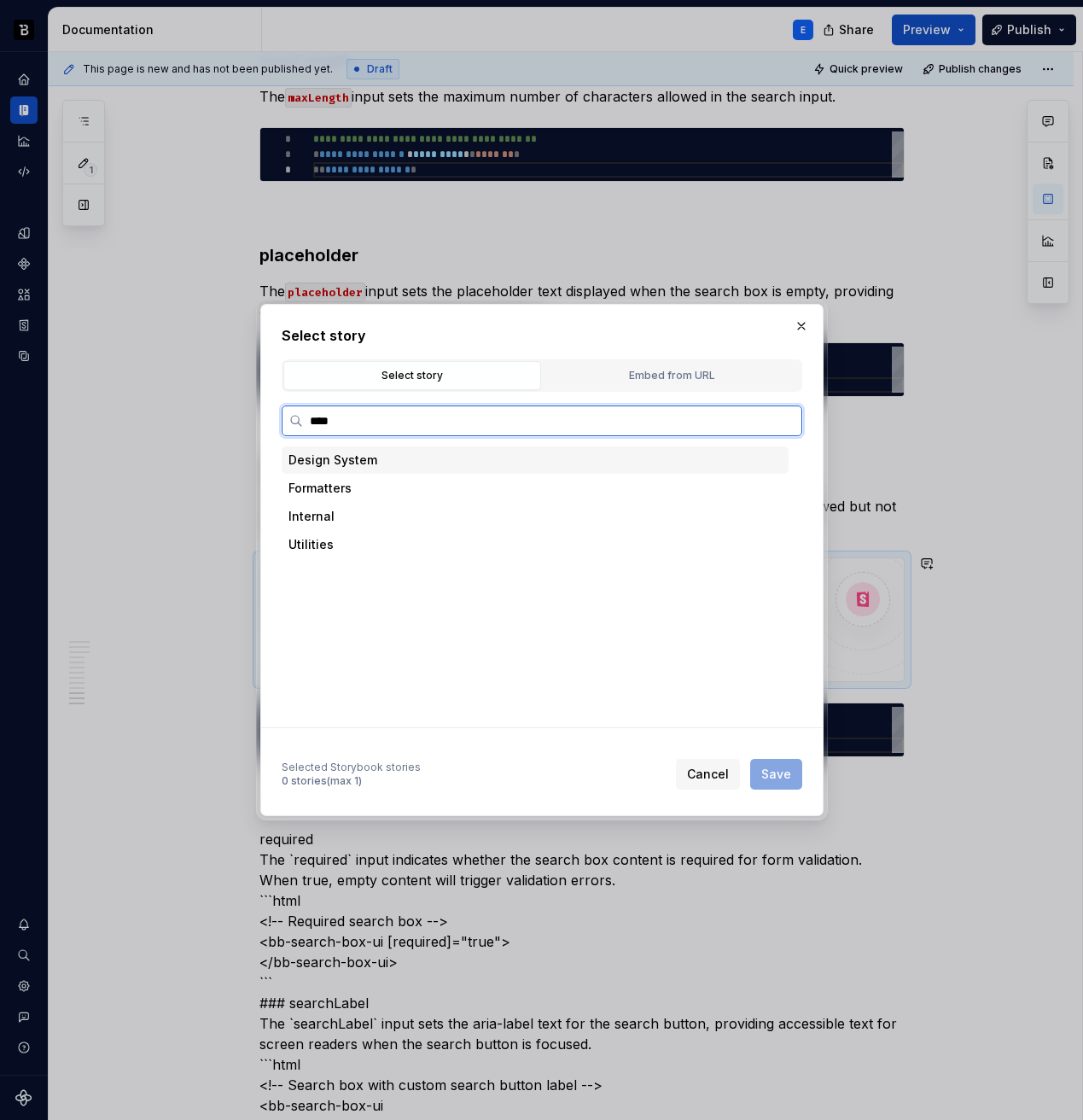
type input "*****"
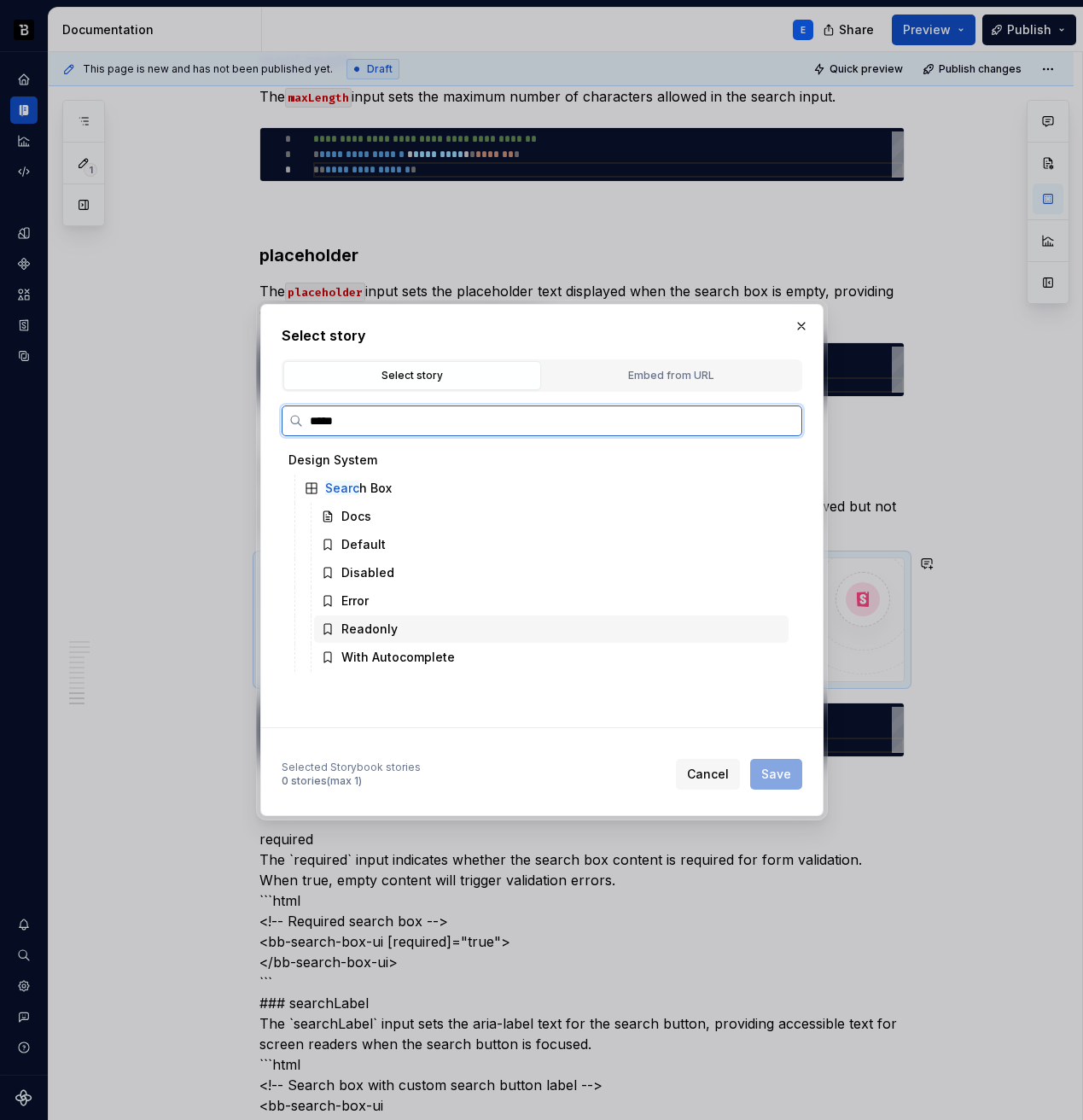
click at [385, 629] on div "Readonly" at bounding box center [370, 629] width 56 height 17
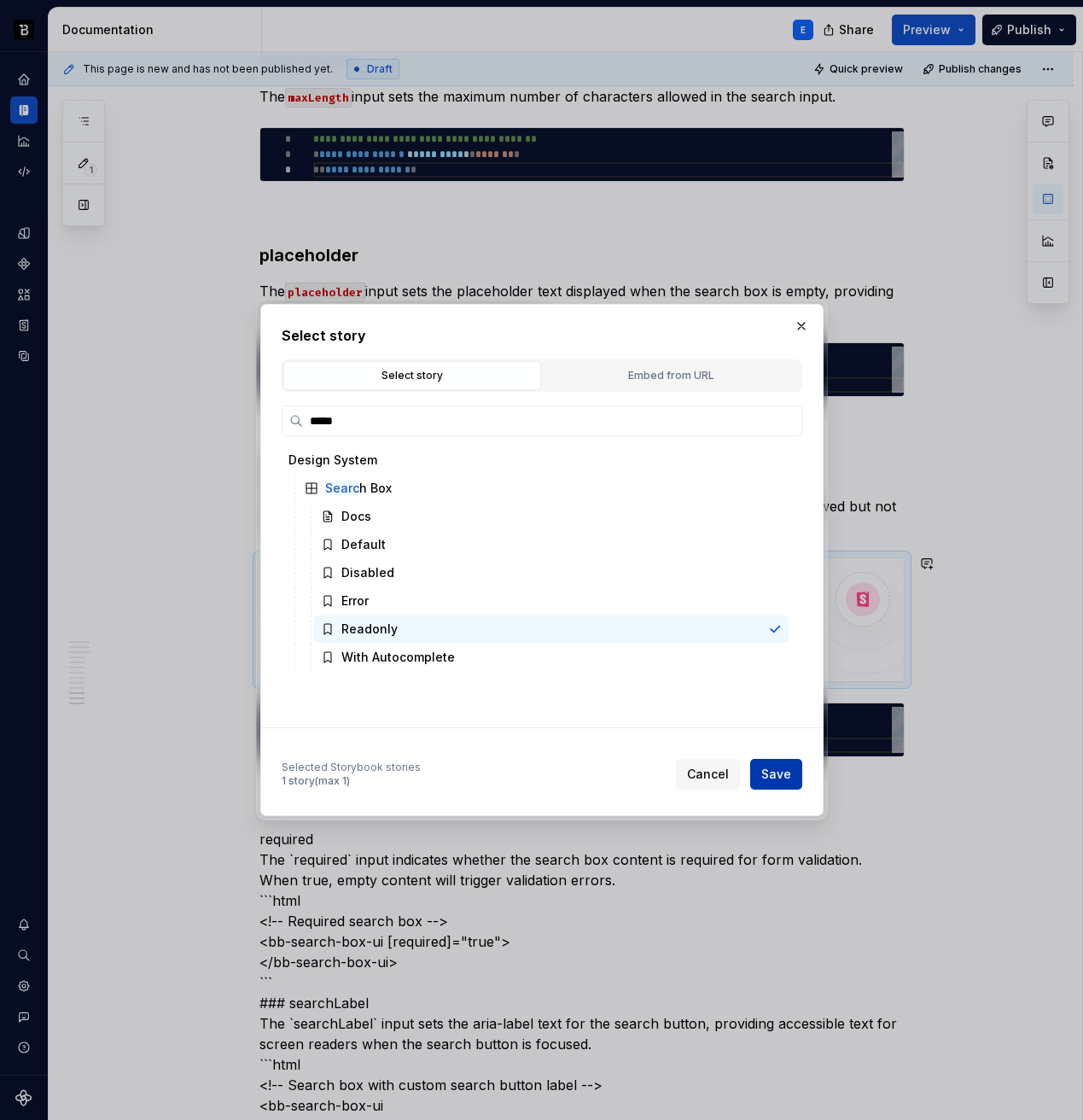
click at [780, 775] on span "Save" at bounding box center [776, 774] width 30 height 17
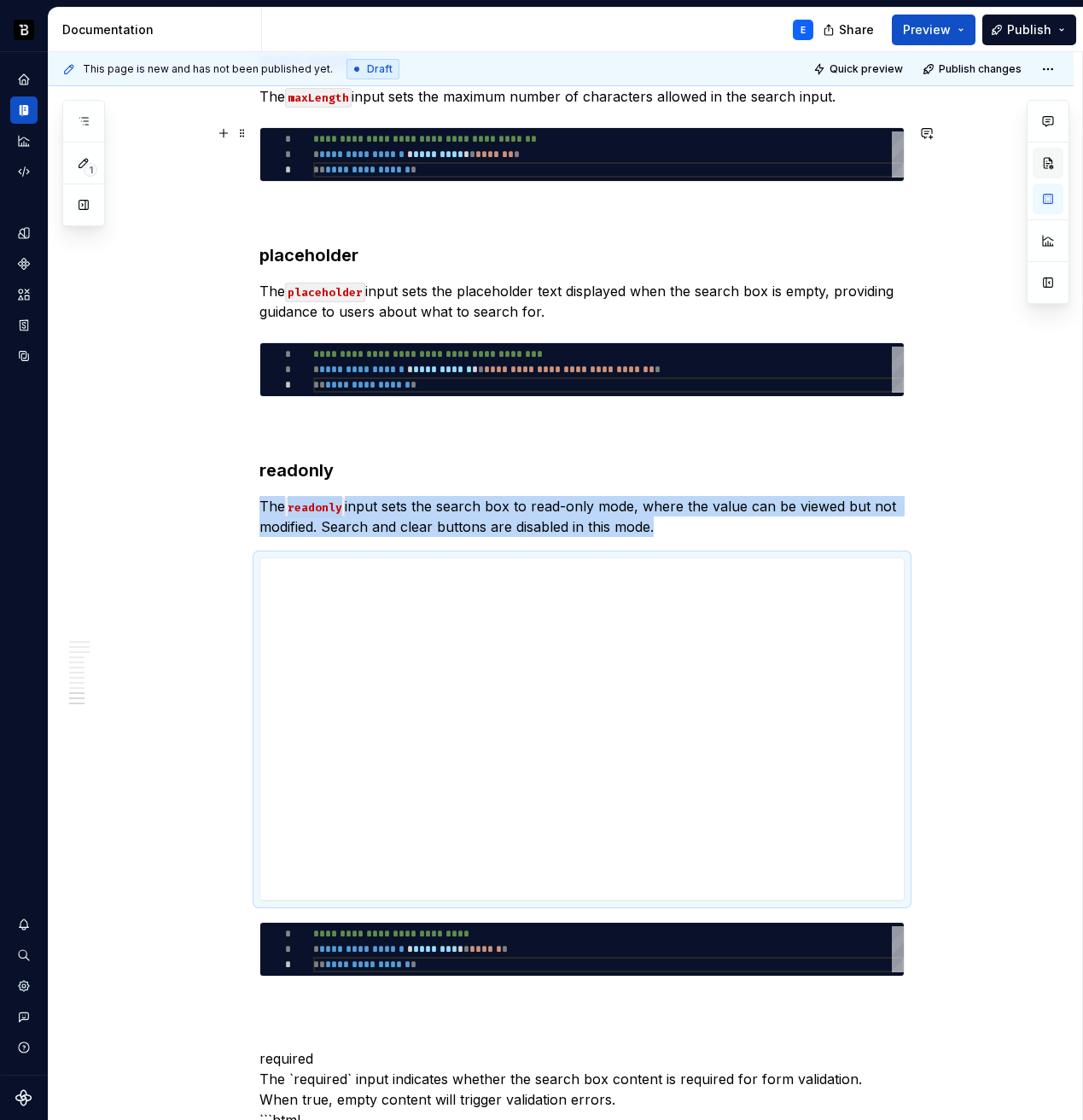
type textarea "*"
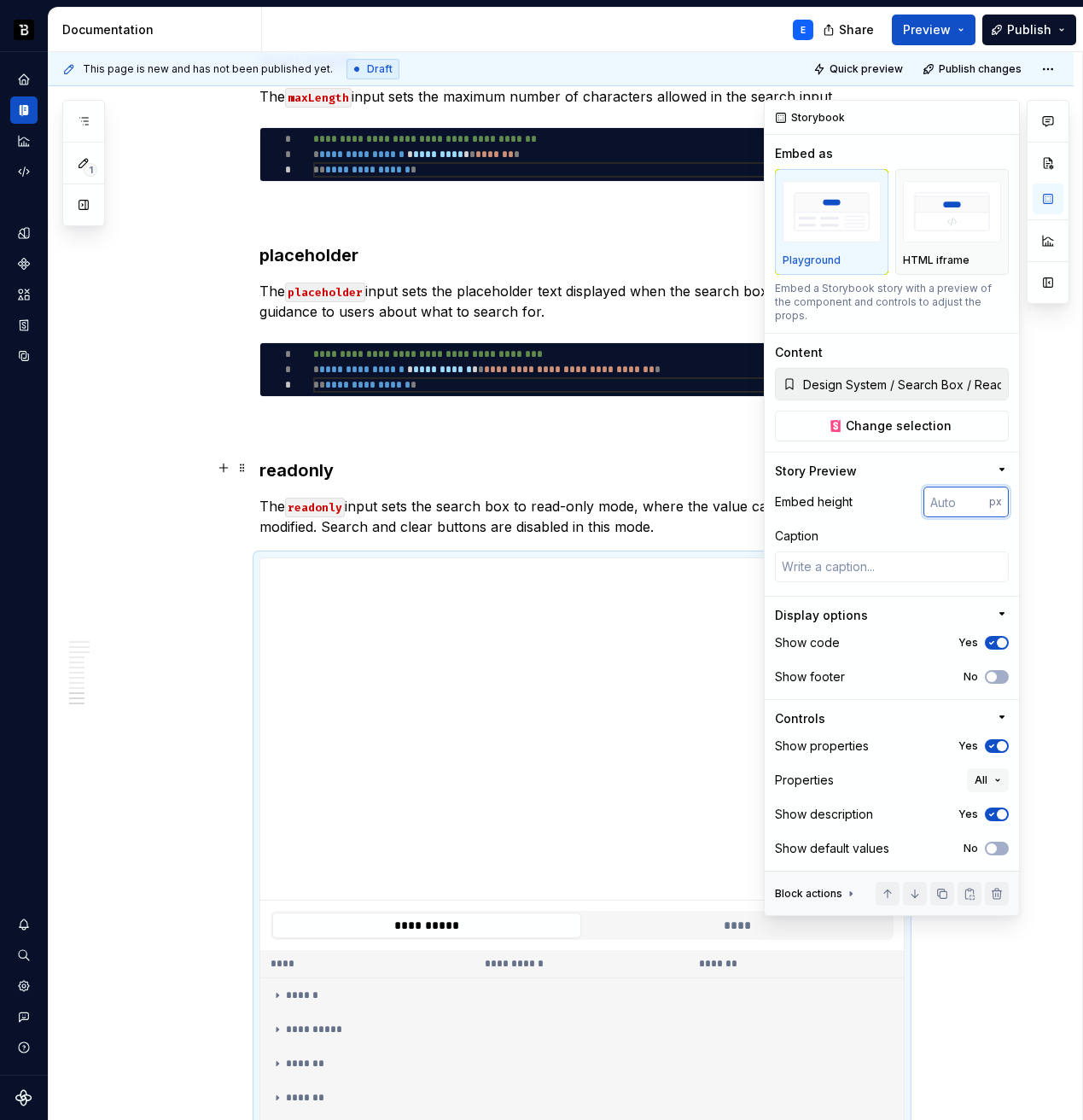
click at [947, 487] on input "number" at bounding box center [956, 502] width 66 height 31
type input "128"
click at [995, 637] on icon "button" at bounding box center [991, 643] width 14 height 10
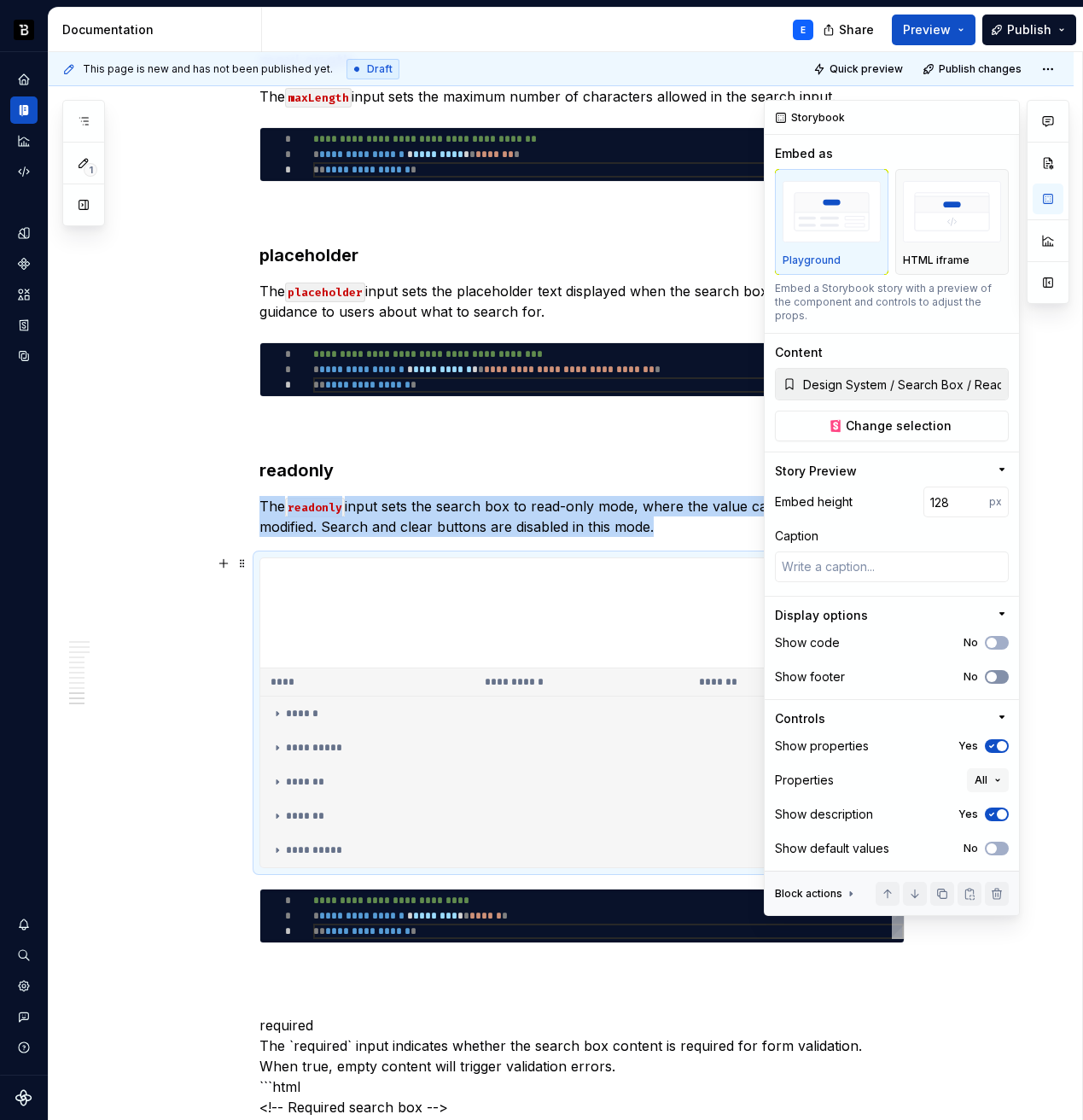
click at [995, 672] on span "button" at bounding box center [991, 677] width 10 height 10
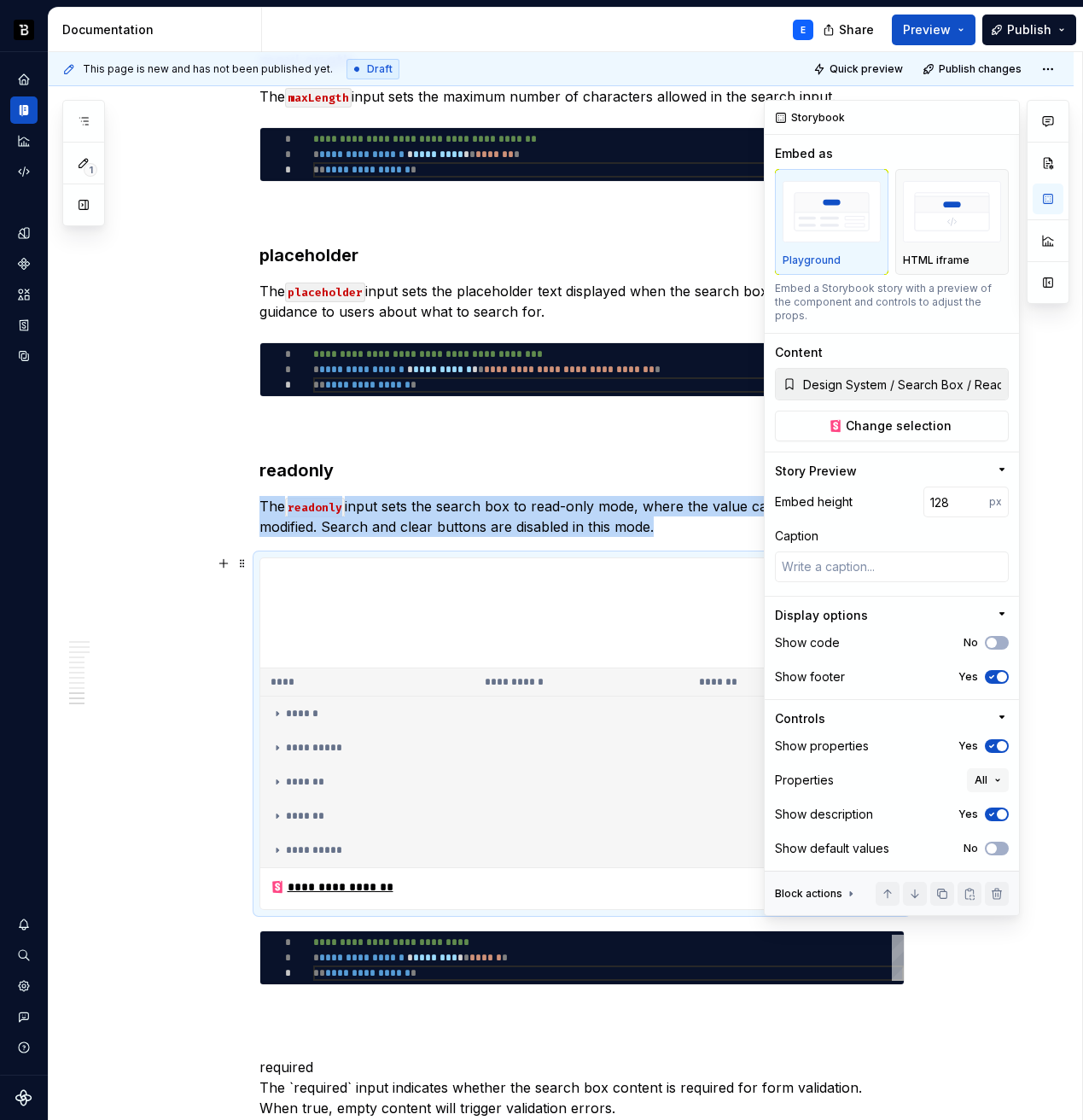
click at [995, 741] on icon "button" at bounding box center [991, 746] width 14 height 10
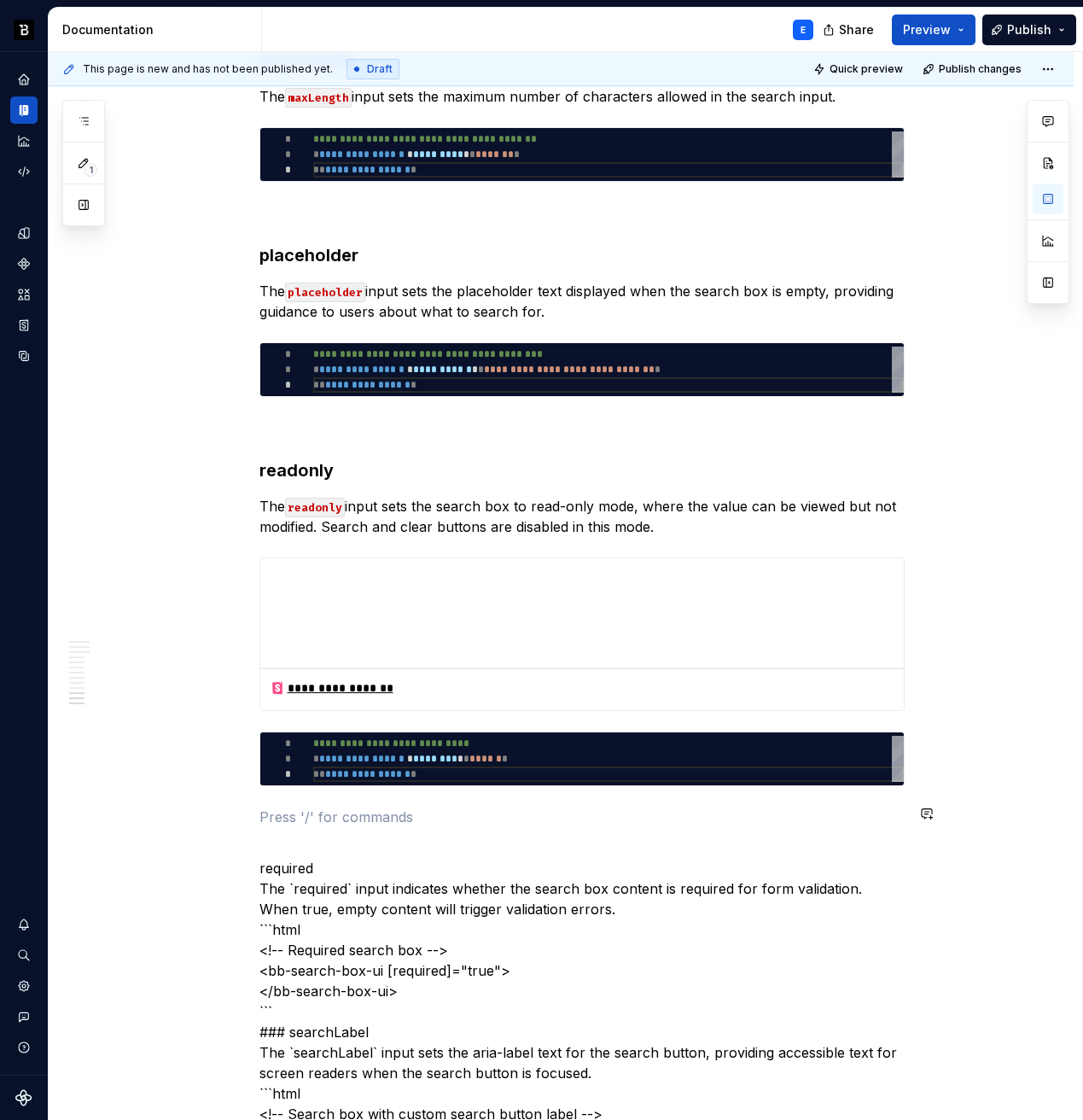
click at [449, 799] on div "**********" at bounding box center [582, 290] width 645 height 7241
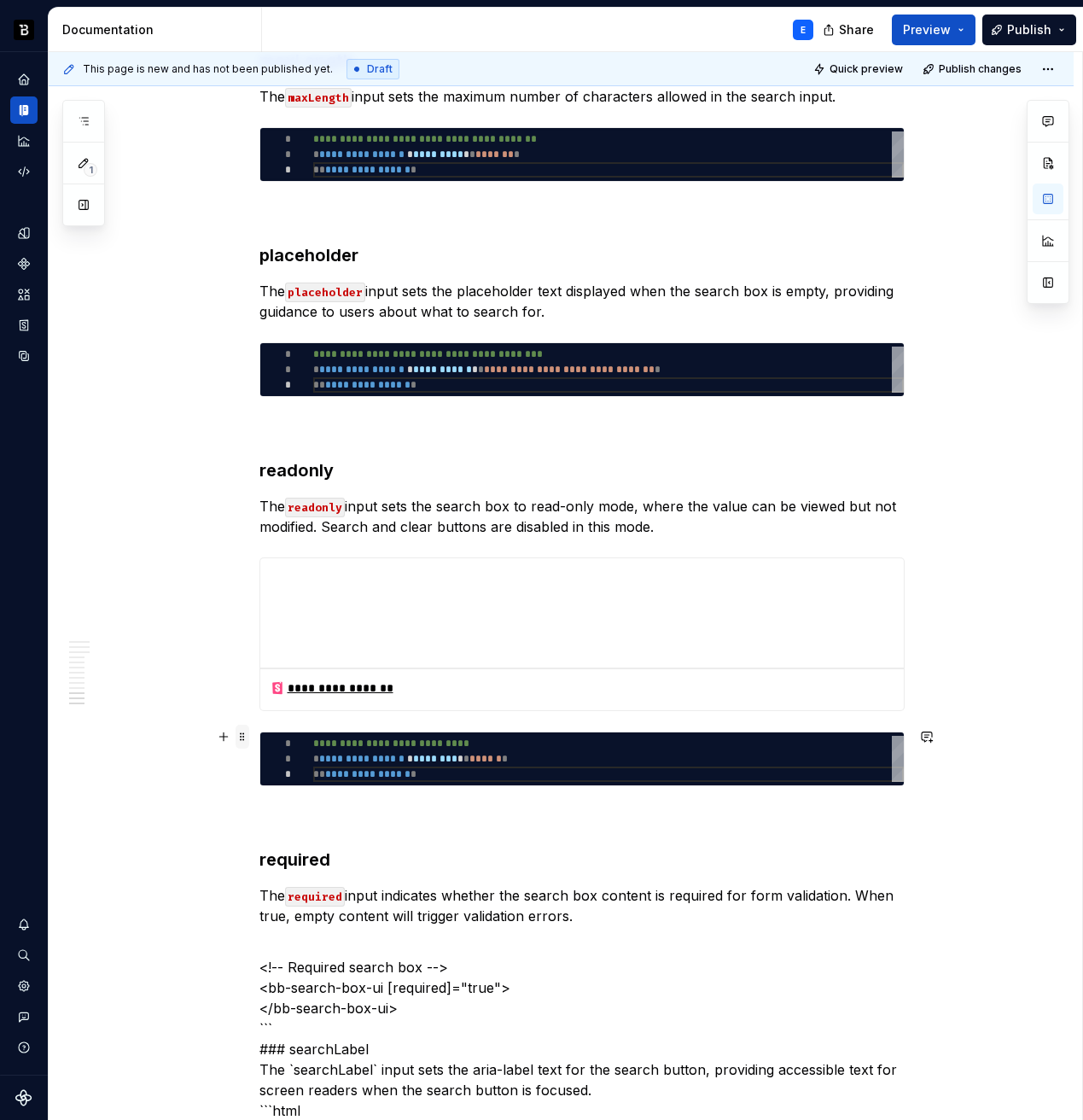
click at [248, 736] on span at bounding box center [242, 737] width 14 height 24
type textarea "*"
click at [248, 736] on span at bounding box center [242, 737] width 14 height 24
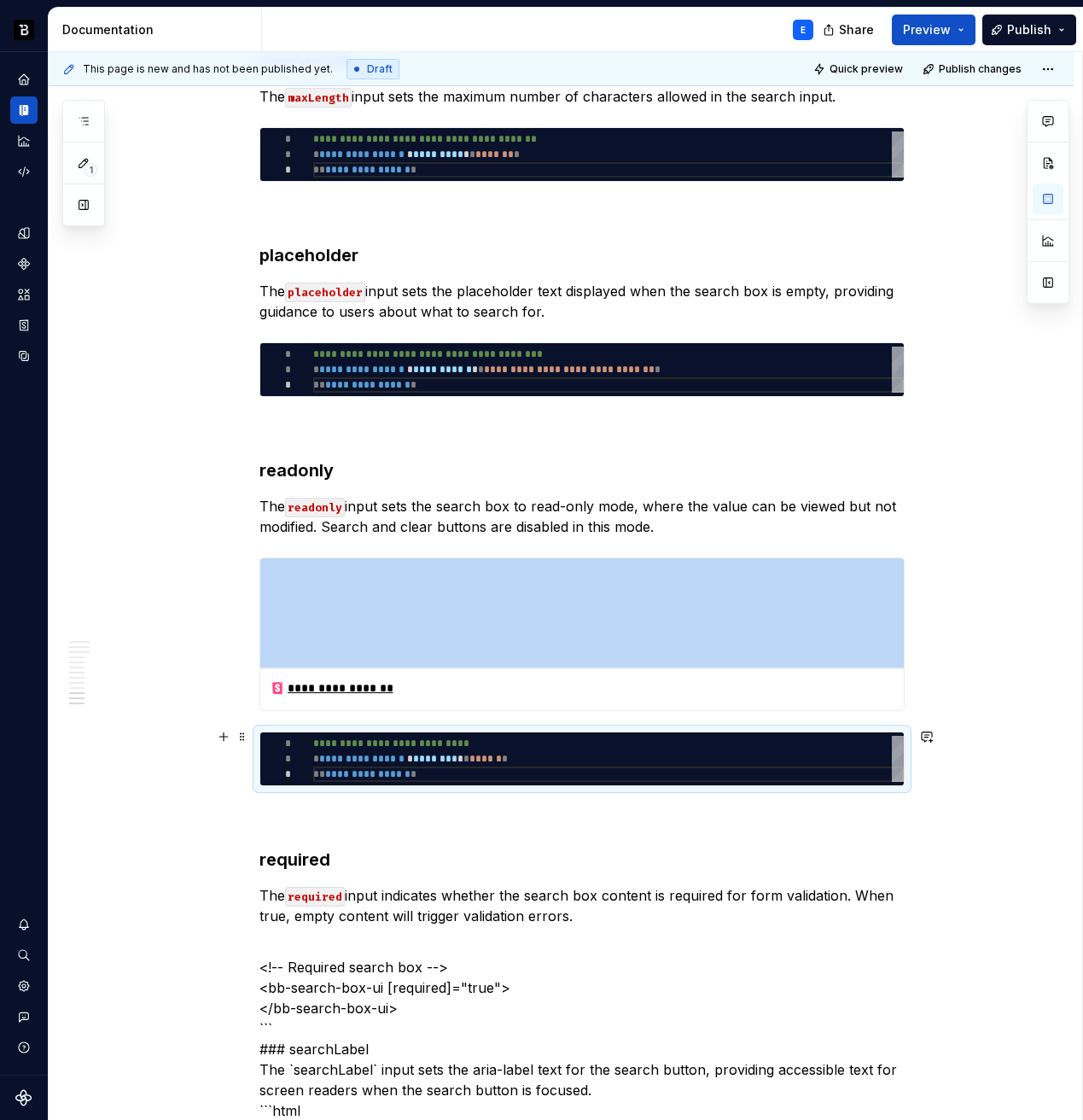
copy div "**********"
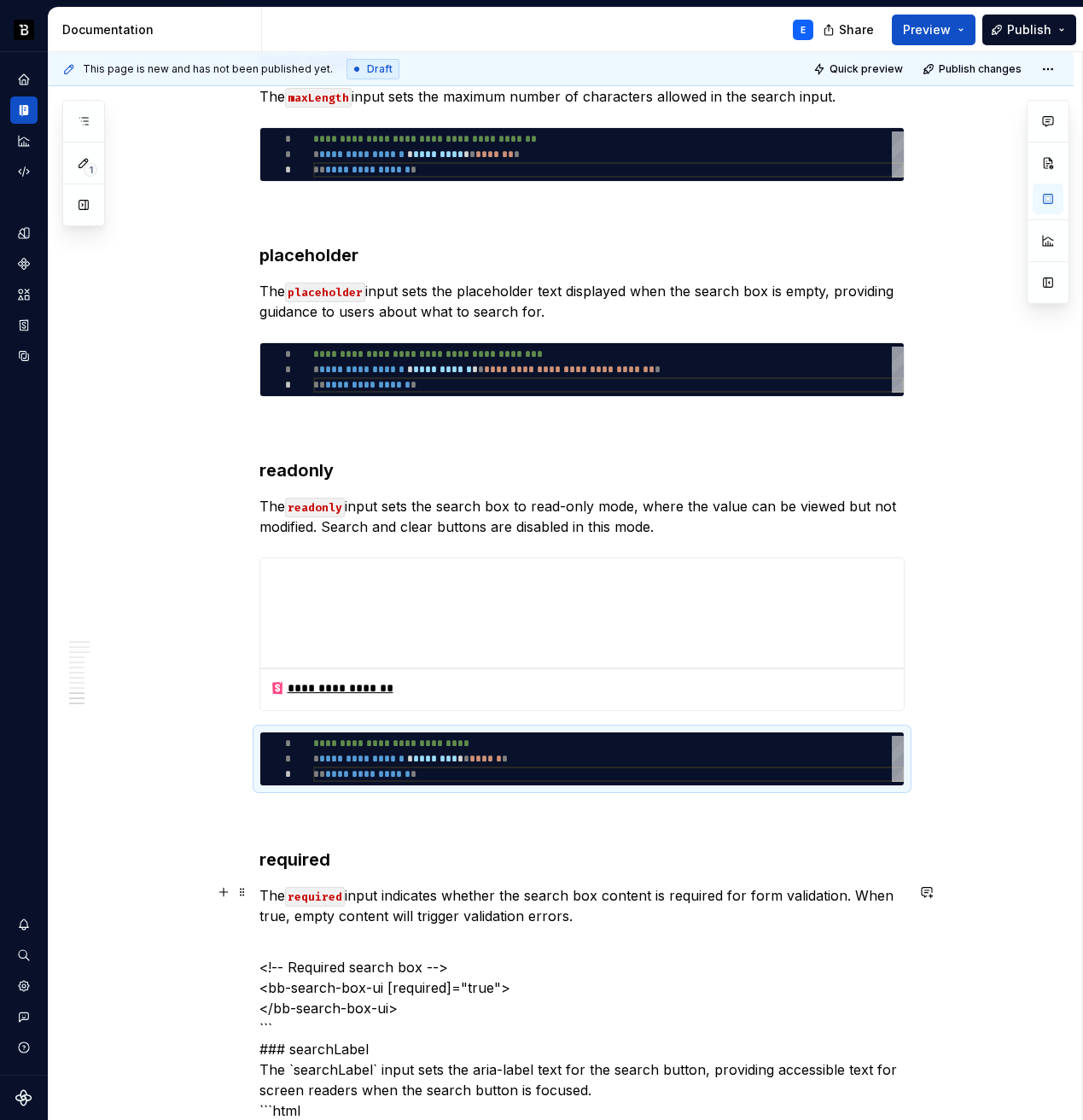
click at [594, 914] on p "The required input indicates whether the search box content is required for for…" at bounding box center [582, 906] width 645 height 41
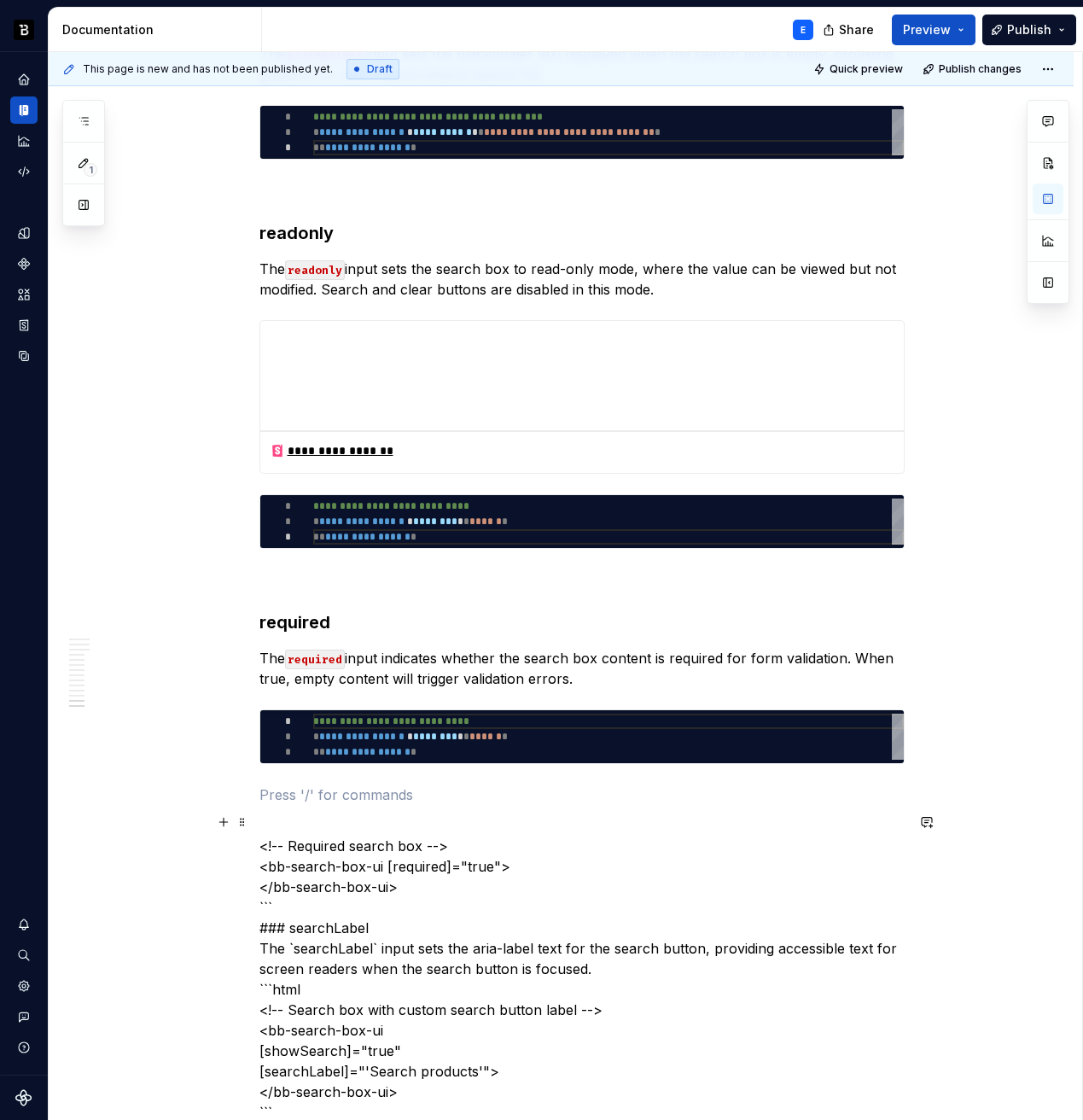
scroll to position [3972, 0]
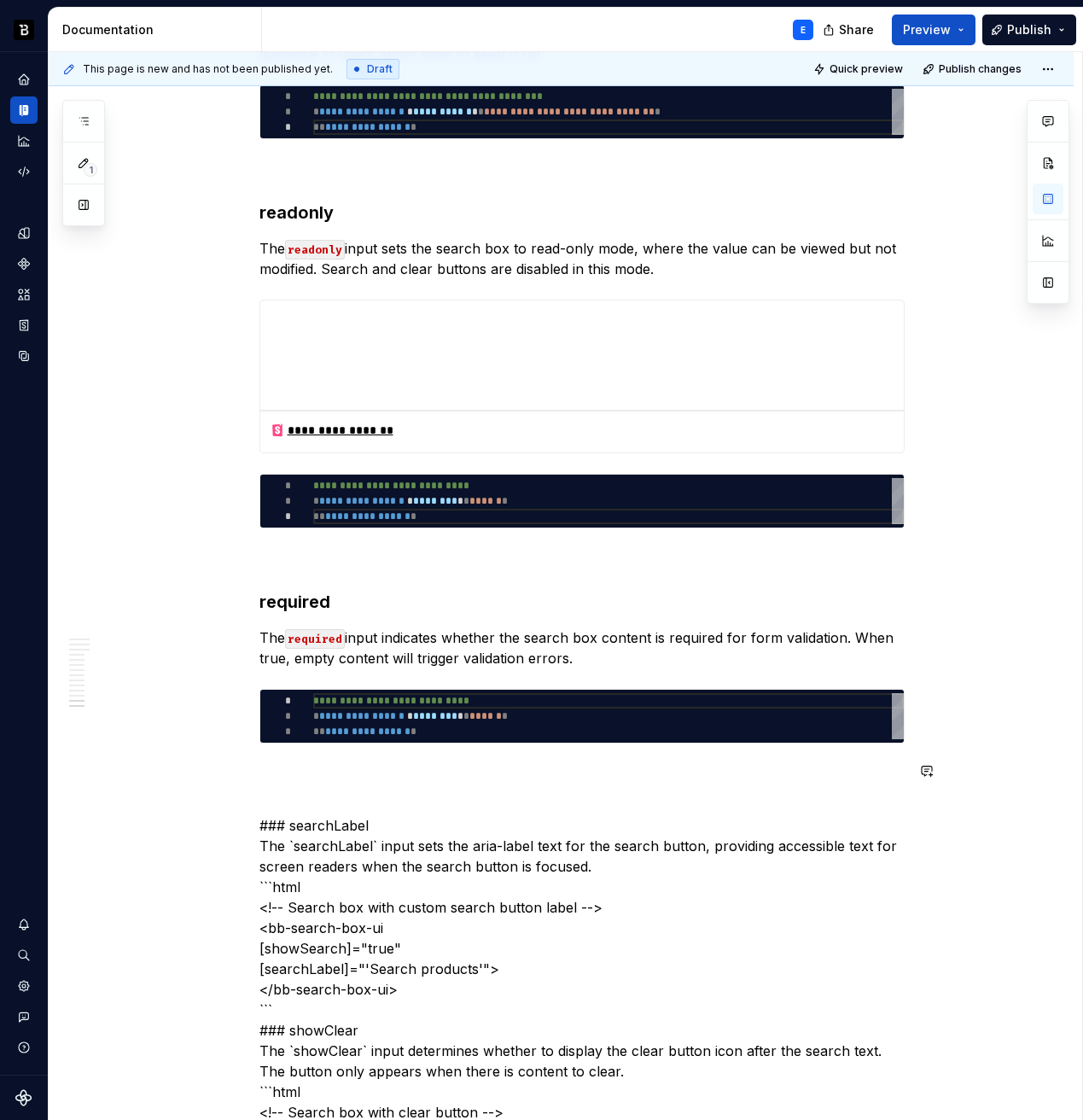
click at [402, 727] on div "**********" at bounding box center [608, 716] width 590 height 46
type textarea "**********"
type textarea "*"
type textarea "**********"
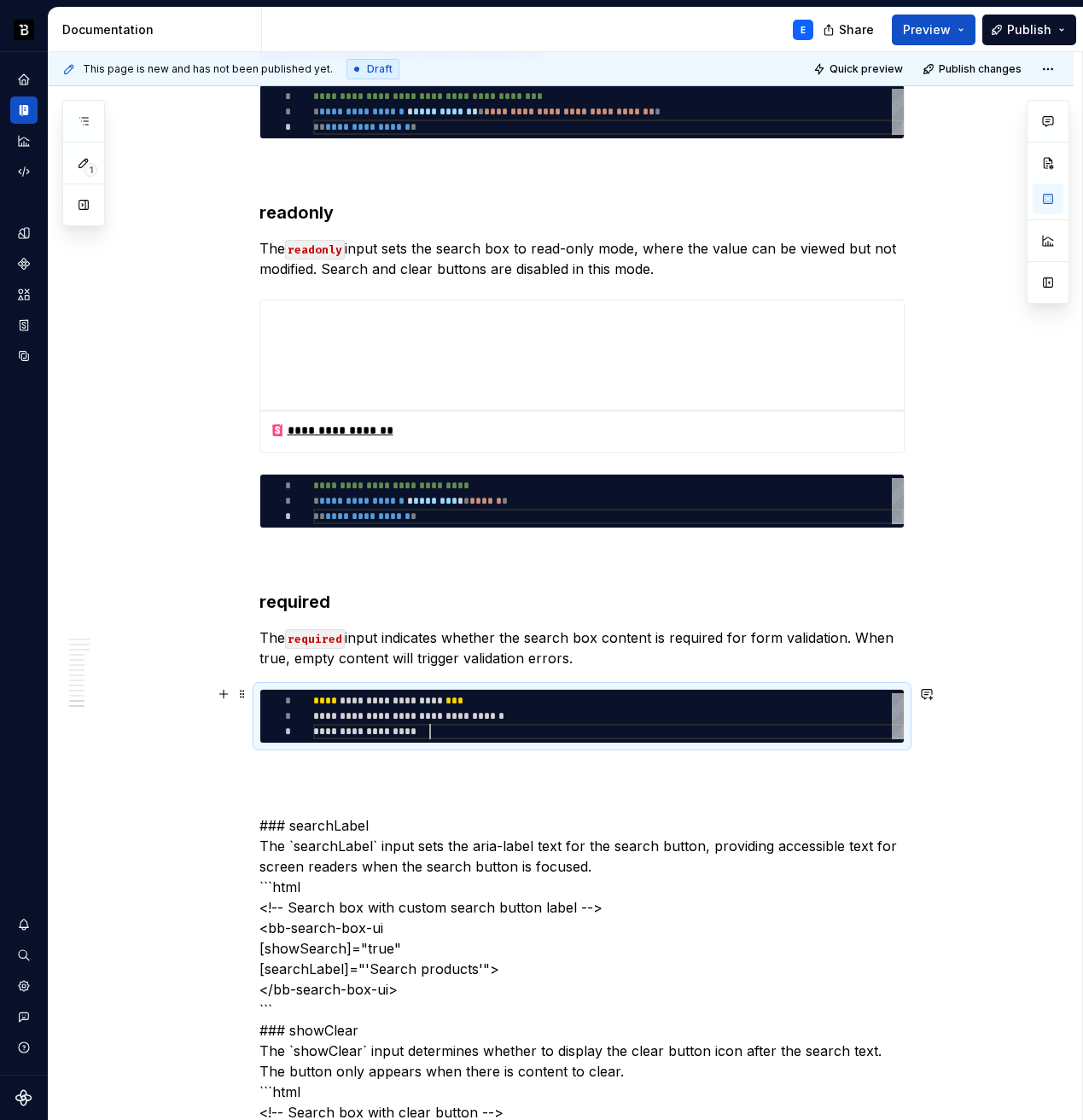
scroll to position [31, 117]
click at [400, 769] on p at bounding box center [582, 774] width 645 height 21
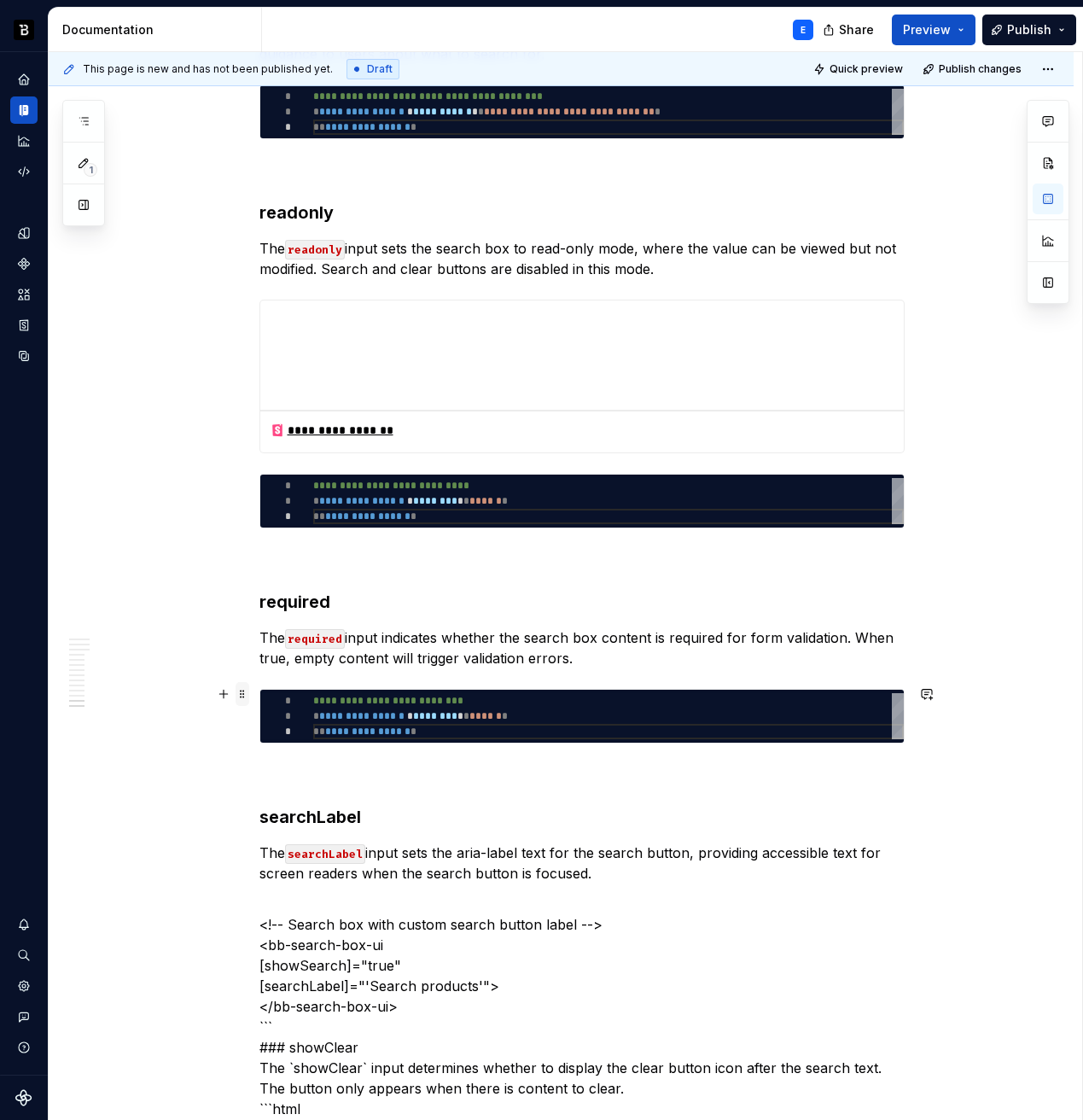
click at [247, 694] on span at bounding box center [242, 694] width 14 height 24
type textarea "*"
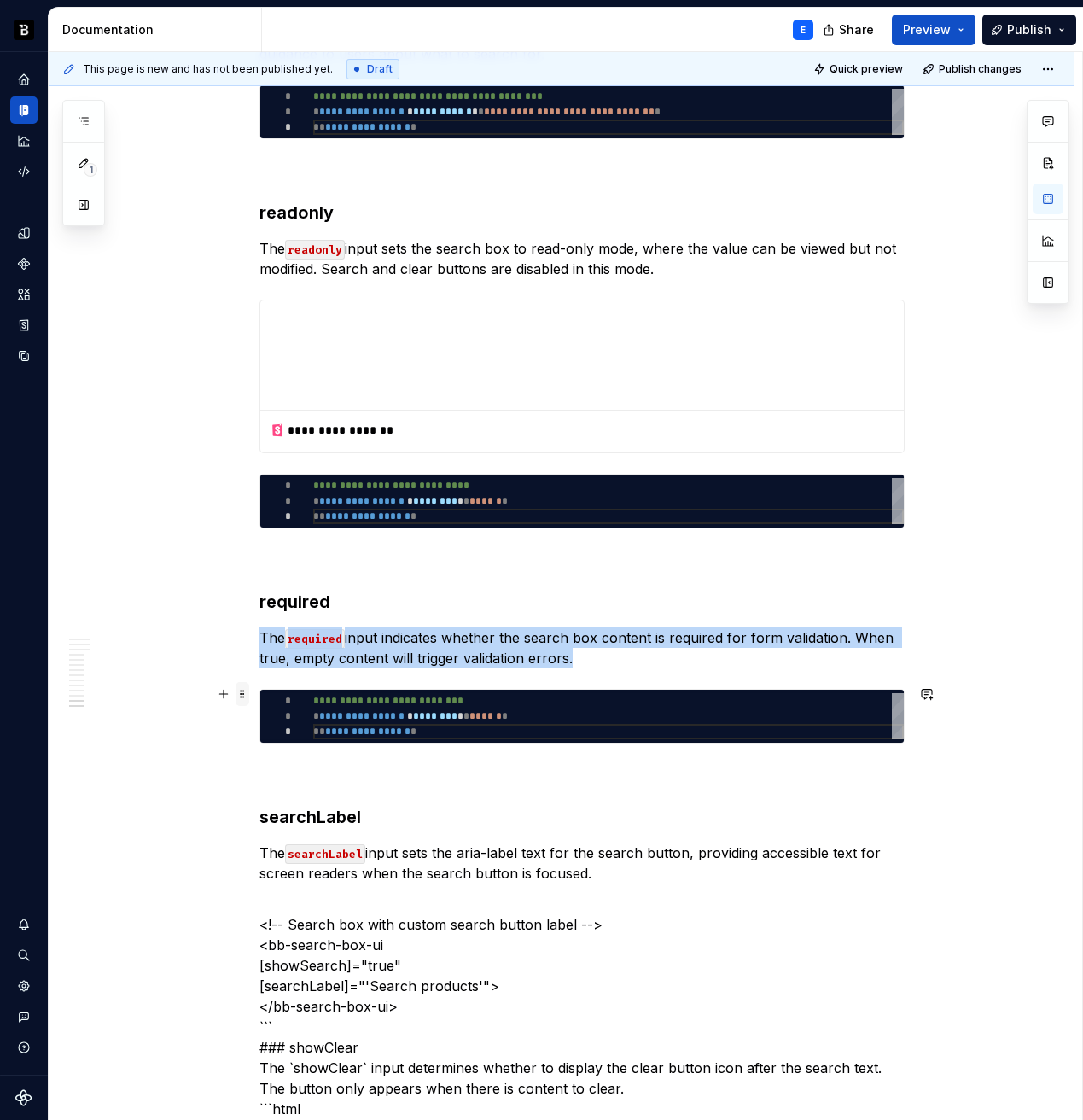
click at [247, 694] on span at bounding box center [242, 694] width 14 height 24
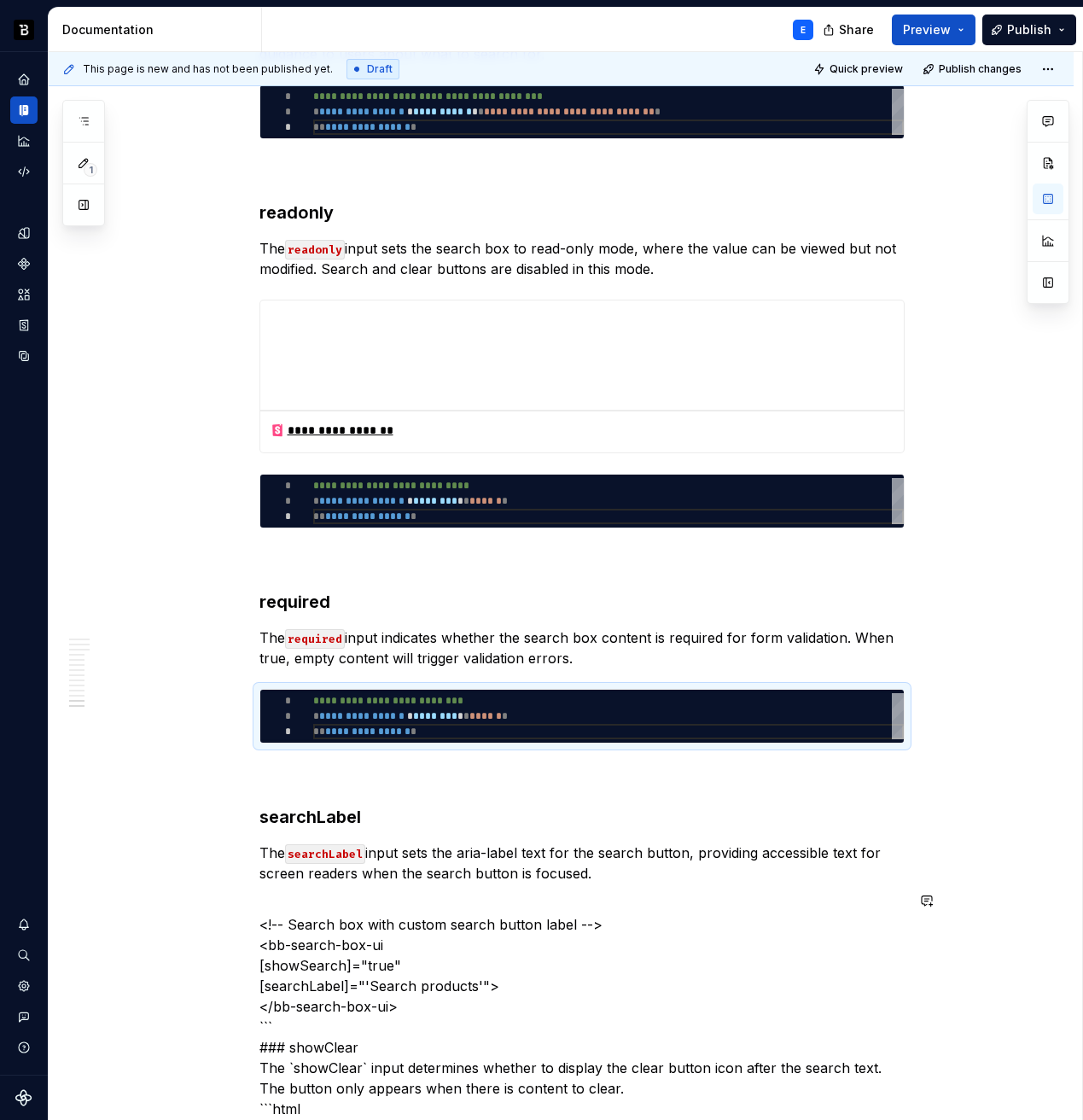
click at [614, 866] on p "The searchLabel input sets the aria-label text for the search button, providing…" at bounding box center [582, 863] width 645 height 41
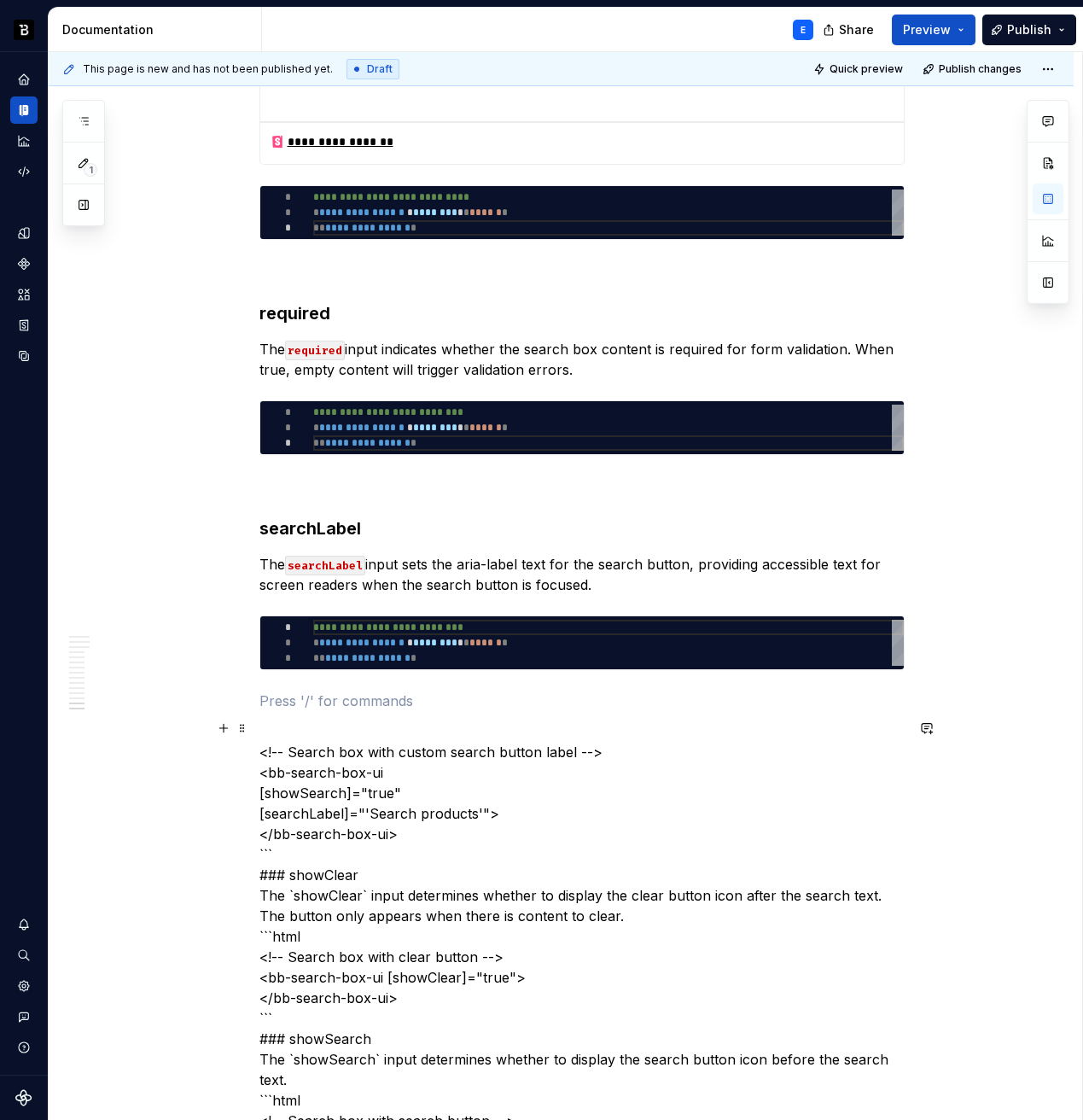
scroll to position [4296, 0]
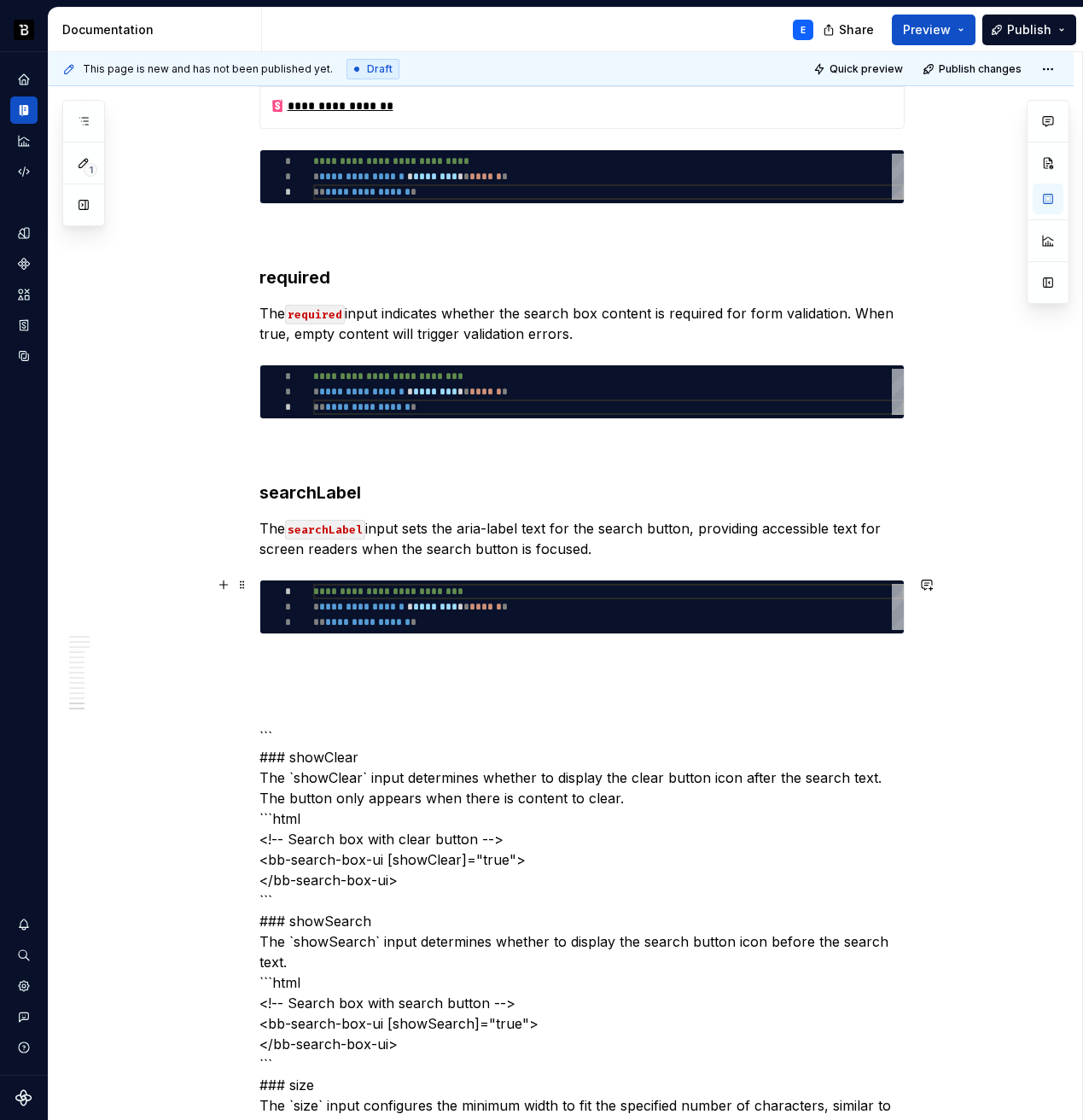
type textarea "**********"
click at [505, 599] on div "**********" at bounding box center [608, 607] width 590 height 46
type textarea "*"
type textarea "**********"
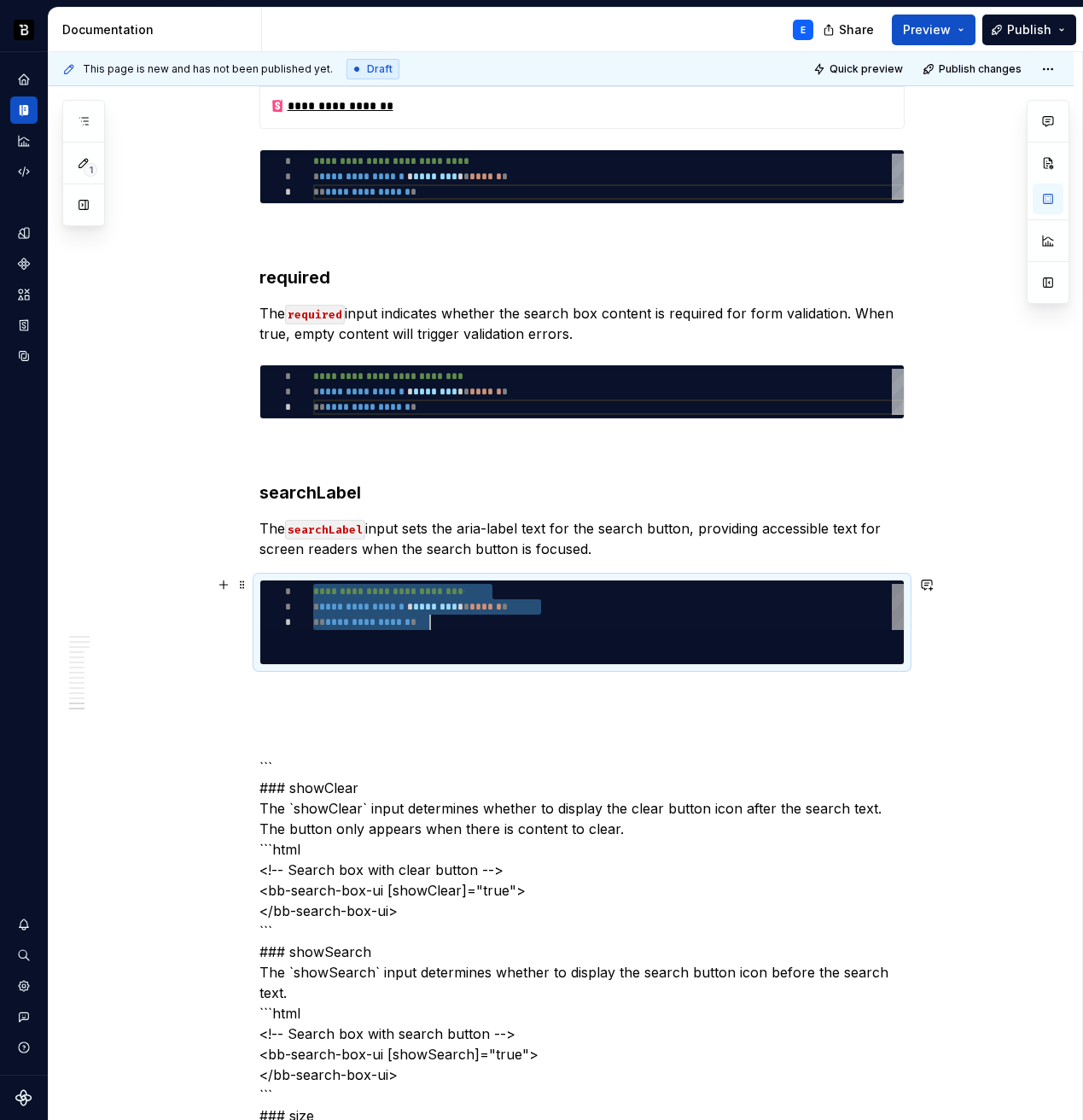
scroll to position [62, 117]
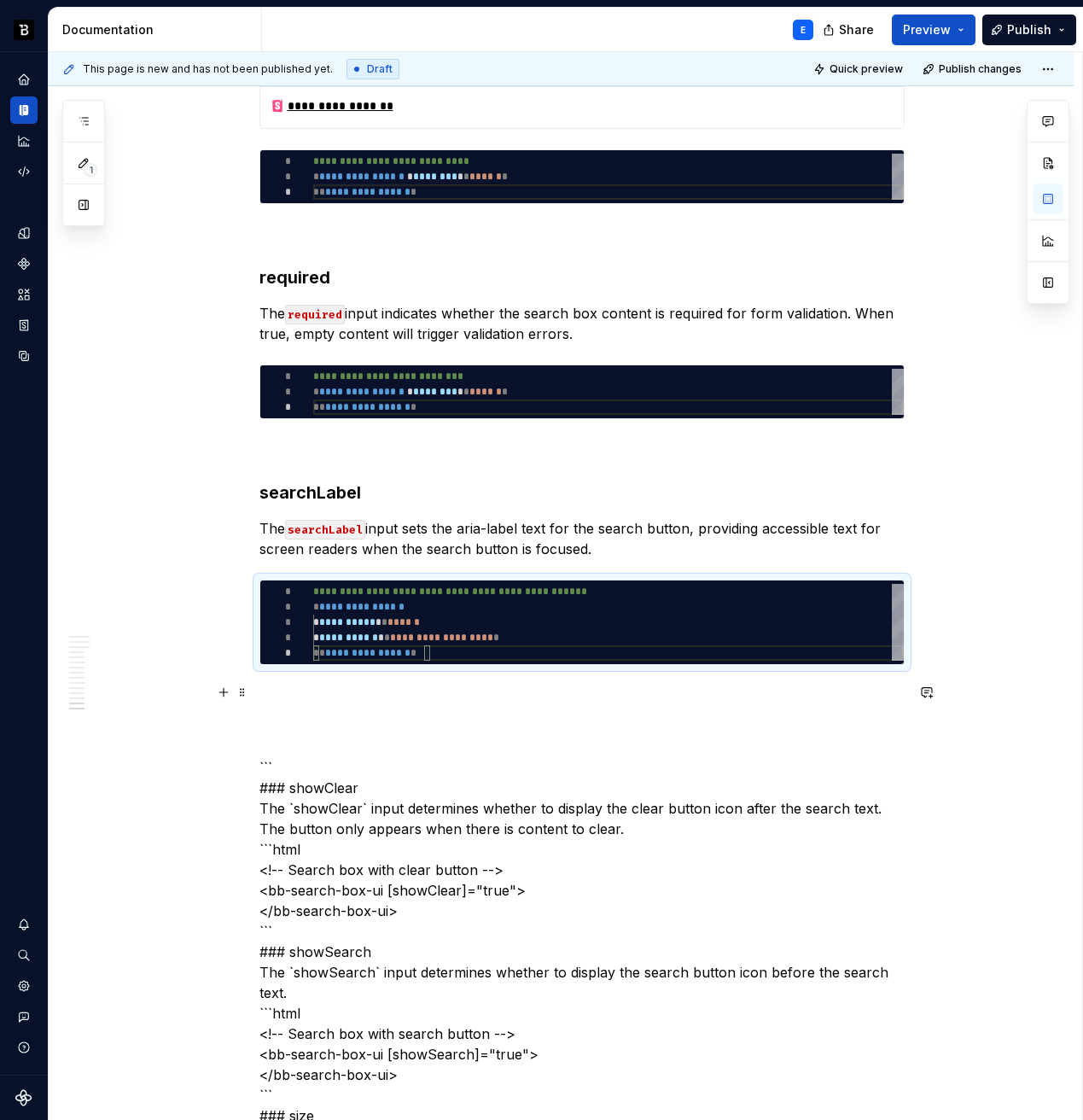
click at [431, 692] on p at bounding box center [582, 696] width 645 height 21
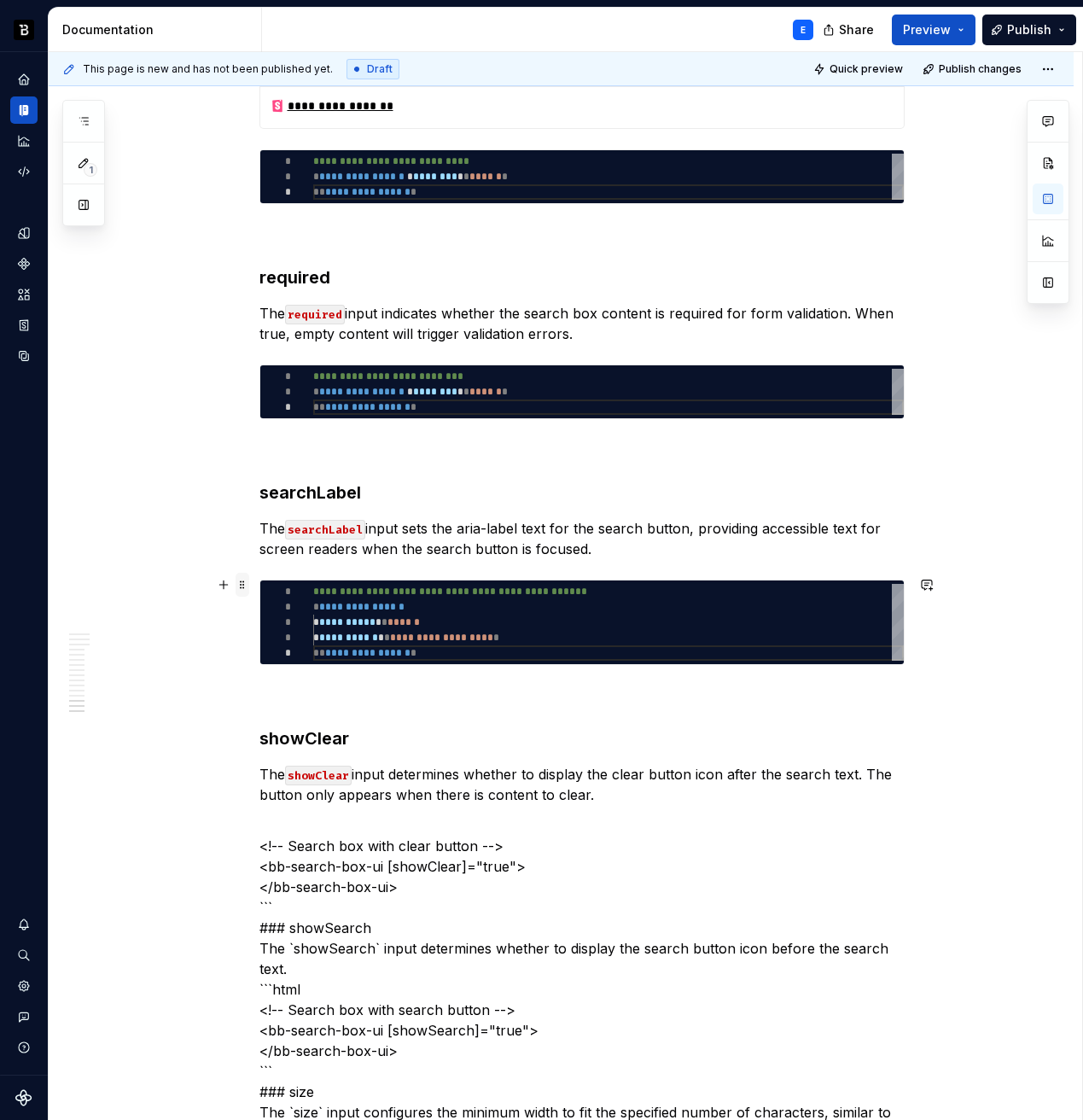
click at [246, 583] on span at bounding box center [242, 585] width 14 height 24
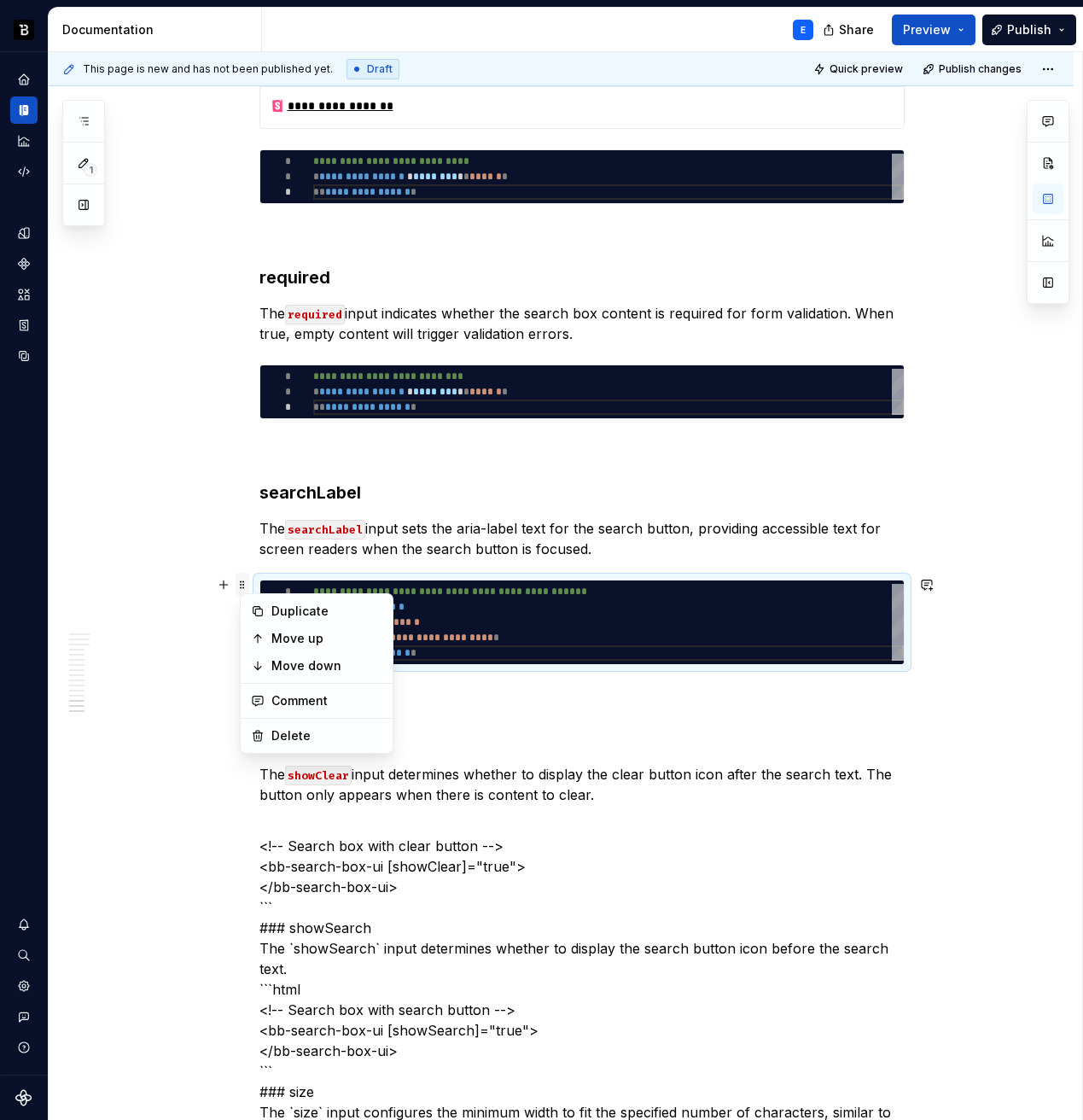
click at [246, 583] on span at bounding box center [242, 585] width 14 height 24
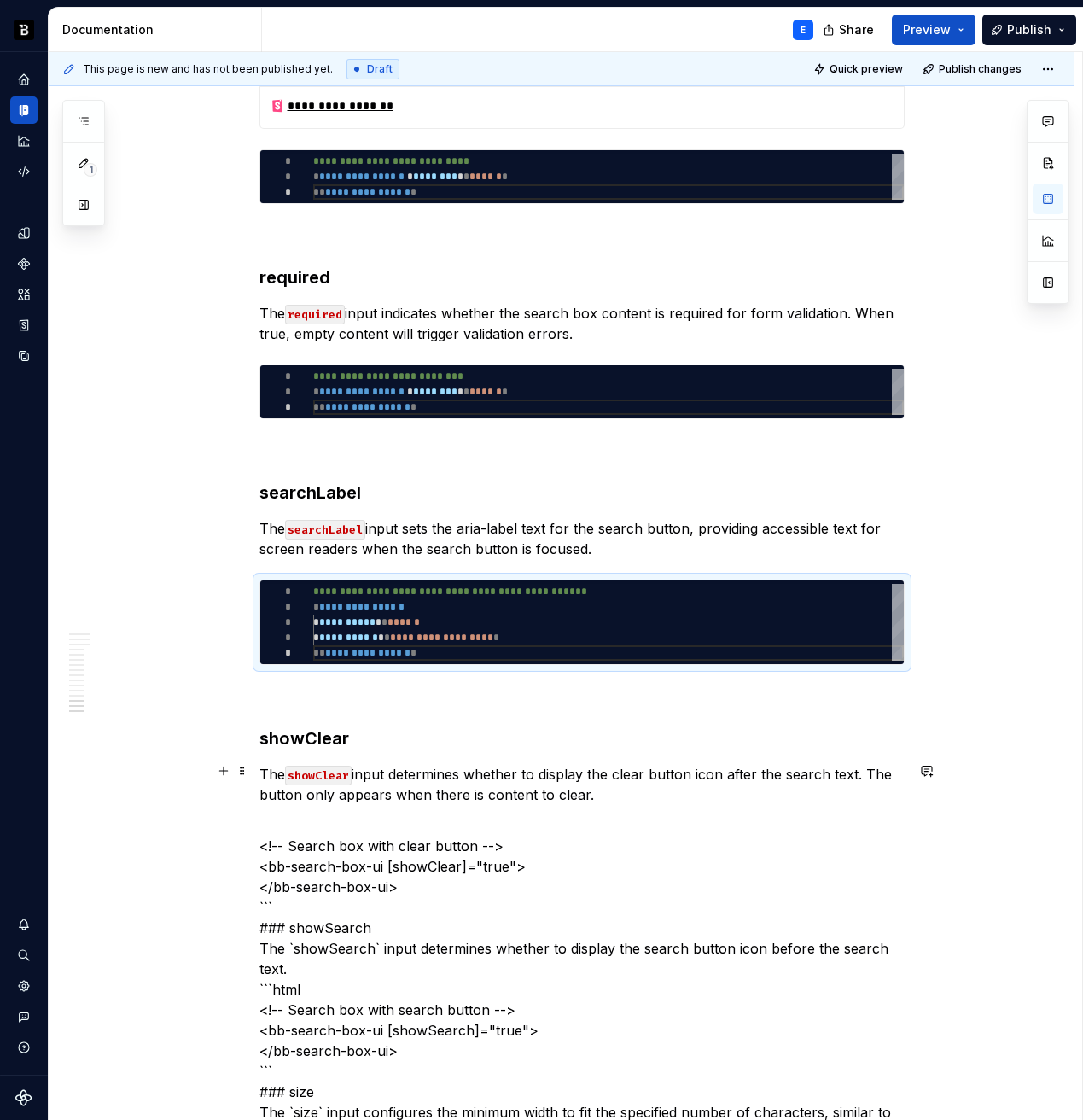
click at [616, 795] on p "The showClear input determines whether to display the clear button icon after t…" at bounding box center [582, 785] width 645 height 41
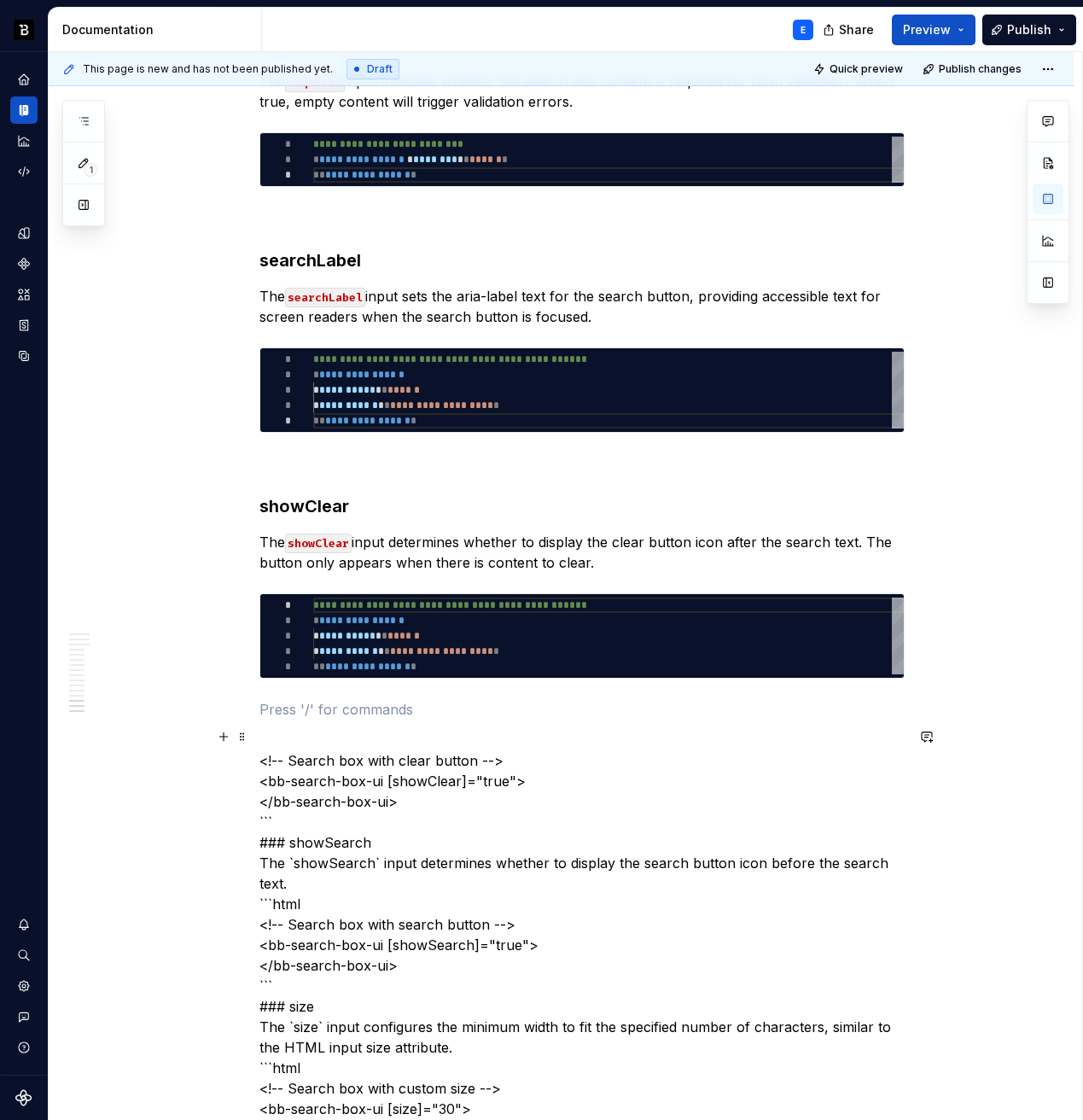
scroll to position [4536, 0]
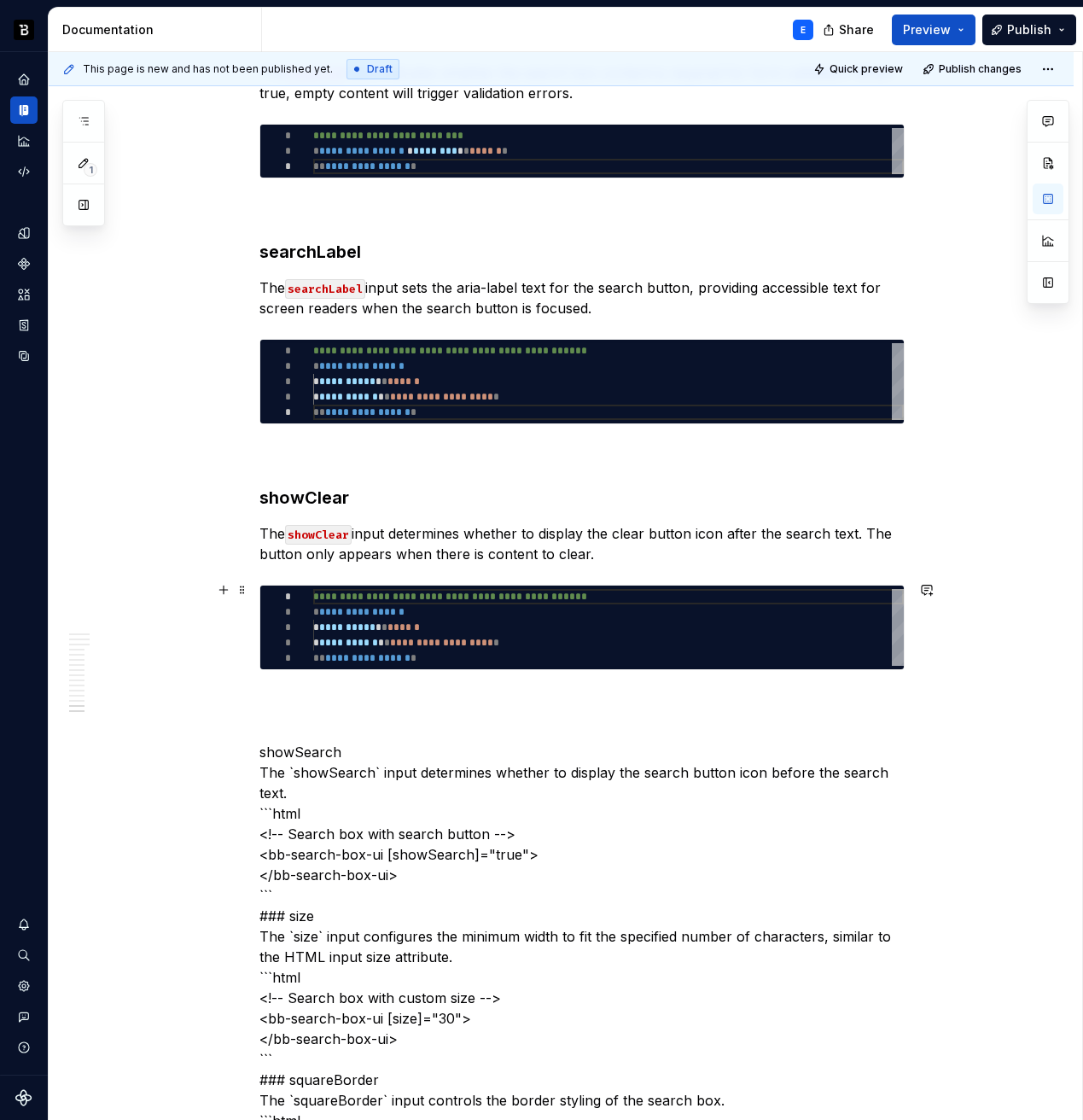
type textarea "*"
type textarea "**********"
click at [447, 617] on div "**********" at bounding box center [608, 627] width 590 height 77
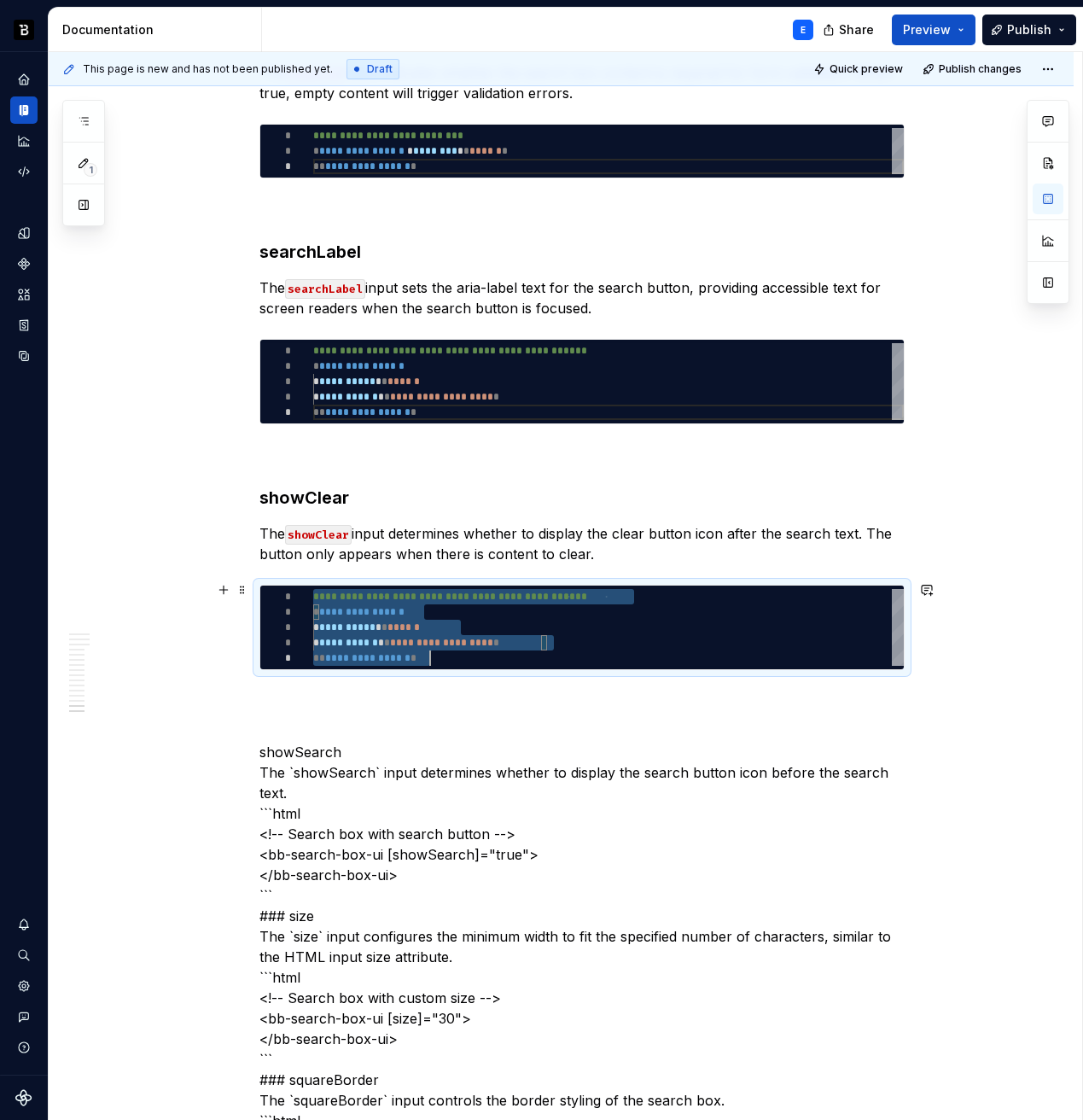
scroll to position [0, 117]
type textarea "*"
type textarea "**********"
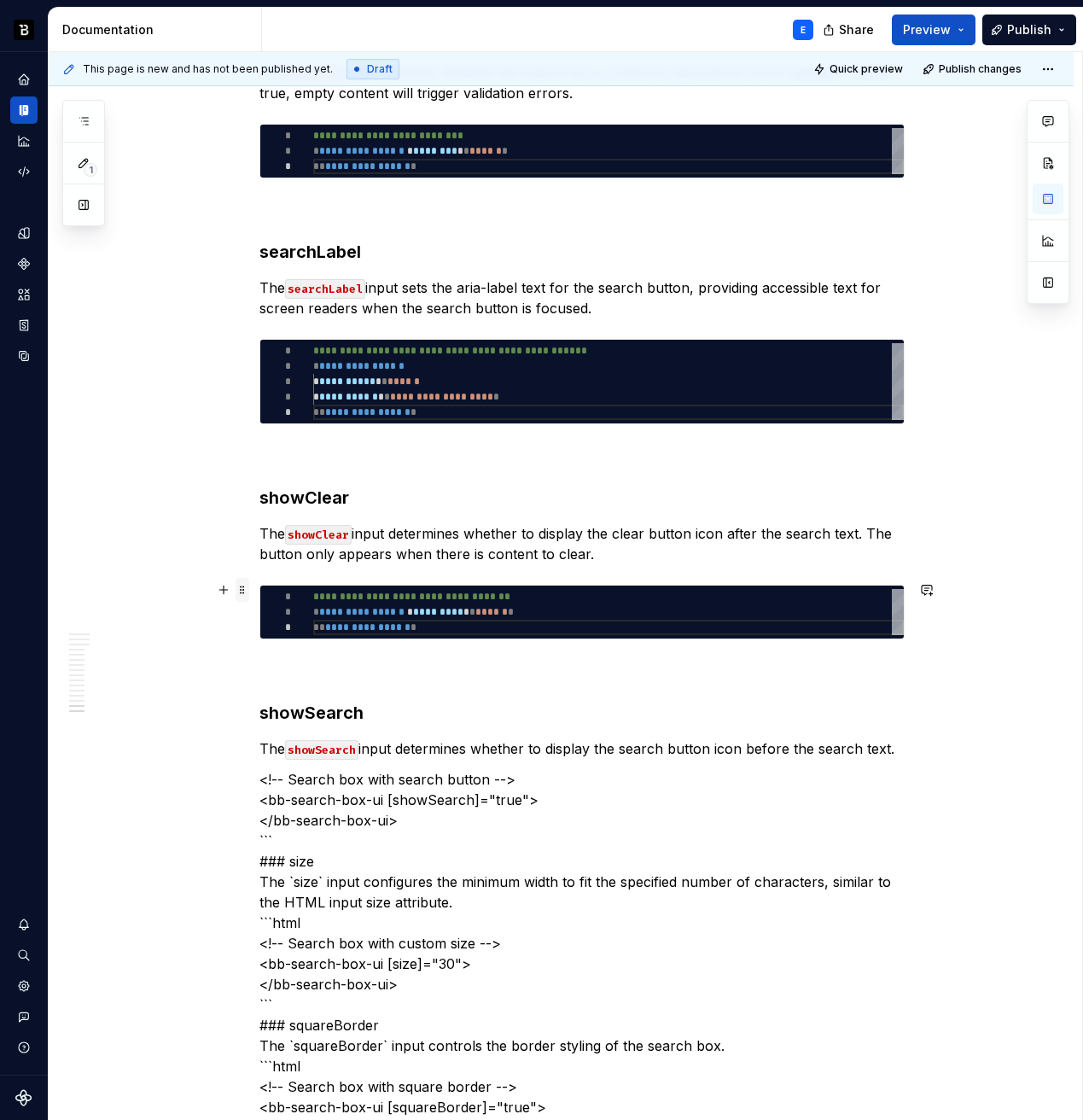
click at [249, 586] on span at bounding box center [242, 590] width 14 height 24
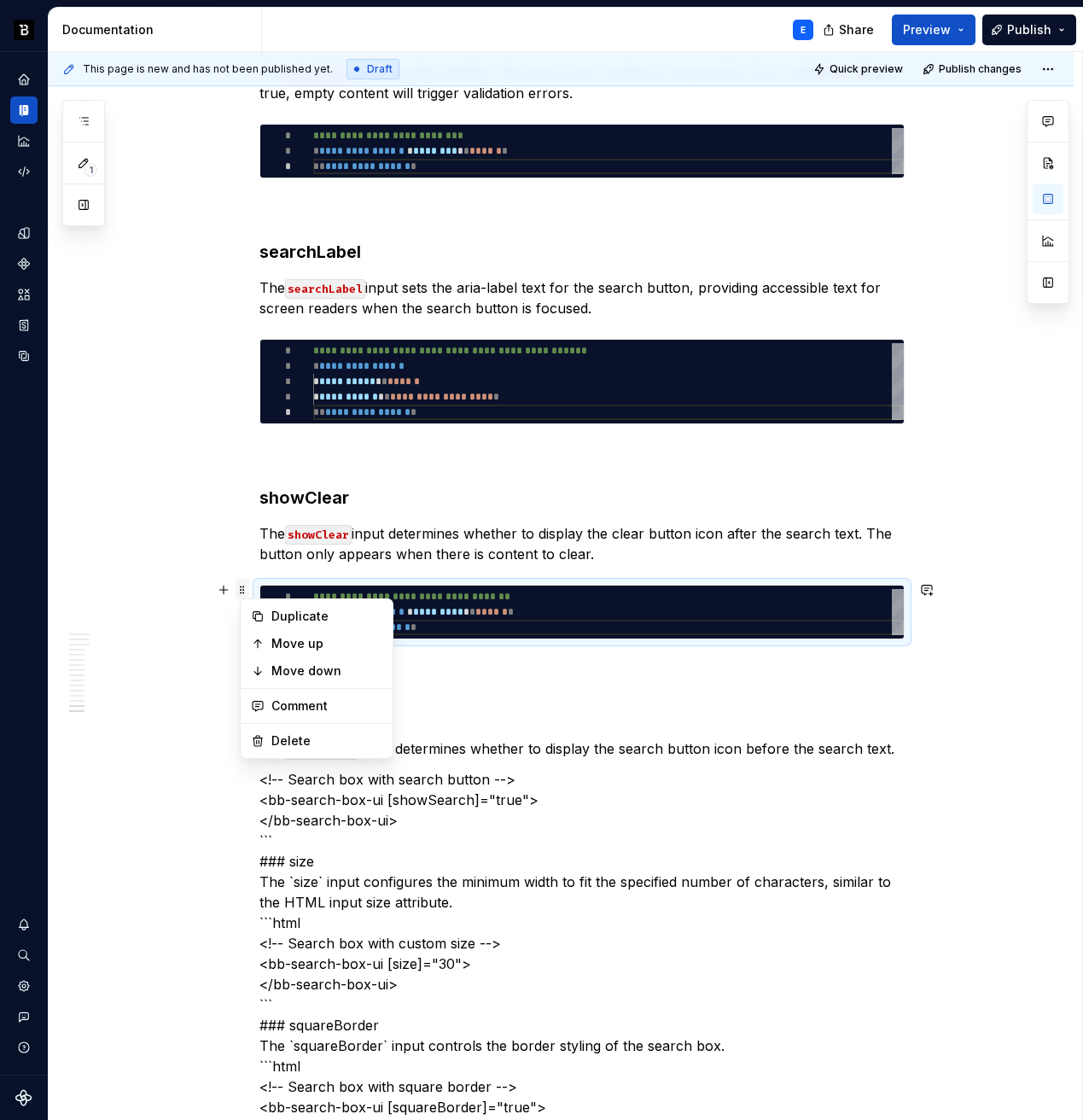
click at [249, 586] on span at bounding box center [242, 590] width 14 height 24
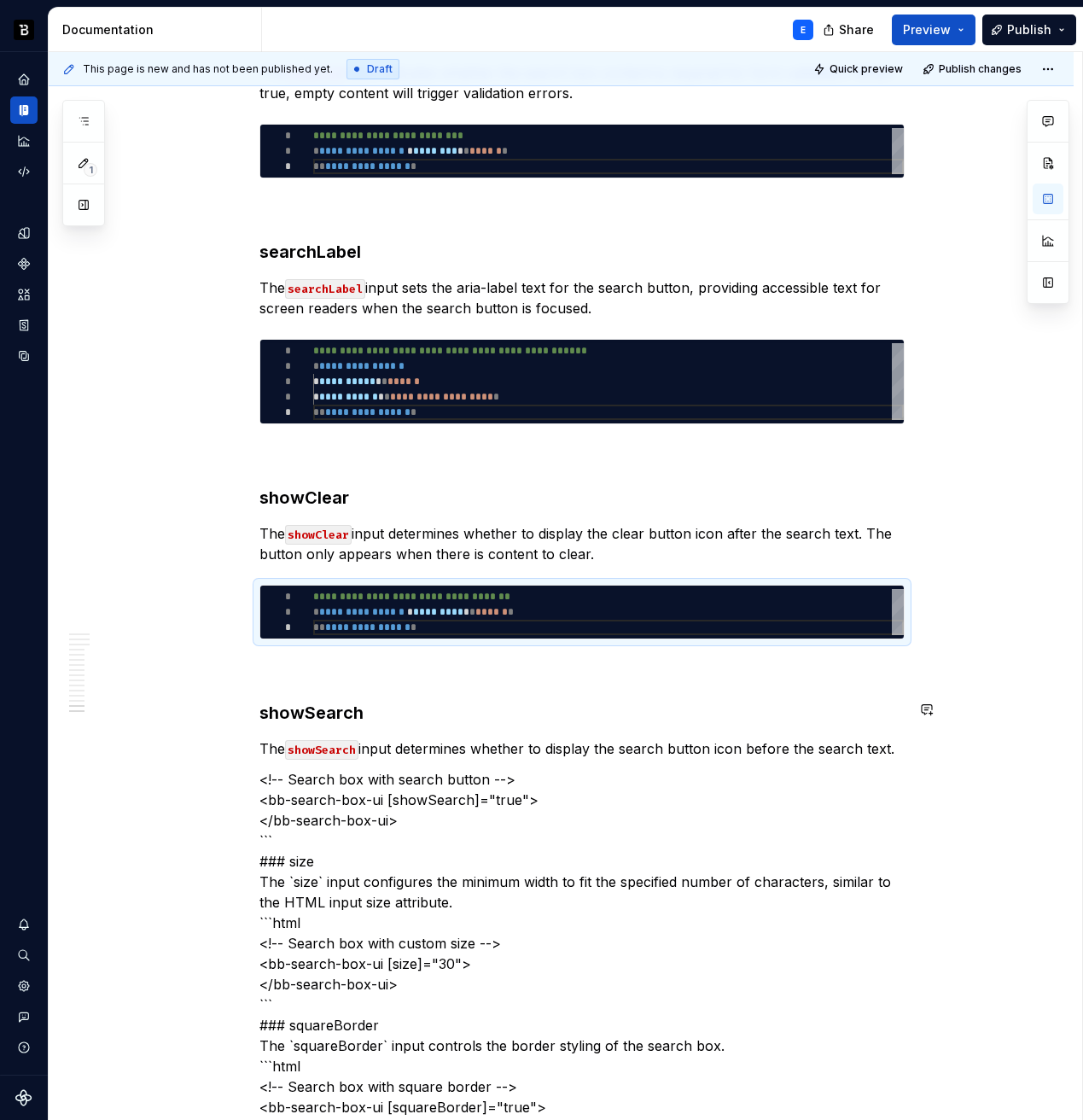
click at [445, 744] on p "The showSearch input determines whether to display the search button icon befor…" at bounding box center [582, 749] width 645 height 21
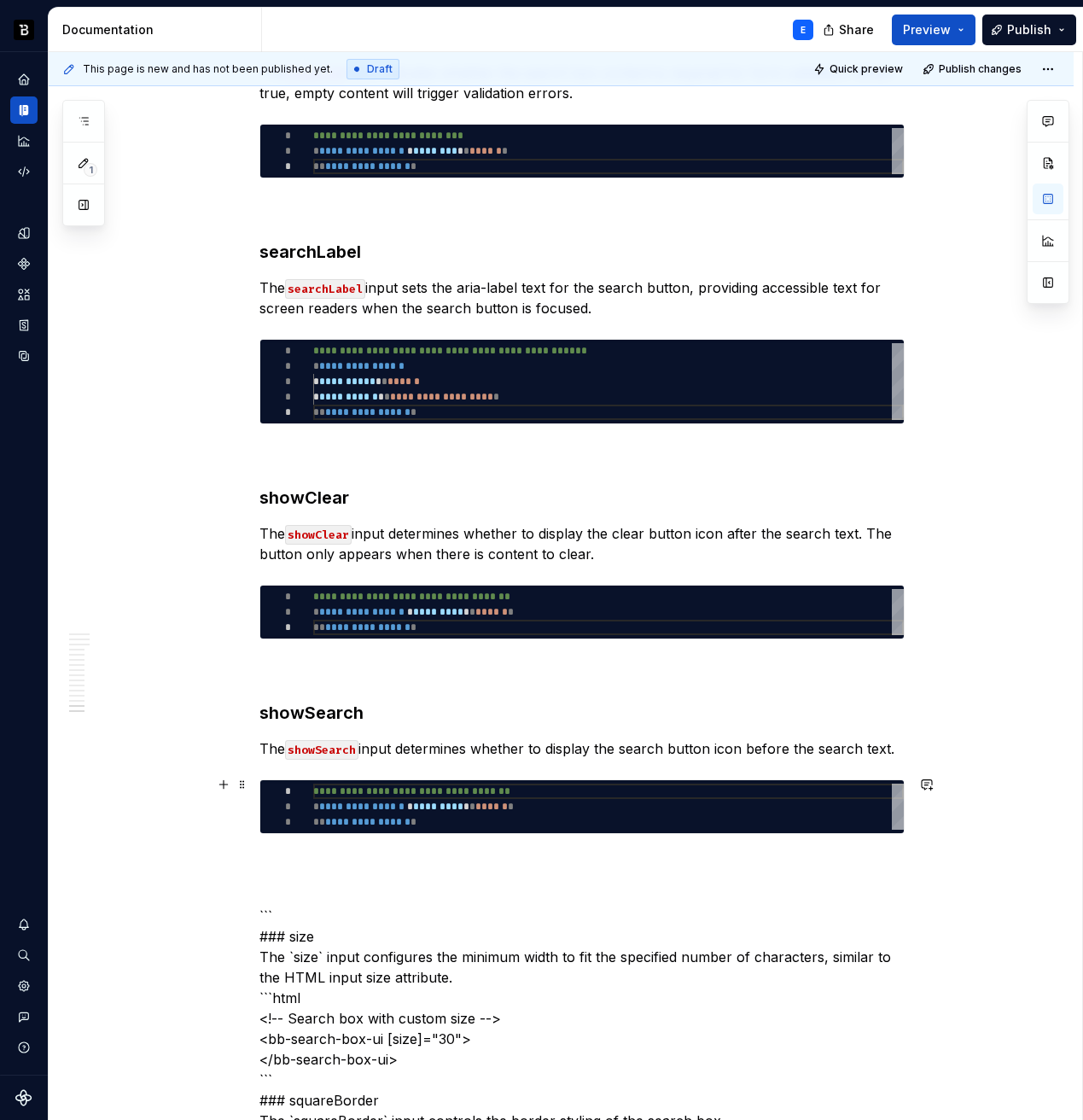
click at [388, 800] on div "**********" at bounding box center [608, 807] width 590 height 46
type textarea "*"
type textarea "**********"
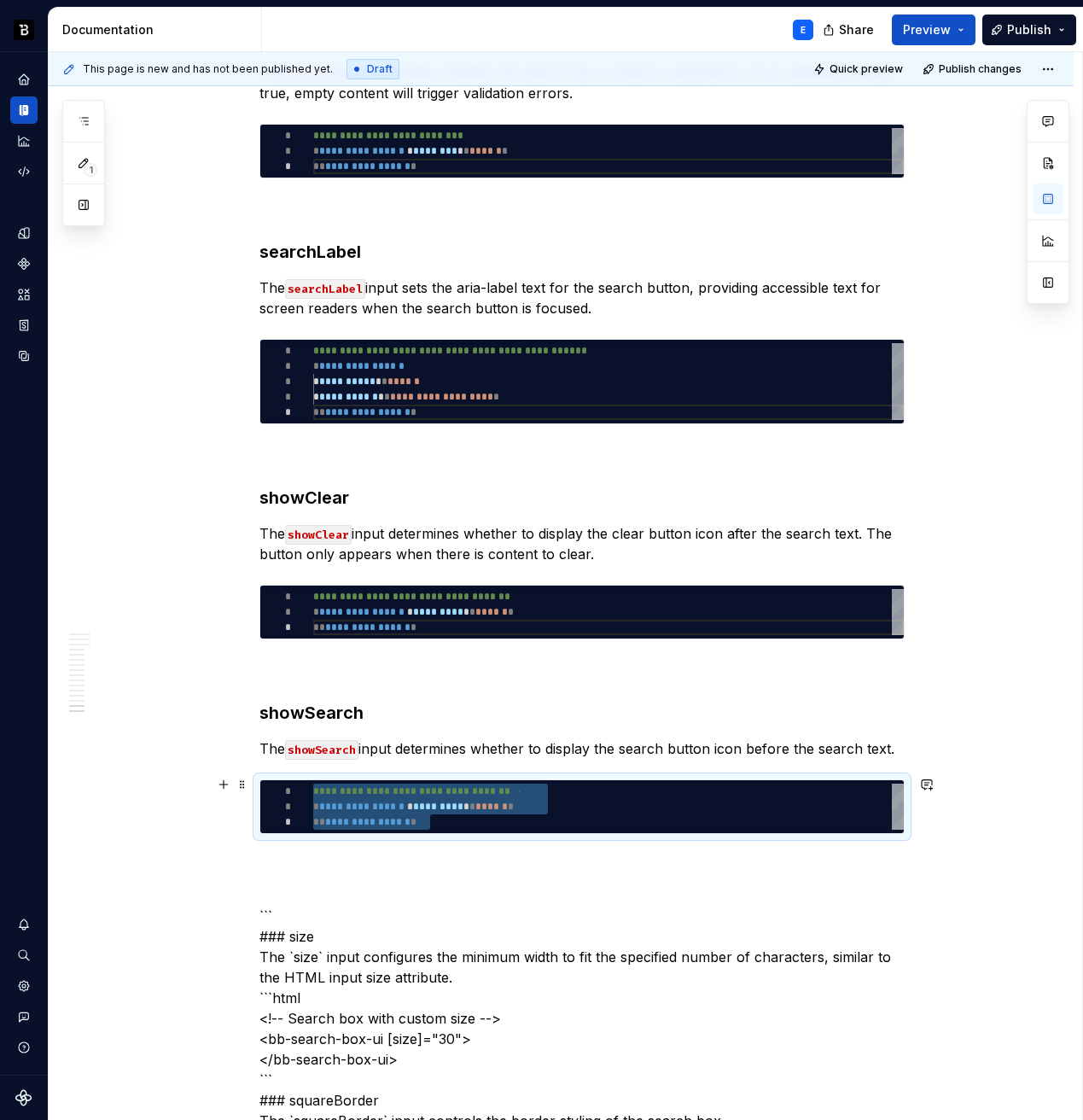
type textarea "*"
type textarea "**********"
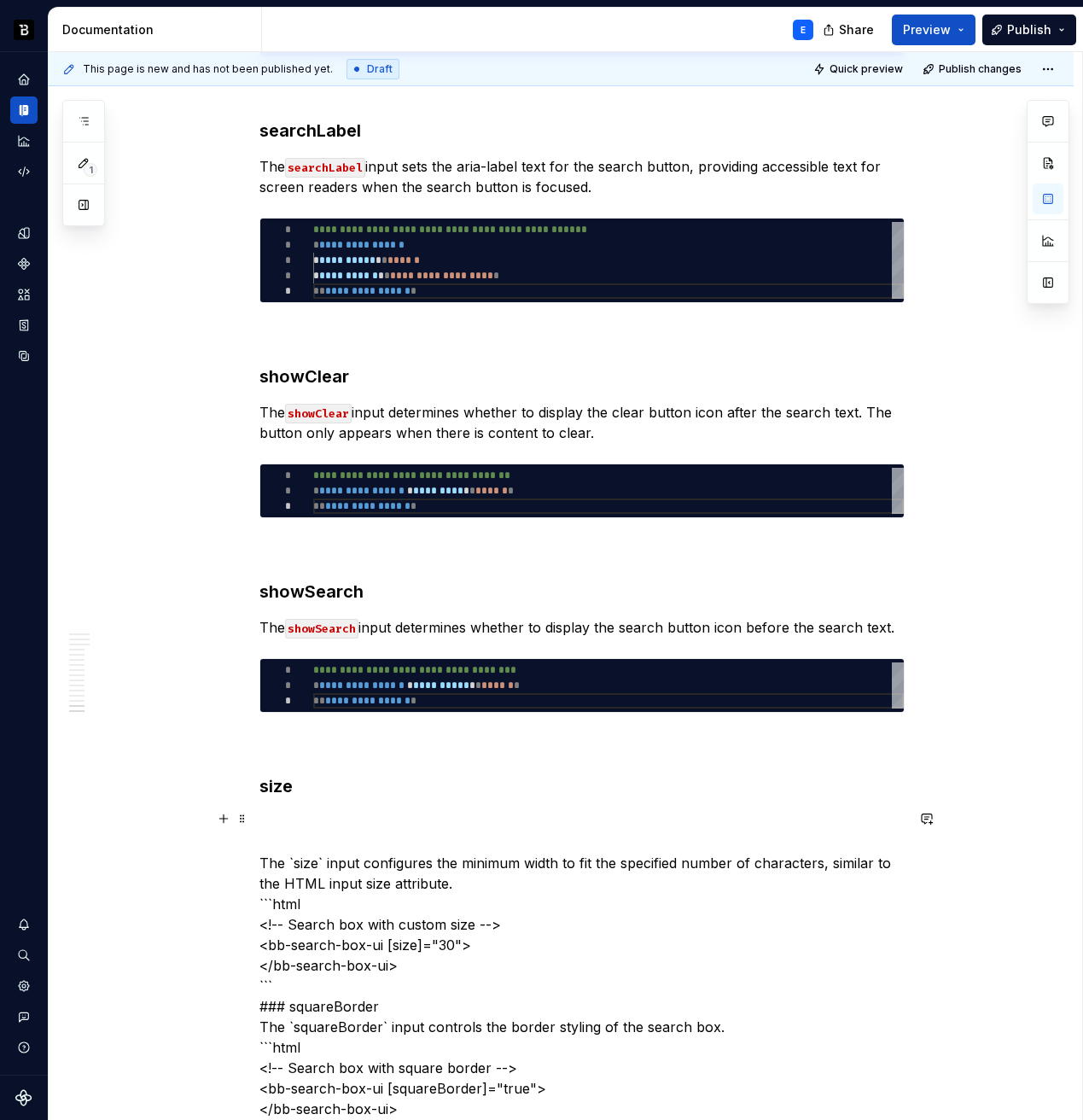
scroll to position [4695, 0]
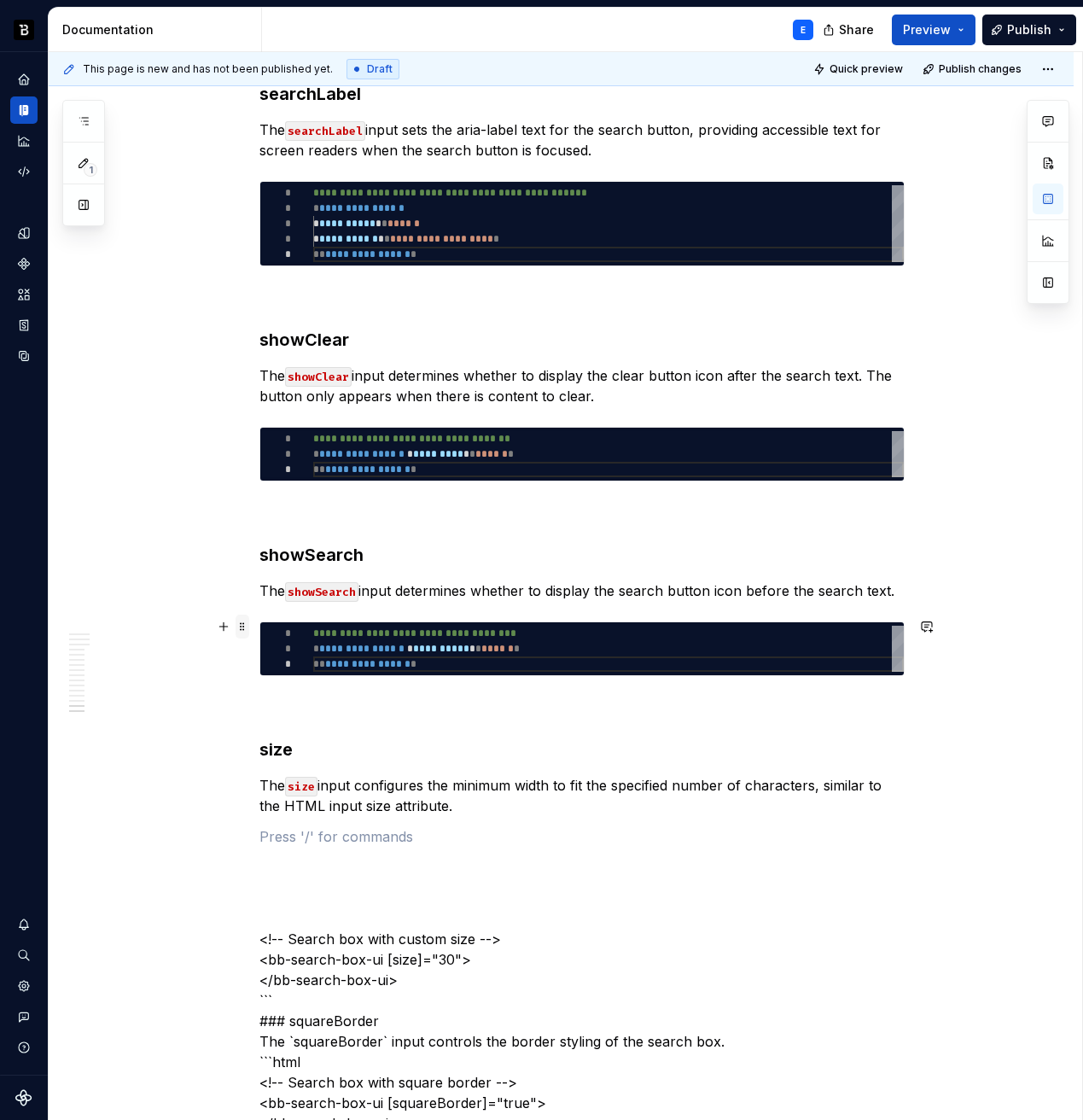
click at [247, 632] on span at bounding box center [242, 626] width 14 height 24
type textarea "*"
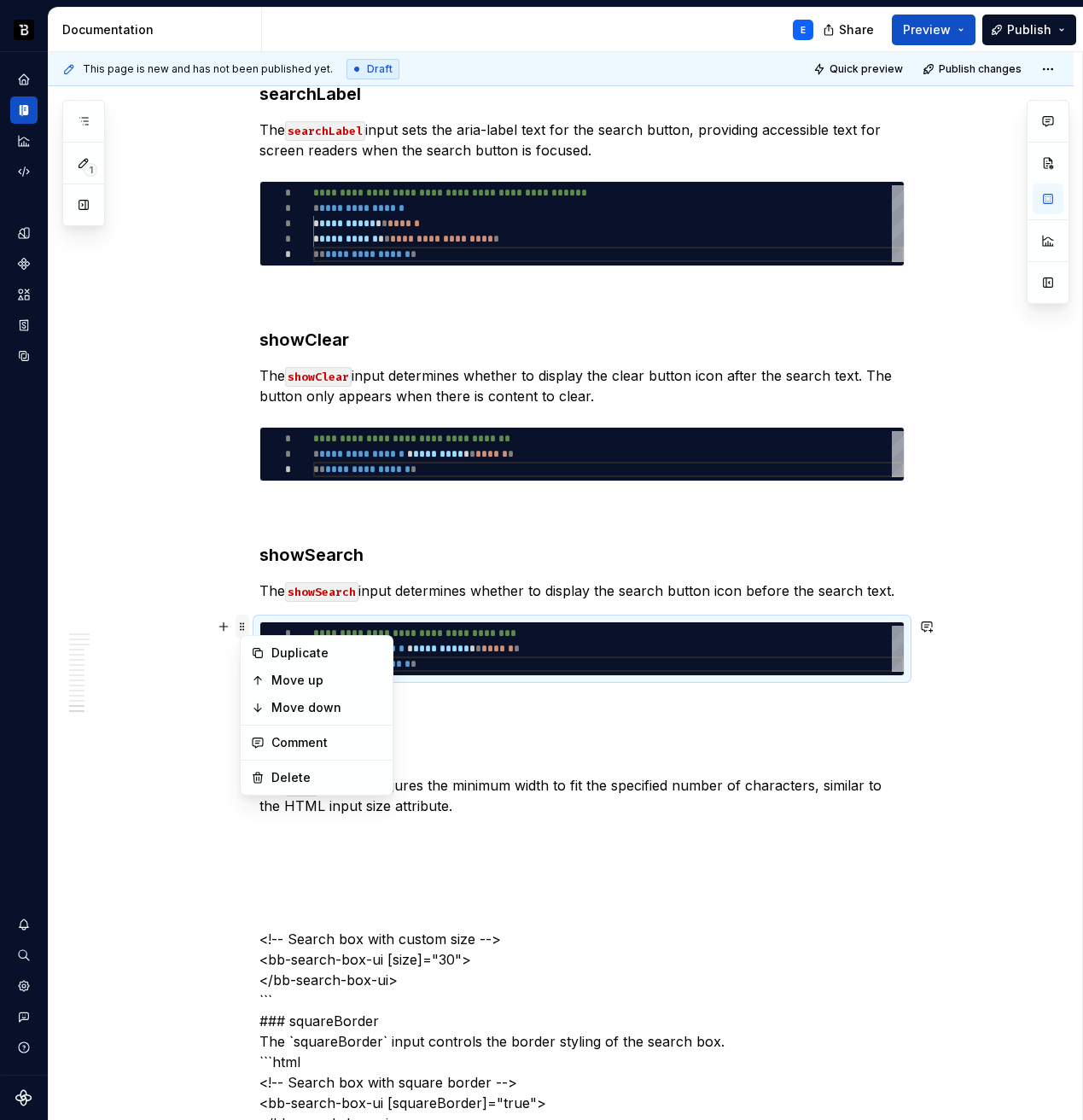
click at [247, 632] on span at bounding box center [242, 626] width 14 height 24
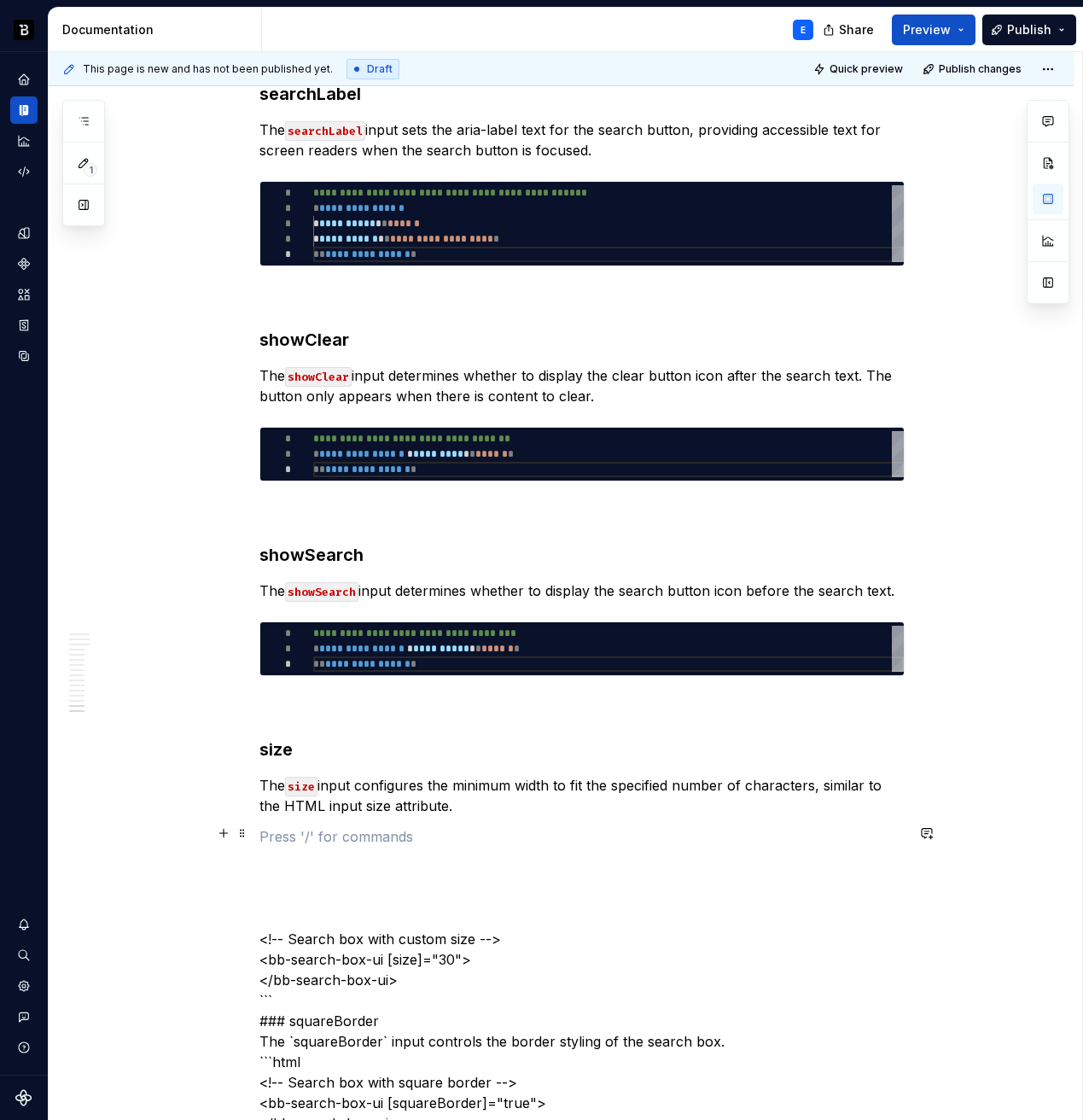
click at [335, 842] on p at bounding box center [582, 837] width 645 height 21
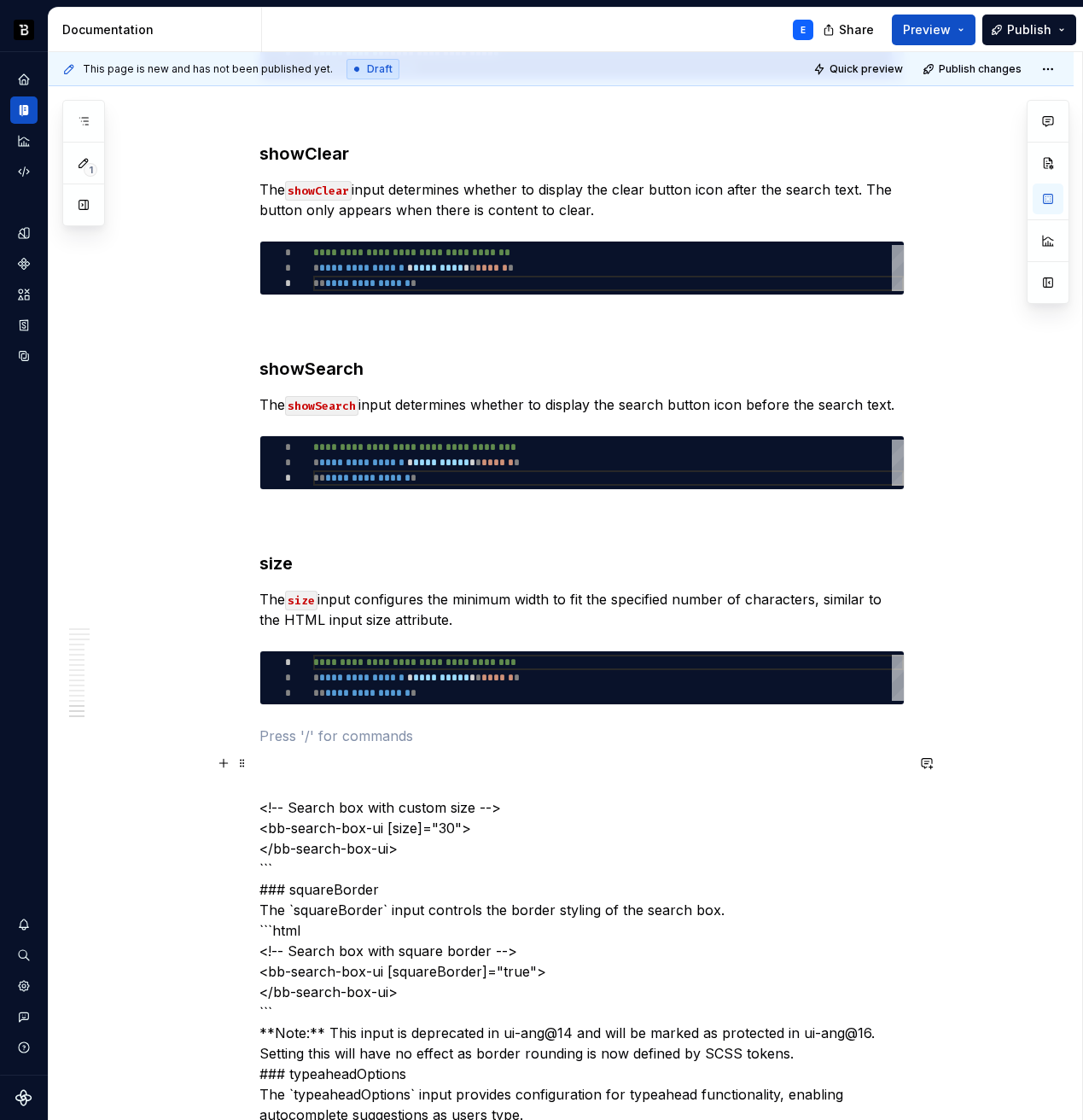
scroll to position [4881, 0]
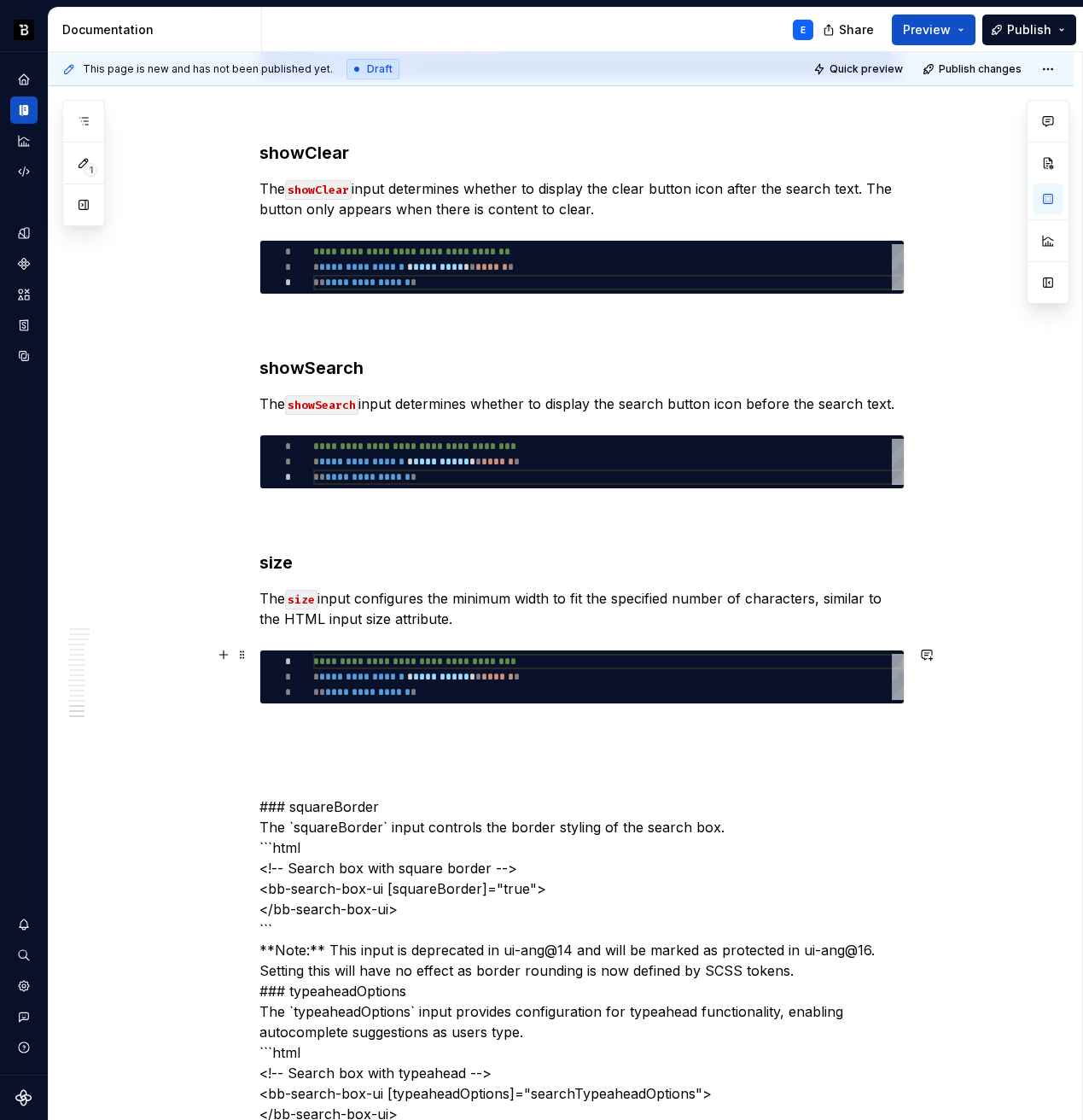
click at [365, 659] on div "**********" at bounding box center [608, 677] width 590 height 46
type textarea "**********"
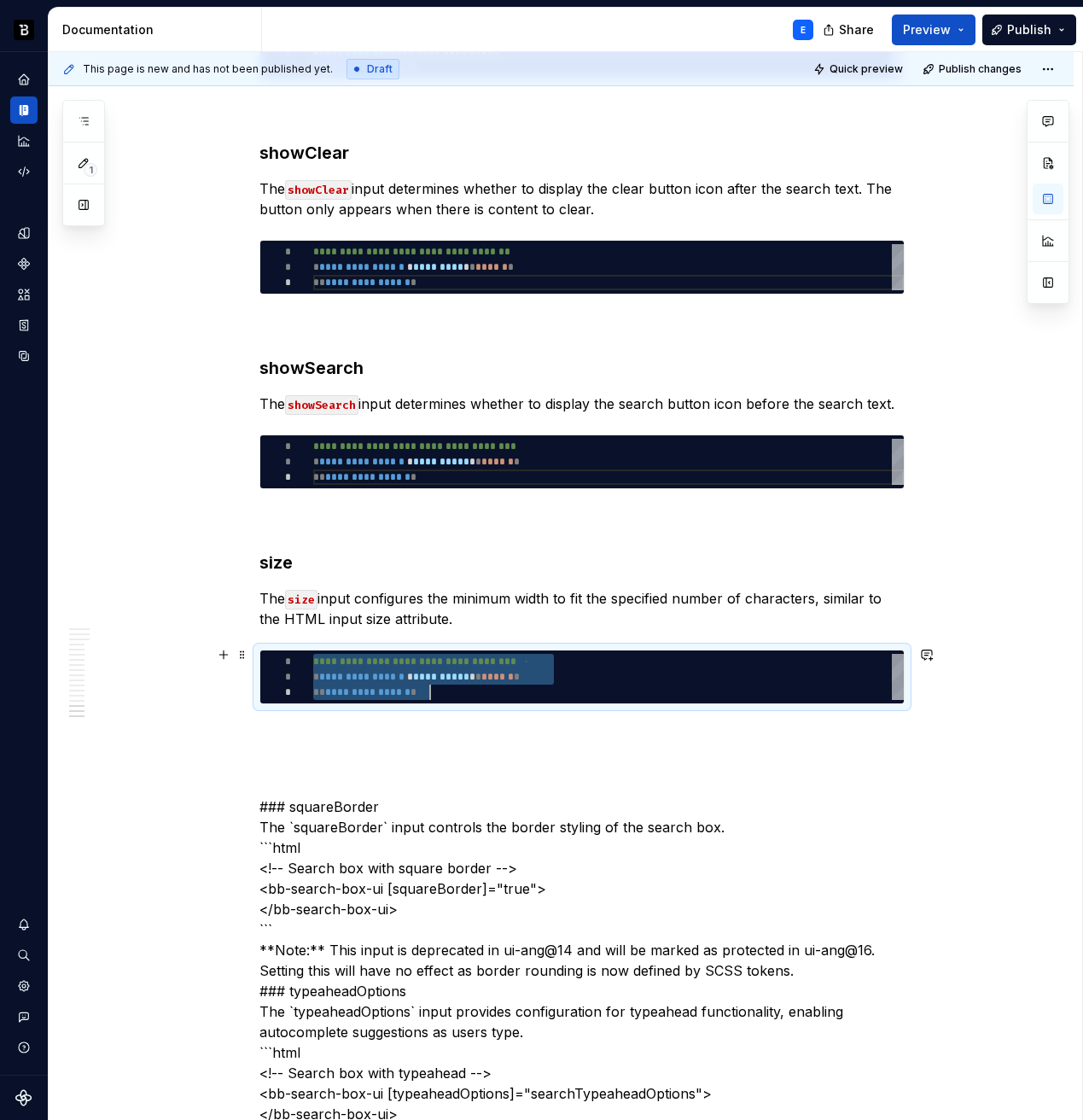
scroll to position [0, 117]
type textarea "*"
type textarea "**********"
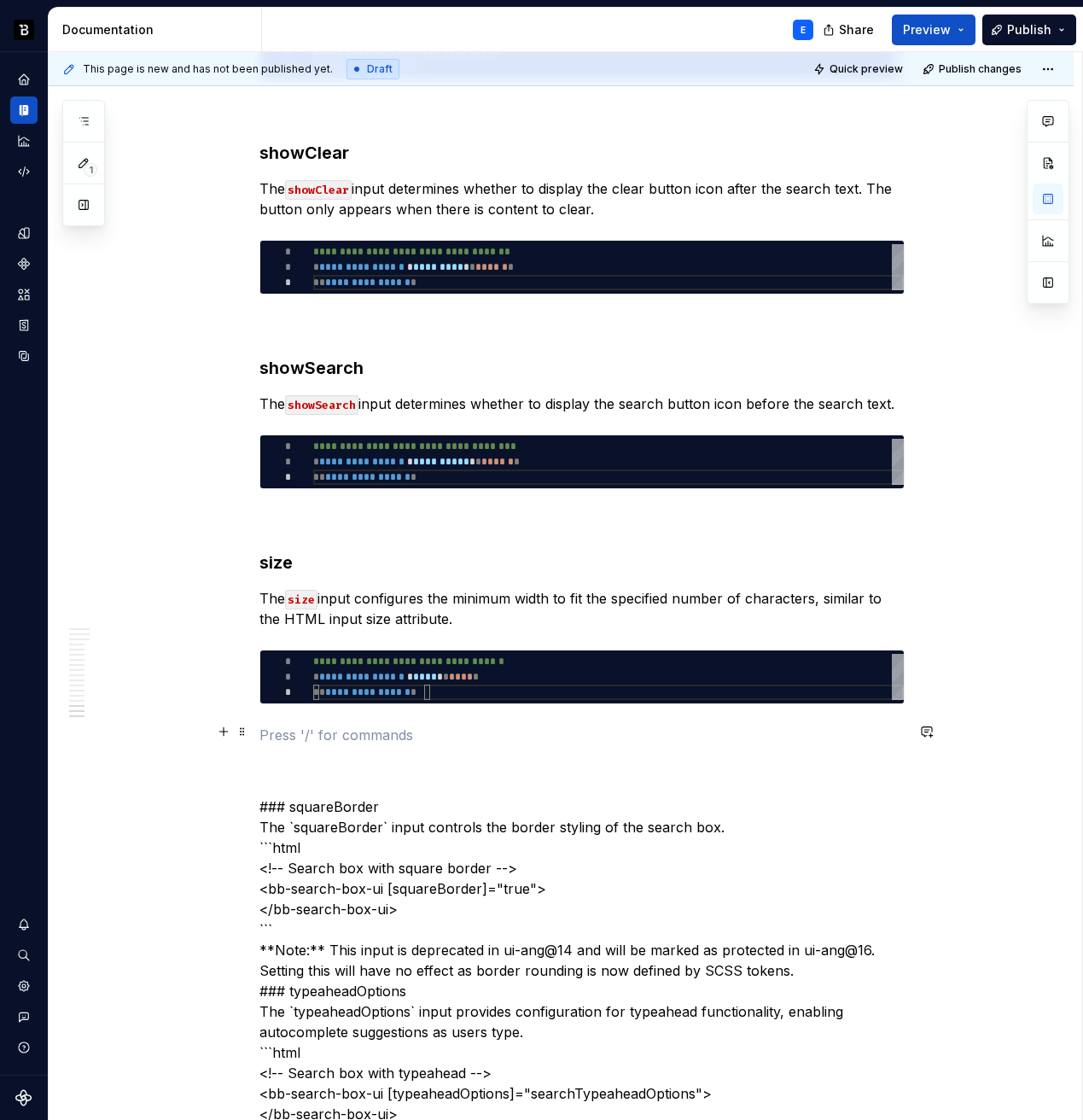
click at [358, 726] on p at bounding box center [582, 735] width 645 height 21
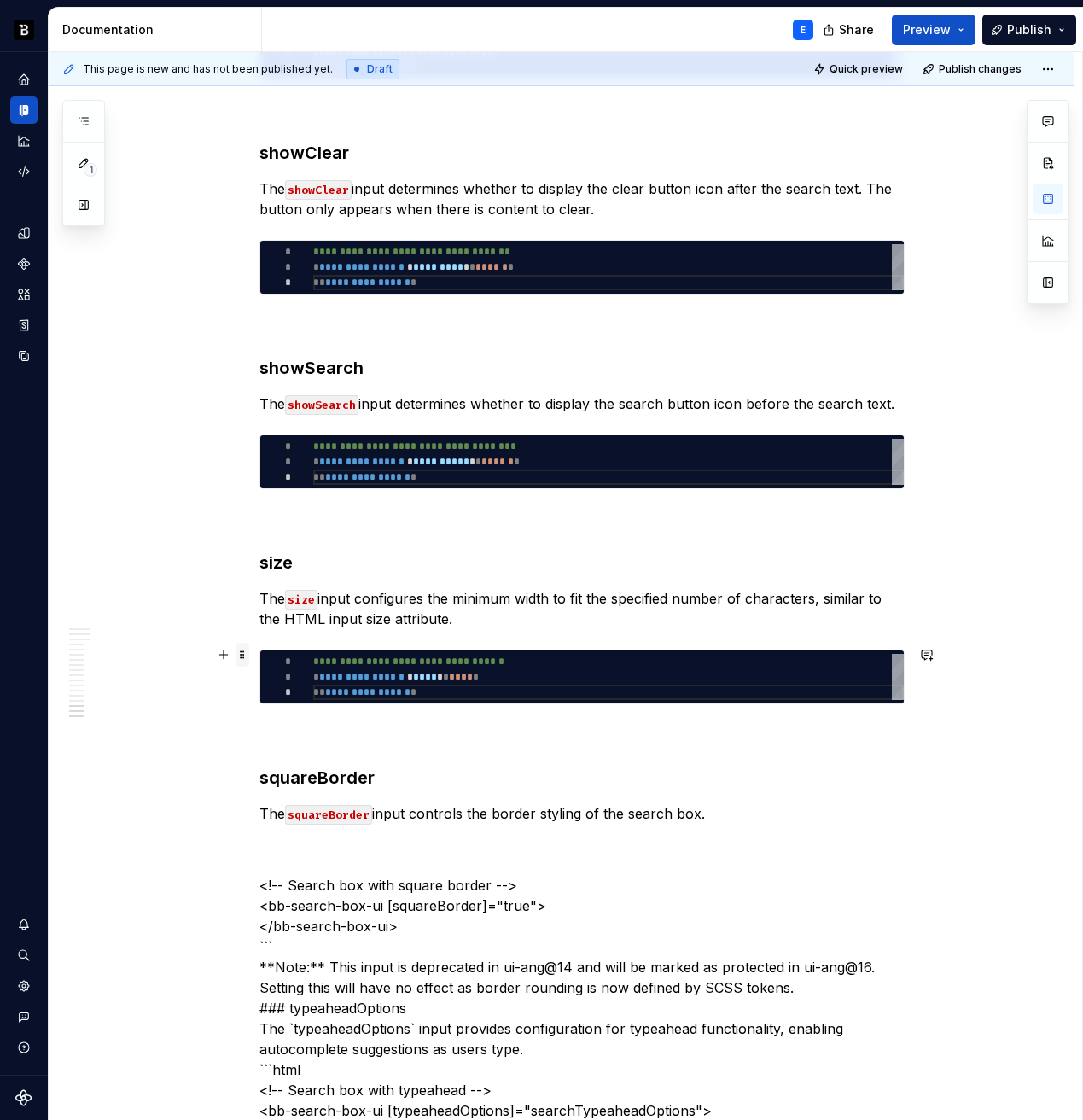
click at [246, 652] on span at bounding box center [242, 655] width 14 height 24
type textarea "*"
click at [246, 652] on span at bounding box center [242, 655] width 14 height 24
click at [711, 809] on p "The squareBorder input controls the border styling of the search box." at bounding box center [582, 814] width 645 height 21
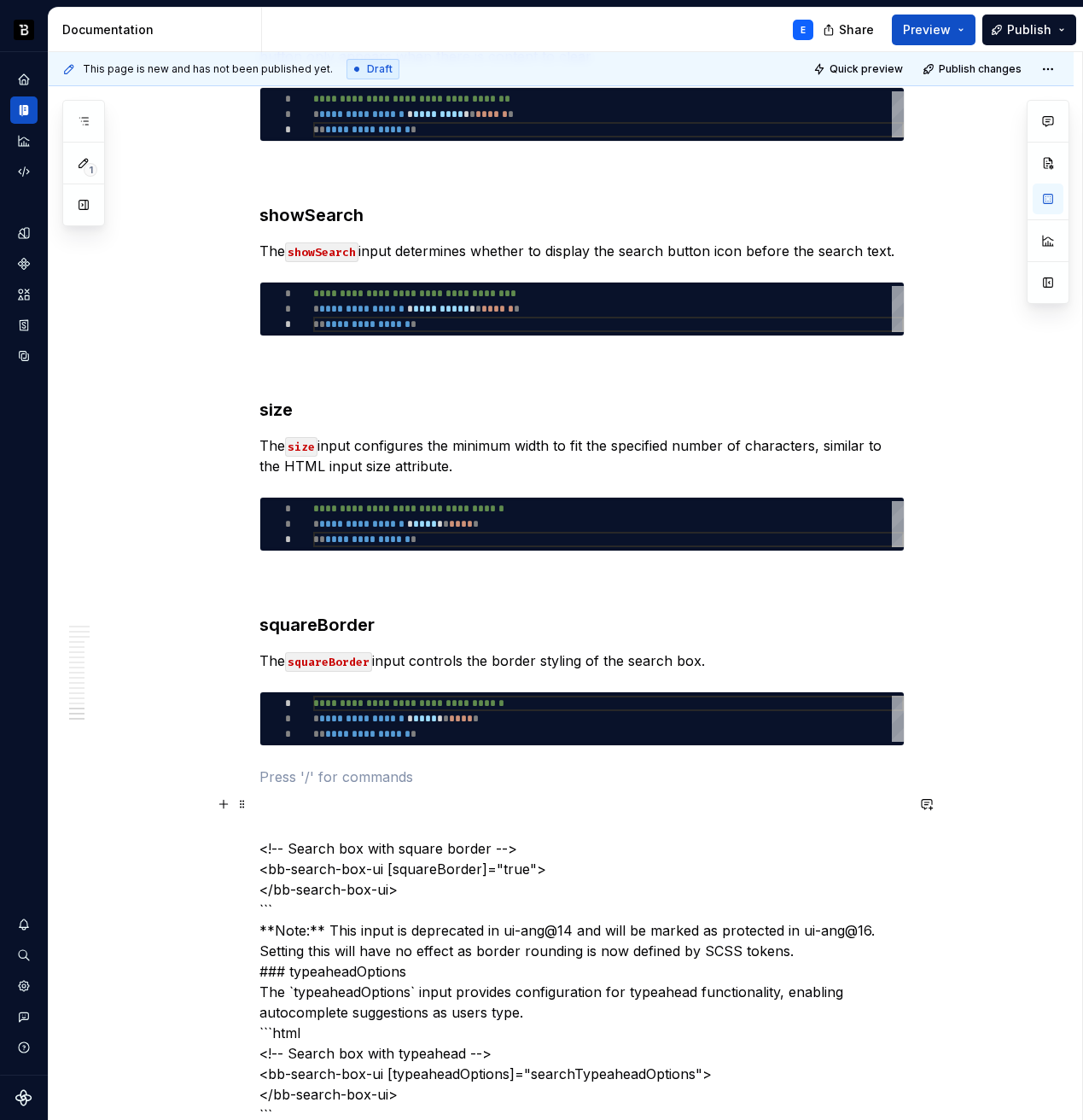
scroll to position [5084, 0]
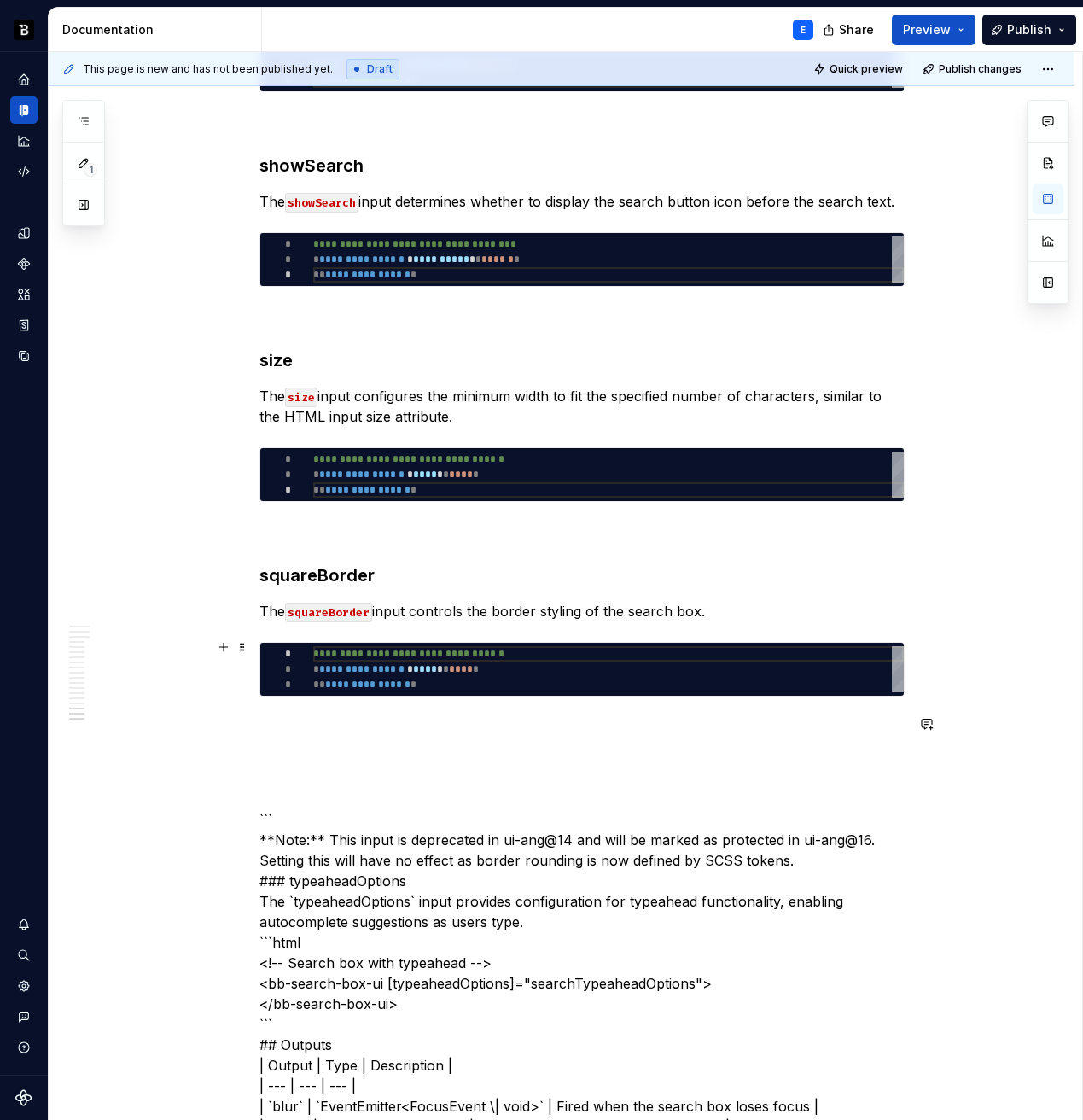
type textarea "**********"
click at [486, 659] on div "**********" at bounding box center [608, 669] width 590 height 46
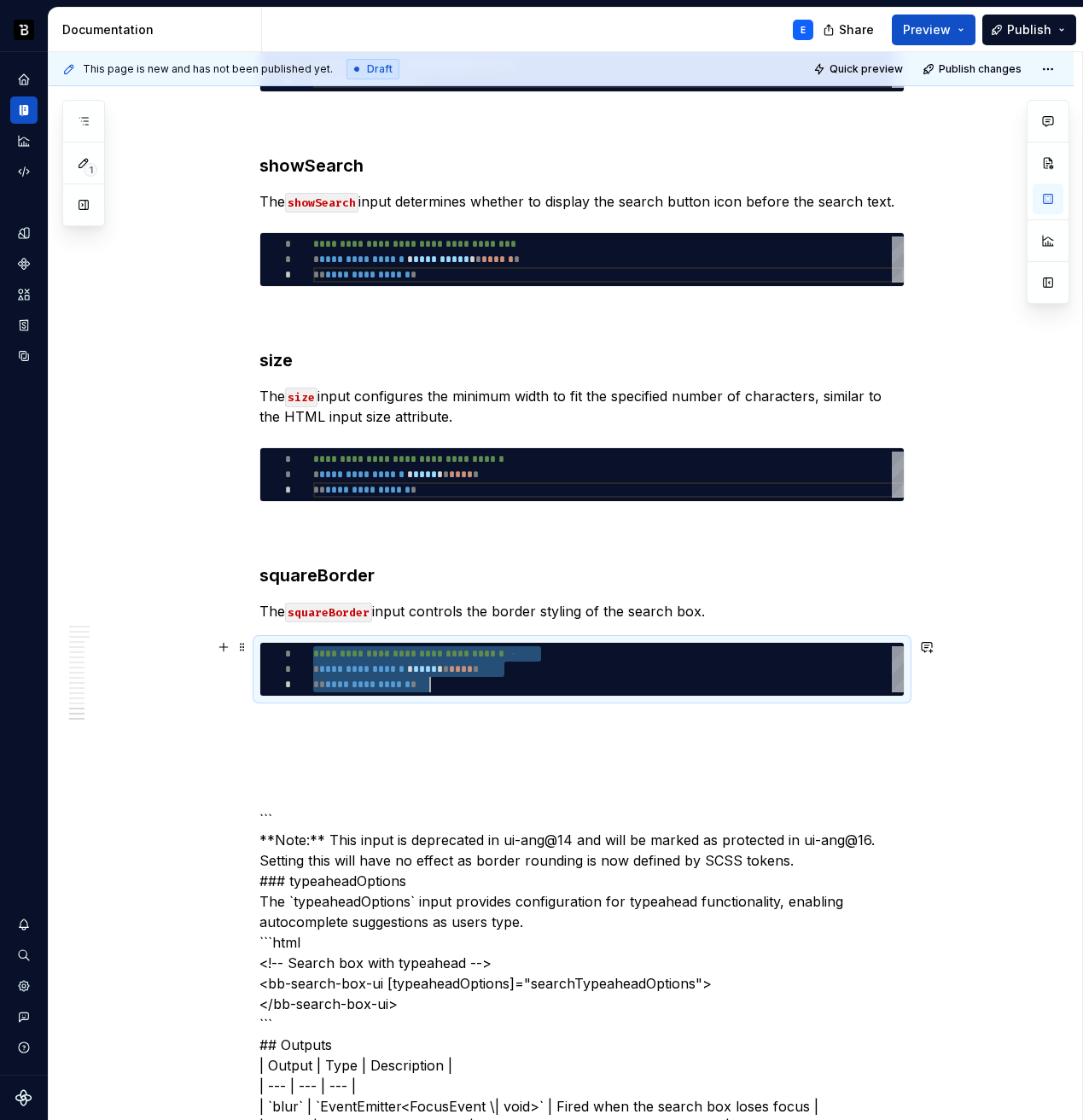
scroll to position [0, 117]
type textarea "*"
type textarea "**********"
click at [461, 717] on p at bounding box center [582, 727] width 645 height 21
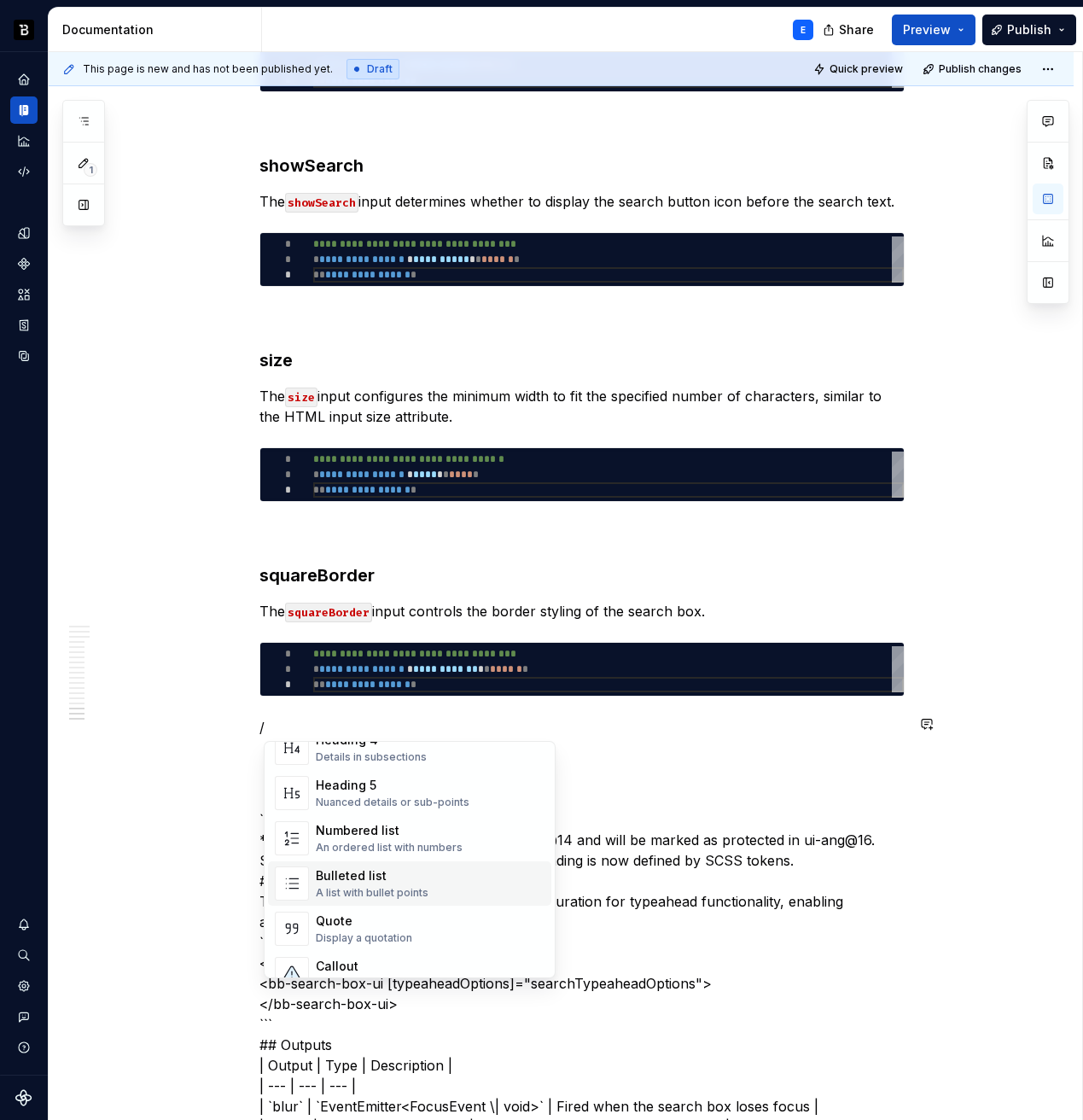
scroll to position [227, 0]
click at [387, 956] on div "Callout" at bounding box center [380, 964] width 129 height 17
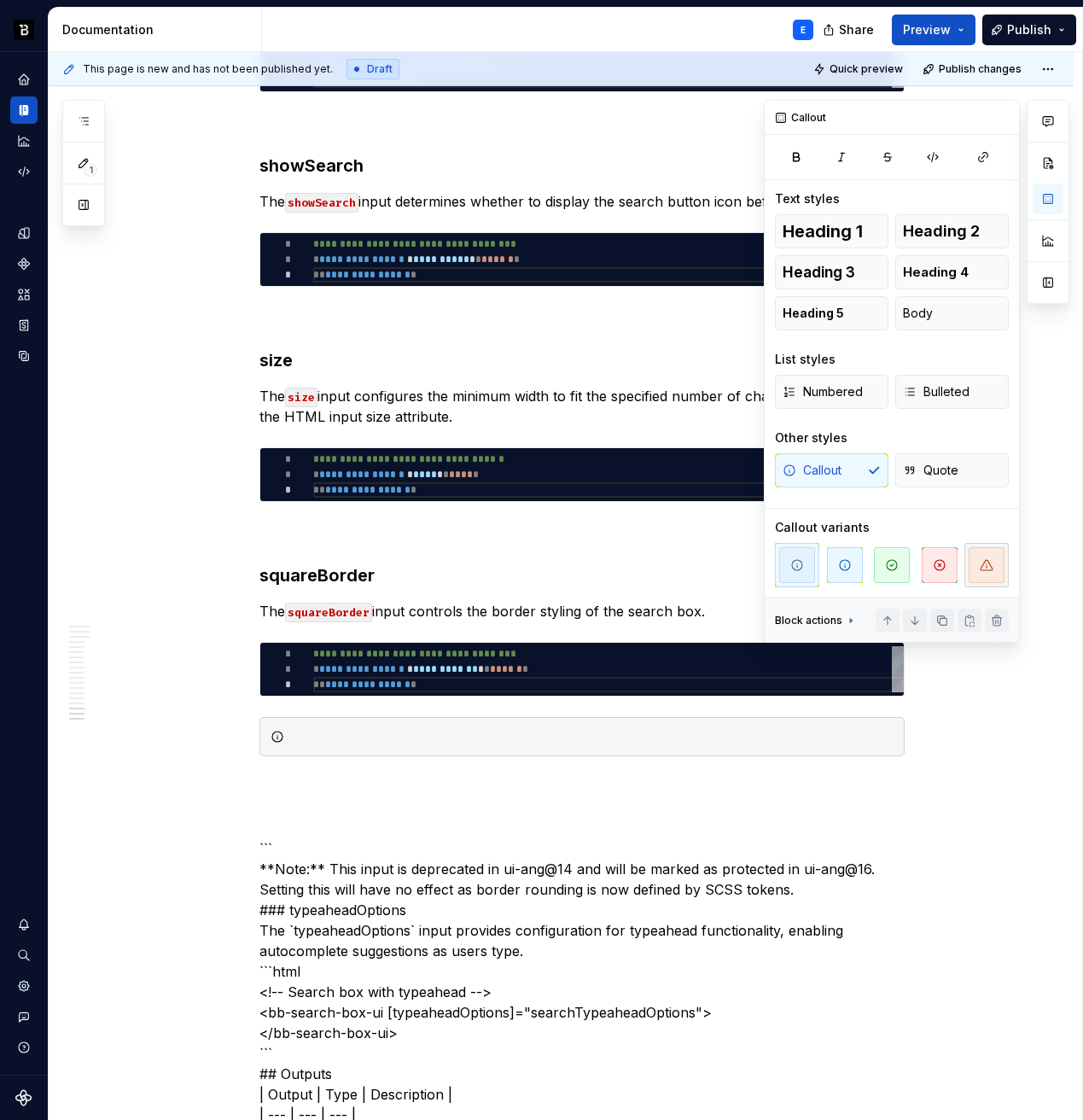
click at [978, 559] on span "button" at bounding box center [986, 566] width 36 height 36
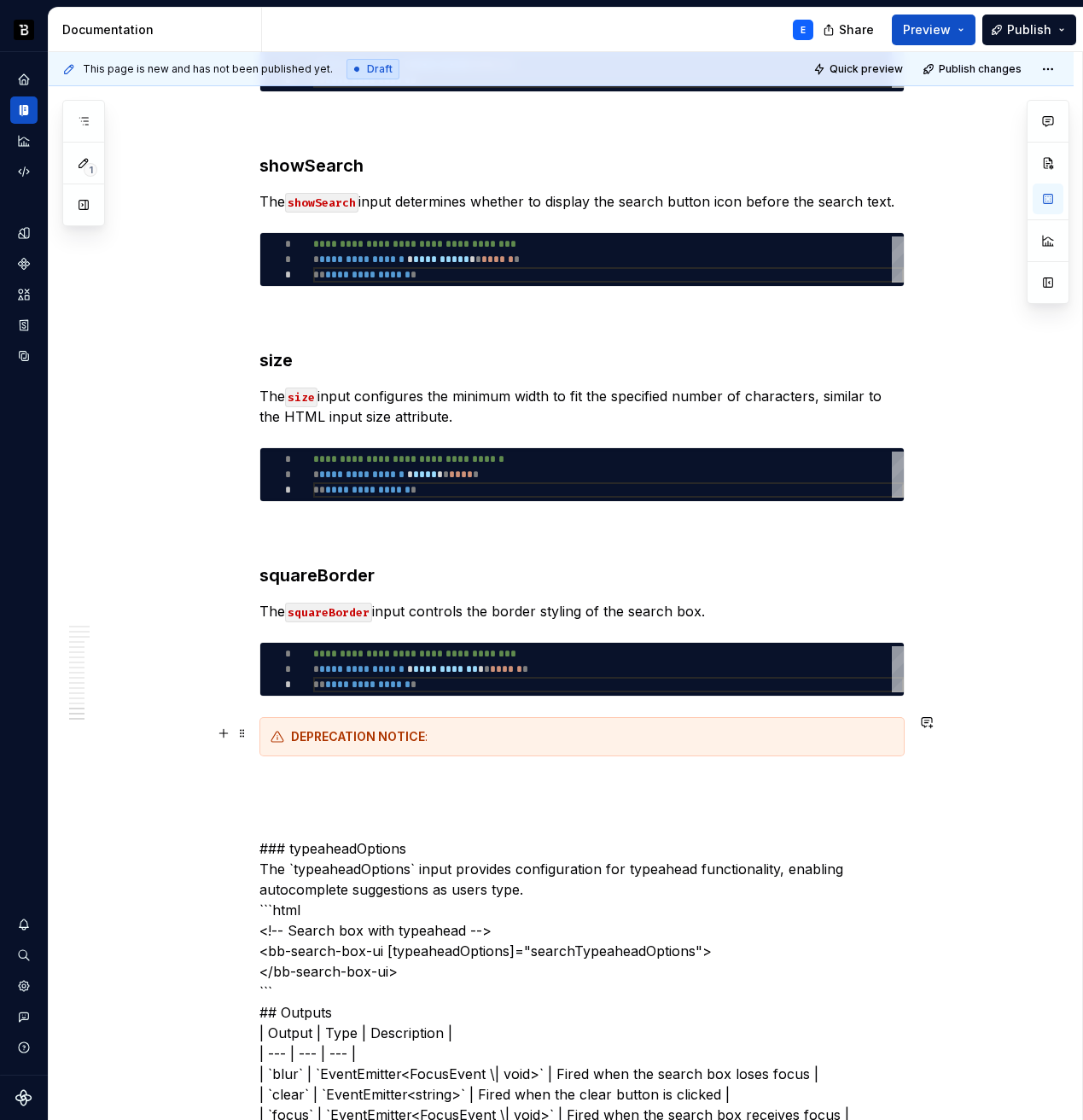
click at [469, 728] on div "DEPRECATION NOTICE :" at bounding box center [592, 737] width 602 height 17
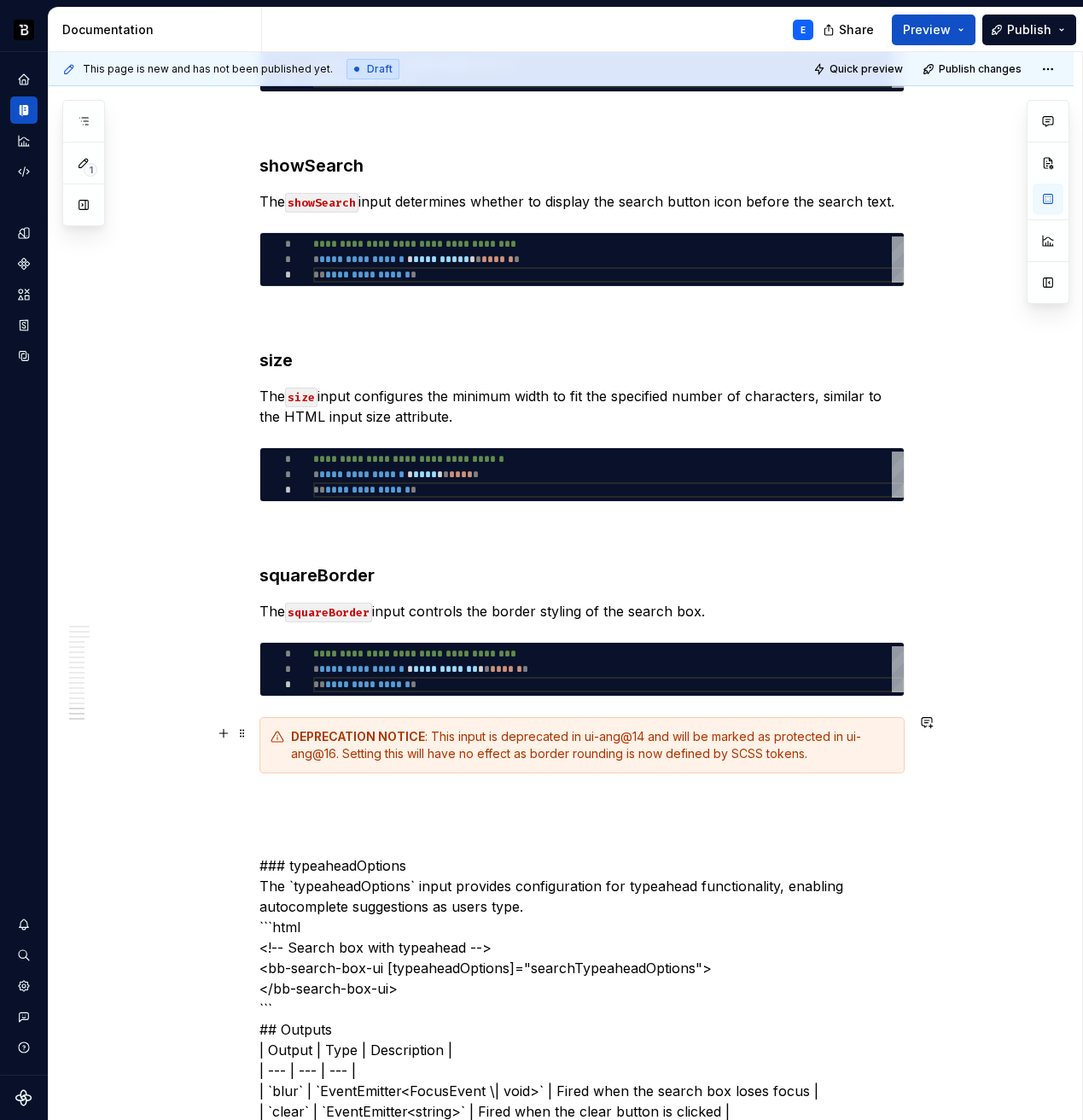
click at [613, 734] on div "DEPRECATION NOTICE : This input is deprecated in ui-ang@14 and will be marked a…" at bounding box center [592, 745] width 602 height 34
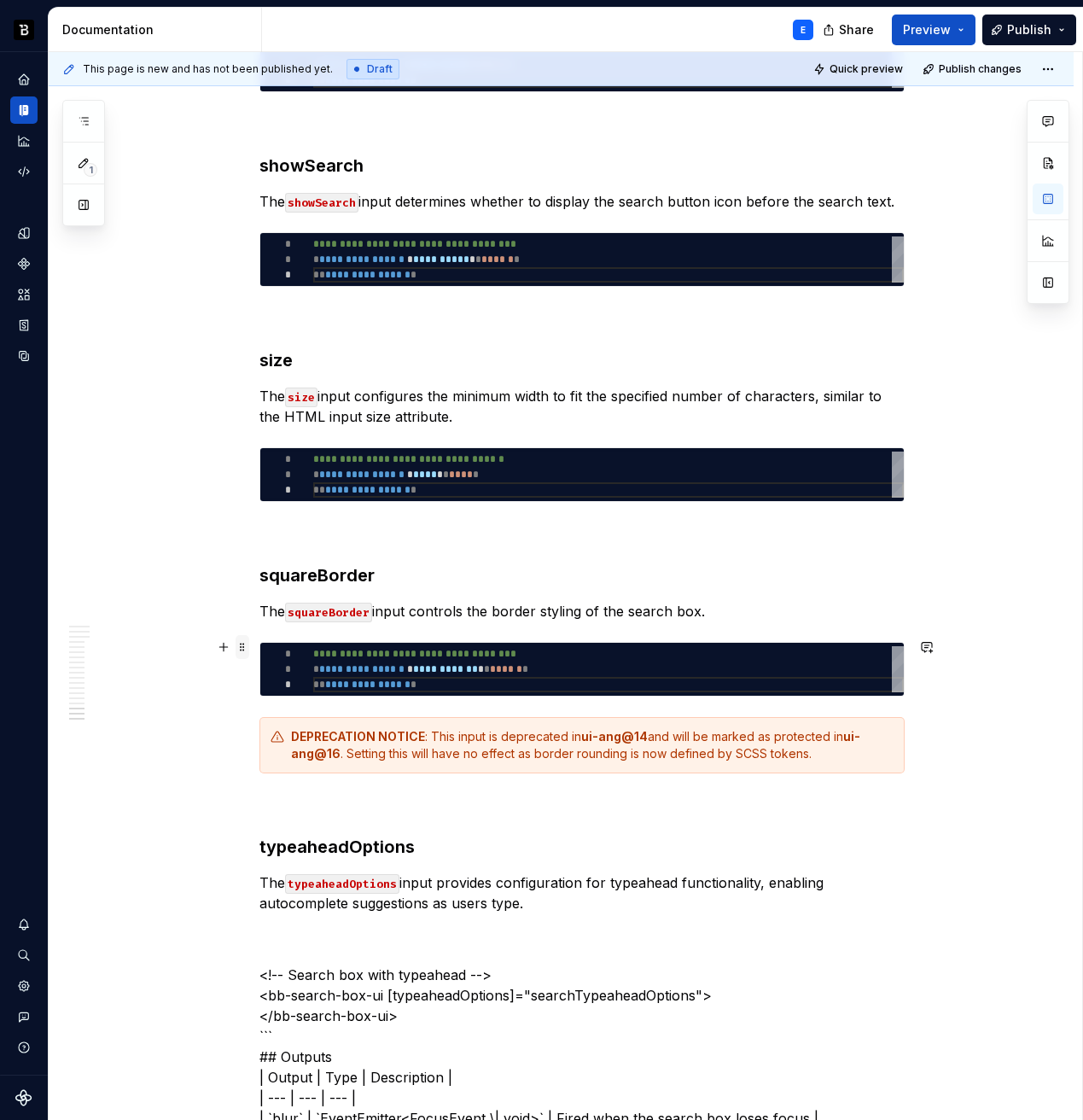
click at [248, 643] on span at bounding box center [242, 647] width 14 height 24
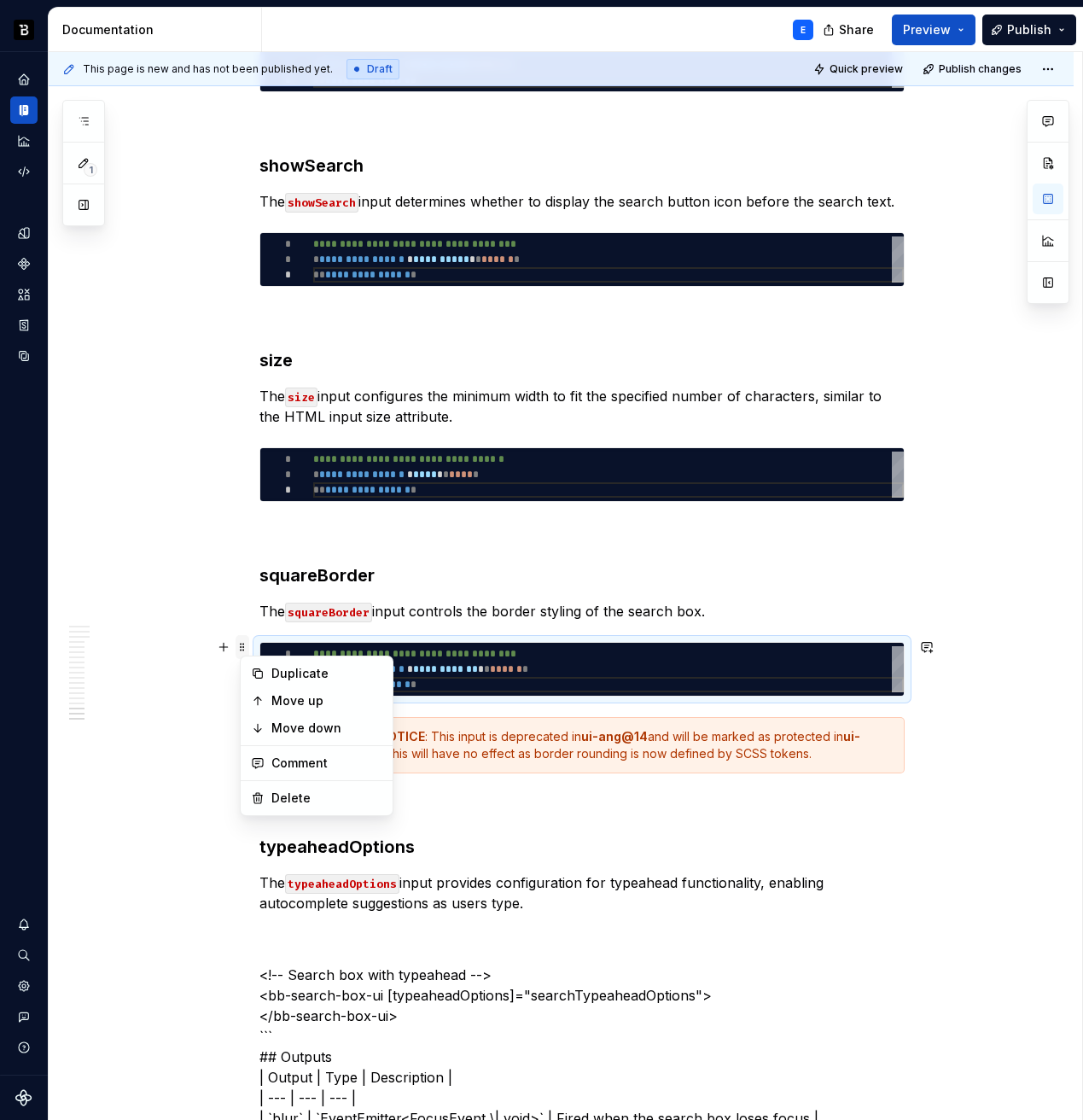
click at [248, 643] on span at bounding box center [242, 647] width 14 height 24
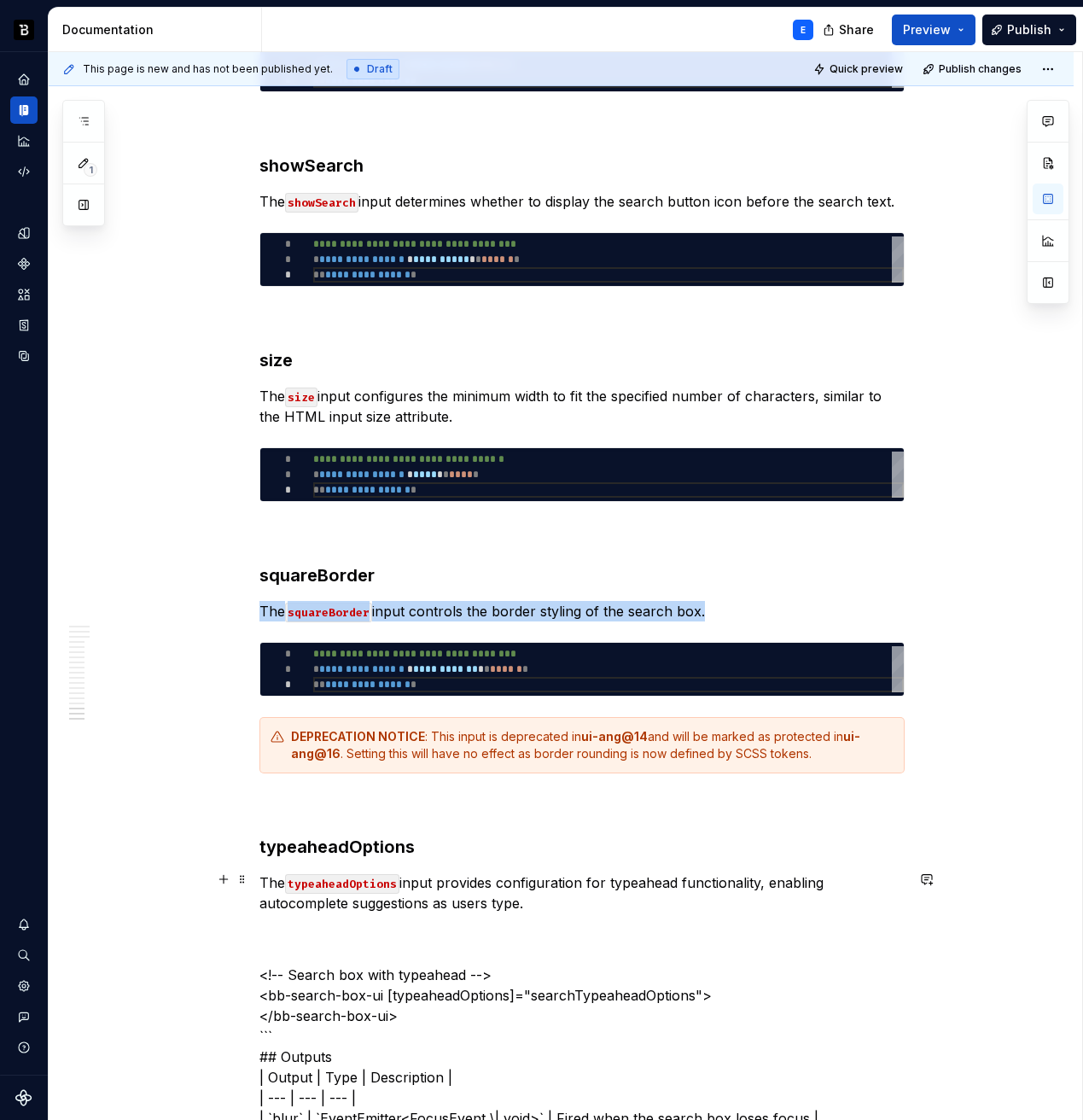
click at [586, 898] on p "The typeaheadOptions input provides configuration for typeahead functionality, …" at bounding box center [582, 893] width 645 height 41
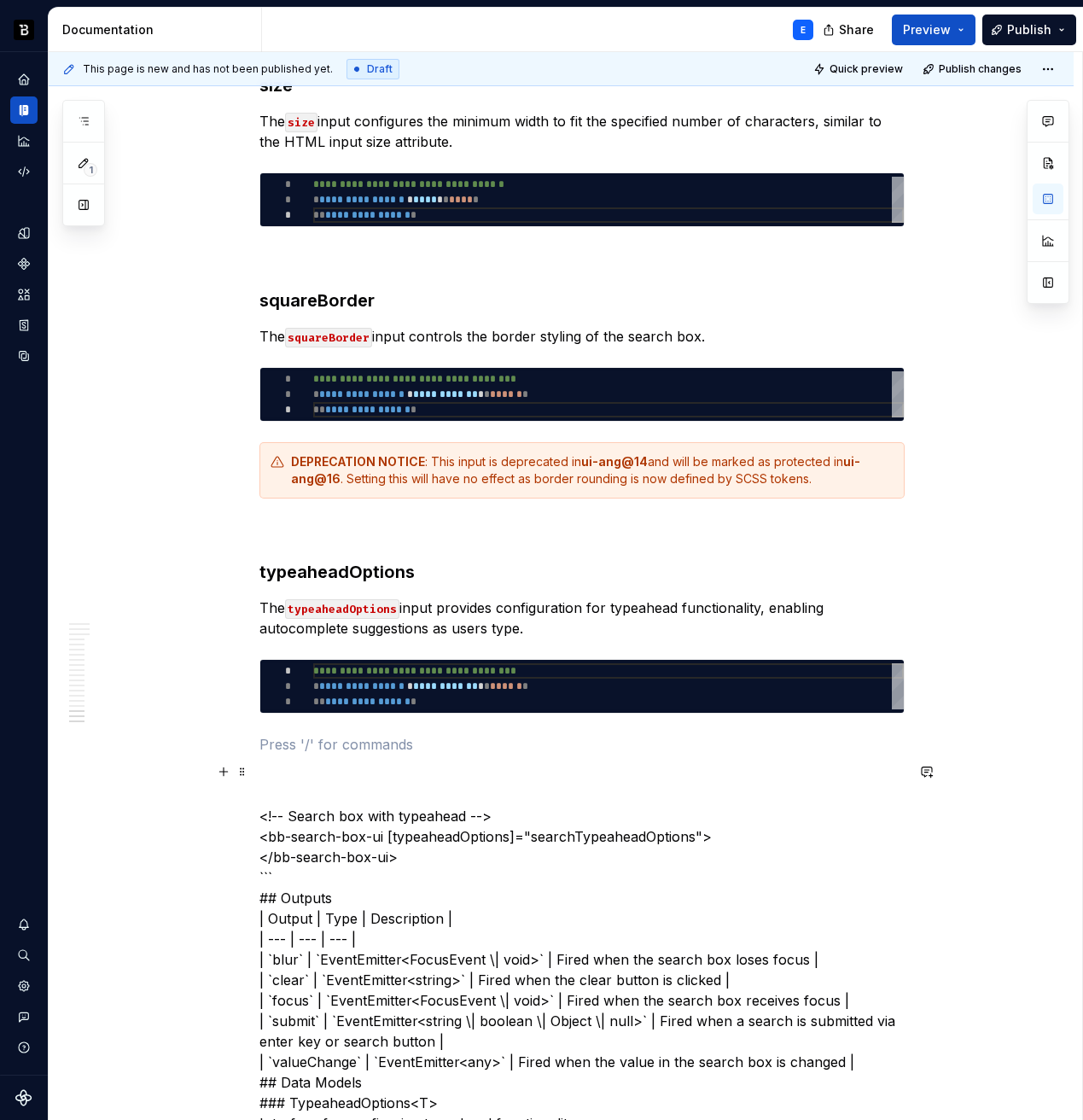
scroll to position [5376, 0]
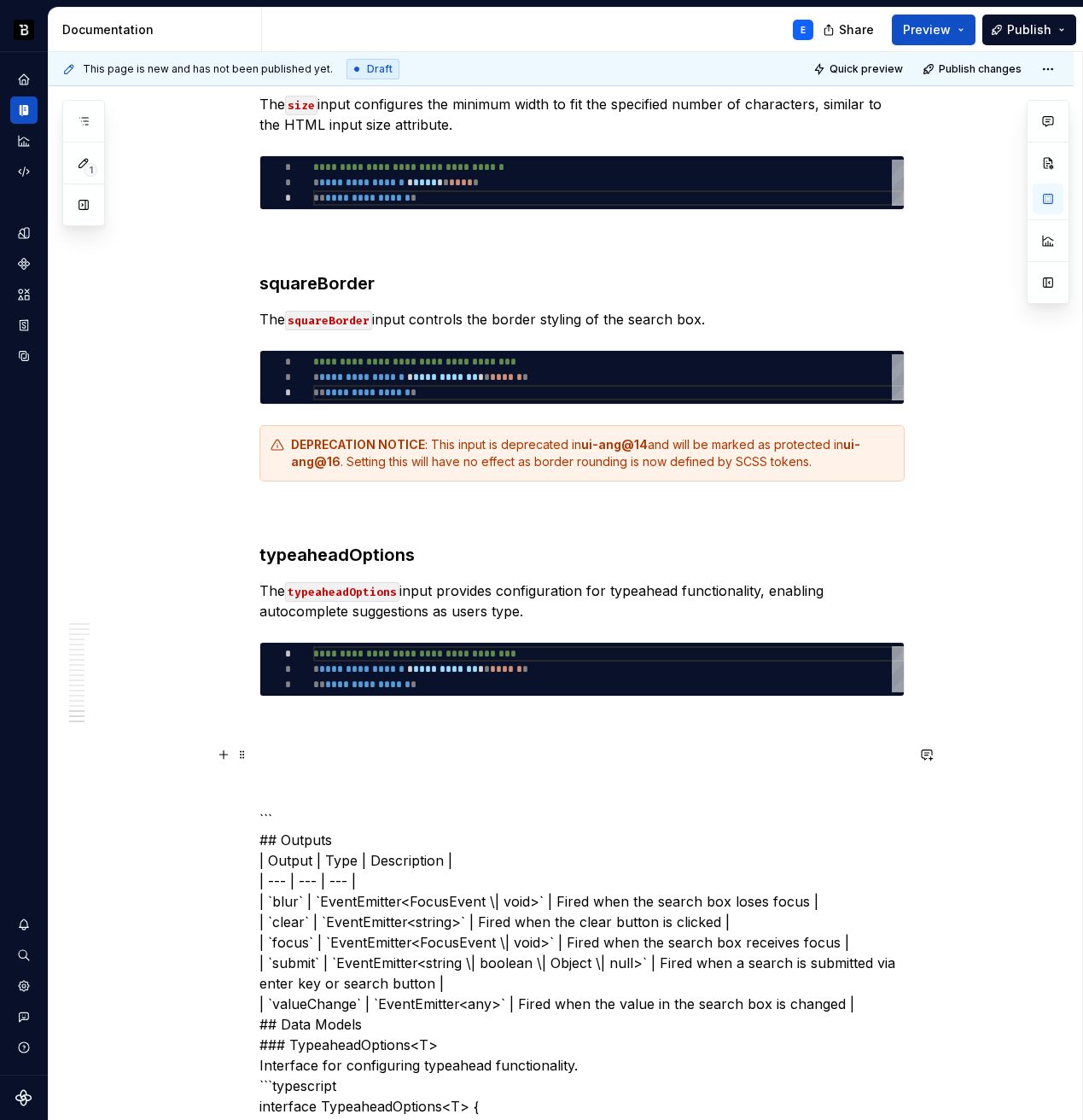
type textarea "*"
type textarea "**********"
click at [480, 672] on div "**********" at bounding box center [608, 669] width 590 height 46
type textarea "*"
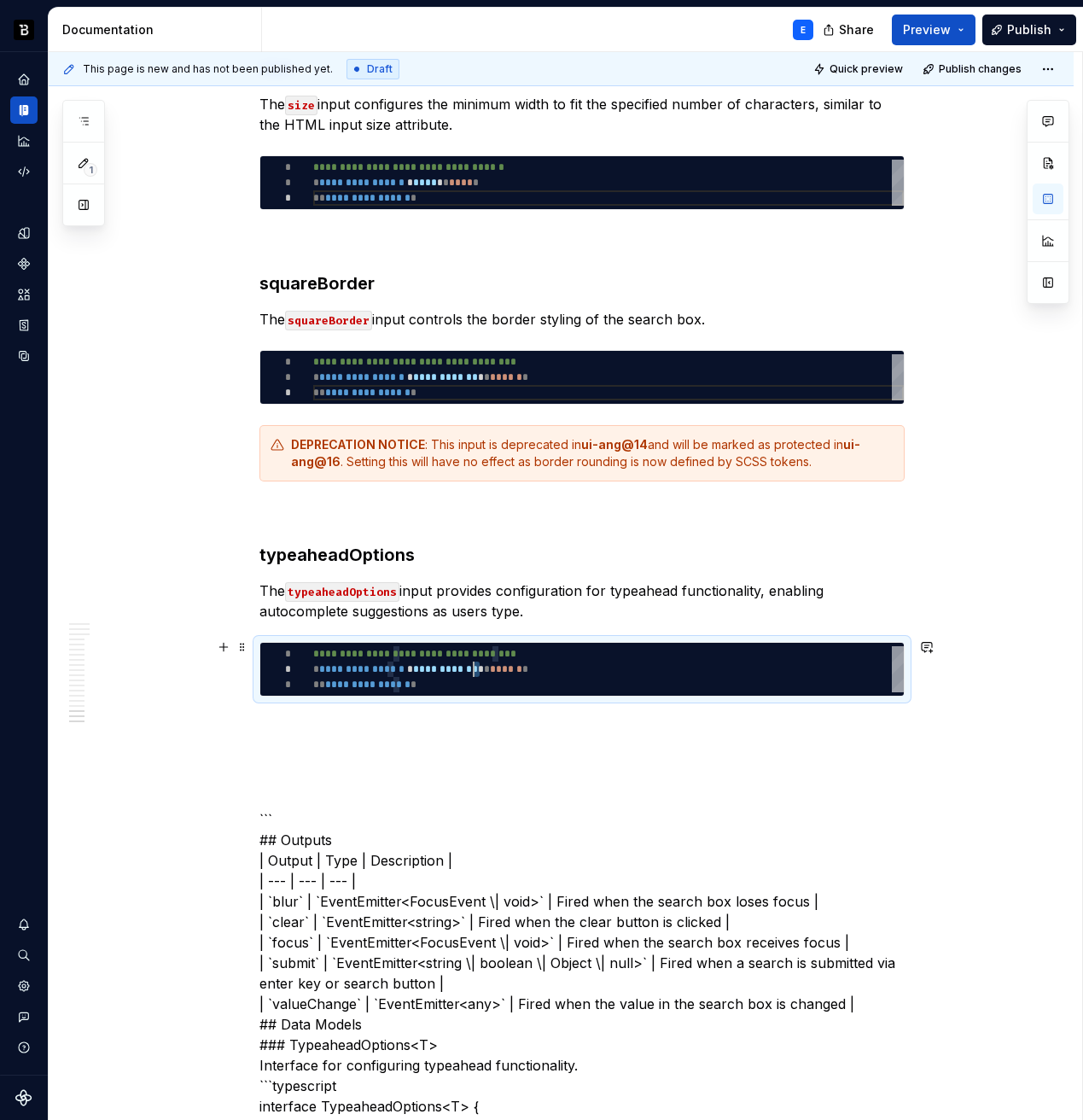
type textarea "**********"
click at [428, 717] on p at bounding box center [582, 727] width 645 height 21
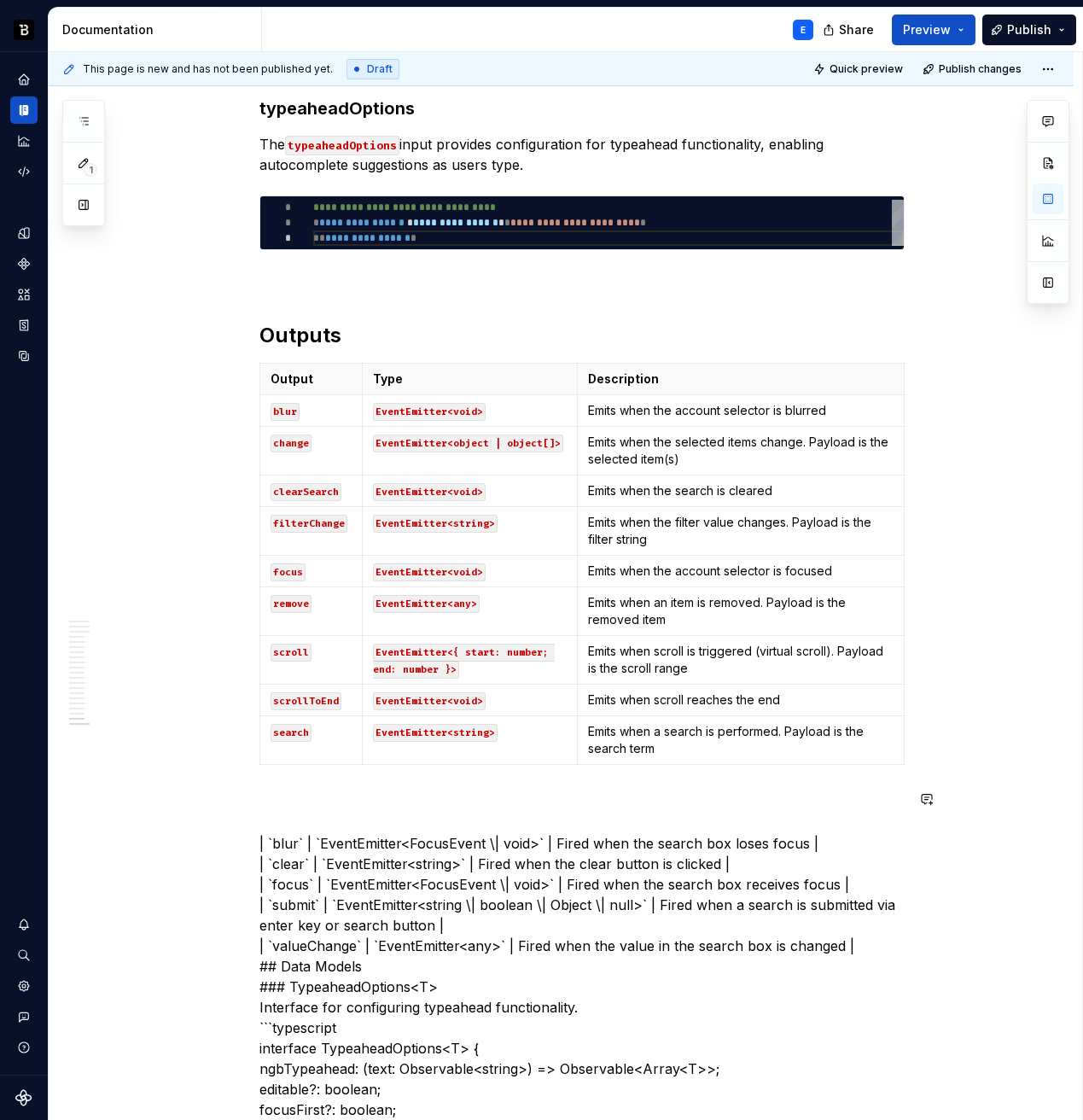
scroll to position [5811, 0]
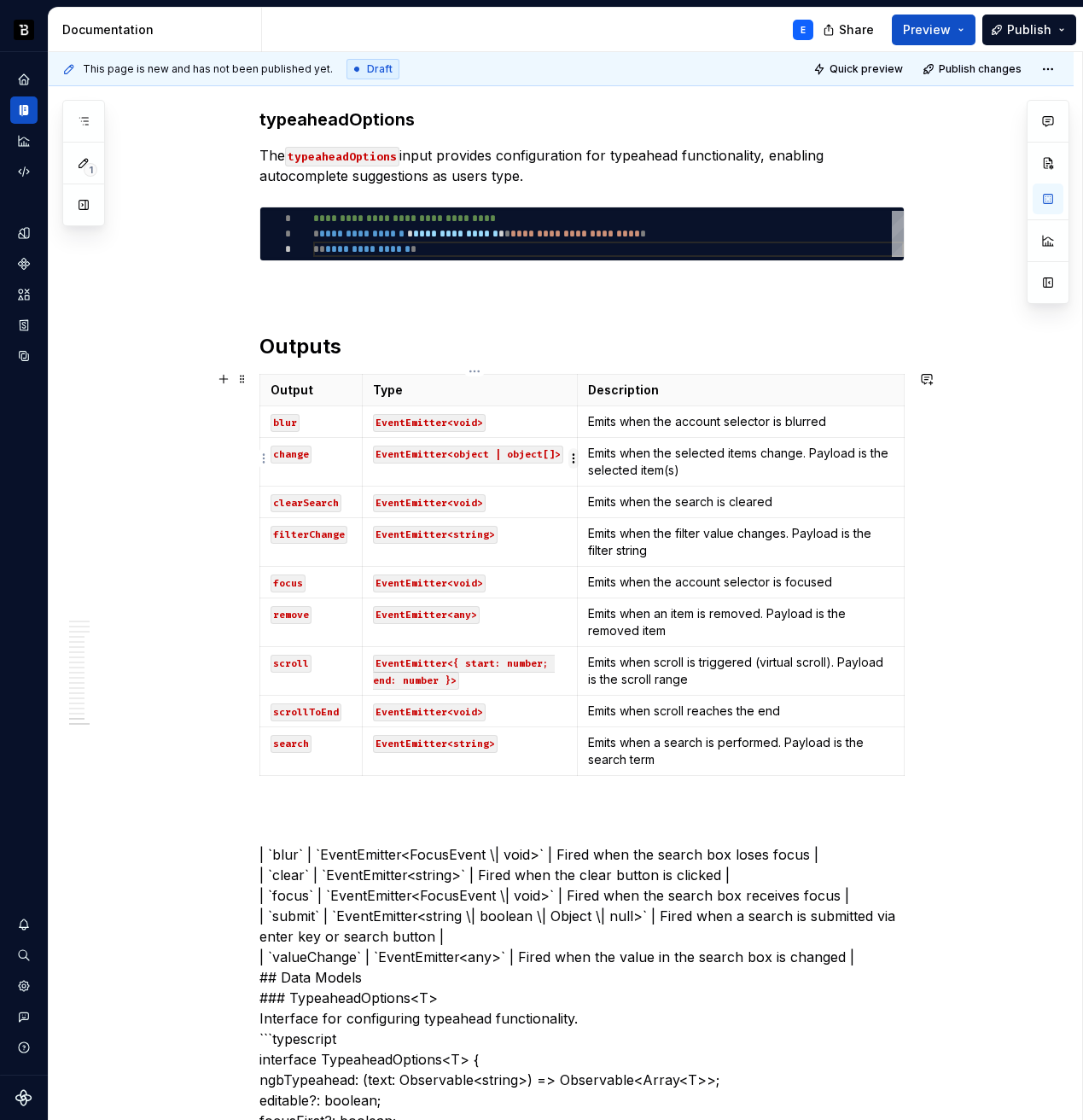
click at [575, 448] on html "Backbase Design System E Design system data Documentation E Share Preview Publi…" at bounding box center [542, 560] width 1083 height 1120
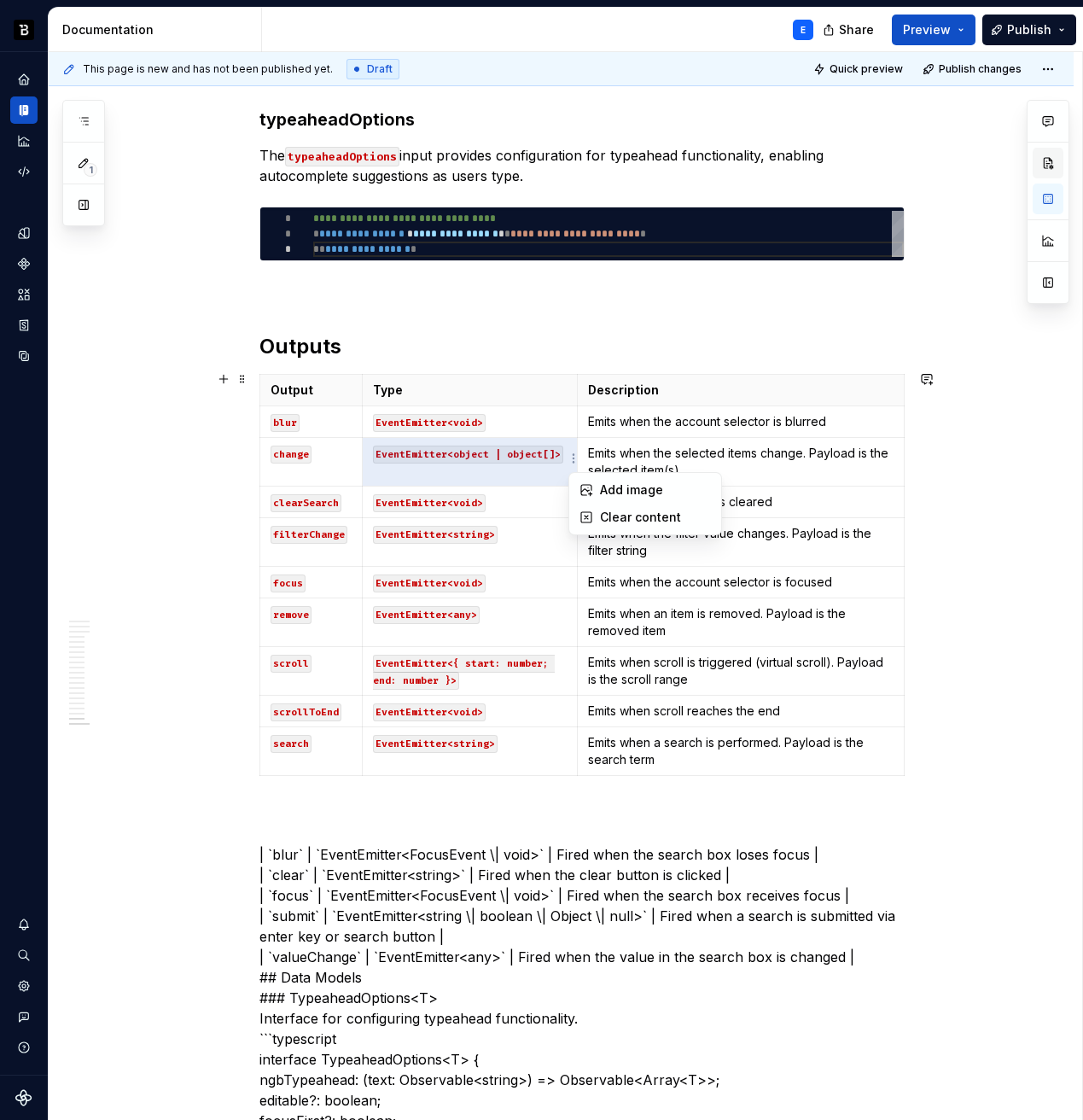
click at [1044, 157] on div at bounding box center [1048, 202] width 43 height 204
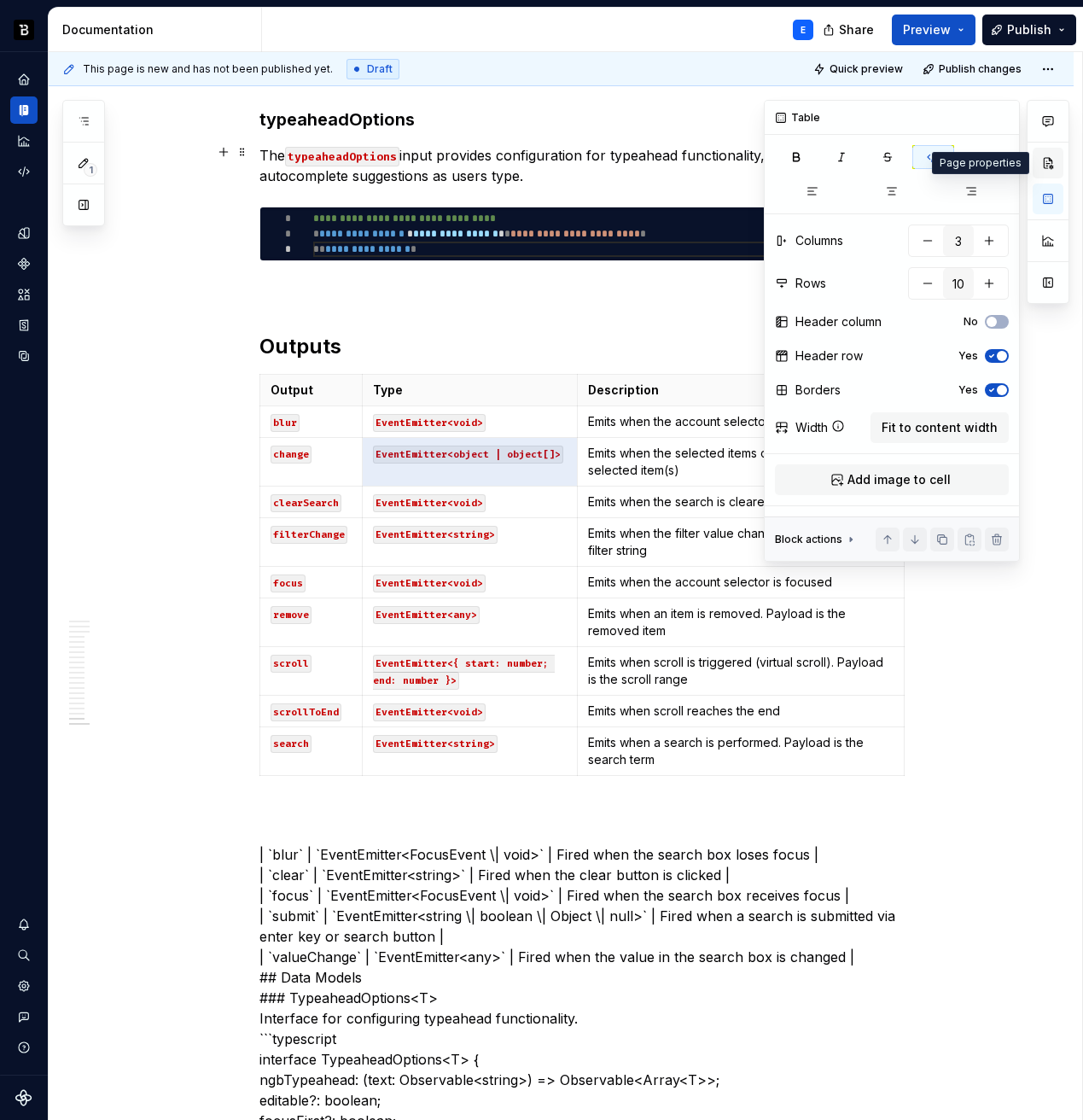
click at [1047, 167] on button "button" at bounding box center [1048, 163] width 31 height 31
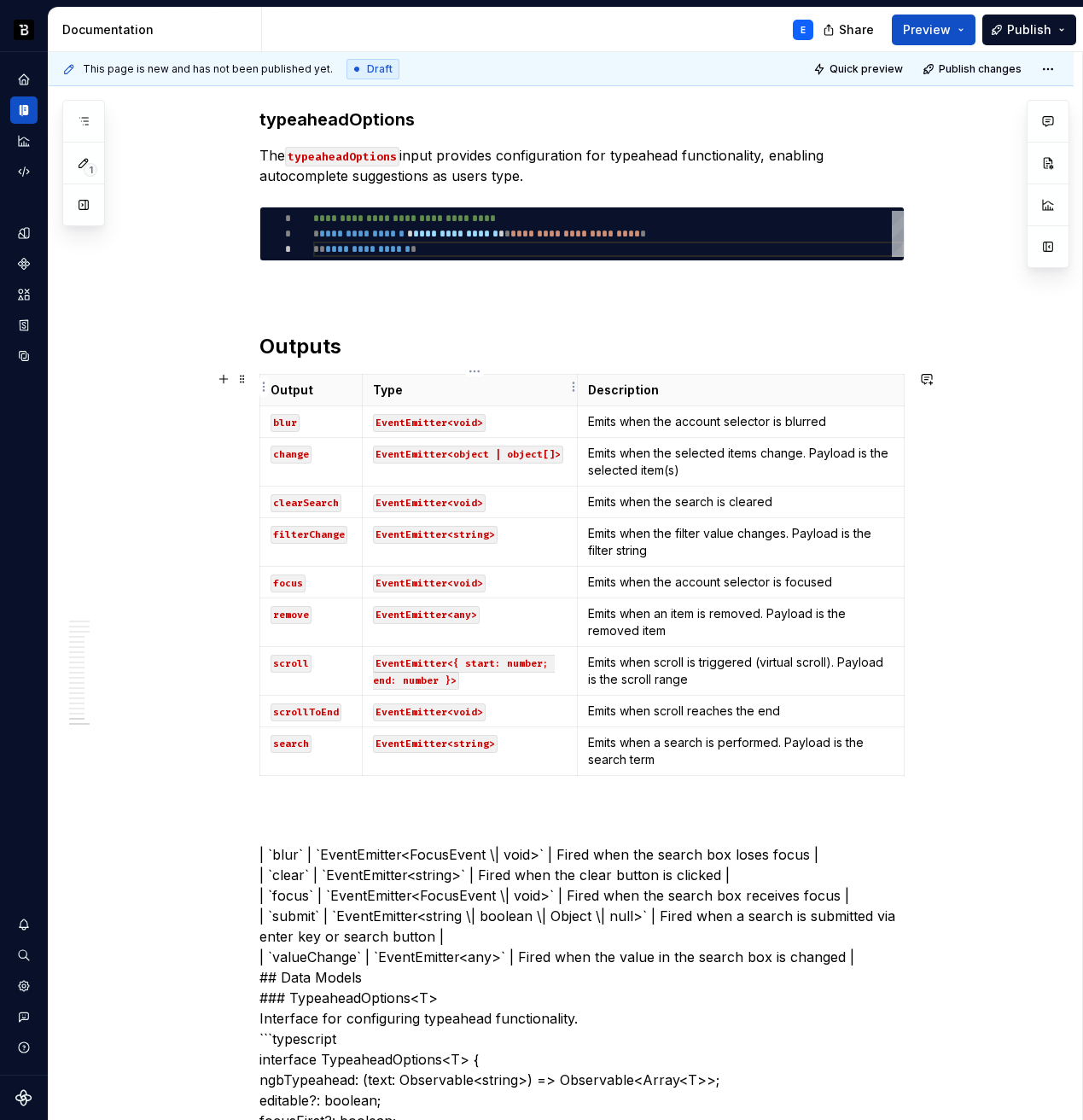
click at [533, 396] on th "Type" at bounding box center [470, 390] width 215 height 32
type textarea "*"
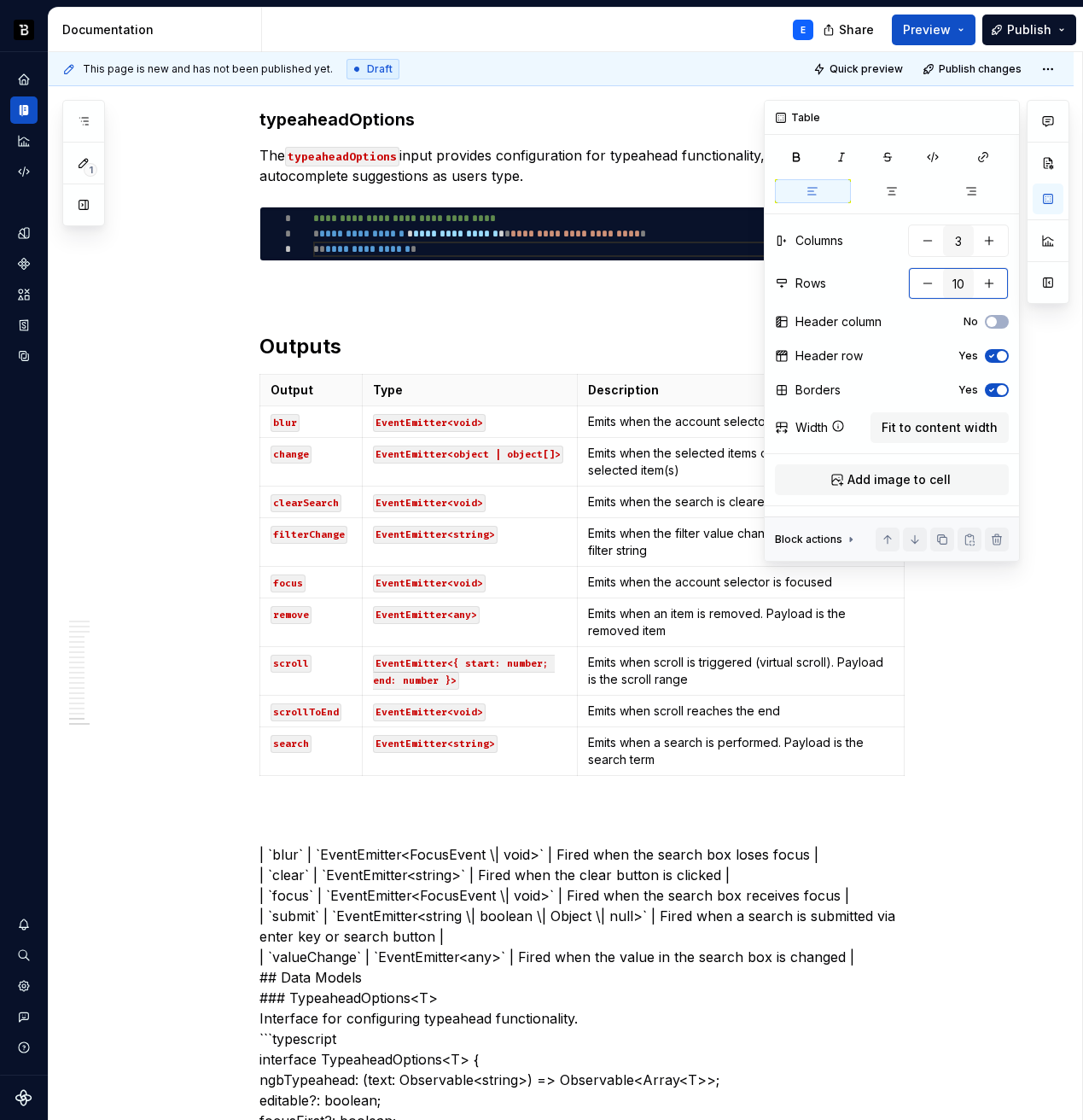
click at [915, 281] on button "button" at bounding box center [928, 283] width 31 height 31
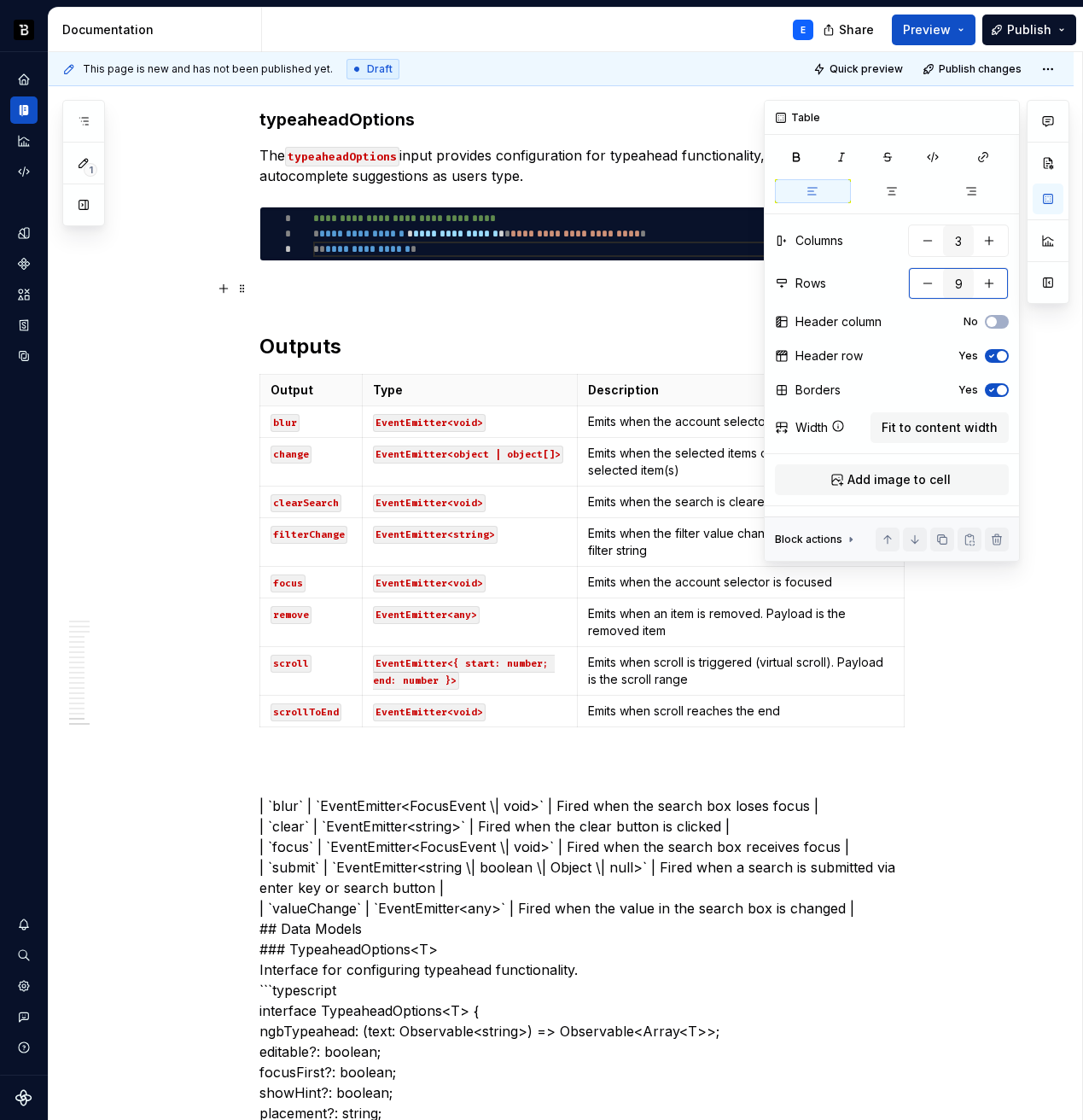
click at [915, 281] on button "button" at bounding box center [928, 283] width 31 height 31
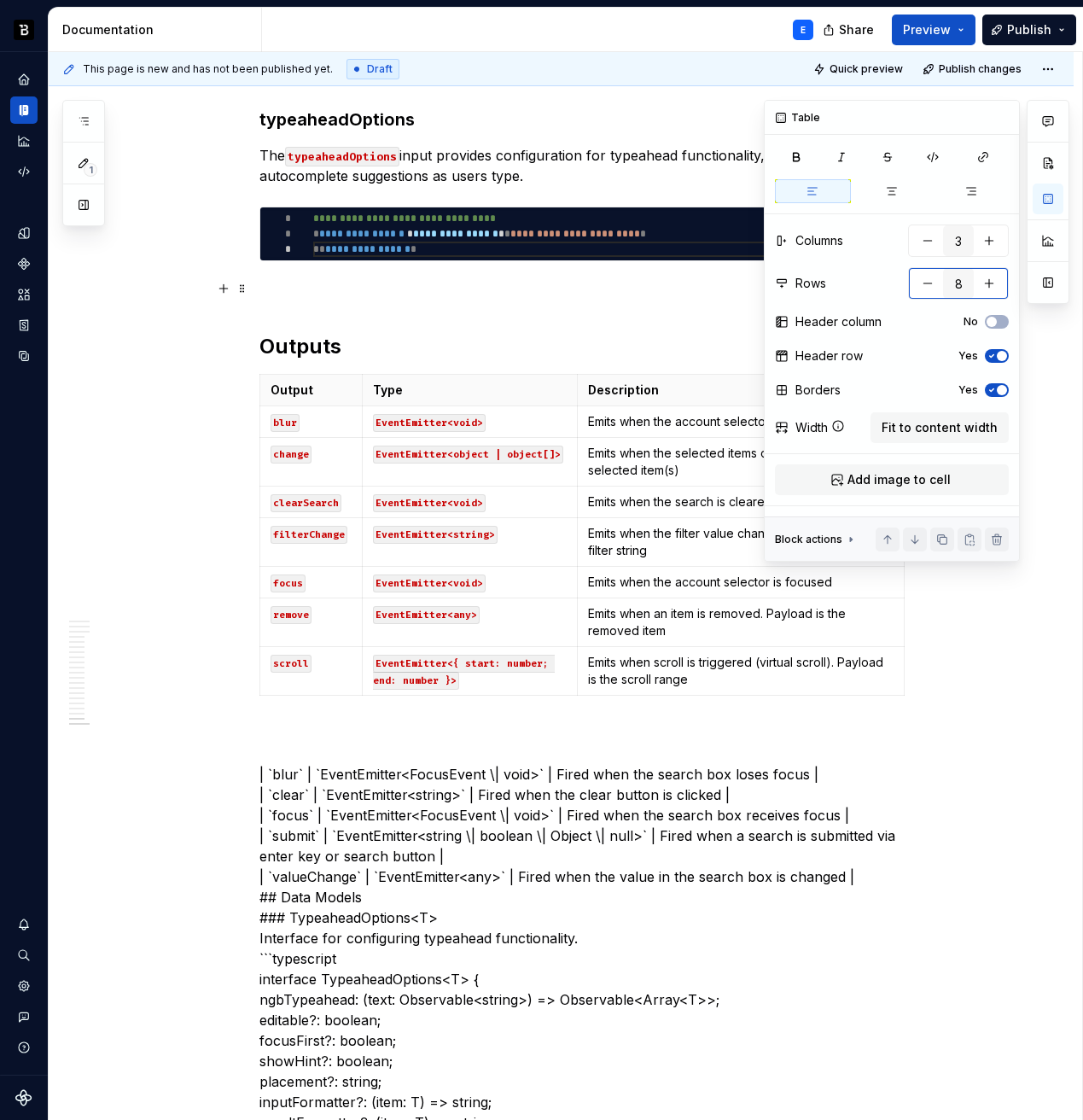
click at [915, 281] on button "button" at bounding box center [928, 283] width 31 height 31
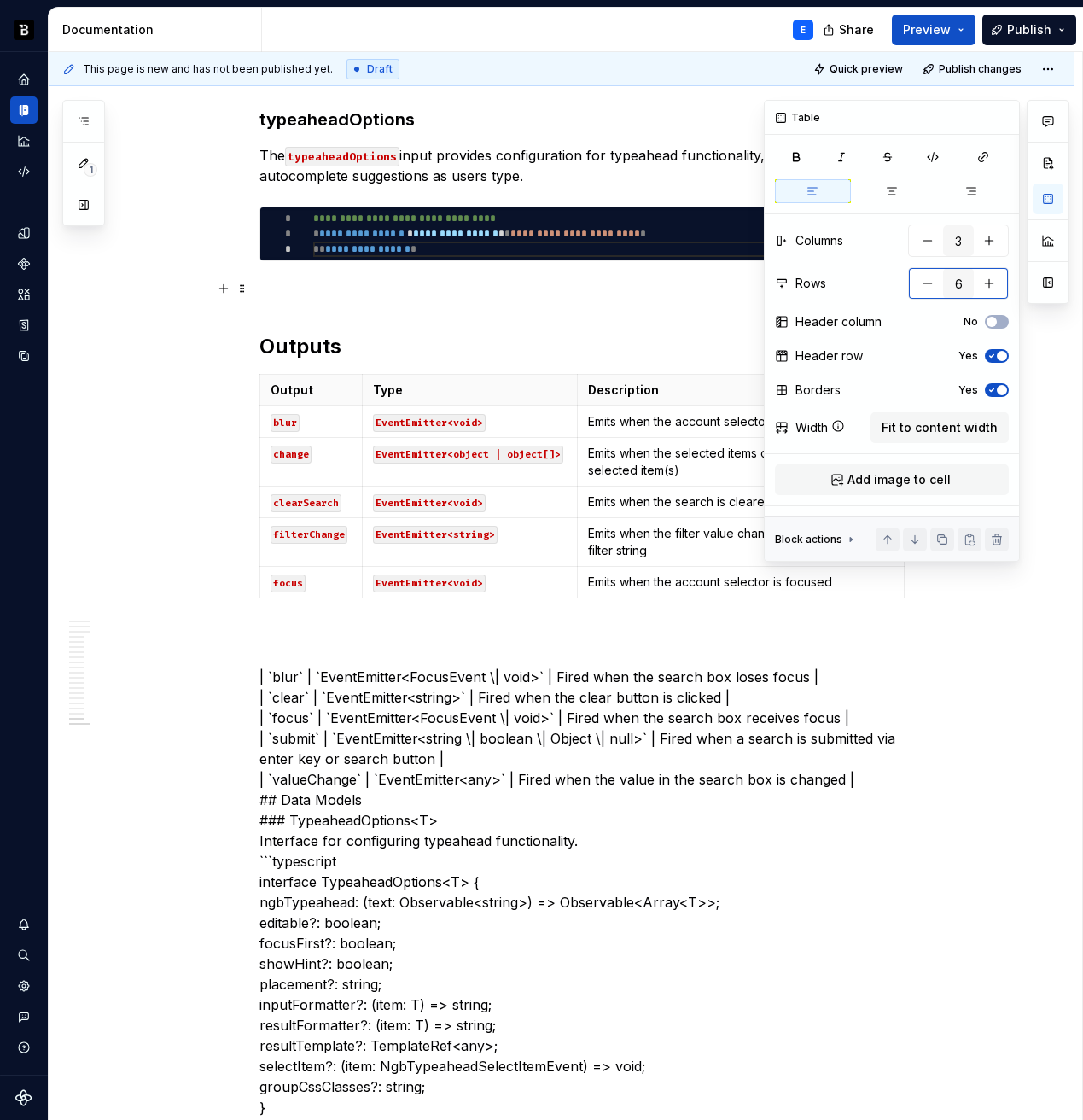
click at [915, 281] on button "button" at bounding box center [928, 283] width 31 height 31
type input "5"
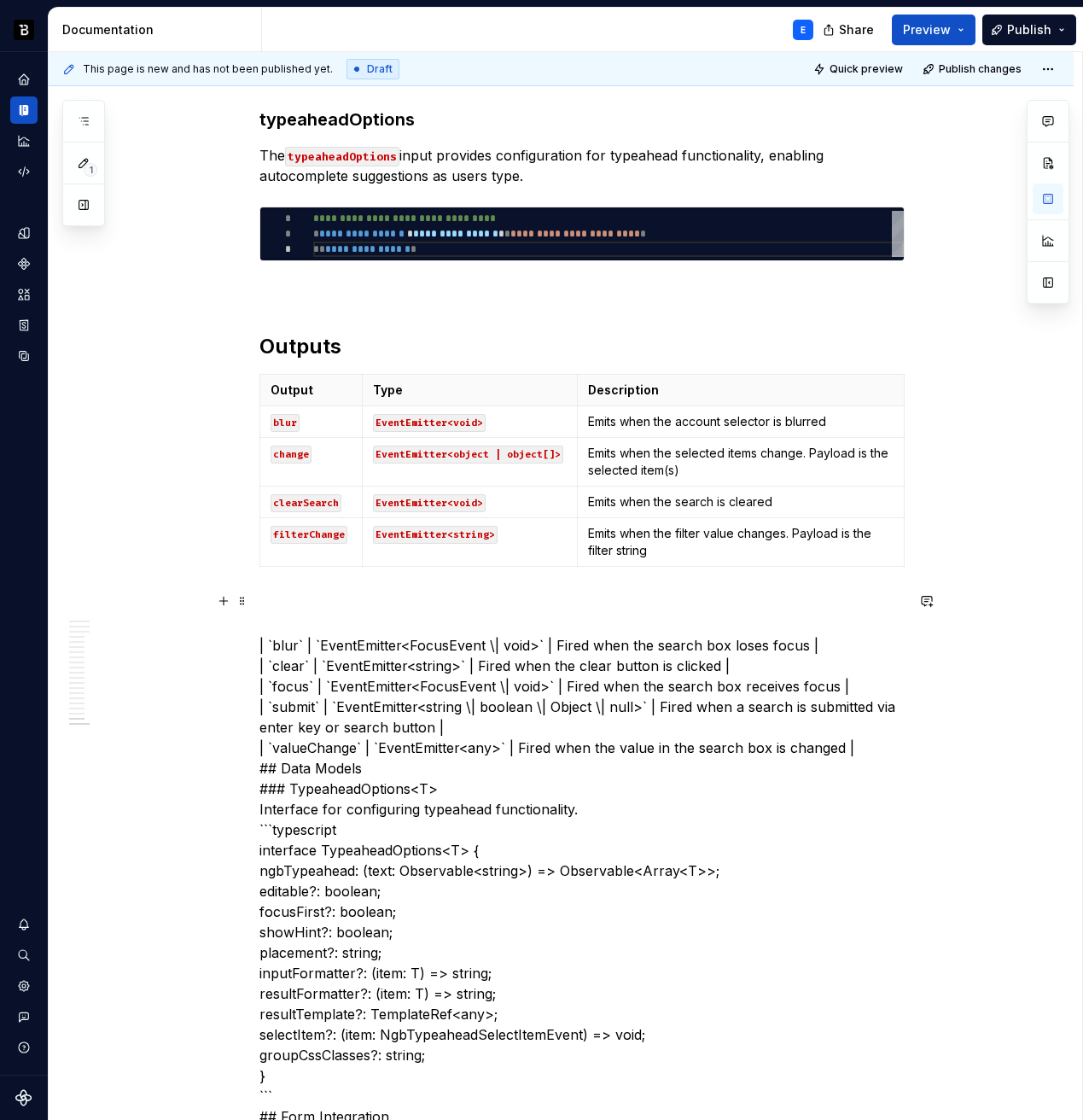
click at [457, 418] on code "EventEmitter<void>" at bounding box center [429, 423] width 113 height 18
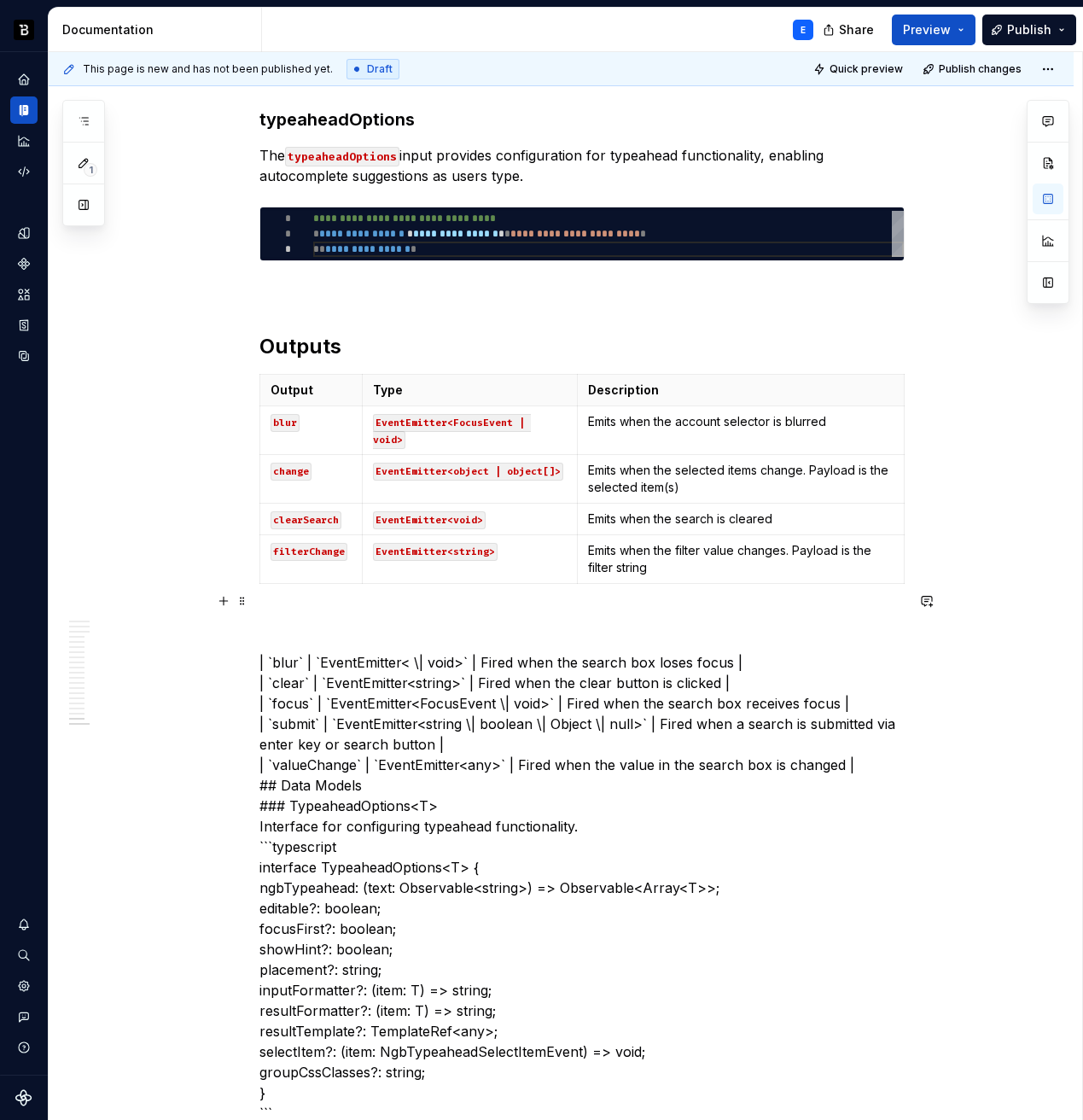
click at [672, 427] on td "Emits when the account selector is blurred" at bounding box center [740, 430] width 326 height 49
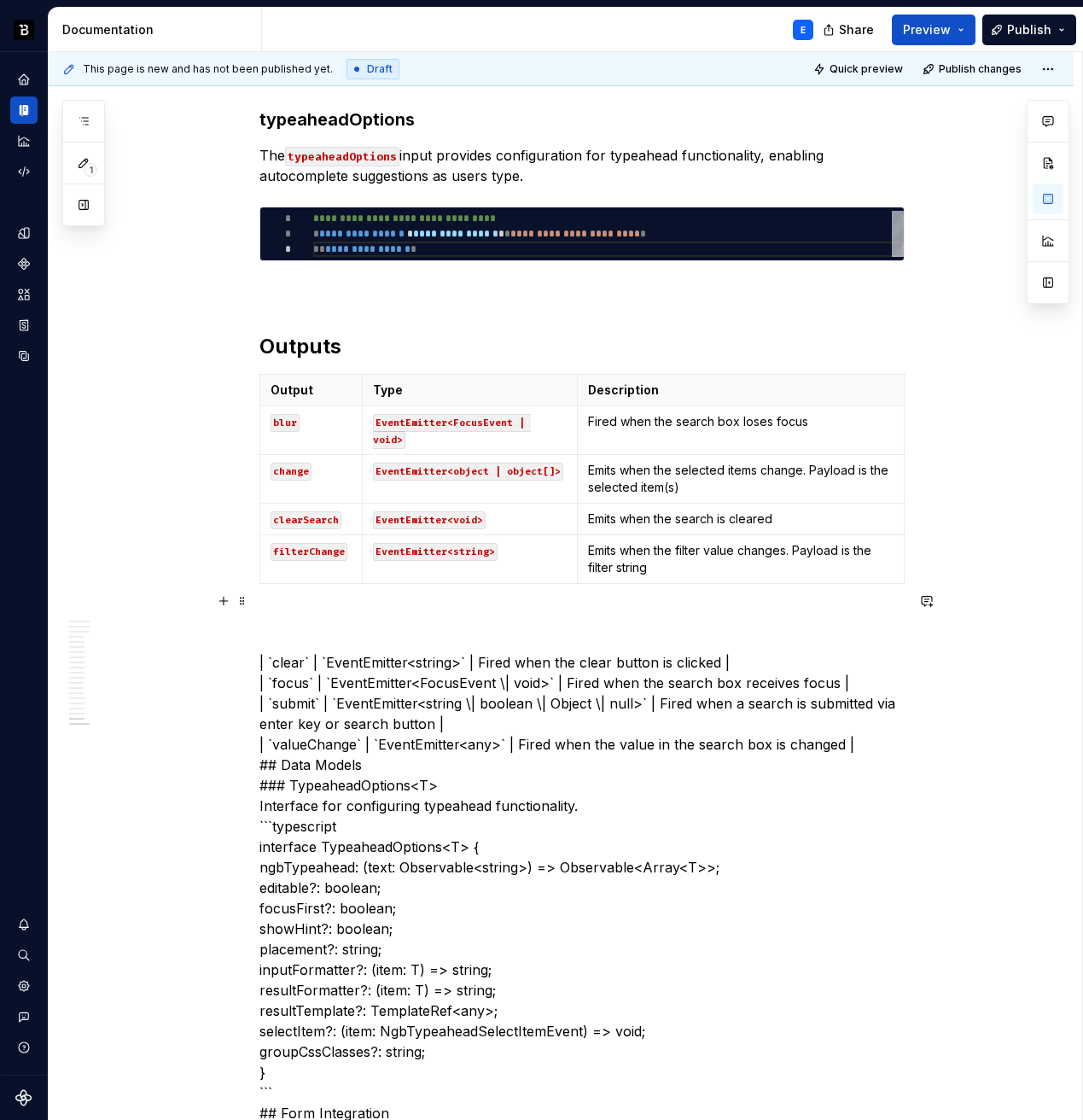
click at [293, 463] on code "change" at bounding box center [291, 471] width 41 height 18
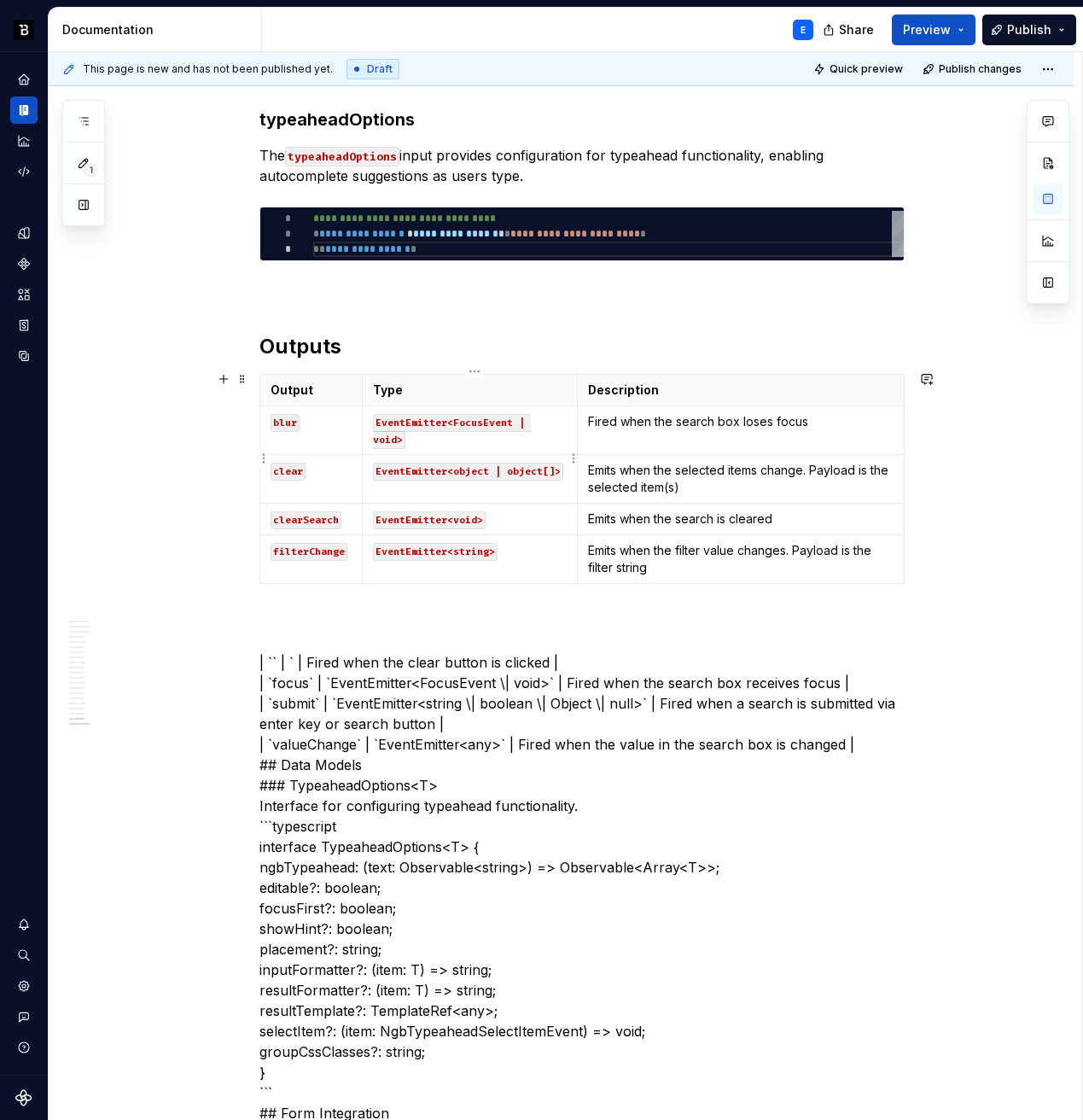
click at [437, 463] on code "EventEmitter<object | object[]>" at bounding box center [468, 471] width 191 height 18
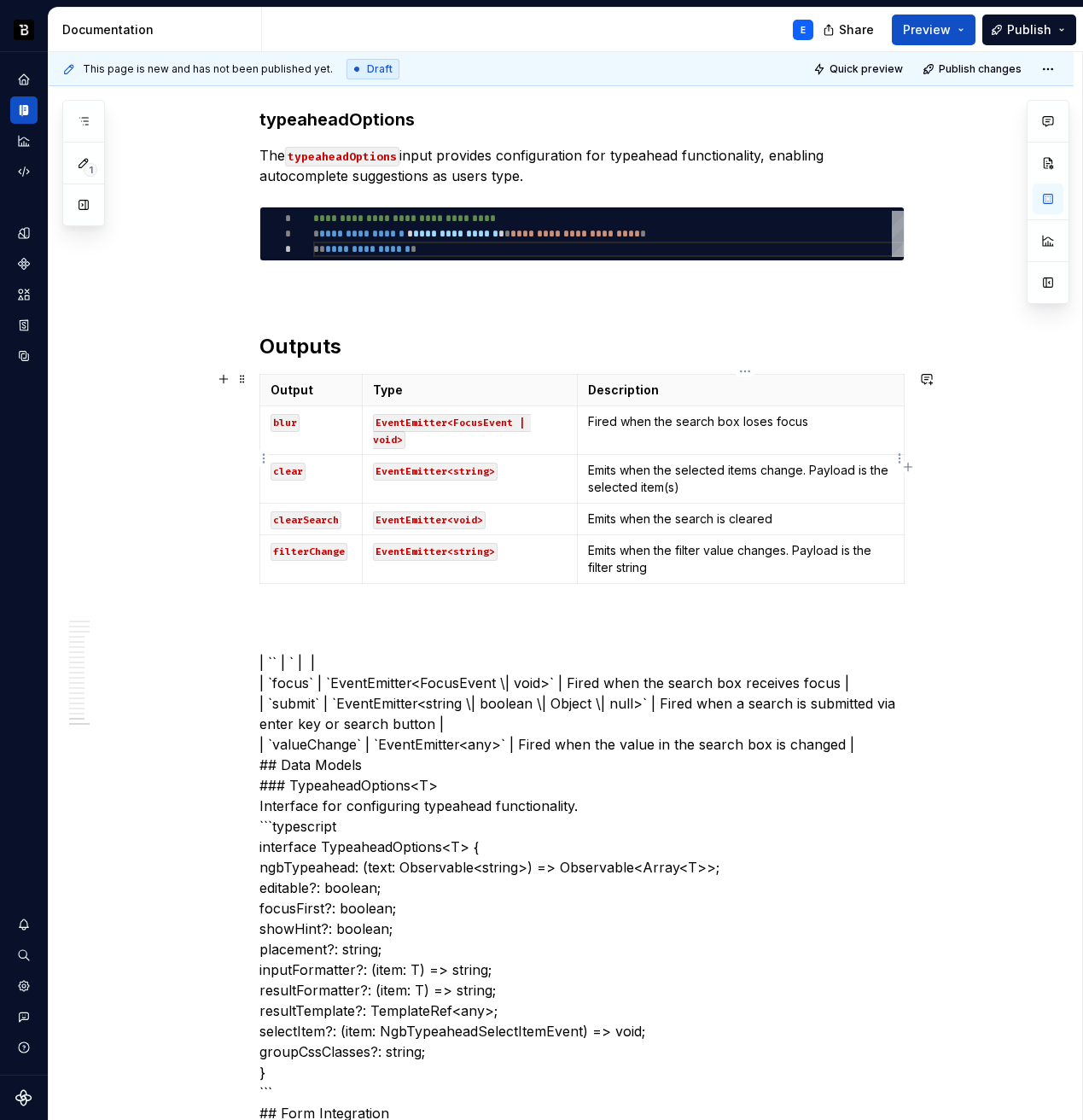
click at [704, 462] on p "Emits when the selected items change. Payload is the selected item(s)" at bounding box center [740, 479] width 305 height 34
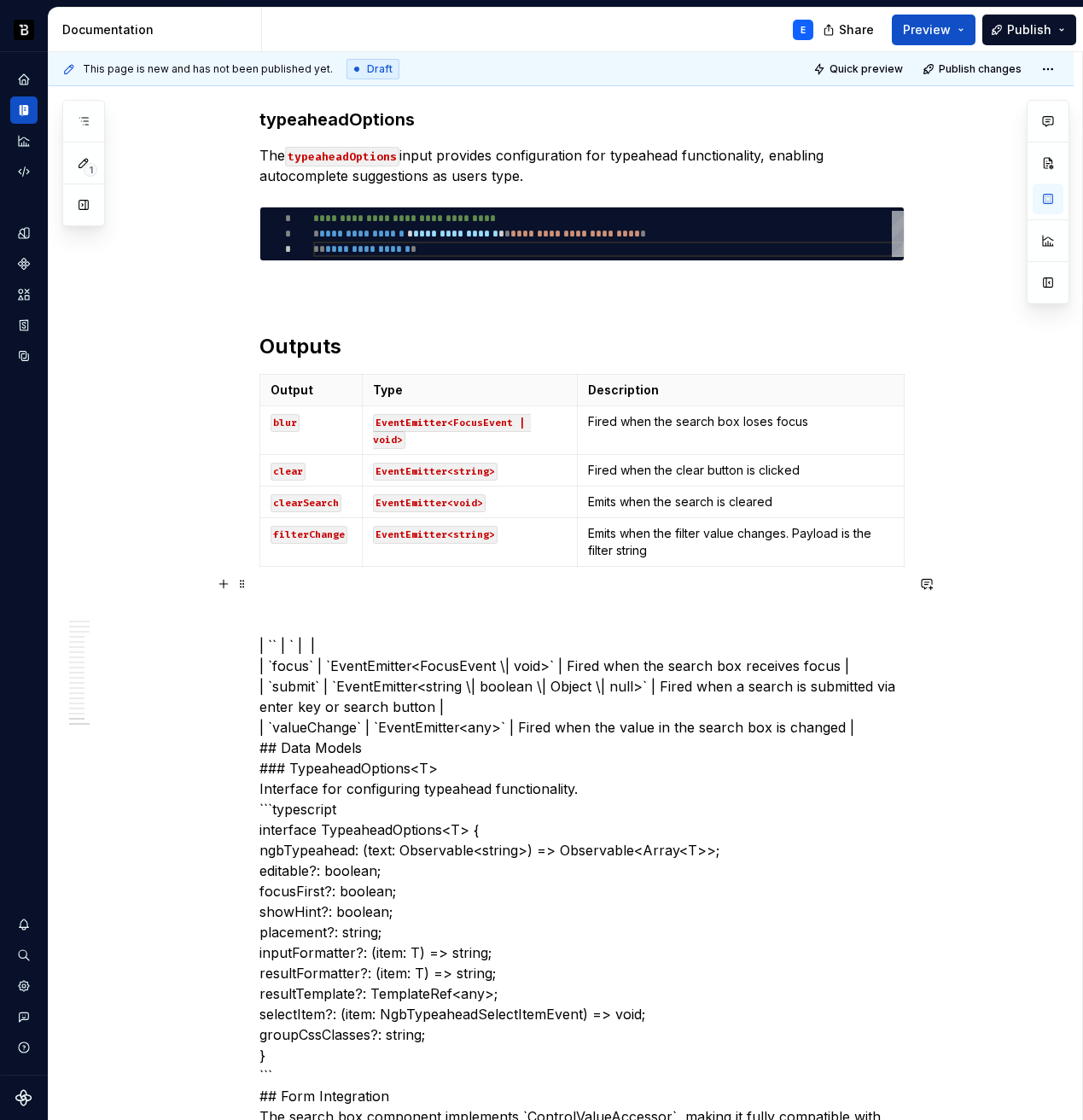
click at [303, 495] on code "clearSearch" at bounding box center [305, 503] width 71 height 18
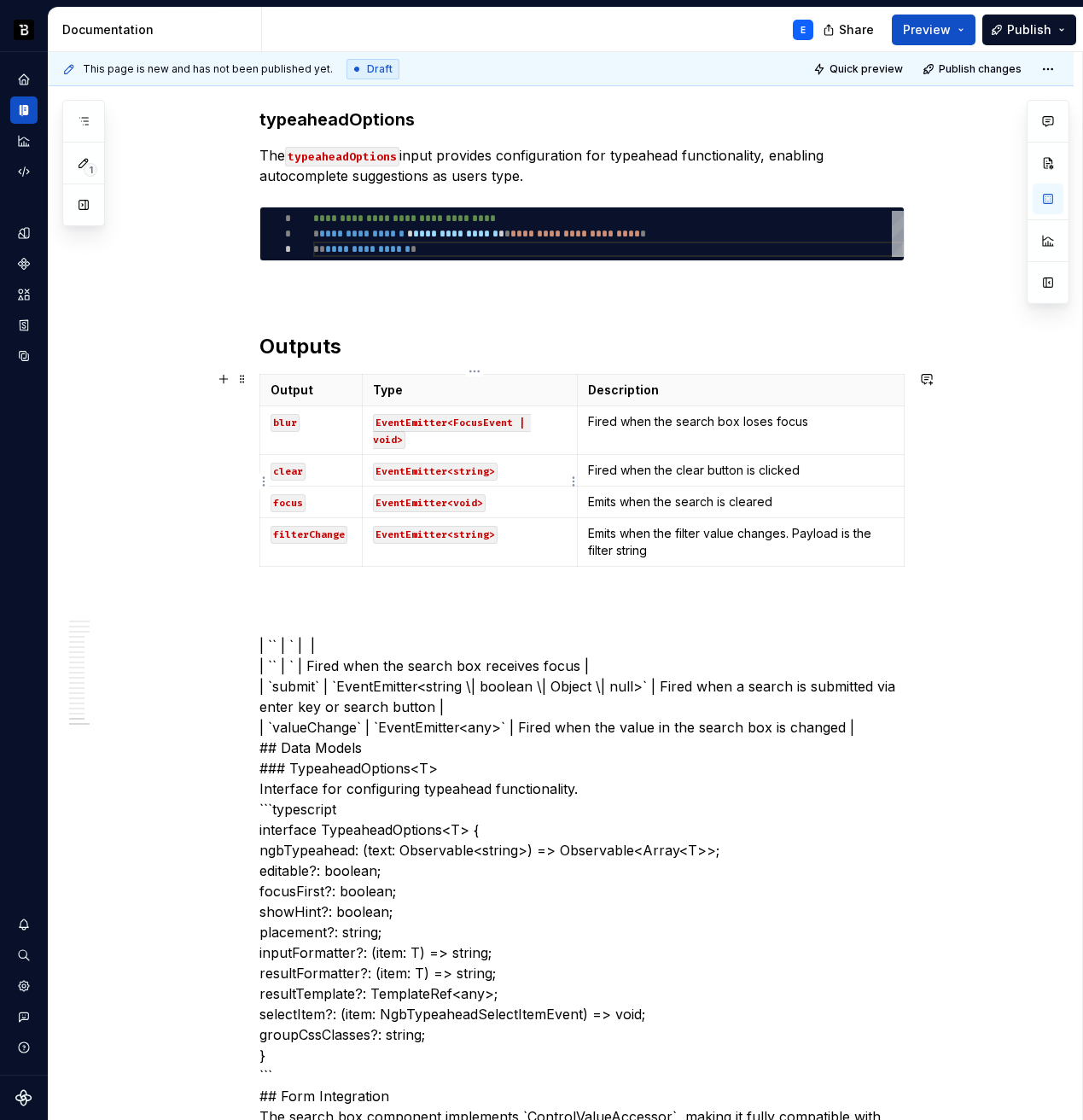
click at [455, 495] on code "EventEmitter<void>" at bounding box center [429, 503] width 113 height 18
click at [649, 494] on p "Emits when the search is cleared" at bounding box center [740, 502] width 305 height 17
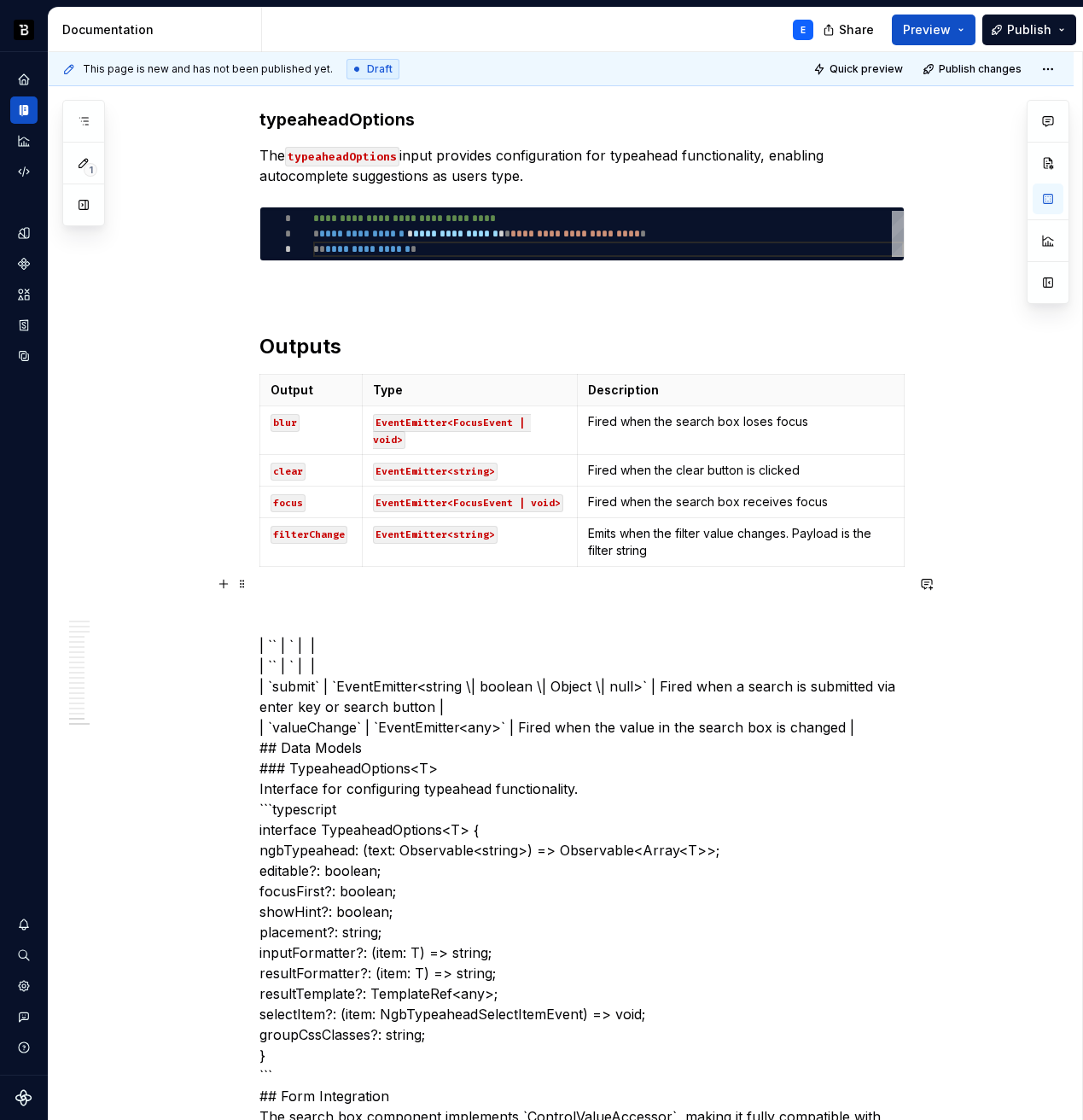
click at [322, 526] on code "filterChange" at bounding box center [309, 535] width 77 height 18
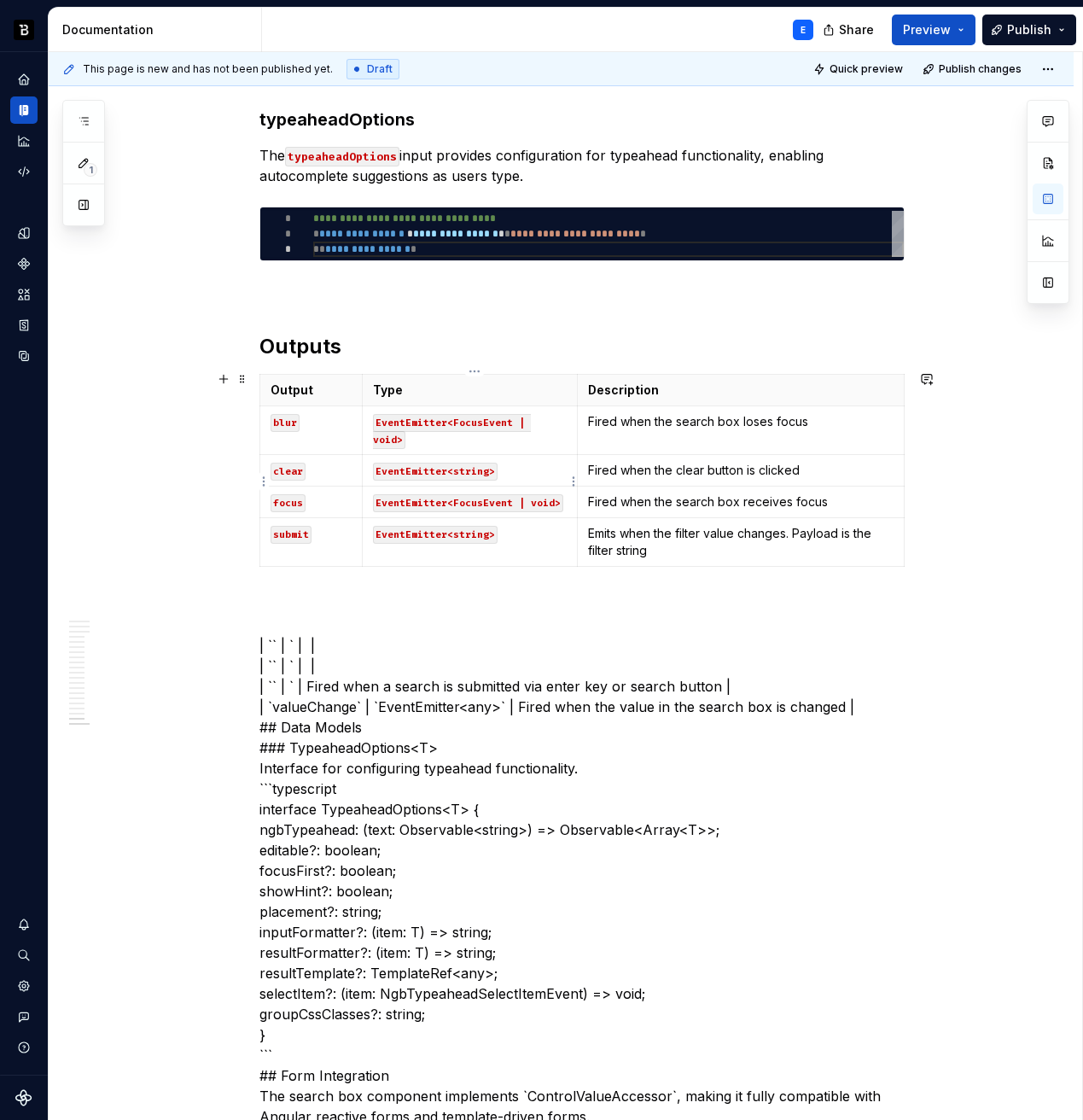
click at [475, 526] on code "EventEmitter<string>" at bounding box center [435, 535] width 125 height 18
click at [506, 526] on code "EventEmitter<string \| boolean \| Object \| null>`" at bounding box center [467, 543] width 188 height 35
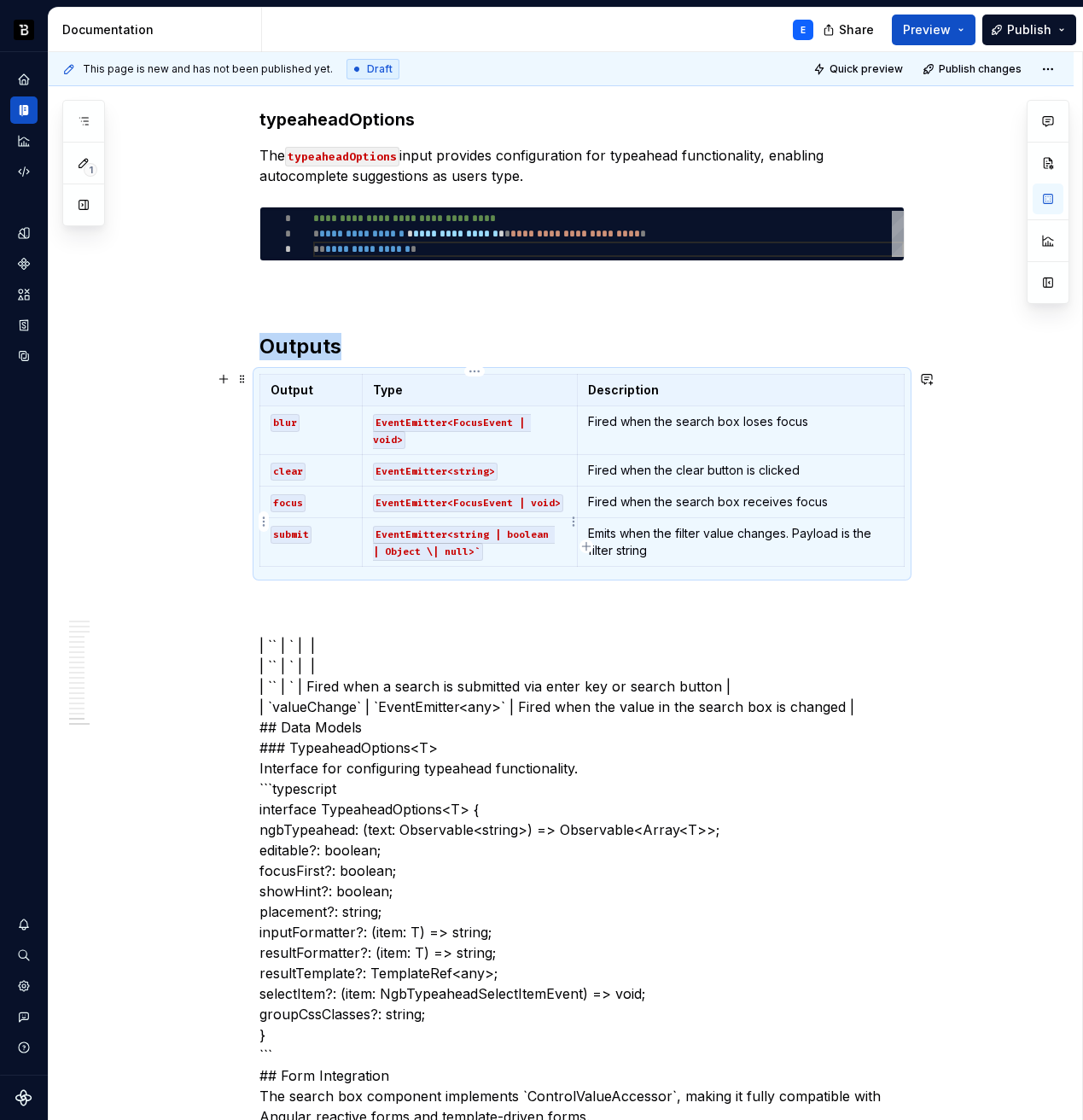
click at [425, 535] on code "EventEmitter<string | boolean | Object \| null>`" at bounding box center [464, 543] width 182 height 35
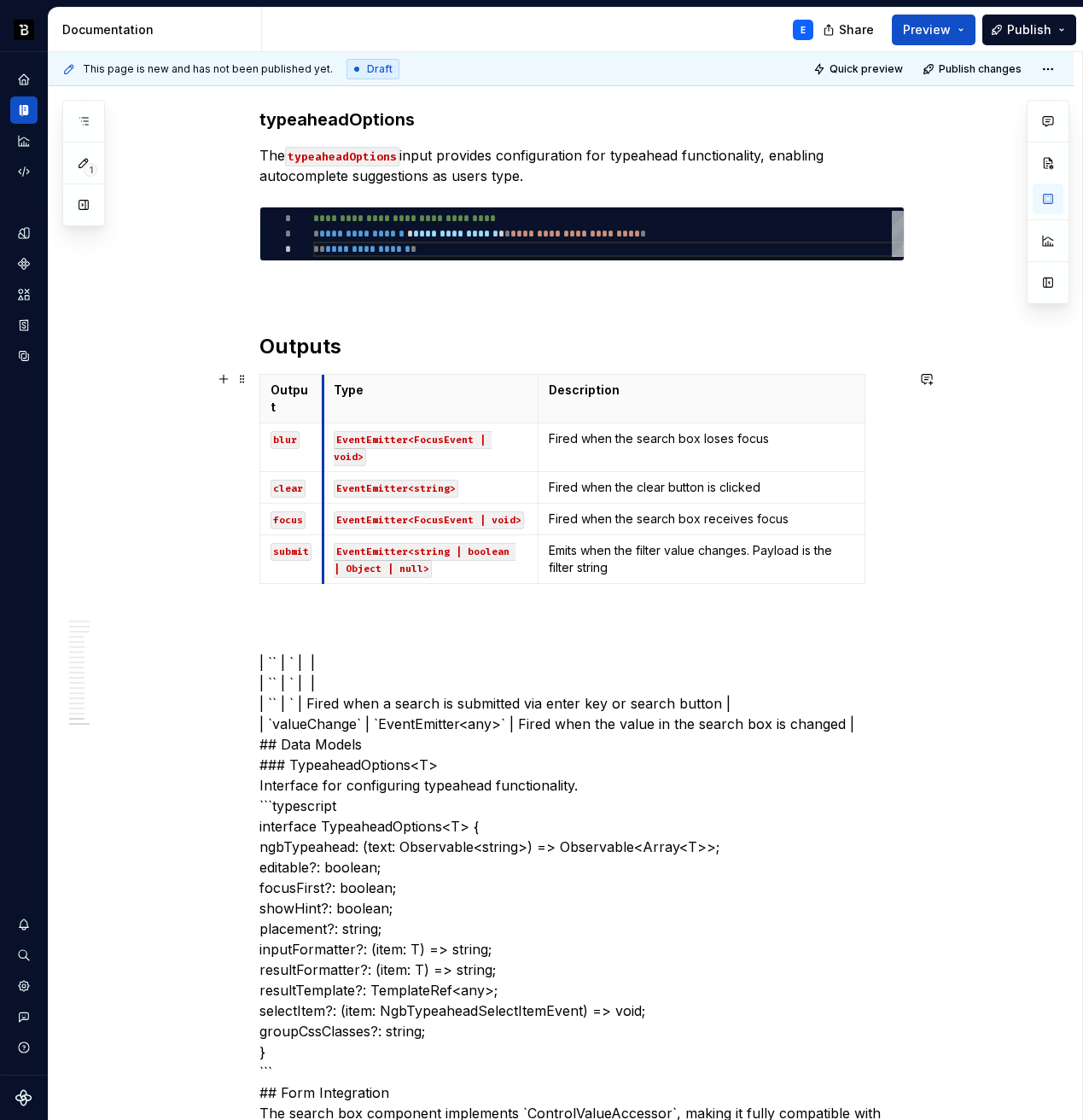
drag, startPoint x: 364, startPoint y: 394, endPoint x: 323, endPoint y: 393, distance: 41.0
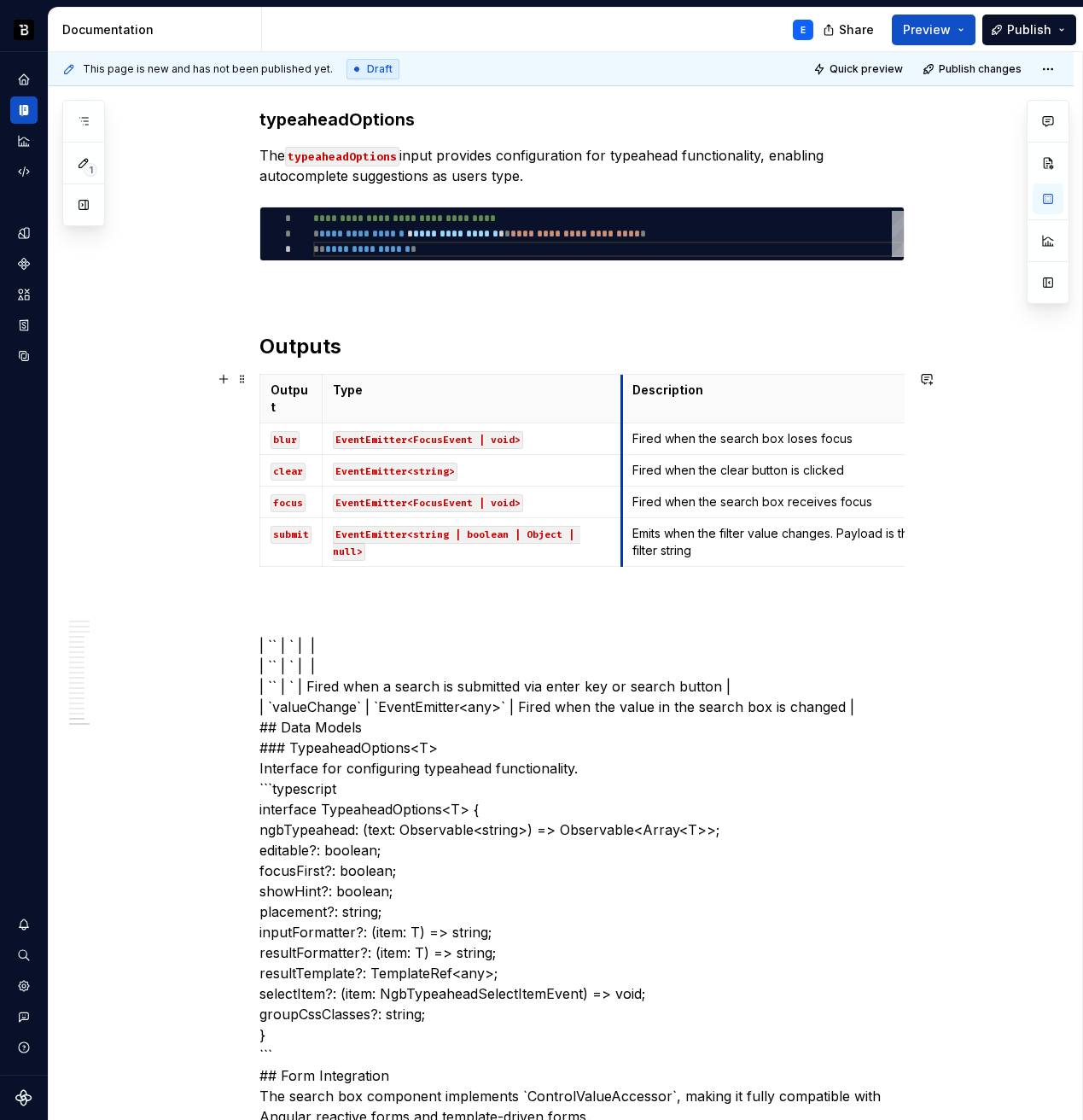
drag, startPoint x: 542, startPoint y: 384, endPoint x: 625, endPoint y: 388, distance: 83.1
click at [625, 388] on th "Description" at bounding box center [784, 399] width 327 height 49
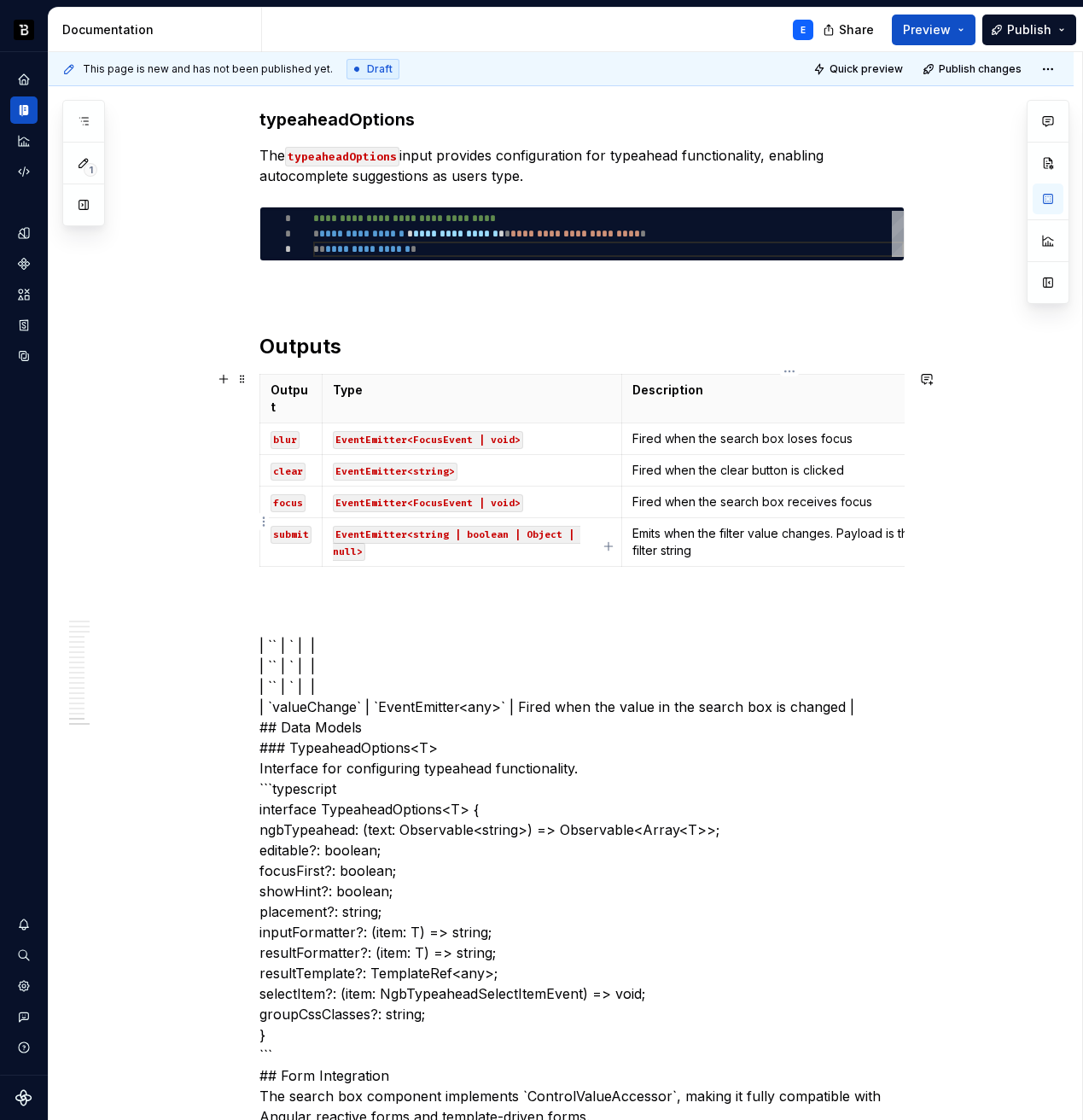
click at [690, 525] on p "Emits when the filter value changes. Payload is the filter string" at bounding box center [784, 542] width 305 height 34
drag, startPoint x: 905, startPoint y: 475, endPoint x: 861, endPoint y: 471, distance: 44.2
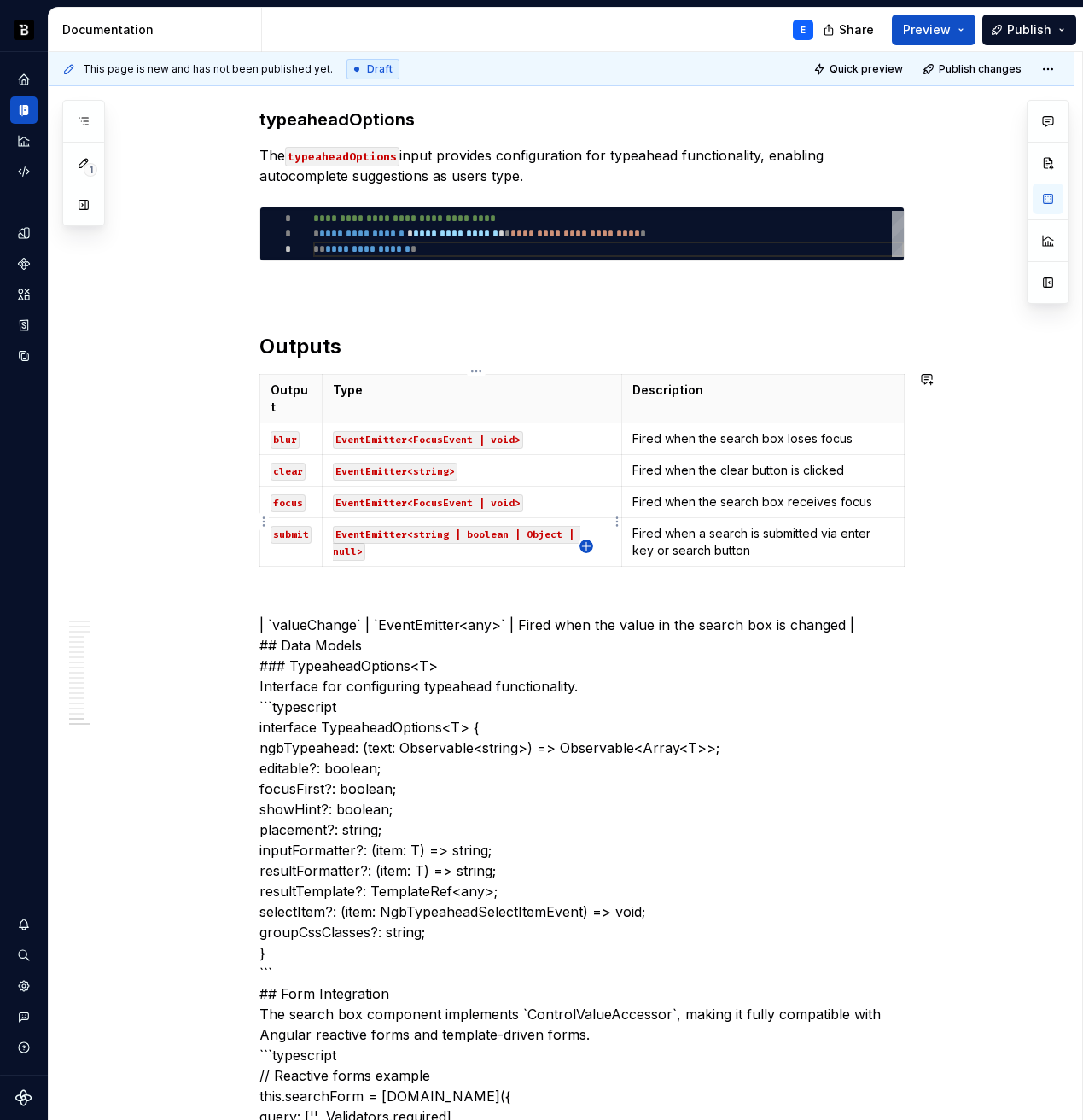
click at [583, 546] on icon "button" at bounding box center [585, 546] width 8 height 8
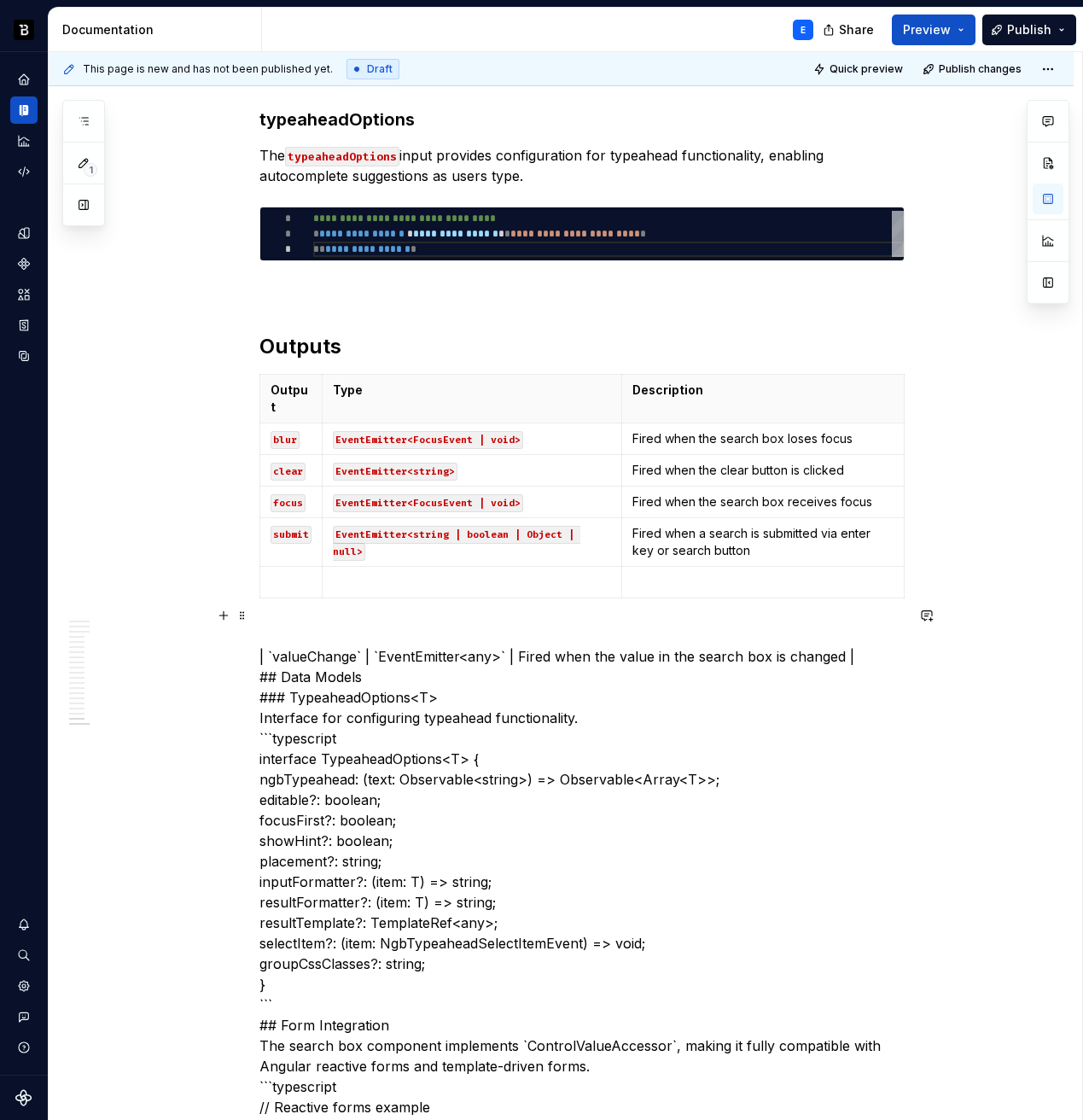
click at [288, 567] on td at bounding box center [291, 583] width 63 height 32
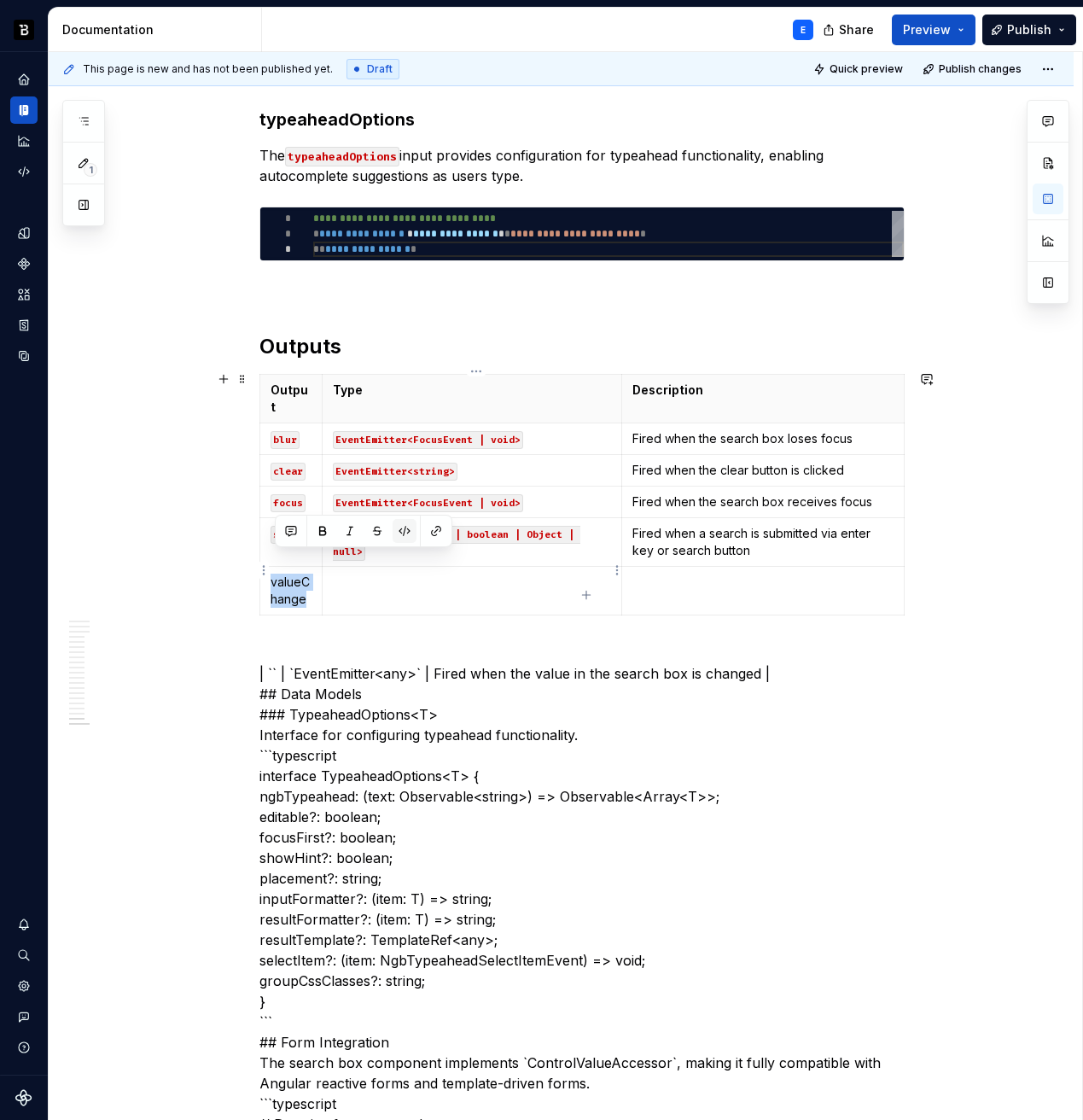
click at [405, 530] on button "button" at bounding box center [405, 531] width 24 height 24
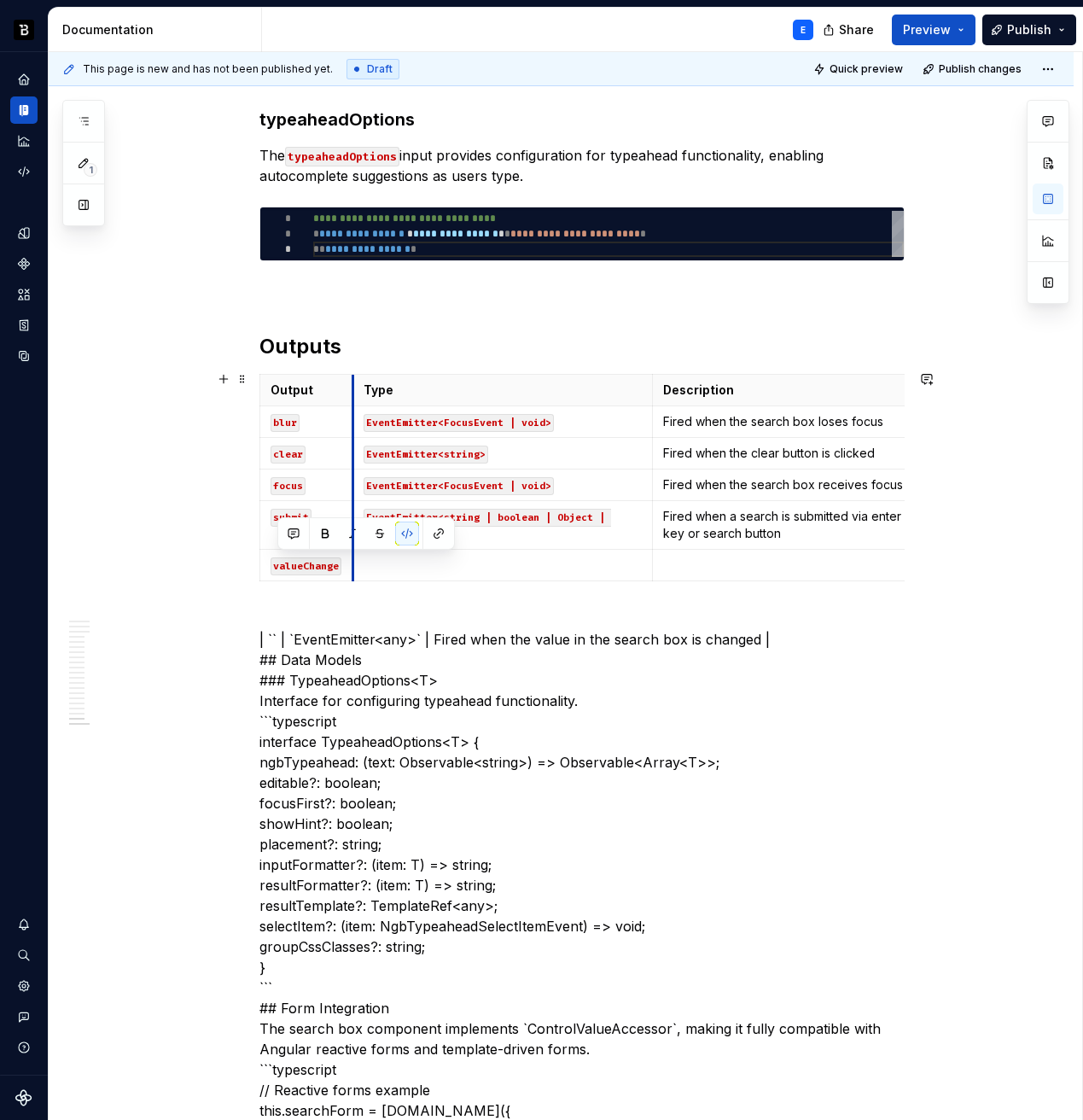
drag, startPoint x: 326, startPoint y: 406, endPoint x: 357, endPoint y: 406, distance: 31.0
click at [357, 406] on td "EventEmitter<FocusEvent | void>" at bounding box center [503, 422] width 299 height 32
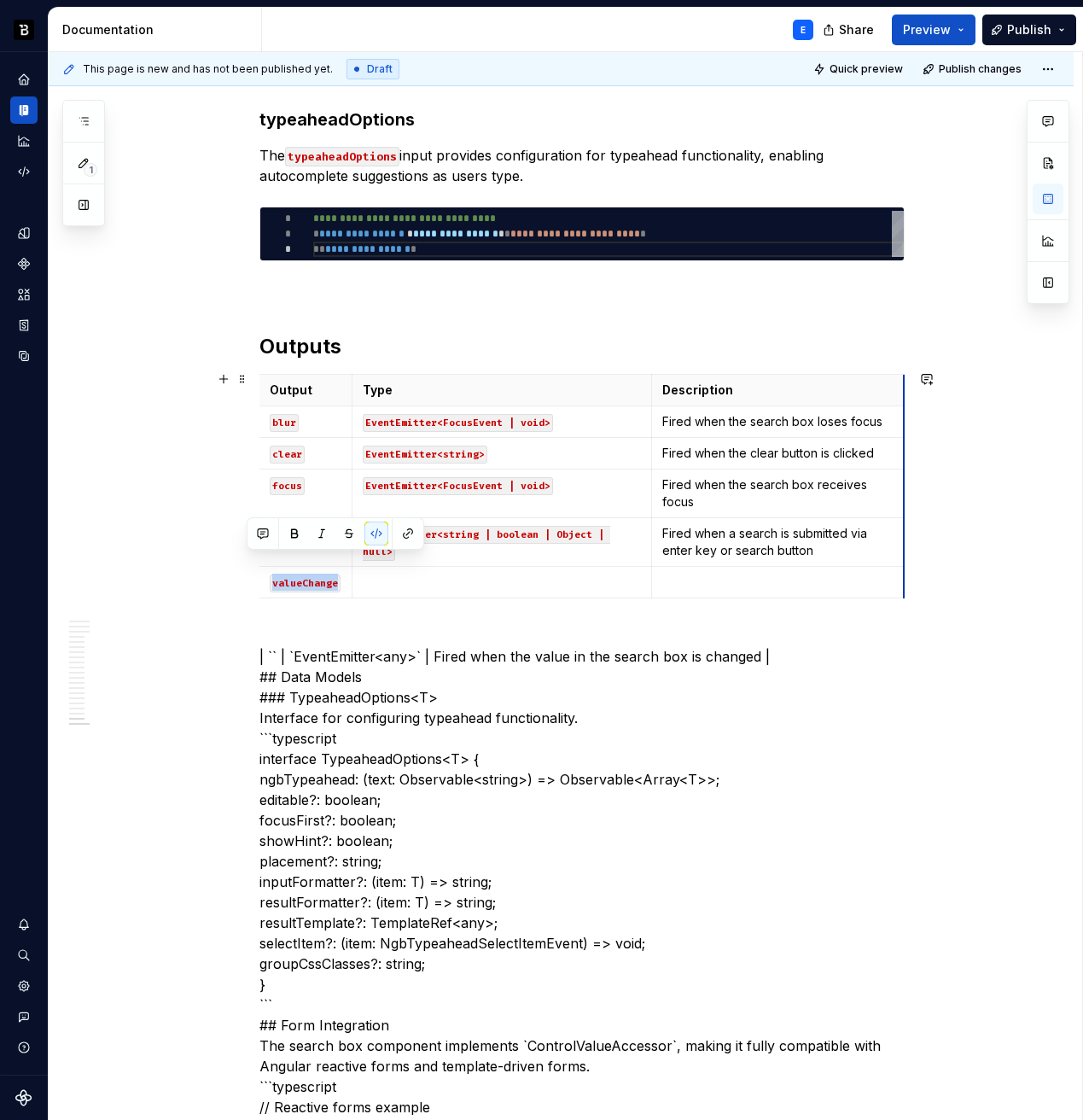
scroll to position [0, 0]
drag, startPoint x: 907, startPoint y: 394, endPoint x: 876, endPoint y: 396, distance: 31.1
click at [532, 582] on p at bounding box center [502, 583] width 278 height 17
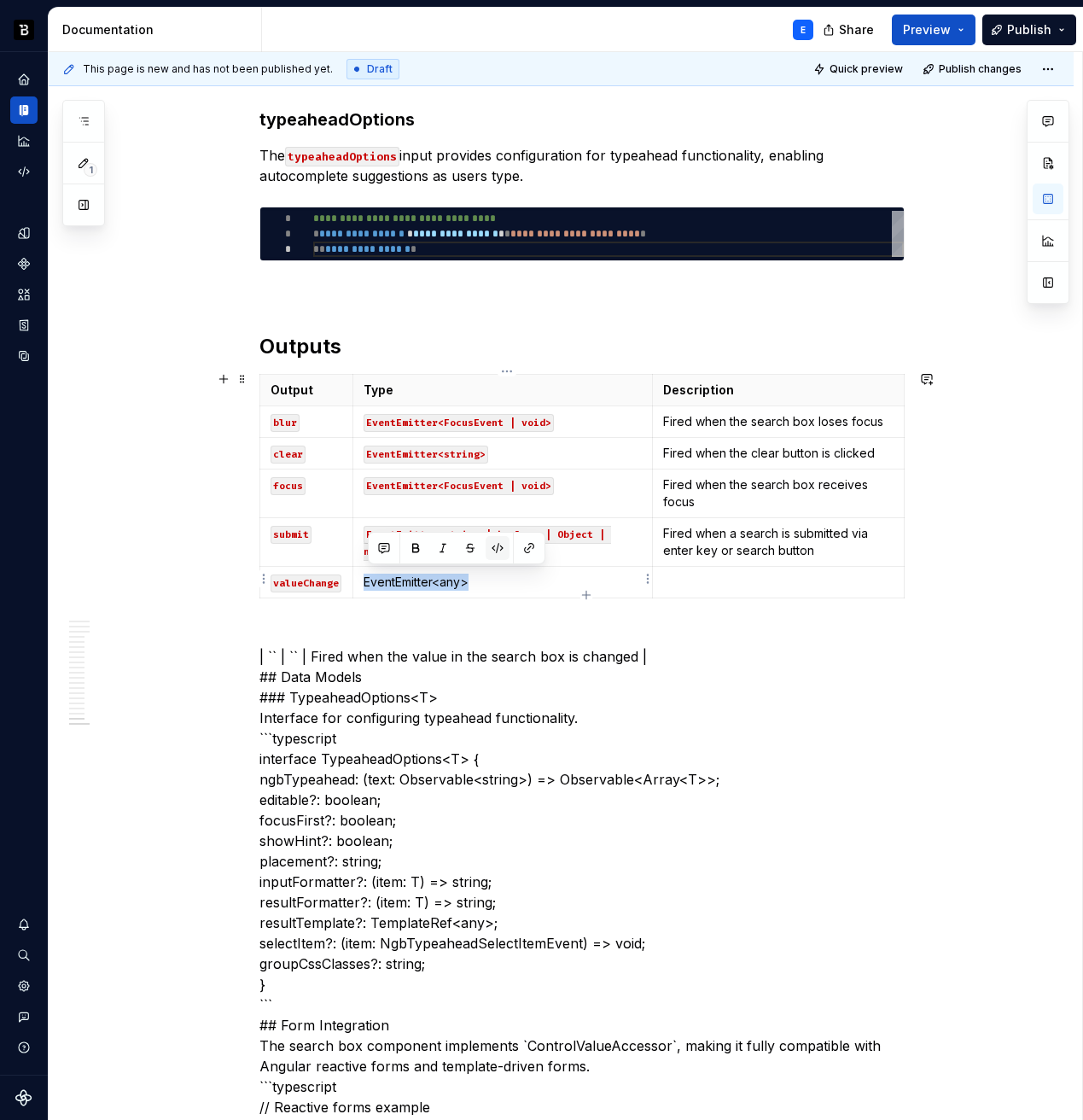
click at [500, 551] on button "button" at bounding box center [498, 548] width 24 height 24
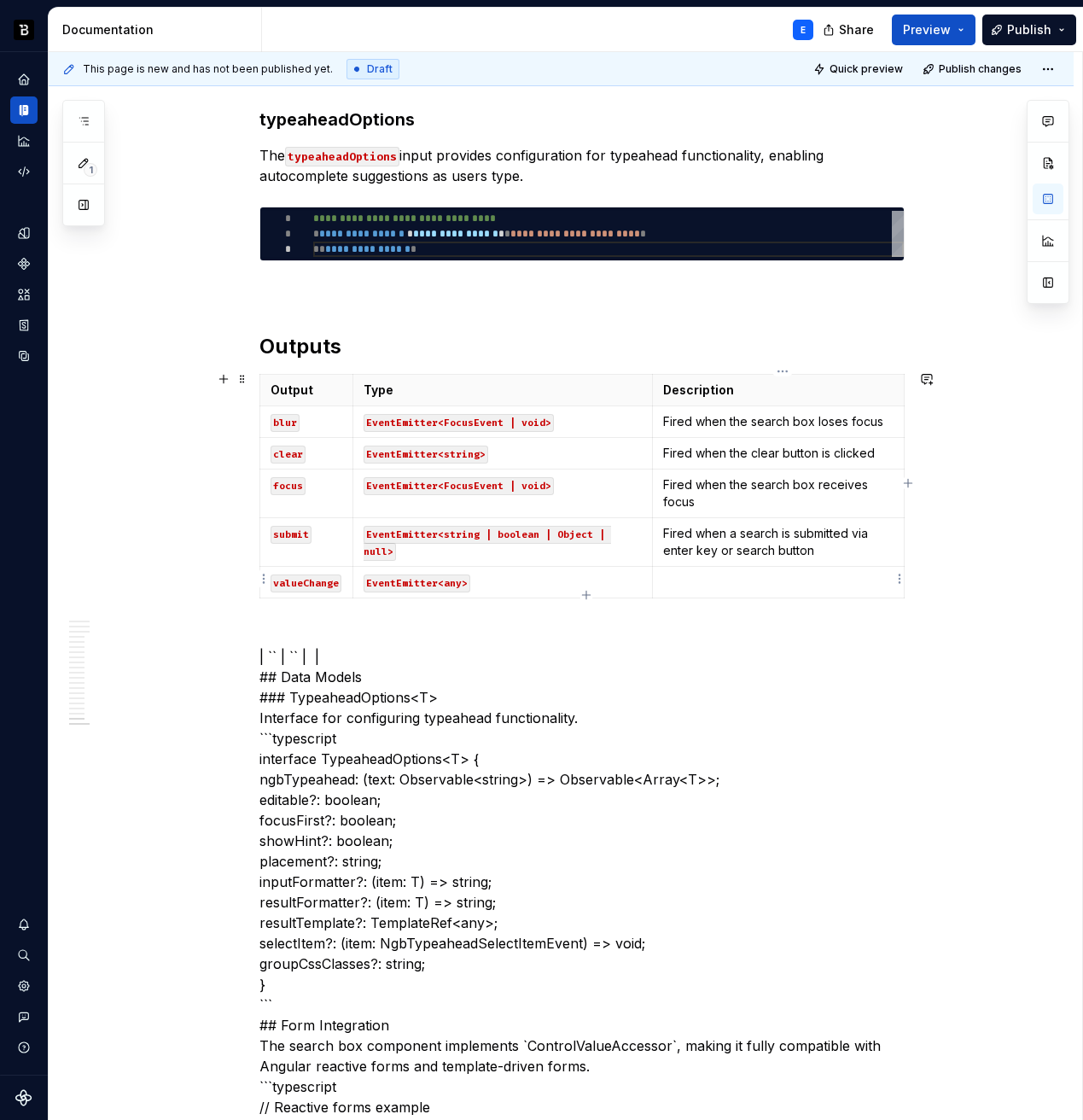
click at [707, 580] on p at bounding box center [778, 583] width 230 height 17
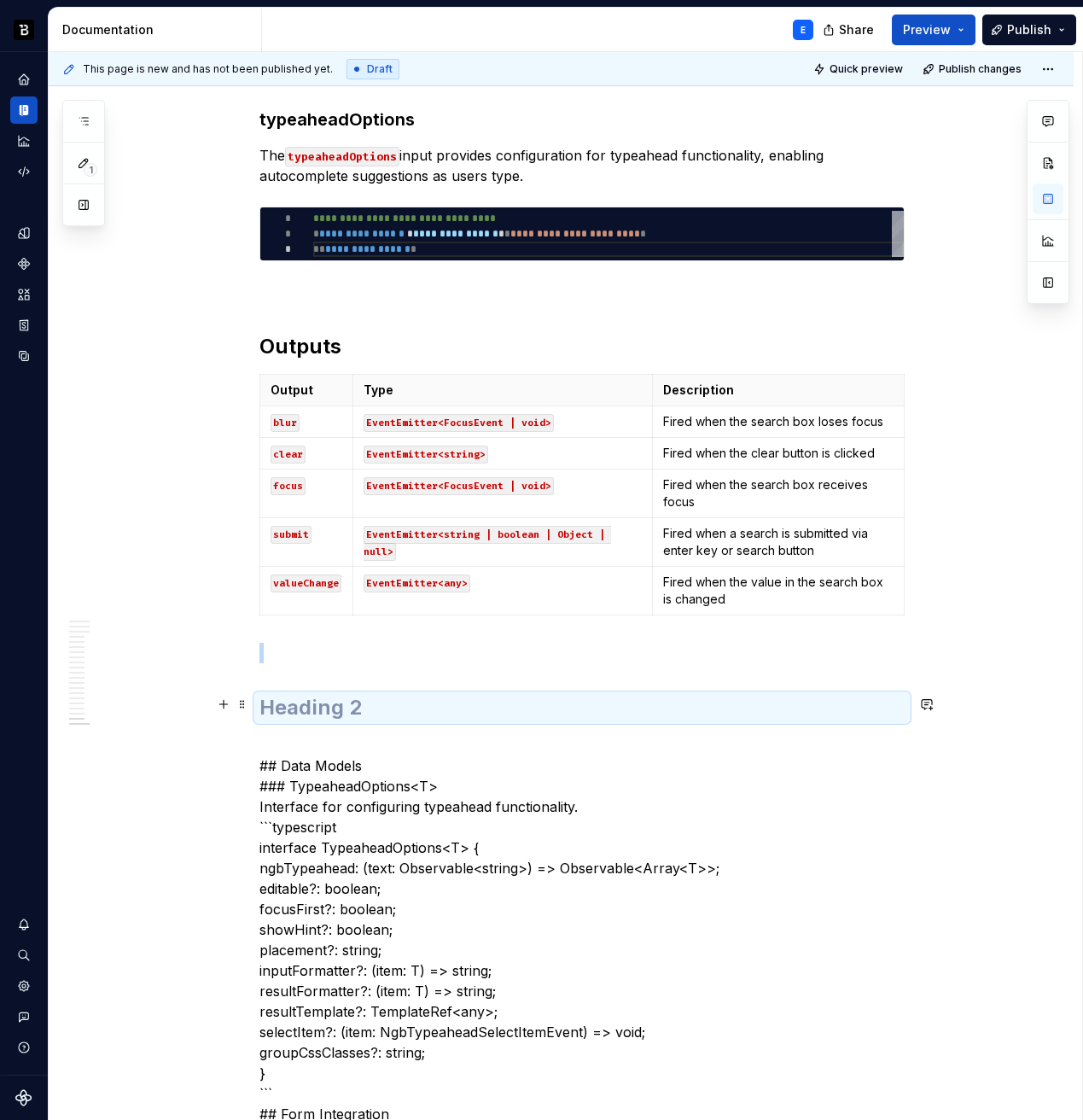
click at [320, 702] on h2 at bounding box center [582, 708] width 645 height 27
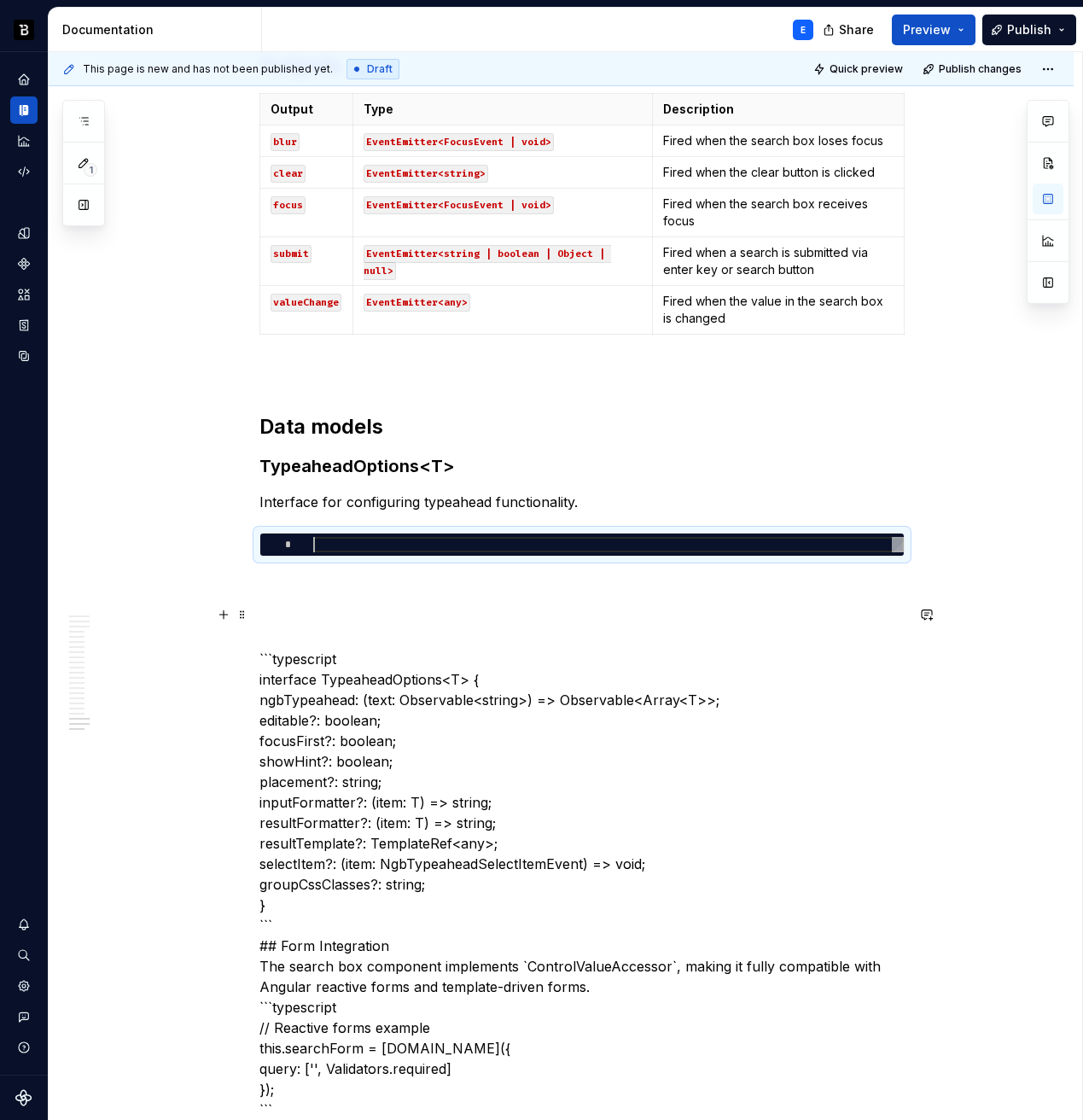
scroll to position [6108, 0]
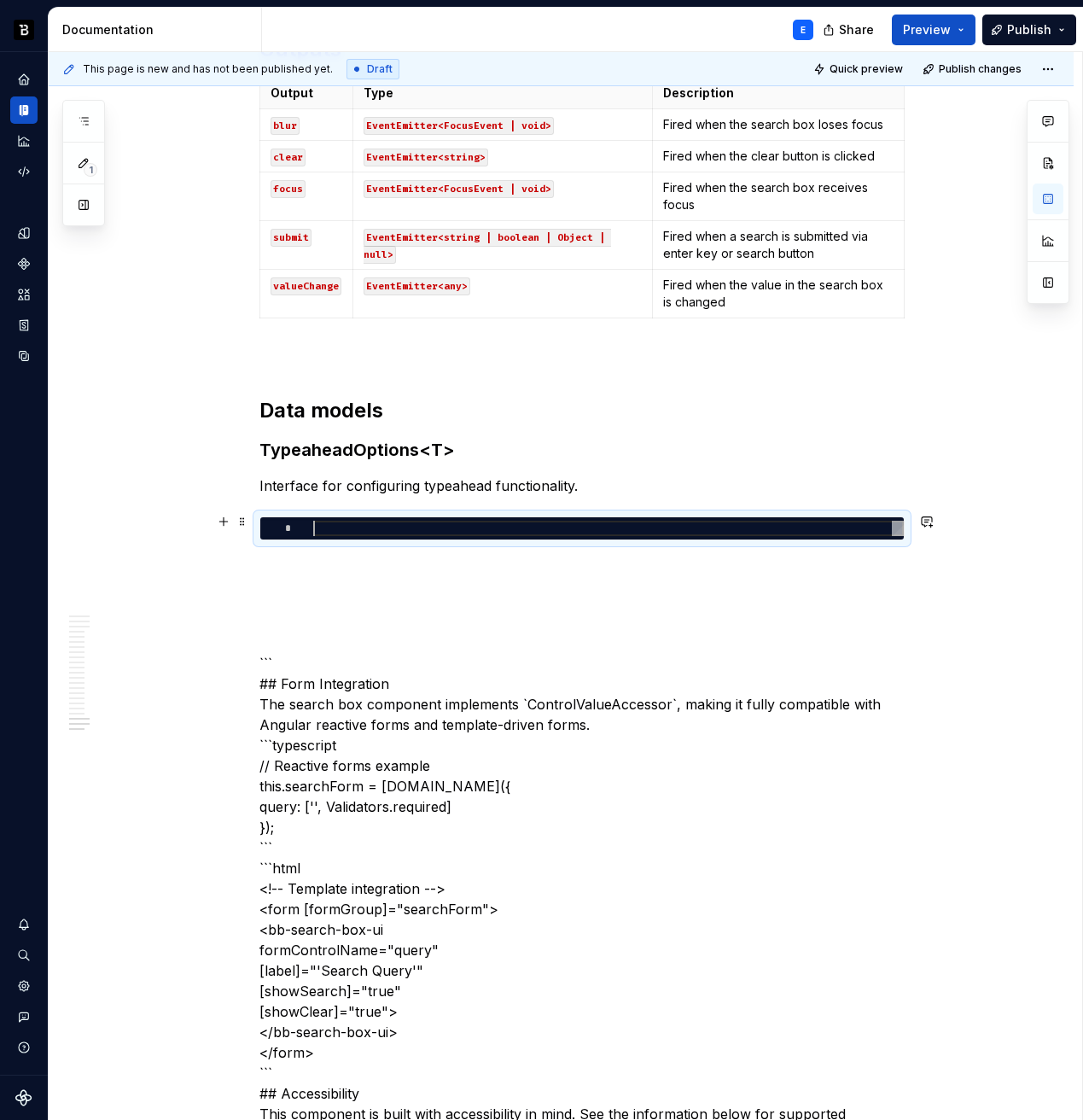
click at [367, 530] on div at bounding box center [608, 529] width 590 height 15
type textarea "*"
type textarea "**********"
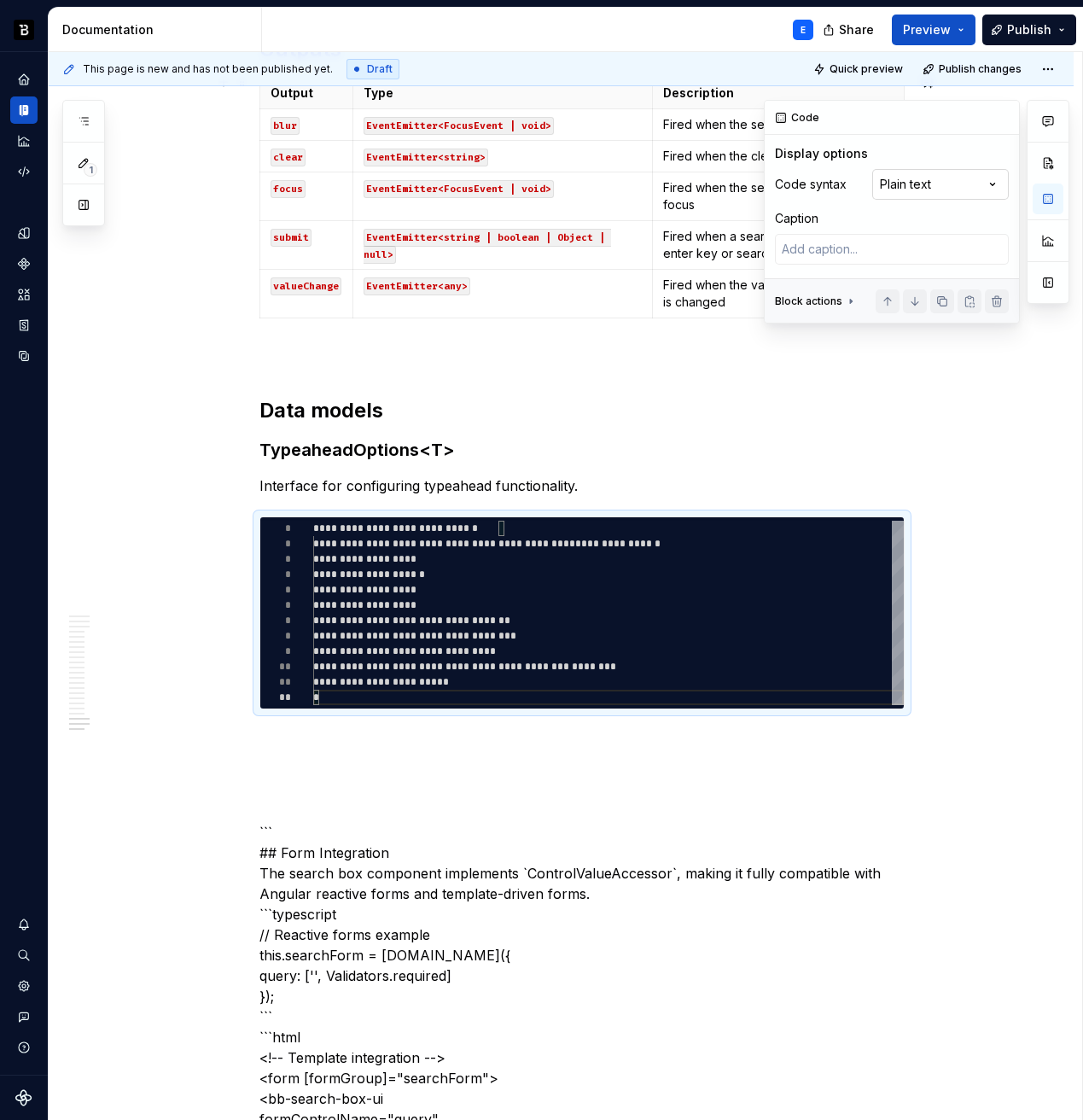
click at [933, 185] on div "Comments Open comments No comments yet Select ‘Comment’ from the block context …" at bounding box center [916, 211] width 305 height 223
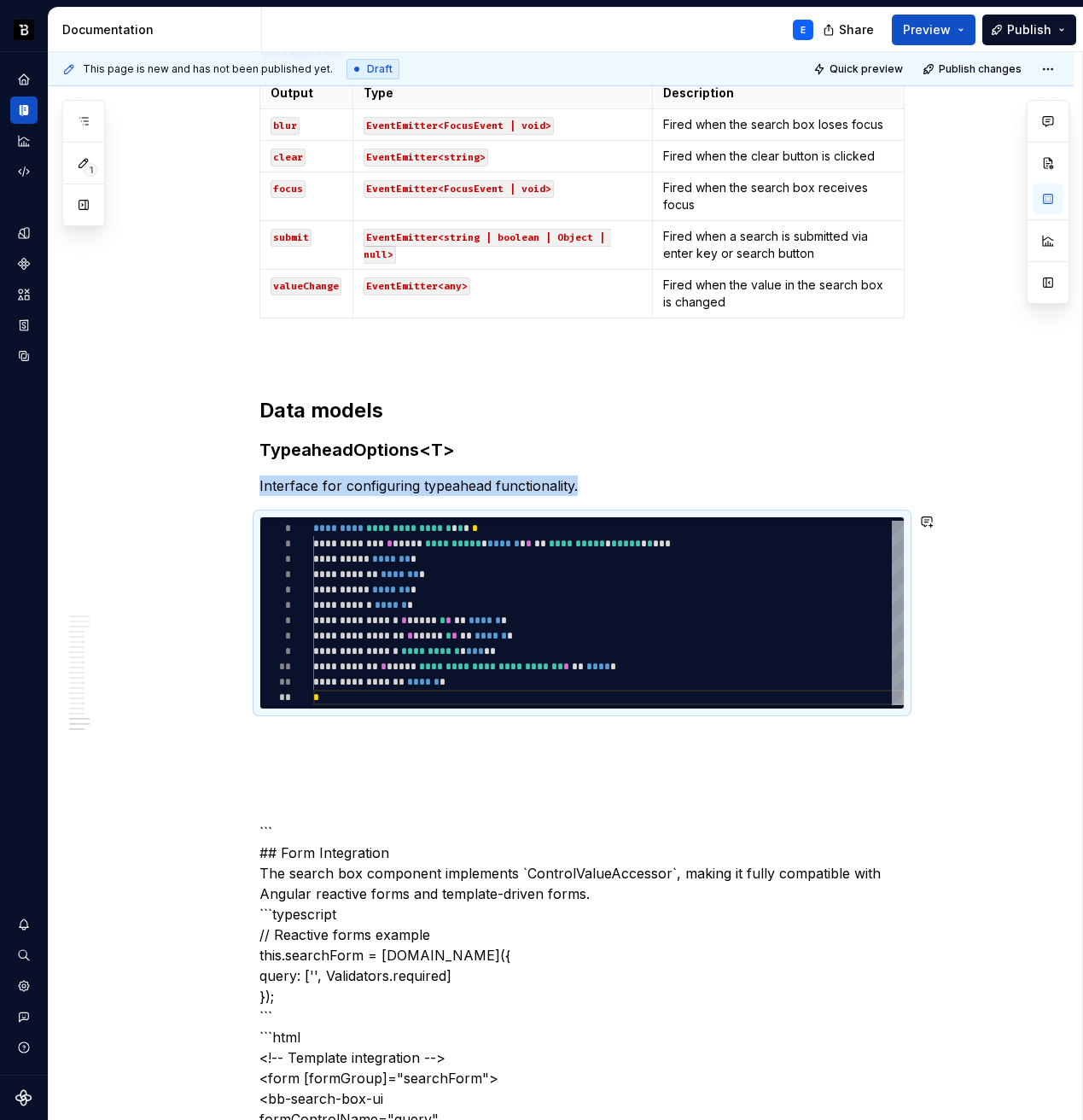
click at [417, 730] on p at bounding box center [582, 740] width 645 height 21
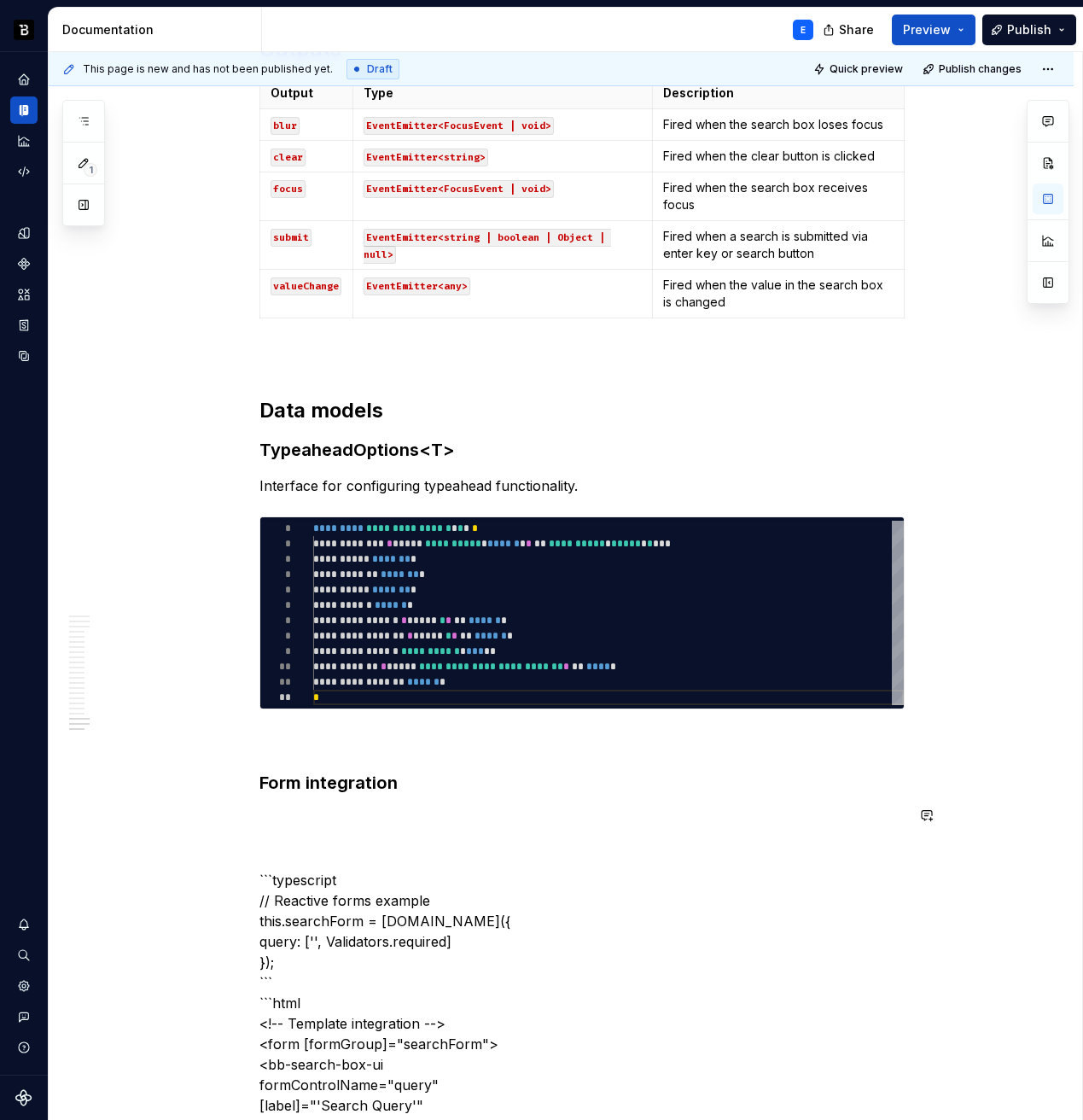
click at [434, 771] on h3 "Form integration" at bounding box center [582, 783] width 645 height 24
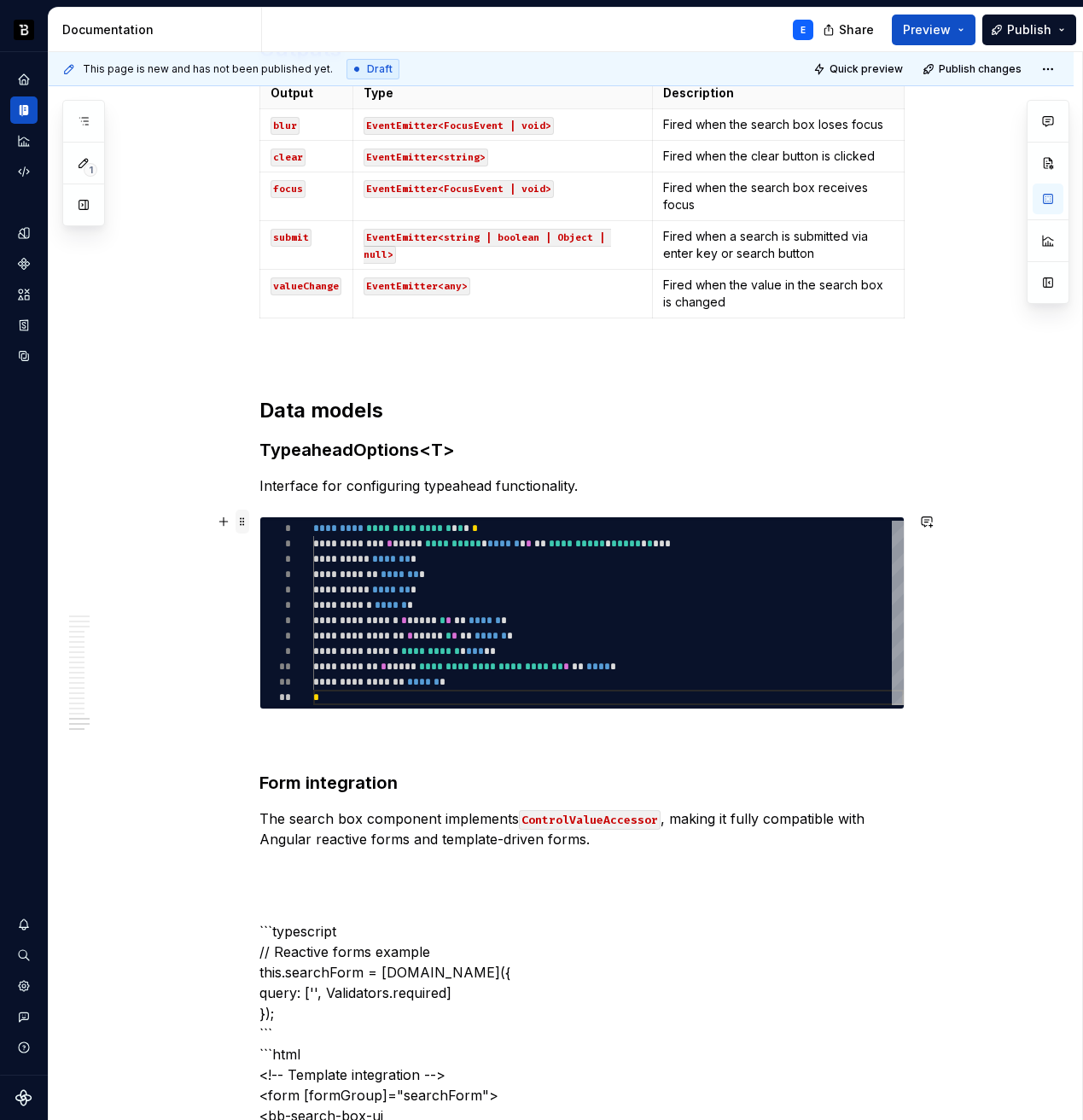
click at [249, 524] on span at bounding box center [242, 522] width 14 height 24
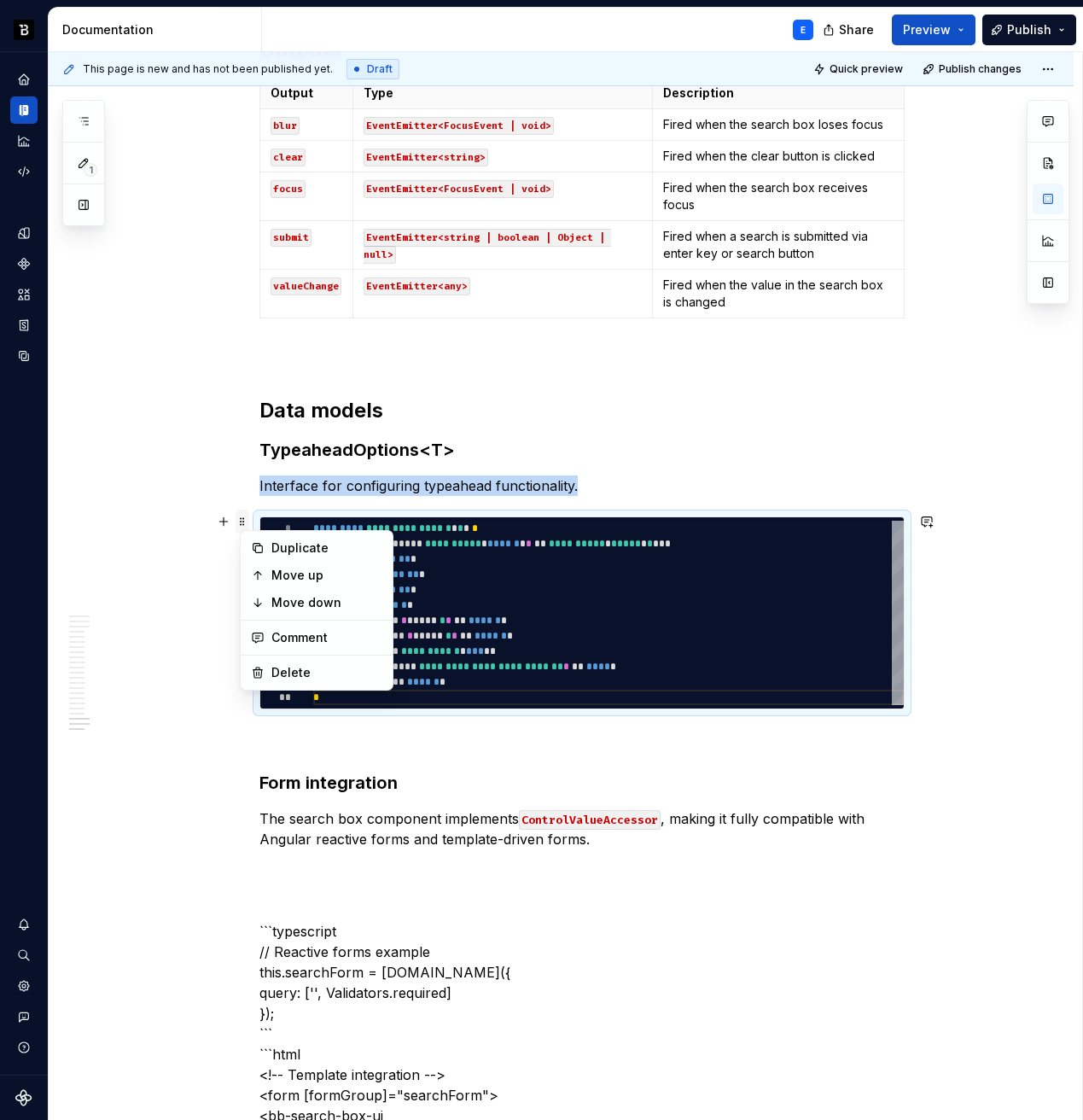
click at [249, 524] on span at bounding box center [242, 522] width 14 height 24
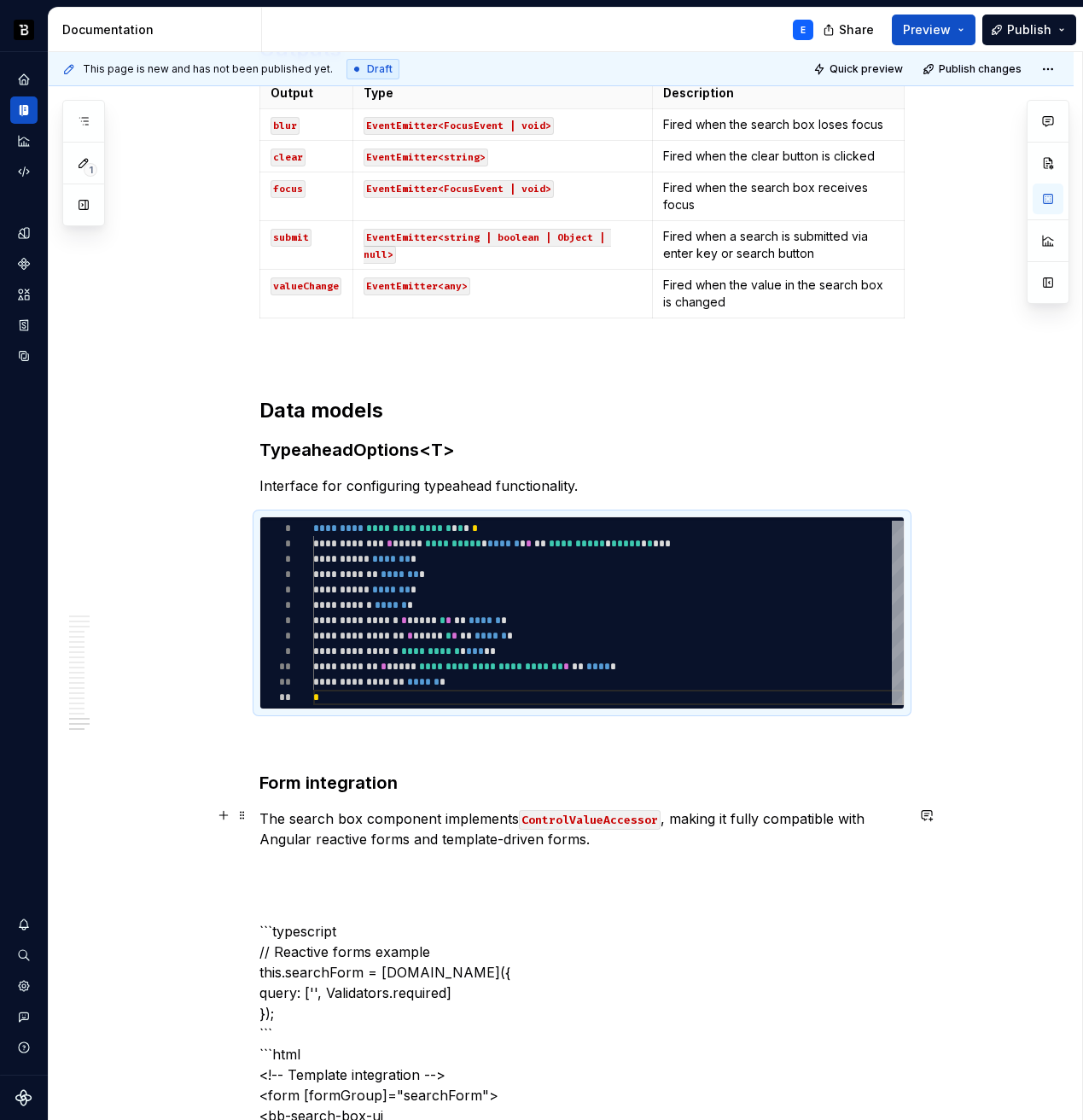
click at [613, 844] on p "The search box component implements ControlValueAccessor , making it fully comp…" at bounding box center [582, 829] width 645 height 41
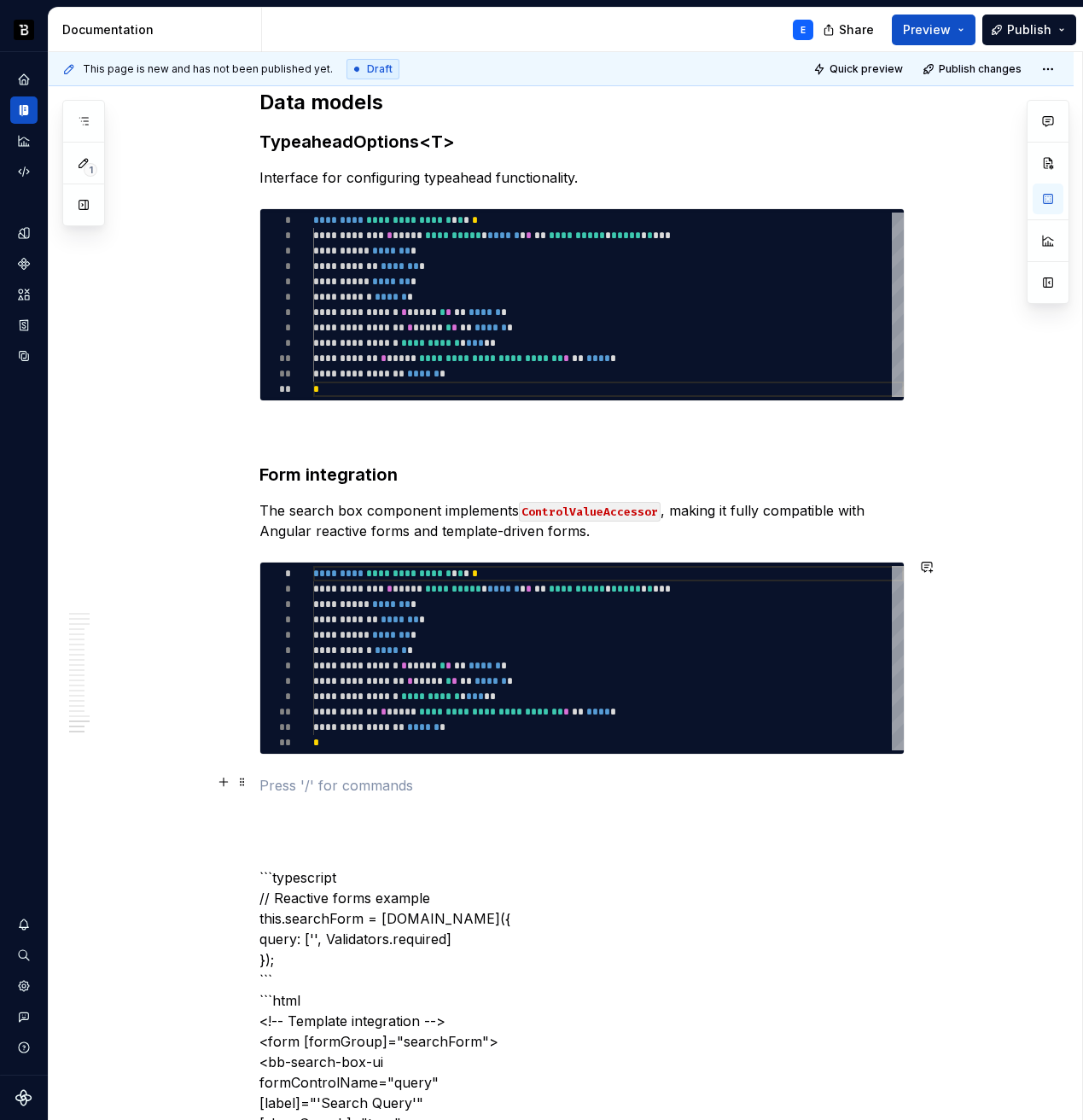
scroll to position [6456, 0]
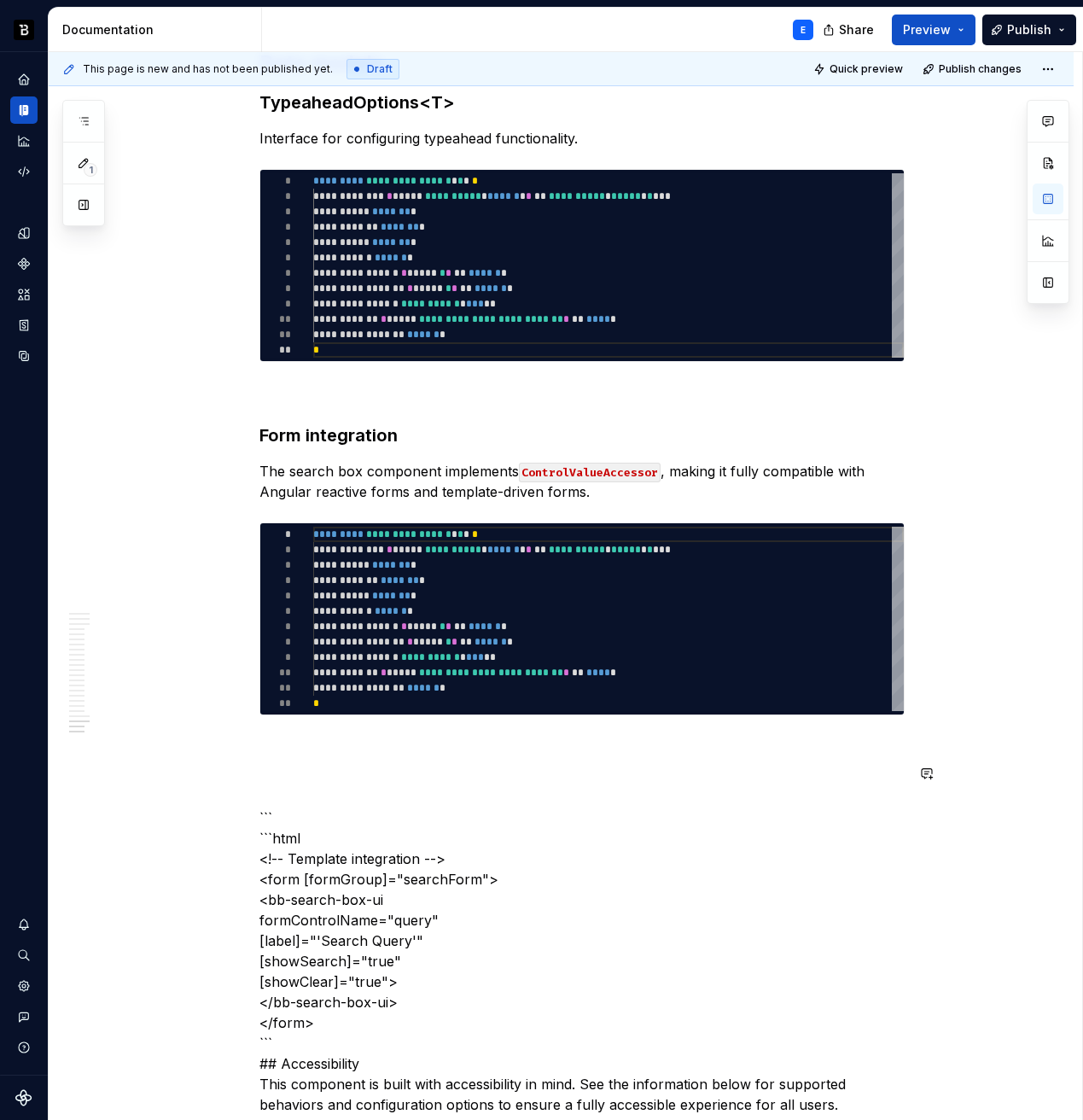
type textarea "*"
click at [350, 667] on div "**********" at bounding box center [608, 619] width 590 height 185
type textarea "**********"
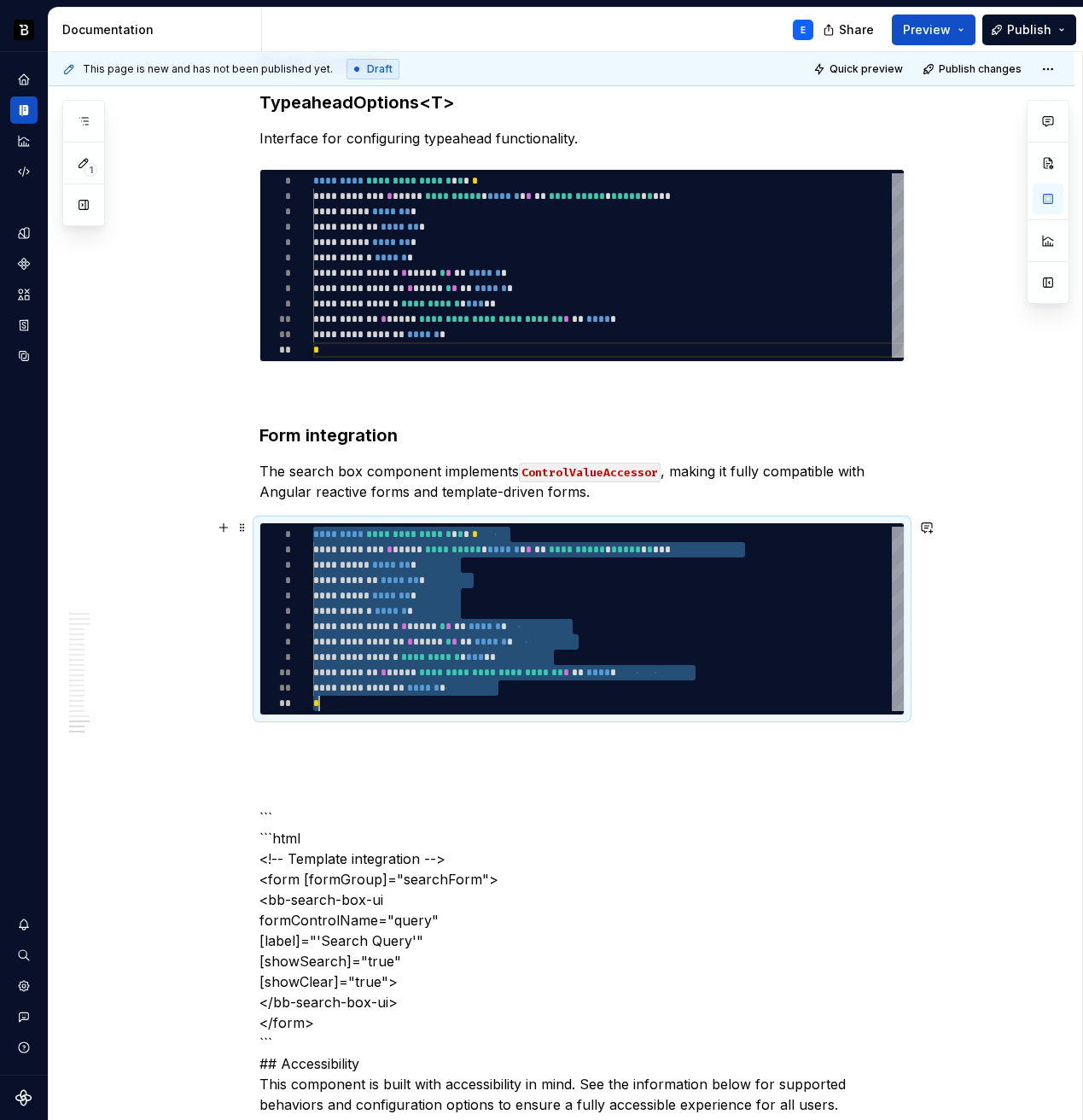
scroll to position [0, 6]
type textarea "*"
type textarea "**********"
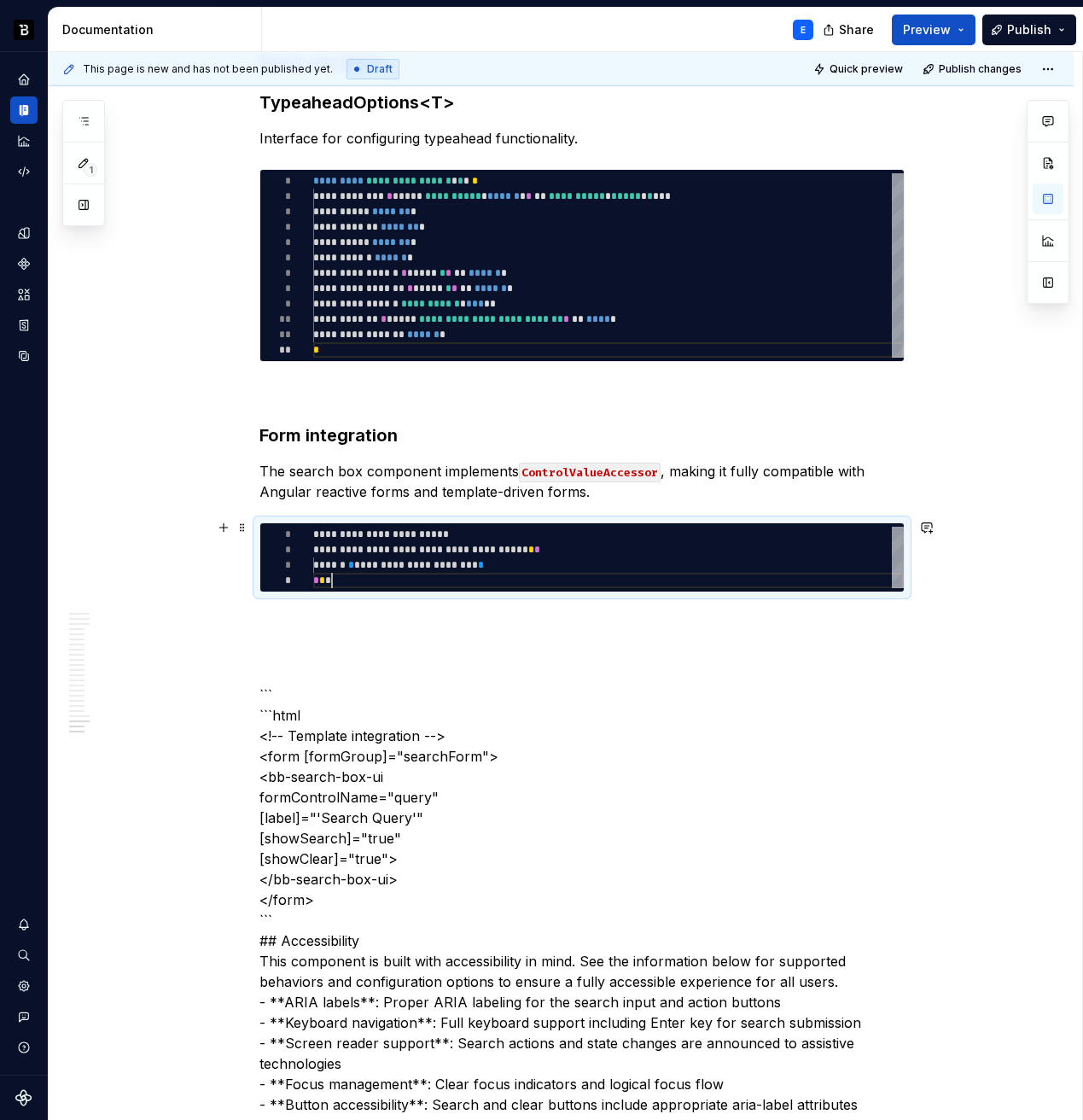
scroll to position [46, 19]
click at [358, 613] on p at bounding box center [582, 623] width 645 height 21
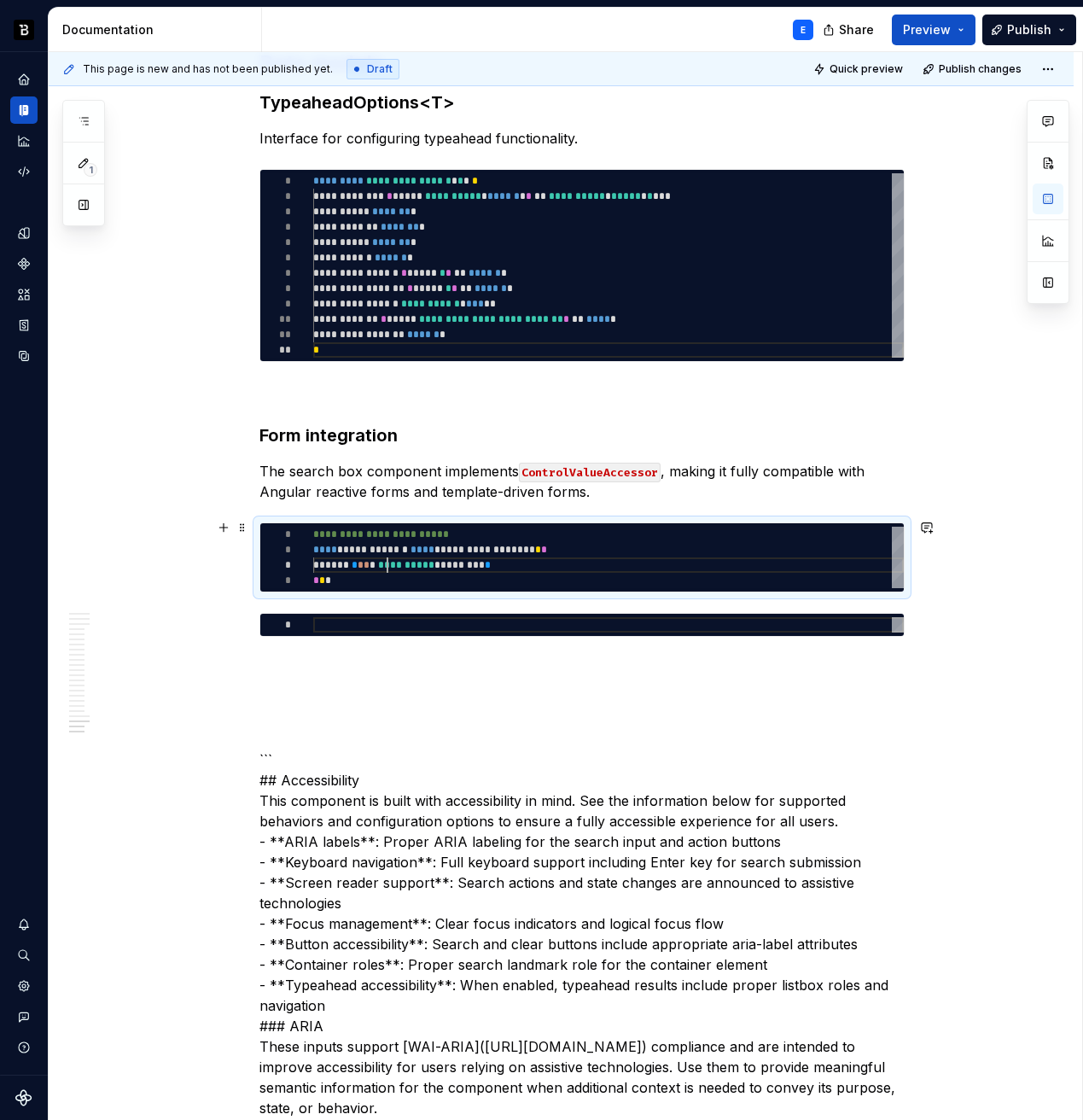
click at [394, 558] on div "**********" at bounding box center [608, 558] width 590 height 62
click at [389, 617] on div at bounding box center [608, 625] width 590 height 15
type textarea "*"
type textarea "**********"
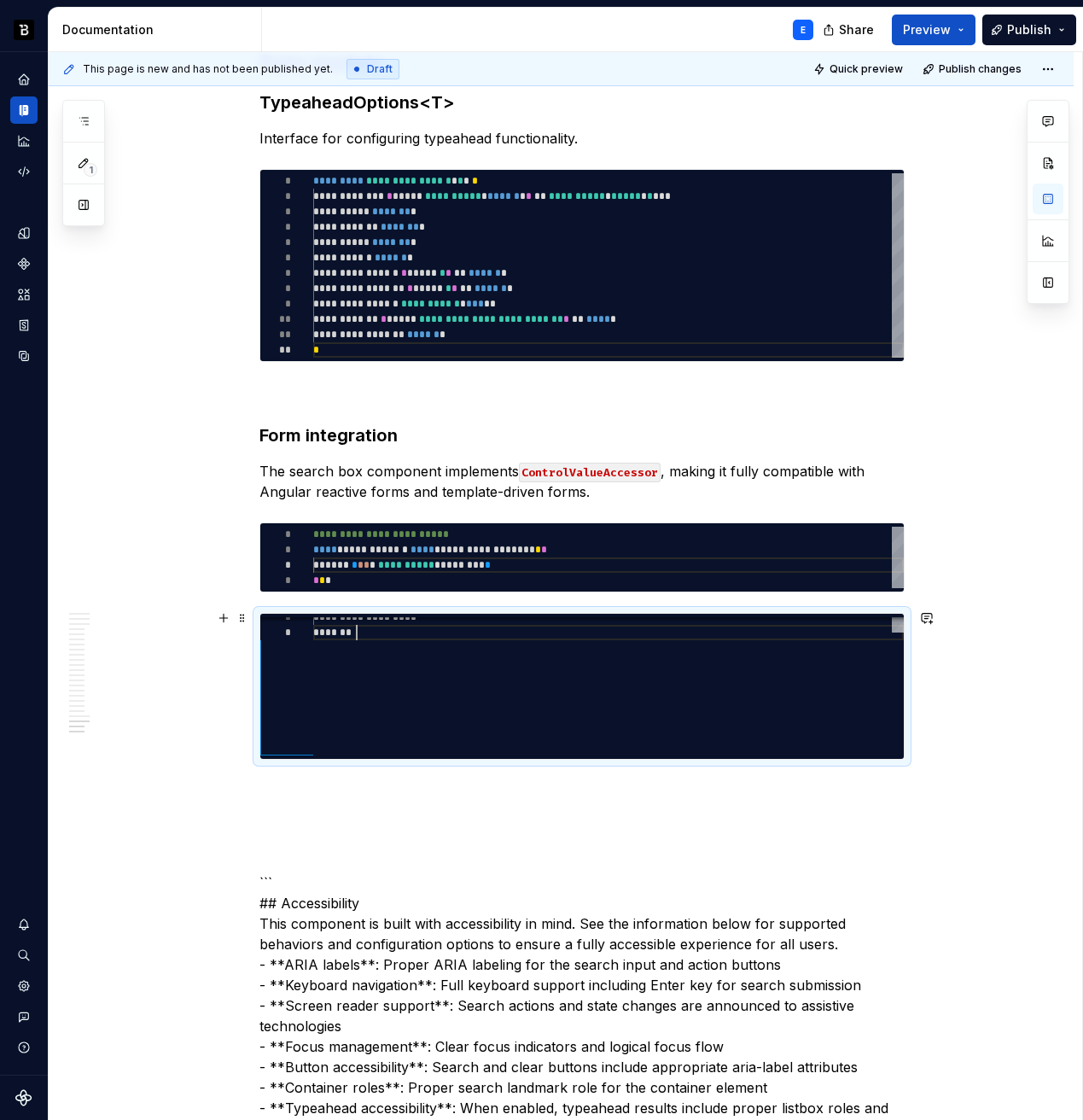
scroll to position [123, 44]
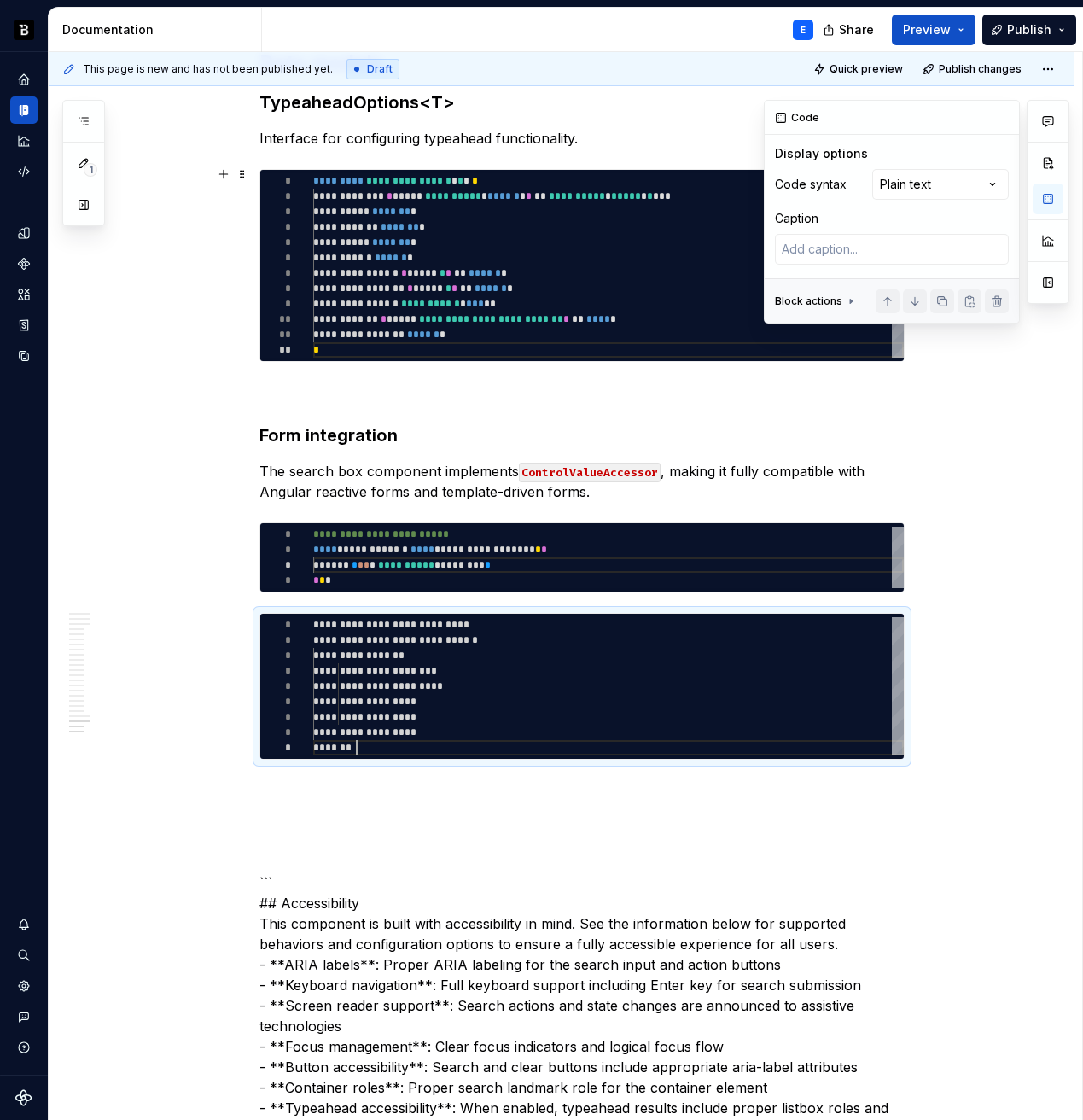
click at [936, 183] on div "Comments Open comments No comments yet Select ‘Comment’ from the block context …" at bounding box center [916, 211] width 305 height 223
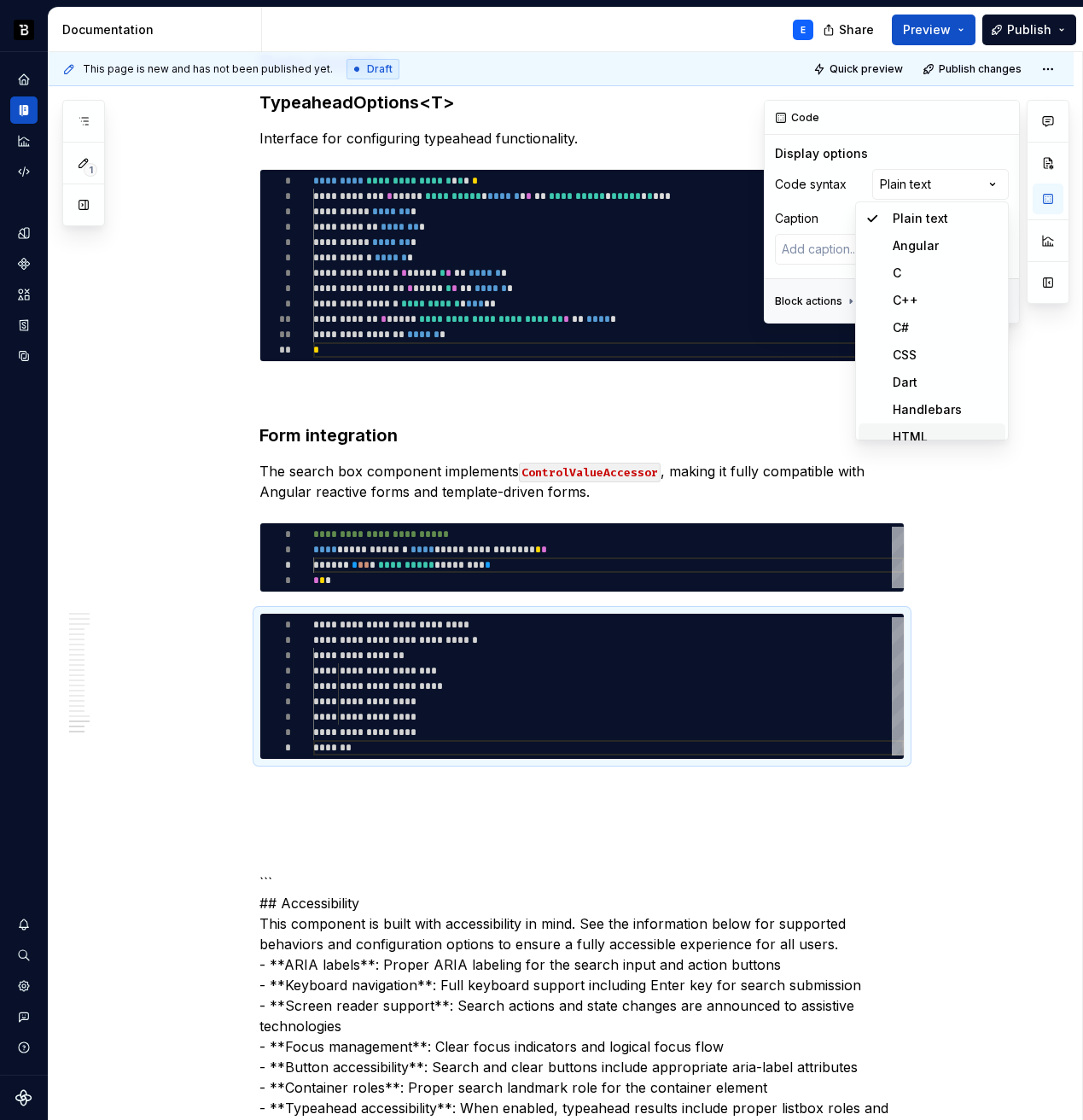
scroll to position [10, 0]
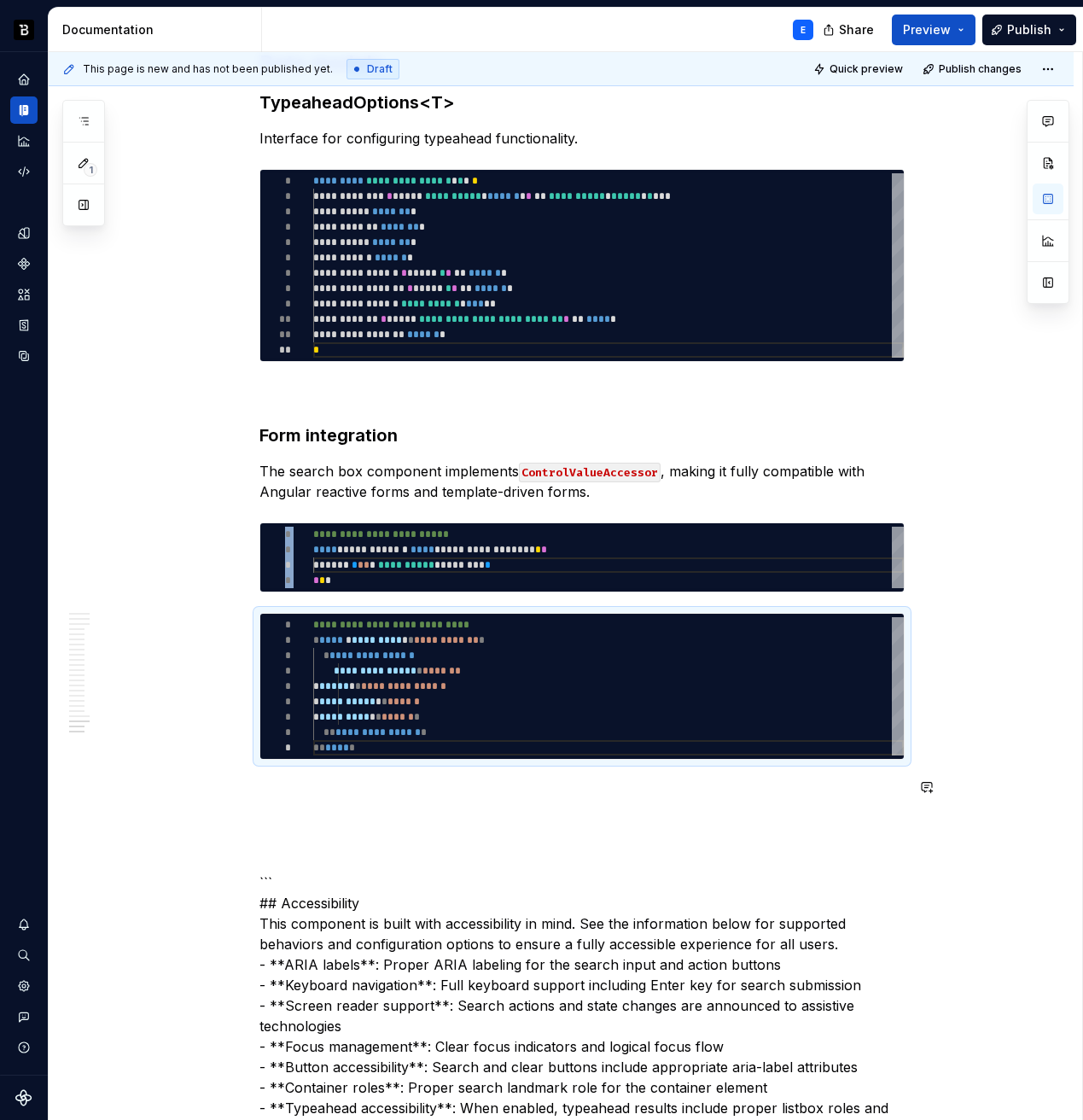
click at [379, 783] on p at bounding box center [582, 791] width 645 height 21
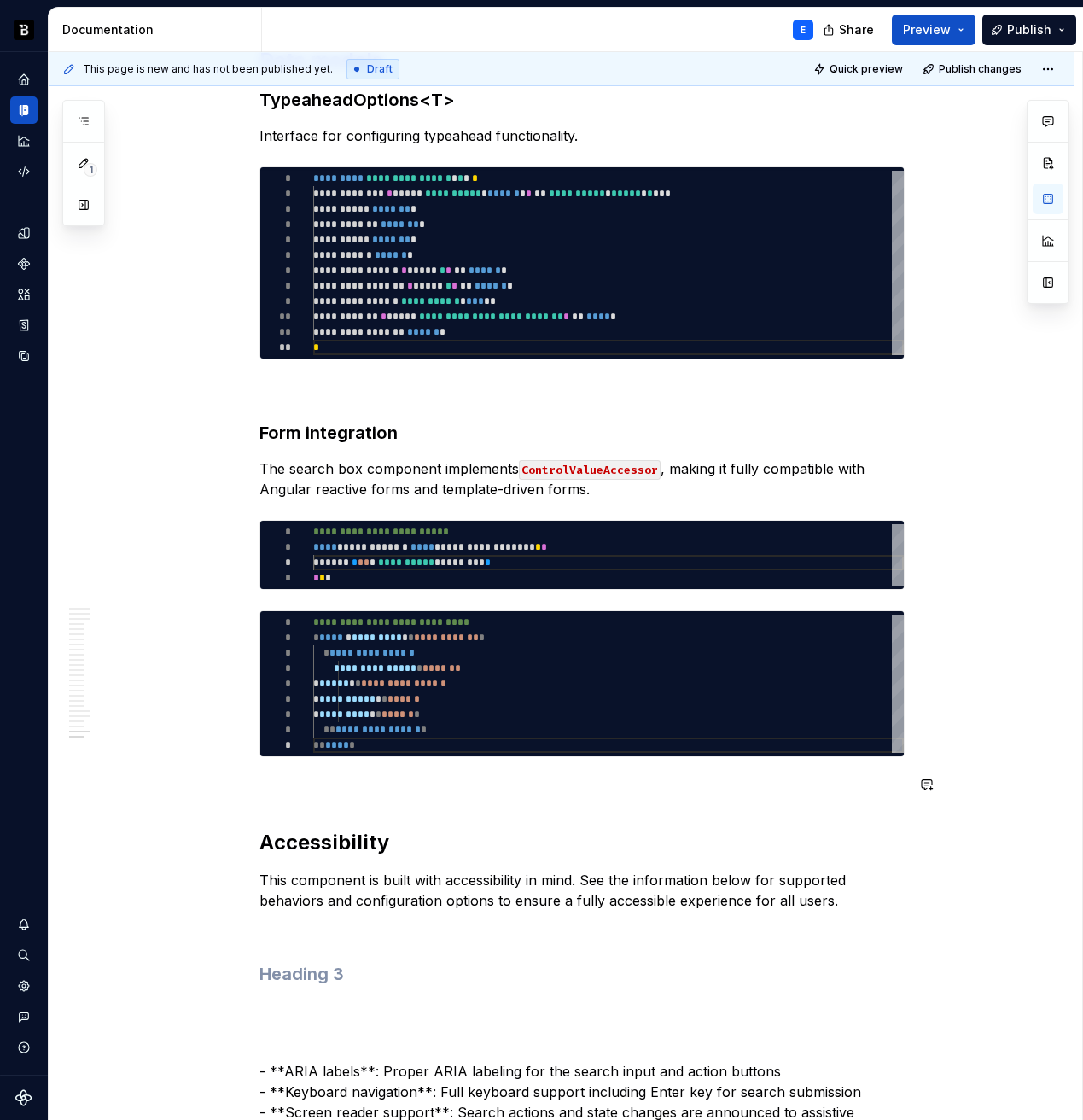
scroll to position [6919, 0]
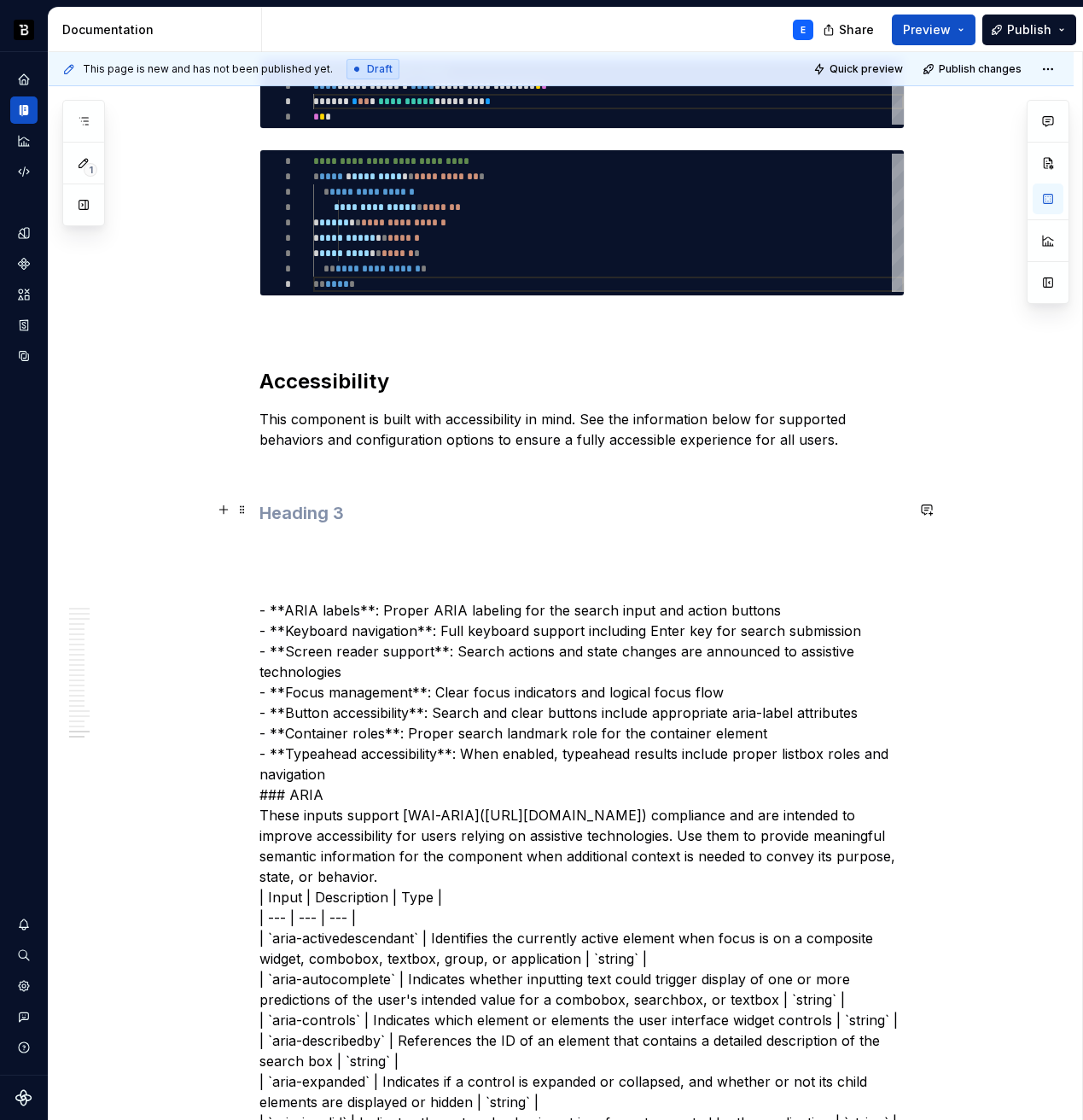
click at [307, 513] on h3 at bounding box center [582, 513] width 645 height 24
click at [339, 610] on p "- **ARIA labels**: Proper ARIA labeling for the search input and action buttons…" at bounding box center [582, 990] width 645 height 902
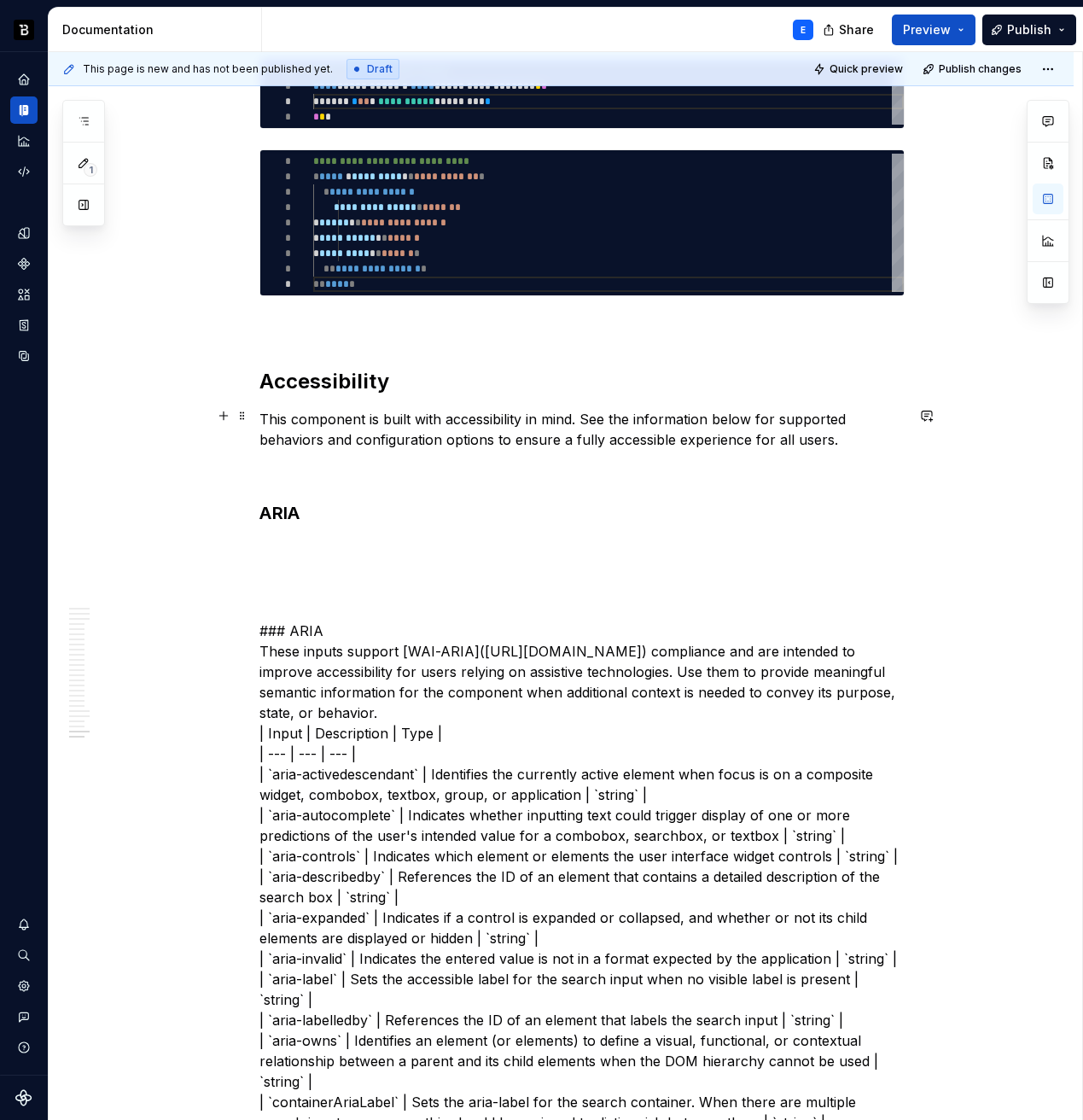
click at [618, 434] on p "This component is built with accessibility in mind. See the information below f…" at bounding box center [582, 430] width 645 height 41
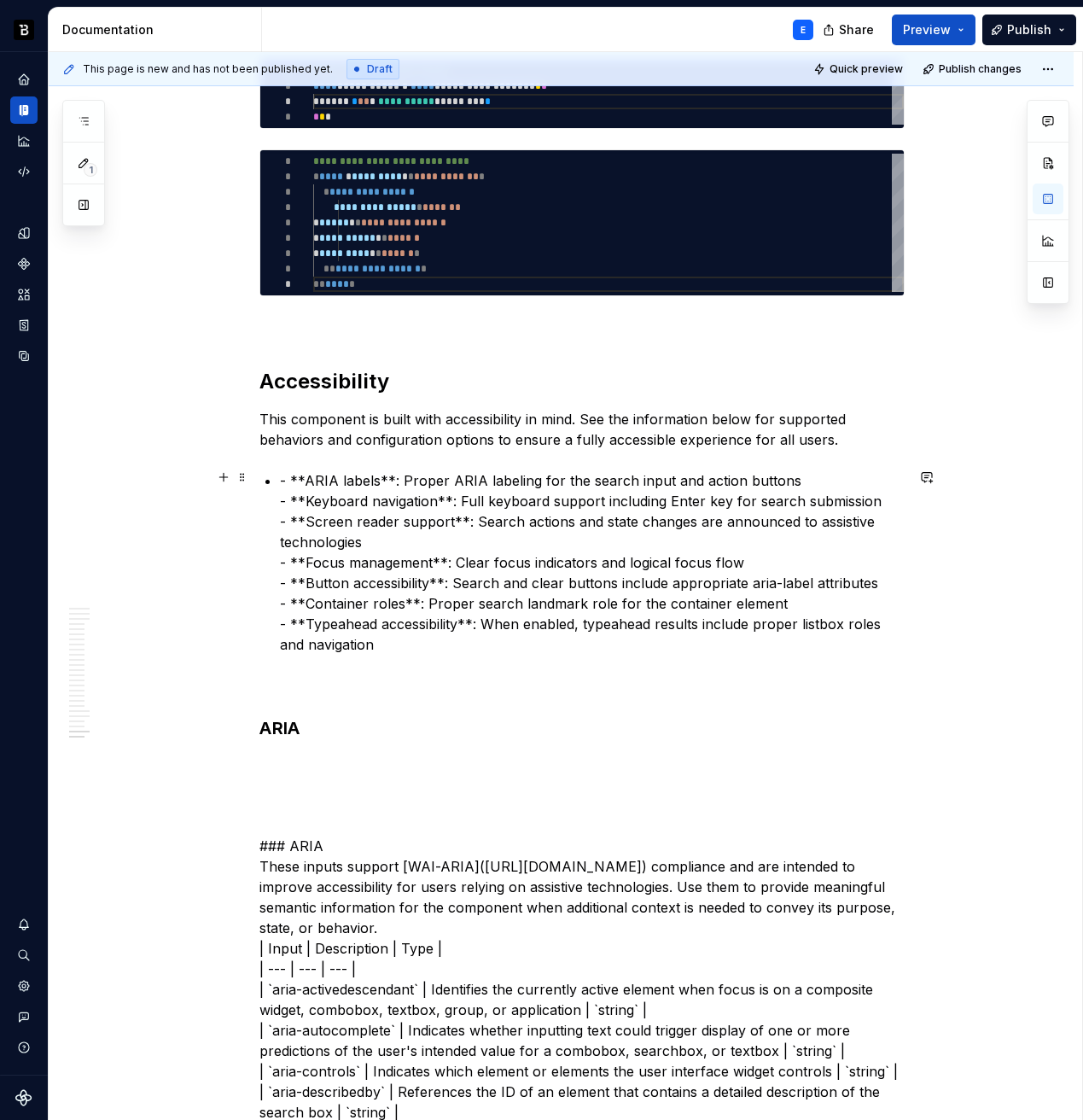
click at [417, 477] on p "- **ARIA labels**: Proper ARIA labeling for the search input and action buttons…" at bounding box center [592, 563] width 624 height 185
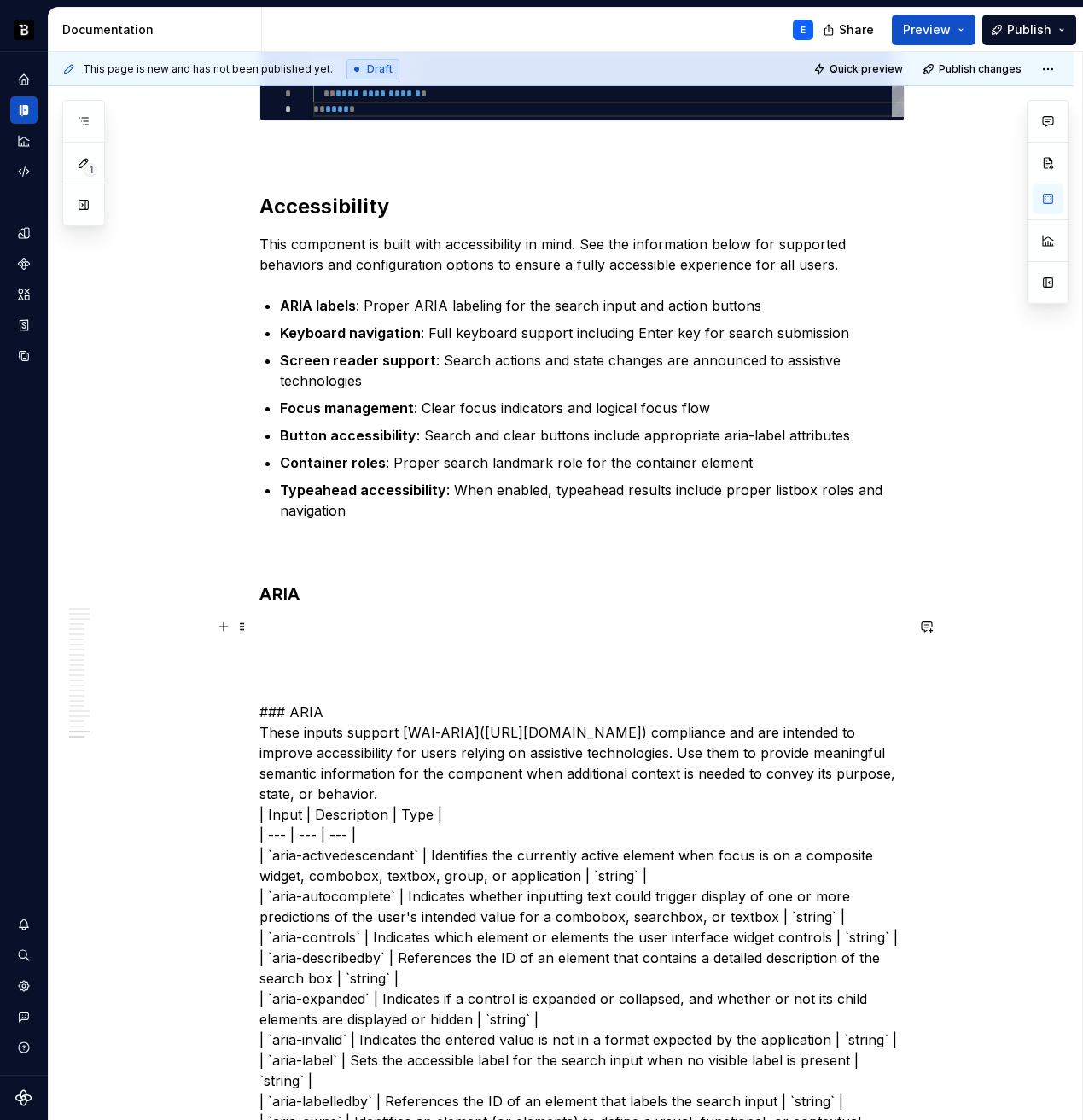
scroll to position [7102, 0]
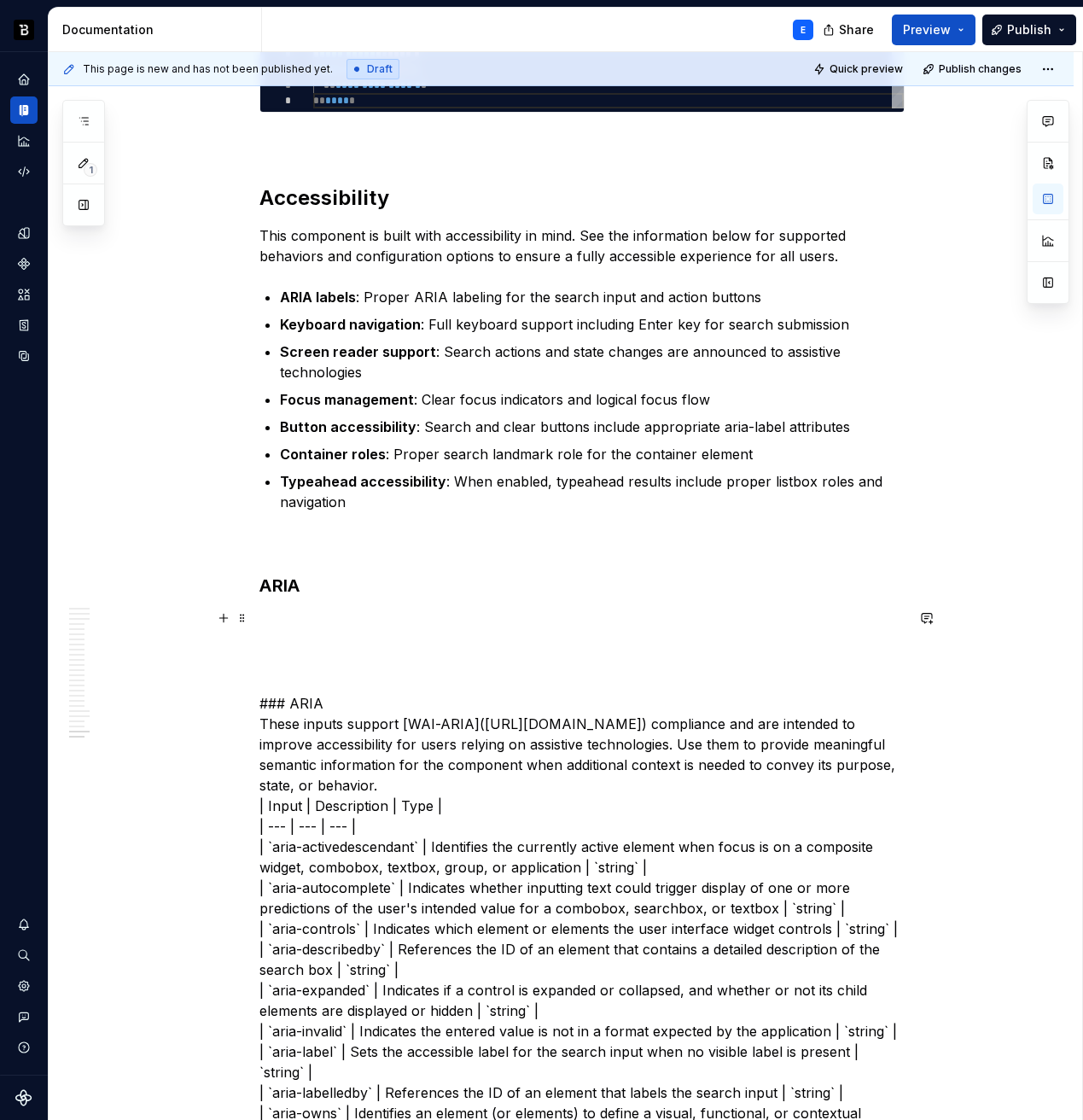
click at [357, 695] on p "### ARIA These inputs support [WAI-ARIA](https://www.w3.org/WAI/standards-guide…" at bounding box center [582, 980] width 645 height 738
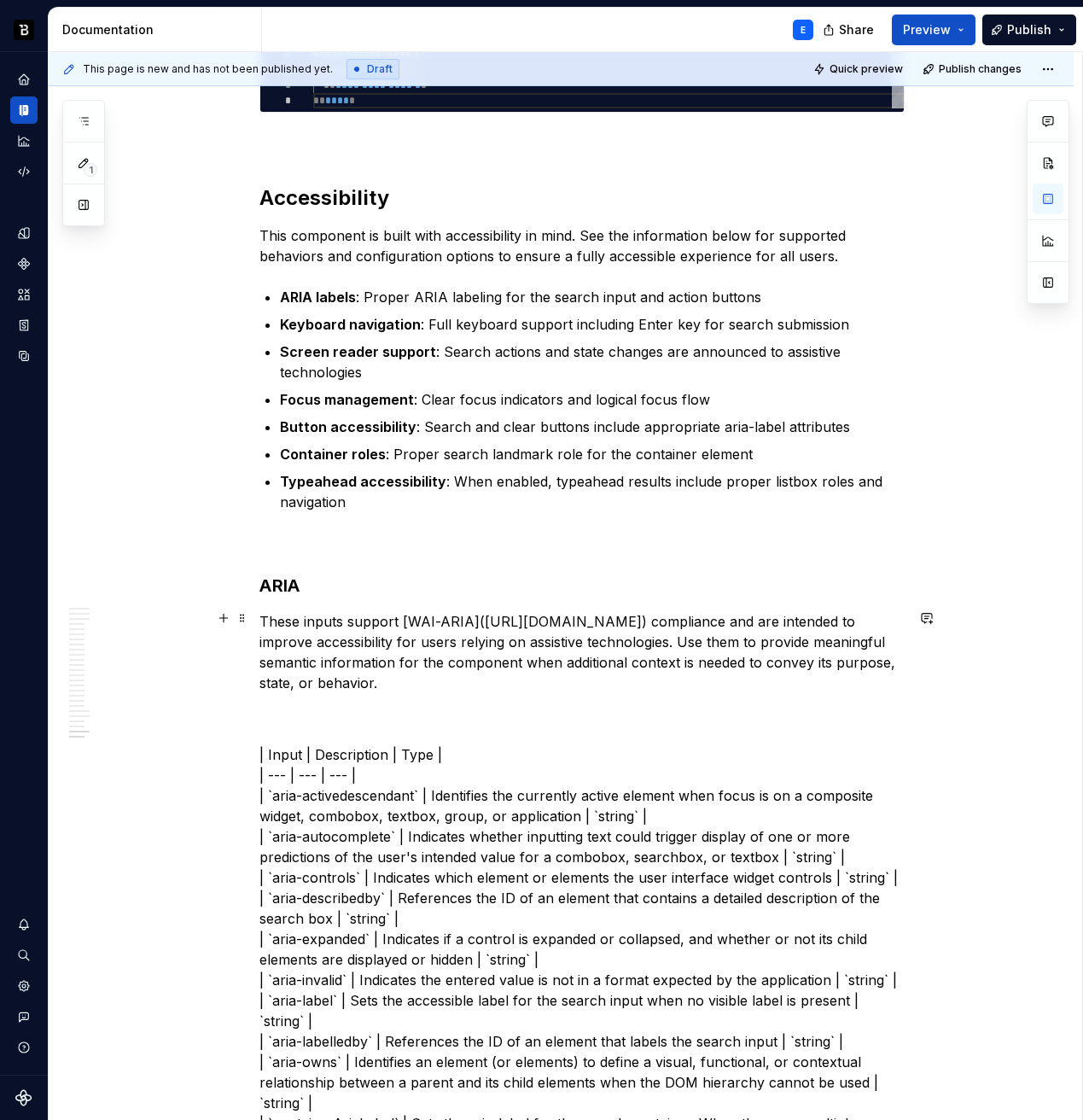
click at [407, 613] on p "These inputs support [WAI-ARIA](https://www.w3.org/WAI/standards-guidelines/ari…" at bounding box center [582, 652] width 645 height 82
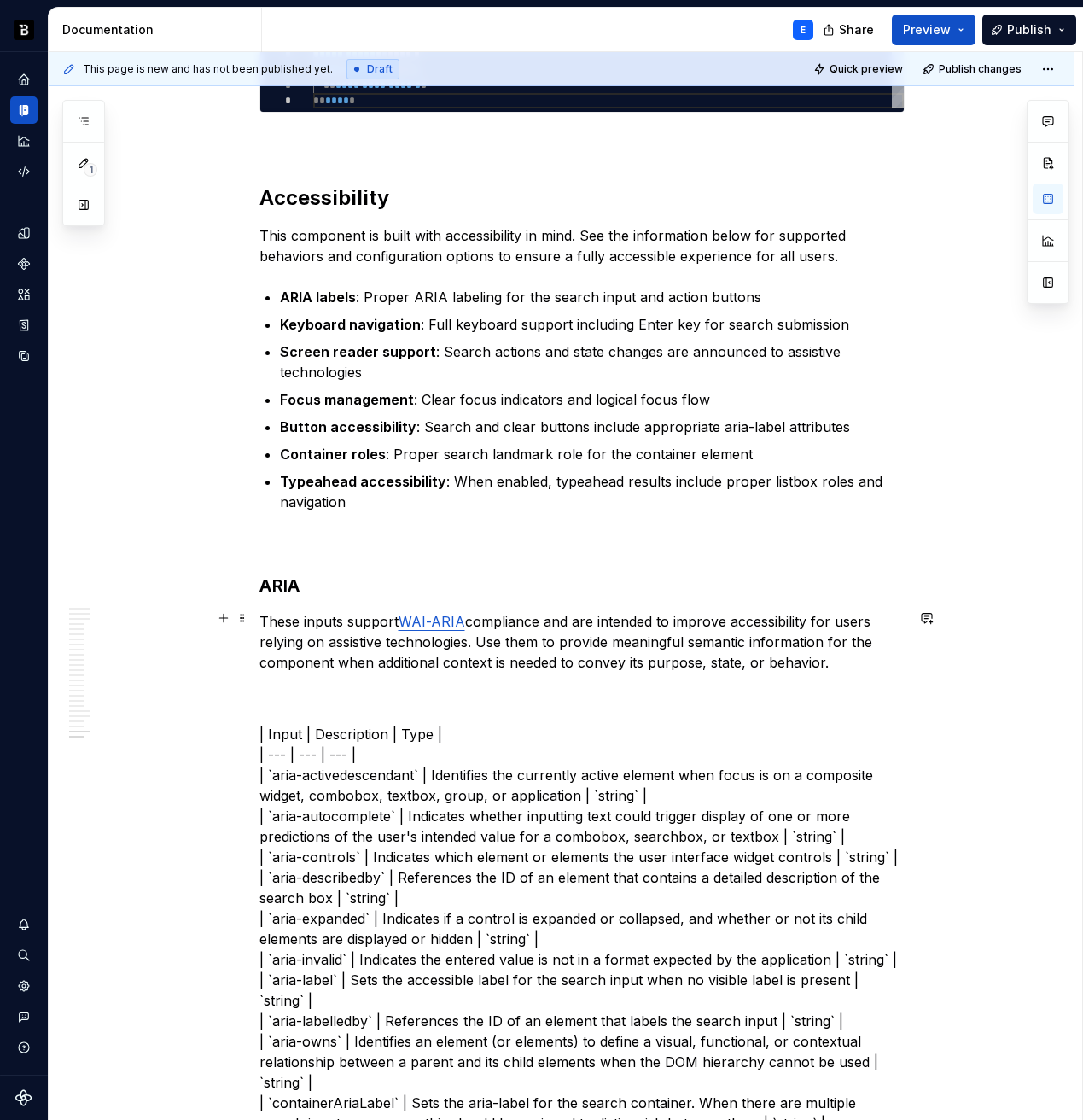
click at [850, 658] on p "These inputs support WAI-ARIA compliance and are intended to improve accessibil…" at bounding box center [582, 642] width 645 height 62
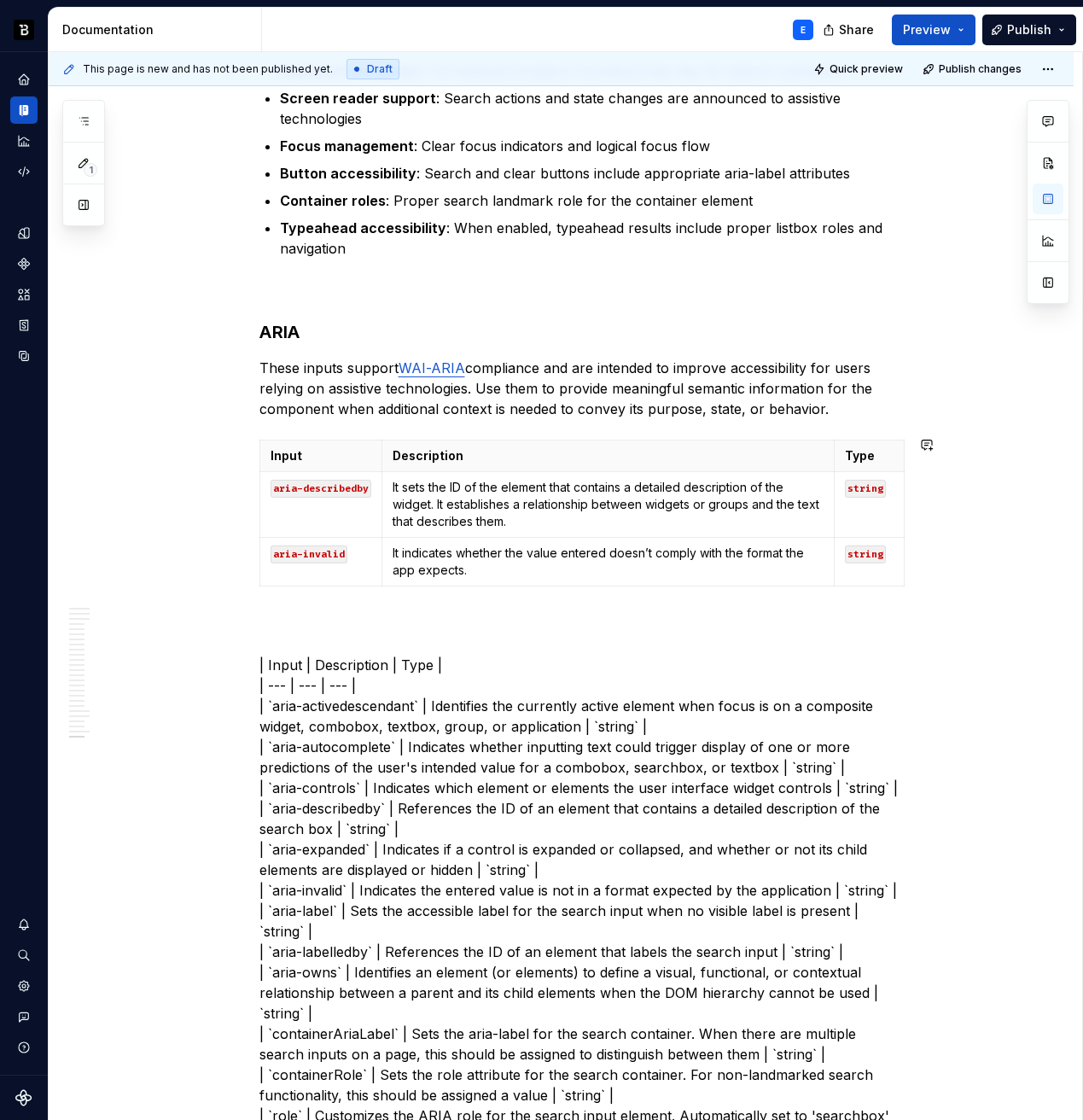
scroll to position [7373, 0]
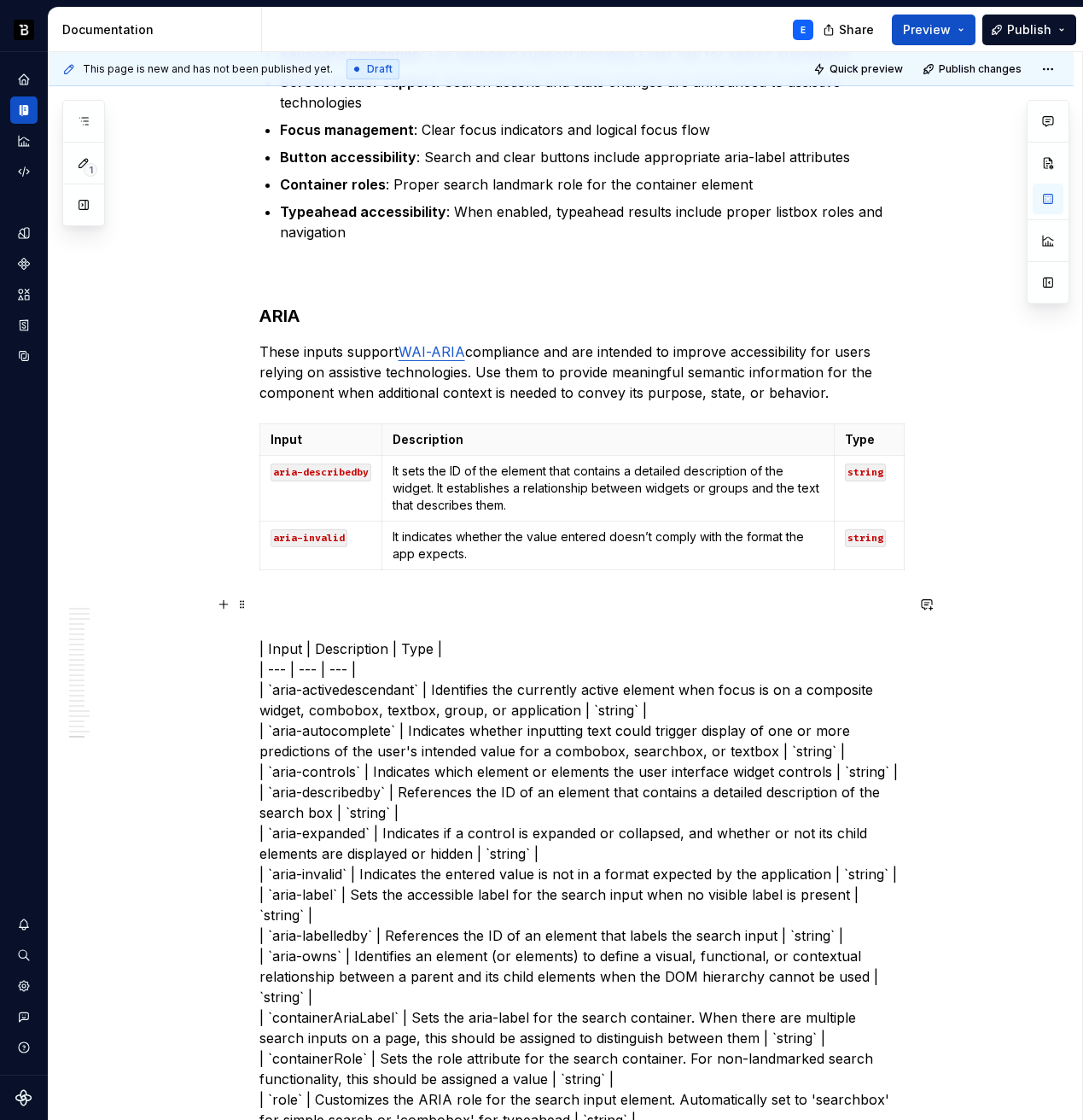
click at [494, 649] on p "| Input | Description | Type | | --- | --- | --- | | `aria-activedescendant` | …" at bounding box center [582, 894] width 645 height 594
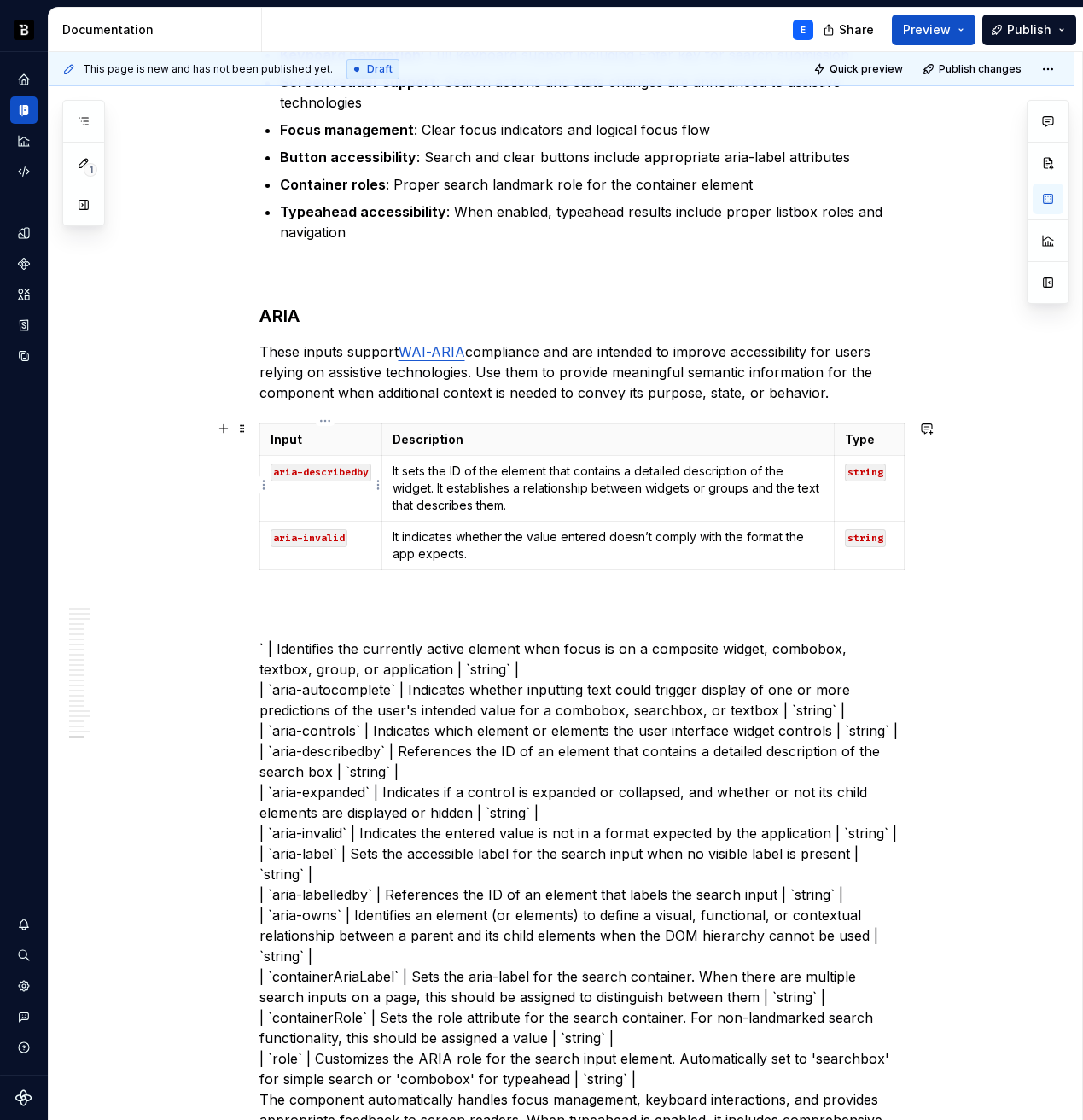
click at [295, 471] on code "aria-describedby" at bounding box center [321, 472] width 101 height 18
click at [302, 644] on p "` | Identifies the currently active element when focus is on a composite widget…" at bounding box center [582, 874] width 645 height 554
click at [367, 667] on p "` | Identifies the currently active element when focus is on a composite widget…" at bounding box center [582, 874] width 645 height 554
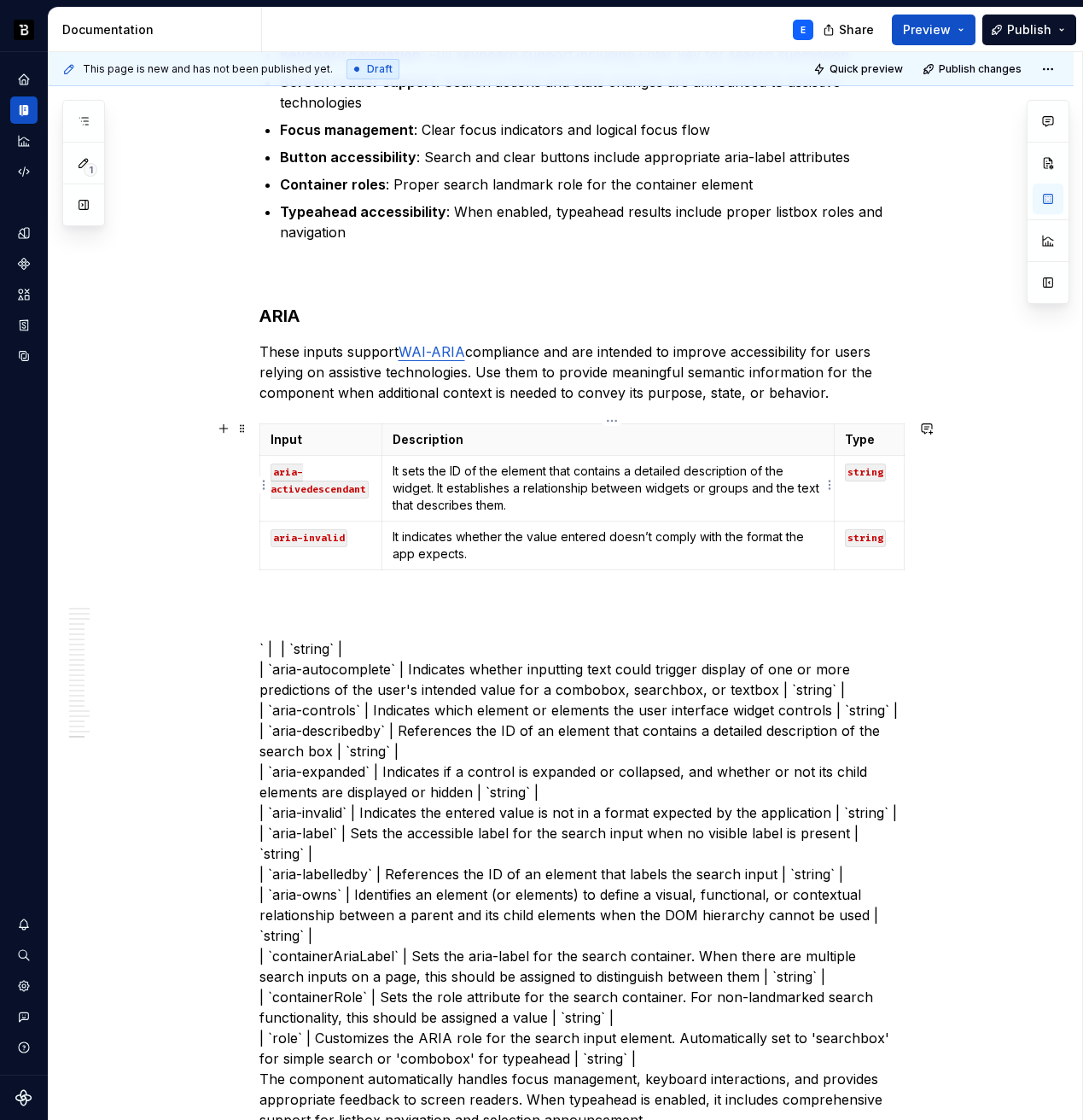
click at [443, 479] on p "It sets the ID of the element that contains a detailed description of the widge…" at bounding box center [607, 489] width 430 height 51
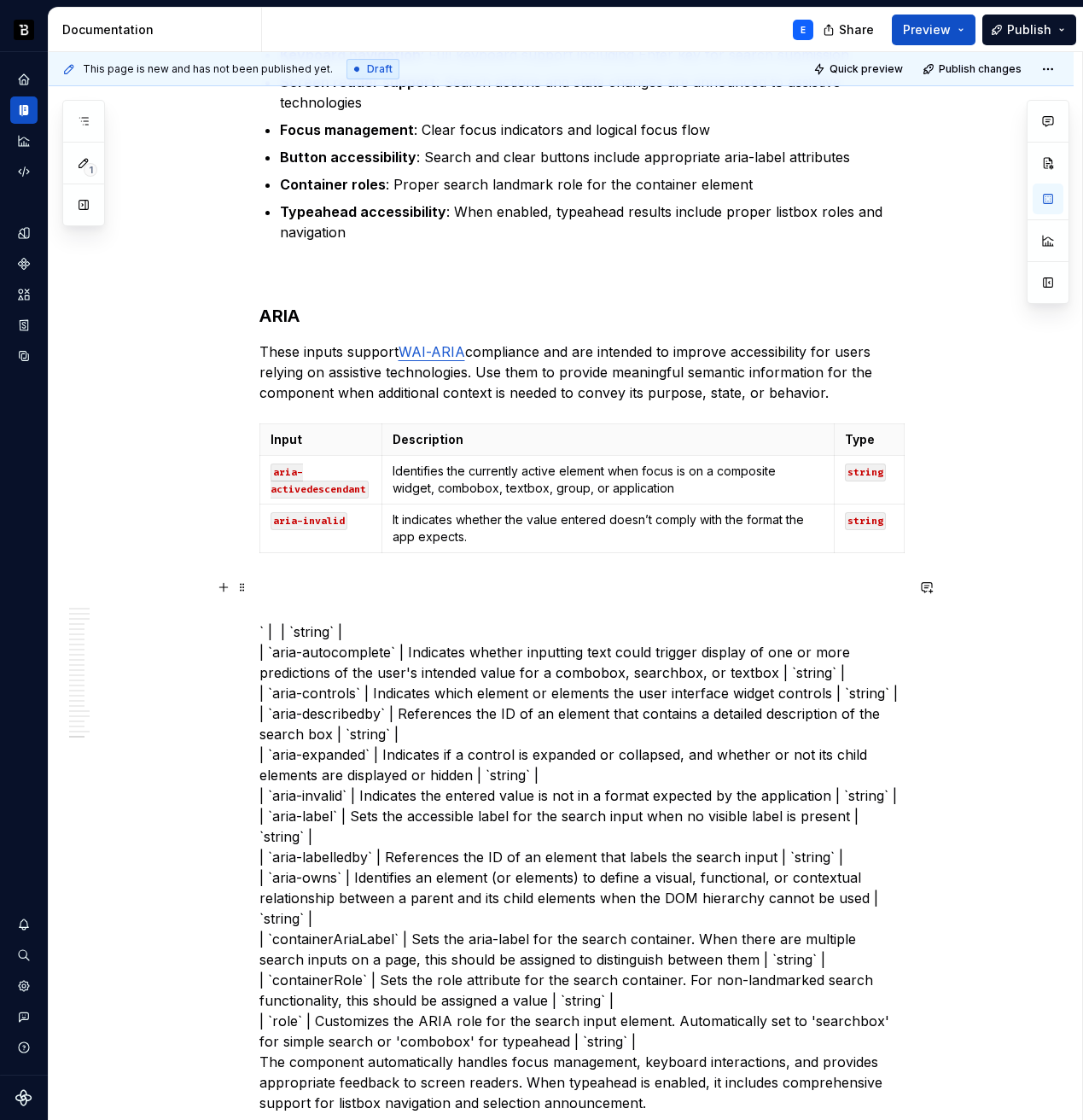
click at [310, 626] on p "` | | `string` | | `aria-autocomplete` | Indicates whether inputting text could…" at bounding box center [582, 846] width 645 height 533
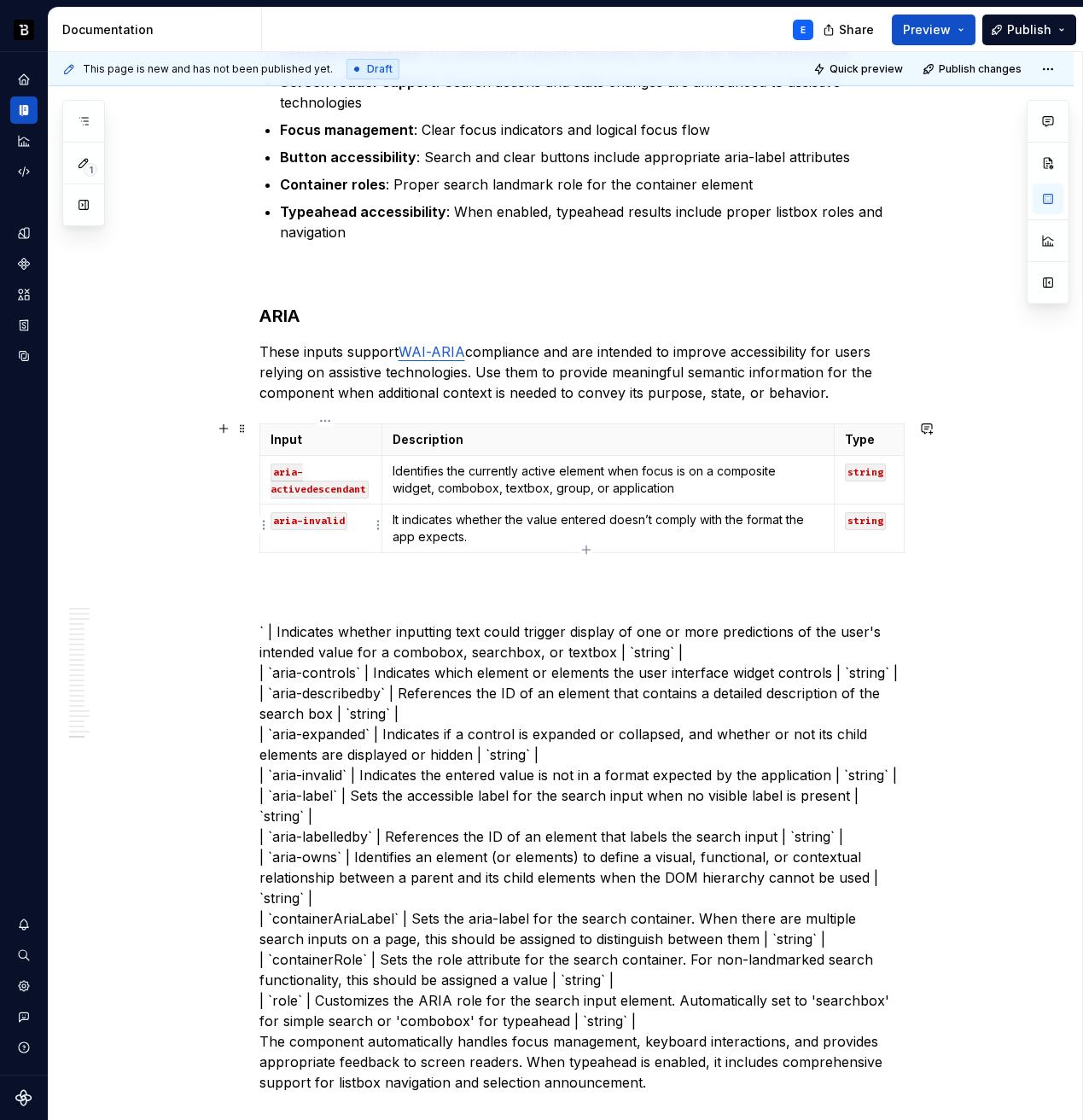
click at [293, 507] on td "aria-invalid" at bounding box center [321, 529] width 123 height 49
click at [298, 623] on p "` | Indicates whether inputting text could trigger display of one or more predi…" at bounding box center [582, 836] width 645 height 513
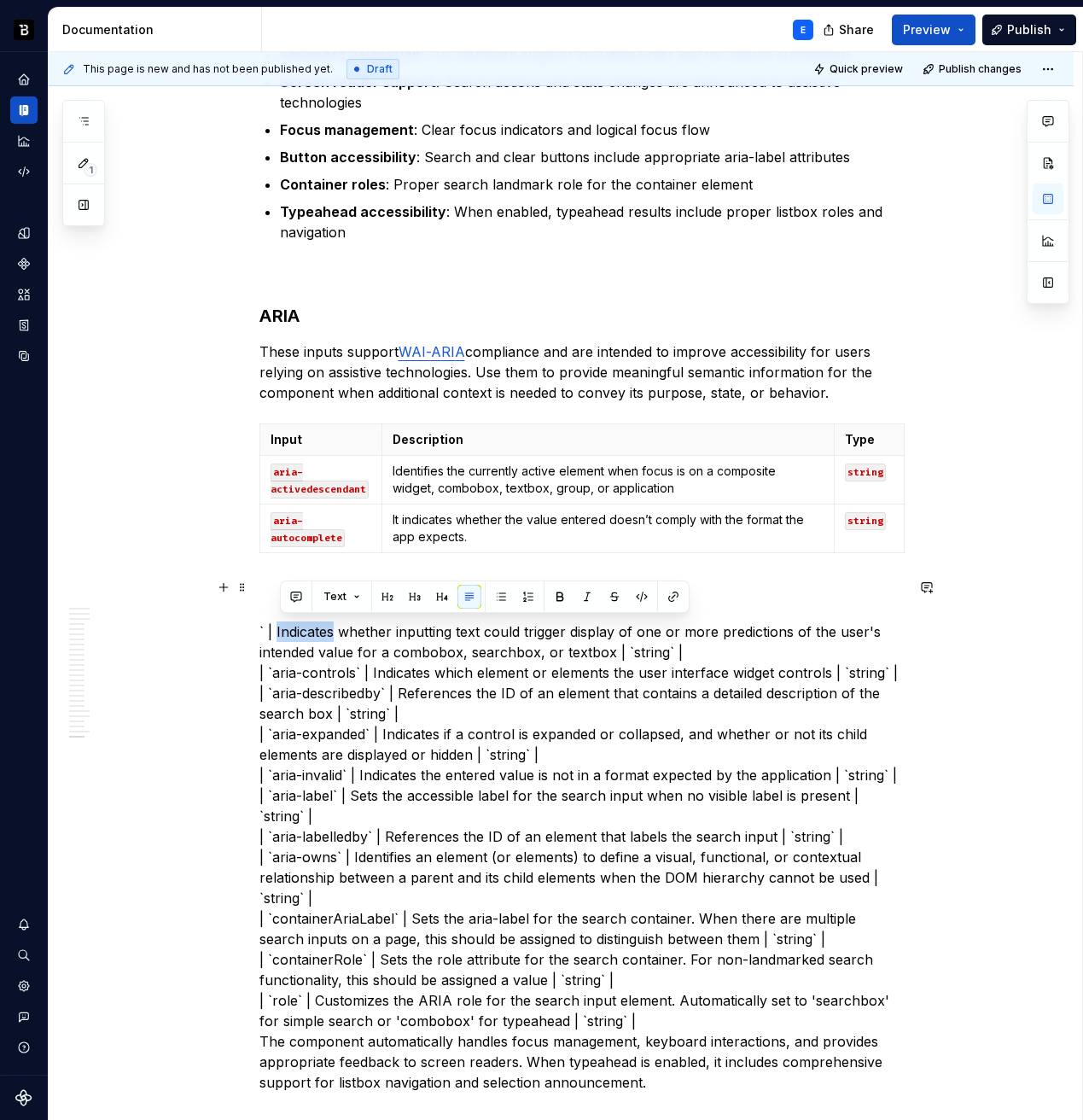
click at [298, 623] on p "` | Indicates whether inputting text could trigger display of one or more predi…" at bounding box center [582, 836] width 645 height 513
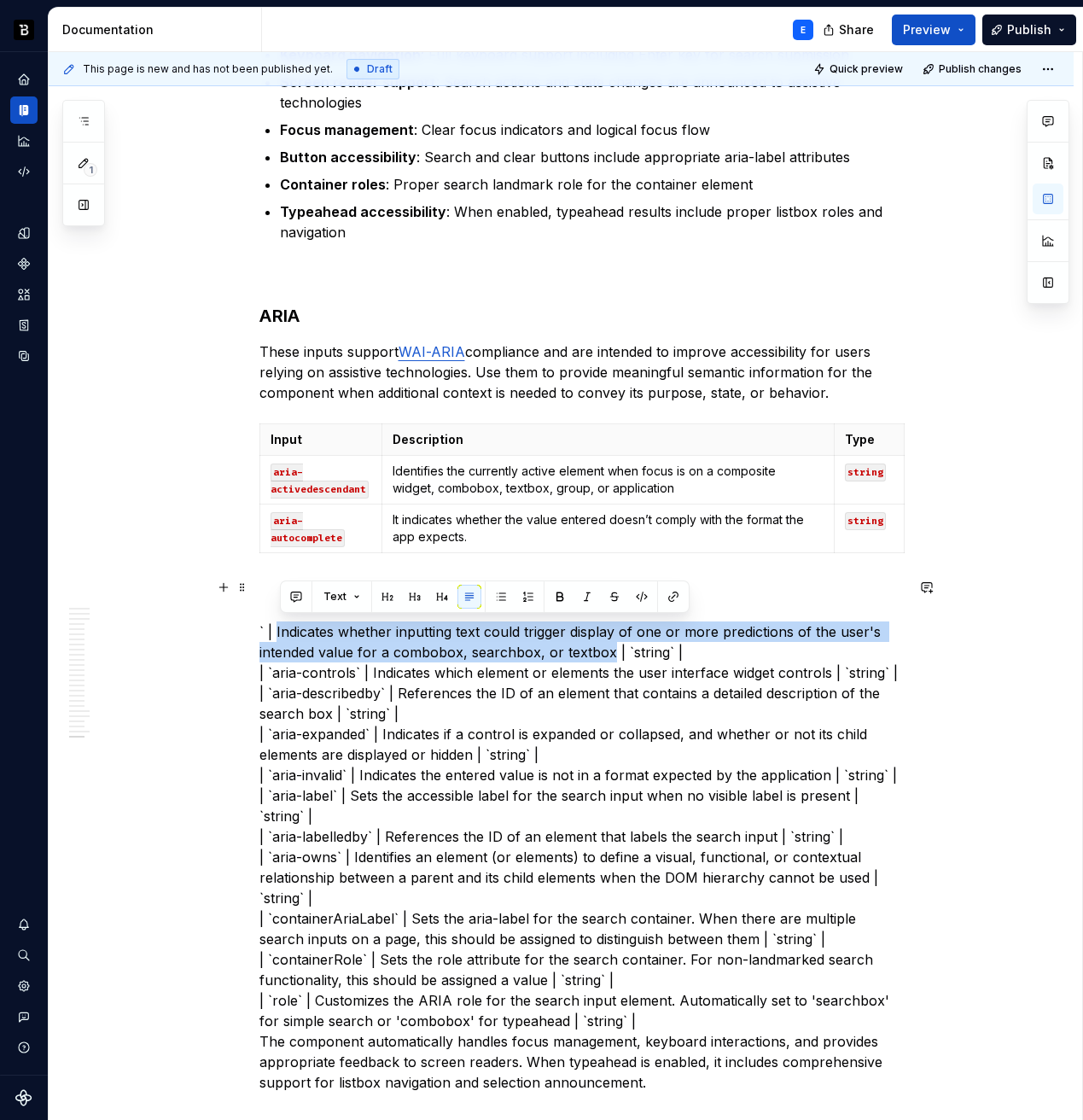
click at [596, 651] on p "` | Indicates whether inputting text could trigger display of one or more predi…" at bounding box center [582, 836] width 645 height 513
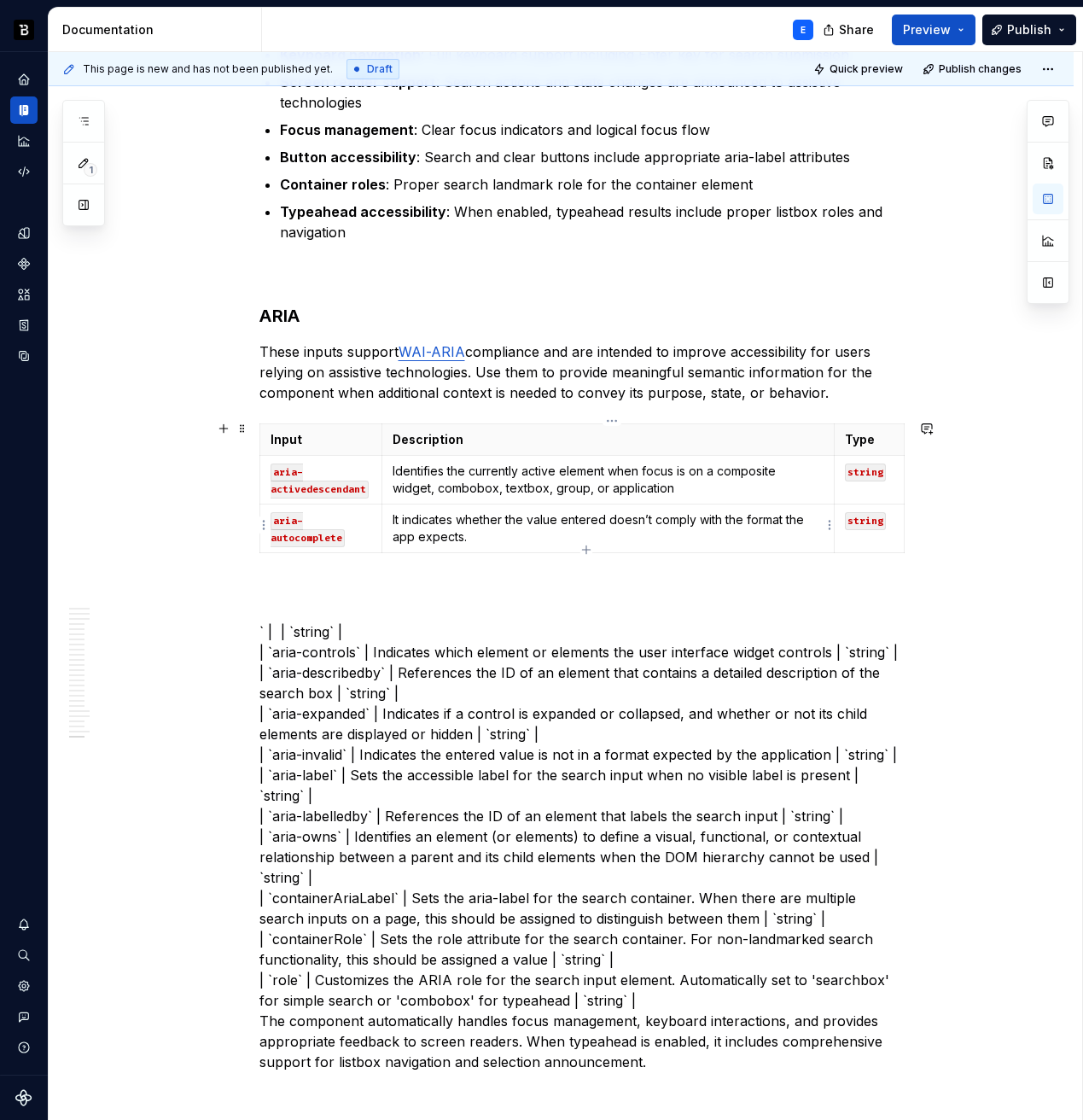
click at [542, 520] on p "It indicates whether the value entered doesn’t comply with the format the app e…" at bounding box center [607, 529] width 430 height 34
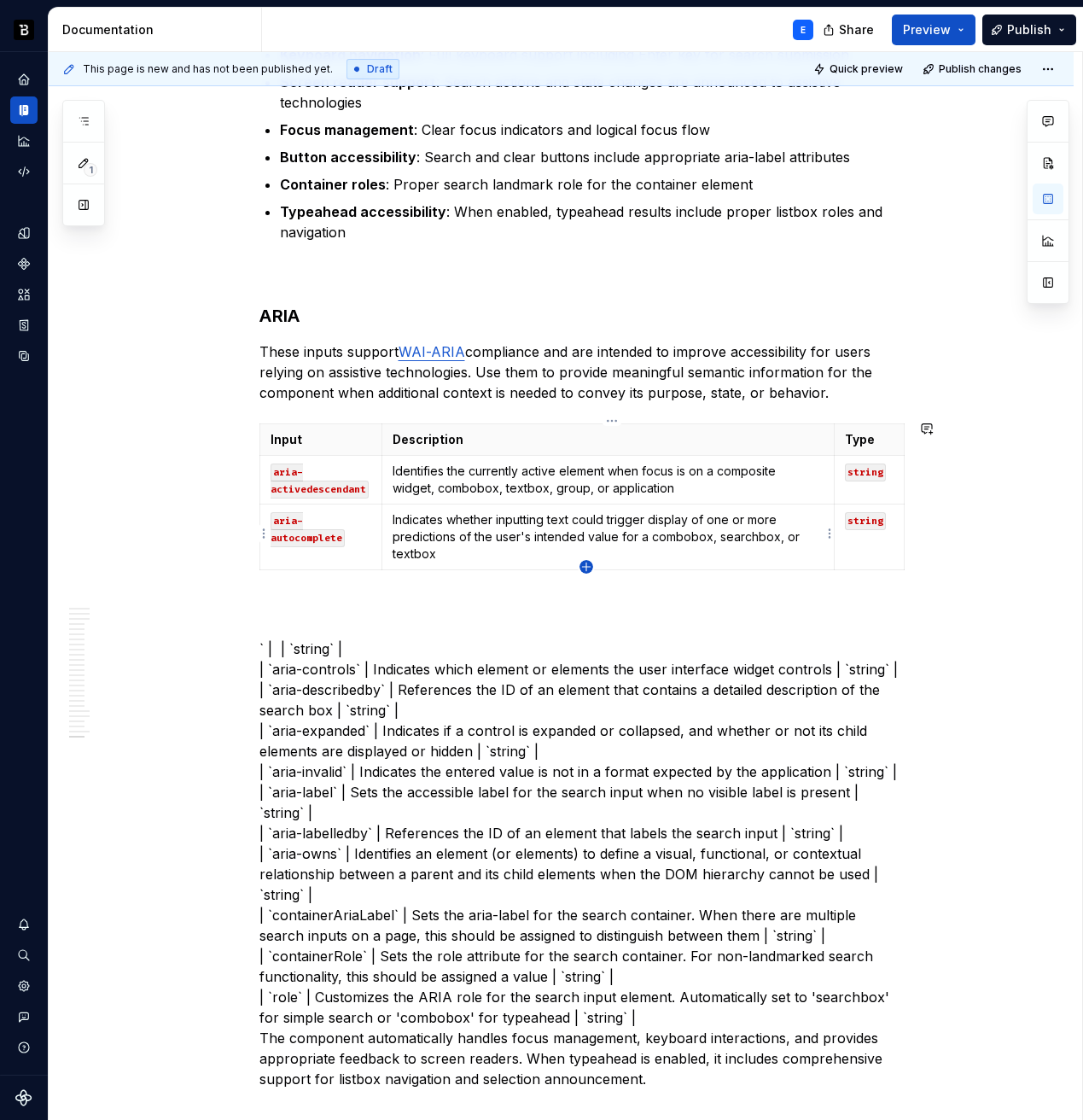
click at [588, 566] on icon "button" at bounding box center [586, 567] width 14 height 14
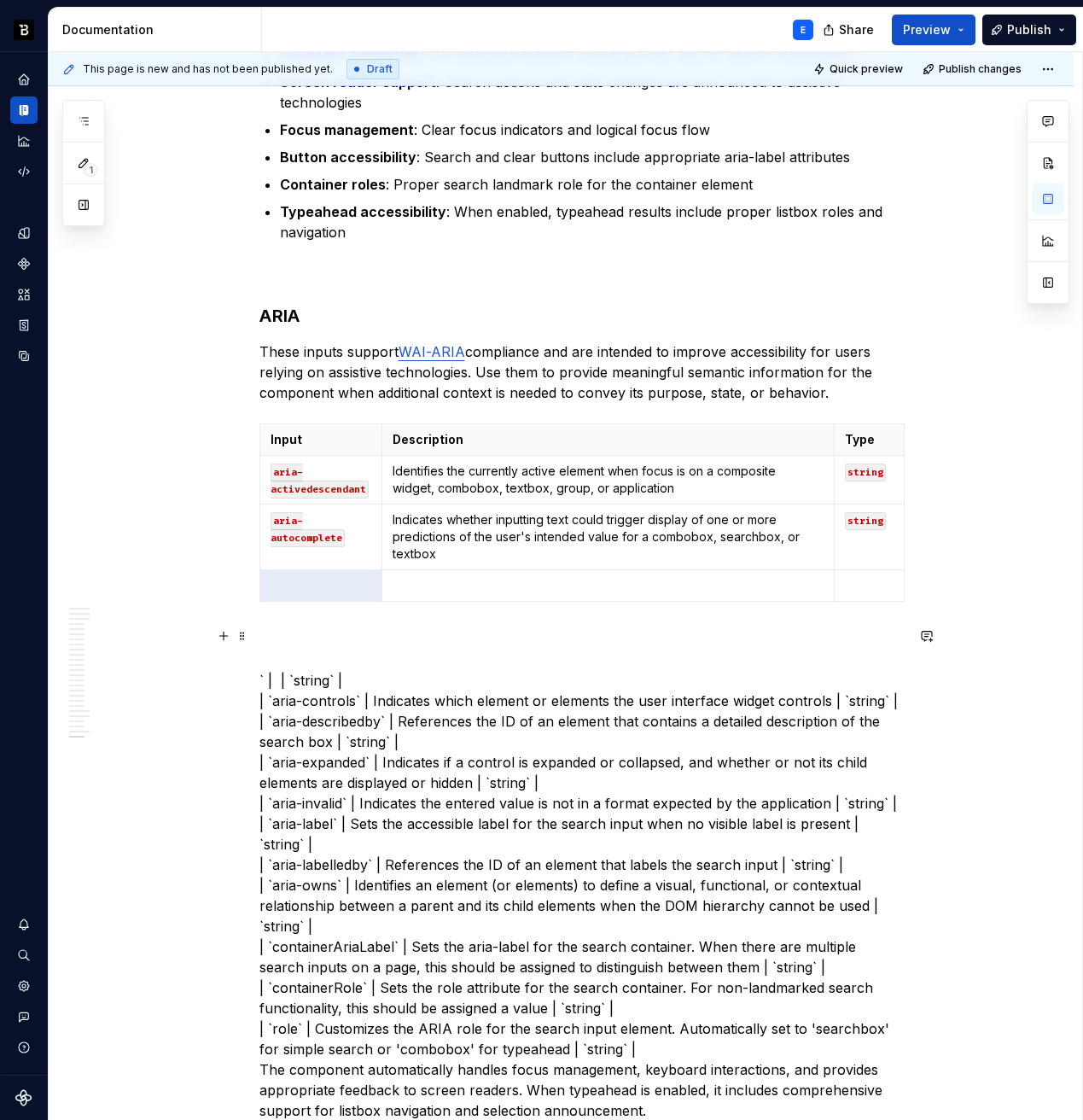
click at [409, 672] on p "` | | `string` | | `aria-controls` | Indicates which element or elements the us…" at bounding box center [582, 874] width 645 height 492
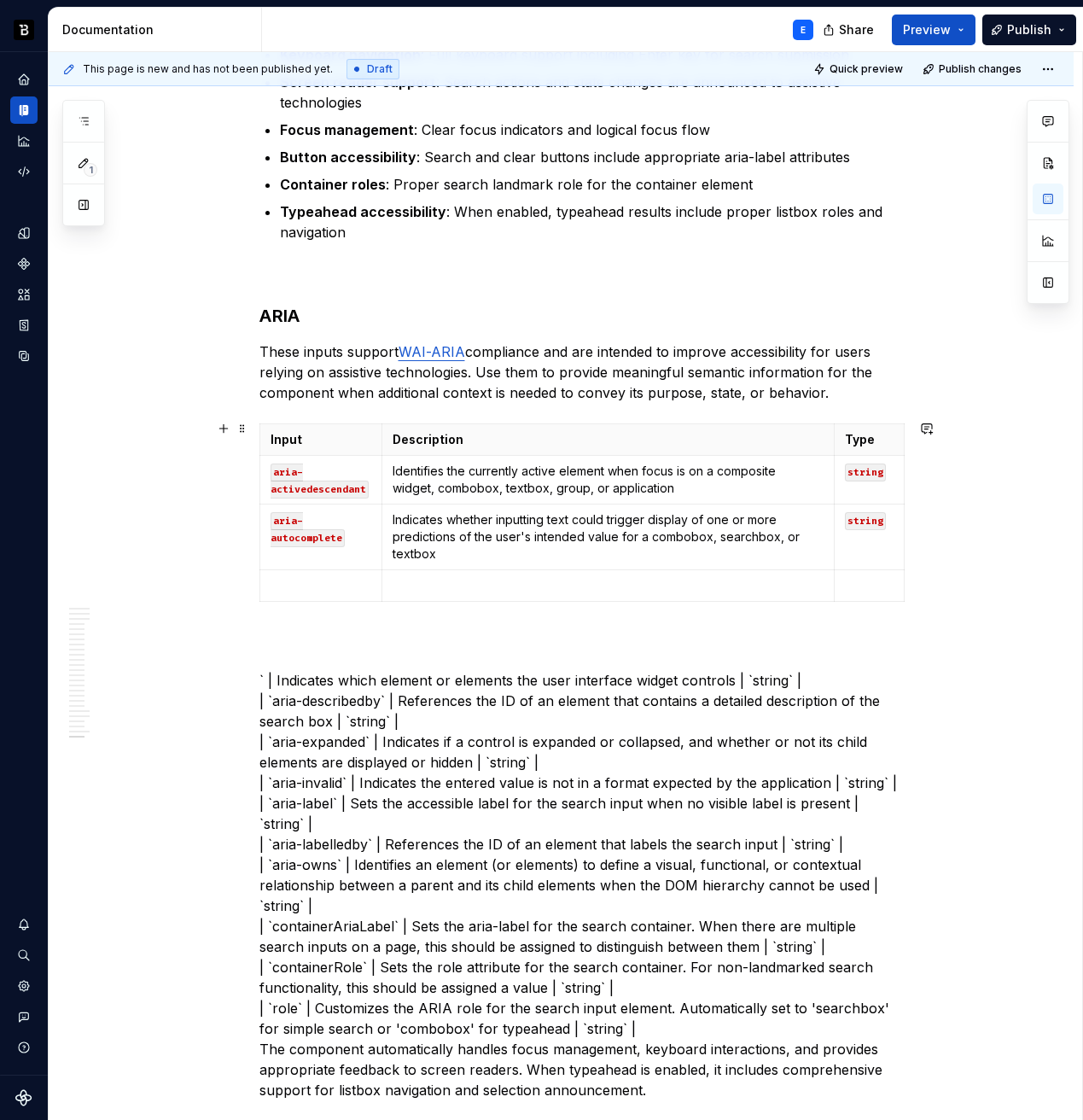
click at [338, 577] on p at bounding box center [321, 585] width 102 height 17
click at [311, 675] on p "` | Indicates which element or elements the user interface widget controls | `s…" at bounding box center [582, 864] width 645 height 471
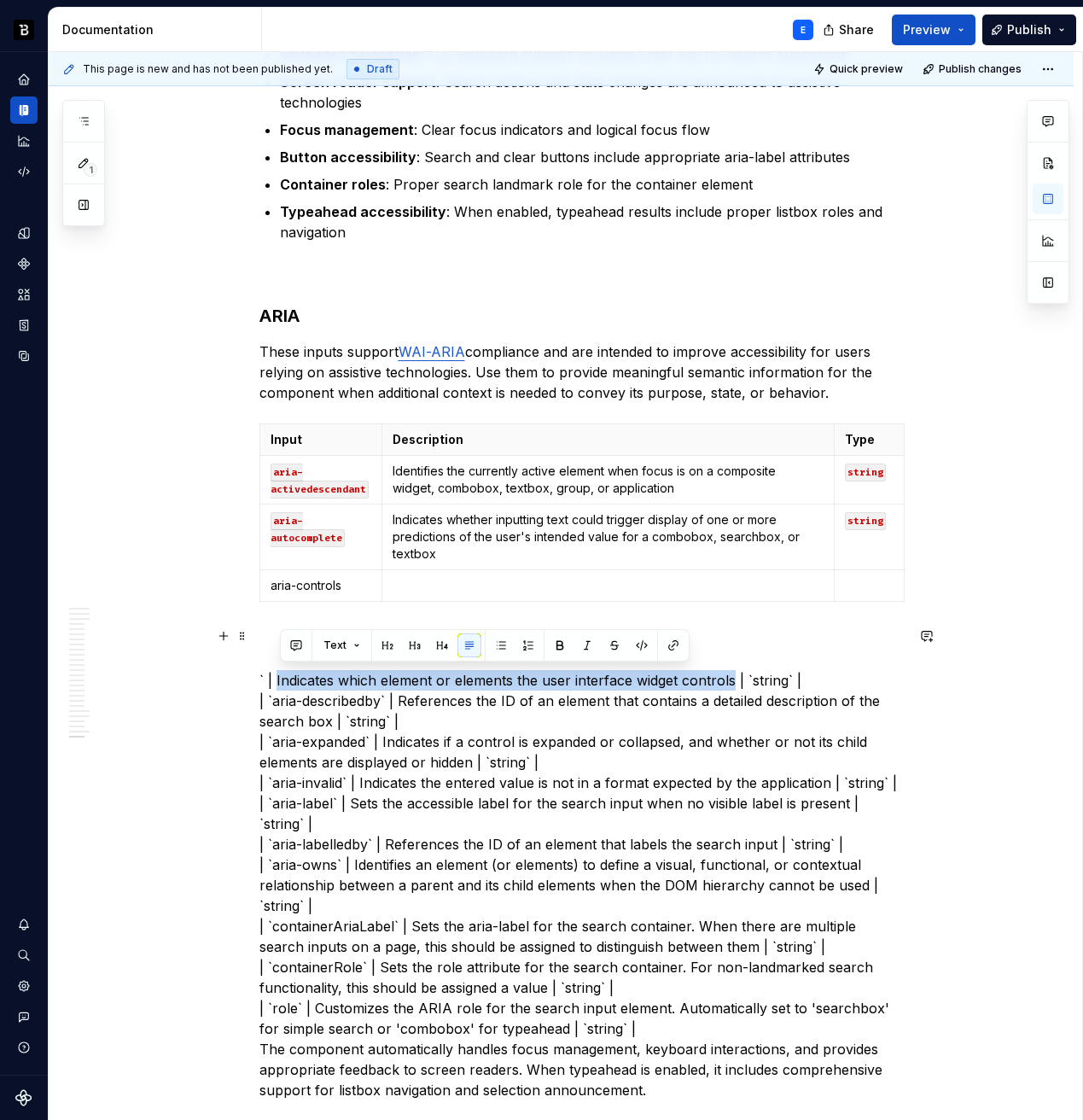
click at [707, 675] on p "` | Indicates which element or elements the user interface widget controls | `s…" at bounding box center [582, 864] width 645 height 471
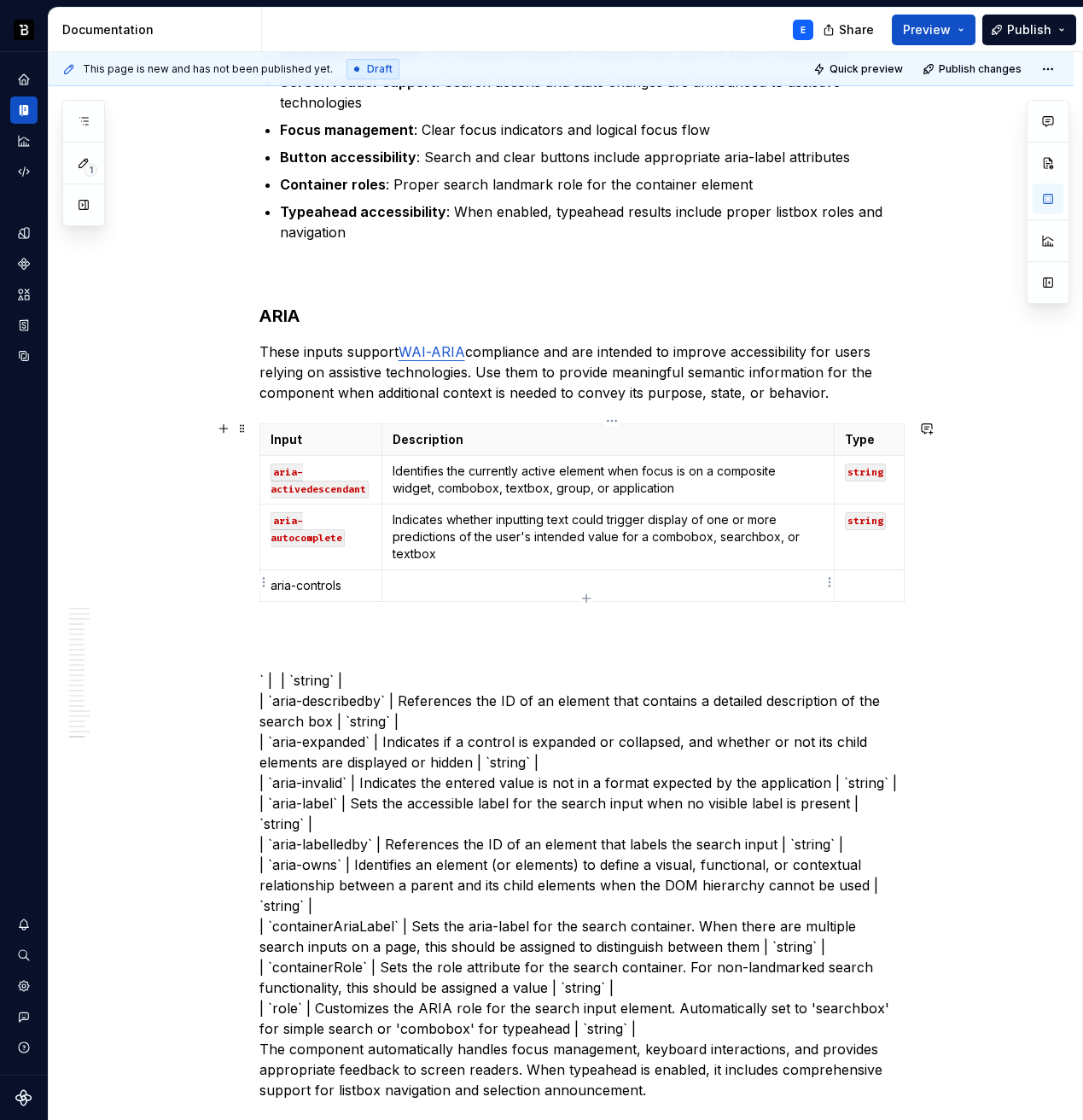
click at [547, 577] on p at bounding box center [607, 585] width 430 height 17
click at [418, 670] on p "` | | `string` | | `aria-describedby` | References the ID of an element that co…" at bounding box center [582, 864] width 645 height 471
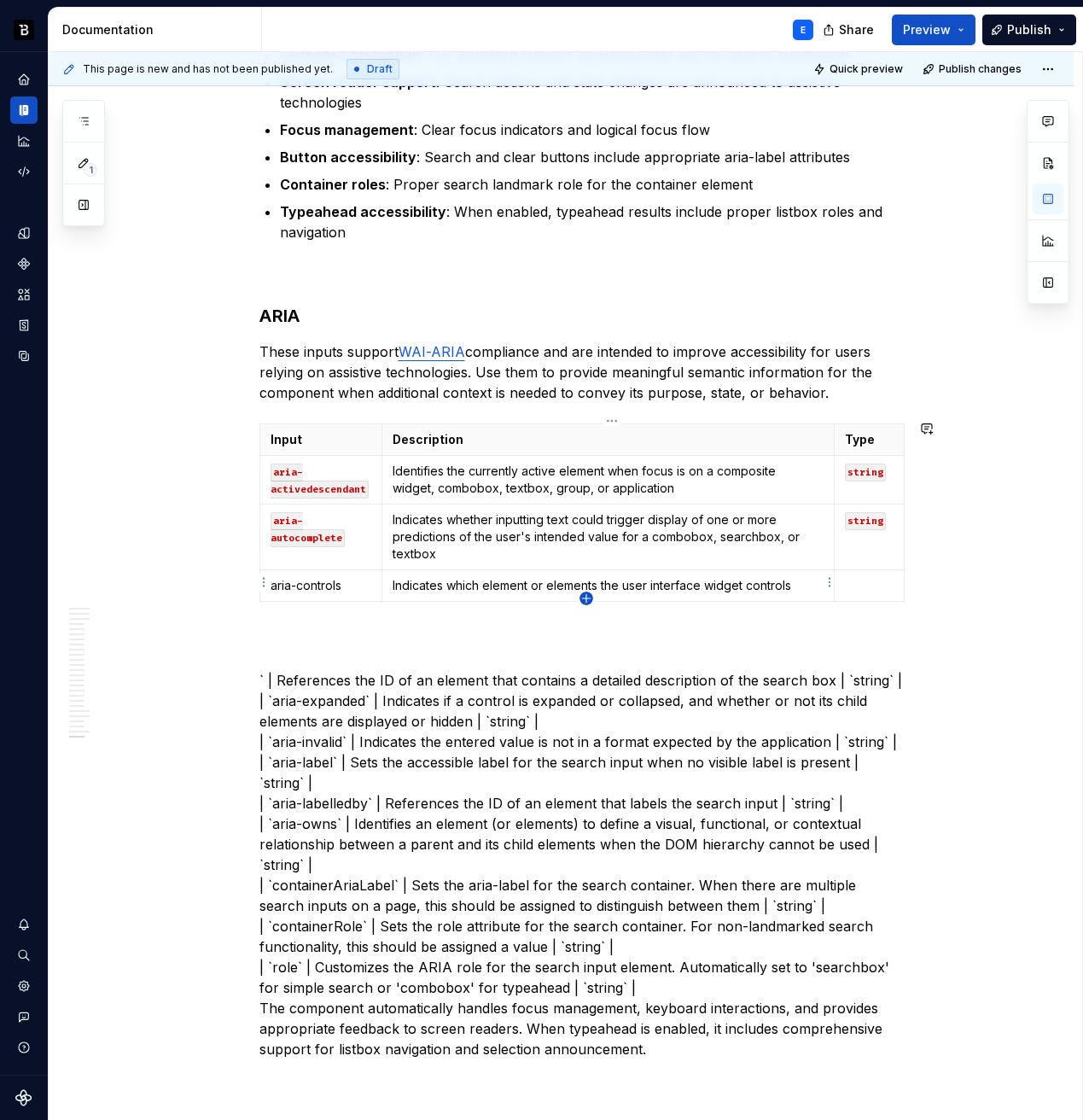
click at [585, 599] on icon "button" at bounding box center [585, 597] width 8 height 8
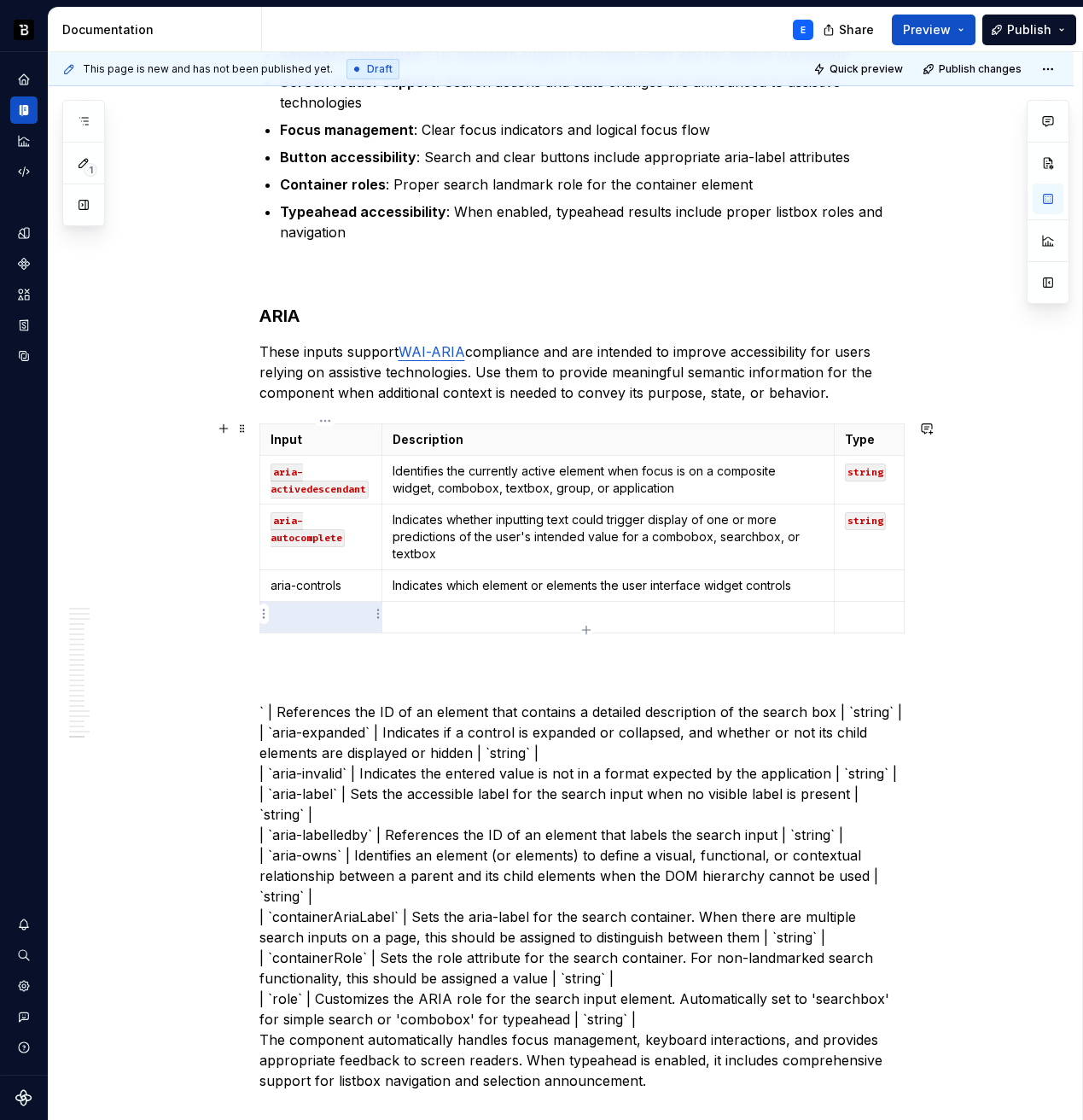
click at [344, 613] on p at bounding box center [321, 617] width 102 height 17
click at [306, 706] on p "` | References the ID of an element that contains a detailed description of the…" at bounding box center [582, 875] width 645 height 430
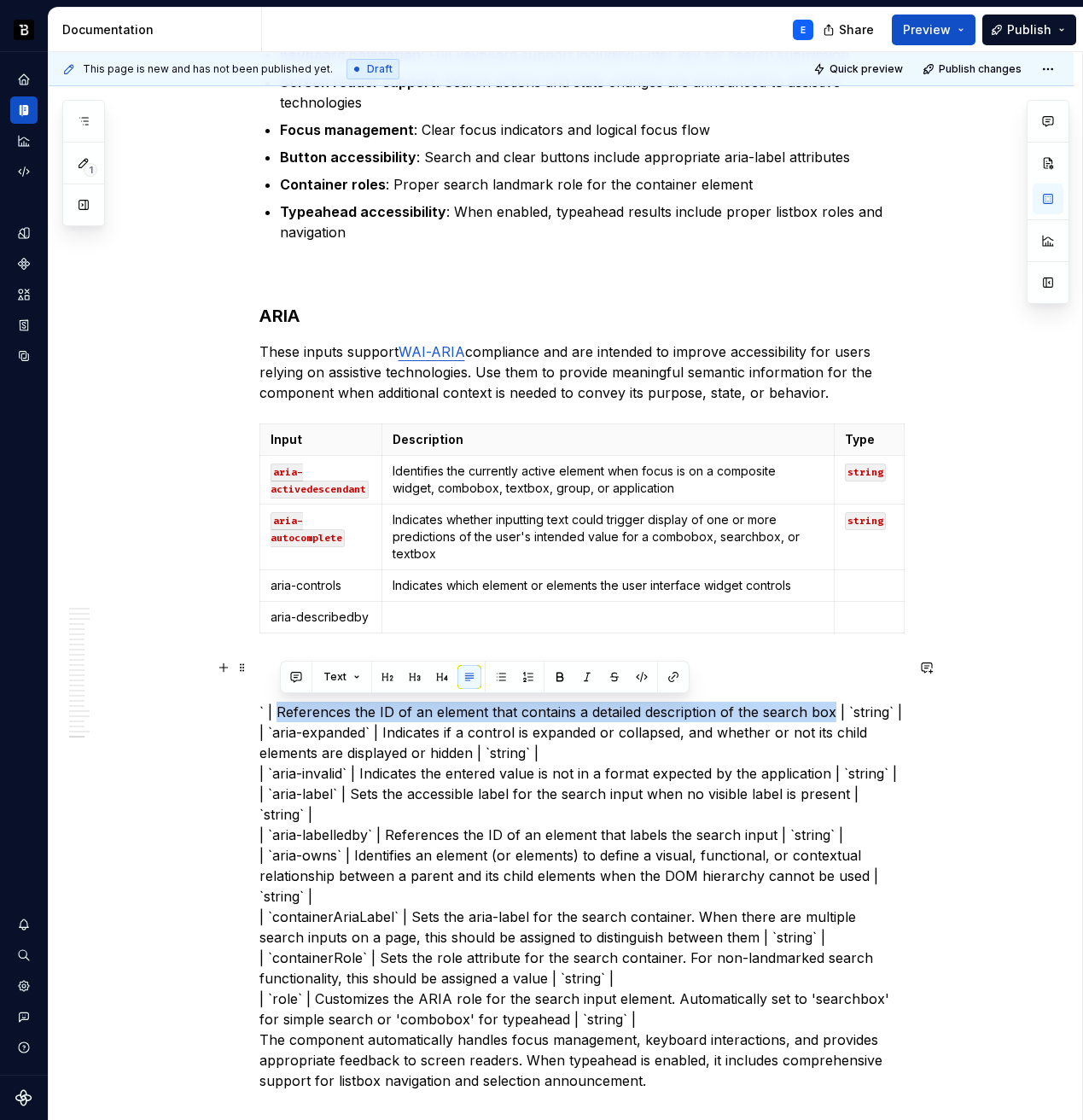
click at [823, 711] on p "` | References the ID of an element that contains a detailed description of the…" at bounding box center [582, 875] width 645 height 430
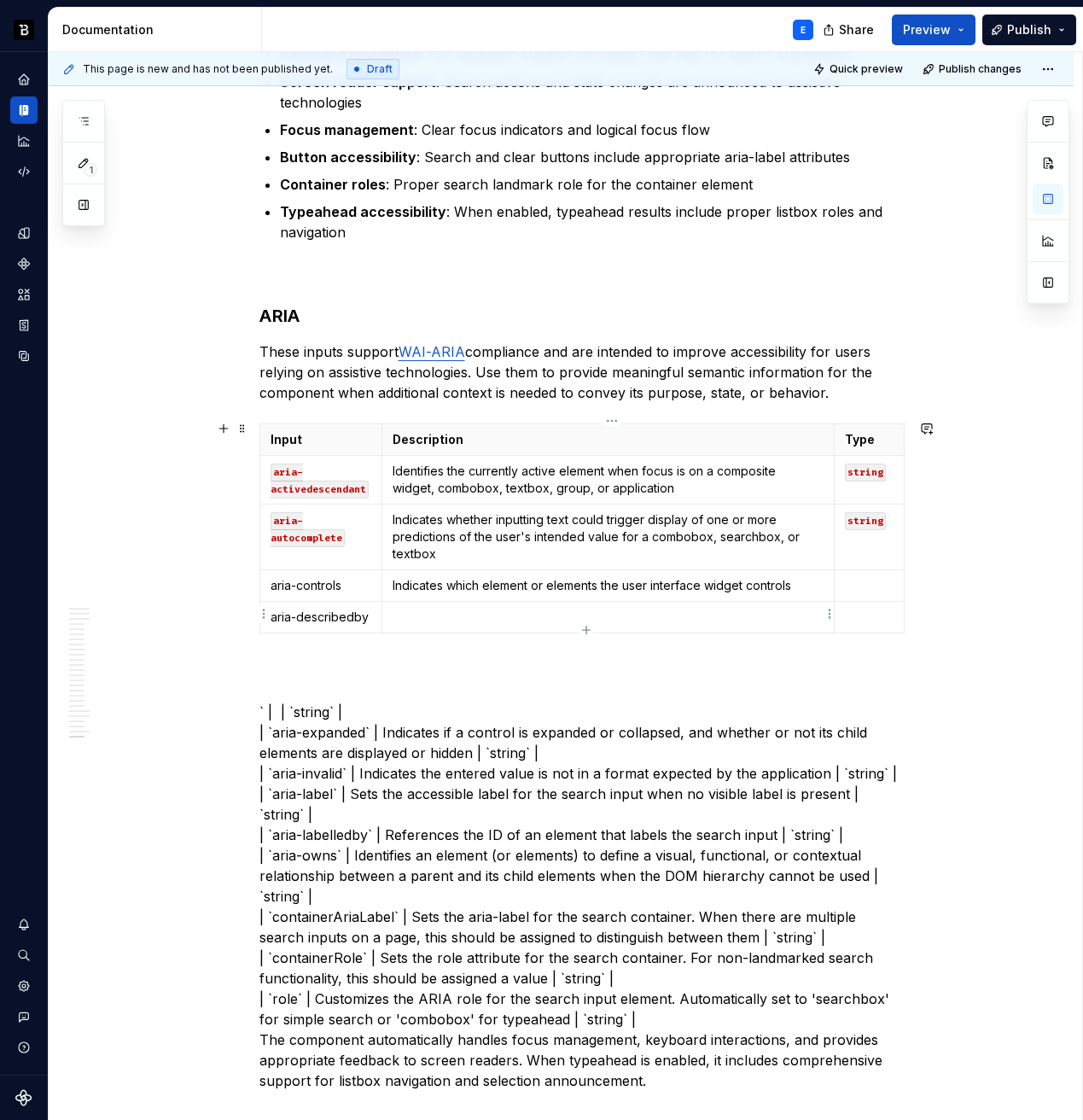
click at [624, 611] on p at bounding box center [607, 617] width 430 height 17
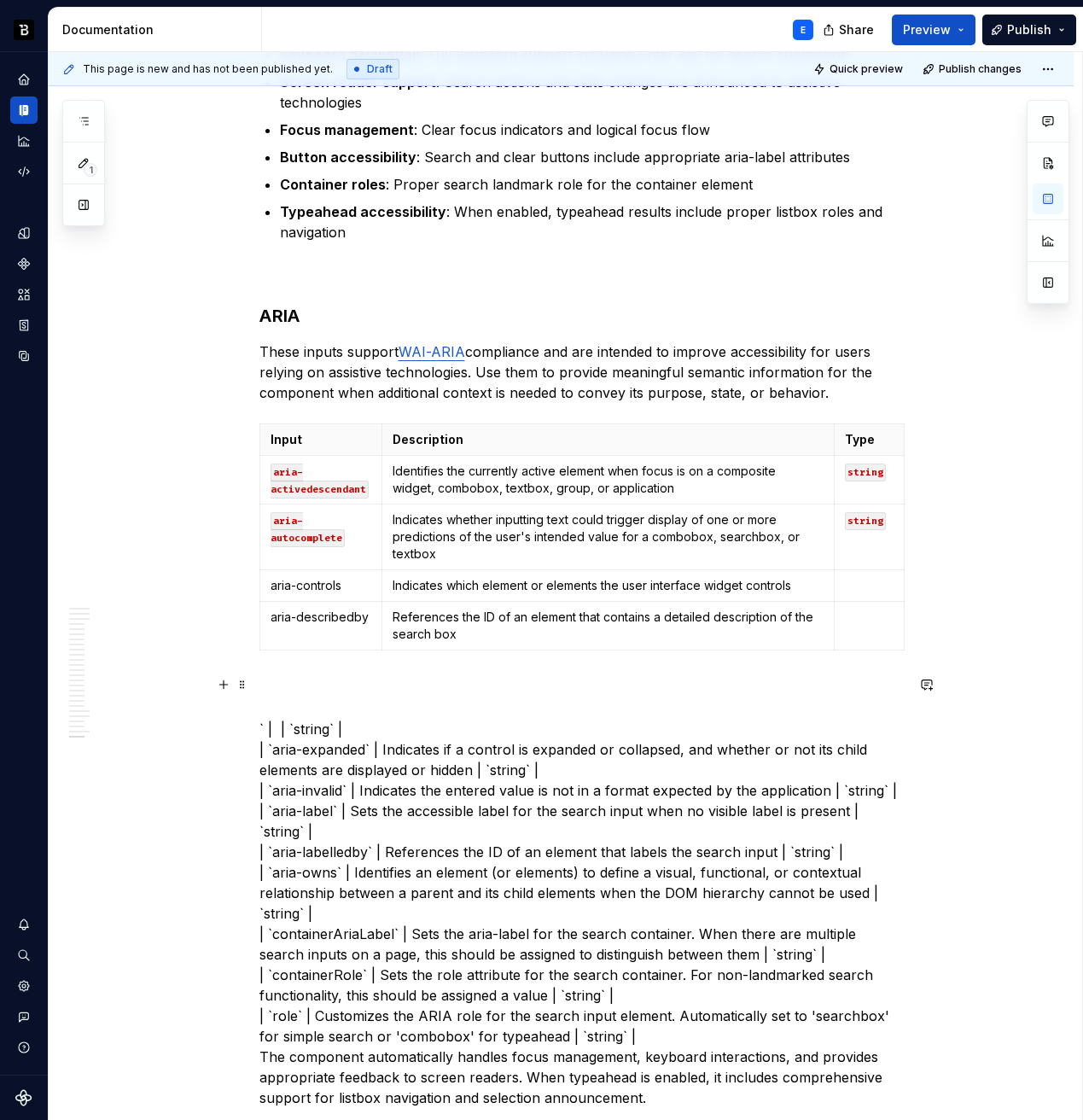
click at [429, 726] on p "` | | `string` | | `aria-expanded` | Indicates if a control is expanded or coll…" at bounding box center [582, 892] width 645 height 430
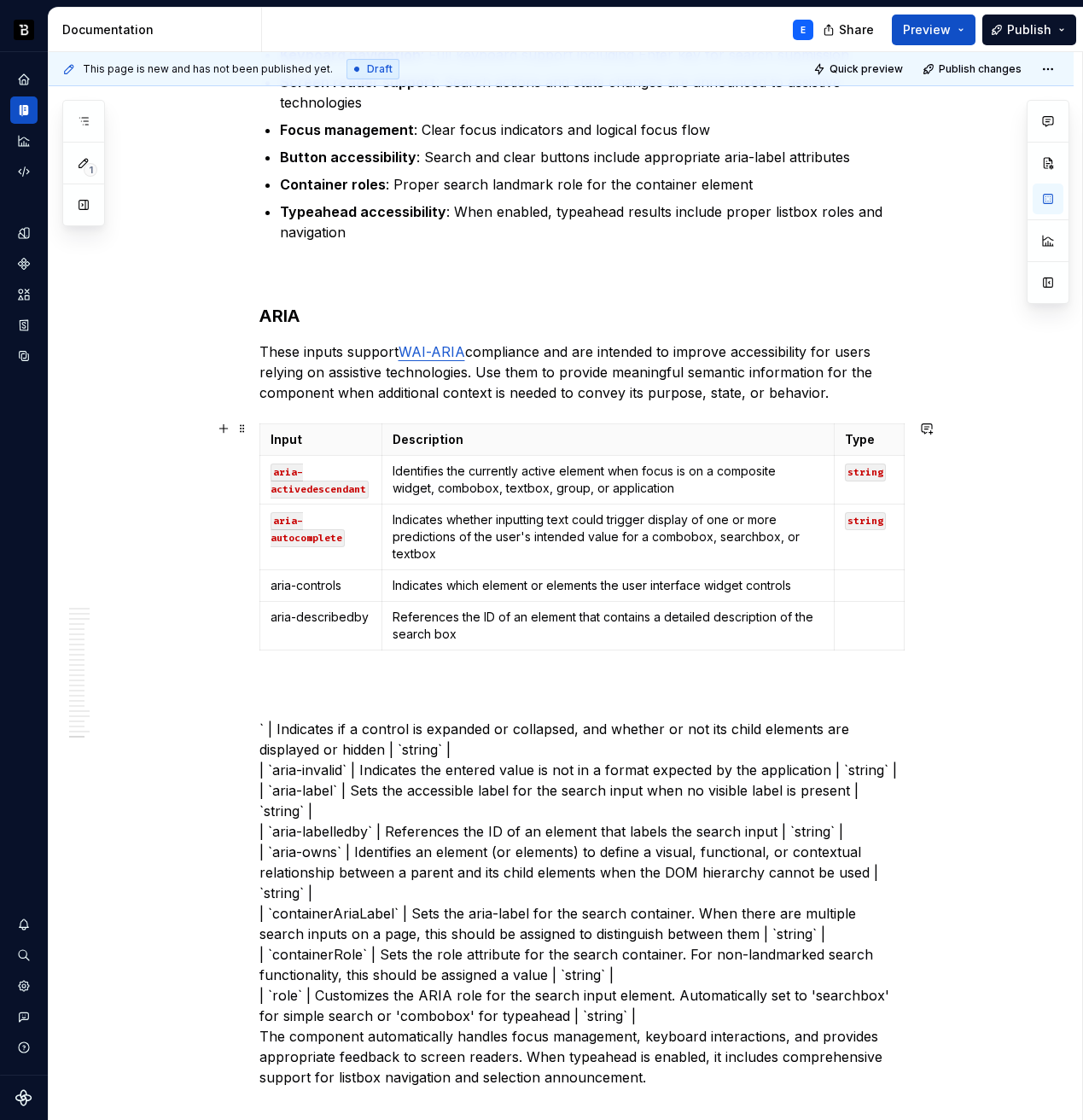
click at [584, 649] on div "Input Description Type aria-activedescendant Identifies the currently active el…" at bounding box center [582, 540] width 645 height 234
click at [585, 644] on icon "button" at bounding box center [585, 646] width 8 height 8
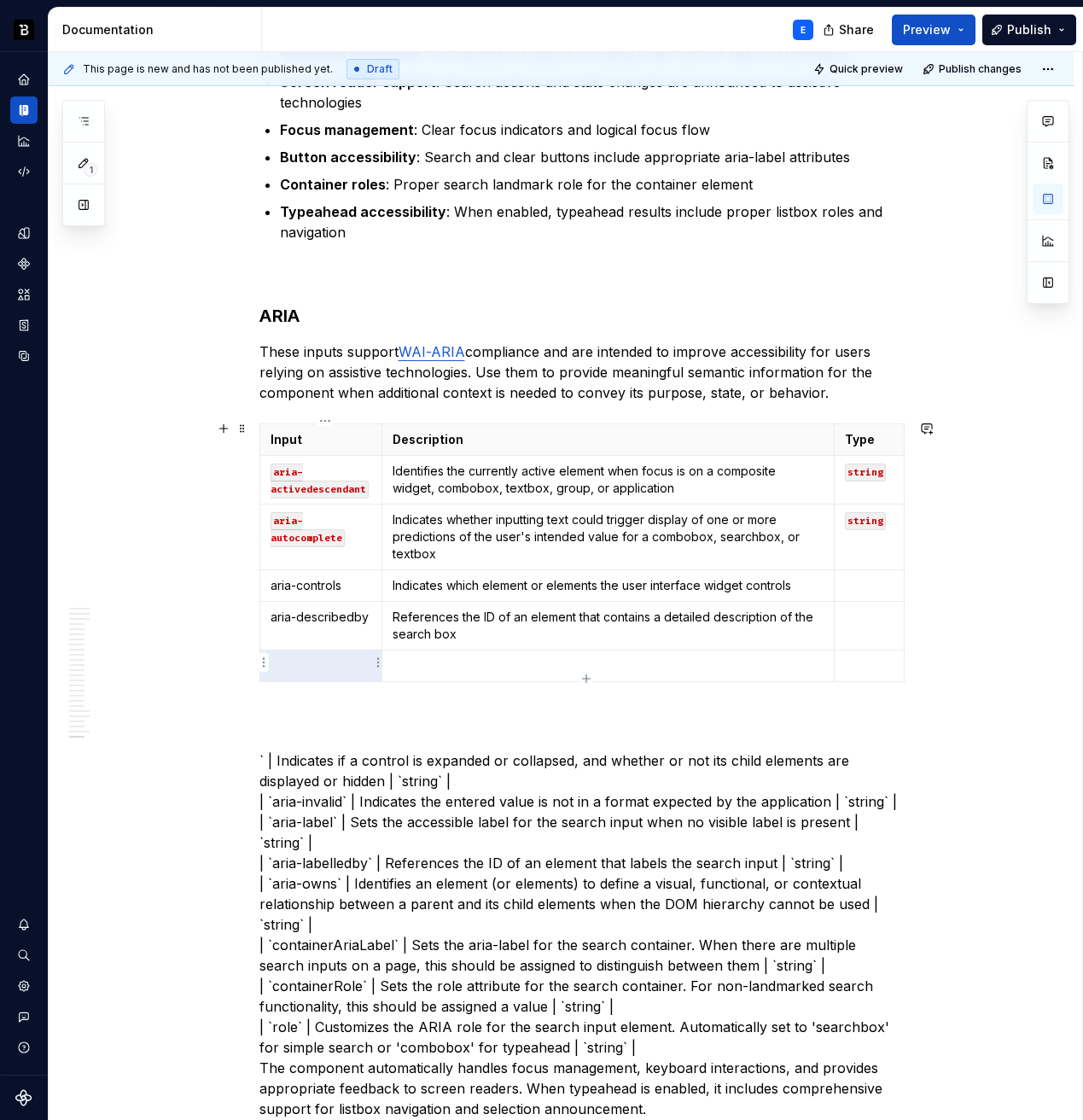
click at [347, 664] on p at bounding box center [321, 666] width 102 height 17
click at [313, 755] on p "` | Indicates if a control is expanded or collapsed, and whether or not its chi…" at bounding box center [582, 914] width 645 height 410
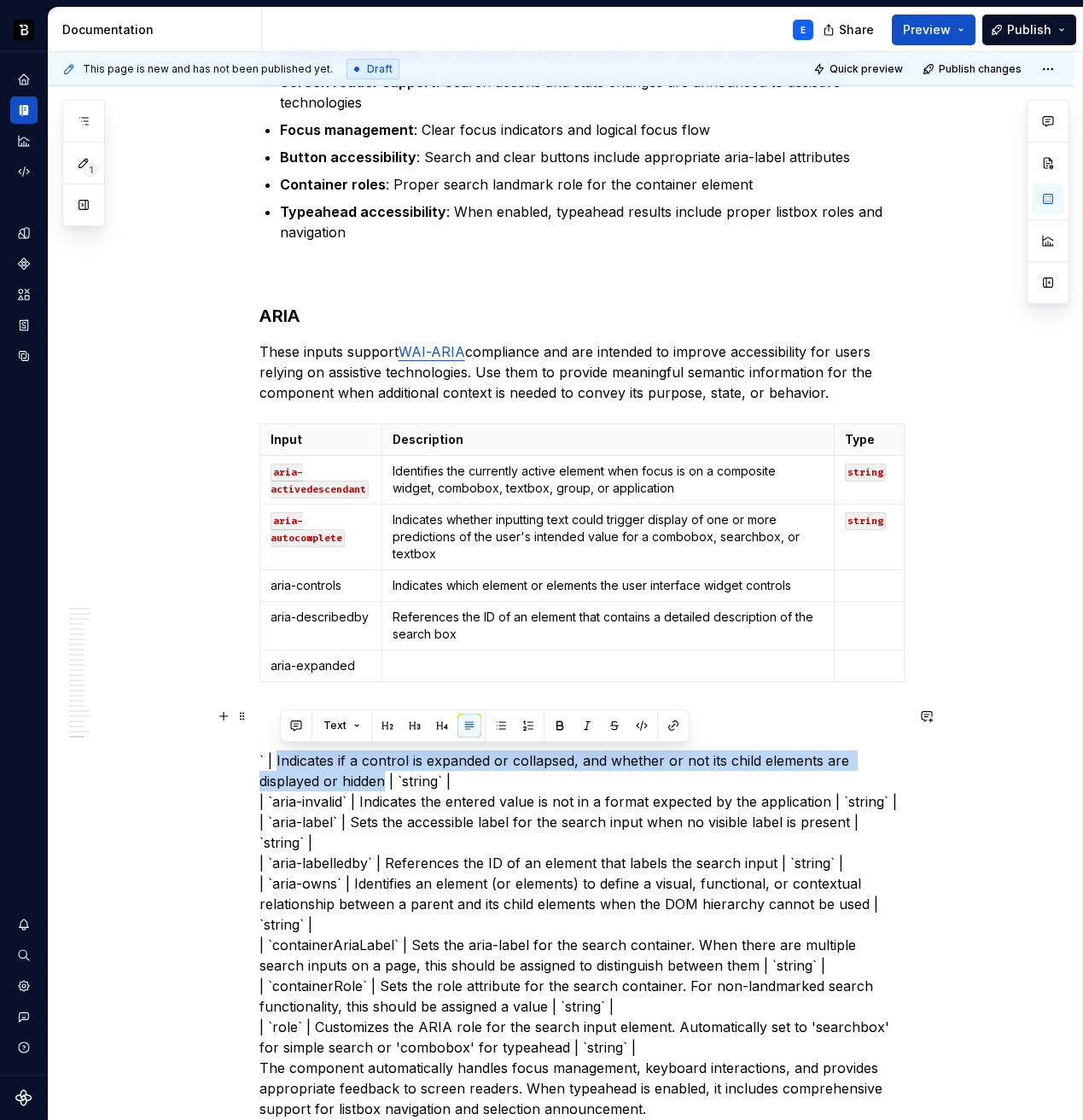
click at [374, 785] on p "` | Indicates if a control is expanded or collapsed, and whether or not its chi…" at bounding box center [582, 914] width 645 height 410
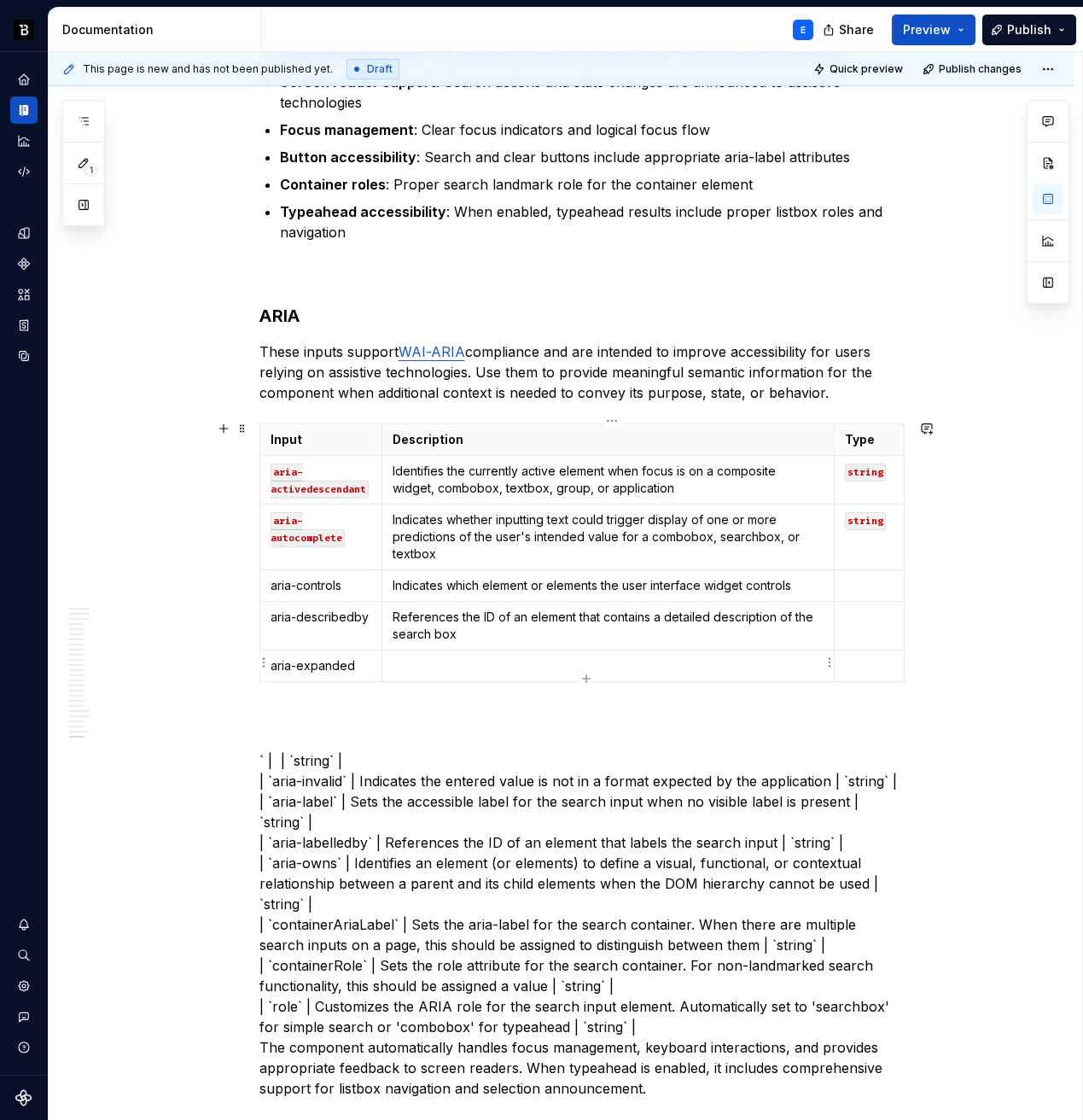
click at [512, 661] on p at bounding box center [607, 666] width 430 height 17
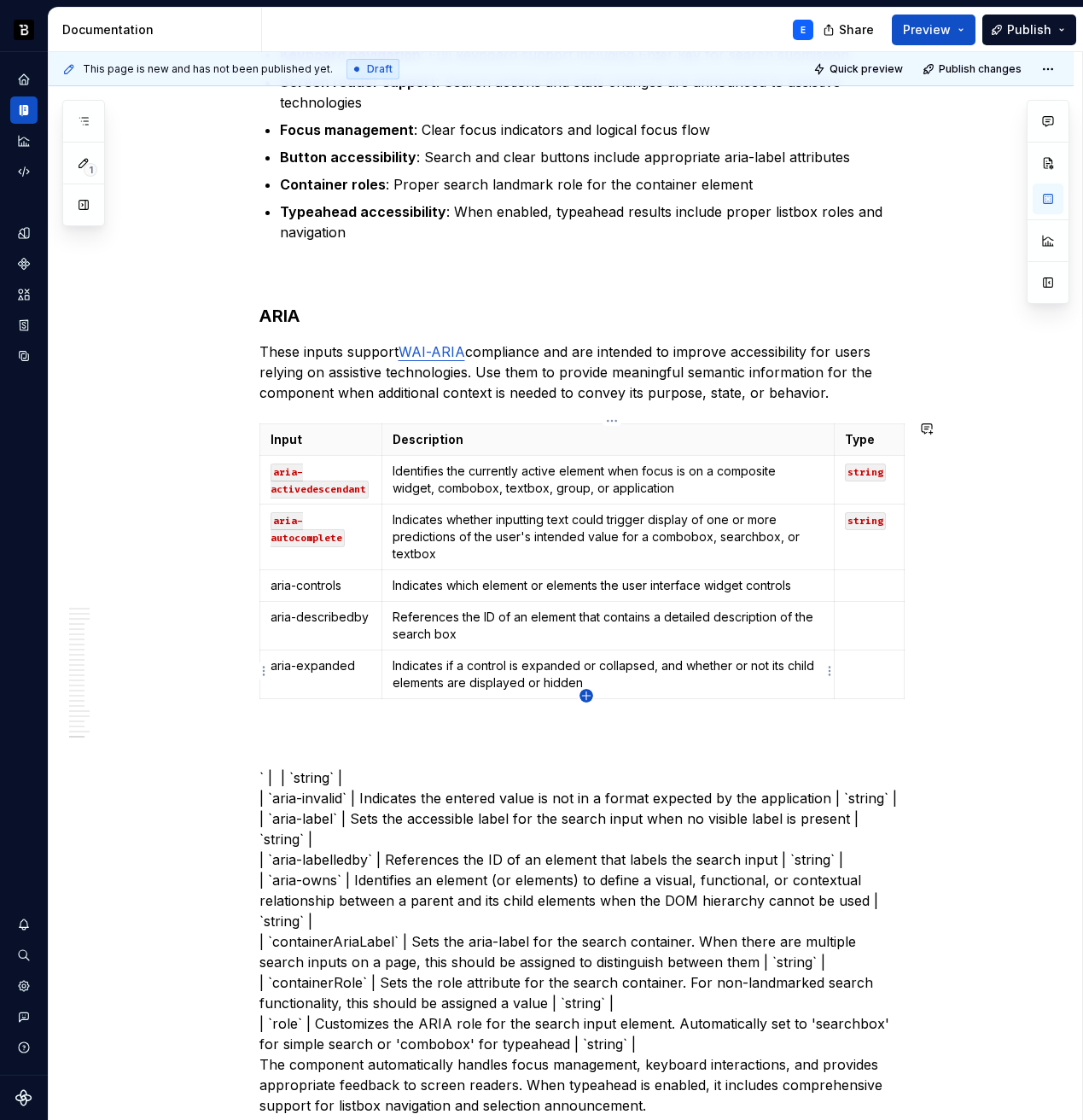
click at [586, 696] on icon "button" at bounding box center [585, 695] width 8 height 8
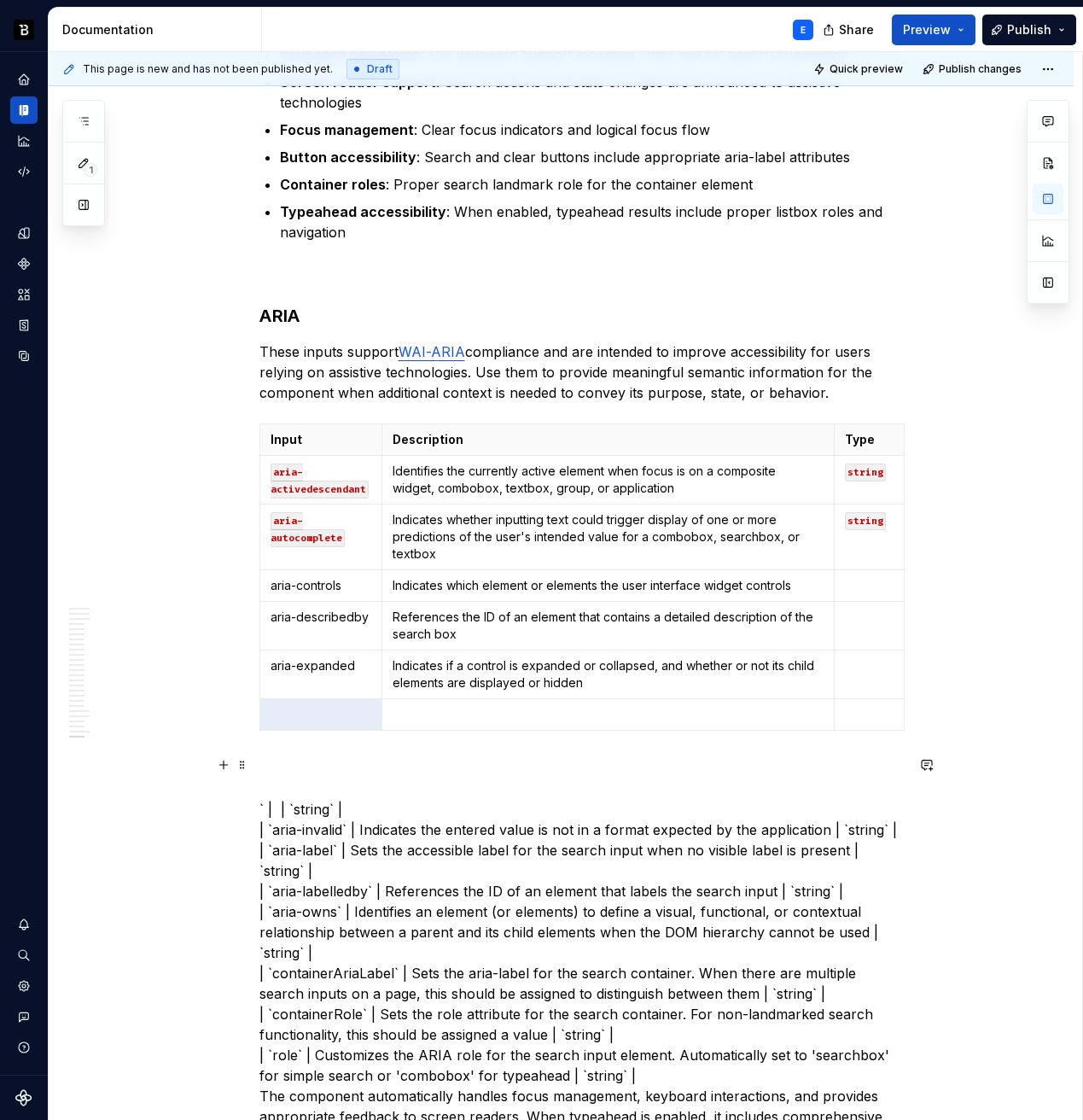
click at [455, 805] on p "` | | `string` | | `aria-invalid` | Indicates the entered value is not in a for…" at bounding box center [582, 952] width 645 height 389
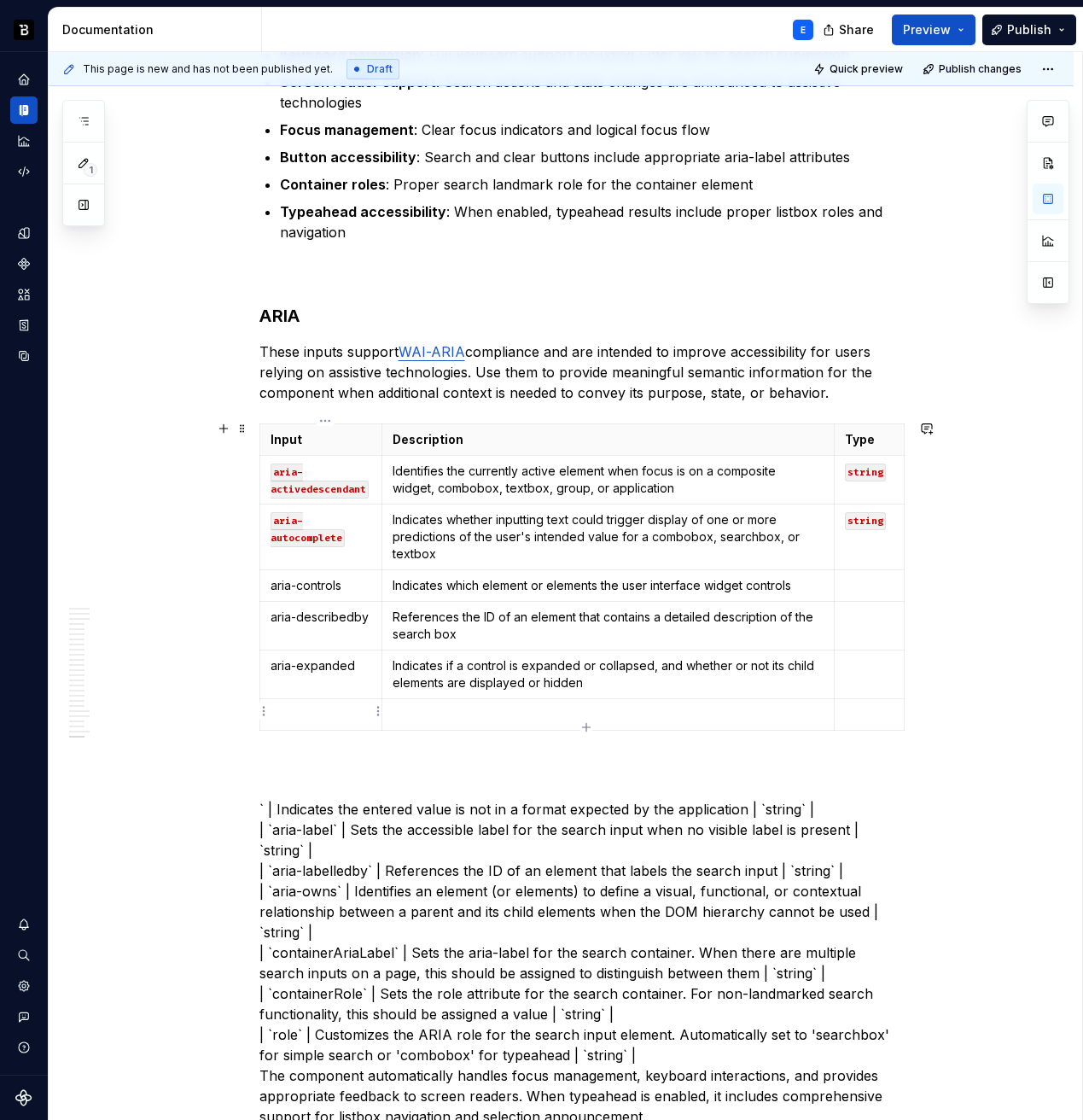
click at [340, 713] on p at bounding box center [321, 714] width 102 height 17
click at [308, 805] on p "` | Indicates the entered value is not in a format expected by the application …" at bounding box center [582, 942] width 645 height 369
click at [709, 803] on p "` | Indicates the entered value is not in a format expected by the application …" at bounding box center [582, 942] width 645 height 369
click at [595, 712] on p at bounding box center [607, 714] width 430 height 17
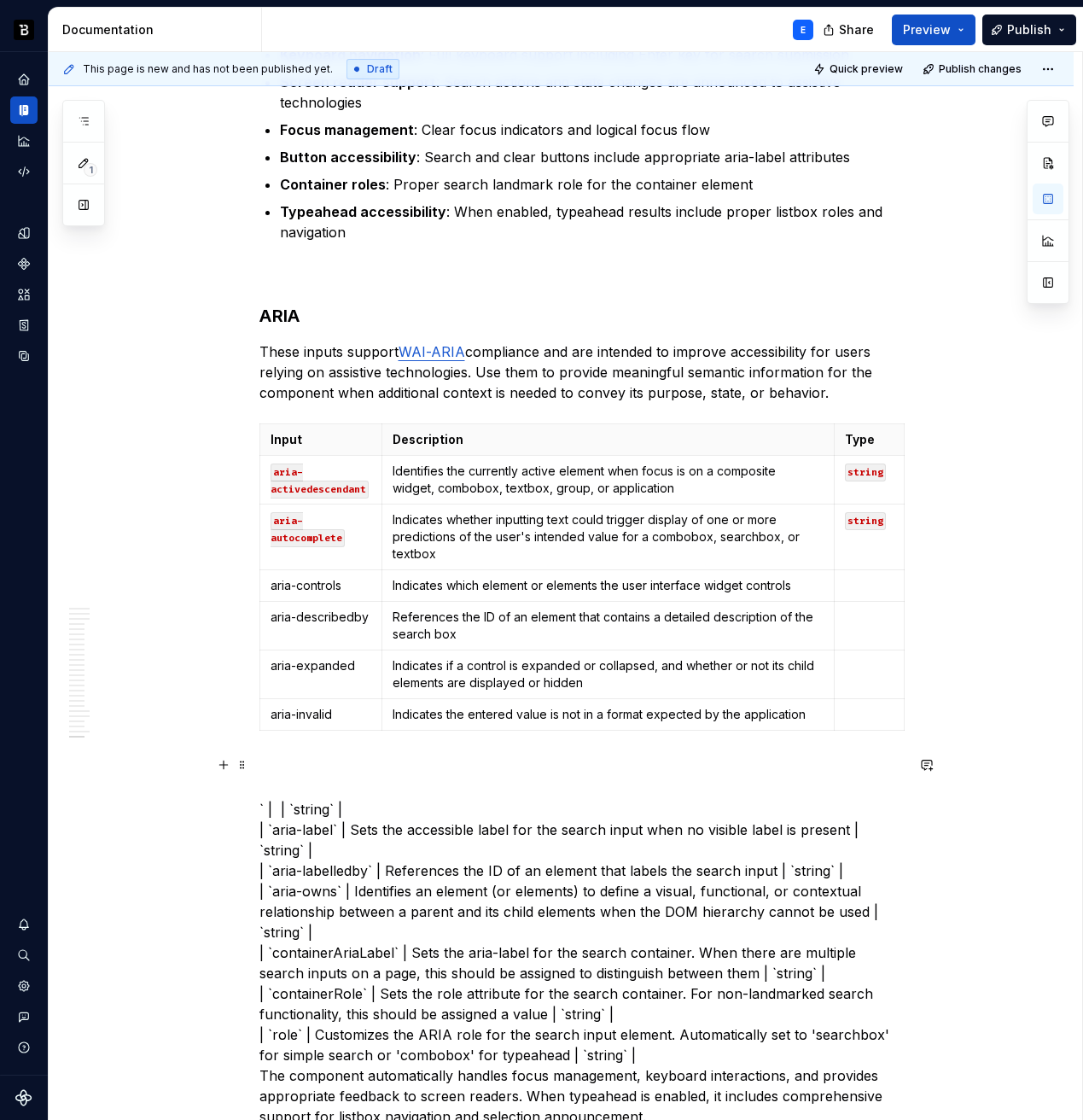
click at [466, 805] on p "` | | `string` | | `aria-label` | Sets the accessible label for the search inpu…" at bounding box center [582, 942] width 645 height 369
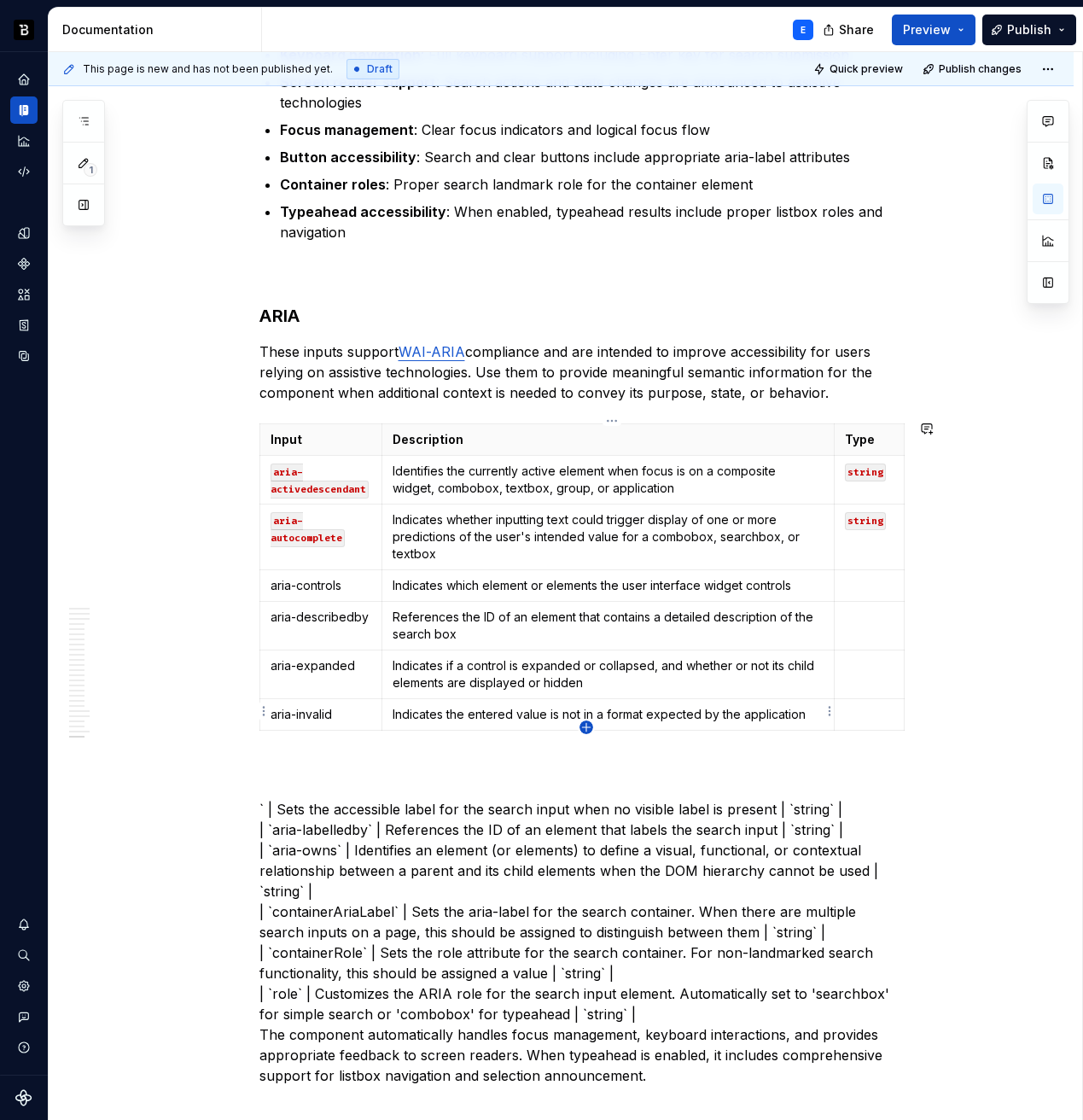
click at [585, 724] on icon "button" at bounding box center [585, 726] width 8 height 8
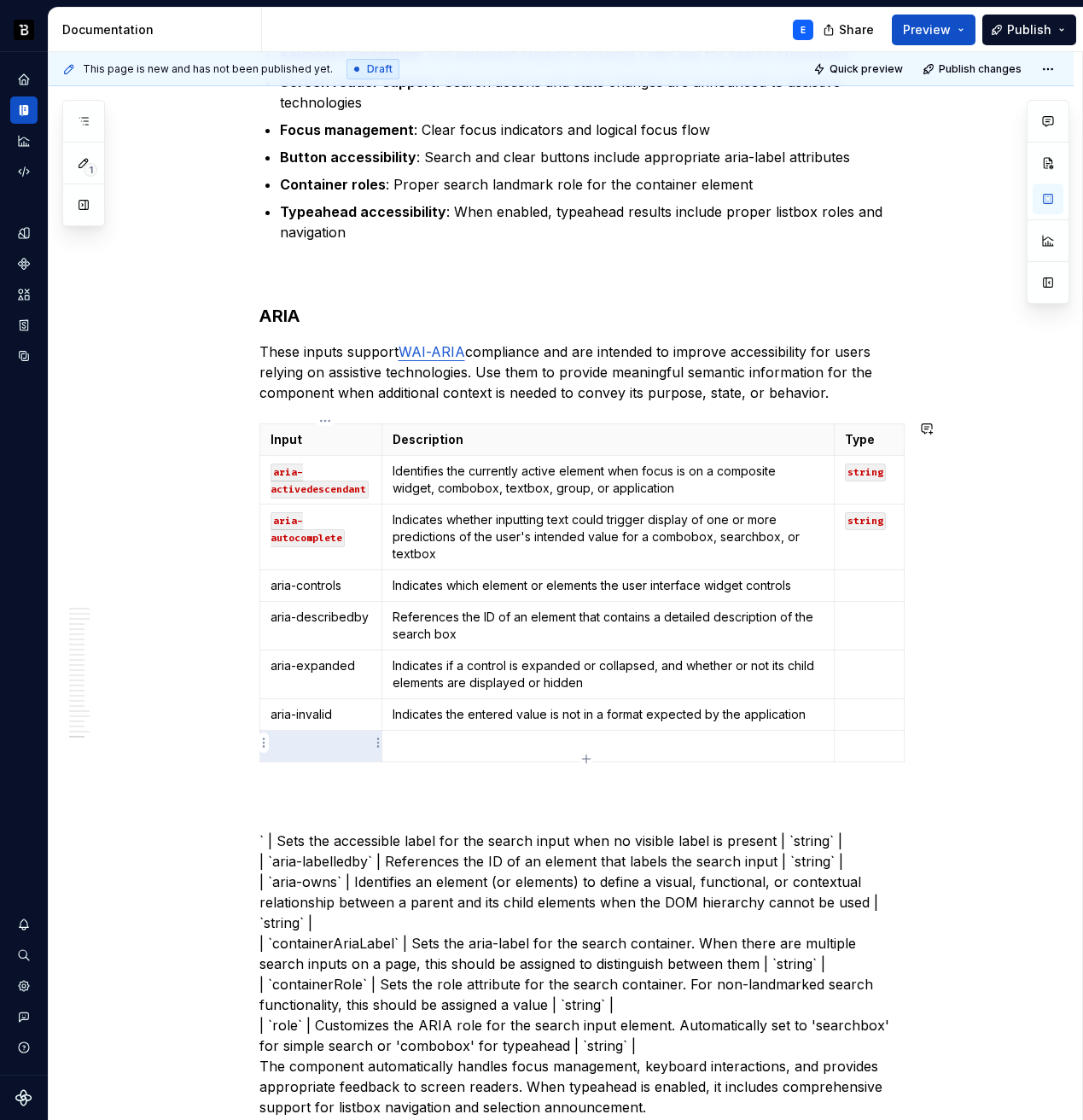
click at [335, 744] on p at bounding box center [321, 746] width 102 height 17
click at [295, 838] on p "` | Sets the accessible label for the search input when no visible label is pre…" at bounding box center [582, 953] width 645 height 328
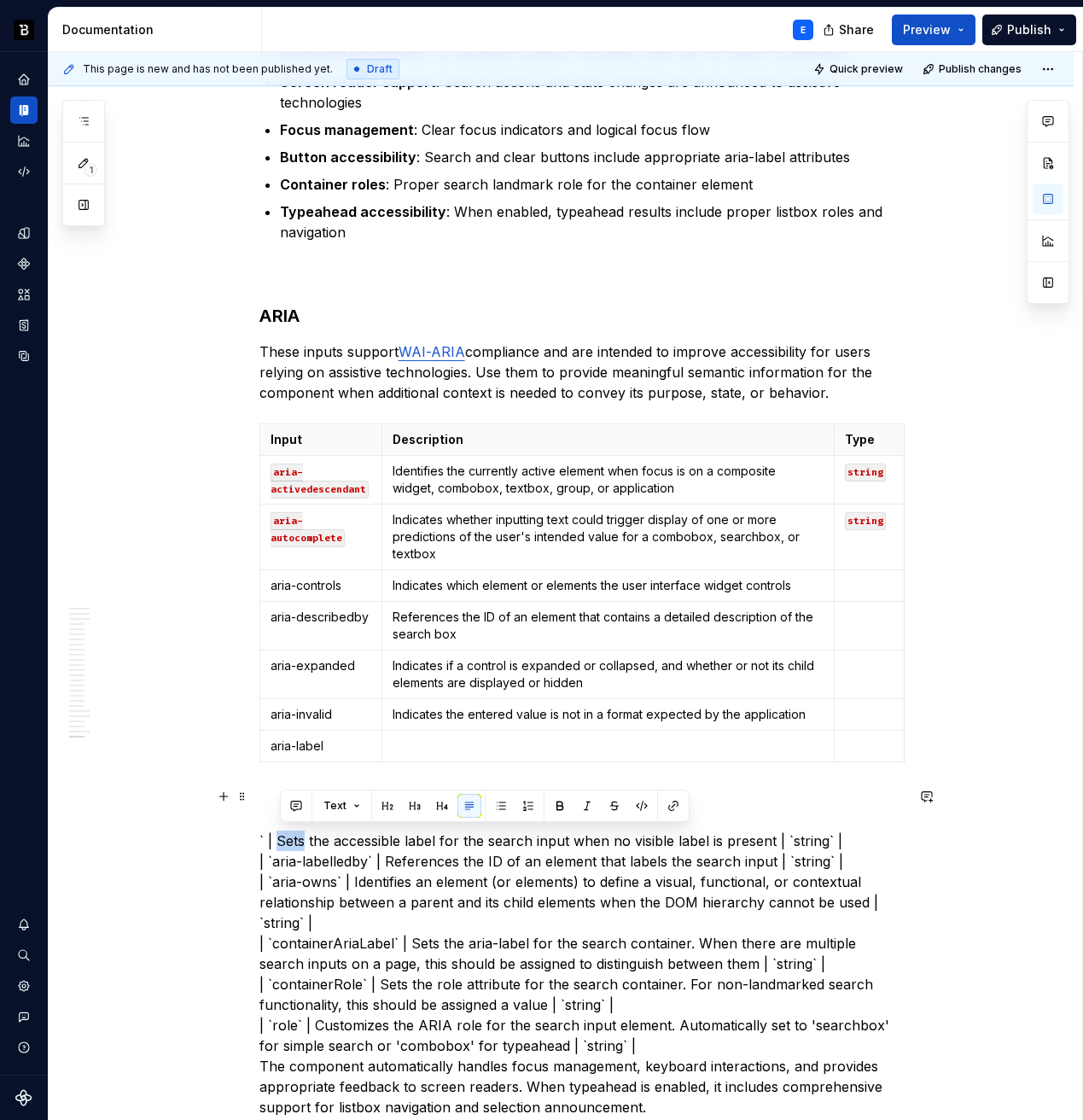
click at [760, 837] on p "` | Sets the accessible label for the search input when no visible label is pre…" at bounding box center [582, 953] width 645 height 328
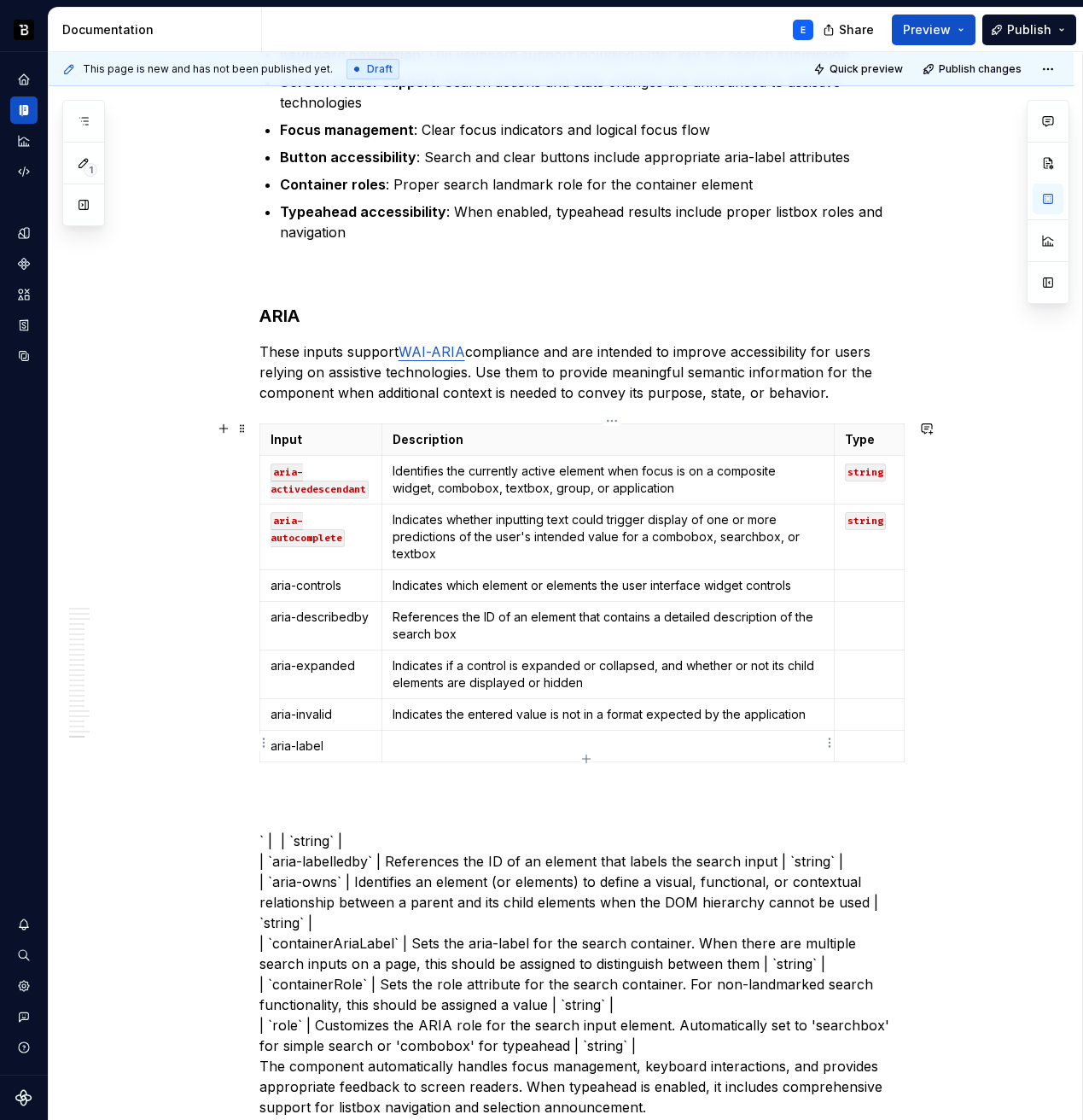
click at [570, 739] on p at bounding box center [607, 746] width 430 height 17
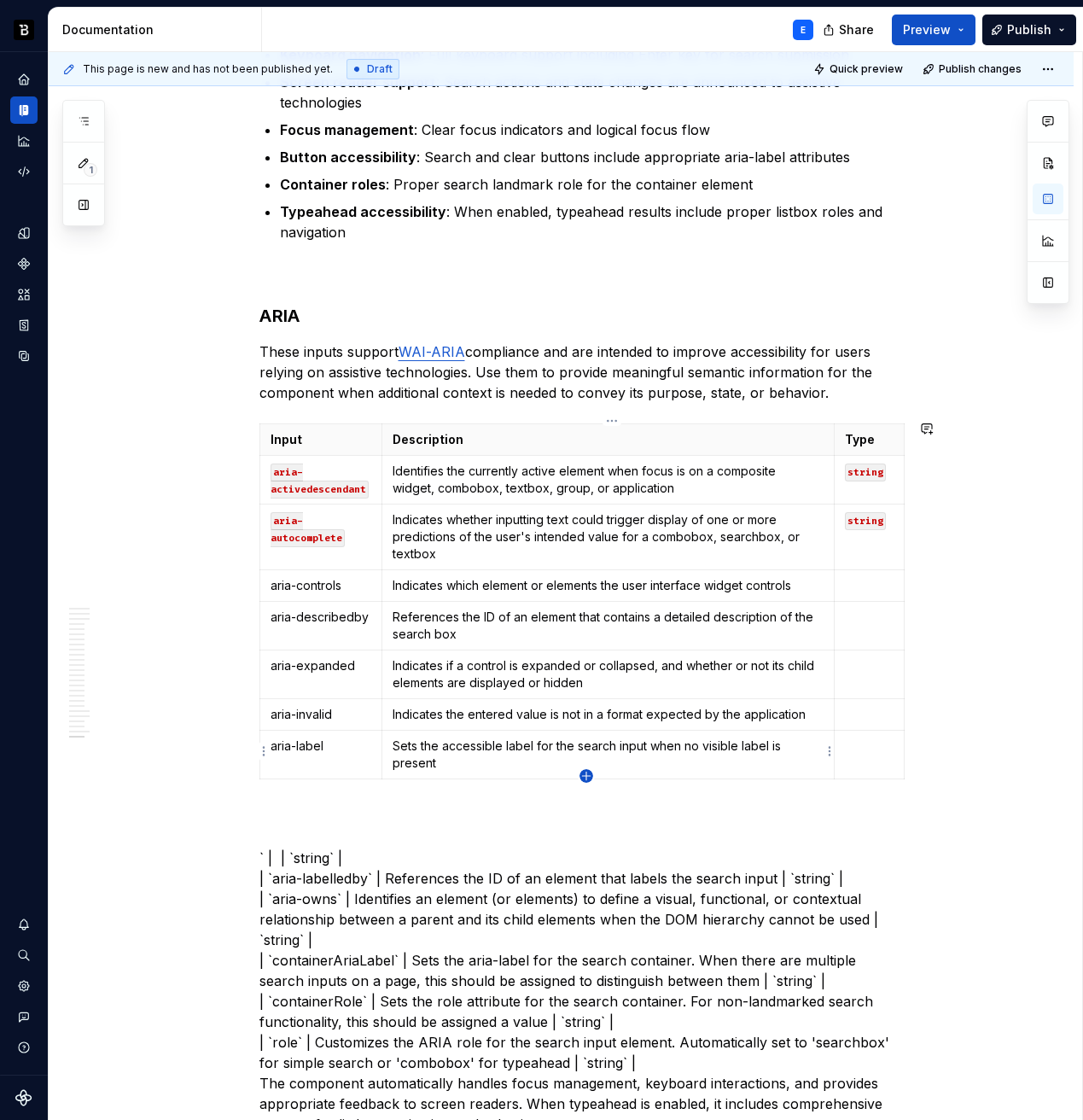
click at [588, 771] on icon "button" at bounding box center [586, 776] width 14 height 14
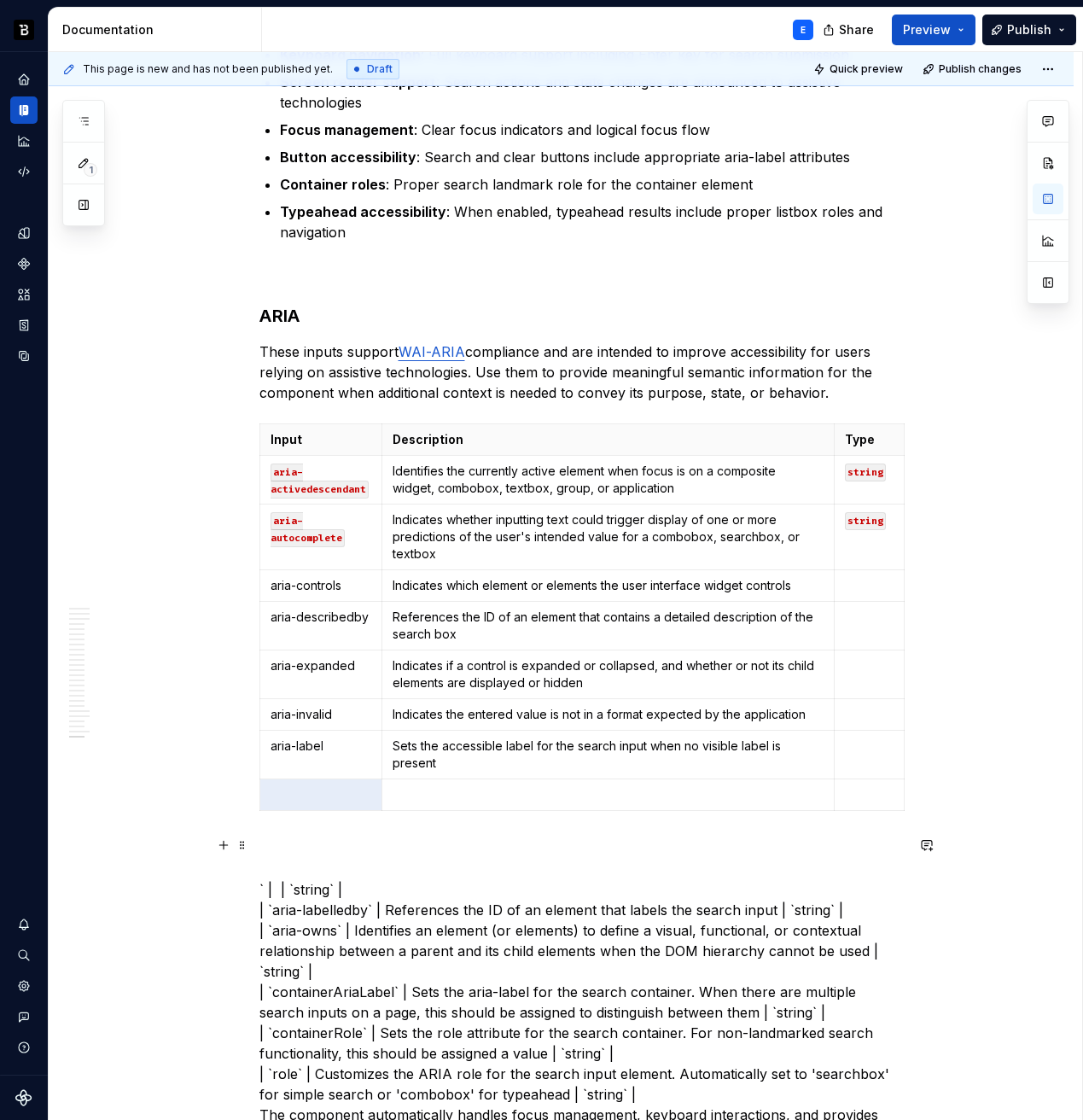
click at [403, 880] on p "` | | `string` | | `aria-labelledby` | References the ID of an element that lab…" at bounding box center [582, 1002] width 645 height 328
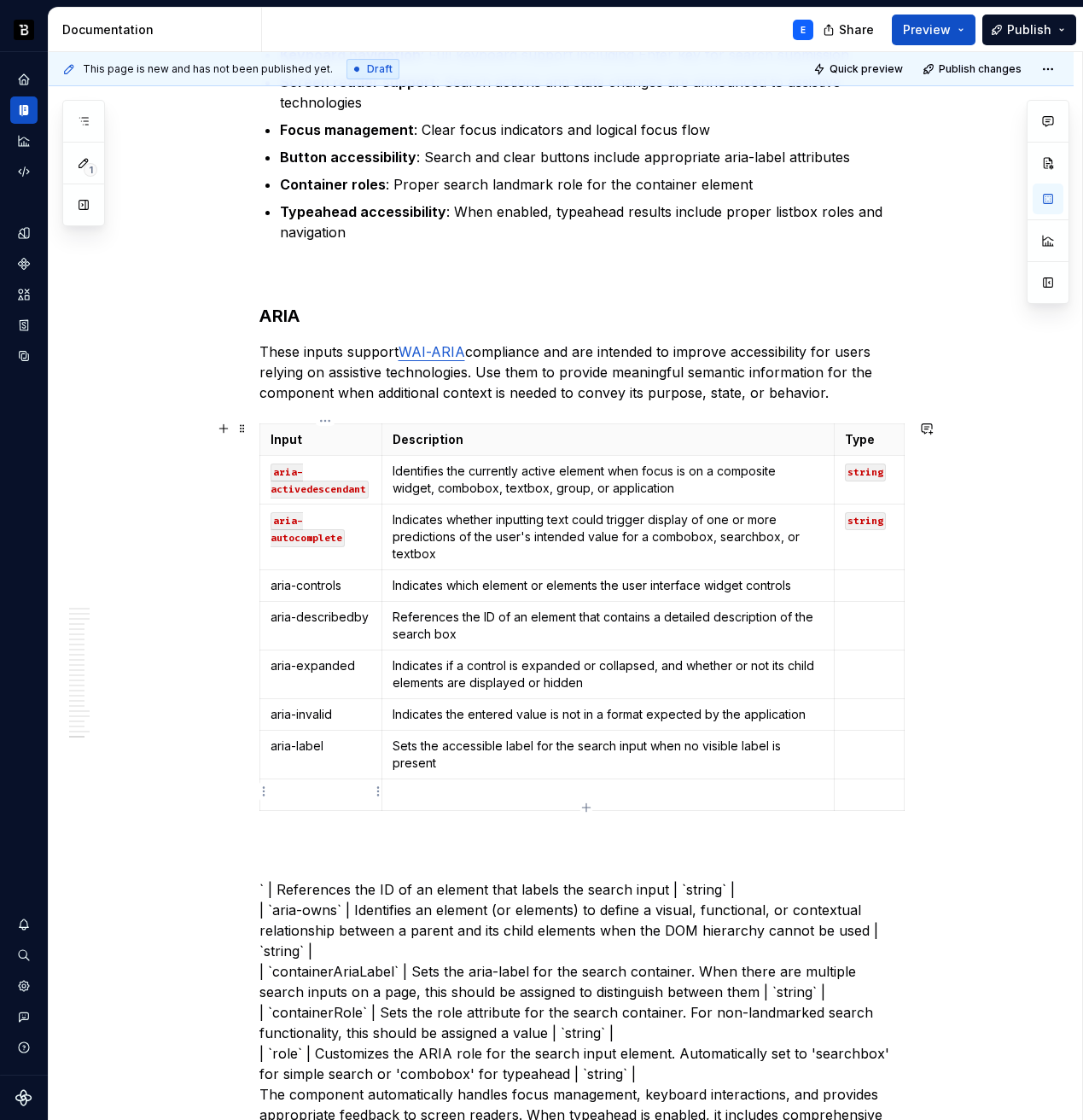
click at [334, 791] on p at bounding box center [321, 795] width 102 height 17
click at [305, 886] on p "` | References the ID of an element that labels the search input | `string` | |…" at bounding box center [582, 992] width 645 height 307
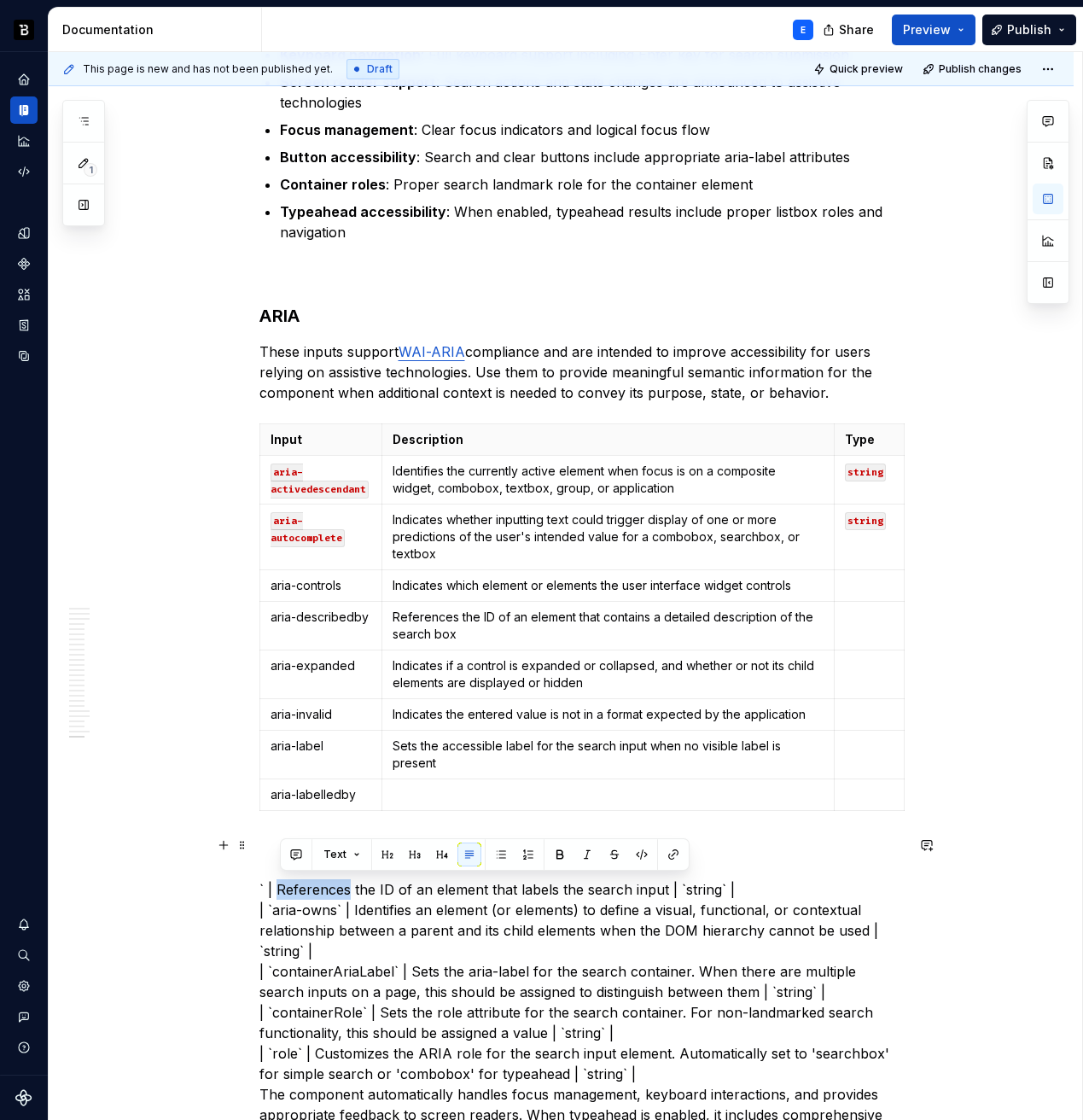
click at [305, 886] on p "` | References the ID of an element that labels the search input | `string` | |…" at bounding box center [582, 992] width 645 height 307
click at [653, 886] on p "` | References the ID of an element that labels the search input | `string` | |…" at bounding box center [582, 992] width 645 height 307
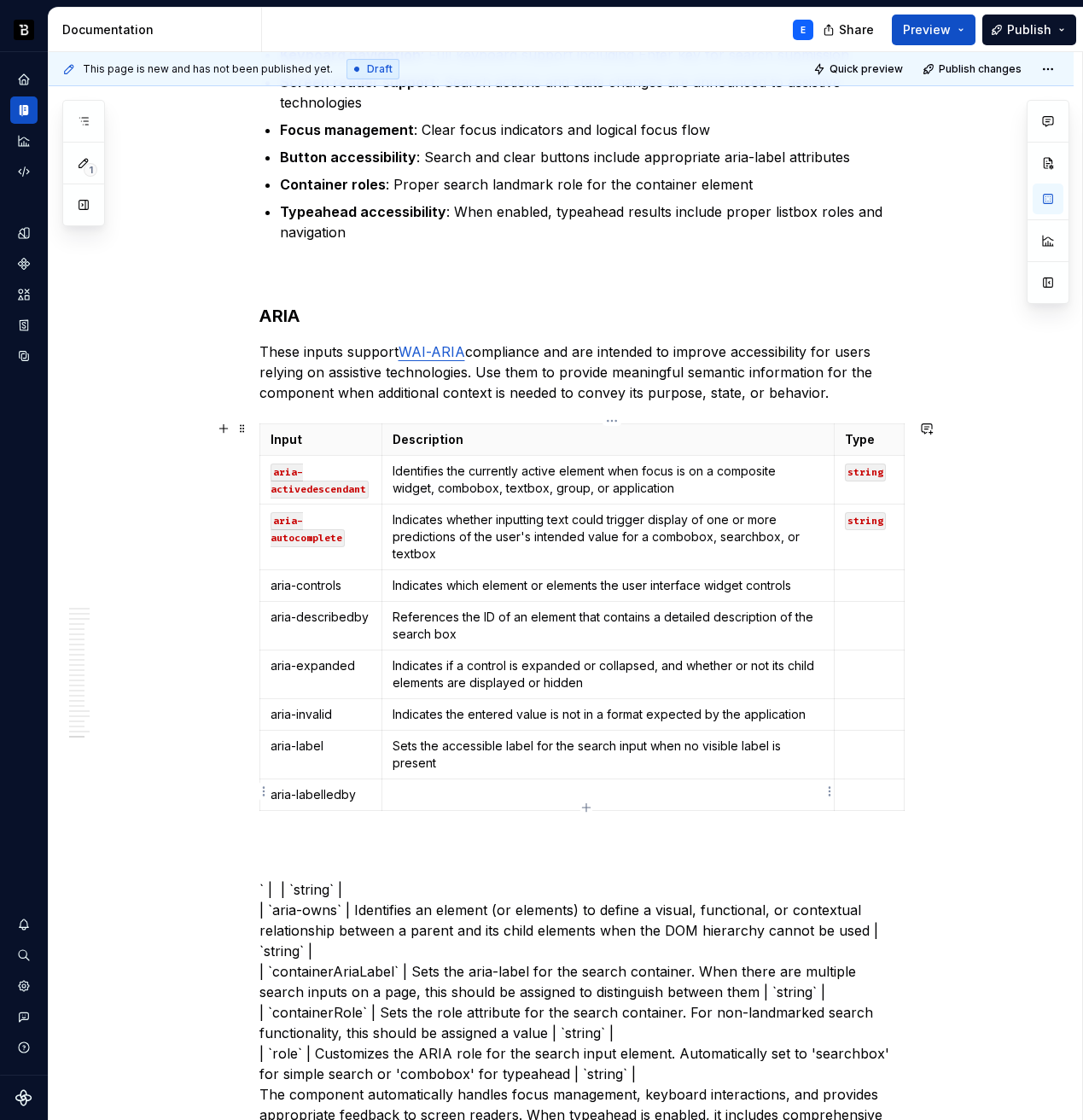
click at [565, 790] on p at bounding box center [607, 795] width 430 height 17
click at [390, 895] on p "` | | `string` | | `aria-owns` | Identifies an element (or elements) to define …" at bounding box center [582, 992] width 645 height 307
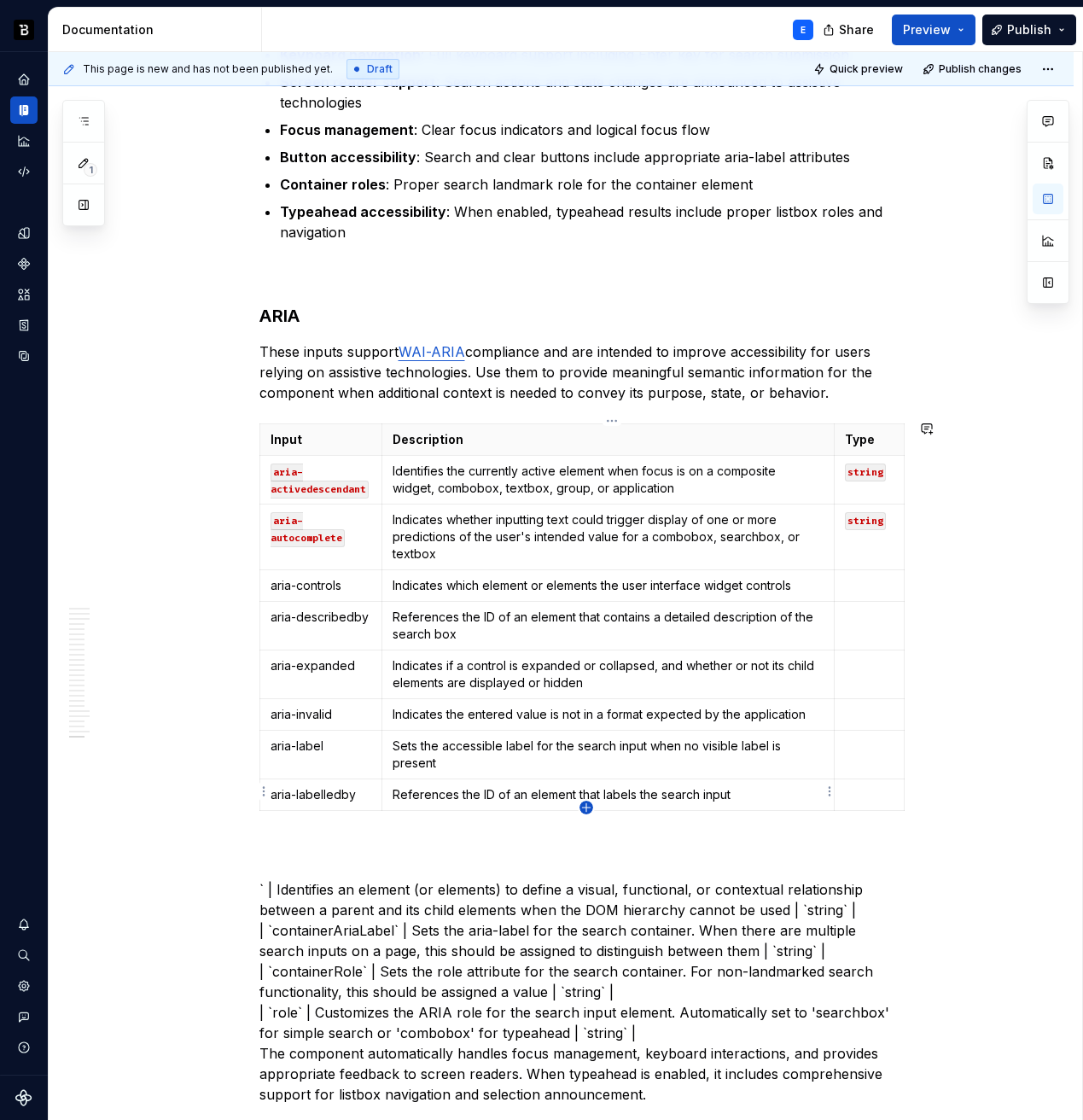
click at [585, 808] on icon "button" at bounding box center [585, 807] width 8 height 8
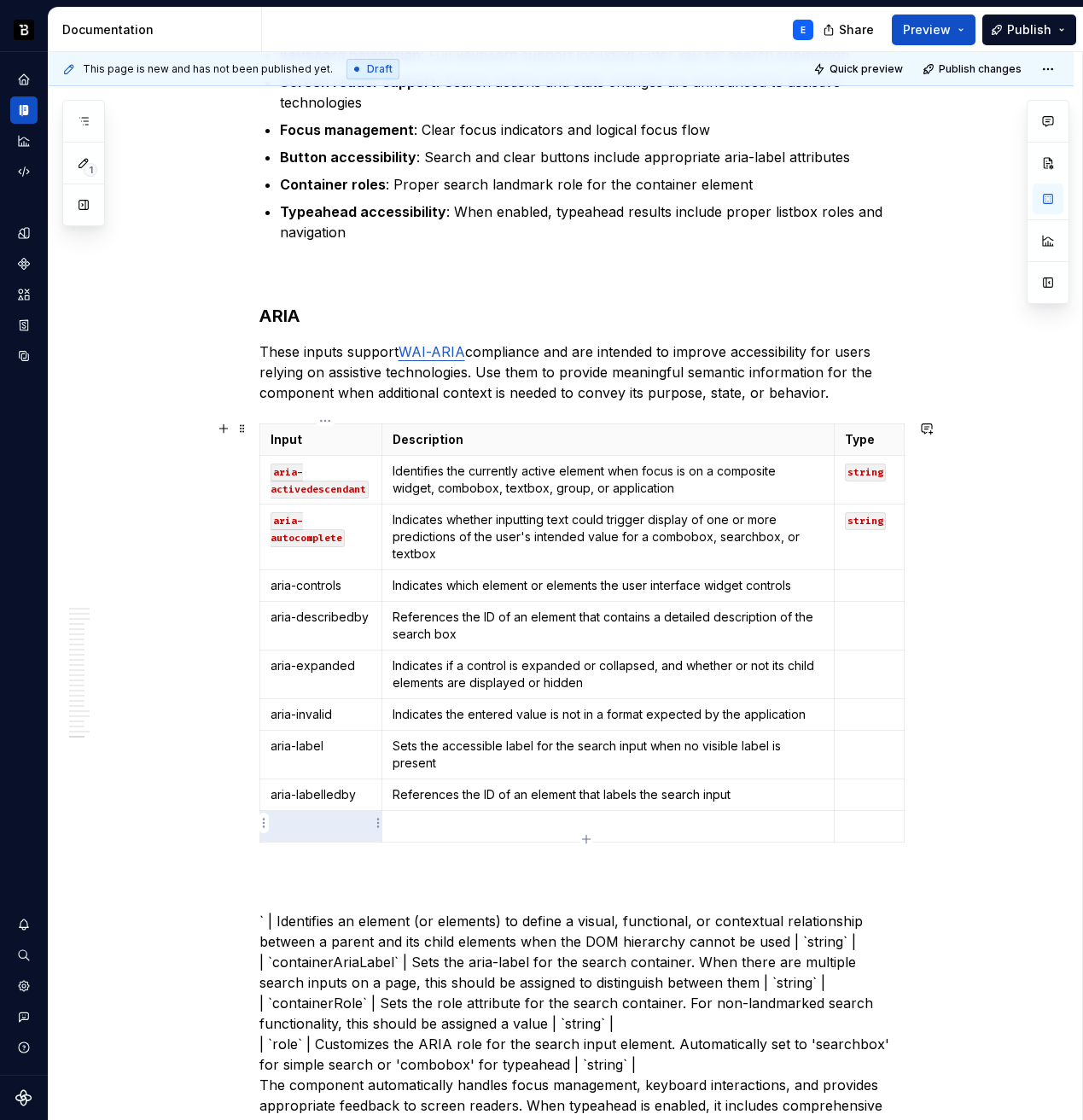
click at [328, 818] on p at bounding box center [321, 827] width 102 height 17
click at [307, 920] on p "` | Identifies an element (or elements) to define a visual, functional, or cont…" at bounding box center [582, 1003] width 645 height 266
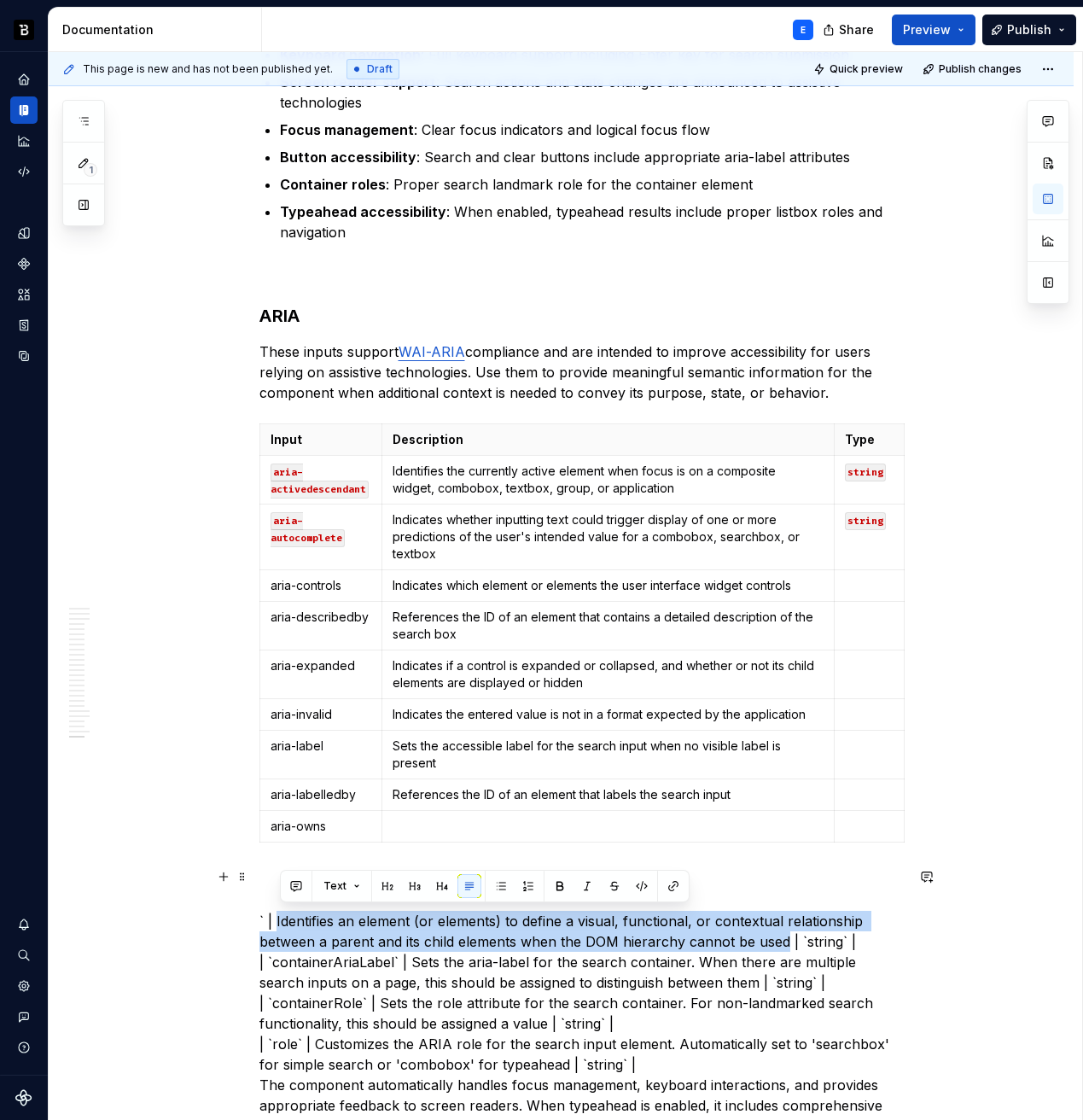
click at [768, 936] on p "` | Identifies an element (or elements) to define a visual, functional, or cont…" at bounding box center [582, 1003] width 645 height 266
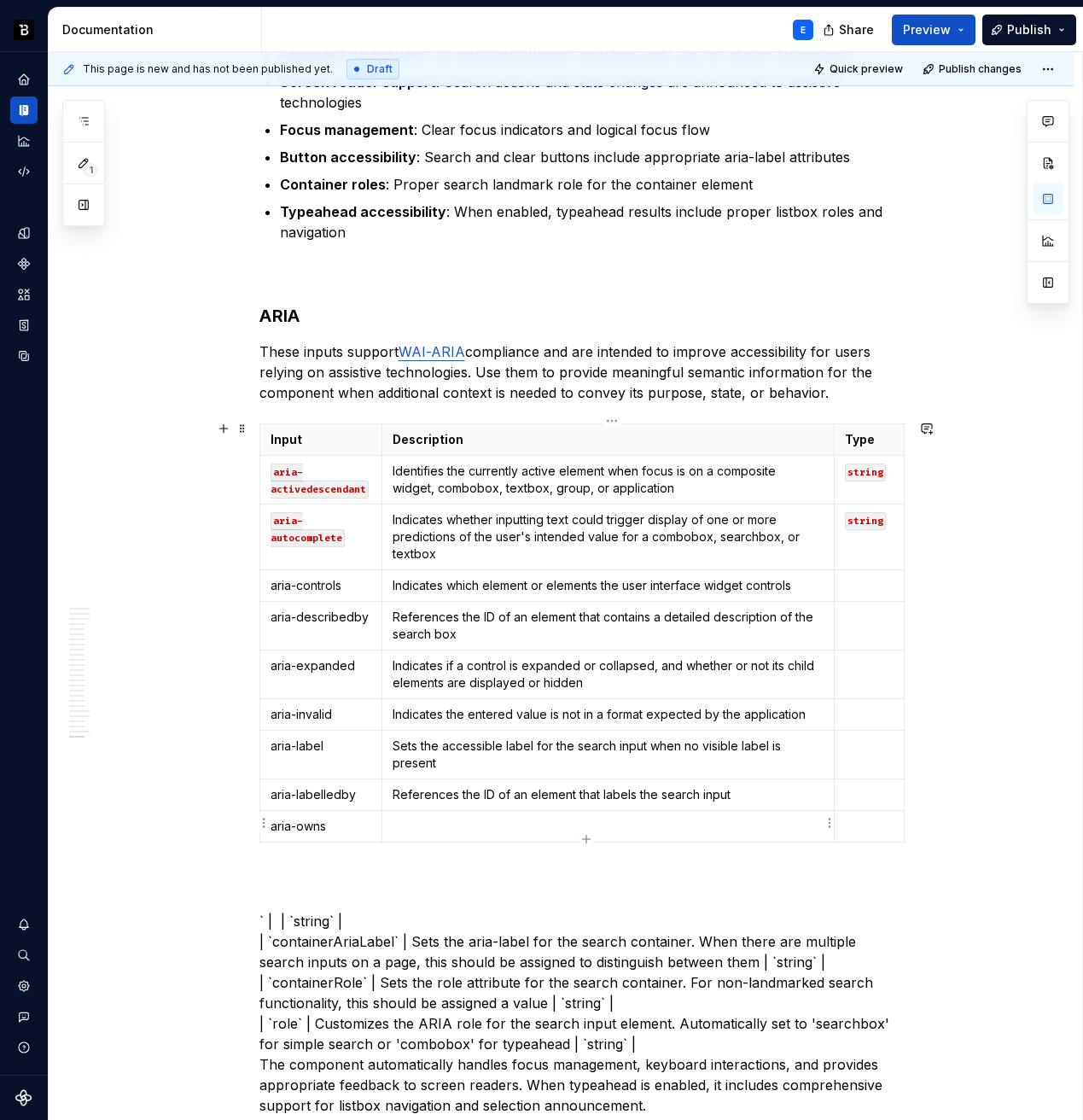
click at [570, 827] on p at bounding box center [607, 827] width 430 height 17
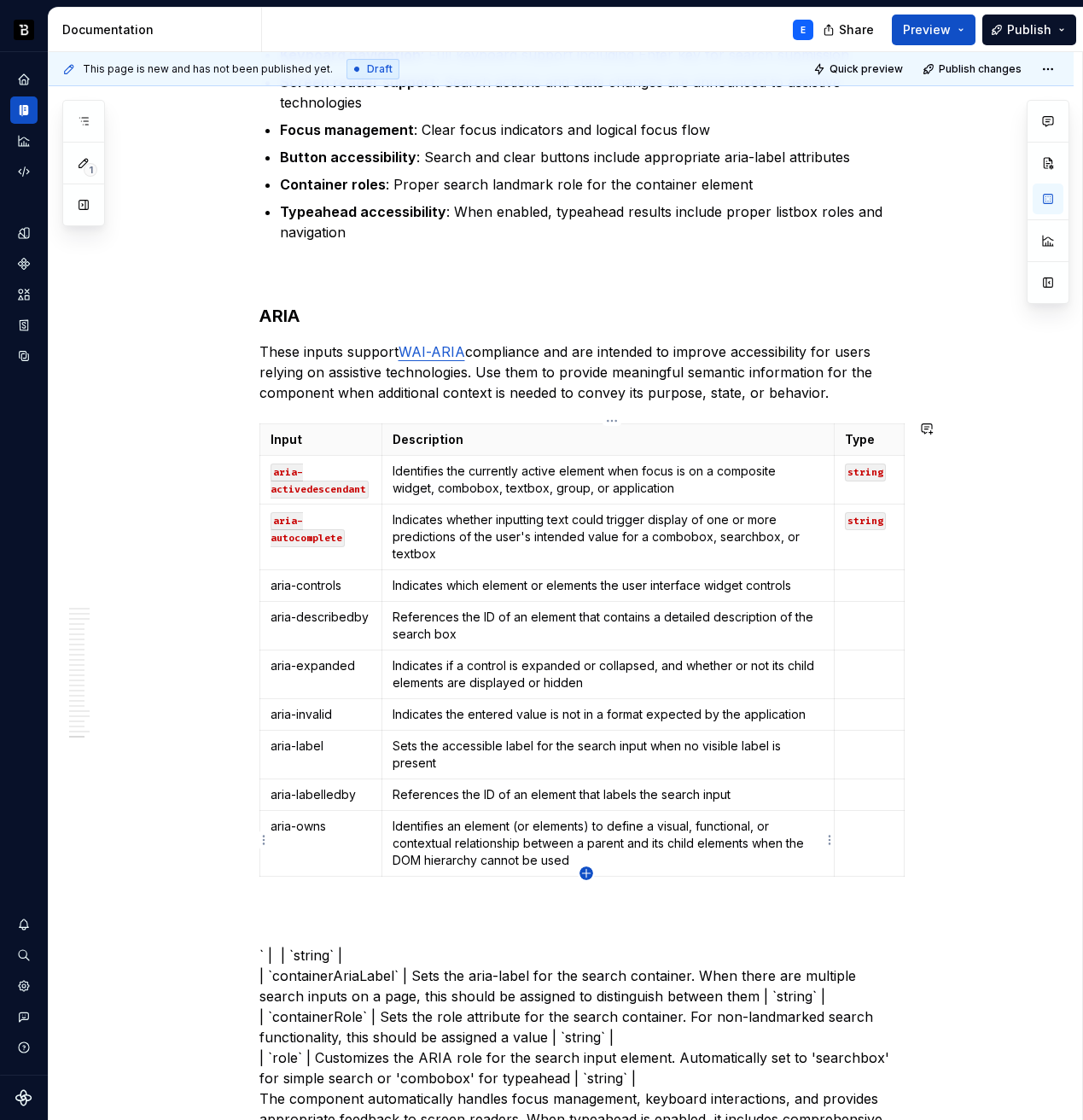
click at [587, 871] on icon "button" at bounding box center [586, 874] width 14 height 14
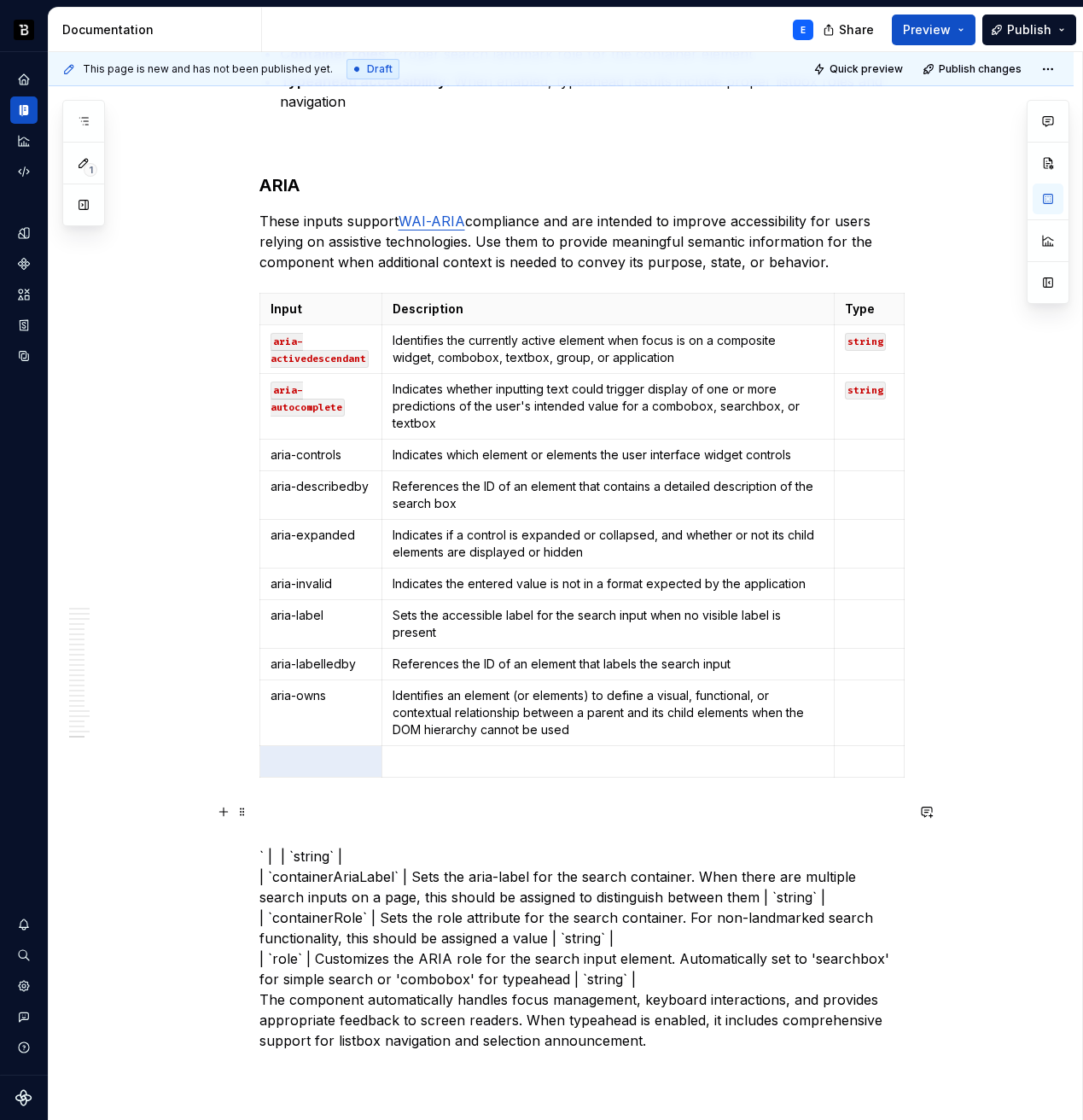
scroll to position [7528, 0]
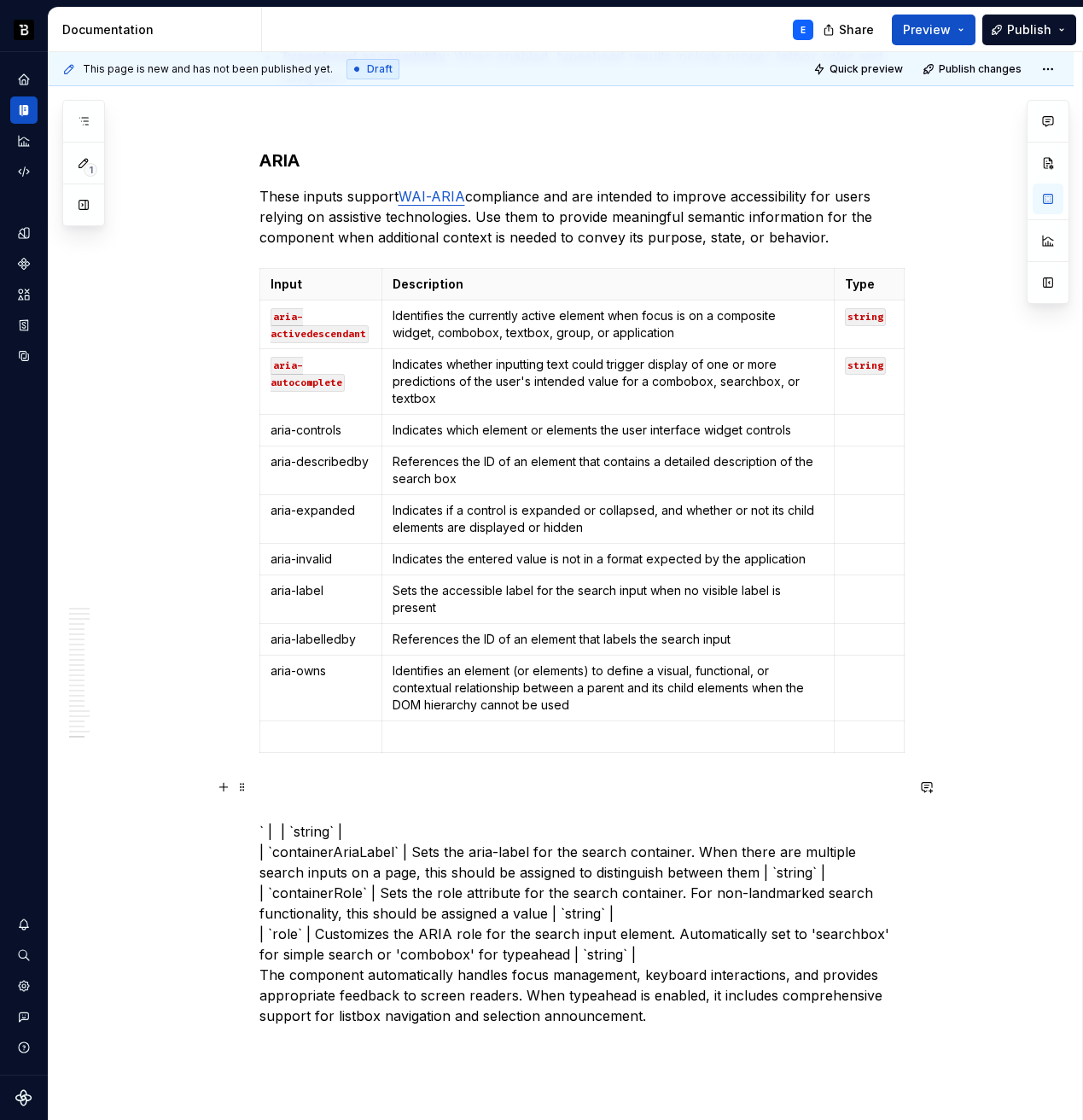
click at [394, 823] on p "` | | `string` | | `containerAriaLabel` | Sets the aria-label for the search co…" at bounding box center [582, 903] width 645 height 246
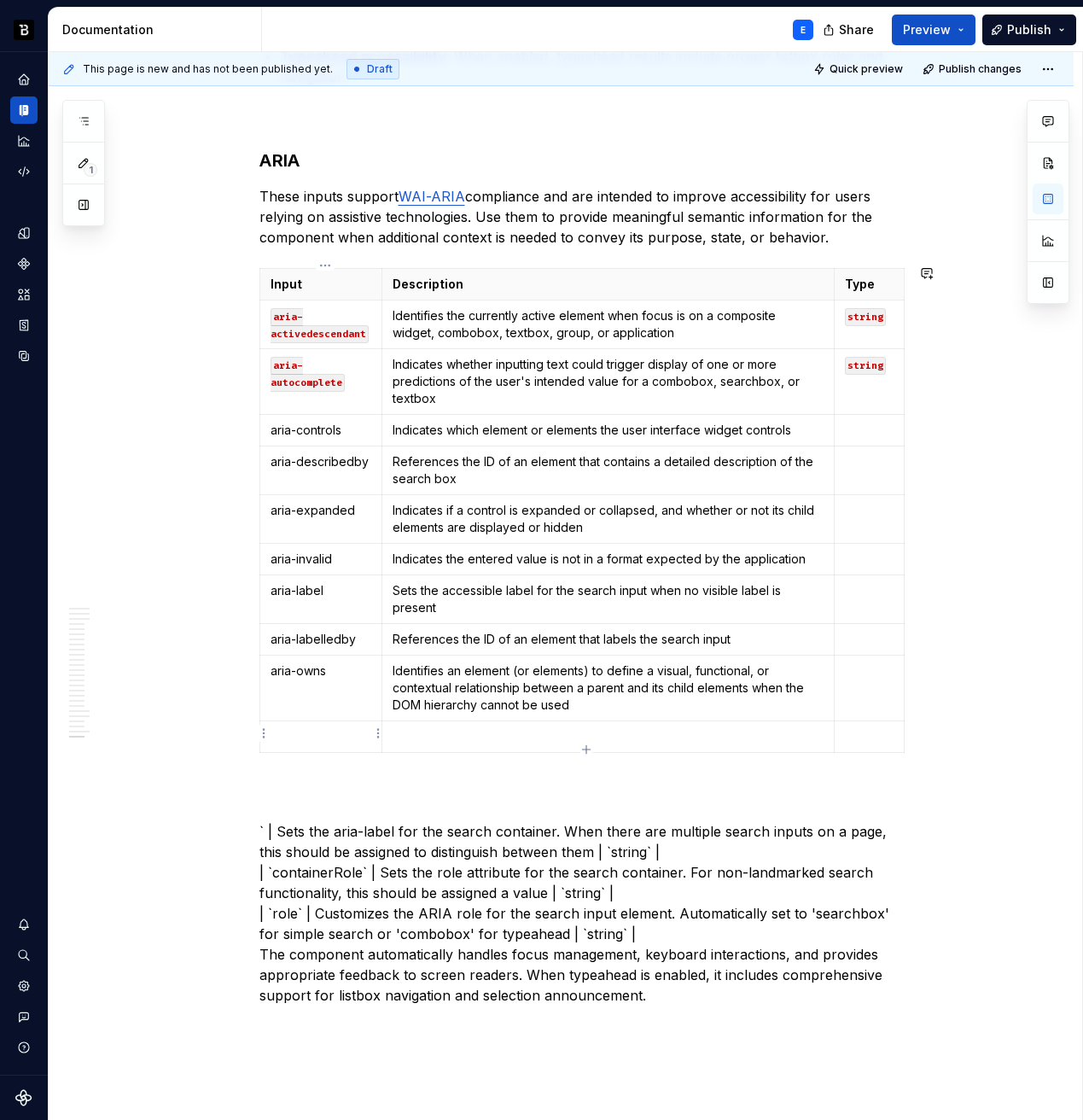
click at [346, 731] on p at bounding box center [321, 737] width 102 height 17
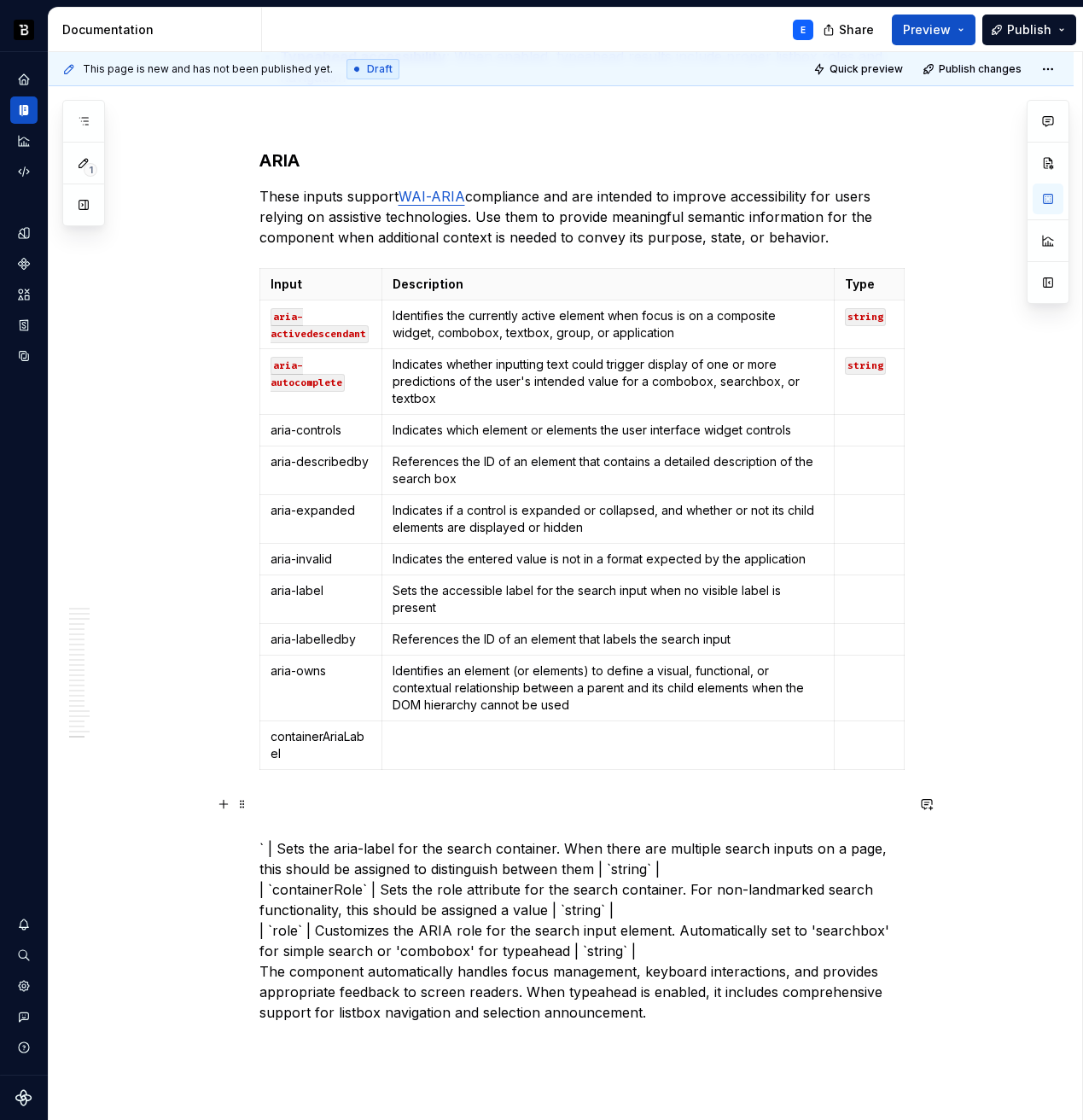
click at [295, 845] on p "` | Sets the aria-label for the search container. When there are multiple searc…" at bounding box center [582, 910] width 645 height 225
click at [584, 866] on p "` | Sets the aria-label for the search container. When there are multiple searc…" at bounding box center [582, 910] width 645 height 225
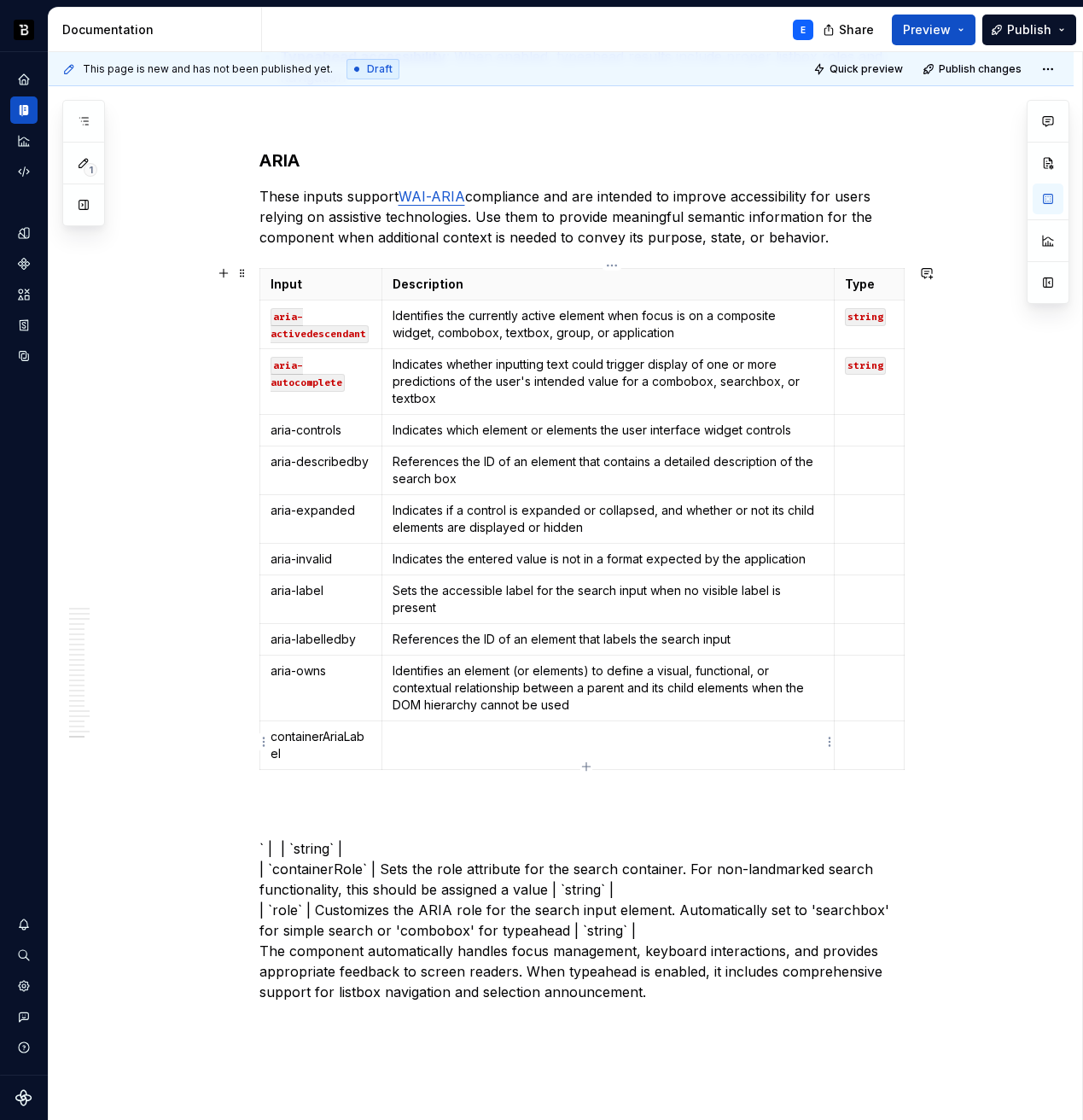
click at [520, 740] on p at bounding box center [607, 737] width 430 height 17
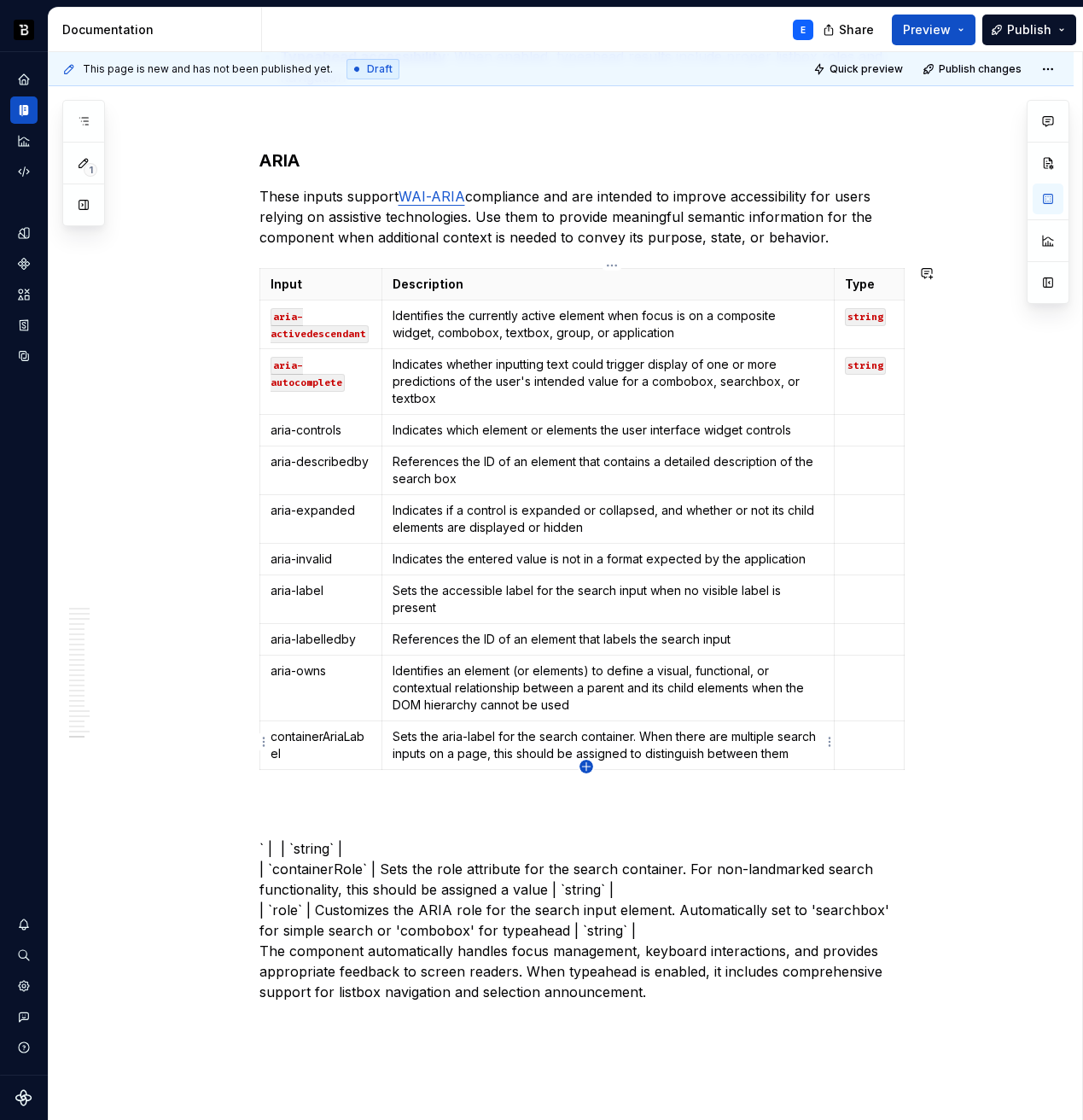
click at [587, 766] on icon "button" at bounding box center [585, 766] width 8 height 8
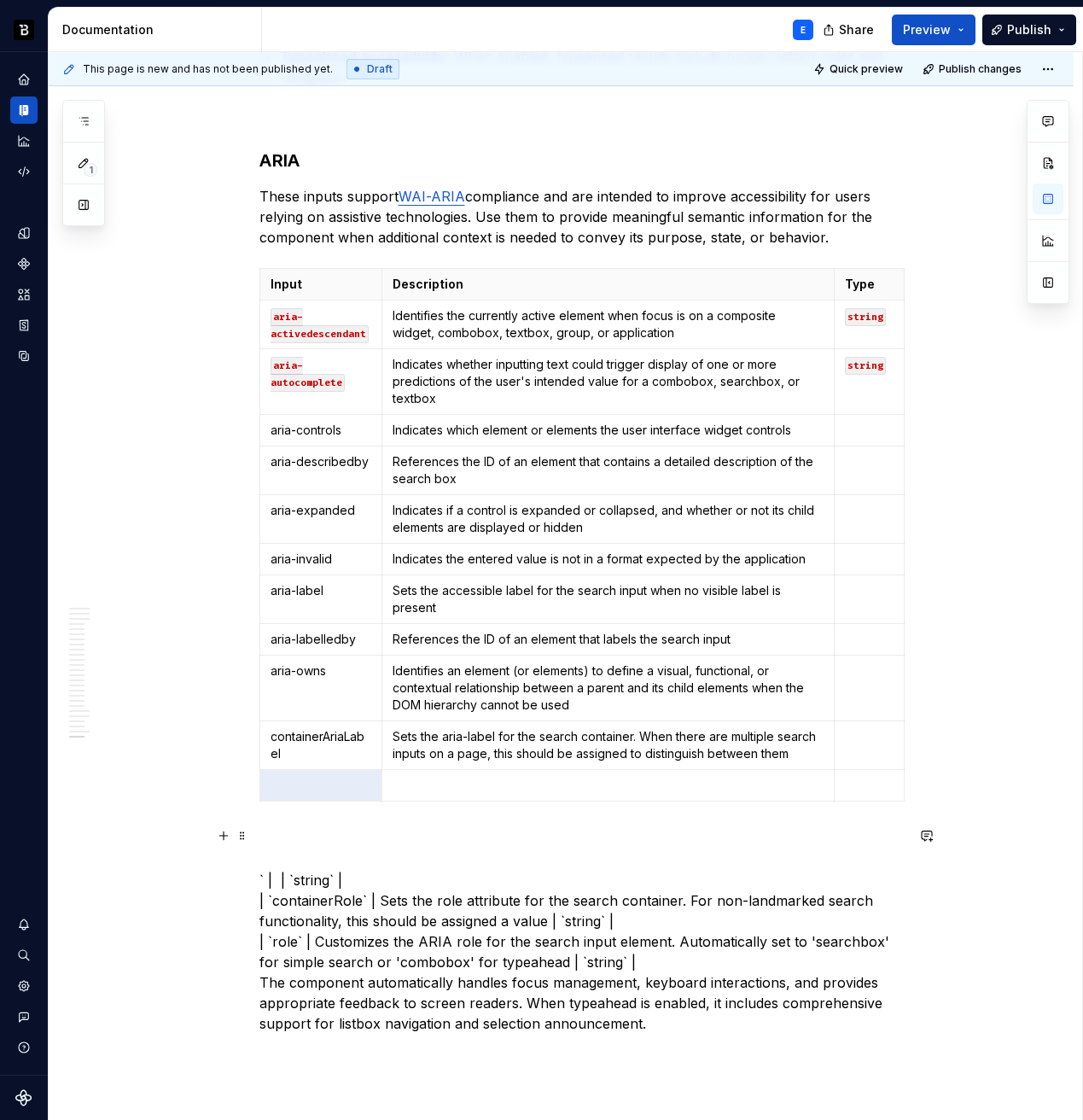
click at [370, 873] on p "` | | `string` | | `containerRole` | Sets the role attribute for the search con…" at bounding box center [582, 931] width 645 height 204
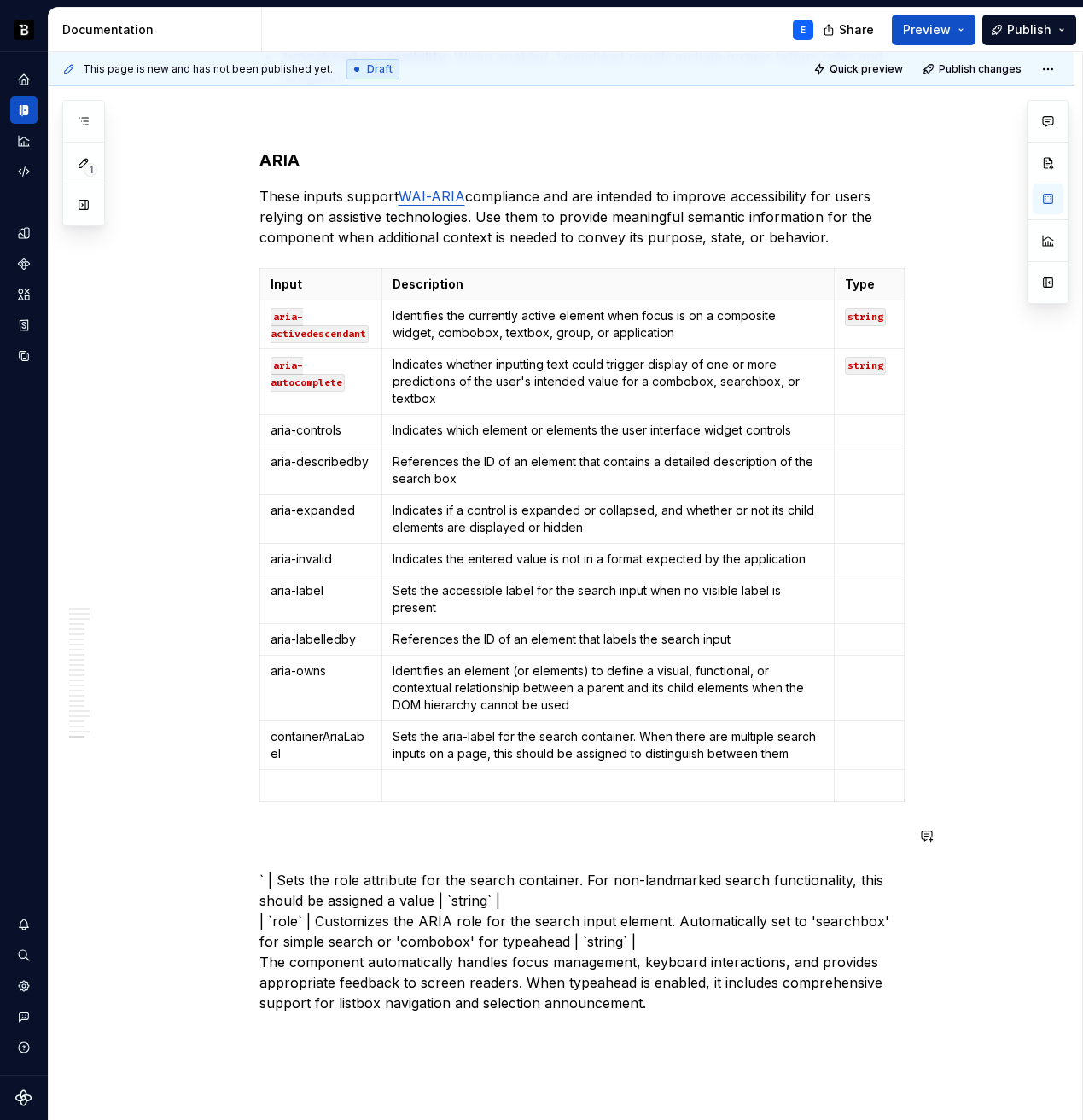
click at [344, 780] on p at bounding box center [321, 785] width 102 height 17
click at [294, 877] on p "` | Sets the role attribute for the search container. For non-landmarked search…" at bounding box center [582, 921] width 645 height 185
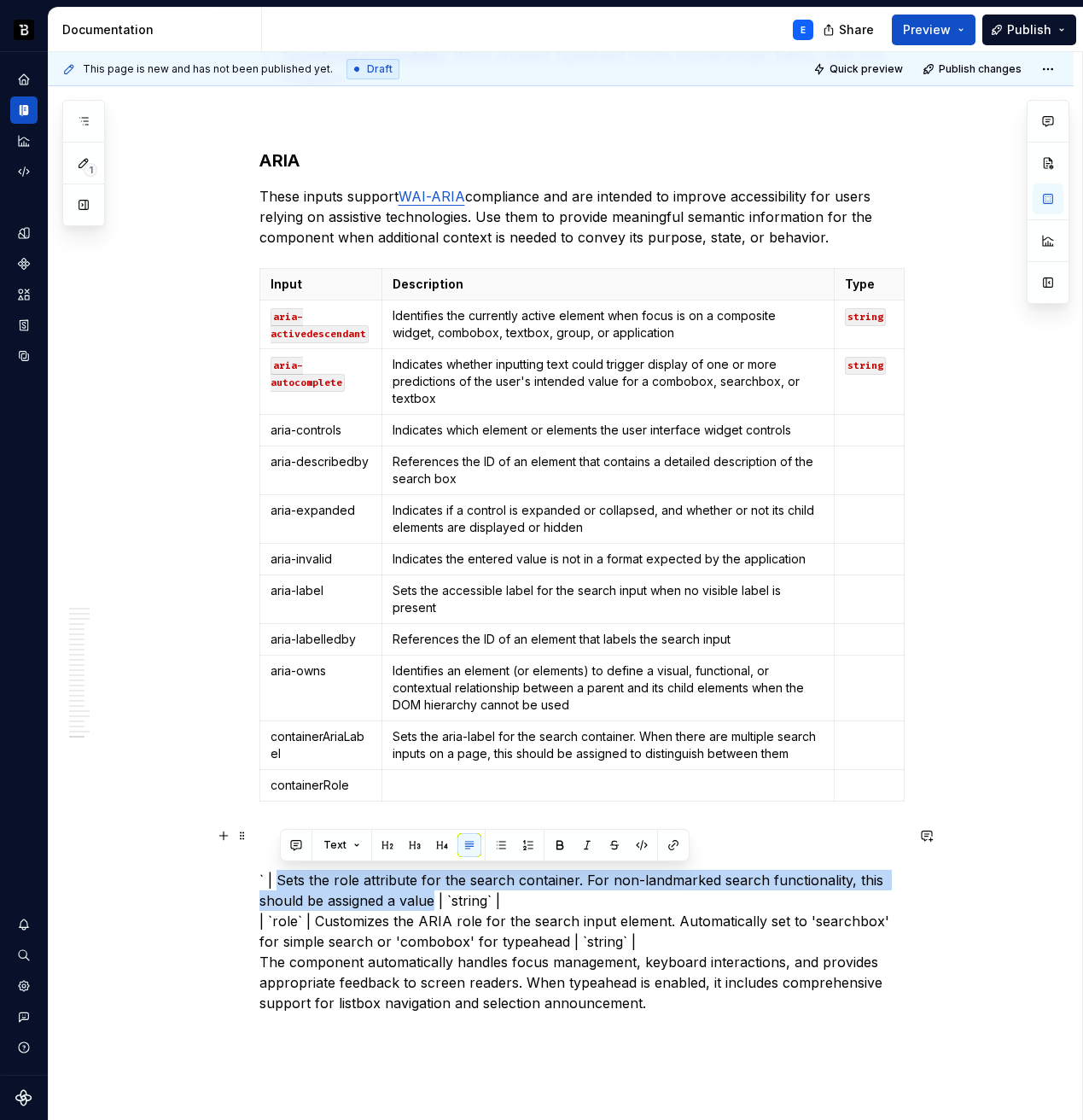
click at [430, 894] on p "` | Sets the role attribute for the search container. For non-landmarked search…" at bounding box center [582, 921] width 645 height 185
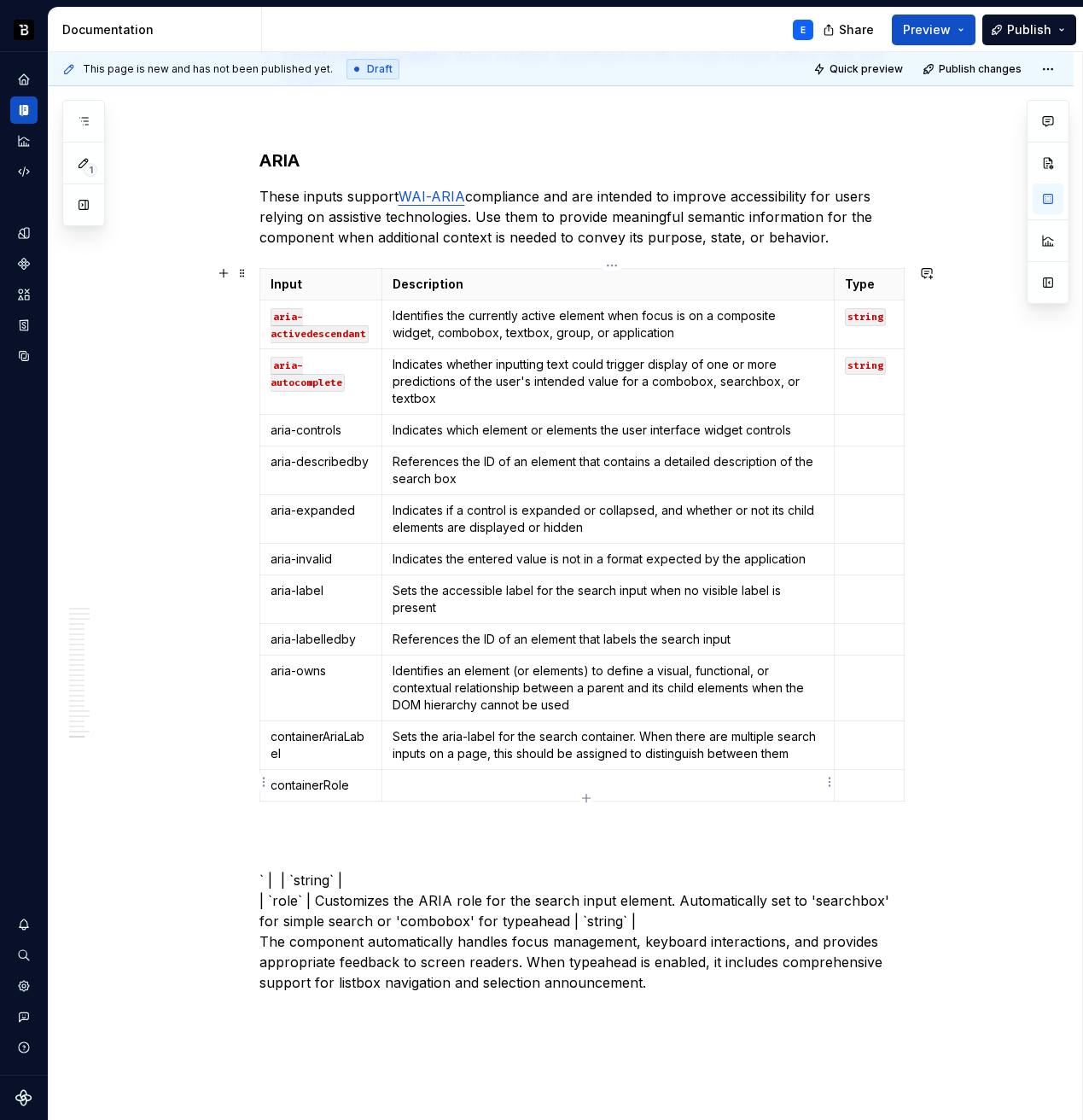
click at [525, 779] on p at bounding box center [607, 785] width 430 height 17
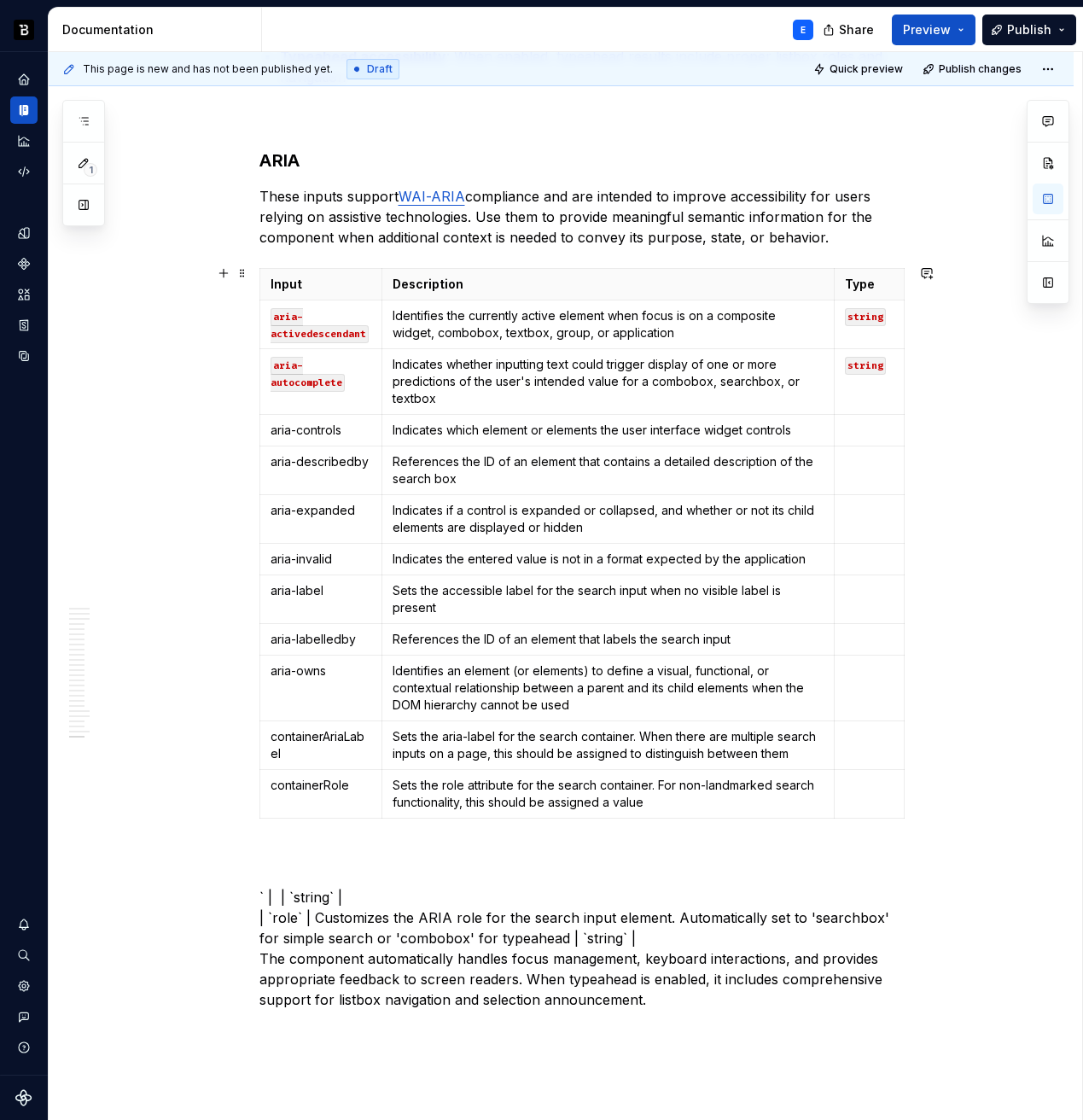
click at [584, 815] on div "Input Description Type aria-activedescendant Identifies the currently active el…" at bounding box center [582, 547] width 645 height 558
click at [579, 811] on icon "button" at bounding box center [586, 815] width 14 height 14
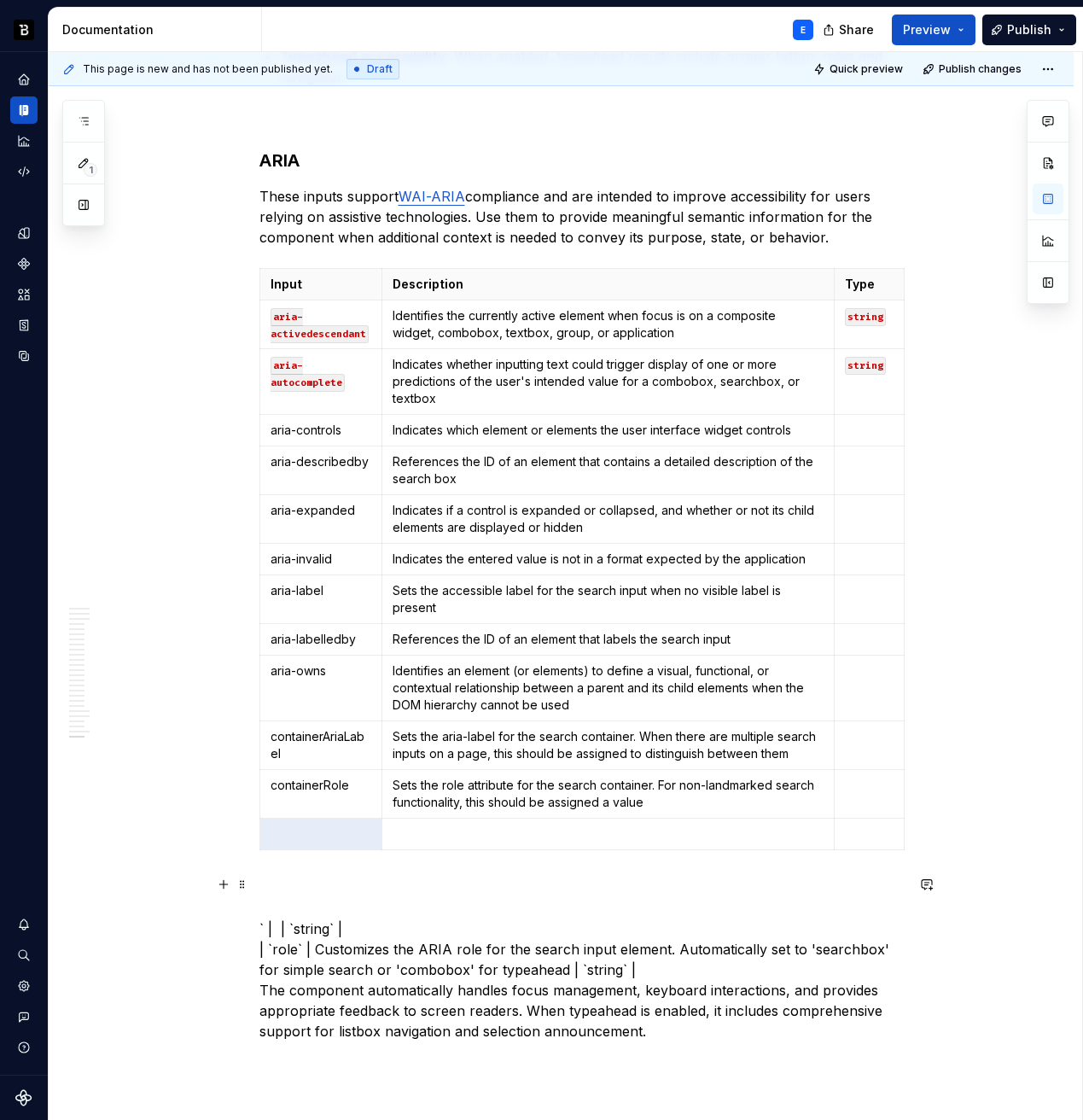
click at [365, 926] on p "` | | `string` | | `role` | Customizes the ARIA role for the search input eleme…" at bounding box center [582, 960] width 645 height 164
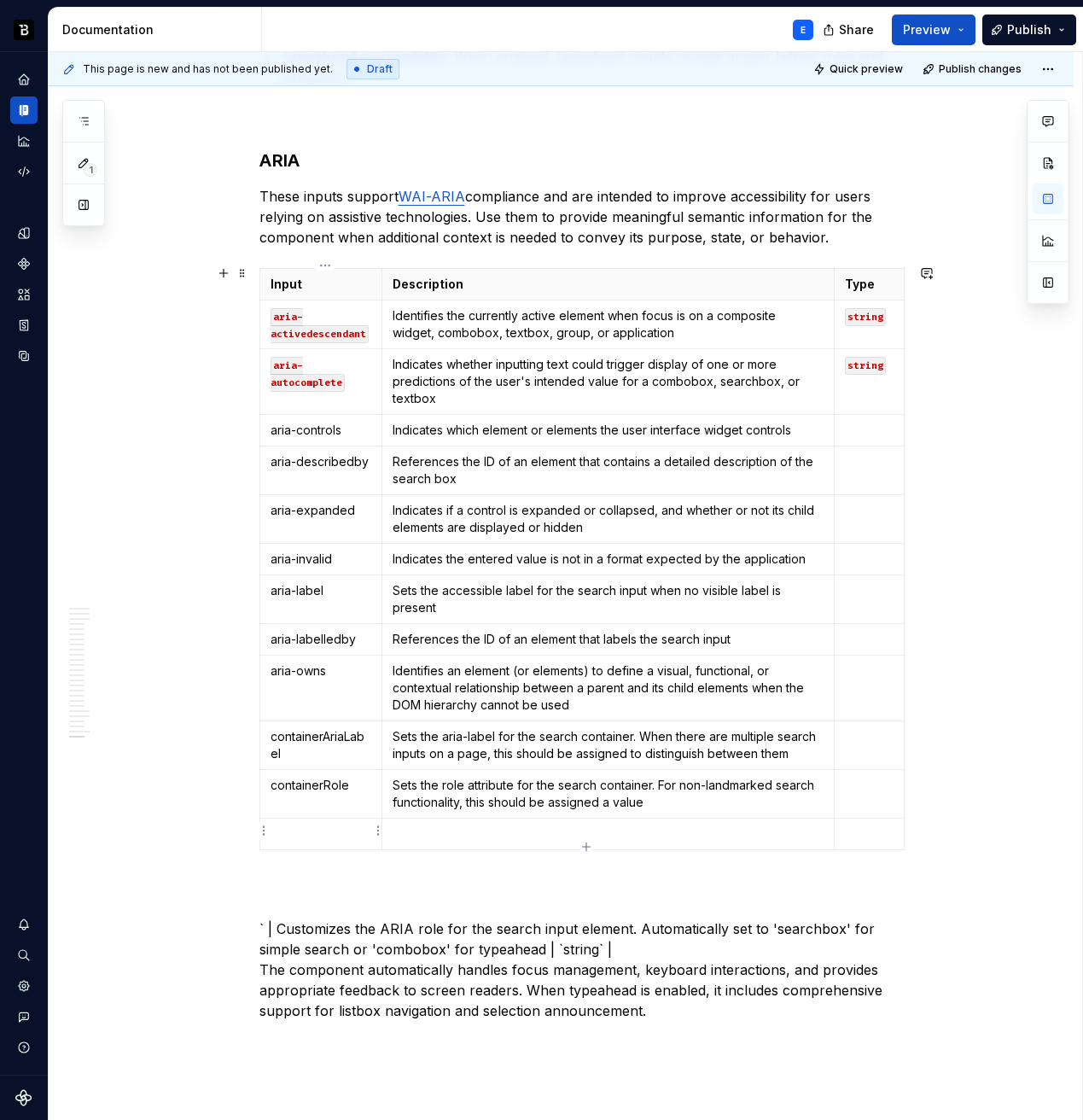
click at [317, 829] on p at bounding box center [321, 834] width 102 height 17
click at [317, 923] on p "` | Customizes the ARIA role for the search input element. Automatically set to…" at bounding box center [582, 950] width 645 height 144
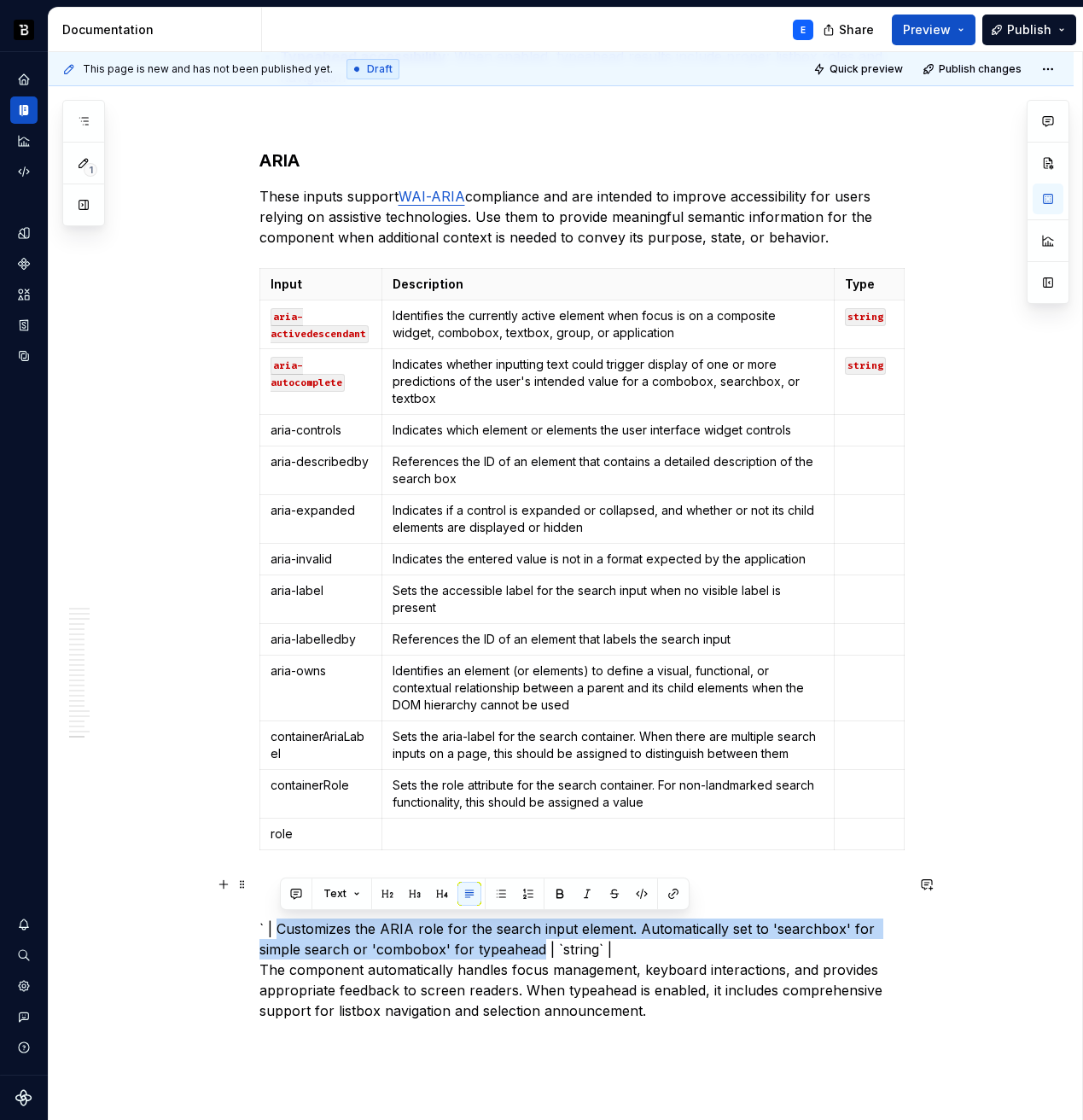
click at [524, 947] on p "` | Customizes the ARIA role for the search input element. Automatically set to…" at bounding box center [582, 950] width 645 height 144
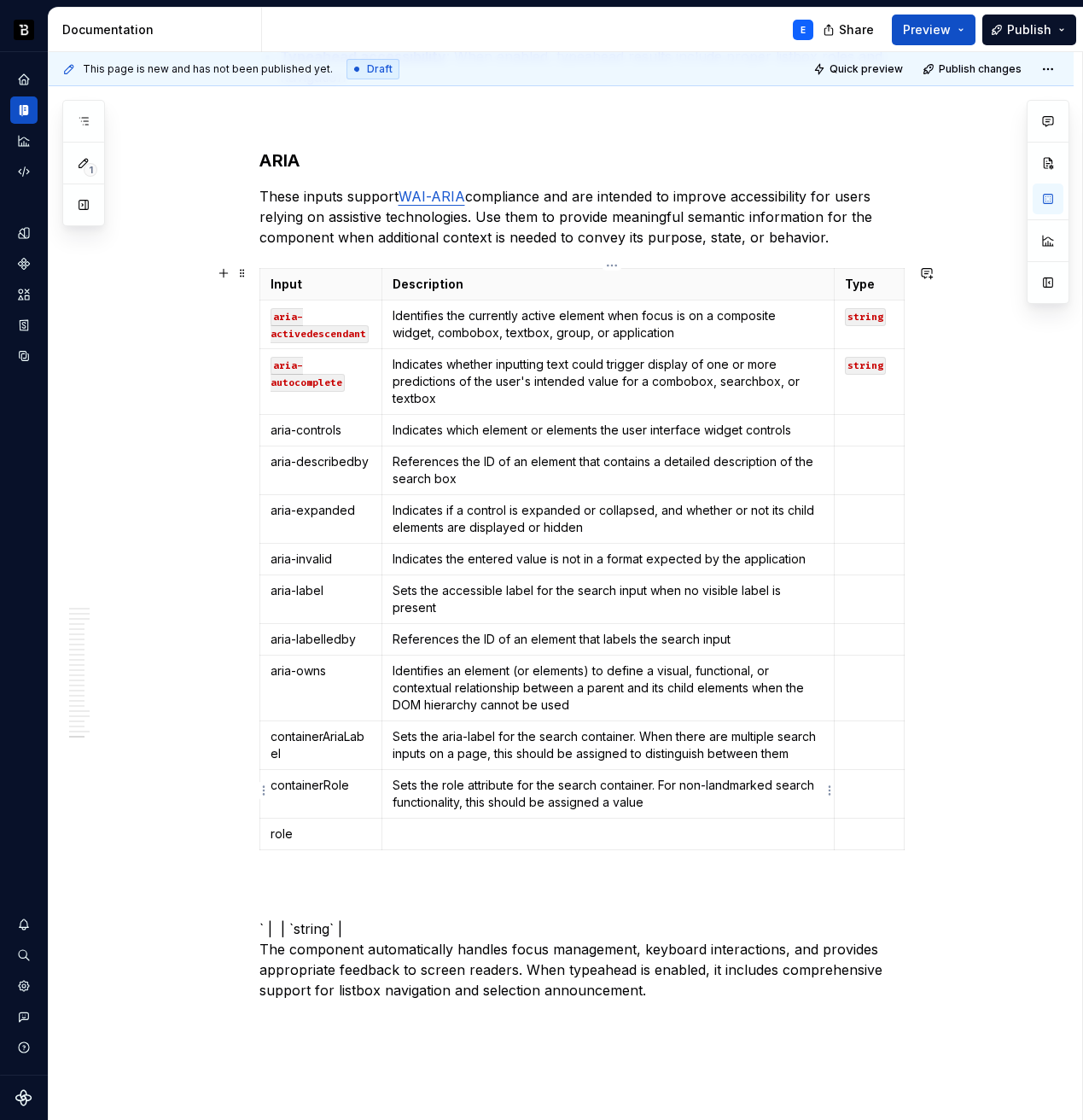
click at [515, 828] on p at bounding box center [607, 834] width 430 height 17
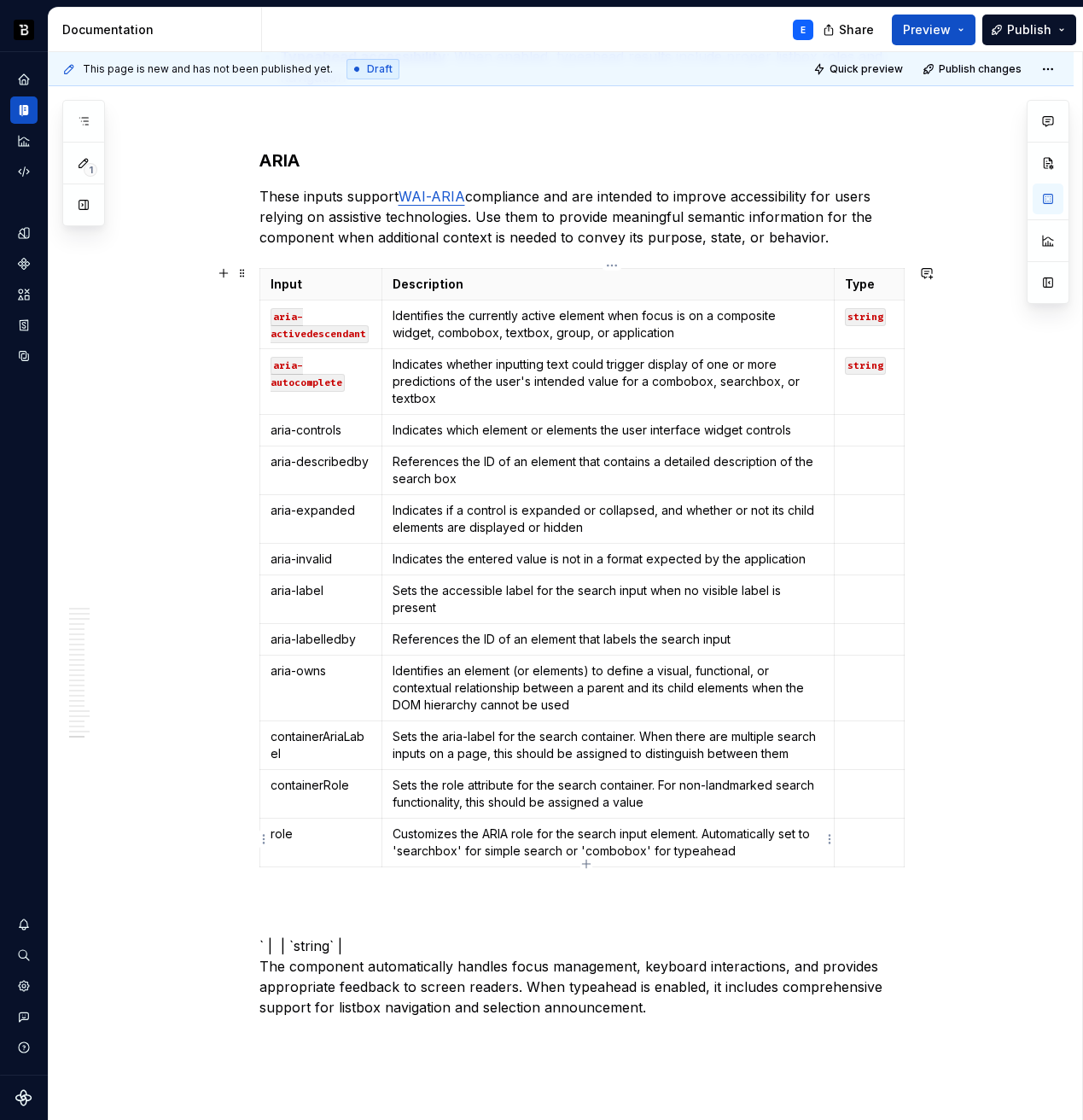
click at [465, 844] on p "Customizes the ARIA role for the search input element. Automatically set to 'se…" at bounding box center [607, 843] width 430 height 34
click at [363, 943] on p "` | | `string` | The component automatically handles focus management, keyboard…" at bounding box center [582, 957] width 645 height 123
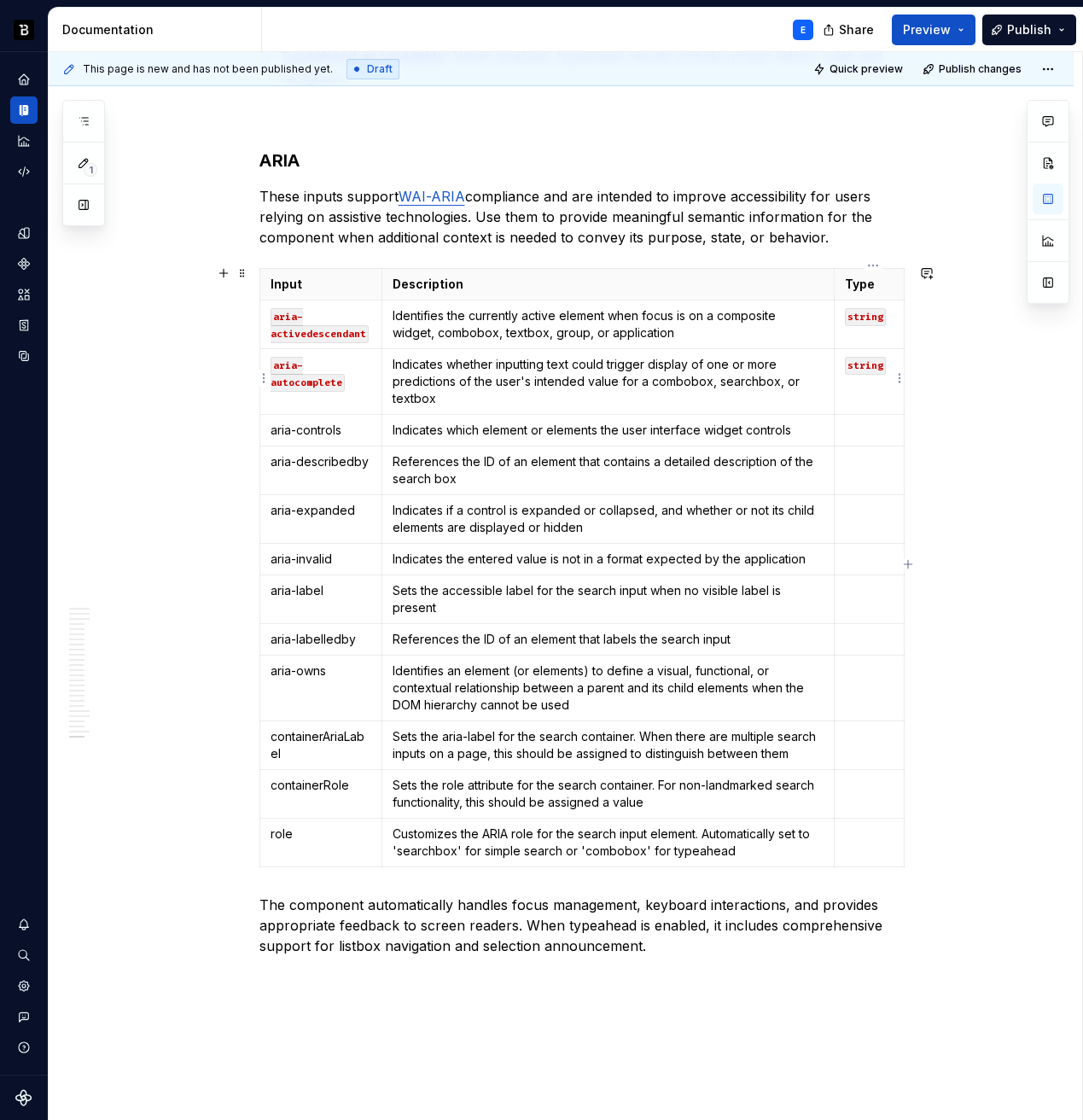
click at [850, 375] on td "string" at bounding box center [869, 382] width 70 height 66
click at [859, 369] on code "string" at bounding box center [866, 365] width 41 height 18
click at [860, 422] on p at bounding box center [869, 430] width 49 height 17
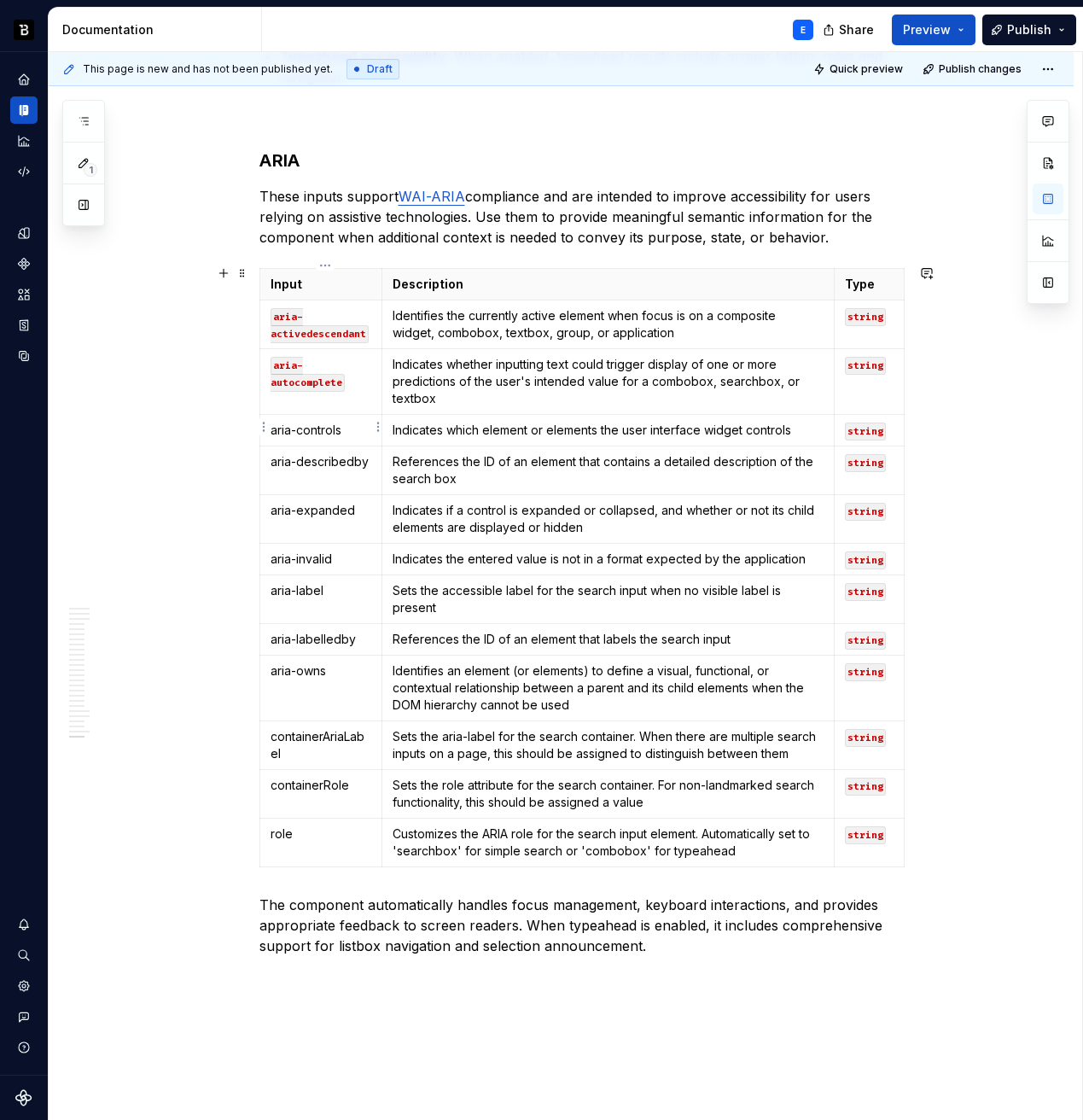
click at [354, 416] on td "aria-controls" at bounding box center [321, 430] width 123 height 32
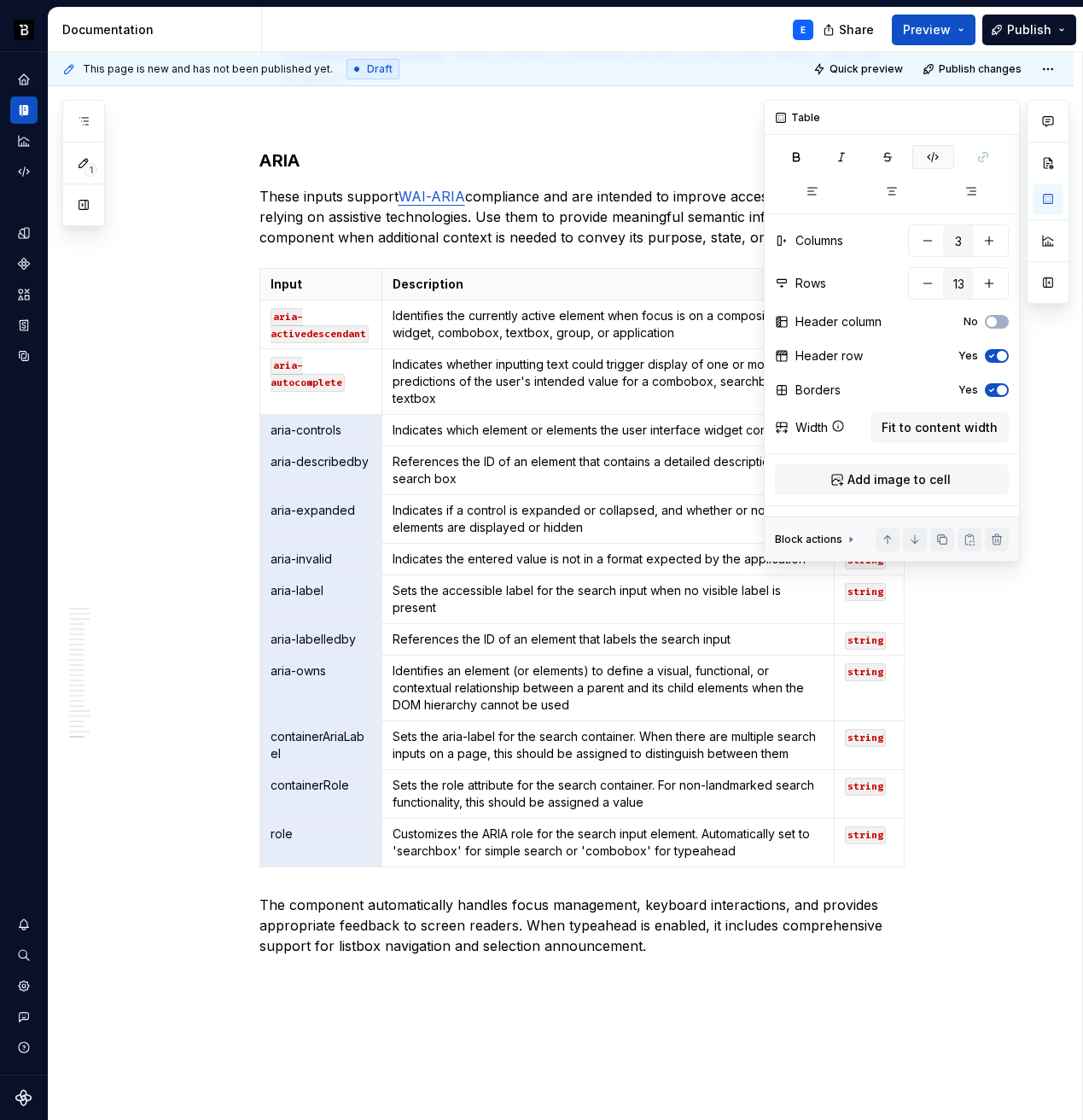
click at [927, 154] on icon "button" at bounding box center [933, 157] width 14 height 14
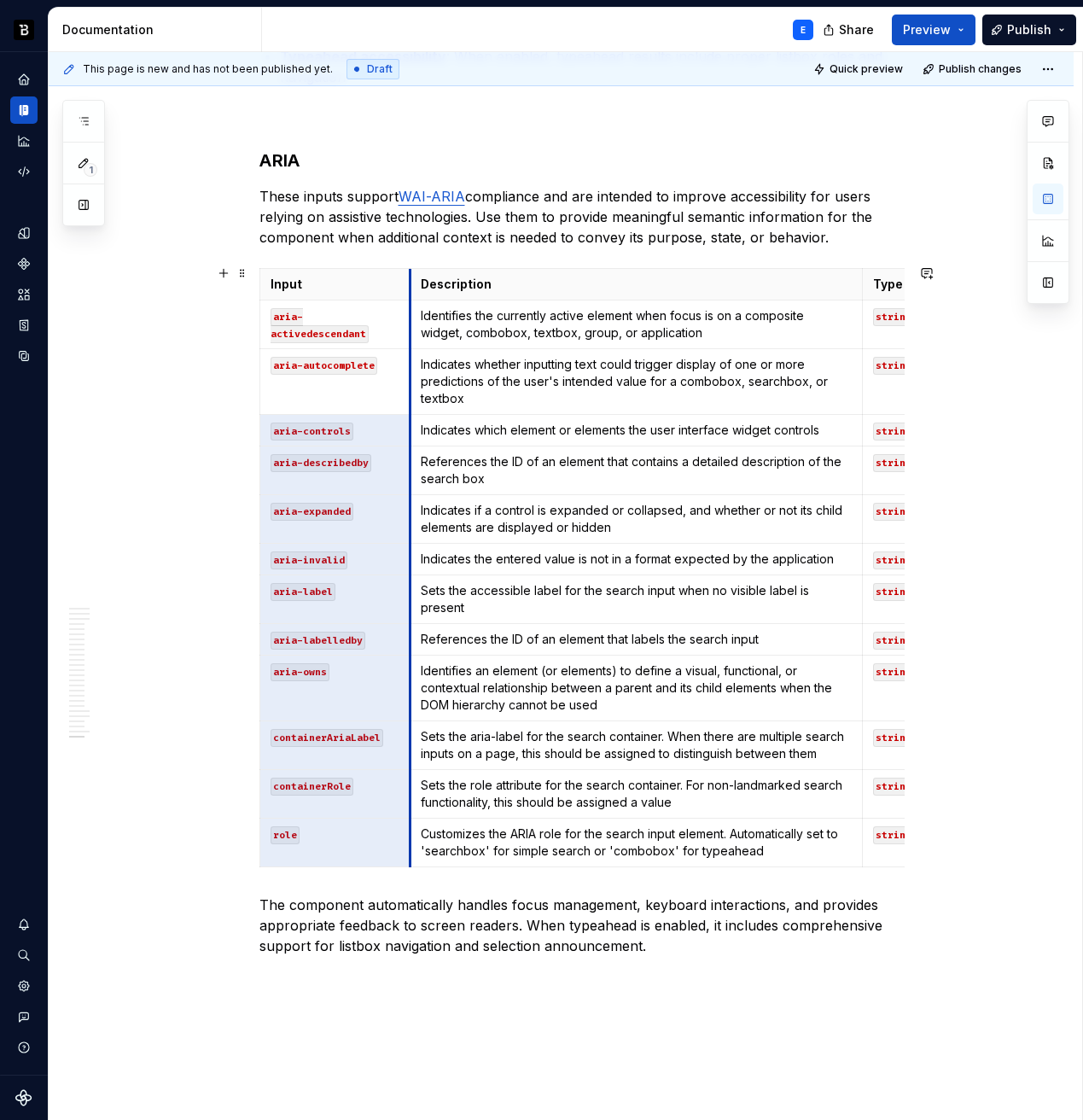
drag, startPoint x: 384, startPoint y: 282, endPoint x: 412, endPoint y: 283, distance: 28.0
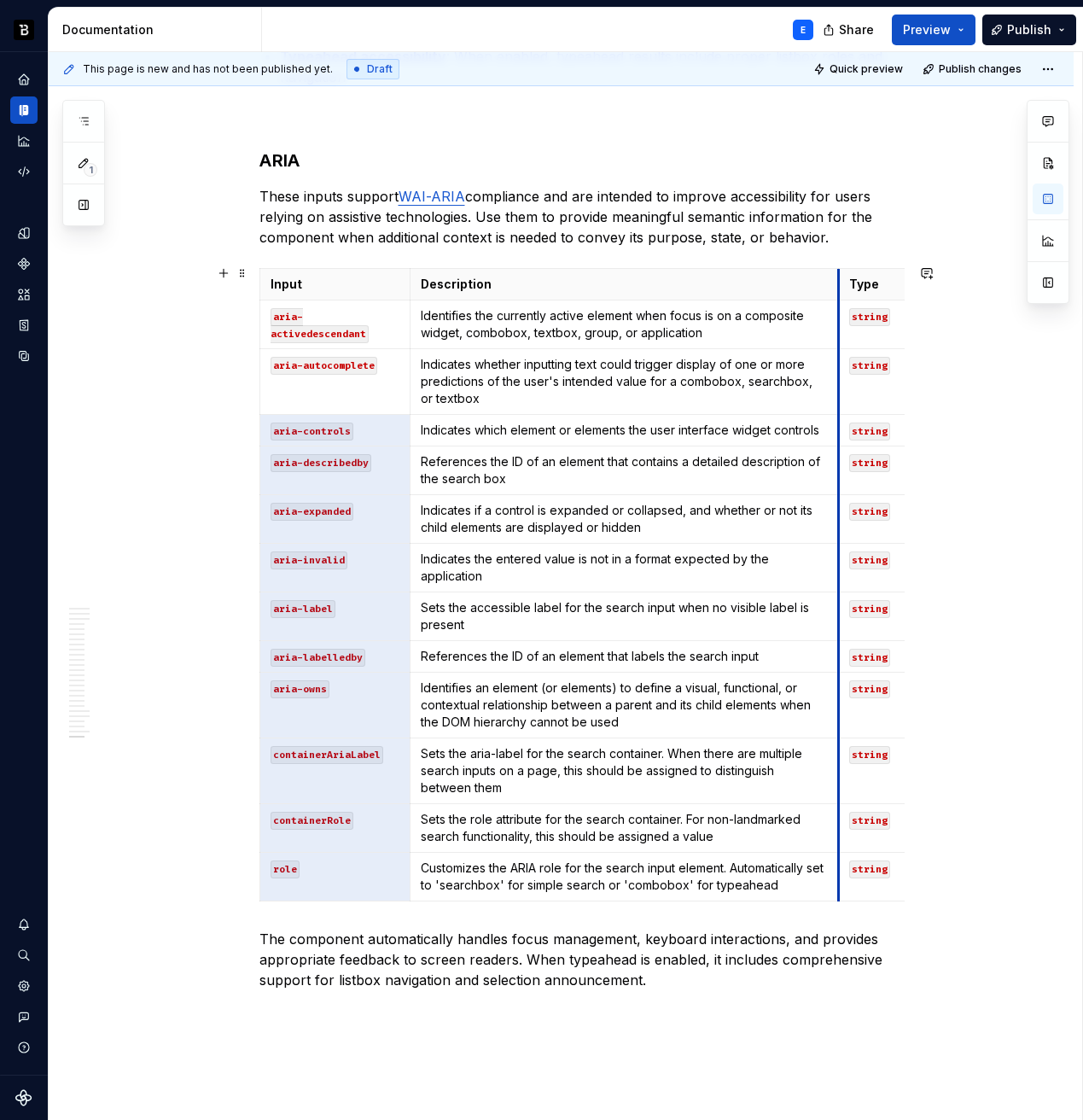
drag, startPoint x: 865, startPoint y: 276, endPoint x: 841, endPoint y: 276, distance: 24.0
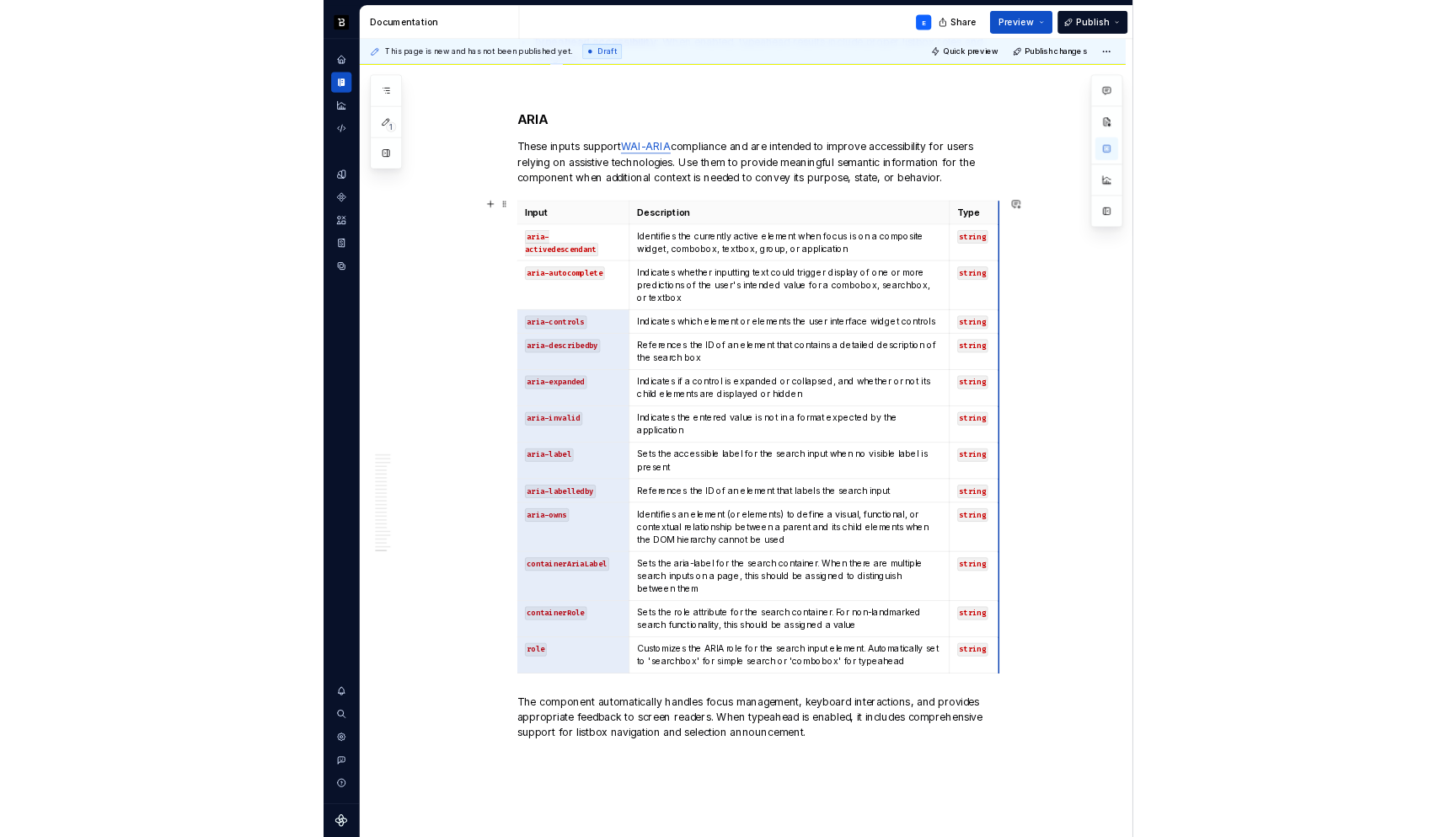
scroll to position [0, 0]
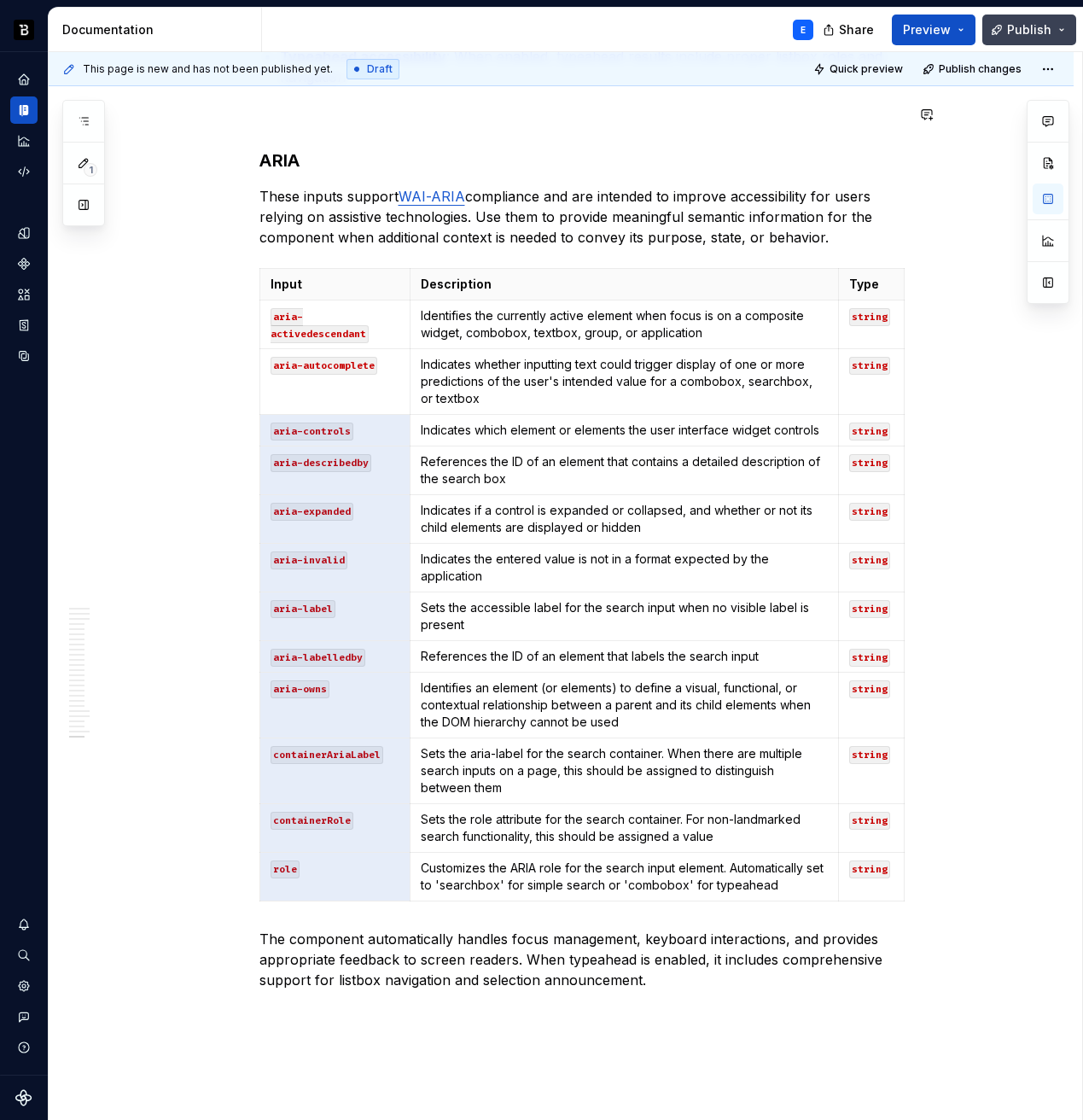
click at [1021, 42] on button "Publish" at bounding box center [1029, 30] width 94 height 31
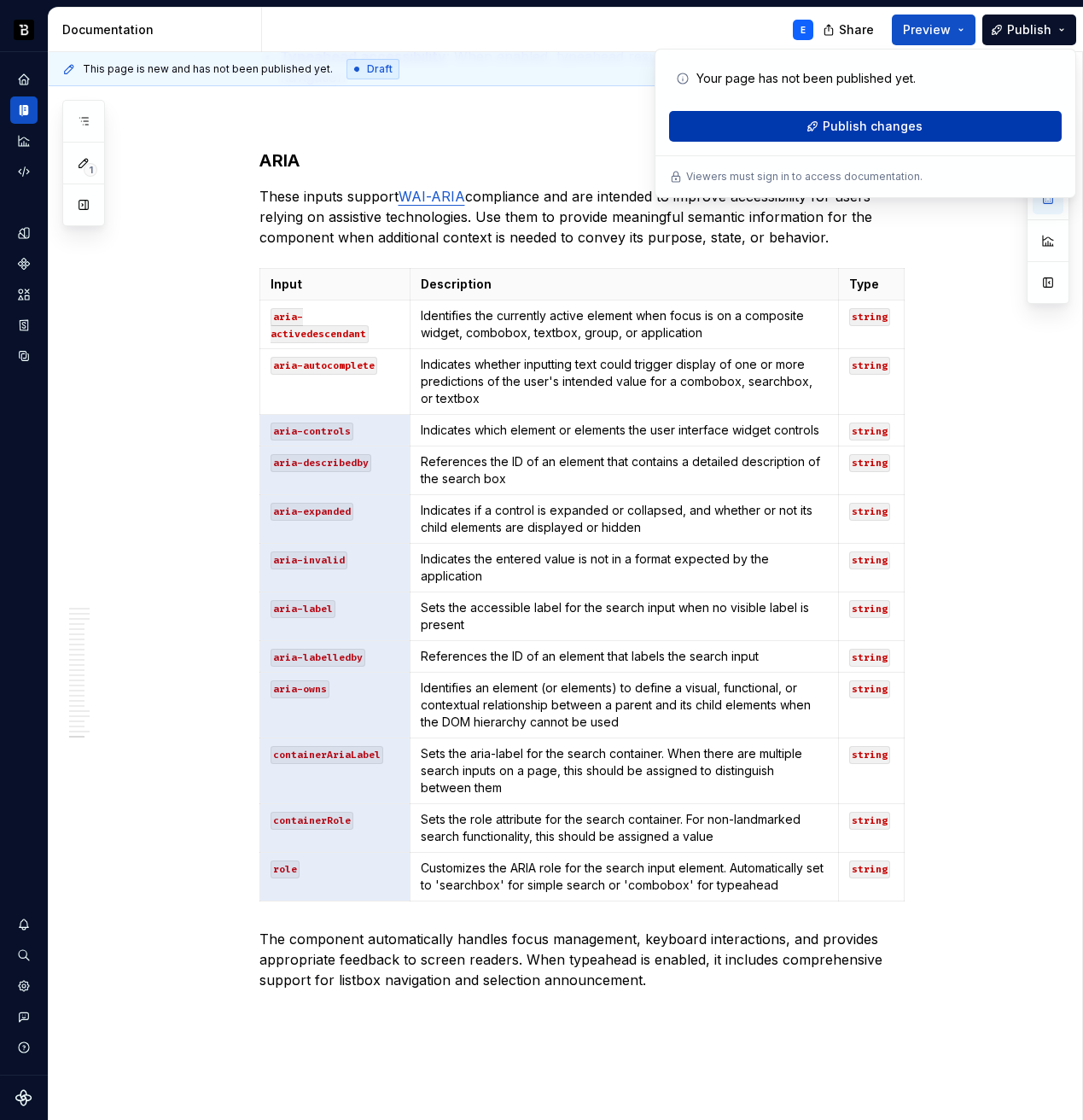
click at [966, 133] on button "Publish changes" at bounding box center [865, 127] width 393 height 31
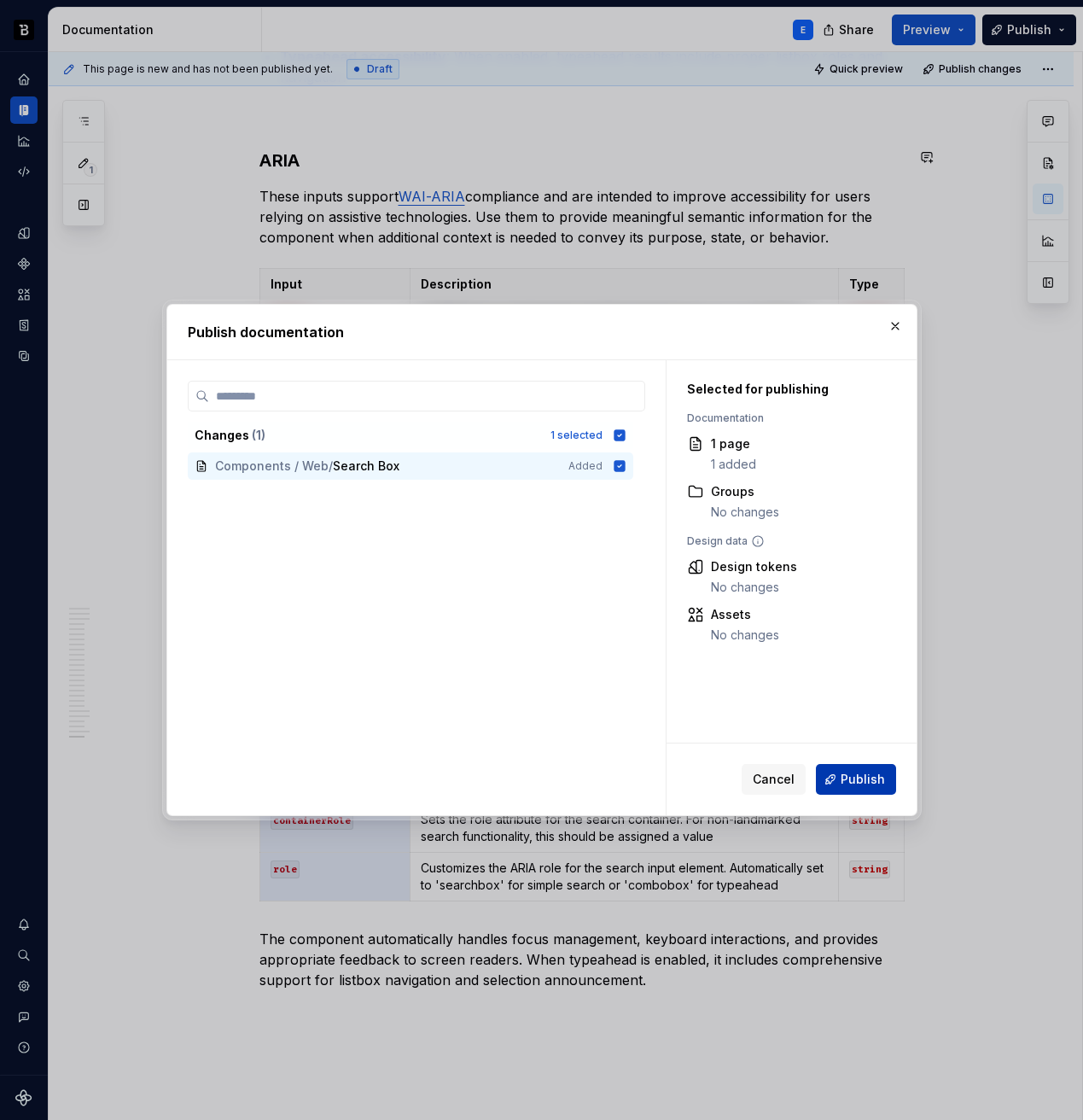
click at [870, 781] on span "Publish" at bounding box center [863, 779] width 44 height 17
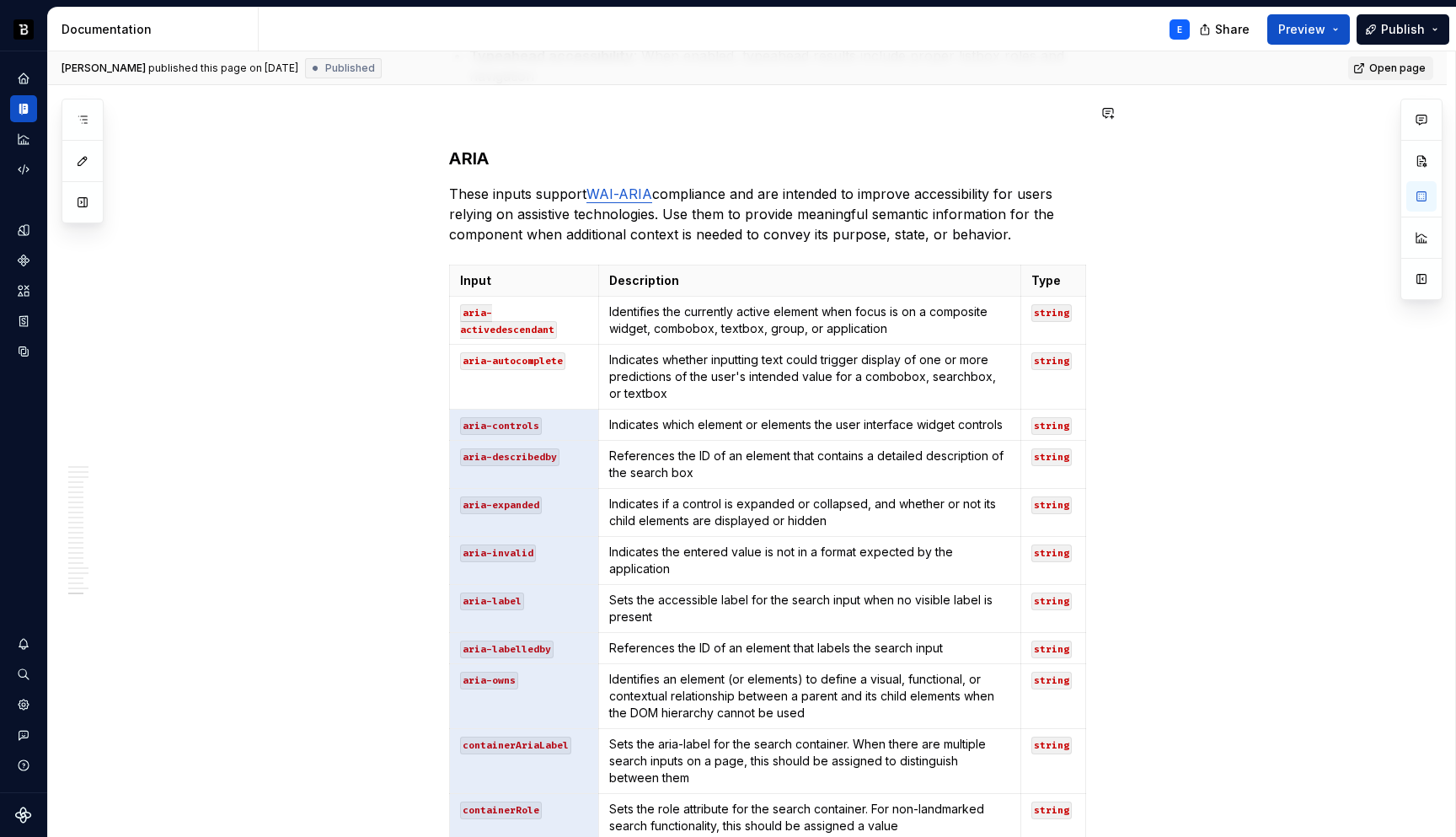
click at [1068, 70] on span "Open page" at bounding box center [1397, 68] width 57 height 14
type textarea "*"
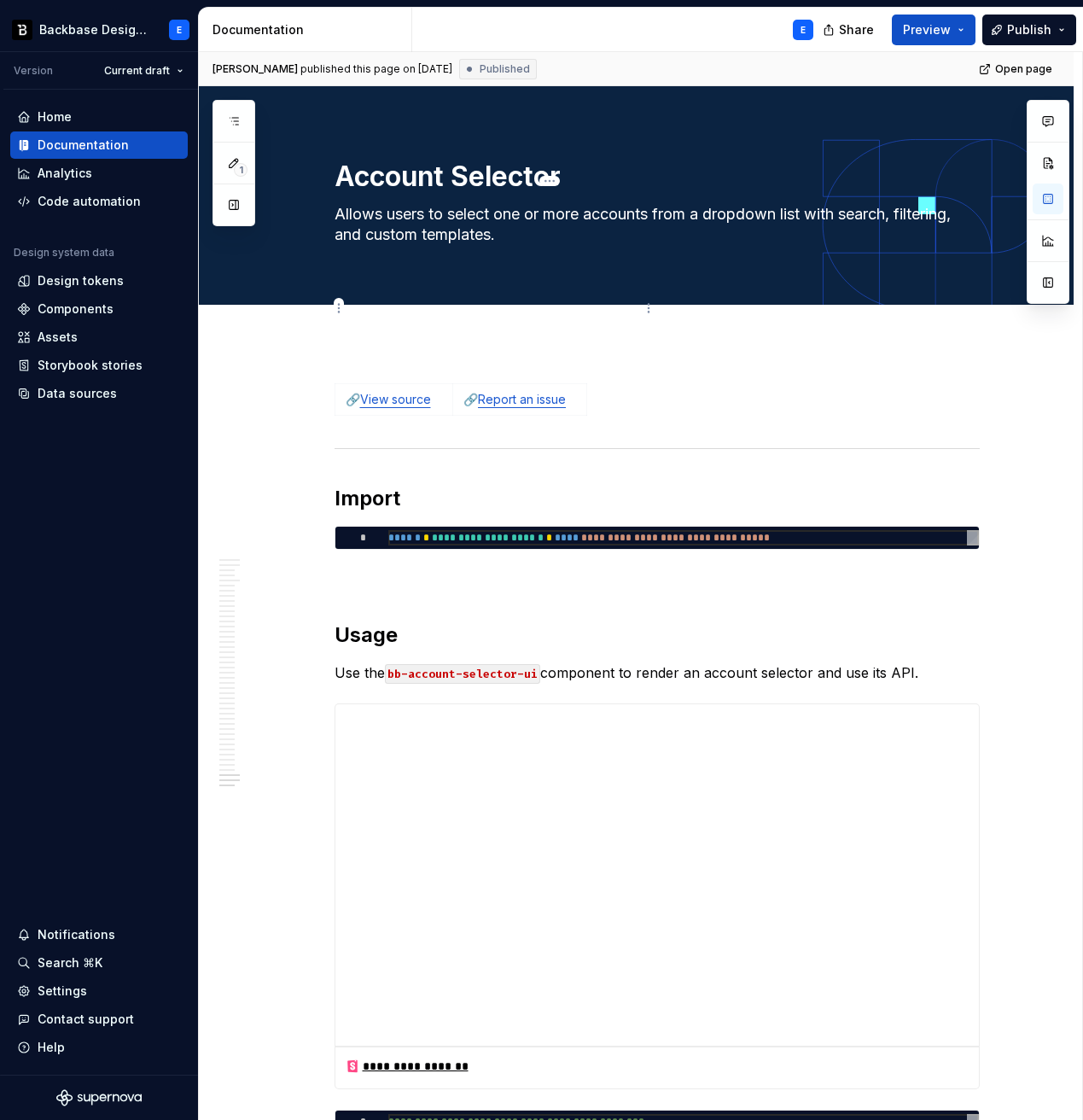
scroll to position [13272, 0]
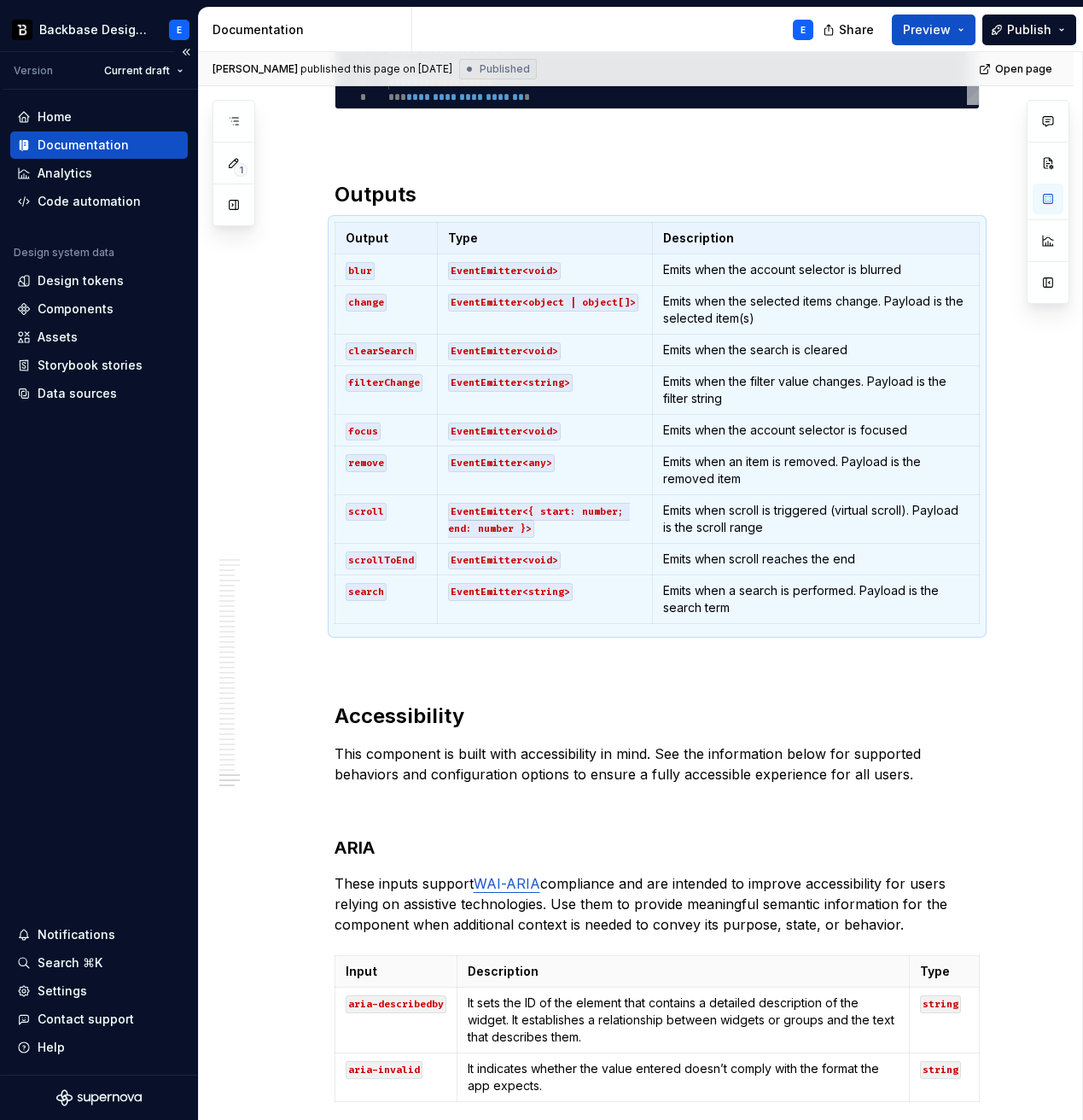
type textarea "*"
click at [323, 924] on span at bounding box center [317, 922] width 14 height 24
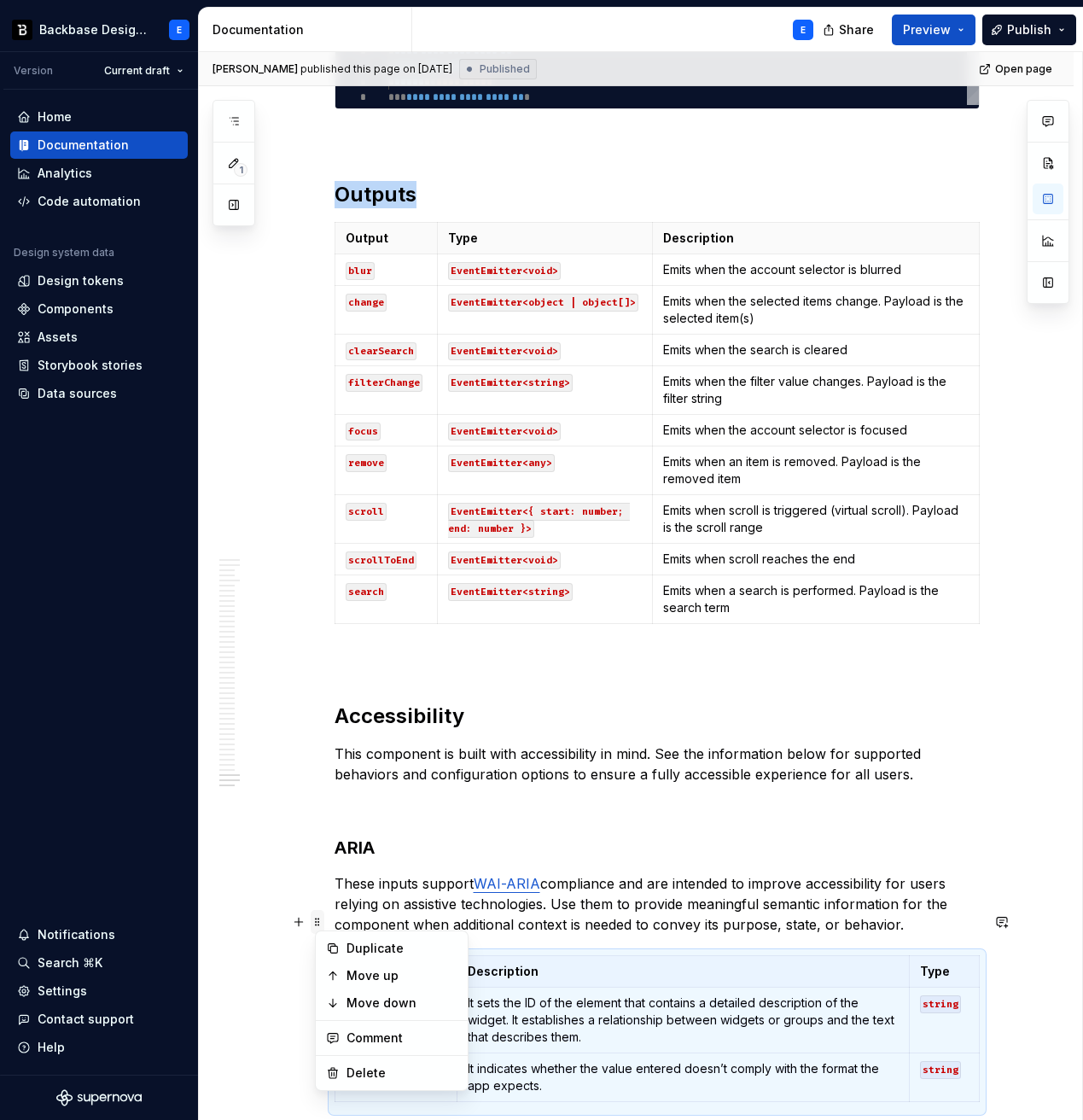
click at [323, 924] on span at bounding box center [317, 922] width 14 height 24
